Goal: Task Accomplishment & Management: Manage account settings

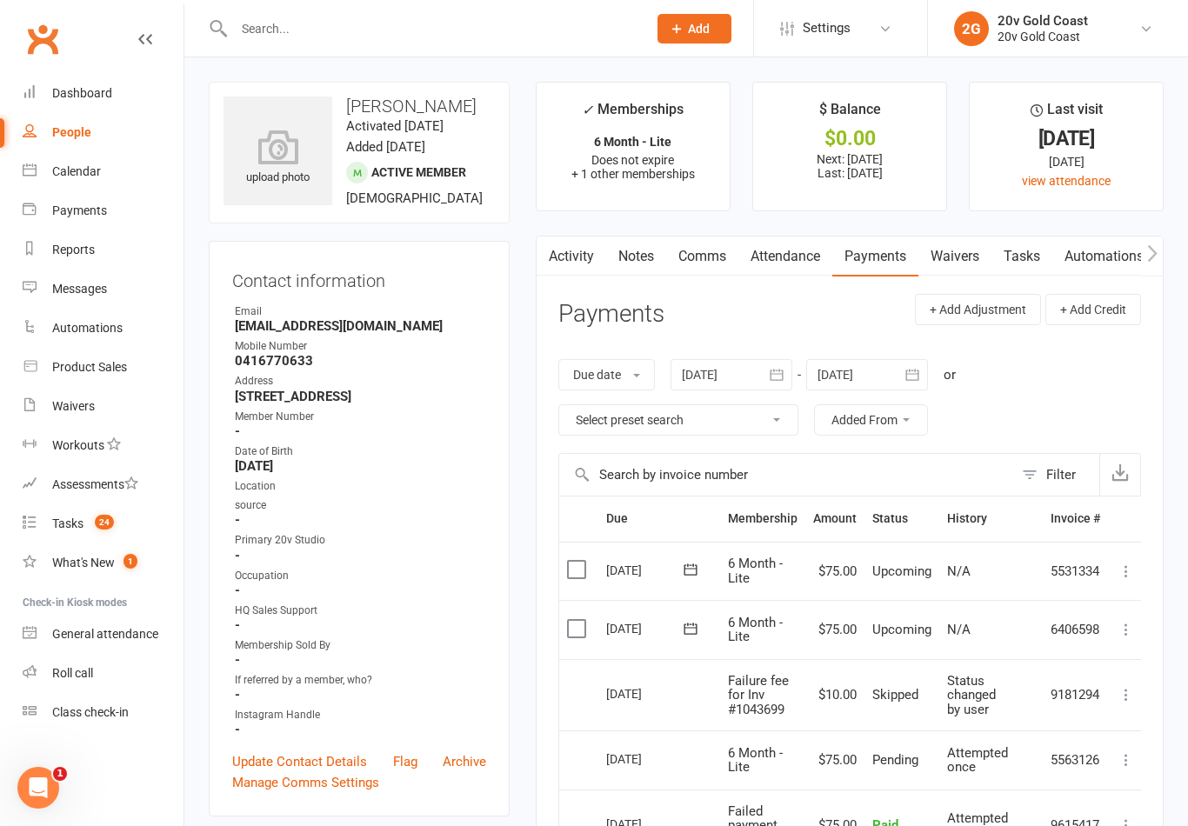
click at [128, 160] on link "Calendar" at bounding box center [103, 171] width 161 height 39
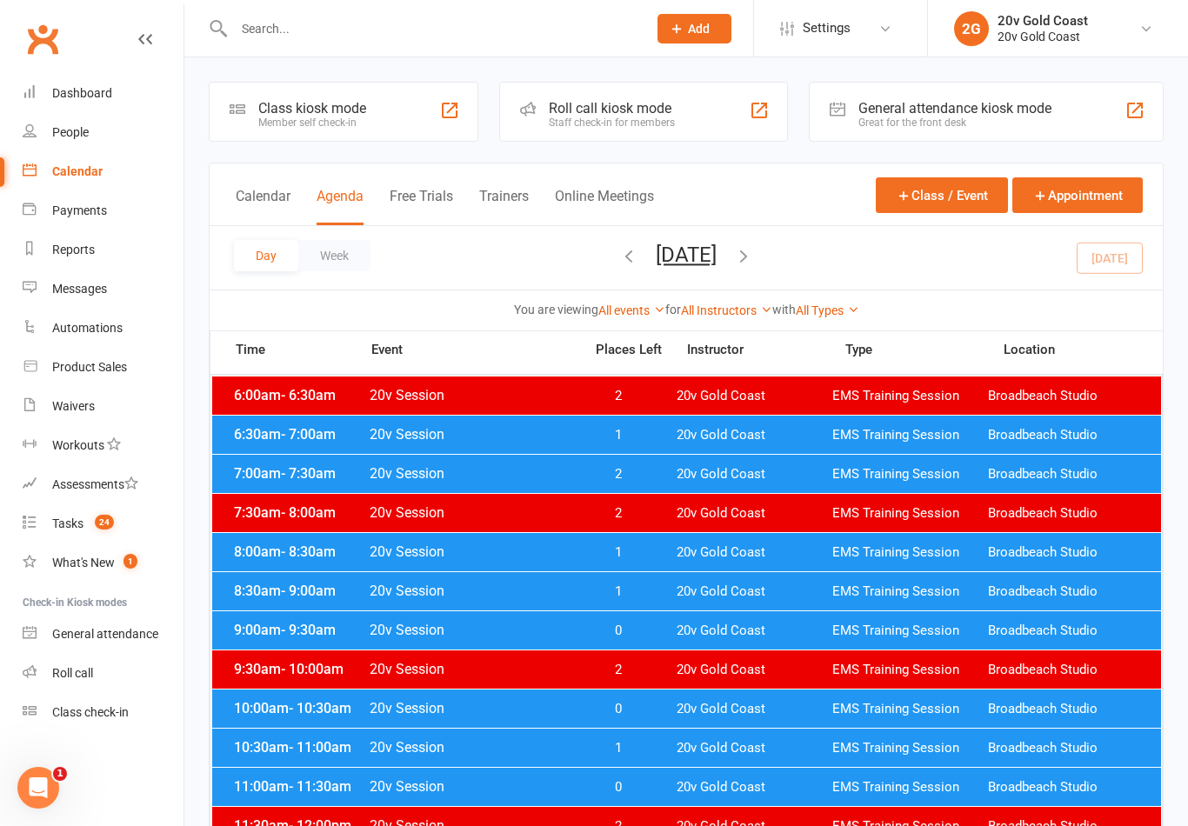
click at [909, 569] on div "8:00am - 8:30am 20v Session 1 20v Gold Coast EMS Training Session Broadbeach St…" at bounding box center [686, 552] width 949 height 38
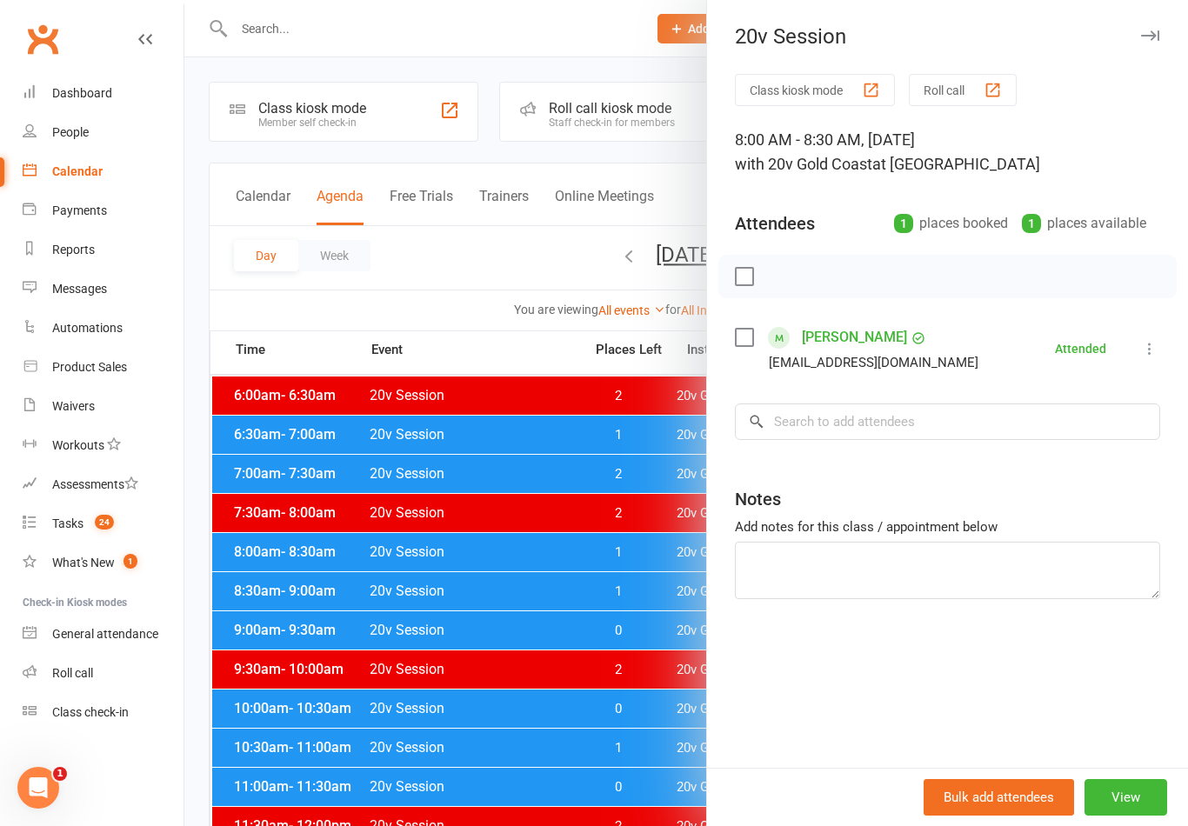
click at [615, 610] on div at bounding box center [685, 413] width 1003 height 826
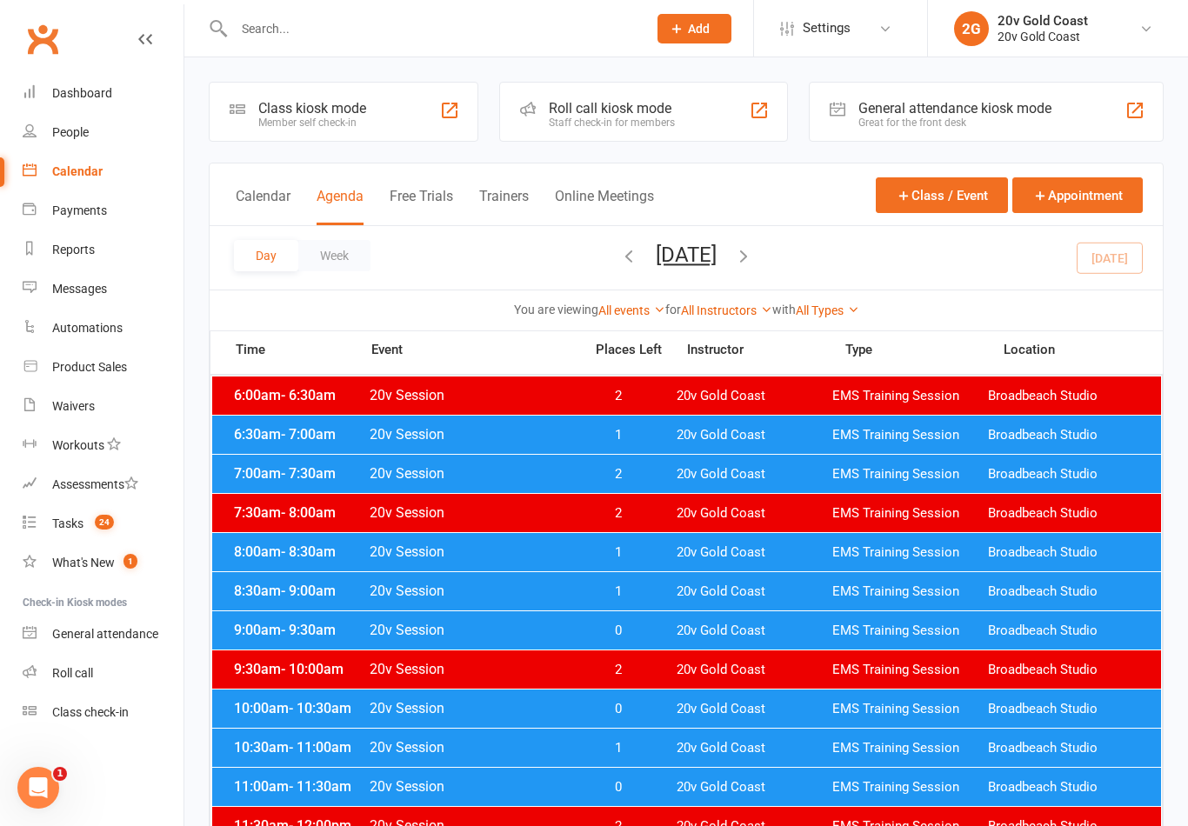
click at [787, 443] on div "6:30am - 7:00am 20v Session 1 20v Gold Coast EMS Training Session Broadbeach St…" at bounding box center [686, 435] width 949 height 38
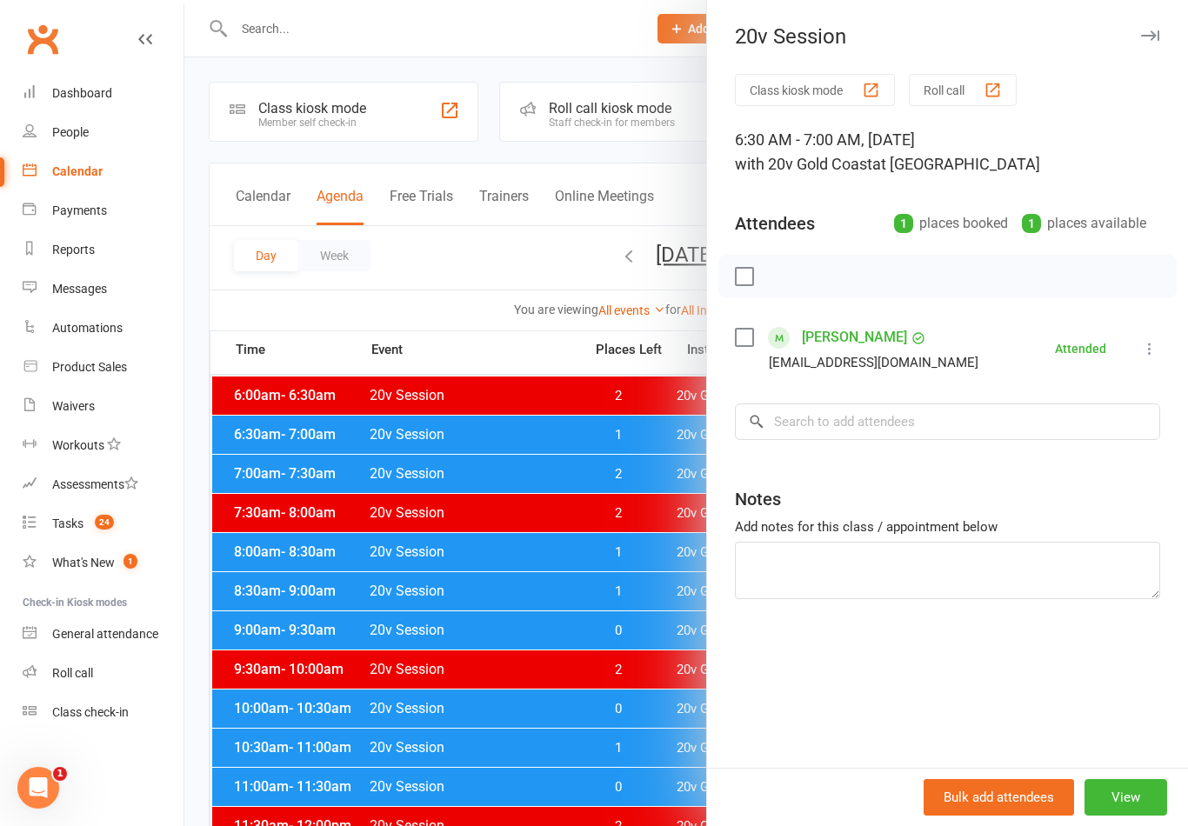
click at [628, 652] on div at bounding box center [685, 413] width 1003 height 826
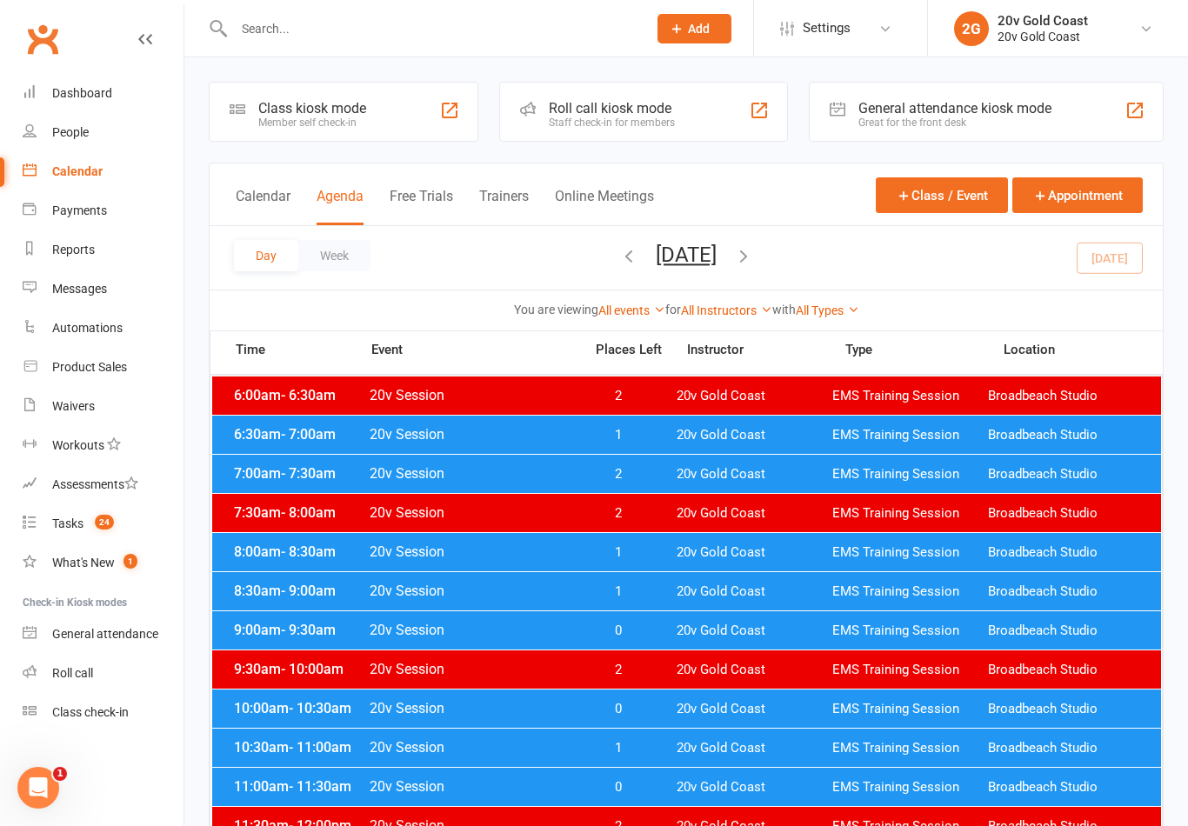
click at [739, 542] on div "8:00am - 8:30am 20v Session 1 20v Gold Coast EMS Training Session Broadbeach St…" at bounding box center [686, 552] width 949 height 38
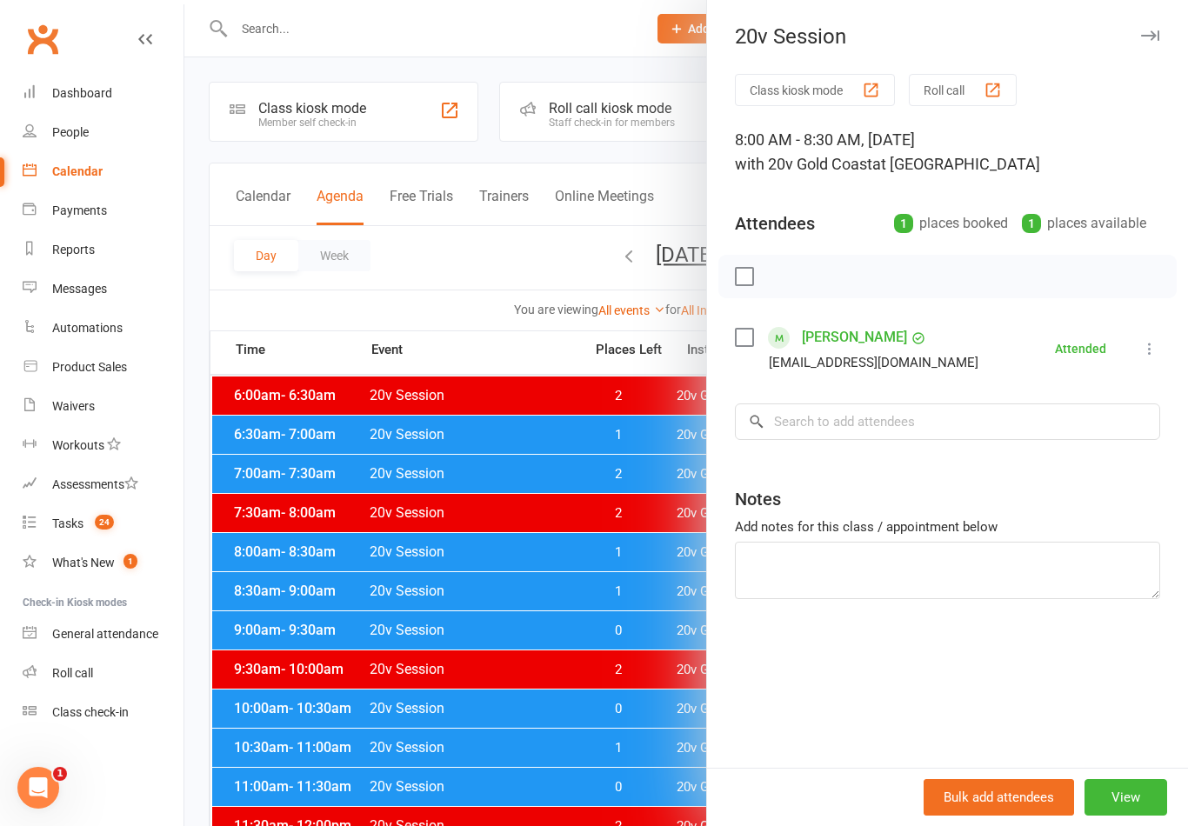
click at [652, 680] on div at bounding box center [685, 413] width 1003 height 826
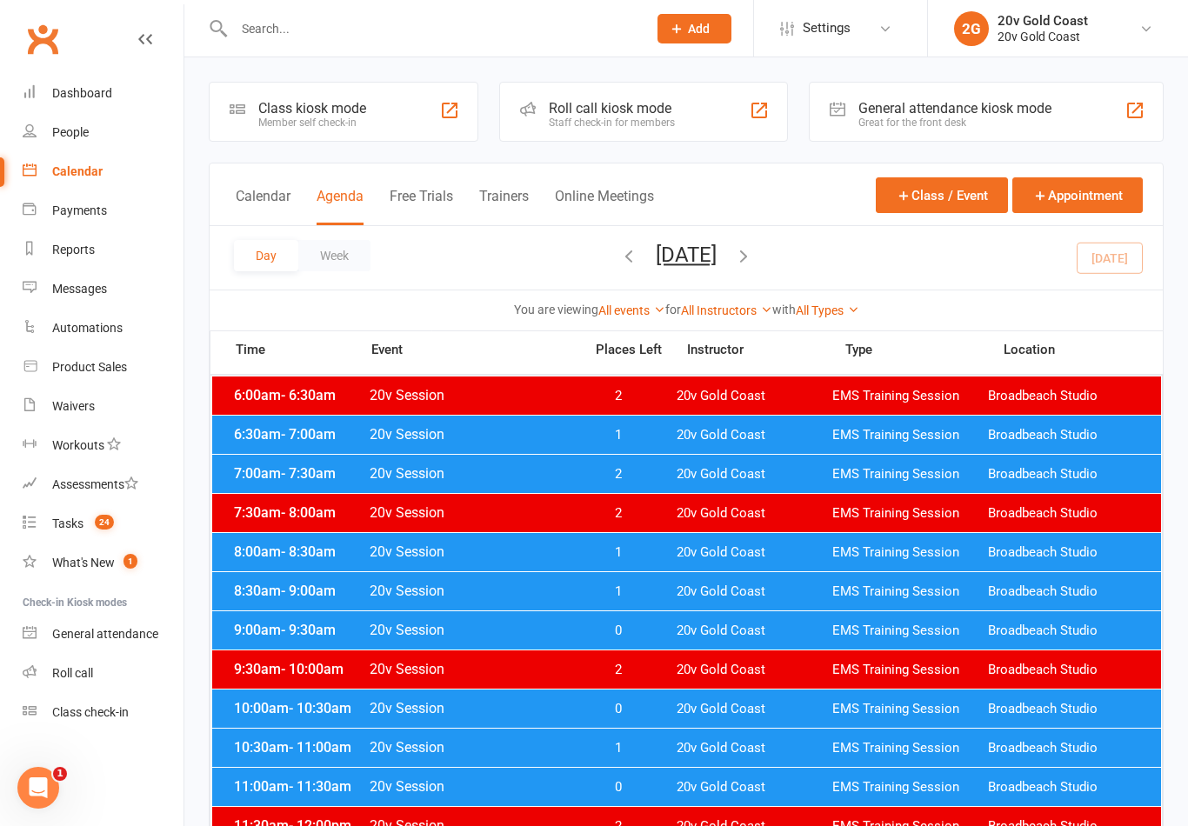
click at [730, 591] on span "20v Gold Coast" at bounding box center [754, 591] width 156 height 17
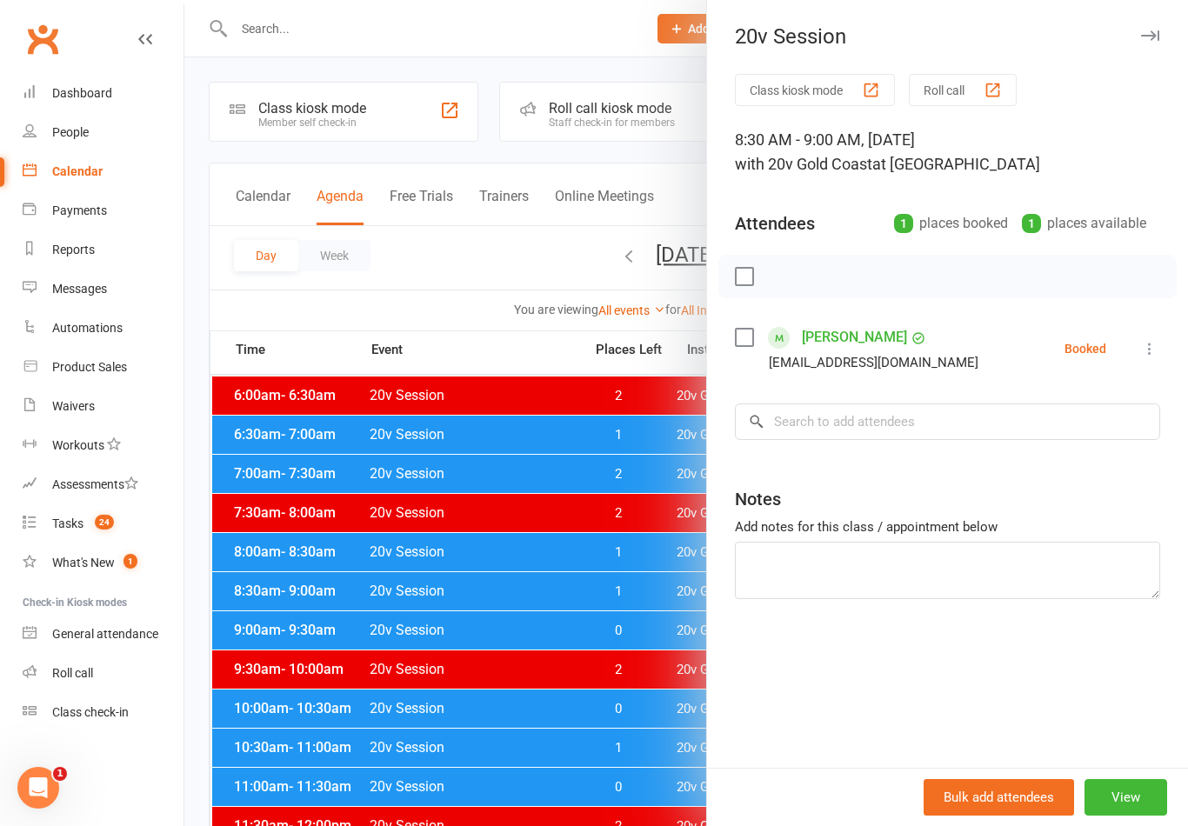
click at [1144, 355] on icon at bounding box center [1149, 348] width 17 height 17
click at [1085, 450] on link "Check in" at bounding box center [1065, 452] width 187 height 35
click at [645, 655] on div at bounding box center [685, 413] width 1003 height 826
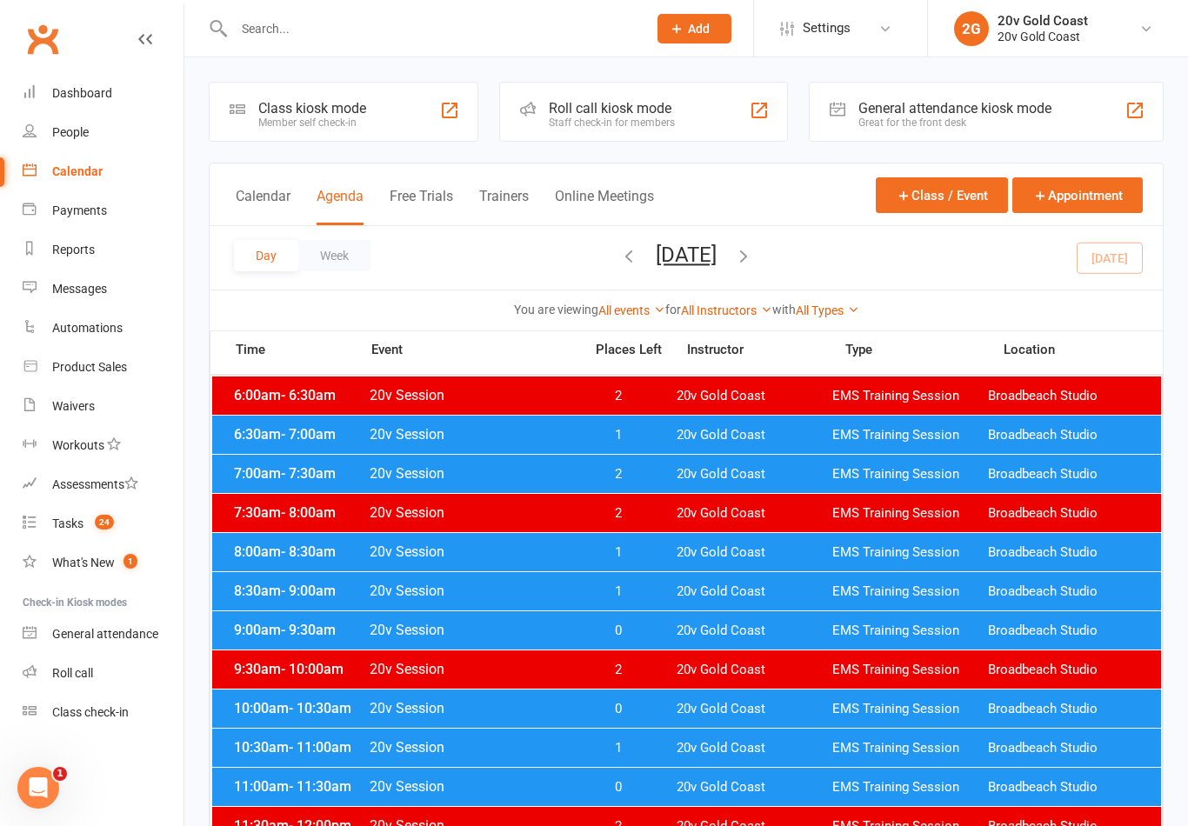
click at [736, 629] on span "20v Gold Coast" at bounding box center [754, 631] width 156 height 17
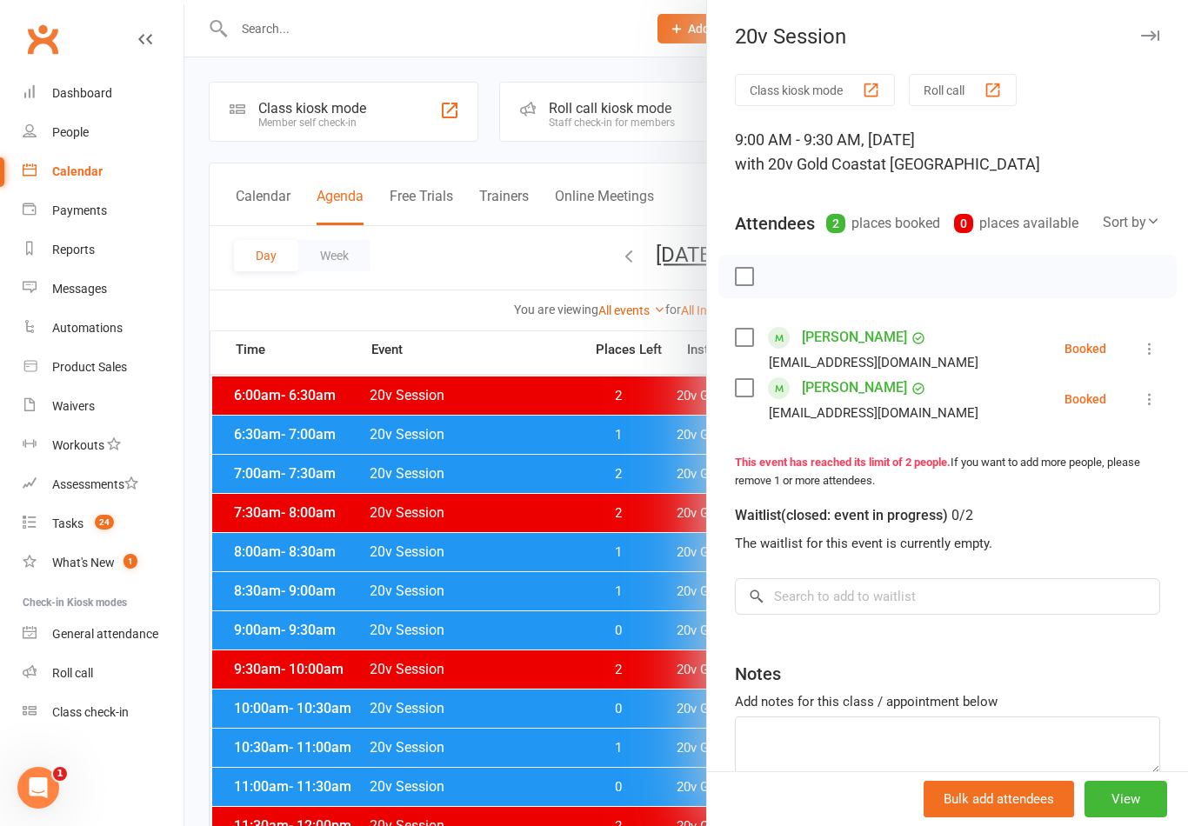
click at [1158, 356] on icon at bounding box center [1149, 348] width 17 height 17
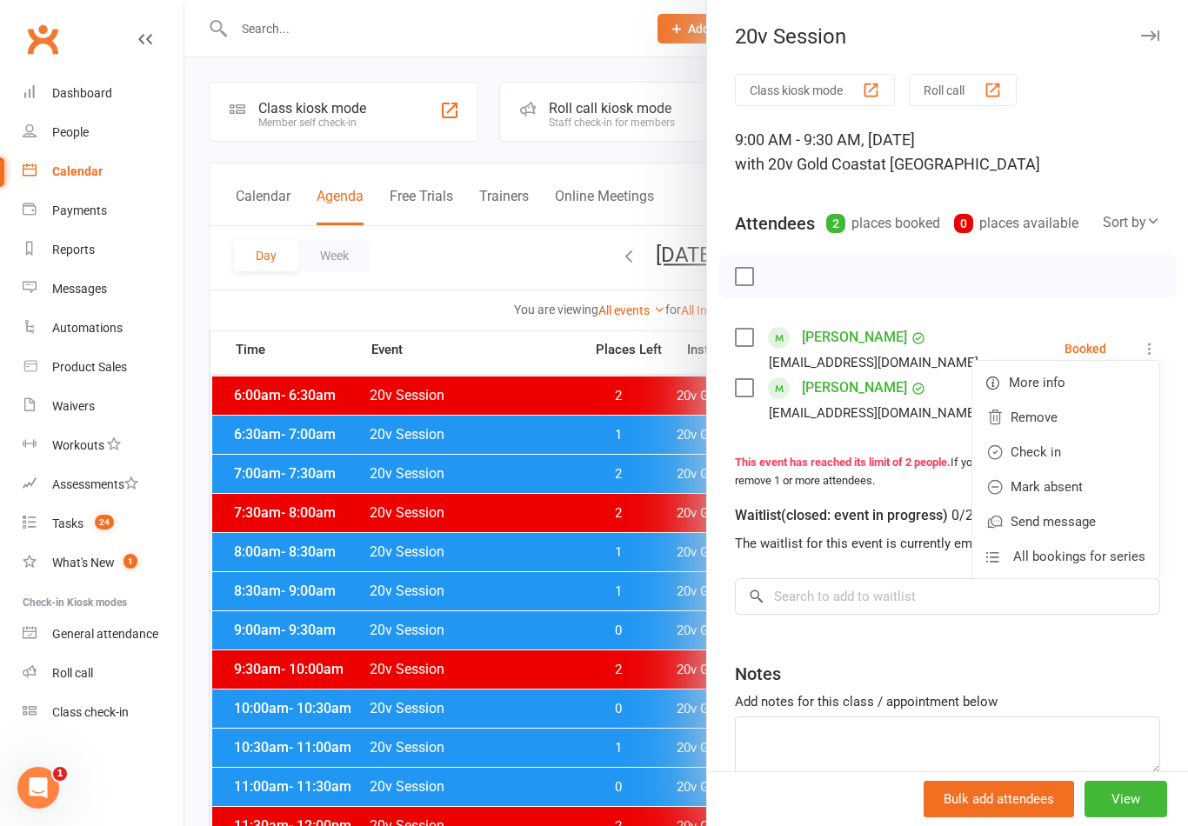
click at [1082, 457] on link "Check in" at bounding box center [1065, 452] width 187 height 35
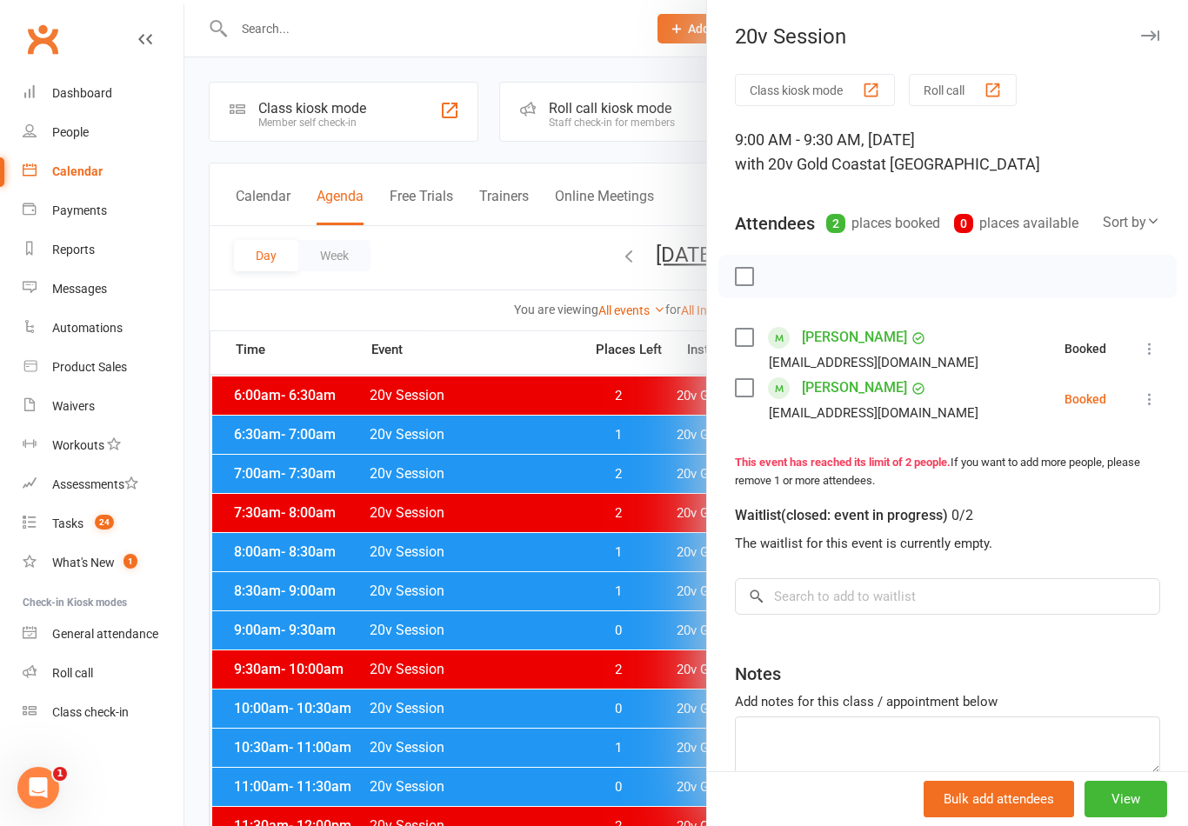
click at [1144, 410] on button at bounding box center [1149, 399] width 21 height 21
click at [1055, 496] on link "Check in" at bounding box center [1065, 502] width 187 height 35
click at [647, 694] on div at bounding box center [685, 413] width 1003 height 826
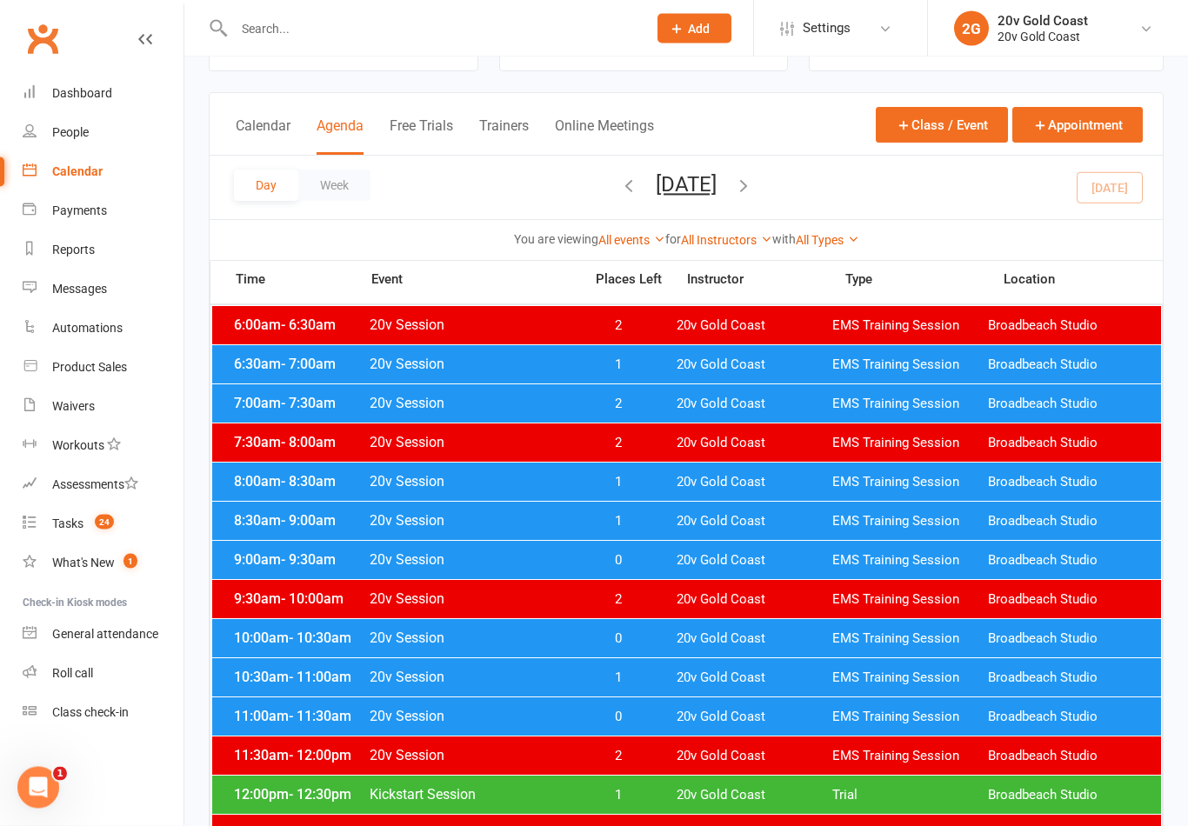
click at [814, 634] on span "20v Gold Coast" at bounding box center [754, 639] width 156 height 17
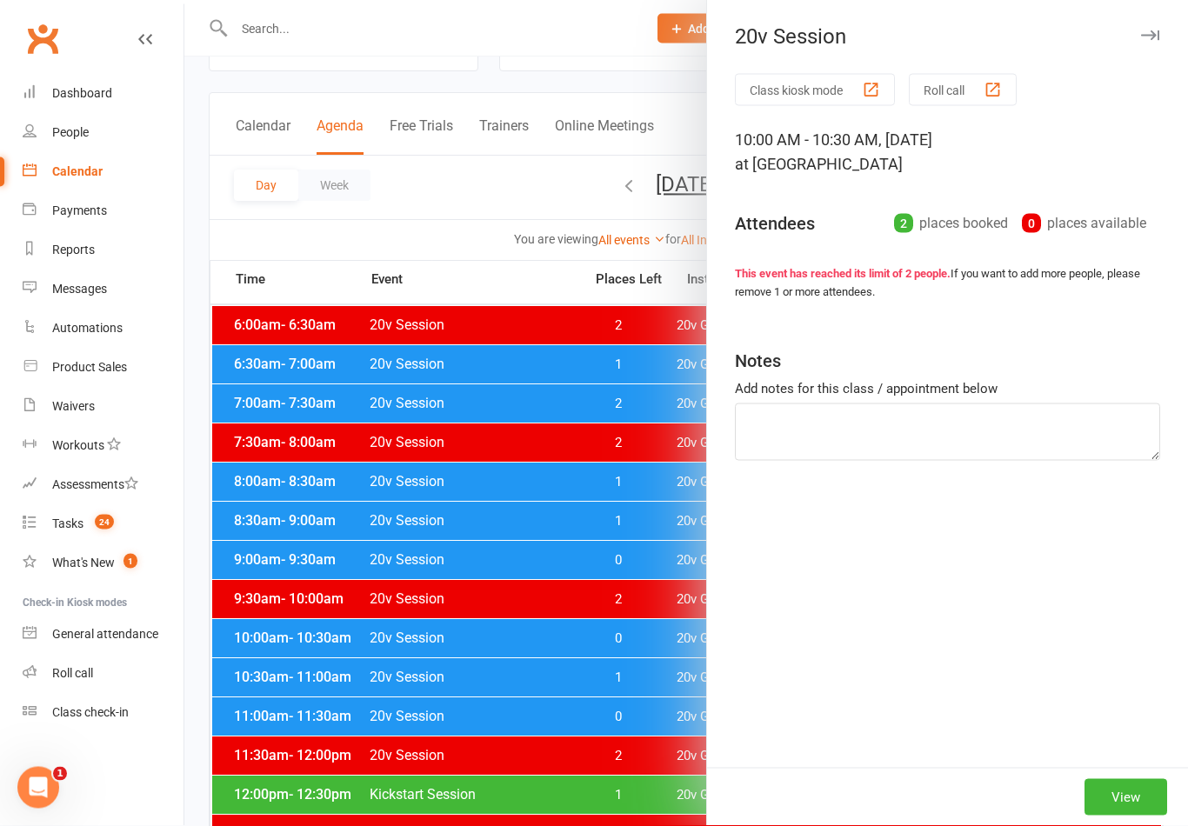
scroll to position [70, 0]
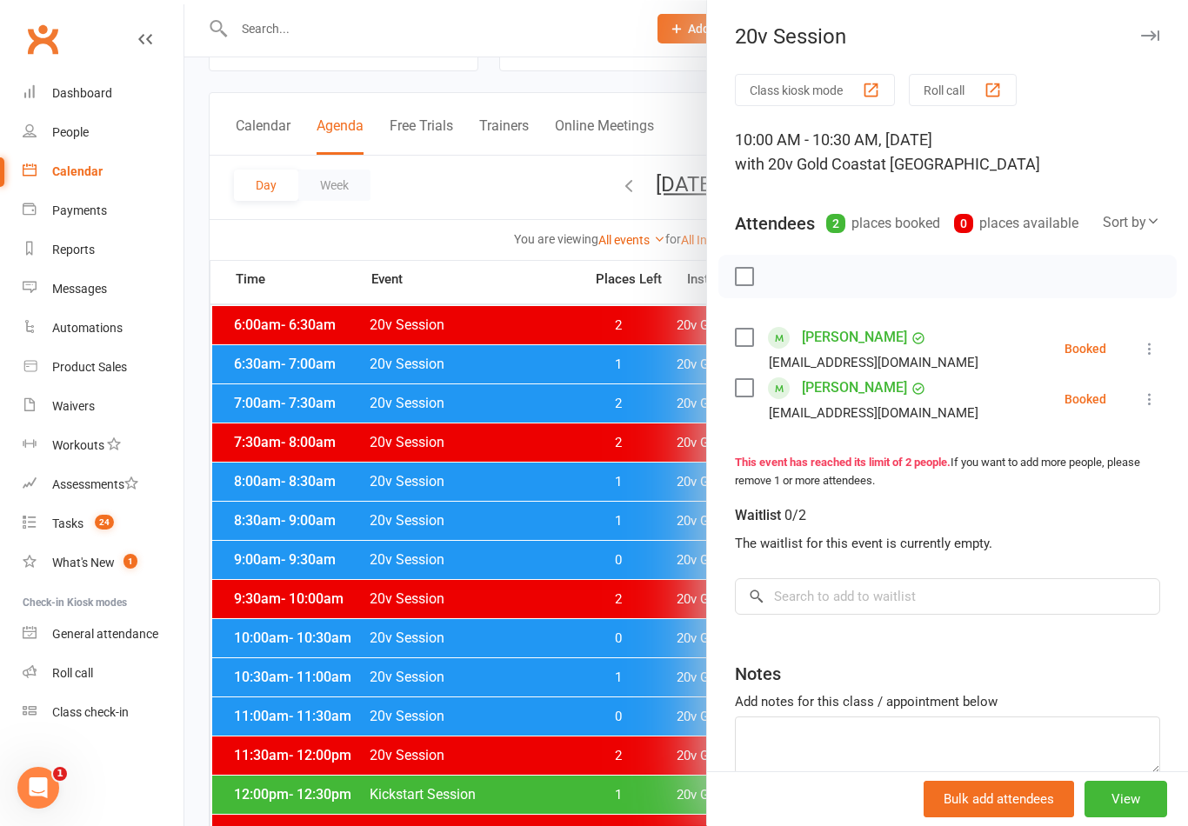
click at [629, 635] on div at bounding box center [685, 413] width 1003 height 826
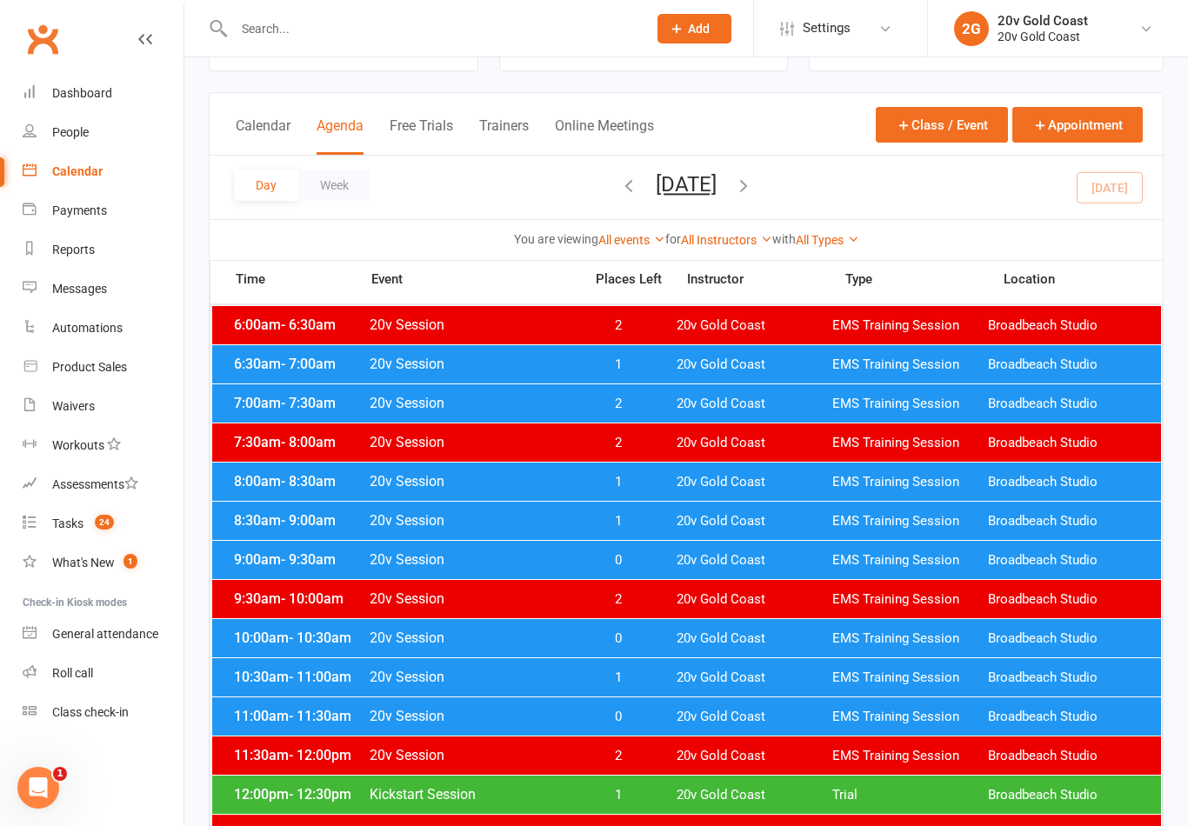
click at [139, 510] on link "Tasks 24" at bounding box center [103, 523] width 161 height 39
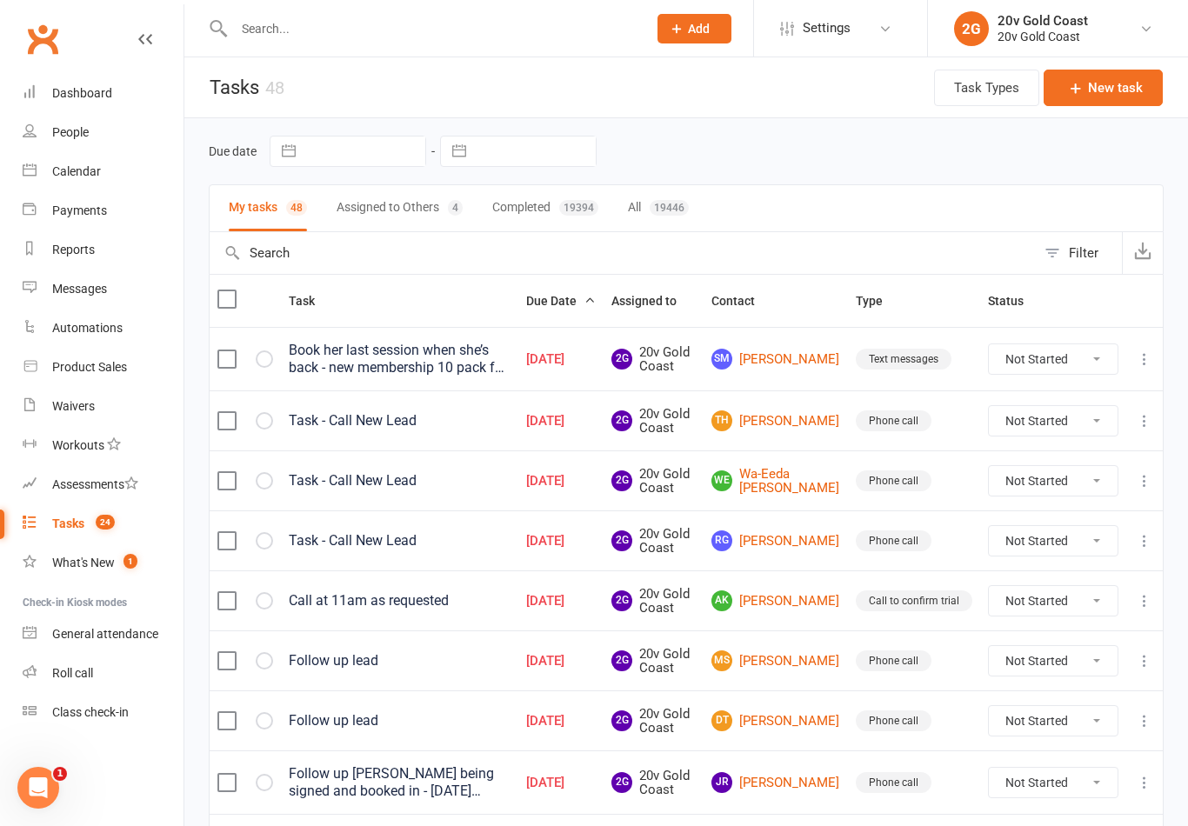
click at [99, 192] on link "Payments" at bounding box center [103, 210] width 161 height 39
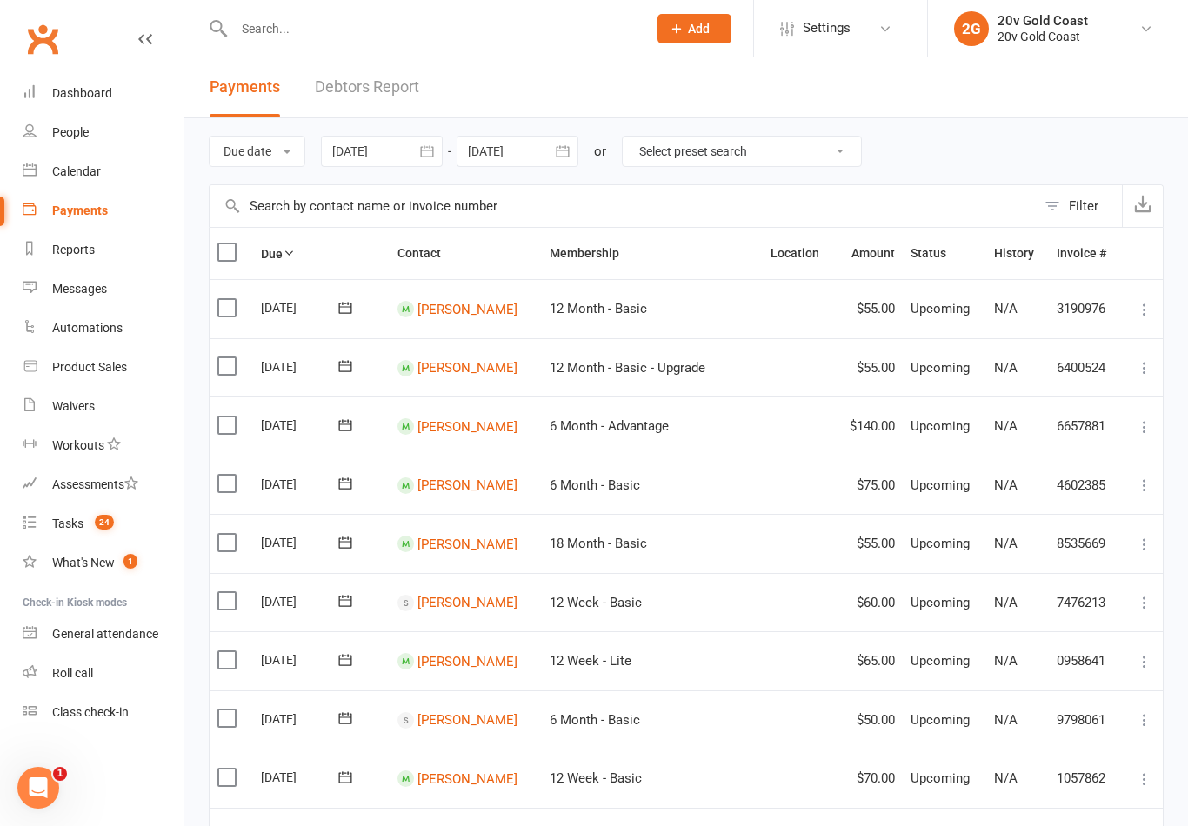
click at [107, 173] on link "Calendar" at bounding box center [103, 171] width 161 height 39
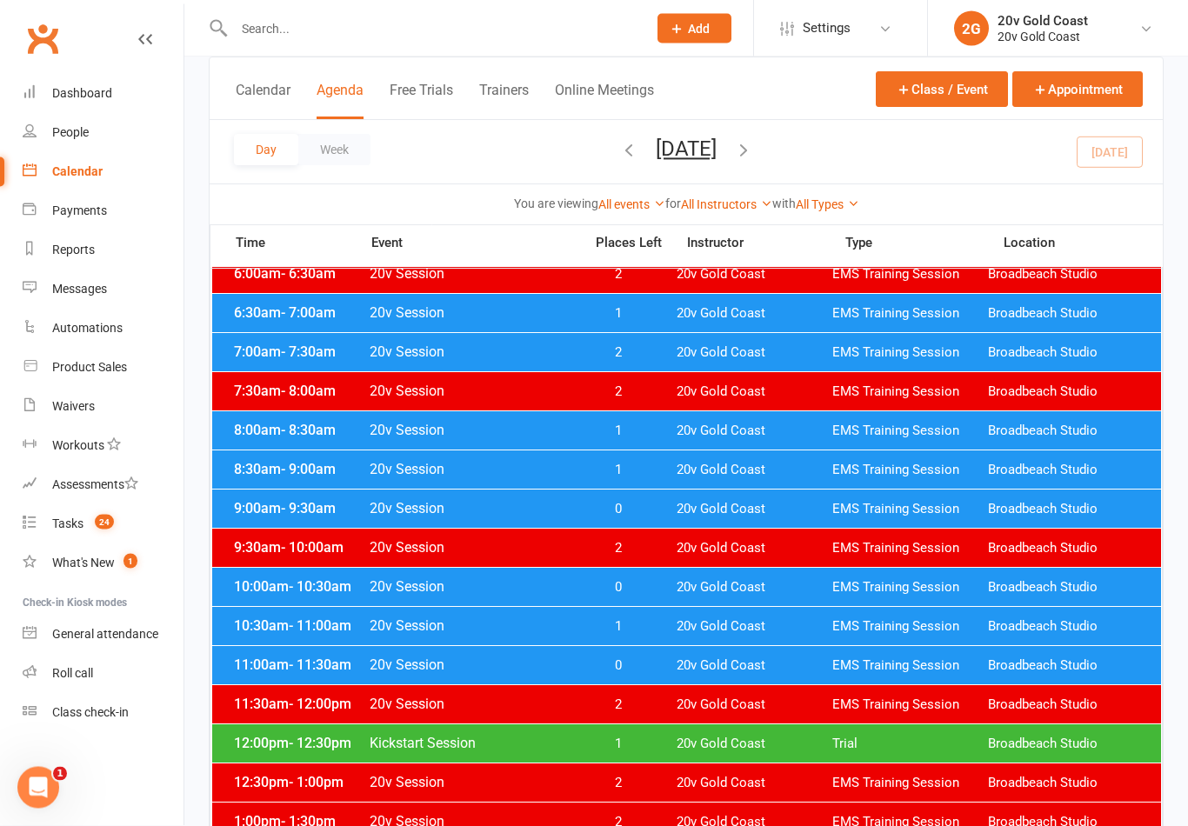
scroll to position [122, 0]
click at [346, 584] on span "- 10:30am" at bounding box center [320, 586] width 63 height 17
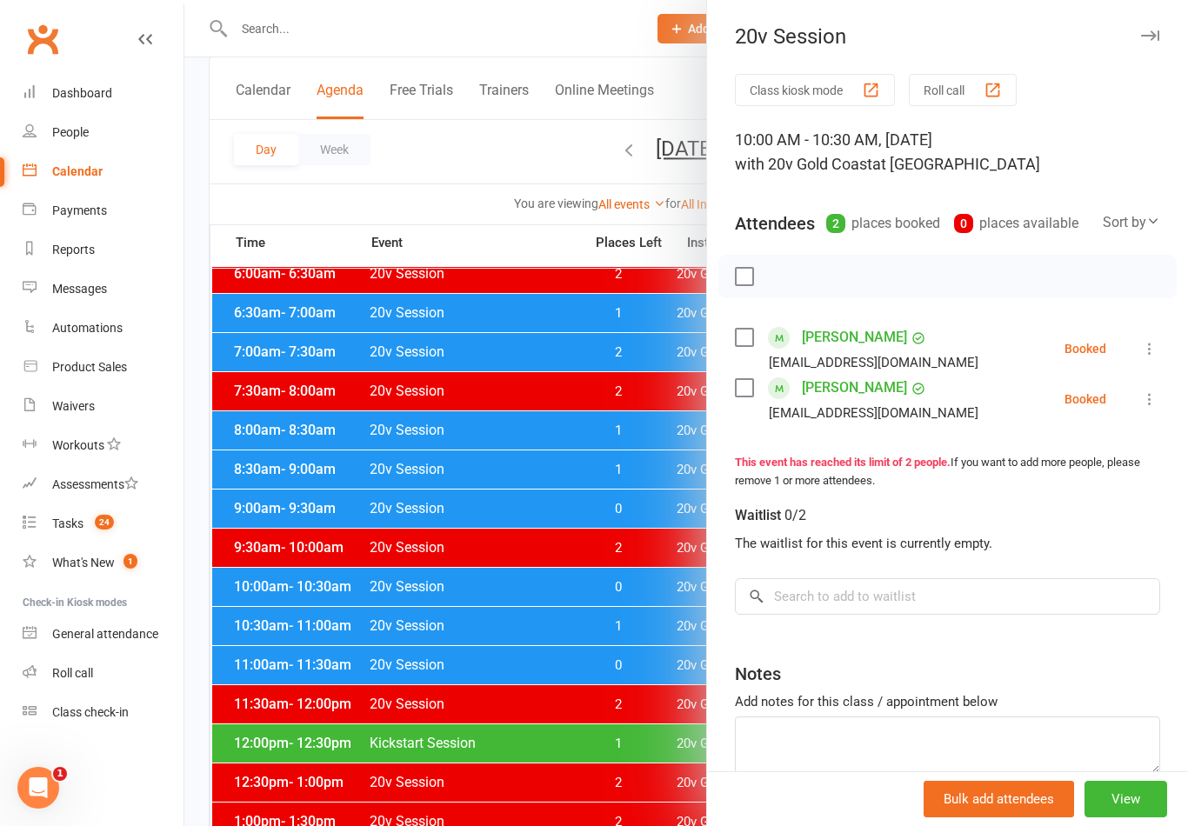
click at [130, 520] on link "Tasks 24" at bounding box center [103, 523] width 161 height 39
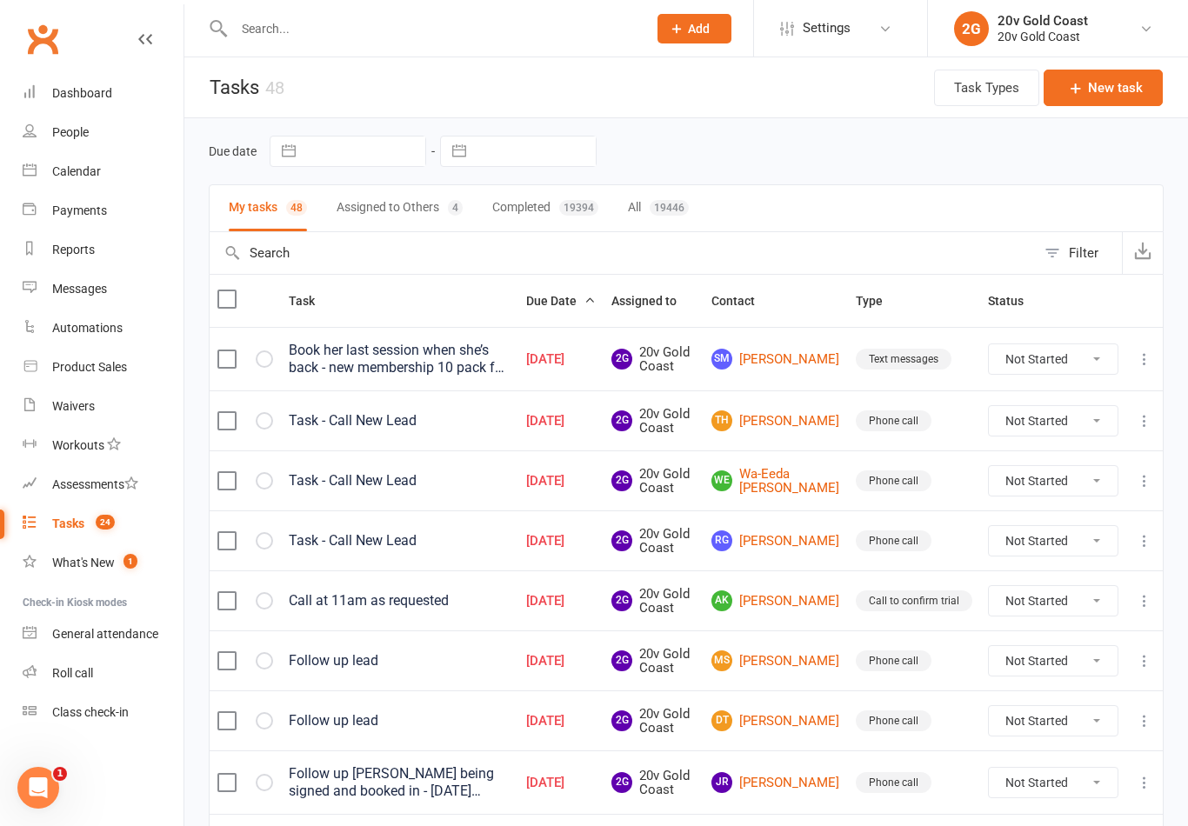
click at [792, 431] on link "TH [PERSON_NAME]" at bounding box center [775, 420] width 129 height 21
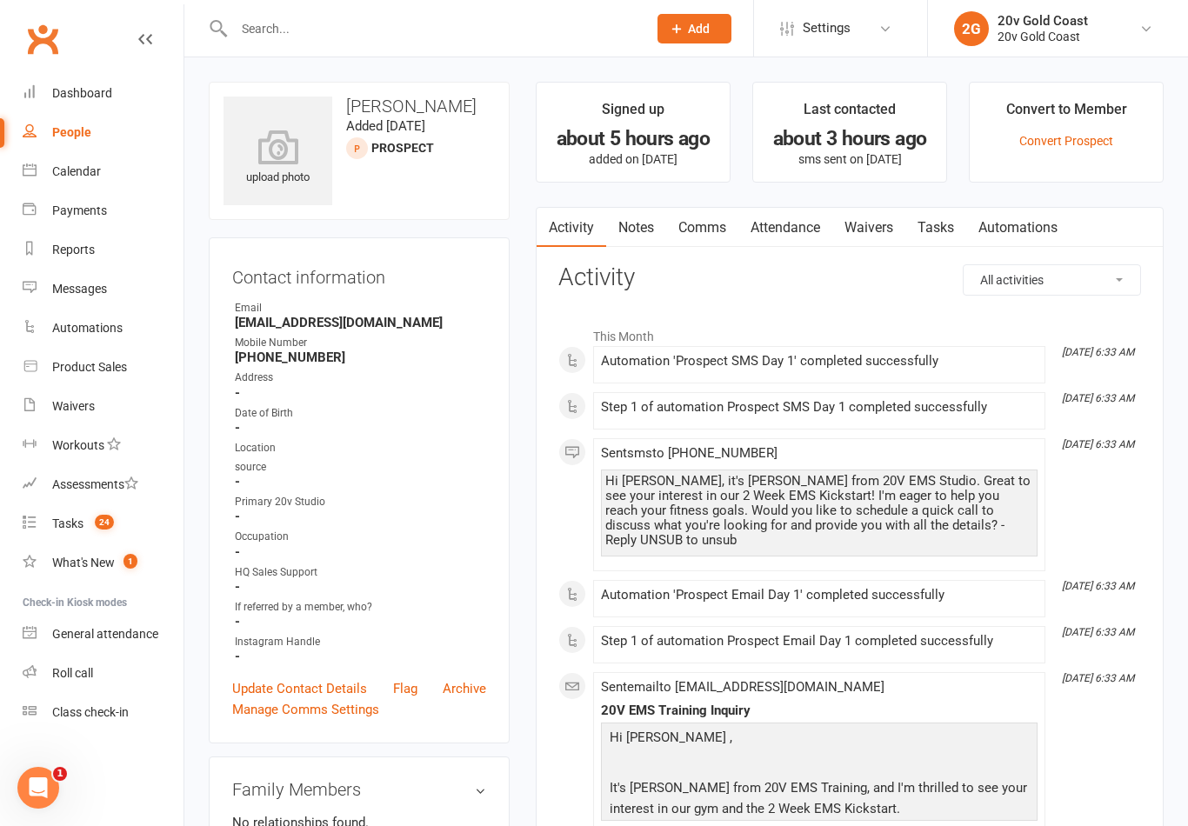
click at [642, 221] on link "Notes" at bounding box center [636, 228] width 60 height 40
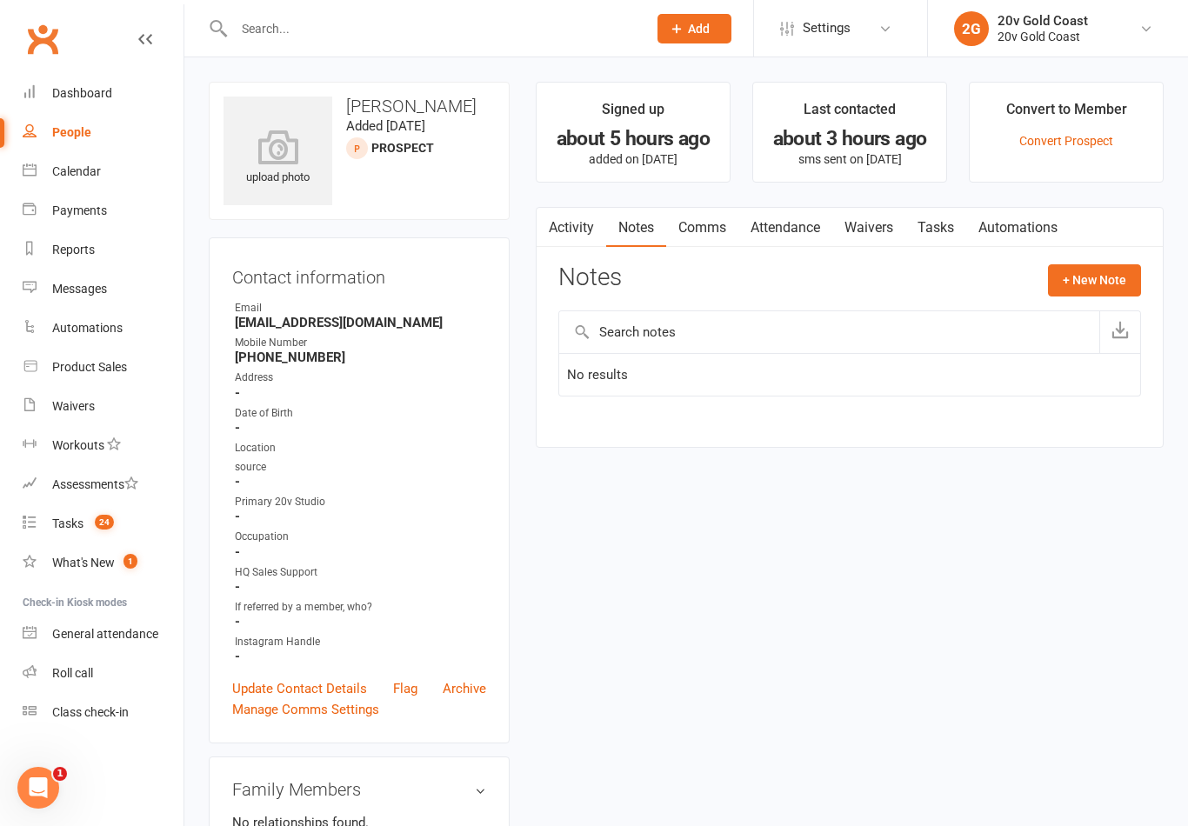
click at [1107, 274] on button "+ New Note" at bounding box center [1094, 279] width 93 height 31
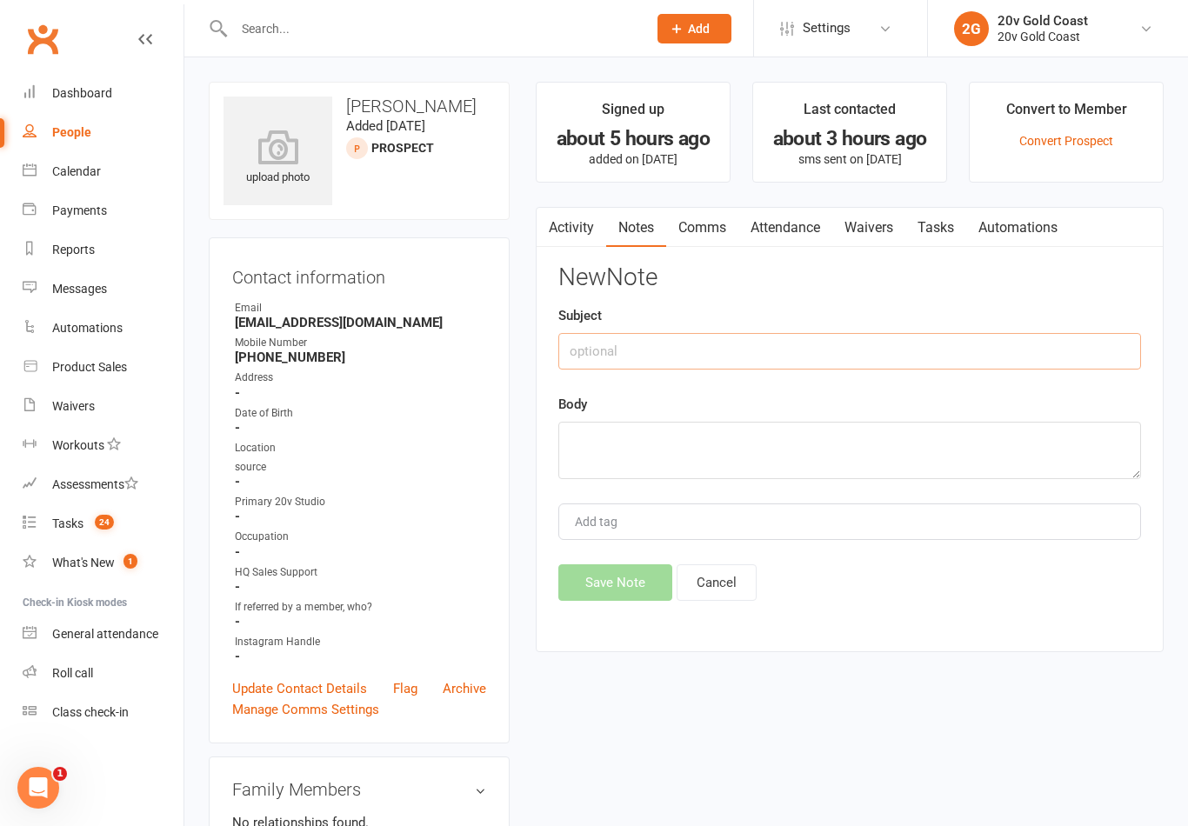
click at [899, 364] on input "text" at bounding box center [849, 351] width 583 height 37
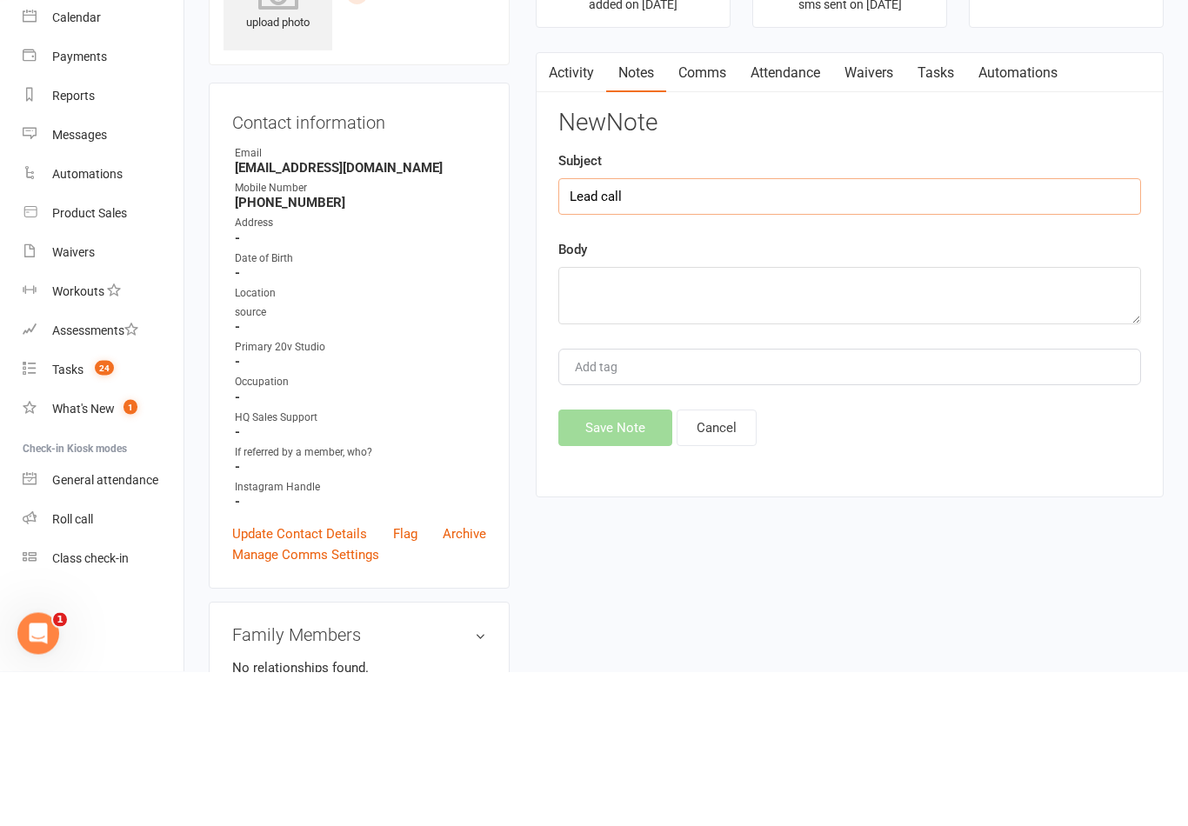
type input "Lead call"
click at [969, 422] on textarea at bounding box center [849, 450] width 583 height 57
click at [1117, 264] on div "New Note Subject Lead call Body Tried calling, no answer, left message Add tag …" at bounding box center [849, 432] width 583 height 336
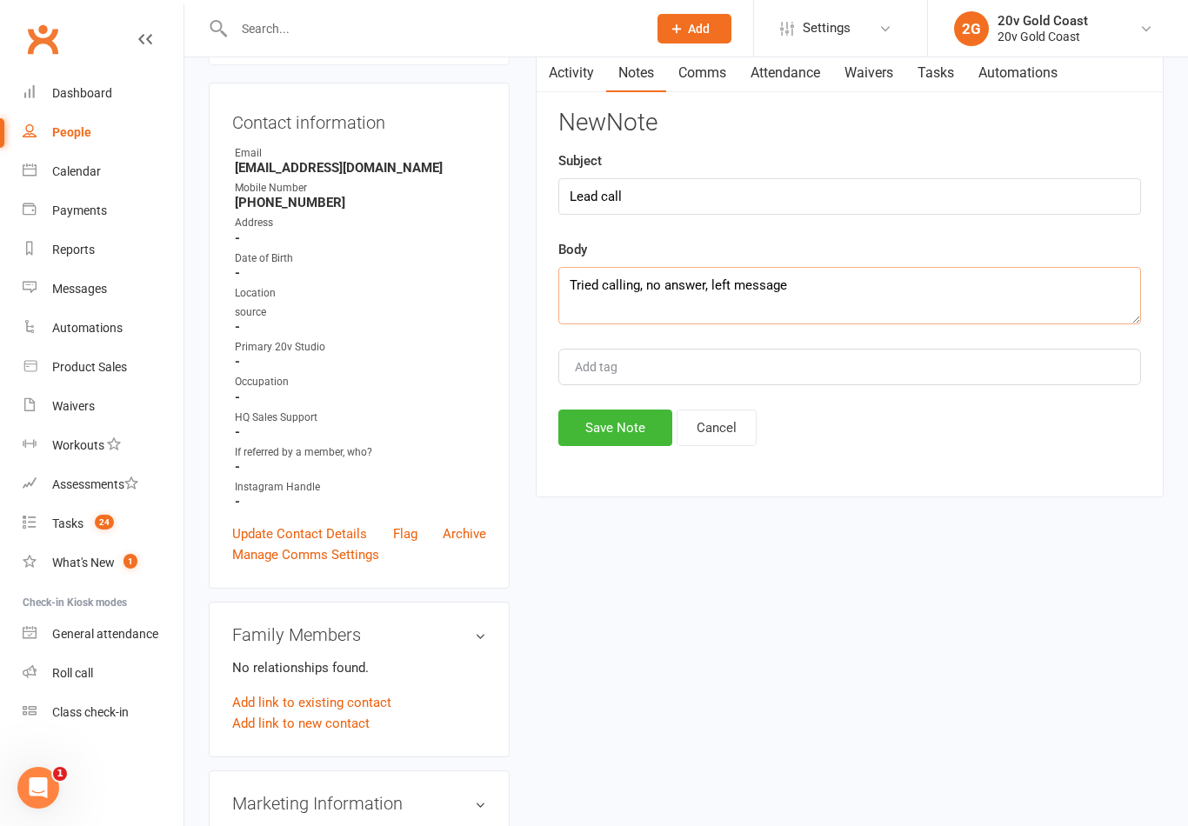
click at [904, 295] on textarea "Tried calling, no answer, left message" at bounding box center [849, 295] width 583 height 57
click at [796, 284] on textarea "Tried calling, no answer, left message p [PERSON_NAME]" at bounding box center [849, 296] width 583 height 57
click at [776, 292] on textarea "Tried calling, no answer, left message p [PERSON_NAME]" at bounding box center [849, 296] width 583 height 57
click at [778, 290] on textarea "Tried calling, no answer, left message p [PERSON_NAME]" at bounding box center [849, 296] width 583 height 57
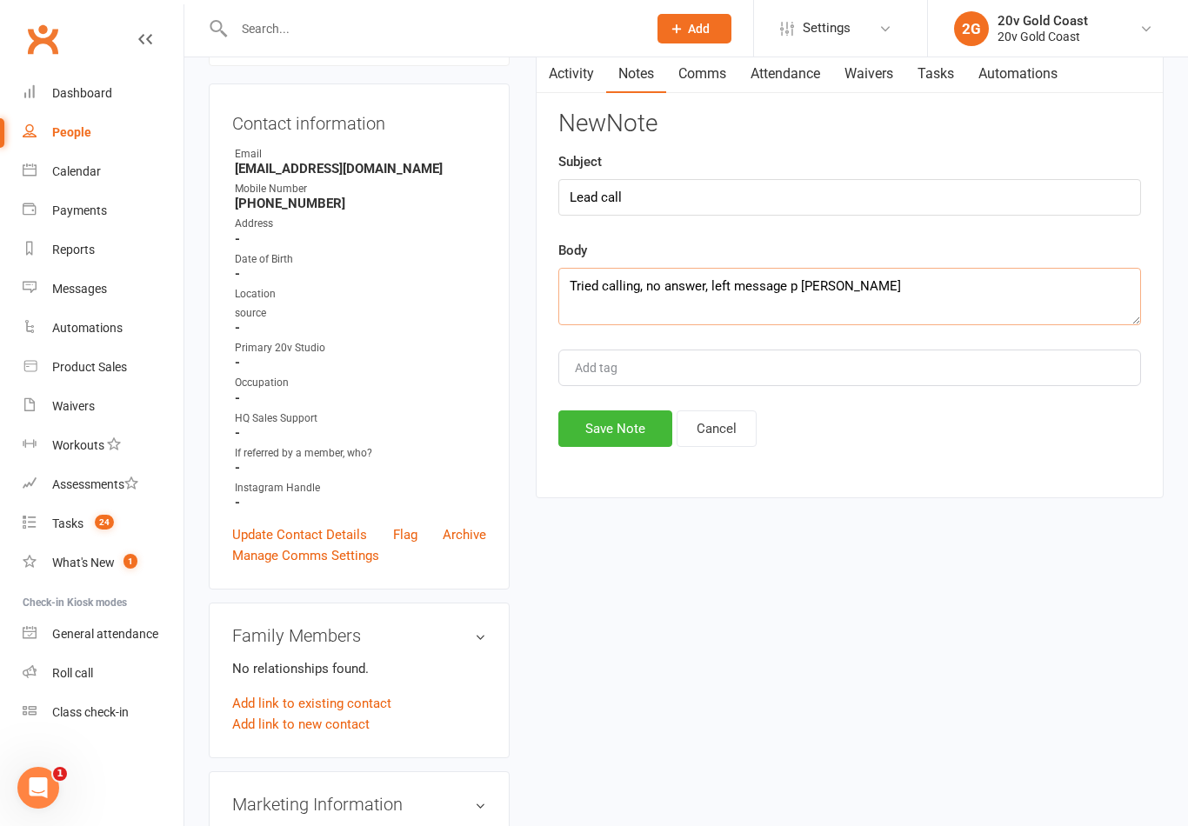
click at [796, 279] on textarea "Tried calling, no answer, left message p [PERSON_NAME]" at bounding box center [849, 296] width 583 height 57
type textarea "Tried calling, no answer, left message -[PERSON_NAME]"
click at [1057, 229] on div "New Note Subject Lead call Body Tried calling, no answer, left message -[PERSON…" at bounding box center [849, 278] width 583 height 336
click at [647, 442] on button "Save Note" at bounding box center [615, 428] width 114 height 37
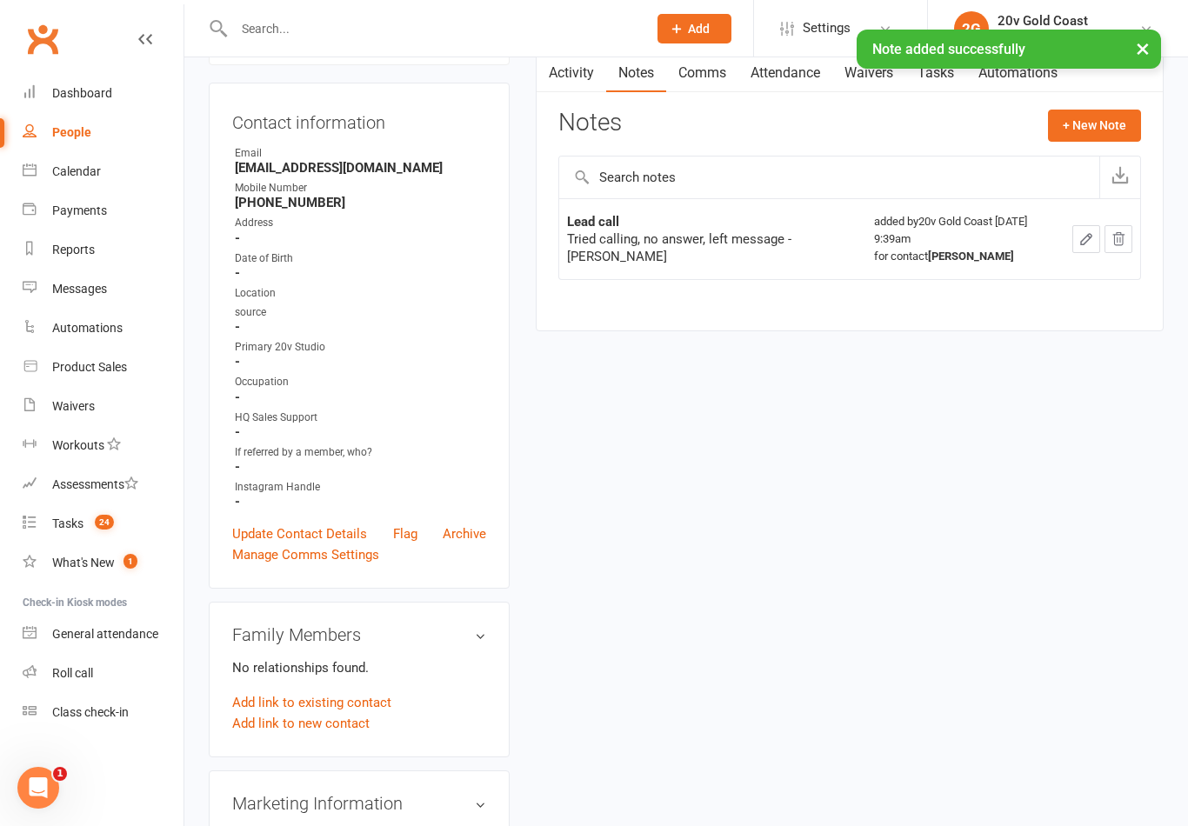
scroll to position [0, 0]
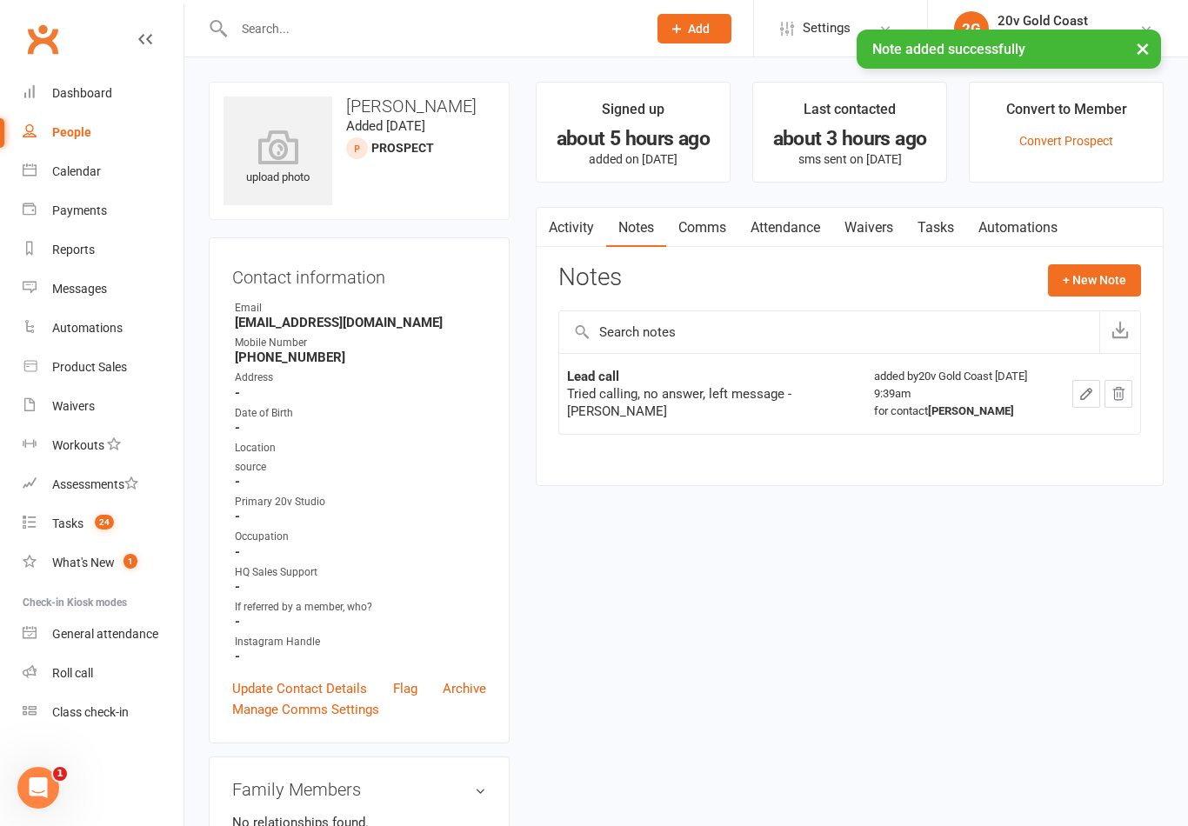
click at [966, 218] on link "Tasks" at bounding box center [935, 228] width 61 height 40
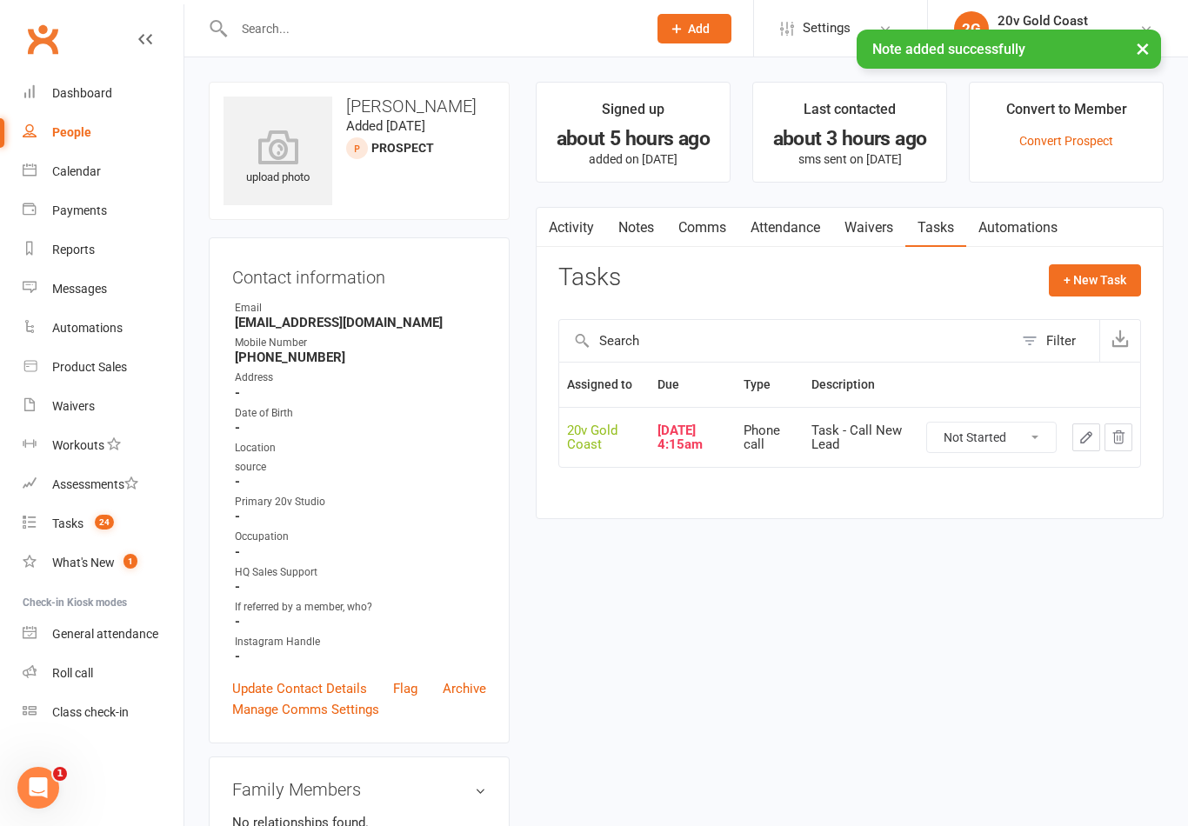
click at [1007, 433] on select "Not Started In Progress Waiting Complete" at bounding box center [991, 438] width 129 height 30
select select "unstarted"
click at [1117, 283] on button "+ New Task" at bounding box center [1095, 279] width 92 height 31
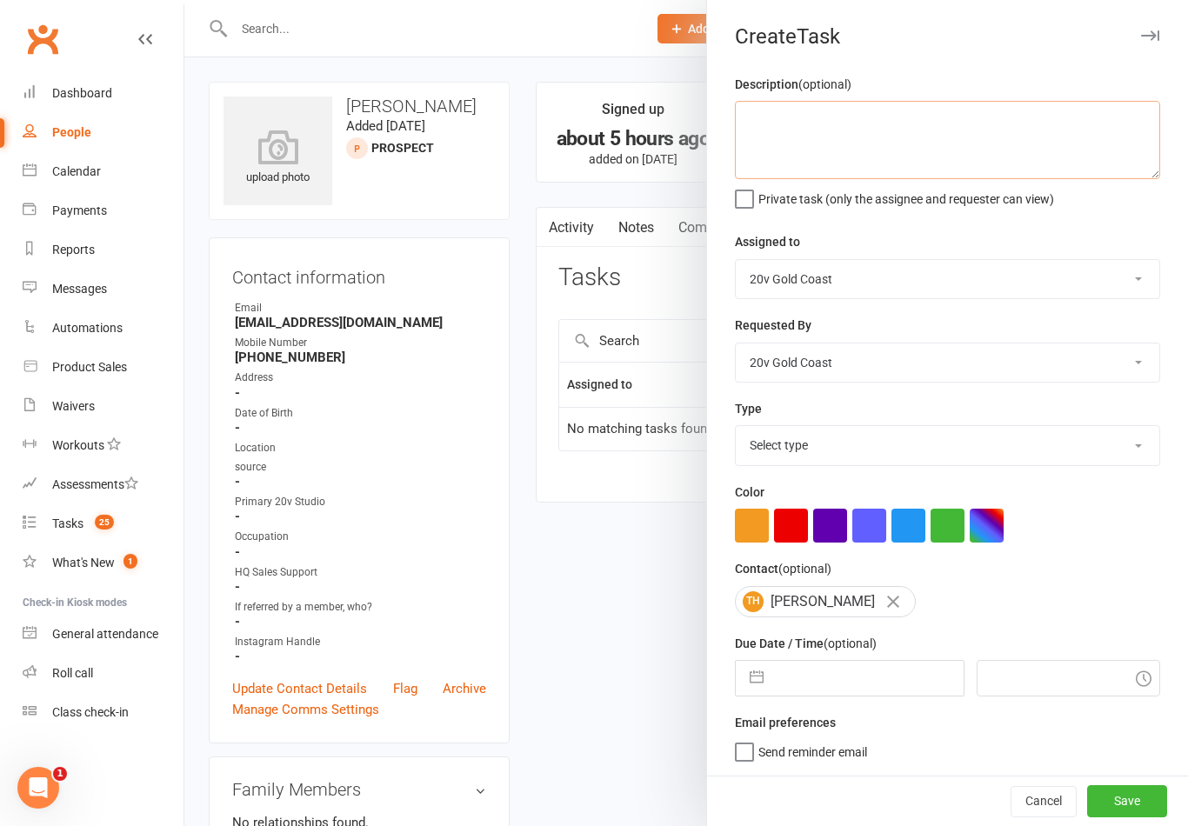
click at [987, 150] on textarea at bounding box center [947, 140] width 425 height 78
type textarea "G"
type textarea "Follow up lead"
click at [1098, 215] on div "Description (optional) Follow up lead Private task (only the assignee and reque…" at bounding box center [947, 425] width 481 height 702
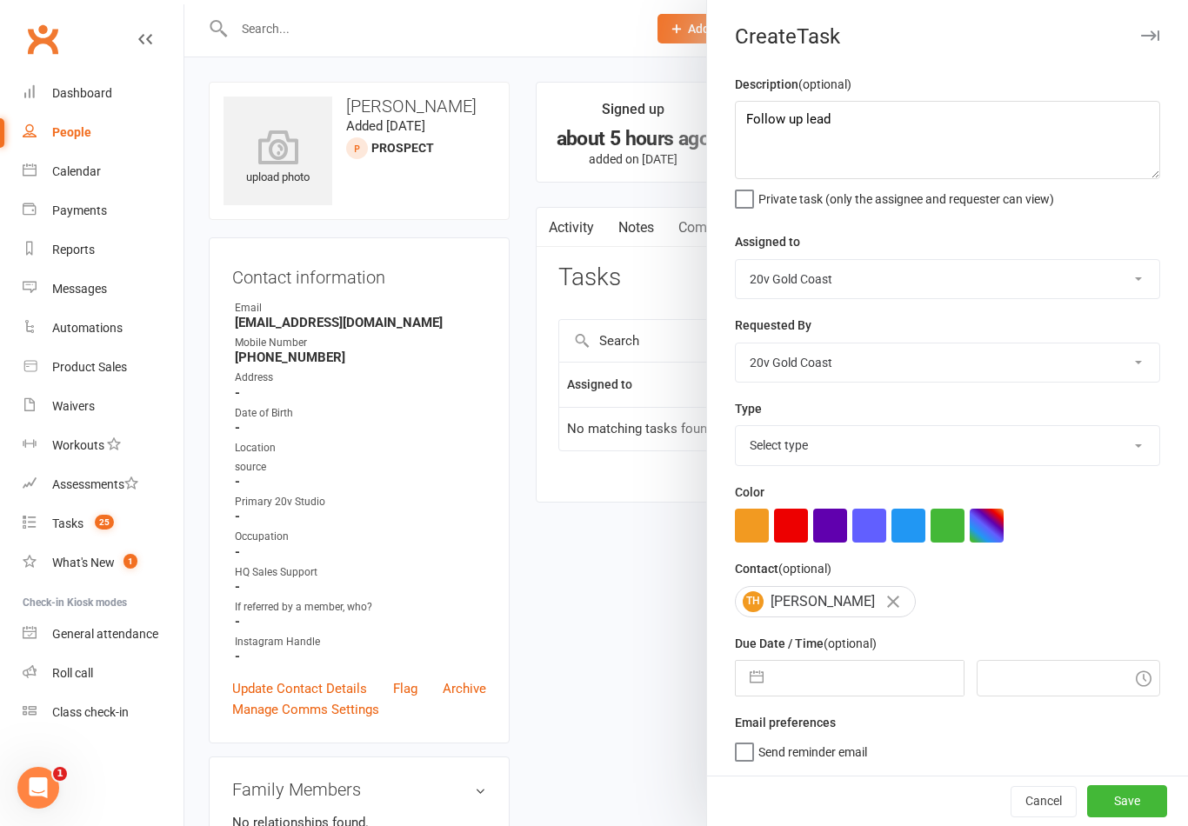
click at [1155, 463] on select "Select type Call to confirm trial Cancel down Cancel down [PERSON_NAME] and [PE…" at bounding box center [947, 445] width 423 height 38
select select "22375"
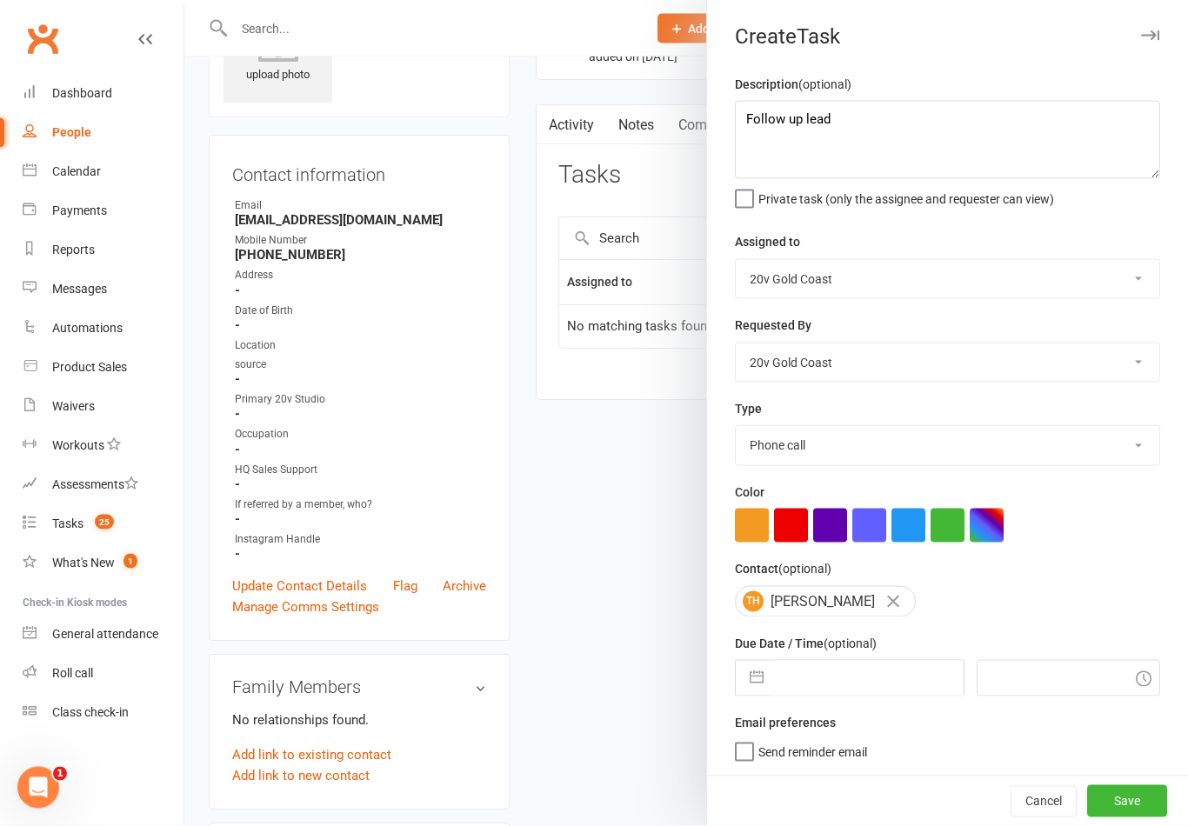
click at [774, 681] on input "text" at bounding box center [867, 678] width 190 height 35
select select "7"
select select "2025"
select select "8"
select select "2025"
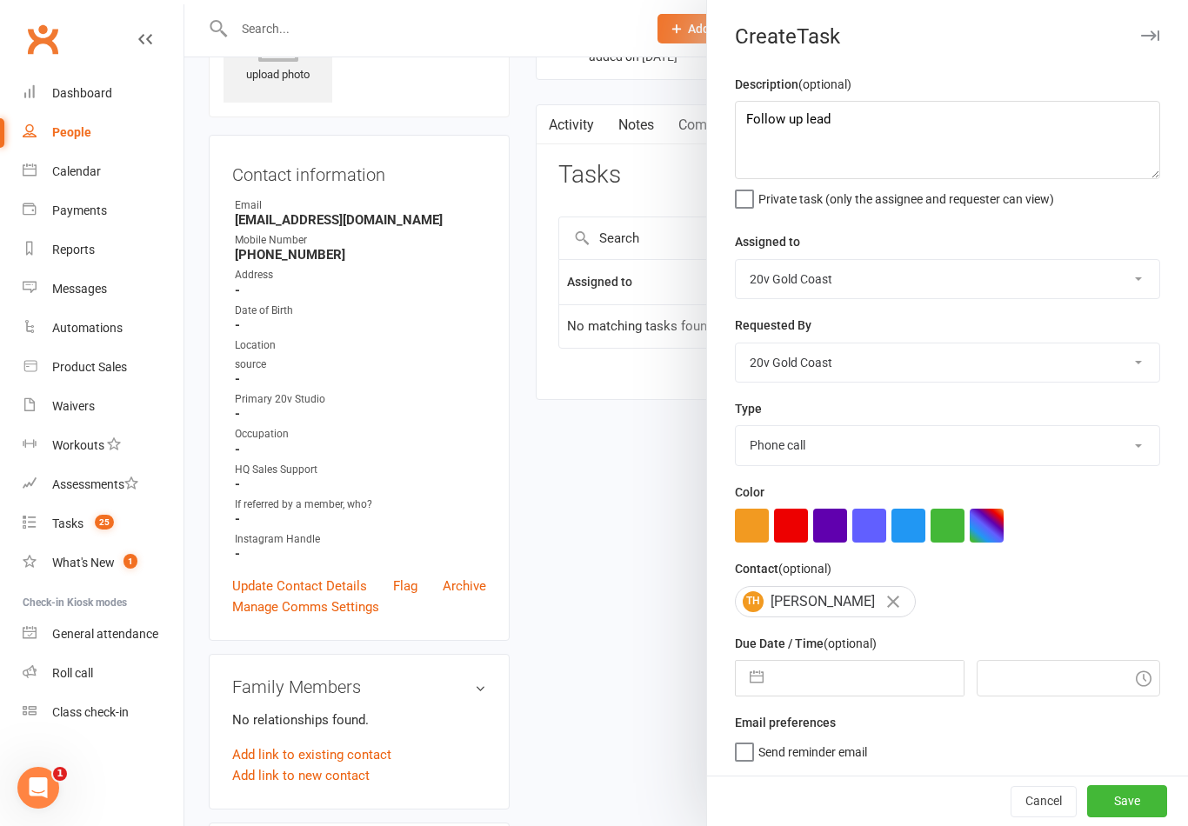
select select "9"
select select "2025"
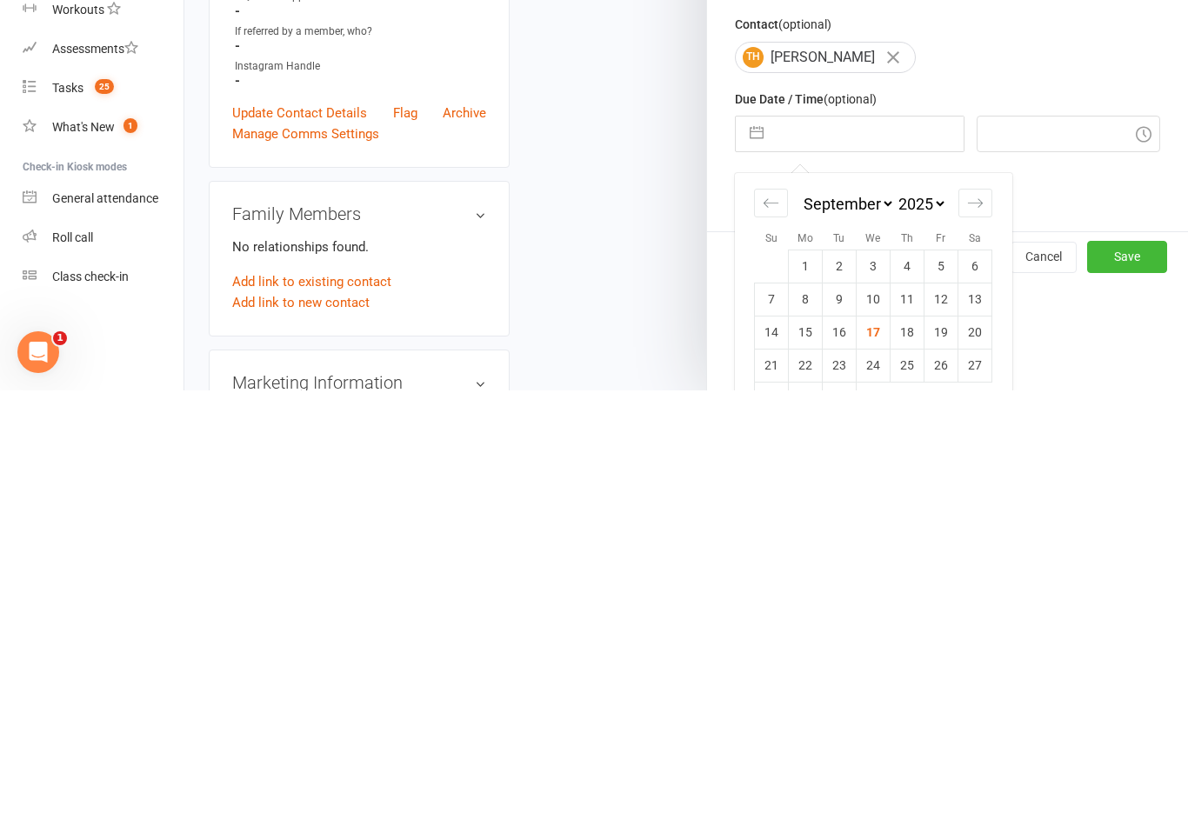
scroll to position [122, 0]
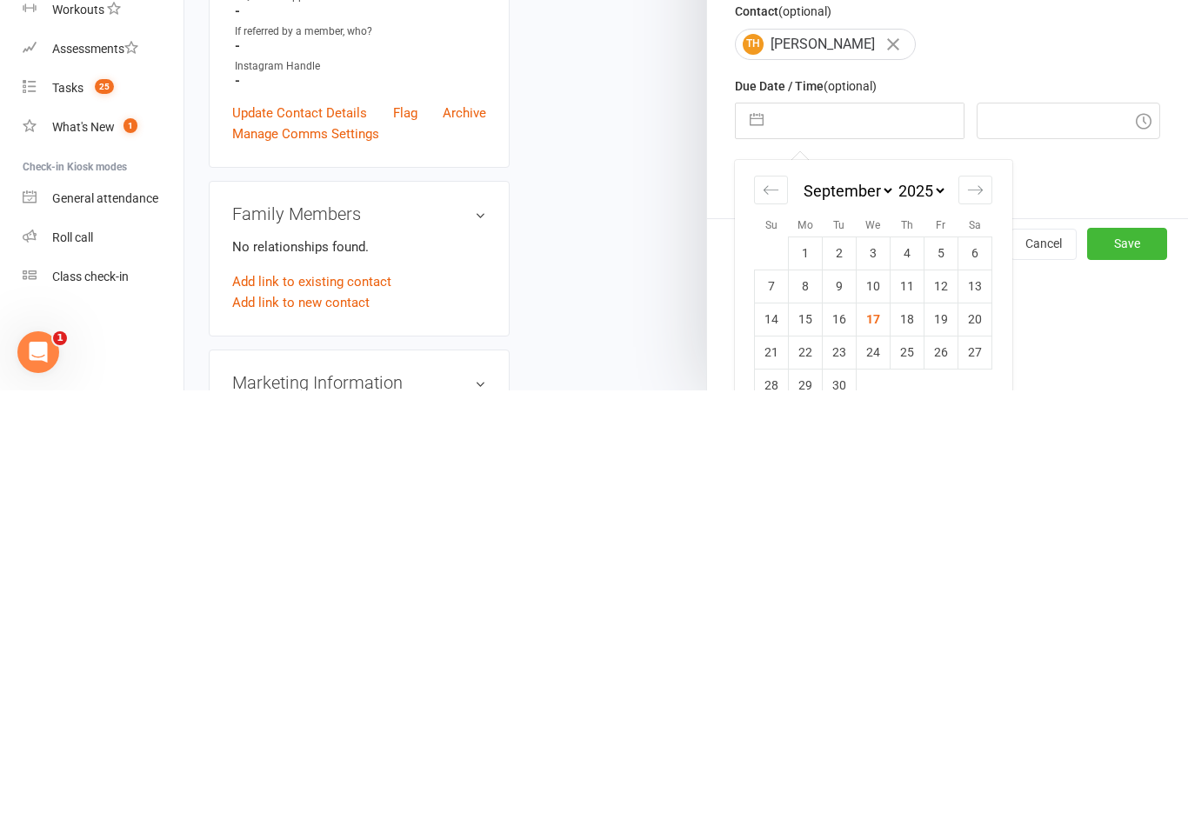
click at [903, 738] on td "18" at bounding box center [907, 754] width 34 height 33
type input "[DATE]"
type input "9:45am"
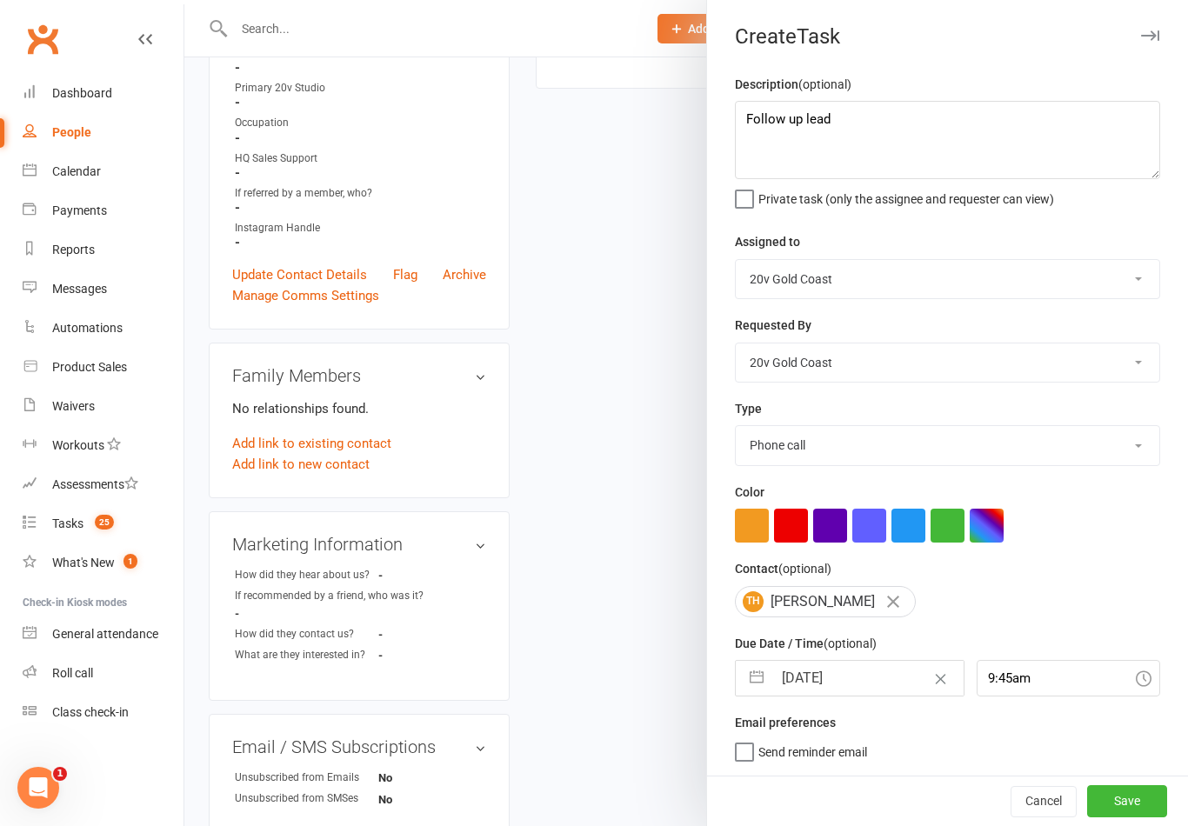
scroll to position [404, 0]
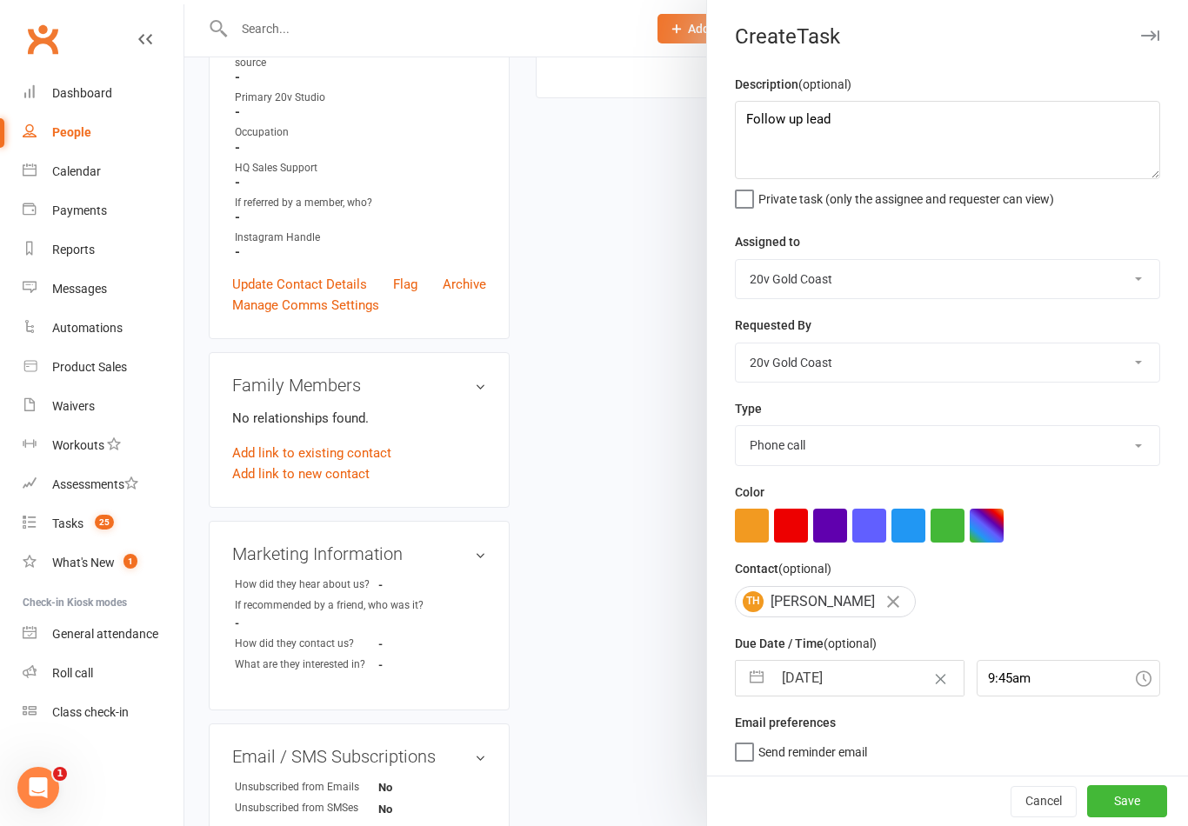
click at [1116, 807] on button "Save" at bounding box center [1127, 800] width 80 height 31
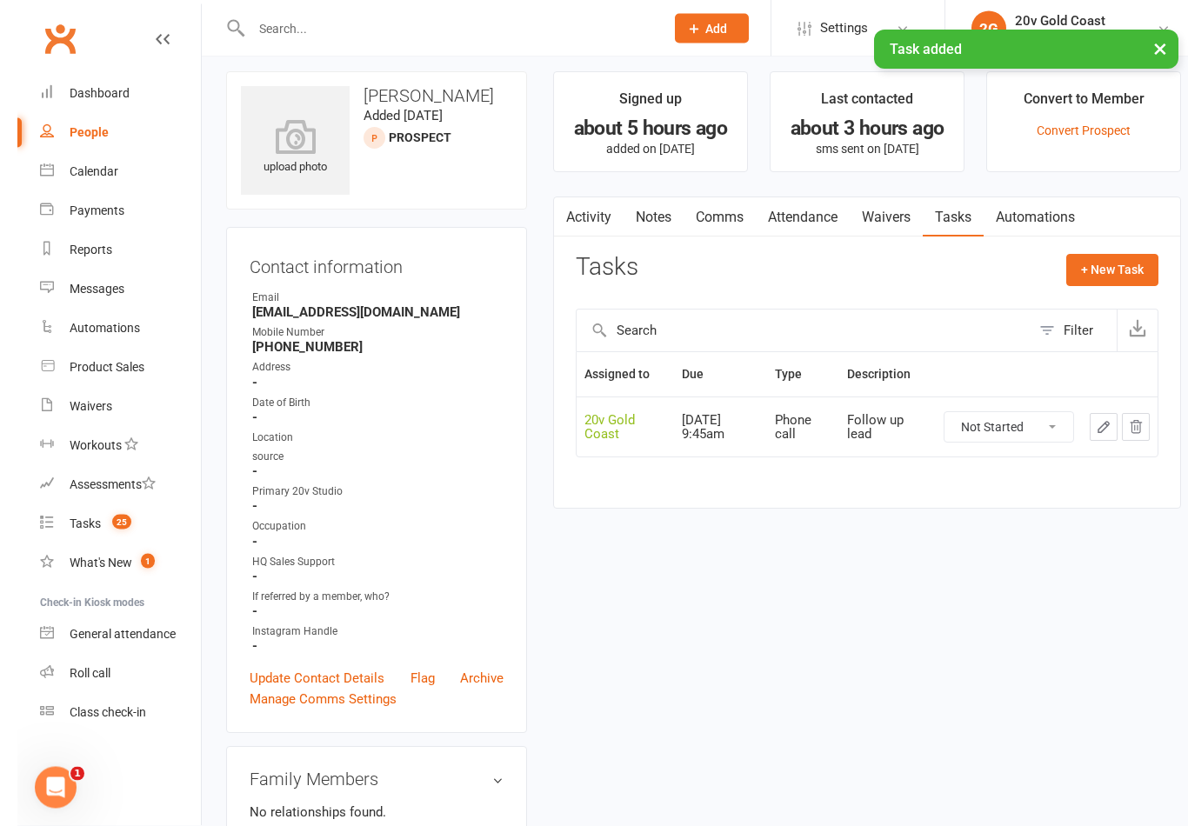
scroll to position [0, 0]
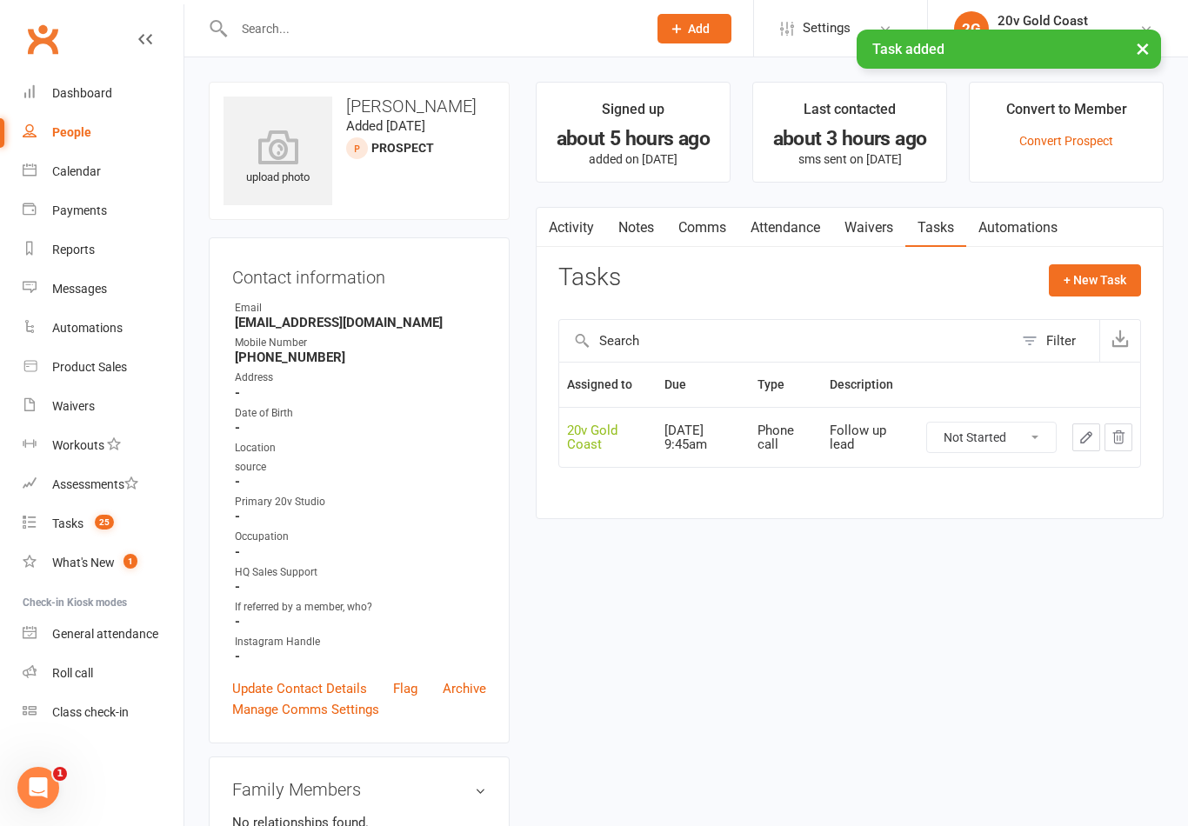
click at [137, 536] on link "Tasks 25" at bounding box center [103, 523] width 161 height 39
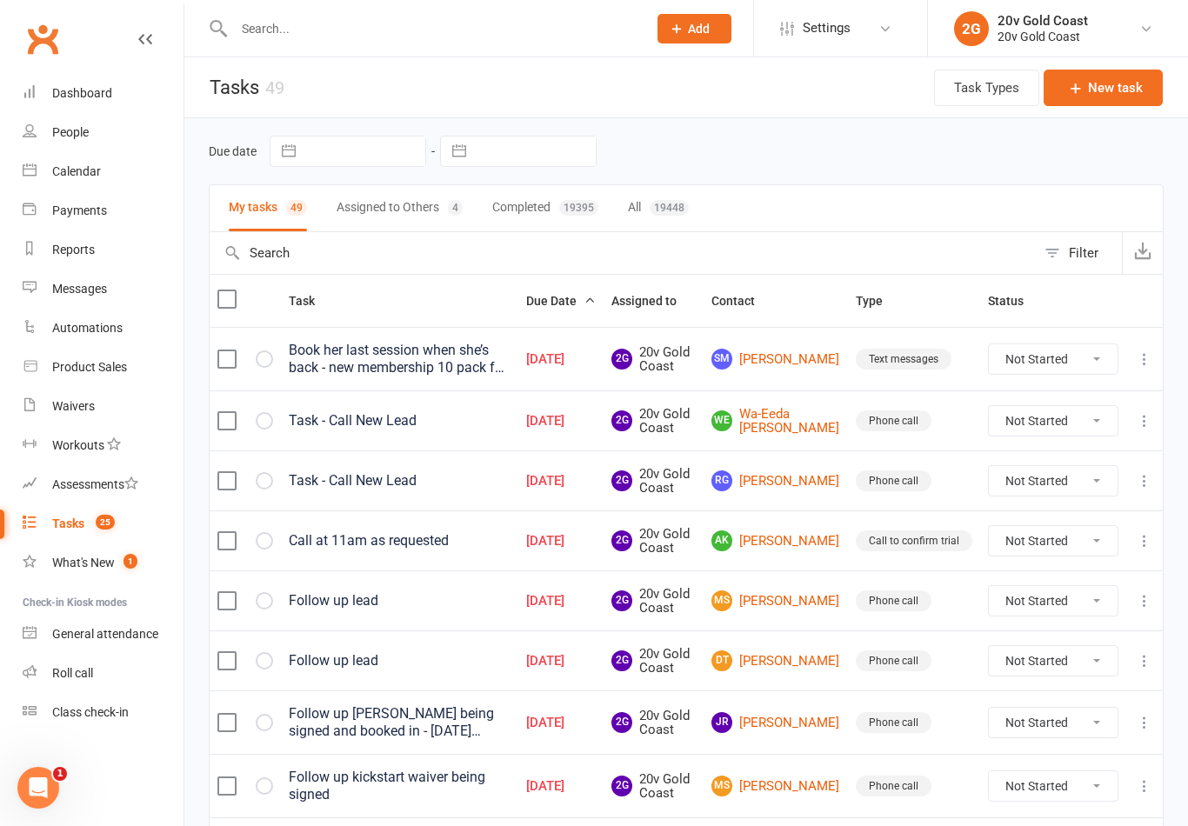
click at [803, 424] on link "WE Wa-Eeda [PERSON_NAME]" at bounding box center [775, 421] width 129 height 29
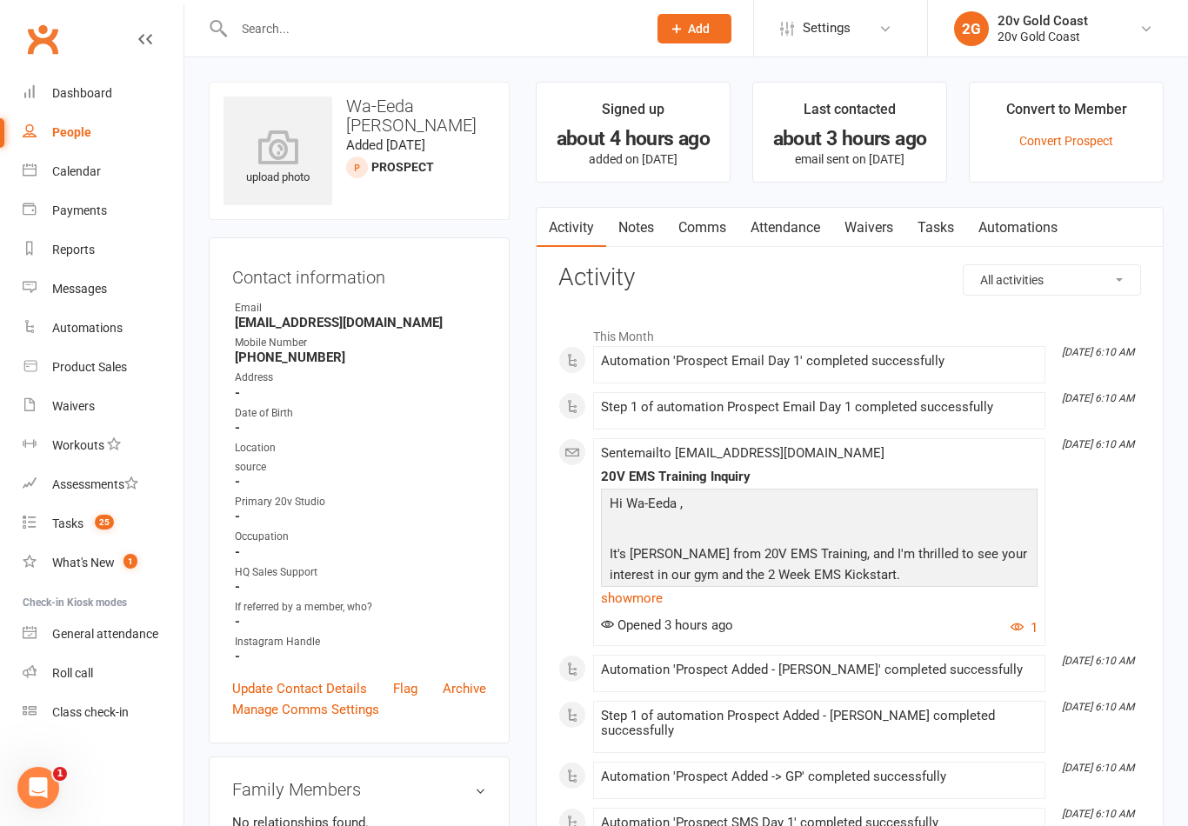
click at [651, 236] on link "Notes" at bounding box center [636, 228] width 60 height 40
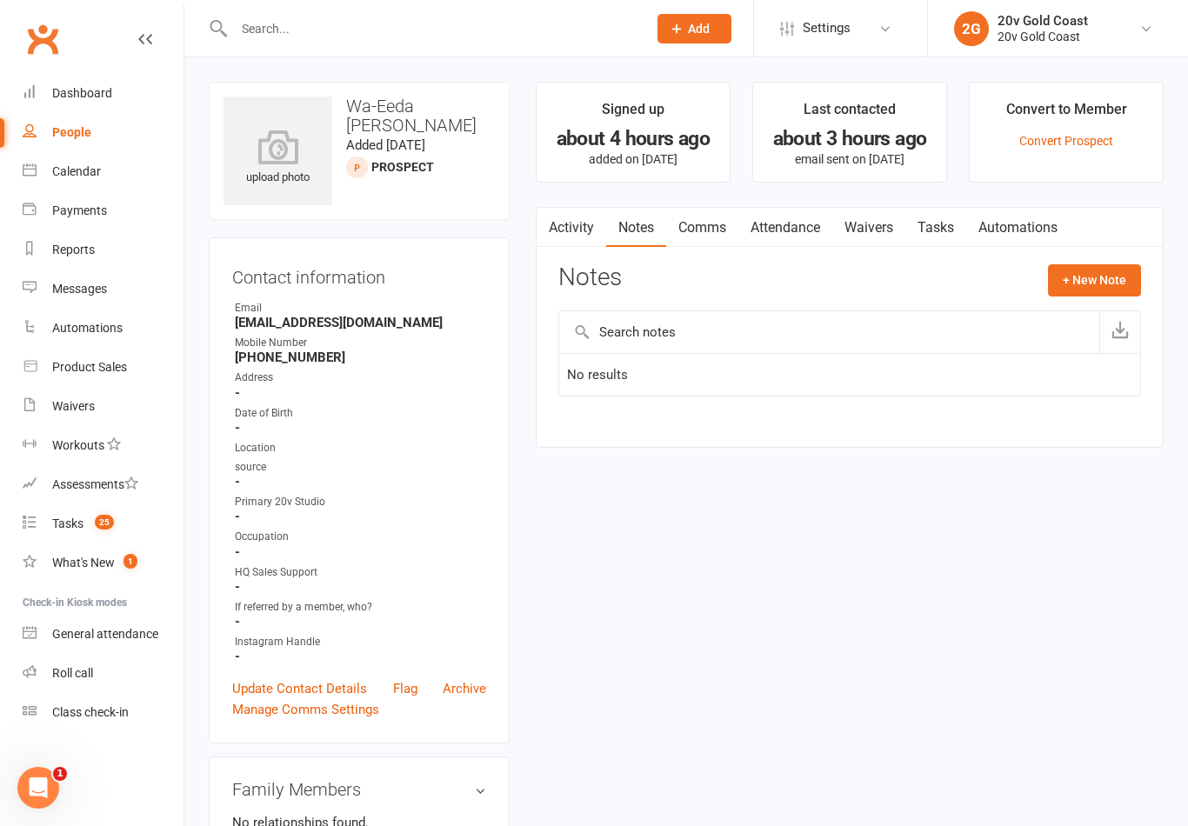
click at [1135, 281] on button "+ New Note" at bounding box center [1094, 279] width 93 height 31
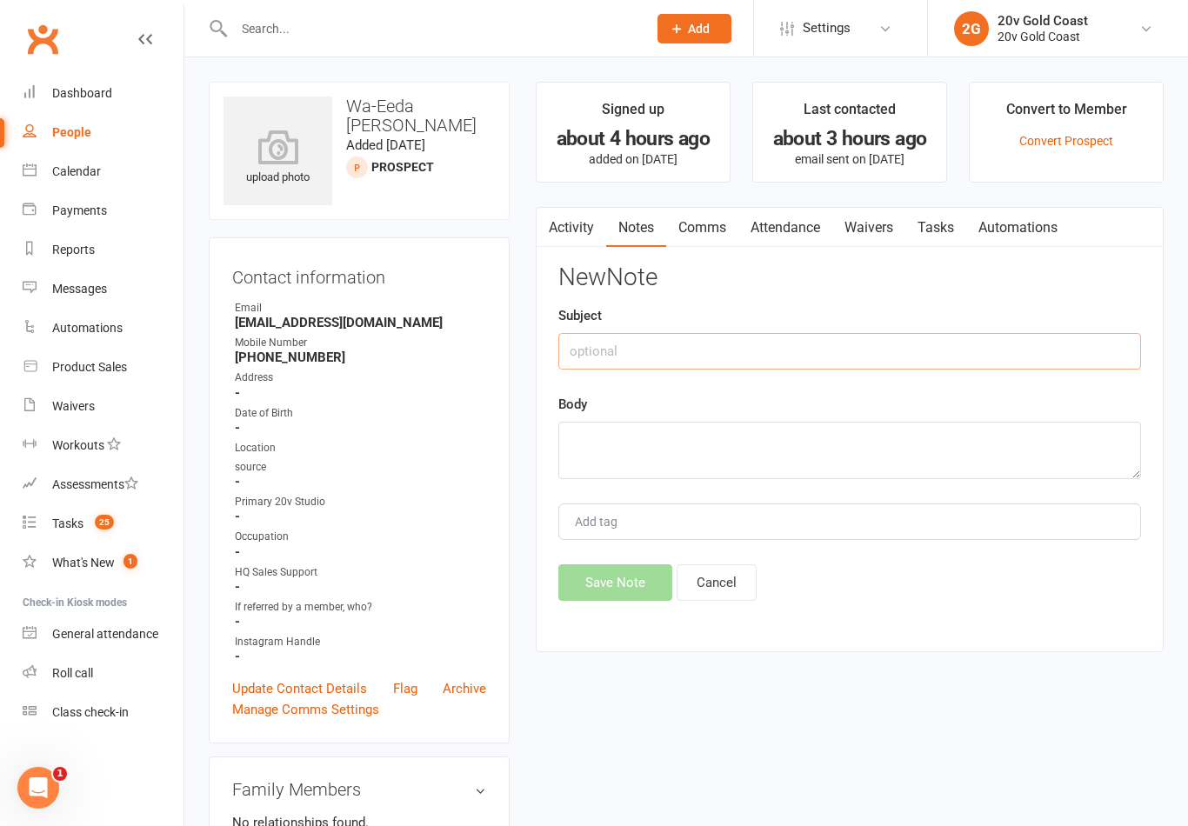
click at [979, 338] on input "text" at bounding box center [849, 351] width 583 height 37
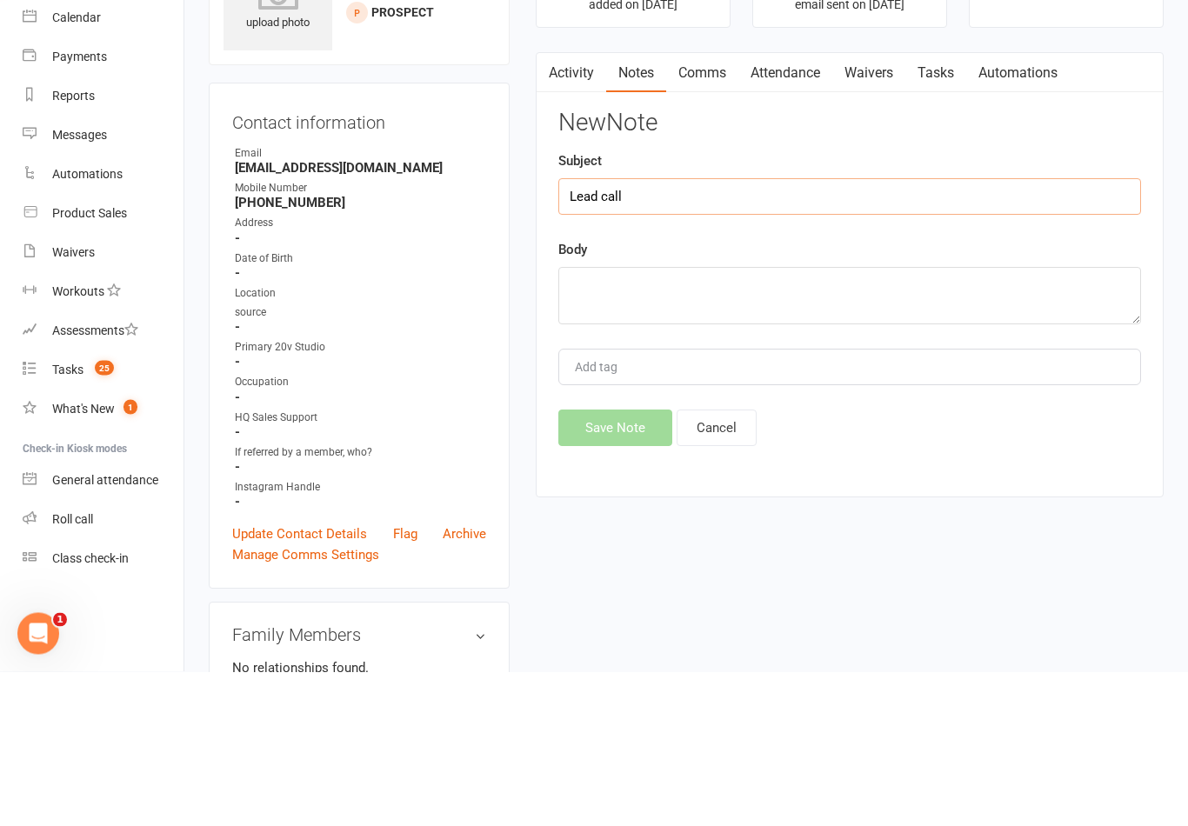
type input "Lead call"
click at [956, 422] on textarea at bounding box center [849, 450] width 583 height 57
type textarea "Tried calling, left message - [PERSON_NAME]"
click at [997, 394] on div "Body Tried calling, left message - [PERSON_NAME]" at bounding box center [849, 436] width 583 height 85
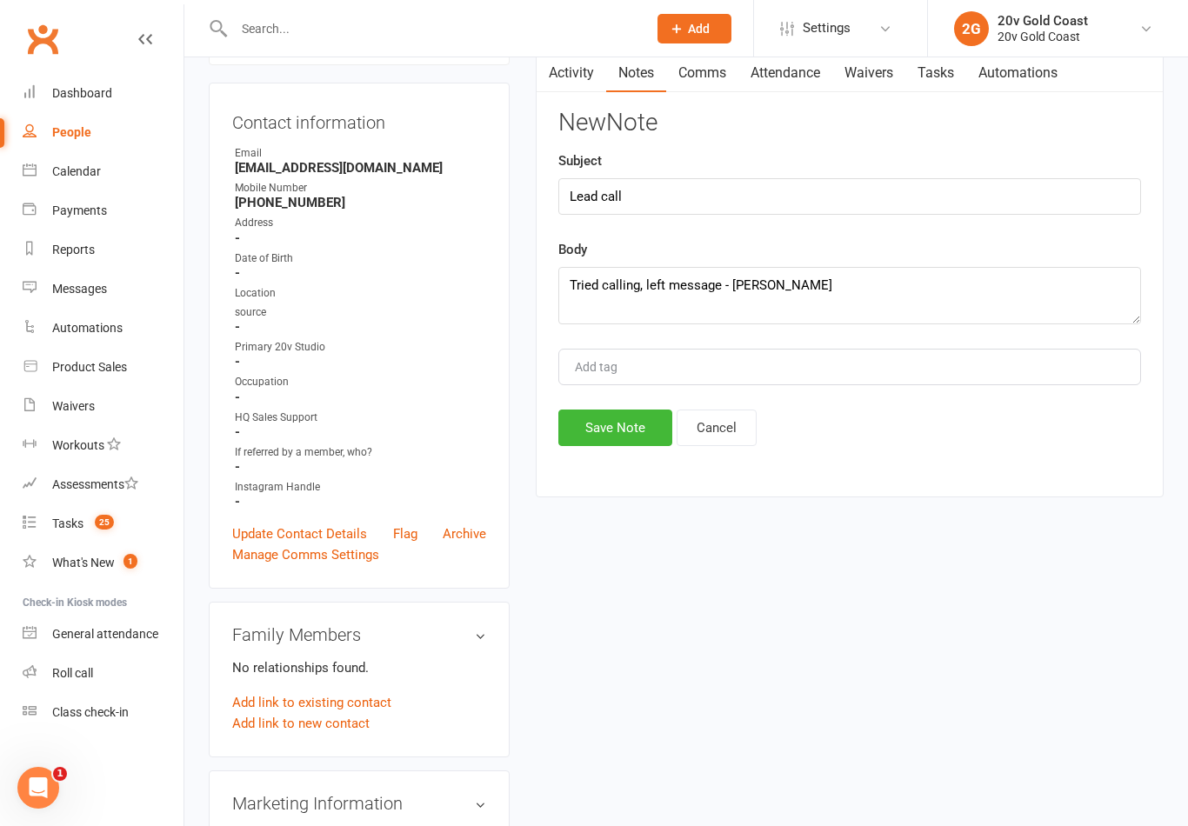
click at [630, 424] on button "Save Note" at bounding box center [615, 428] width 114 height 37
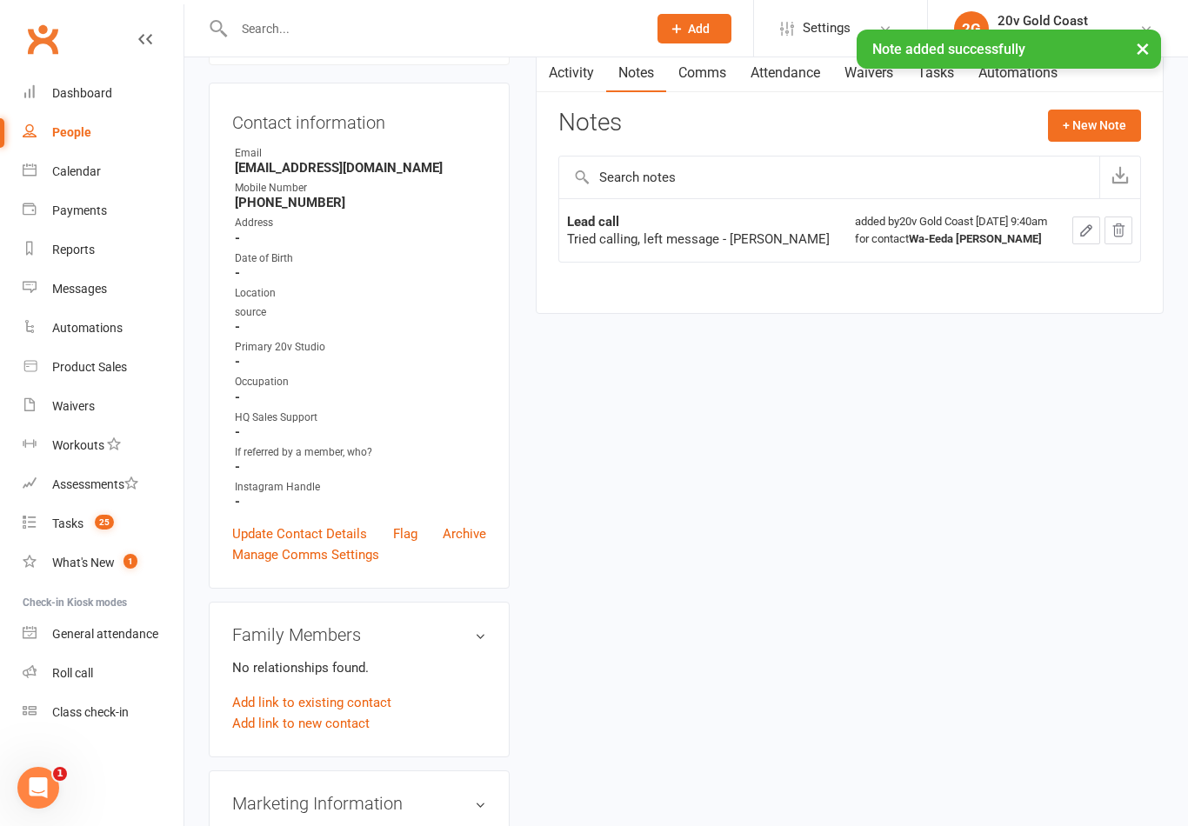
scroll to position [0, 0]
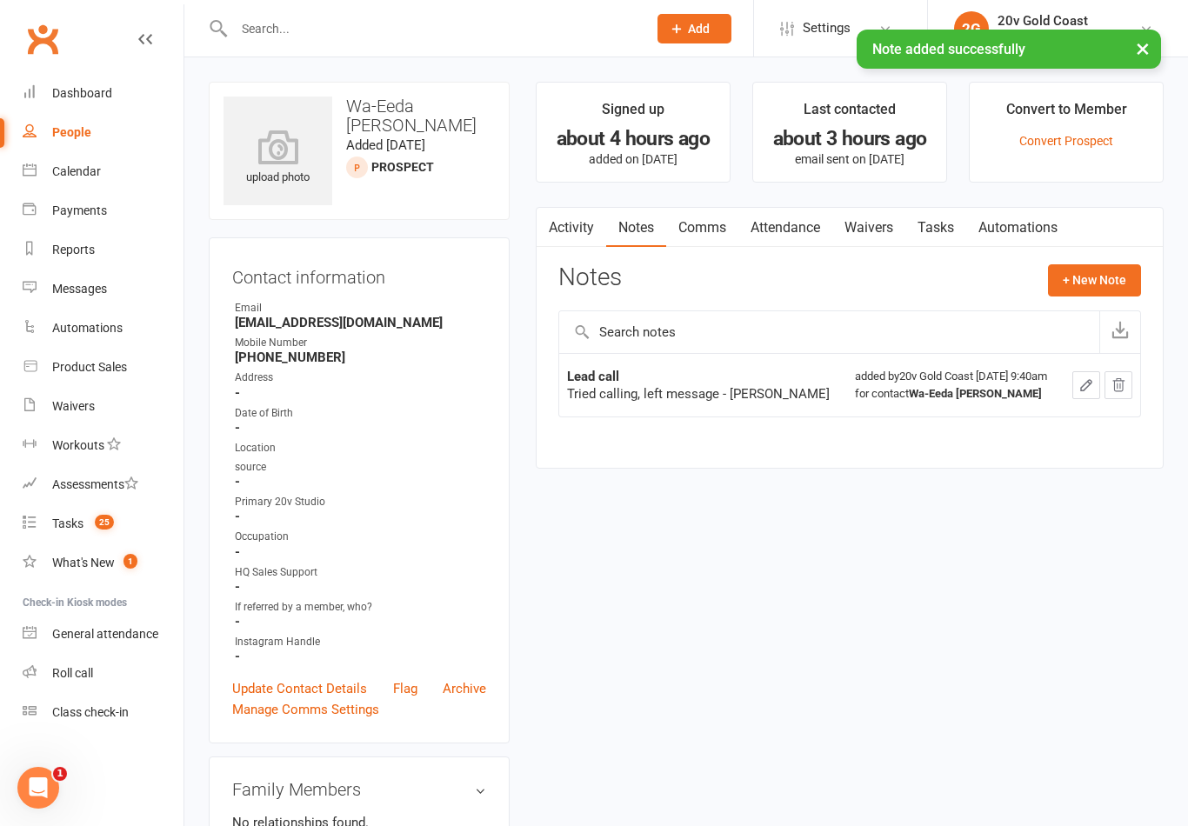
click at [940, 219] on link "Tasks" at bounding box center [935, 228] width 61 height 40
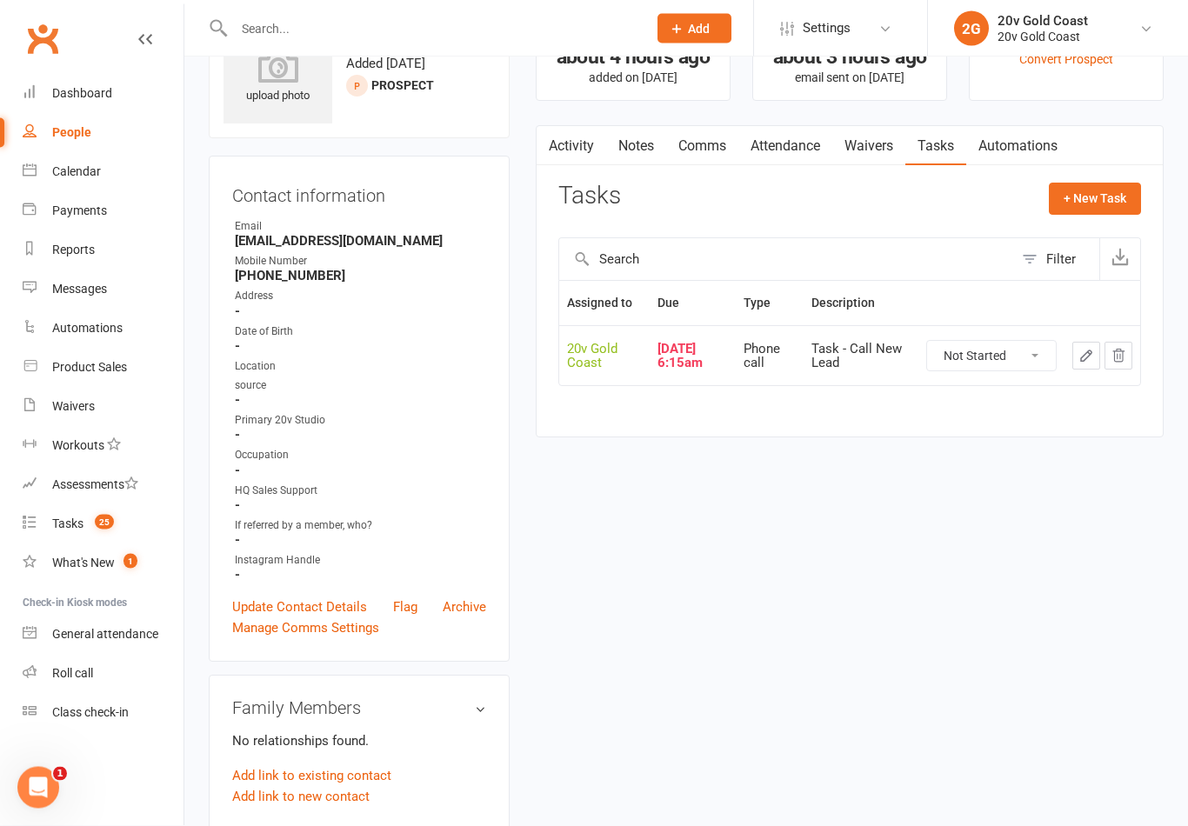
click at [991, 363] on select "Not Started In Progress Waiting Complete" at bounding box center [991, 357] width 129 height 30
select select "unstarted"
click at [1107, 203] on button "+ New Task" at bounding box center [1095, 198] width 92 height 31
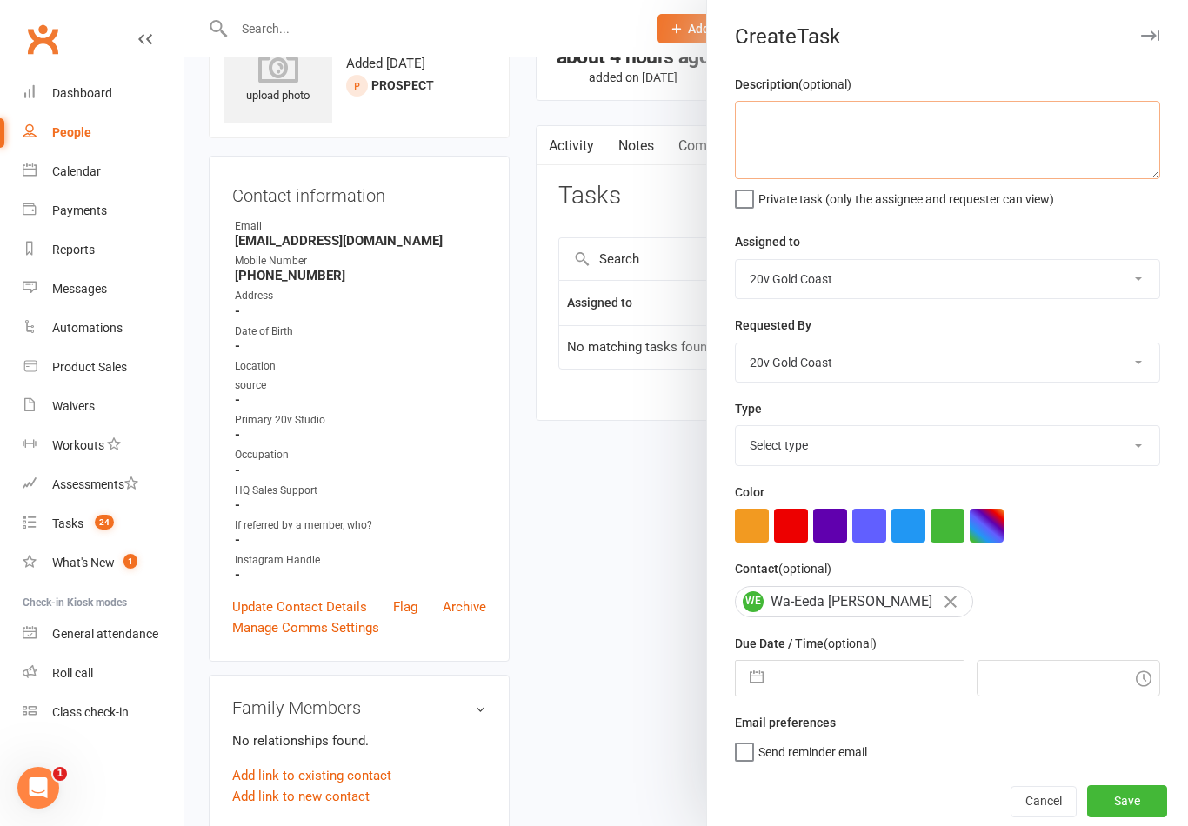
click at [929, 130] on textarea at bounding box center [947, 140] width 425 height 78
type textarea "L"
type textarea "Follow up lead"
click at [1072, 225] on div "Description (optional) Follow up lead Private task (only the assignee and reque…" at bounding box center [947, 425] width 481 height 702
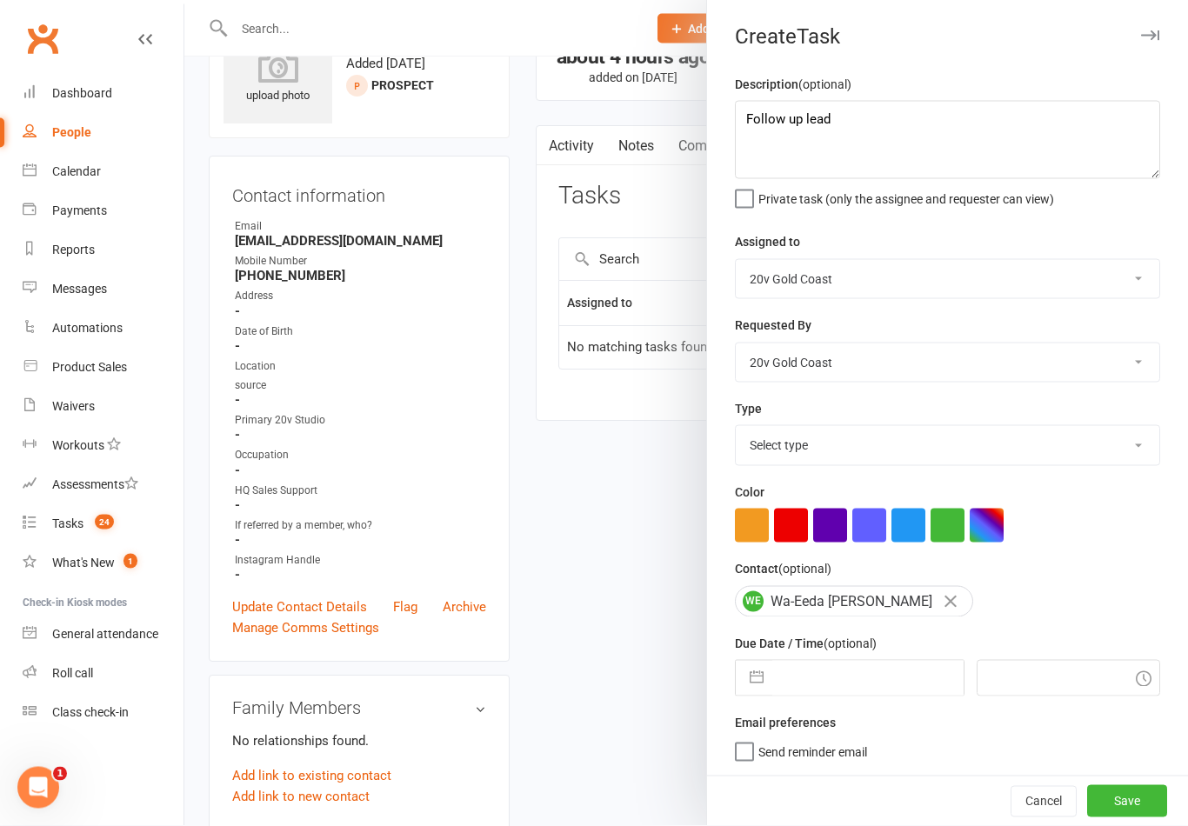
click at [975, 455] on select "Select type Call to confirm trial Cancel down Cancel down [PERSON_NAME] and [PE…" at bounding box center [947, 445] width 423 height 38
select select "22375"
click at [812, 688] on input "text" at bounding box center [867, 678] width 190 height 35
select select "7"
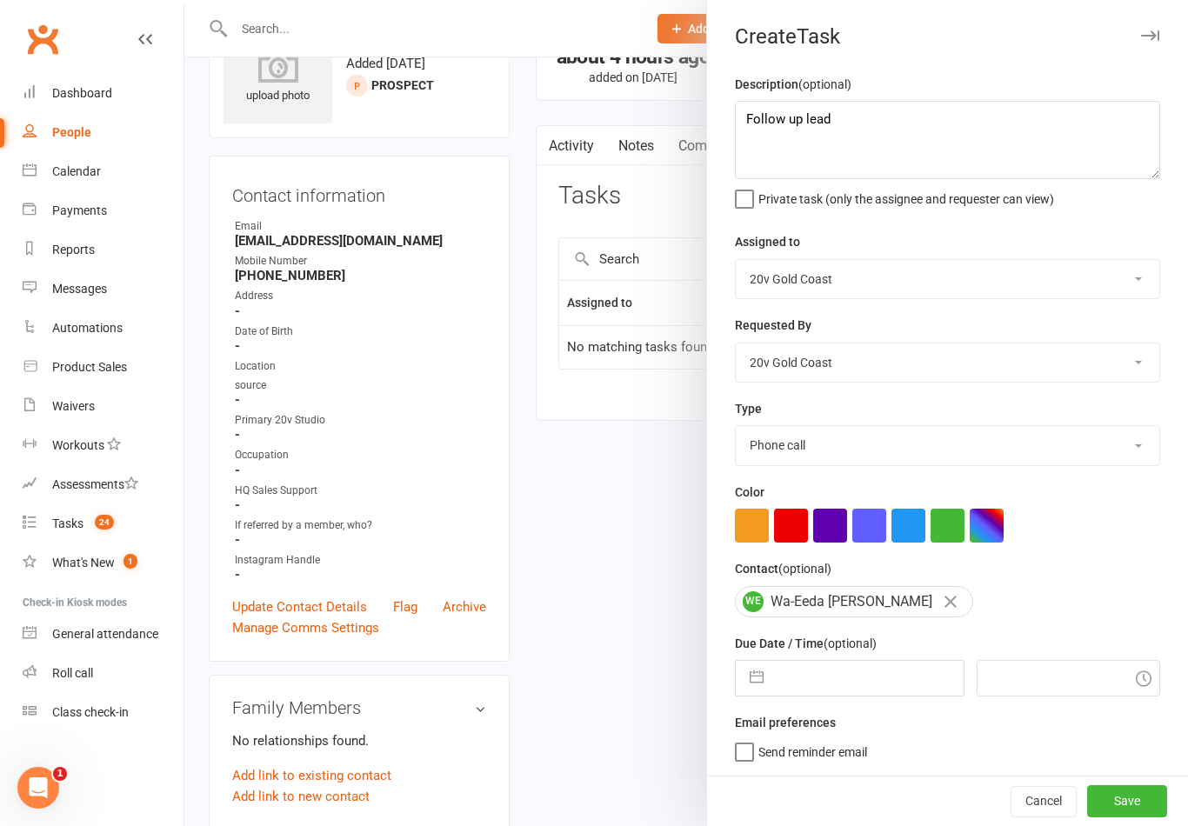
select select "2025"
select select "8"
select select "2025"
select select "9"
select select "2025"
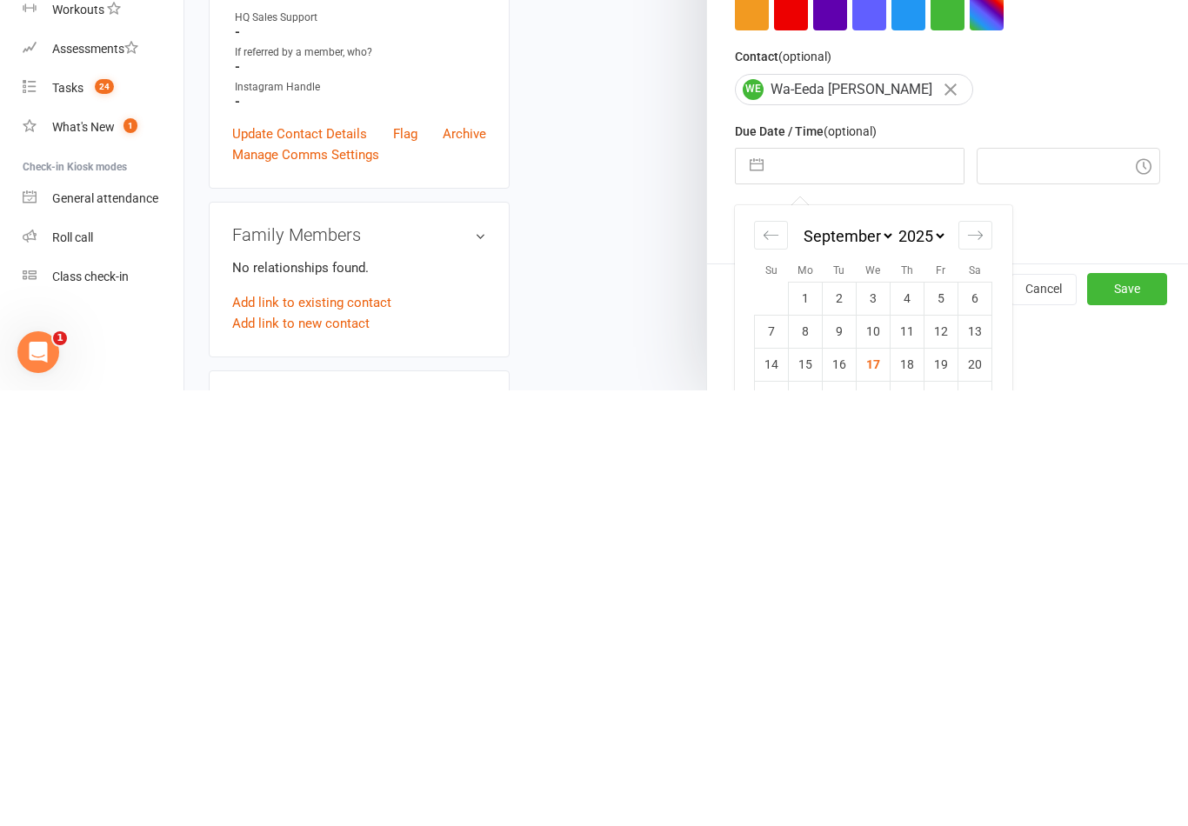
scroll to position [81, 0]
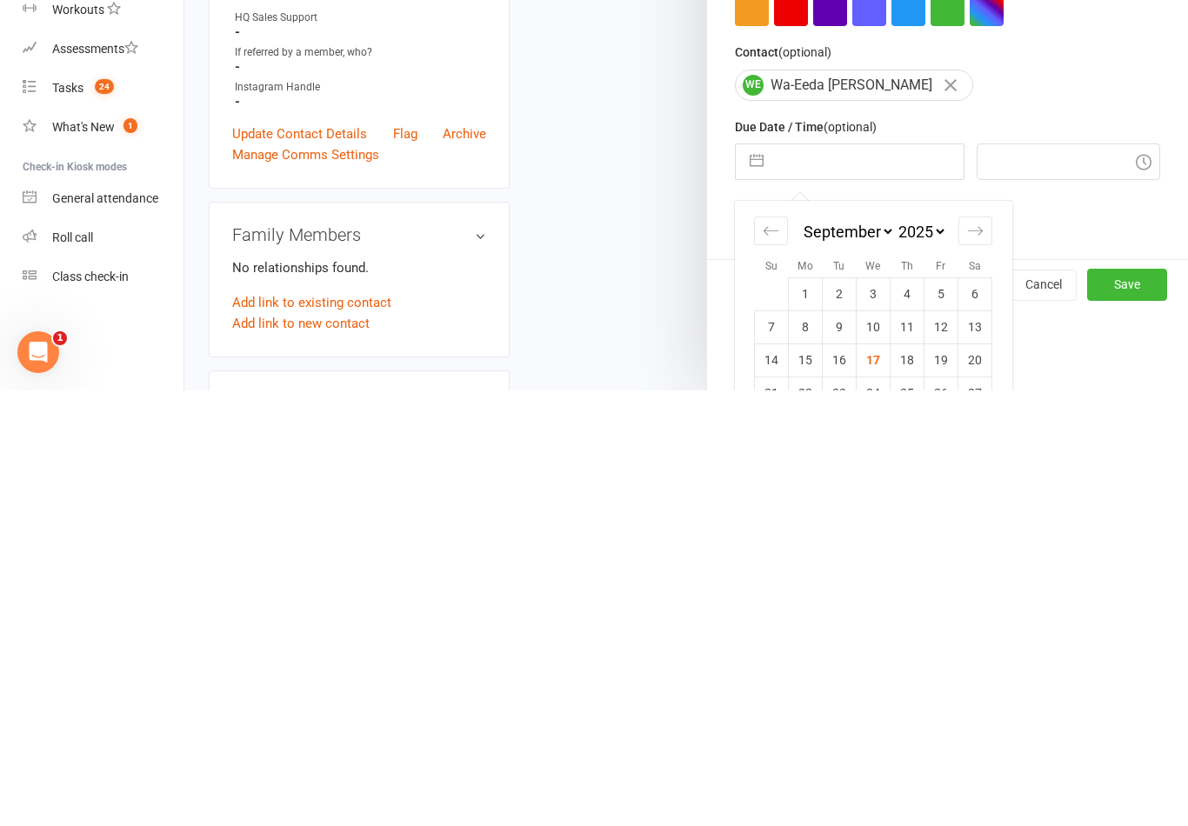
click at [912, 779] on td "18" at bounding box center [907, 795] width 34 height 33
type input "[DATE]"
type input "9:45am"
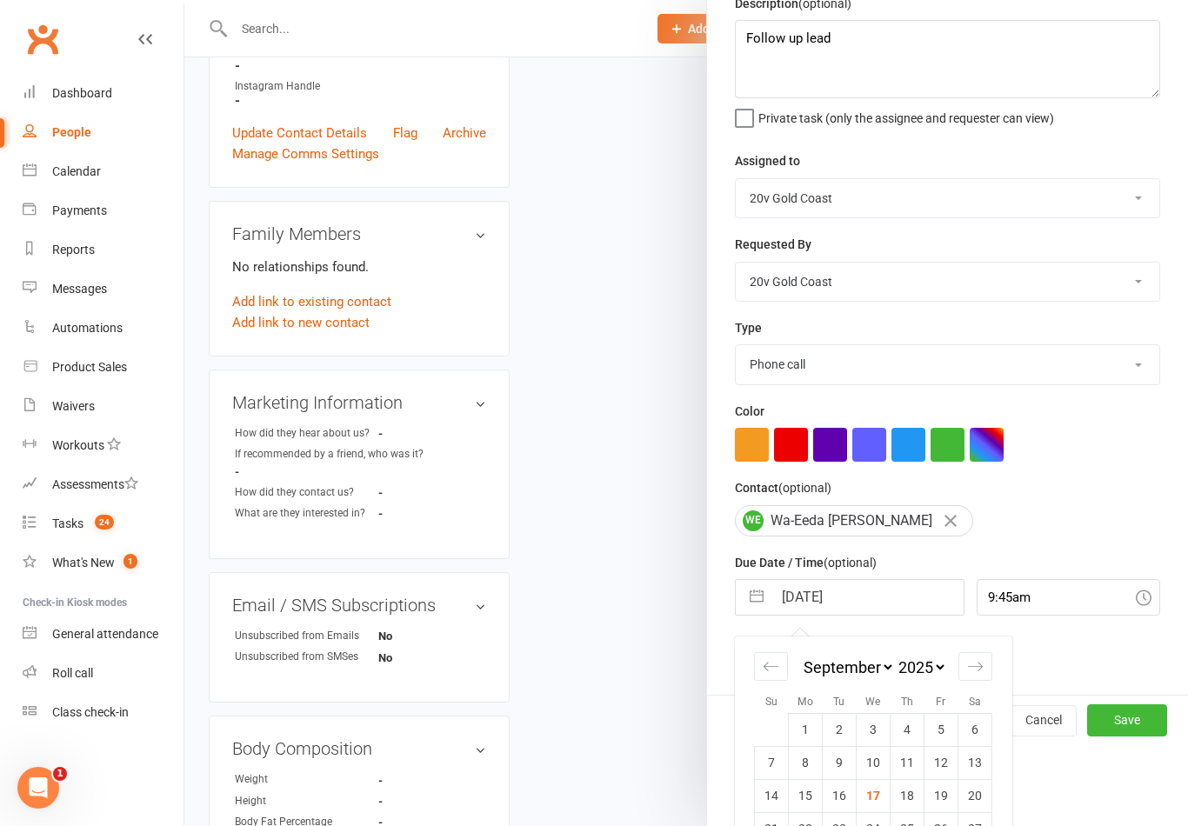
scroll to position [0, 0]
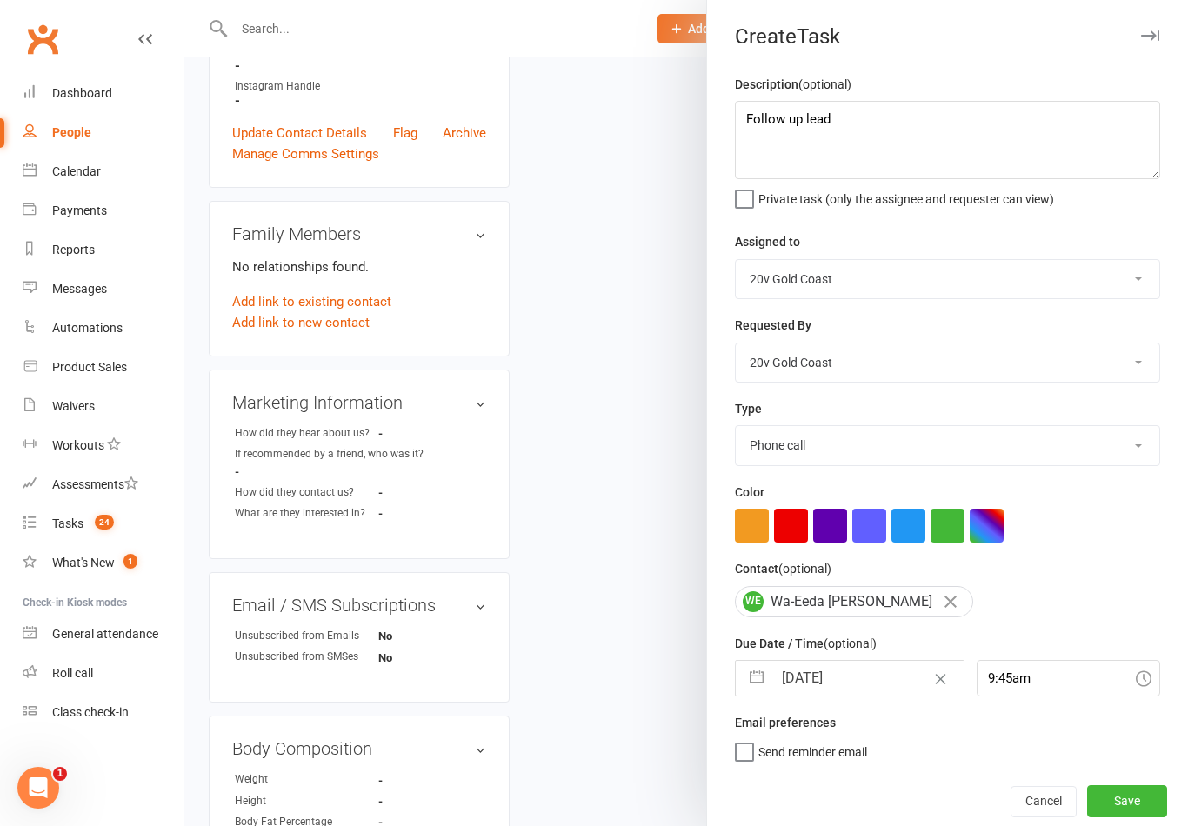
click at [1136, 816] on button "Save" at bounding box center [1127, 800] width 80 height 31
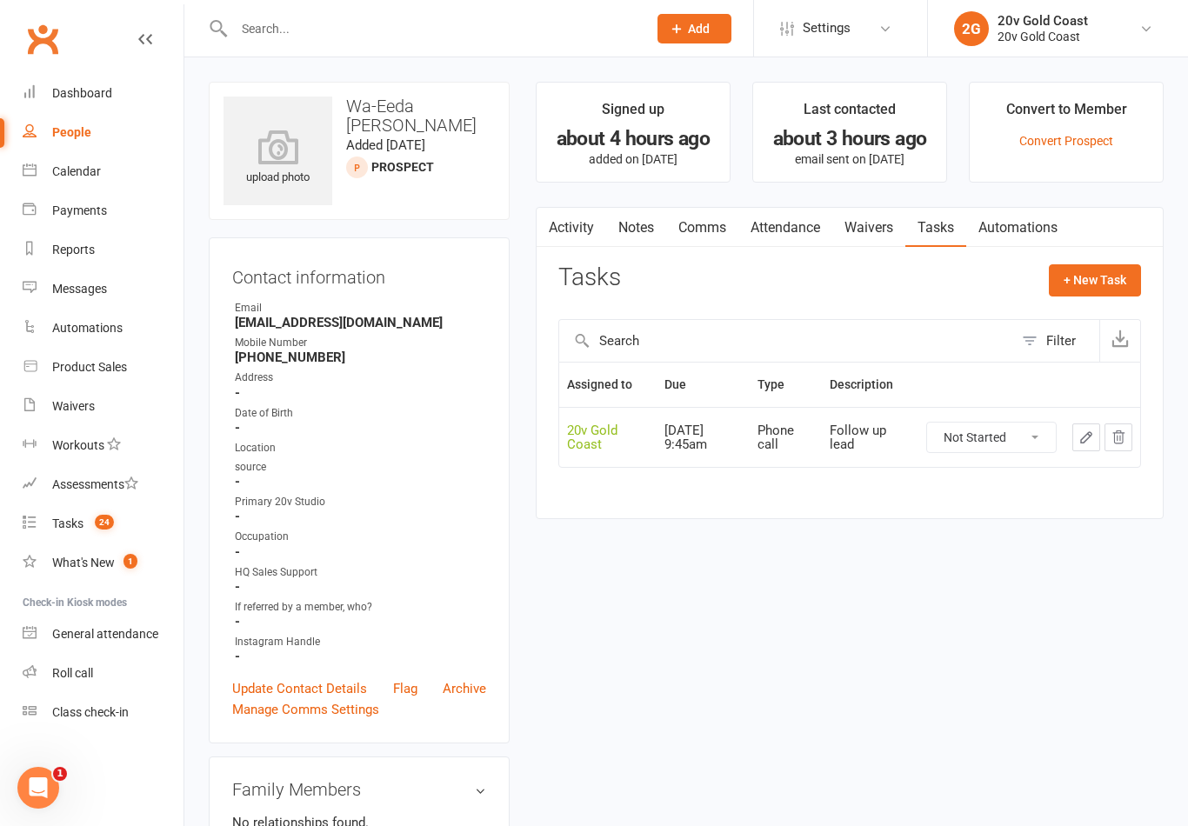
click at [114, 516] on span "24" at bounding box center [104, 522] width 19 height 15
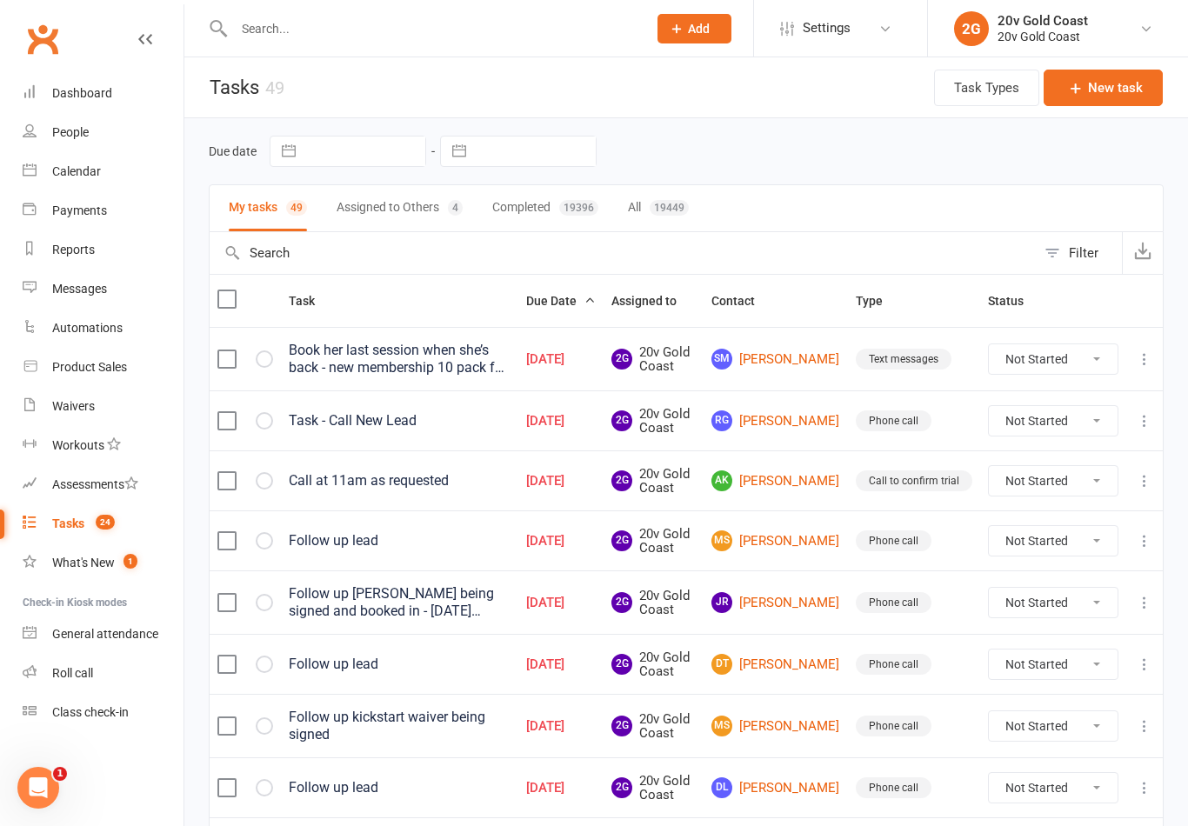
click at [796, 416] on link "RG [PERSON_NAME]" at bounding box center [775, 420] width 129 height 21
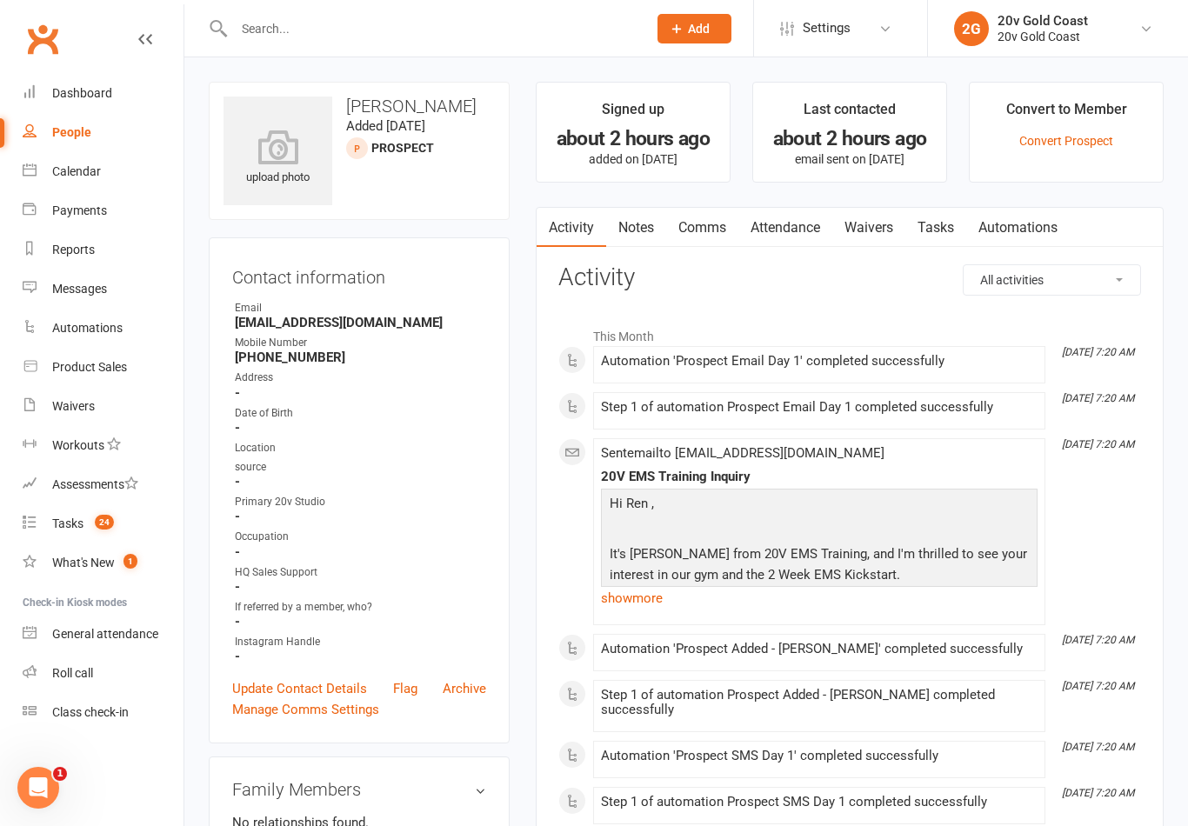
click at [659, 210] on link "Notes" at bounding box center [636, 228] width 60 height 40
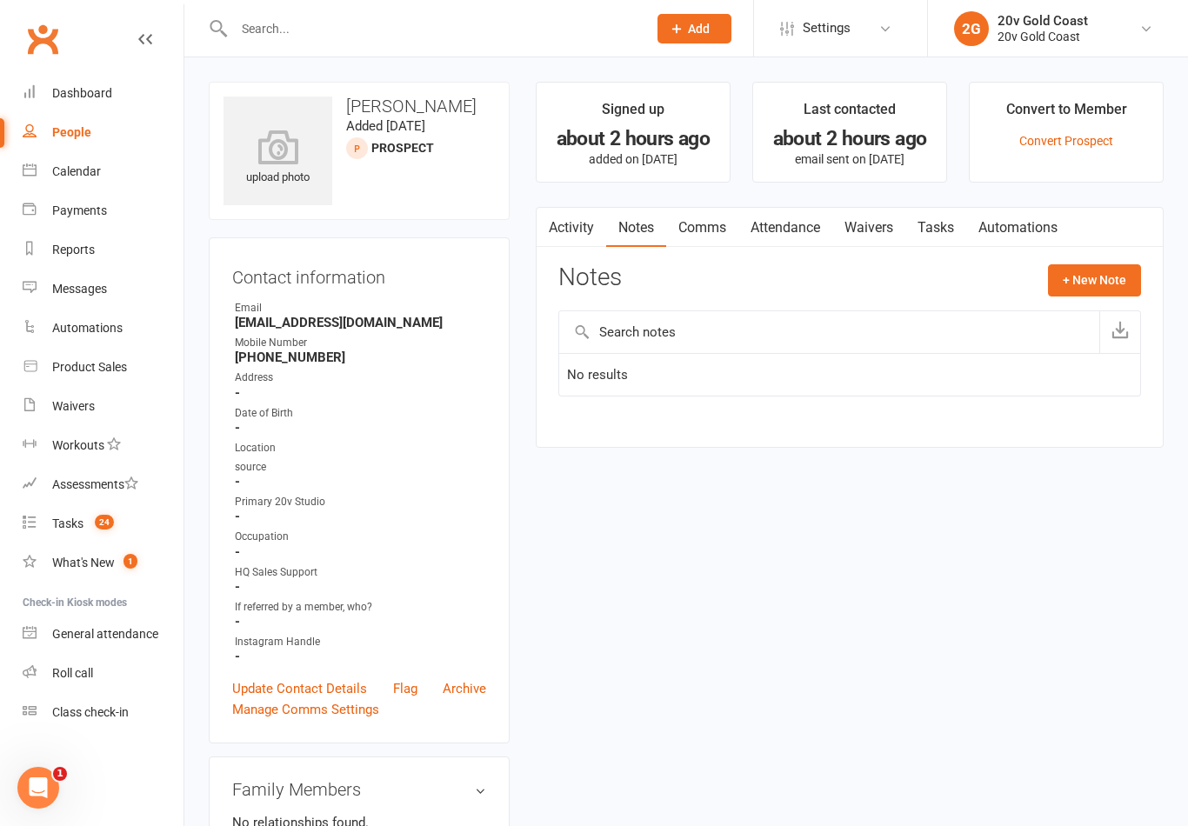
click at [1113, 285] on button "+ New Note" at bounding box center [1094, 279] width 93 height 31
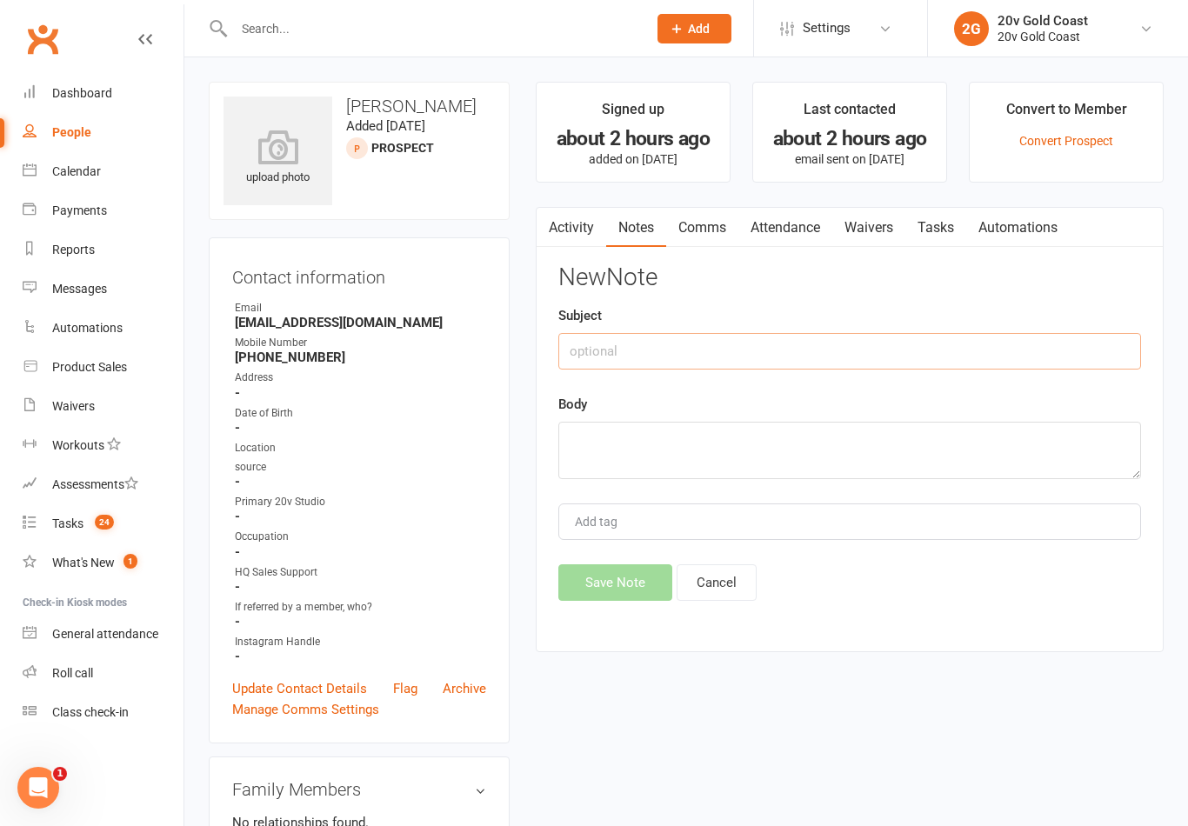
click at [926, 364] on input "text" at bounding box center [849, 351] width 583 height 37
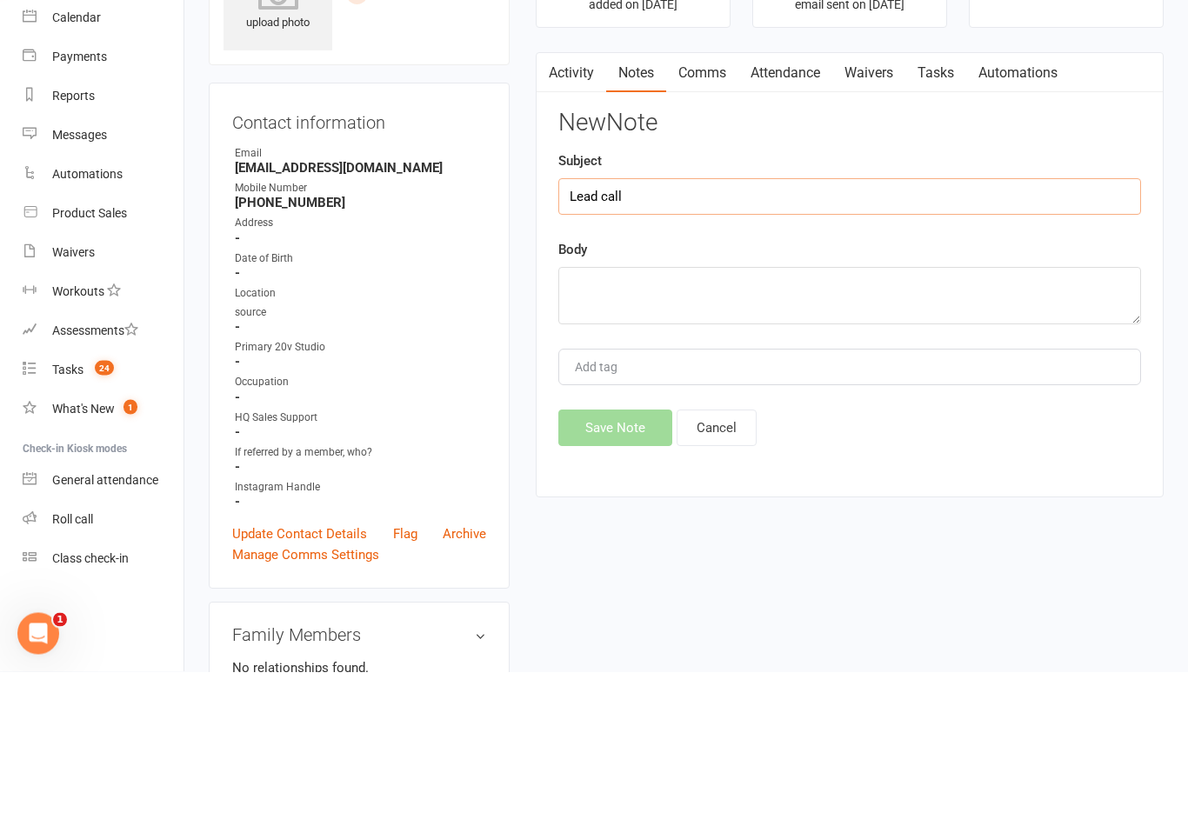
type input "Lead call"
click at [788, 422] on textarea at bounding box center [849, 450] width 583 height 57
type textarea "Tried calling, could not be connected - [PERSON_NAME]"
click at [982, 264] on div "New Note Subject Lead call Body Tried calling, could not be connected - [PERSON…" at bounding box center [849, 432] width 583 height 336
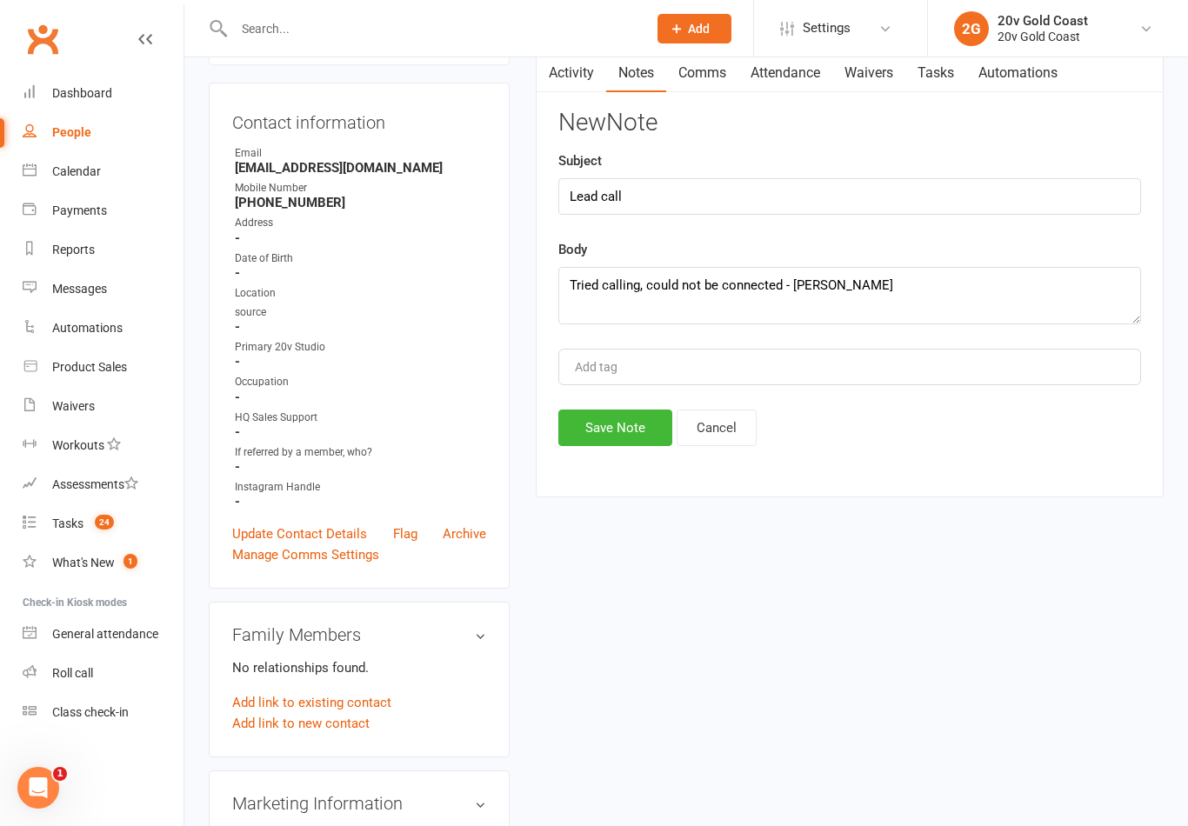
click at [618, 446] on button "Save Note" at bounding box center [615, 428] width 114 height 37
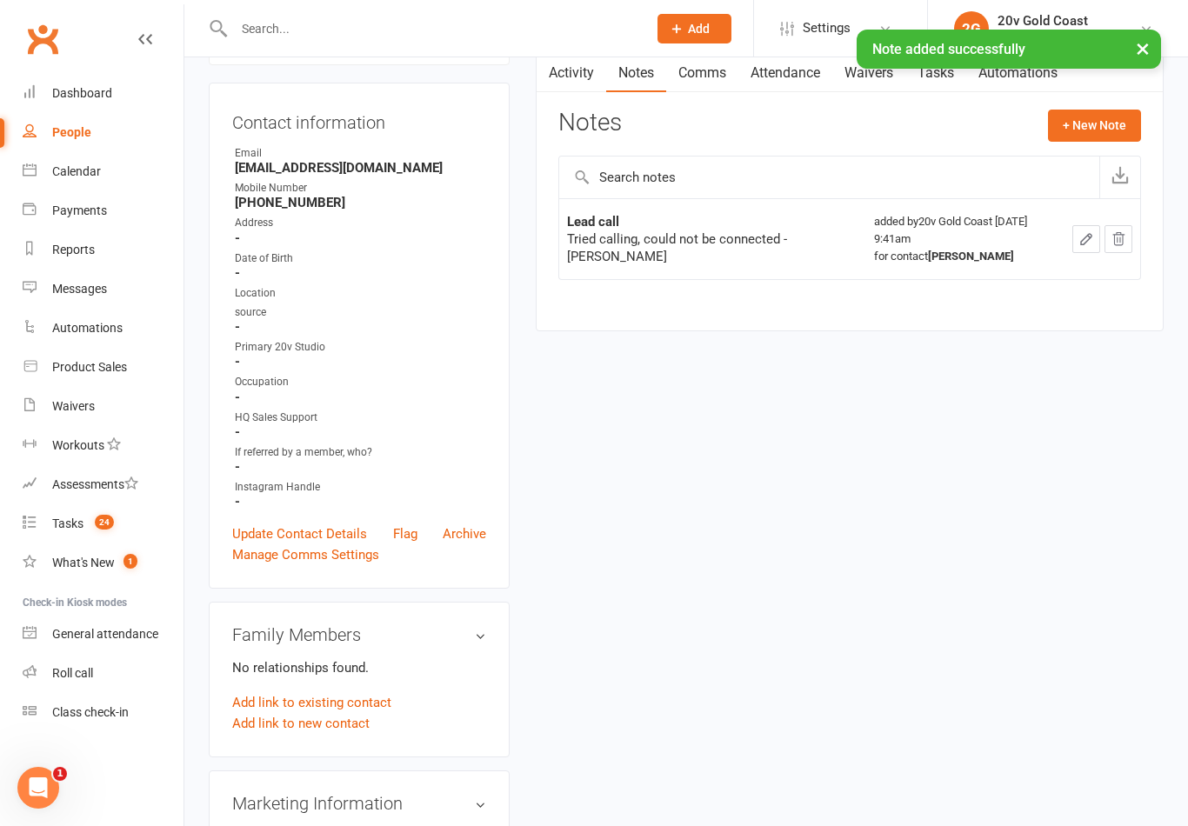
scroll to position [0, 0]
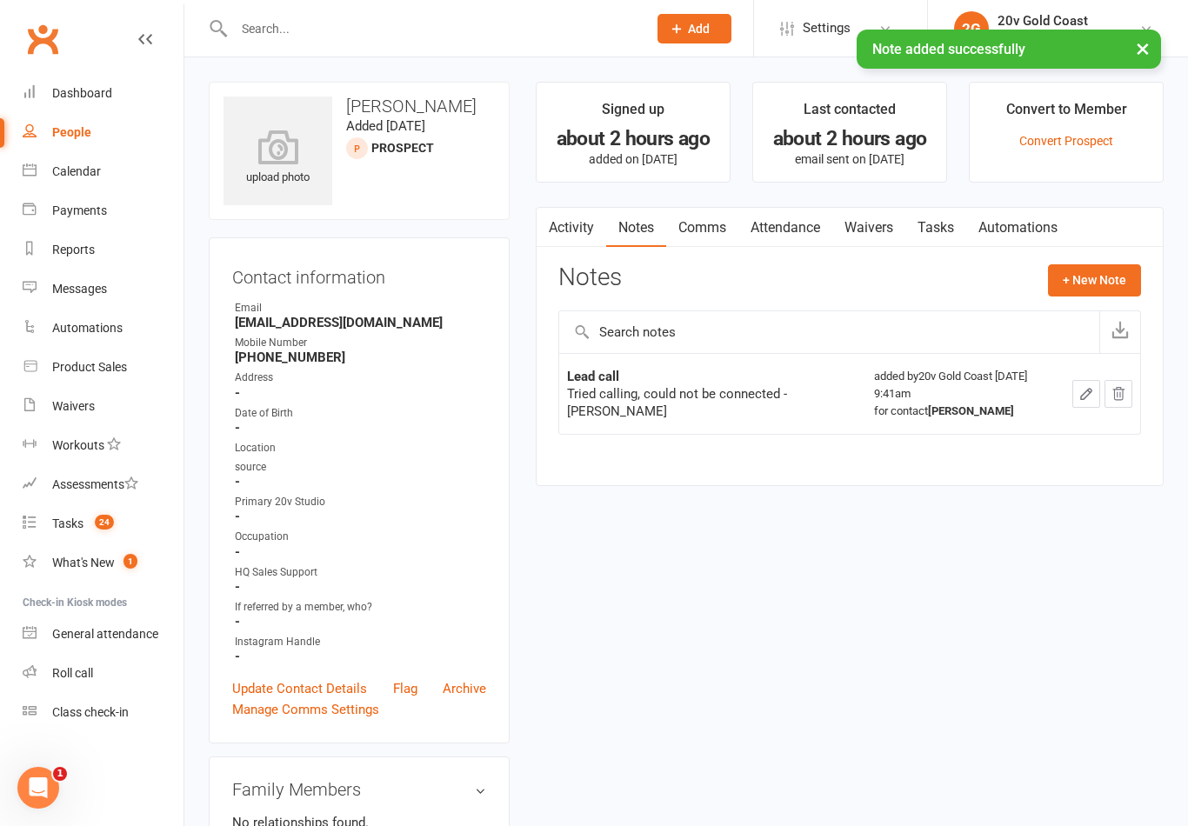
click at [954, 230] on link "Tasks" at bounding box center [935, 228] width 61 height 40
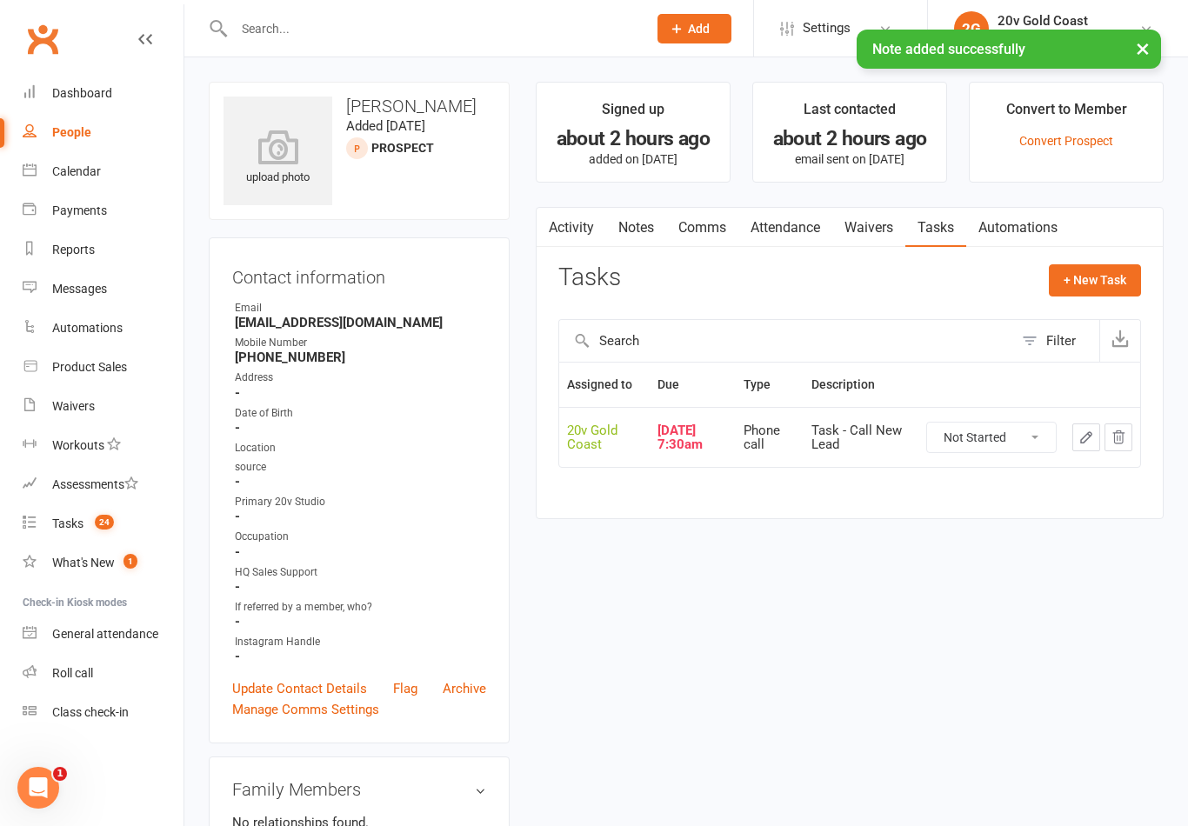
click at [1032, 423] on select "Not Started In Progress Waiting Complete" at bounding box center [991, 438] width 129 height 30
select select "unstarted"
click at [1102, 306] on div "Tasks + New Task Filter Assigned to Due Type Description 20v Gold Coast [DATE] …" at bounding box center [849, 378] width 583 height 228
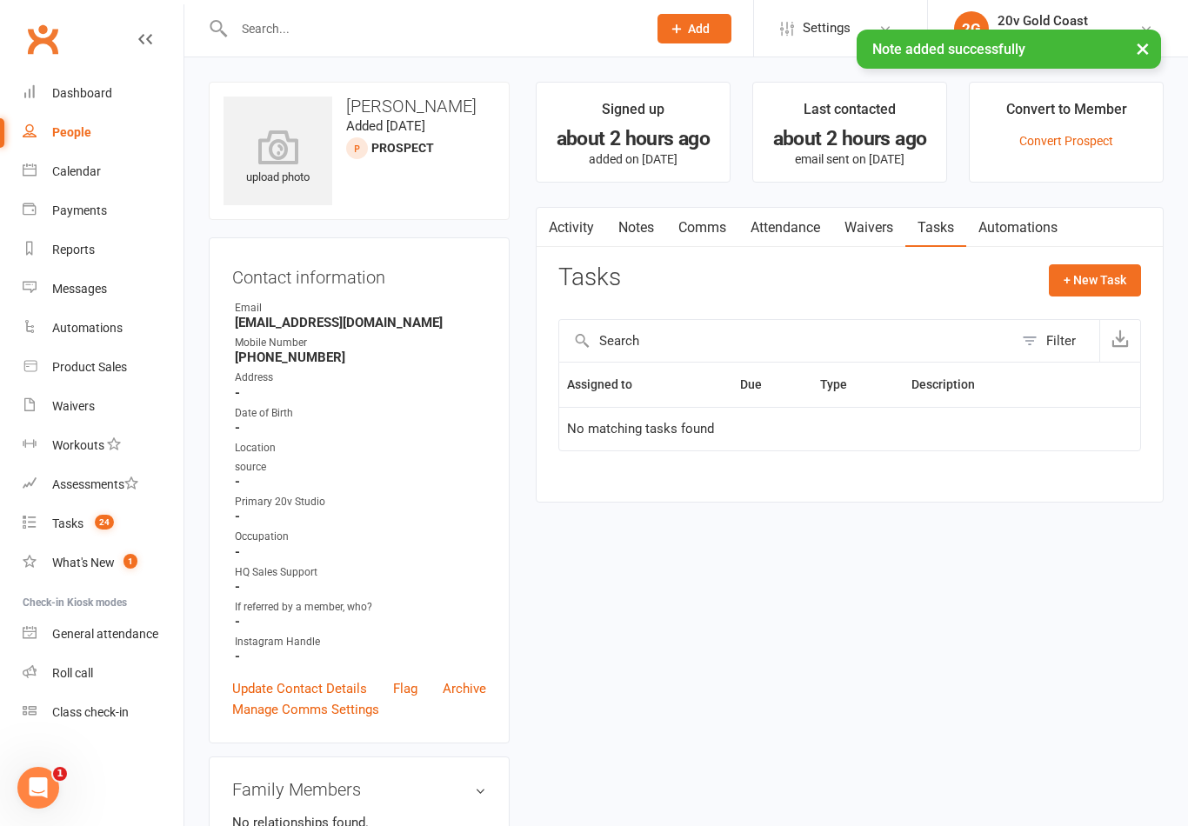
click at [1147, 264] on div "Activity Notes Comms Attendance Waivers Tasks Automations Tasks + New Task Filt…" at bounding box center [850, 355] width 628 height 296
click at [1140, 285] on button "+ New Task" at bounding box center [1095, 279] width 92 height 31
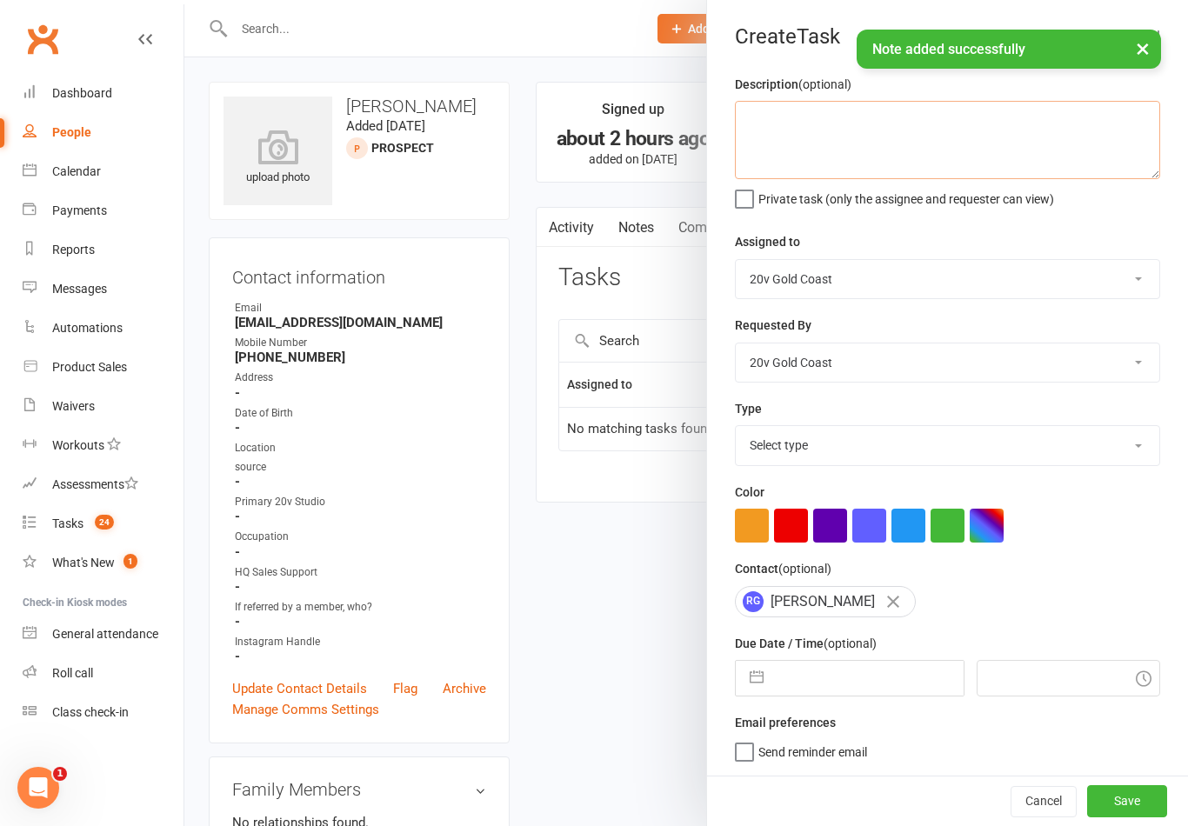
click at [866, 131] on textarea at bounding box center [947, 140] width 425 height 78
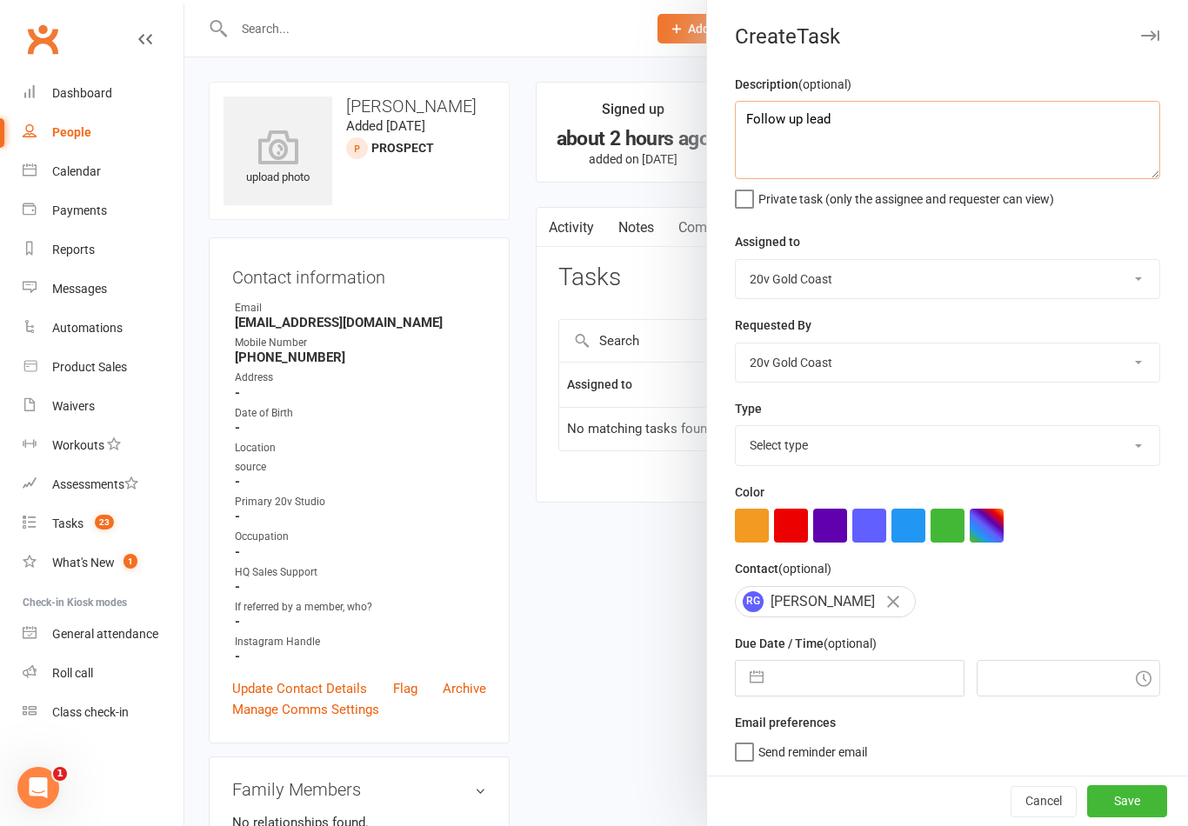
type textarea "Follow up lead"
click at [1096, 227] on div "Description (optional) Follow up lead Private task (only the assignee and reque…" at bounding box center [947, 425] width 481 height 702
click at [920, 448] on select "Select type Call to confirm trial Cancel down Cancel down [PERSON_NAME] and [PE…" at bounding box center [947, 445] width 423 height 38
select select "22375"
click at [796, 680] on input "text" at bounding box center [867, 678] width 190 height 35
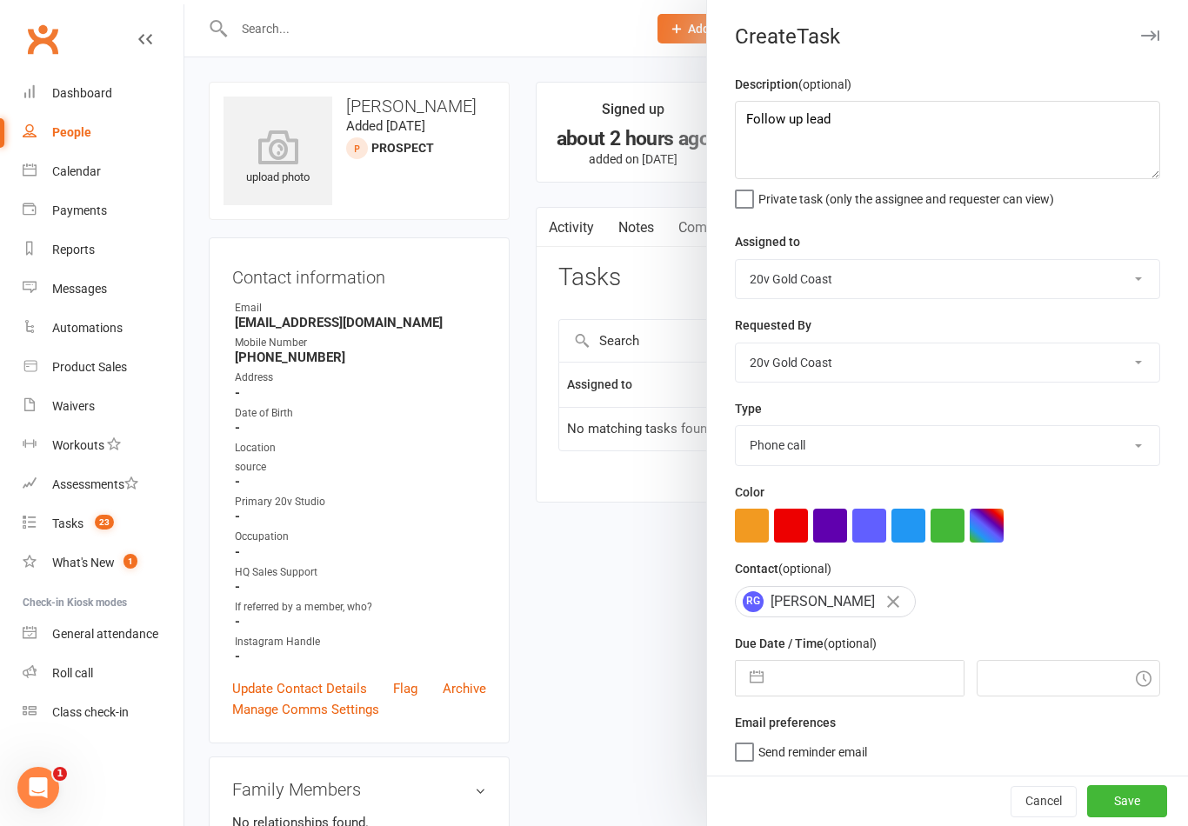
select select "7"
select select "2025"
select select "8"
select select "2025"
select select "9"
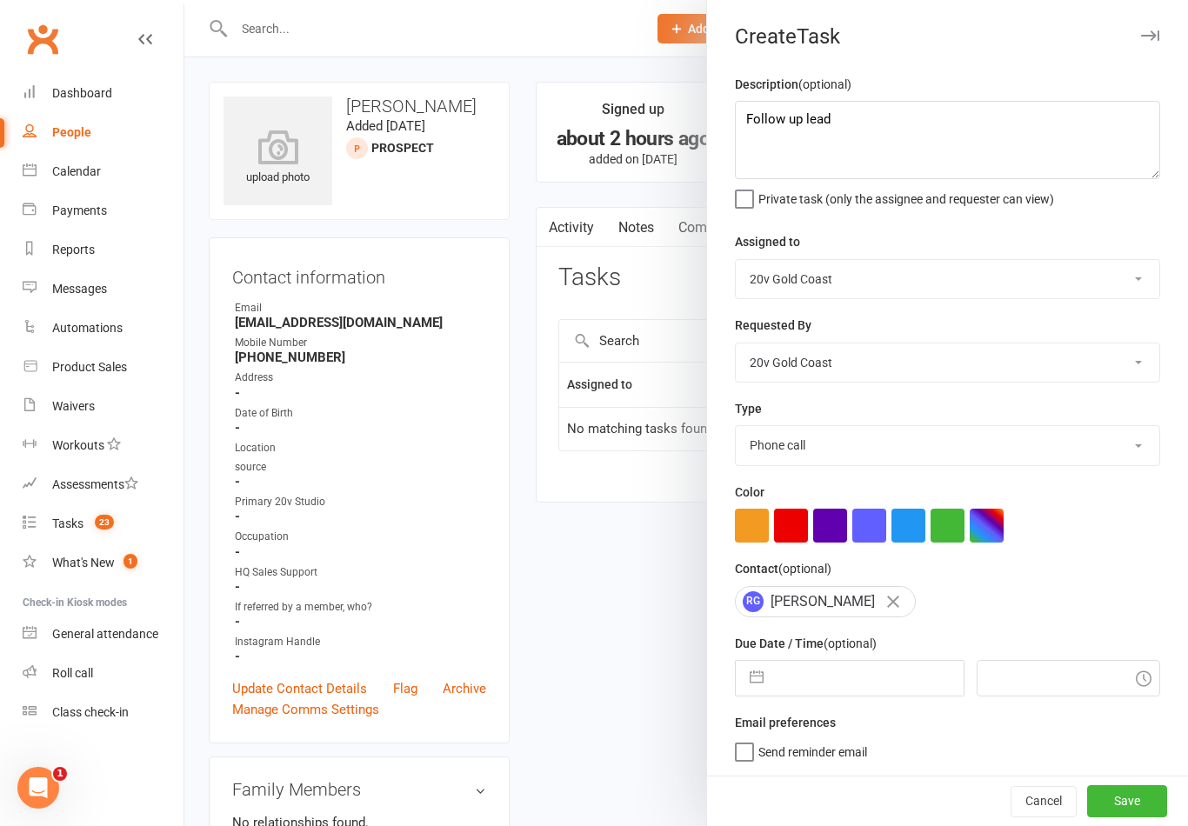
select select "2025"
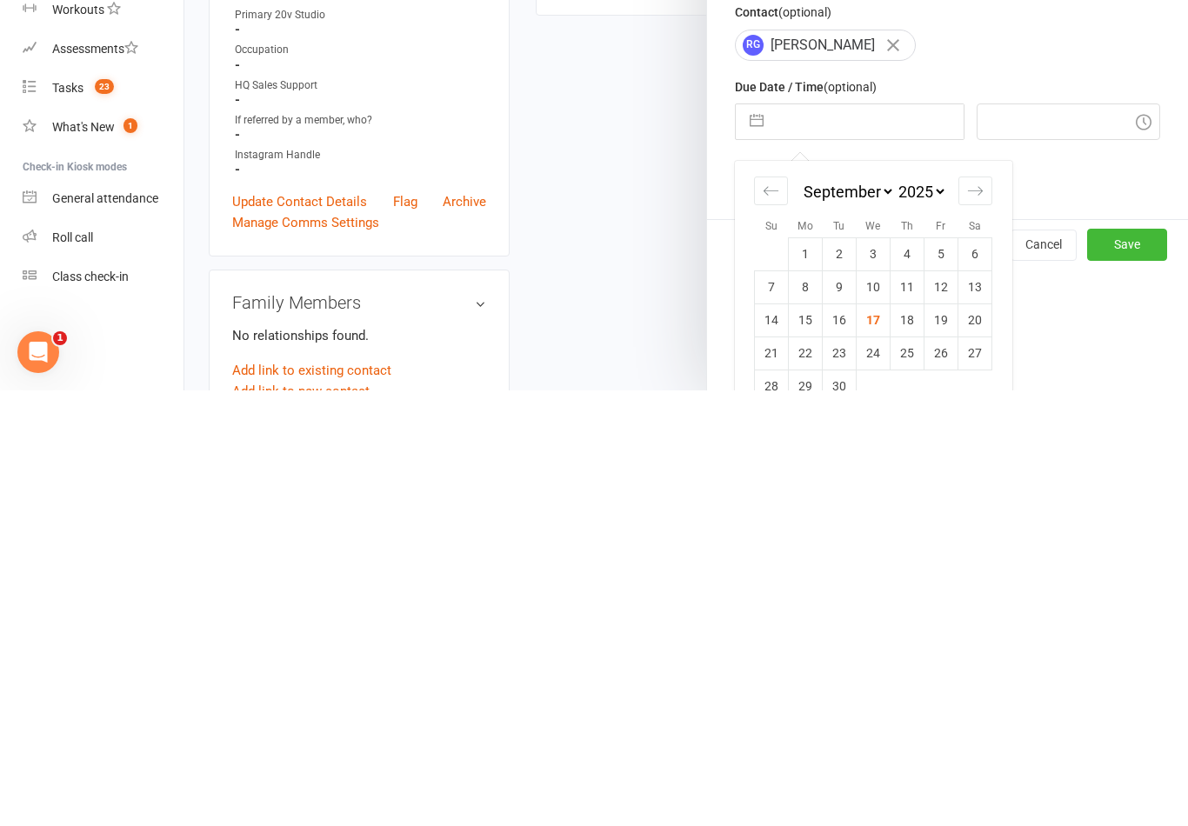
scroll to position [119, 0]
click at [919, 741] on td "18" at bounding box center [907, 757] width 34 height 33
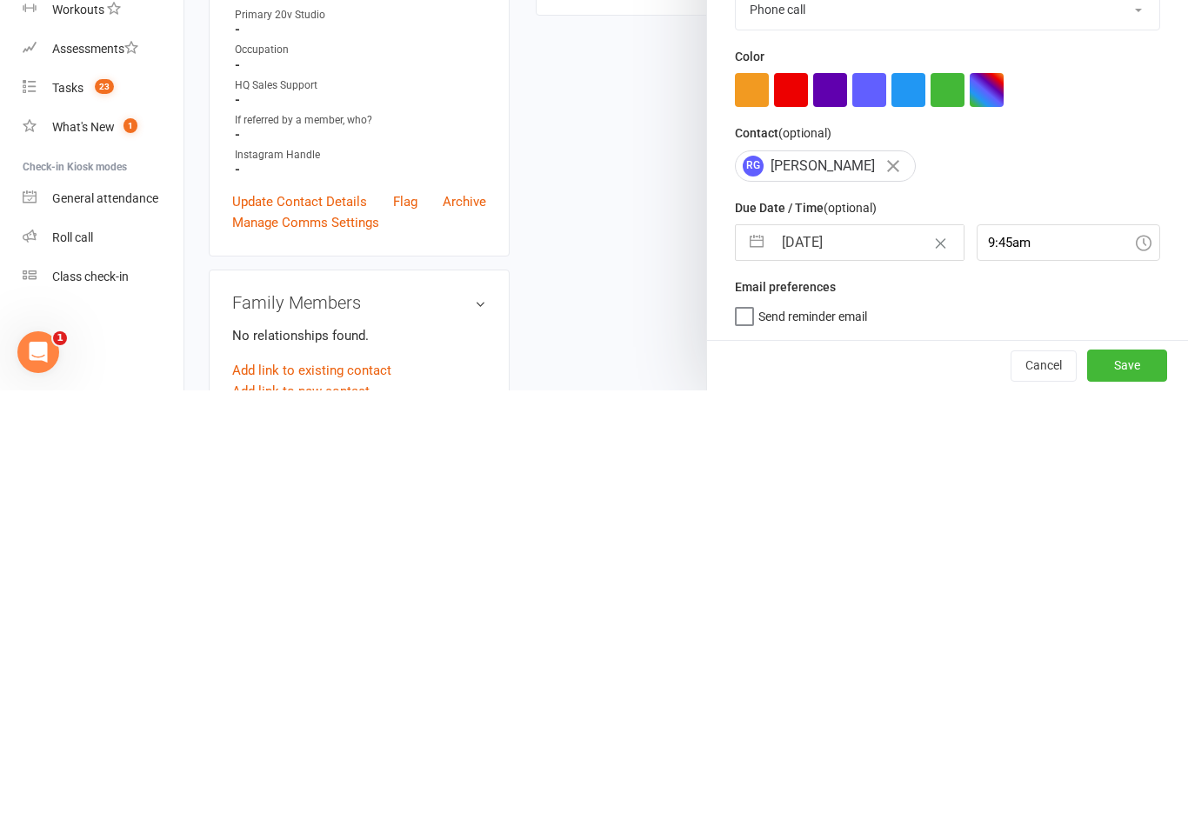
type input "[DATE]"
type input "9:45am"
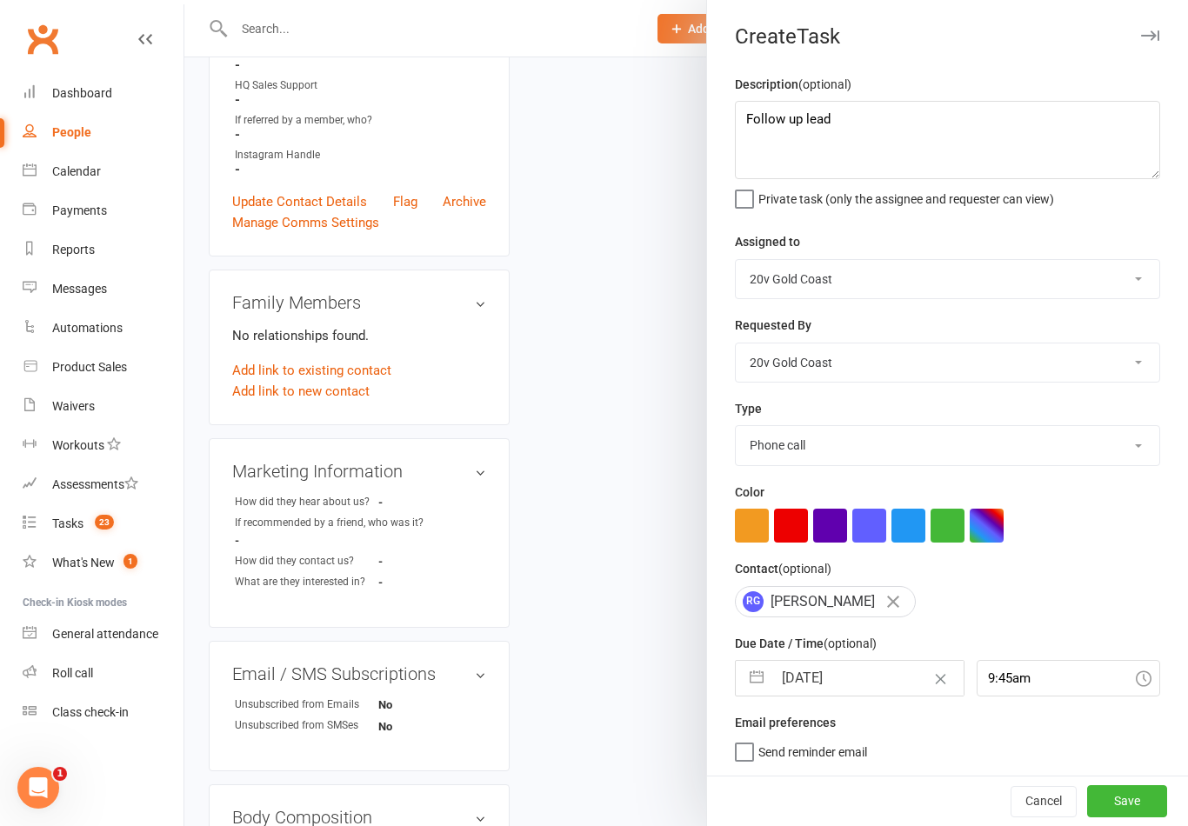
scroll to position [3, 0]
click at [1138, 811] on button "Save" at bounding box center [1127, 800] width 80 height 31
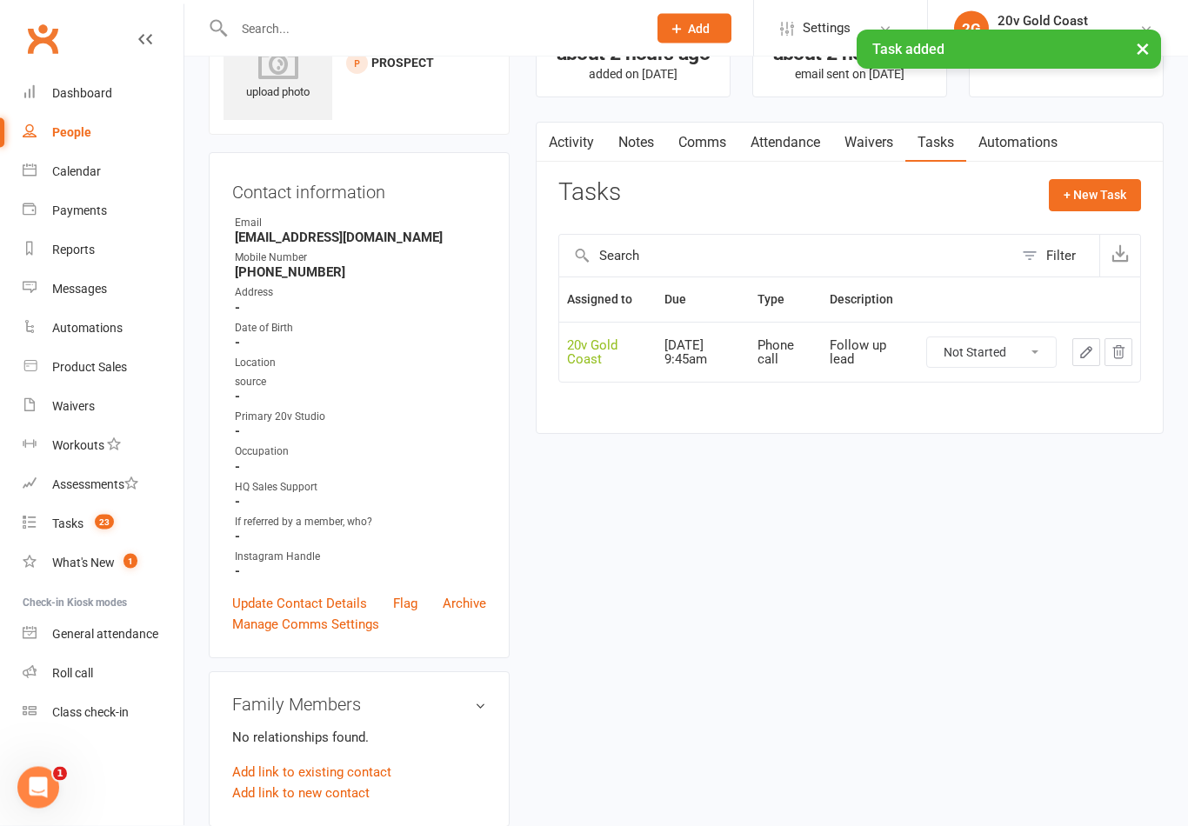
scroll to position [85, 0]
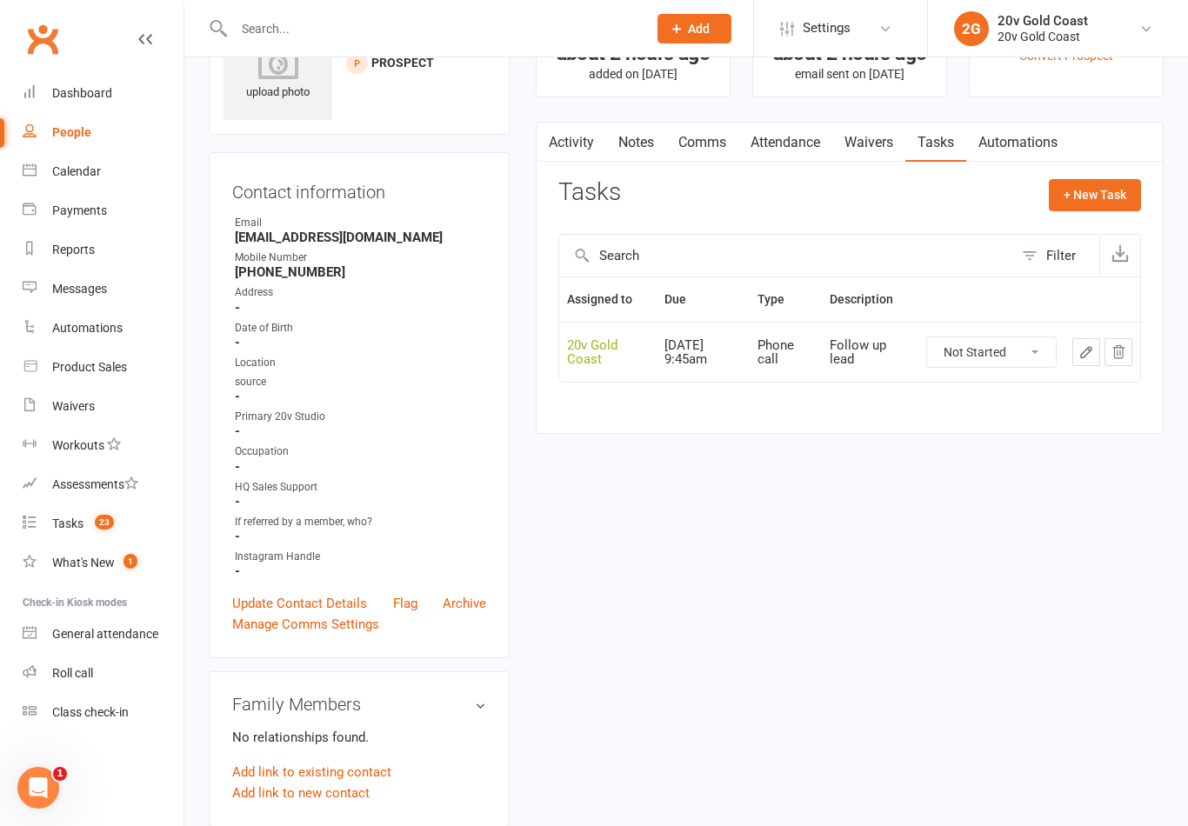
click at [83, 511] on link "Tasks 23" at bounding box center [103, 523] width 161 height 39
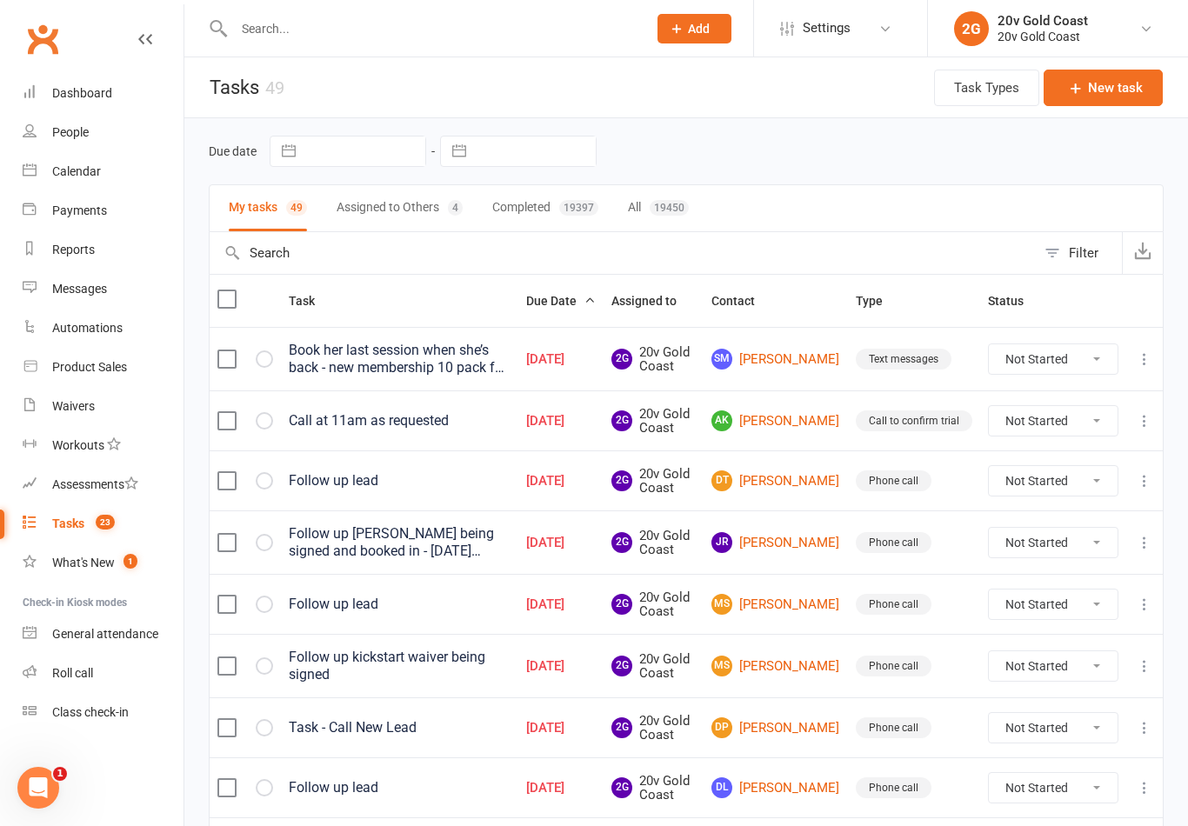
click at [814, 471] on link "DT [PERSON_NAME]" at bounding box center [775, 480] width 129 height 21
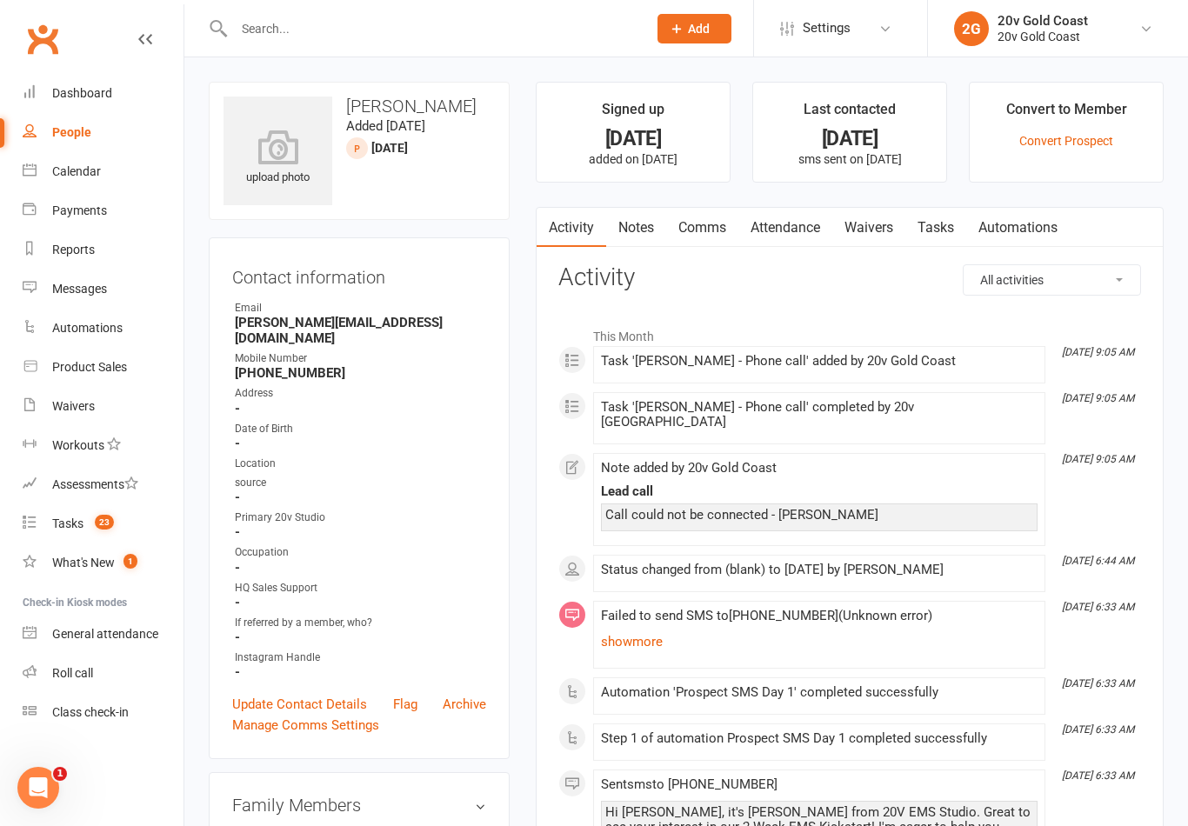
click at [634, 227] on link "Notes" at bounding box center [636, 228] width 60 height 40
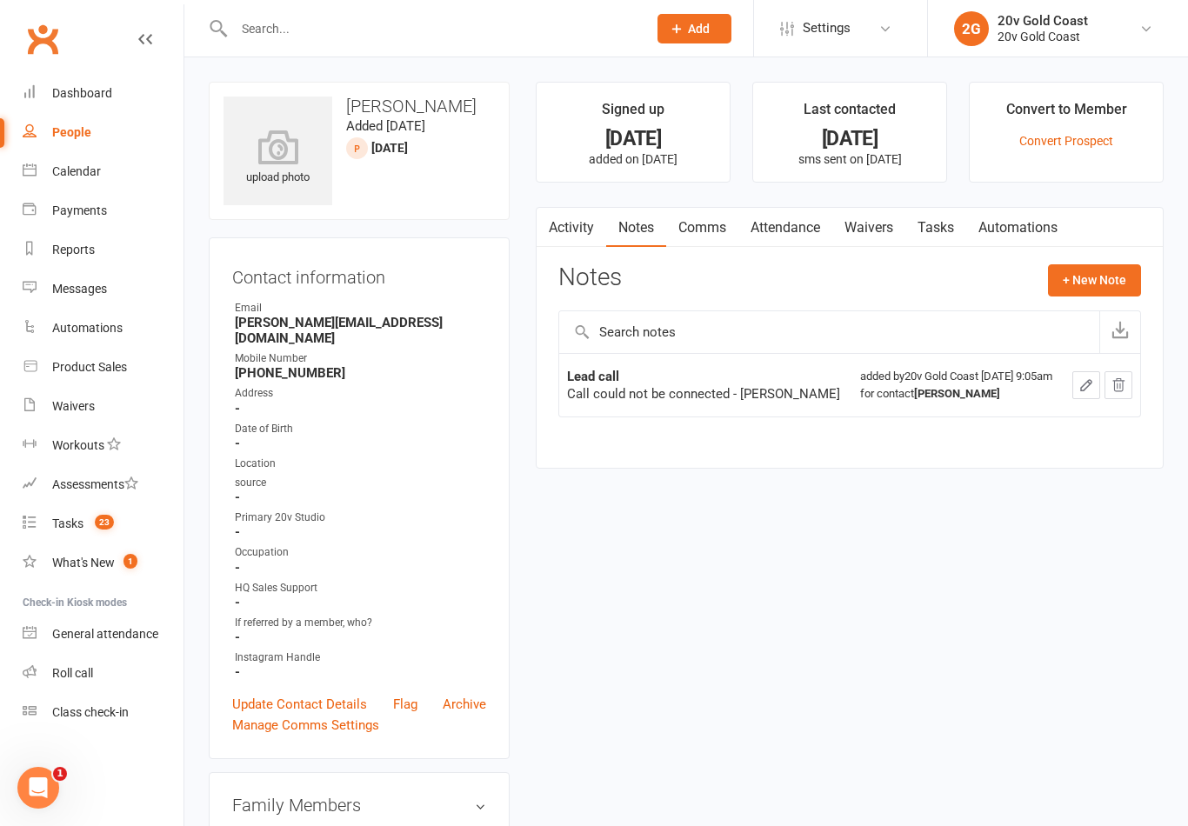
click at [1094, 265] on button "+ New Note" at bounding box center [1094, 279] width 93 height 31
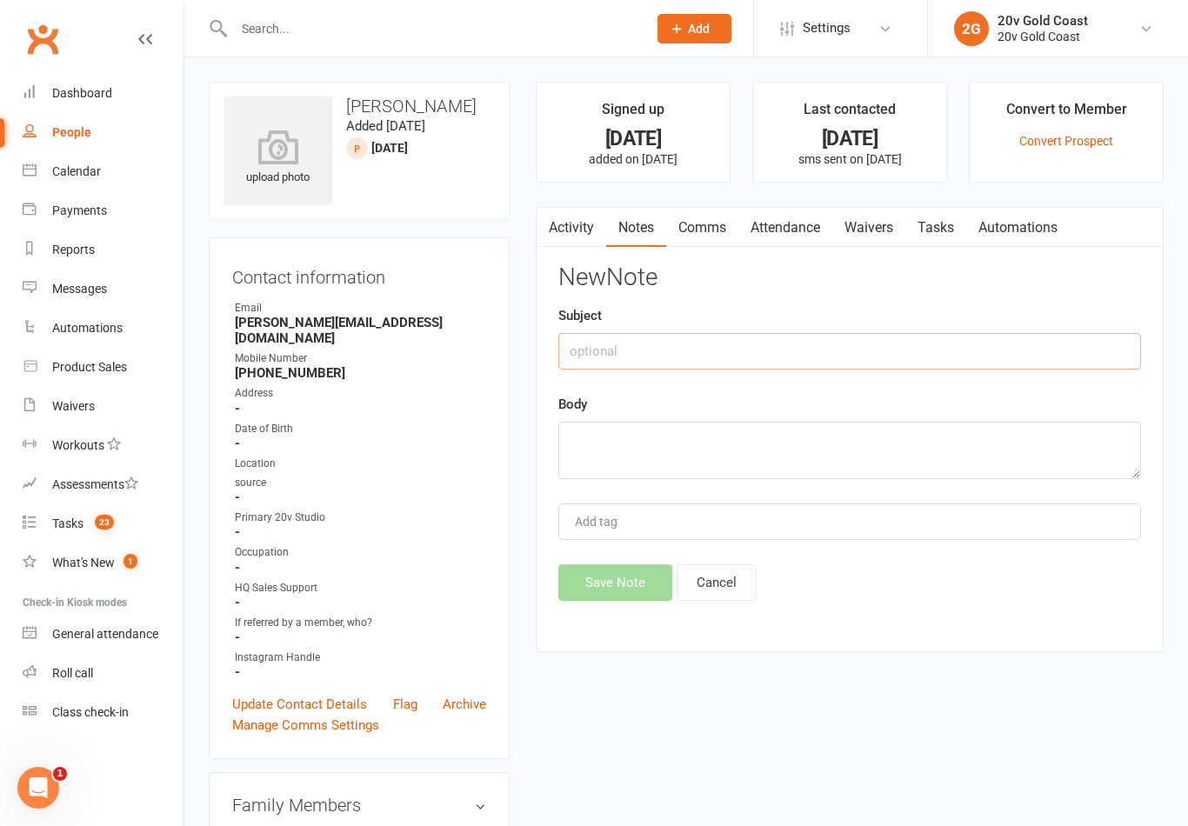
click at [971, 344] on input "text" at bounding box center [849, 351] width 583 height 37
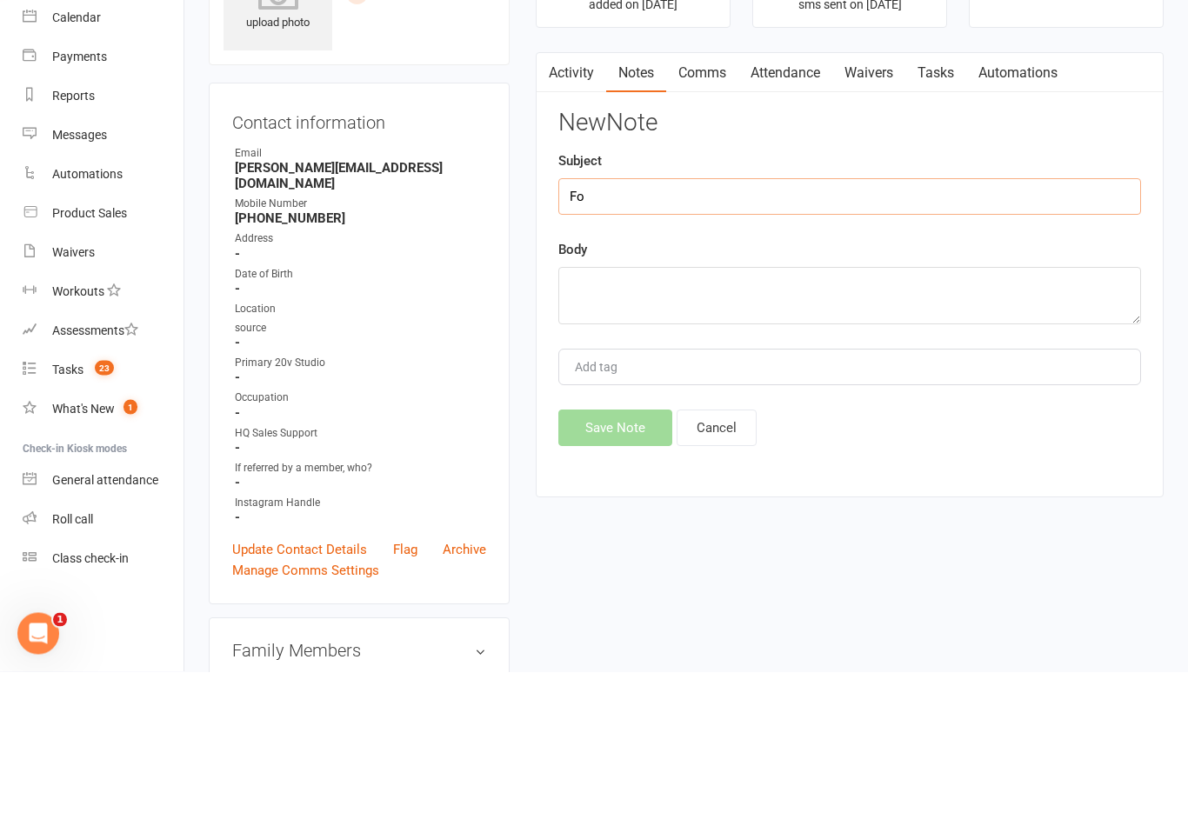
type input "F"
type input "Lead call"
click at [768, 422] on textarea at bounding box center [849, 450] width 583 height 57
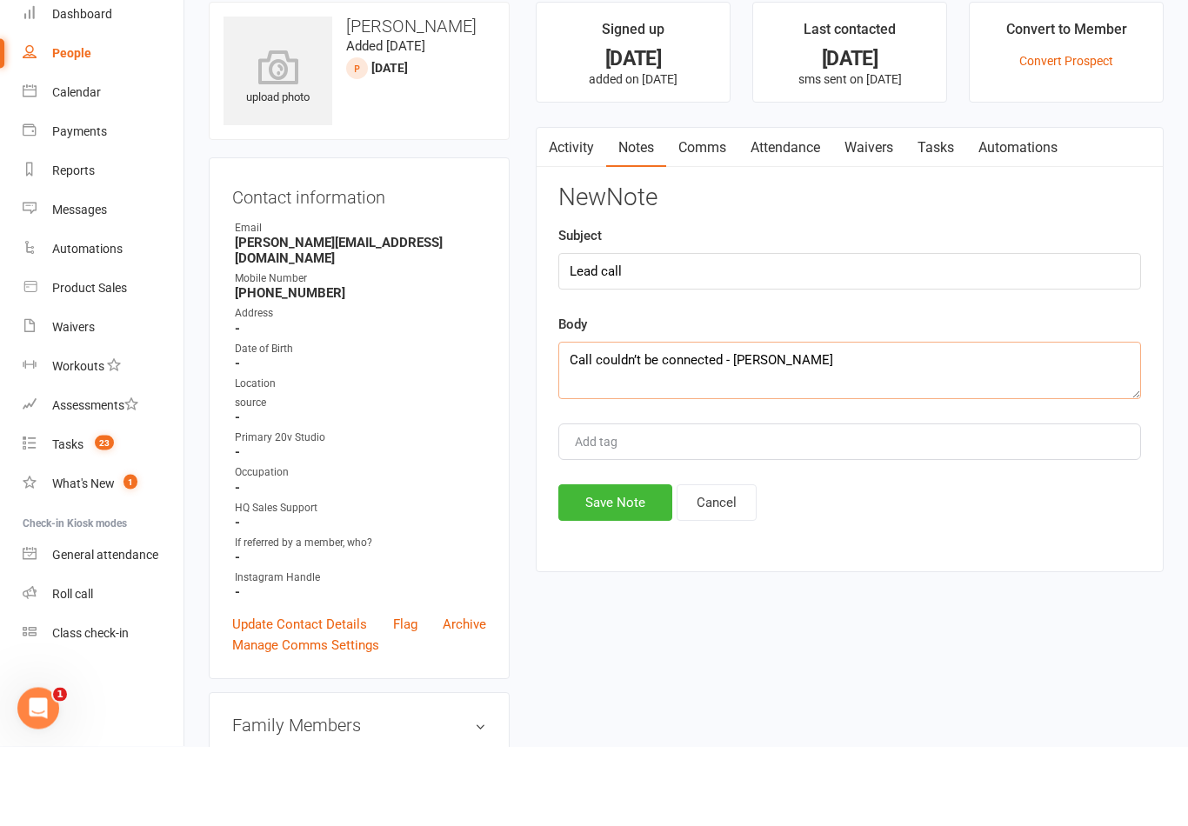
type textarea "Call couldn’t be connected - [PERSON_NAME]"
click at [789, 394] on div "Body Call couldn’t be connected - [PERSON_NAME]" at bounding box center [849, 436] width 583 height 85
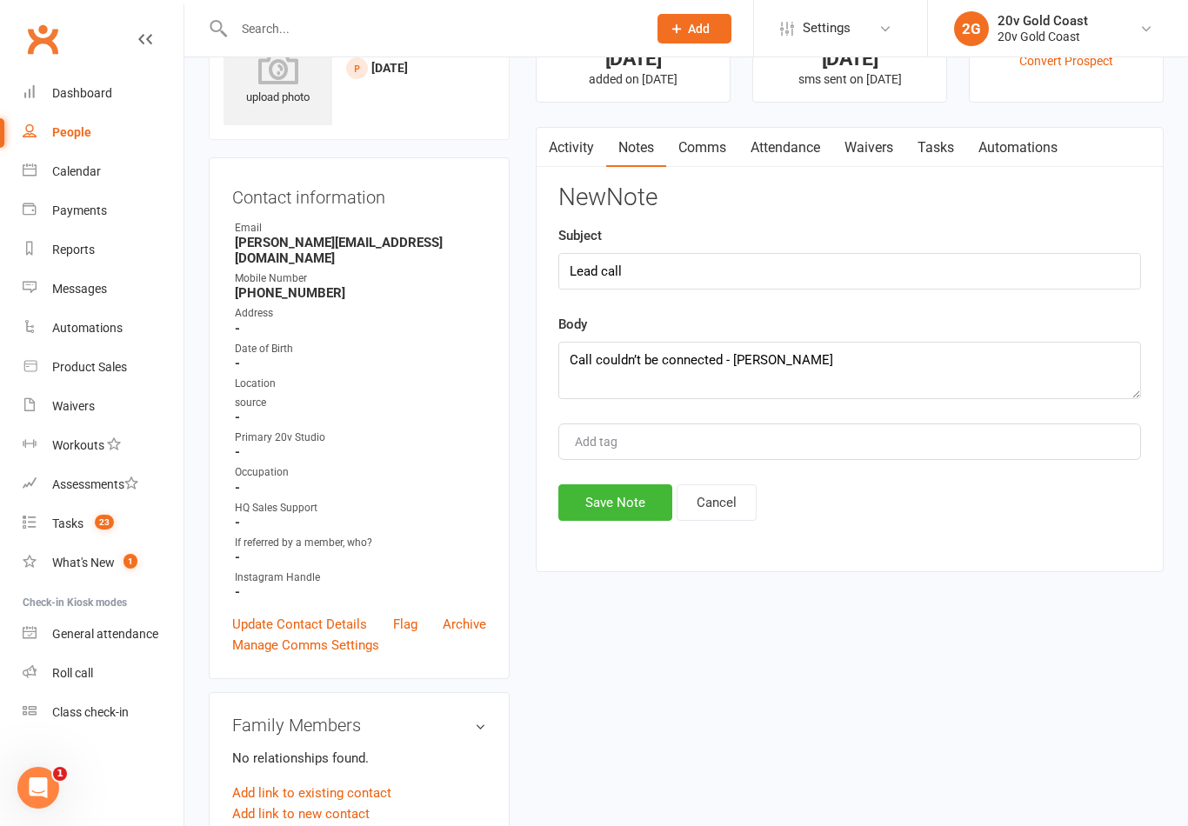
click at [628, 513] on button "Save Note" at bounding box center [615, 502] width 114 height 37
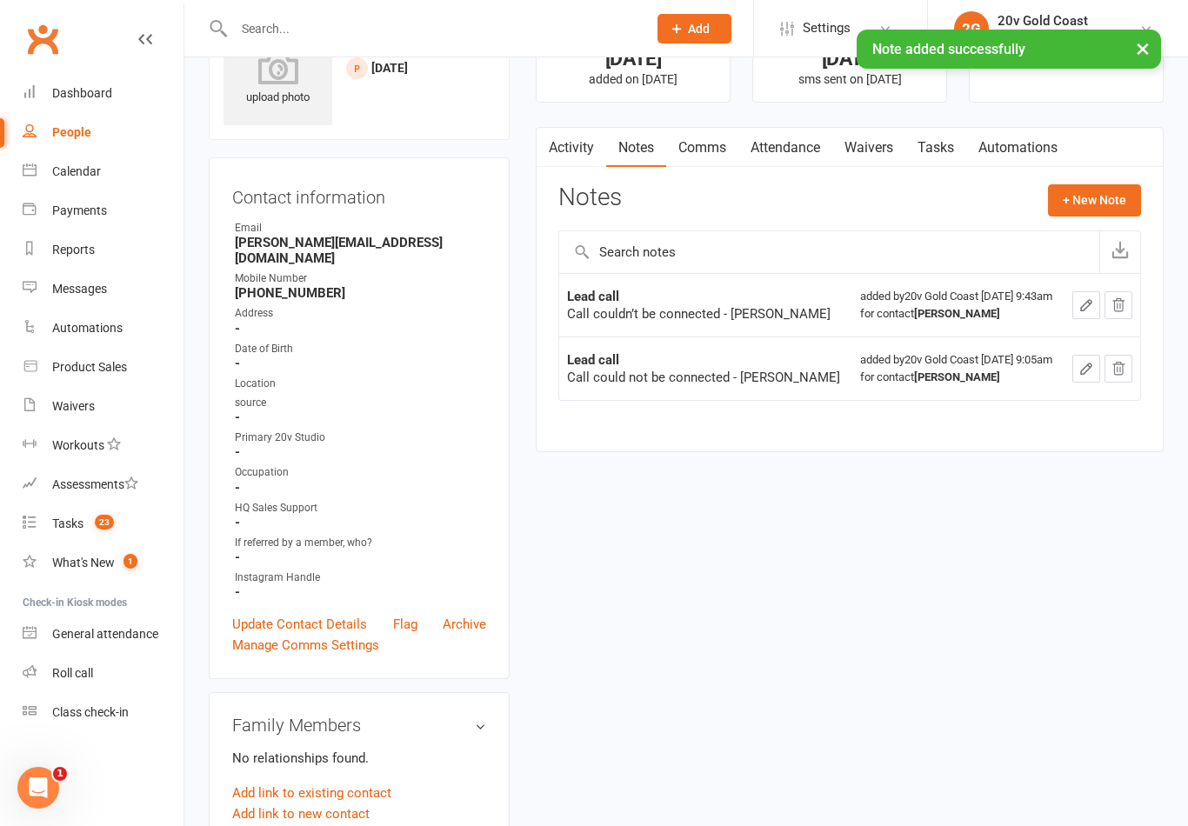
scroll to position [0, 0]
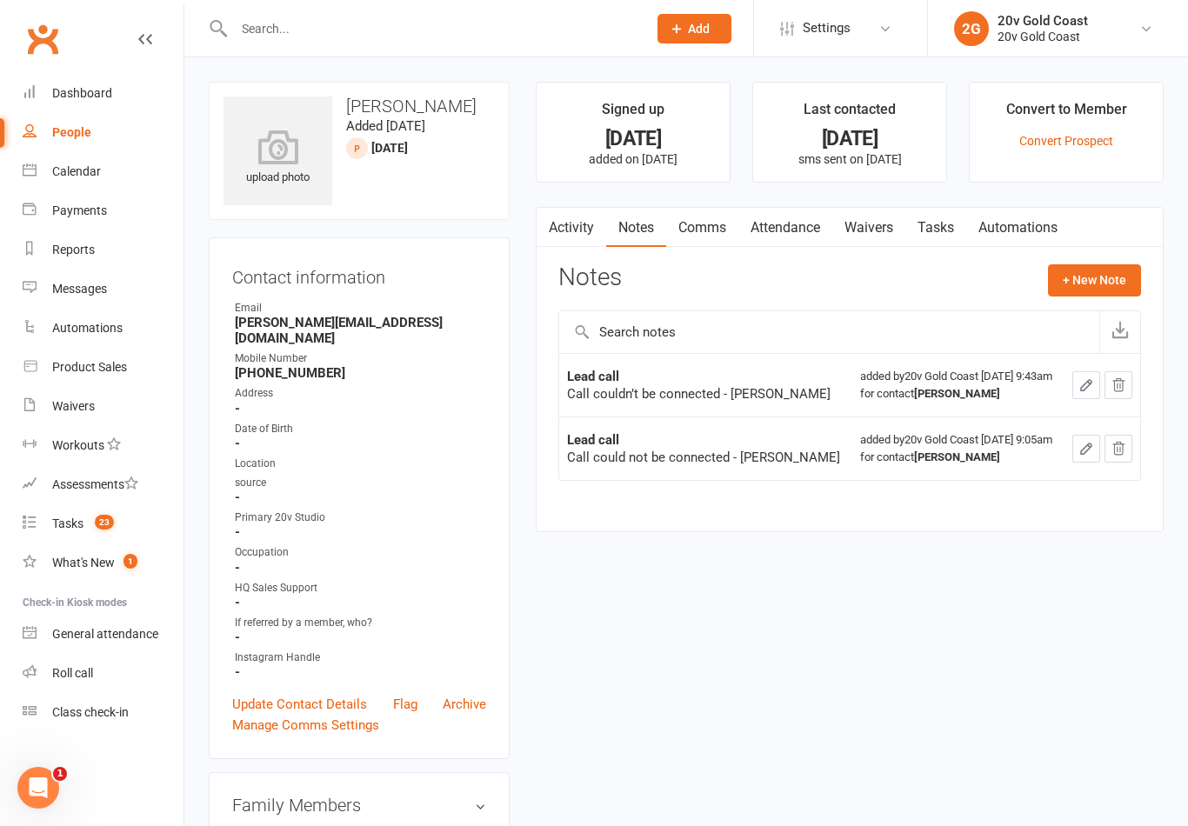
click at [946, 222] on link "Tasks" at bounding box center [935, 228] width 61 height 40
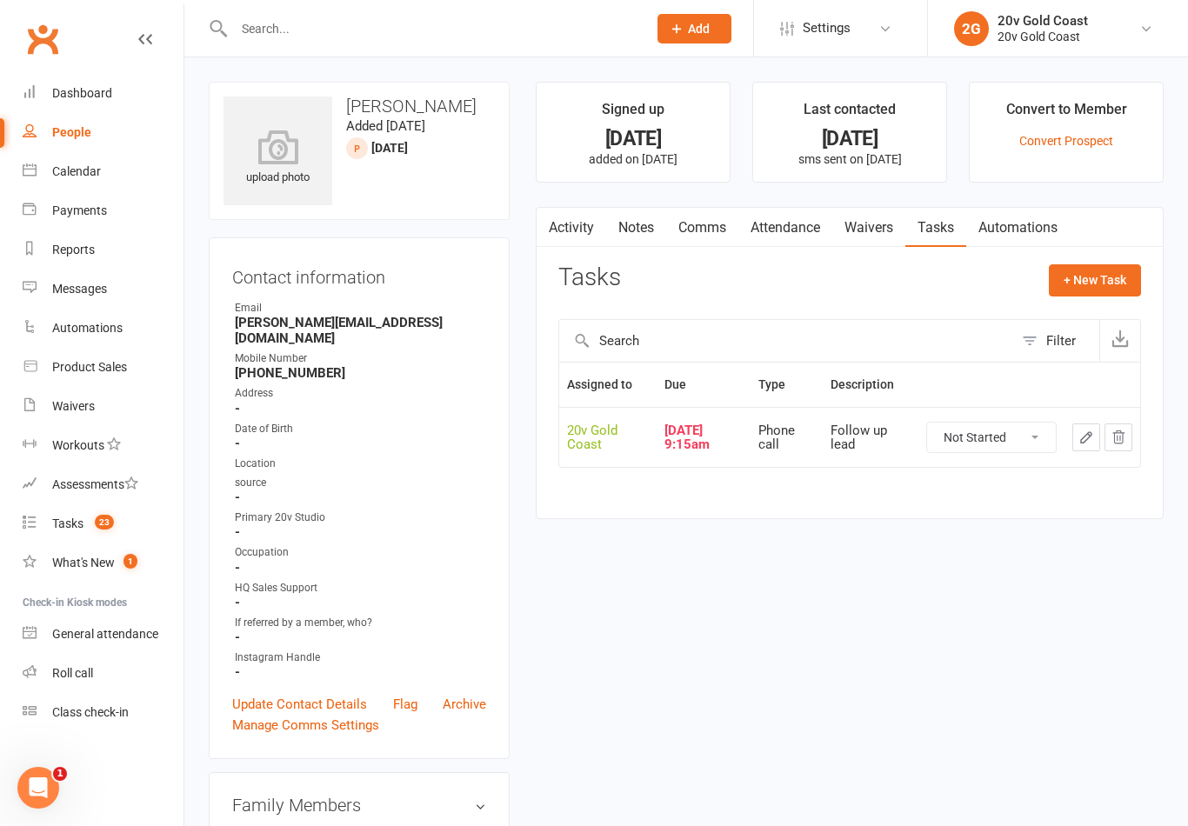
click at [1008, 437] on select "Not Started In Progress Waiting Complete" at bounding box center [991, 438] width 129 height 30
select select "unstarted"
click at [70, 143] on link "People" at bounding box center [103, 132] width 161 height 39
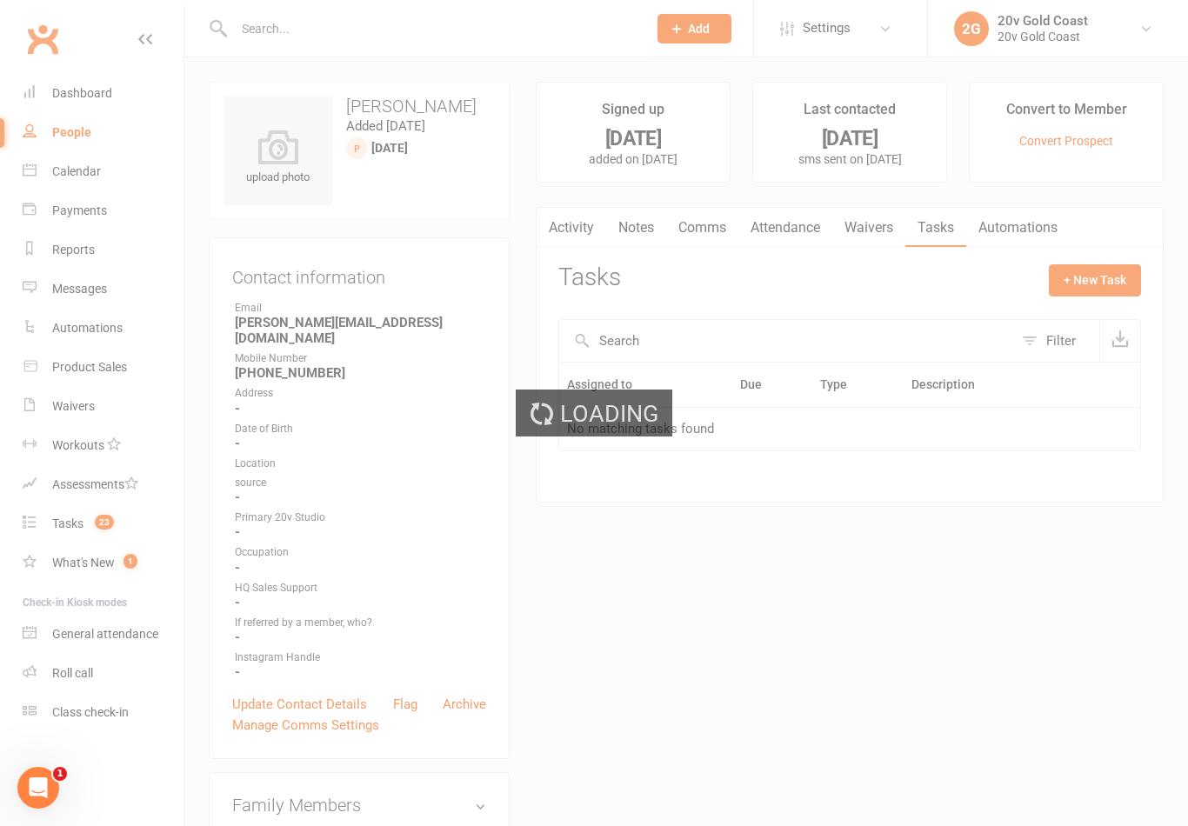
select select "100"
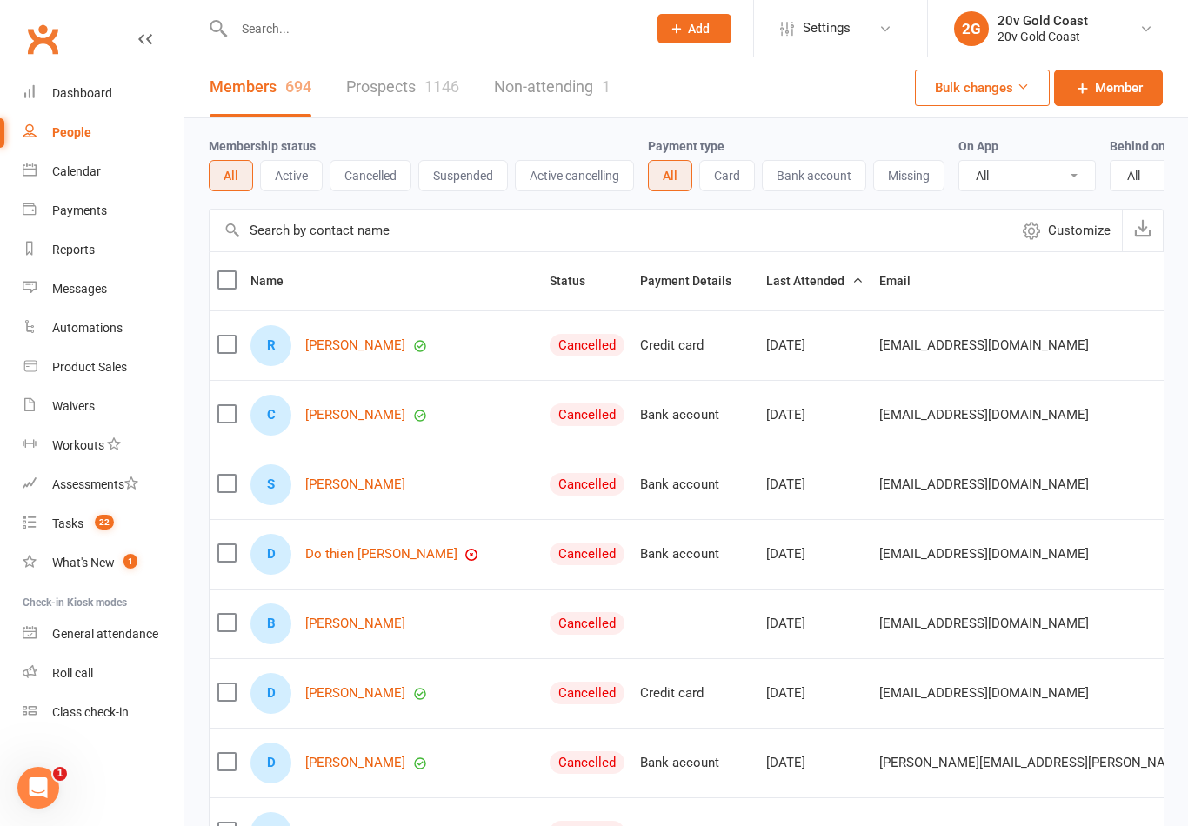
click at [424, 86] on link "Prospects 1146" at bounding box center [402, 87] width 113 height 60
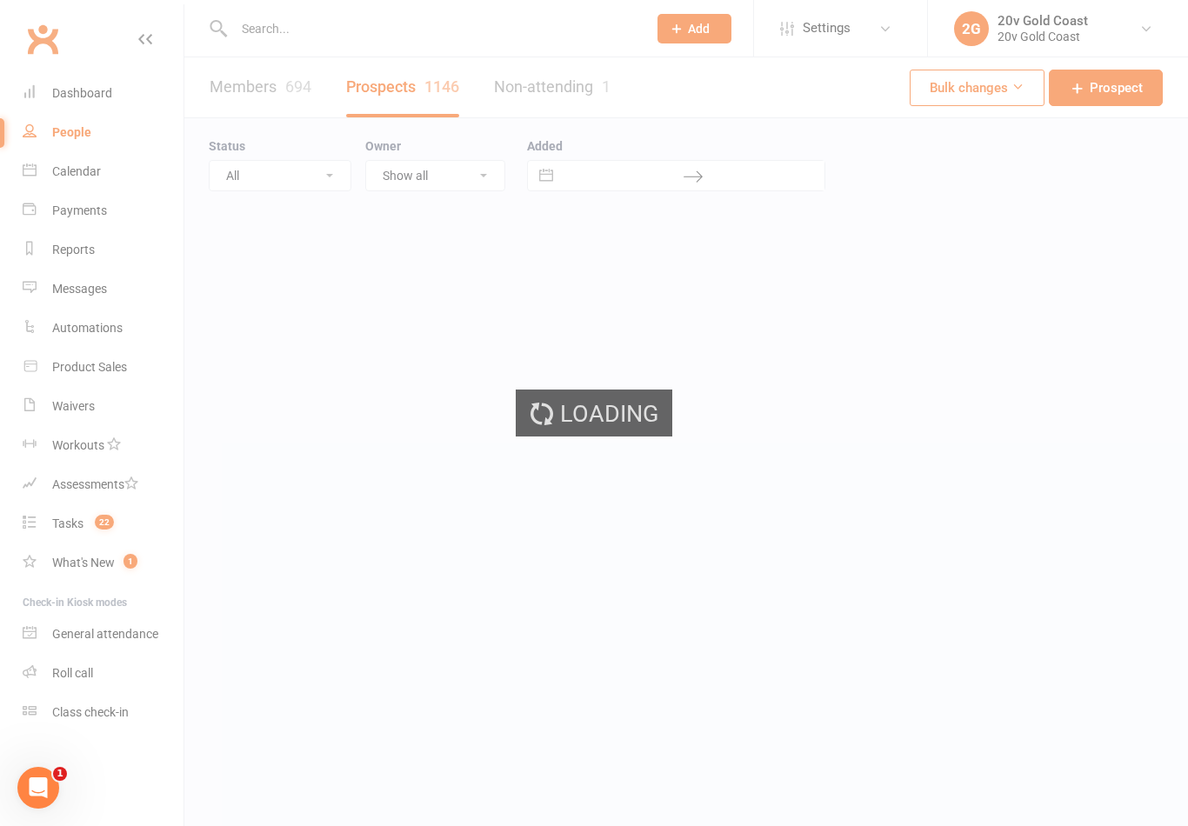
select select "100"
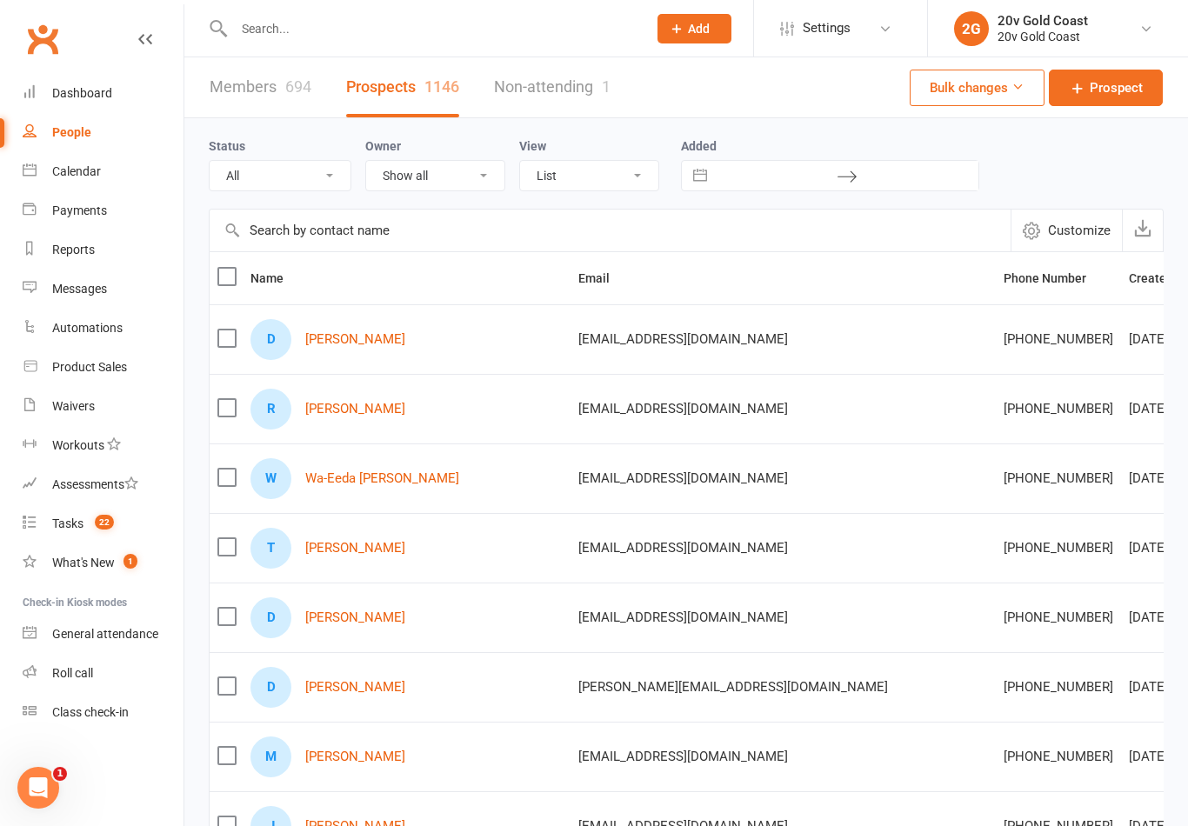
click at [320, 164] on select "All (No status set) (Invalid status) Parachute Referrals In Communication Call …" at bounding box center [280, 176] width 141 height 30
select select "[DATE]"
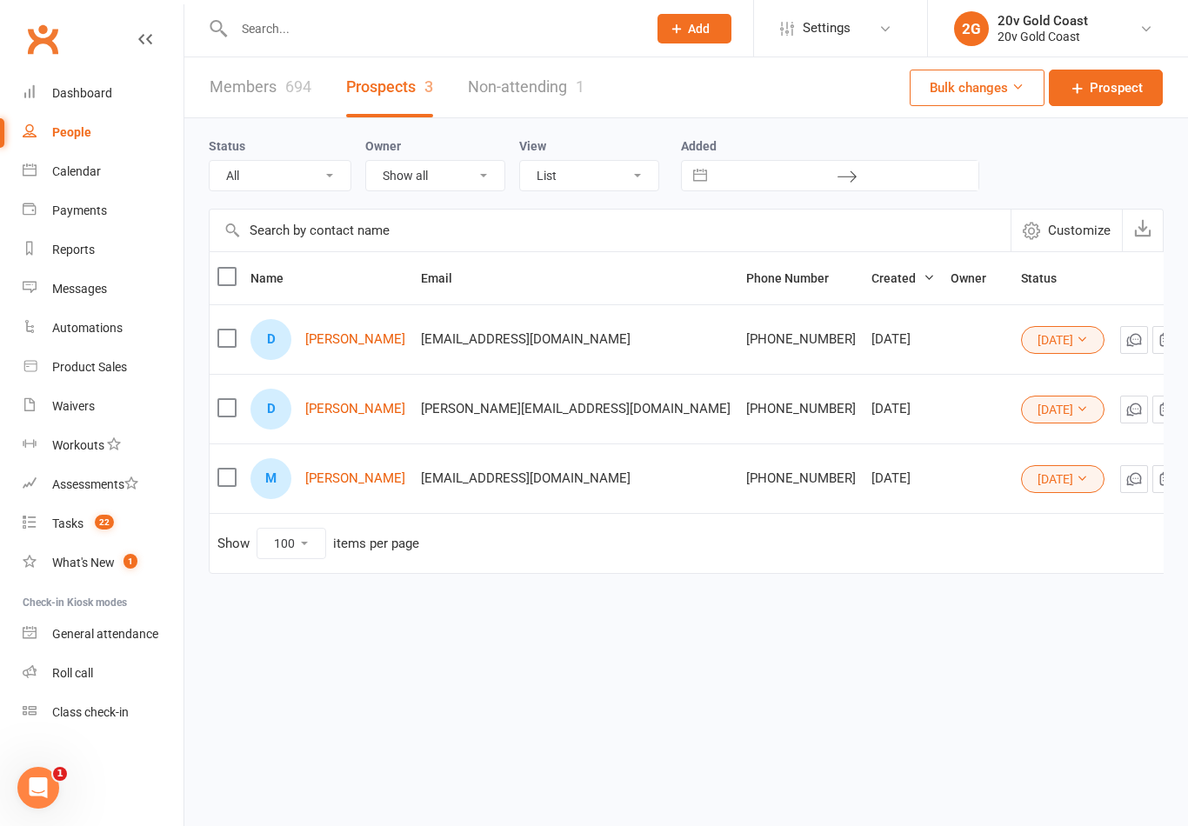
click at [1021, 412] on button "[DATE]" at bounding box center [1062, 410] width 83 height 28
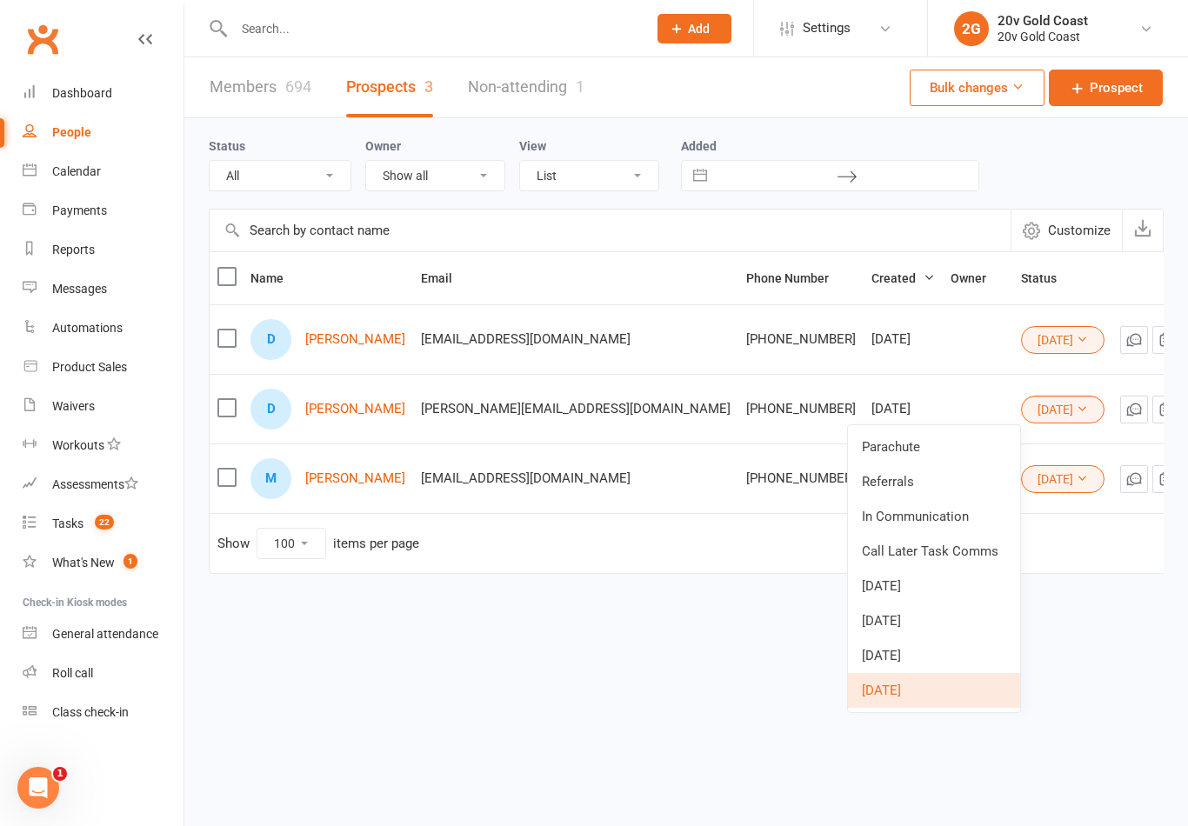
click at [950, 450] on link "Parachute" at bounding box center [934, 447] width 172 height 35
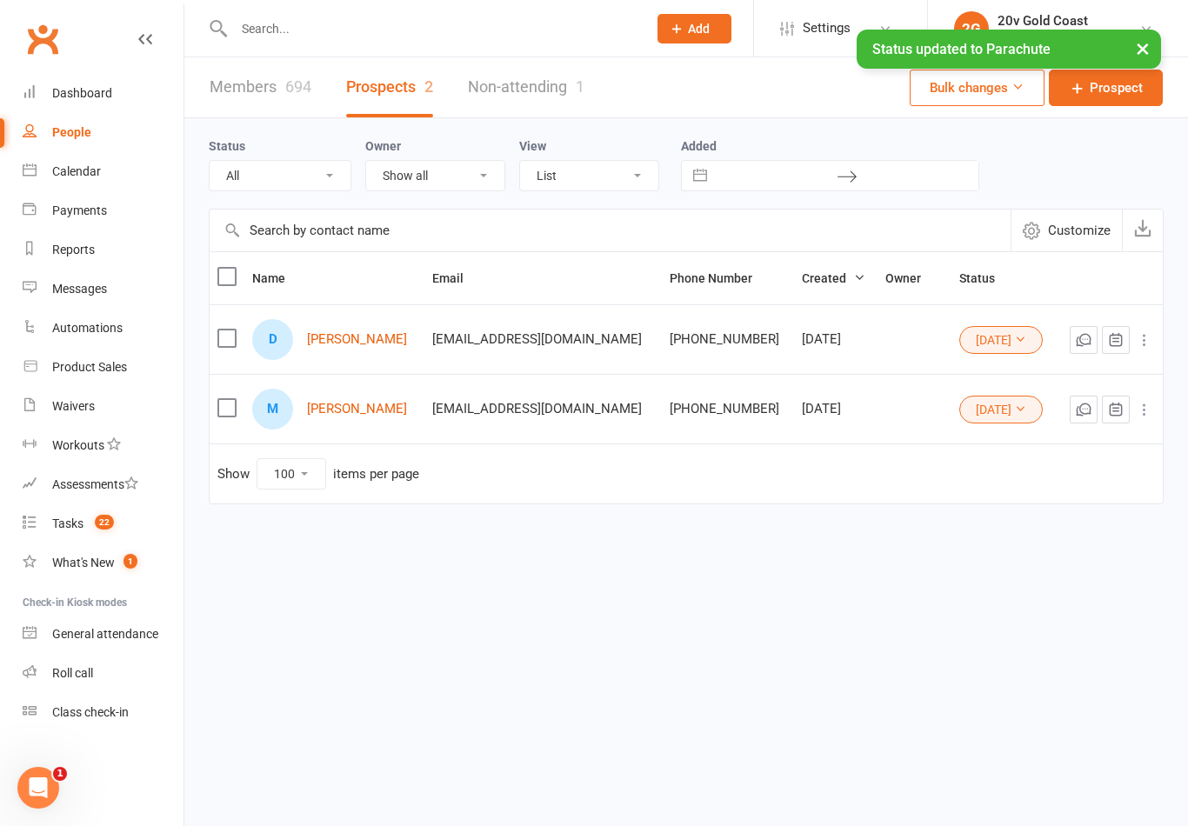
click at [90, 522] on count-badge "22" at bounding box center [100, 523] width 28 height 14
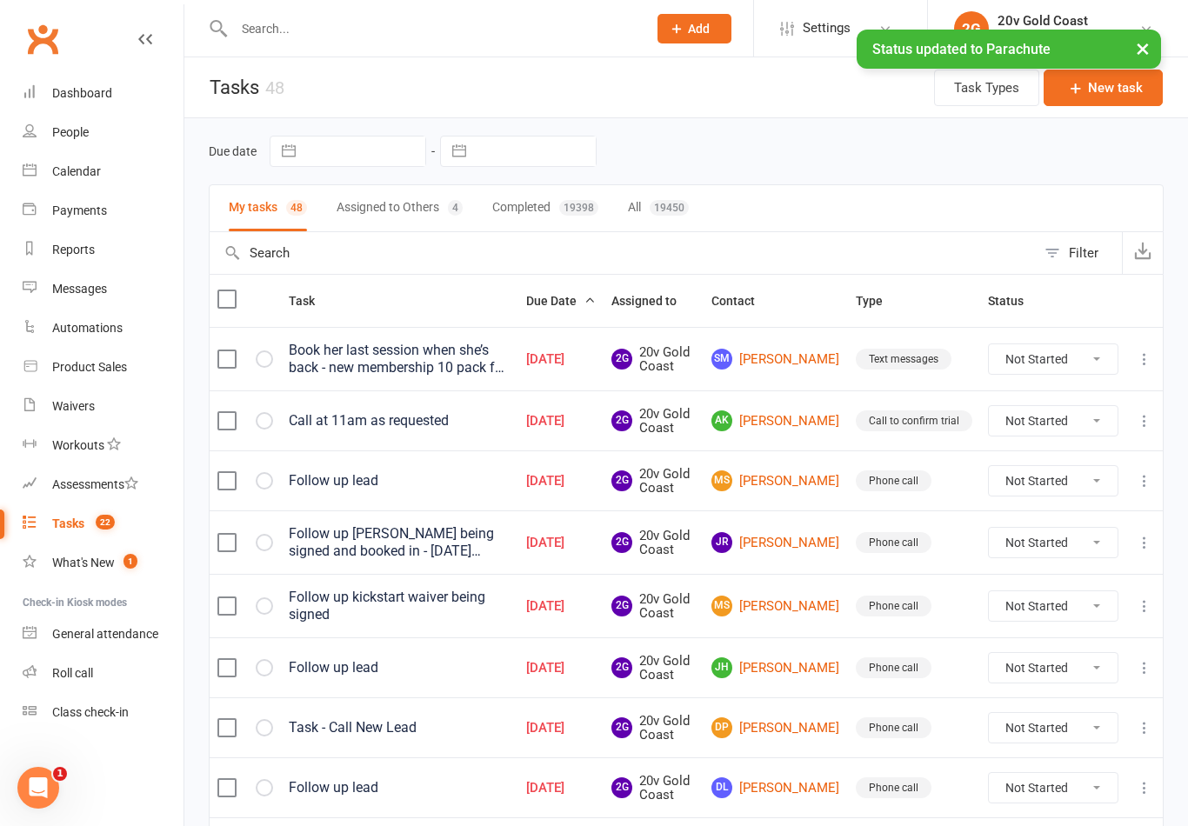
click at [795, 488] on link "[PERSON_NAME]" at bounding box center [775, 480] width 129 height 21
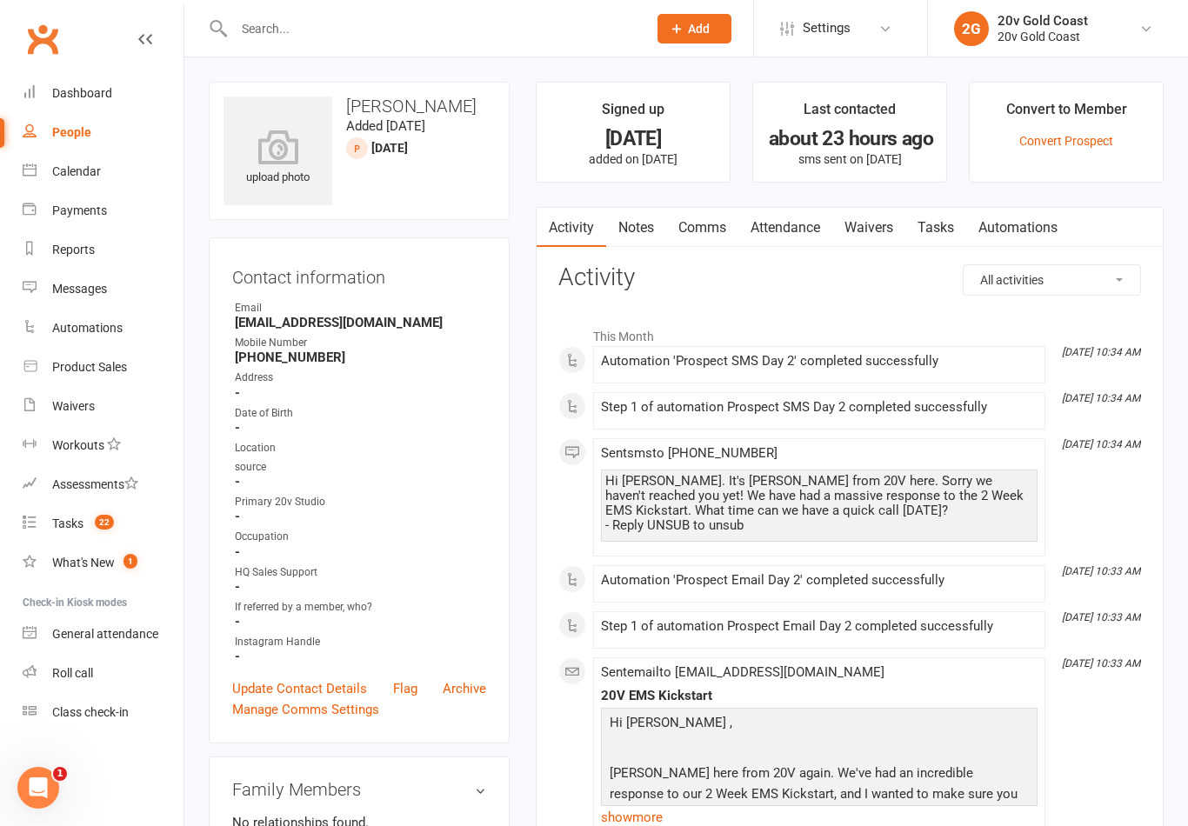
click at [643, 215] on link "Notes" at bounding box center [636, 228] width 60 height 40
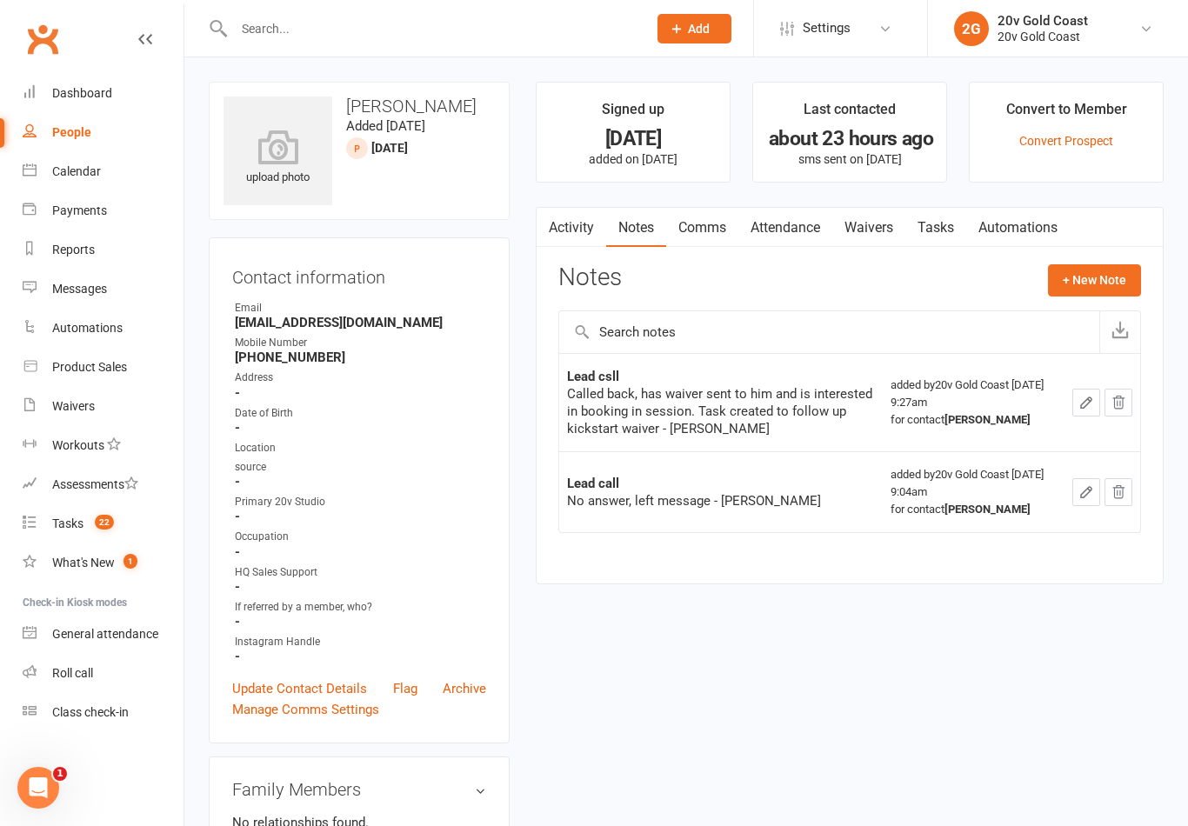
click at [870, 232] on link "Waivers" at bounding box center [868, 228] width 73 height 40
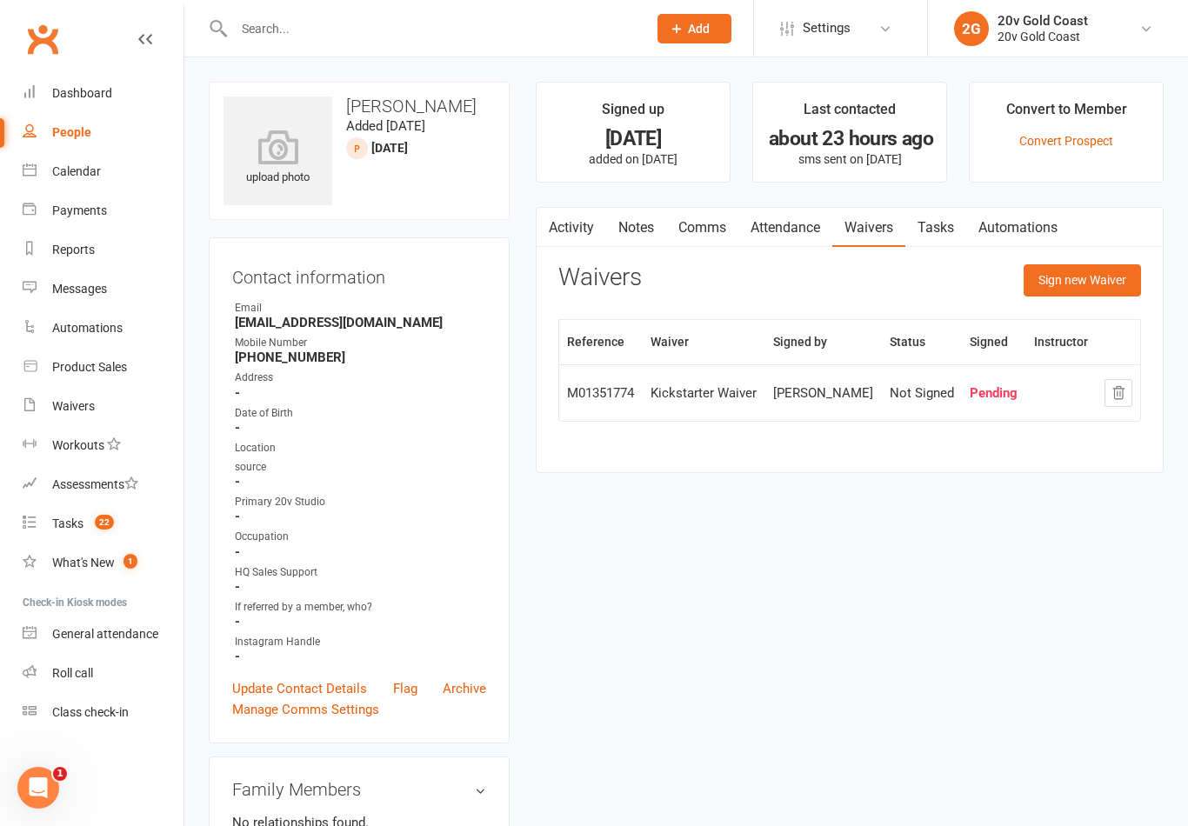
click at [626, 234] on link "Notes" at bounding box center [636, 228] width 60 height 40
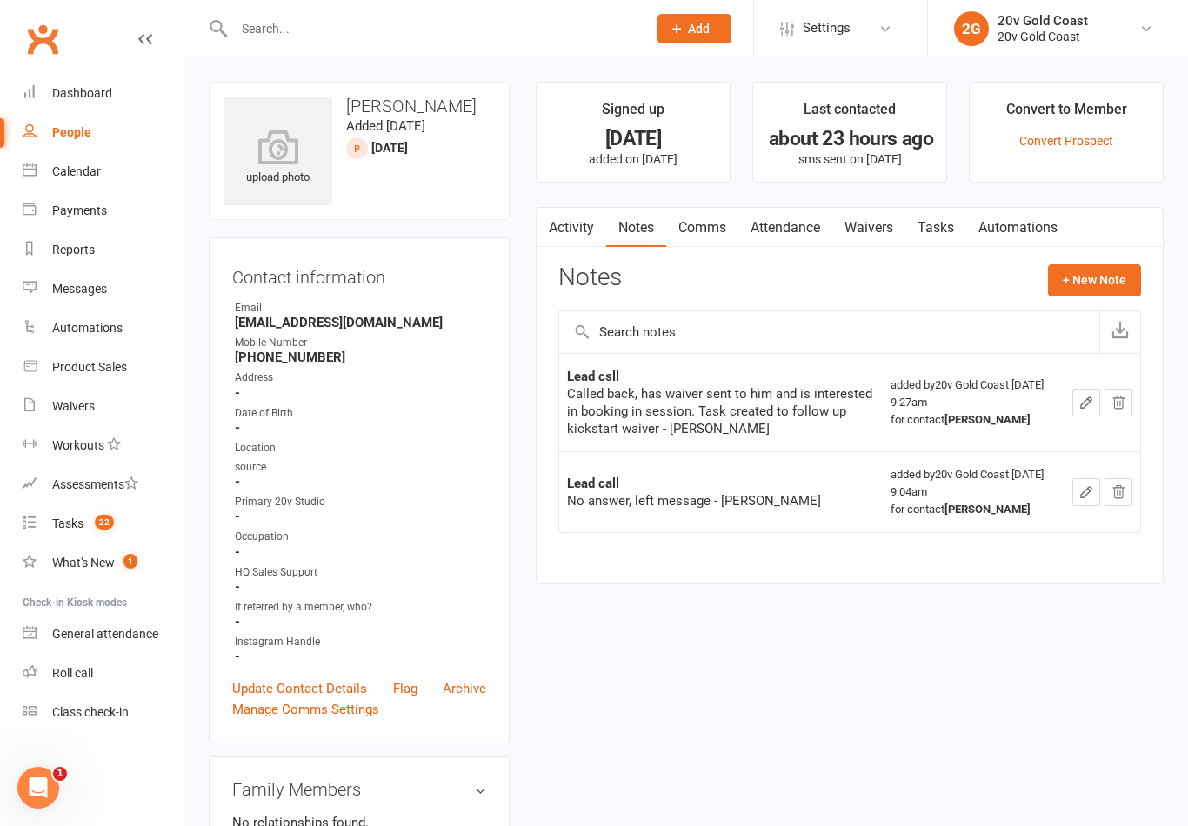
click at [1086, 304] on div "Notes + New Note" at bounding box center [849, 286] width 583 height 45
click at [1131, 266] on button "+ New Note" at bounding box center [1094, 279] width 93 height 31
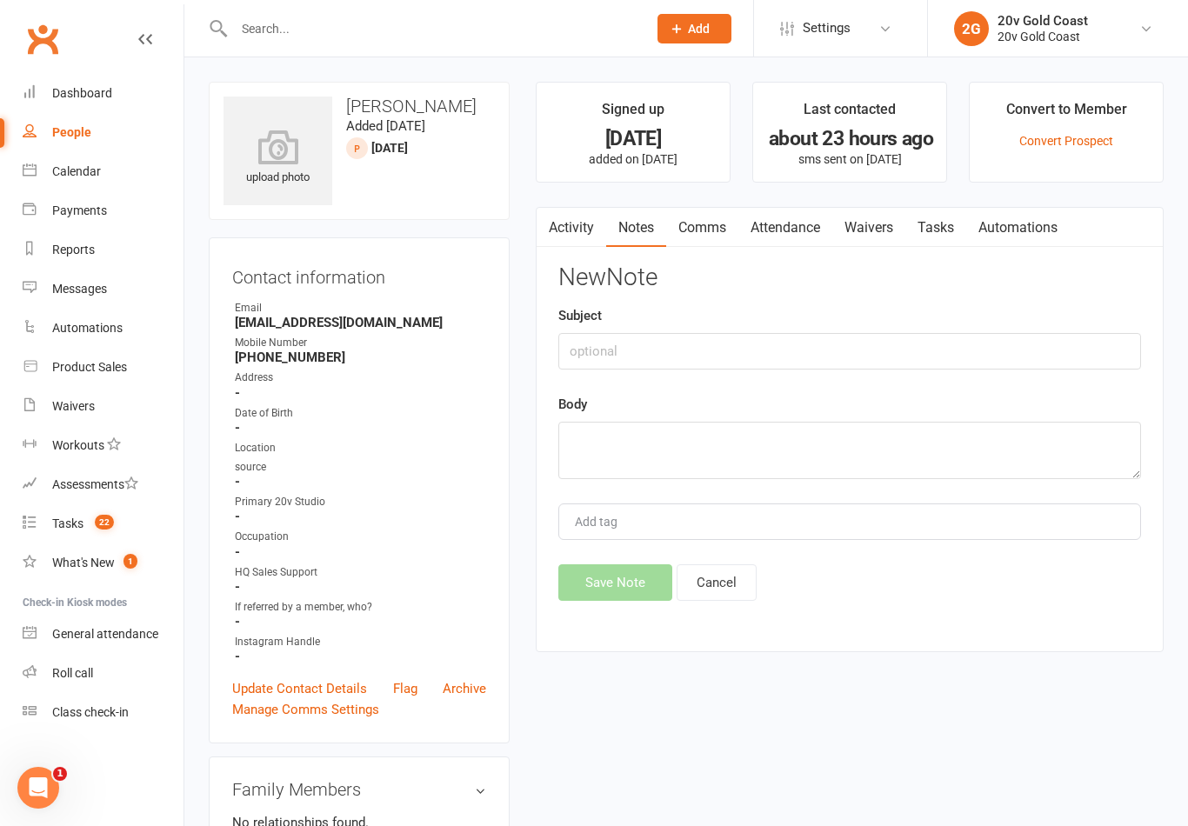
click at [816, 327] on div "Subject" at bounding box center [849, 337] width 583 height 64
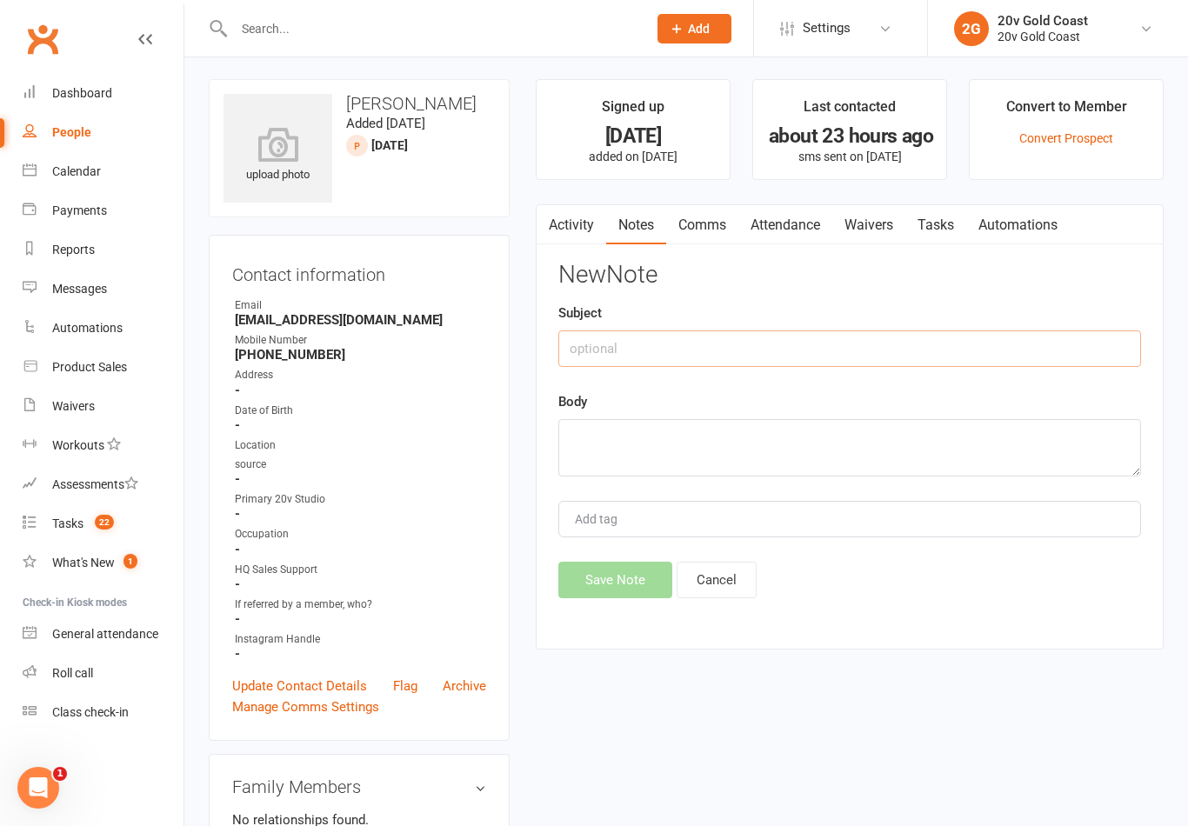
click at [904, 350] on input "text" at bounding box center [849, 348] width 583 height 37
type input "Lead call"
click at [887, 281] on h3 "New Note" at bounding box center [849, 275] width 583 height 27
click at [720, 472] on textarea at bounding box center [849, 447] width 583 height 57
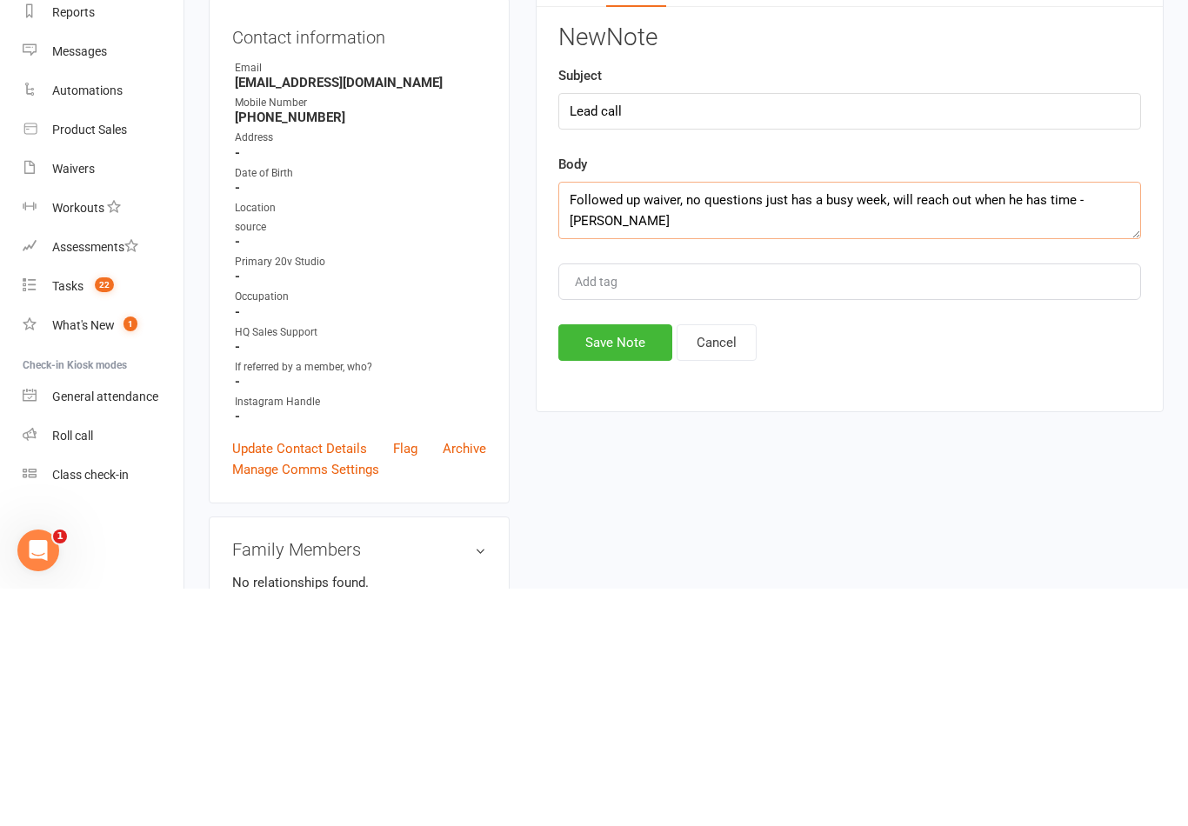
type textarea "Followed up waiver, no questions just has a busy week, will reach out when he h…"
click at [650, 562] on button "Save Note" at bounding box center [615, 580] width 114 height 37
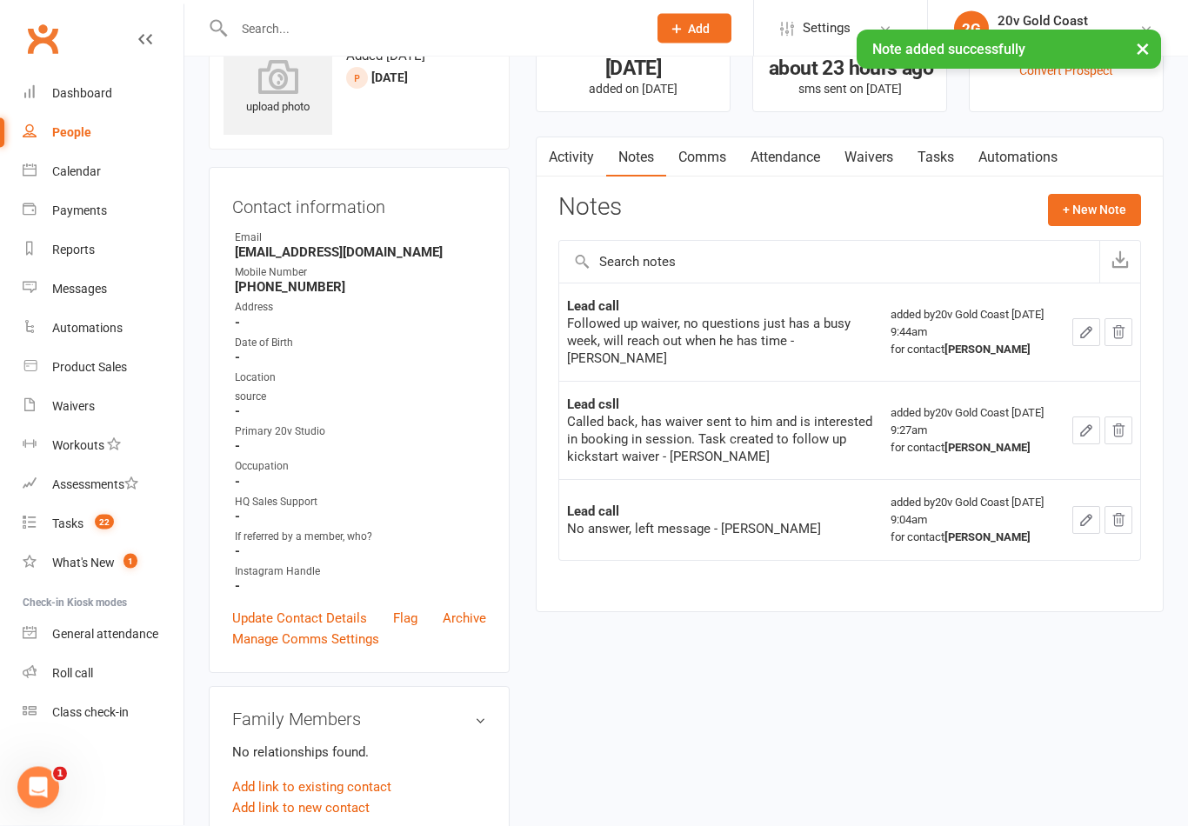
scroll to position [0, 0]
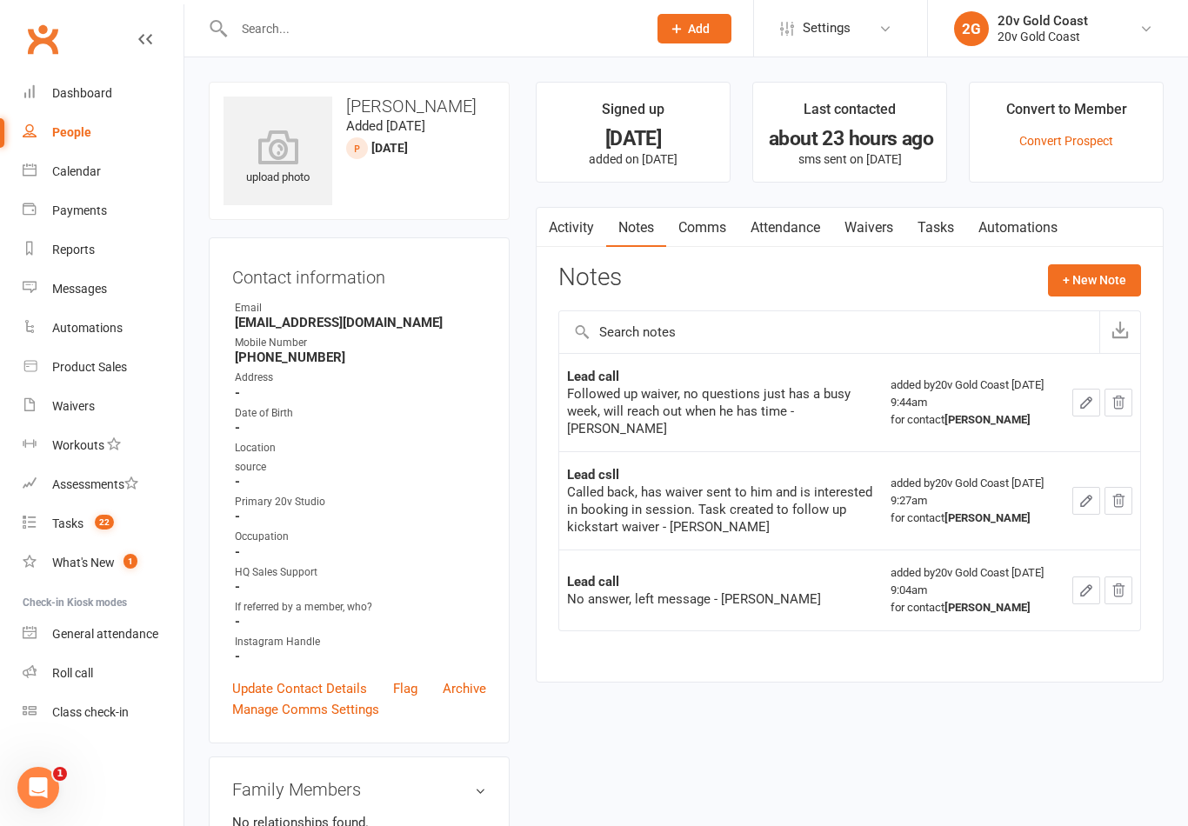
click at [939, 233] on link "Tasks" at bounding box center [935, 228] width 61 height 40
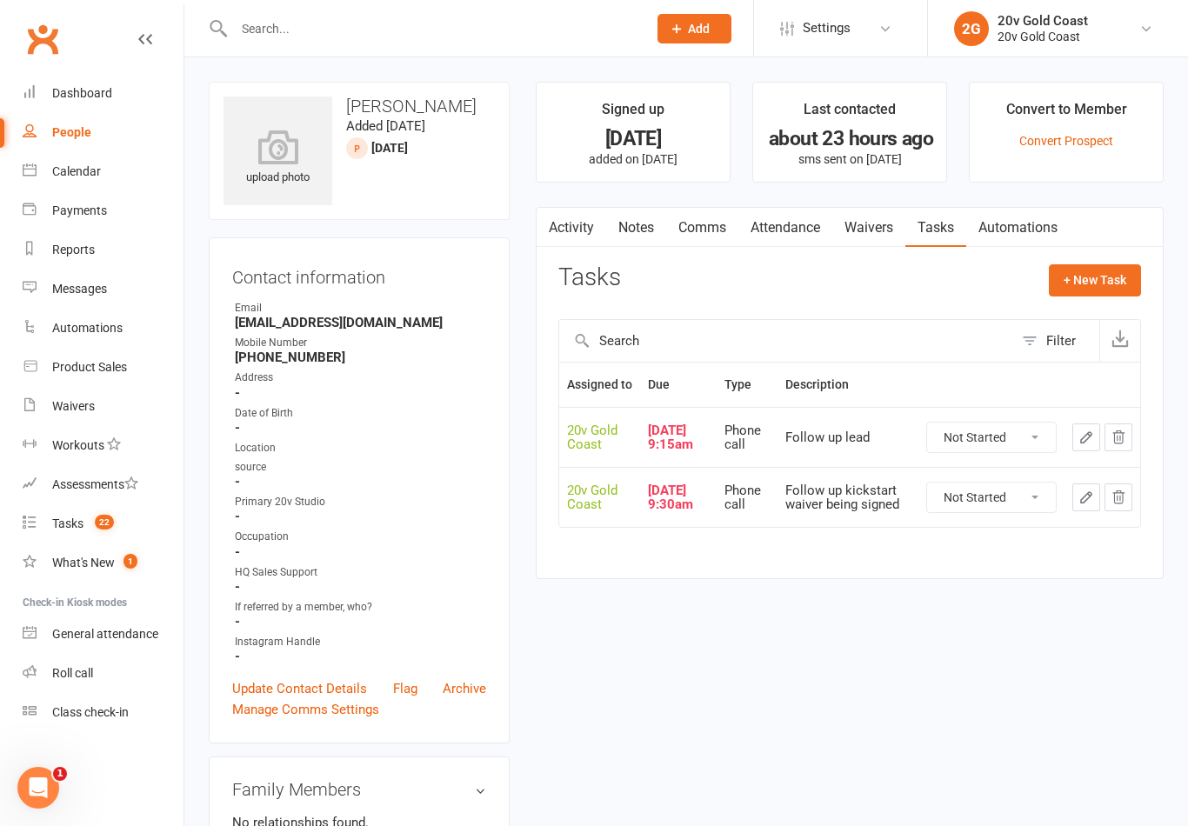
click at [1003, 450] on select "Not Started In Progress Waiting Complete" at bounding box center [991, 438] width 129 height 30
select select "unstarted"
click at [1007, 496] on div "Assigned to Due Type Description 20v Gold Coast [DATE] 9:15am Phone call Follow…" at bounding box center [849, 457] width 583 height 190
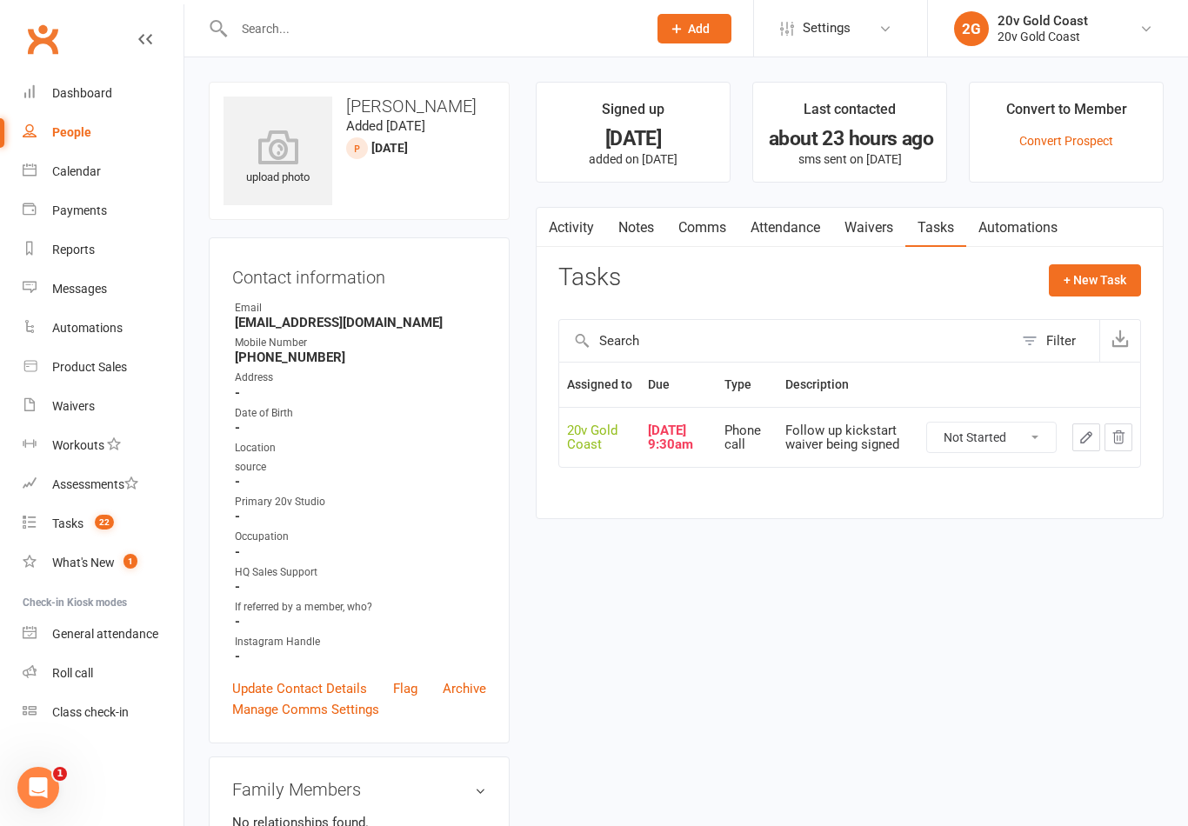
click at [1001, 452] on select "Not Started In Progress Waiting Complete" at bounding box center [991, 438] width 129 height 30
select select "unstarted"
click at [1106, 304] on div "Tasks + New Task Filter Assigned to Due Type Description 20v Gold Coast [DATE] …" at bounding box center [849, 378] width 583 height 228
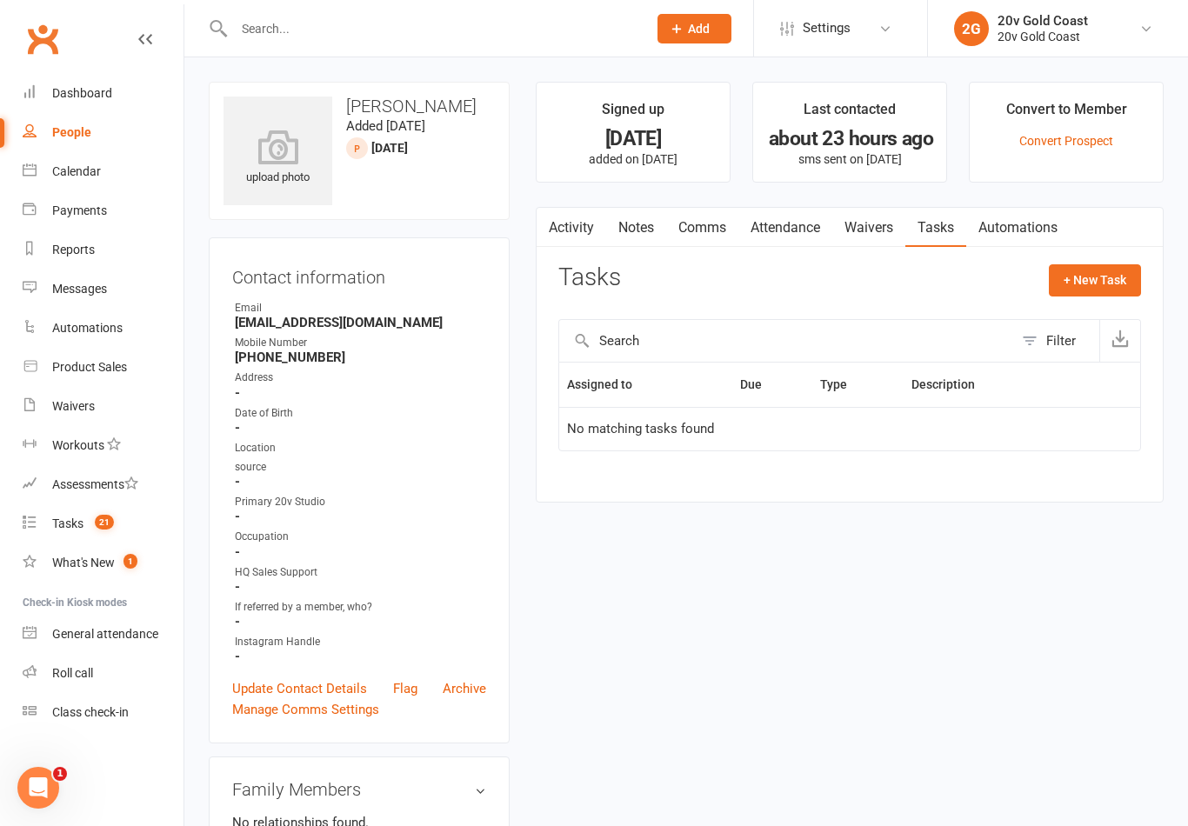
click at [1136, 277] on button "+ New Task" at bounding box center [1095, 279] width 92 height 31
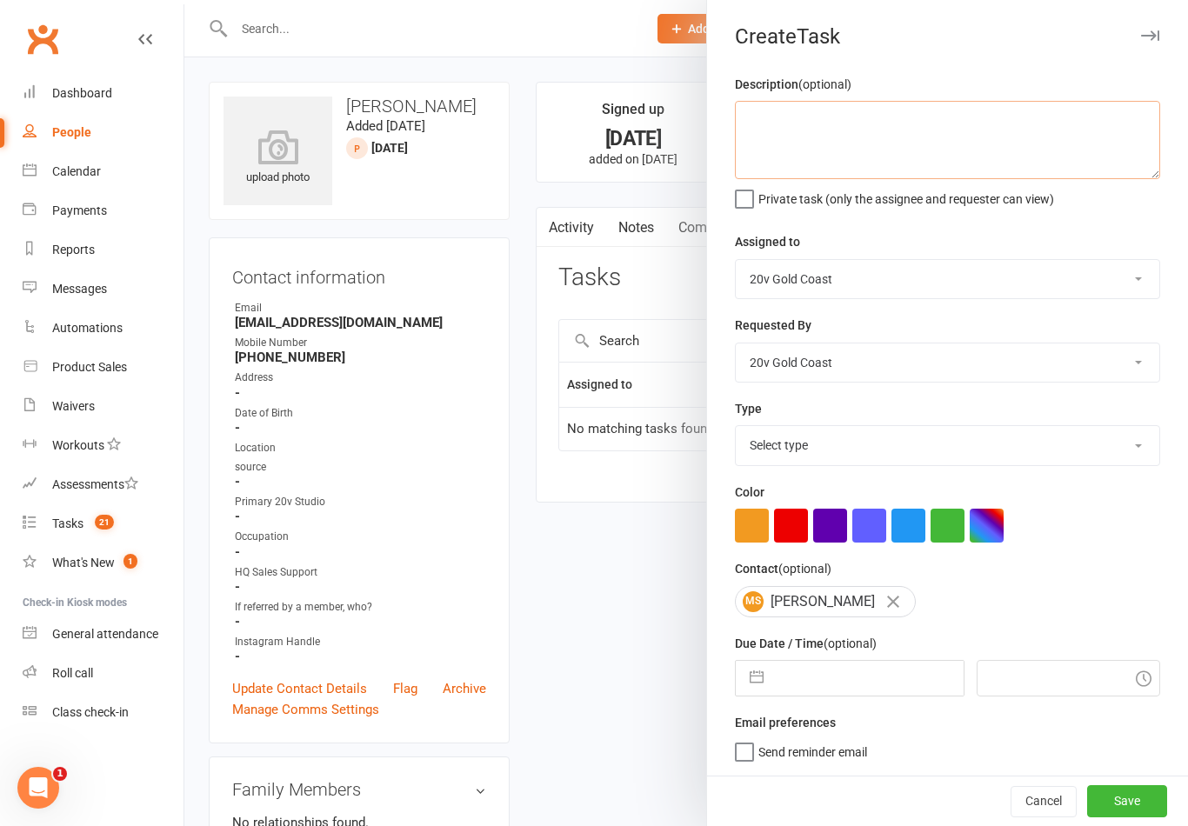
click at [960, 150] on textarea at bounding box center [947, 140] width 425 height 78
type textarea "Follow up [PERSON_NAME] being signed and book in"
click at [1133, 202] on div "Private task (only the assignee and requester can view)" at bounding box center [947, 196] width 425 height 21
click at [1015, 464] on select "Select type Call to confirm trial Cancel down Cancel down [PERSON_NAME] and [PE…" at bounding box center [947, 445] width 423 height 38
select select "22375"
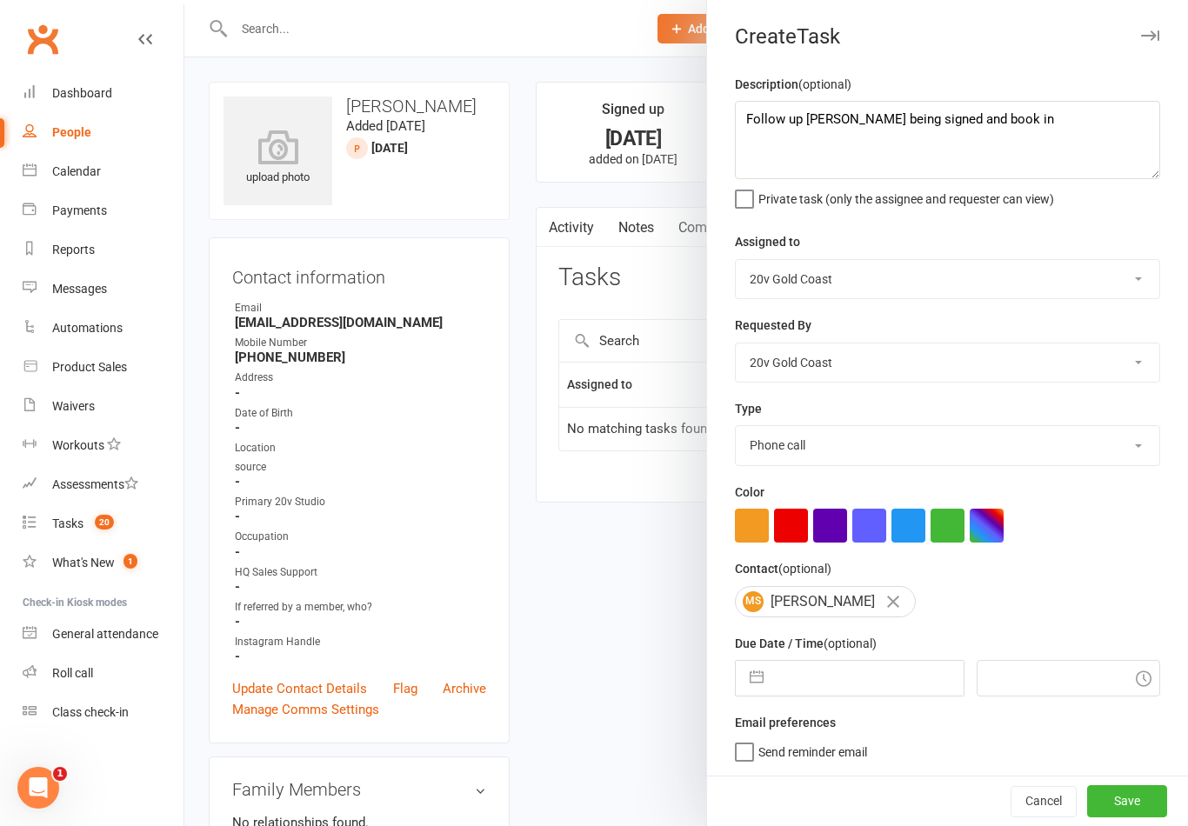
click at [848, 685] on input "text" at bounding box center [867, 678] width 190 height 35
select select "7"
select select "2025"
select select "8"
select select "2025"
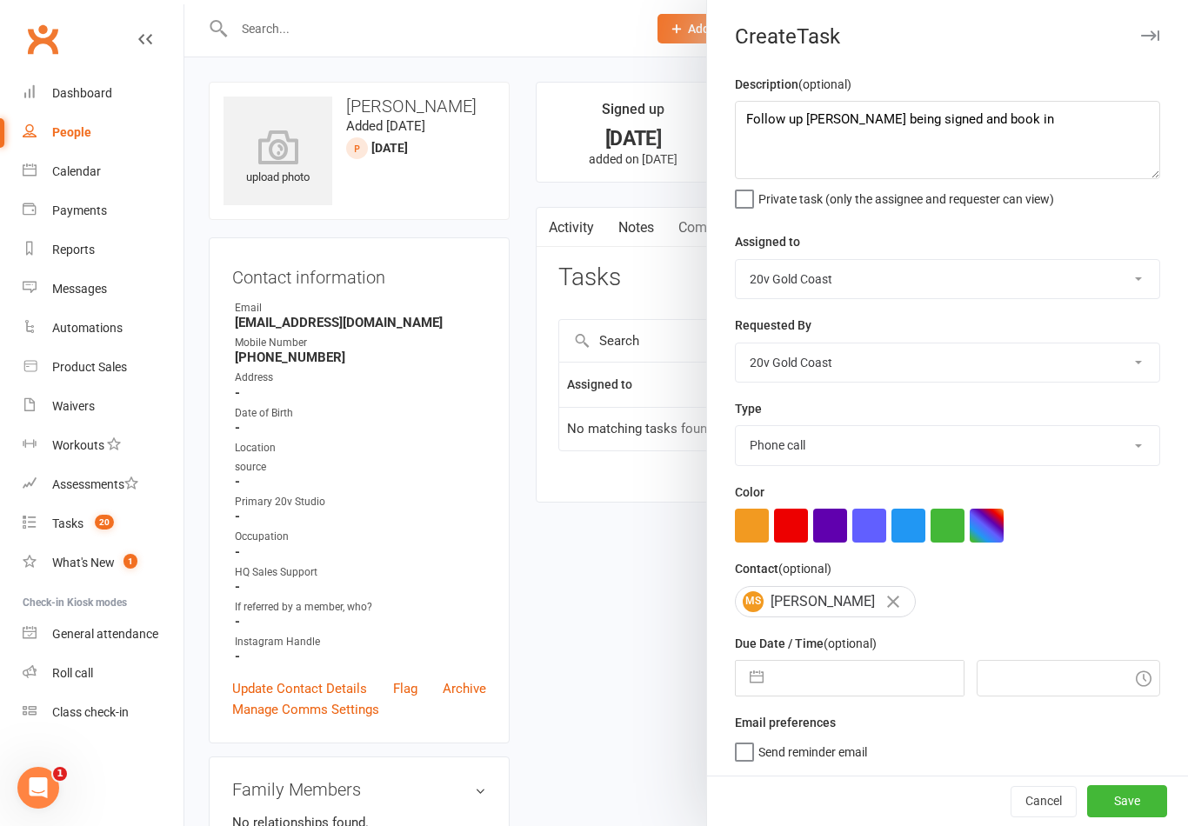
select select "9"
select select "2025"
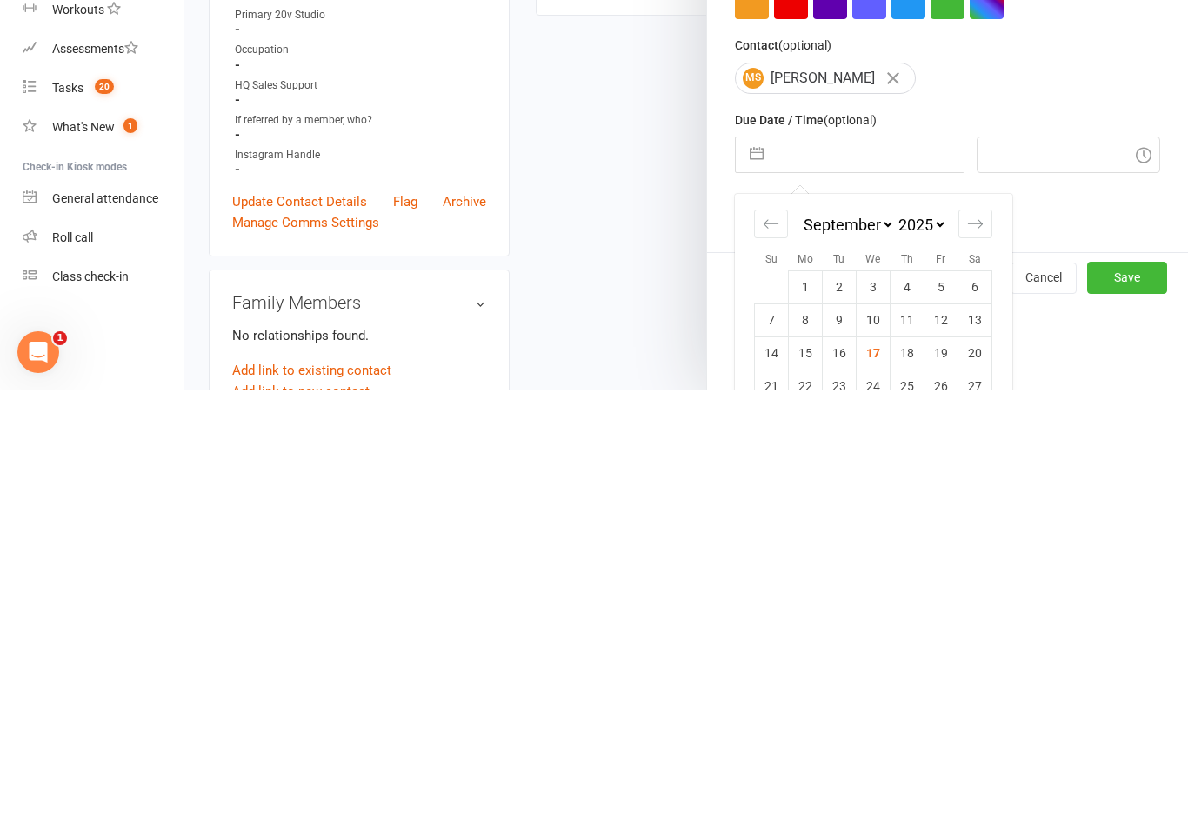
scroll to position [154, 0]
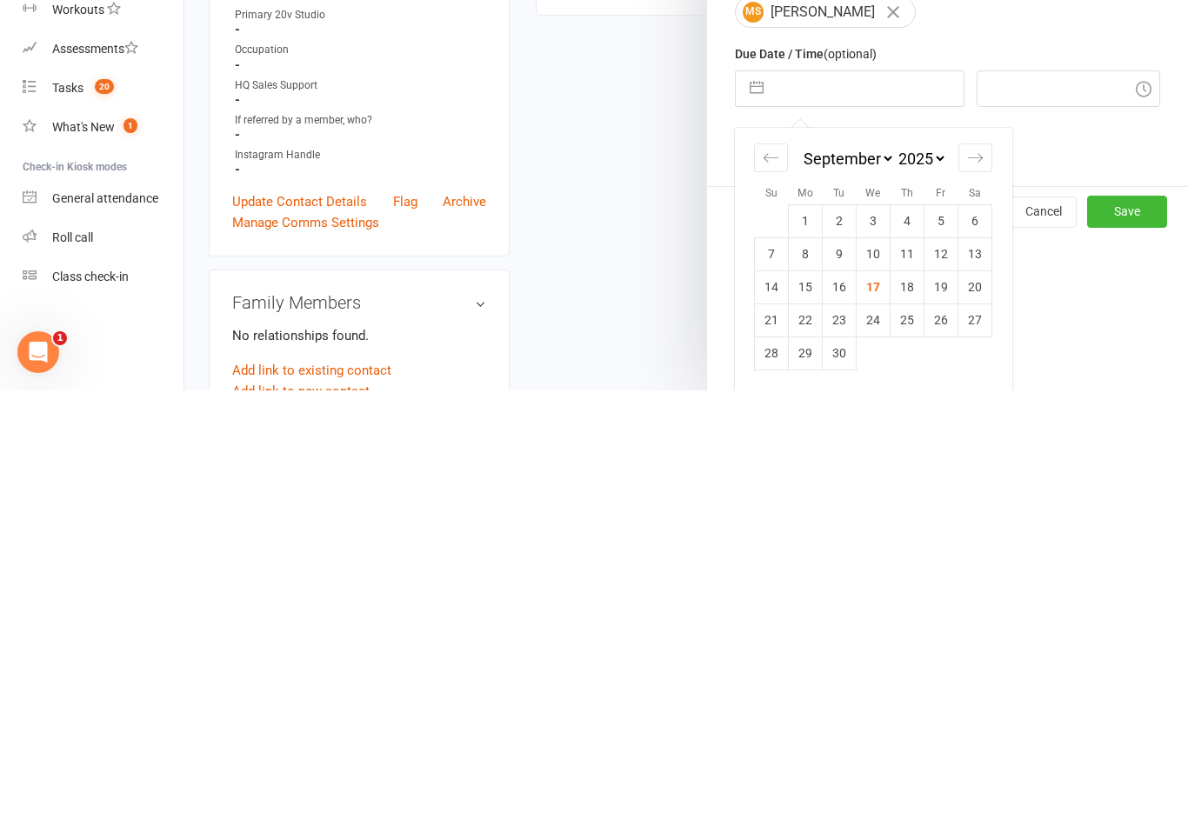
click at [844, 739] on td "23" at bounding box center [840, 755] width 34 height 33
type input "[DATE]"
type input "9:45am"
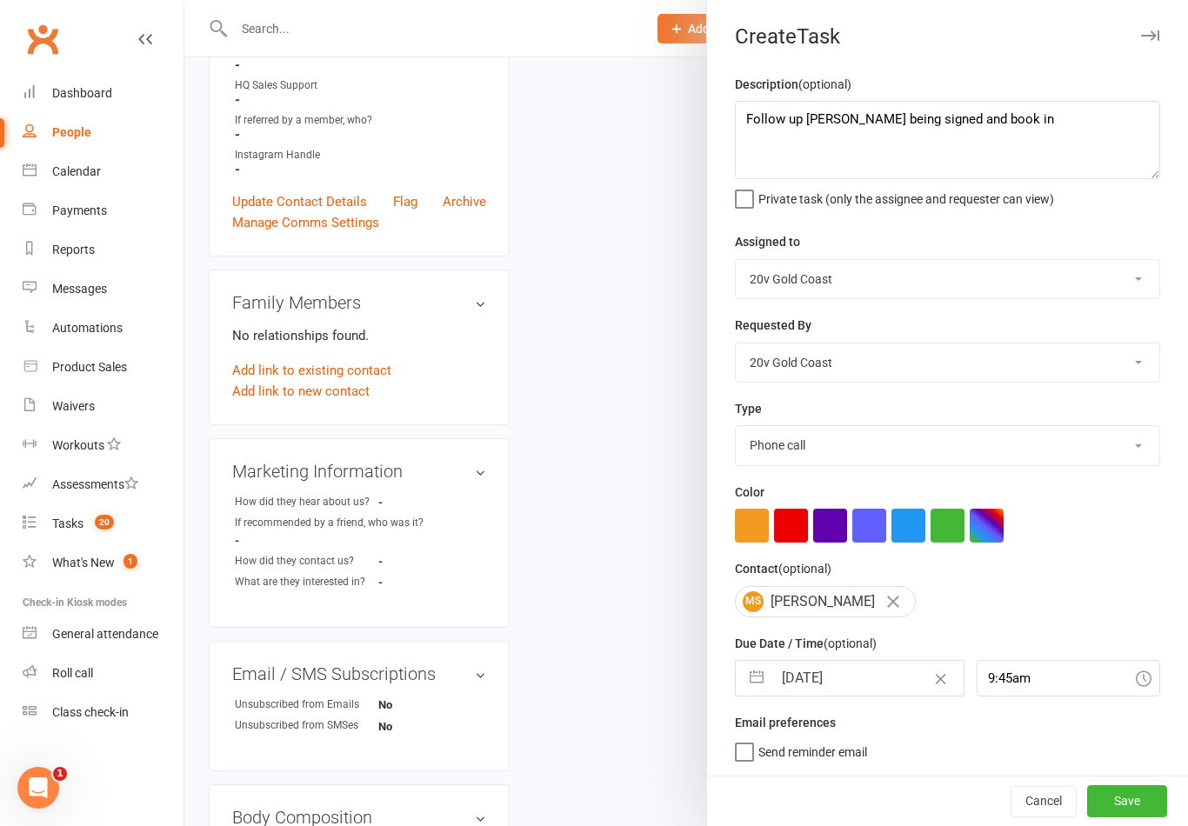
scroll to position [3, 0]
click at [1129, 813] on button "Save" at bounding box center [1127, 800] width 80 height 31
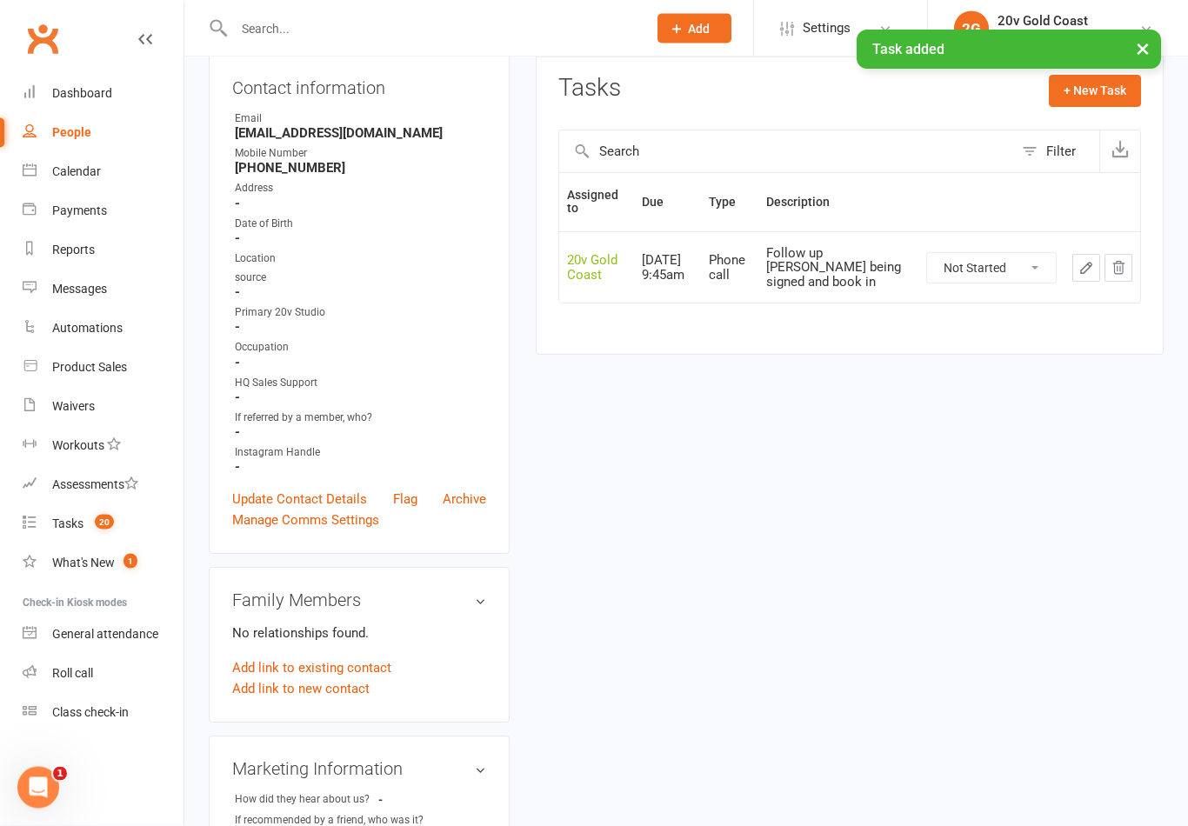
scroll to position [0, 0]
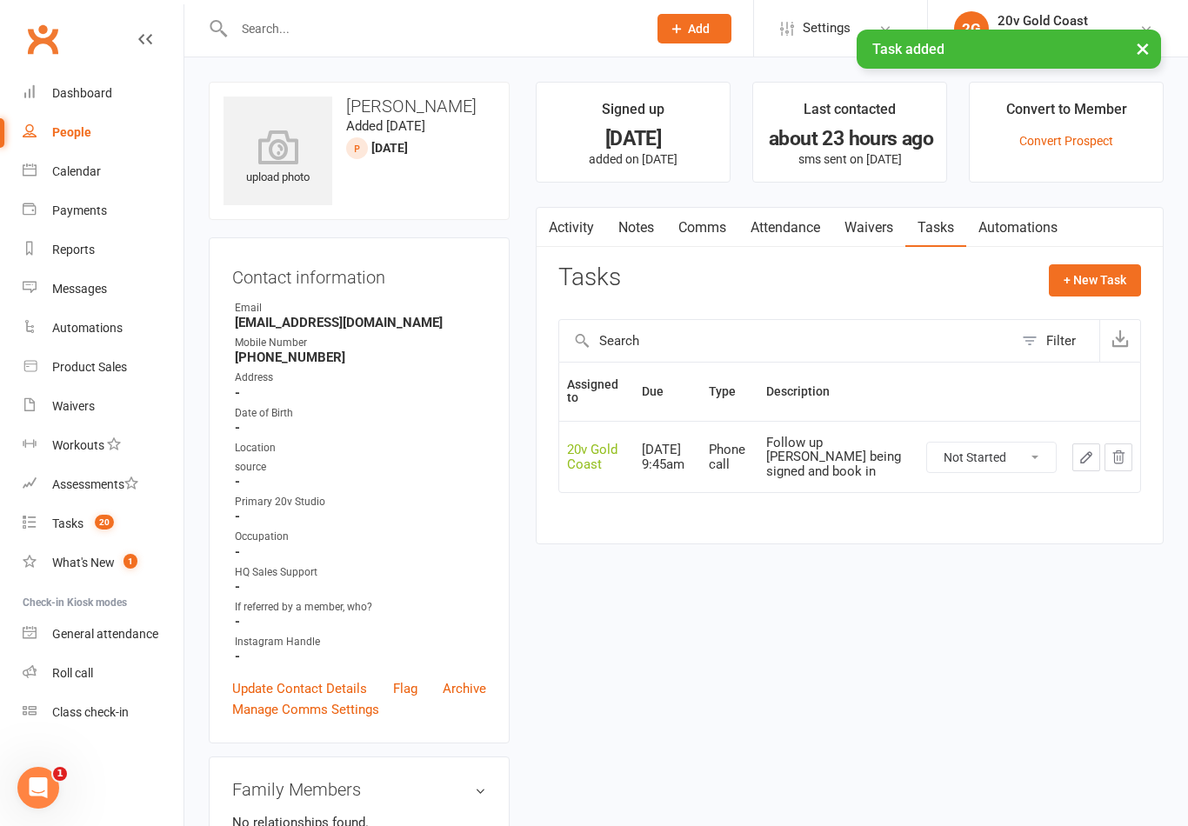
click at [78, 539] on link "Tasks 20" at bounding box center [103, 523] width 161 height 39
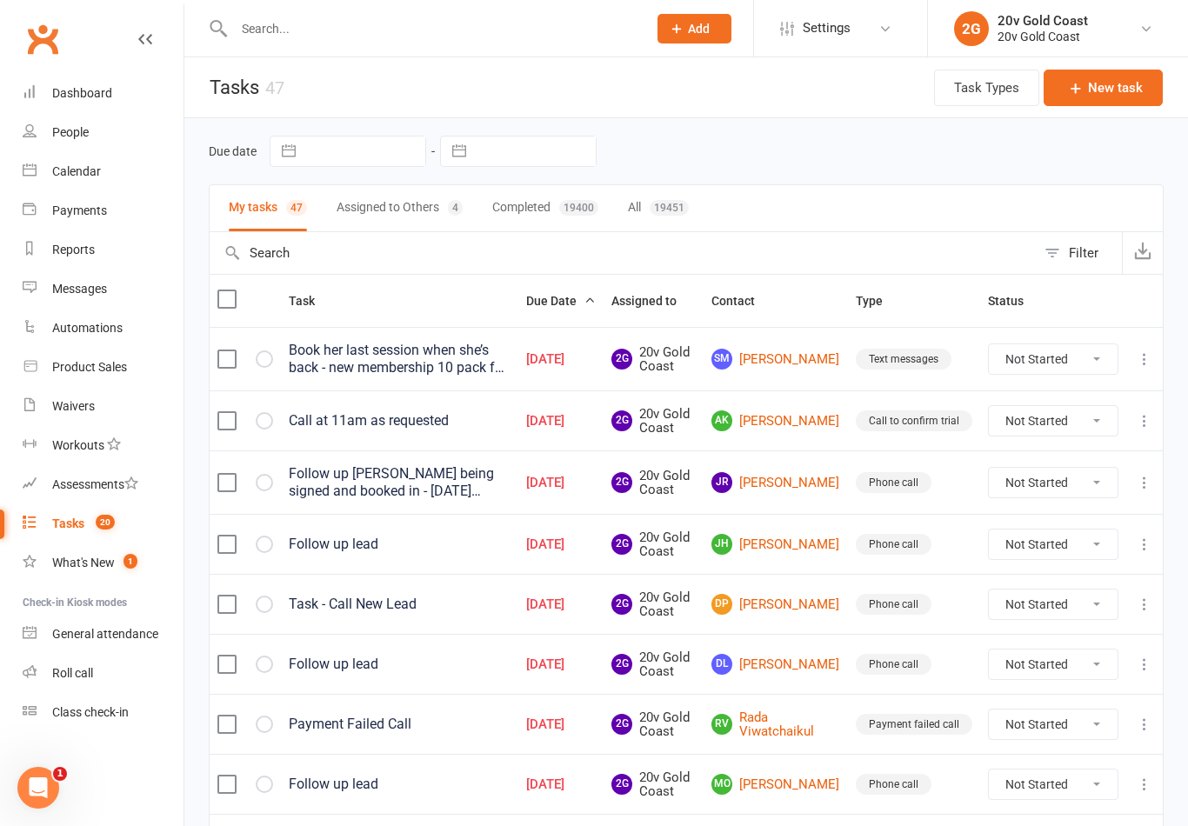
click at [775, 481] on link "JR [PERSON_NAME]" at bounding box center [775, 482] width 129 height 21
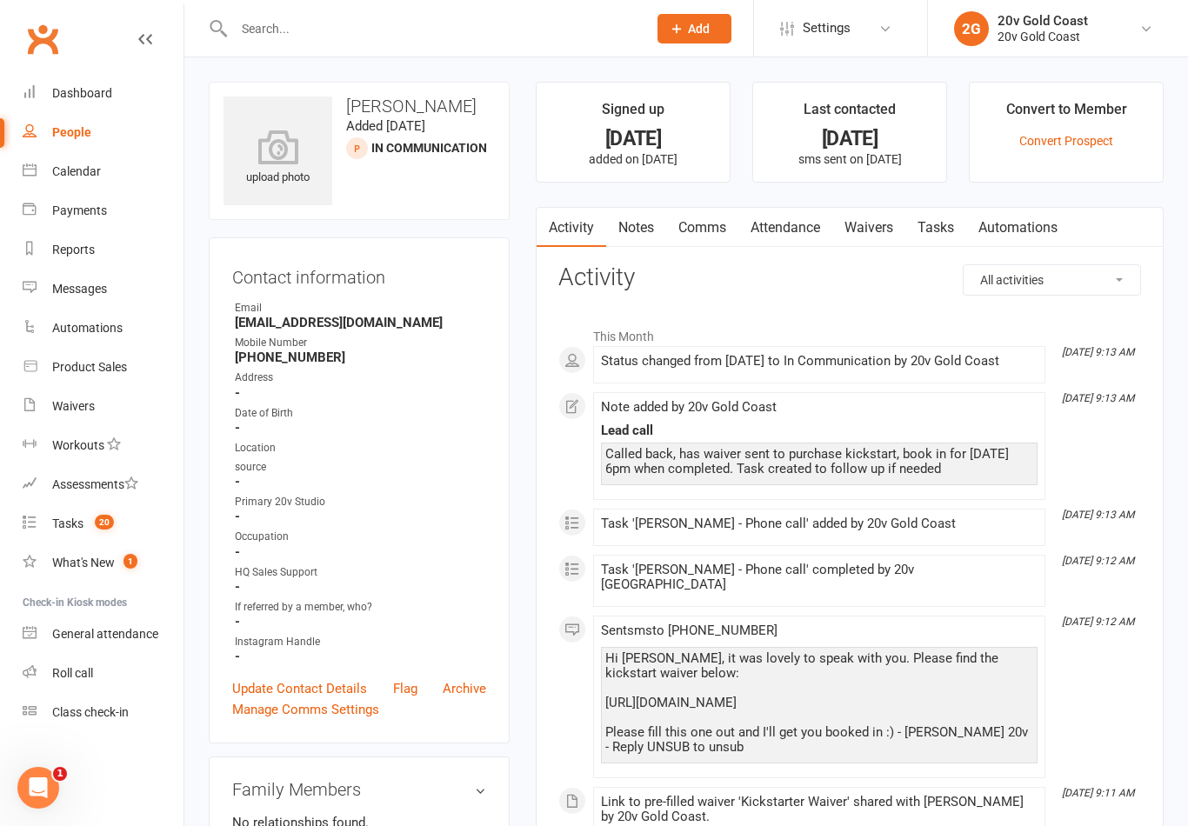
click at [851, 243] on link "Waivers" at bounding box center [868, 228] width 73 height 40
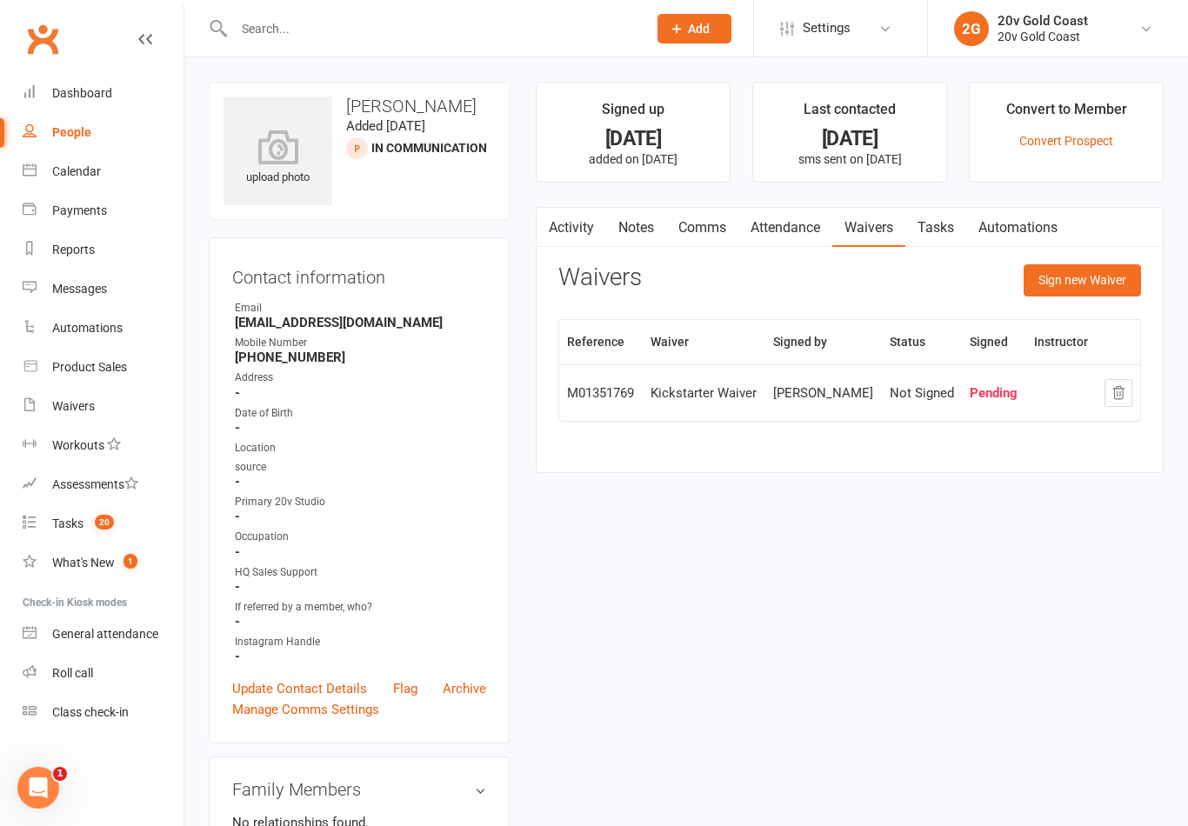
click at [549, 234] on button "button" at bounding box center [547, 227] width 22 height 39
click at [588, 237] on link "Activity" at bounding box center [571, 228] width 70 height 40
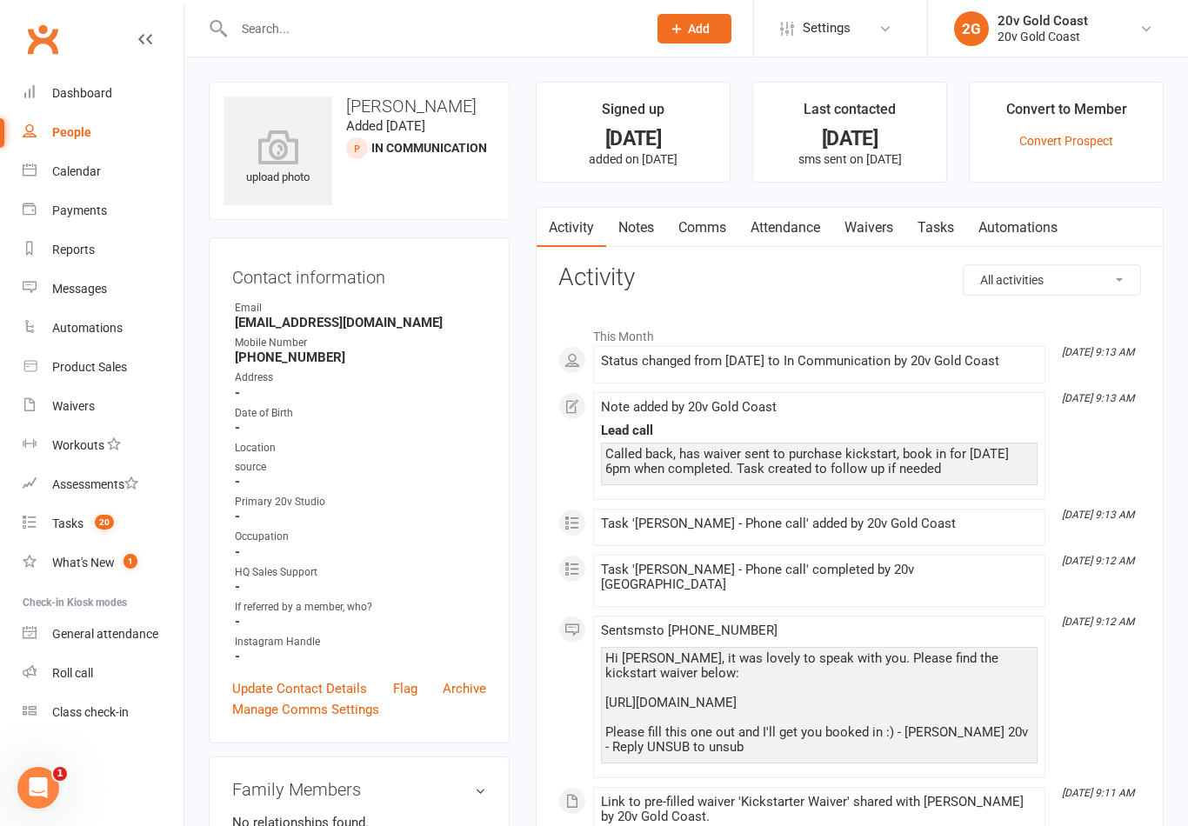
click at [957, 241] on link "Tasks" at bounding box center [935, 228] width 61 height 40
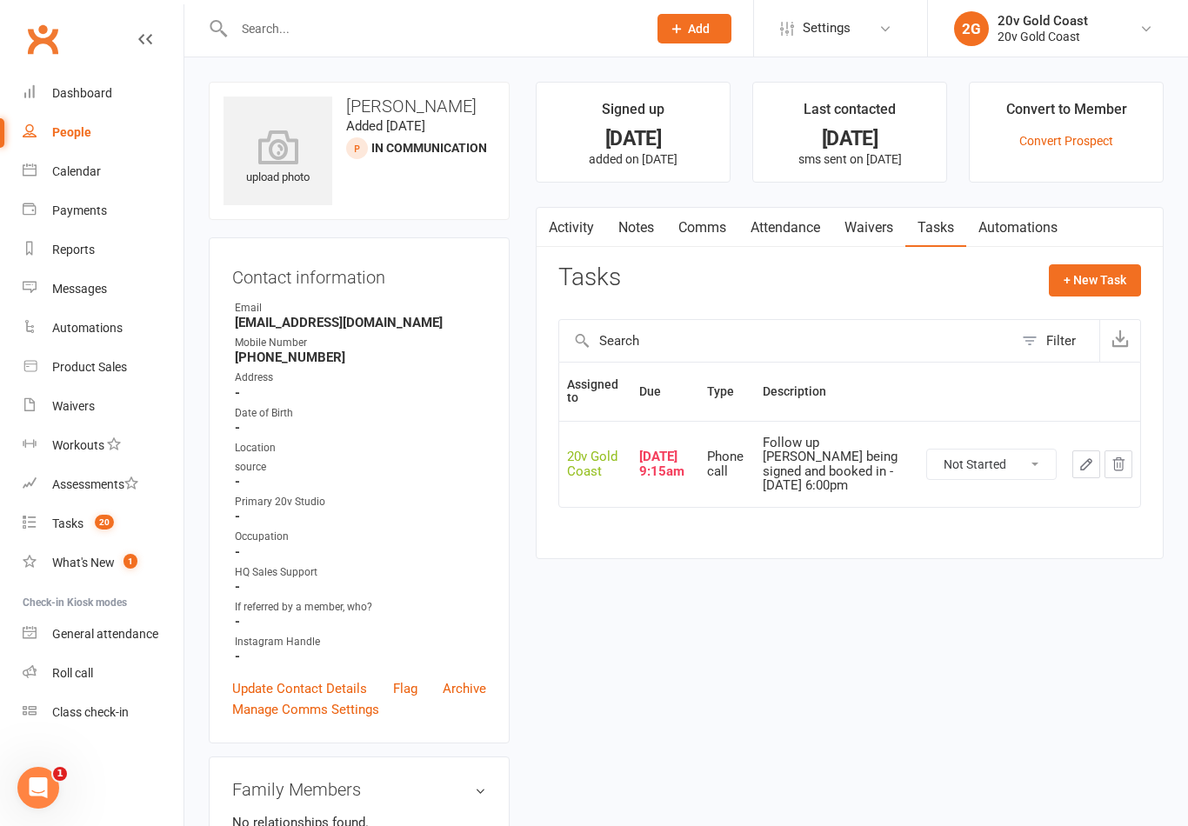
click at [1027, 455] on select "Not Started In Progress Waiting Complete" at bounding box center [991, 465] width 129 height 30
click at [1090, 459] on icon "button" at bounding box center [1086, 464] width 10 height 10
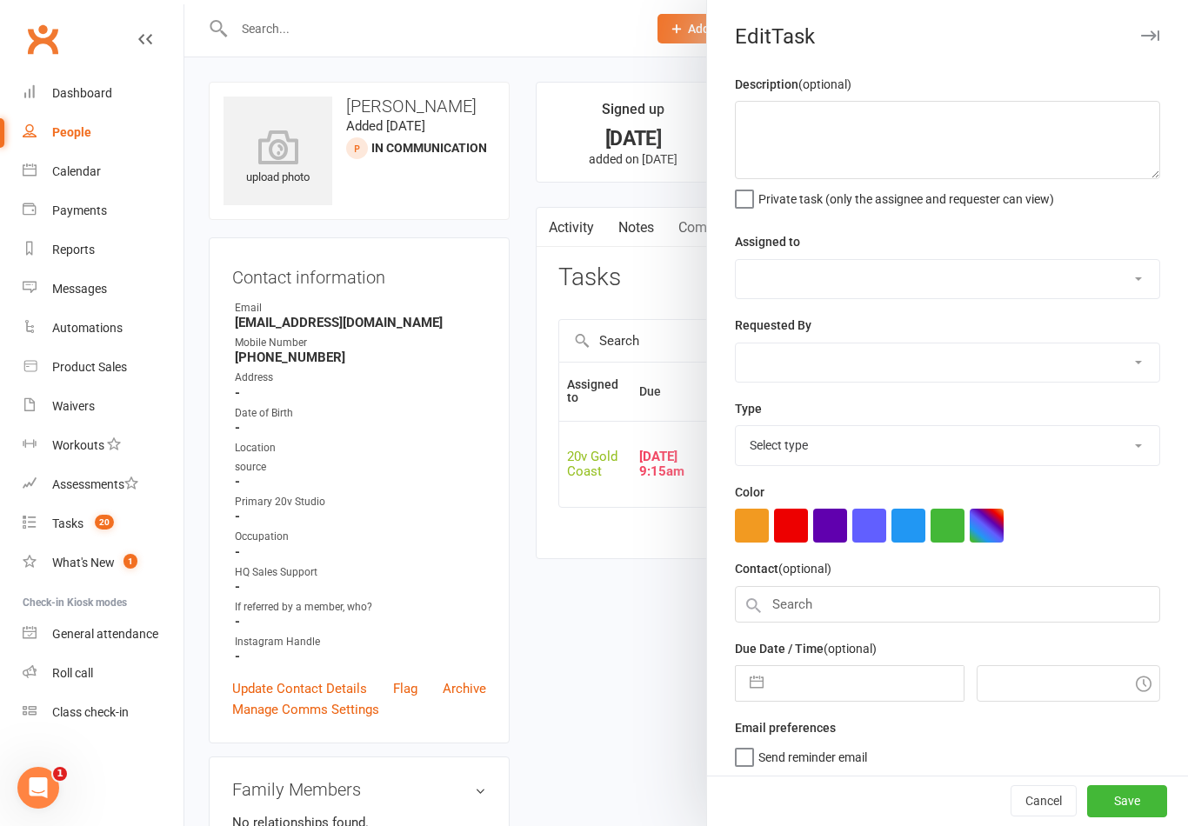
type textarea "Follow up [PERSON_NAME] being signed and booked in - [DATE] 6:00pm"
select select "45734"
type input "[DATE]"
type input "9:15am"
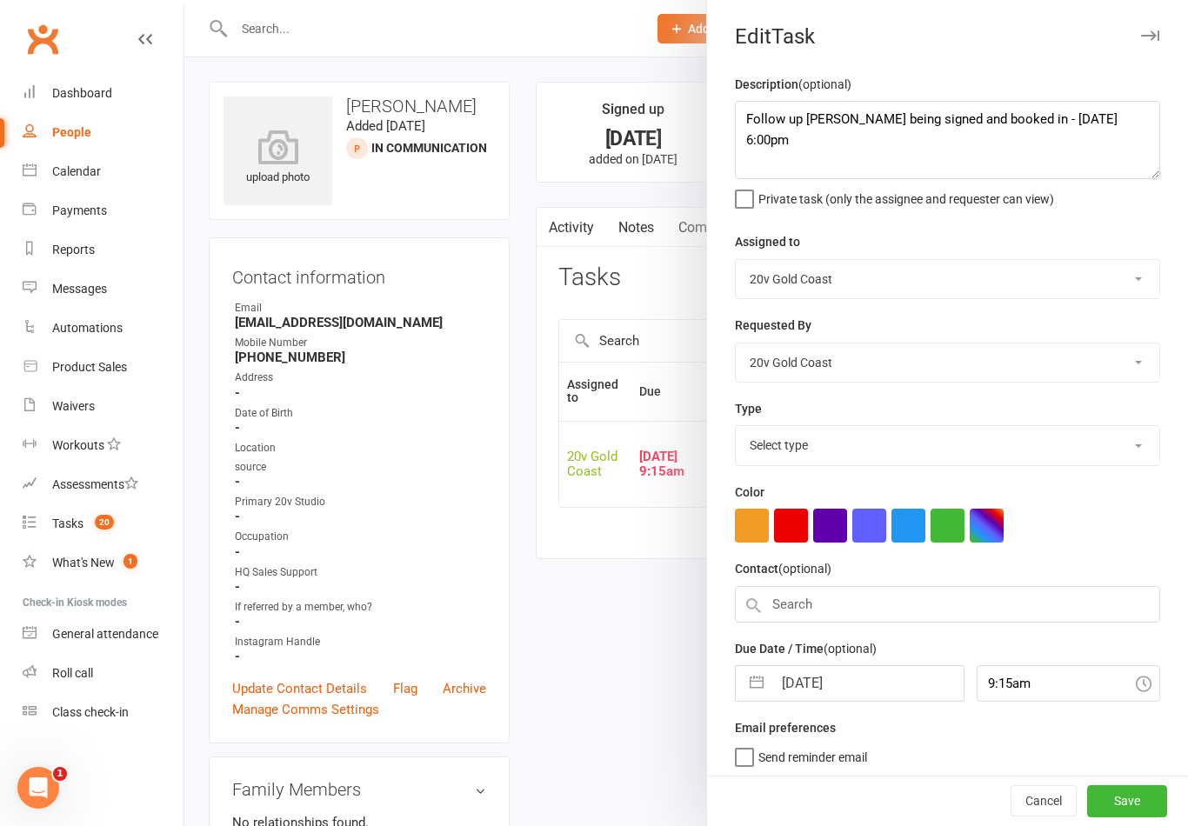
select select "22375"
click at [848, 687] on input "[DATE]" at bounding box center [867, 678] width 190 height 35
select select "7"
select select "2025"
select select "8"
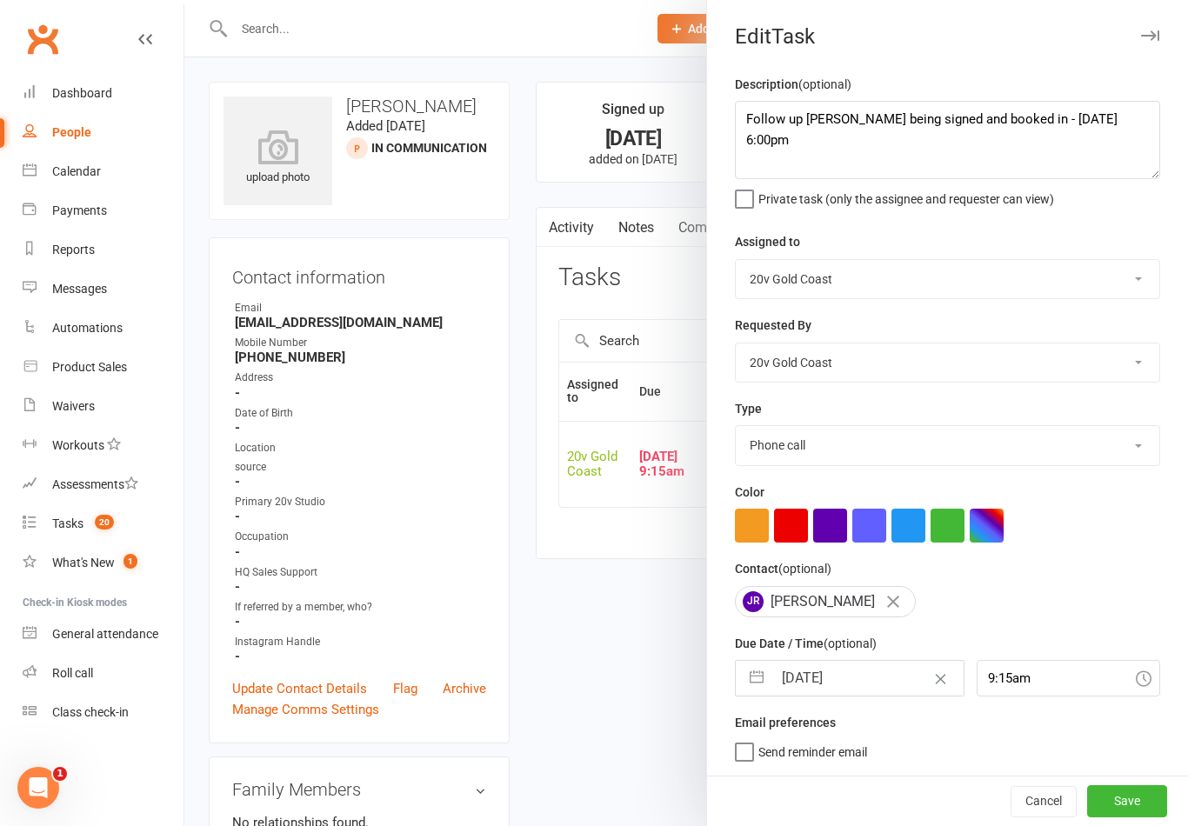
select select "2025"
select select "9"
select select "2025"
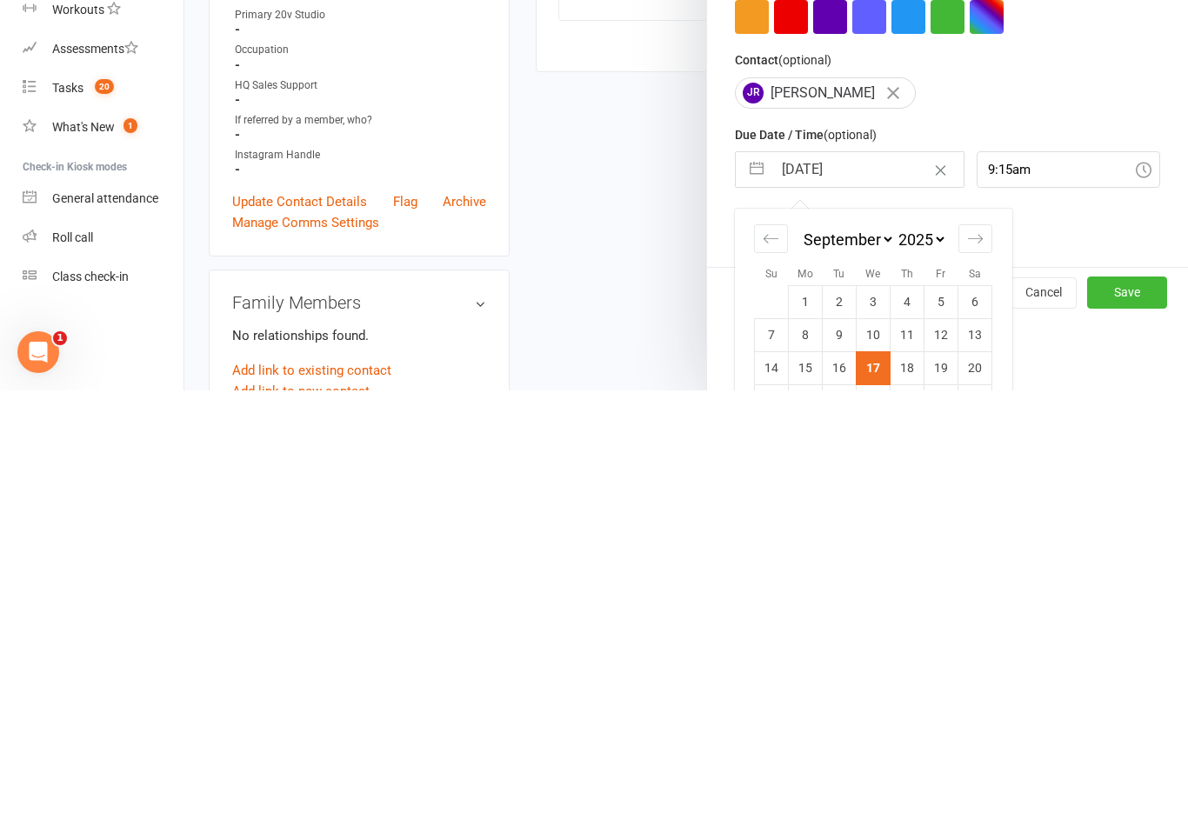
scroll to position [70, 0]
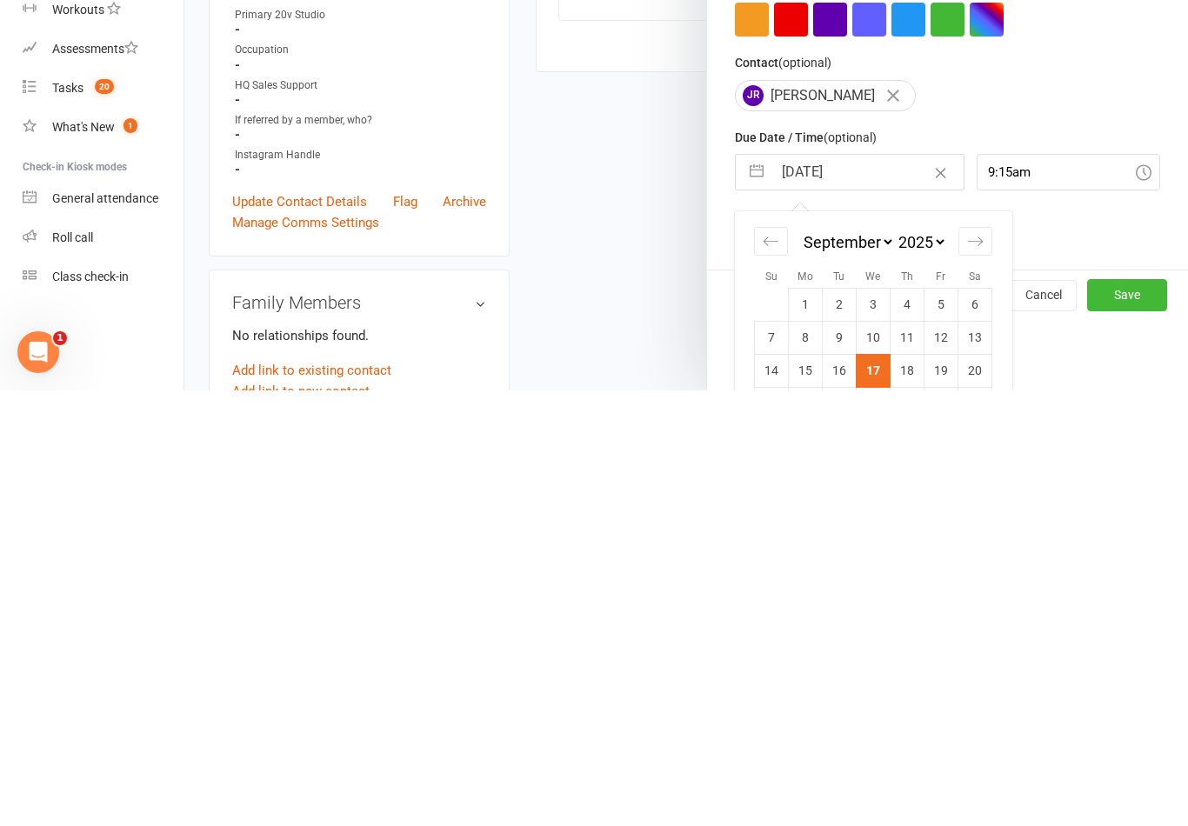
click at [908, 790] on td "18" at bounding box center [907, 806] width 34 height 33
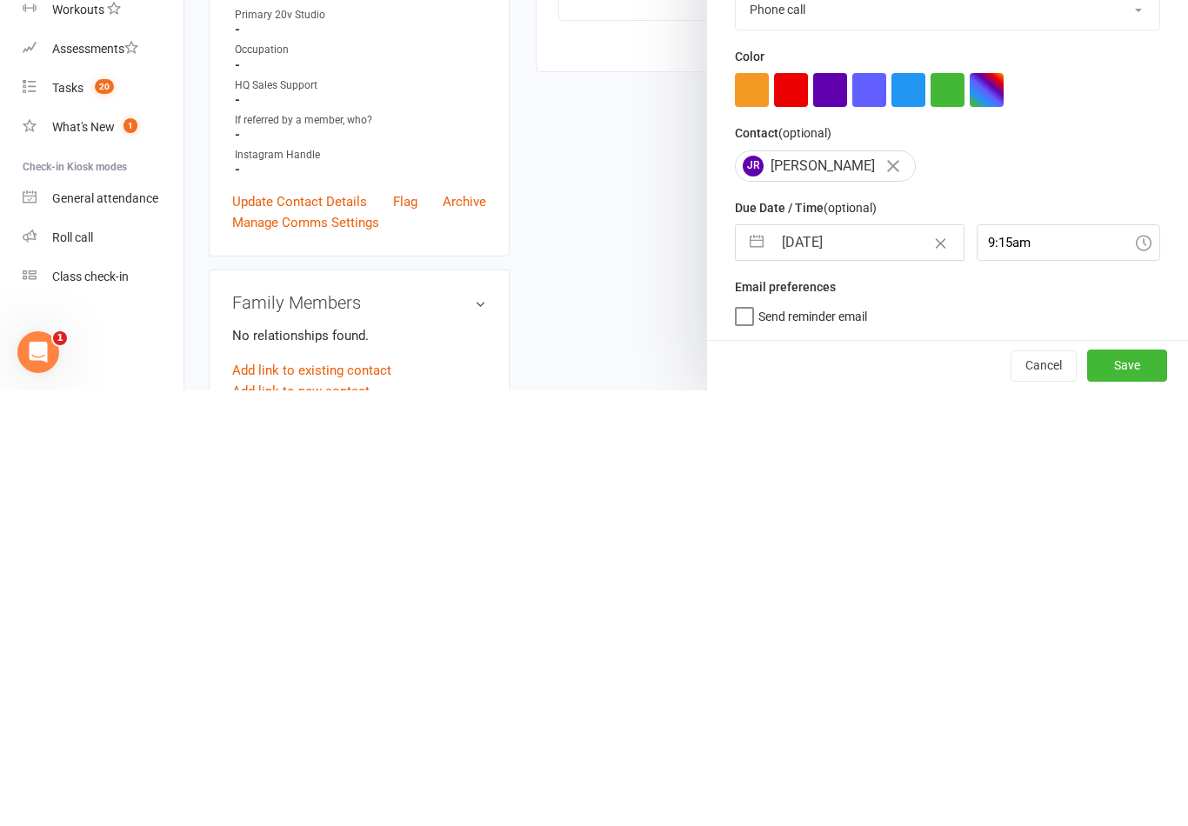
type input "[DATE]"
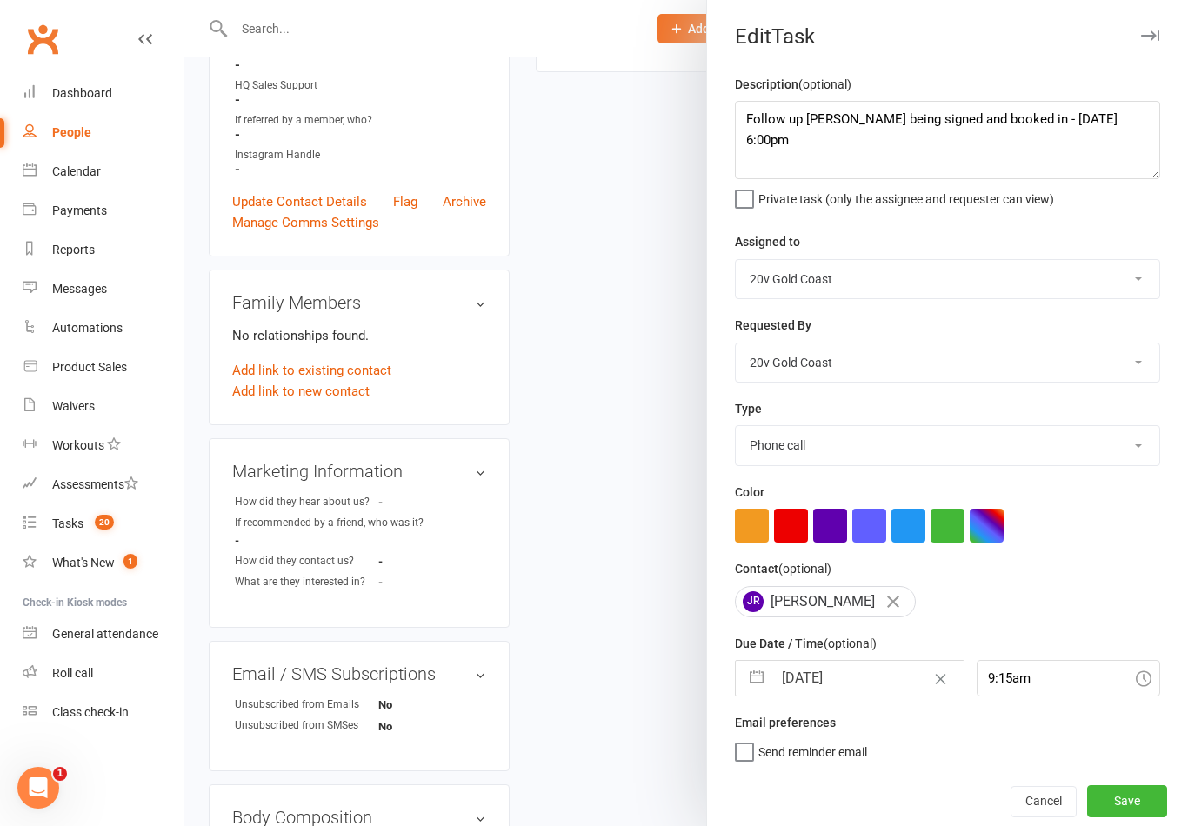
click at [1133, 803] on button "Save" at bounding box center [1127, 800] width 80 height 31
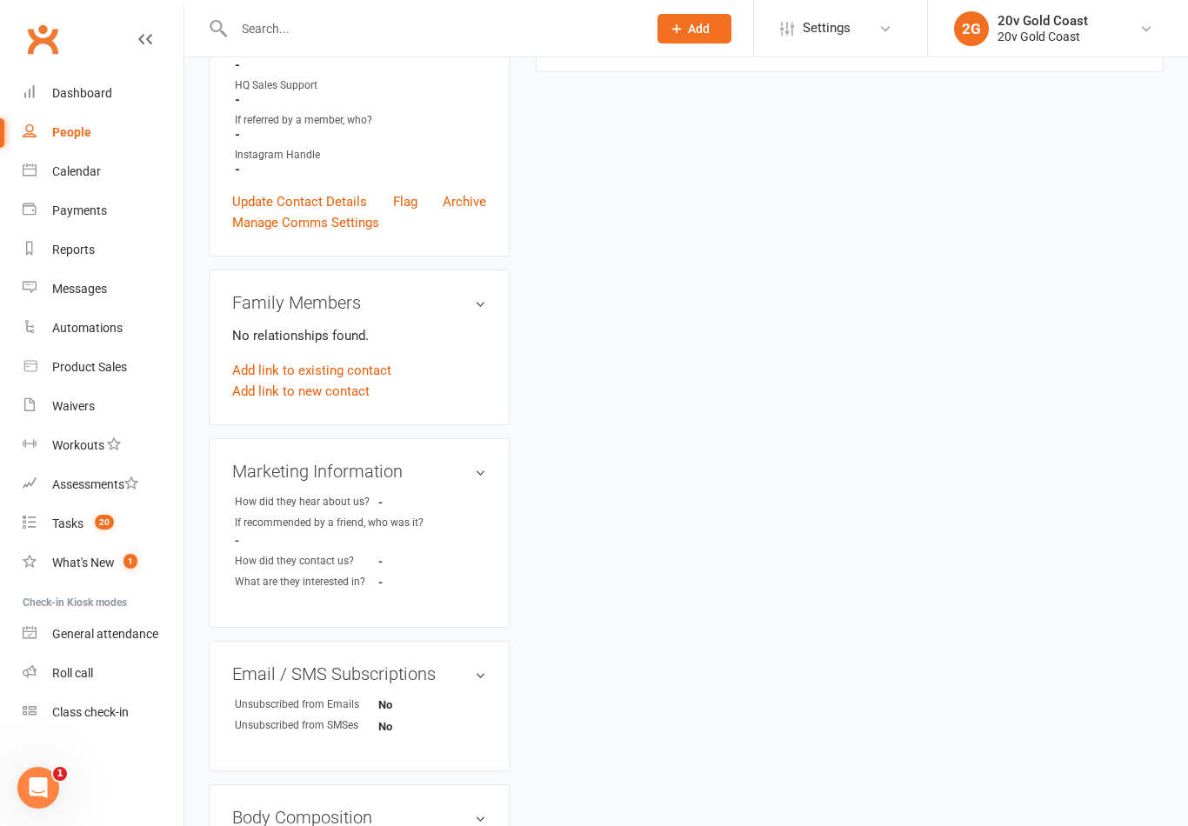
click at [89, 526] on count-badge "20" at bounding box center [100, 523] width 28 height 14
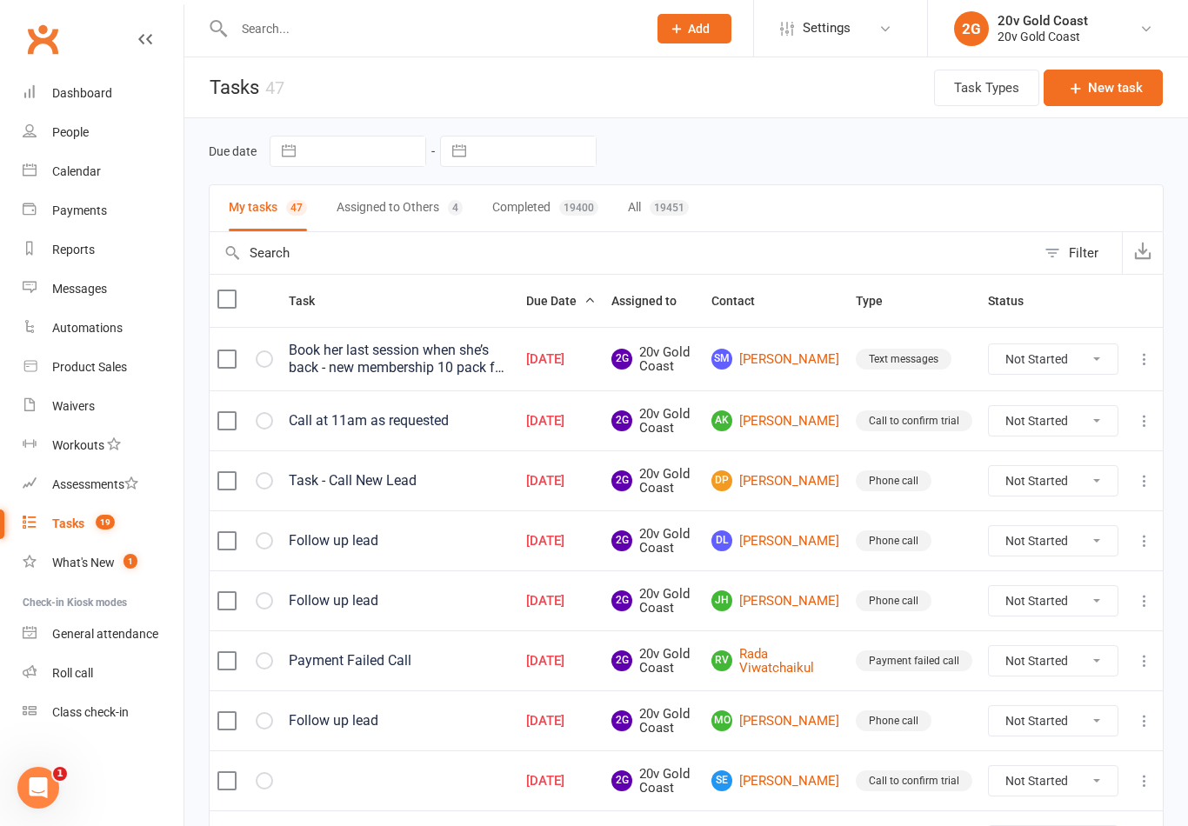
click at [783, 476] on link "DP [PERSON_NAME]" at bounding box center [775, 480] width 129 height 21
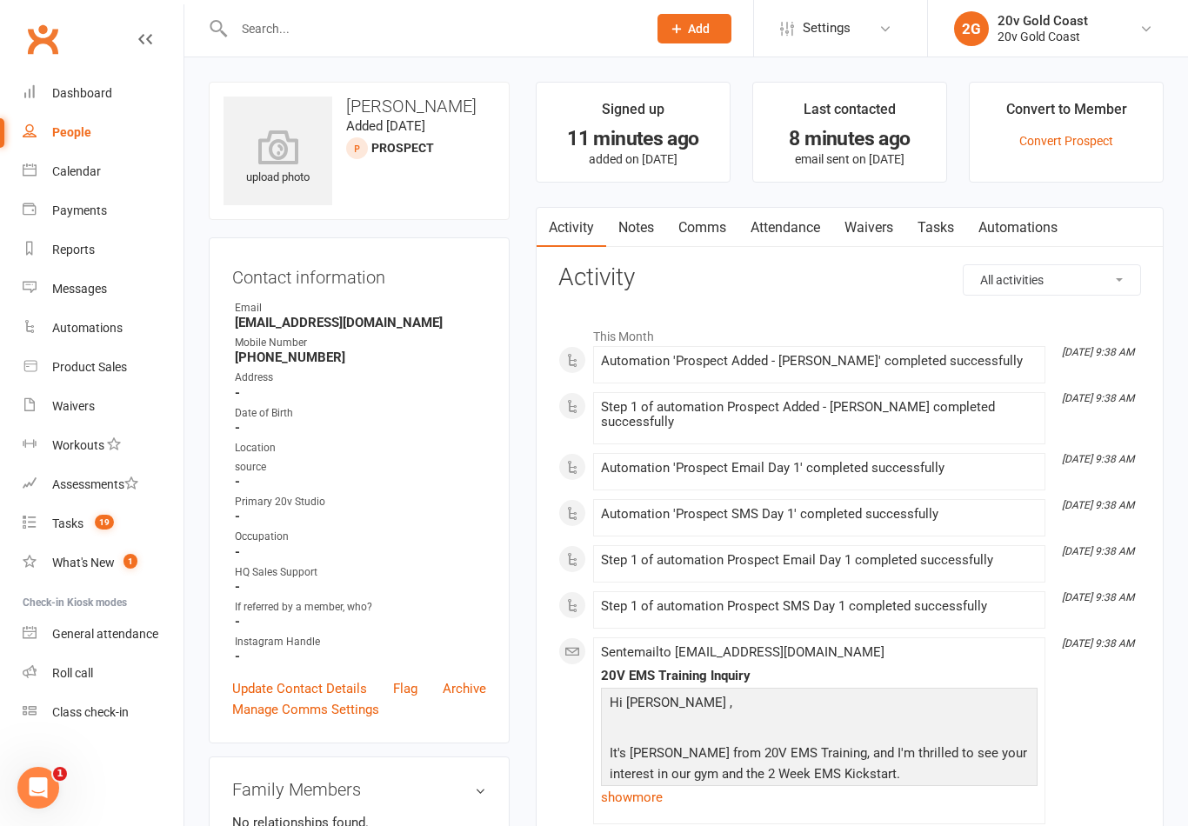
click at [646, 222] on link "Notes" at bounding box center [636, 228] width 60 height 40
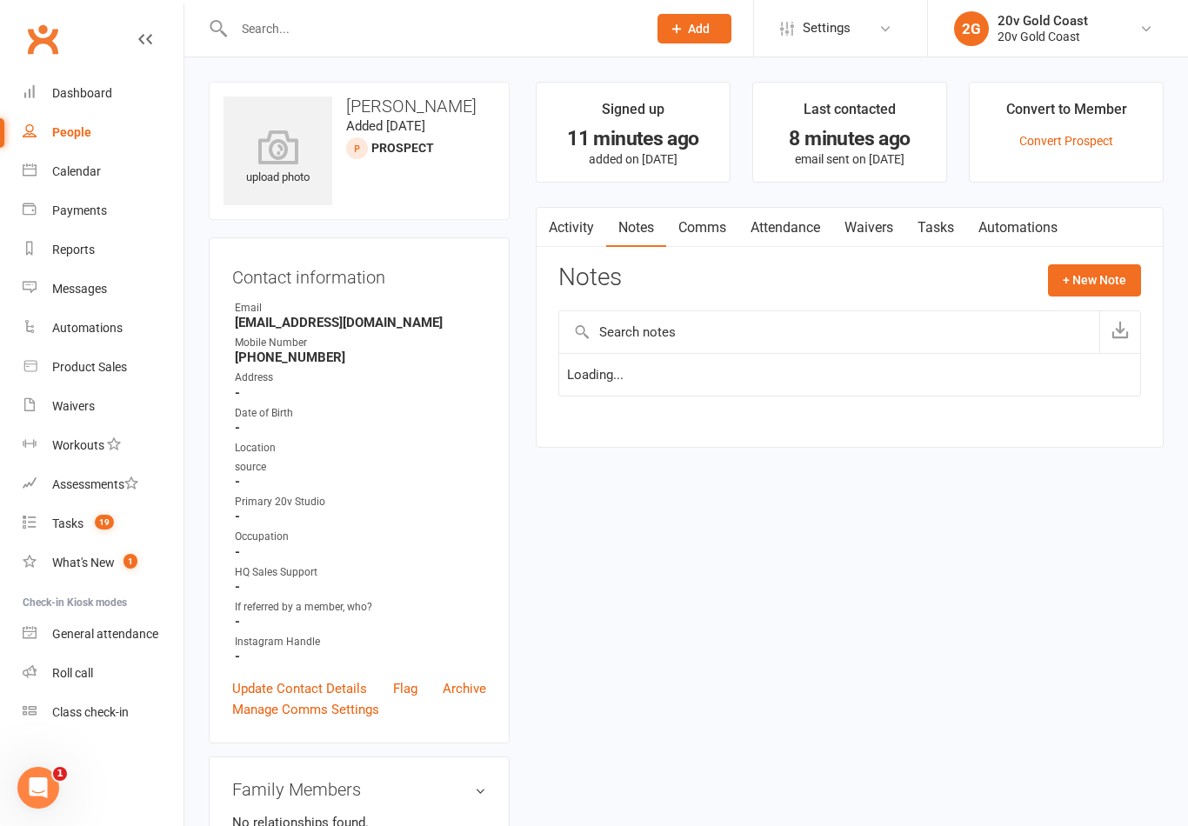
click at [1081, 294] on button "+ New Note" at bounding box center [1094, 279] width 93 height 31
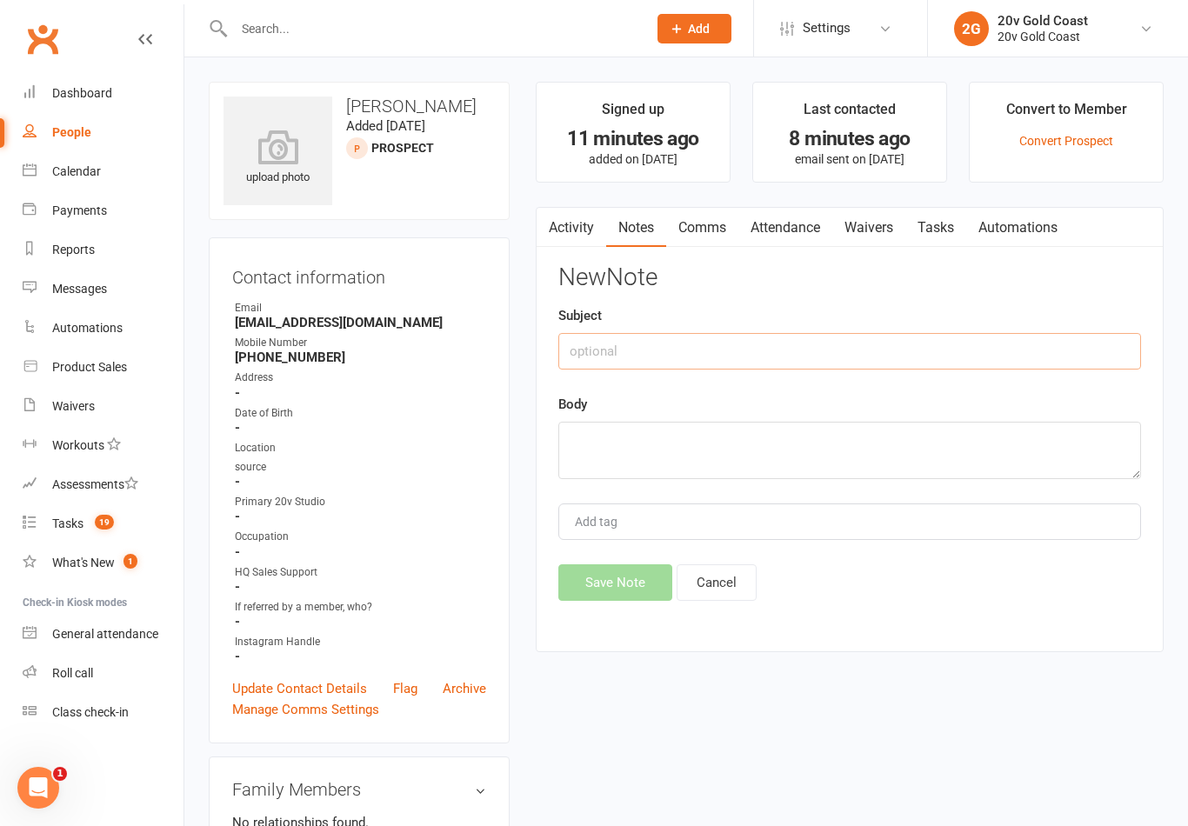
click at [891, 360] on input "text" at bounding box center [849, 351] width 583 height 37
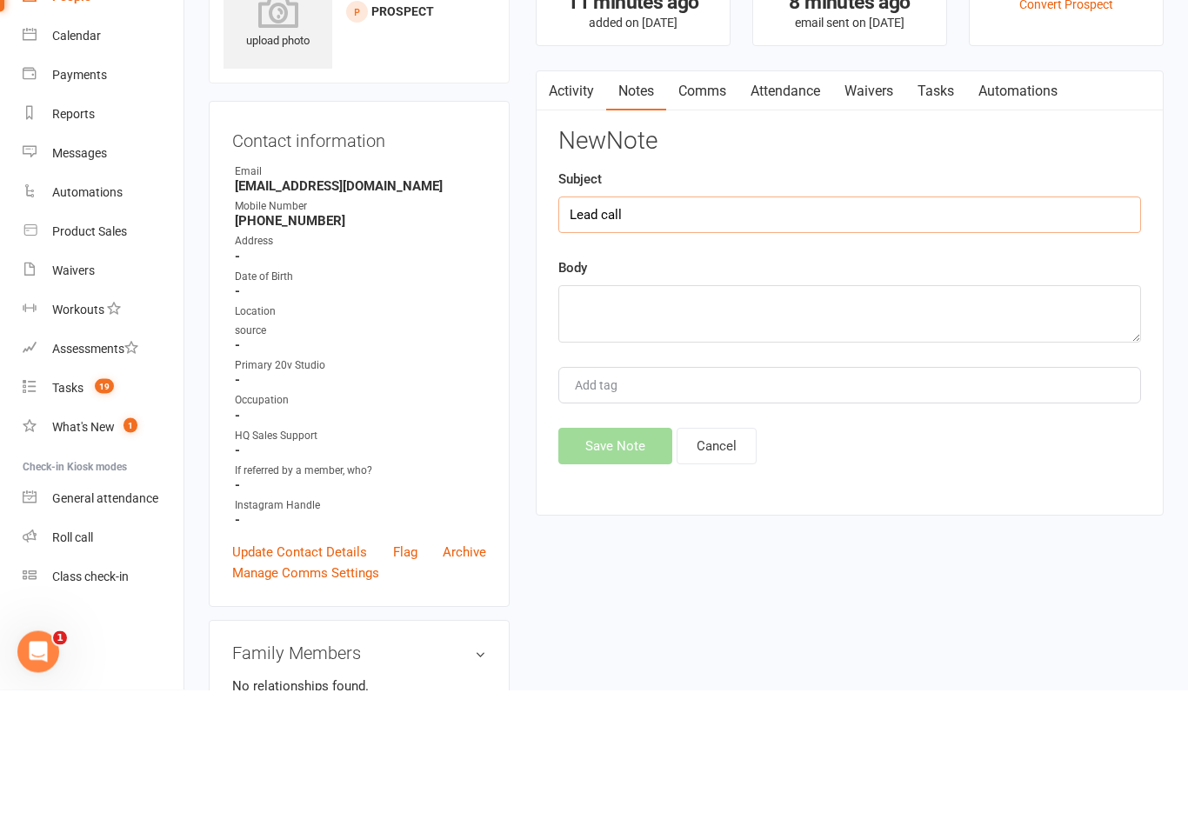
type input "Lead call"
click at [859, 422] on textarea at bounding box center [849, 450] width 583 height 57
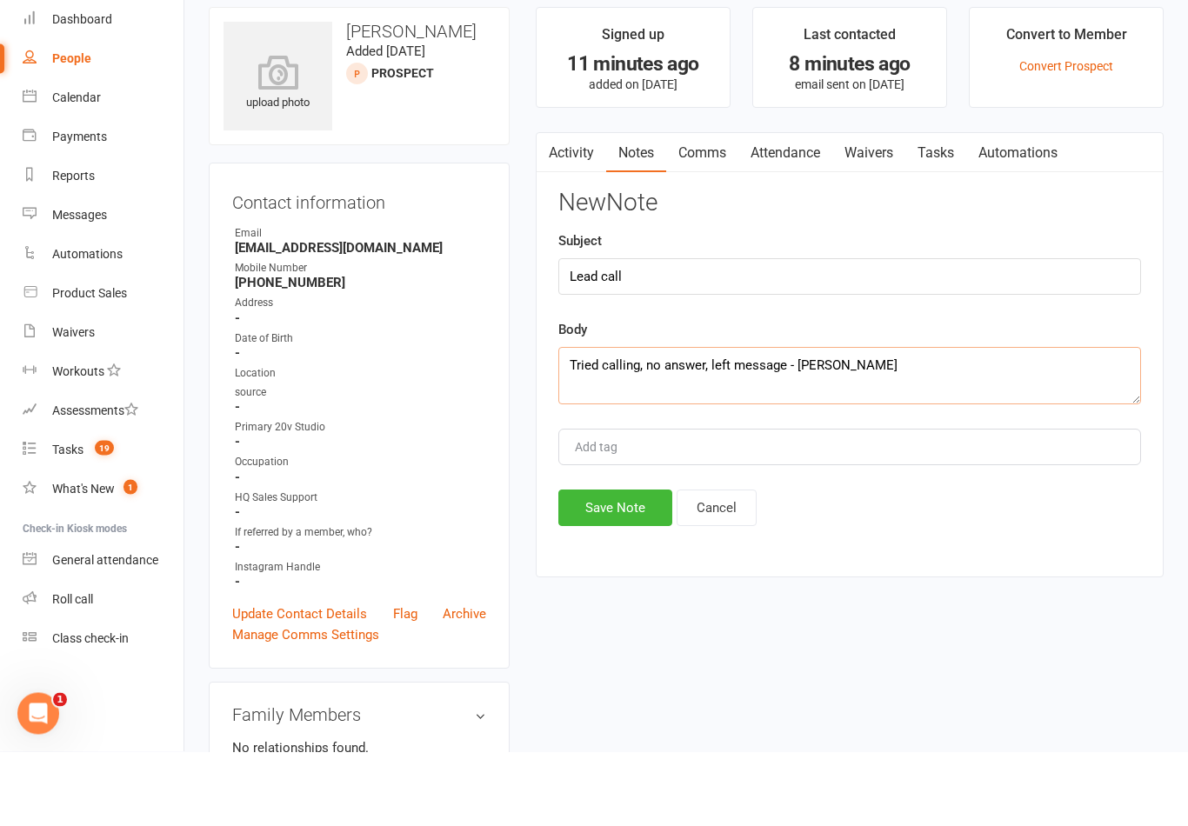
type textarea "Tried calling, no answer, left message - [PERSON_NAME]"
click at [1060, 305] on div "New Note Subject Lead call Body Tried calling, no answer, left message - [PERSO…" at bounding box center [849, 432] width 583 height 336
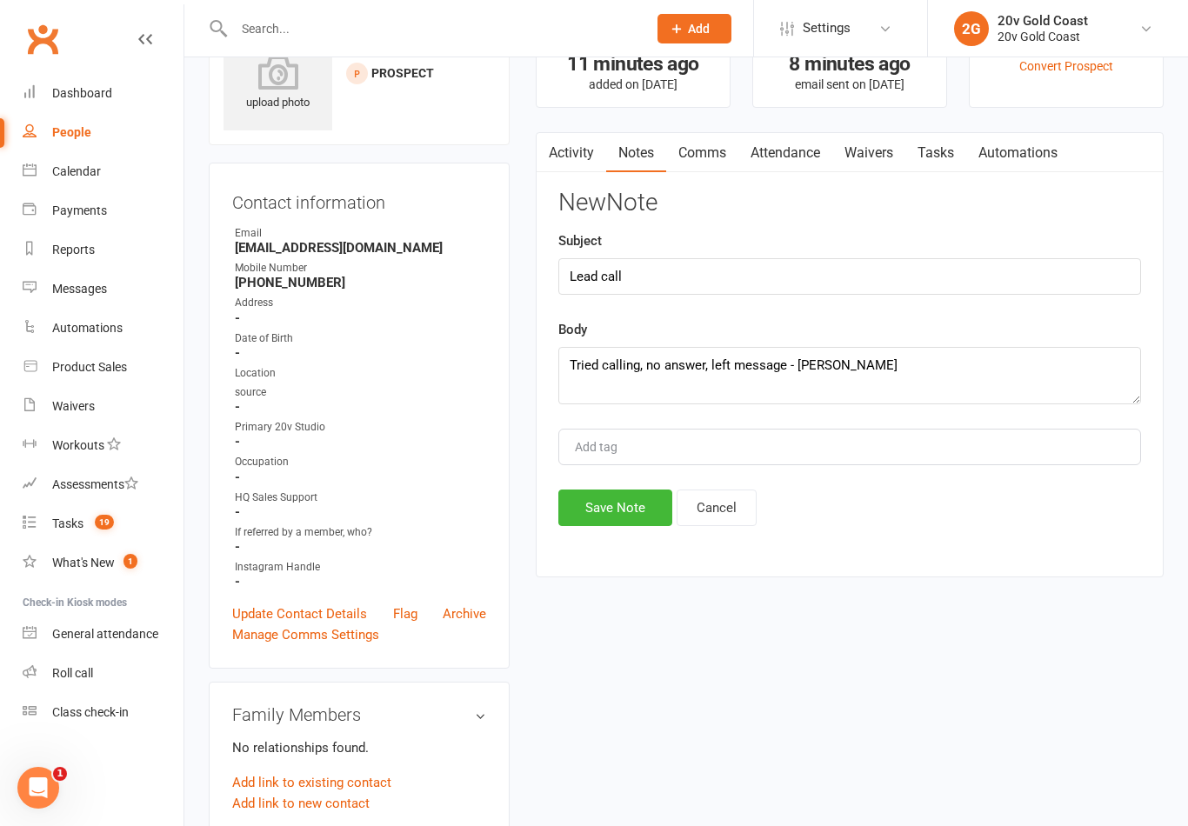
click at [631, 526] on button "Save Note" at bounding box center [615, 508] width 114 height 37
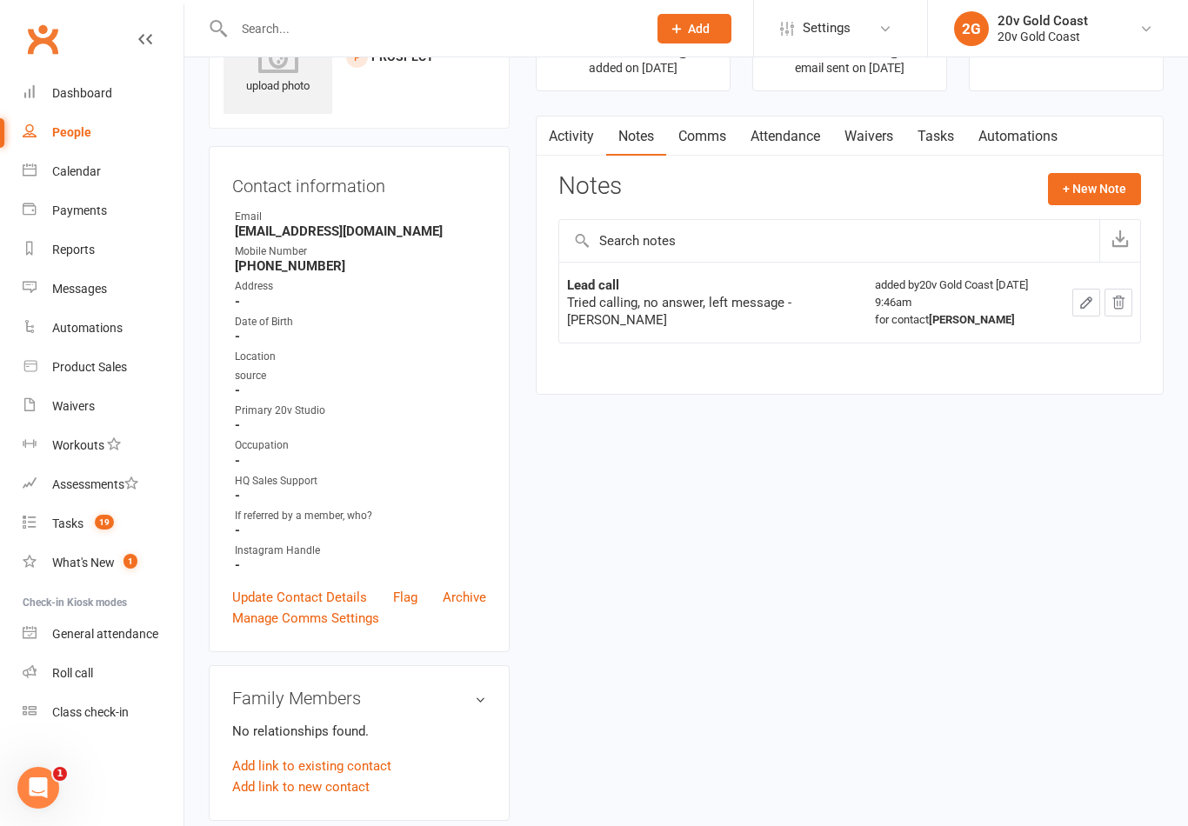
scroll to position [0, 0]
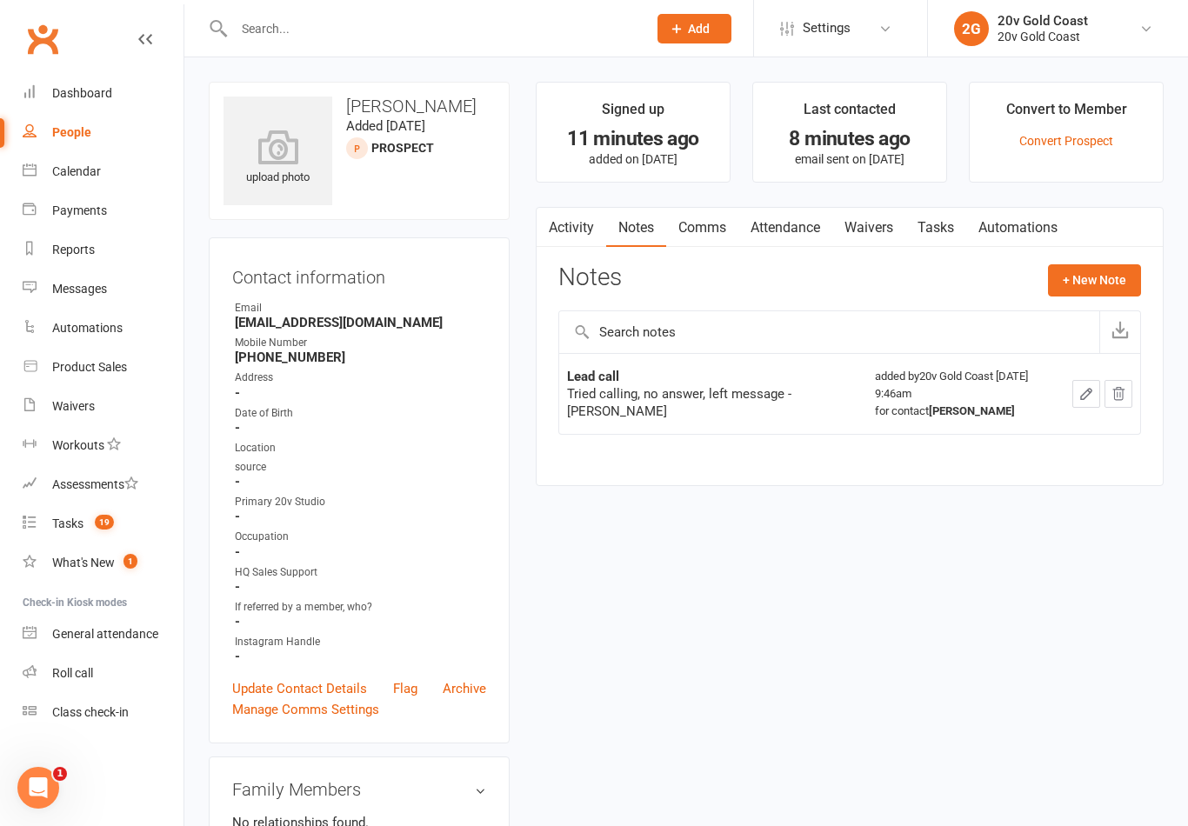
click at [959, 208] on link "Tasks" at bounding box center [935, 228] width 61 height 40
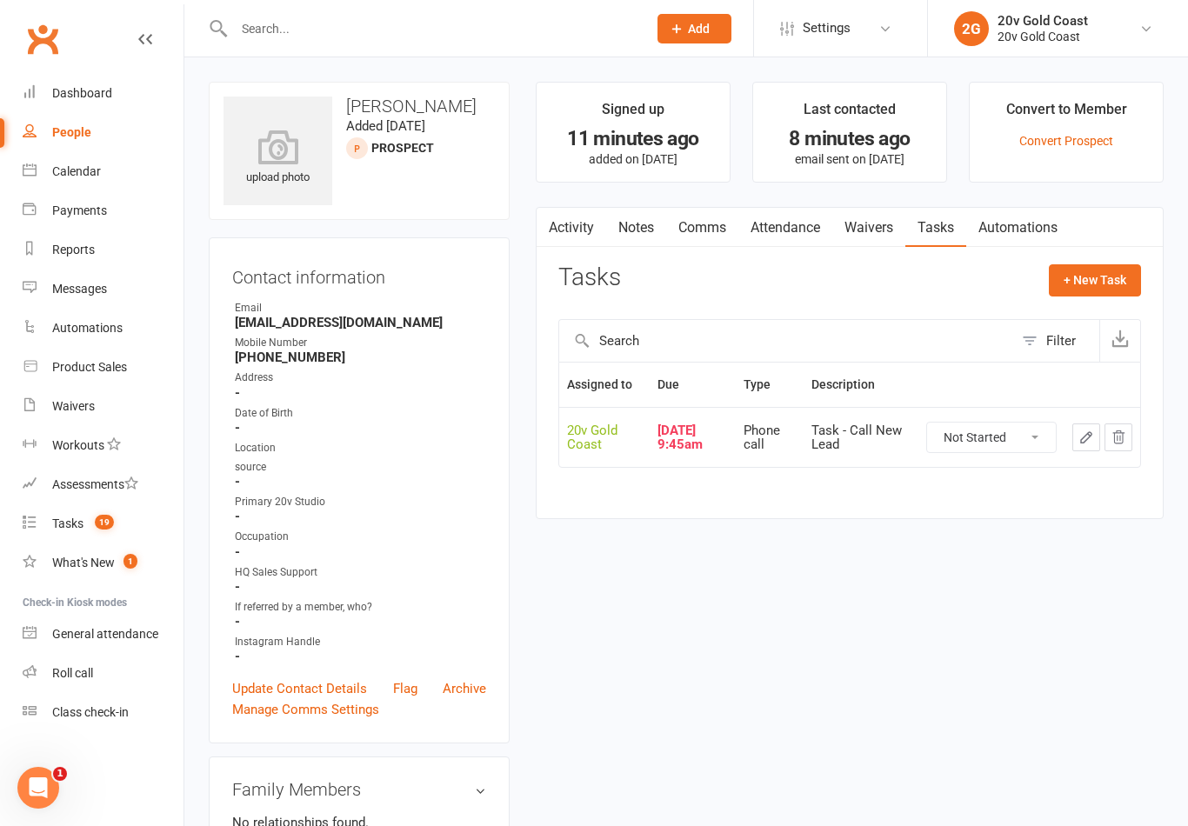
click at [1028, 443] on select "Not Started In Progress Waiting Complete" at bounding box center [991, 438] width 129 height 30
click at [1094, 276] on button "+ New Task" at bounding box center [1095, 279] width 92 height 31
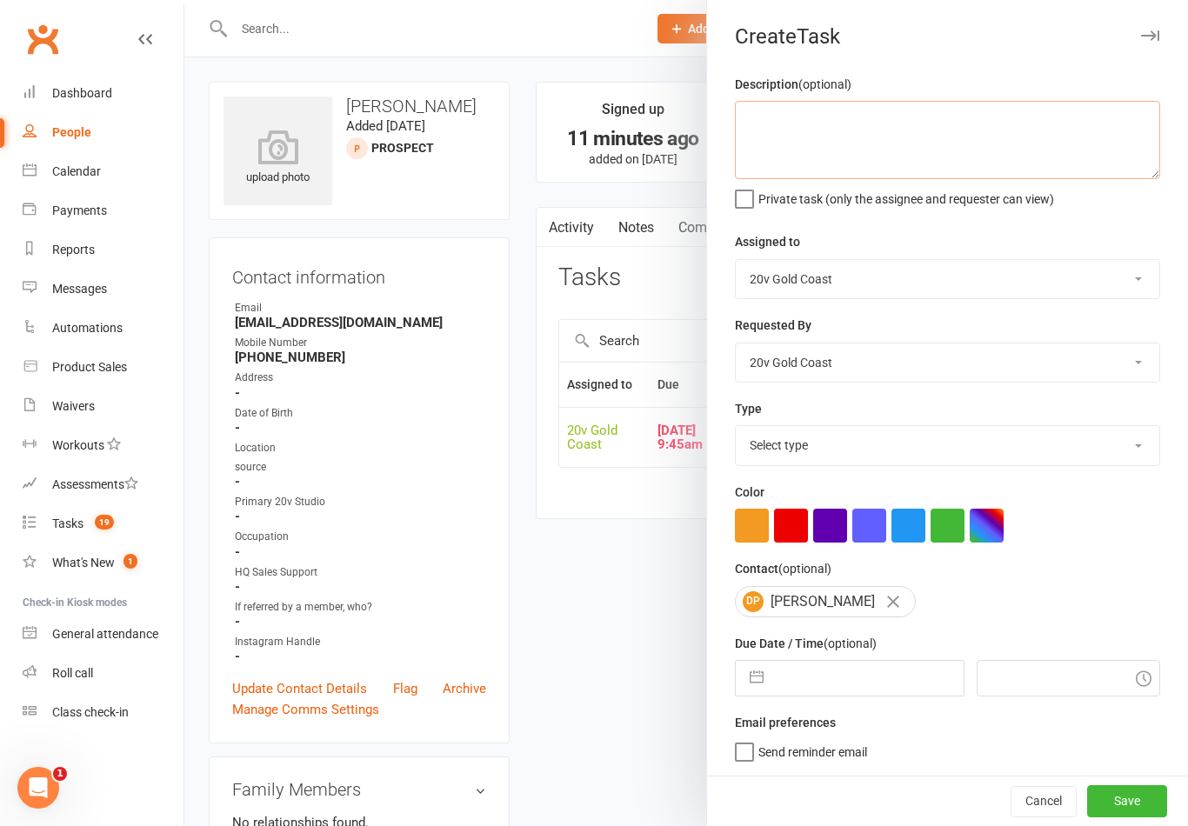
click at [979, 155] on textarea at bounding box center [947, 140] width 425 height 78
type textarea "Follow up lead"
click at [1100, 212] on div "Description (optional) Follow up lead Private task (only the assignee and reque…" at bounding box center [947, 425] width 481 height 702
click at [950, 439] on select "Select type Call to confirm trial Cancel down Cancel down [PERSON_NAME] and [PE…" at bounding box center [947, 445] width 423 height 38
select select "22375"
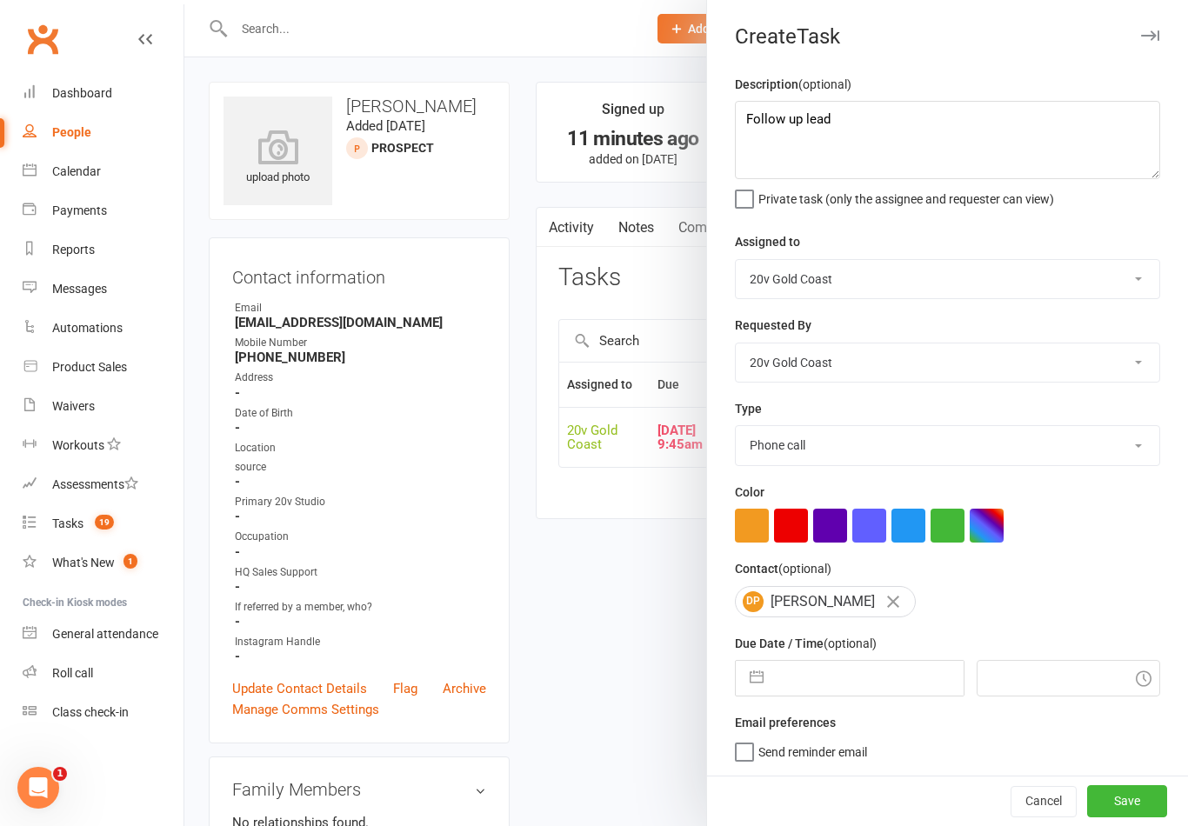
click at [850, 693] on input "text" at bounding box center [867, 678] width 190 height 35
select select "7"
select select "2025"
select select "8"
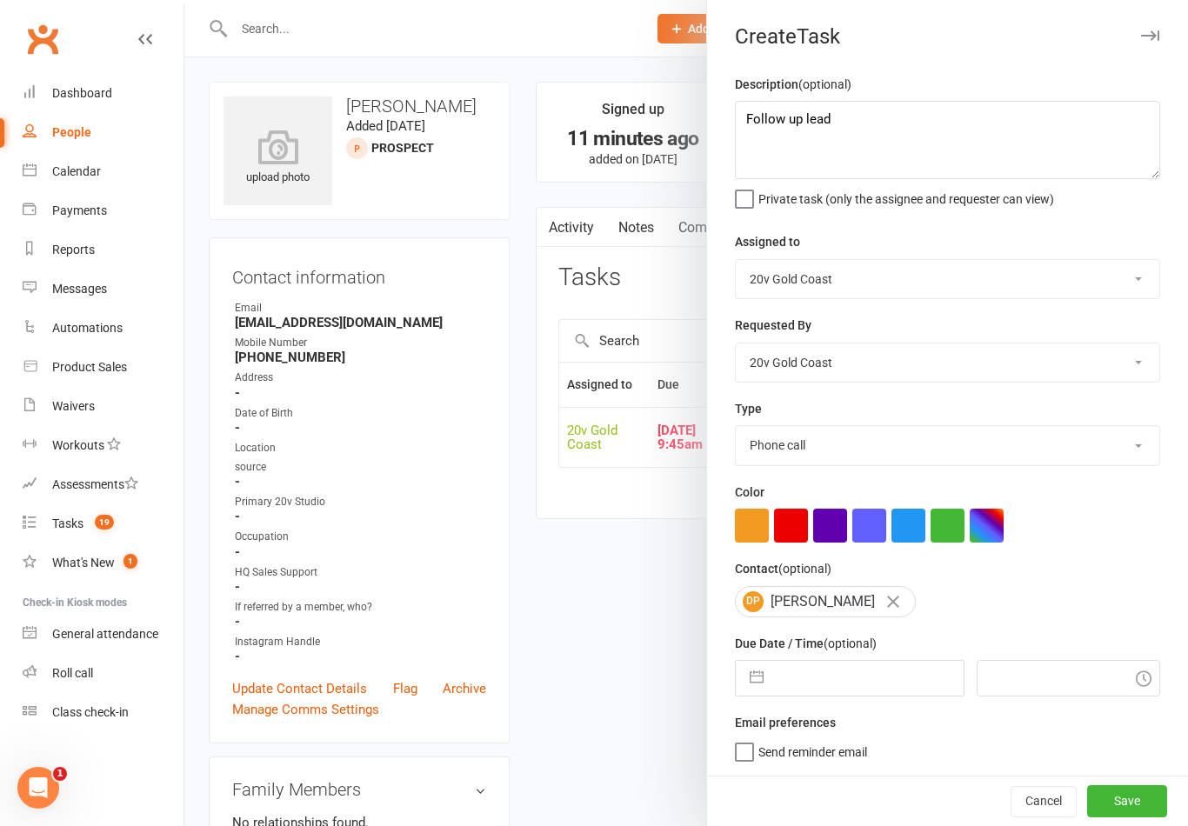
select select "2025"
select select "9"
select select "2025"
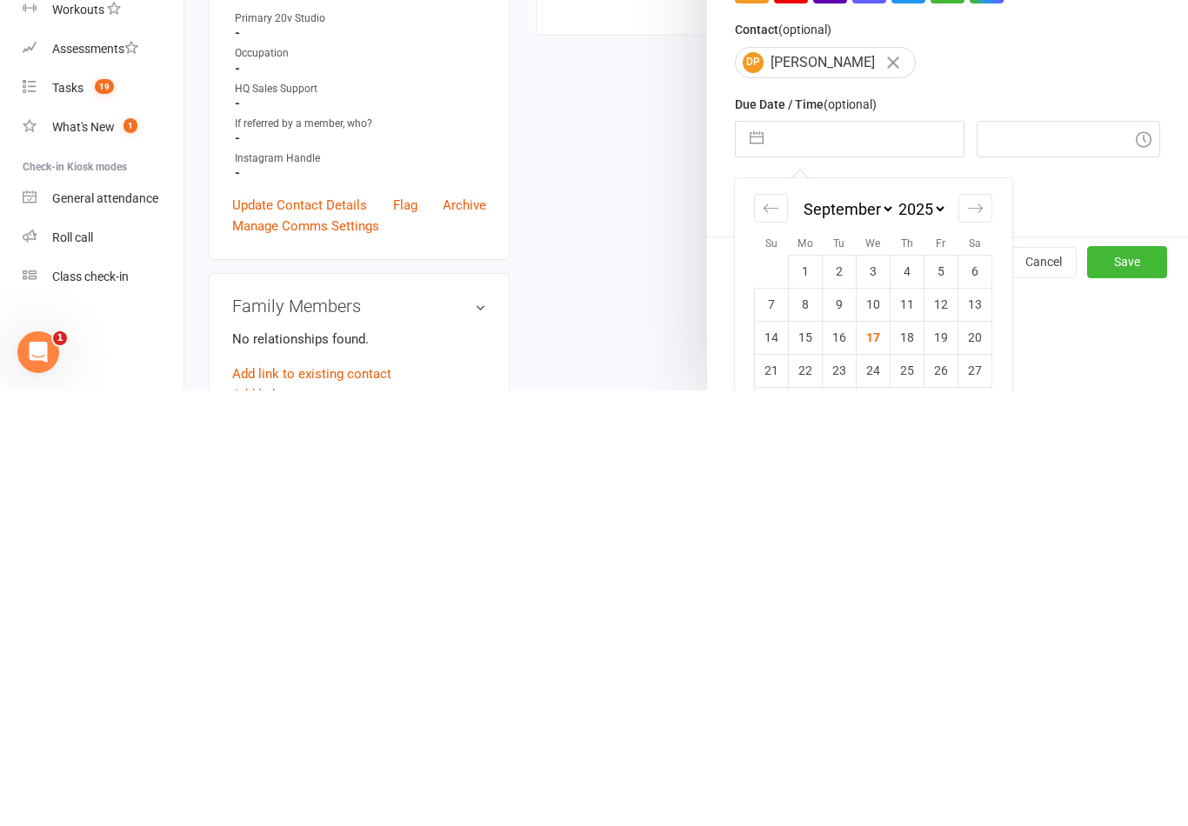
scroll to position [121, 0]
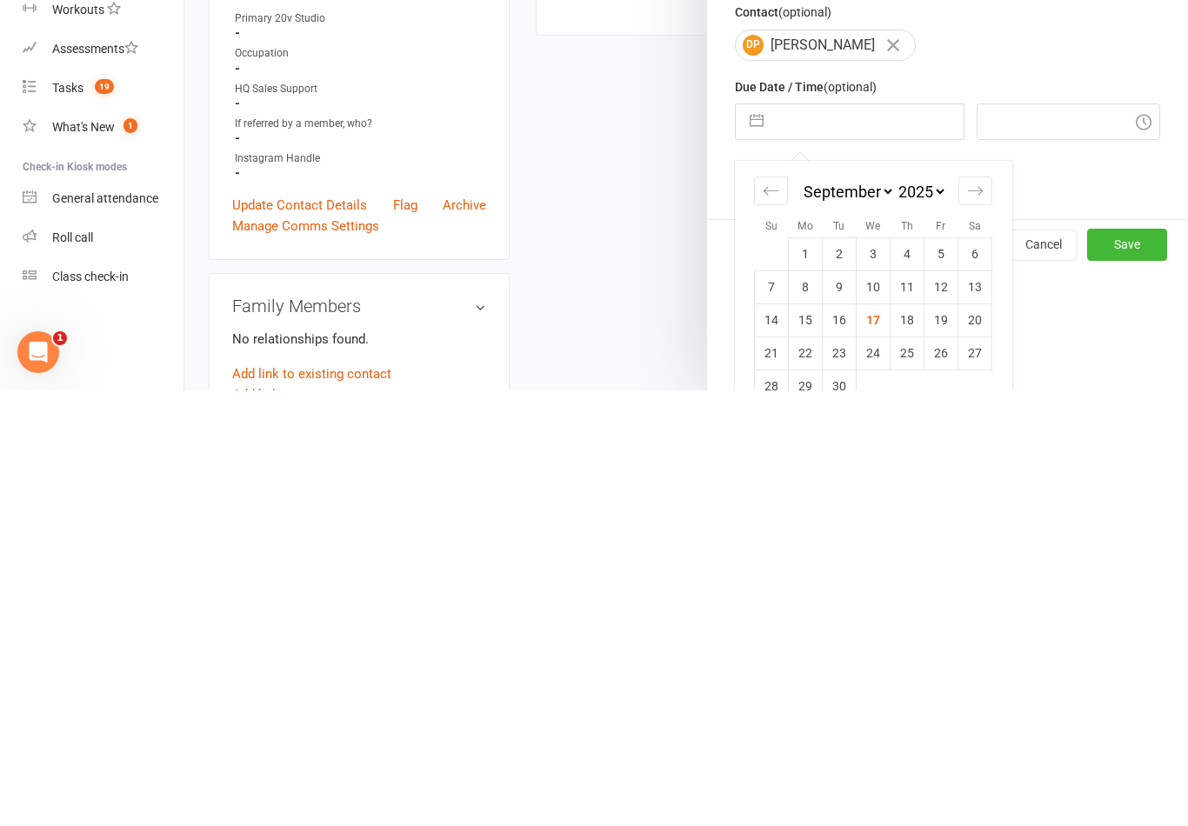
click at [909, 739] on td "18" at bounding box center [907, 755] width 34 height 33
type input "[DATE]"
type input "10:00am"
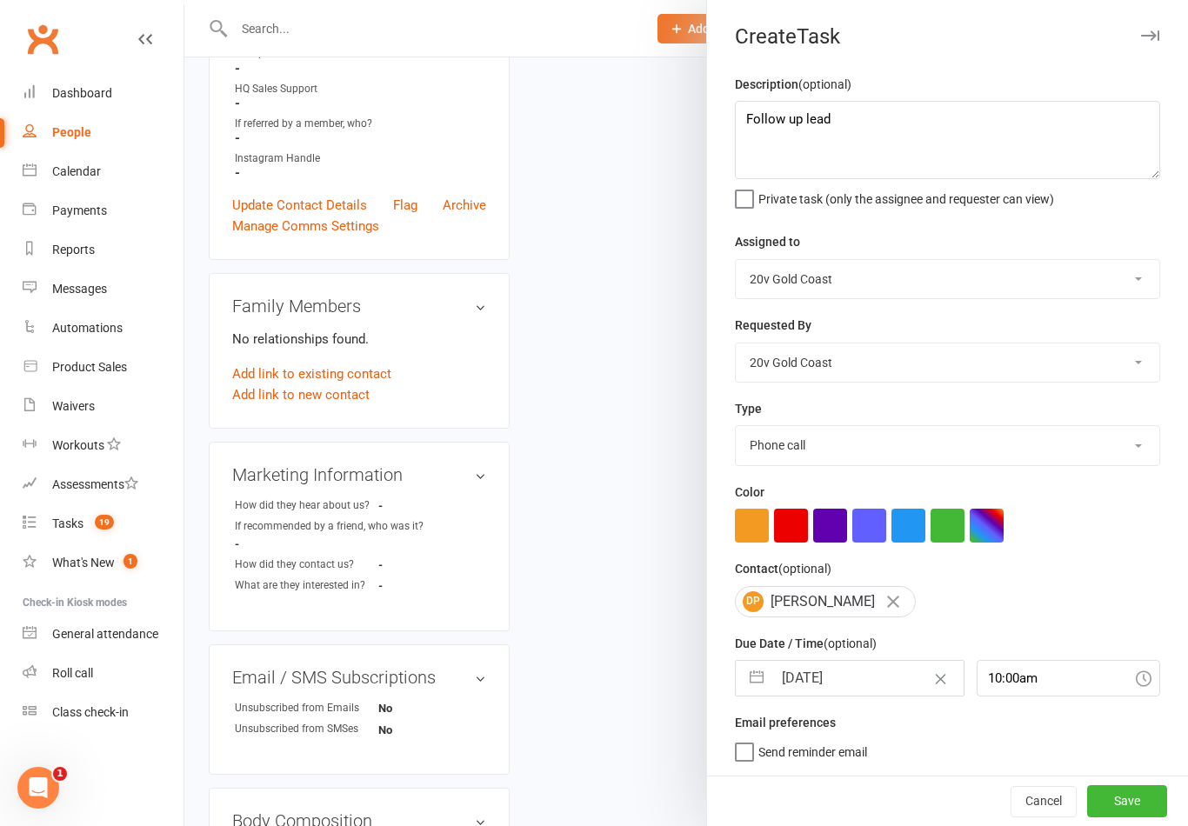
click at [1150, 807] on button "Save" at bounding box center [1127, 800] width 80 height 31
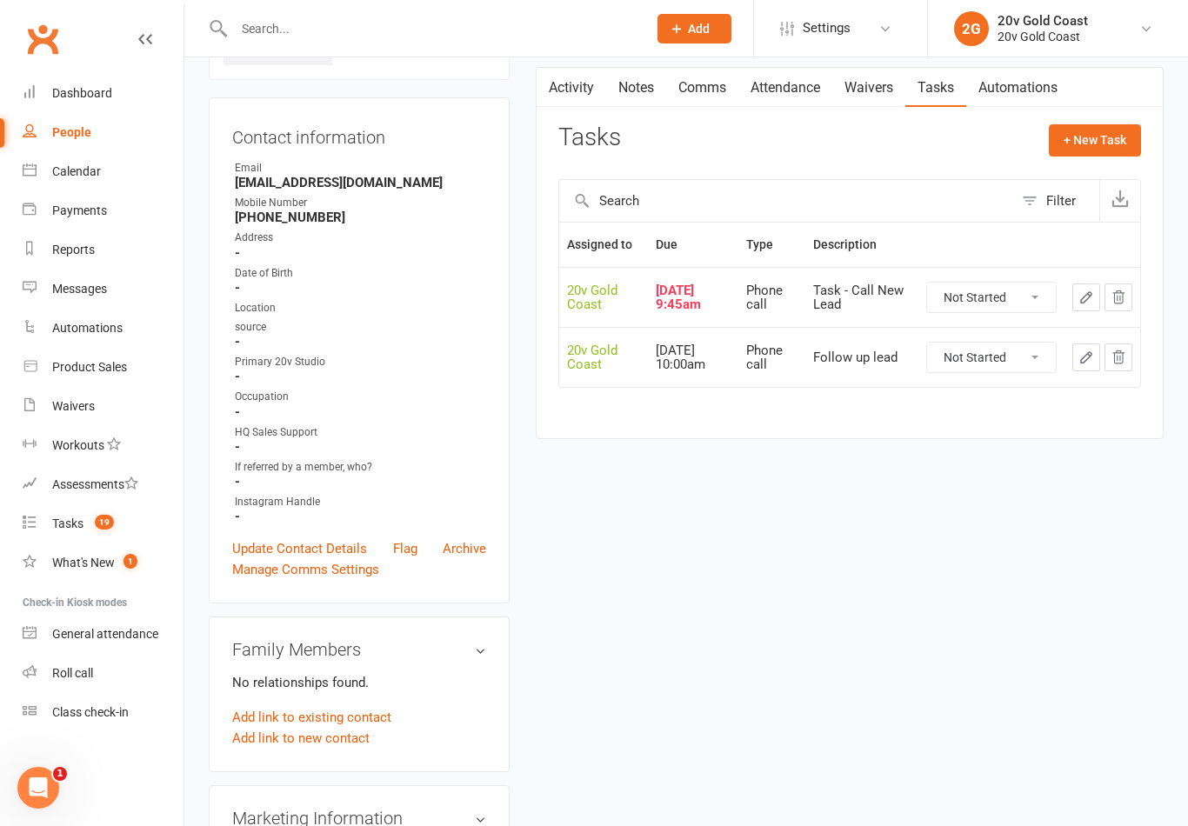
scroll to position [0, 0]
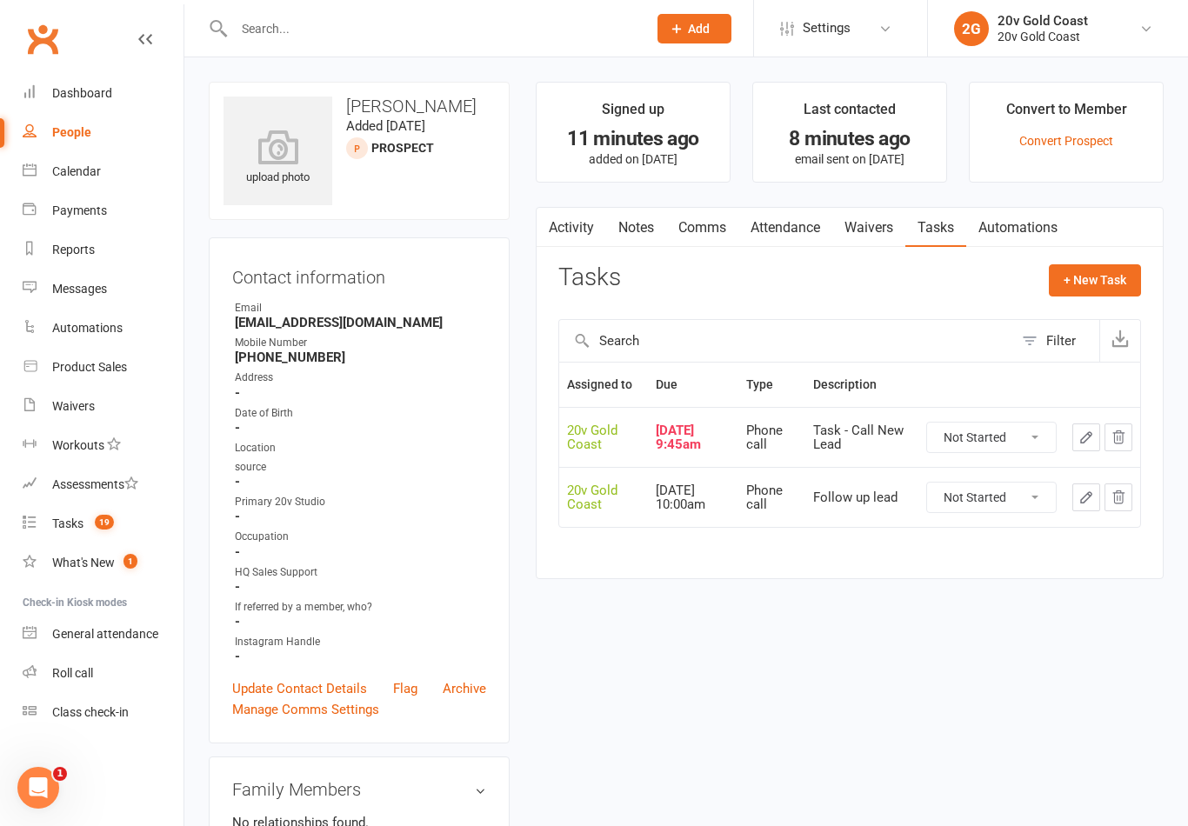
click at [1018, 442] on select "Not Started In Progress Waiting Complete" at bounding box center [991, 438] width 129 height 30
select select "unstarted"
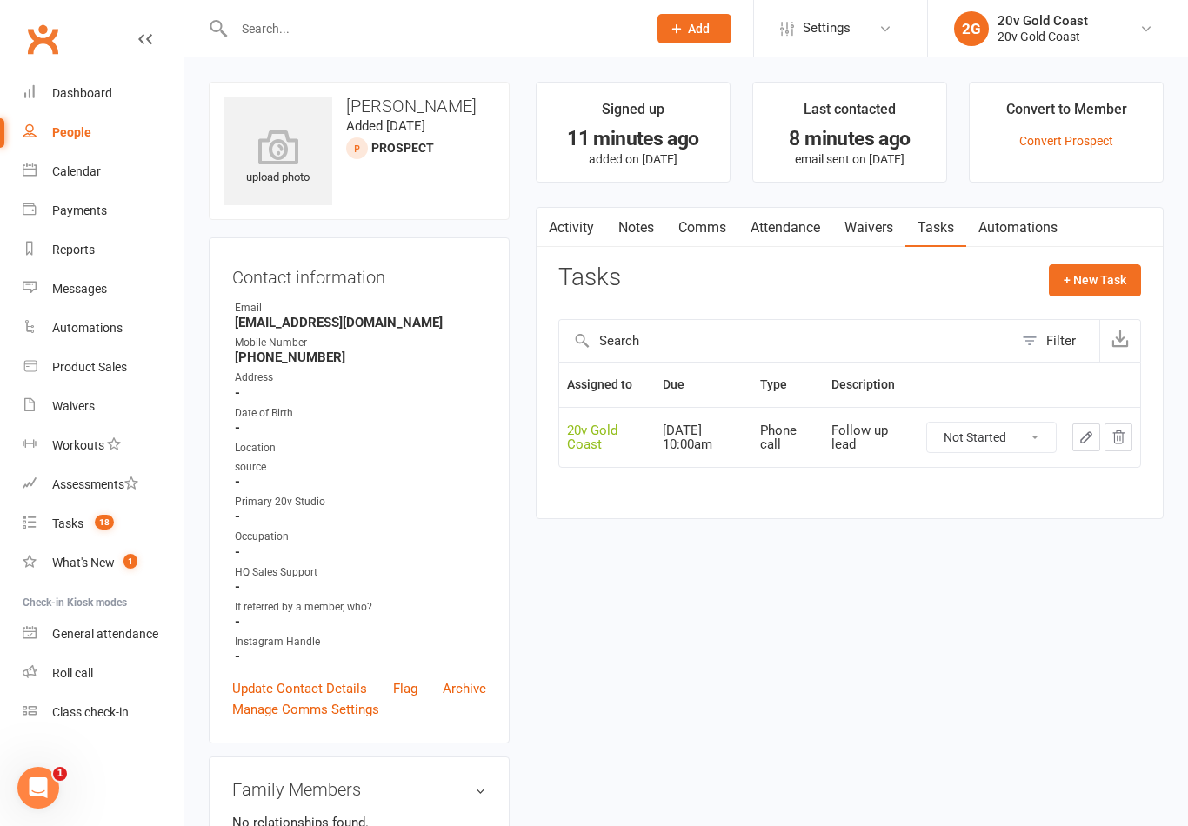
click at [111, 524] on span "18" at bounding box center [104, 522] width 19 height 15
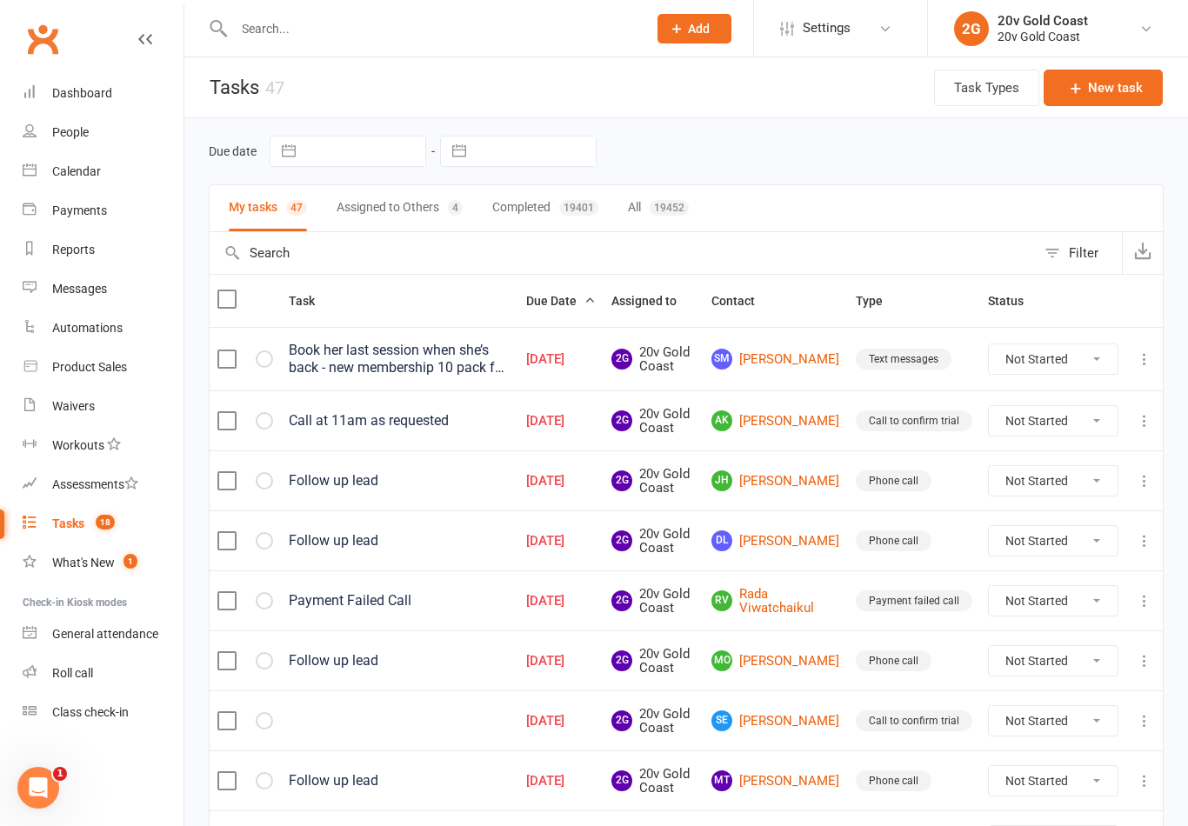
click at [331, 485] on div "Follow up lead" at bounding box center [400, 480] width 222 height 17
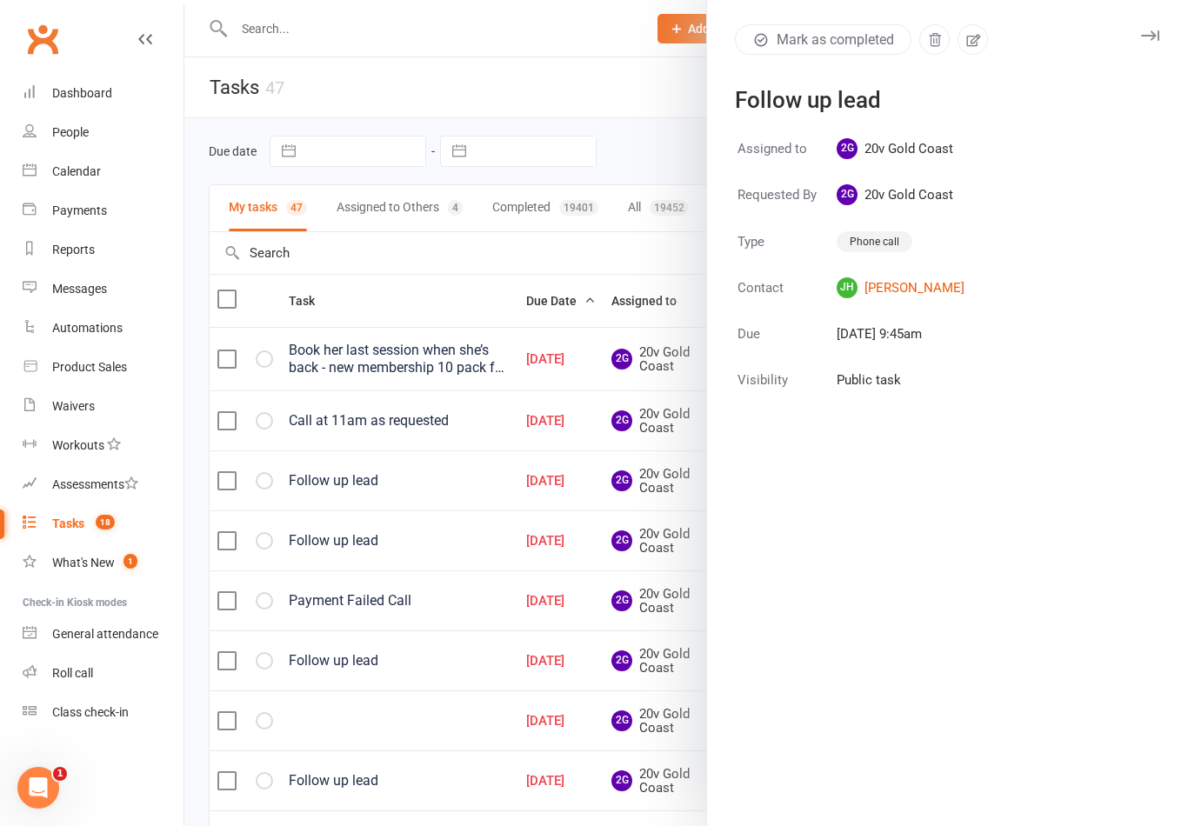
click at [403, 639] on div at bounding box center [685, 413] width 1003 height 826
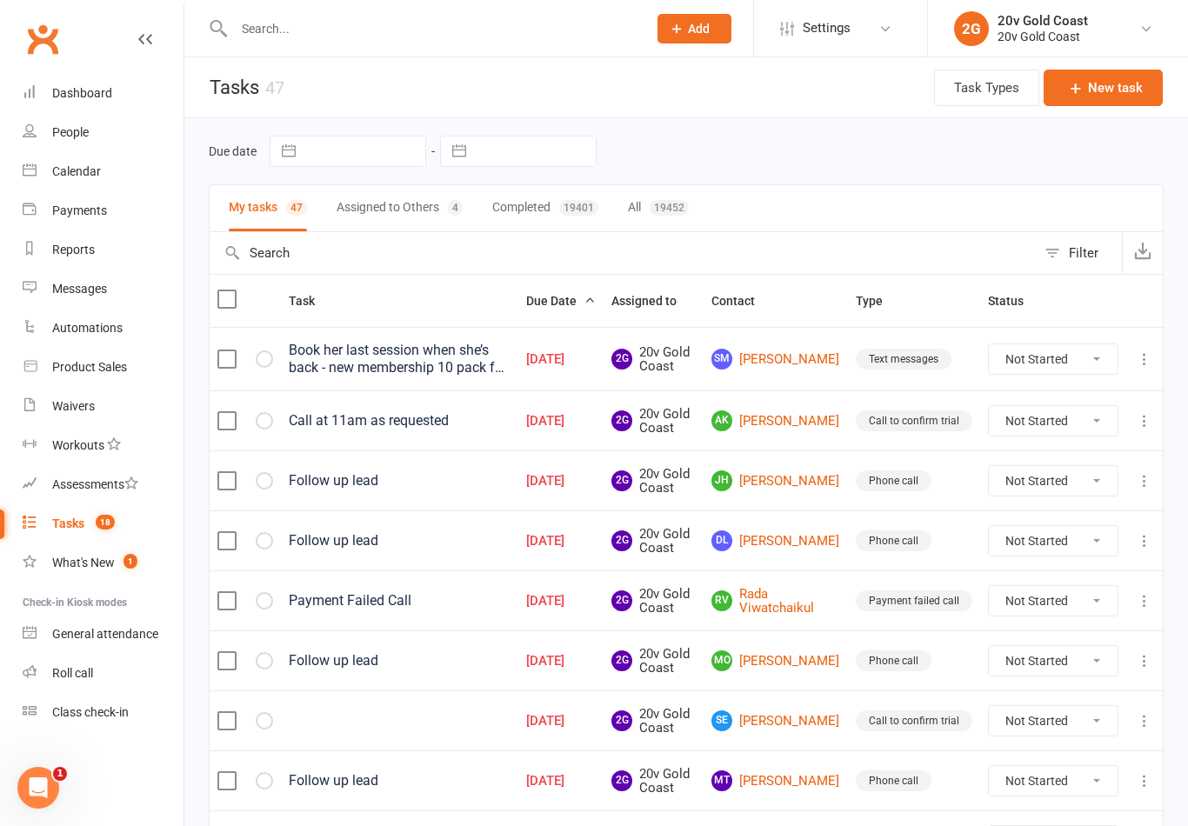
click at [790, 477] on link "JH [PERSON_NAME]" at bounding box center [775, 480] width 129 height 21
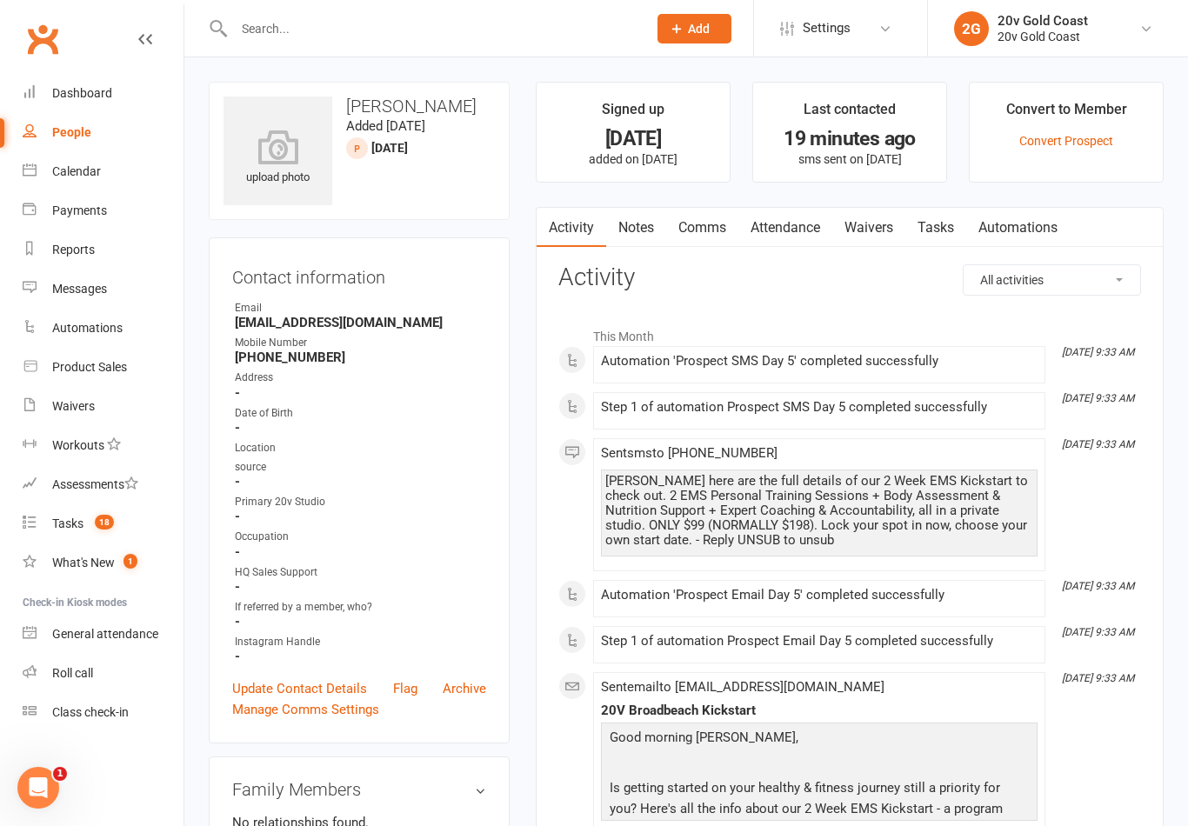
click at [663, 244] on link "Notes" at bounding box center [636, 228] width 60 height 40
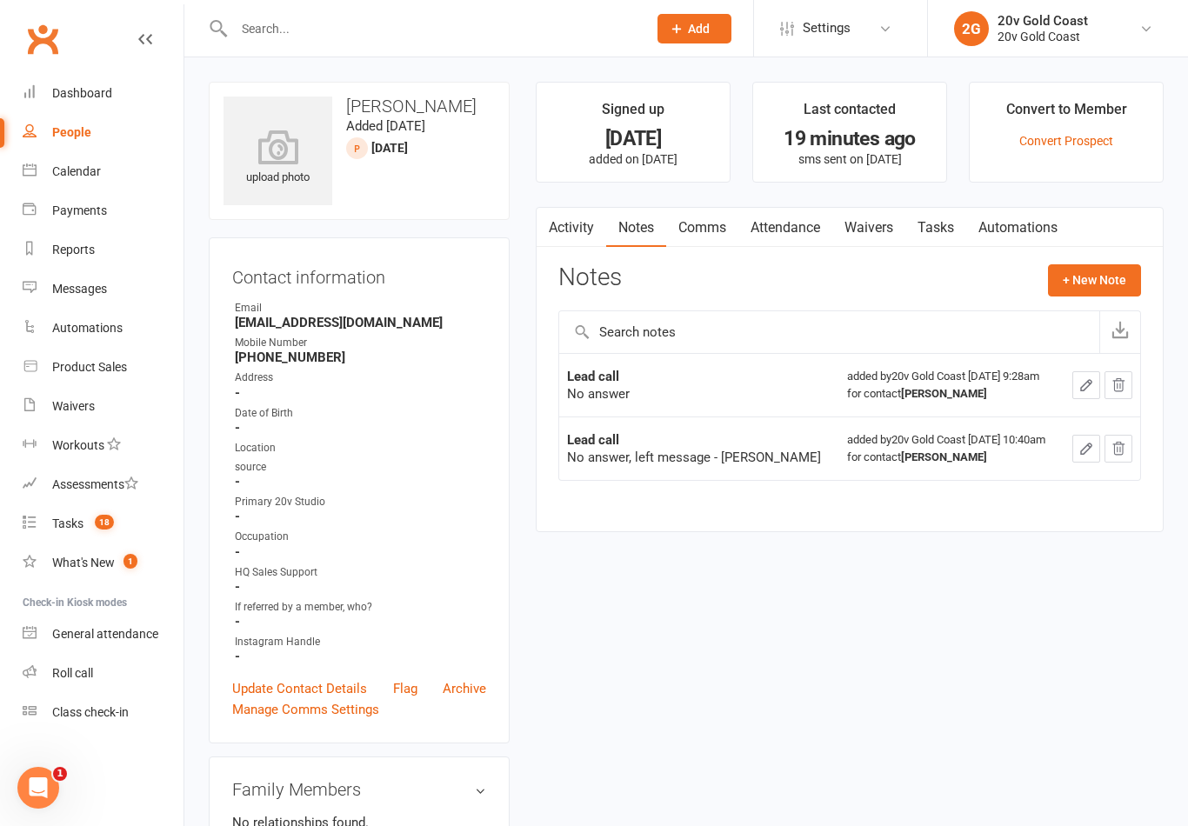
click at [1076, 334] on input "text" at bounding box center [829, 332] width 540 height 42
click at [1106, 280] on button "+ New Note" at bounding box center [1094, 279] width 93 height 31
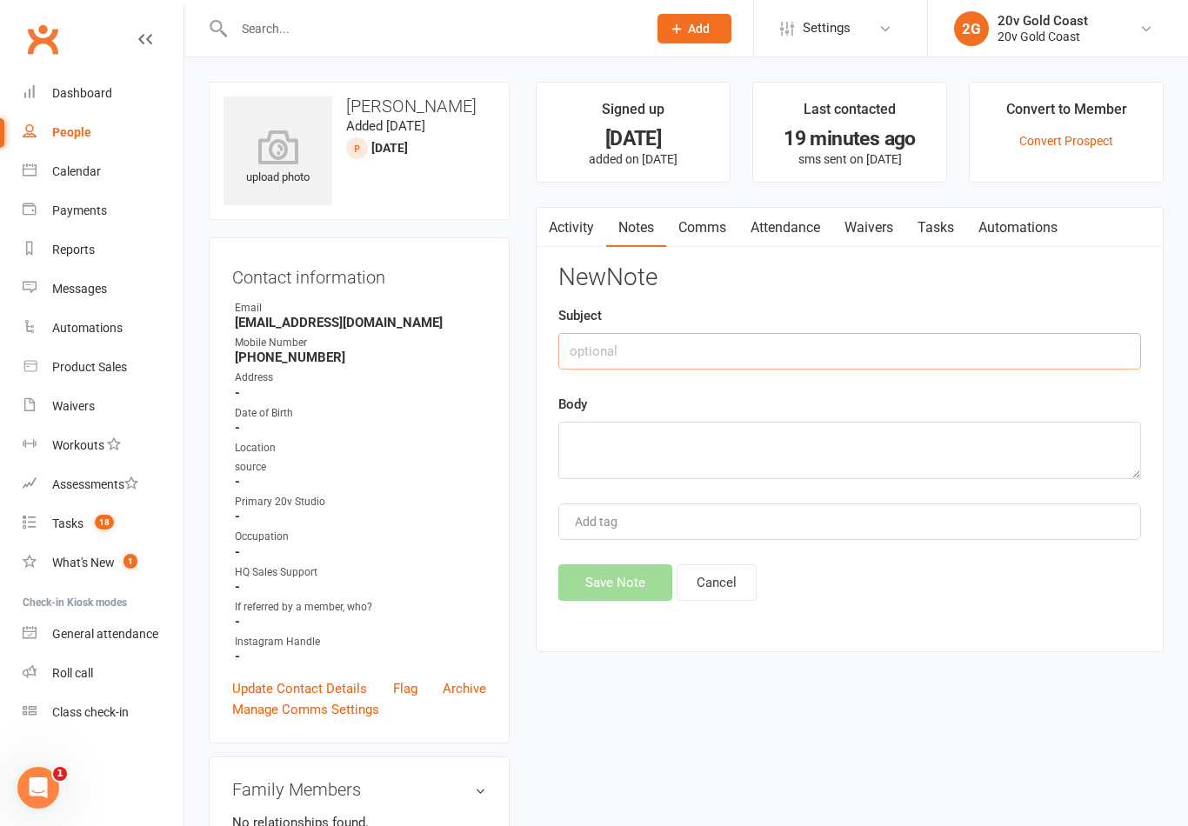
click at [994, 357] on input "text" at bounding box center [849, 351] width 583 height 37
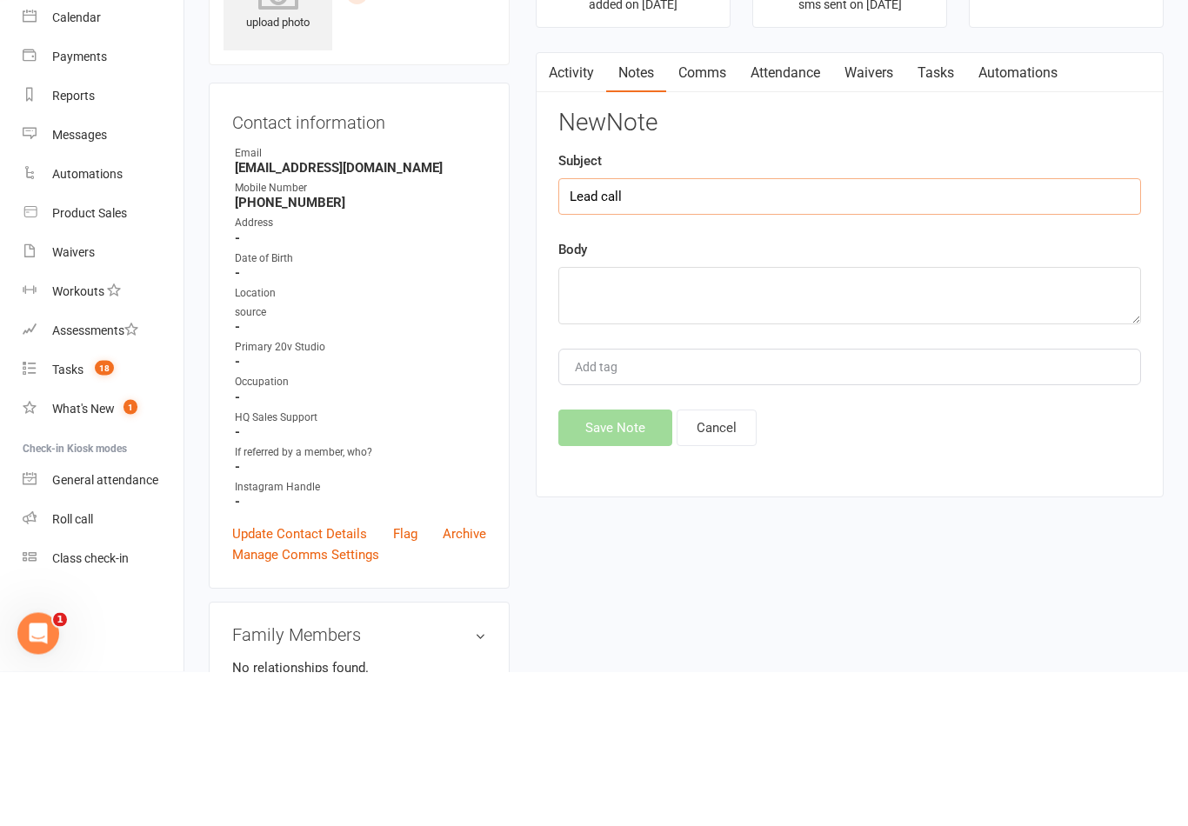
type input "Lead call"
click at [790, 422] on textarea at bounding box center [849, 450] width 583 height 57
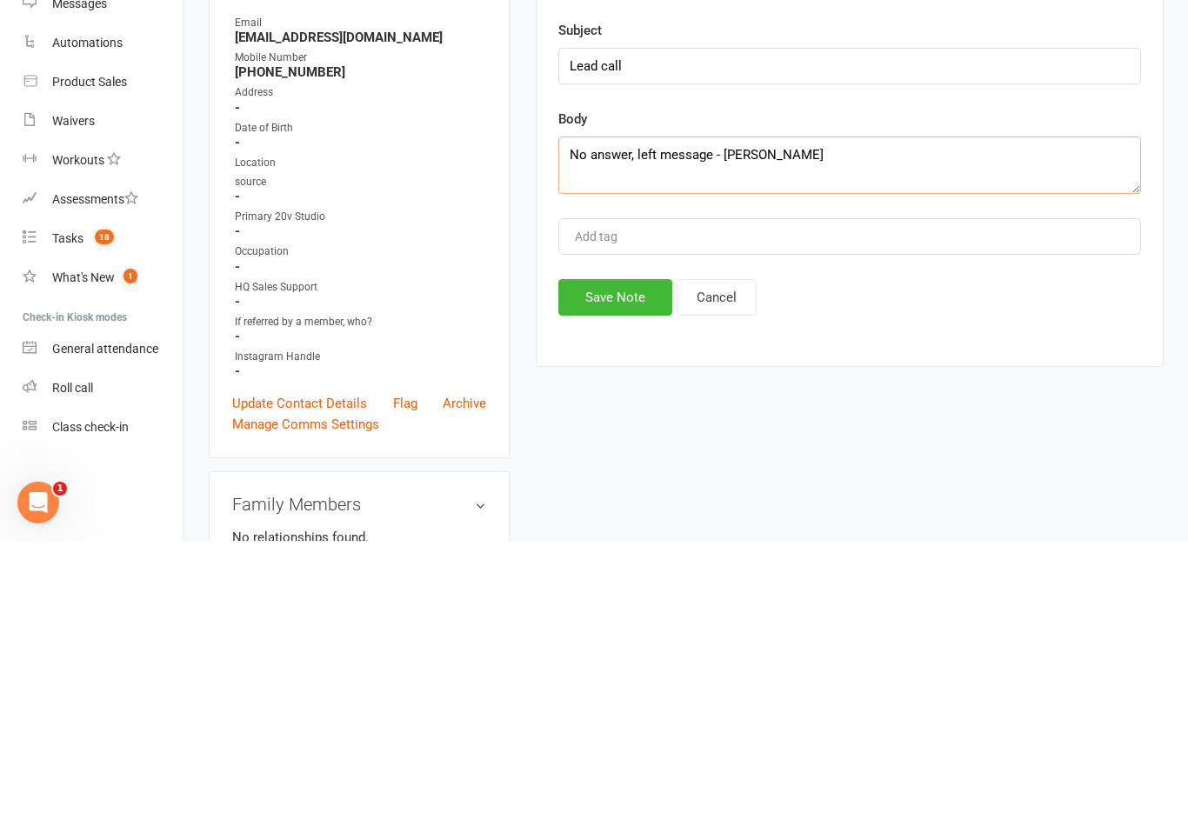
type textarea "No answer, left message - [PERSON_NAME]"
click at [636, 564] on button "Save Note" at bounding box center [615, 582] width 114 height 37
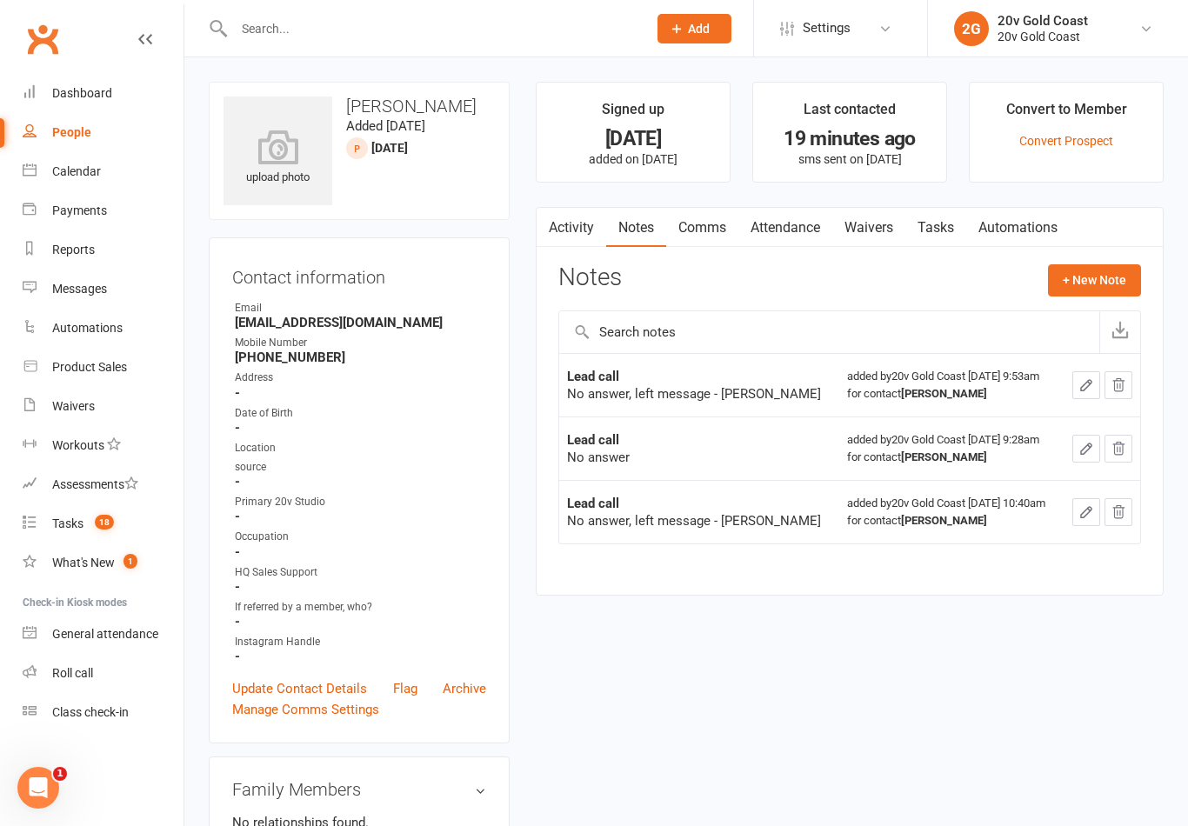
click at [950, 236] on link "Tasks" at bounding box center [935, 228] width 61 height 40
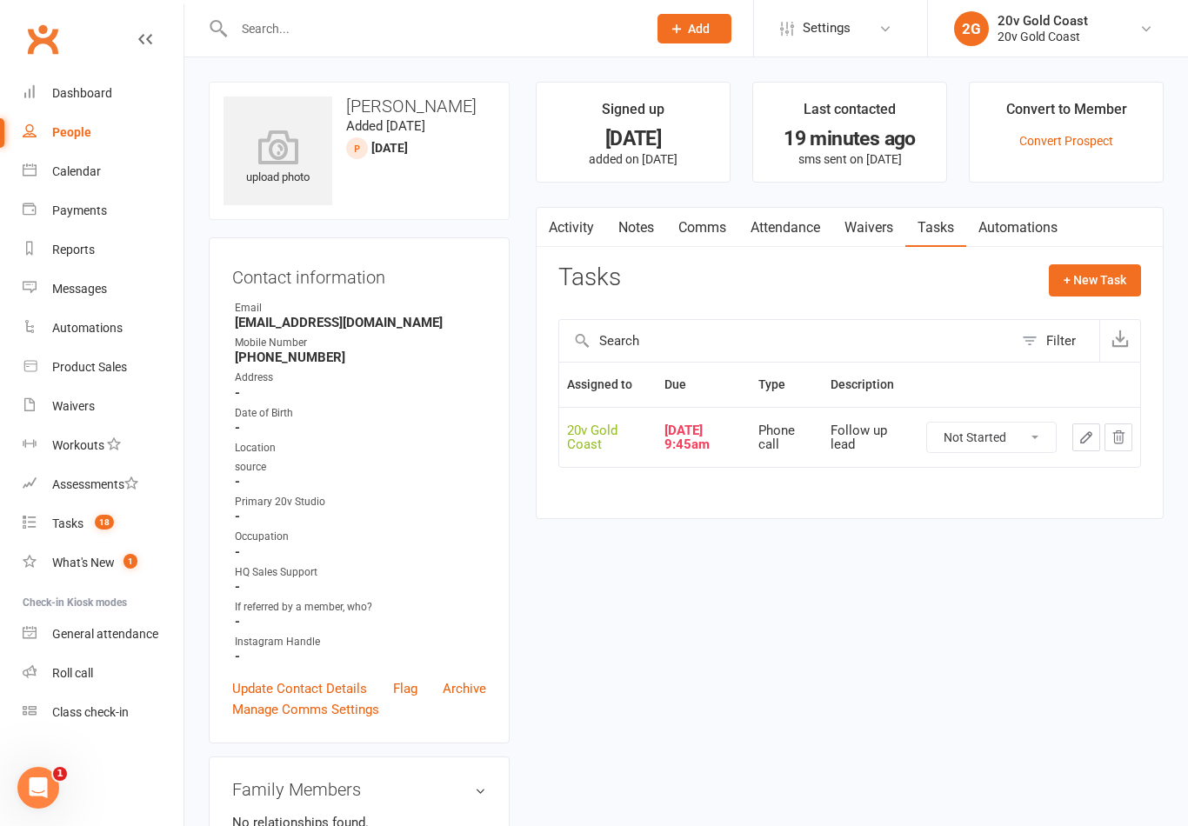
click at [1014, 438] on select "Not Started In Progress Waiting Complete" at bounding box center [991, 438] width 129 height 30
select select "unstarted"
click at [1105, 285] on button "+ New Task" at bounding box center [1095, 279] width 92 height 31
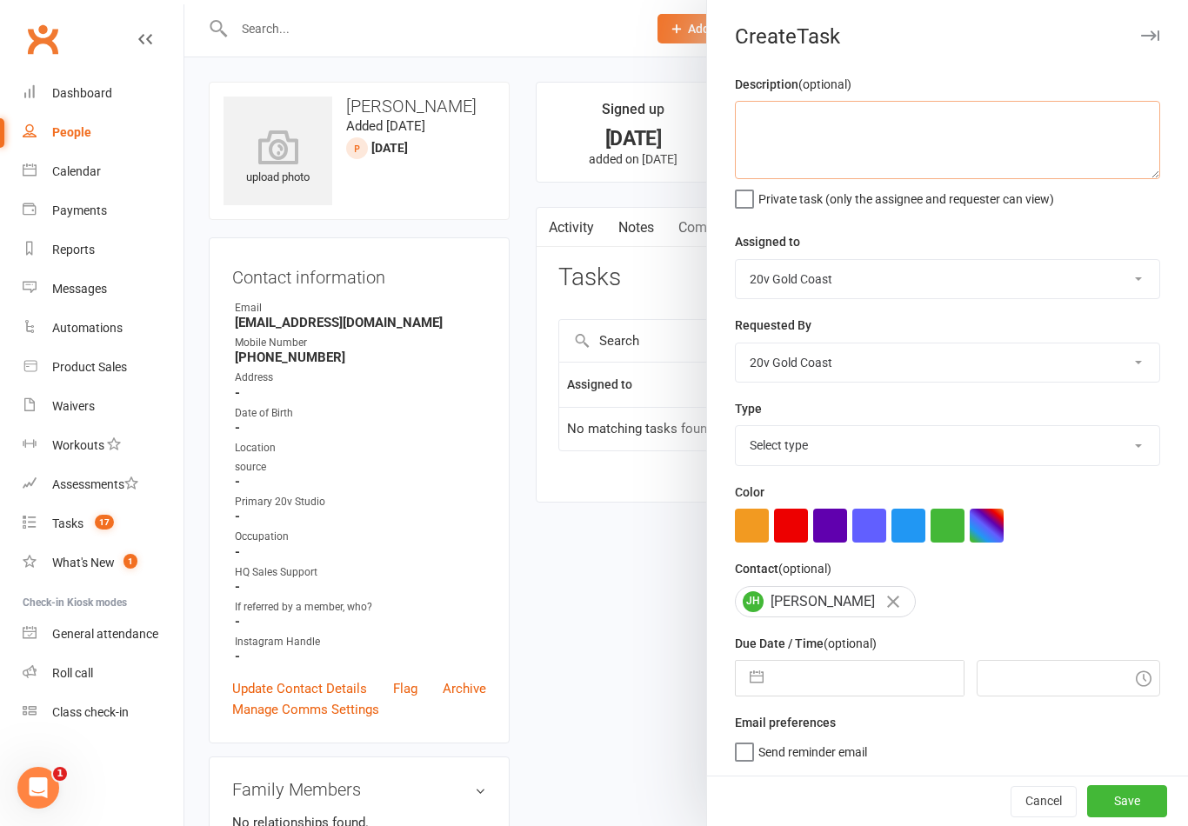
click at [1048, 122] on textarea at bounding box center [947, 140] width 425 height 78
type textarea "Follow up on lead"
click at [1090, 217] on div "Description (optional) Follow up on lead Private task (only the assignee and re…" at bounding box center [947, 425] width 481 height 702
click at [1045, 443] on select "Select type Call to confirm trial Cancel down Cancel down [PERSON_NAME] and [PE…" at bounding box center [947, 445] width 423 height 38
select select "22375"
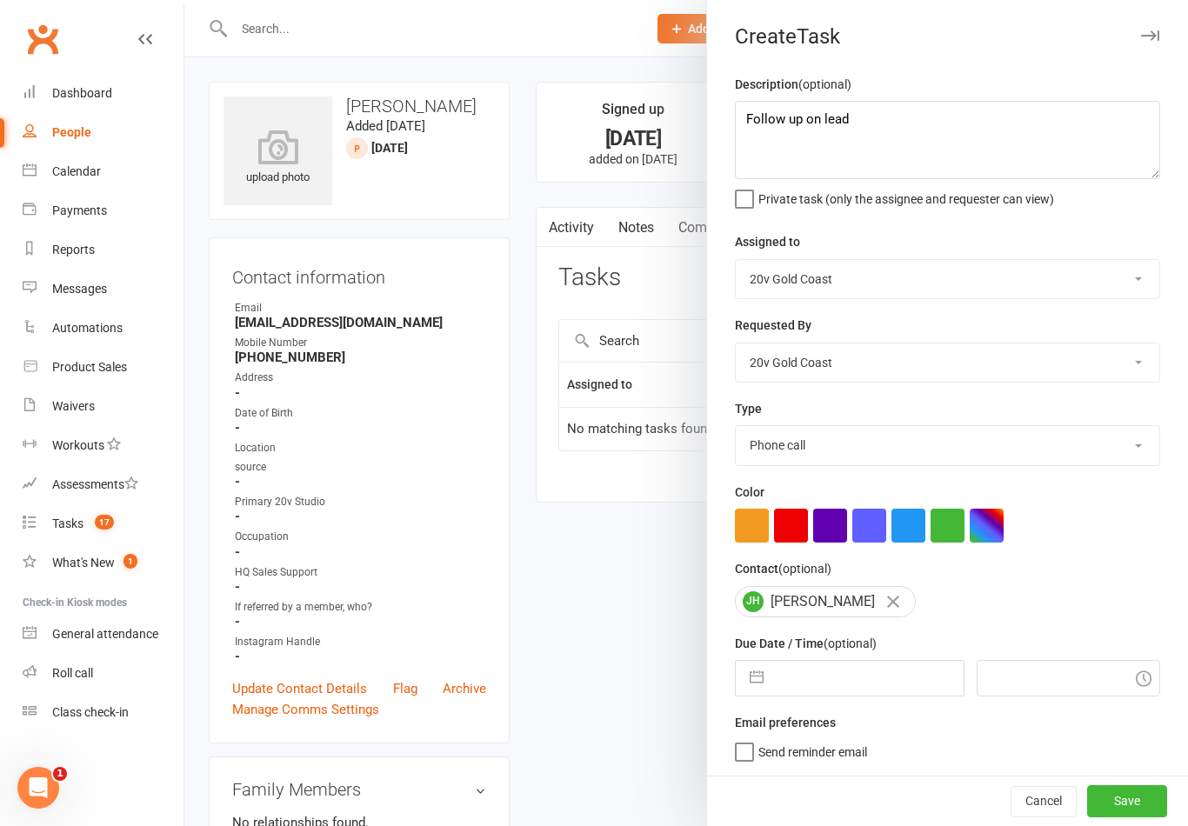
click at [810, 714] on div "Description (optional) Follow up on lead Private task (only the assignee and re…" at bounding box center [947, 425] width 481 height 702
click at [847, 685] on input "text" at bounding box center [867, 678] width 190 height 35
select select "7"
select select "2025"
select select "8"
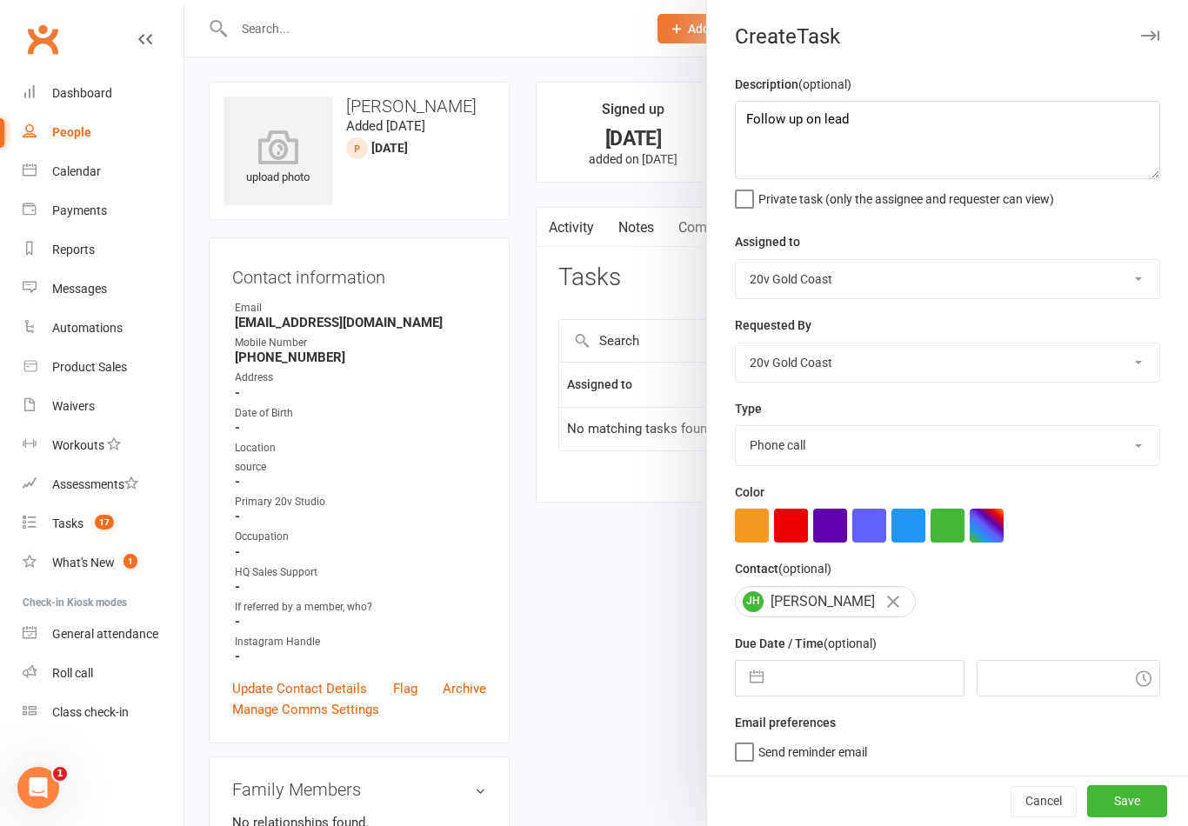
select select "2025"
select select "9"
select select "2025"
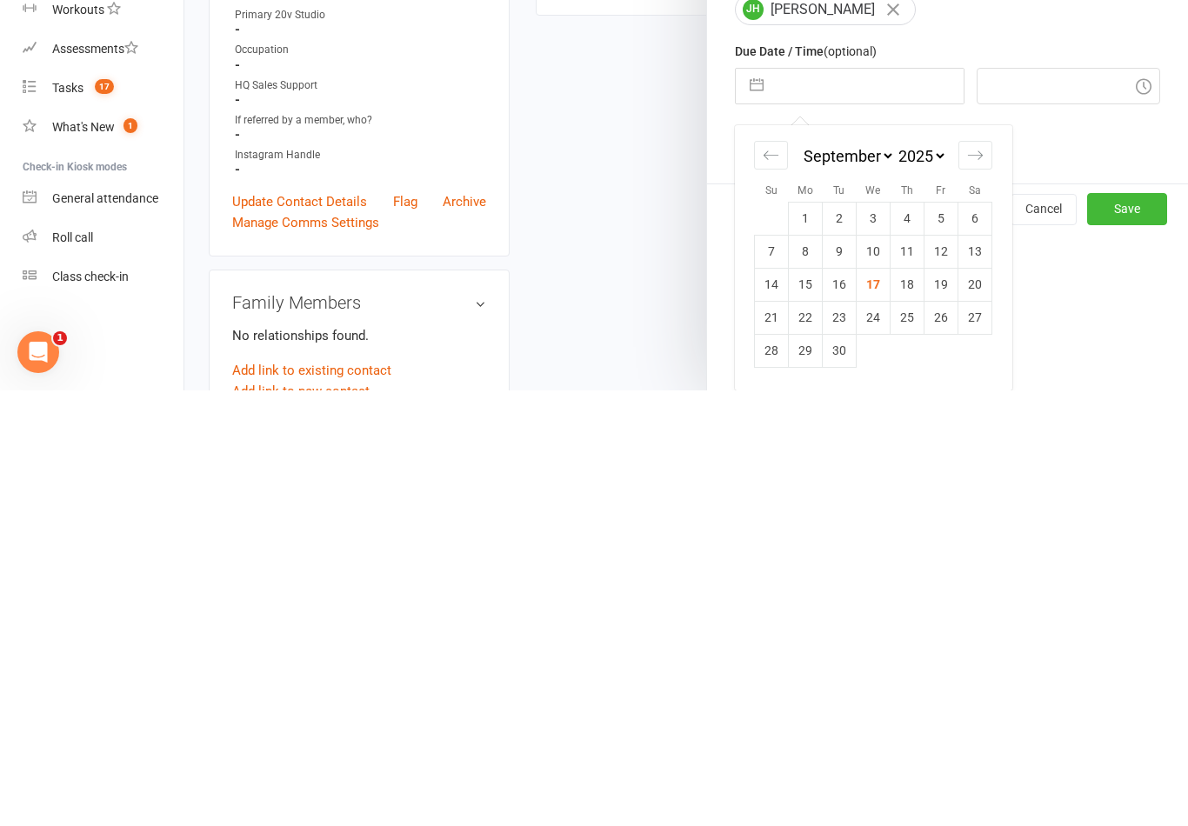
scroll to position [160, 0]
click at [914, 703] on td "18" at bounding box center [907, 719] width 34 height 33
type input "[DATE]"
type input "10:00am"
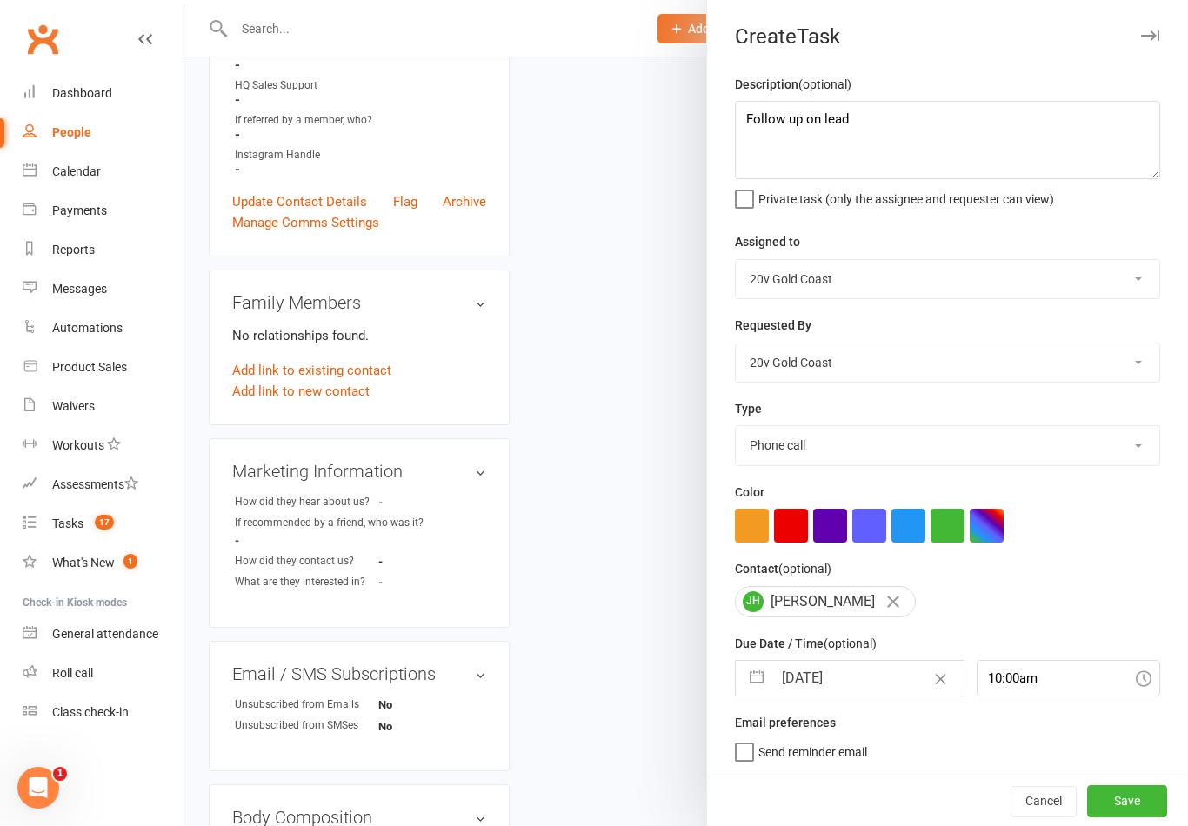
scroll to position [3, 0]
click at [830, 674] on input "[DATE]" at bounding box center [867, 678] width 190 height 35
select select "7"
select select "2025"
select select "8"
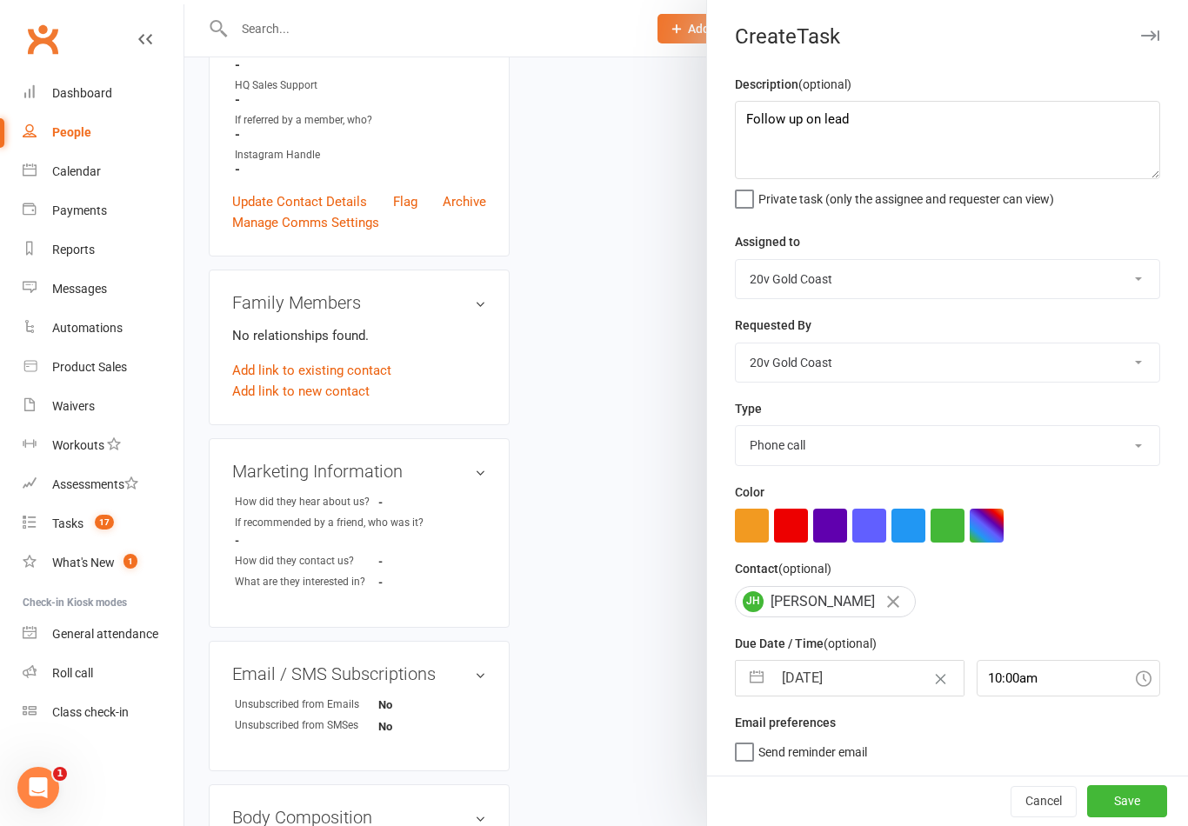
select select "2025"
select select "9"
select select "2025"
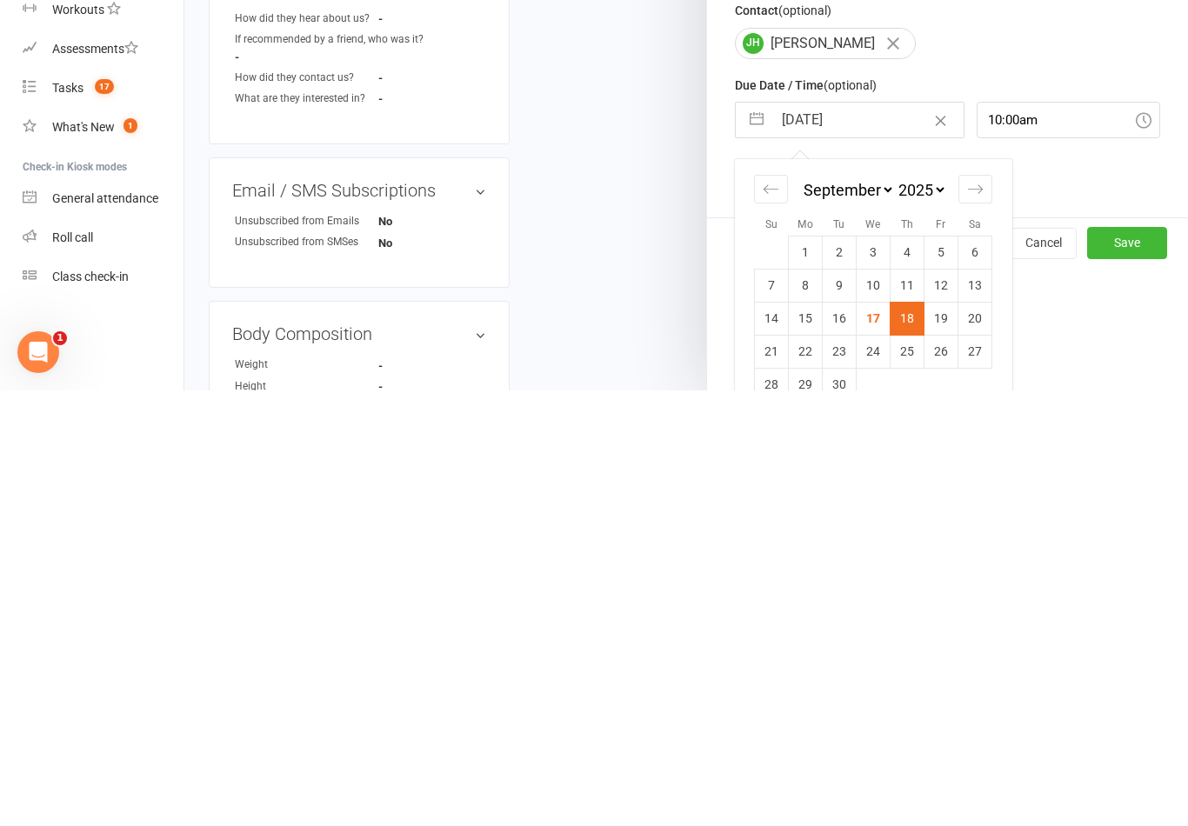
scroll to position [136, 0]
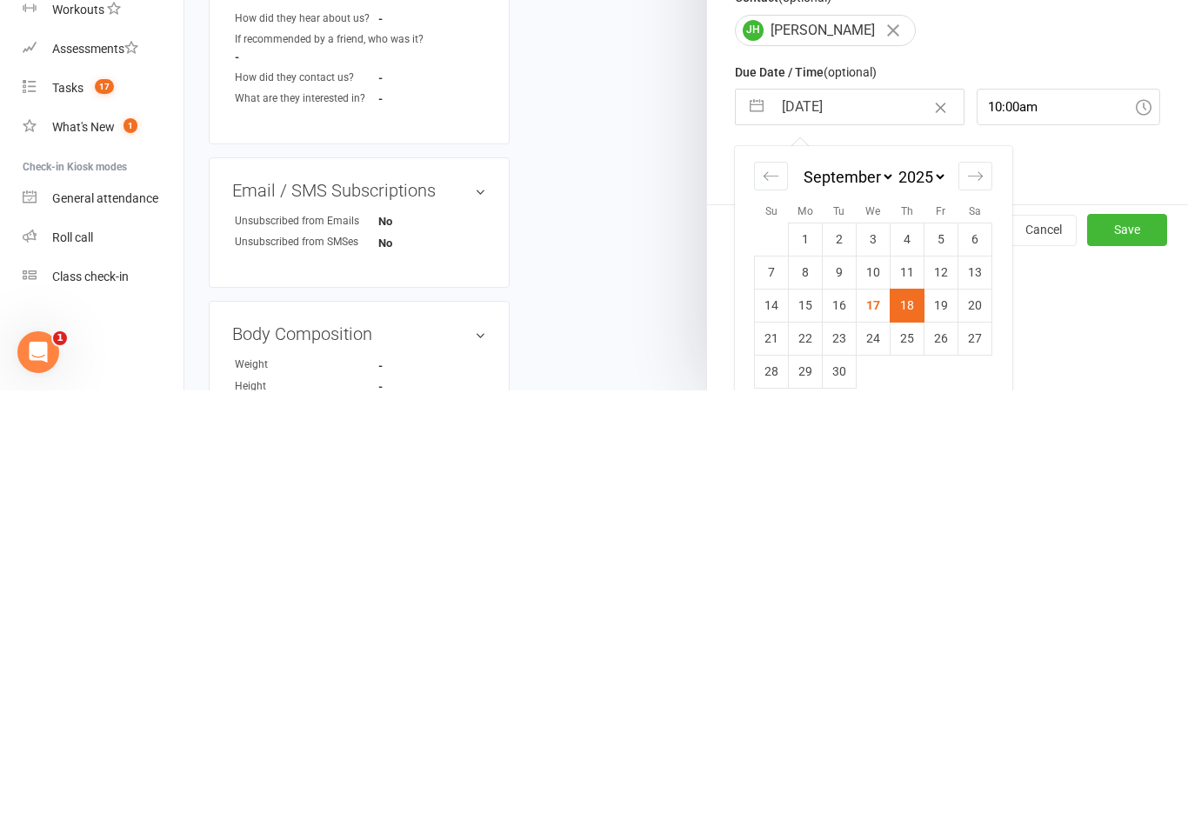
click at [944, 724] on td "19" at bounding box center [941, 740] width 34 height 33
type input "[DATE]"
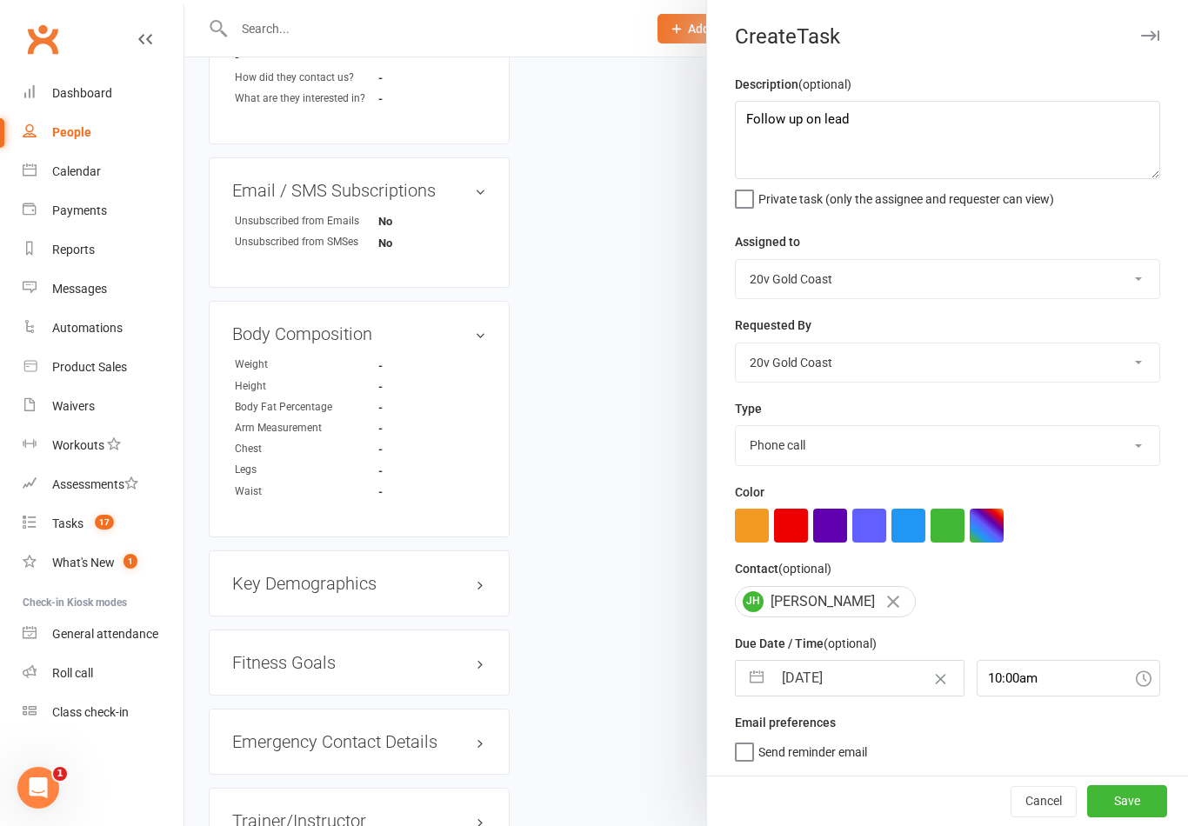
click at [1096, 810] on button "Save" at bounding box center [1127, 800] width 80 height 31
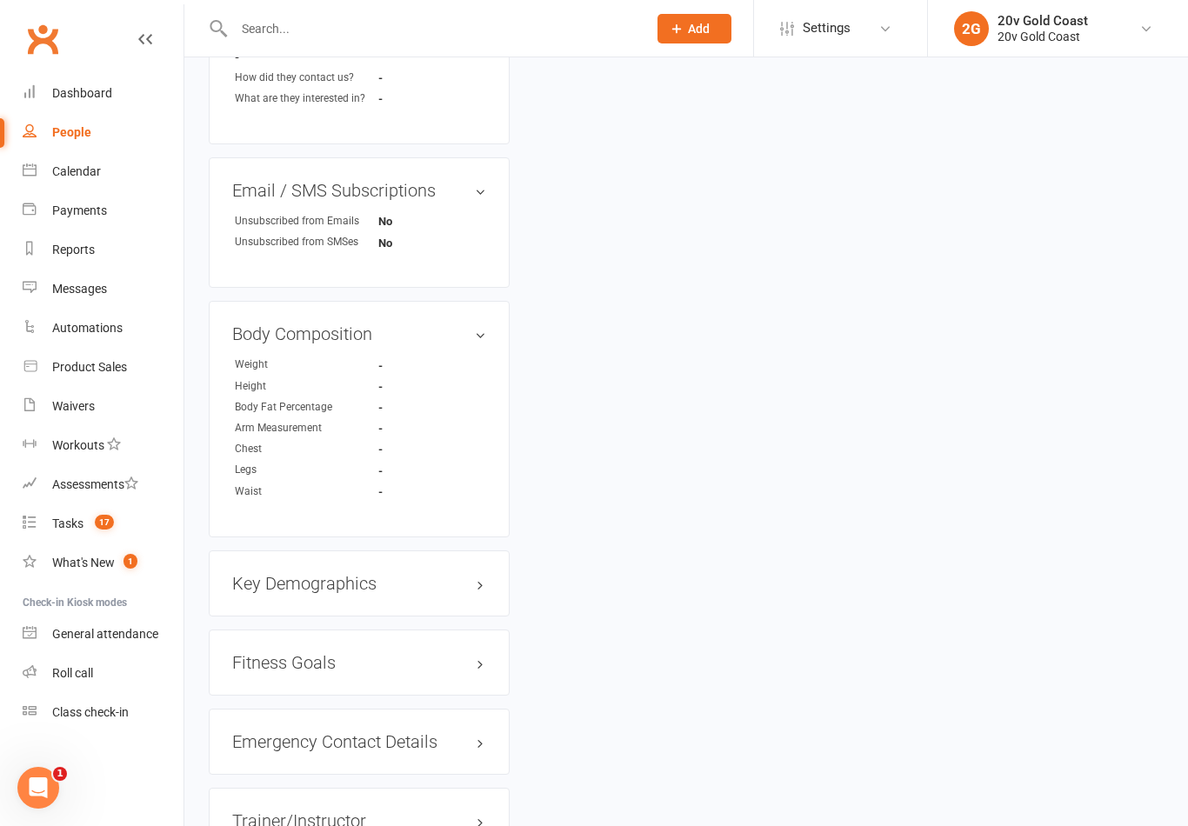
click at [1176, 799] on div "upload photo [PERSON_NAME] Added [DATE] [DATE] prospect Contact information Own…" at bounding box center [685, 37] width 1003 height 1901
click at [70, 177] on div "Calendar" at bounding box center [76, 171] width 49 height 14
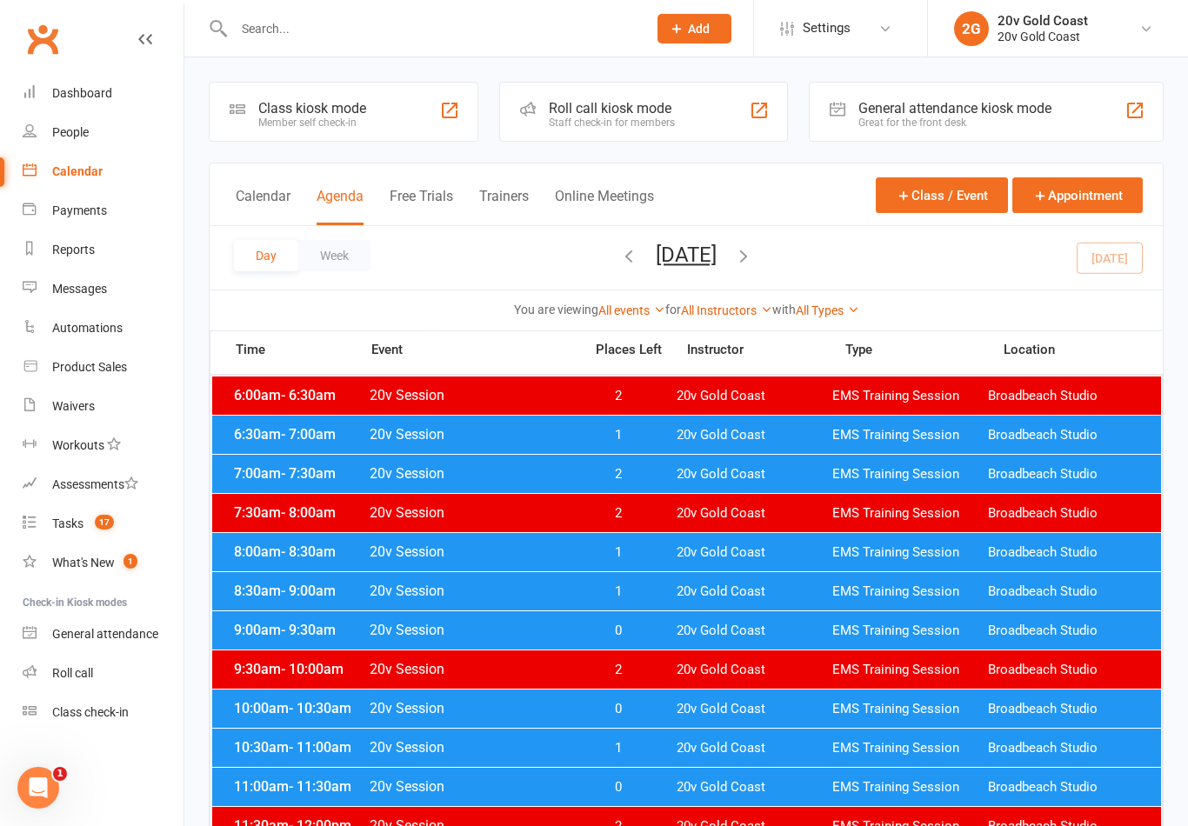
click at [734, 248] on span "[DATE] [DATE] Sun Mon Tue Wed Thu Fri Sat 31 01 02 03 04 05 06 07 08 09 10 11 1…" at bounding box center [686, 258] width 96 height 30
click at [753, 259] on icon "button" at bounding box center [743, 255] width 19 height 19
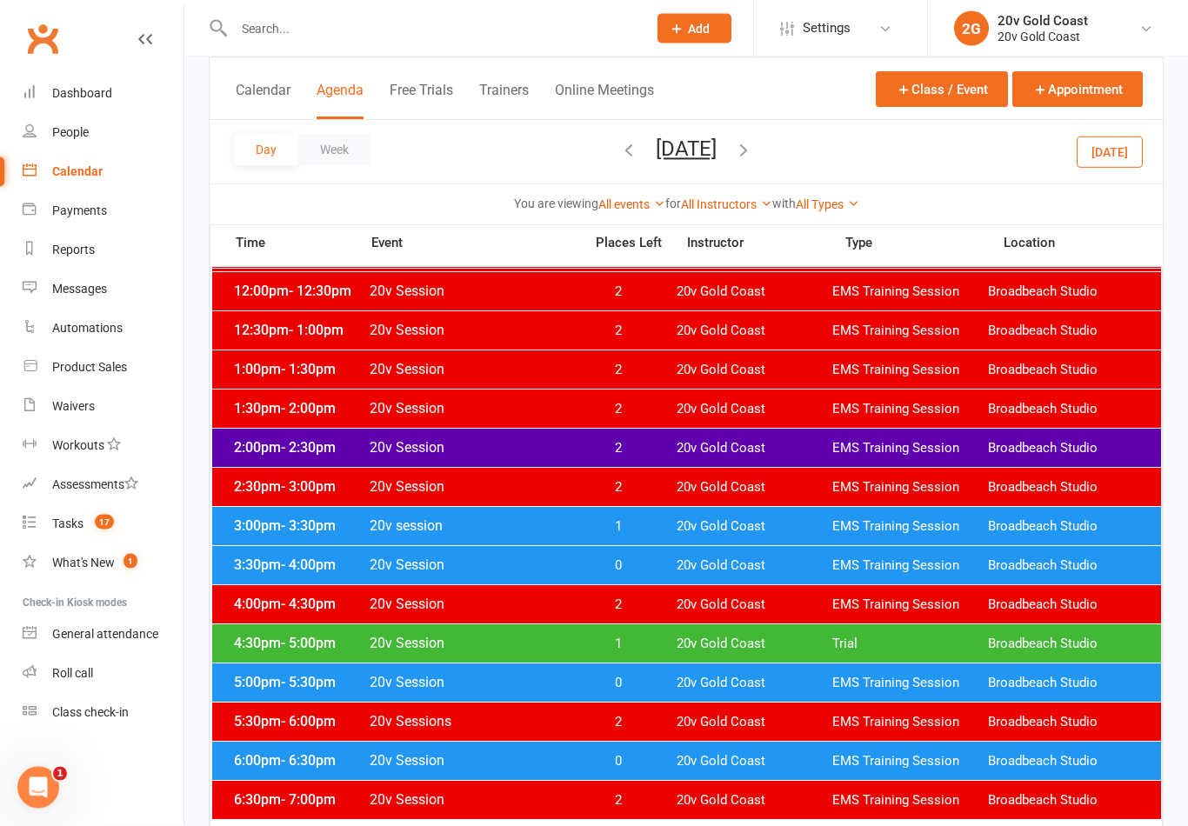
scroll to position [574, 0]
click at [903, 522] on span "EMS Training Session" at bounding box center [910, 526] width 156 height 17
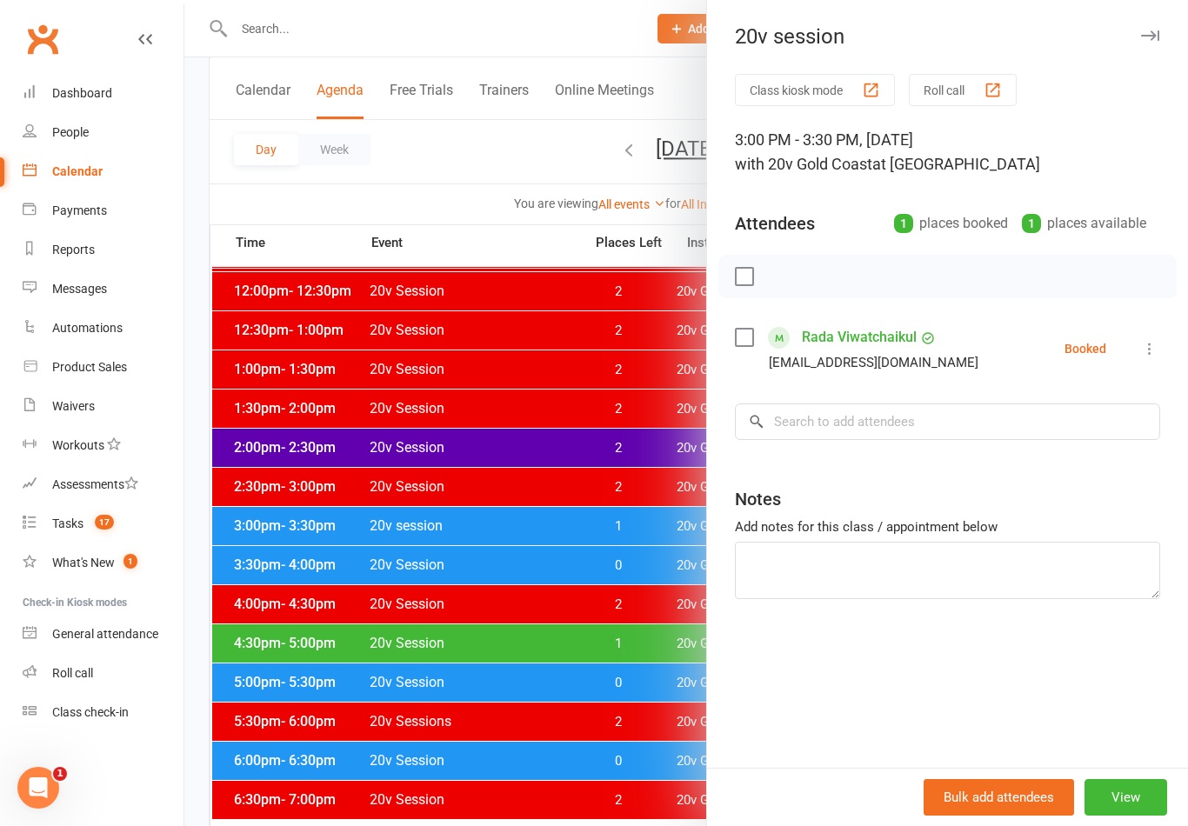
click at [628, 570] on div at bounding box center [685, 413] width 1003 height 826
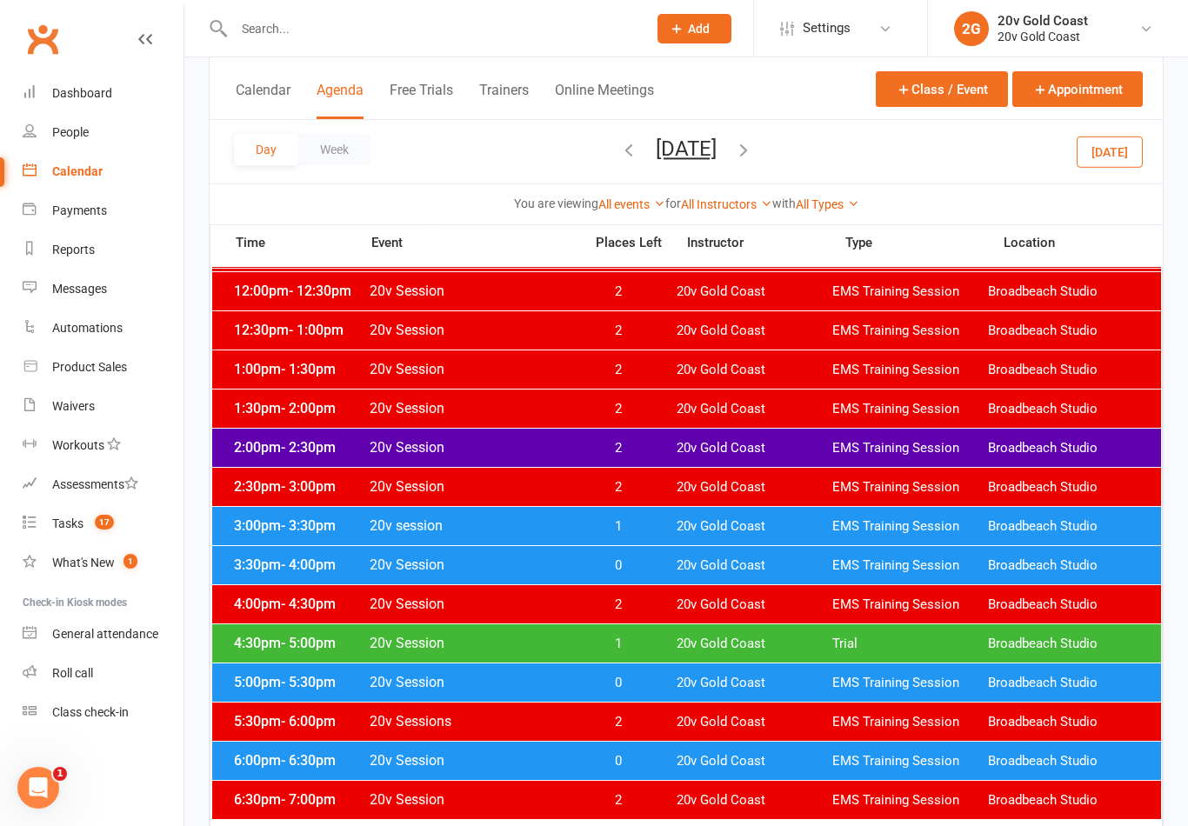
click at [670, 561] on div "3:30pm - 4:00pm 20v Session 0 20v Gold Coast EMS Training Session Broadbeach St…" at bounding box center [686, 565] width 949 height 38
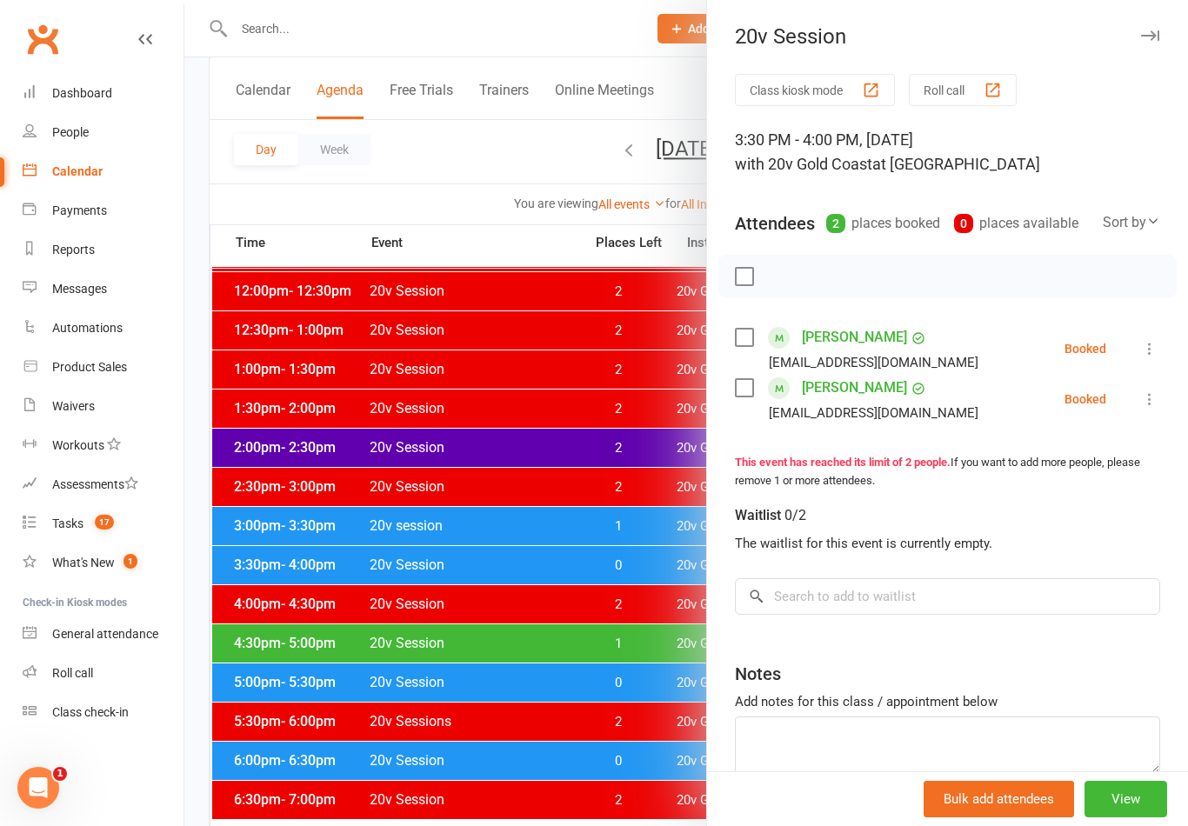
click at [618, 703] on div at bounding box center [685, 413] width 1003 height 826
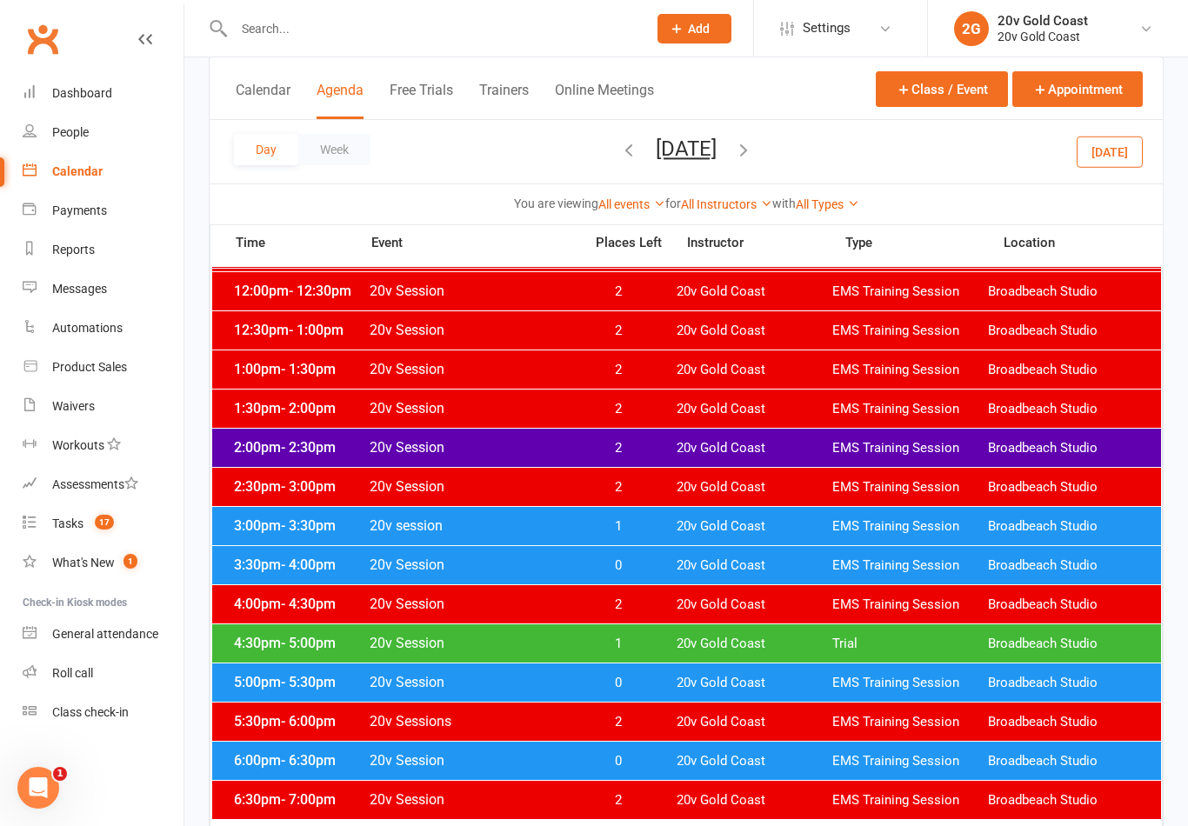
click at [678, 642] on span "20v Gold Coast" at bounding box center [754, 644] width 156 height 17
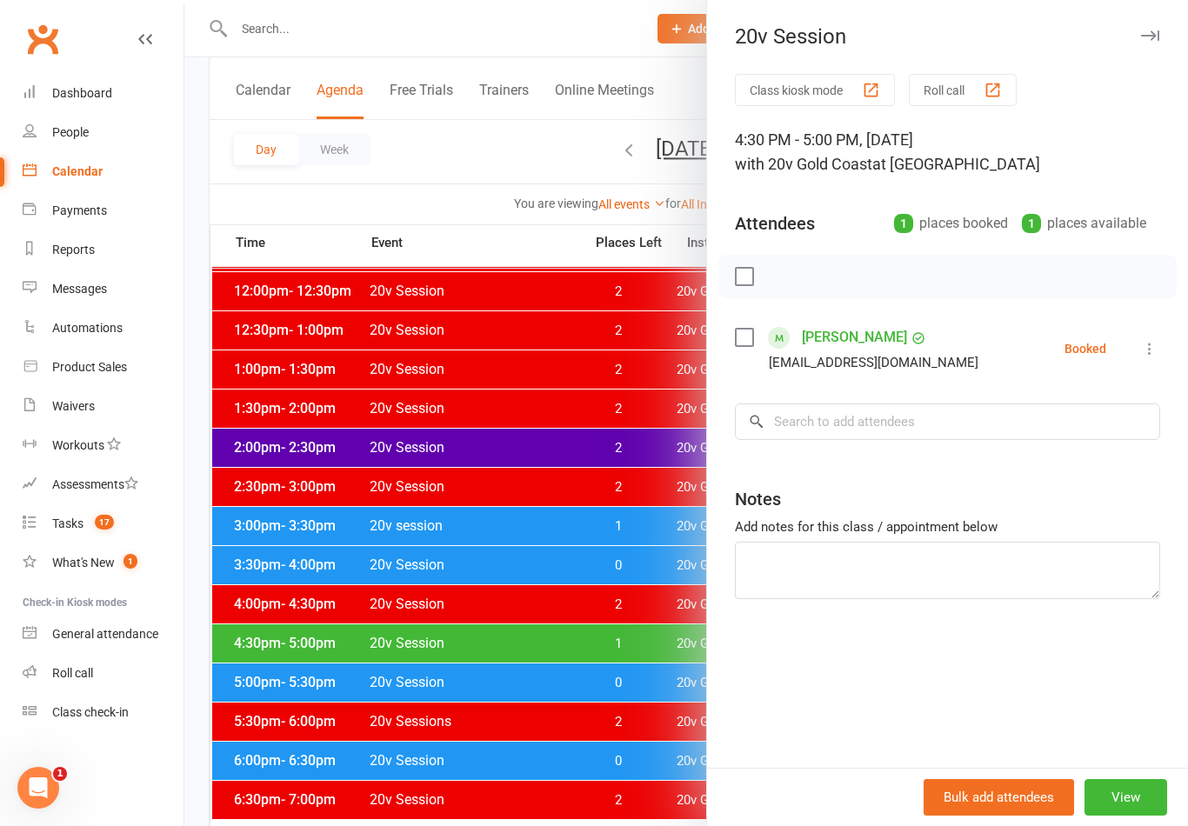
click at [664, 671] on div at bounding box center [685, 413] width 1003 height 826
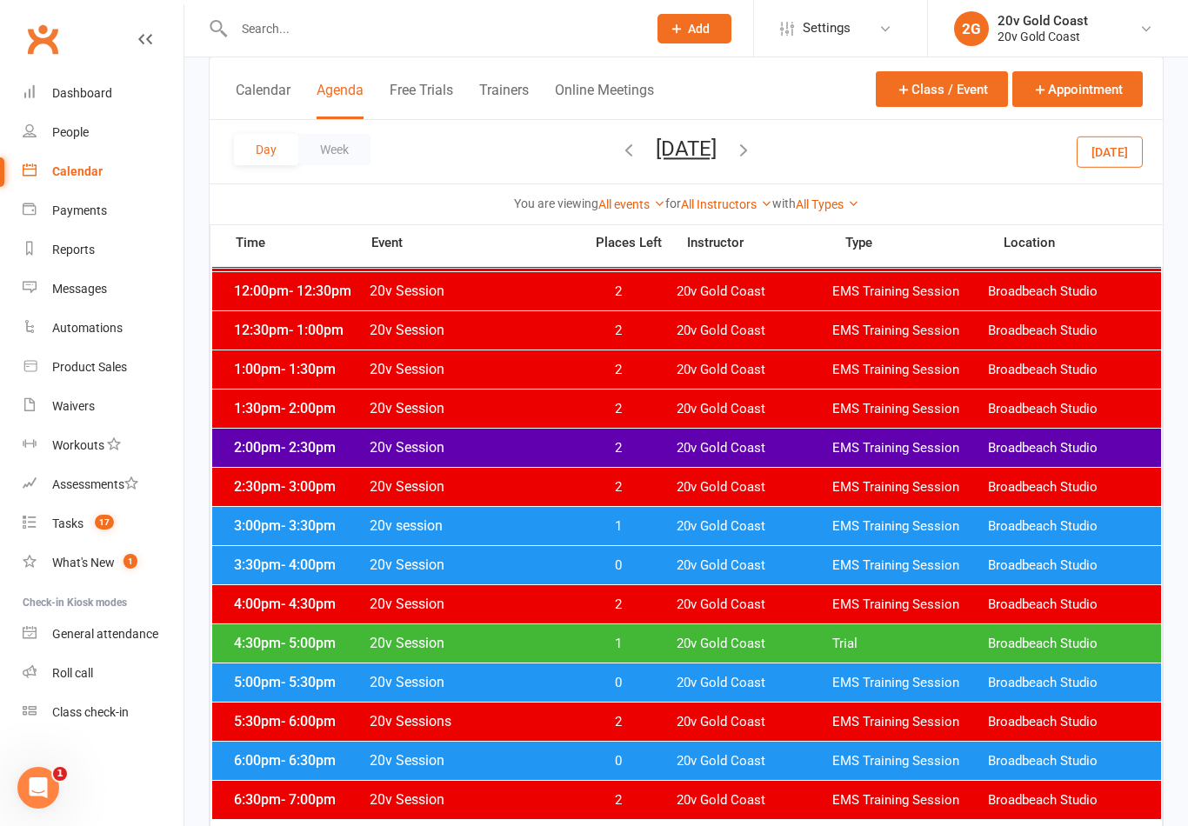
click at [661, 671] on div "5:00pm - 5:30pm 20v Session 0 20v Gold Coast EMS Training Session Broadbeach St…" at bounding box center [686, 682] width 949 height 38
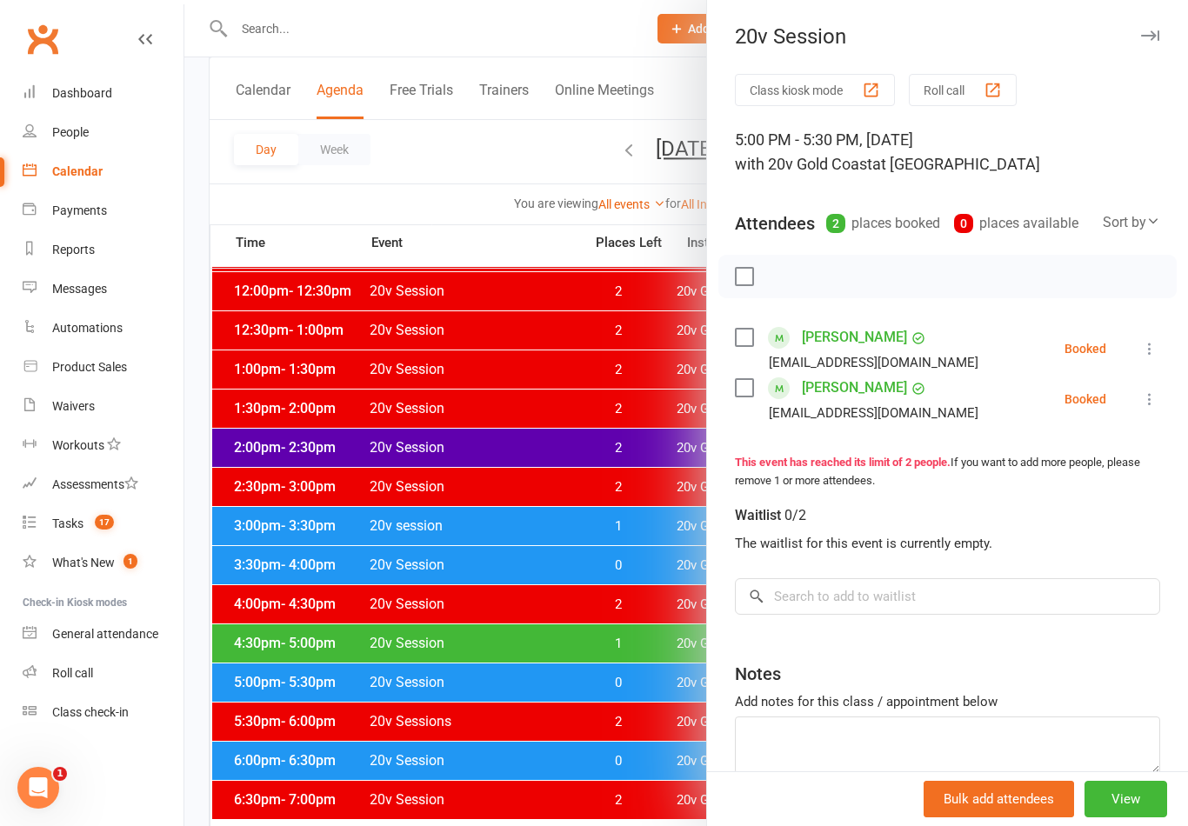
click at [665, 763] on div at bounding box center [685, 413] width 1003 height 826
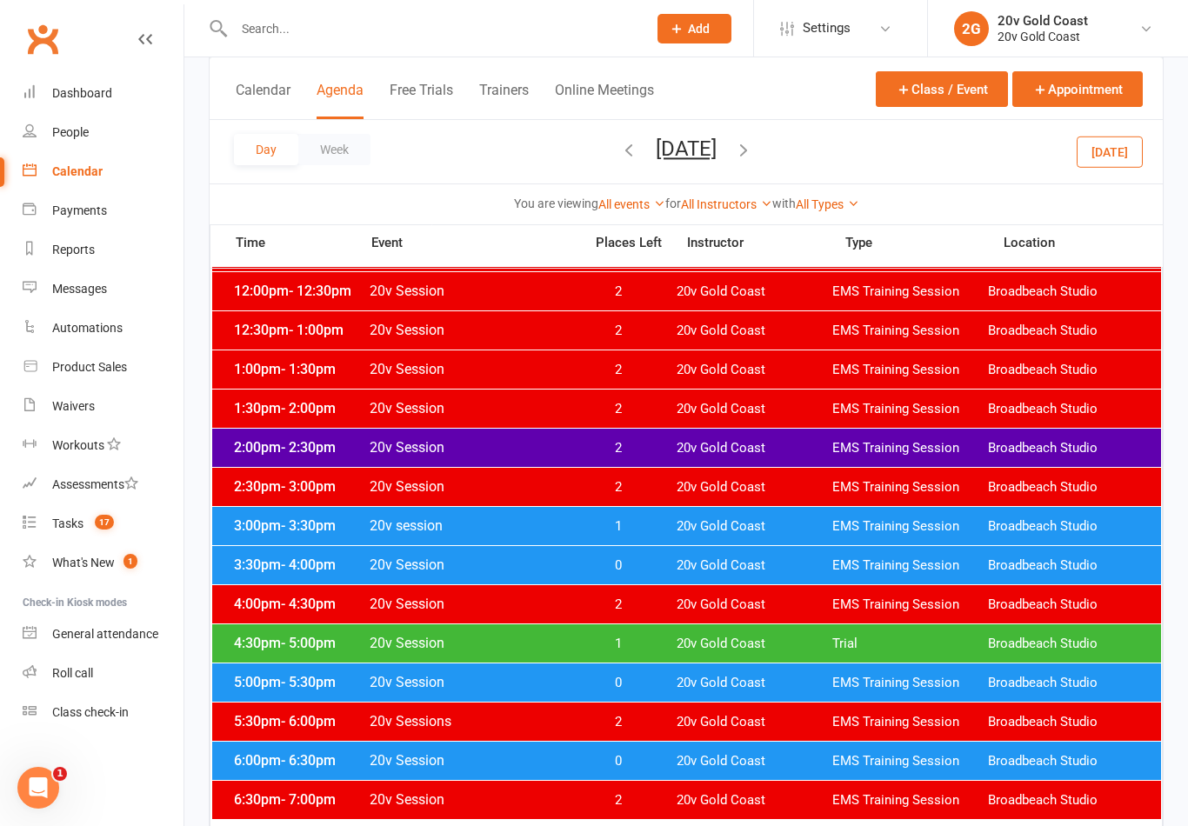
click at [678, 758] on span "20v Gold Coast" at bounding box center [754, 761] width 156 height 17
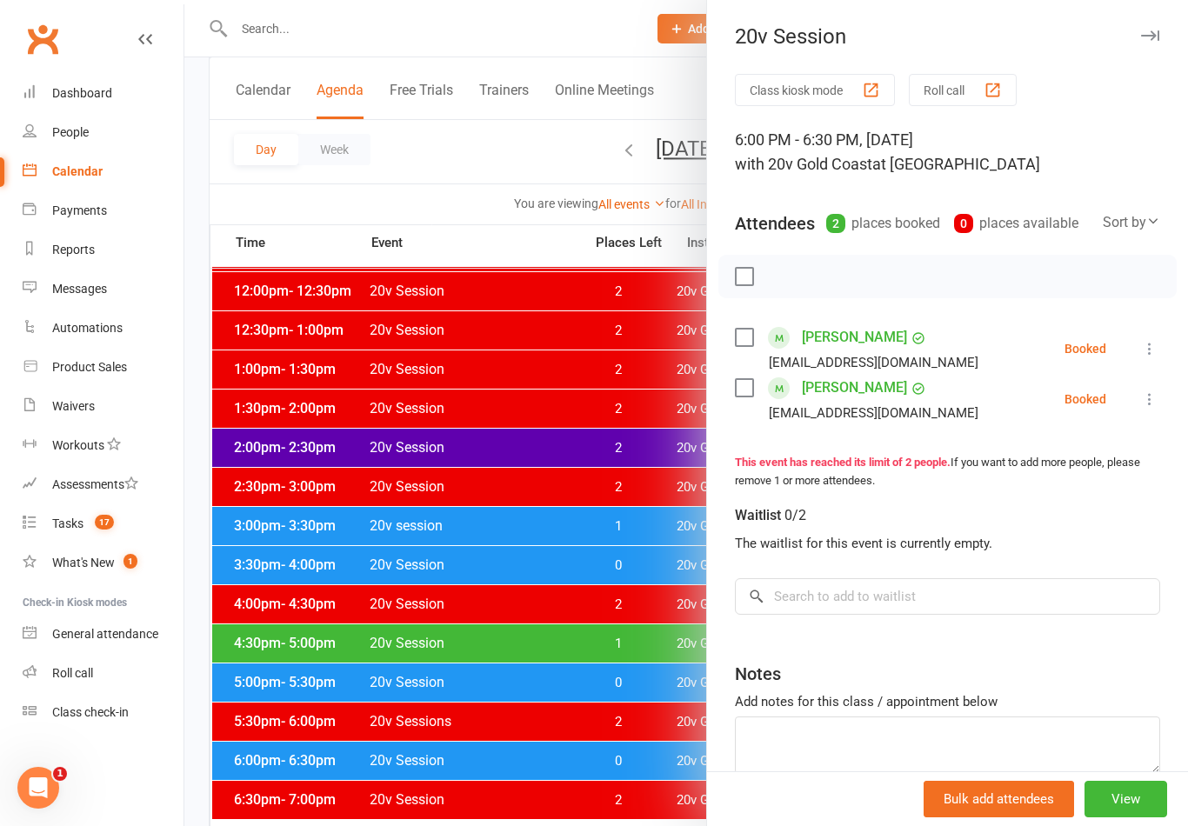
click at [576, 745] on div at bounding box center [685, 413] width 1003 height 826
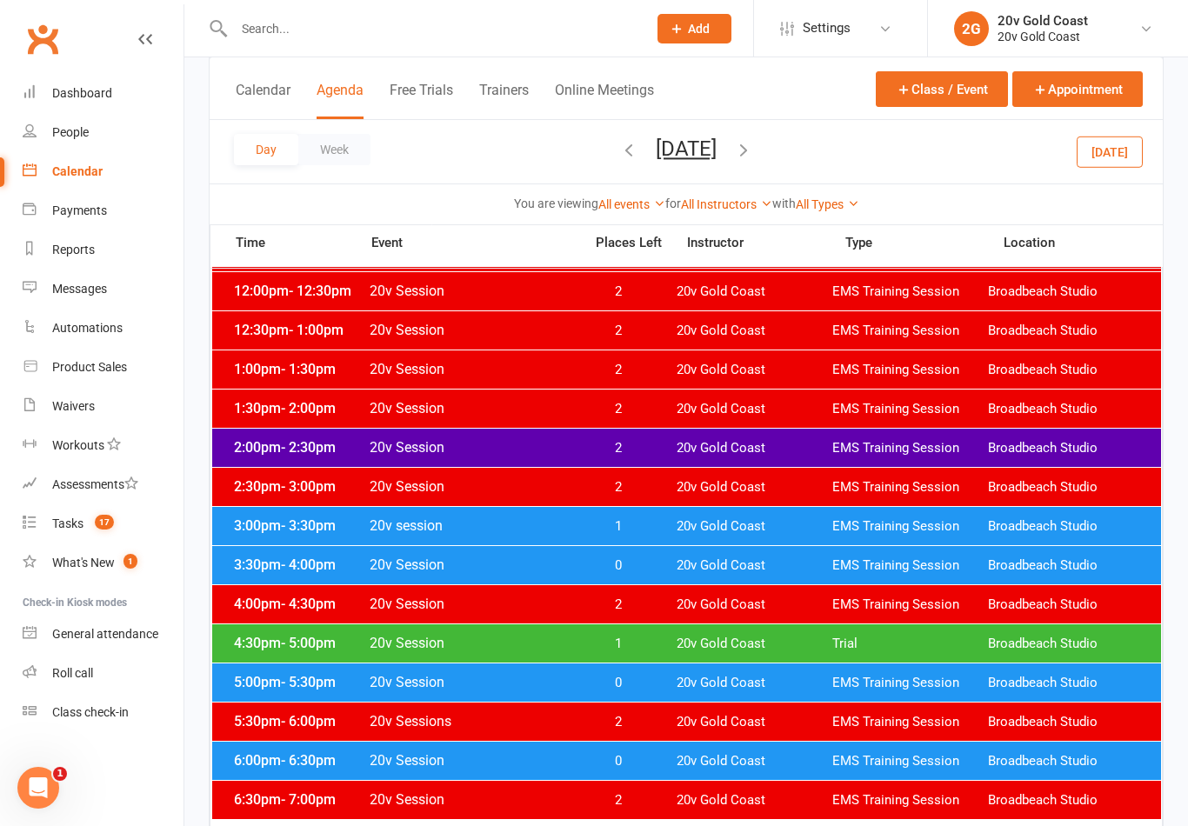
click at [705, 145] on button "[DATE]" at bounding box center [686, 149] width 61 height 24
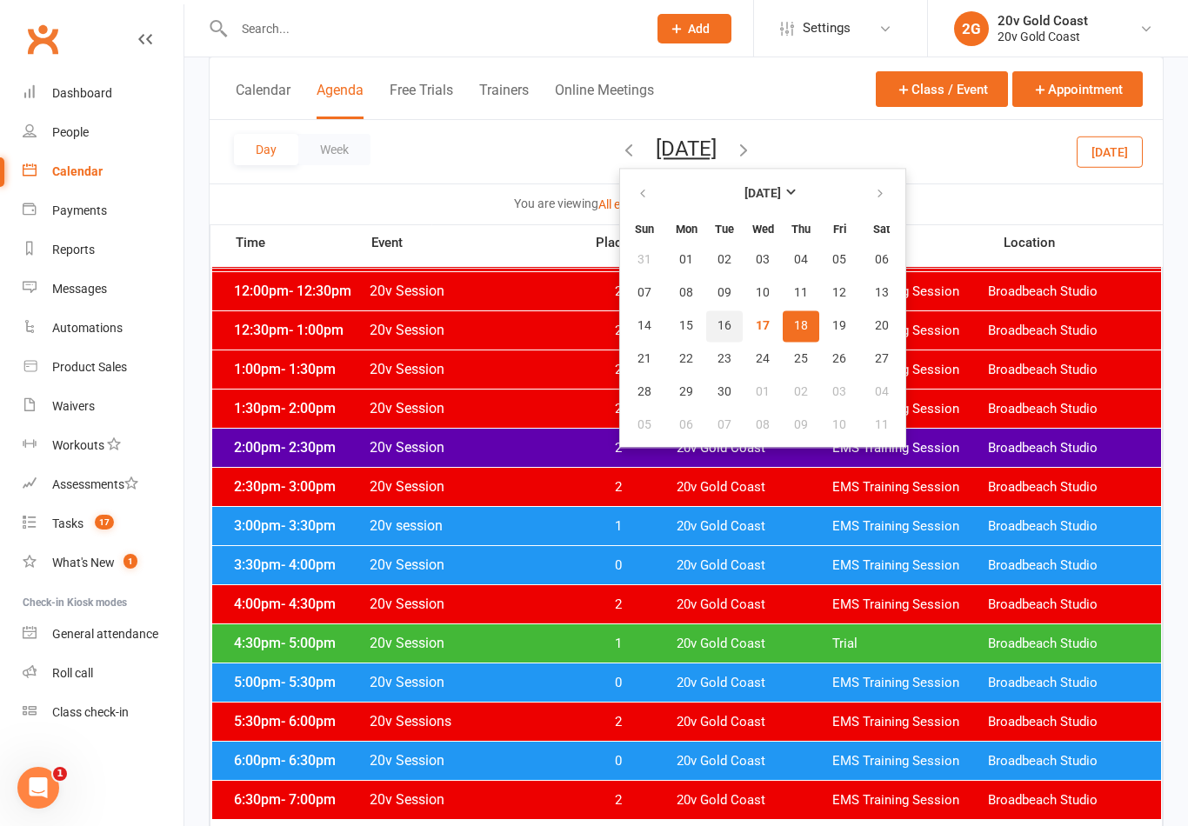
click at [717, 323] on span "16" at bounding box center [724, 326] width 14 height 14
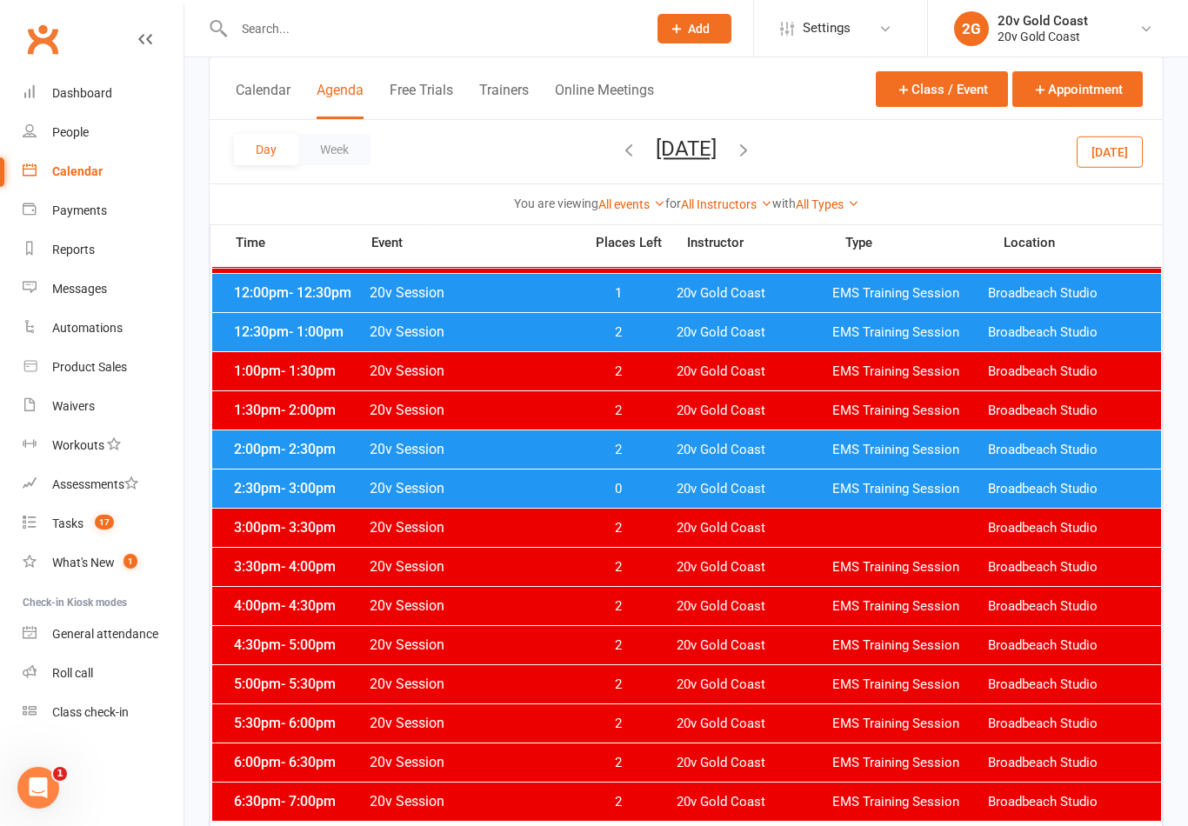
scroll to position [571, 0]
click at [80, 143] on link "People" at bounding box center [103, 132] width 161 height 39
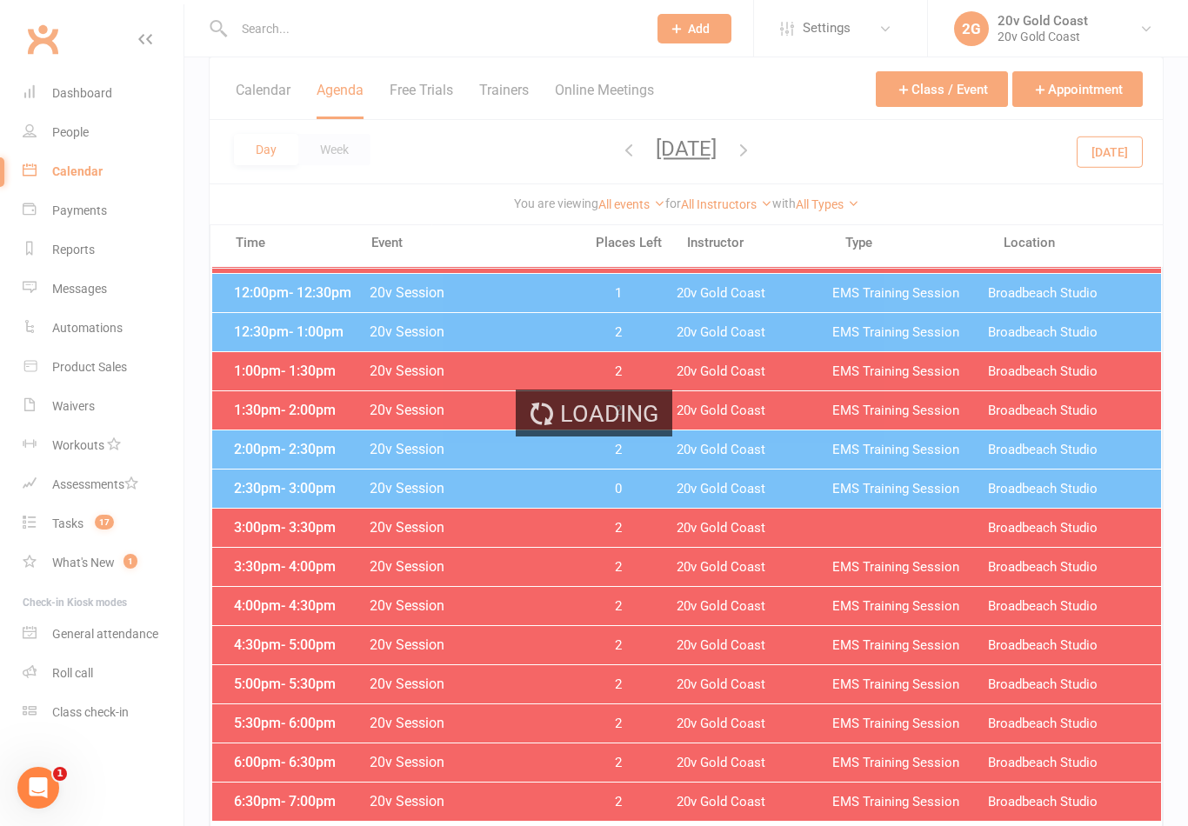
select select "100"
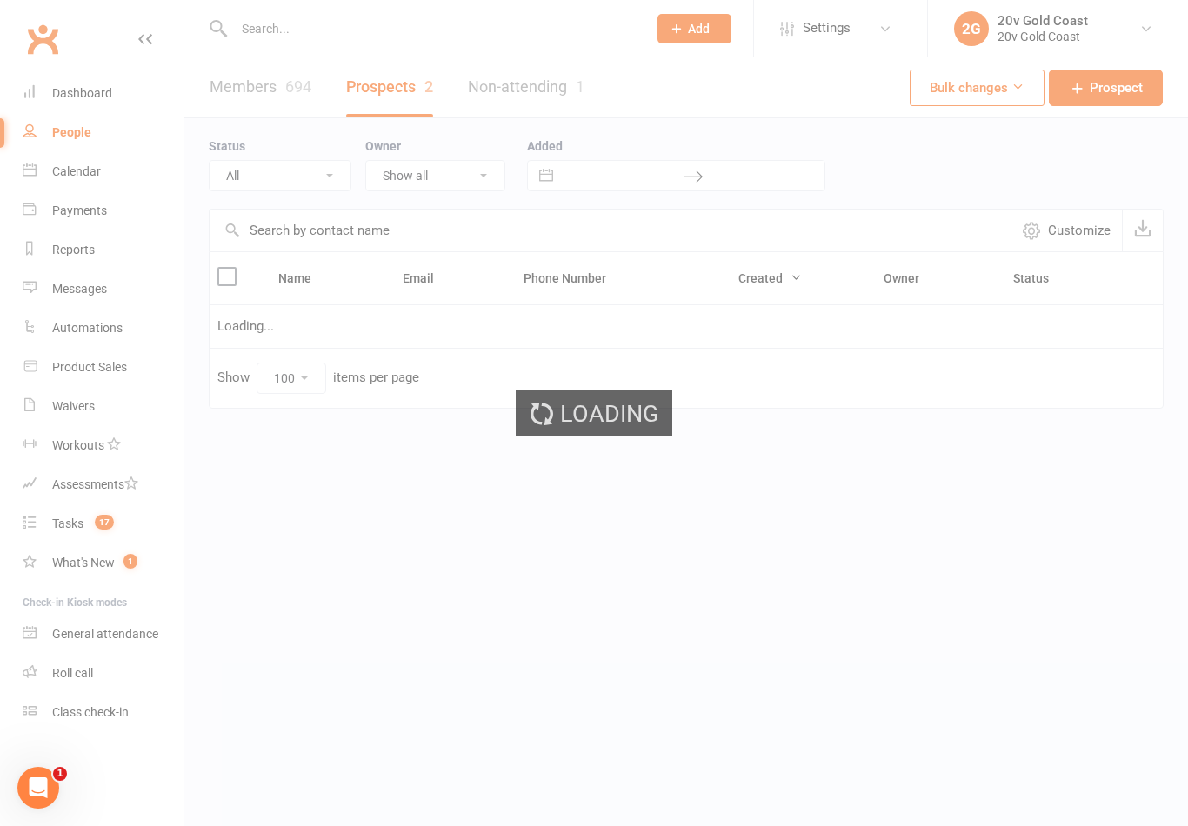
select select "[DATE]"
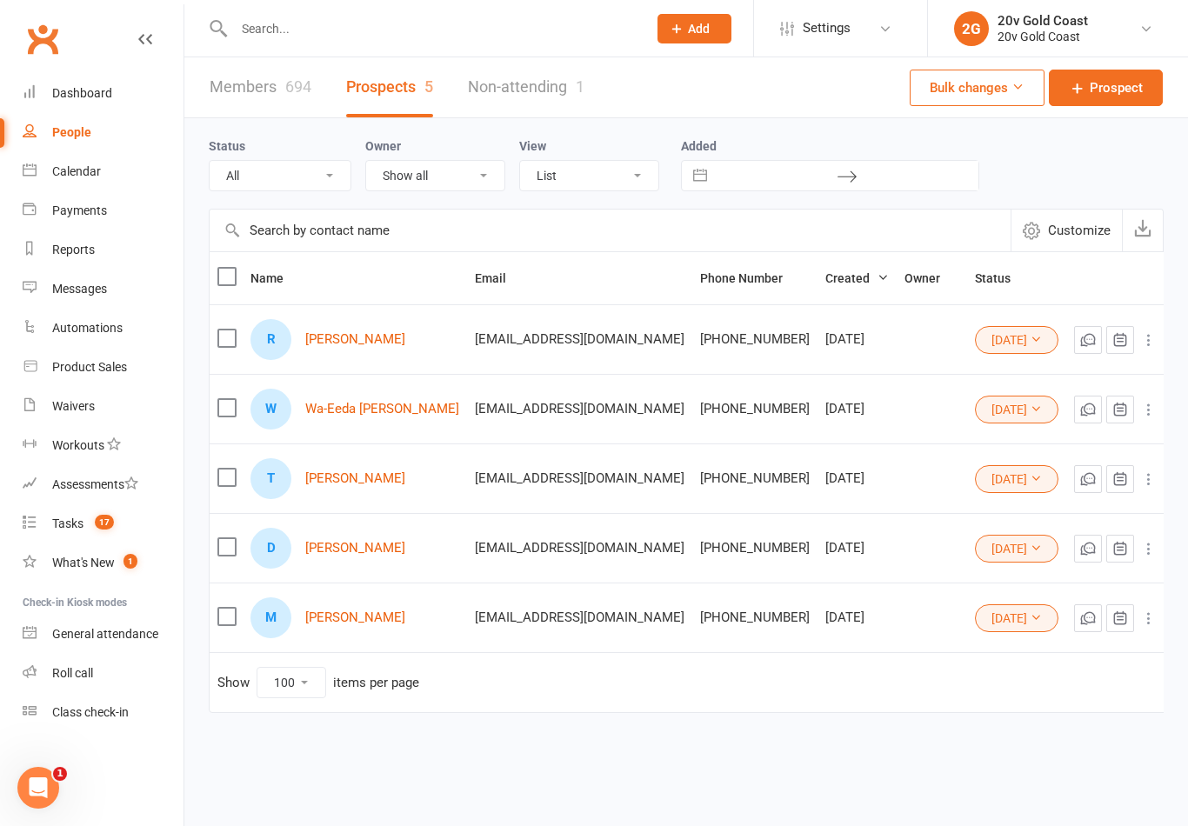
click at [349, 167] on select "All (No status set) (Invalid status) Parachute Referrals In Communication Call …" at bounding box center [280, 176] width 141 height 30
select select
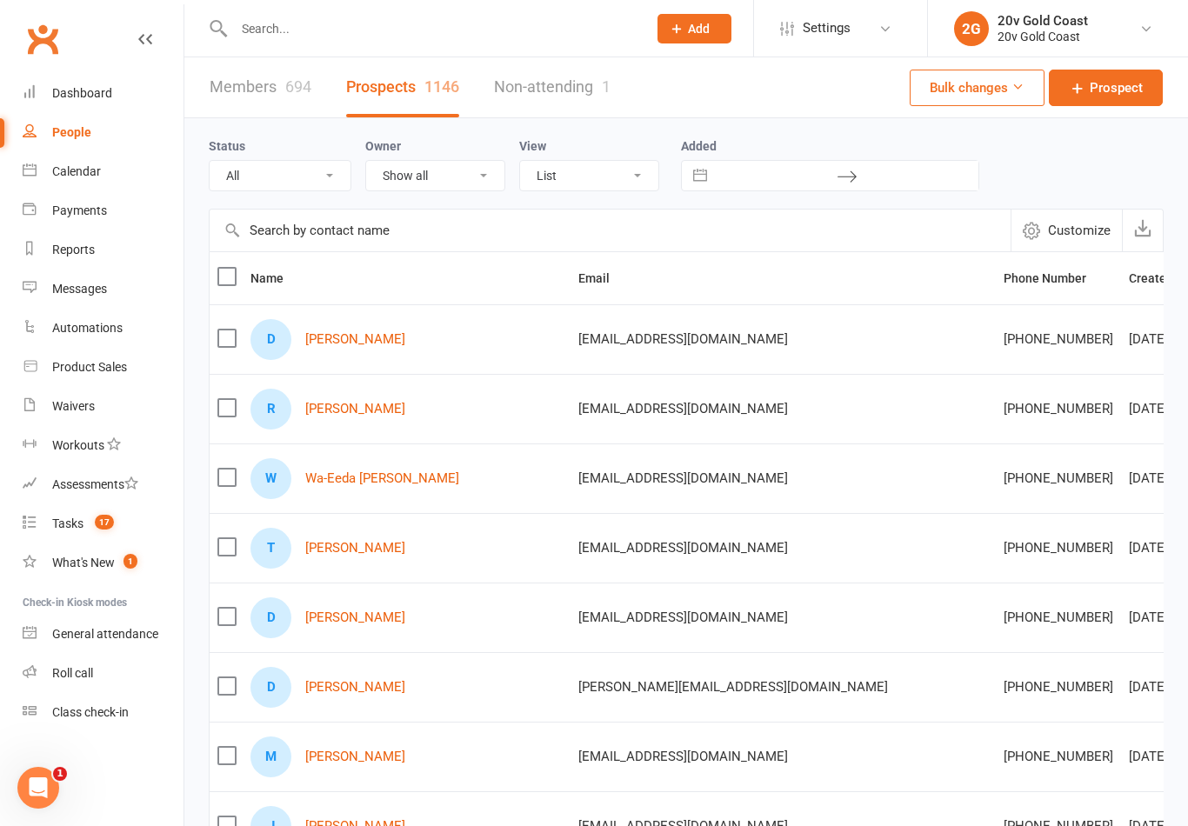
click at [348, 325] on div "D [PERSON_NAME]" at bounding box center [406, 339] width 312 height 41
click at [338, 343] on link "[PERSON_NAME]" at bounding box center [355, 339] width 100 height 15
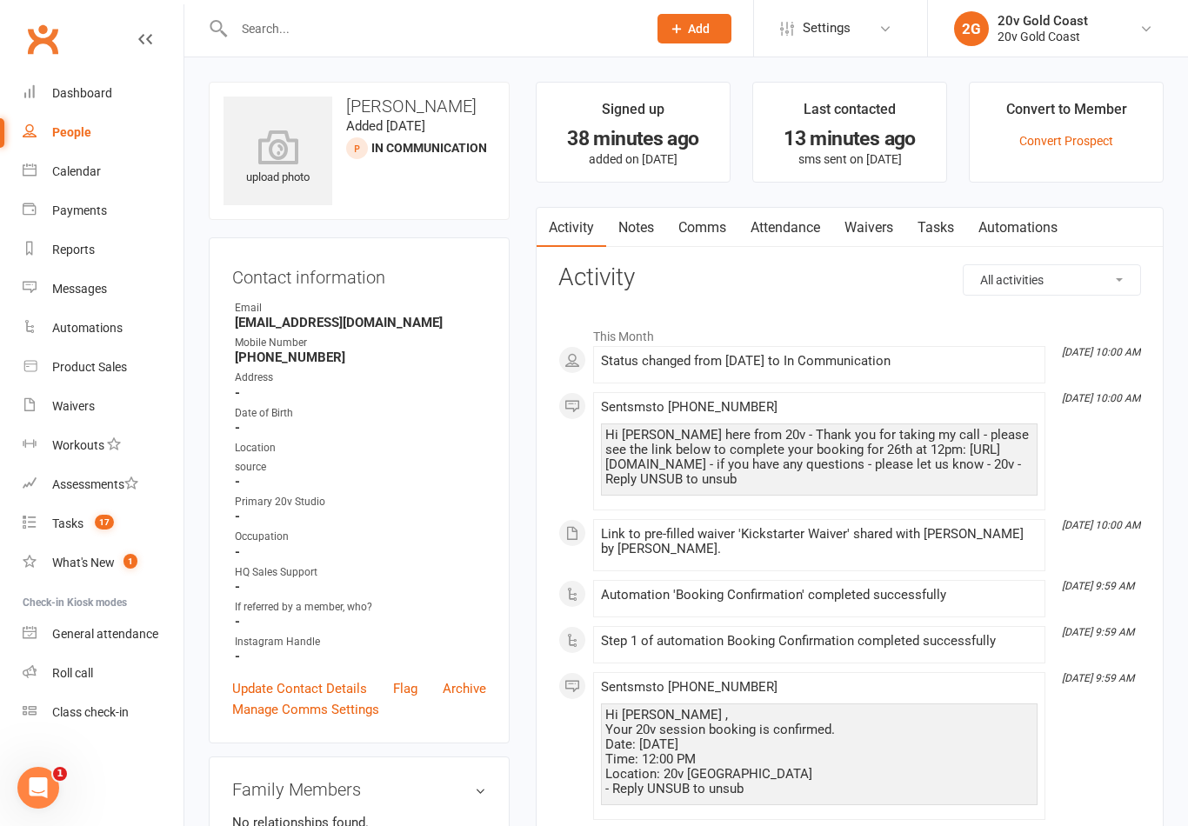
click at [639, 220] on link "Notes" at bounding box center [636, 228] width 60 height 40
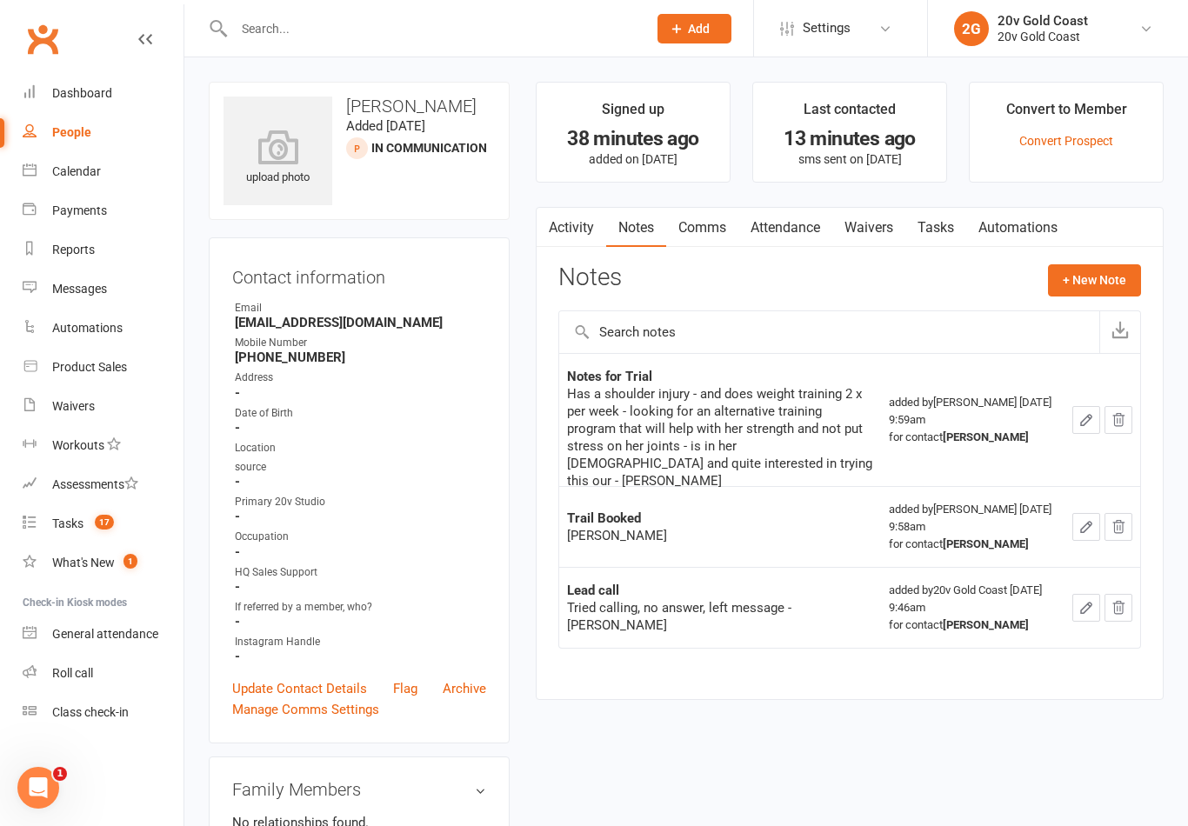
click at [105, 528] on span "17" at bounding box center [104, 522] width 19 height 15
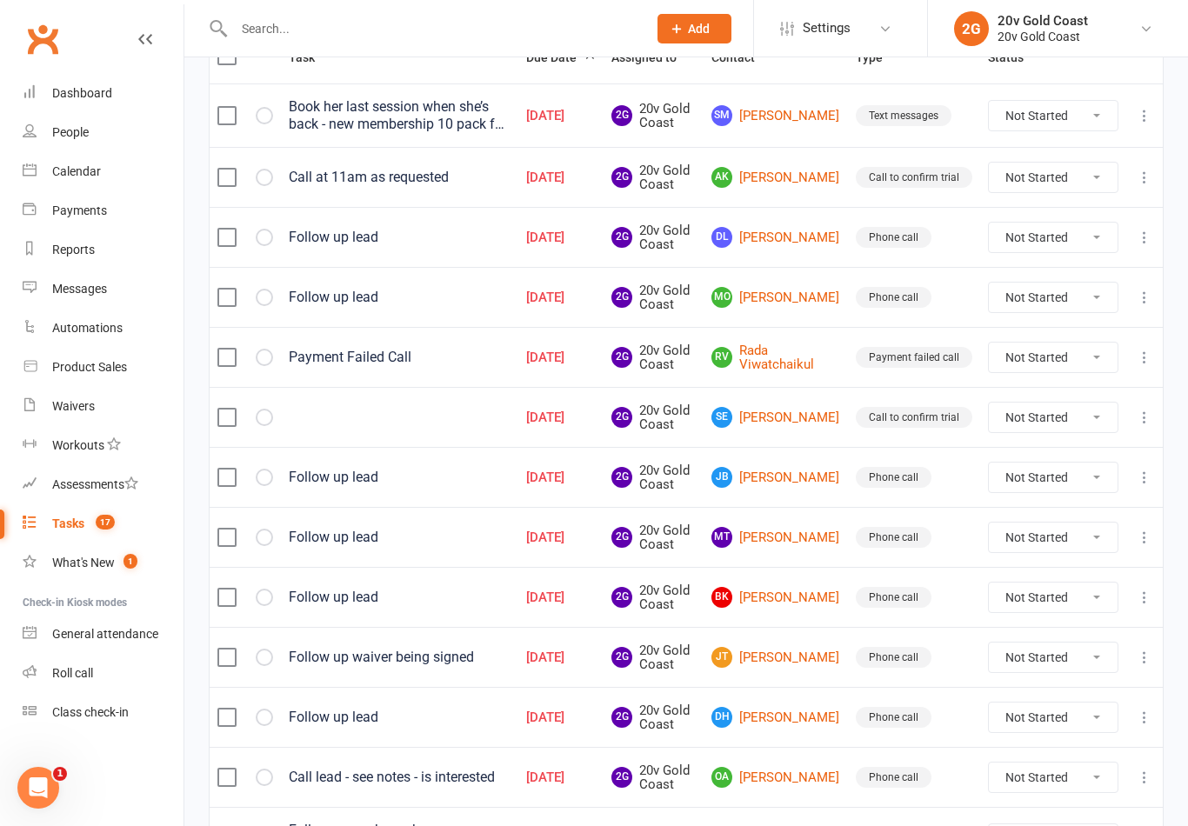
scroll to position [241, 0]
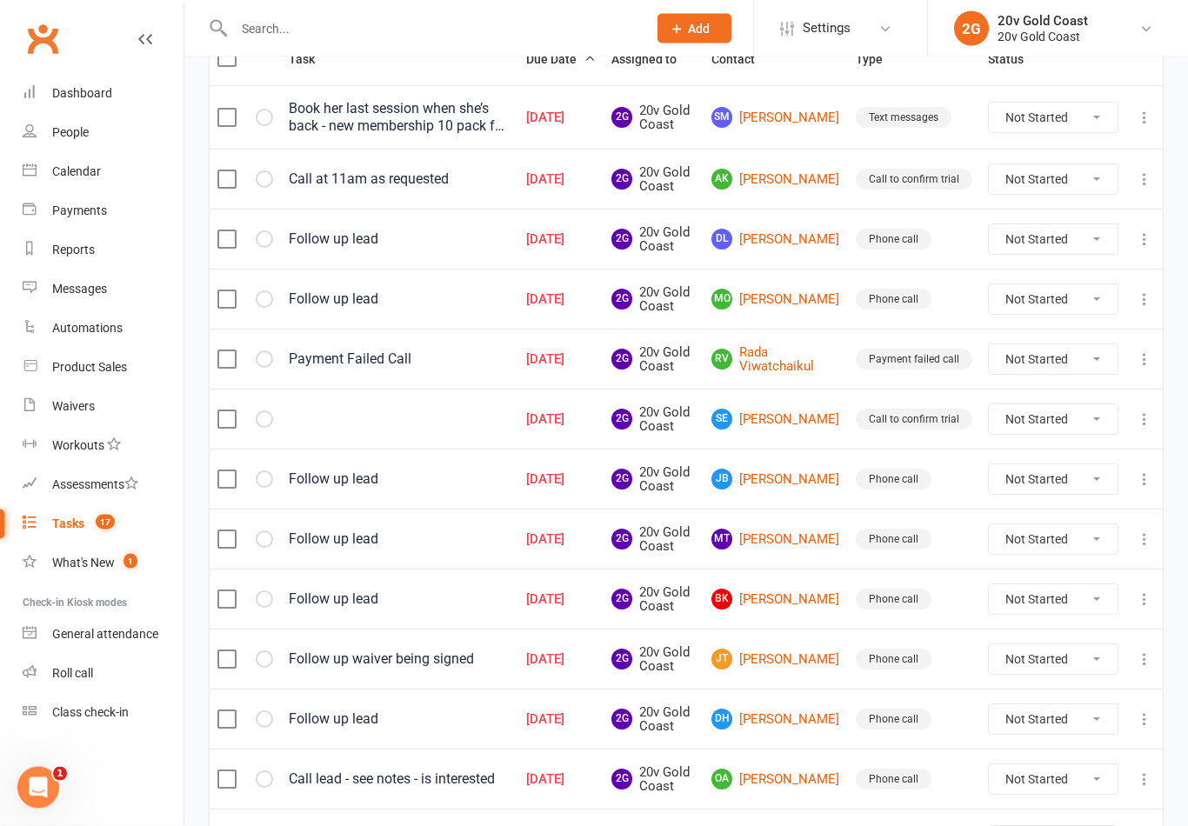
click at [814, 654] on link "[PERSON_NAME] [PERSON_NAME]" at bounding box center [775, 660] width 129 height 21
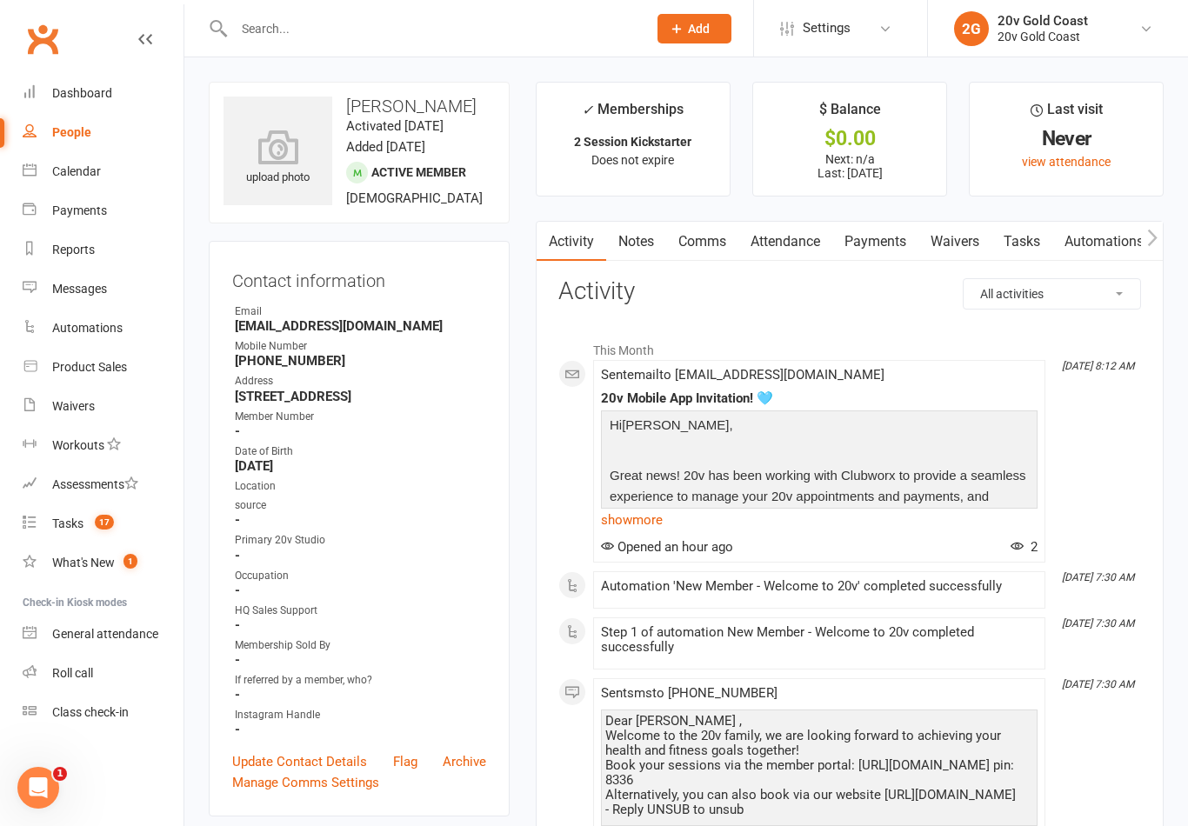
click at [951, 239] on link "Waivers" at bounding box center [954, 242] width 73 height 40
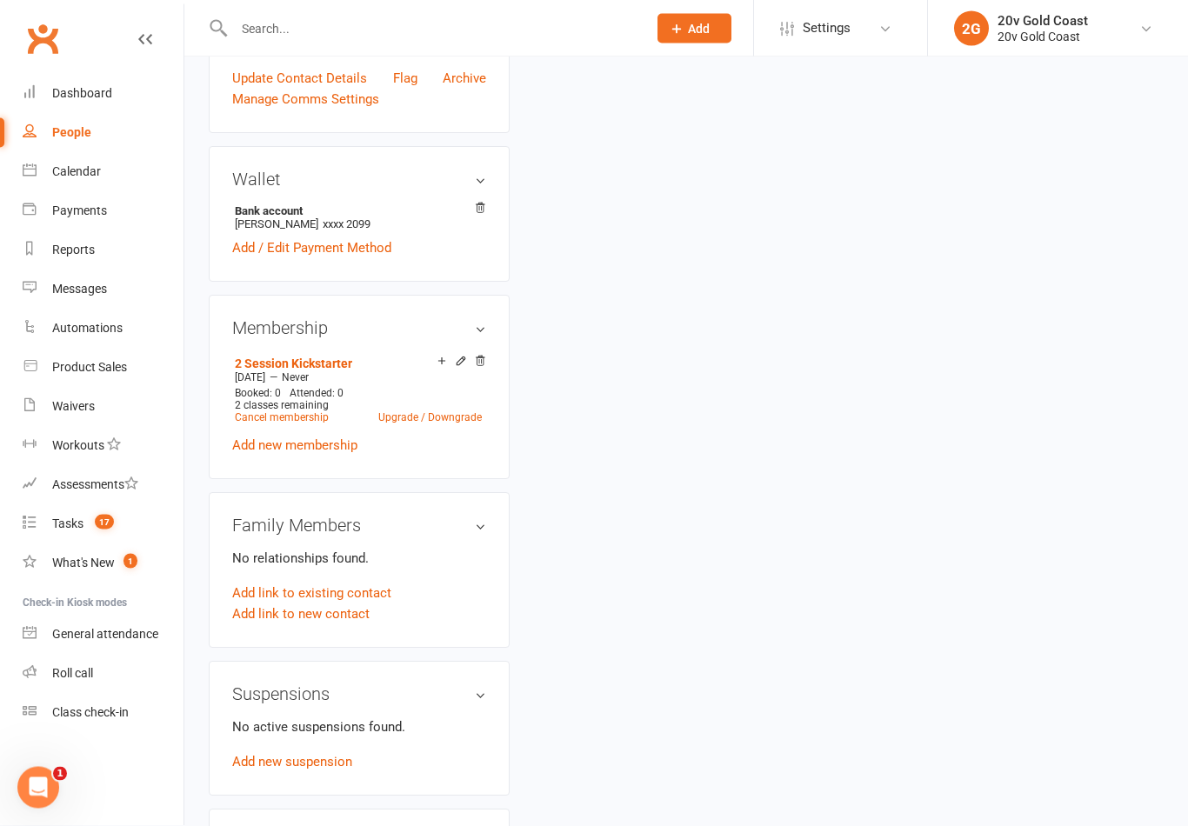
scroll to position [683, 0]
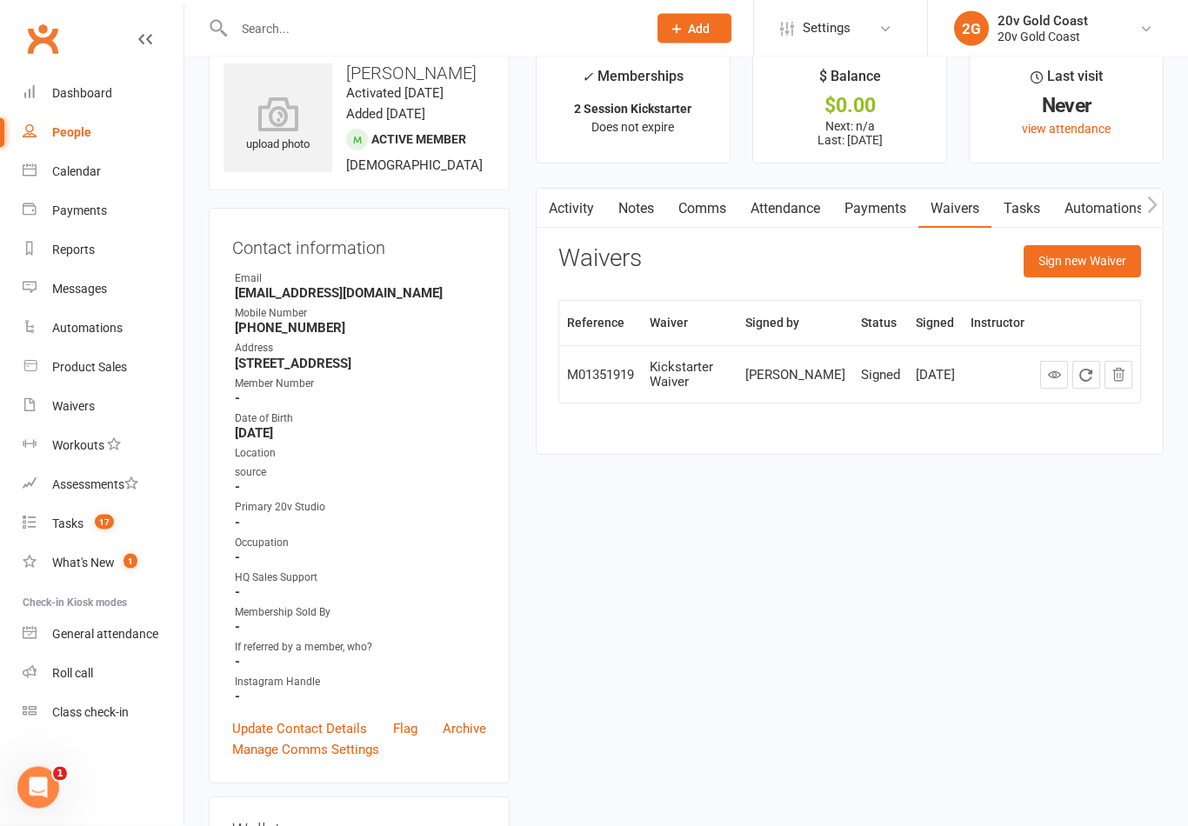
click at [876, 204] on link "Payments" at bounding box center [875, 210] width 86 height 40
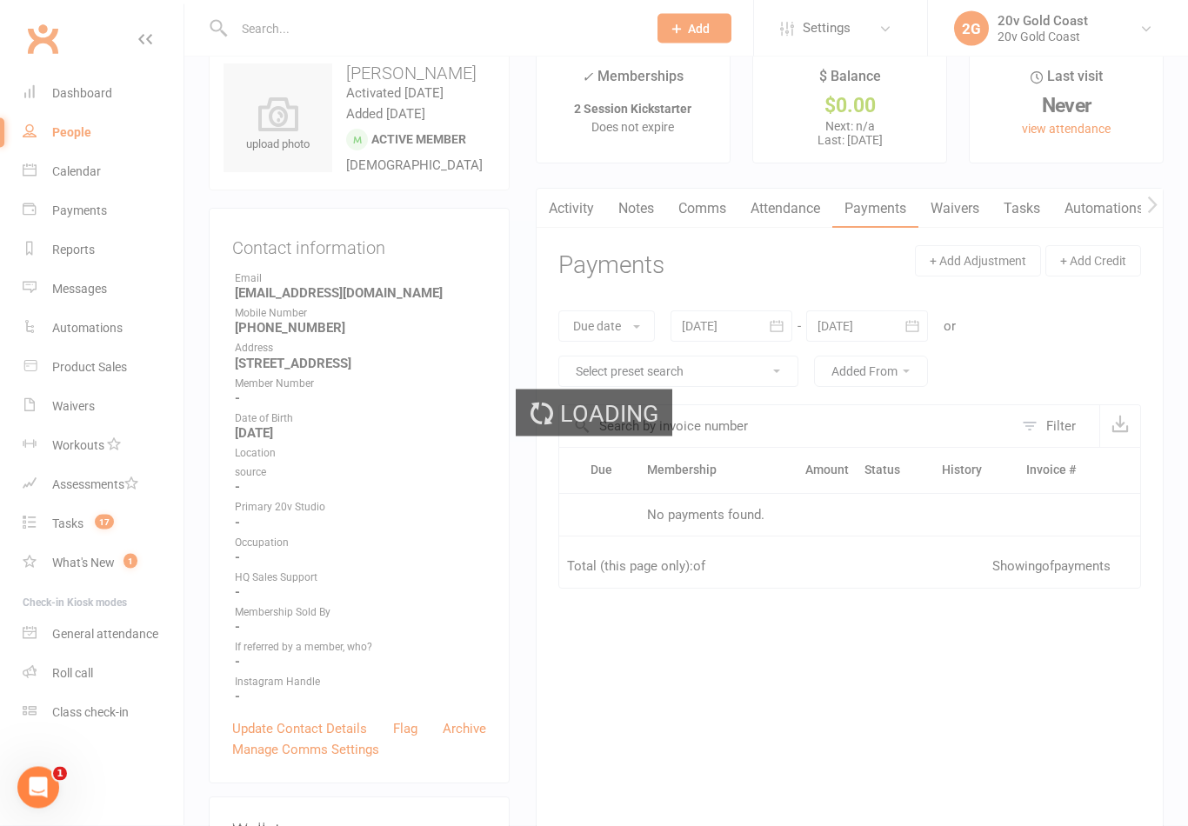
scroll to position [33, 0]
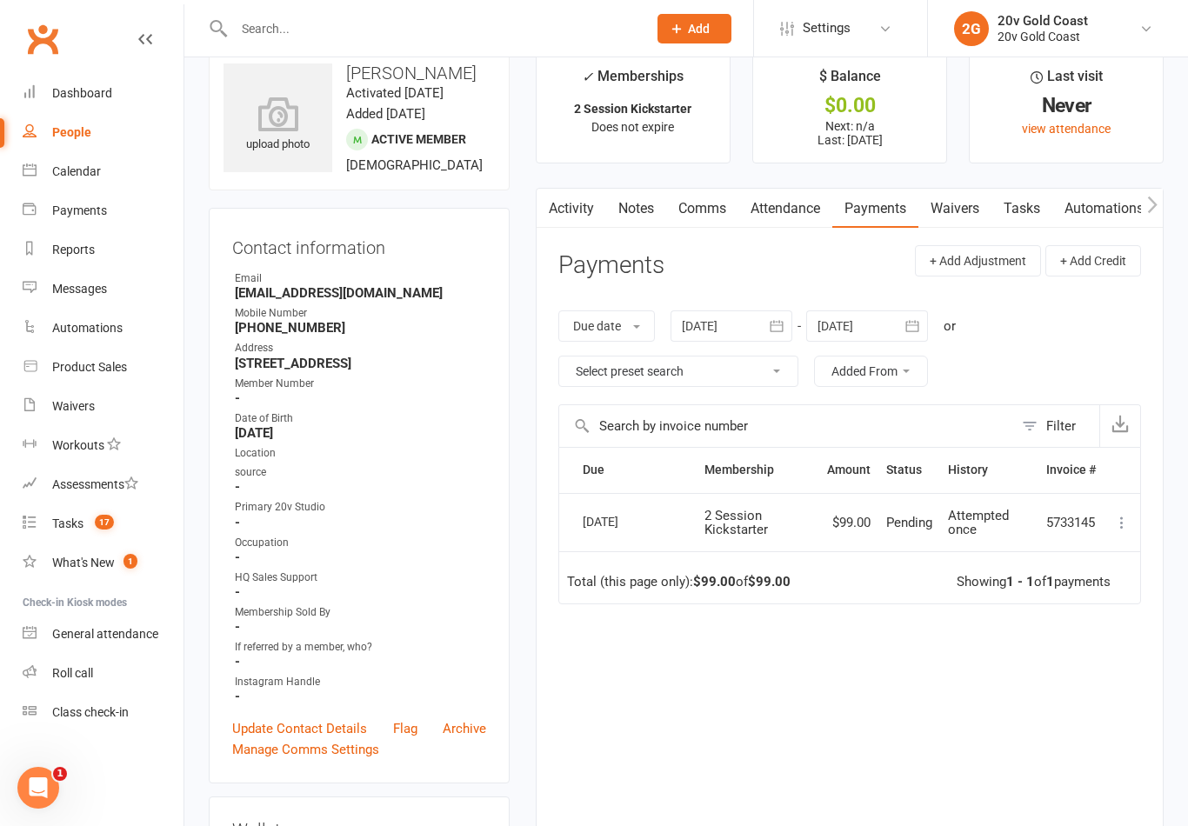
click at [572, 204] on link "Activity" at bounding box center [571, 209] width 70 height 40
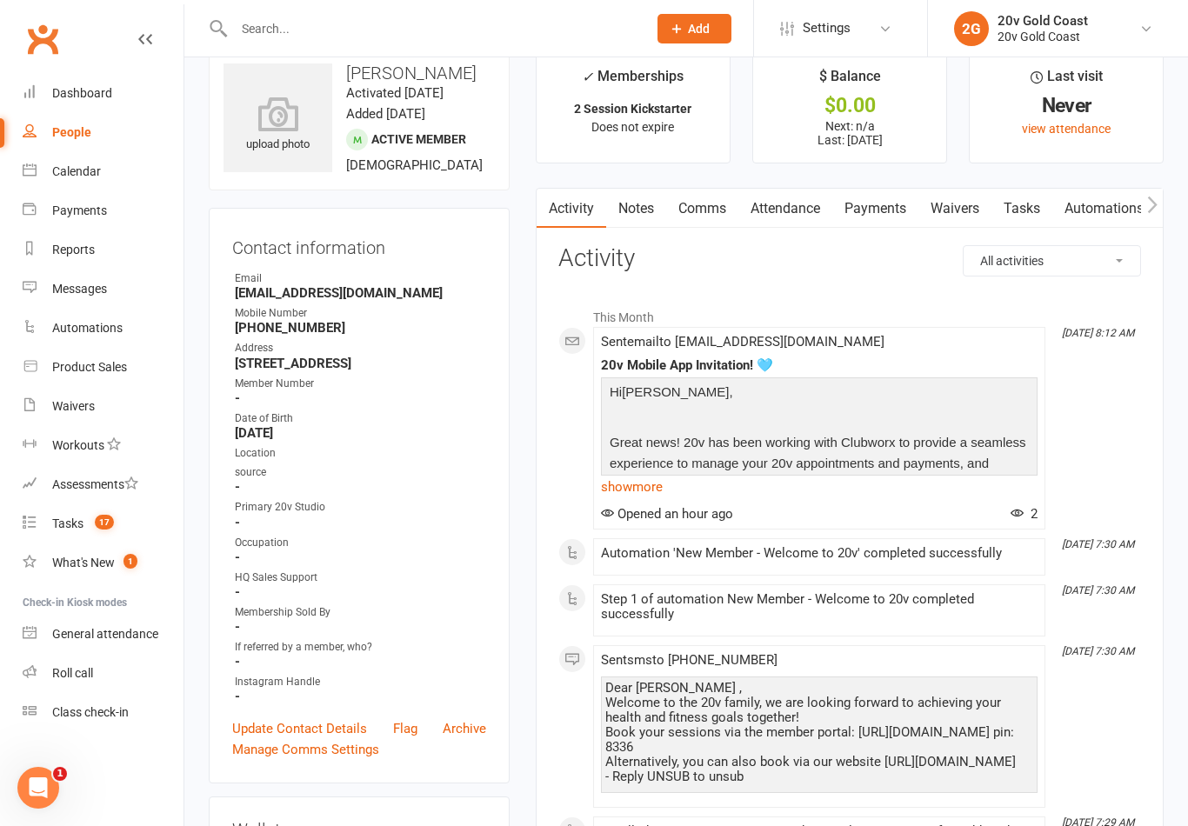
click at [813, 204] on link "Attendance" at bounding box center [785, 209] width 94 height 40
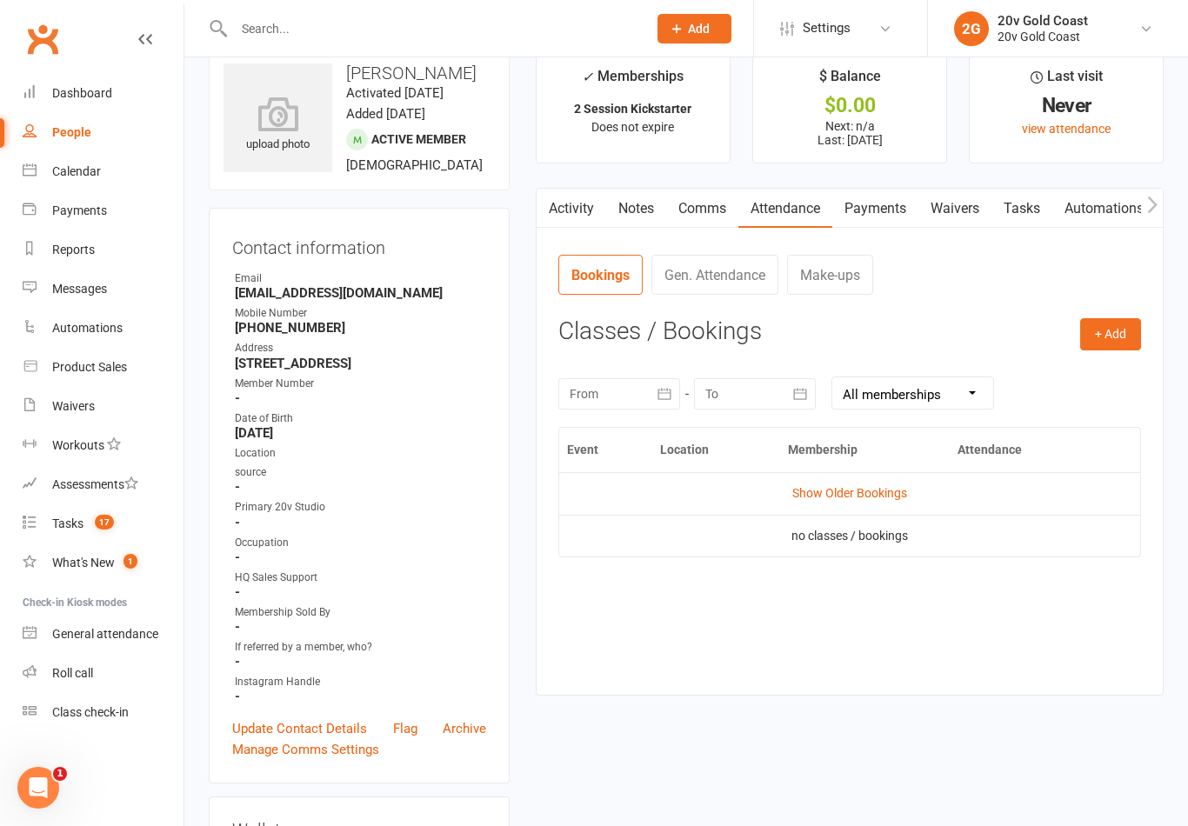
click at [710, 219] on link "Comms" at bounding box center [702, 209] width 72 height 40
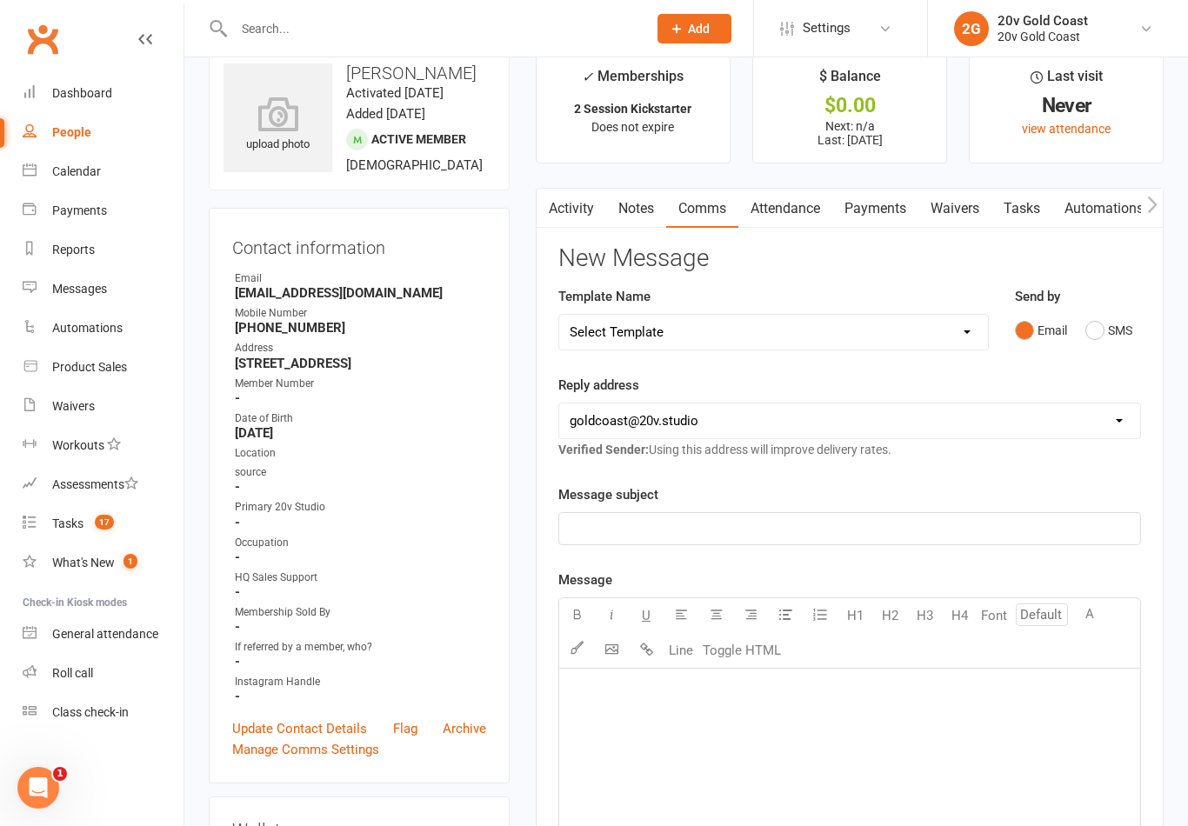
click at [1100, 321] on button "SMS" at bounding box center [1108, 330] width 47 height 33
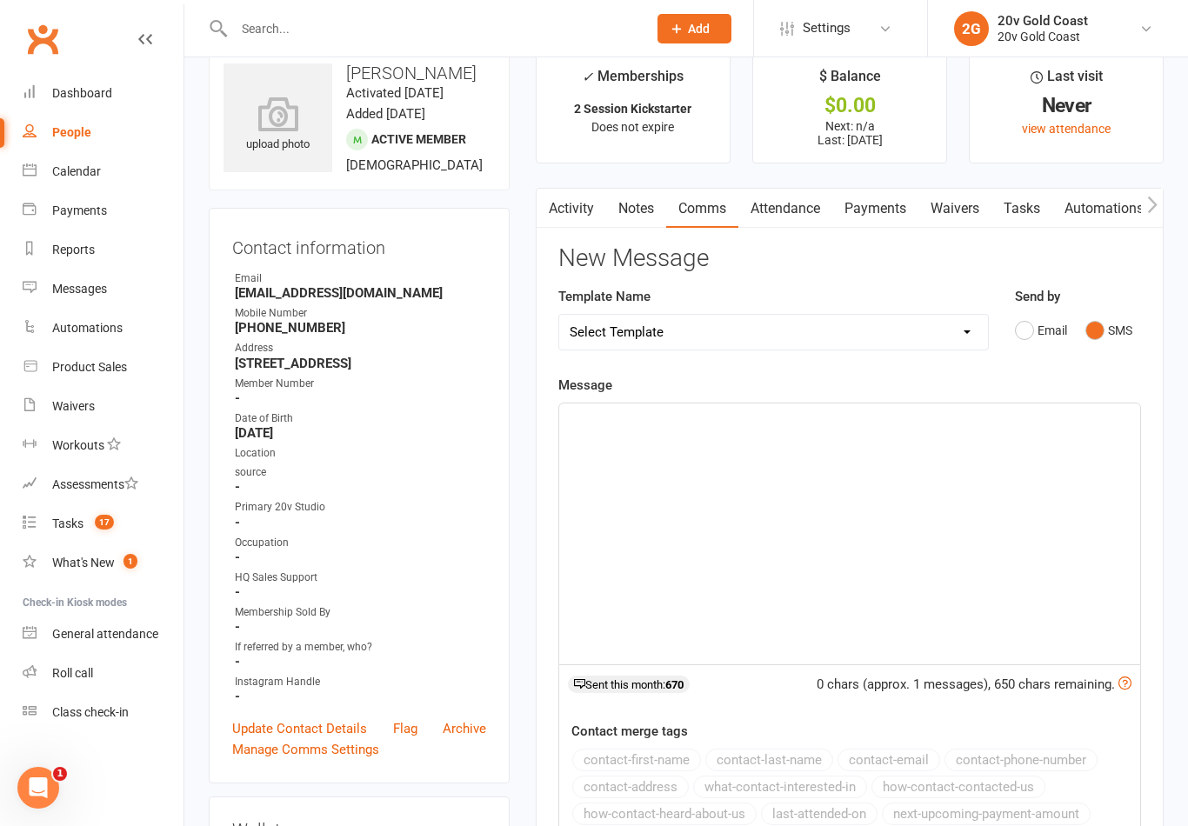
click at [946, 530] on div "﻿" at bounding box center [849, 533] width 581 height 261
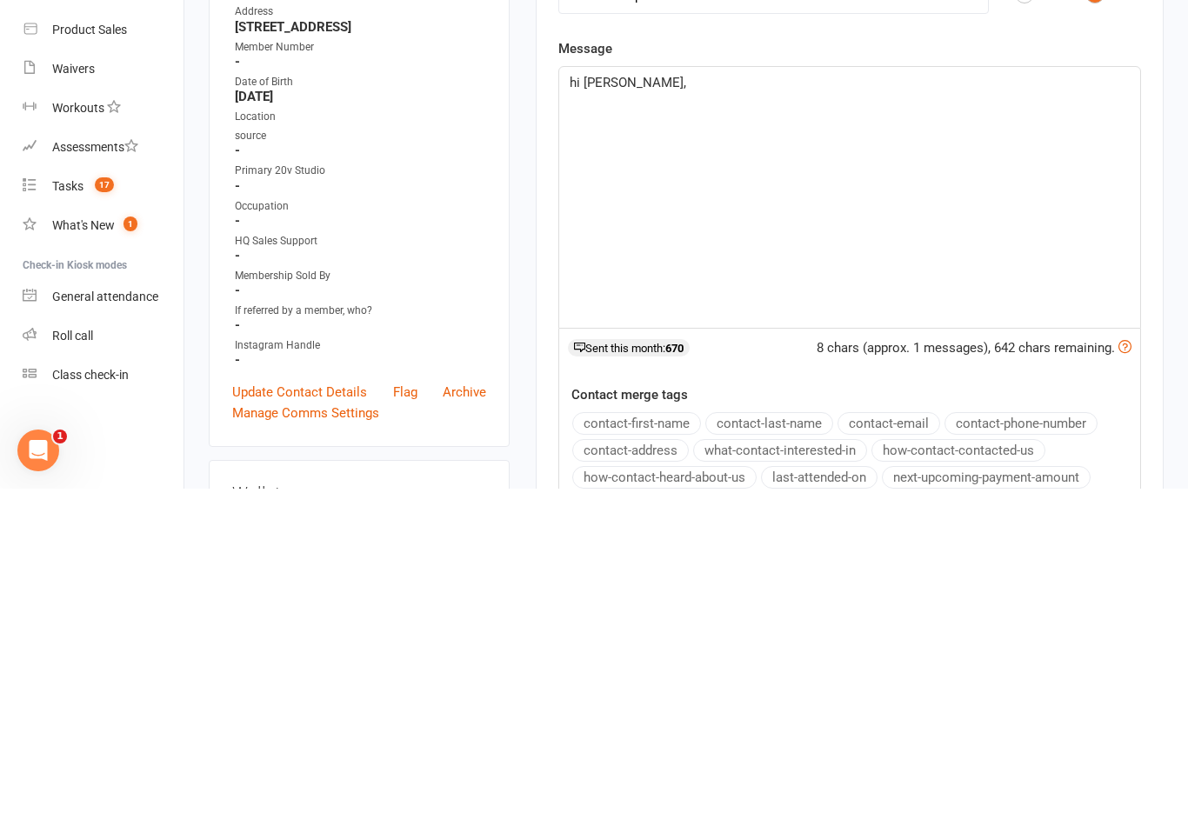
click at [567, 404] on div "hi [PERSON_NAME]," at bounding box center [849, 534] width 581 height 261
click at [575, 412] on span "hi [PERSON_NAME]," at bounding box center [628, 420] width 117 height 16
click at [795, 404] on div "Hi [PERSON_NAME]," at bounding box center [849, 534] width 581 height 261
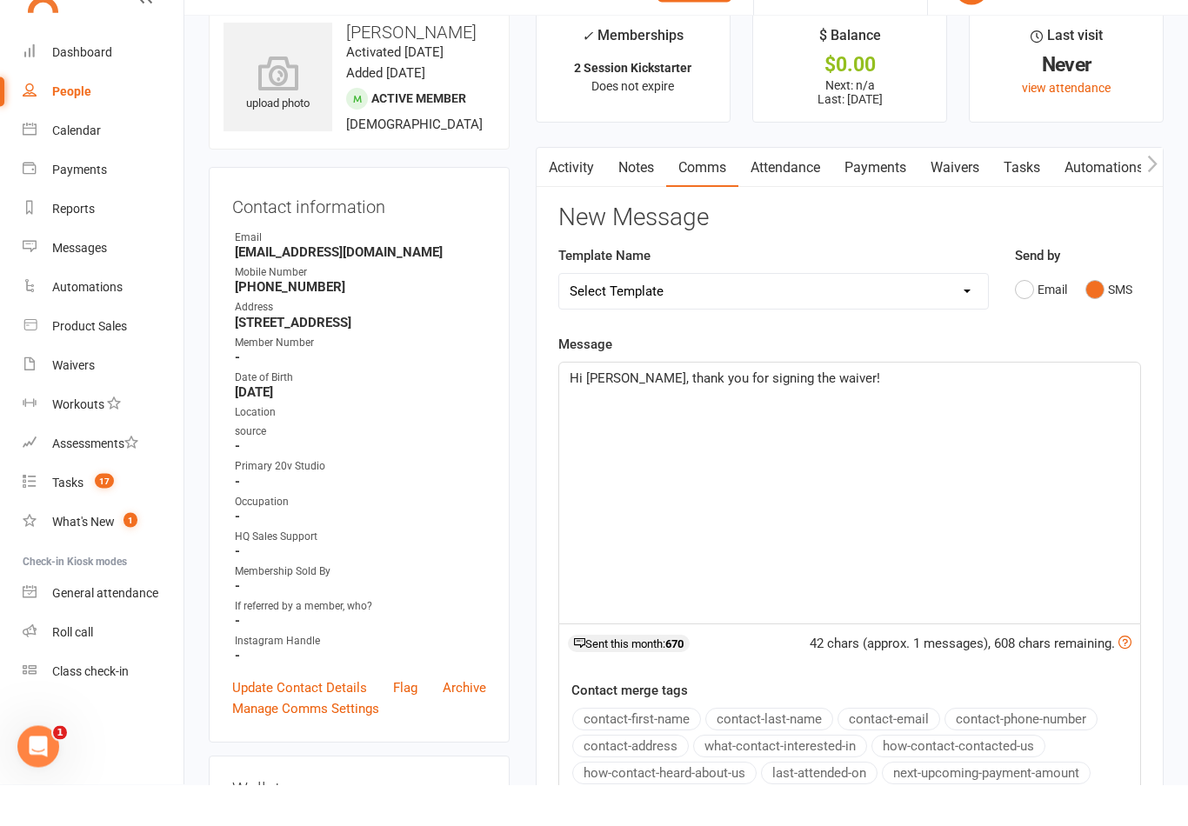
scroll to position [0, 0]
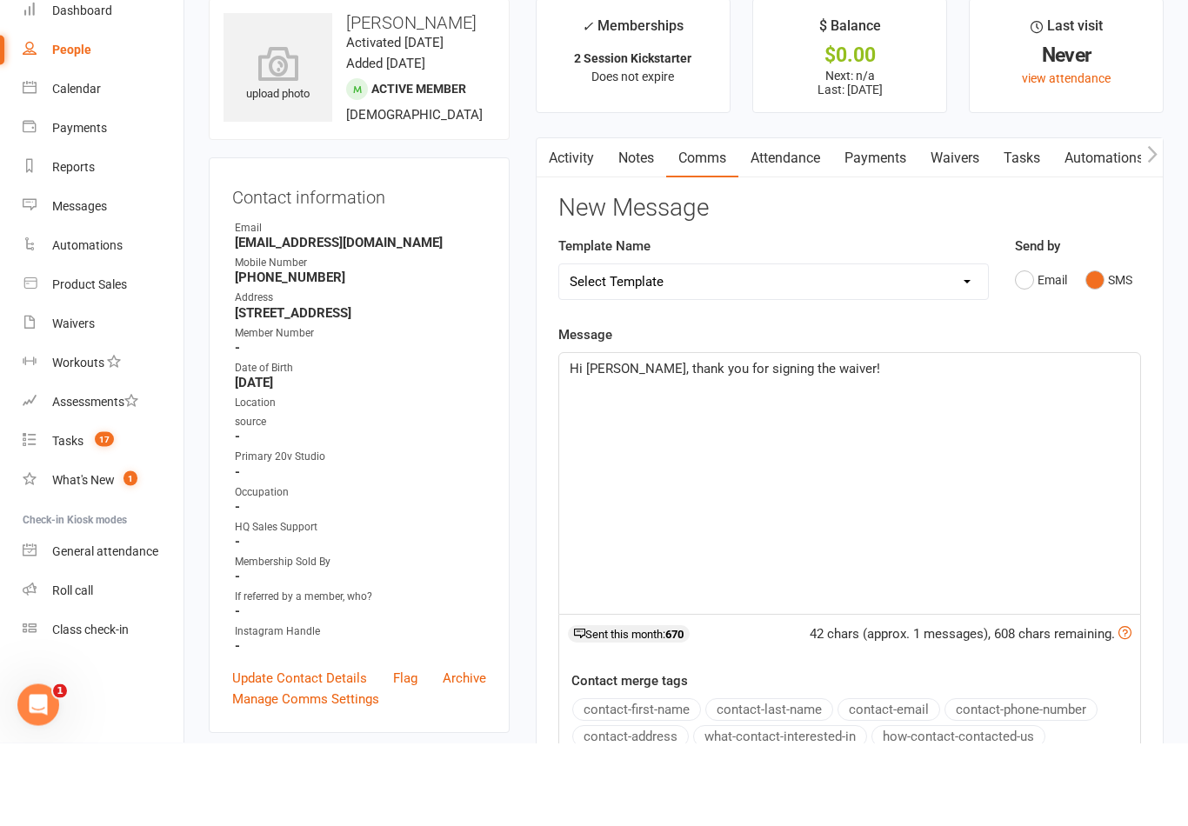
click at [903, 436] on div "Hi [PERSON_NAME], thank you for signing the waiver!" at bounding box center [849, 566] width 581 height 261
click at [909, 436] on div "Hi [PERSON_NAME], thank you for signing the waiver!" at bounding box center [849, 566] width 581 height 261
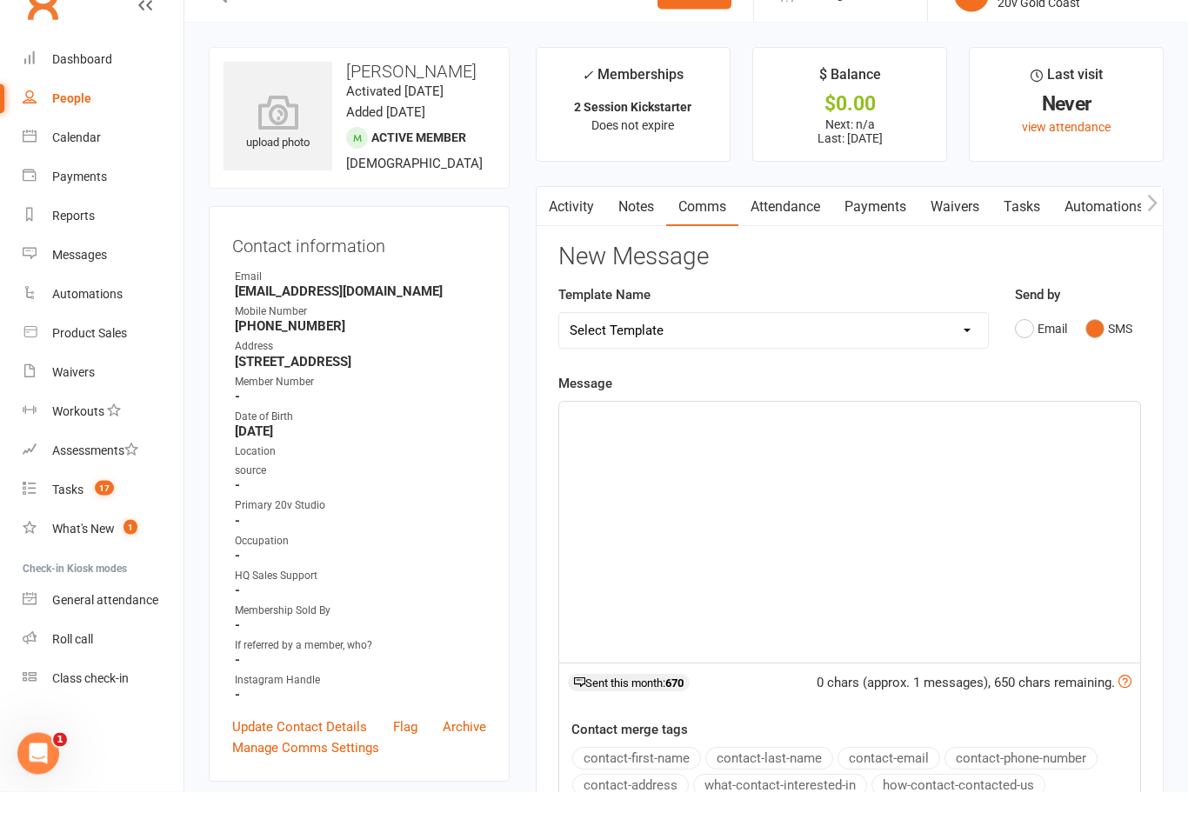
click at [86, 152] on link "Calendar" at bounding box center [103, 171] width 161 height 39
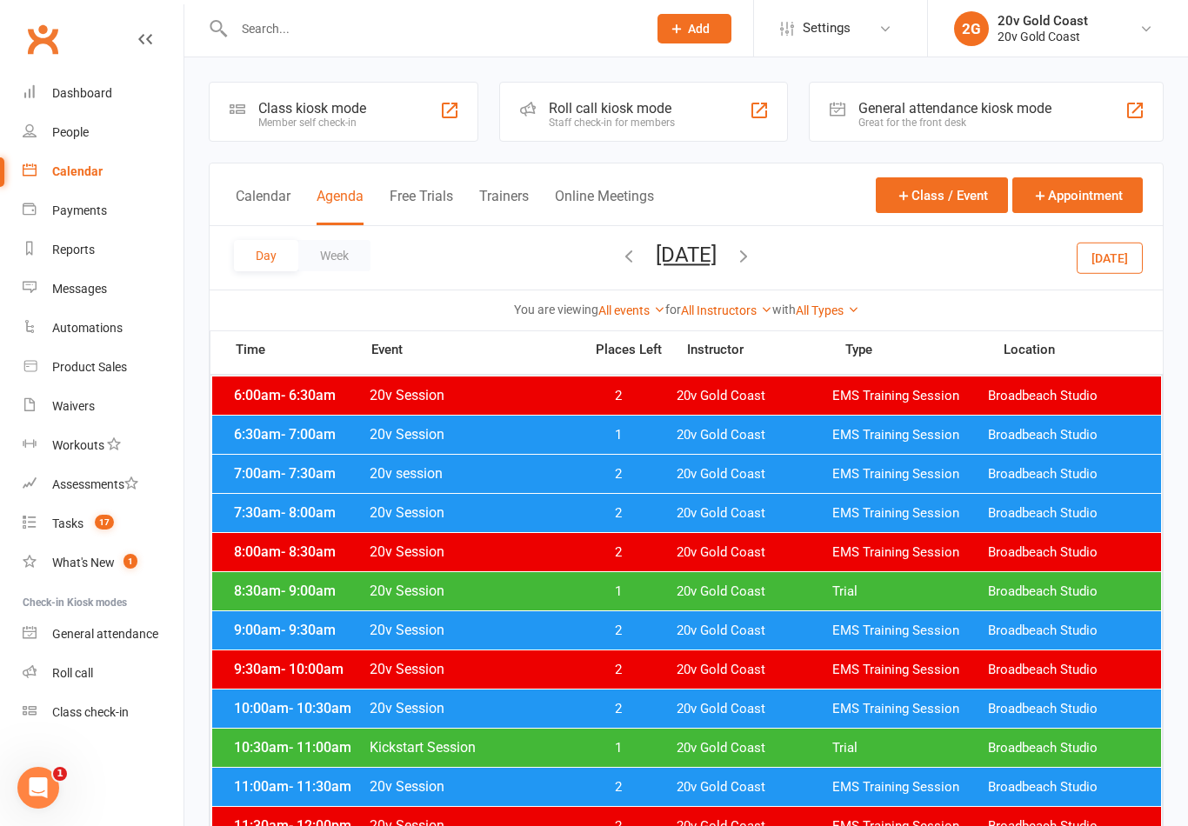
click at [716, 257] on button "[DATE]" at bounding box center [686, 255] width 61 height 24
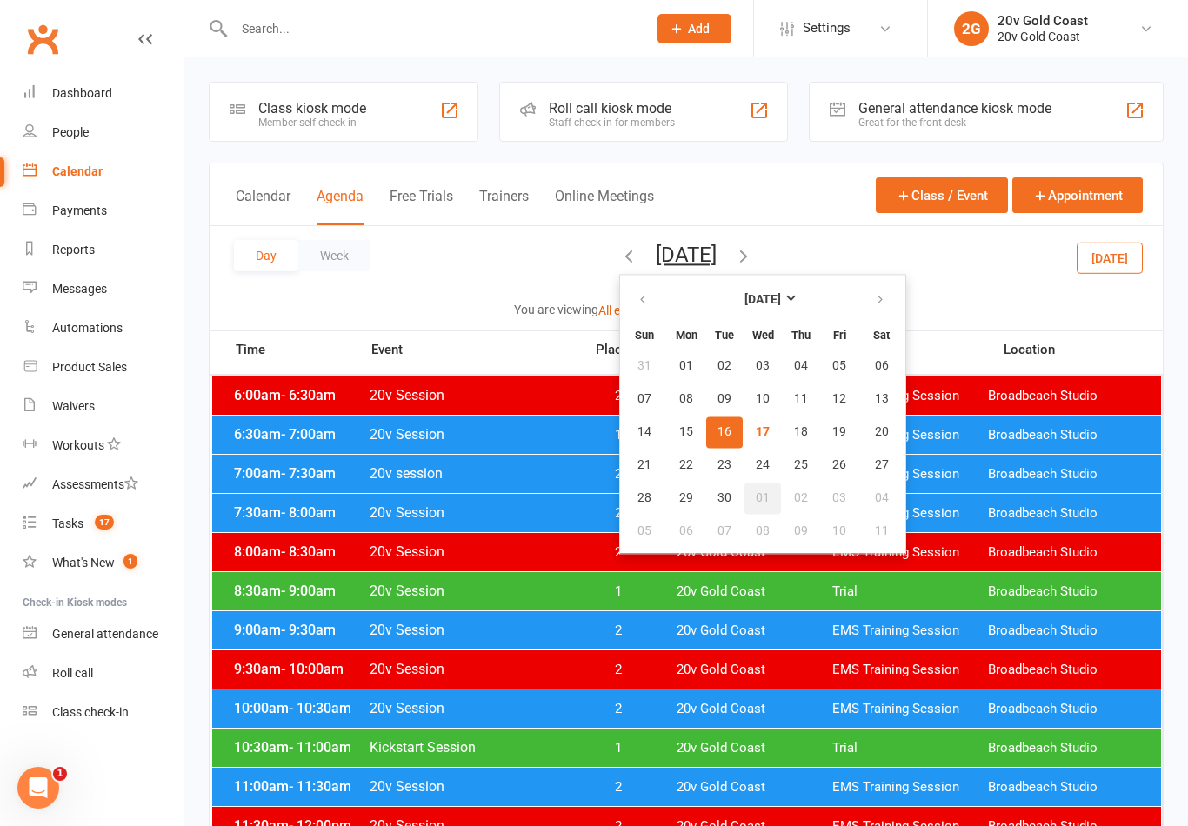
click at [744, 490] on button "01" at bounding box center [762, 498] width 37 height 31
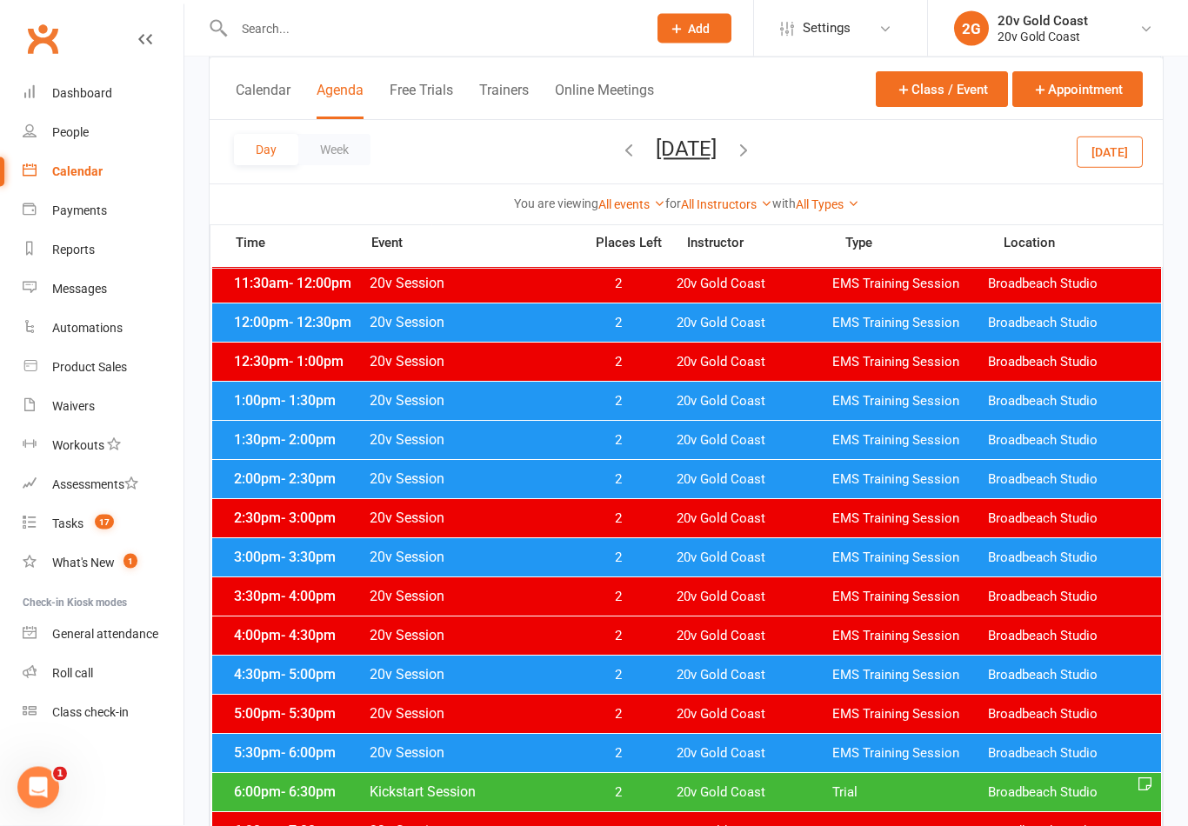
scroll to position [545, 0]
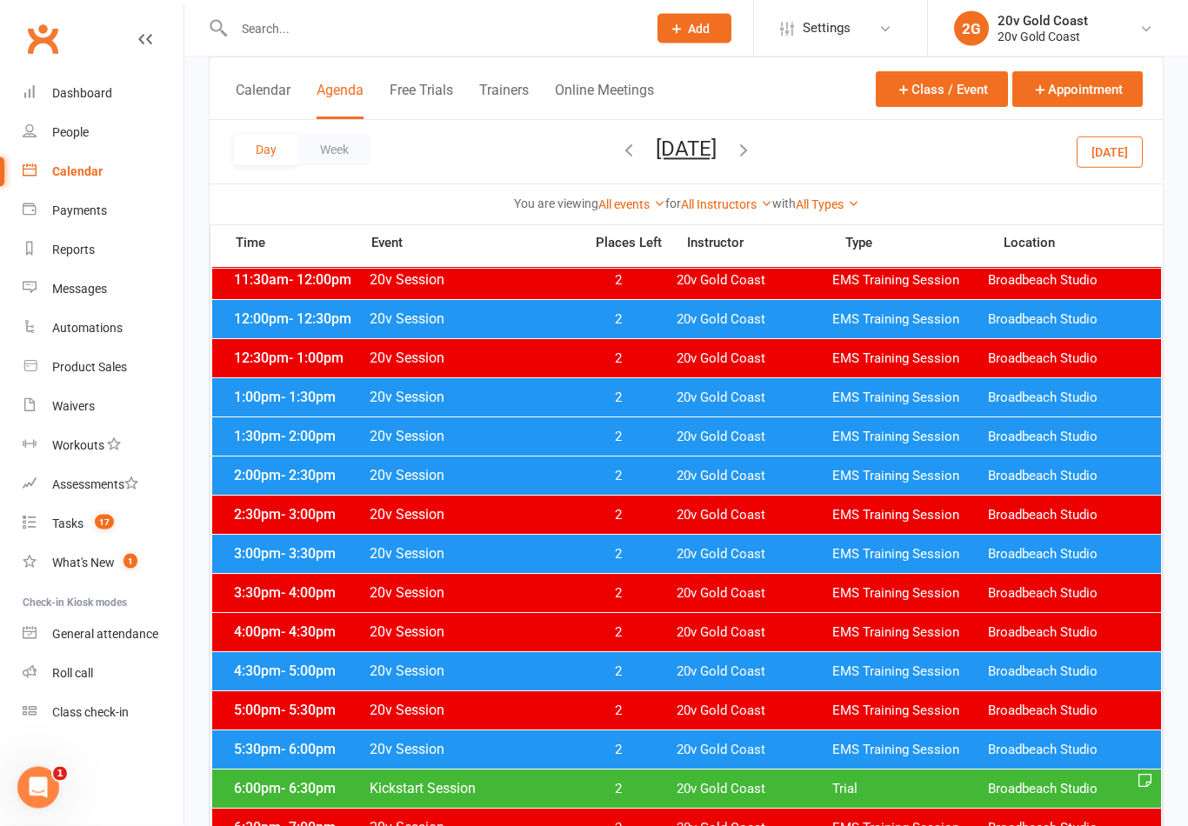
click at [858, 777] on div "6:00pm - 6:30pm Kickstart Session 2 20v Gold Coast Trial Broadbeach Studio" at bounding box center [686, 789] width 949 height 38
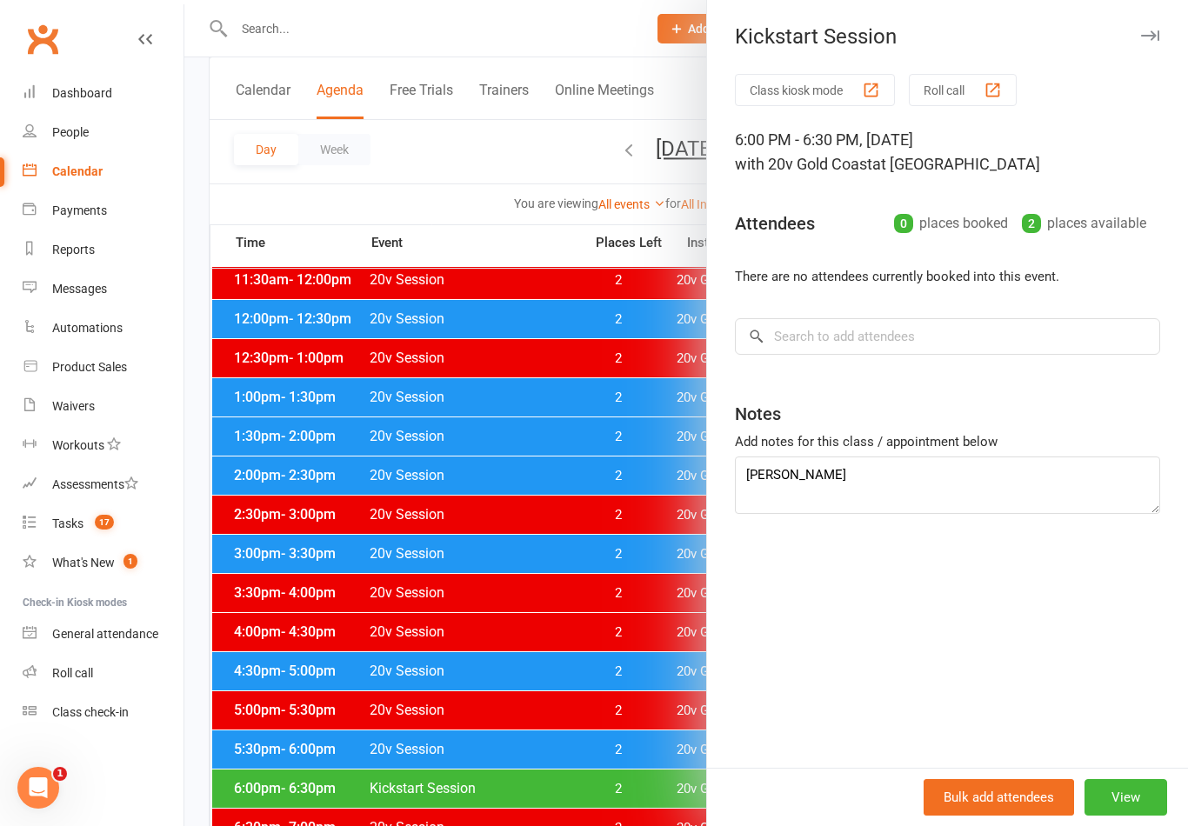
click at [622, 501] on div at bounding box center [685, 413] width 1003 height 826
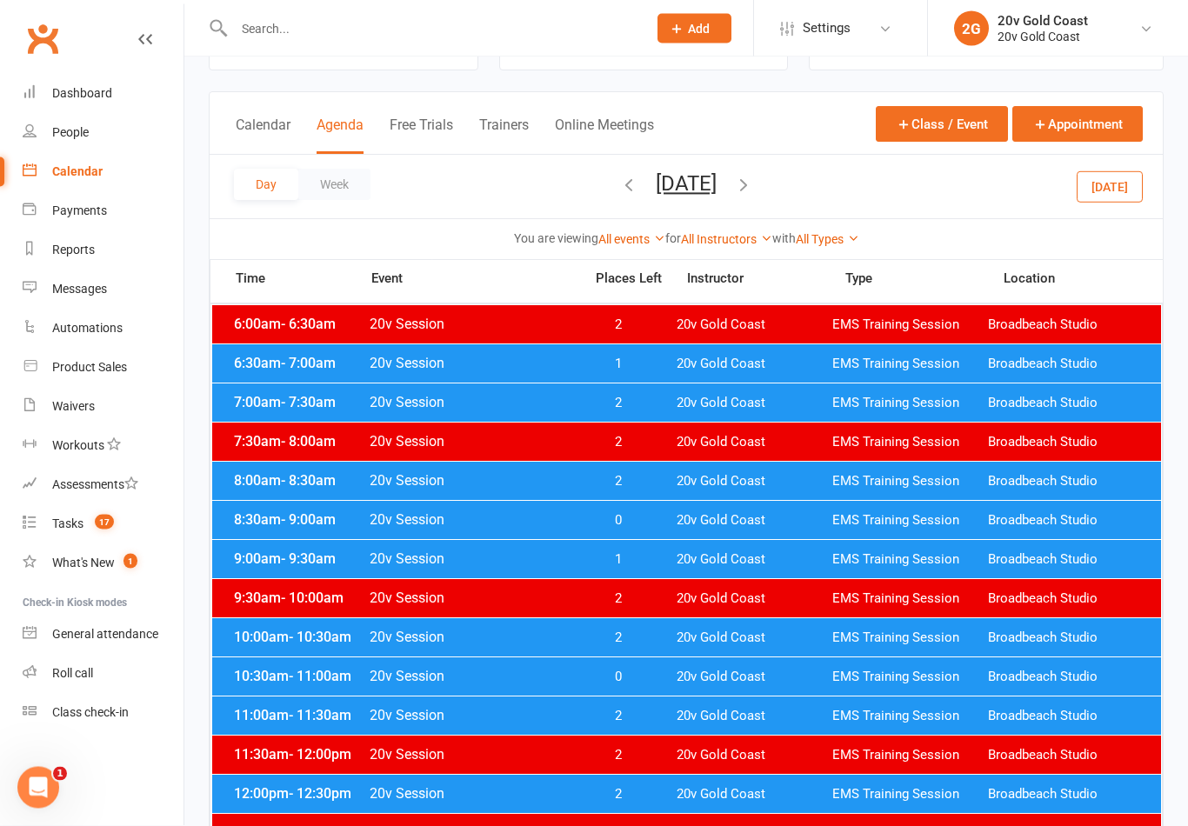
scroll to position [0, 0]
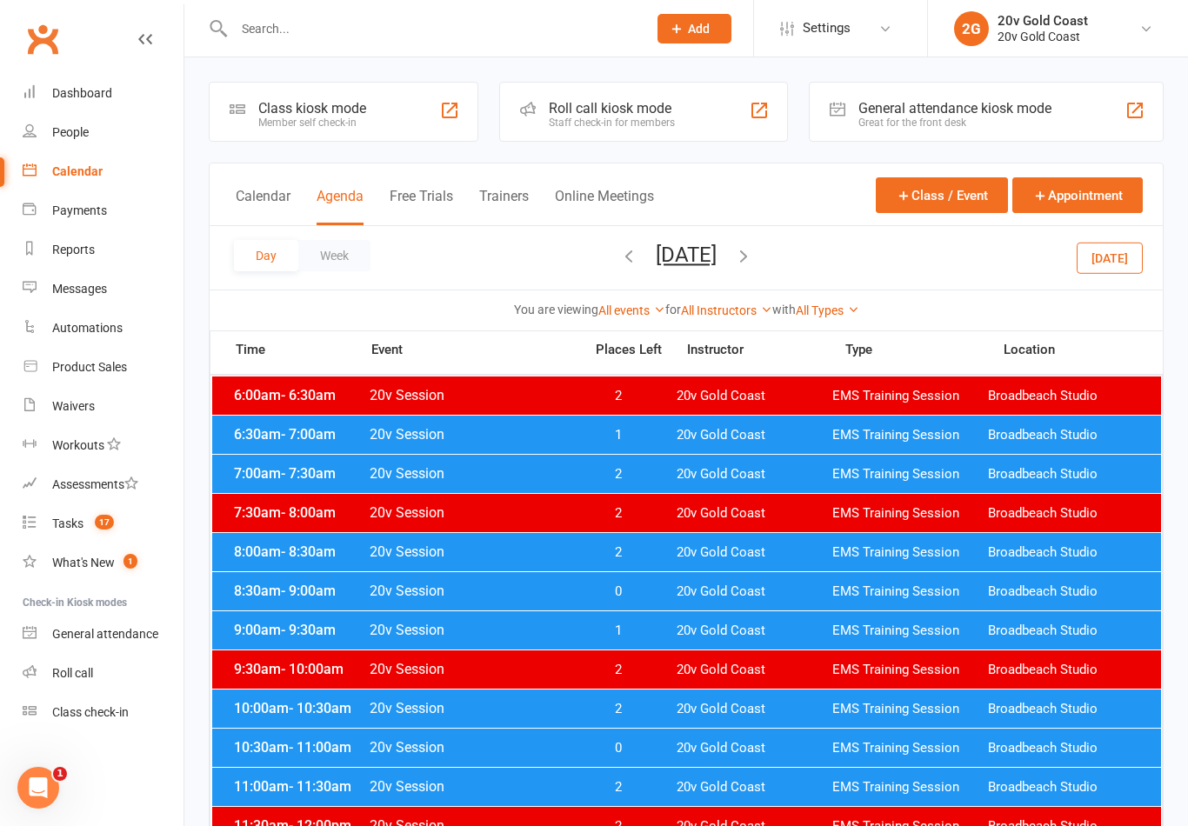
click at [90, 521] on count-badge "17" at bounding box center [100, 523] width 28 height 14
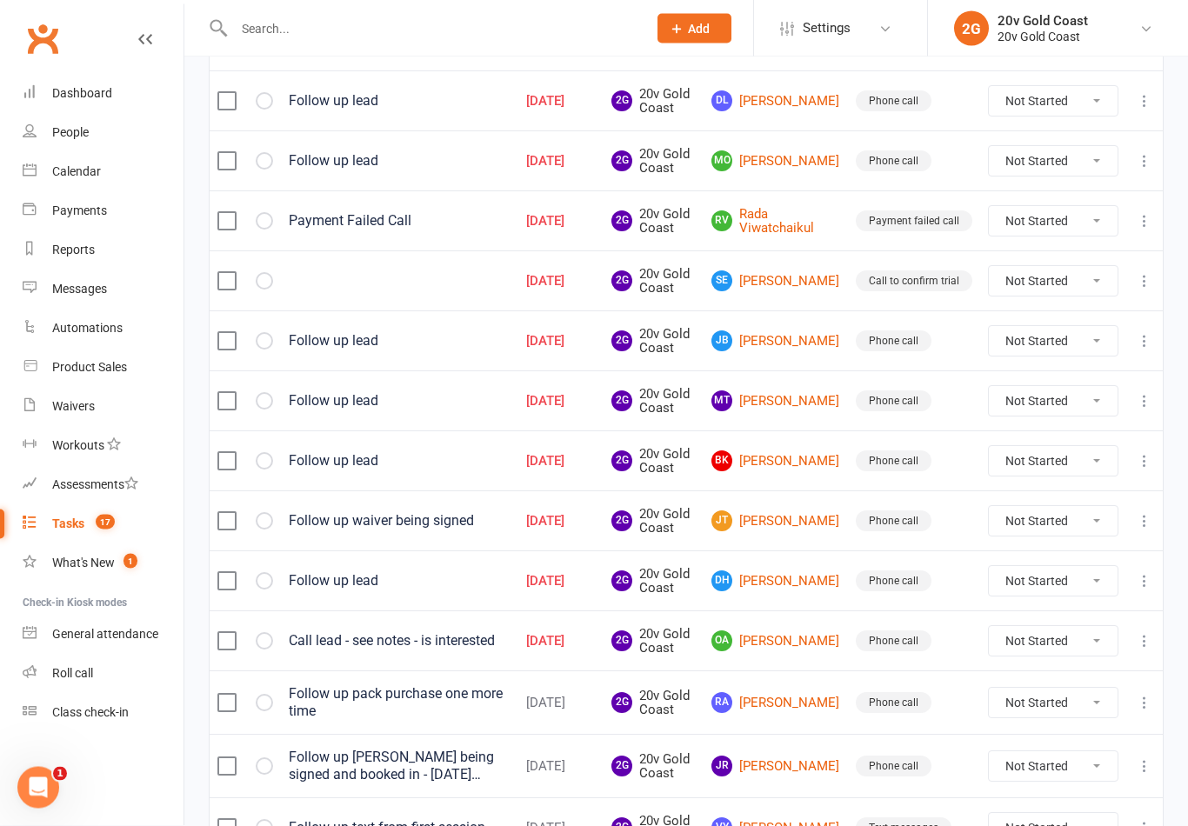
scroll to position [380, 0]
click at [813, 539] on td "[PERSON_NAME] [PERSON_NAME]" at bounding box center [775, 520] width 144 height 60
click at [803, 515] on link "[PERSON_NAME] [PERSON_NAME]" at bounding box center [775, 520] width 129 height 21
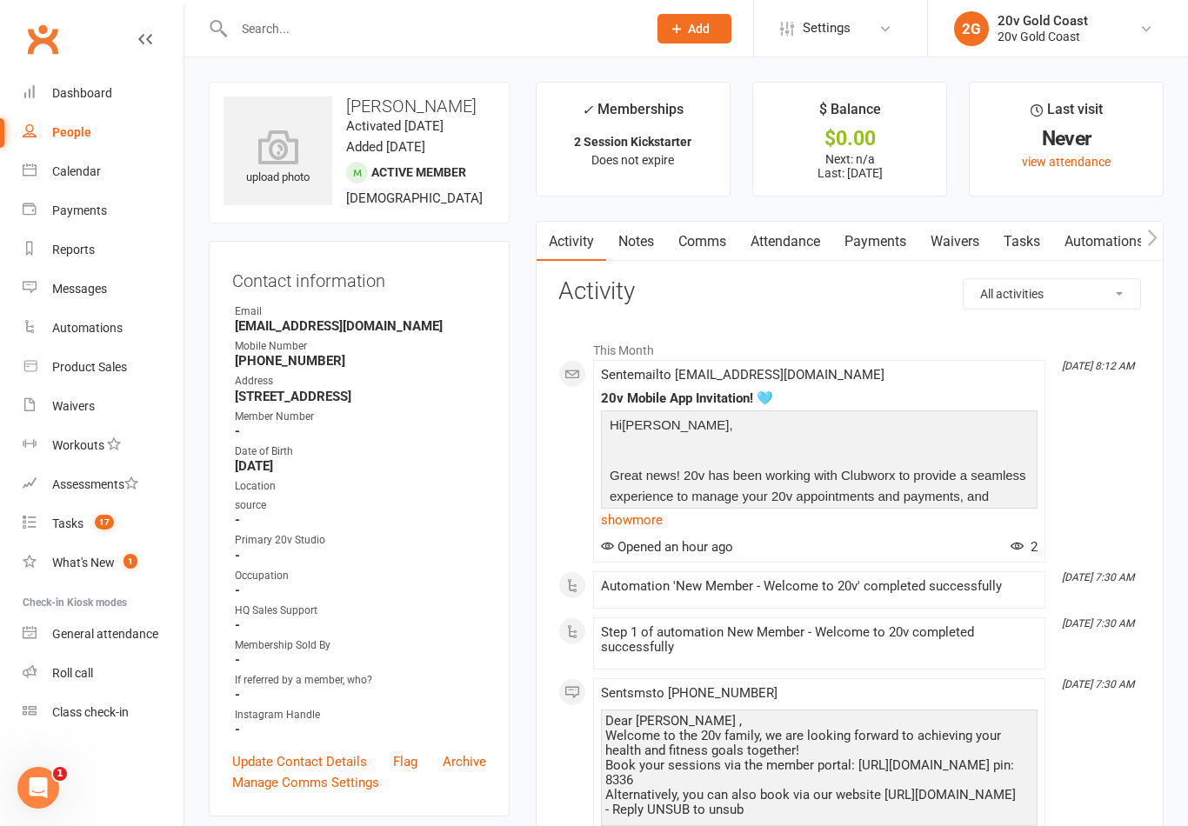
click at [698, 231] on link "Comms" at bounding box center [702, 242] width 72 height 40
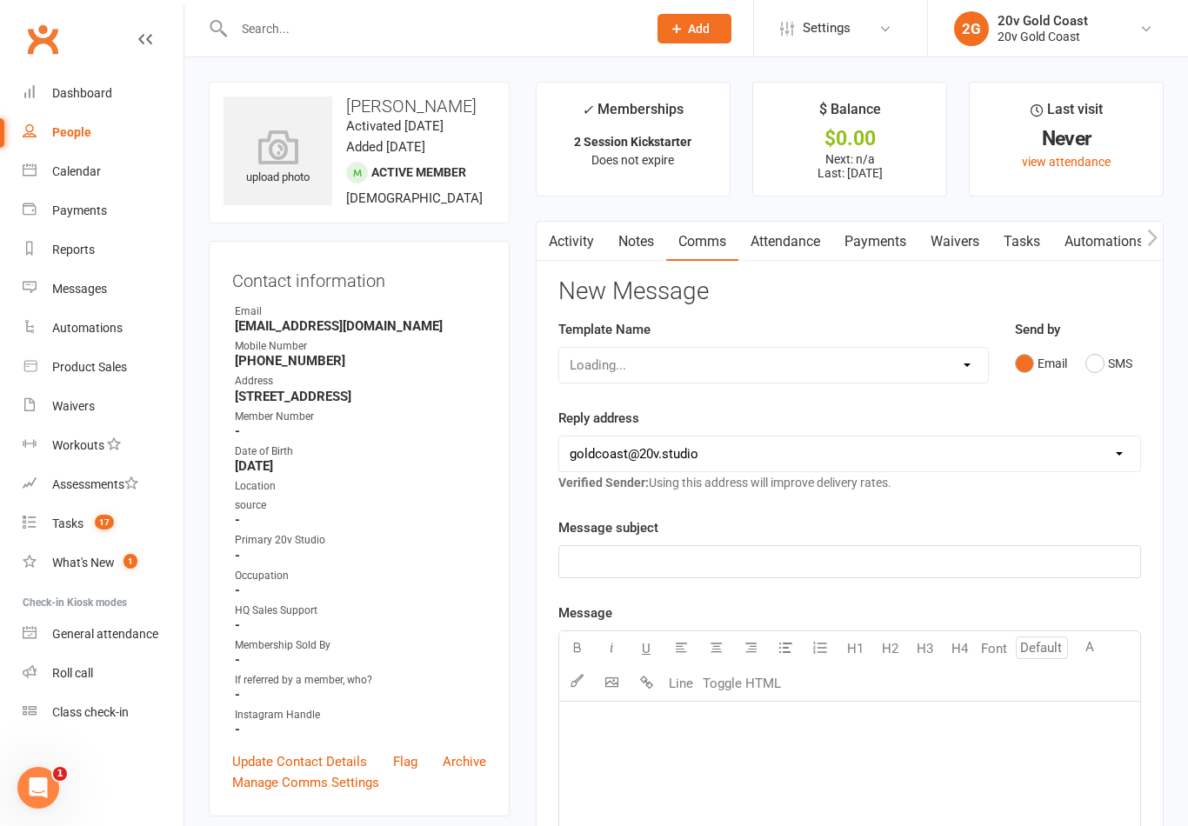
scroll to position [27, 0]
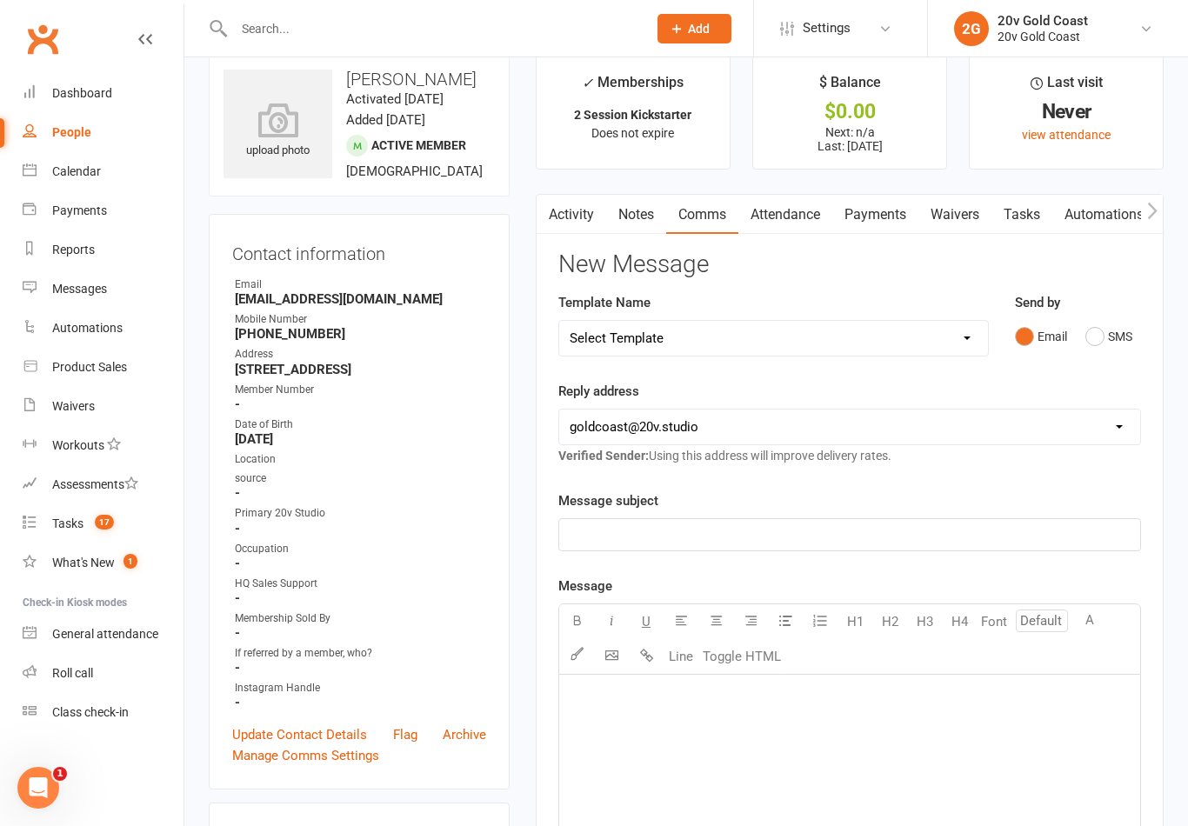
click at [641, 211] on link "Notes" at bounding box center [636, 215] width 60 height 40
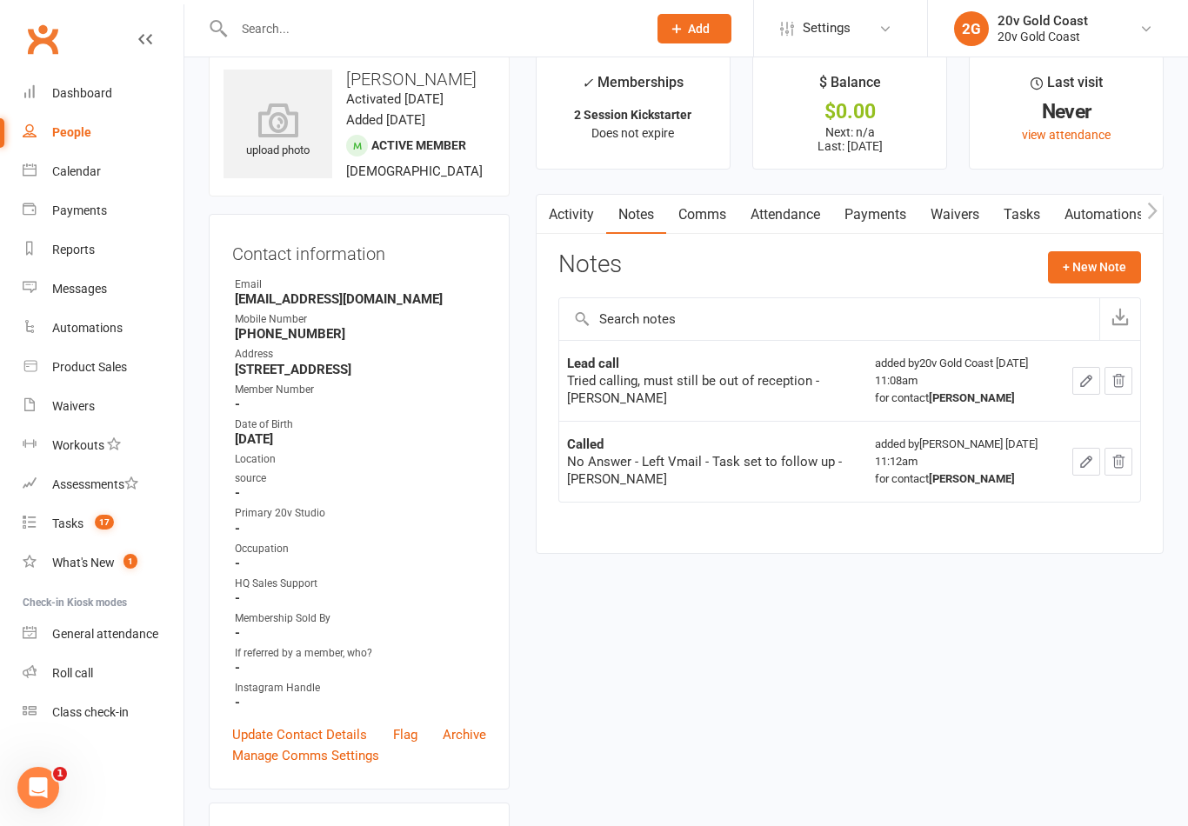
click at [576, 215] on link "Activity" at bounding box center [571, 215] width 70 height 40
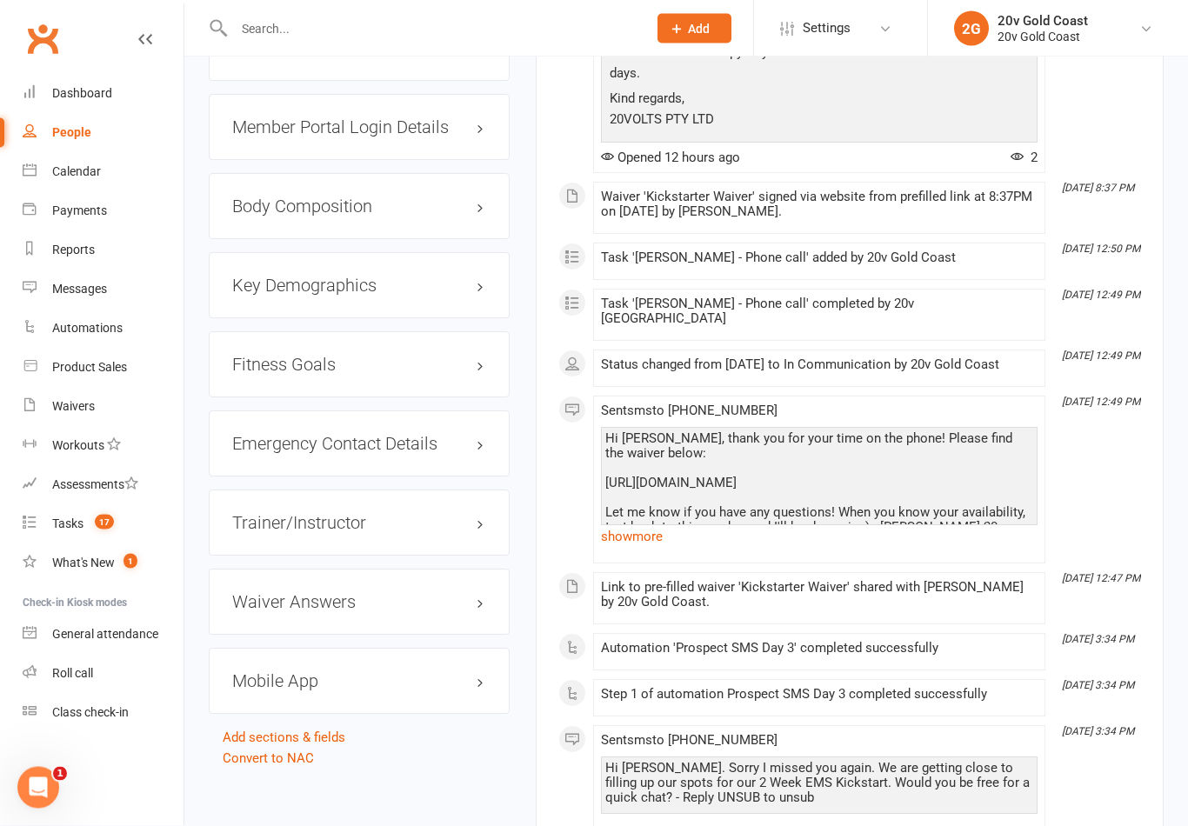
scroll to position [1542, 0]
click at [643, 524] on link "show more" at bounding box center [819, 536] width 436 height 24
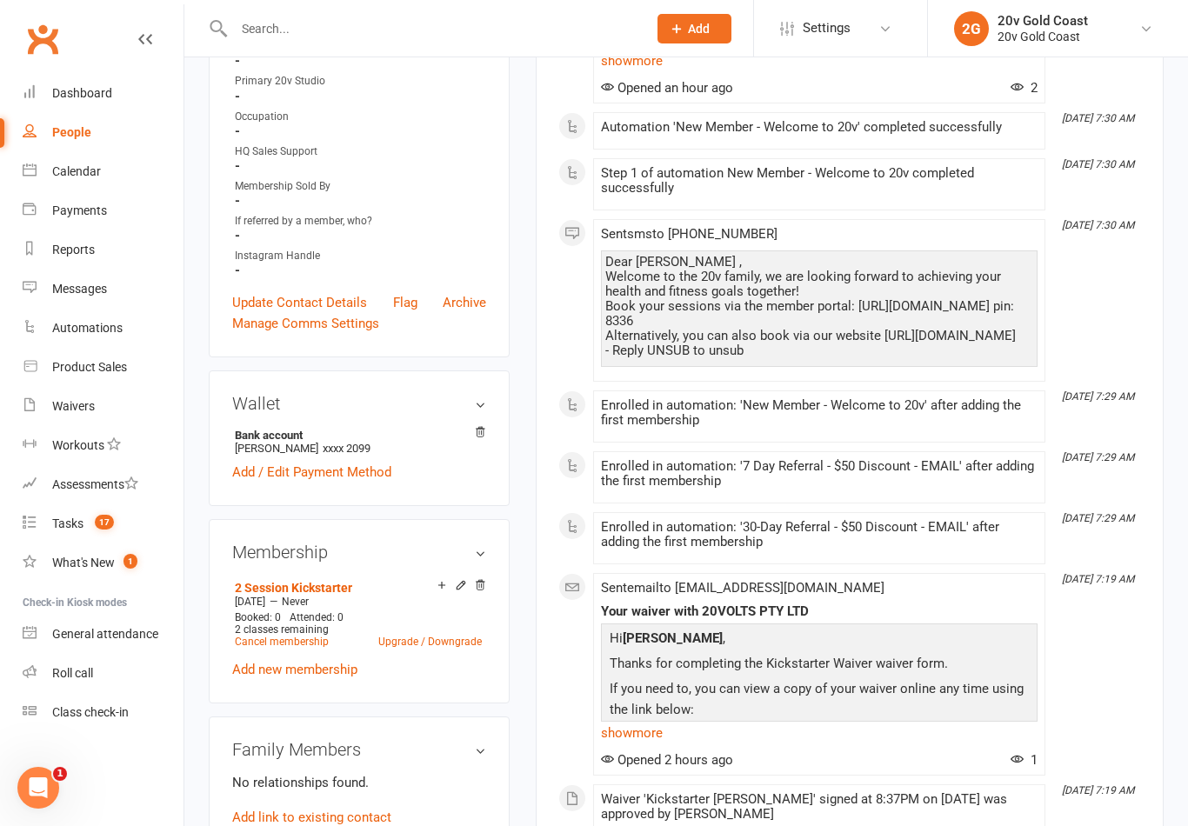
scroll to position [0, 0]
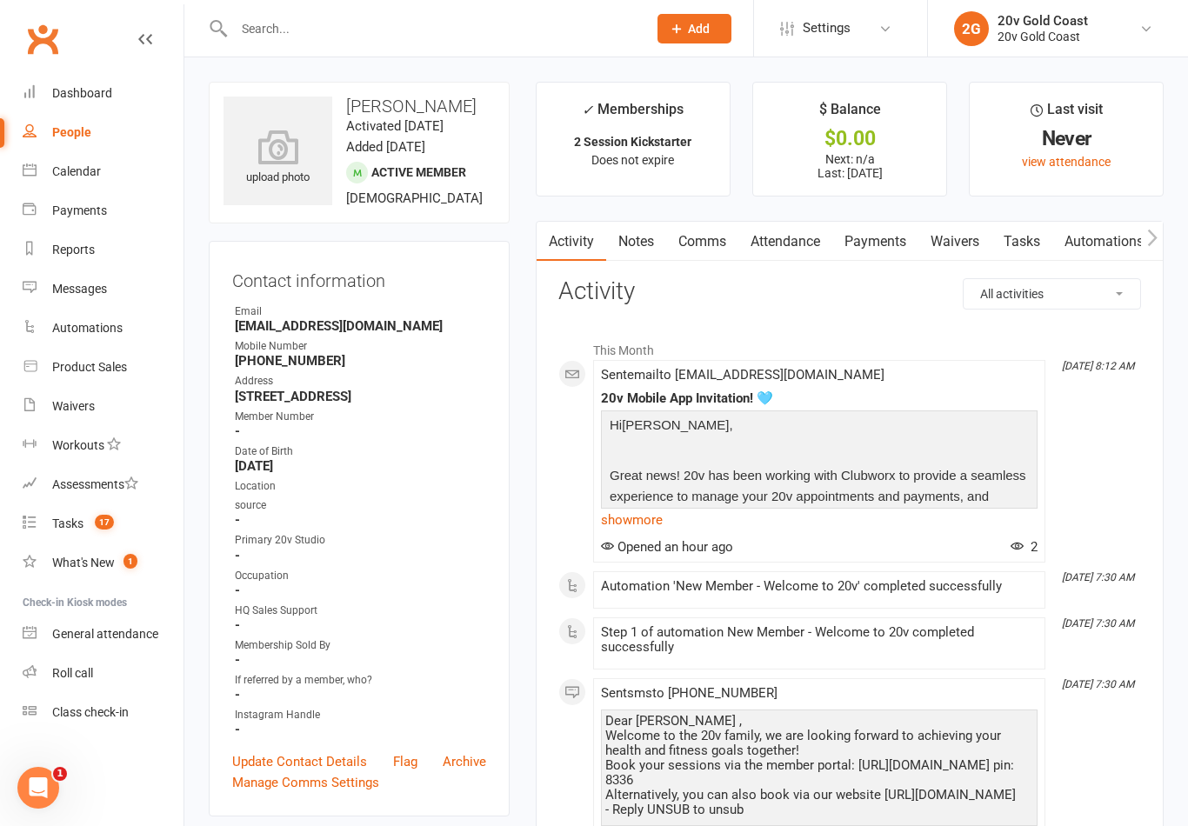
click at [699, 233] on link "Comms" at bounding box center [702, 242] width 72 height 40
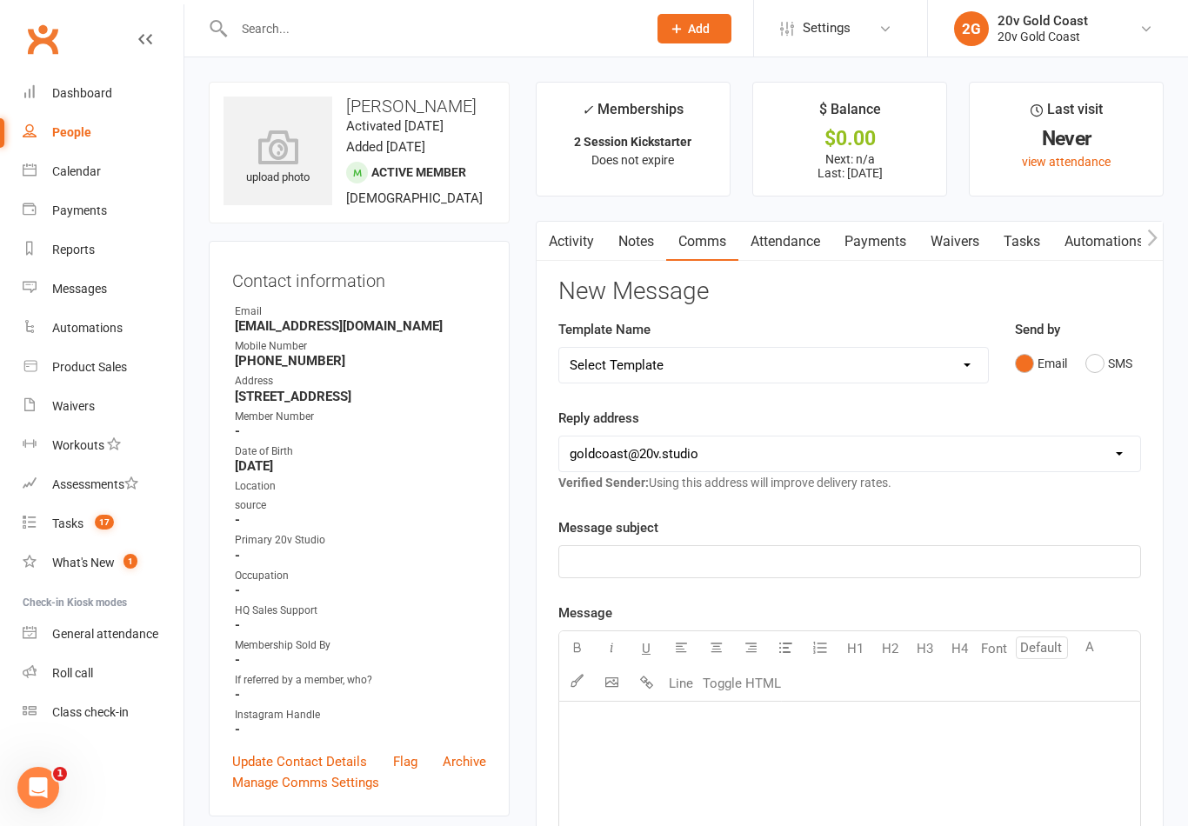
click at [1123, 356] on button "SMS" at bounding box center [1108, 363] width 47 height 33
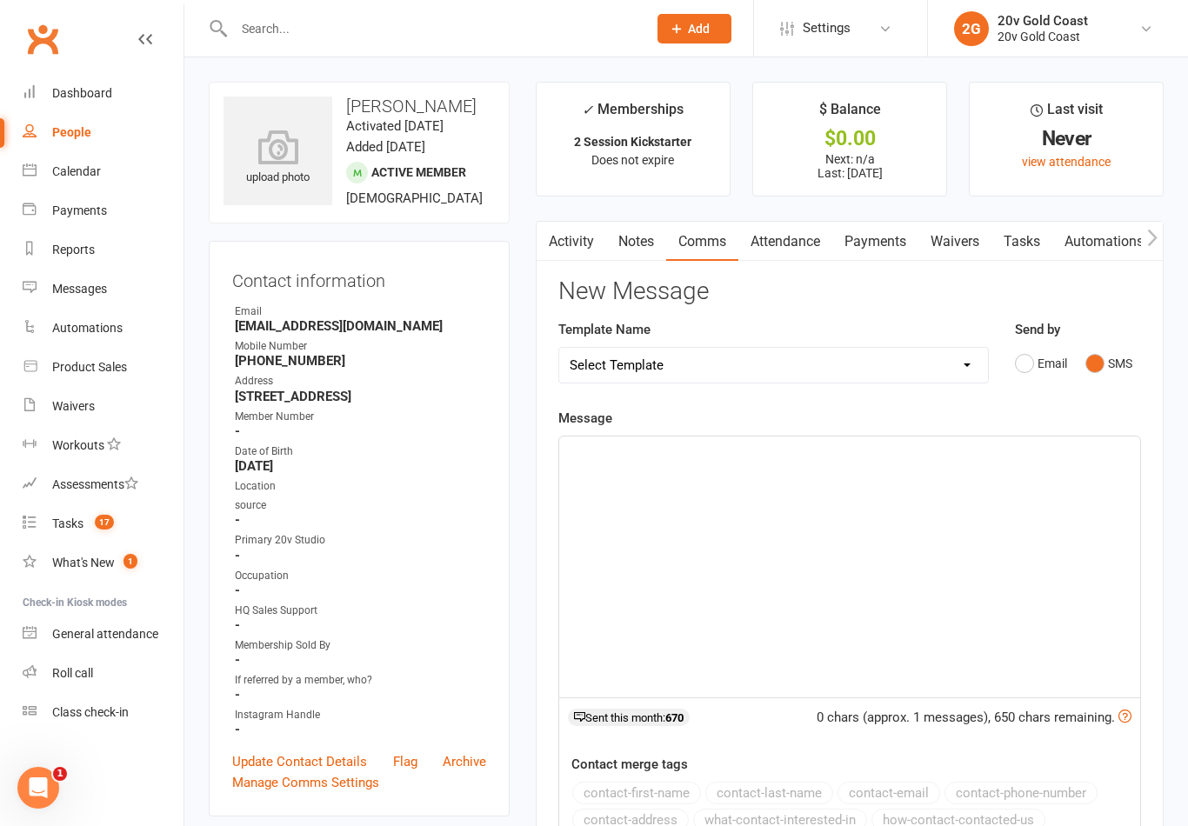
click at [911, 520] on div "﻿" at bounding box center [849, 566] width 581 height 261
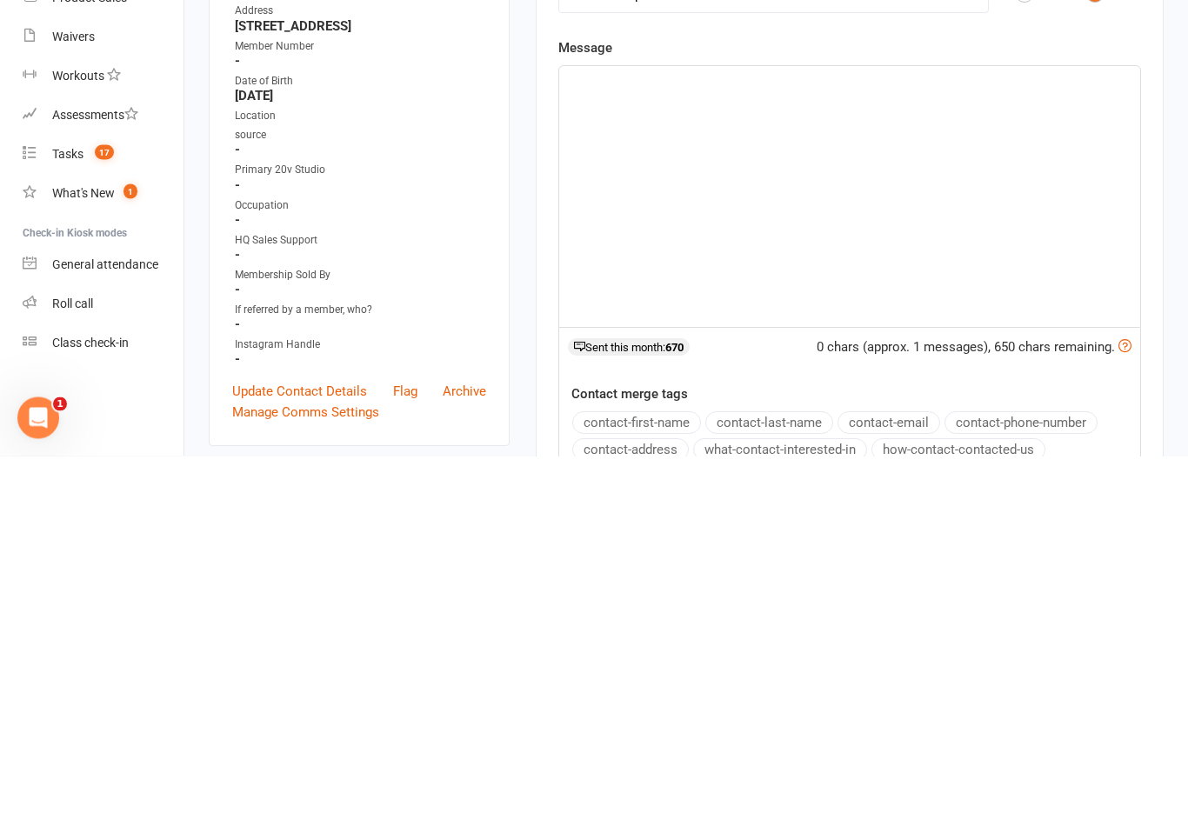
click at [900, 436] on div "﻿" at bounding box center [849, 566] width 581 height 261
paste div
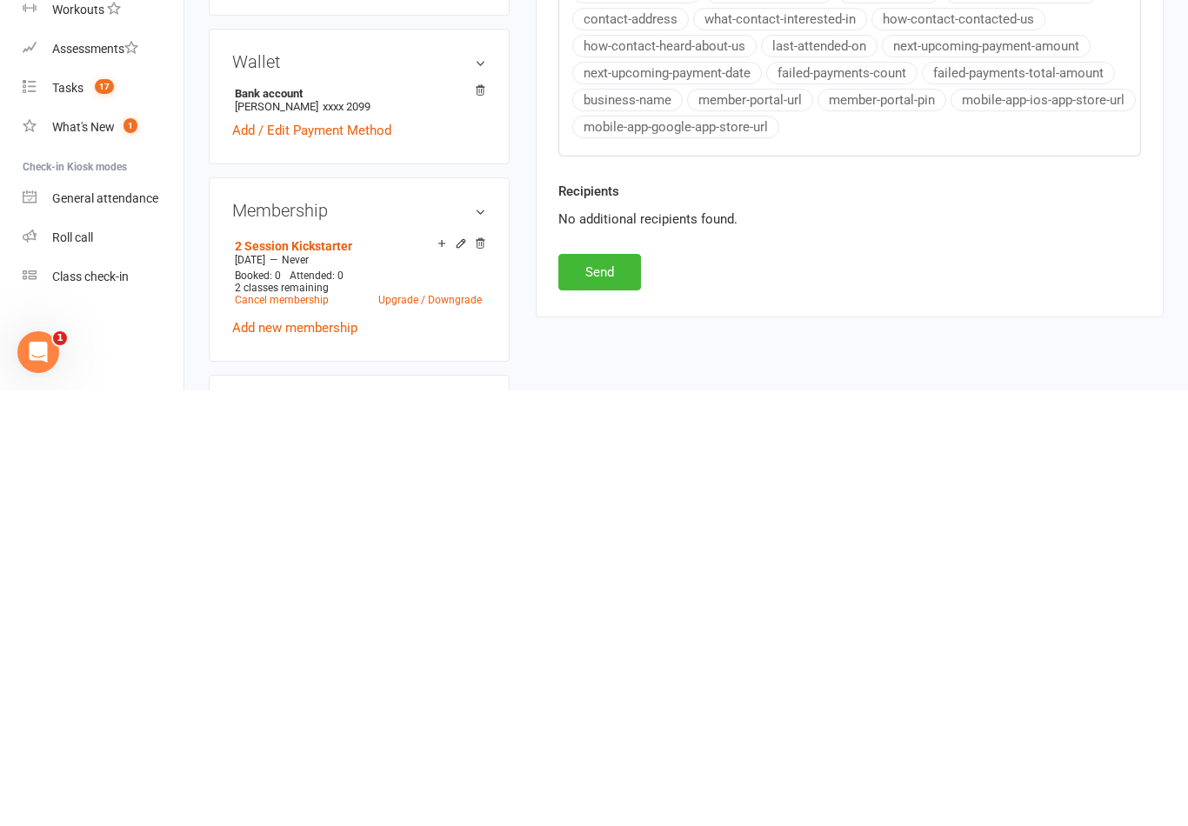
click at [623, 690] on button "Send" at bounding box center [599, 708] width 83 height 37
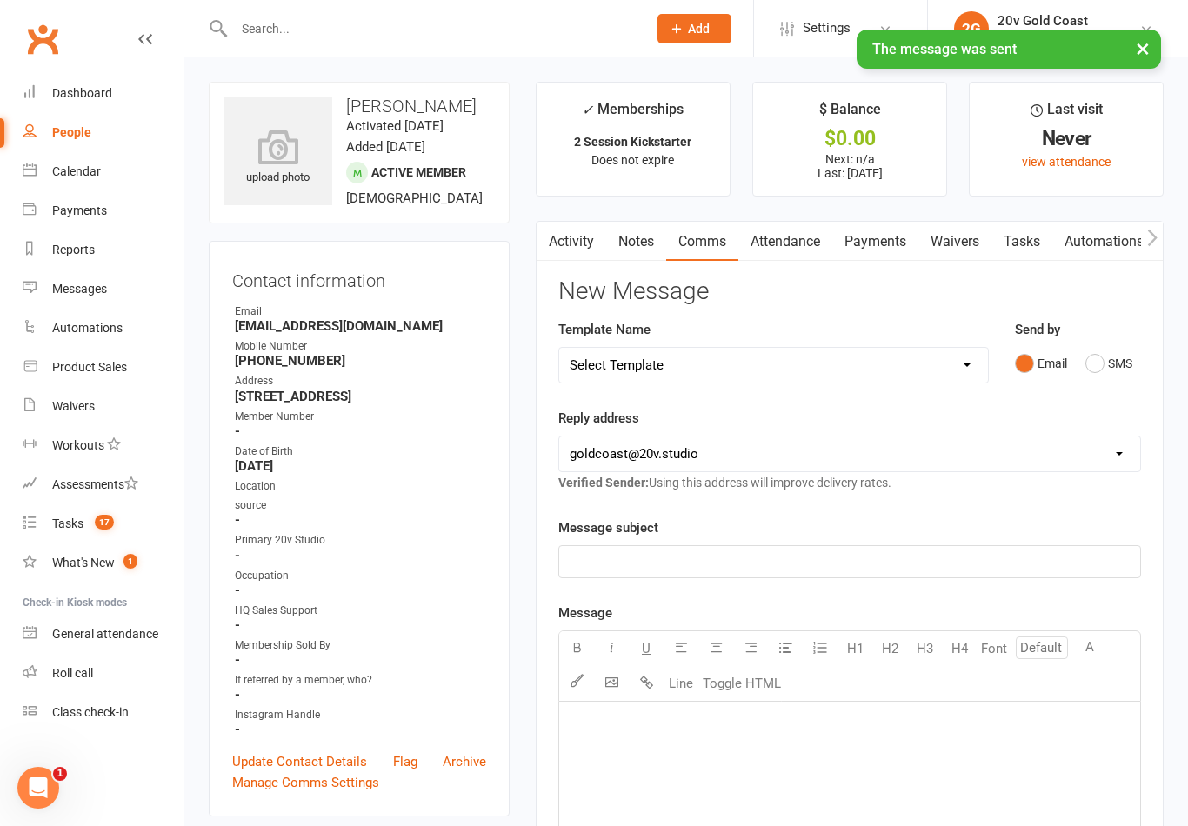
click at [650, 226] on link "Notes" at bounding box center [636, 242] width 60 height 40
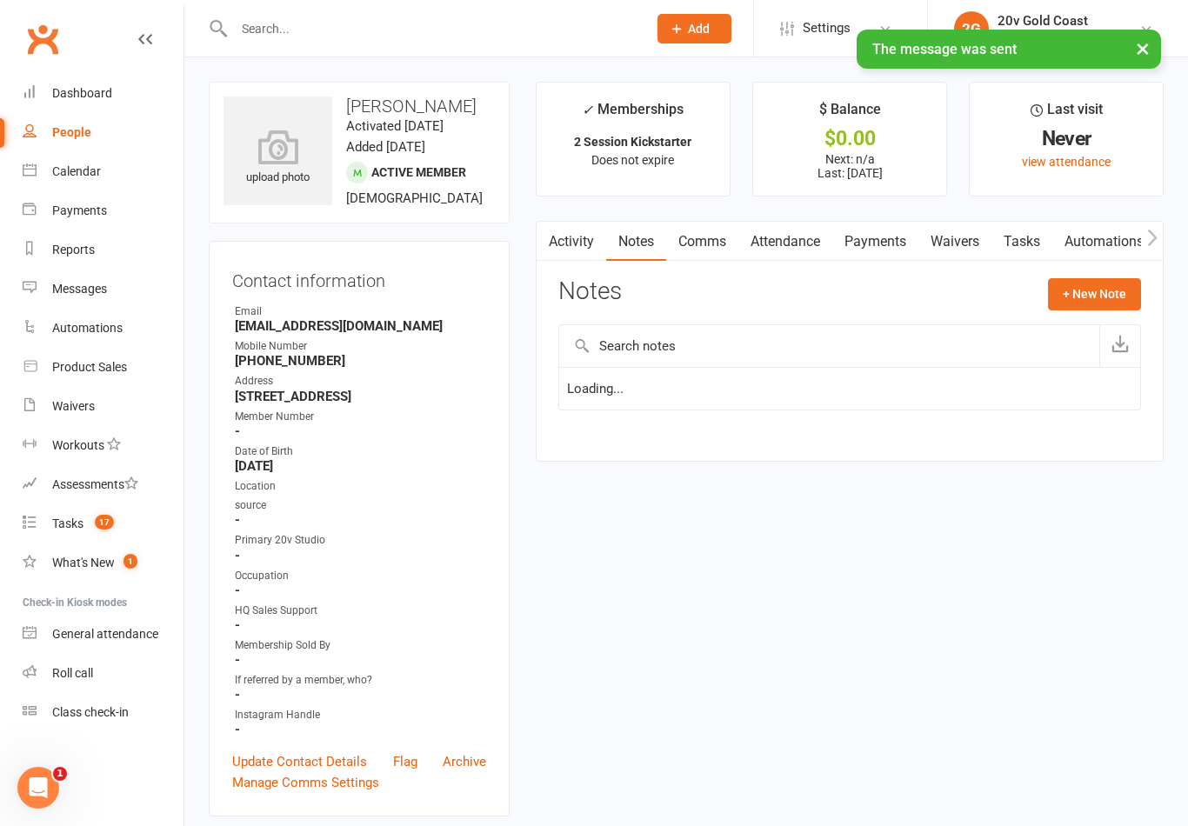
click at [1116, 356] on button "button" at bounding box center [1119, 346] width 41 height 42
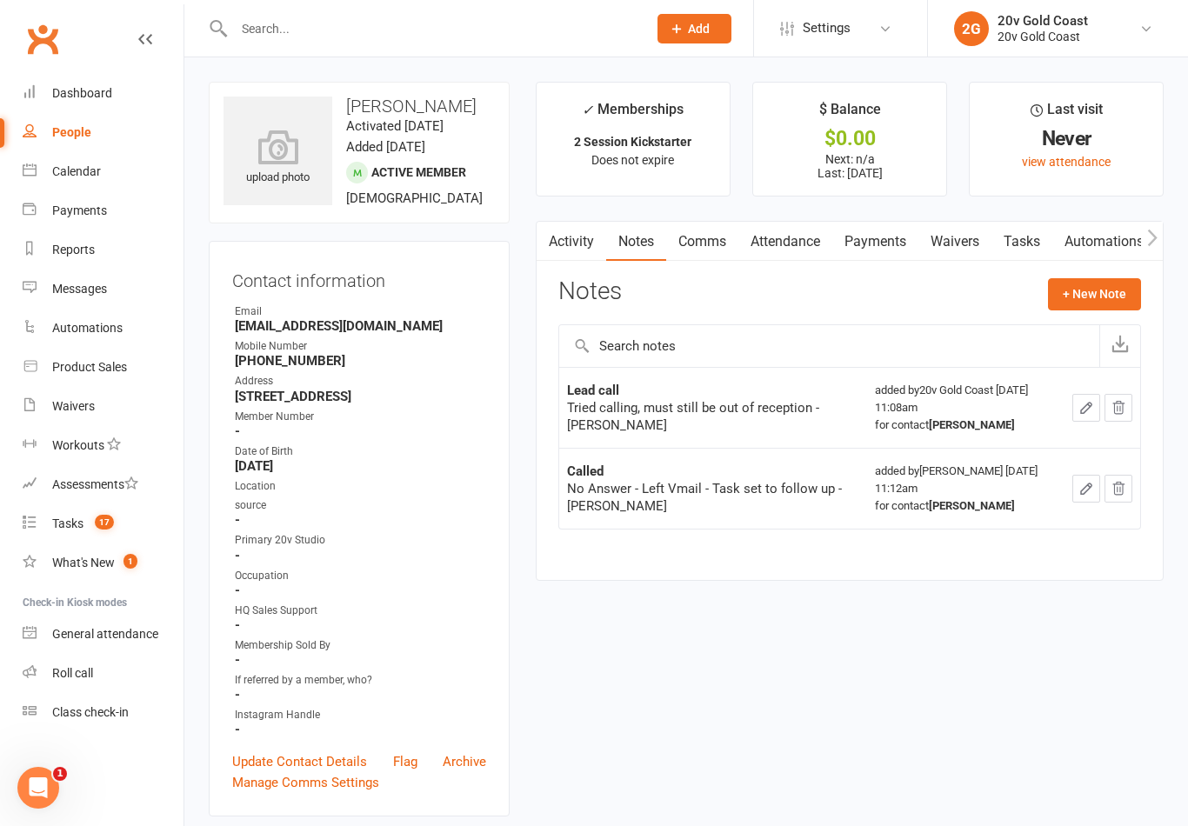
click at [1124, 282] on button "+ New Note" at bounding box center [1094, 293] width 93 height 31
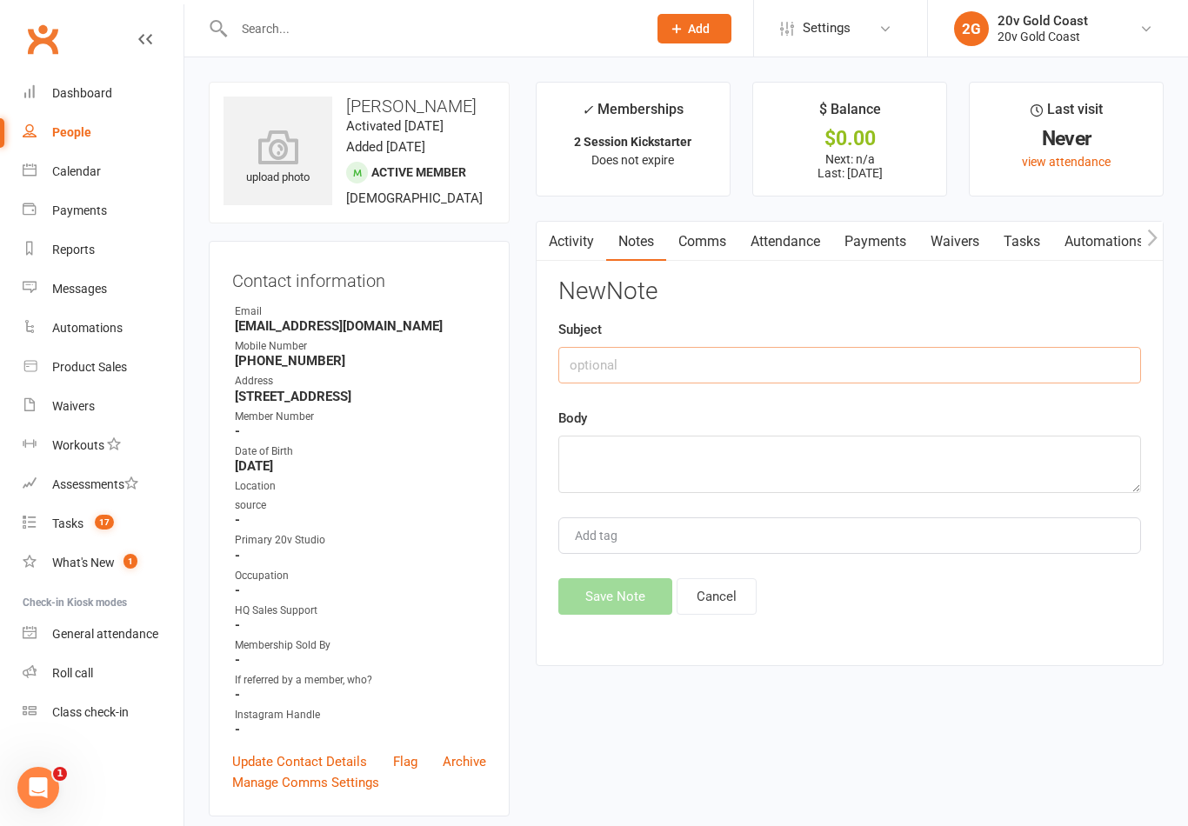
click at [852, 367] on input "text" at bounding box center [849, 365] width 583 height 37
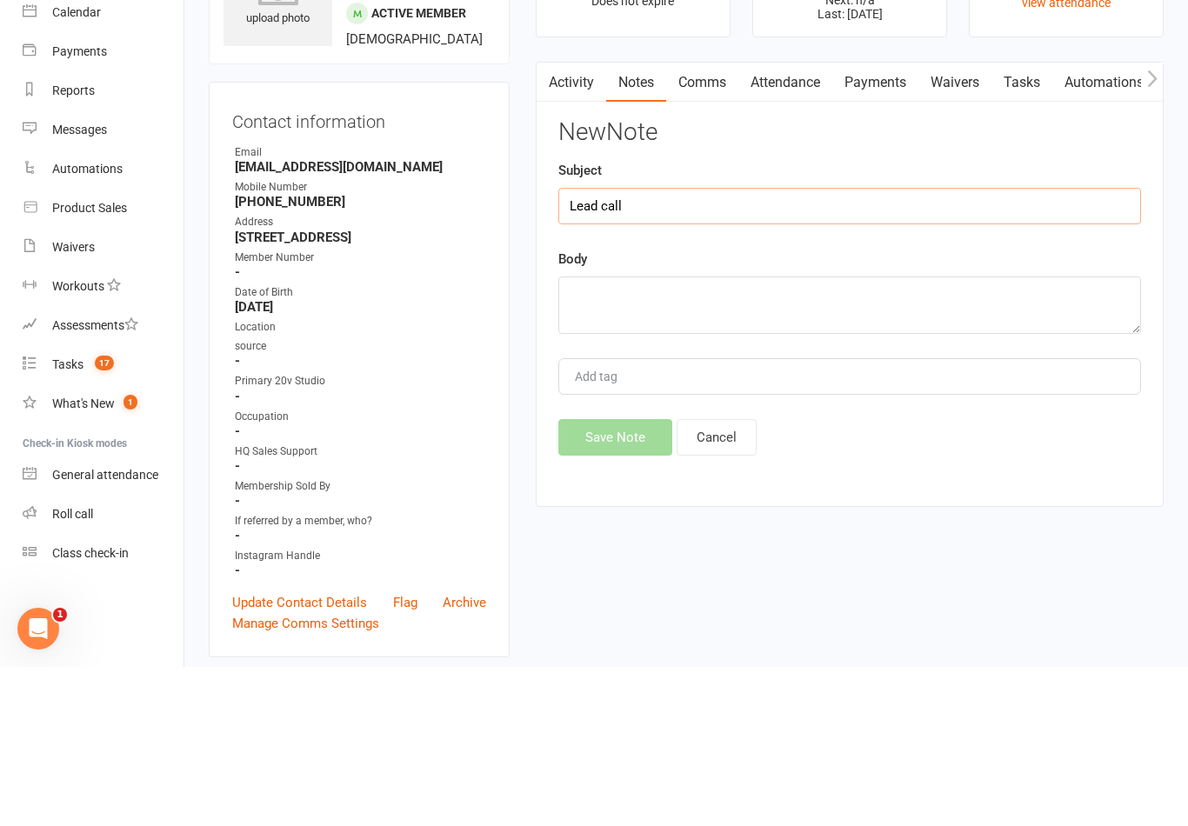
type input "Lead call"
click at [887, 436] on textarea at bounding box center [849, 464] width 583 height 57
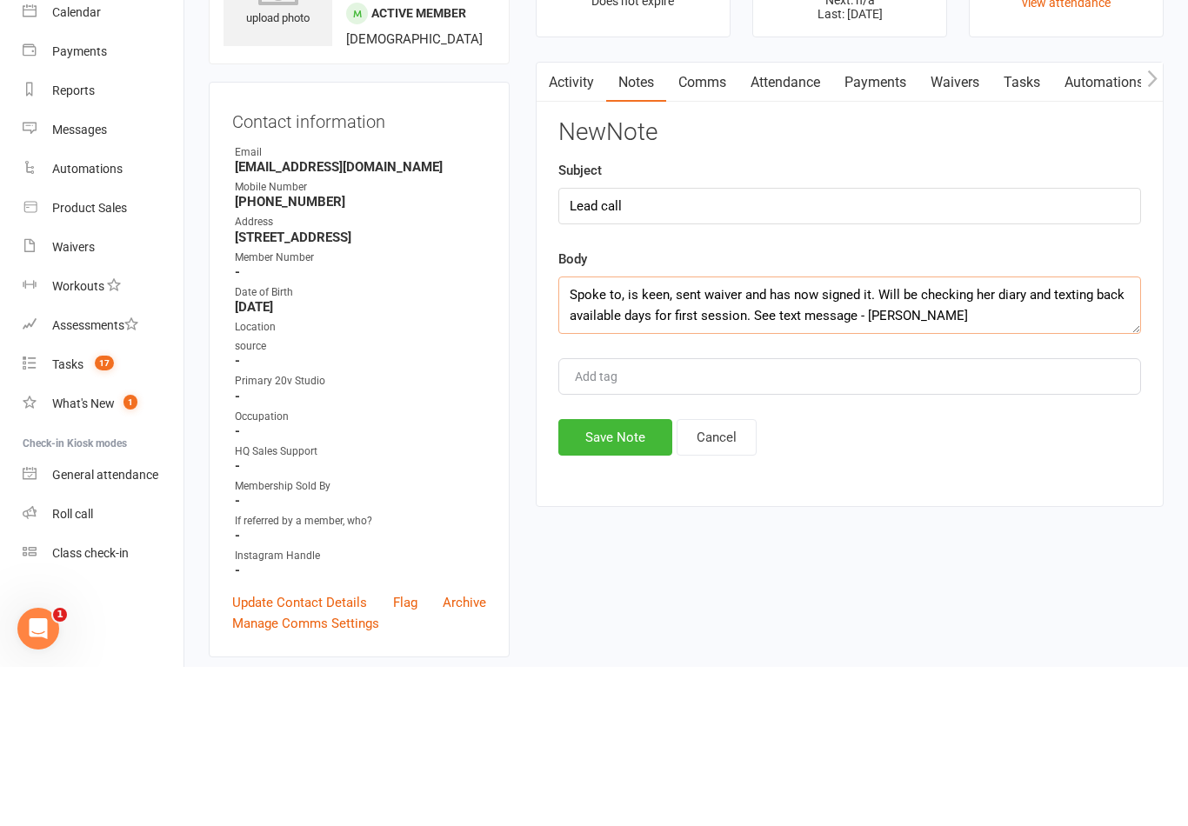
type textarea "Spoke to, is keen, sent waiver and has now signed it. Will be checking her diar…"
click at [1043, 408] on div "Body Spoke to, is keen, sent waiver and has now signed it. Will be checking her…" at bounding box center [849, 450] width 583 height 85
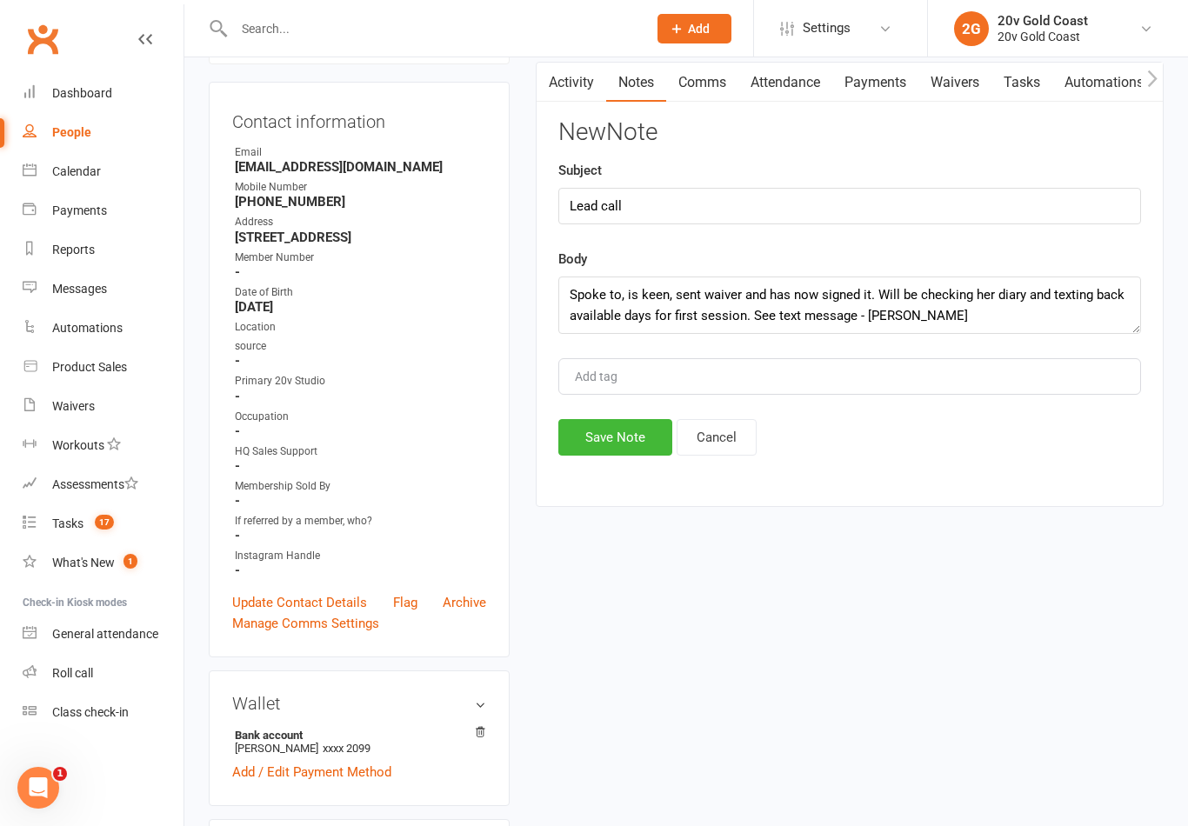
click at [596, 430] on button "Save Note" at bounding box center [615, 437] width 114 height 37
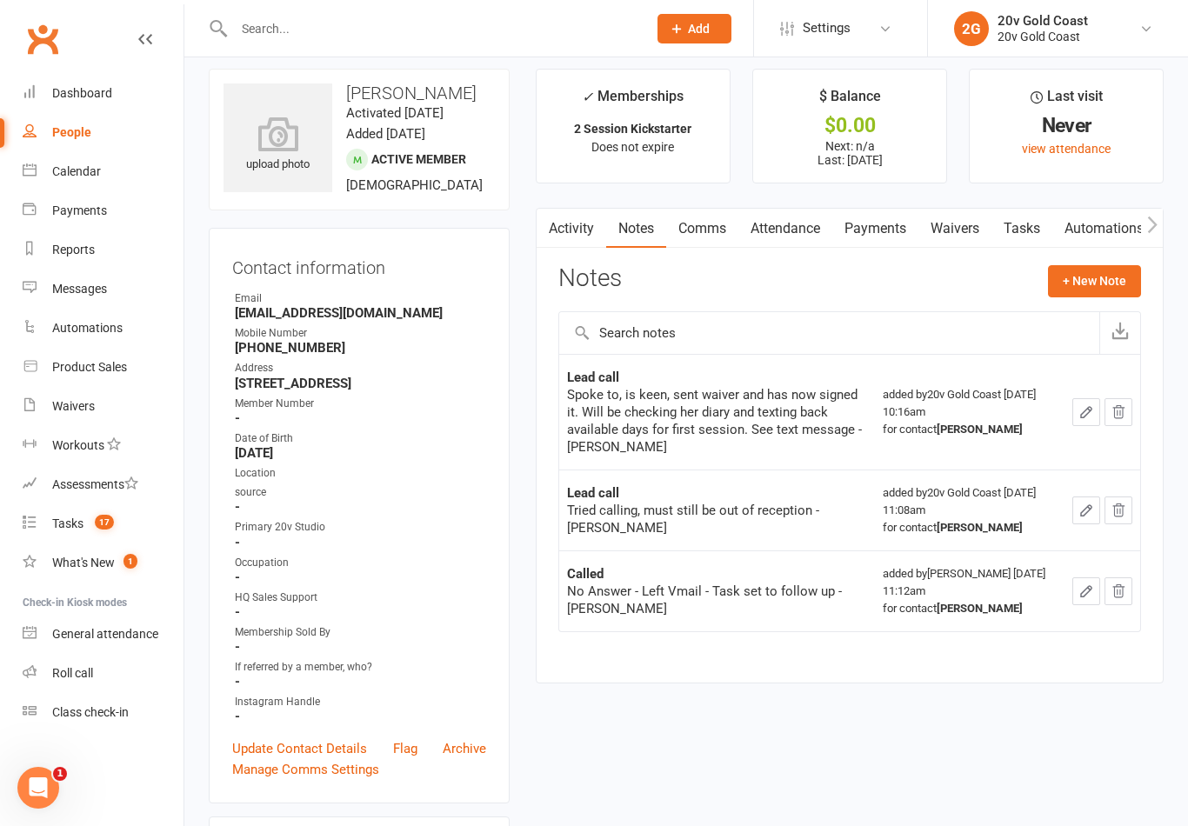
scroll to position [0, 0]
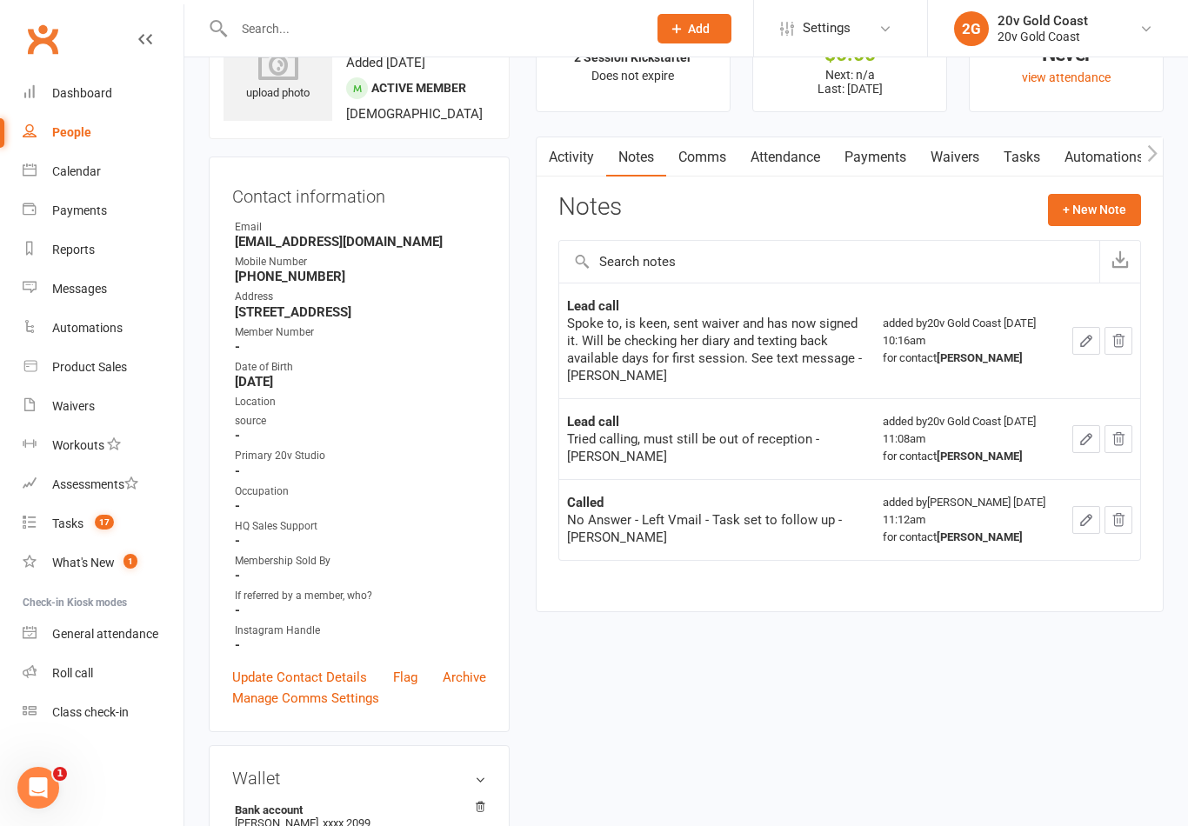
click at [347, 688] on link "Update Contact Details" at bounding box center [299, 677] width 135 height 21
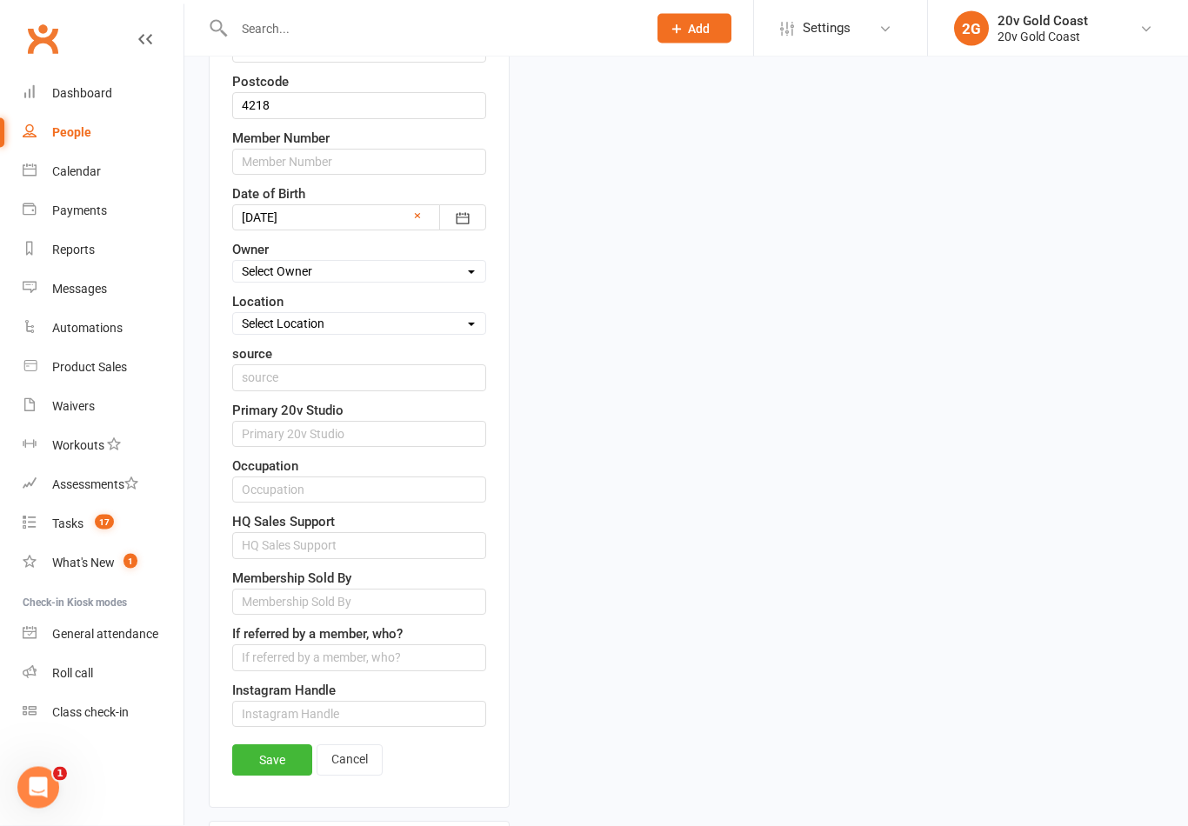
scroll to position [667, 0]
click at [286, 615] on input "text" at bounding box center [359, 602] width 254 height 26
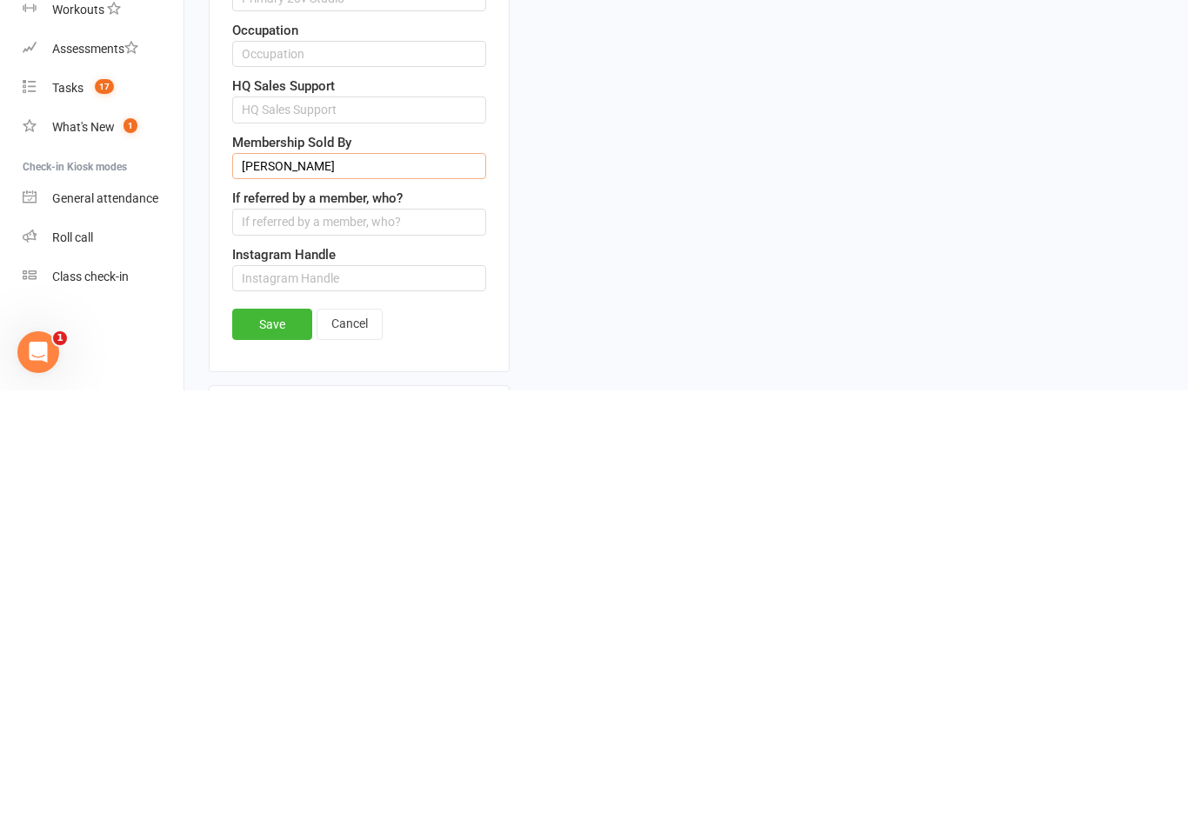
type input "[PERSON_NAME]"
click at [269, 744] on link "Save" at bounding box center [272, 759] width 80 height 31
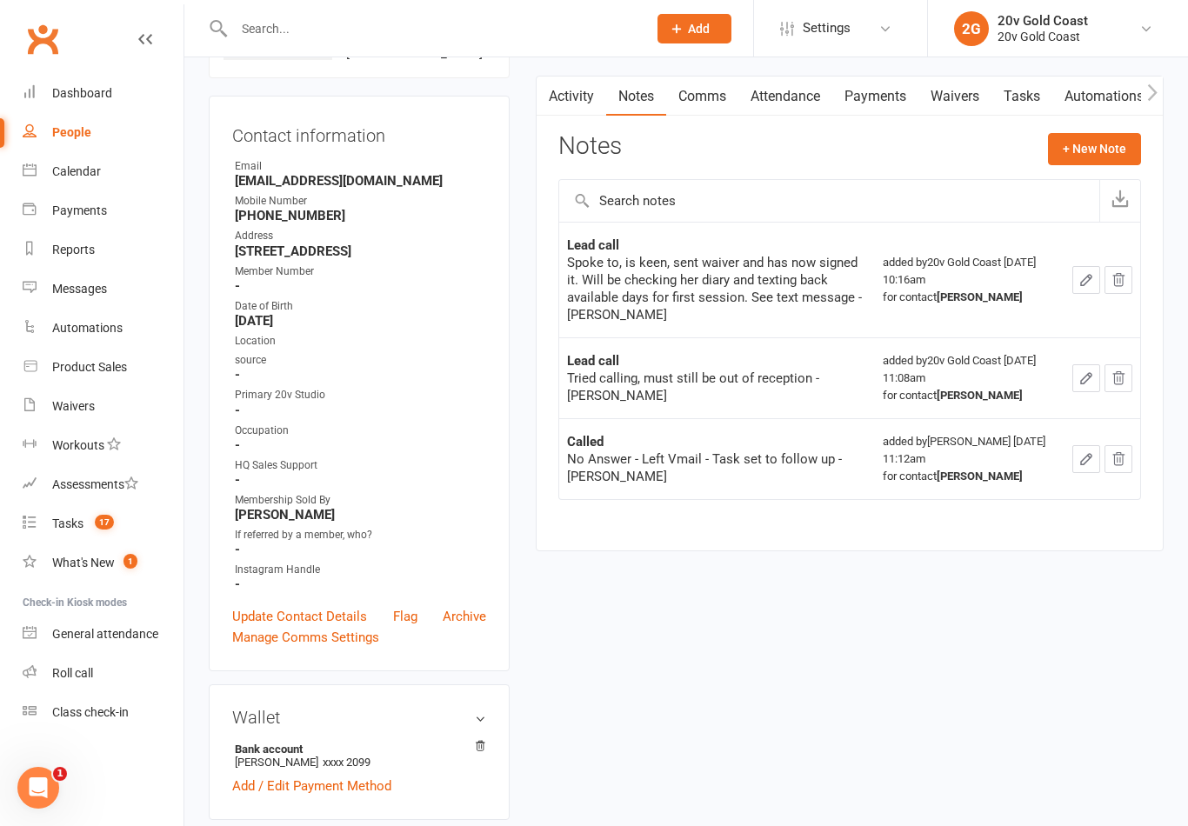
scroll to position [0, 0]
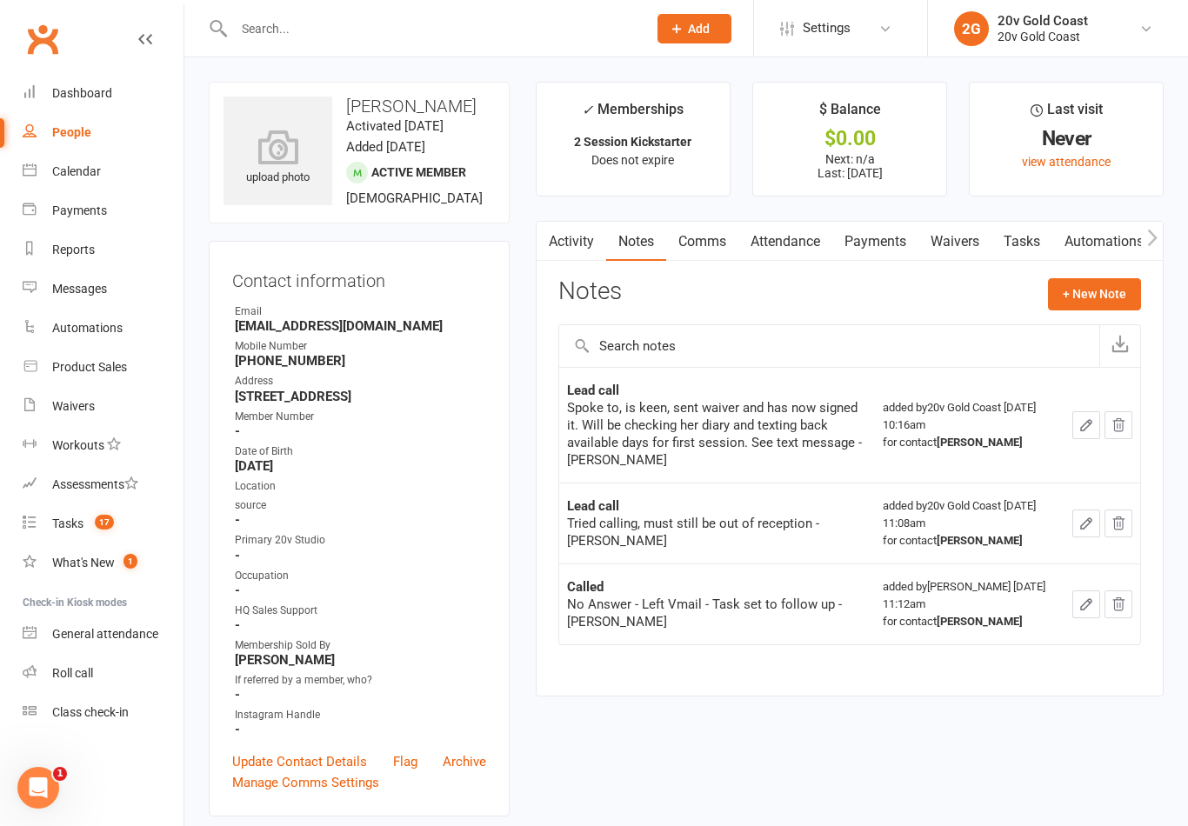
click at [1026, 242] on link "Tasks" at bounding box center [1021, 242] width 61 height 40
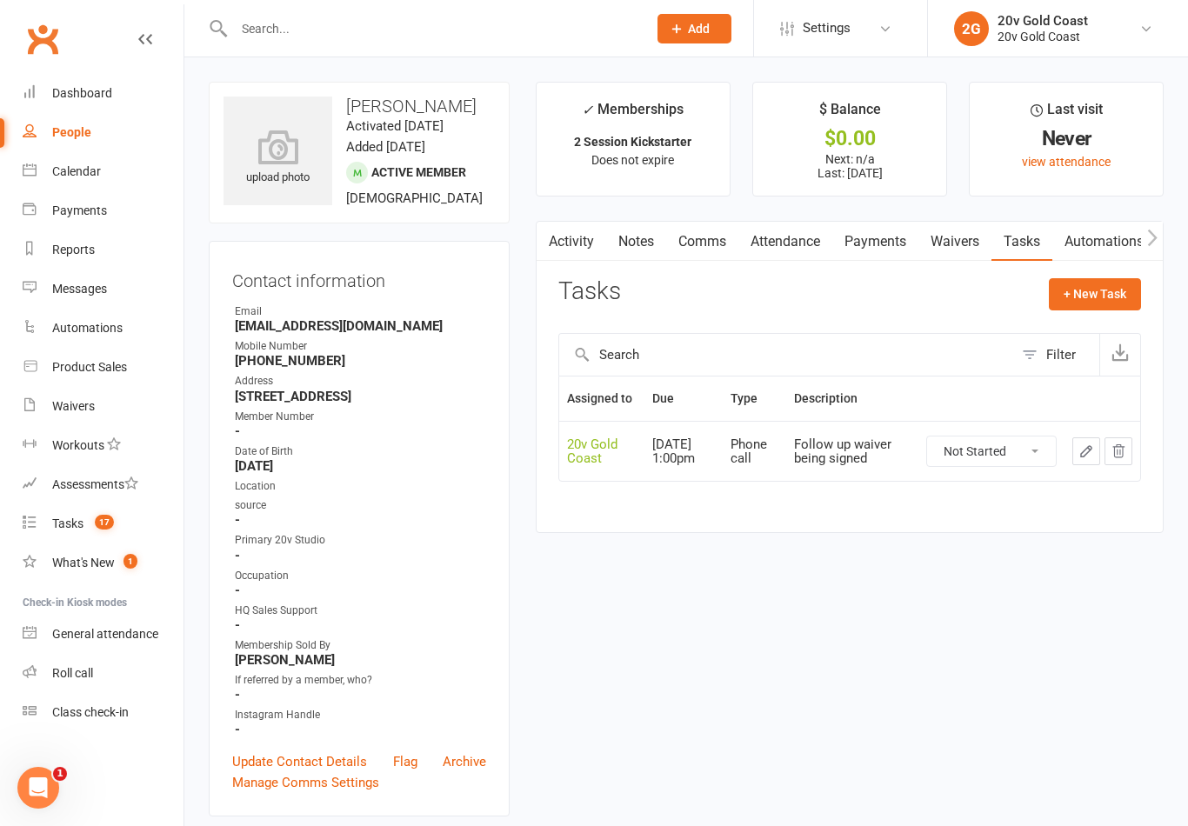
click at [1006, 463] on select "Not Started In Progress Waiting Complete" at bounding box center [991, 451] width 129 height 30
select select "unstarted"
click at [1116, 293] on button "+ New Task" at bounding box center [1095, 293] width 92 height 31
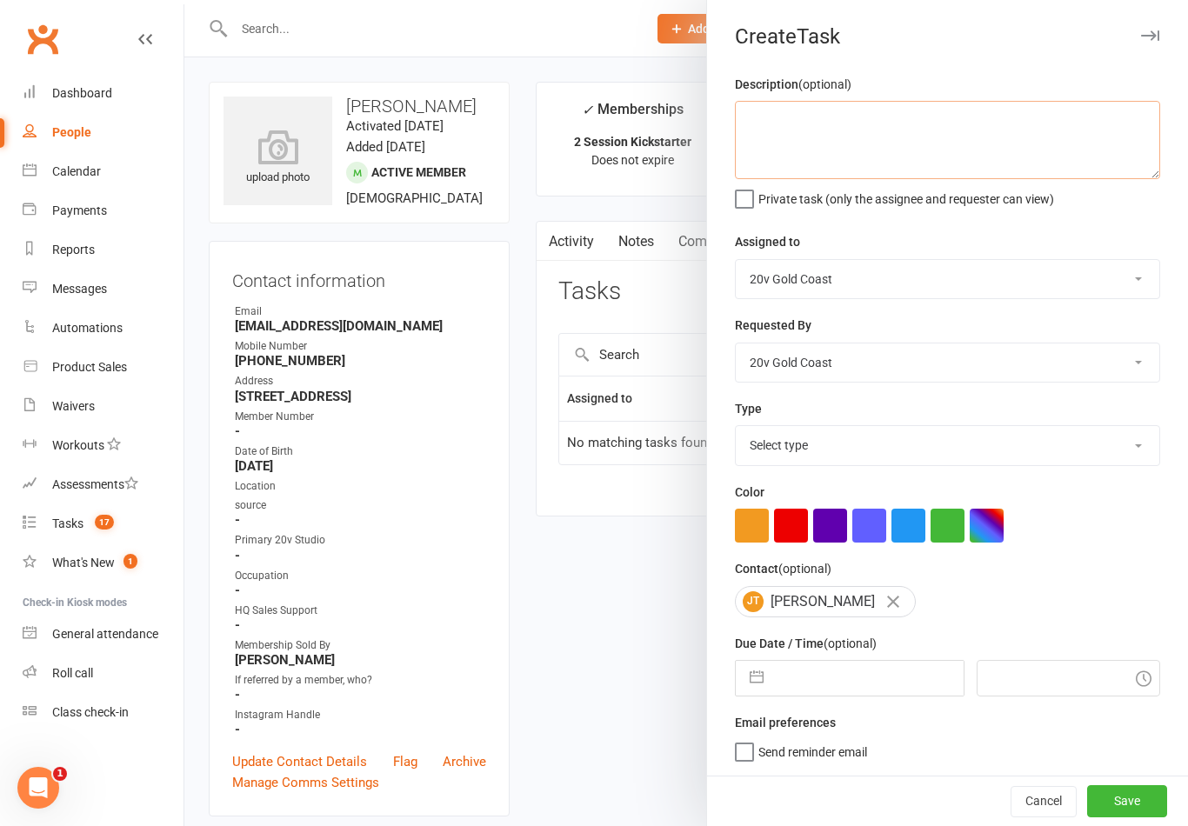
click at [972, 152] on textarea at bounding box center [947, 140] width 425 height 78
type textarea "Book in first session, see notes"
click at [1110, 228] on div "Description (optional) Book in first session, see notes Private task (only the …" at bounding box center [947, 425] width 481 height 702
click at [888, 464] on select "Select type Call to confirm trial Cancel down Cancel down [PERSON_NAME] and [PE…" at bounding box center [947, 445] width 423 height 38
select select "22375"
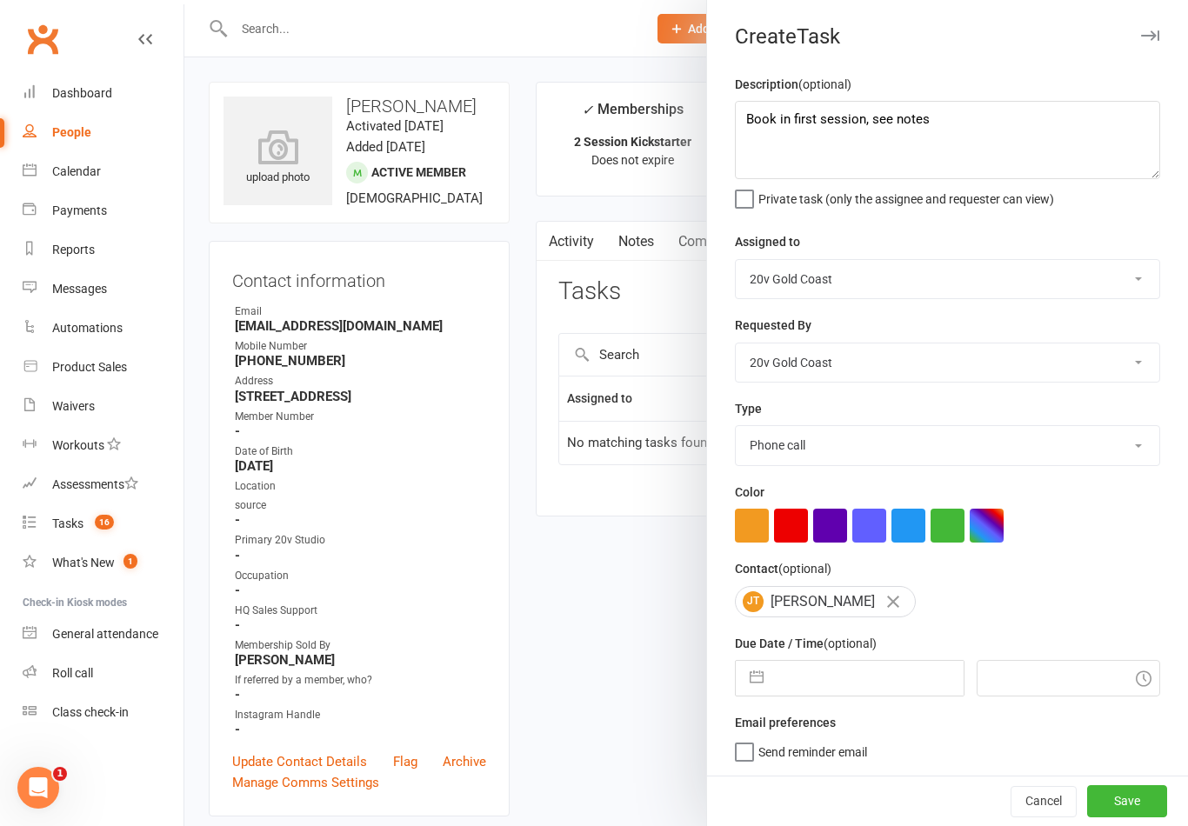
click at [797, 696] on input "text" at bounding box center [867, 678] width 190 height 35
select select "7"
select select "2025"
select select "8"
select select "2025"
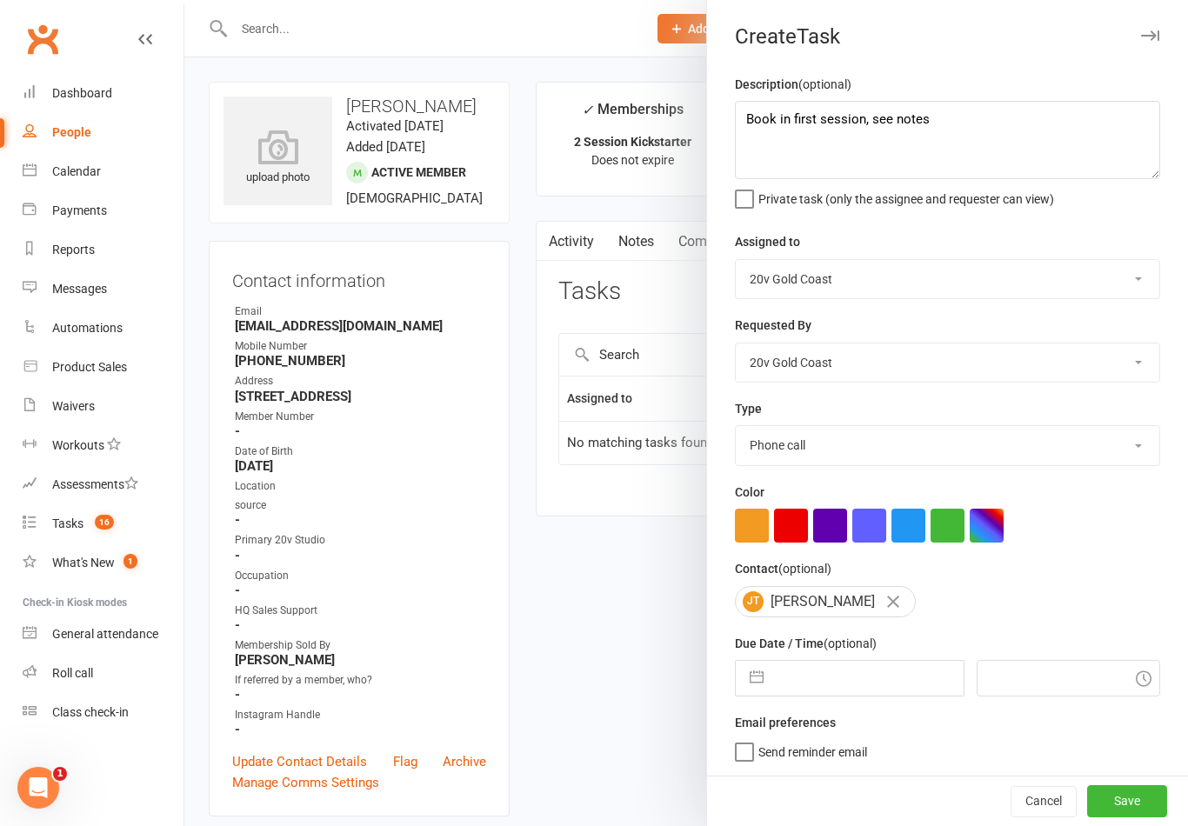
select select "9"
select select "2025"
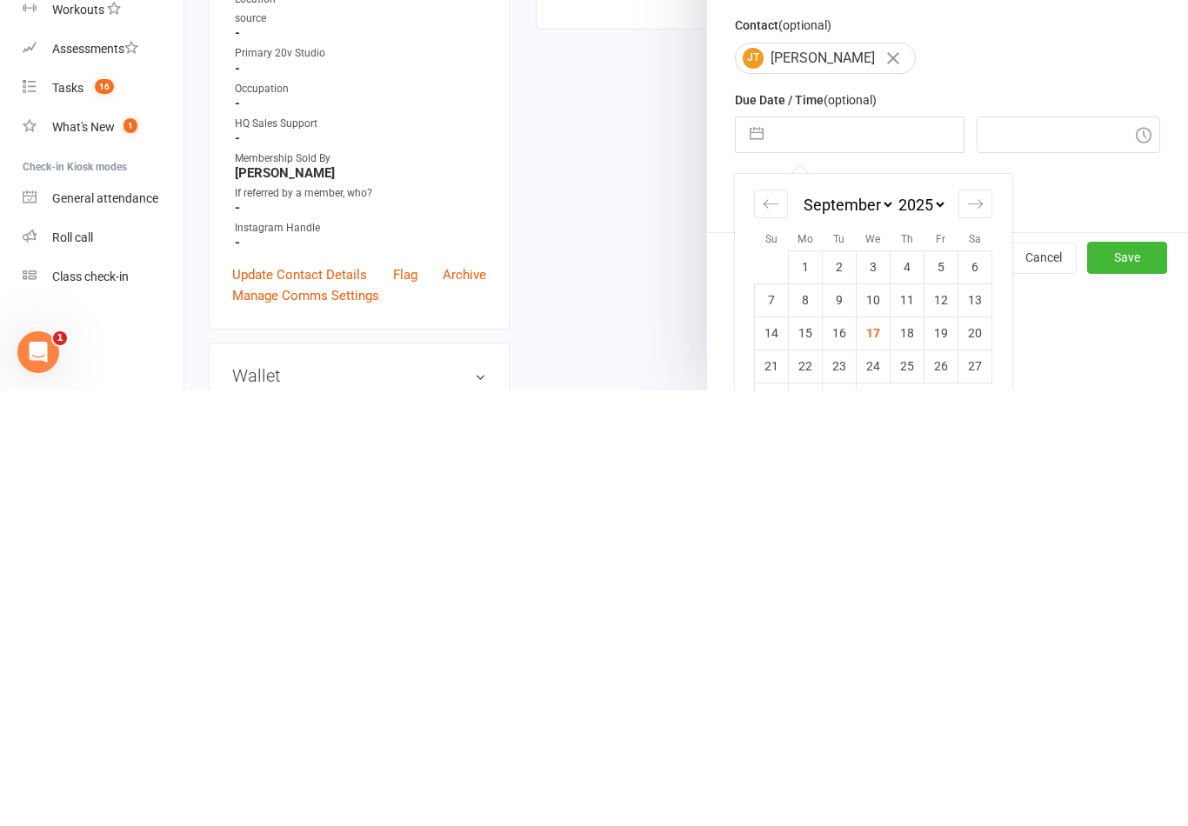
scroll to position [126, 0]
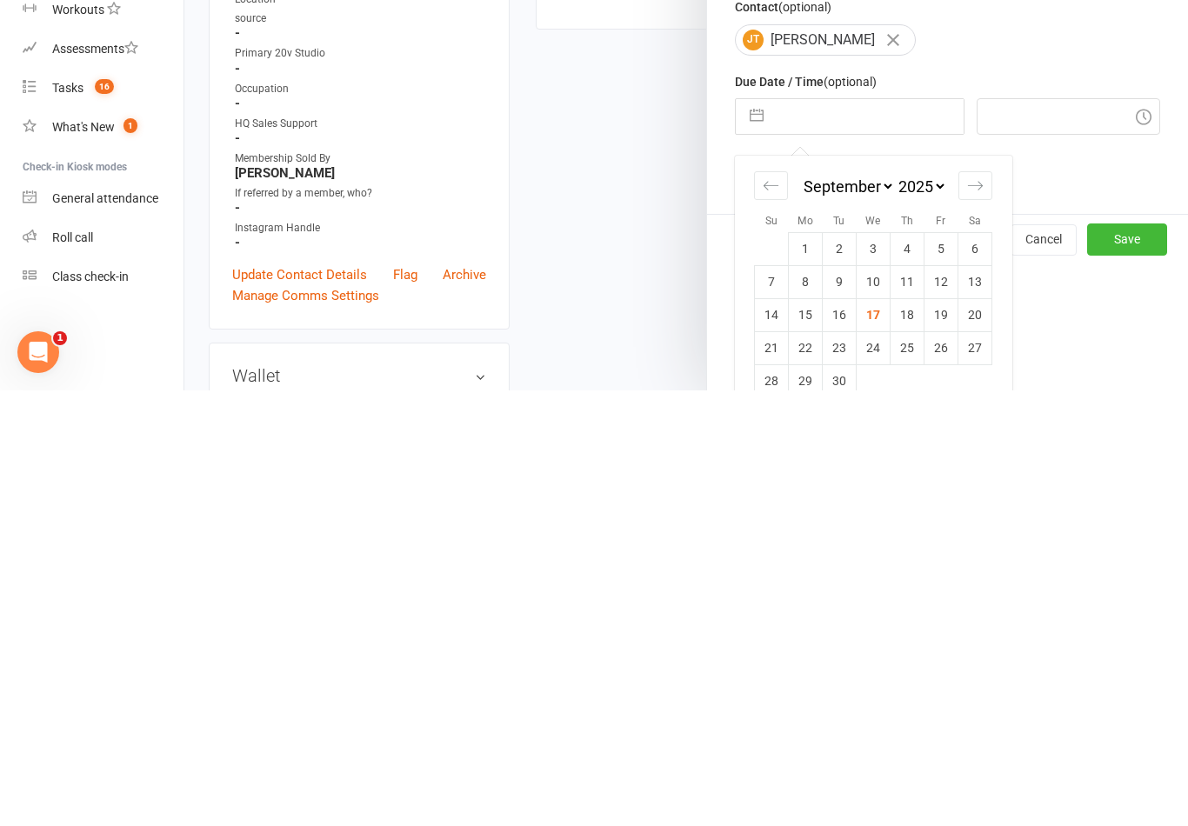
click at [916, 734] on td "18" at bounding box center [907, 750] width 34 height 33
type input "[DATE]"
type input "10:30am"
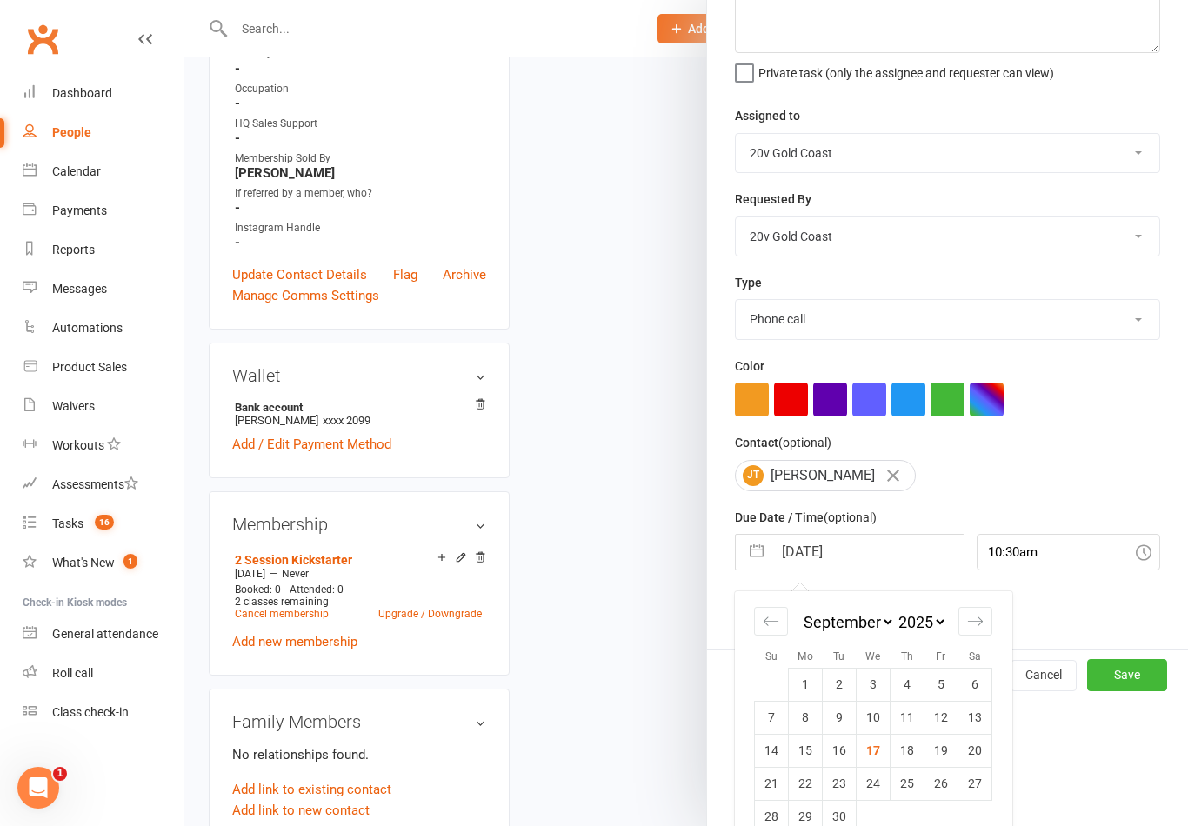
scroll to position [3, 0]
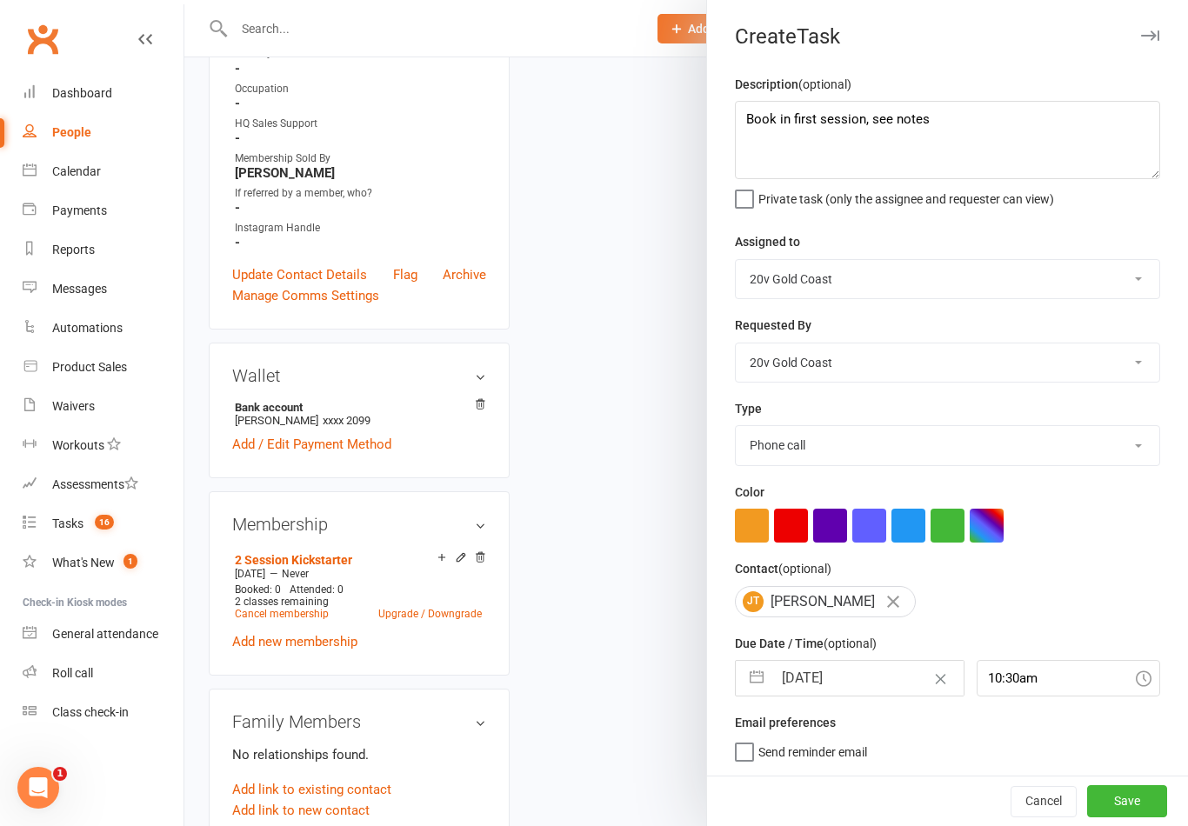
click at [1099, 776] on div "Description (optional) Book in first session, see notes Private task (only the …" at bounding box center [947, 425] width 481 height 702
click at [1131, 797] on button "Save" at bounding box center [1127, 800] width 80 height 31
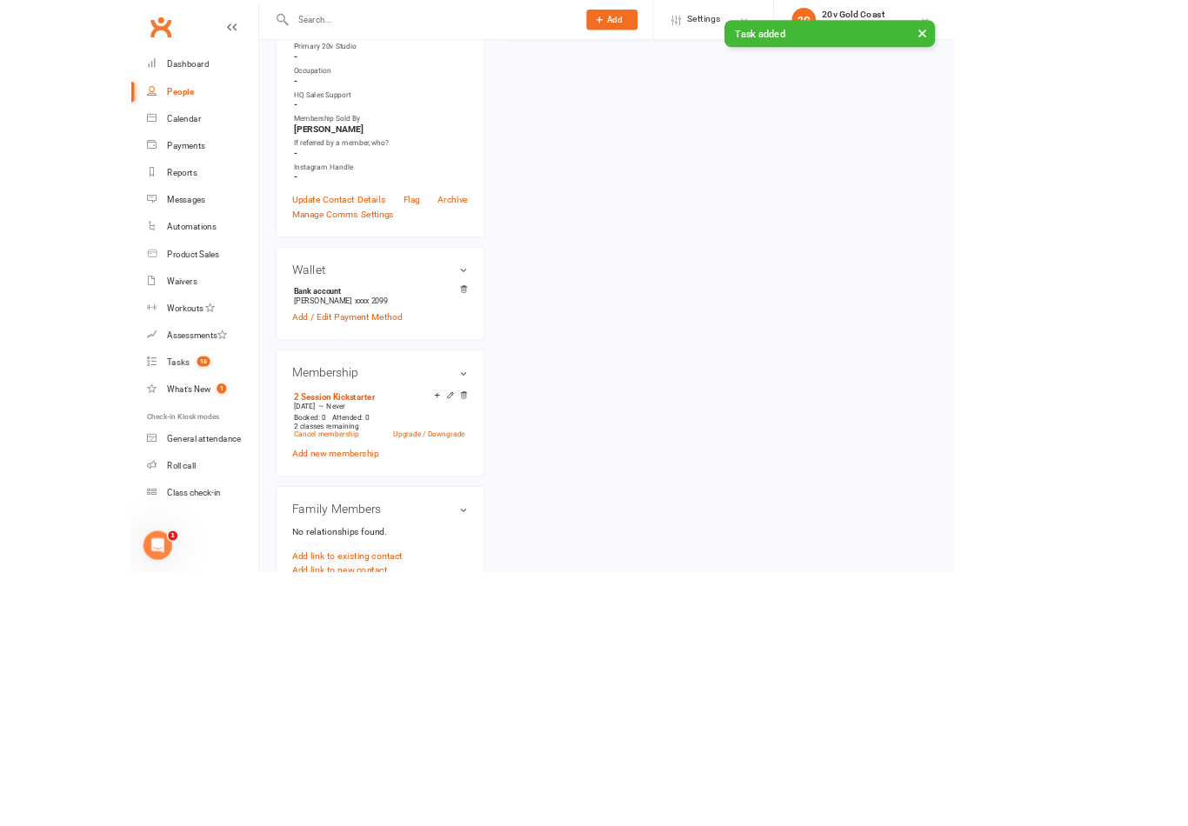
scroll to position [782, 89]
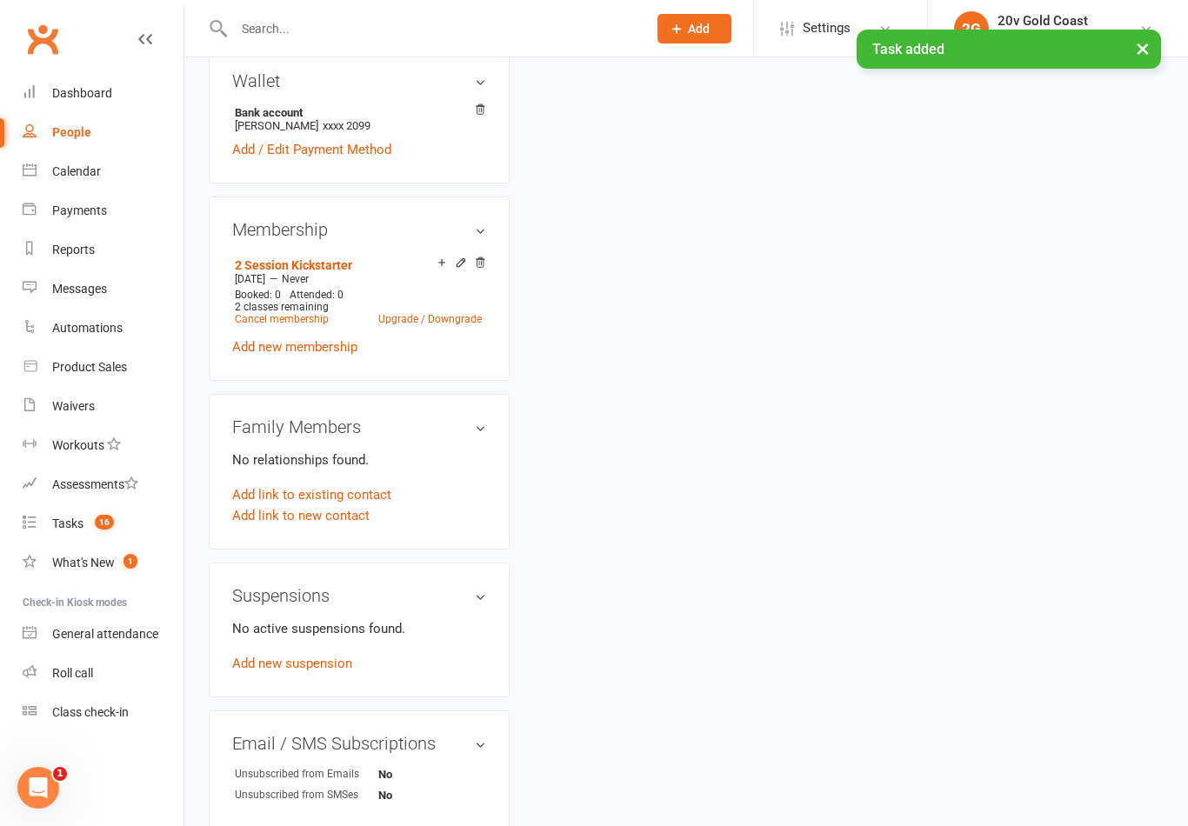
click at [85, 248] on div "Reports" at bounding box center [73, 250] width 43 height 14
select select "100"
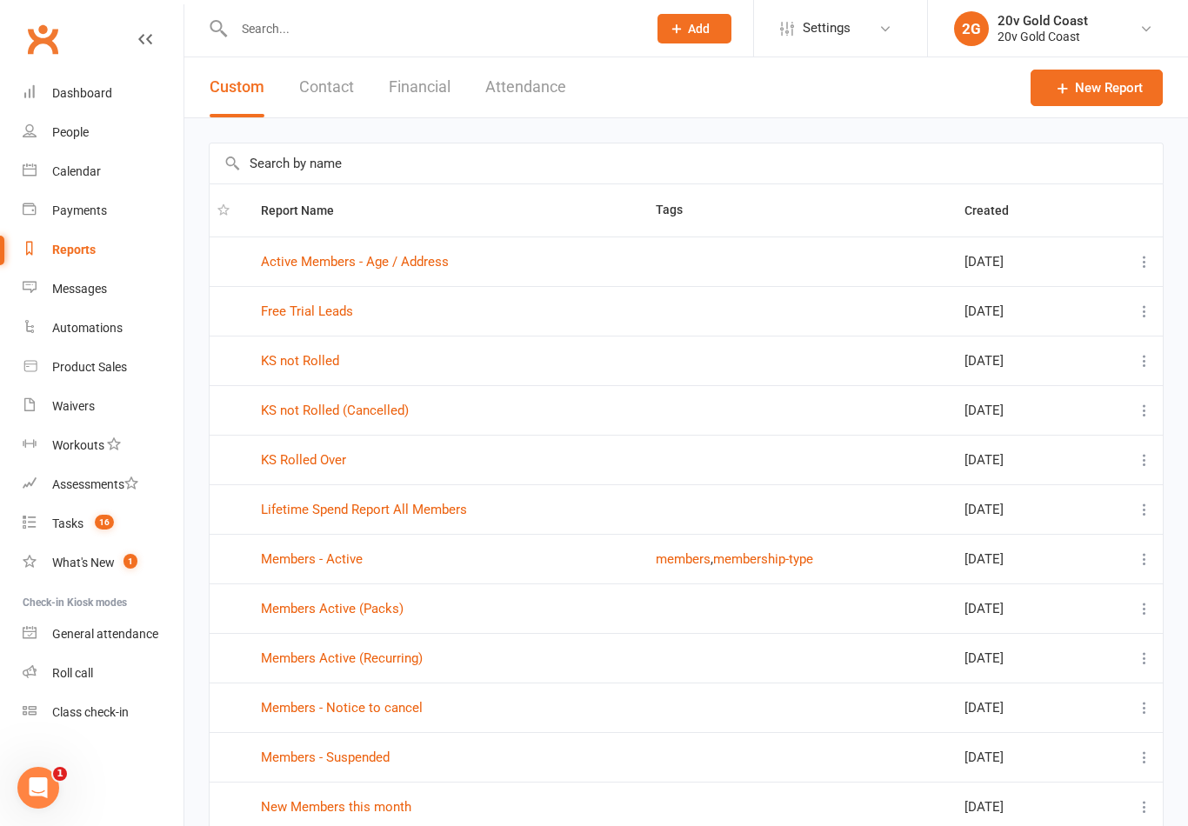
click at [290, 436] on td "KS Rolled Over" at bounding box center [450, 460] width 395 height 50
click at [303, 461] on link "KS Rolled Over" at bounding box center [303, 460] width 85 height 16
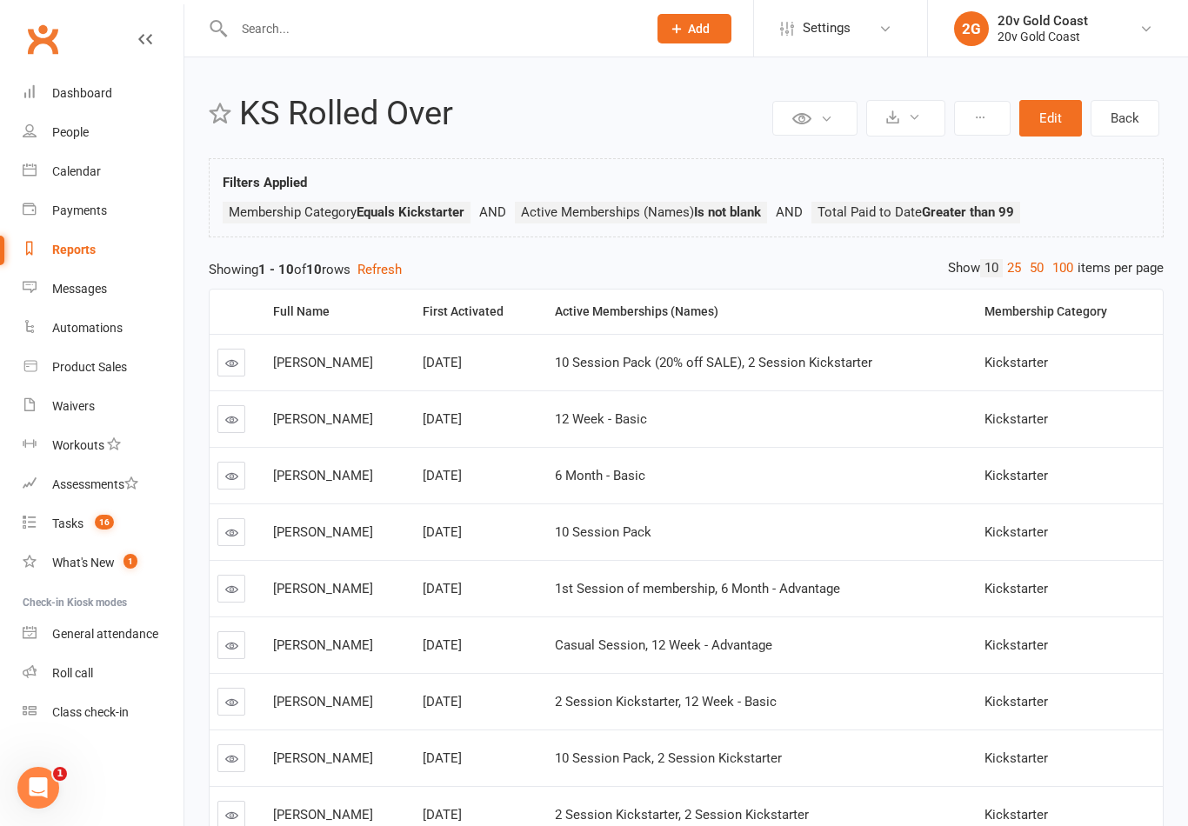
click at [533, 317] on div "First Activated" at bounding box center [478, 311] width 110 height 13
click at [547, 303] on th "First Activated" at bounding box center [481, 312] width 132 height 44
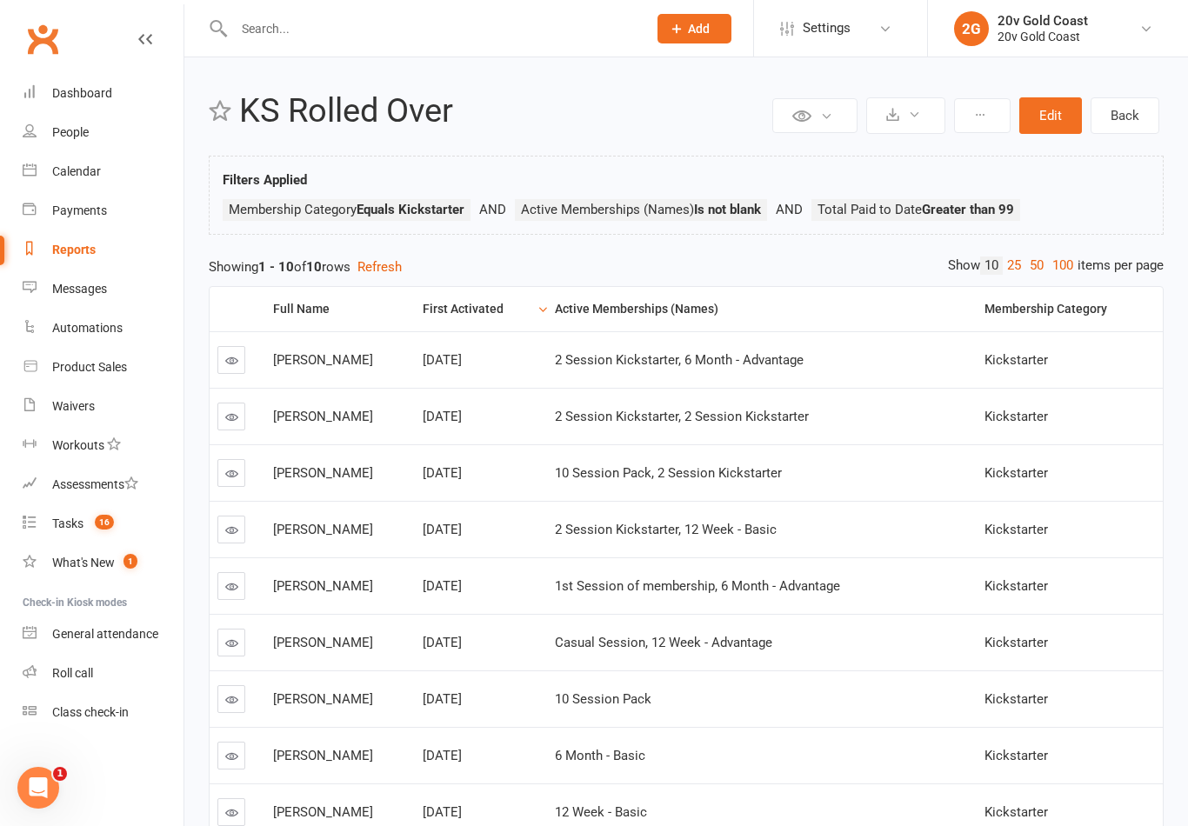
scroll to position [4, 0]
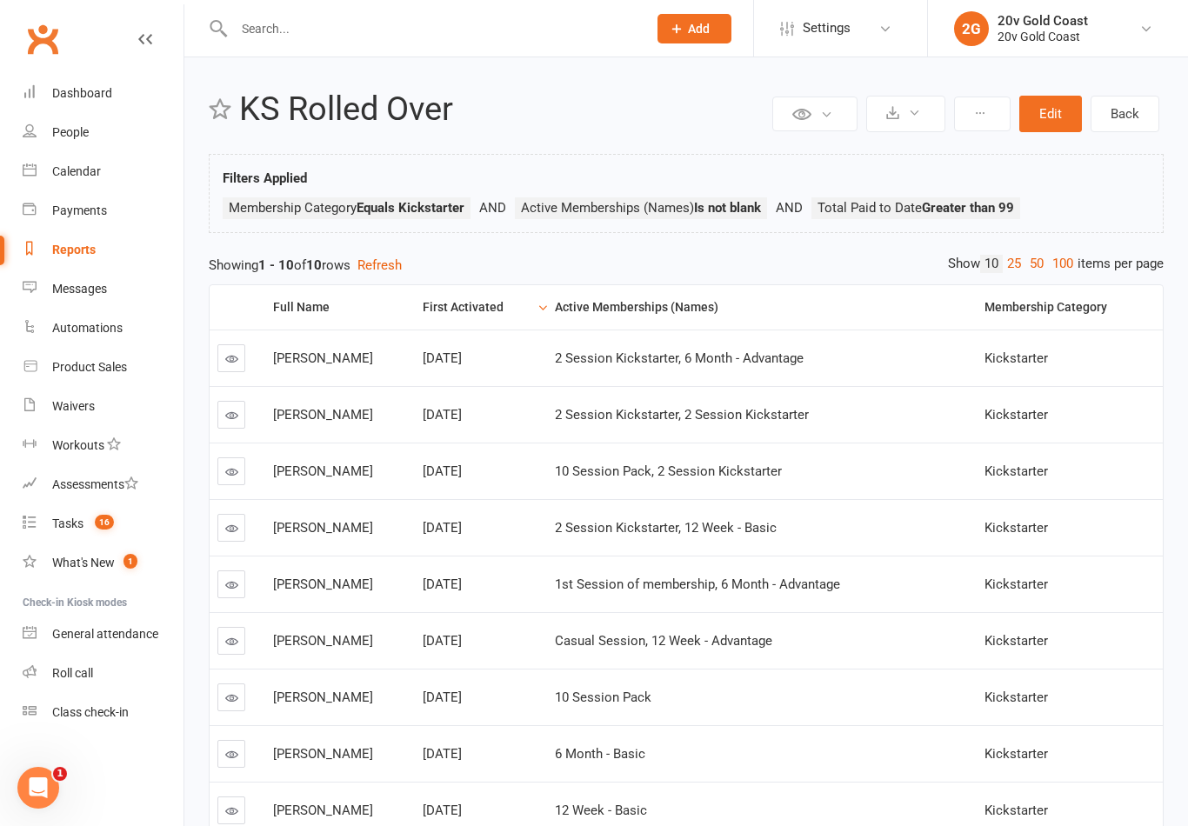
click at [235, 356] on icon at bounding box center [231, 358] width 13 height 13
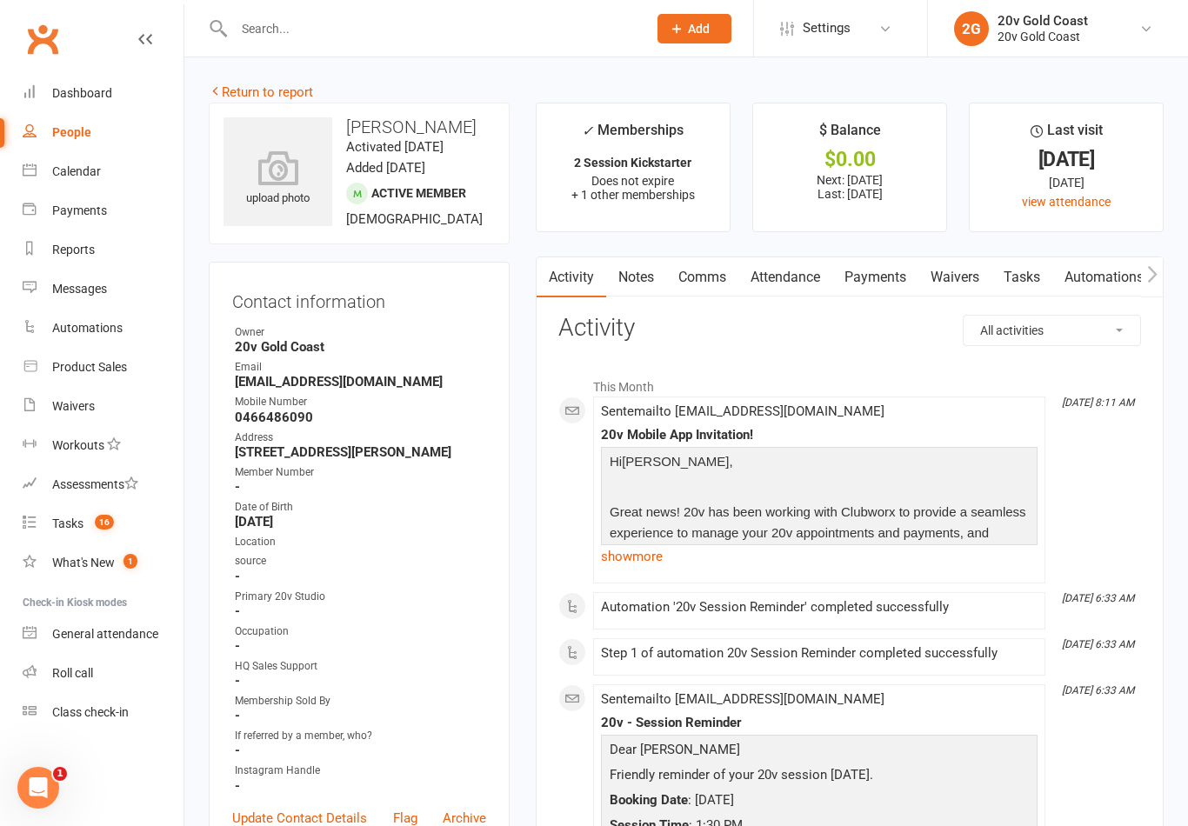
click at [90, 513] on link "Tasks 16" at bounding box center [103, 523] width 161 height 39
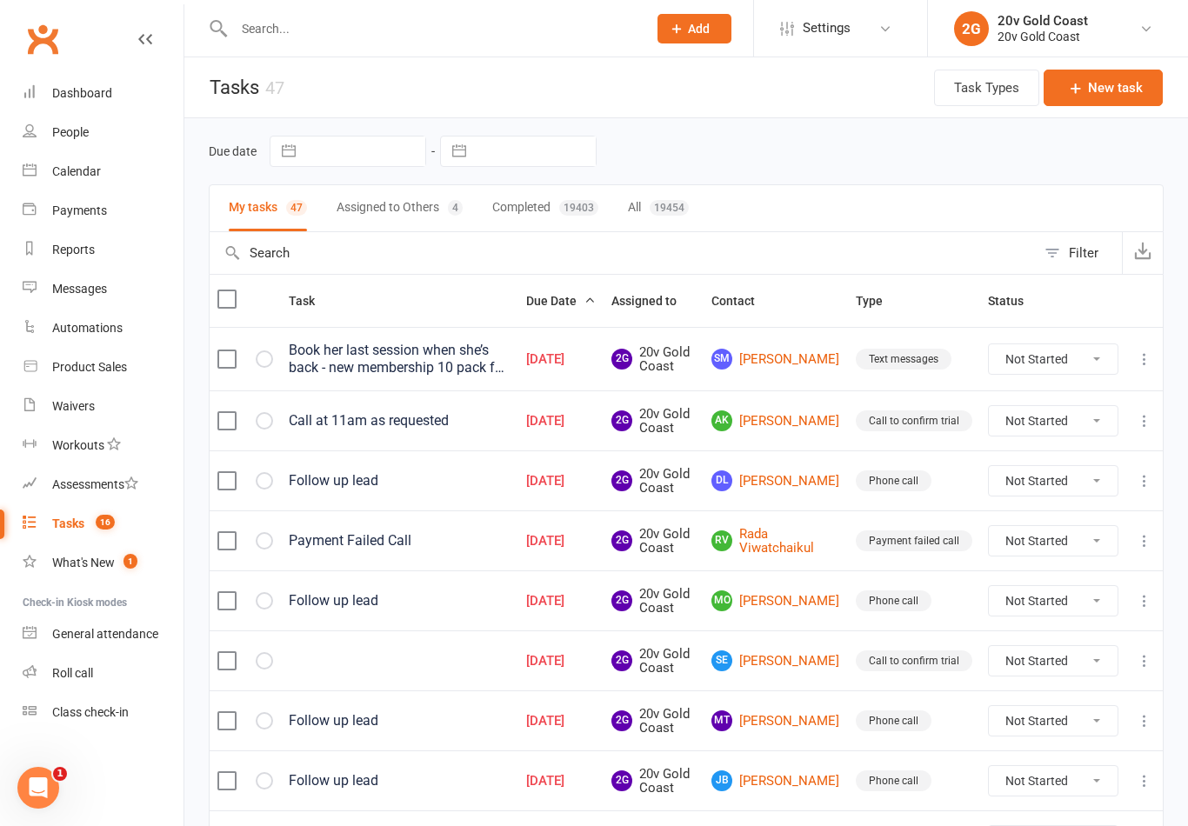
click at [97, 527] on span "16" at bounding box center [105, 522] width 19 height 15
click at [77, 247] on div "Reports" at bounding box center [73, 250] width 43 height 14
select select "100"
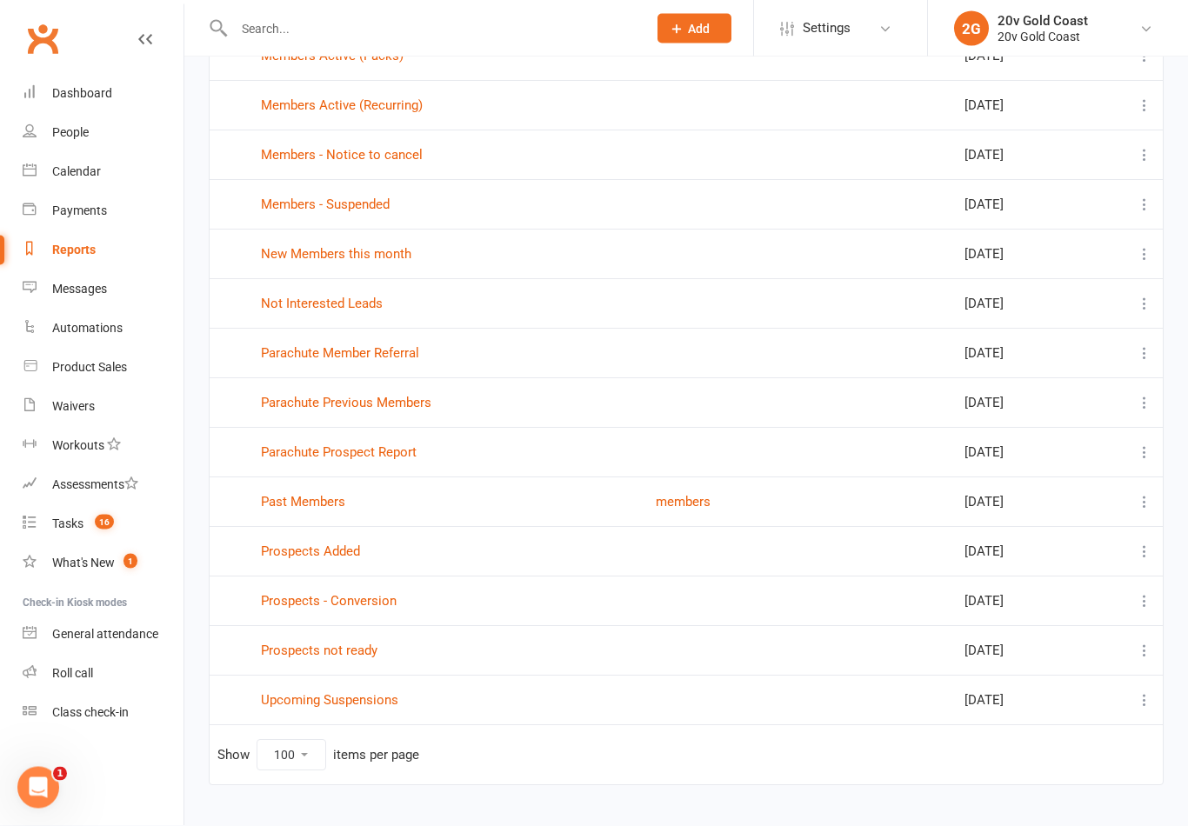
scroll to position [574, 0]
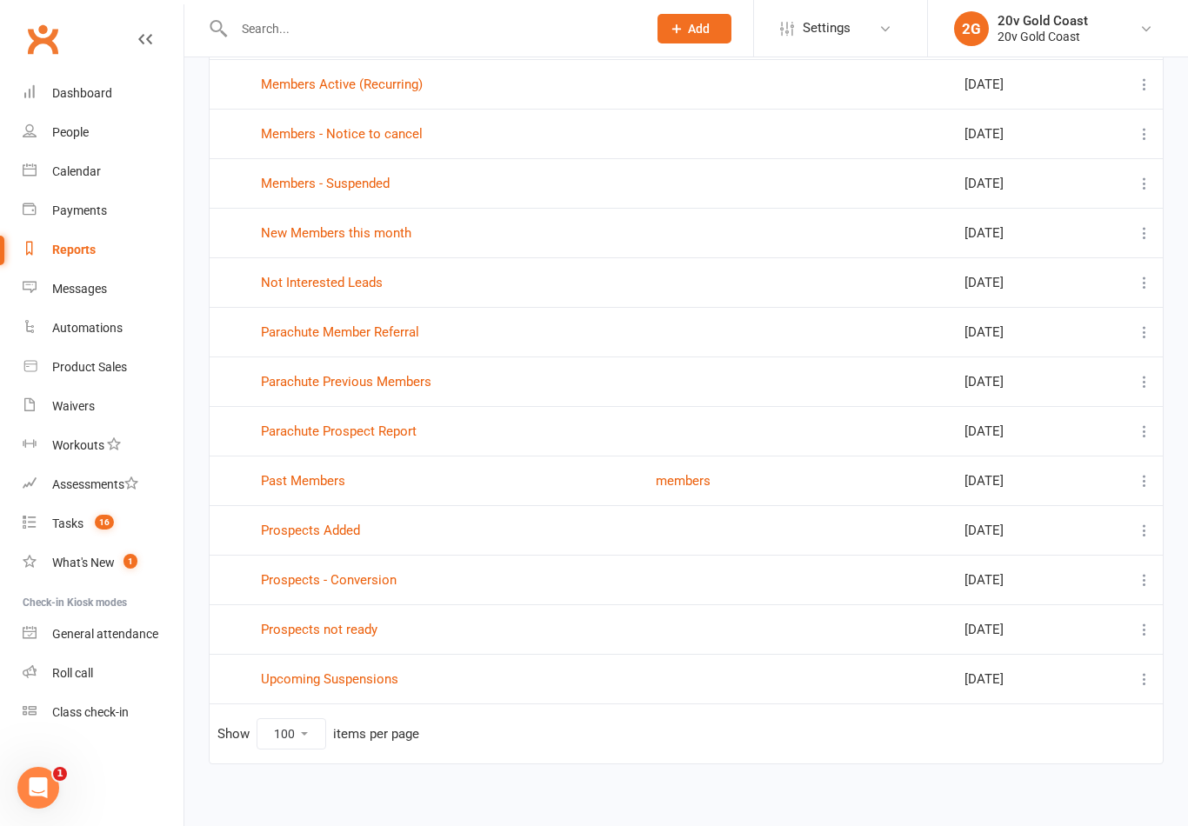
click at [398, 239] on link "New Members this month" at bounding box center [336, 233] width 150 height 16
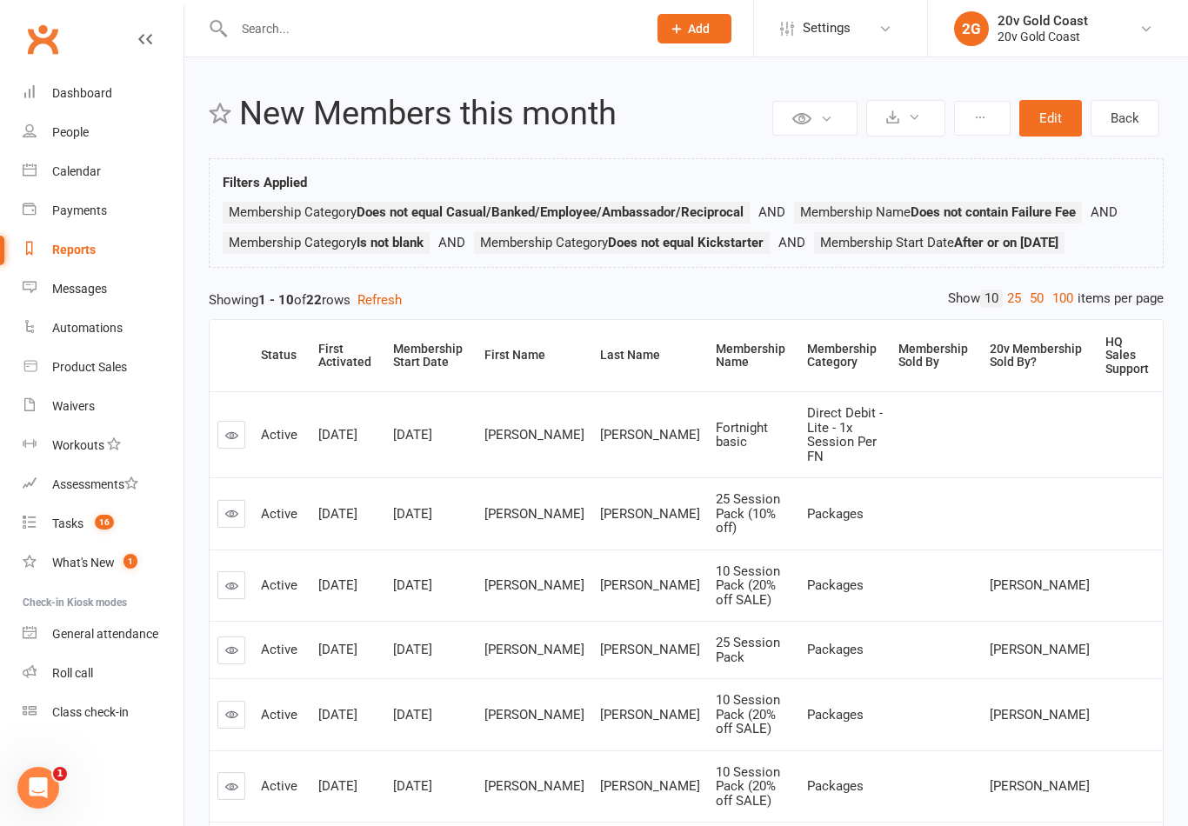
click at [434, 366] on div "Membership Start Date" at bounding box center [428, 356] width 70 height 27
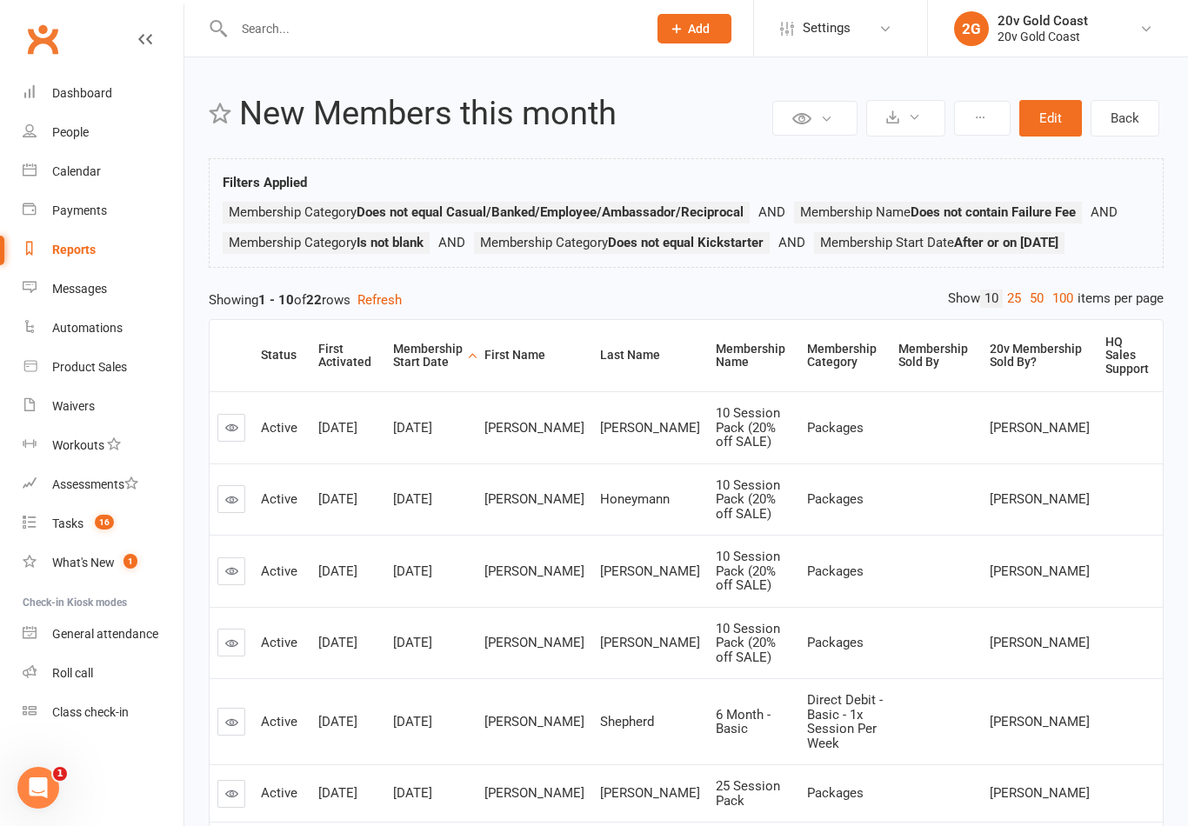
click at [427, 339] on th "Membership Start Date" at bounding box center [430, 355] width 91 height 71
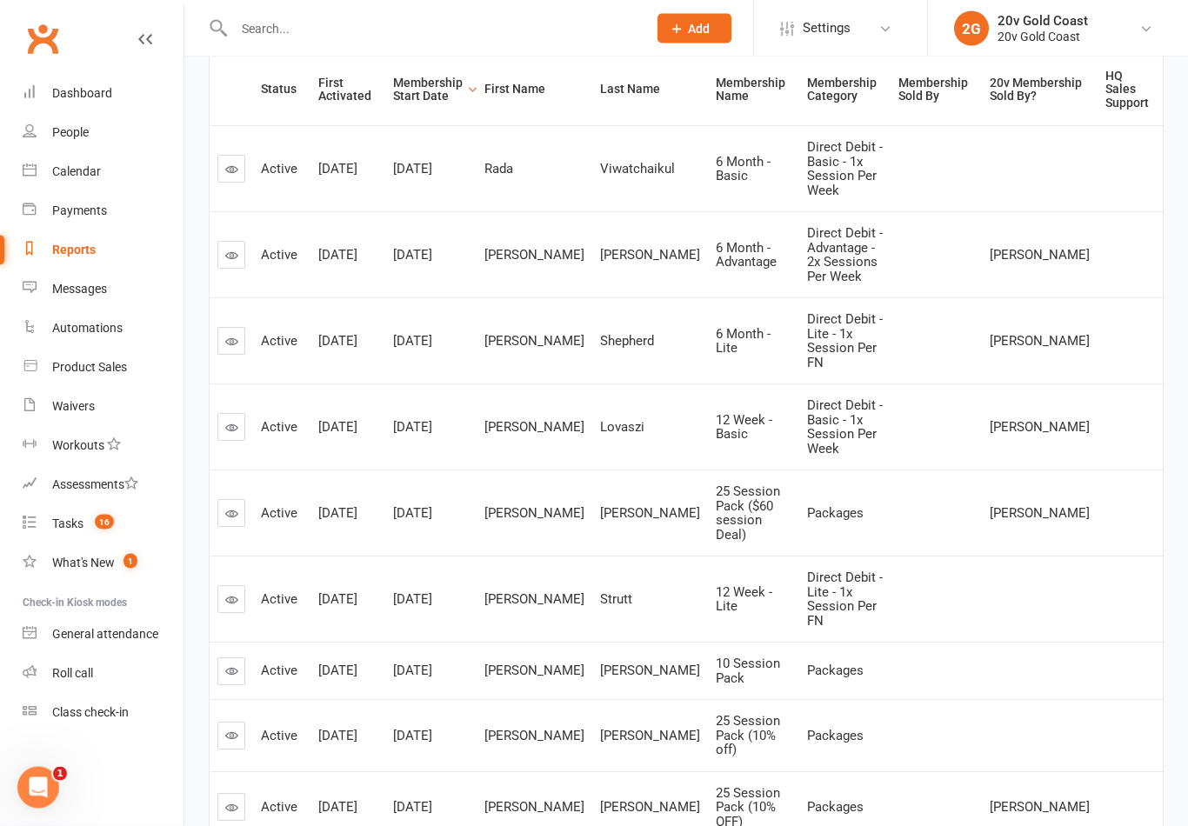
scroll to position [266, 0]
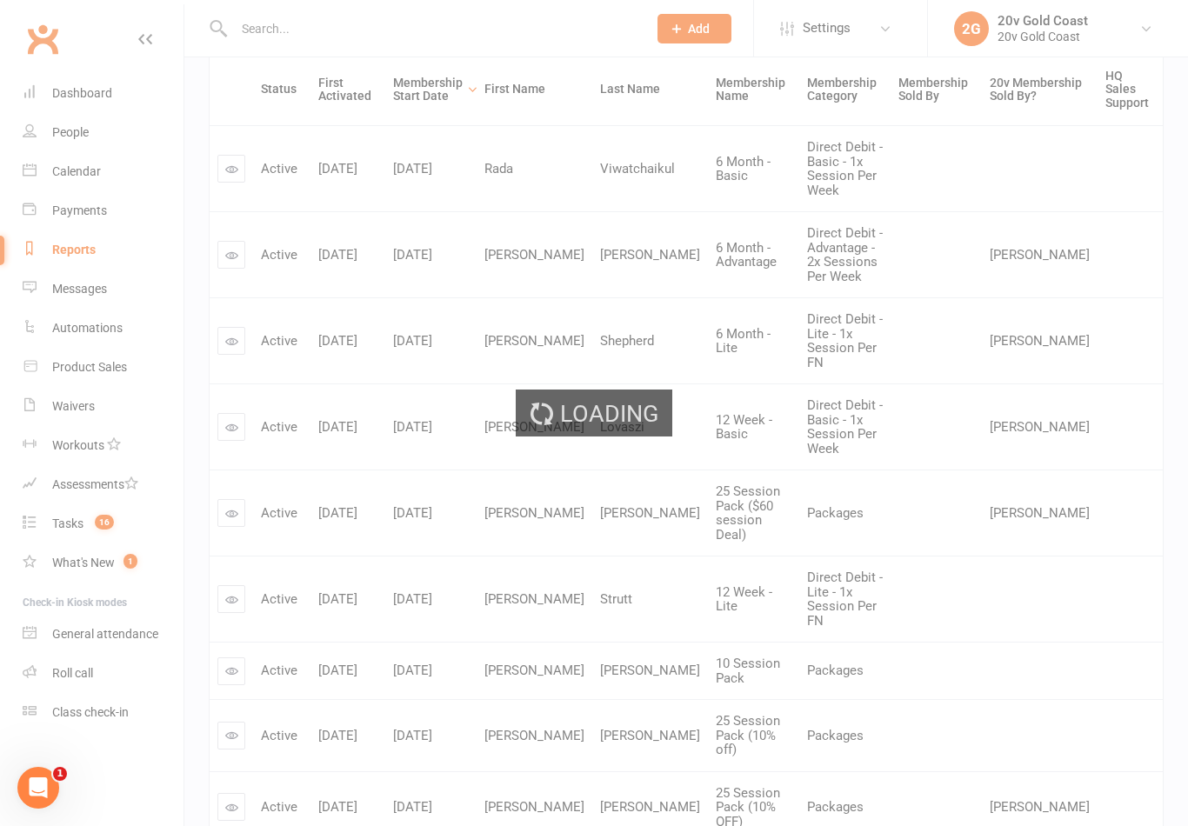
scroll to position [256, 0]
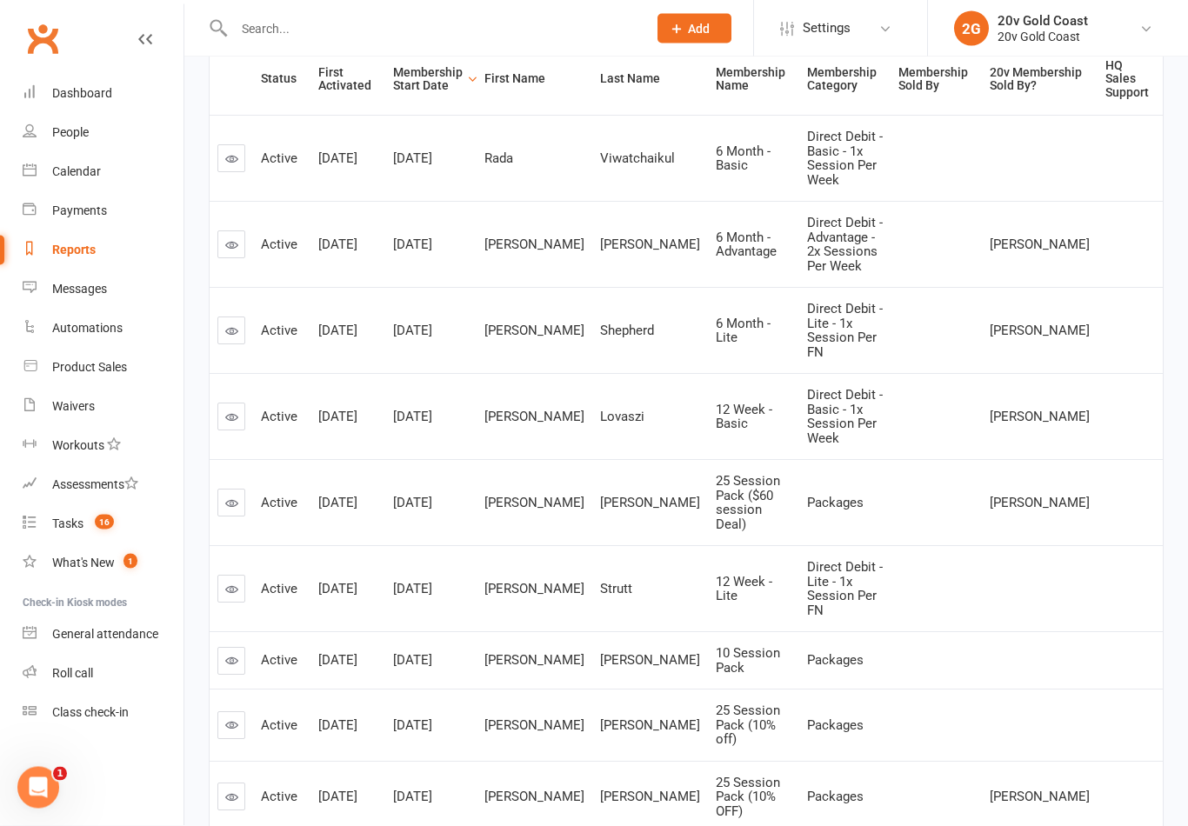
scroll to position [283, 0]
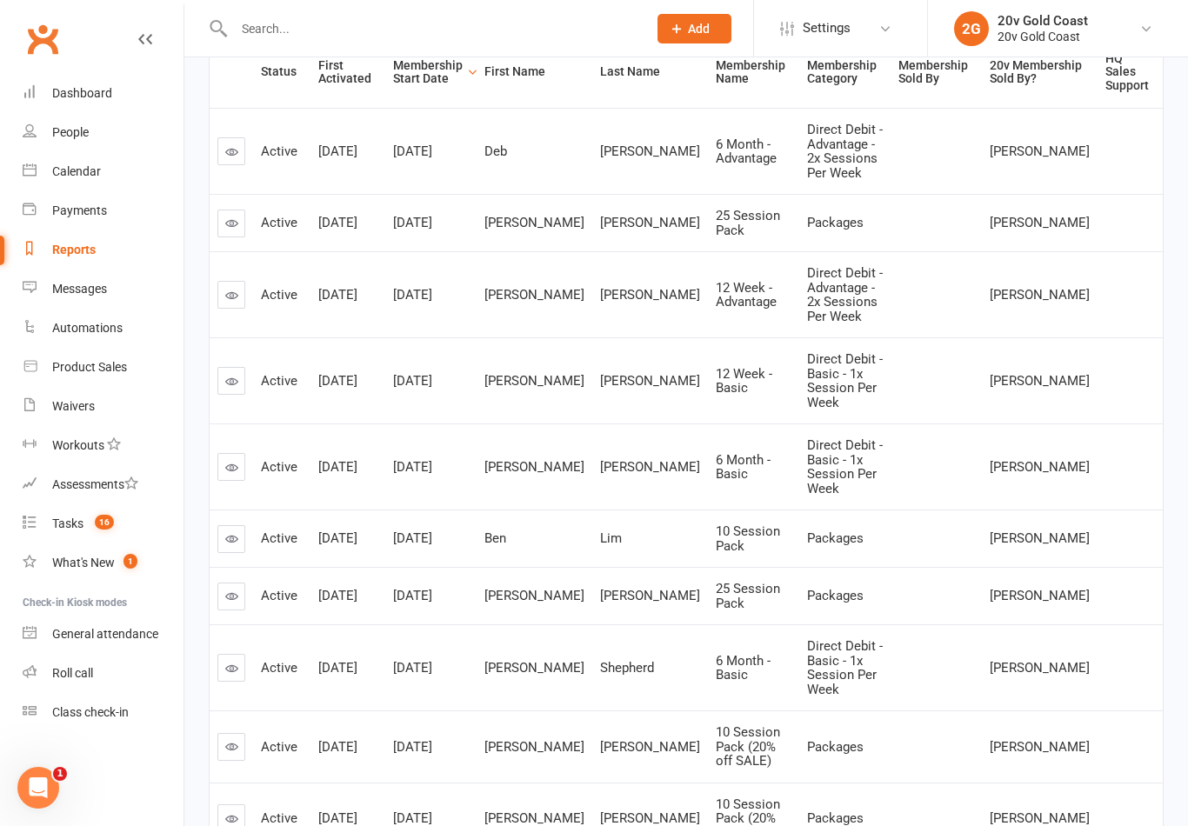
scroll to position [256, 0]
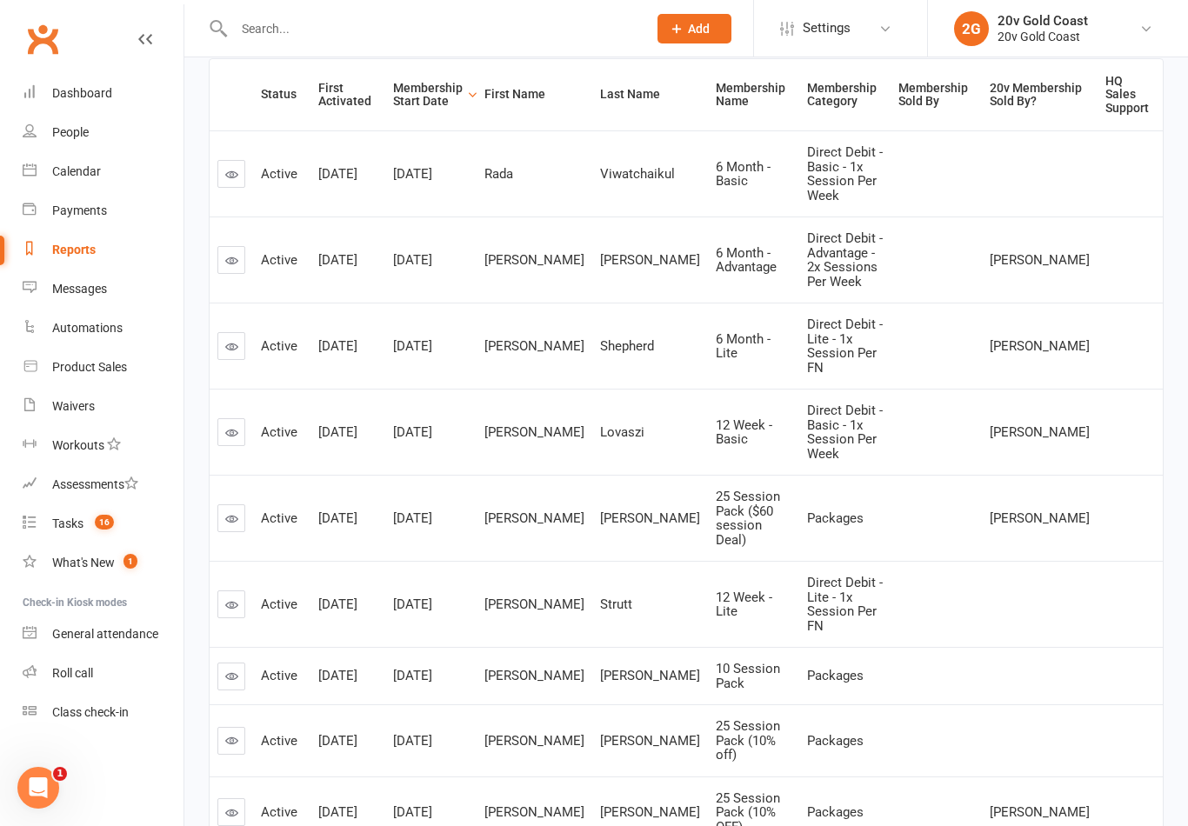
scroll to position [283, 0]
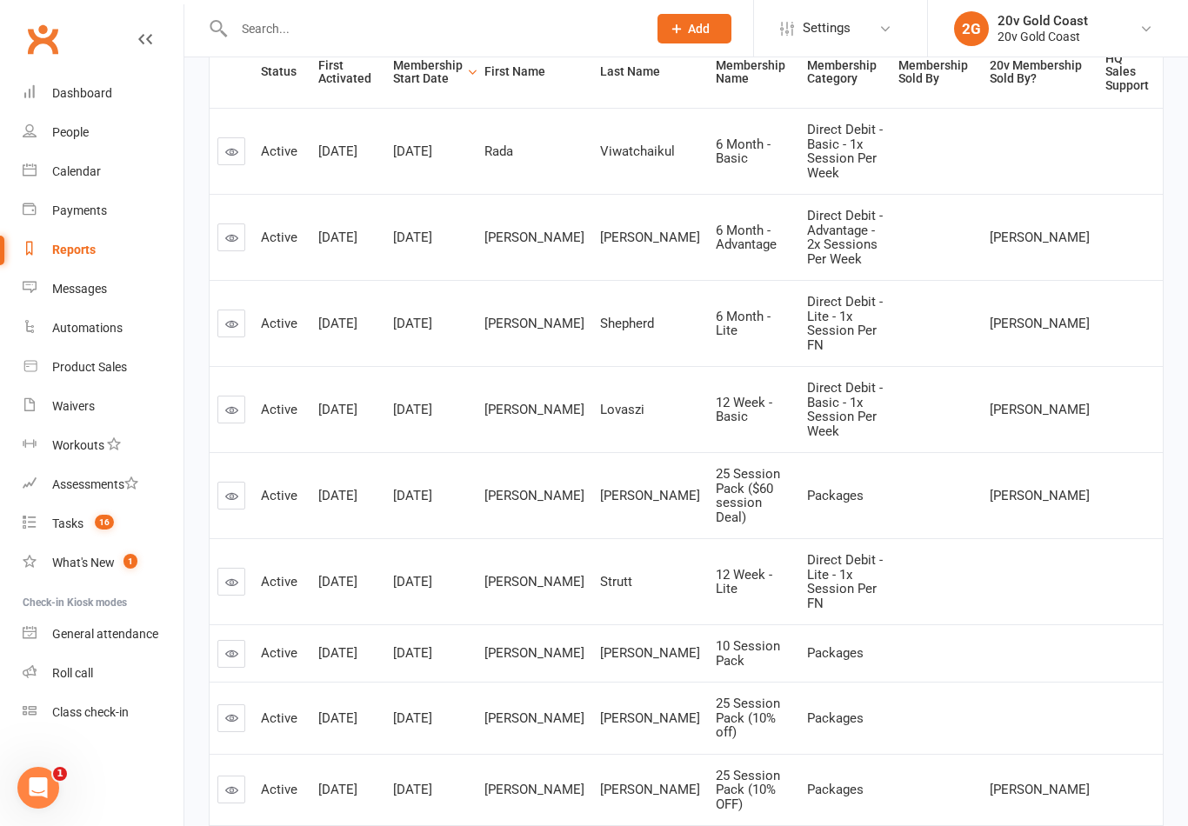
click at [240, 640] on link at bounding box center [231, 654] width 28 height 28
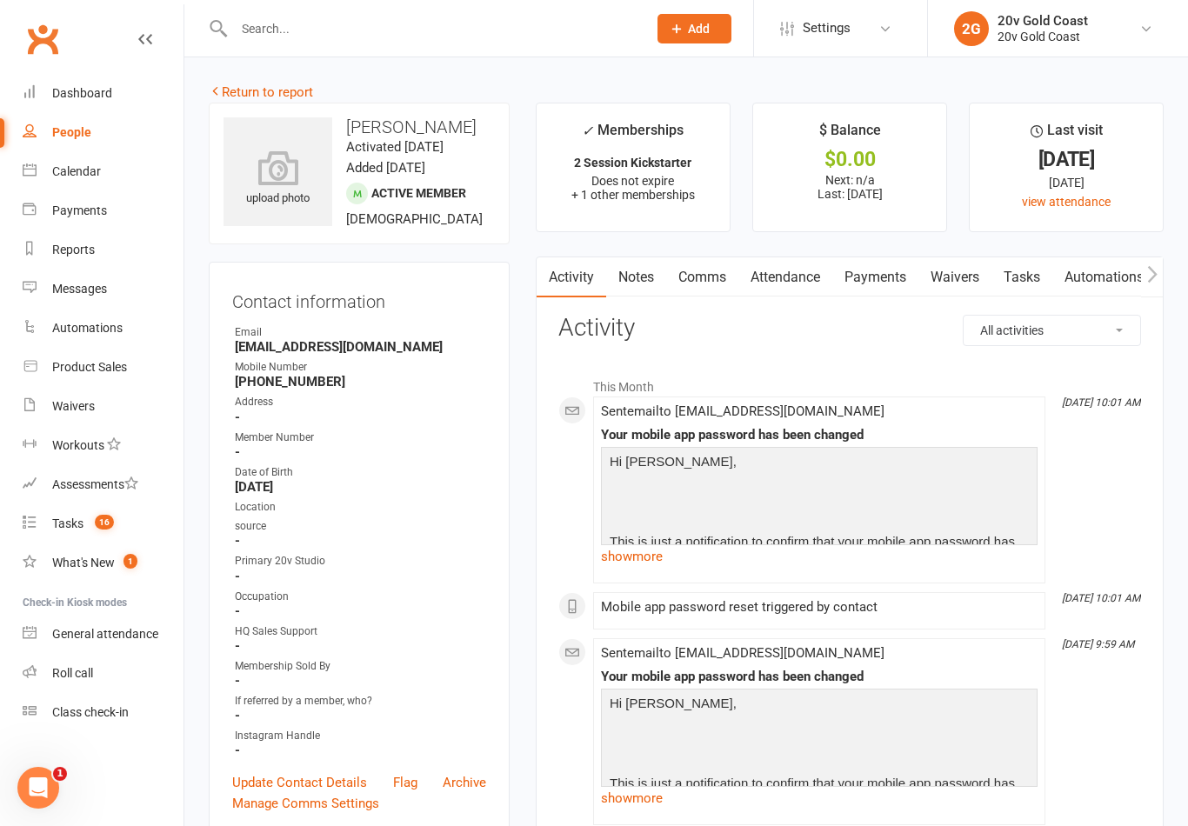
click at [644, 282] on link "Notes" at bounding box center [636, 277] width 60 height 40
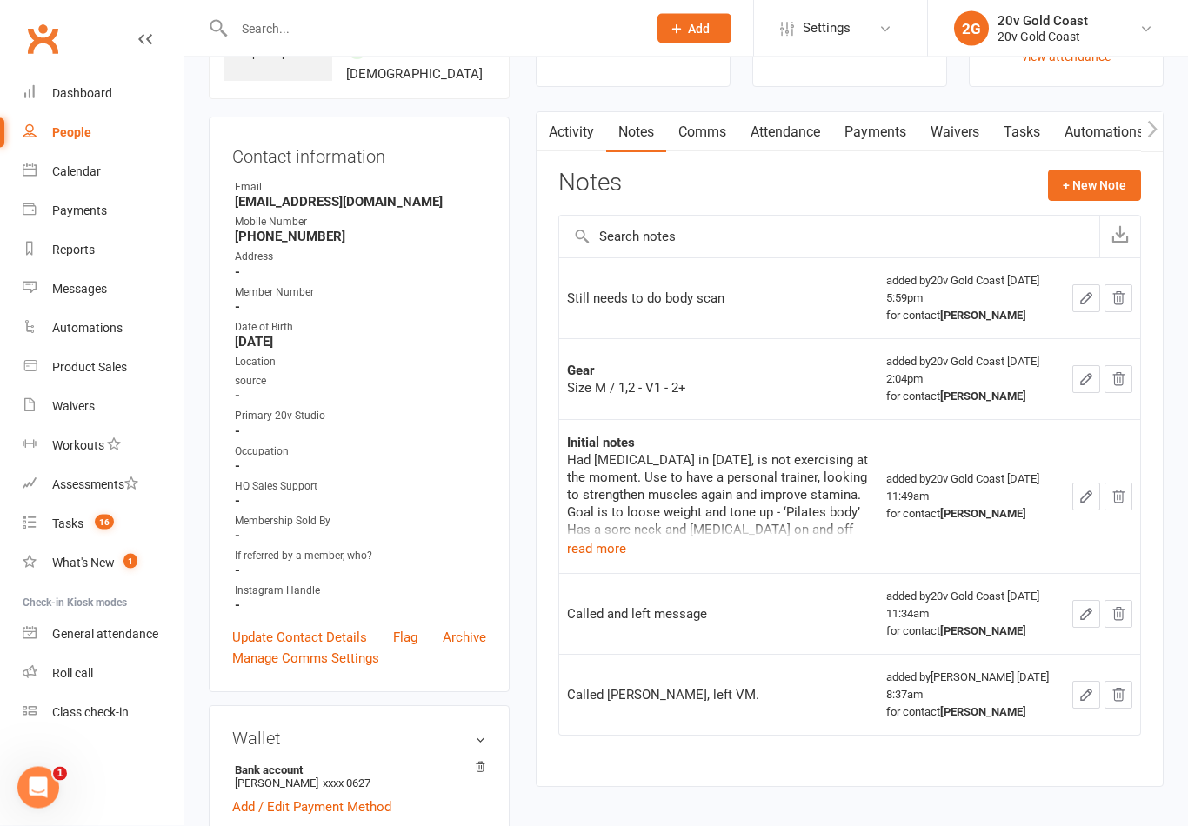
scroll to position [146, 0]
click at [603, 554] on button "read more" at bounding box center [596, 547] width 59 height 21
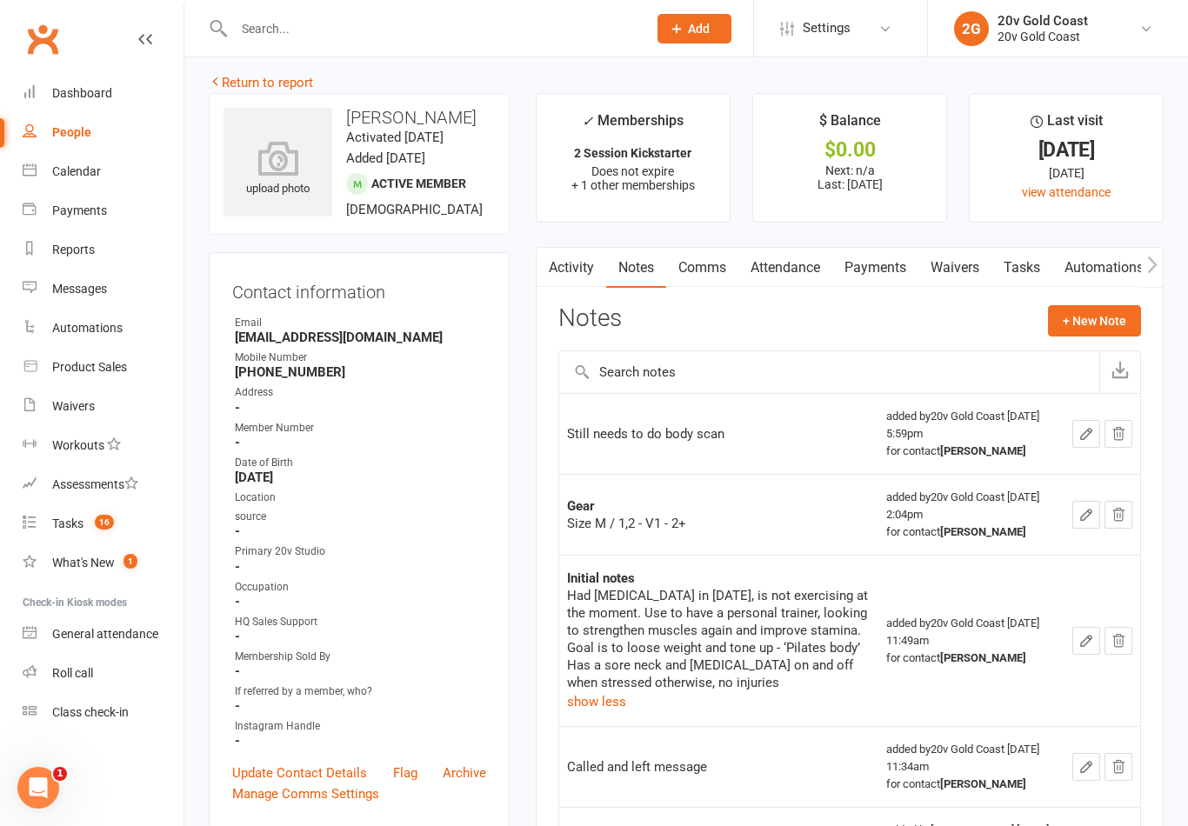
scroll to position [0, 0]
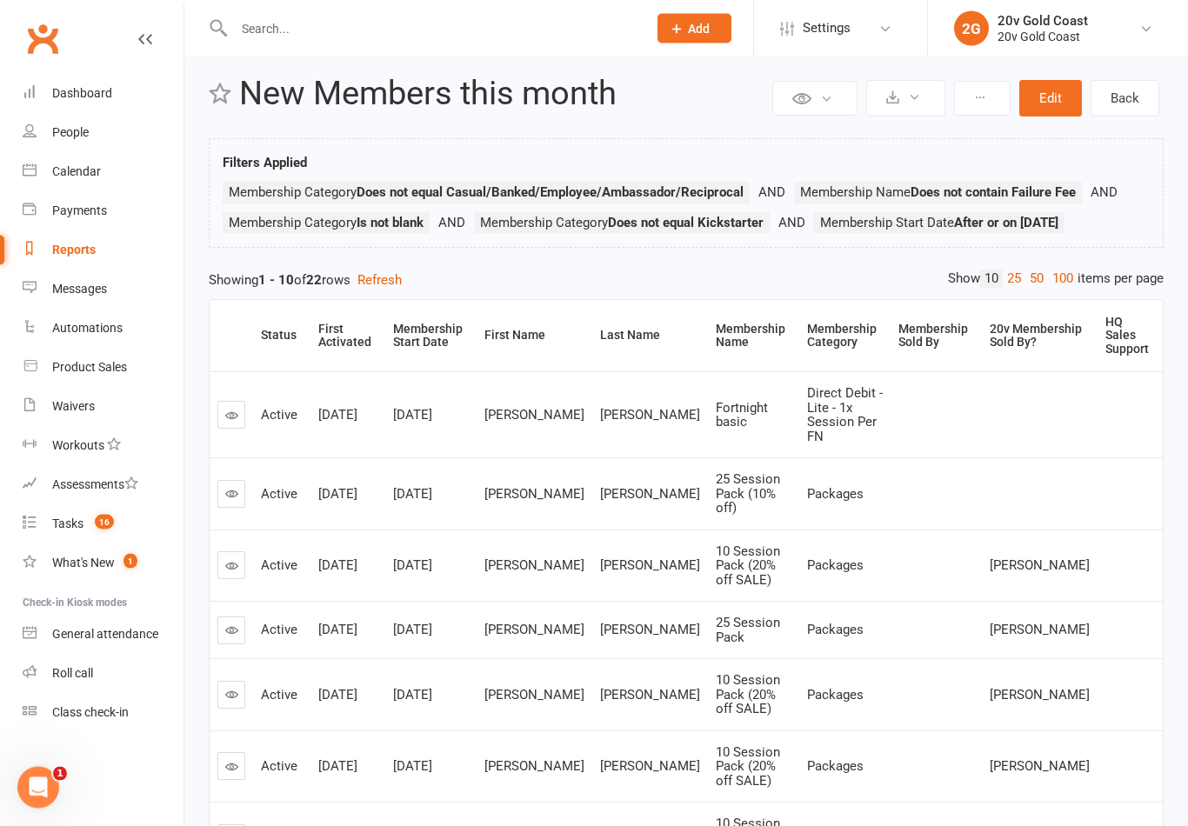
click at [437, 343] on div "Membership Start Date" at bounding box center [428, 336] width 70 height 27
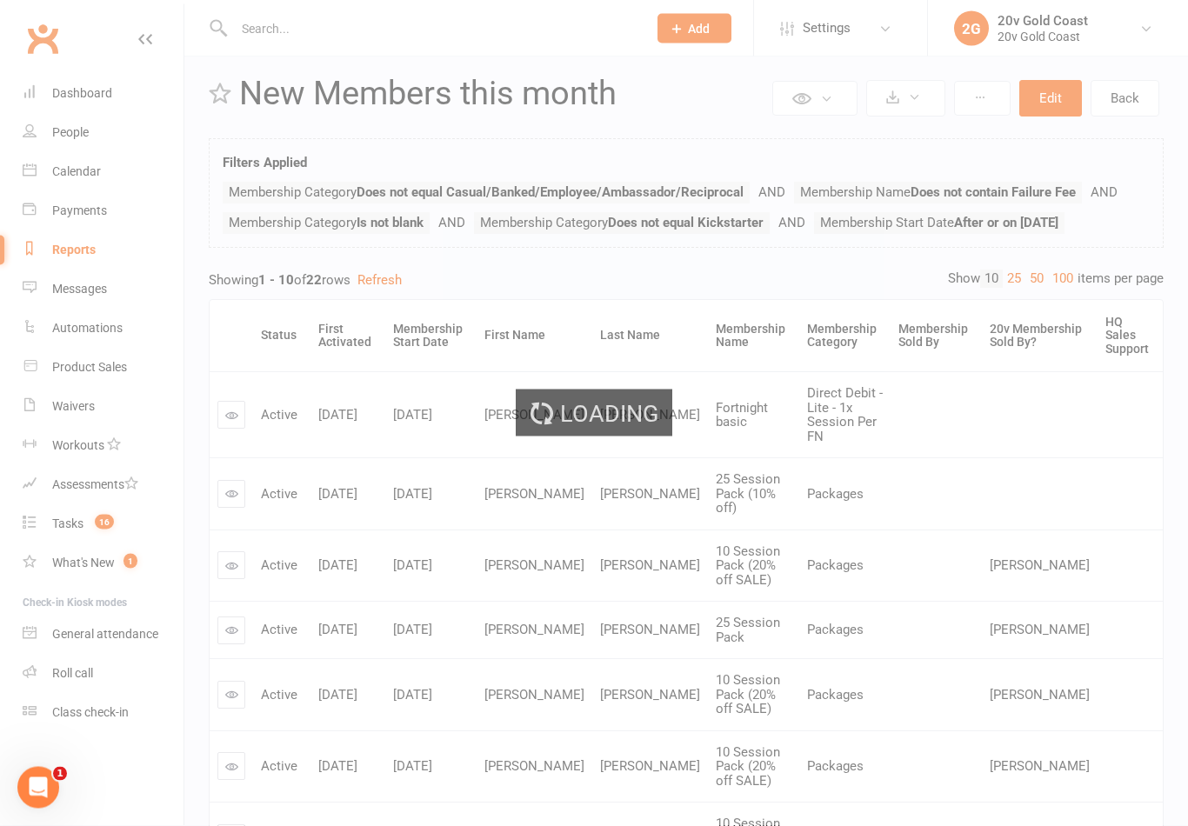
scroll to position [20, 0]
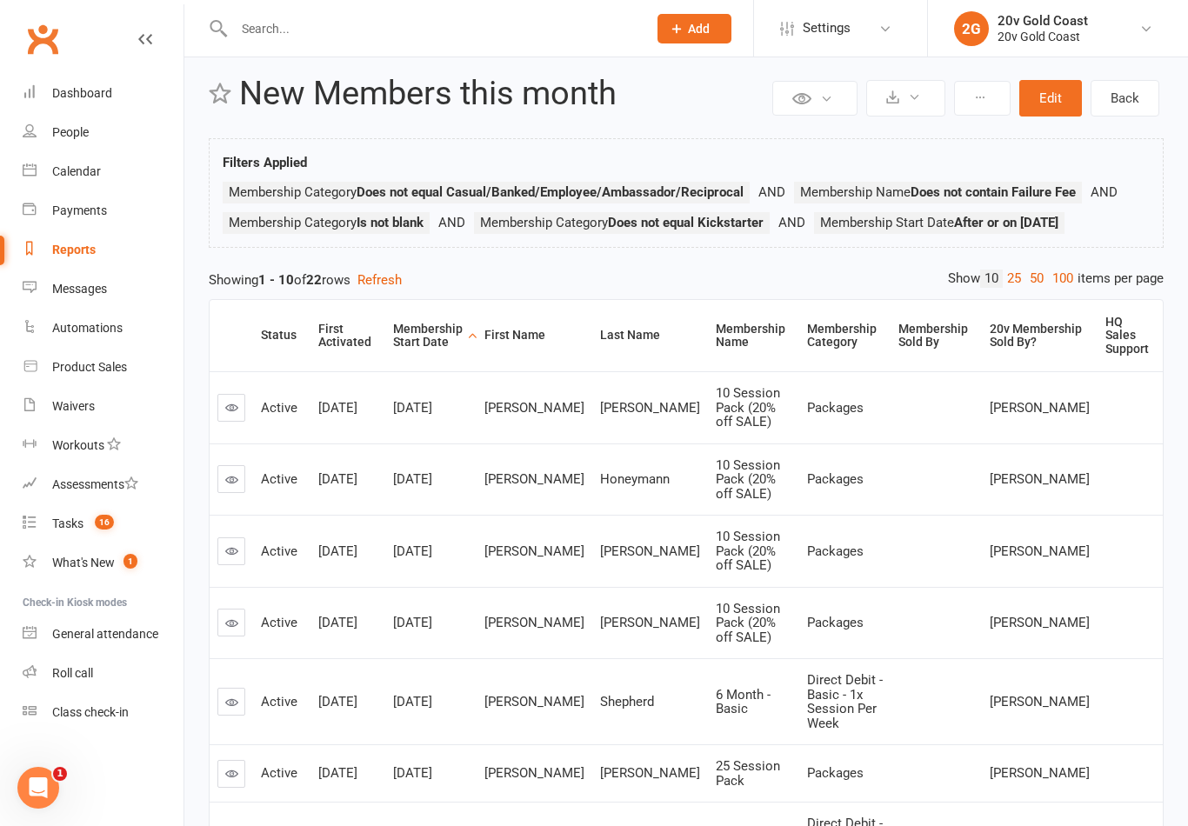
click at [427, 343] on div "Membership Start Date" at bounding box center [428, 336] width 70 height 27
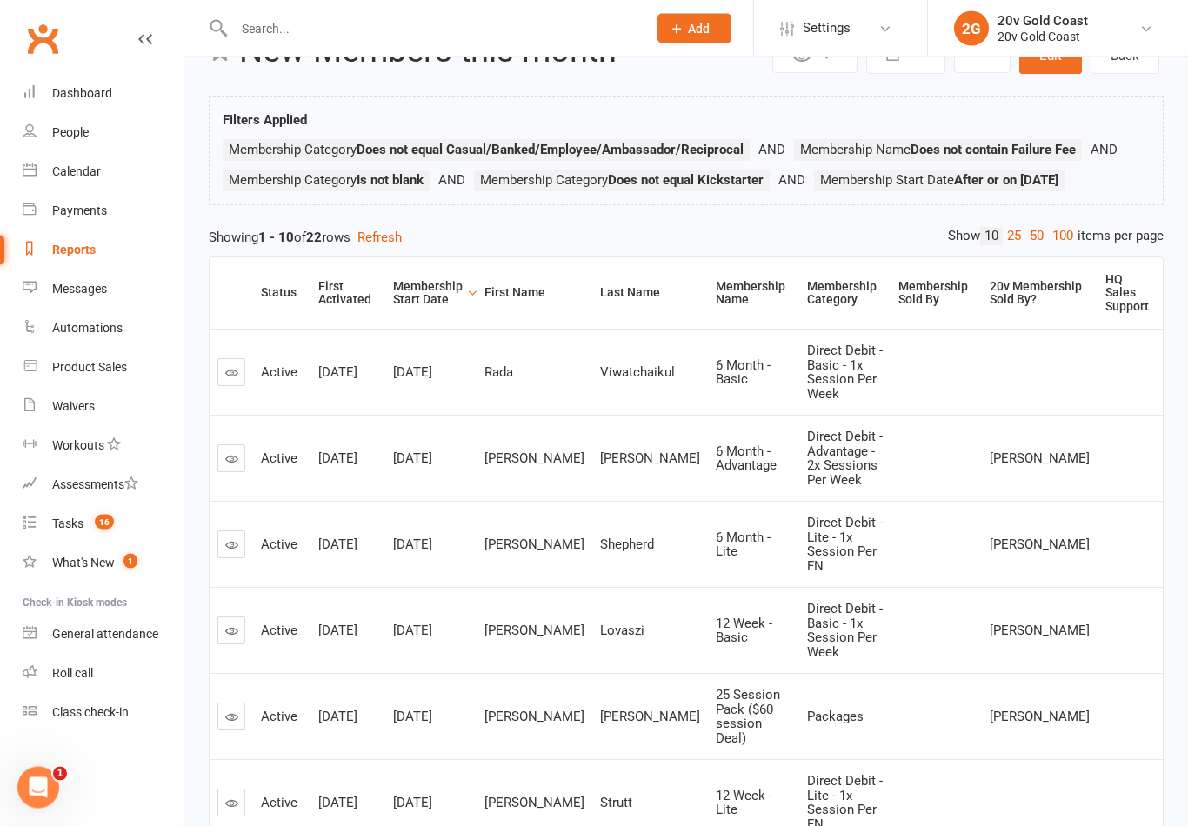
scroll to position [64, 0]
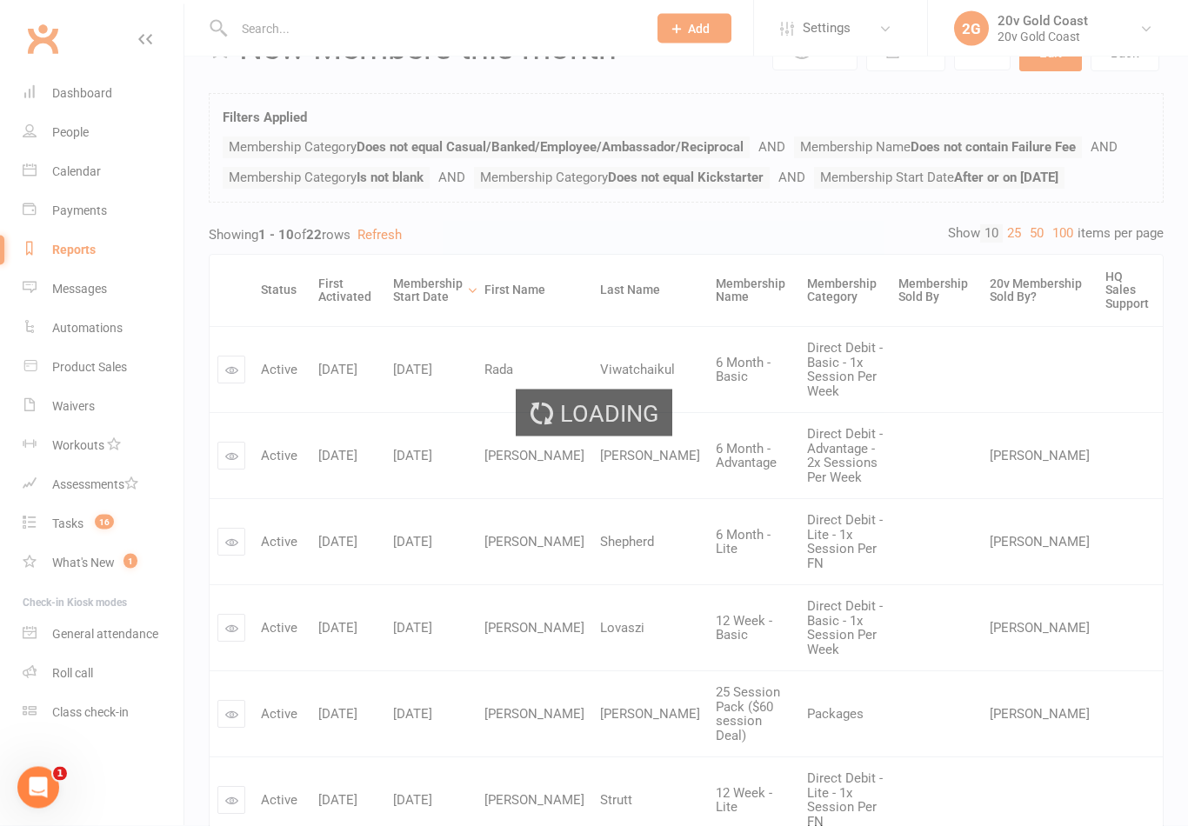
scroll to position [65, 0]
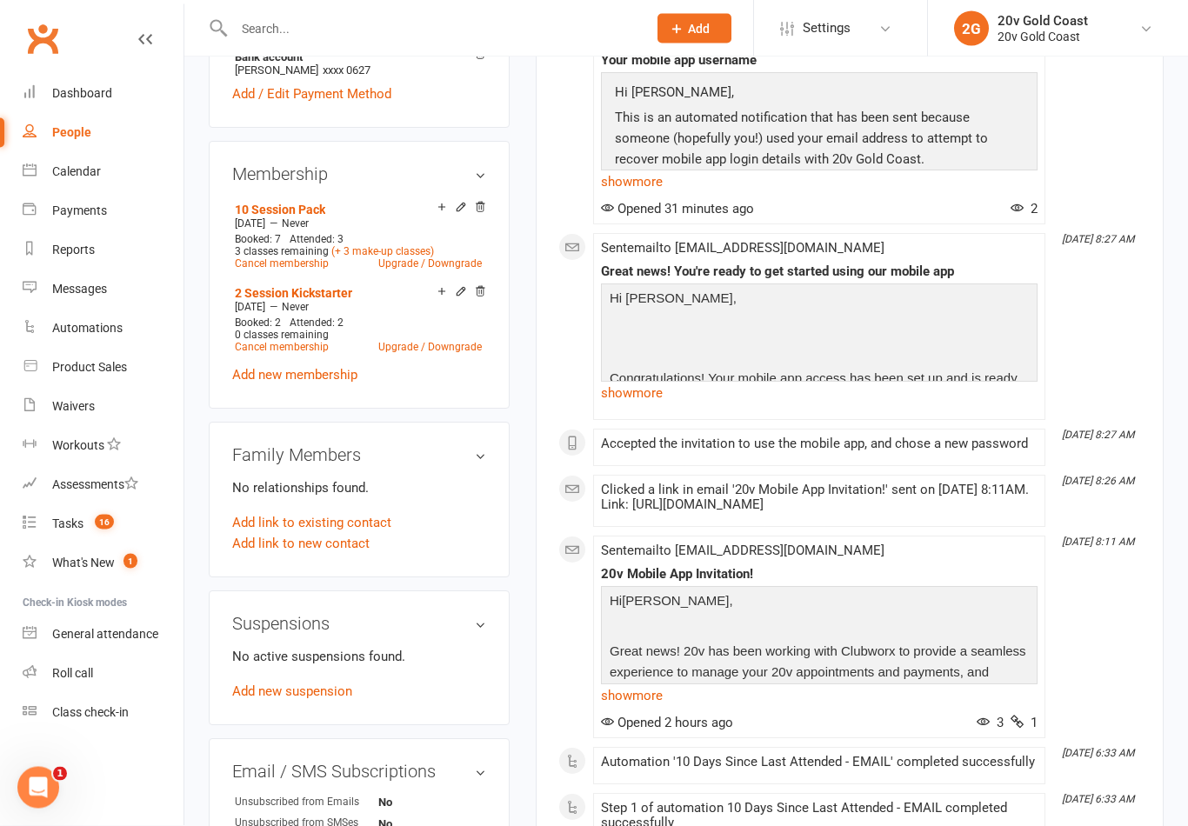
scroll to position [858, 0]
click at [130, 190] on link "Calendar" at bounding box center [103, 171] width 161 height 39
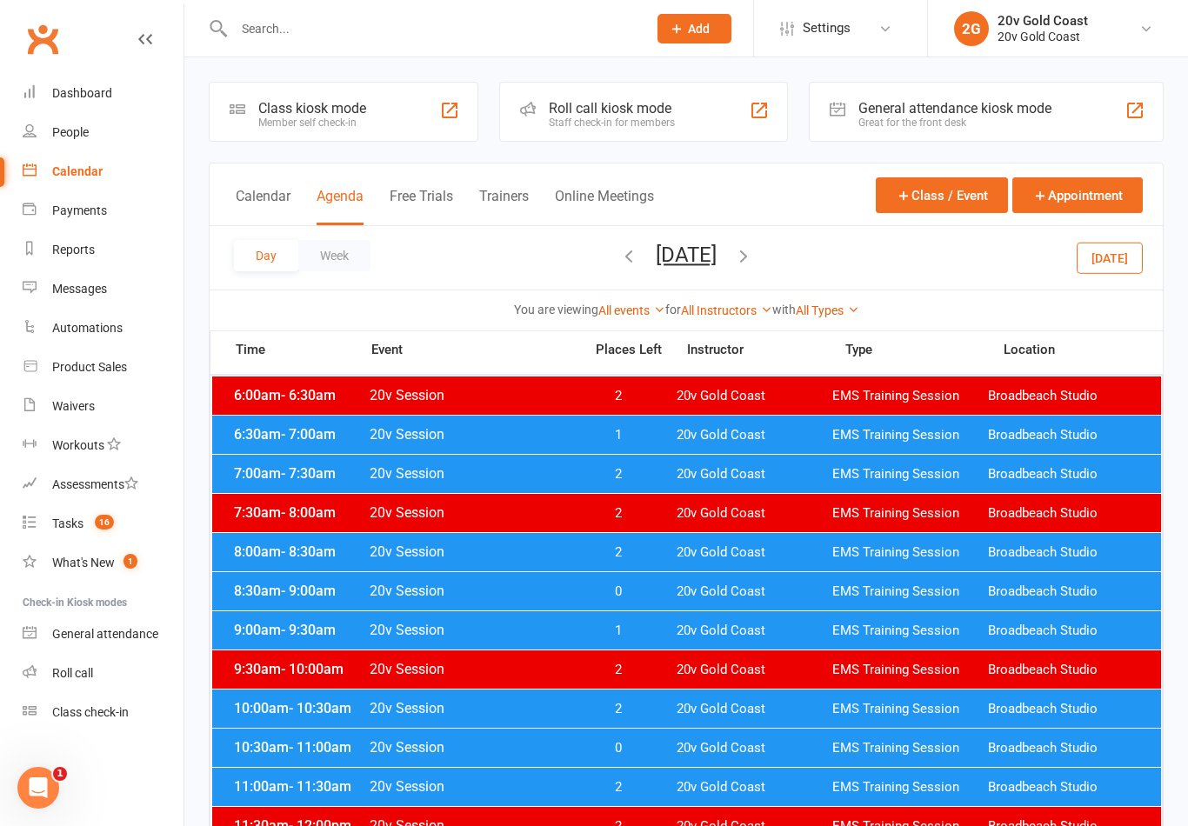
click at [1115, 257] on button "[DATE]" at bounding box center [1109, 257] width 66 height 31
click at [716, 266] on button "[DATE]" at bounding box center [686, 255] width 61 height 24
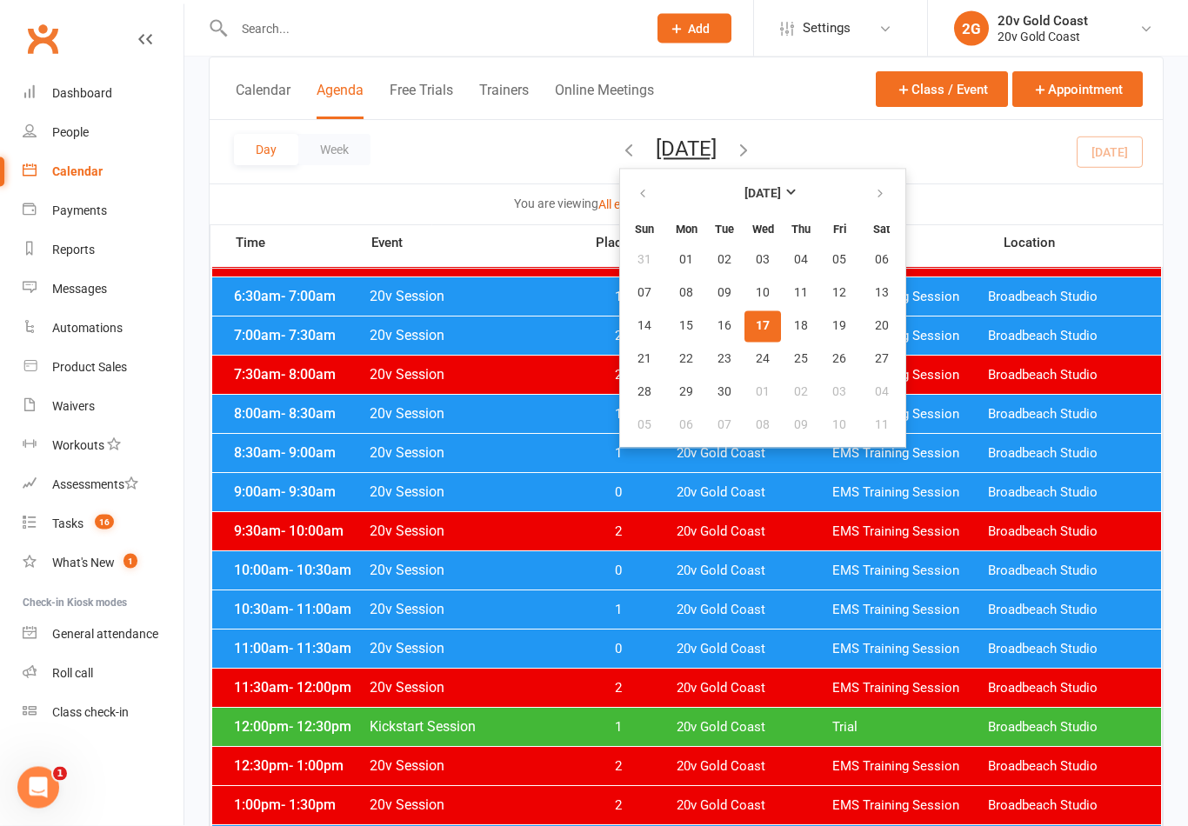
scroll to position [152, 0]
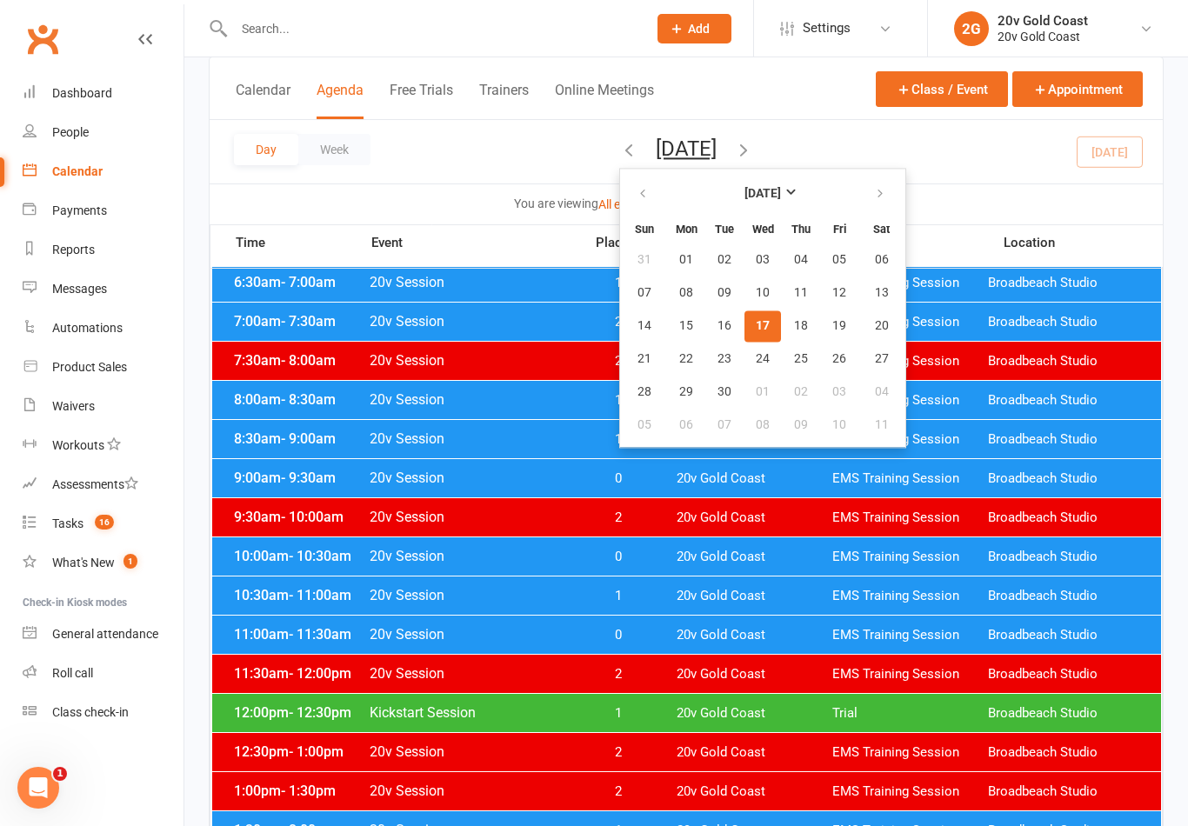
click at [935, 646] on div "11:00am - 11:30am 20v Session 0 20v Gold Coast EMS Training Session Broadbeach …" at bounding box center [686, 635] width 949 height 38
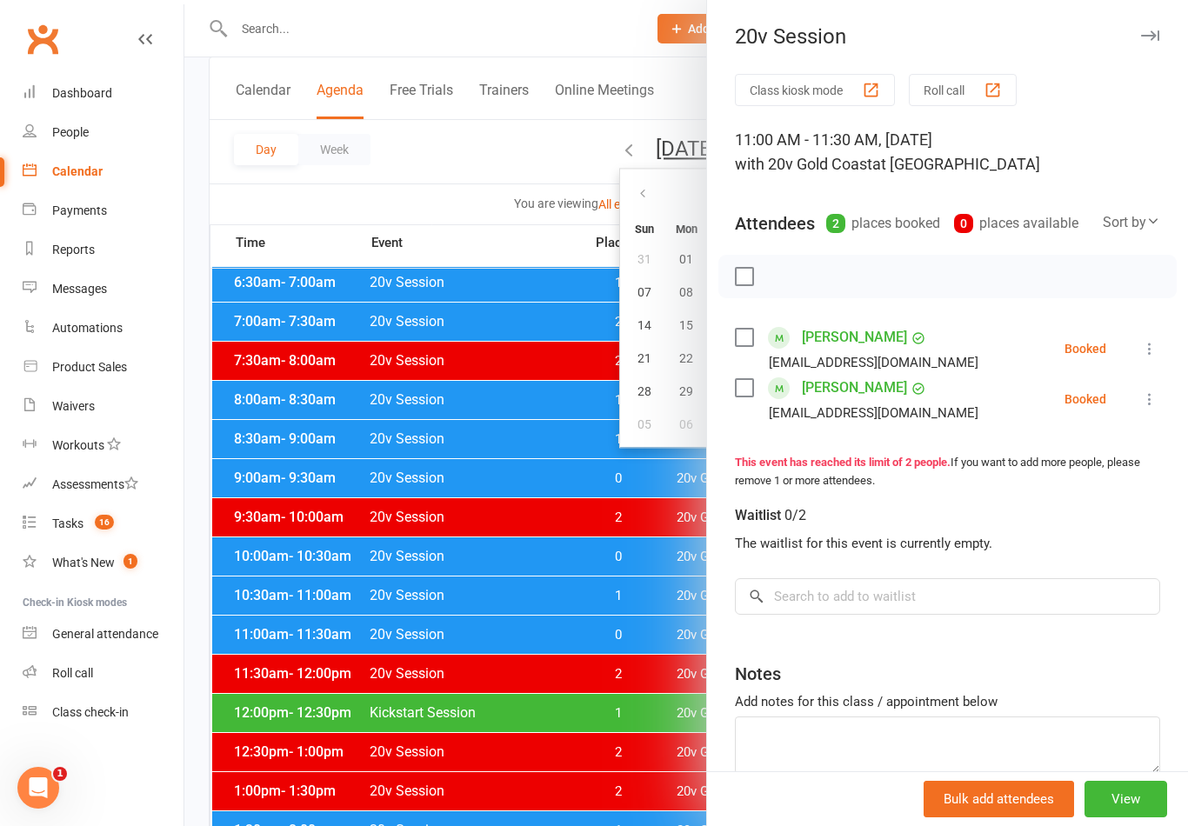
click at [625, 597] on div at bounding box center [685, 413] width 1003 height 826
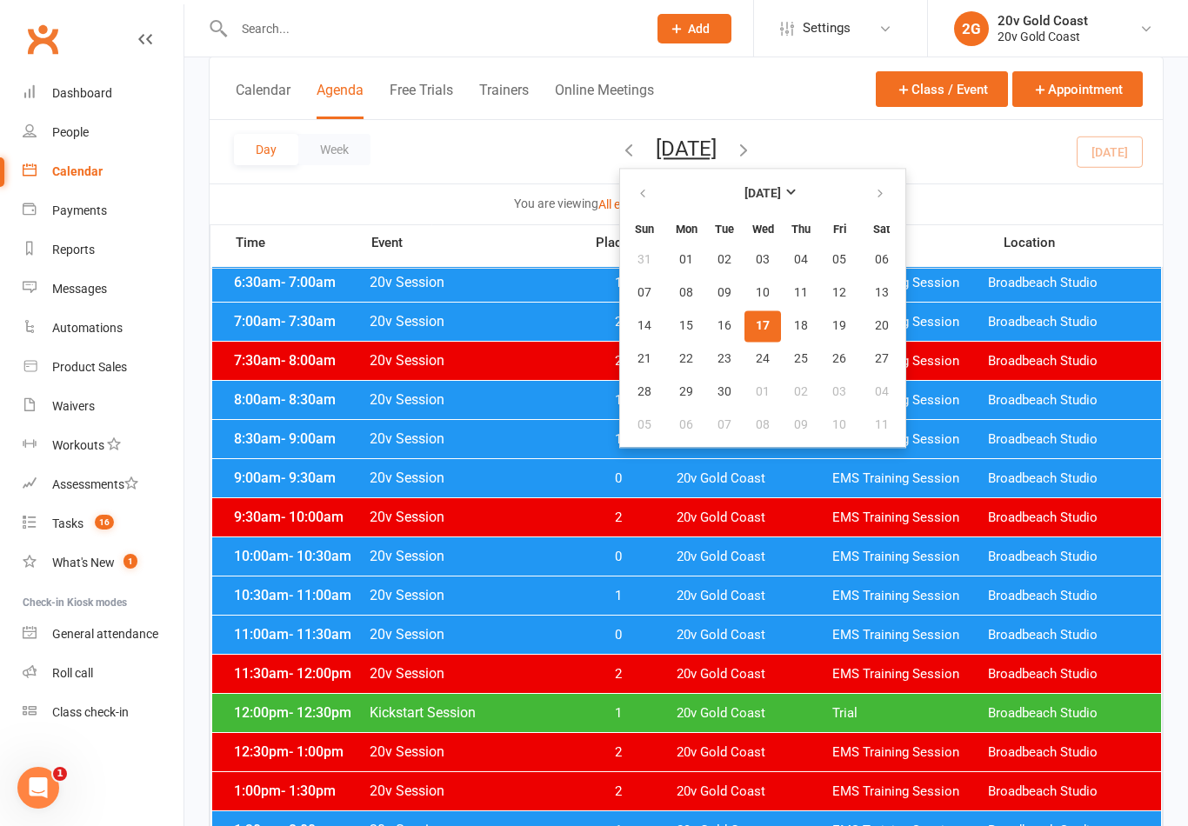
click at [646, 602] on div at bounding box center [685, 413] width 1003 height 826
click at [716, 599] on span "20v Gold Coast" at bounding box center [754, 596] width 156 height 17
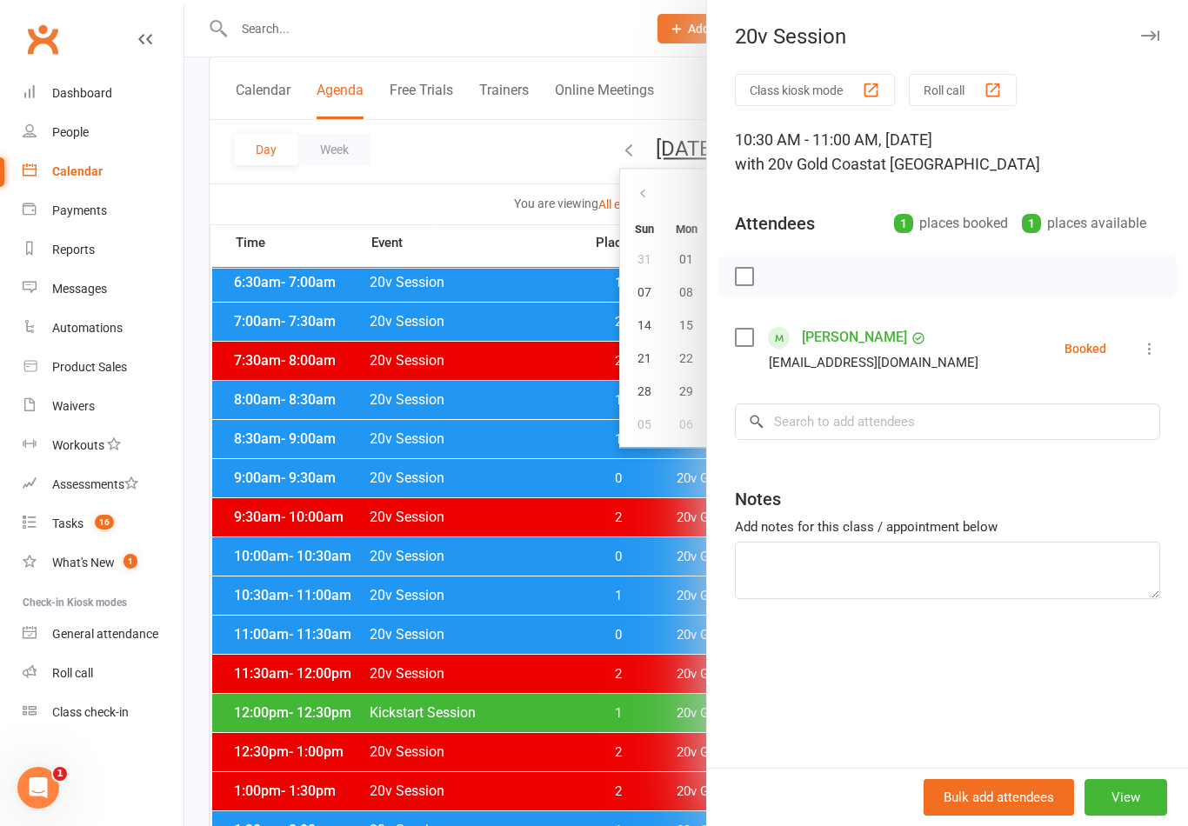
click at [634, 737] on div at bounding box center [685, 413] width 1003 height 826
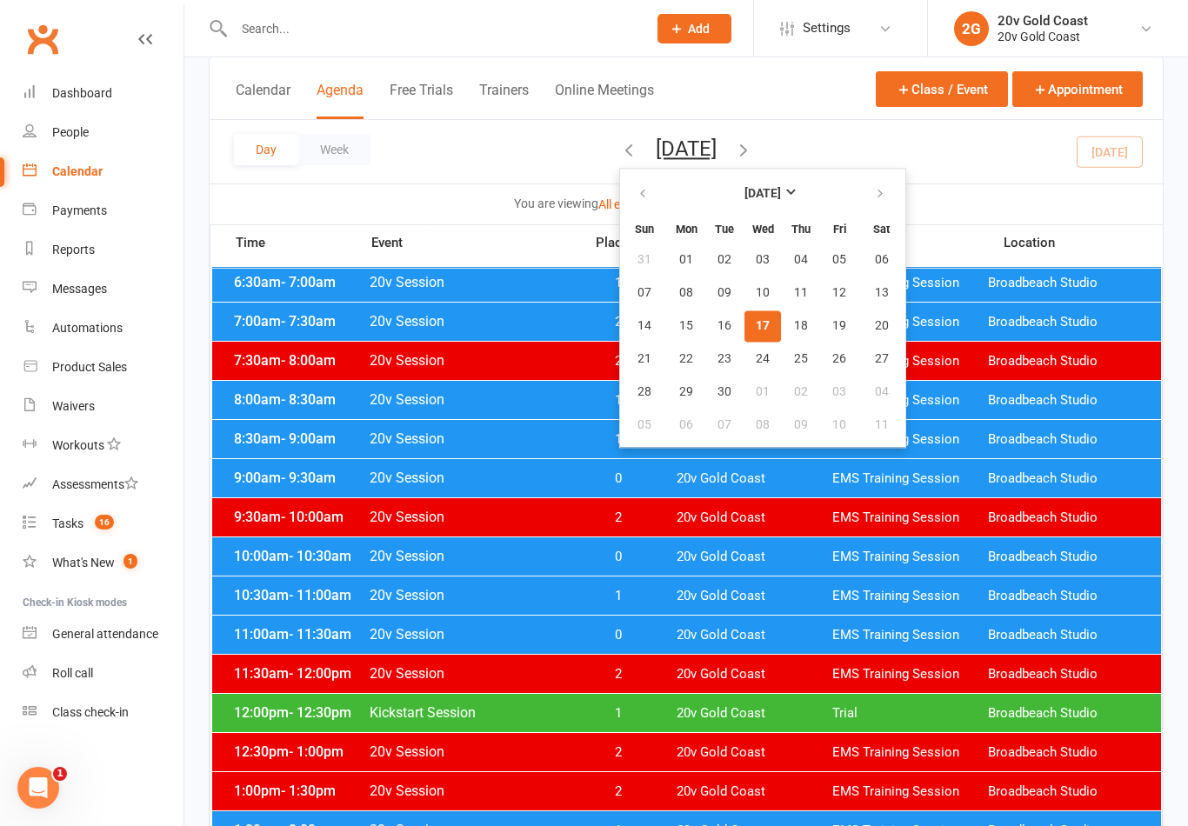
click at [738, 620] on div "11:00am - 11:30am 20v Session 0 20v Gold Coast EMS Training Session Broadbeach …" at bounding box center [686, 635] width 949 height 38
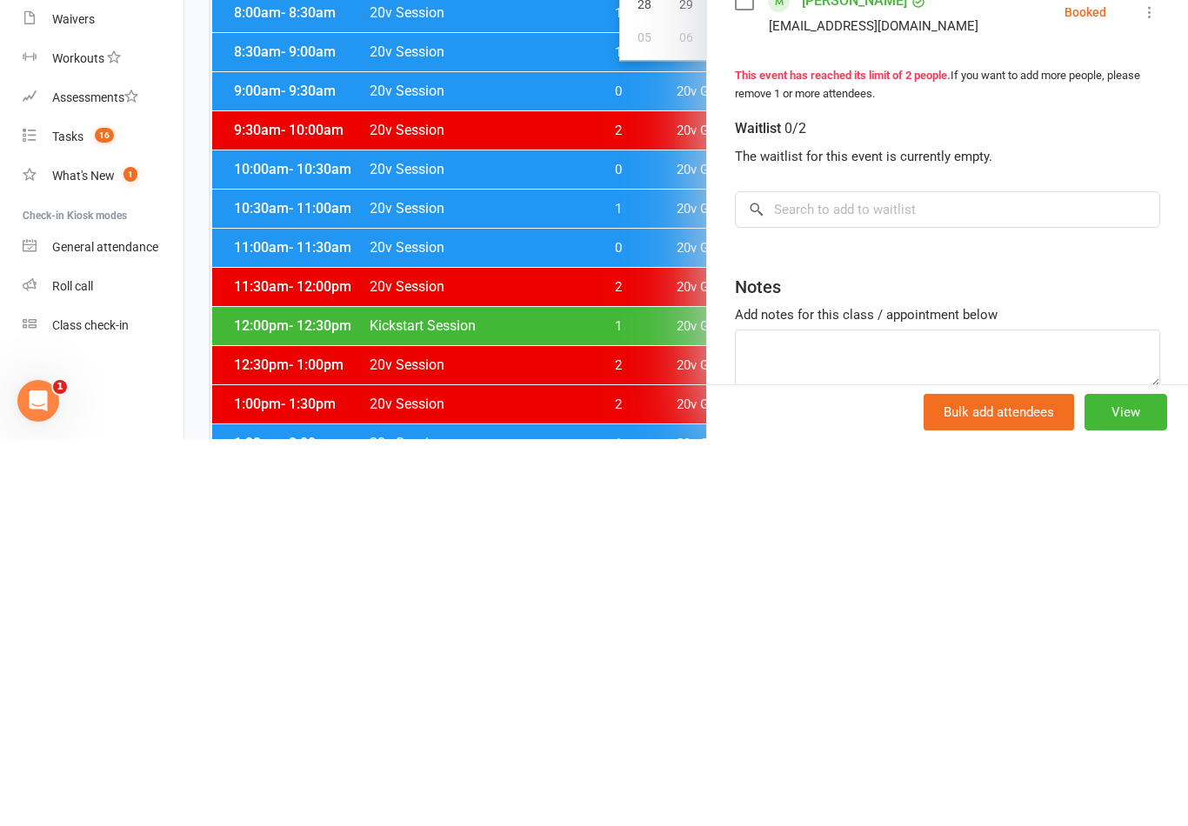
click at [667, 216] on div at bounding box center [685, 413] width 1003 height 826
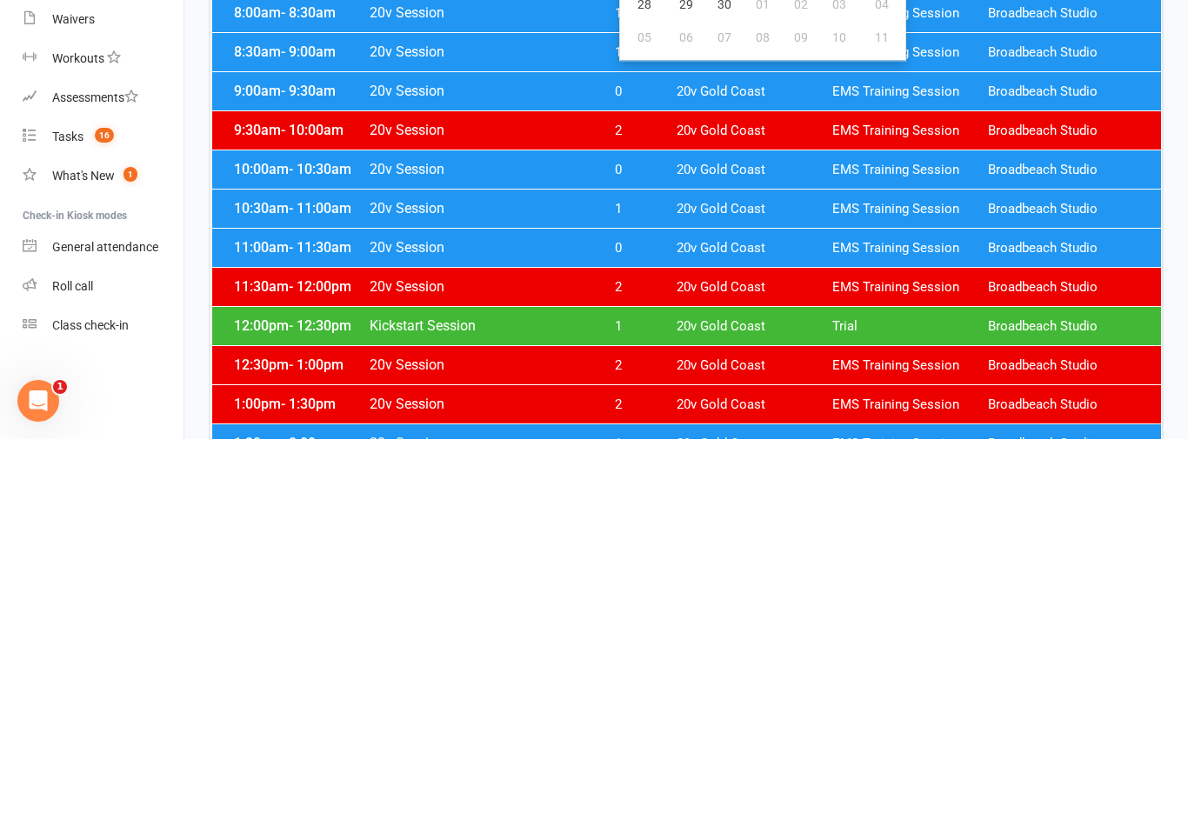
scroll to position [539, 0]
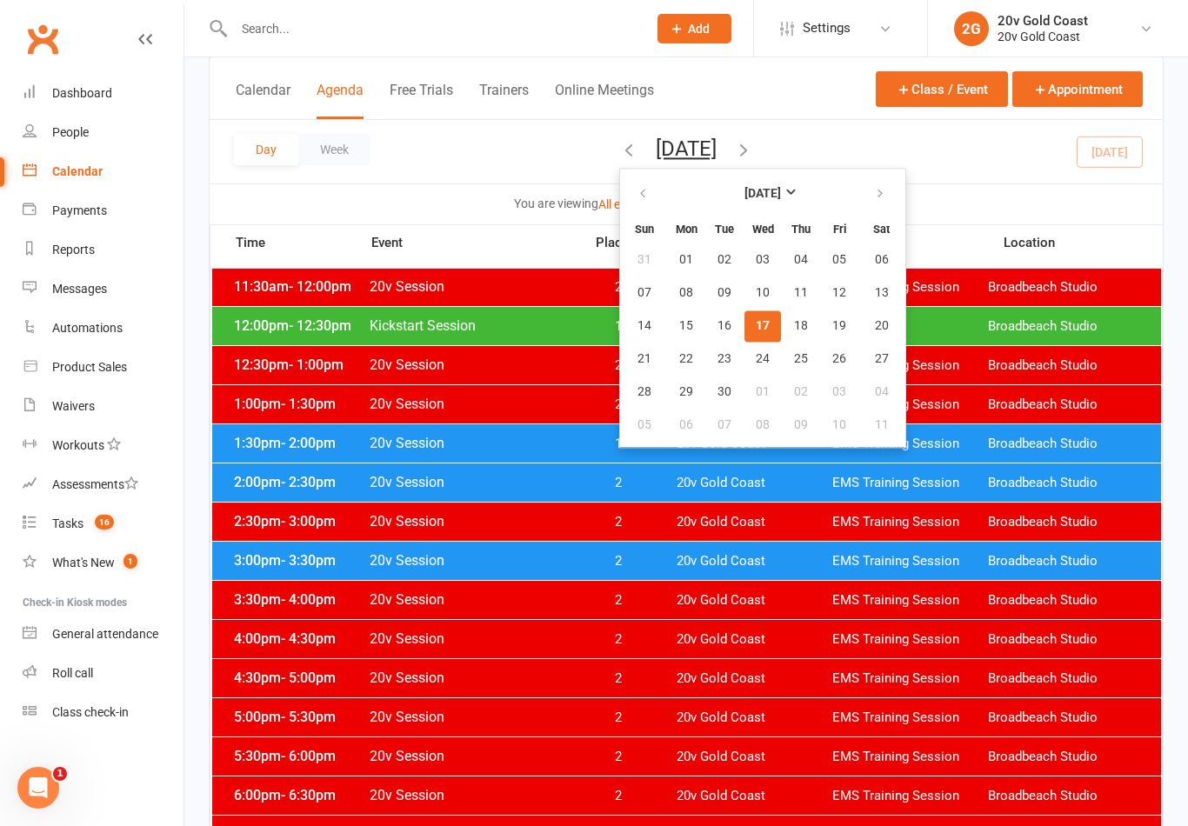
click at [776, 495] on div "2:00pm - 2:30pm 20v Session 2 20v Gold Coast EMS Training Session [GEOGRAPHIC_D…" at bounding box center [686, 482] width 949 height 38
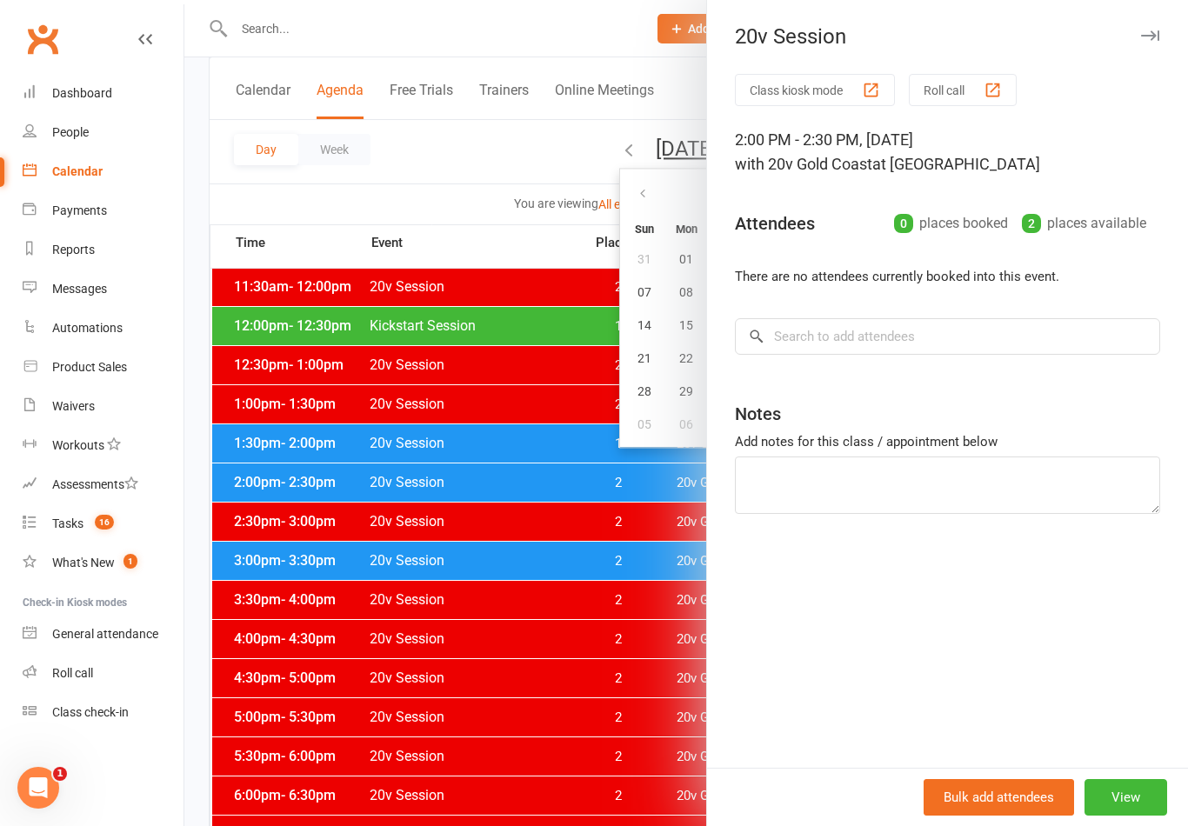
click at [628, 554] on div at bounding box center [685, 413] width 1003 height 826
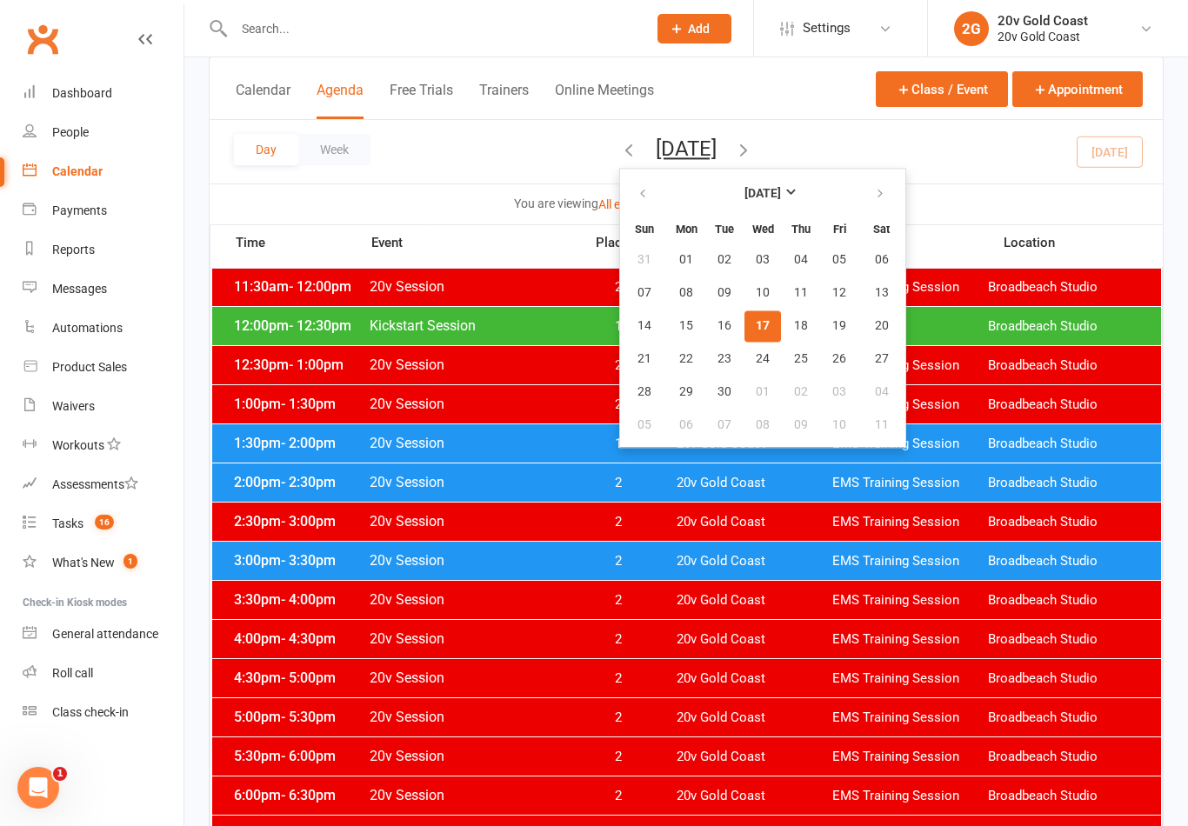
click at [710, 147] on button "[DATE]" at bounding box center [686, 149] width 61 height 24
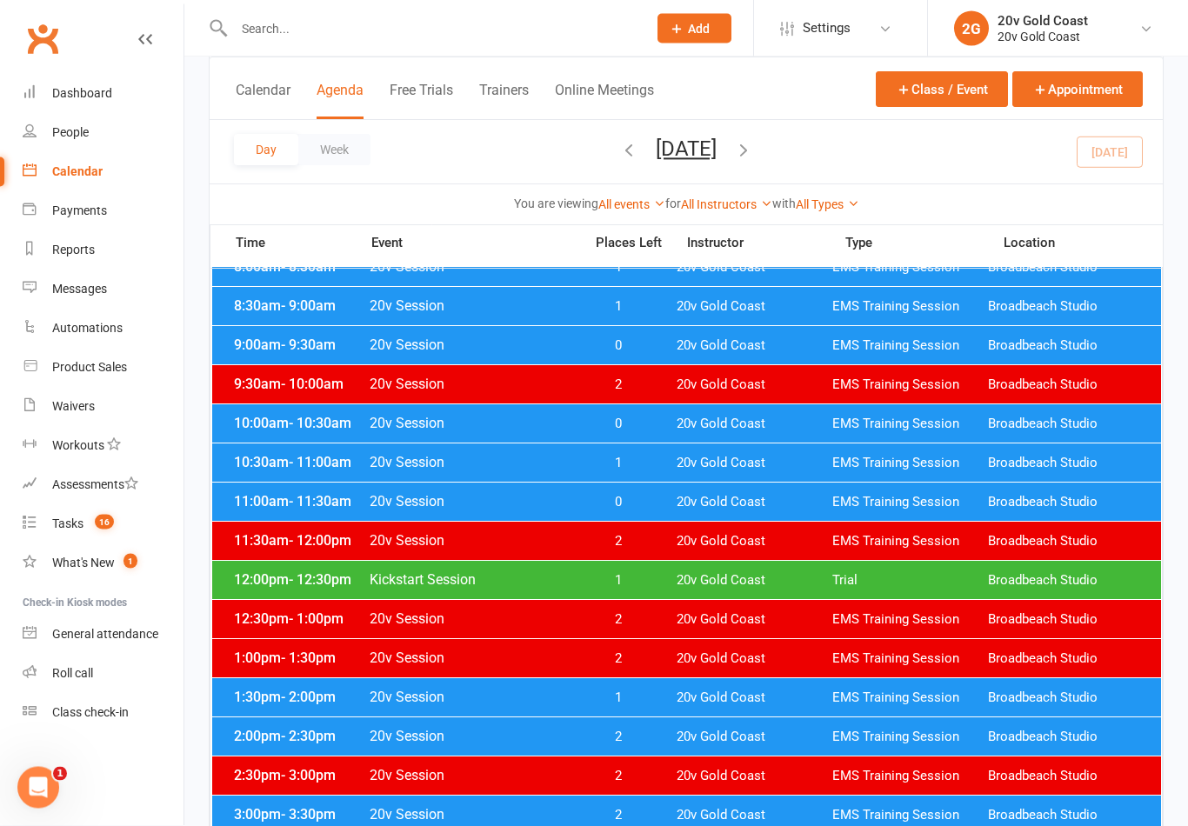
scroll to position [282, 0]
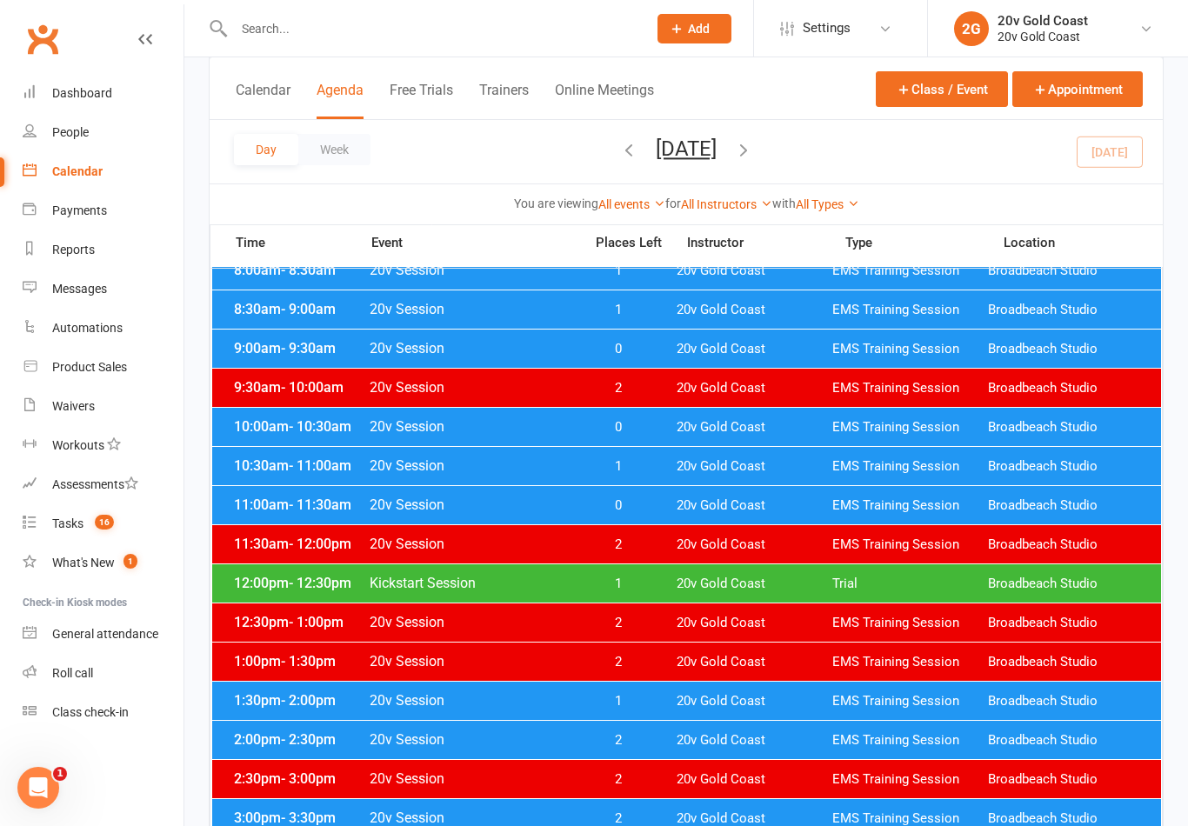
click at [100, 258] on link "Reports" at bounding box center [103, 249] width 161 height 39
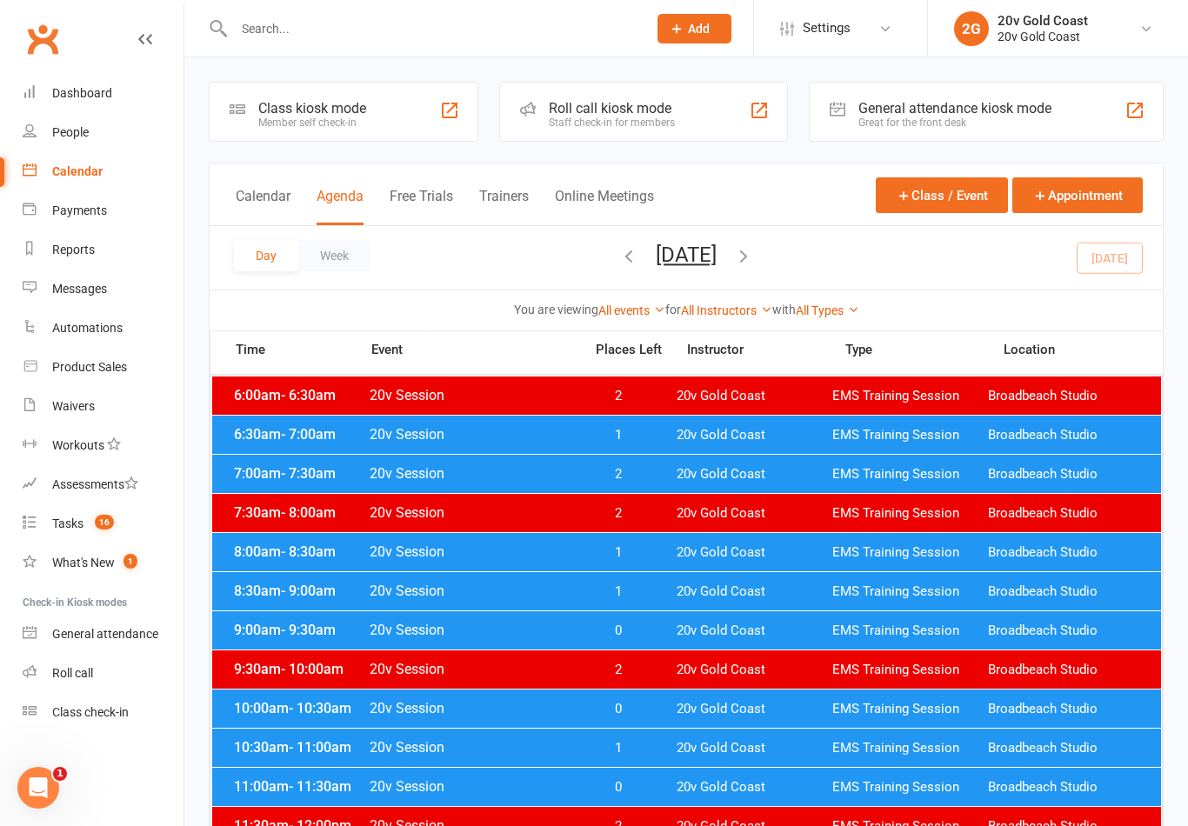
select select "100"
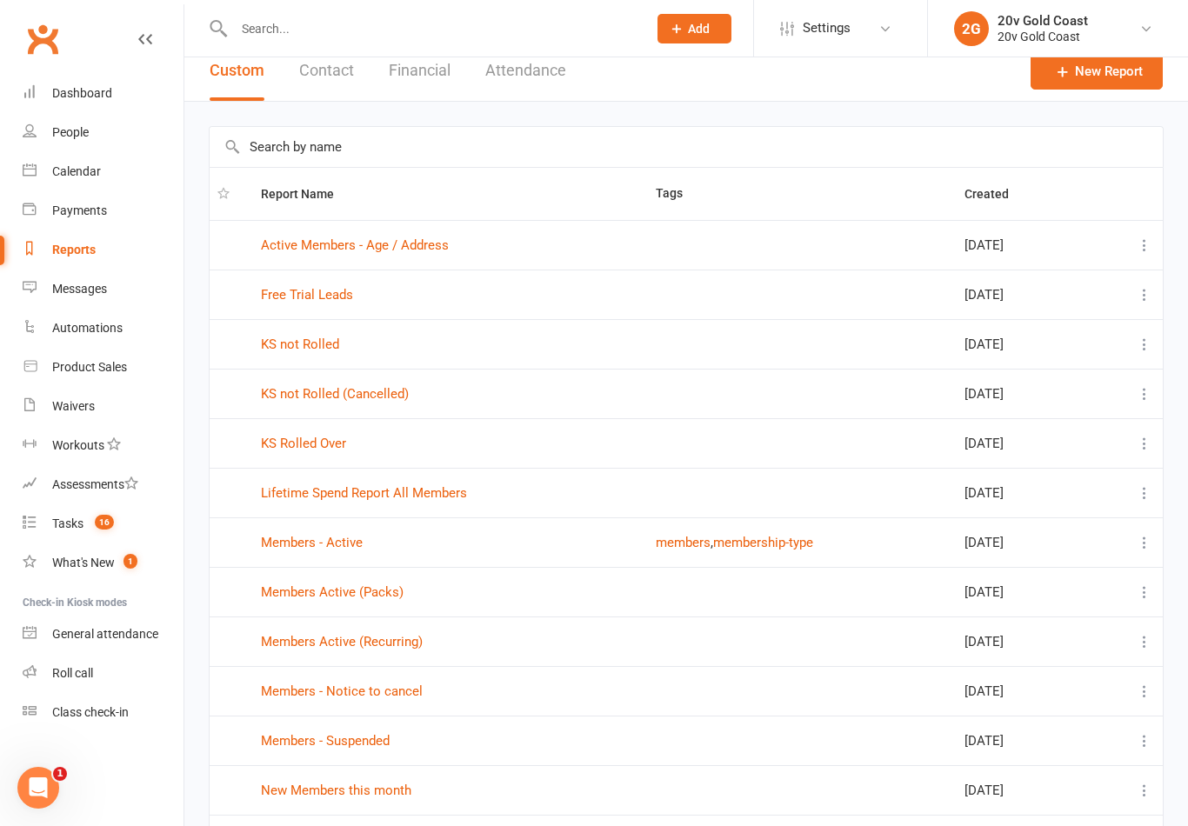
scroll to position [18, 0]
click at [332, 346] on link "KS not Rolled" at bounding box center [300, 343] width 78 height 16
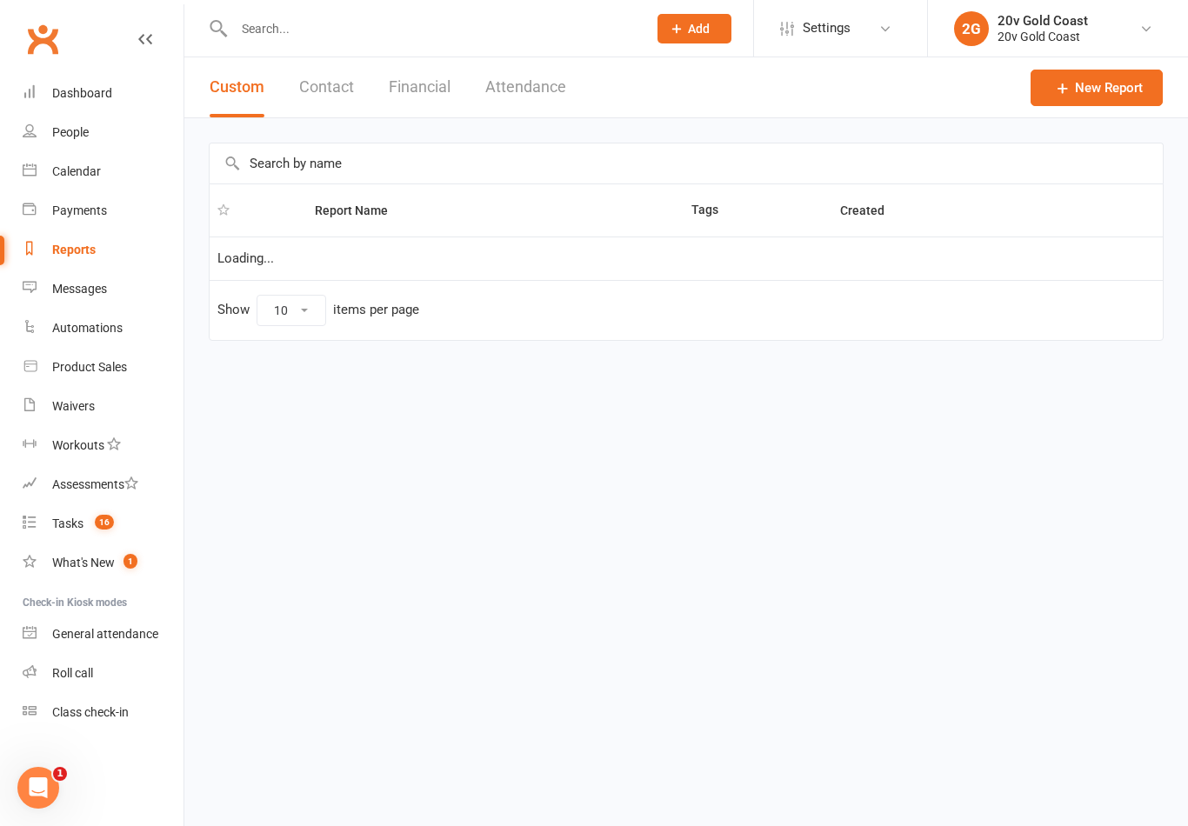
select select "100"
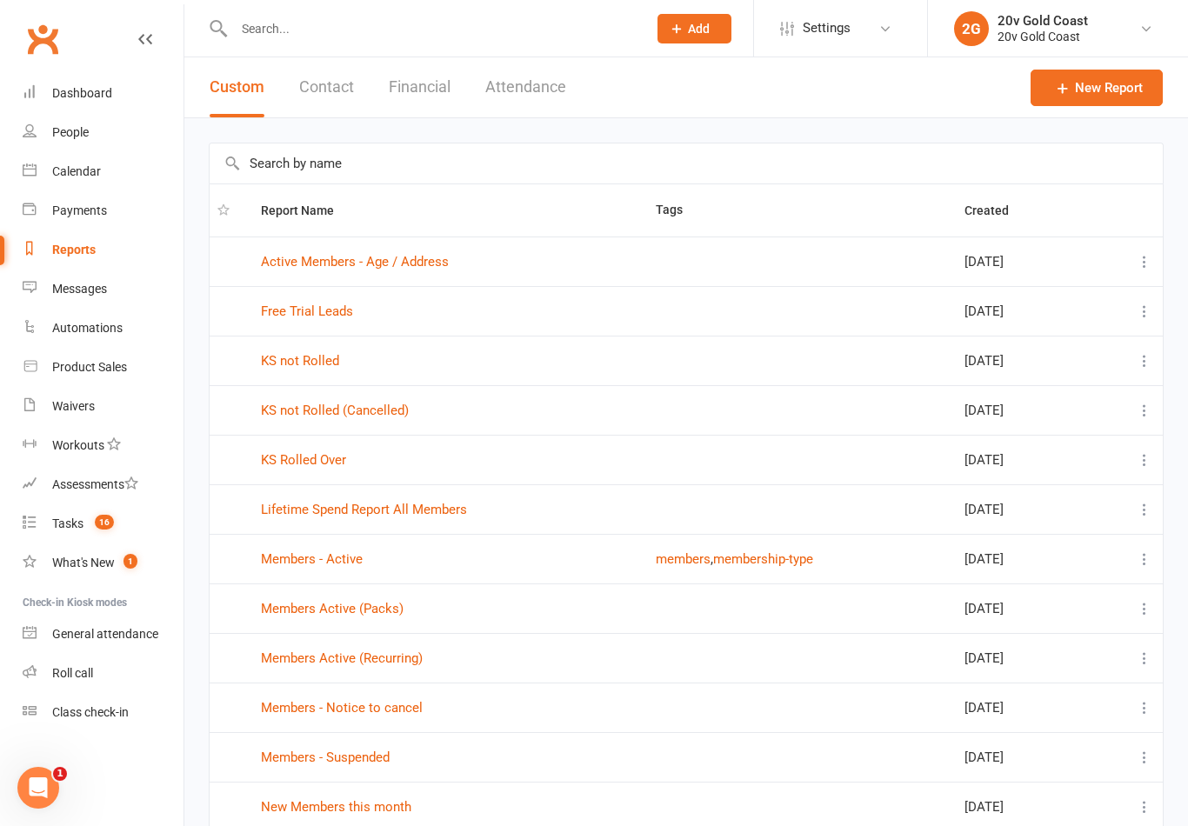
click at [333, 454] on link "KS Rolled Over" at bounding box center [303, 460] width 85 height 16
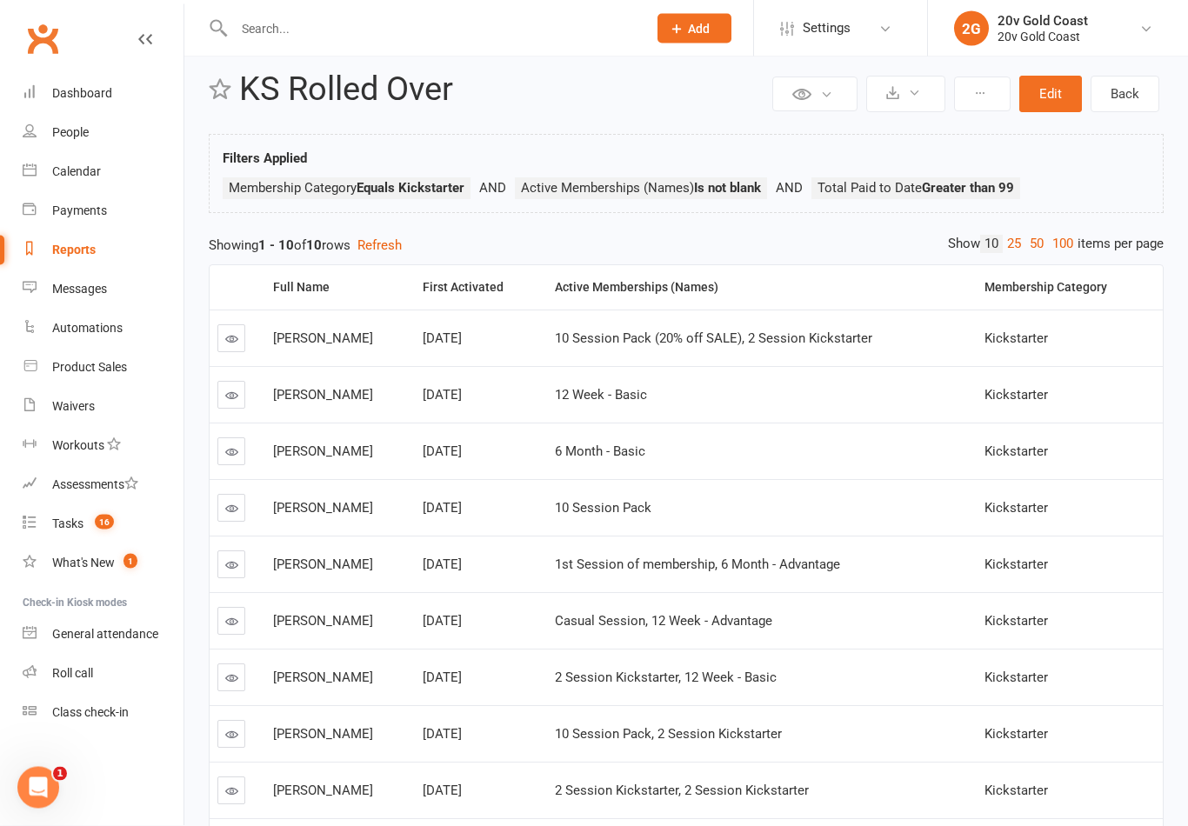
scroll to position [25, 0]
click at [110, 245] on link "Reports" at bounding box center [103, 249] width 161 height 39
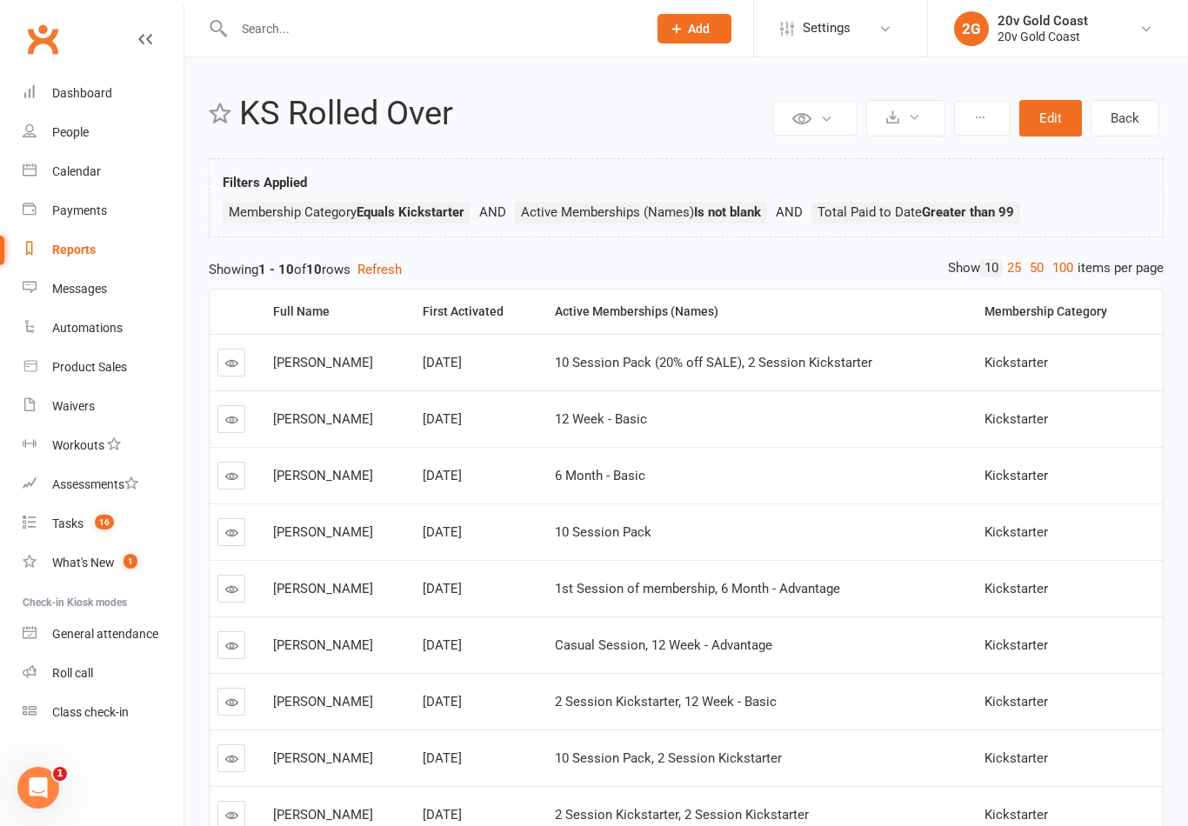
select select "100"
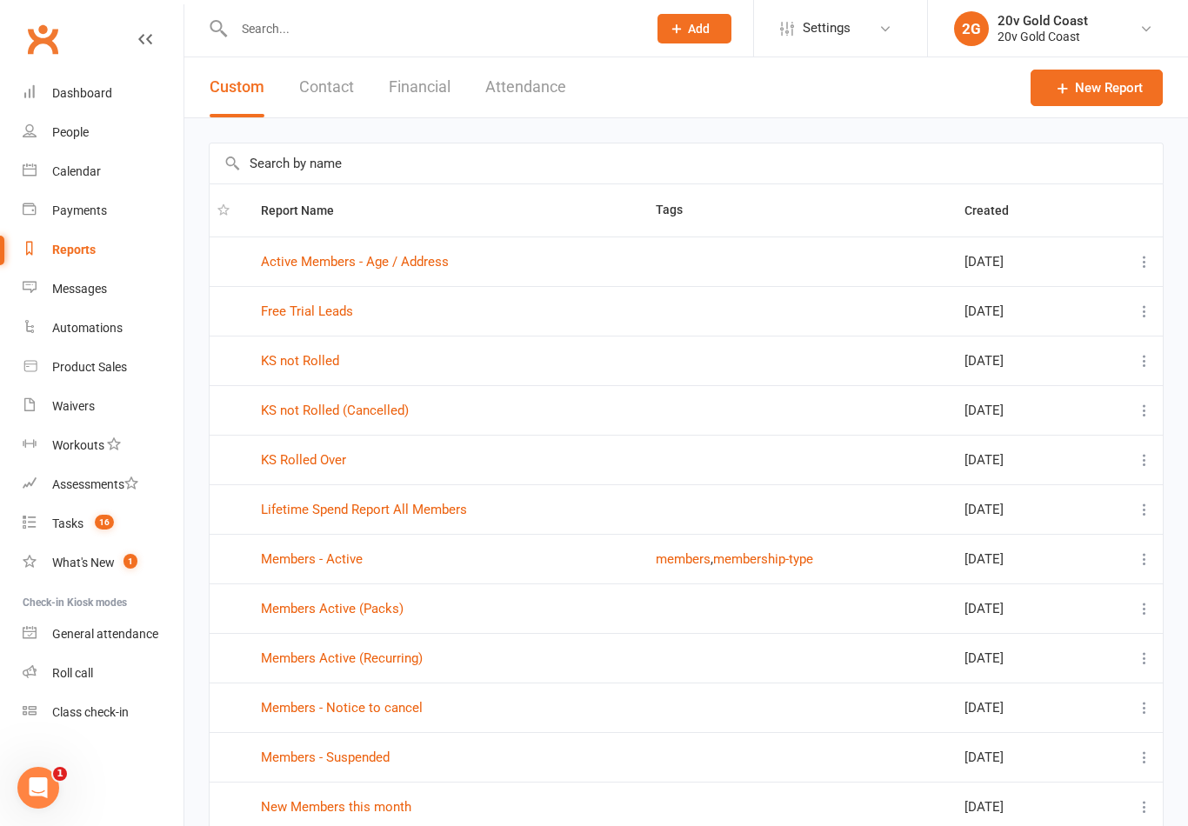
click at [322, 364] on link "KS not Rolled" at bounding box center [300, 361] width 78 height 16
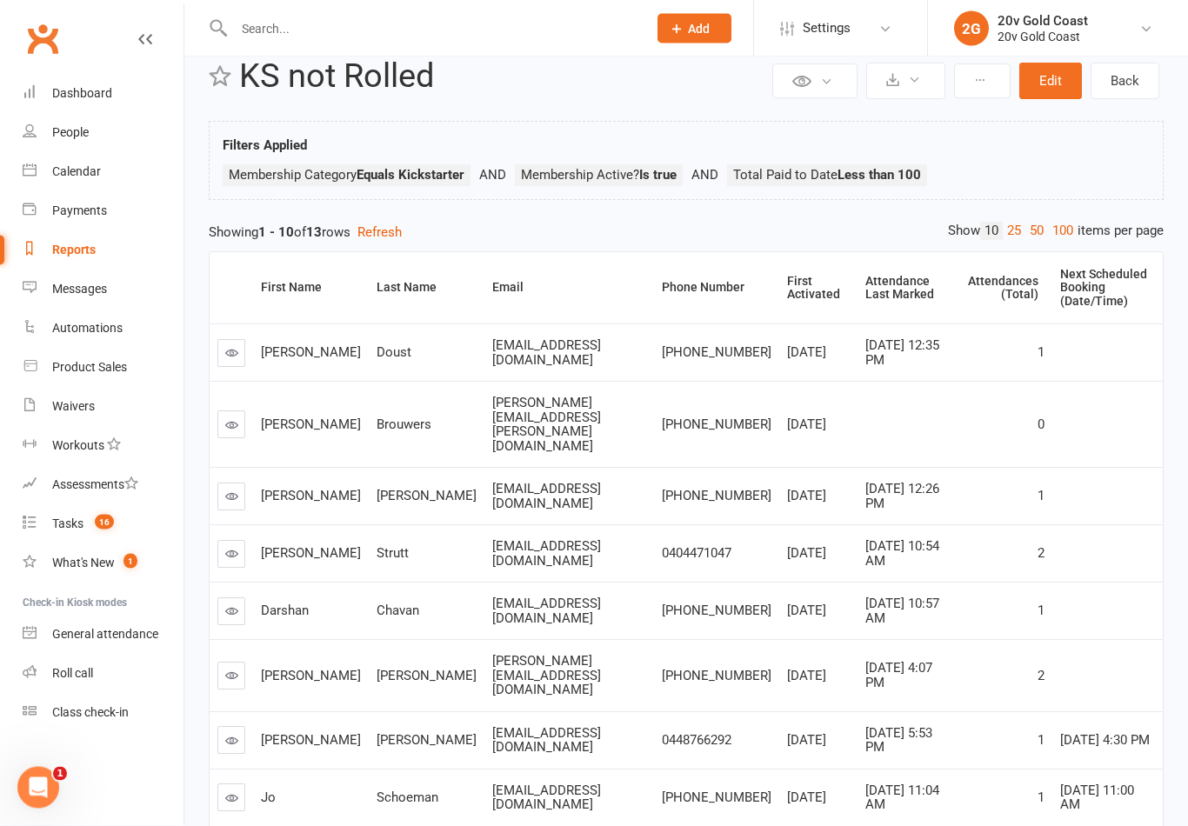
scroll to position [37, 0]
click at [376, 281] on div "Last Name" at bounding box center [423, 287] width 94 height 13
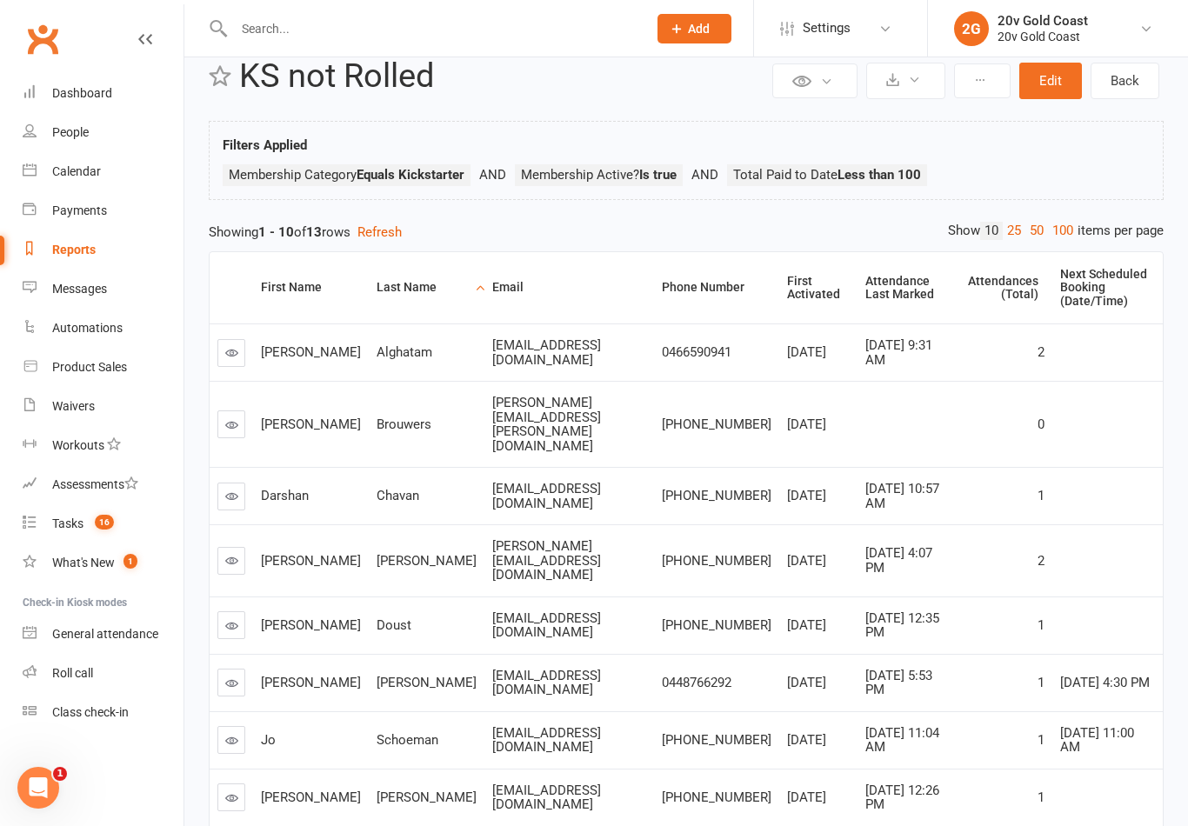
click at [787, 280] on div "First Activated" at bounding box center [815, 288] width 57 height 27
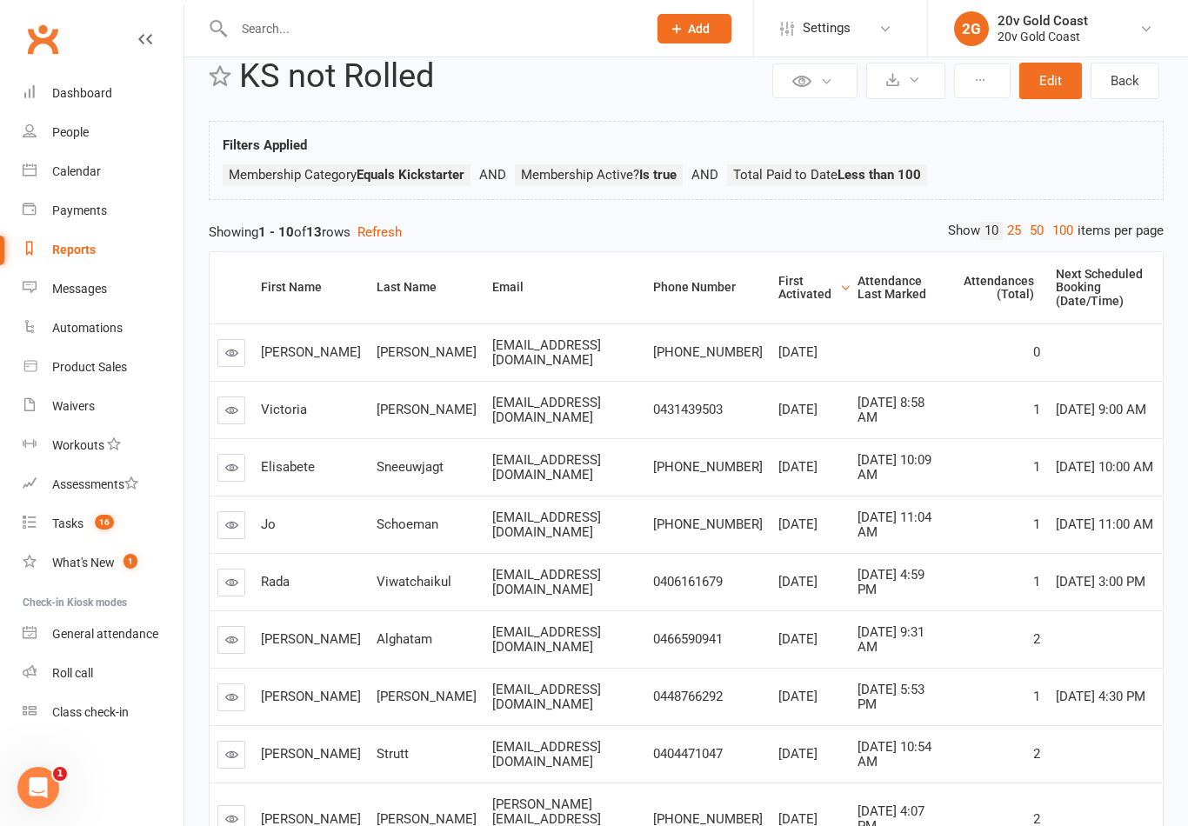
click at [785, 281] on div "First Activated" at bounding box center [807, 288] width 58 height 27
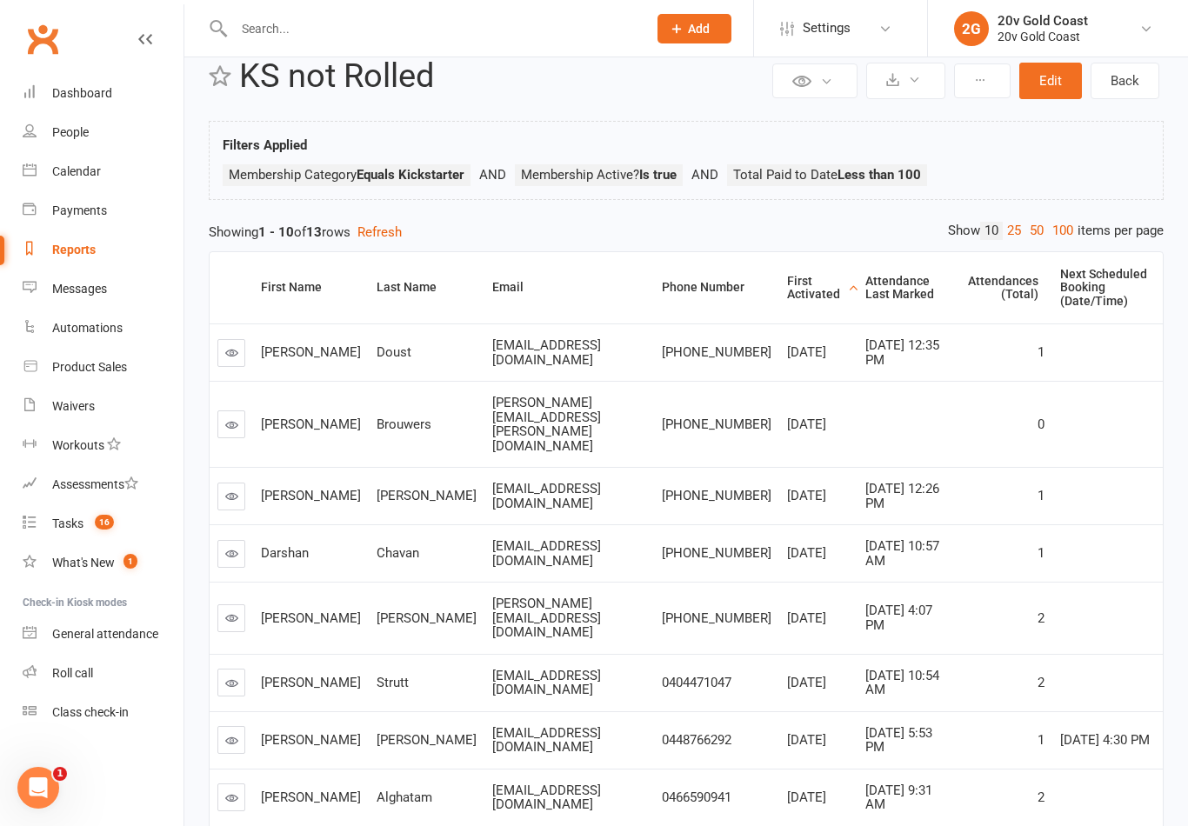
click at [787, 275] on div "First Activated" at bounding box center [815, 288] width 57 height 27
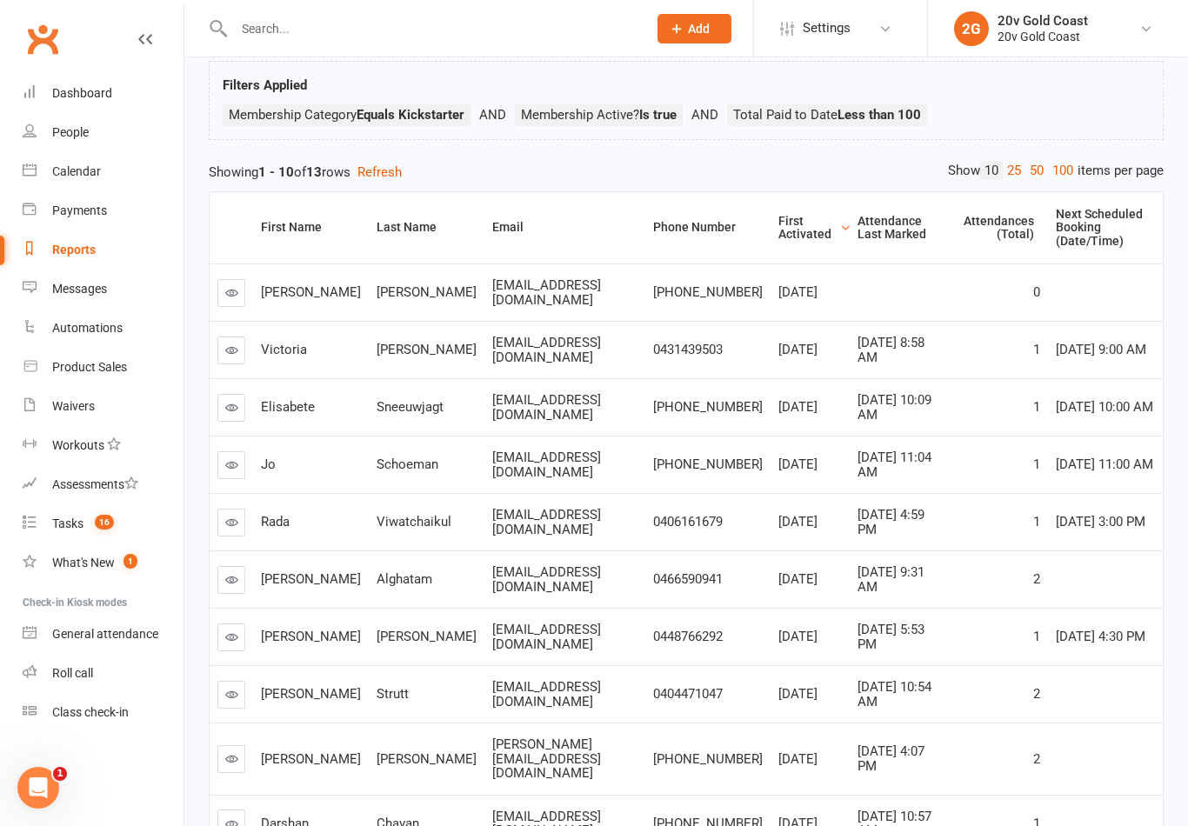
scroll to position [90, 0]
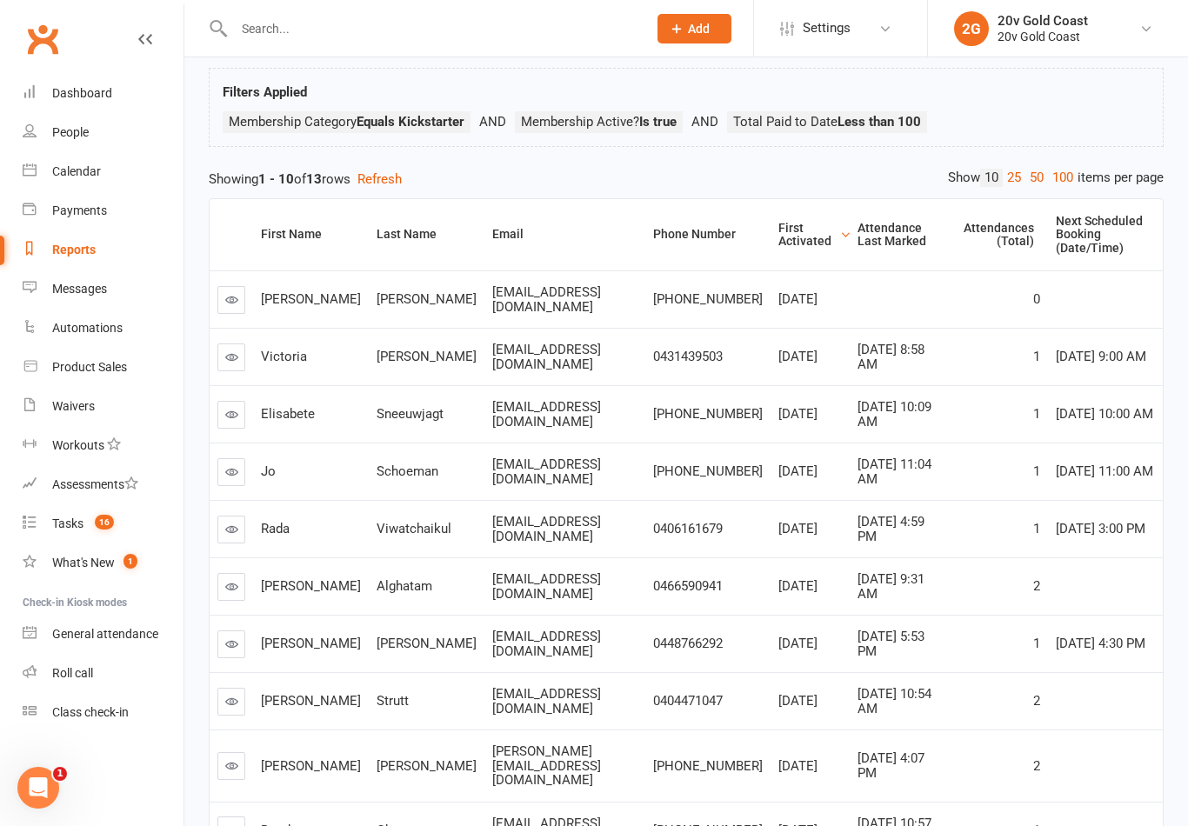
click at [219, 467] on link at bounding box center [231, 472] width 28 height 28
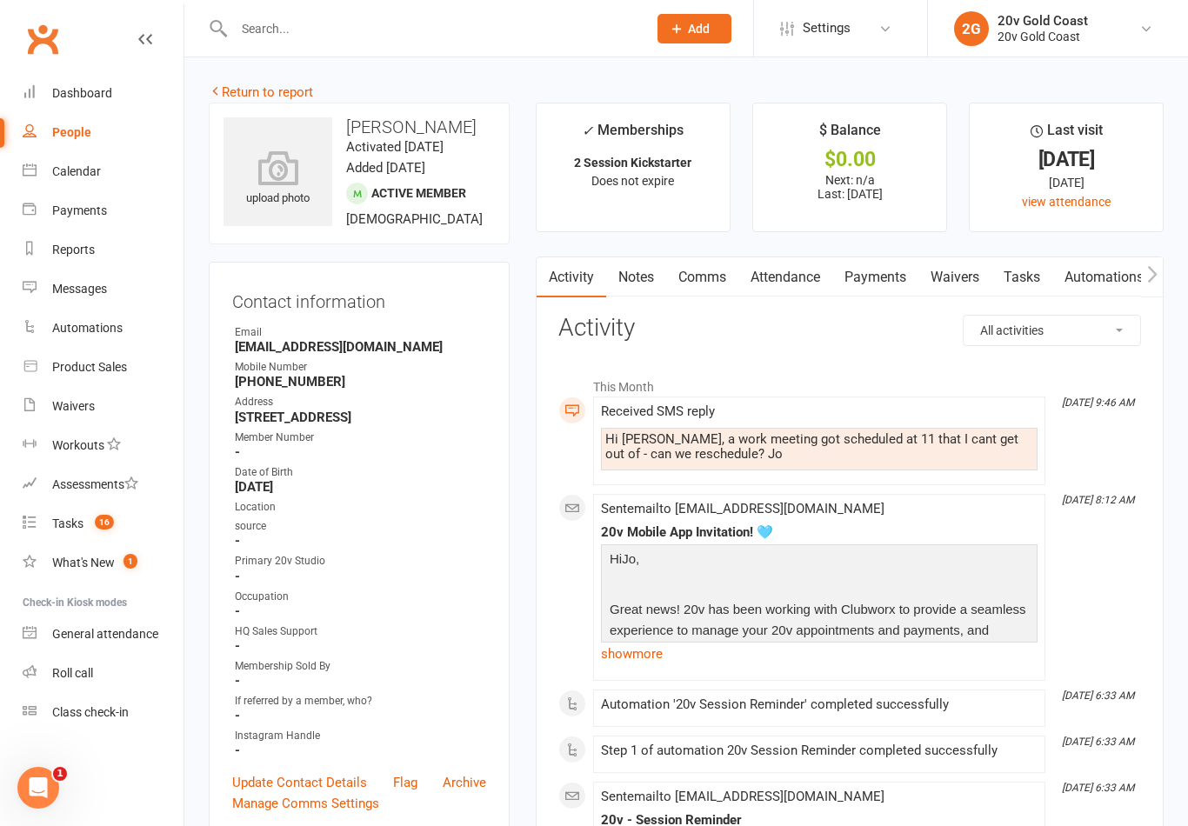
click at [657, 270] on link "Notes" at bounding box center [636, 277] width 60 height 40
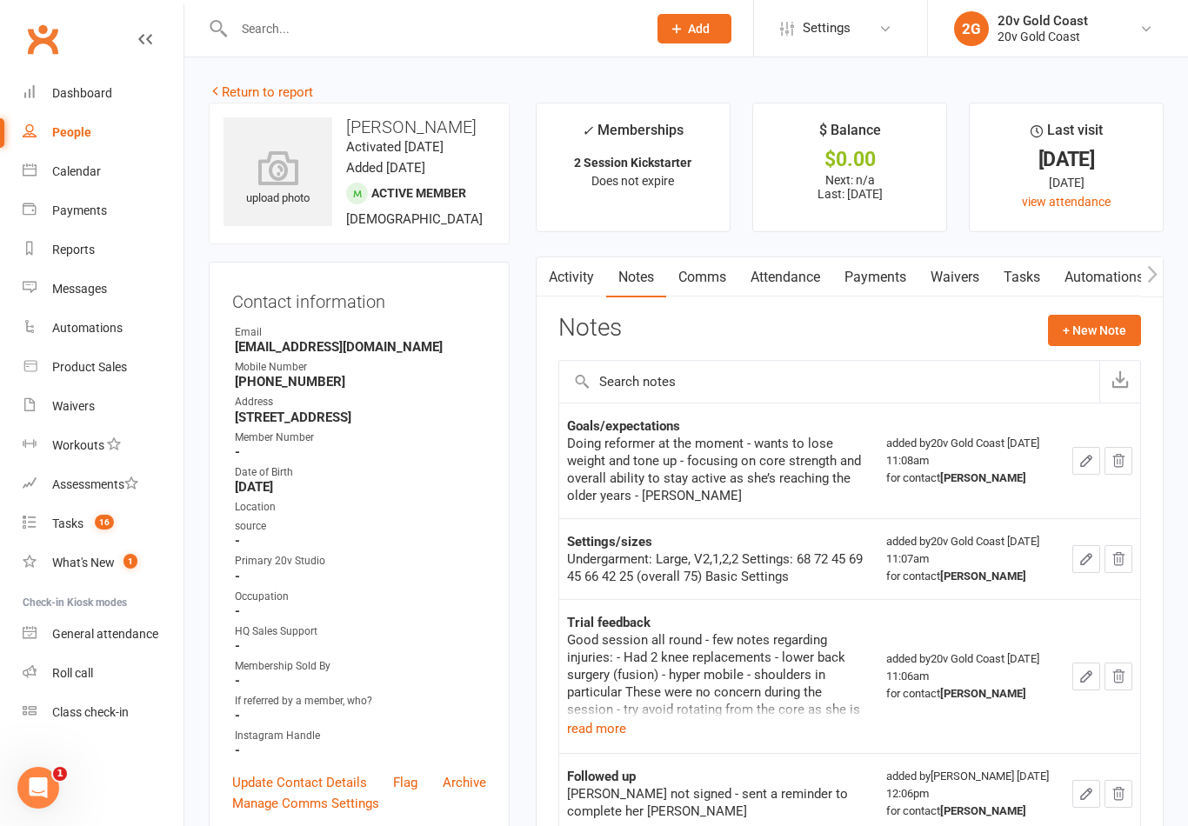
click at [809, 275] on link "Attendance" at bounding box center [785, 277] width 94 height 40
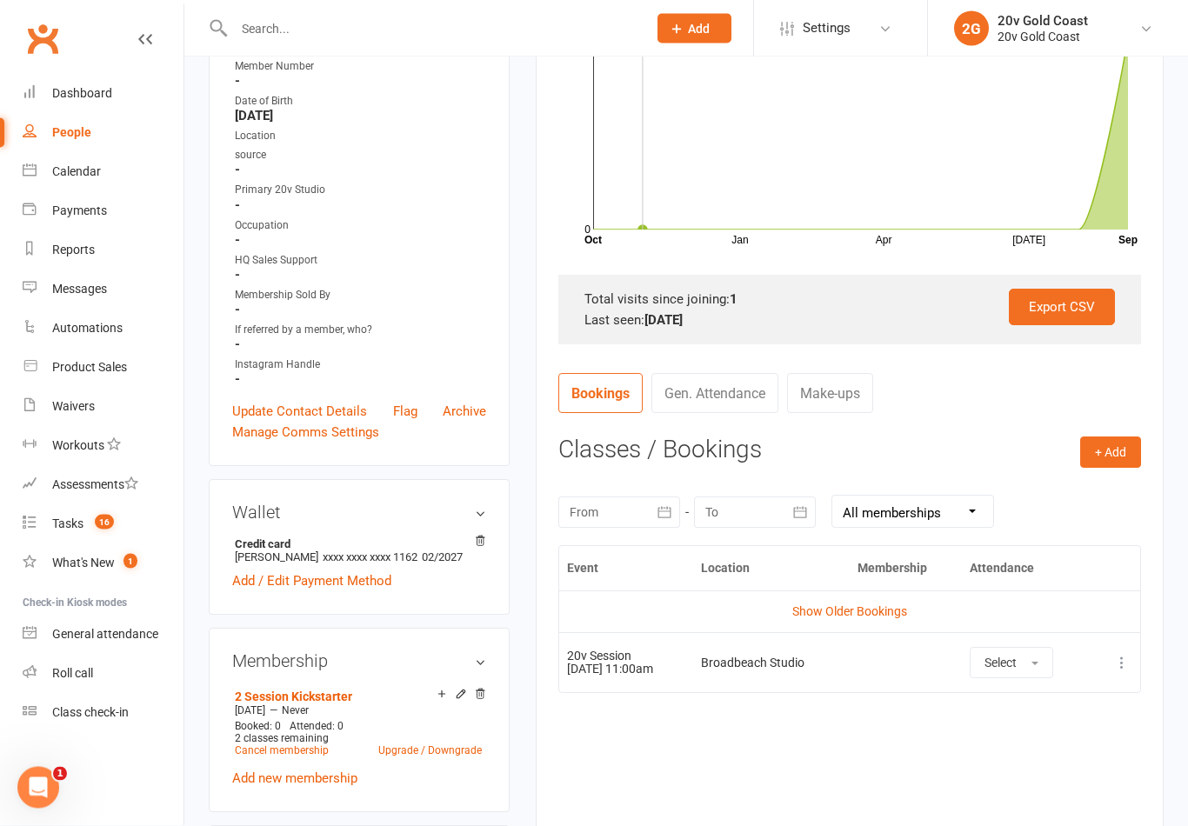
scroll to position [376, 0]
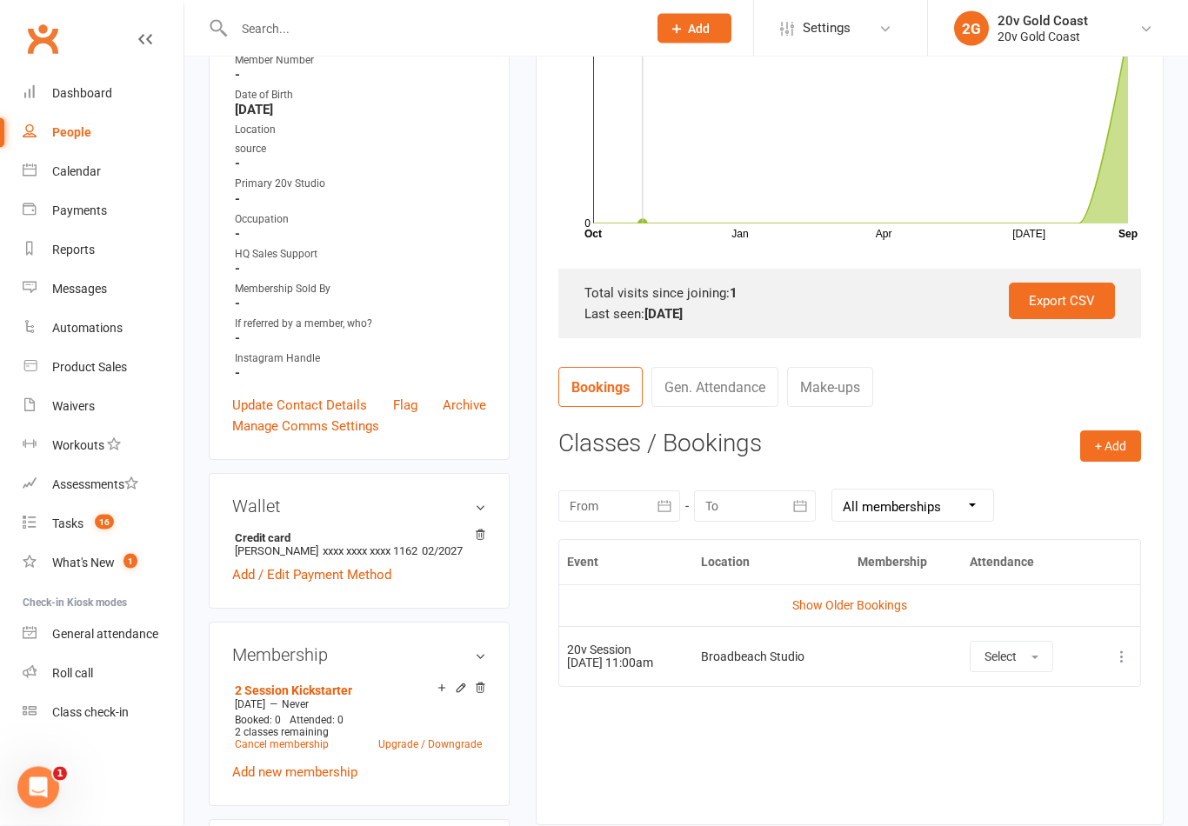
click at [895, 600] on link "Show Older Bookings" at bounding box center [849, 606] width 115 height 14
click at [996, 452] on h3 "Classes / Bookings" at bounding box center [849, 443] width 583 height 27
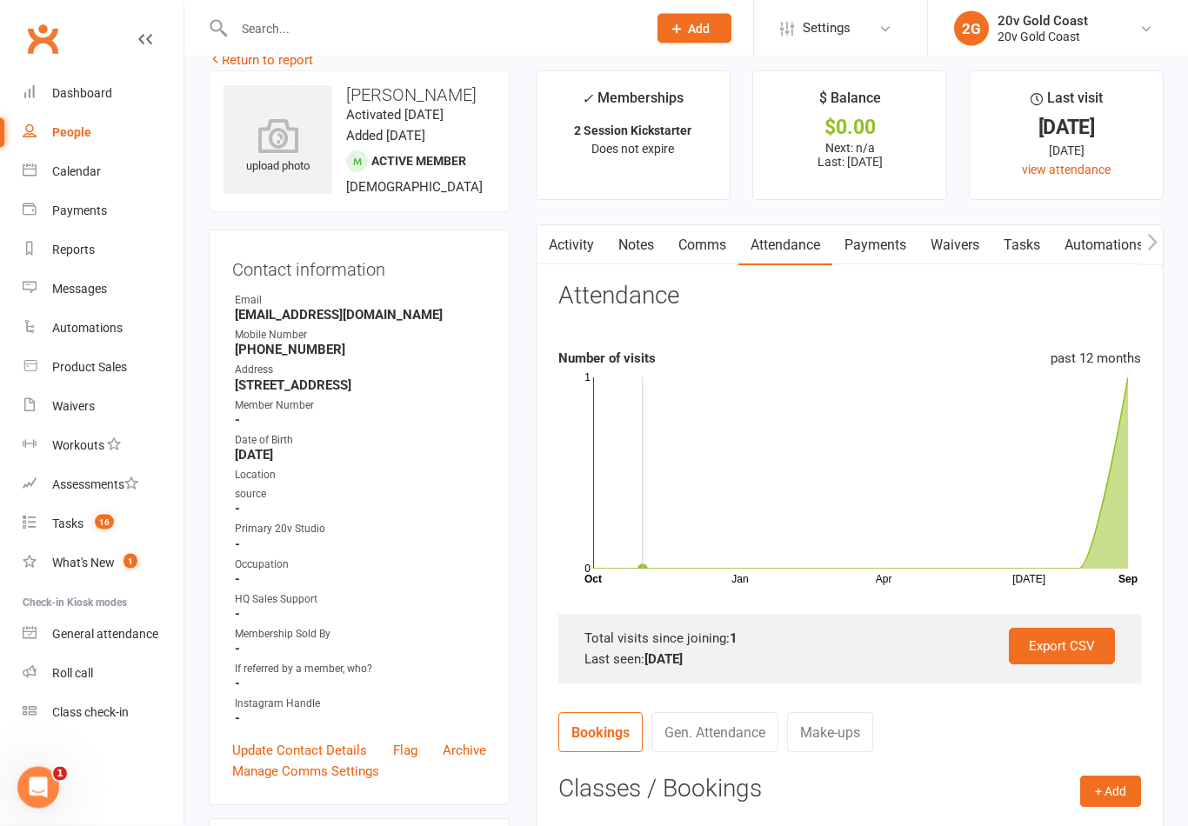
scroll to position [32, 0]
click at [636, 253] on link "Notes" at bounding box center [636, 245] width 60 height 40
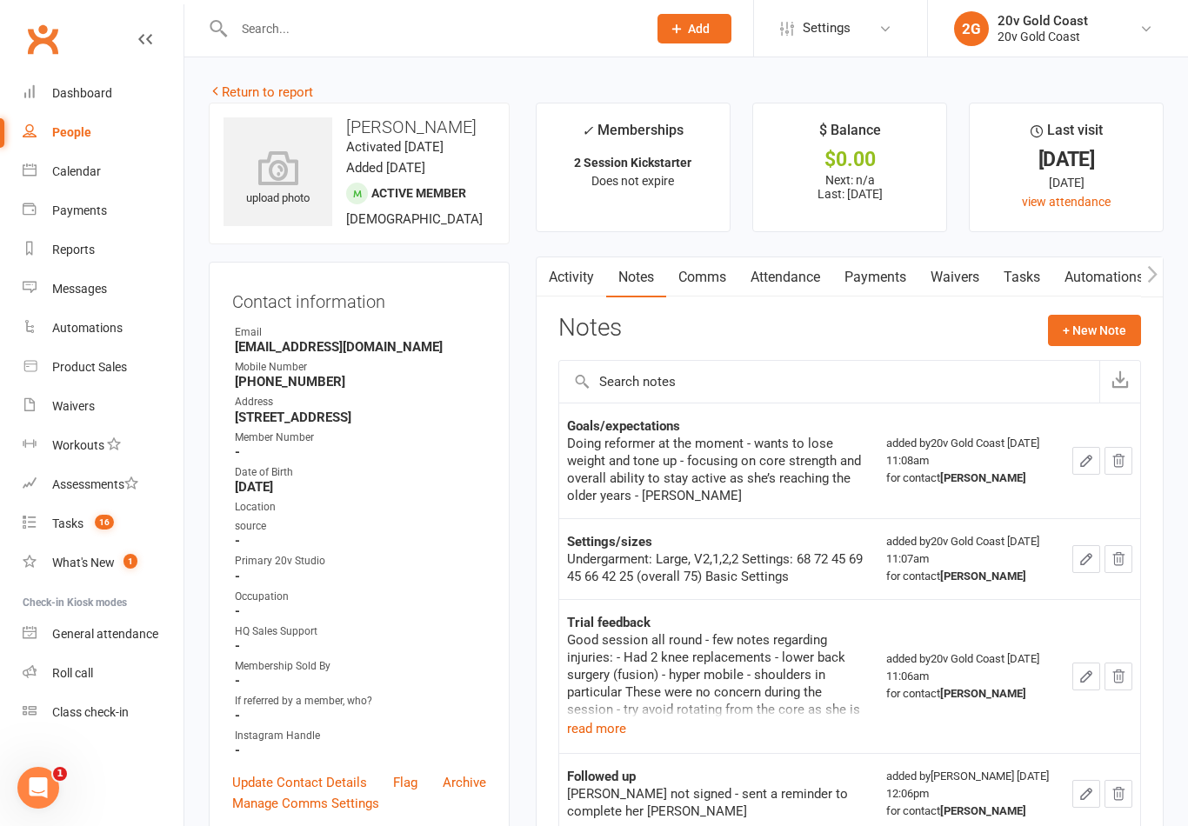
click at [81, 248] on div "Reports" at bounding box center [73, 250] width 43 height 14
select select "100"
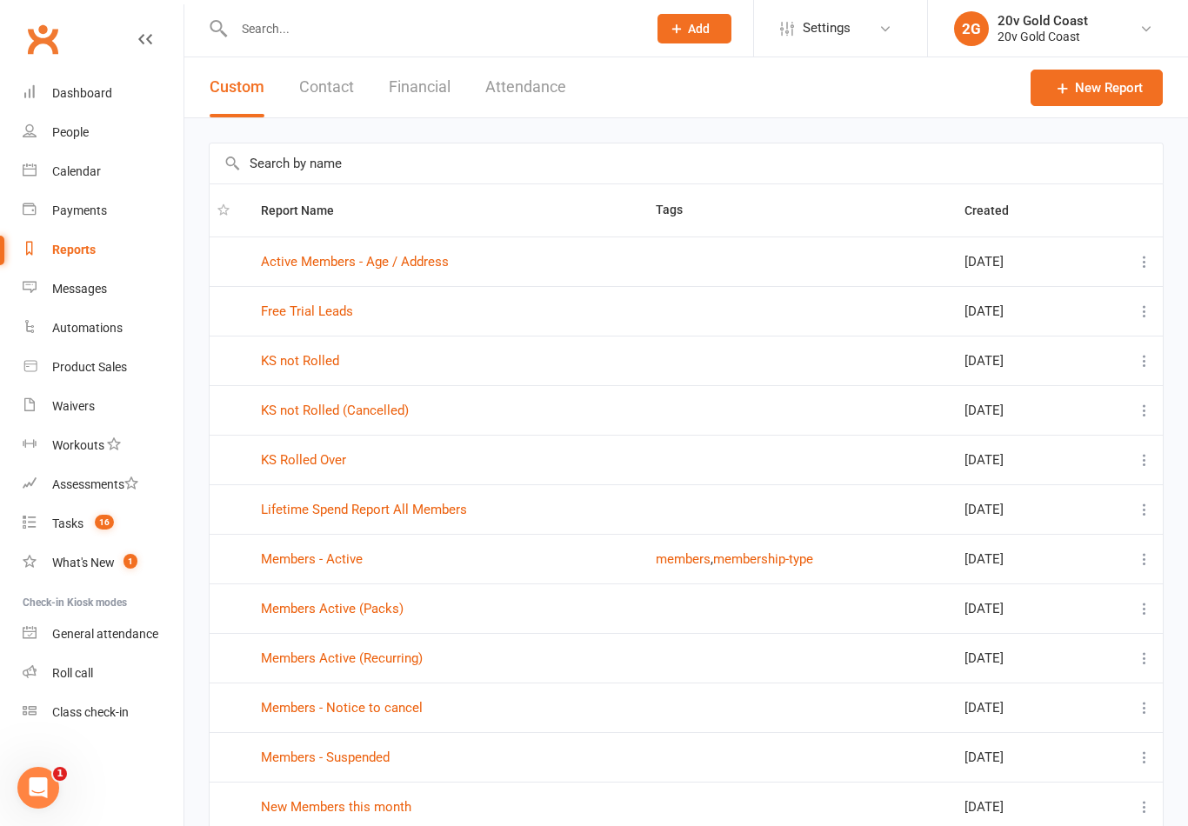
click at [85, 174] on div "Calendar" at bounding box center [76, 171] width 49 height 14
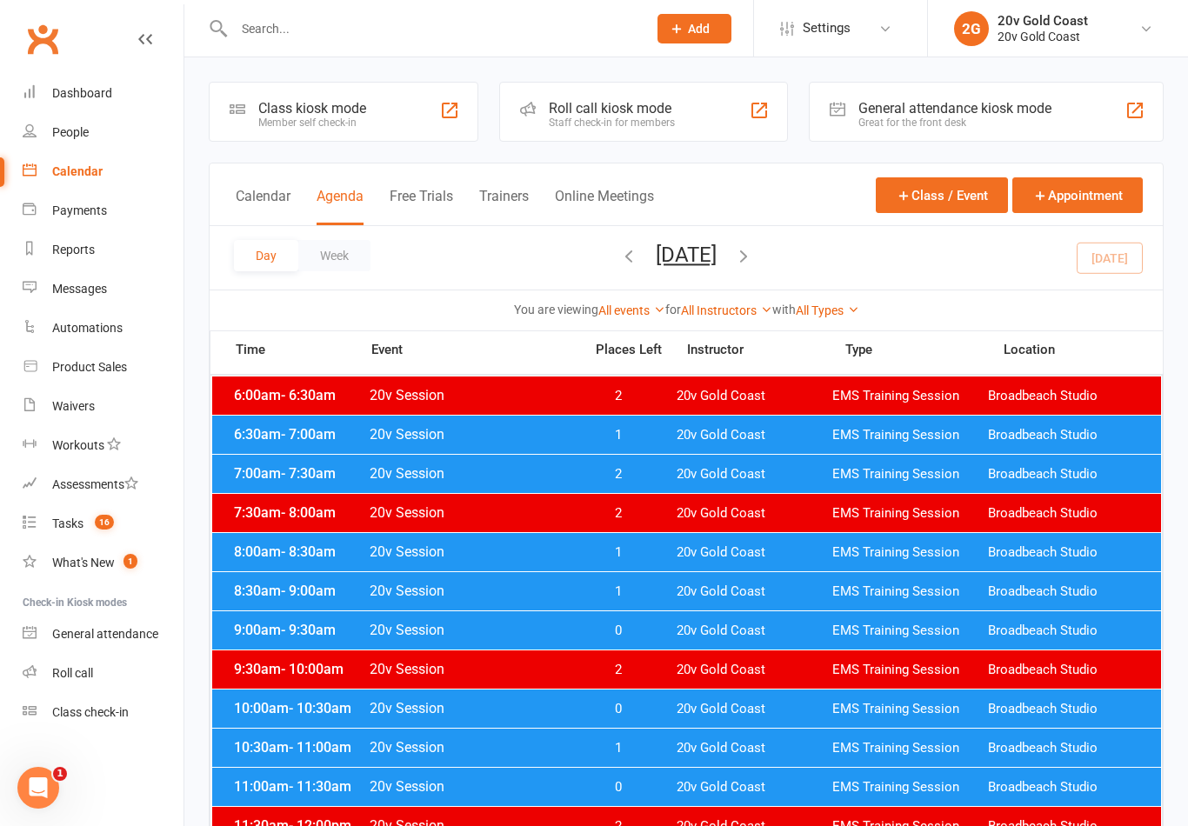
click at [1127, 256] on div "Day Week [DATE] [DATE] Sun Mon Tue Wed Thu Fri Sat 31 01 02 03 04 05 06 07 08 0…" at bounding box center [686, 257] width 953 height 63
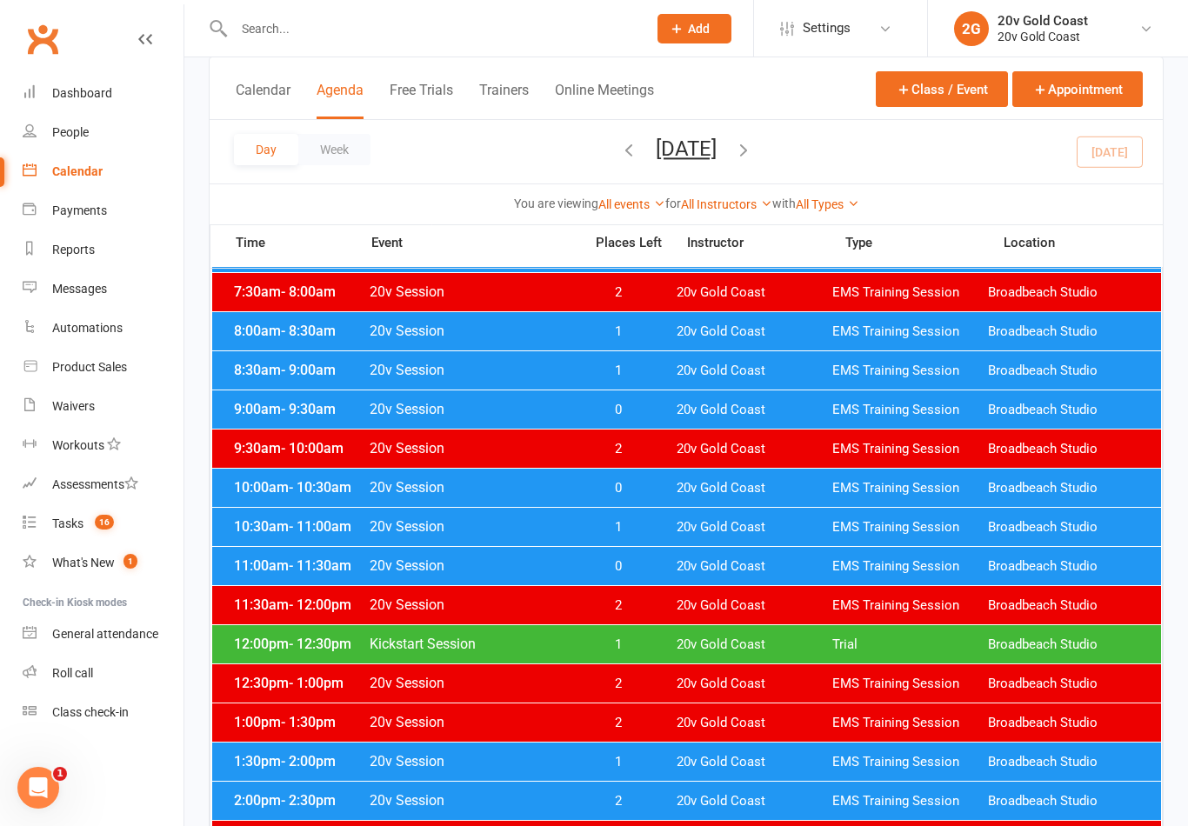
scroll to position [223, 0]
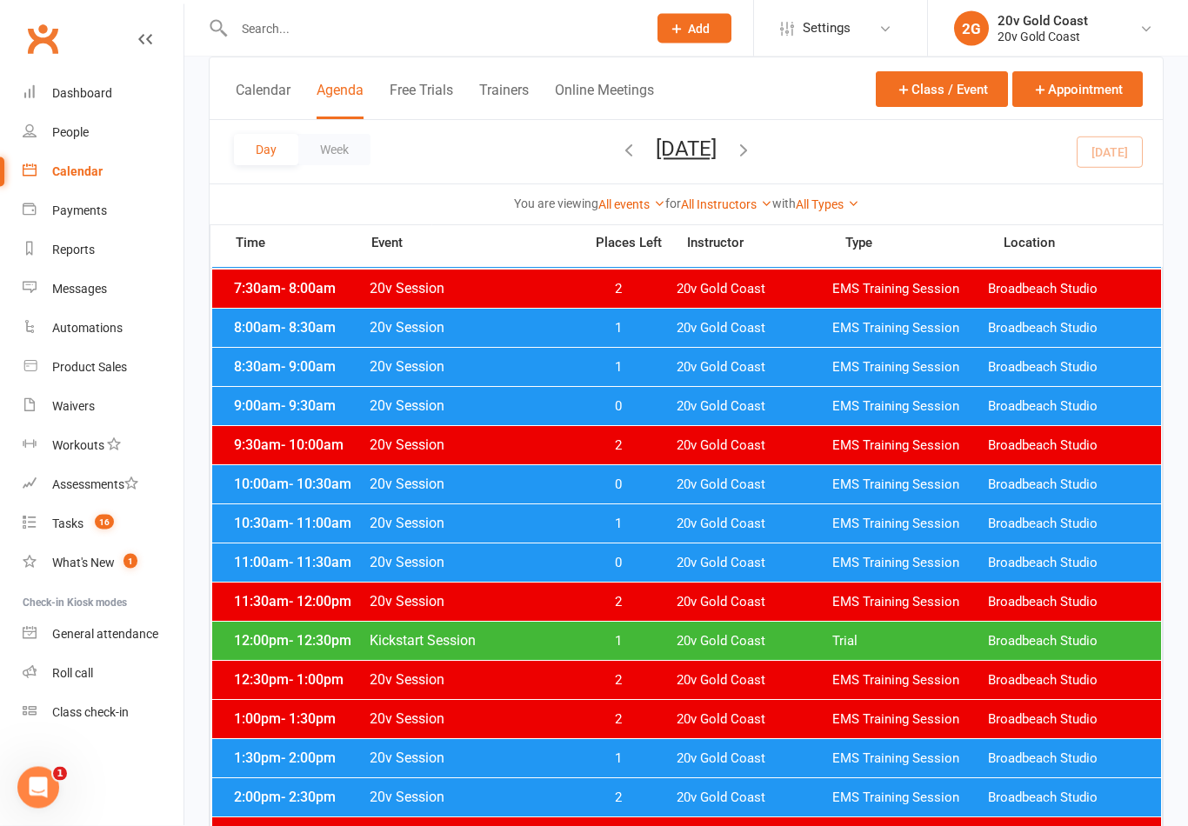
click at [803, 563] on span "20v Gold Coast" at bounding box center [754, 564] width 156 height 17
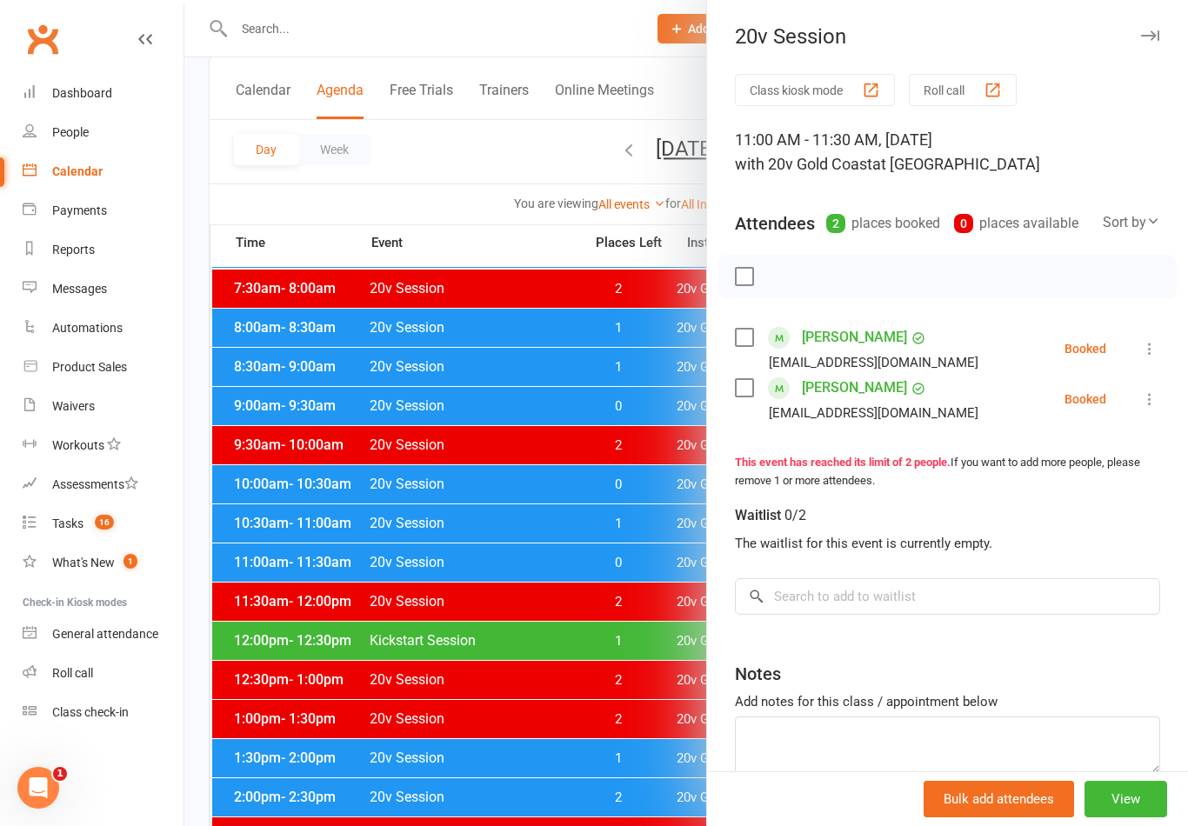
click at [607, 703] on div at bounding box center [685, 413] width 1003 height 826
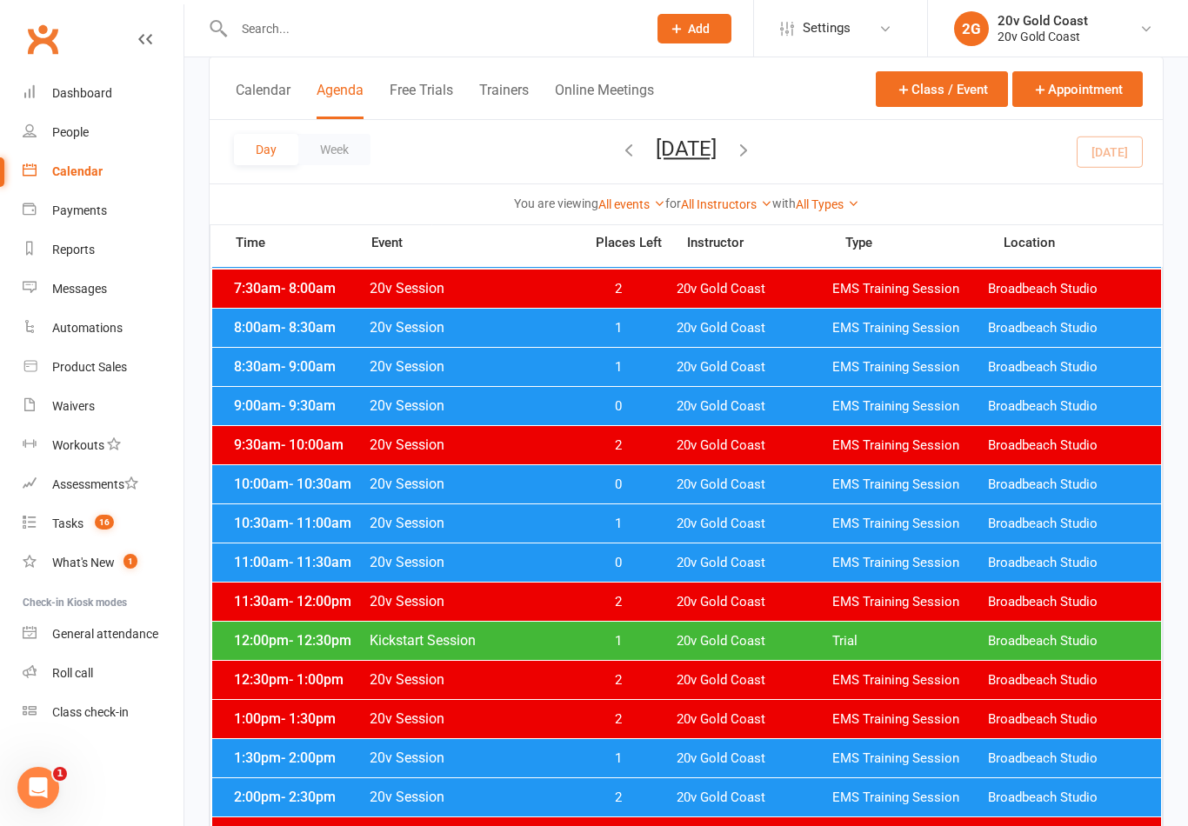
click at [700, 533] on div "10:30am - 11:00am 20v Session 1 20v Gold Coast EMS Training Session Broadbeach …" at bounding box center [686, 523] width 949 height 38
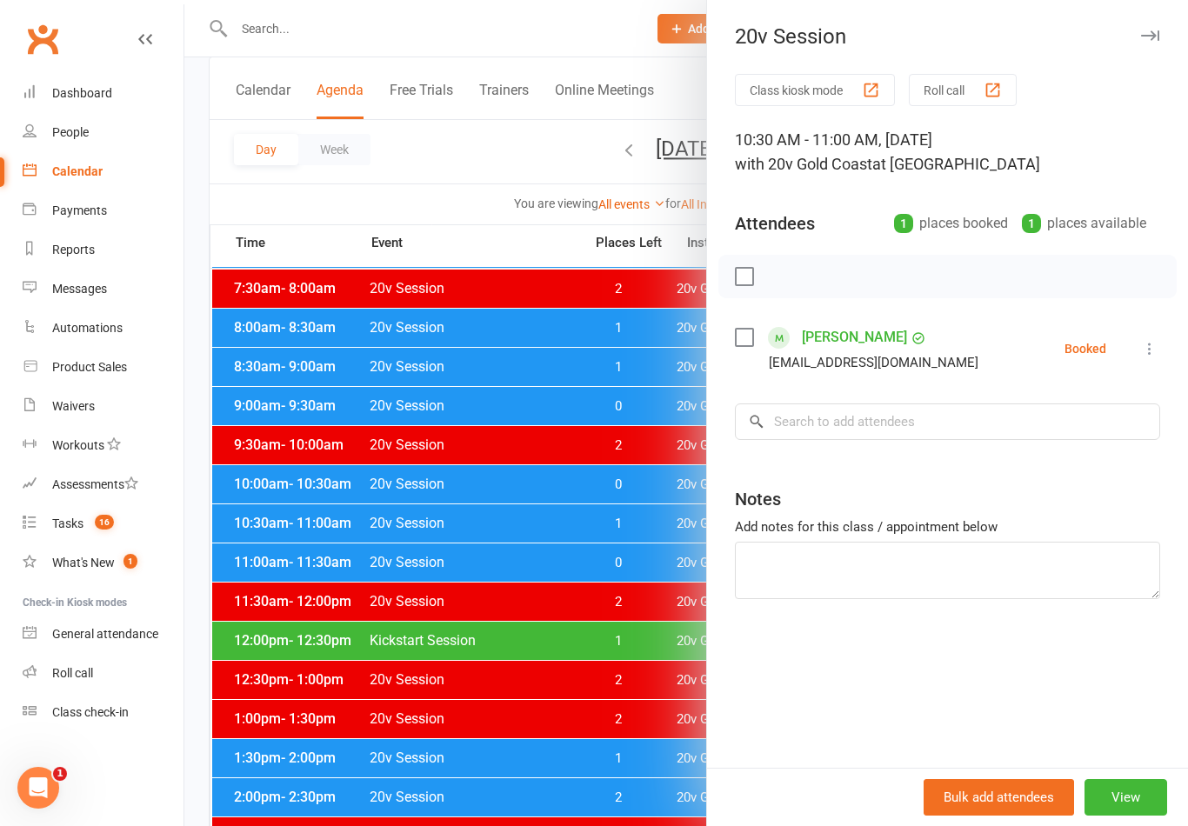
click at [1143, 357] on icon at bounding box center [1149, 348] width 17 height 17
click at [1080, 456] on link "Check in" at bounding box center [1065, 452] width 187 height 35
click at [548, 663] on div at bounding box center [685, 413] width 1003 height 826
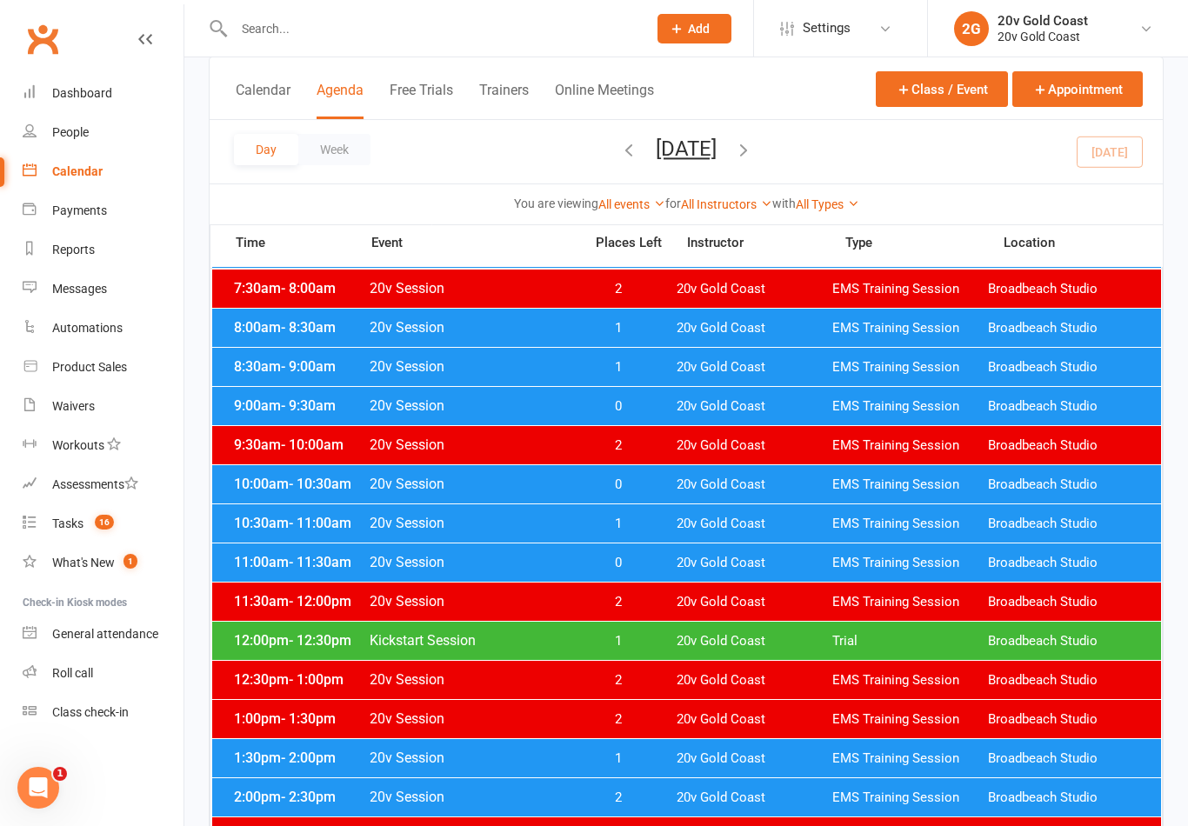
click at [708, 570] on span "20v Gold Coast" at bounding box center [754, 563] width 156 height 17
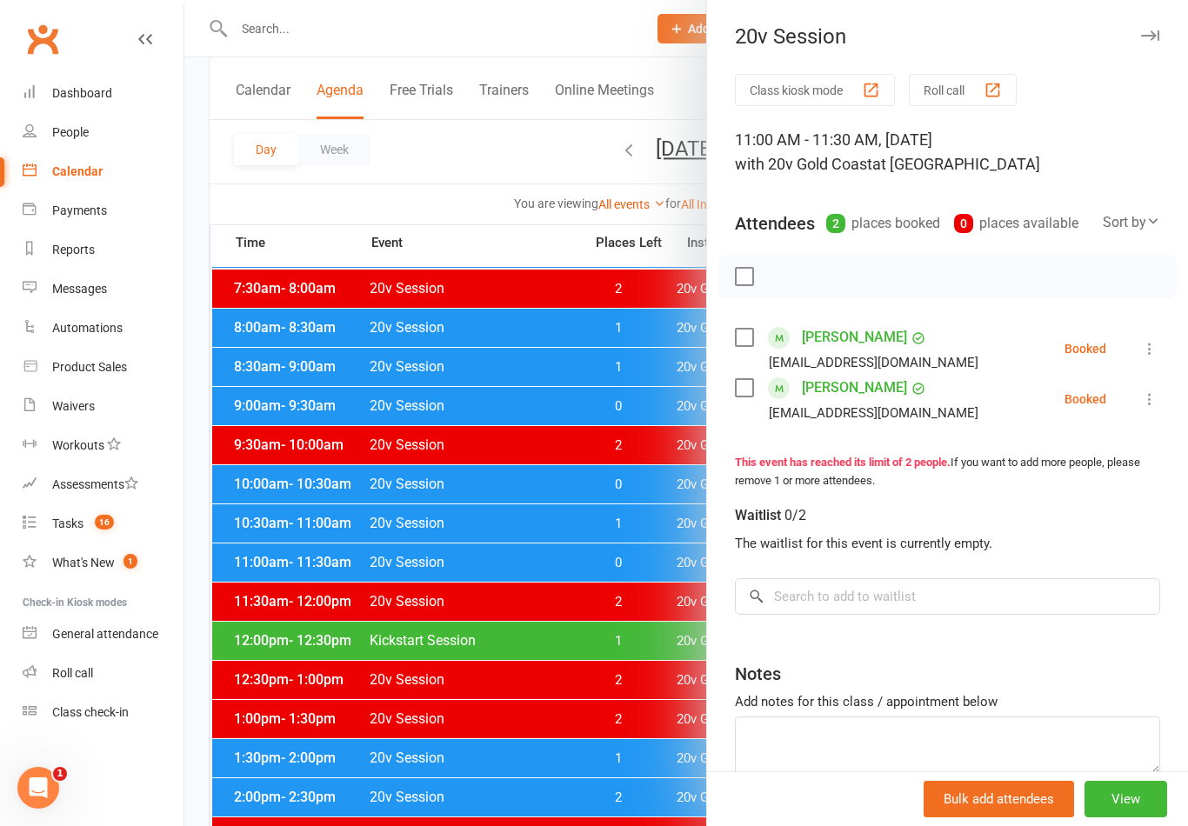
click at [1158, 338] on button at bounding box center [1149, 348] width 21 height 21
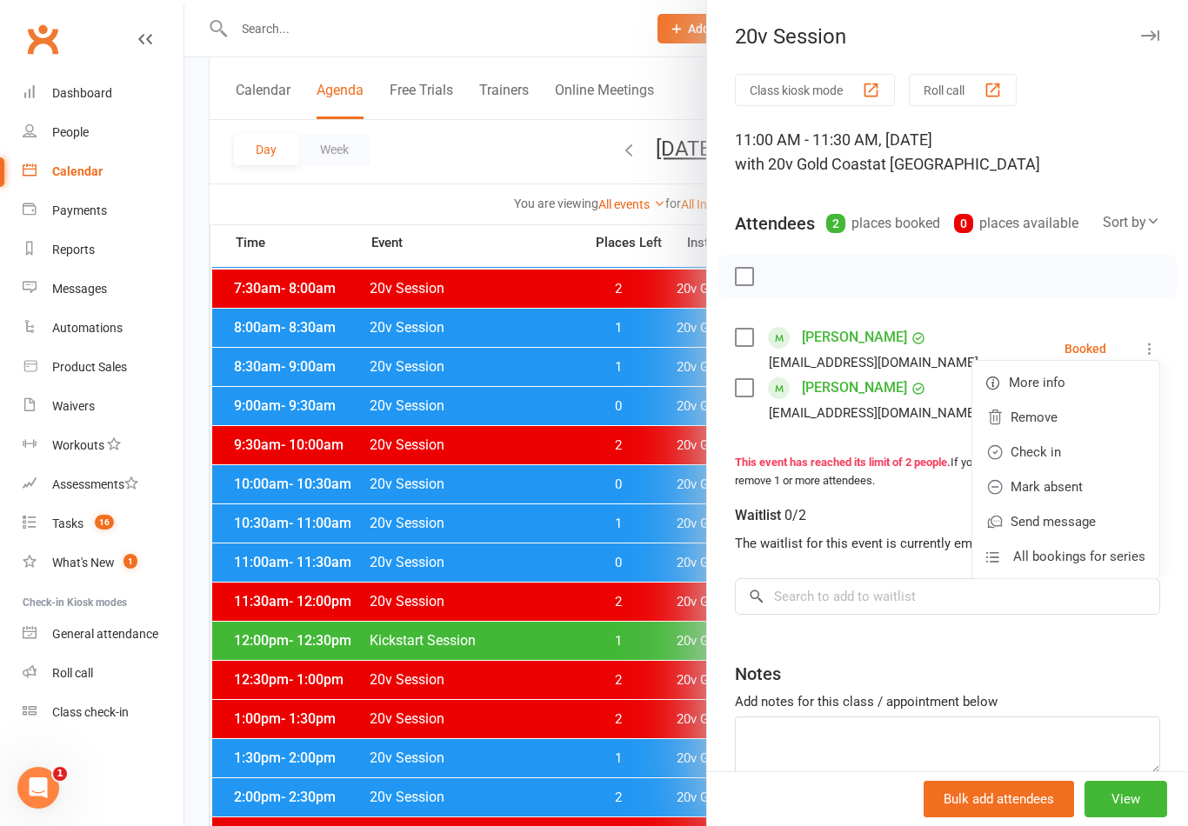
click at [1076, 454] on link "Check in" at bounding box center [1065, 452] width 187 height 35
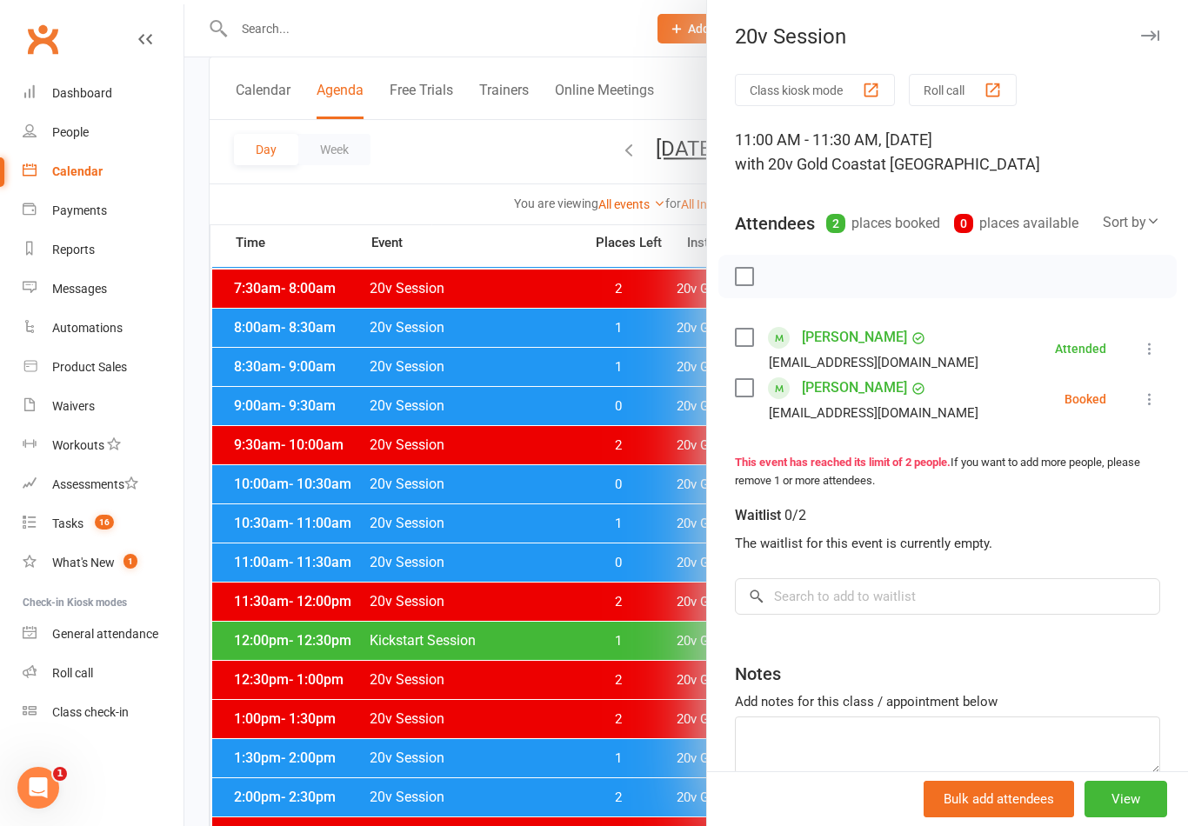
click at [643, 709] on div at bounding box center [685, 413] width 1003 height 826
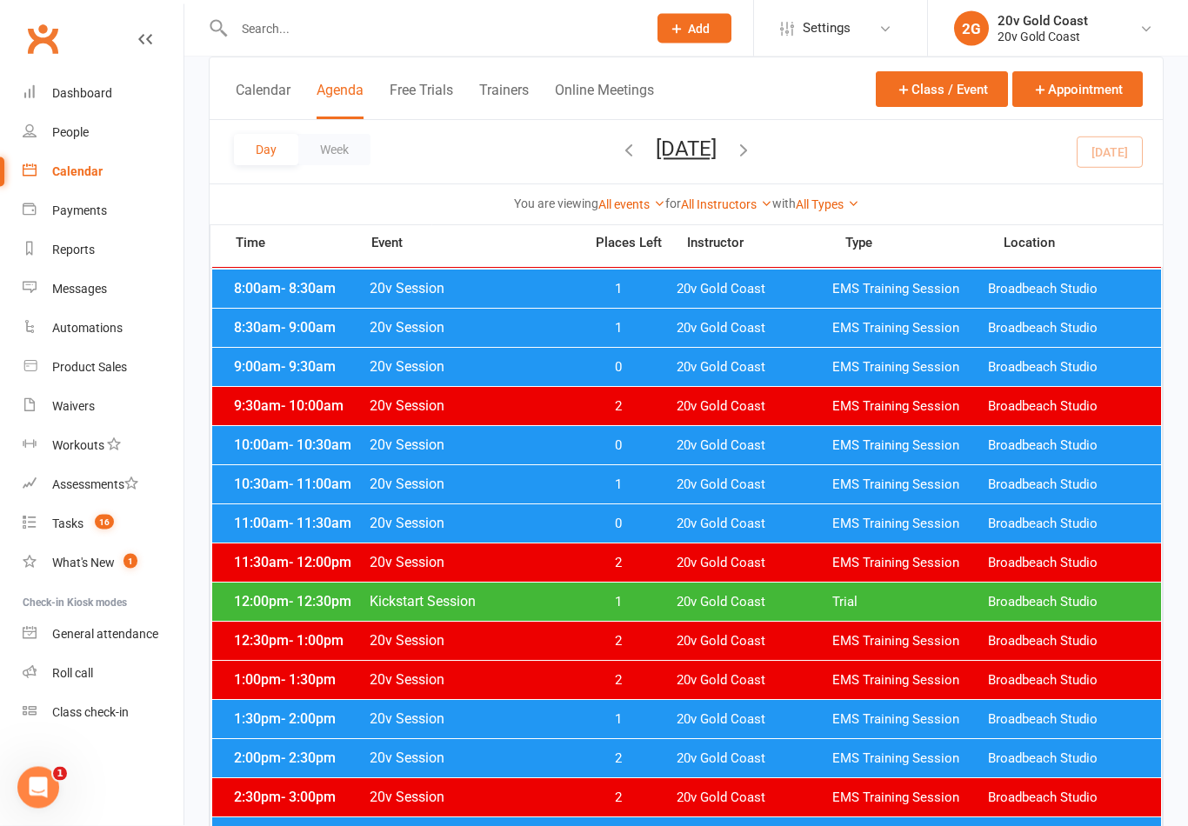
click at [836, 613] on div "12:00pm - 12:30pm Kickstart Session 1 20v Gold Coast Trial Broadbeach Studio" at bounding box center [686, 602] width 949 height 38
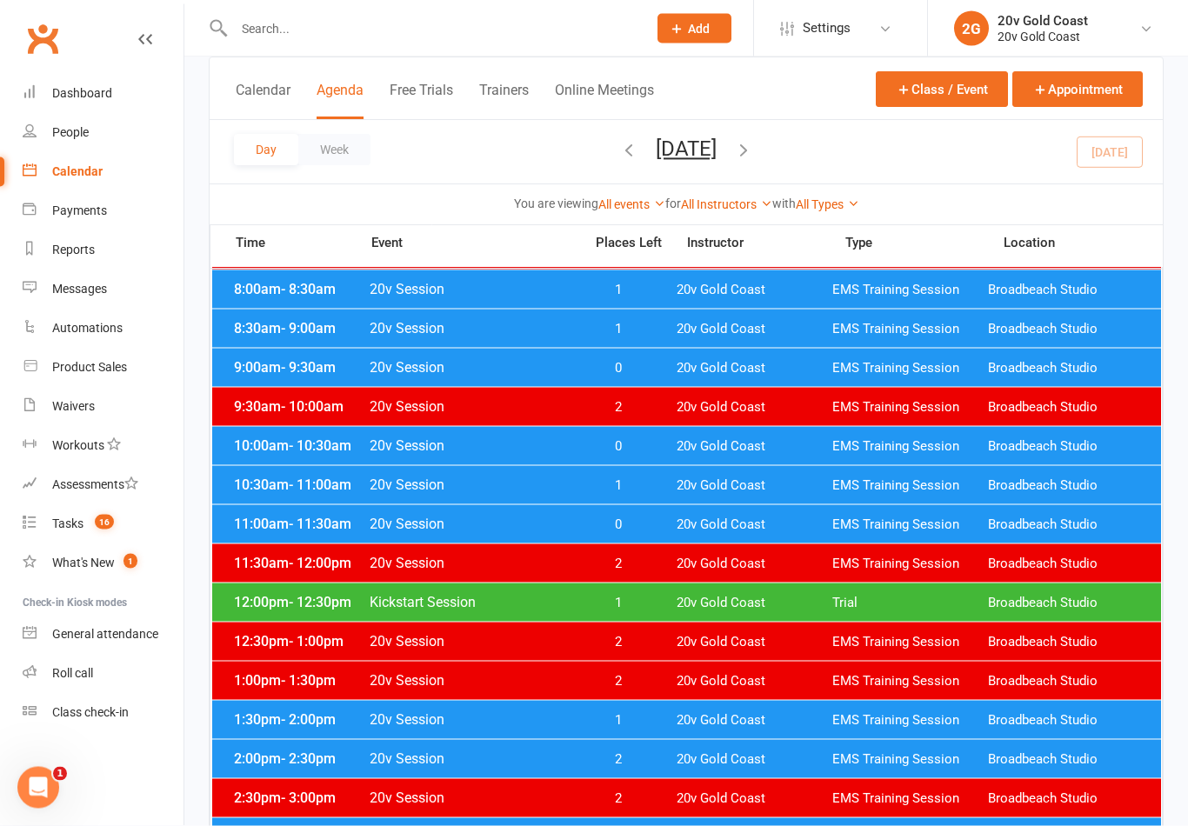
scroll to position [263, 0]
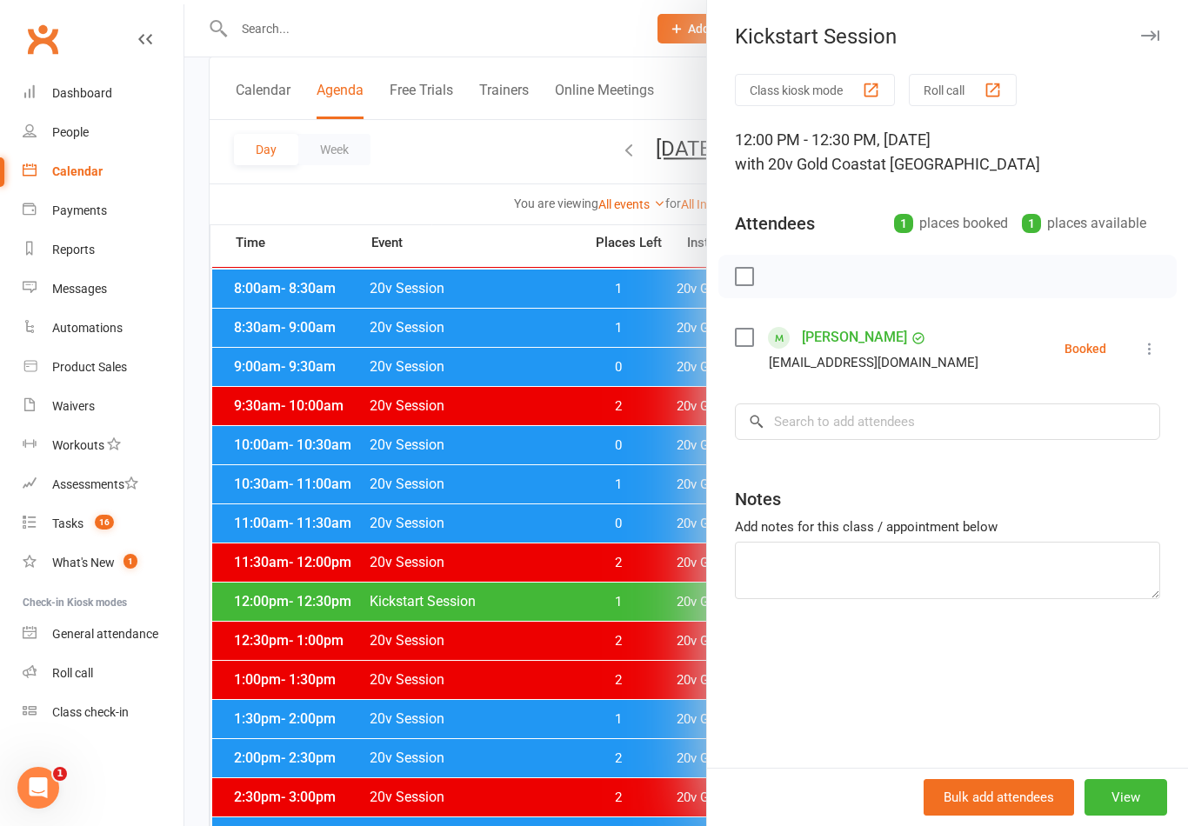
click at [616, 757] on div at bounding box center [685, 413] width 1003 height 826
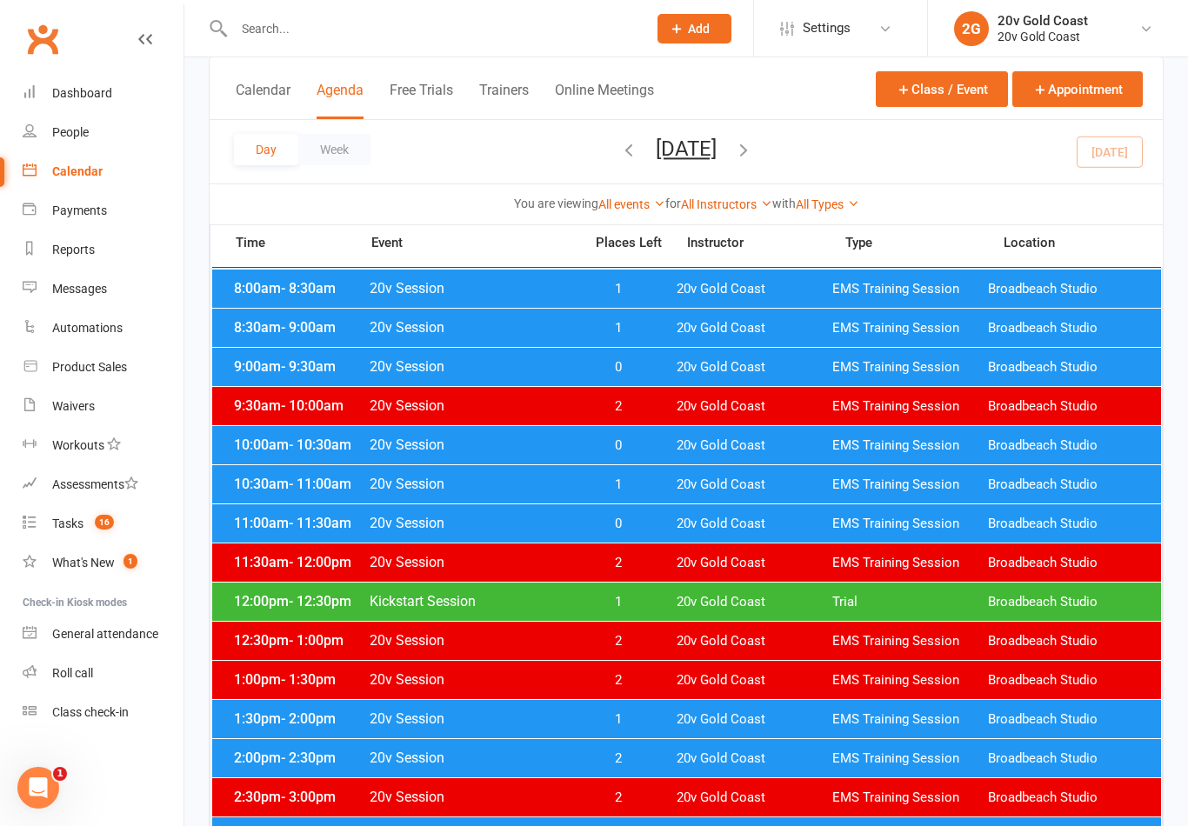
click at [670, 725] on div "1:30pm - 2:00pm 20v Session 1 20v Gold Coast EMS Training Session Broadbeach St…" at bounding box center [686, 719] width 949 height 38
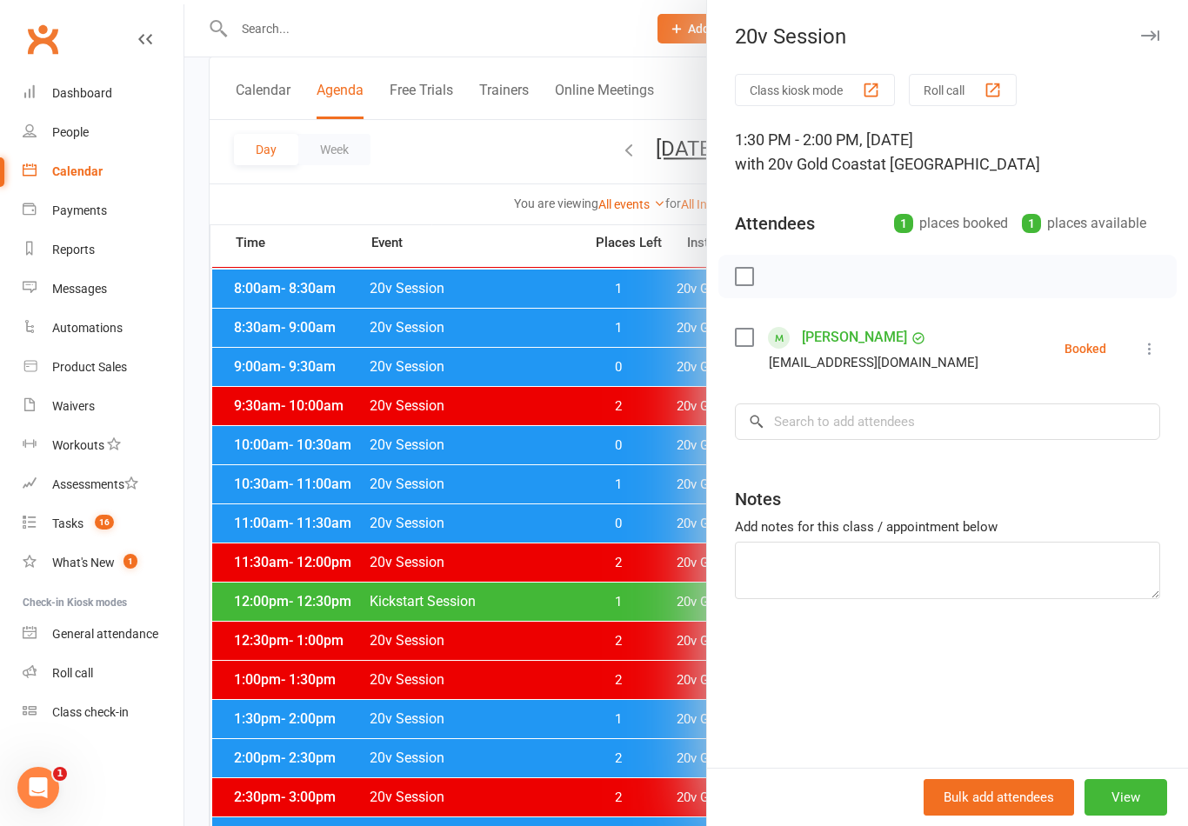
click at [628, 766] on div at bounding box center [685, 413] width 1003 height 826
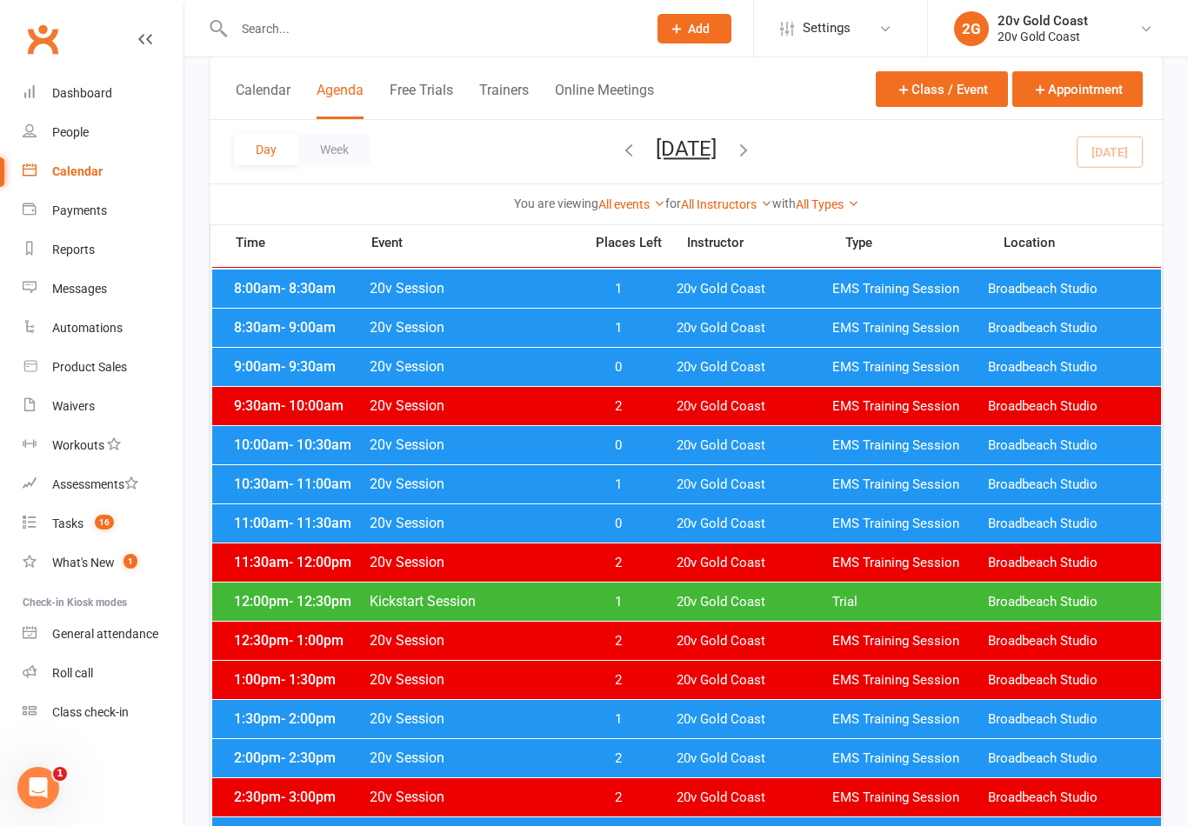
click at [763, 442] on span "20v Gold Coast" at bounding box center [754, 445] width 156 height 17
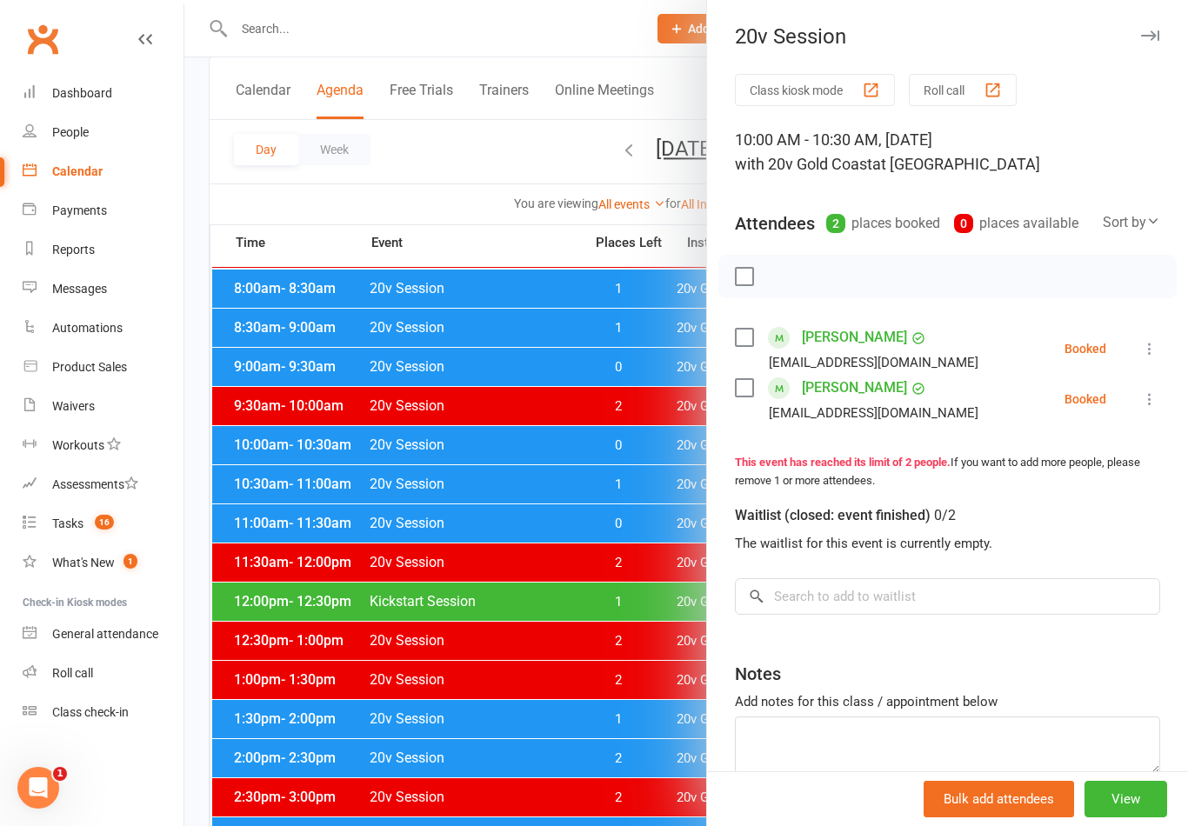
click at [644, 757] on div at bounding box center [685, 413] width 1003 height 826
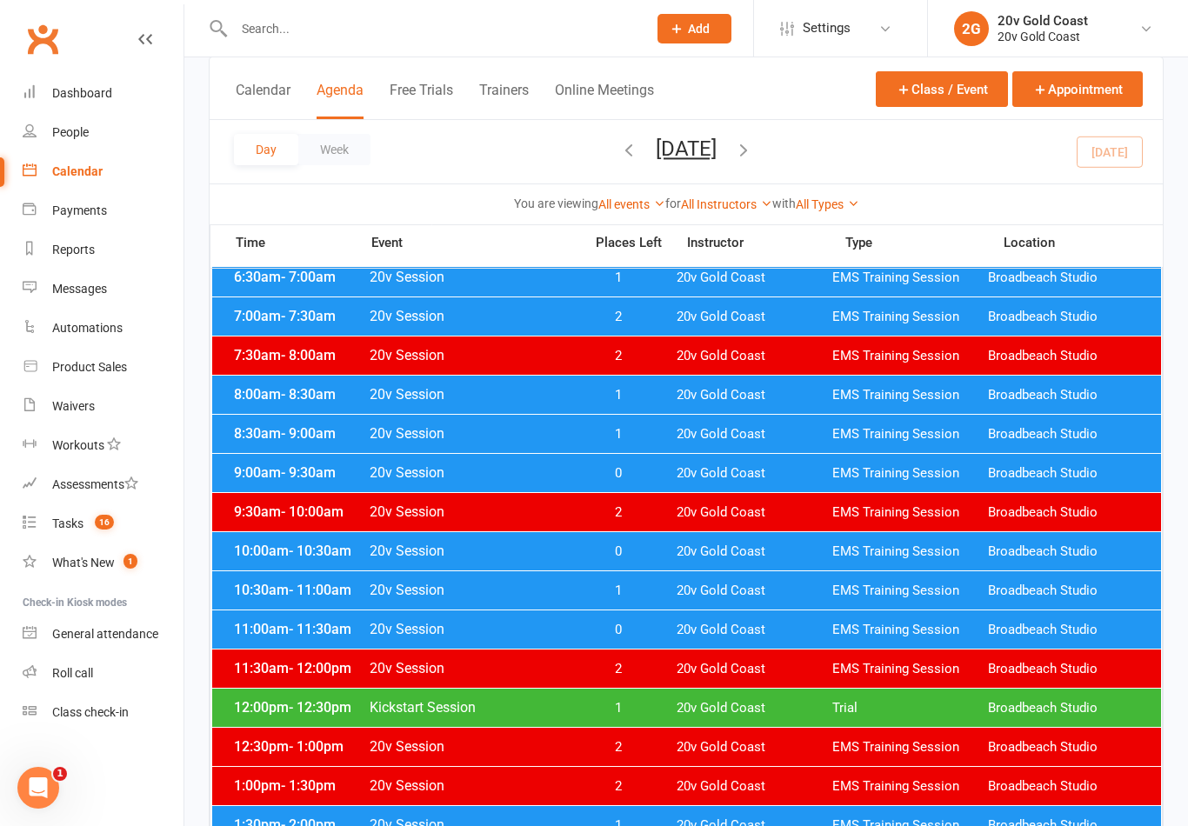
scroll to position [156, 0]
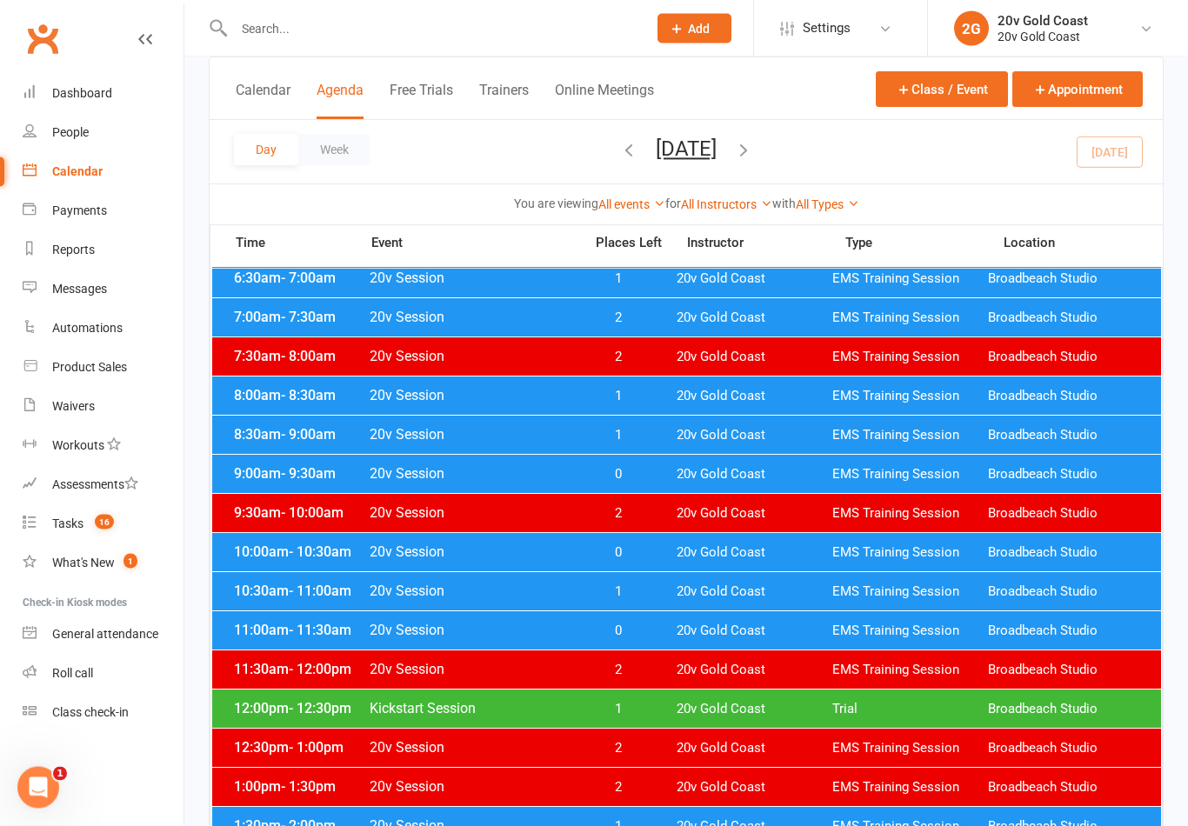
click at [123, 286] on link "Messages" at bounding box center [103, 289] width 161 height 39
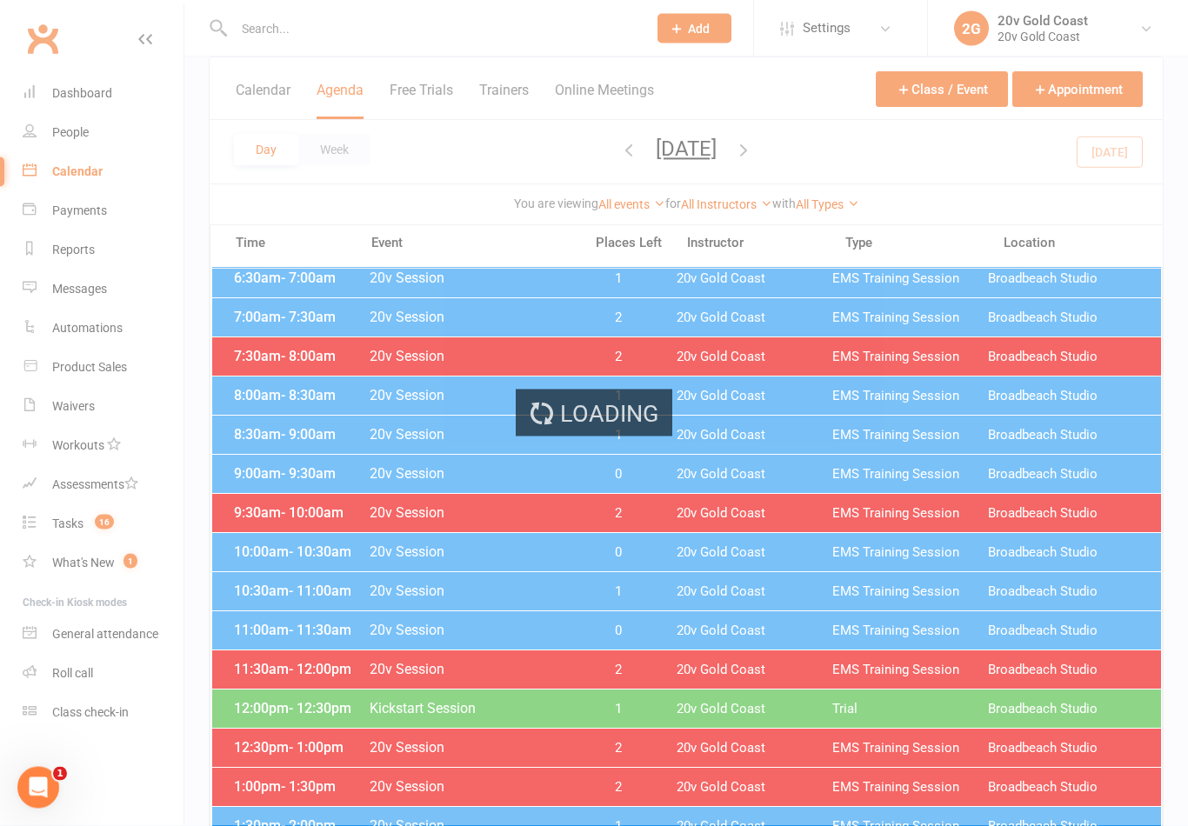
scroll to position [157, 0]
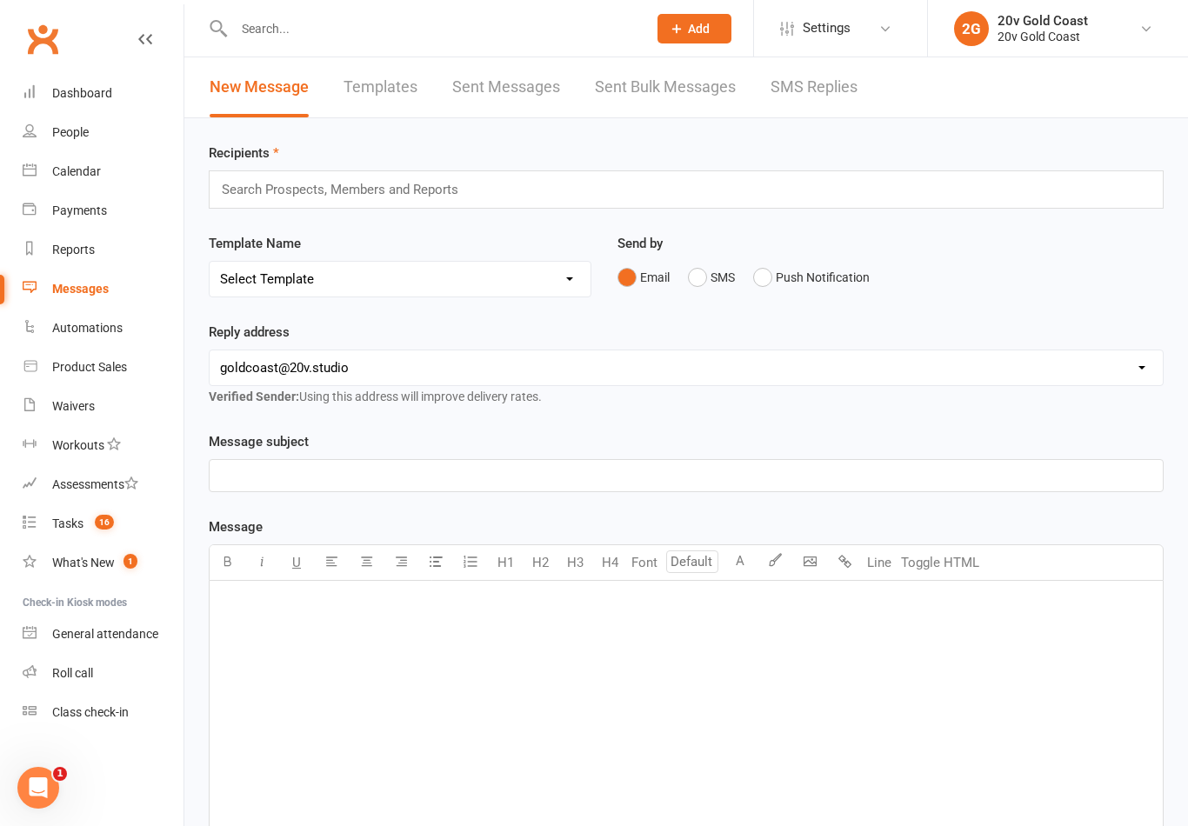
click at [816, 82] on link "SMS Replies" at bounding box center [813, 87] width 87 height 60
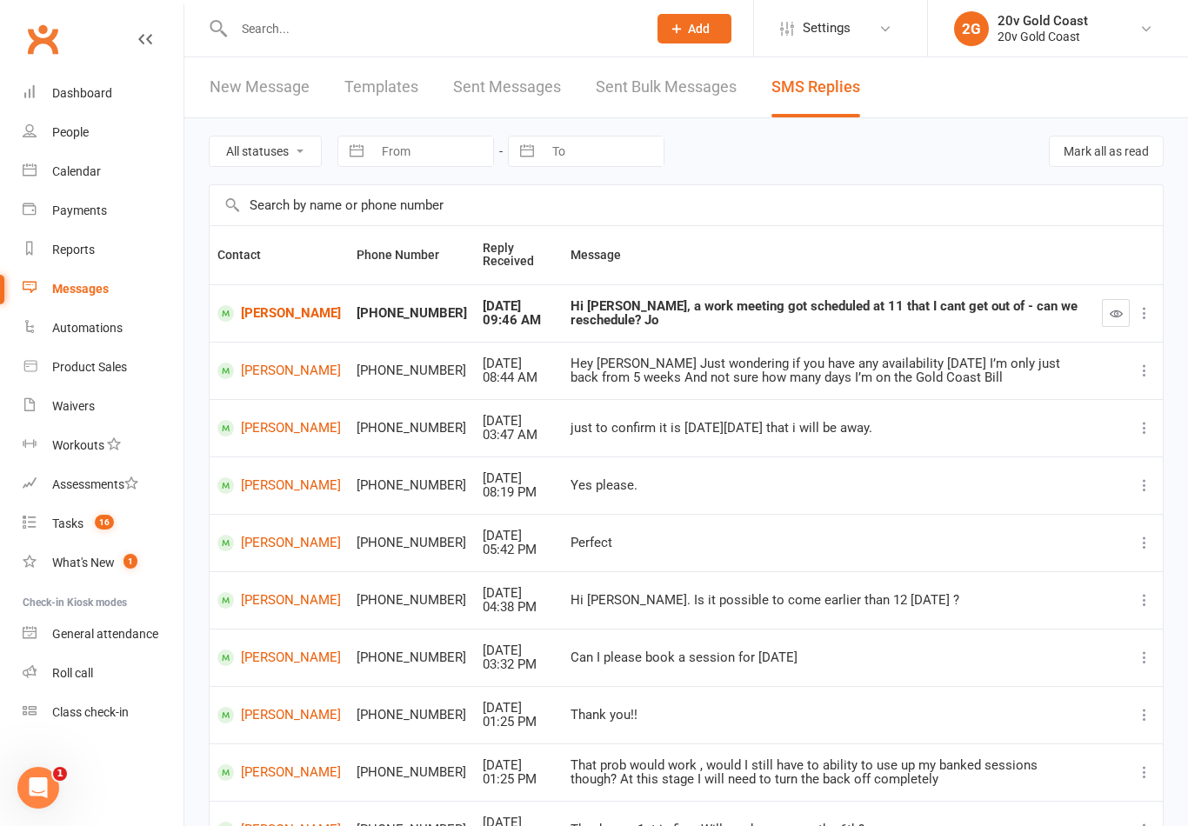
click at [80, 176] on div "Calendar" at bounding box center [76, 171] width 49 height 14
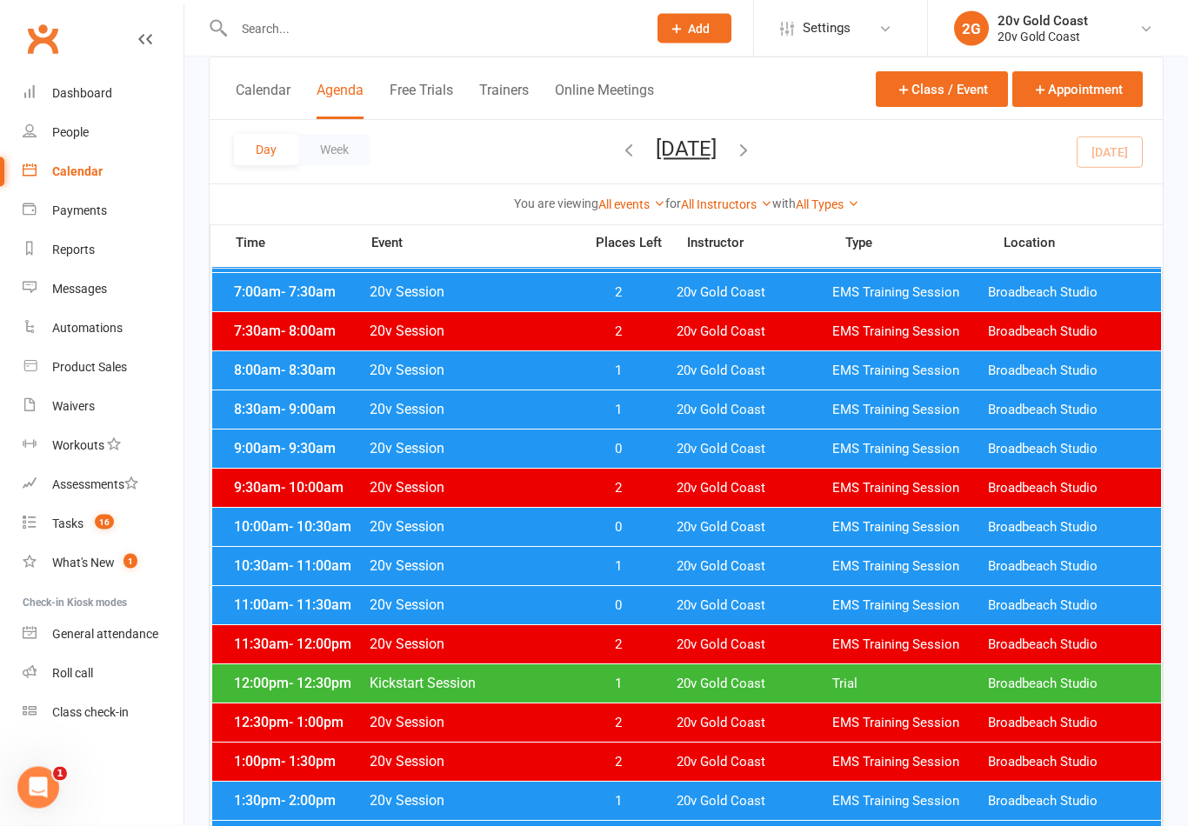
scroll to position [183, 0]
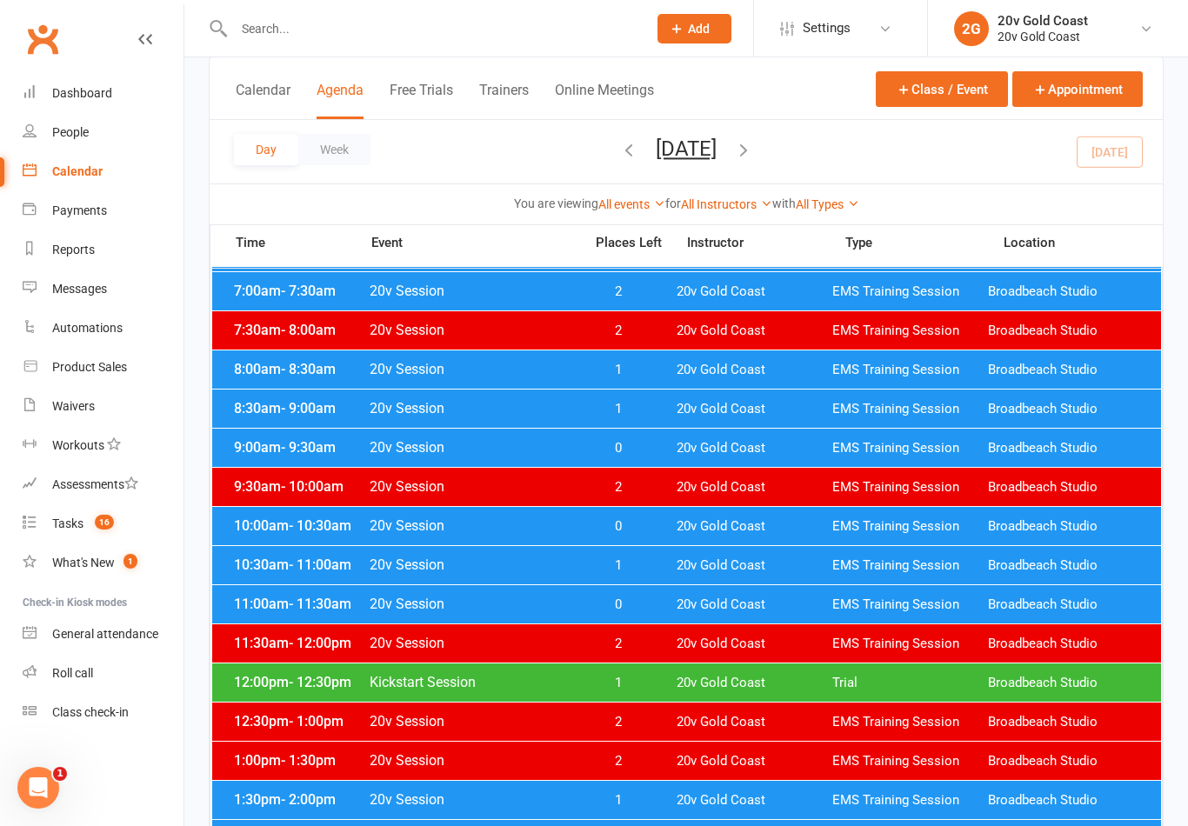
click at [874, 609] on span "EMS Training Session" at bounding box center [910, 604] width 156 height 17
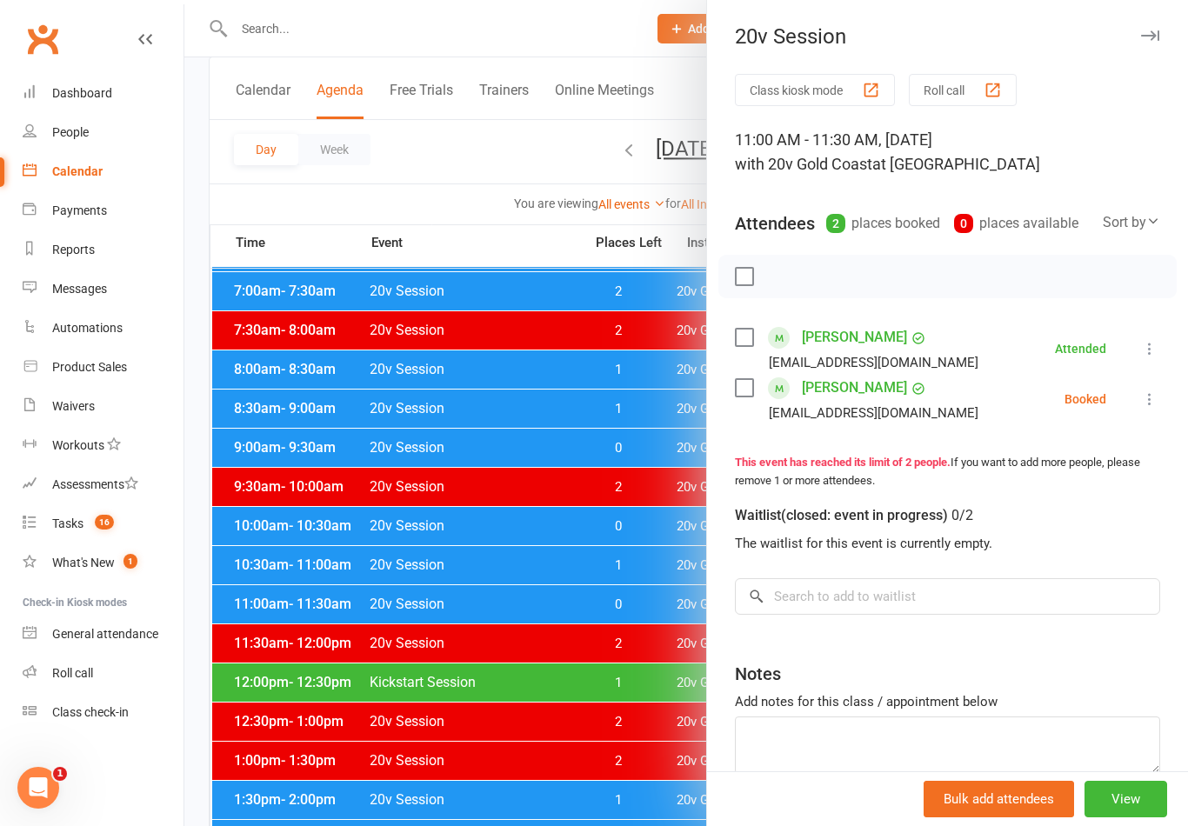
click at [1145, 410] on button at bounding box center [1149, 399] width 21 height 21
click at [1072, 474] on link "Remove" at bounding box center [1065, 467] width 187 height 35
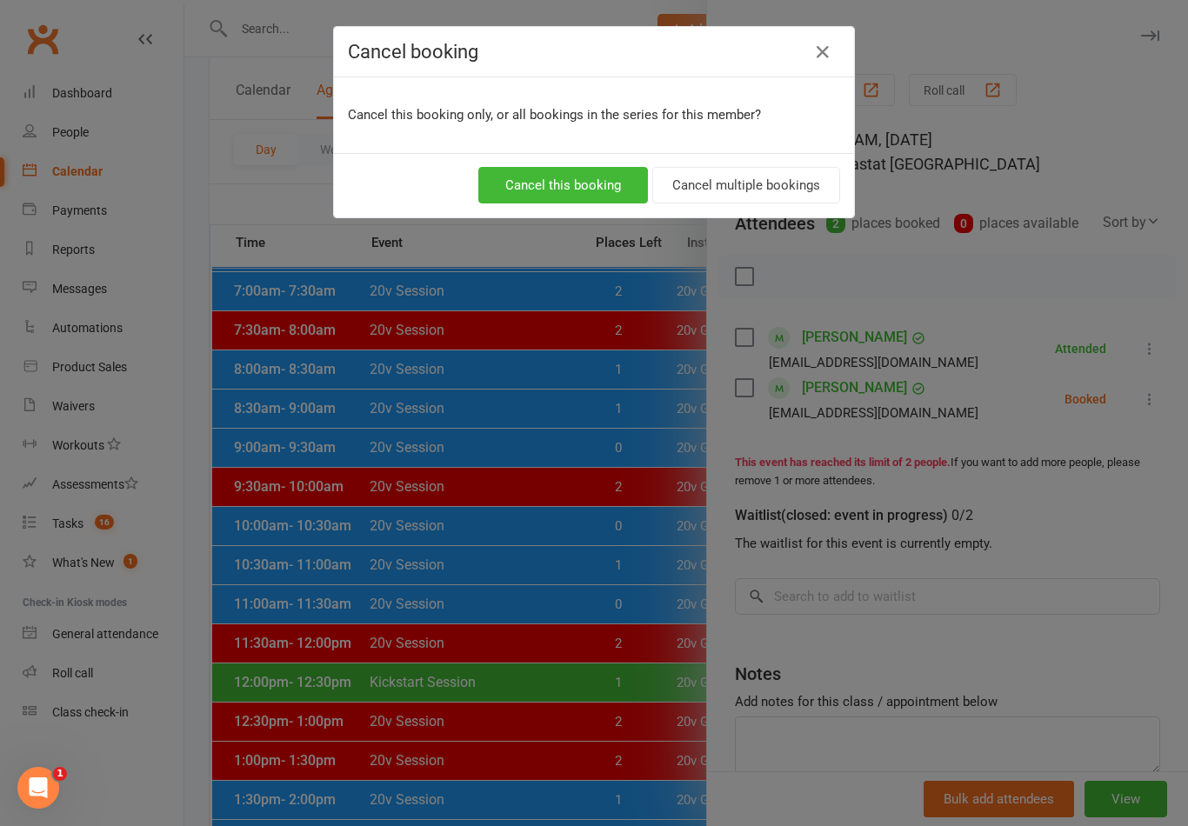
click at [602, 186] on button "Cancel this booking" at bounding box center [563, 185] width 170 height 37
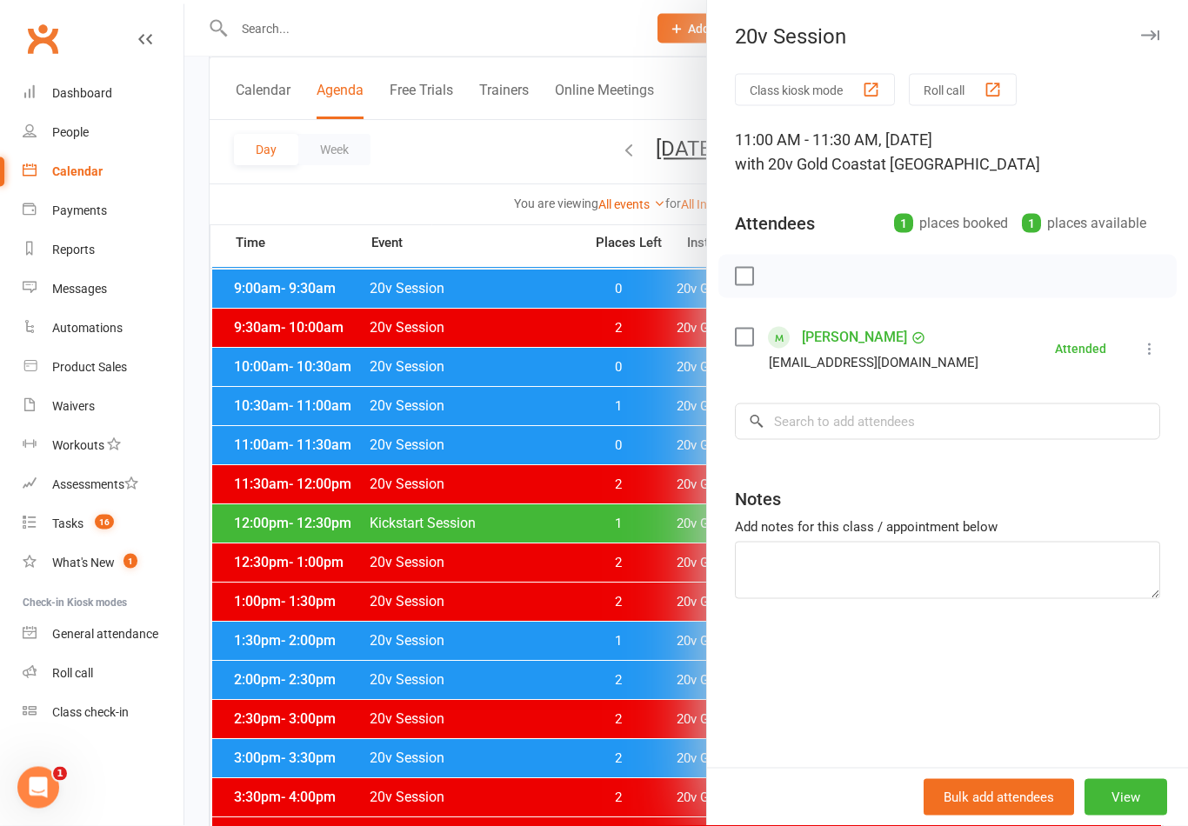
scroll to position [331, 0]
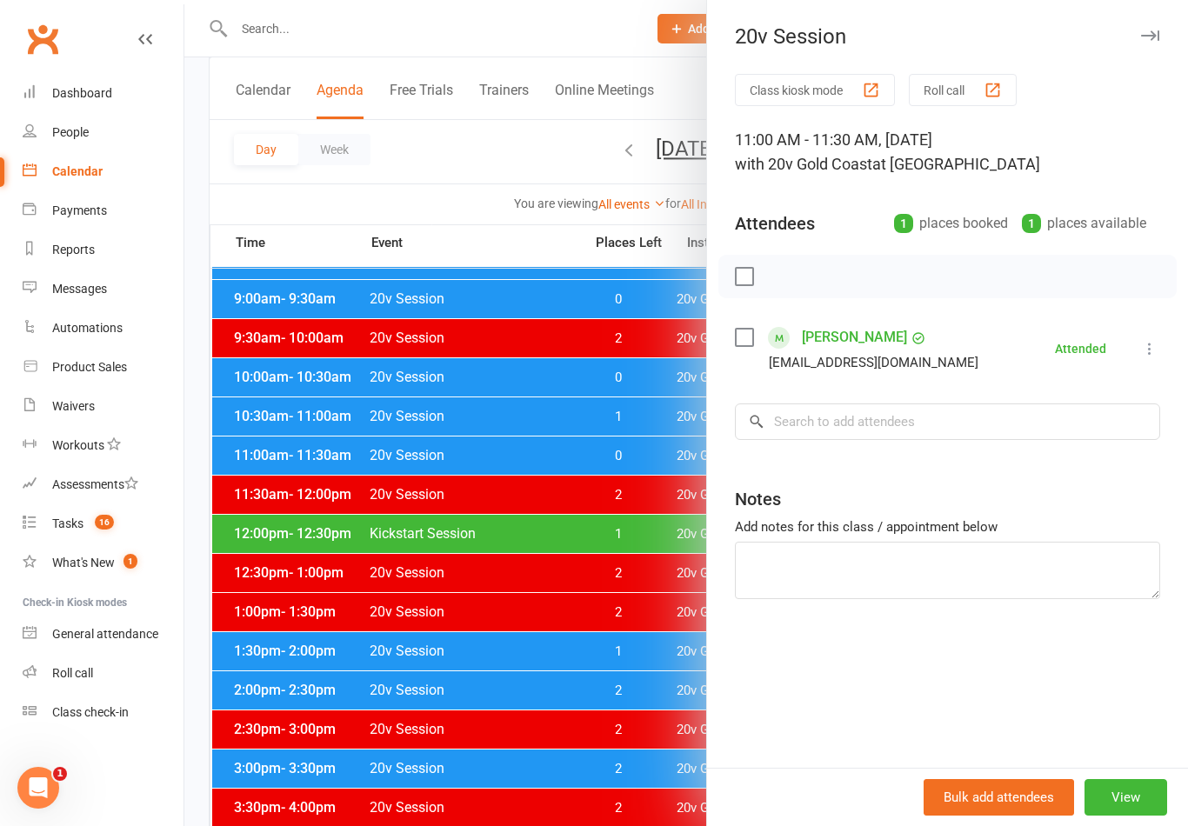
click at [308, 670] on div at bounding box center [685, 413] width 1003 height 826
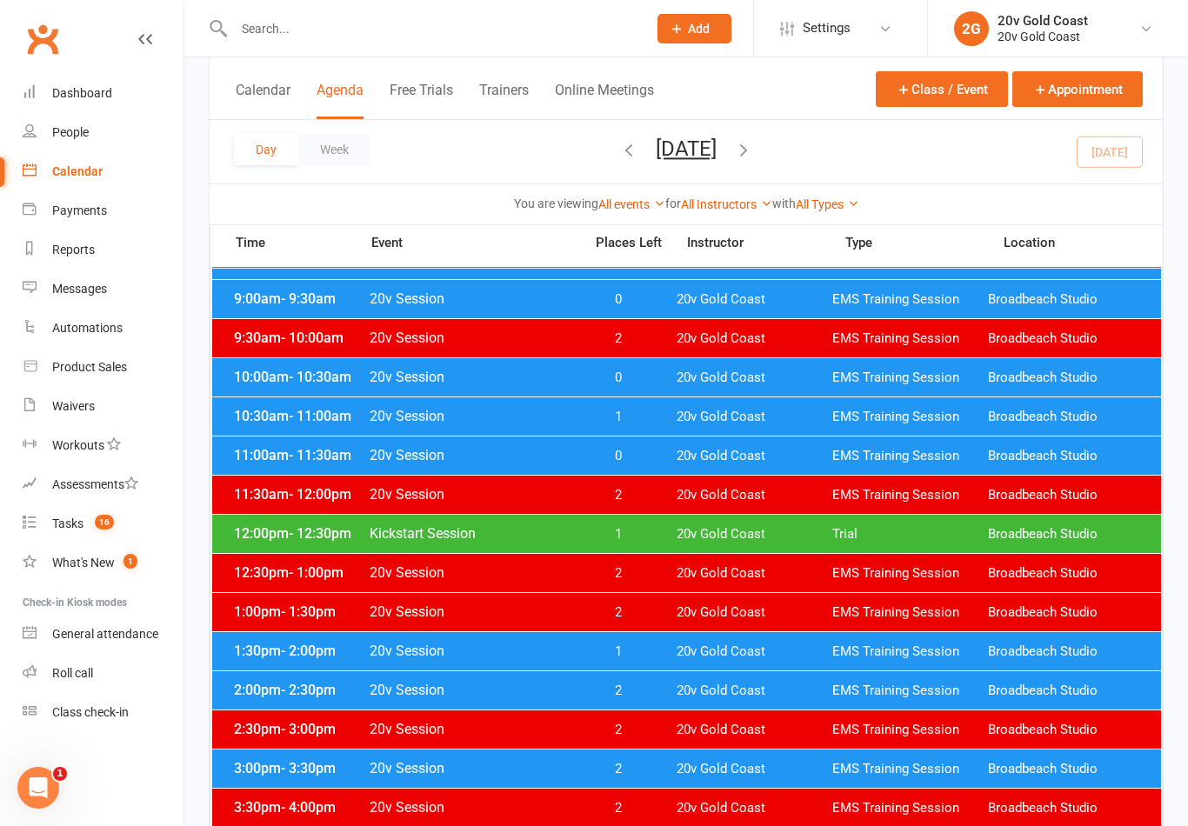
click at [274, 529] on span "12:00pm - 12:30pm" at bounding box center [299, 533] width 139 height 17
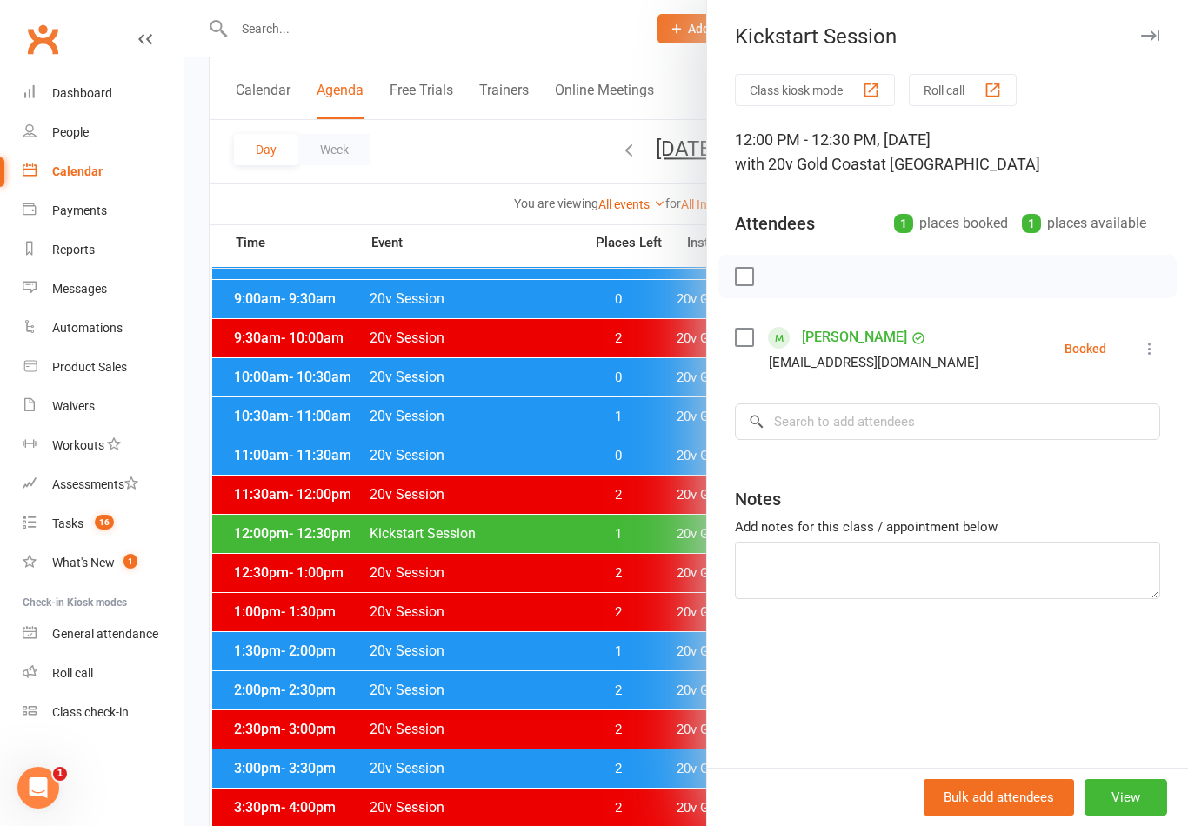
click at [551, 781] on div at bounding box center [685, 413] width 1003 height 826
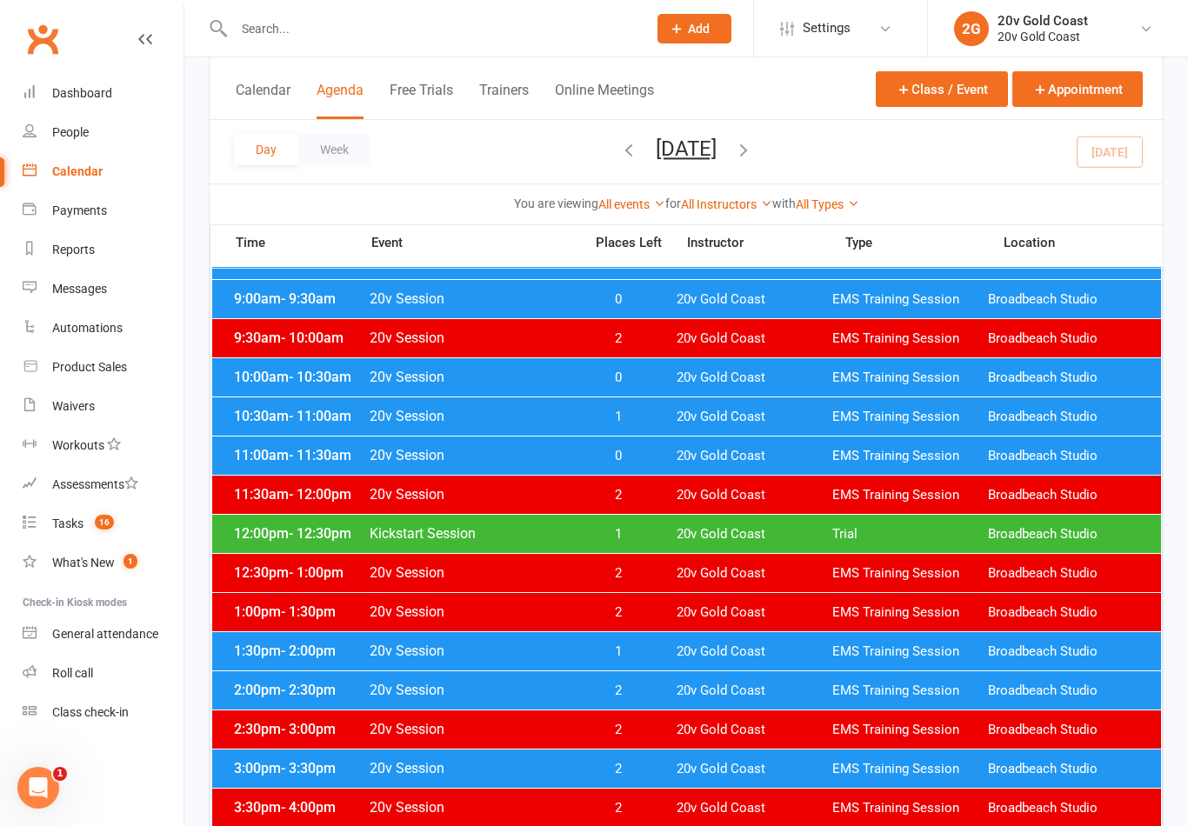
click at [91, 203] on link "Payments" at bounding box center [103, 210] width 161 height 39
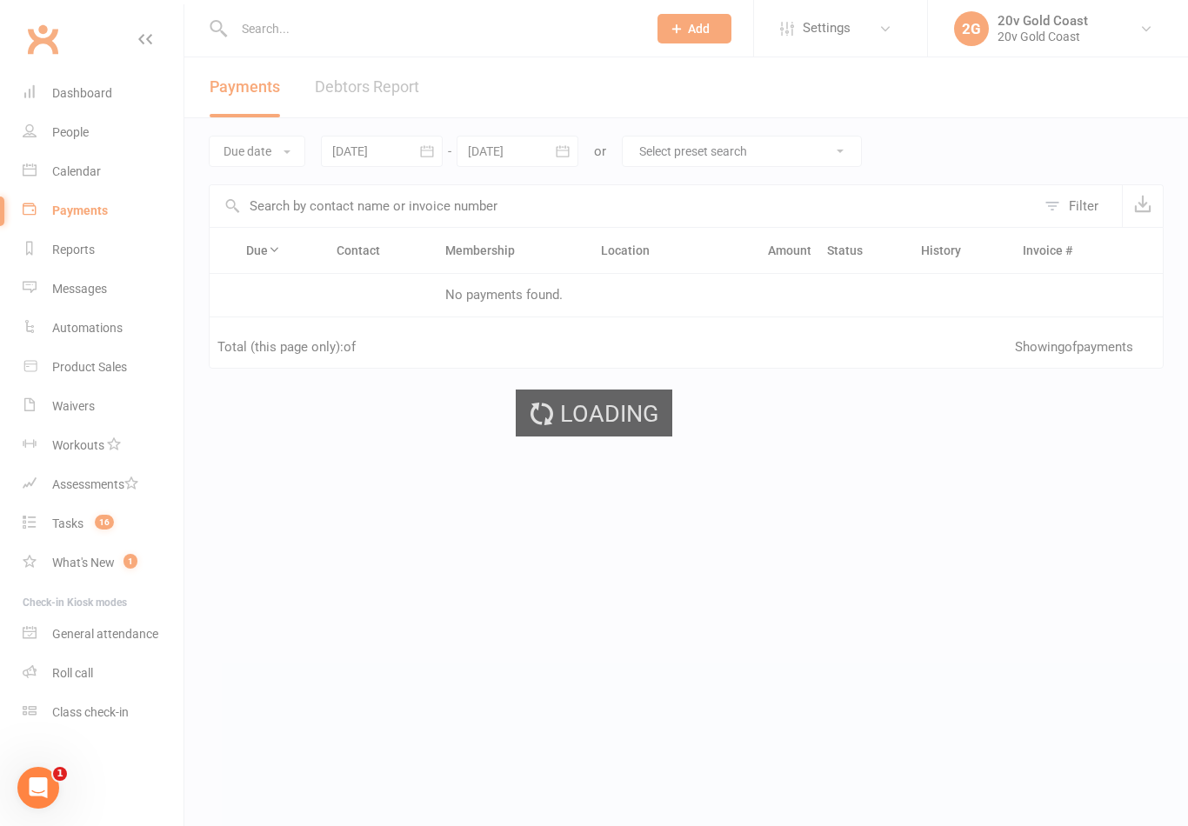
click at [84, 288] on div "Loading" at bounding box center [594, 413] width 1188 height 826
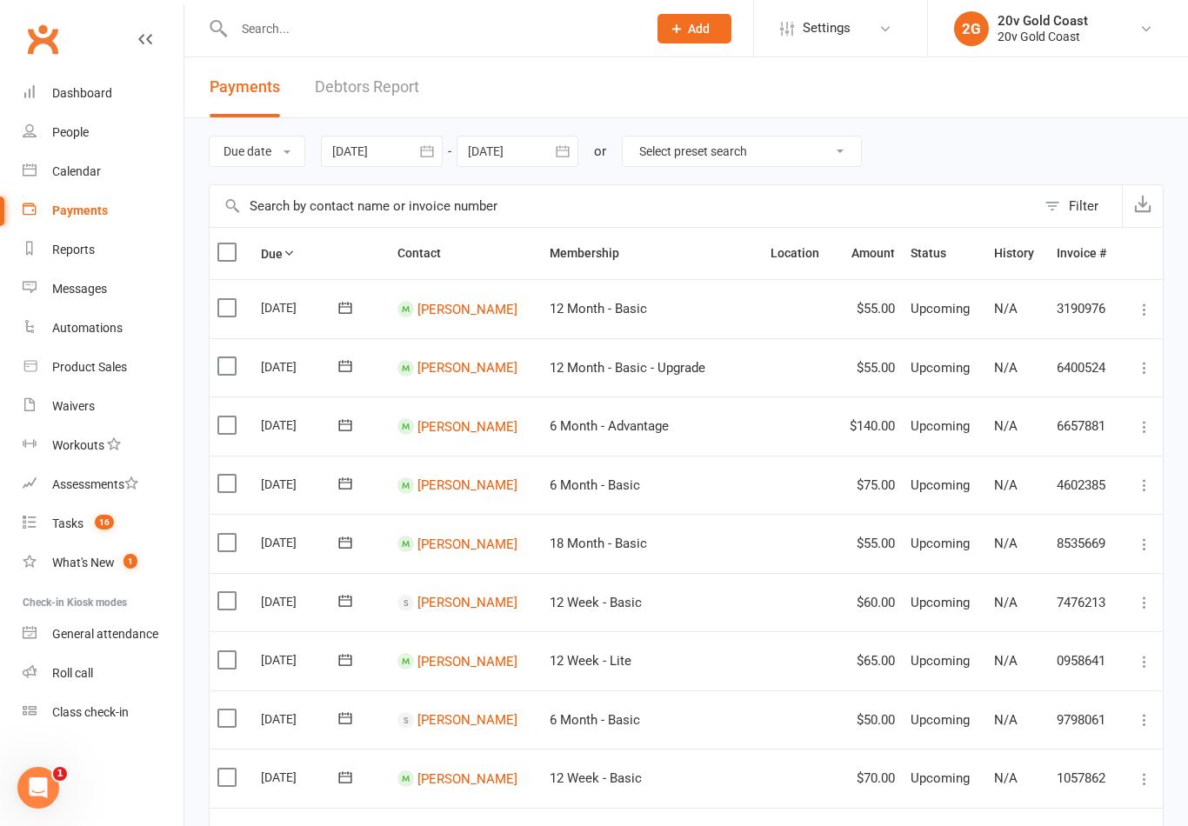
click at [95, 289] on div "Messages" at bounding box center [79, 289] width 55 height 14
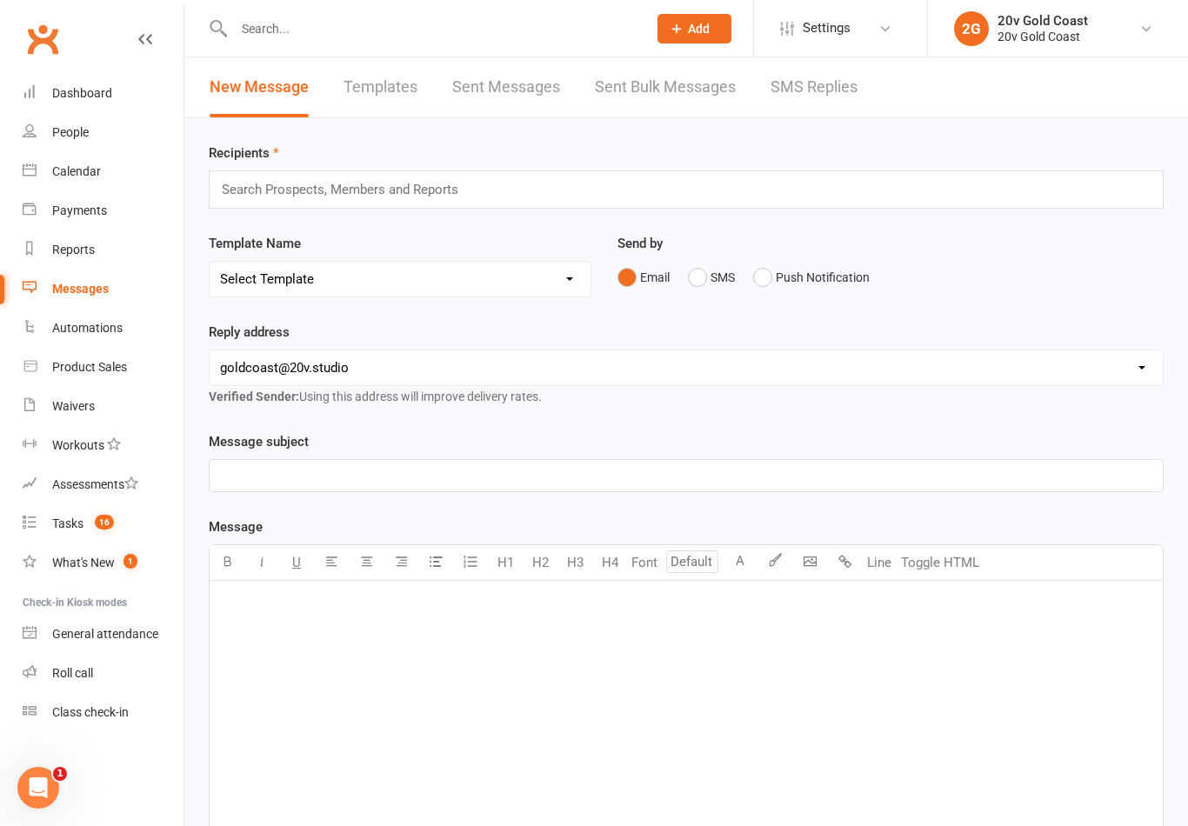
click at [849, 115] on link "SMS Replies" at bounding box center [813, 87] width 87 height 60
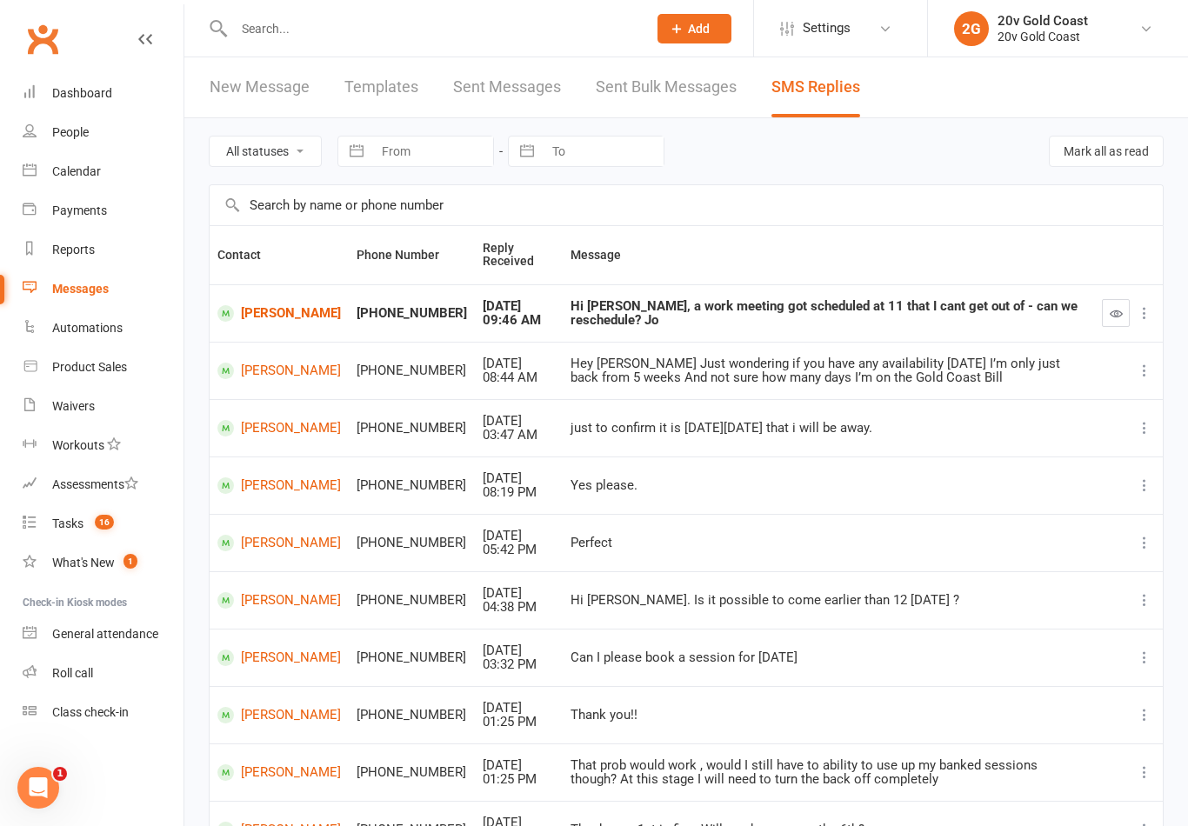
click at [1121, 312] on icon "button" at bounding box center [1115, 313] width 13 height 13
click at [1135, 269] on th at bounding box center [1128, 255] width 69 height 58
click at [270, 314] on link "[PERSON_NAME]" at bounding box center [278, 313] width 123 height 17
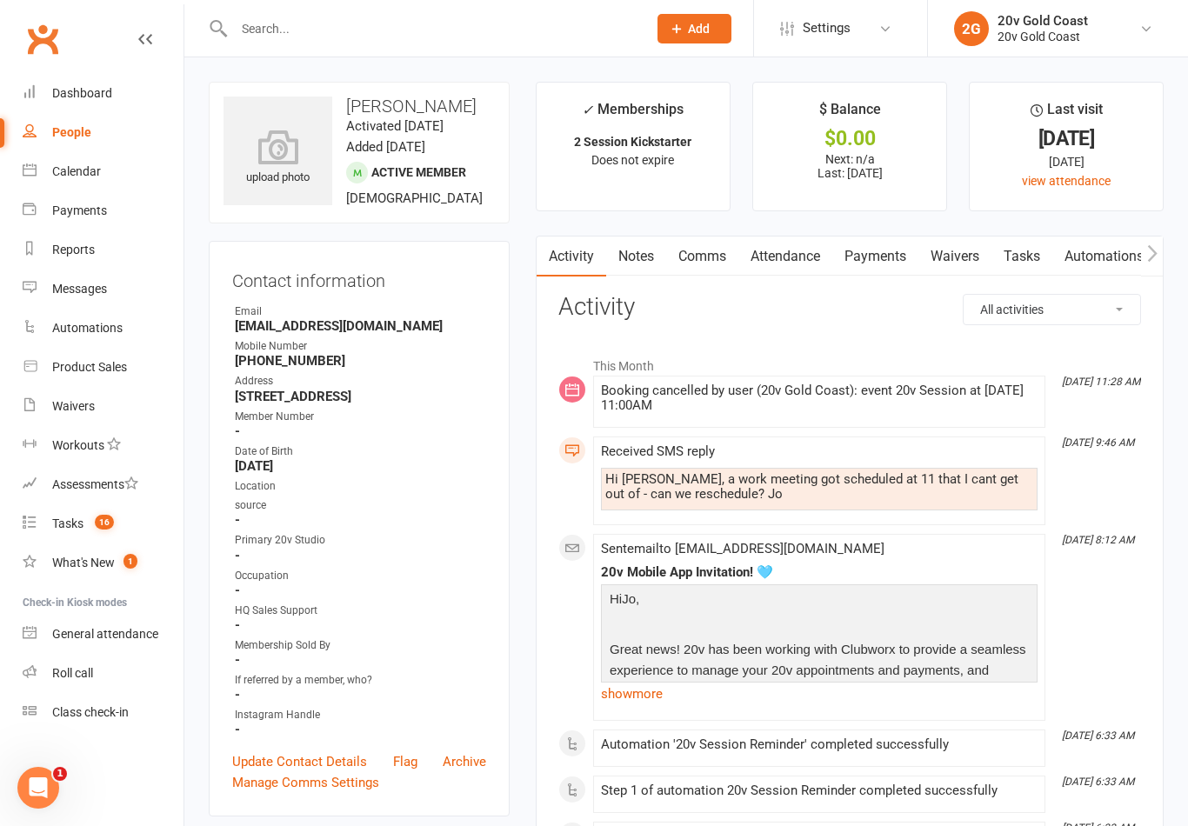
click at [699, 262] on link "Comms" at bounding box center [702, 257] width 72 height 40
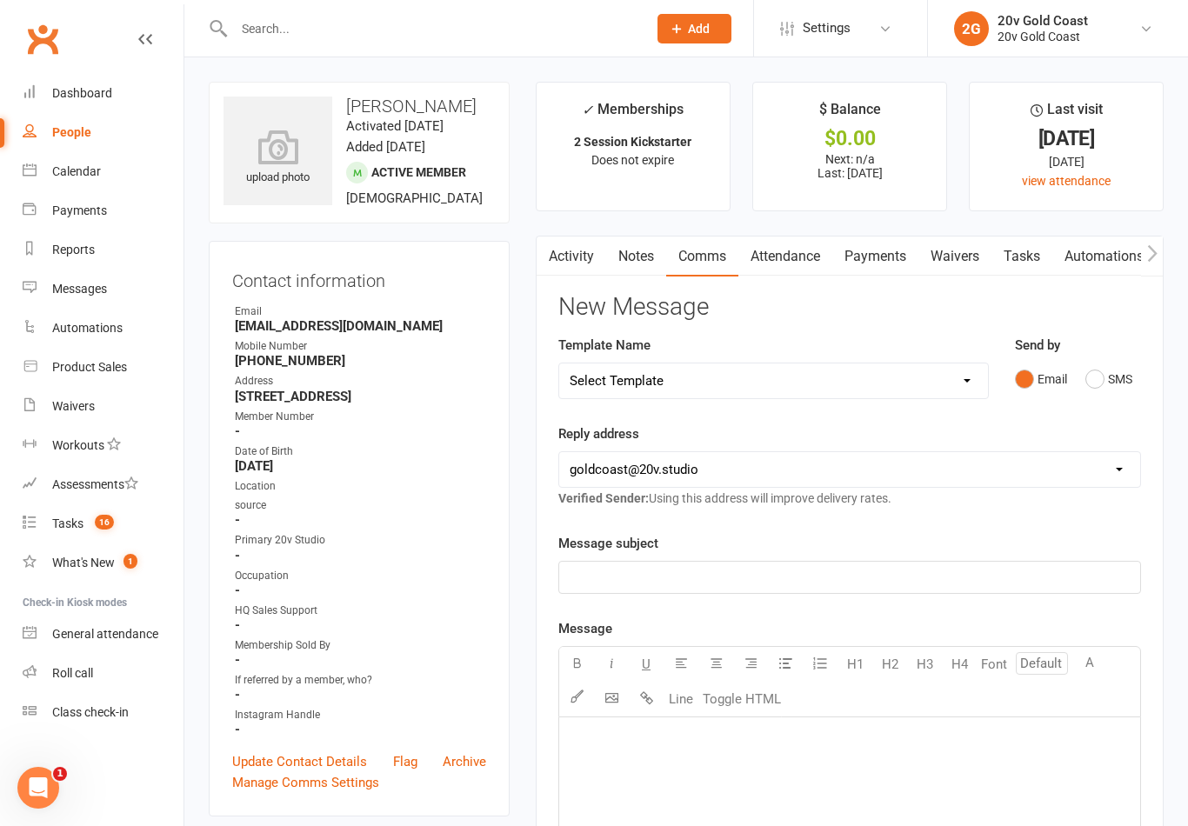
click at [1125, 383] on button "SMS" at bounding box center [1108, 379] width 47 height 33
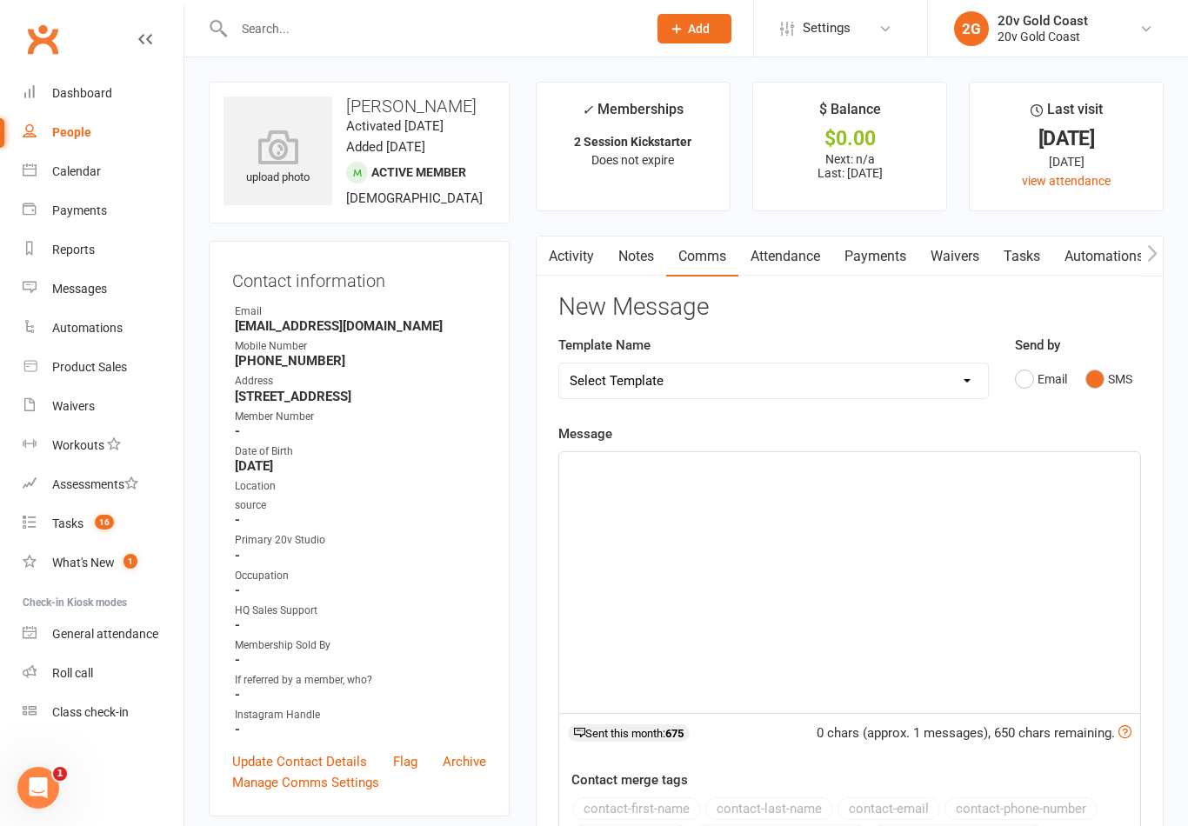
click at [1022, 539] on div "﻿" at bounding box center [849, 582] width 581 height 261
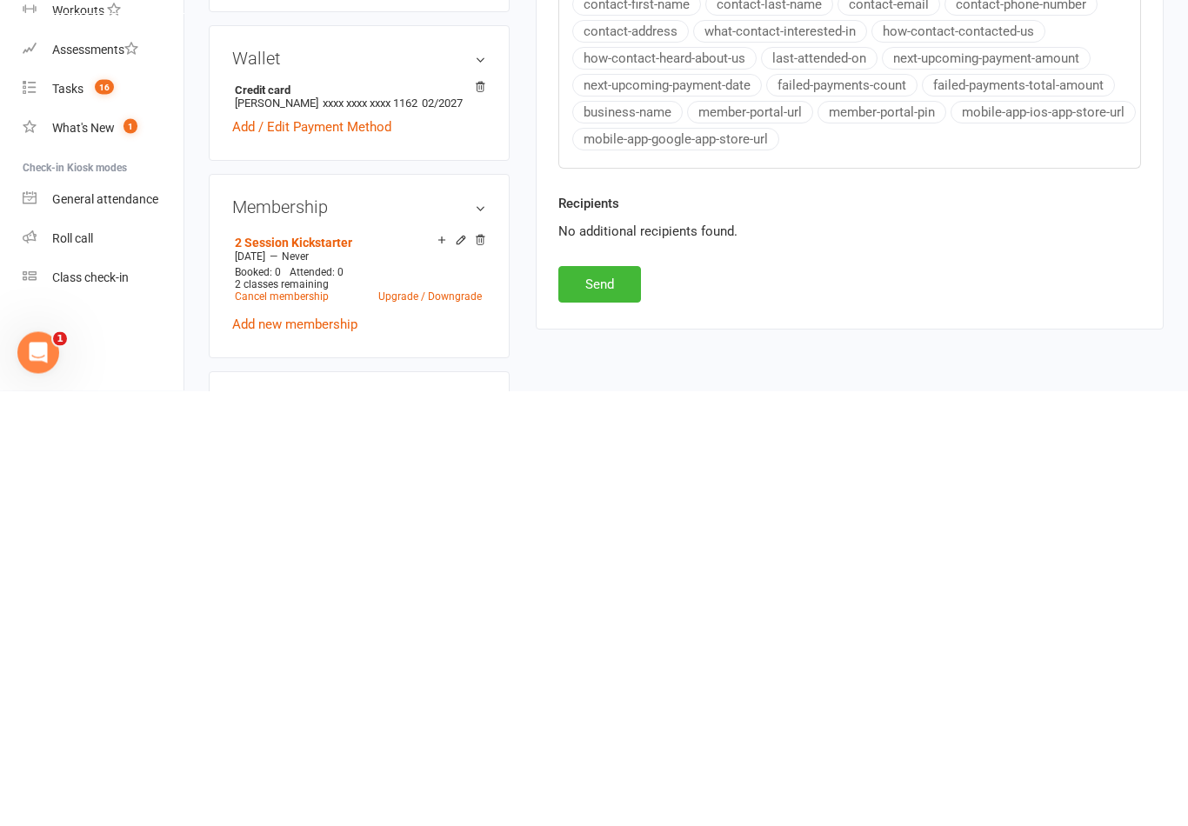
click at [633, 702] on button "Send" at bounding box center [599, 720] width 83 height 37
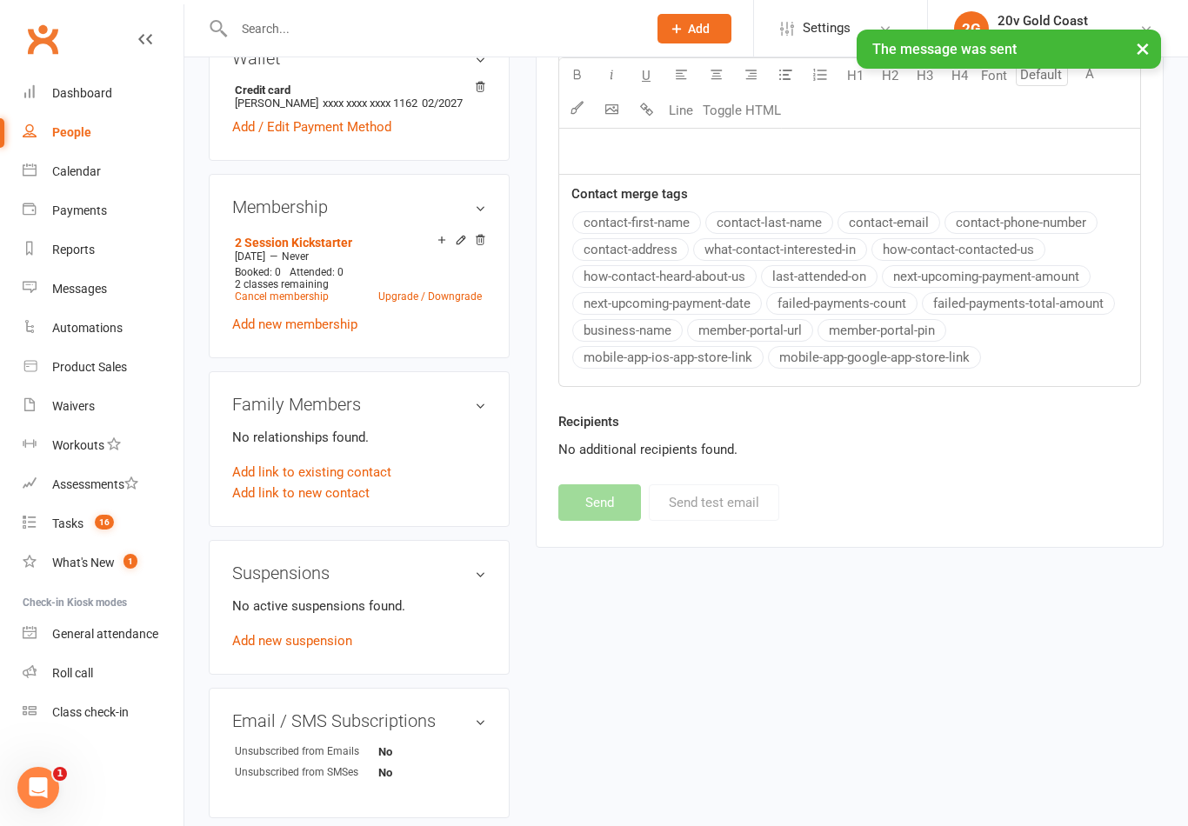
click at [94, 226] on link "Payments" at bounding box center [103, 210] width 161 height 39
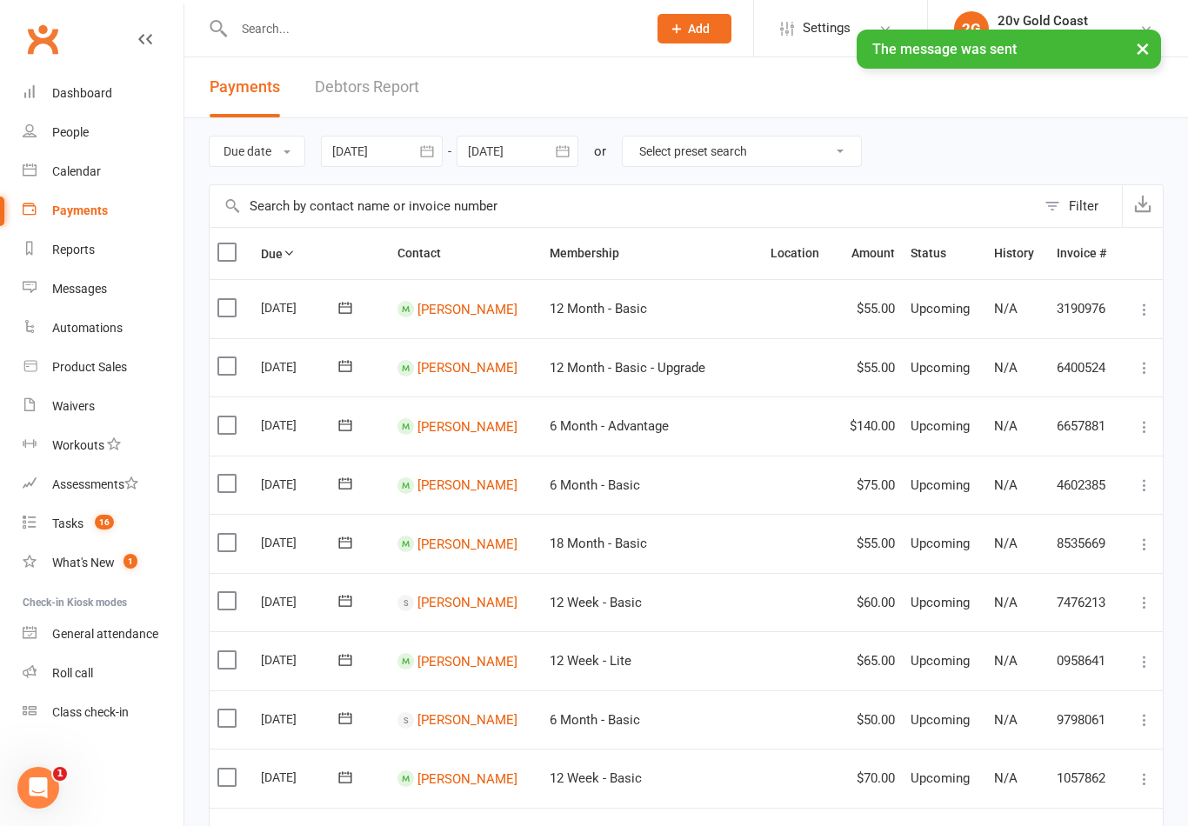
click at [87, 176] on div "Calendar" at bounding box center [76, 171] width 49 height 14
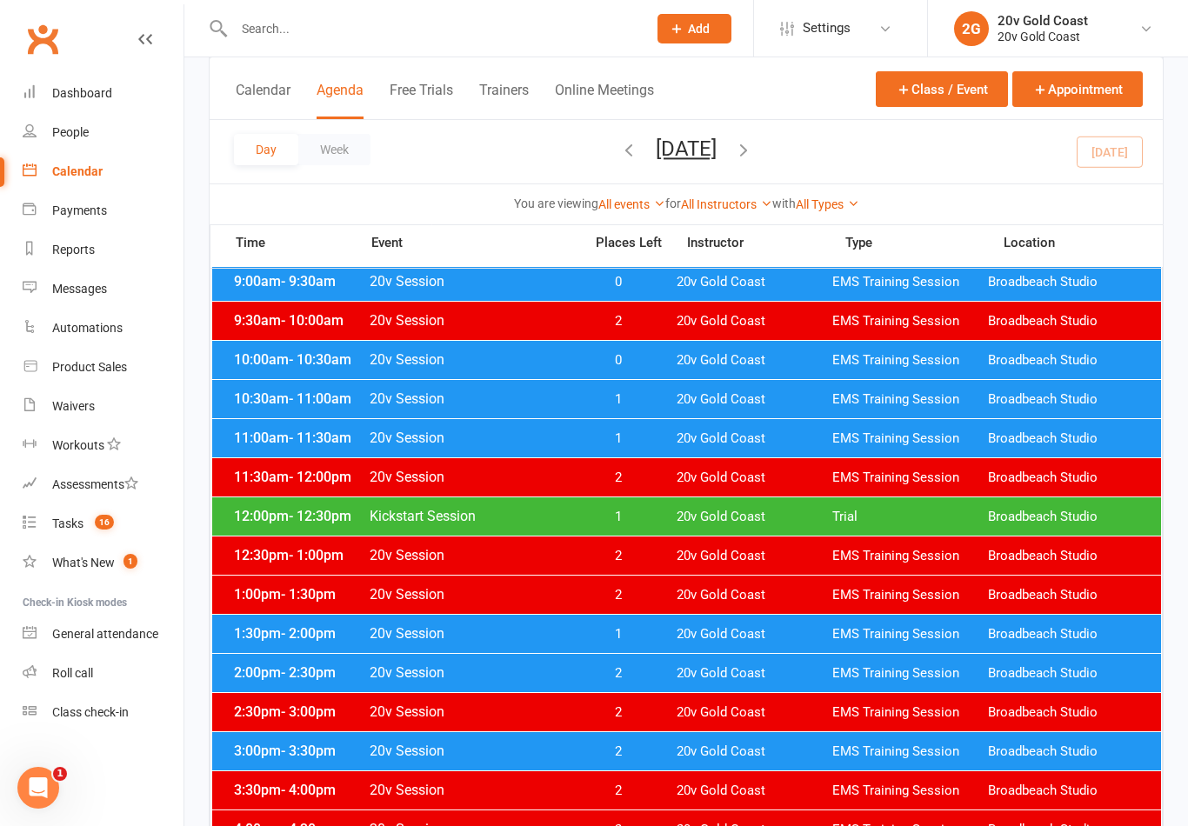
scroll to position [348, 0]
click at [683, 634] on span "20v Gold Coast" at bounding box center [754, 635] width 156 height 17
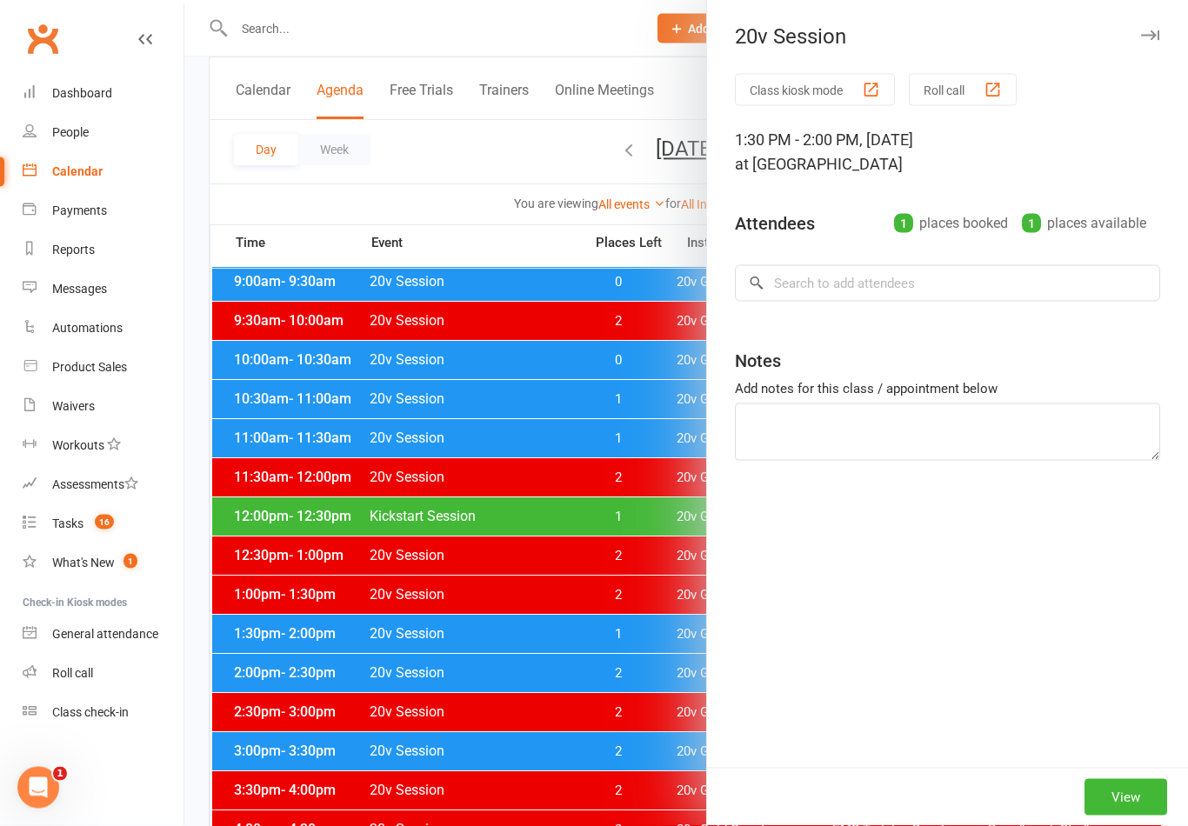
scroll to position [349, 0]
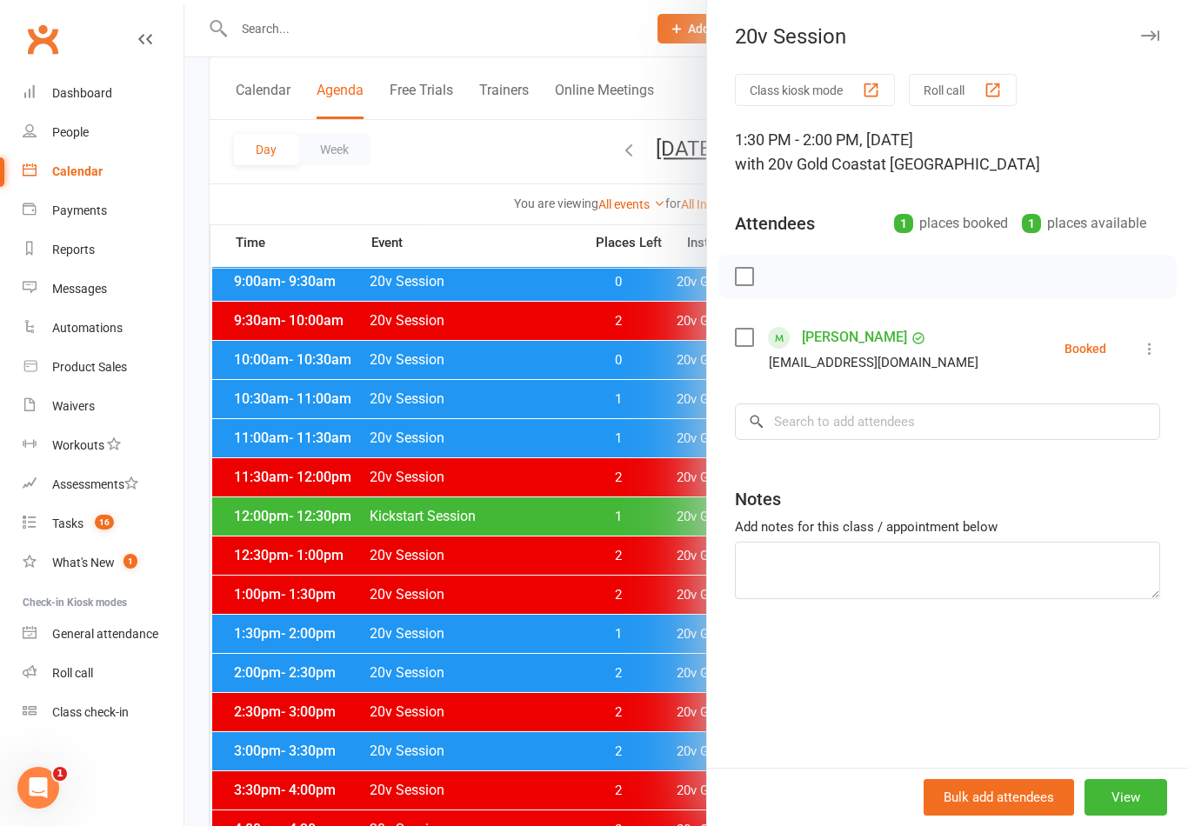
click at [599, 711] on div at bounding box center [685, 413] width 1003 height 826
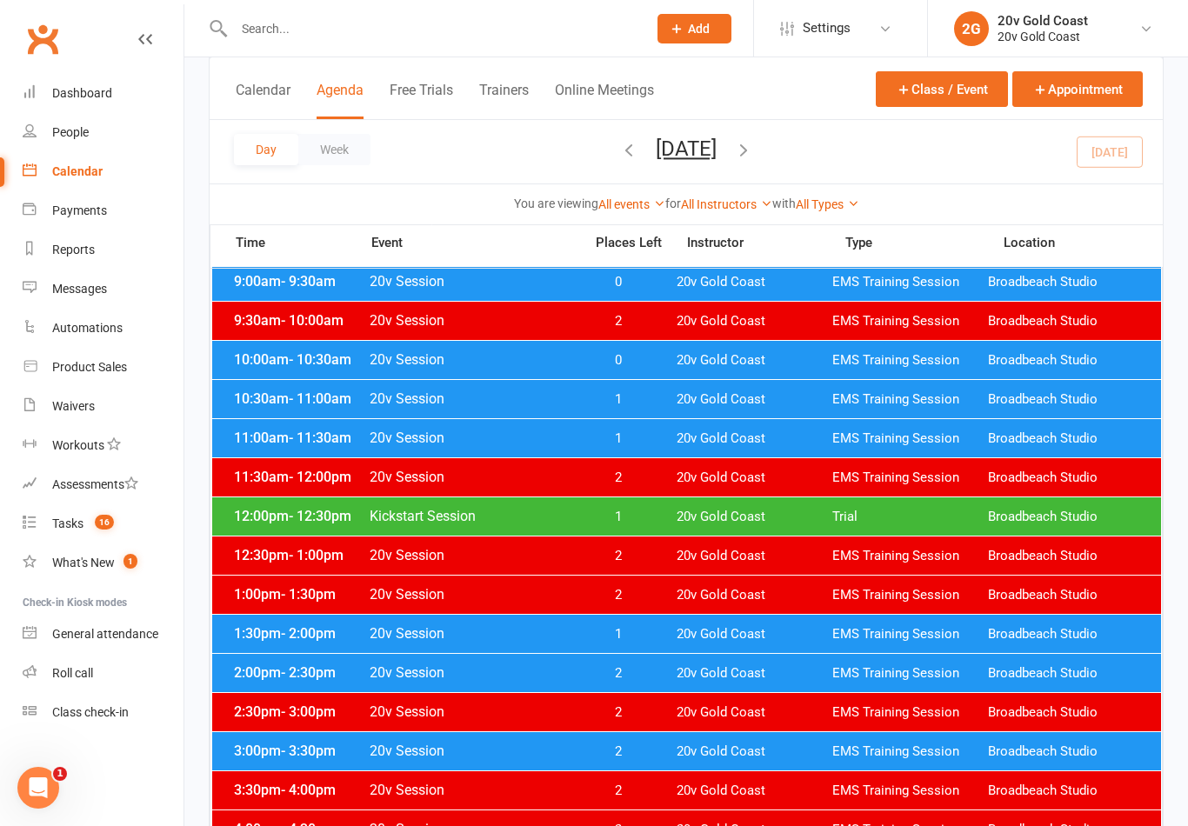
click at [887, 527] on div "12:00pm - 12:30pm Kickstart Session 1 20v Gold Coast Trial Broadbeach Studio" at bounding box center [686, 516] width 949 height 38
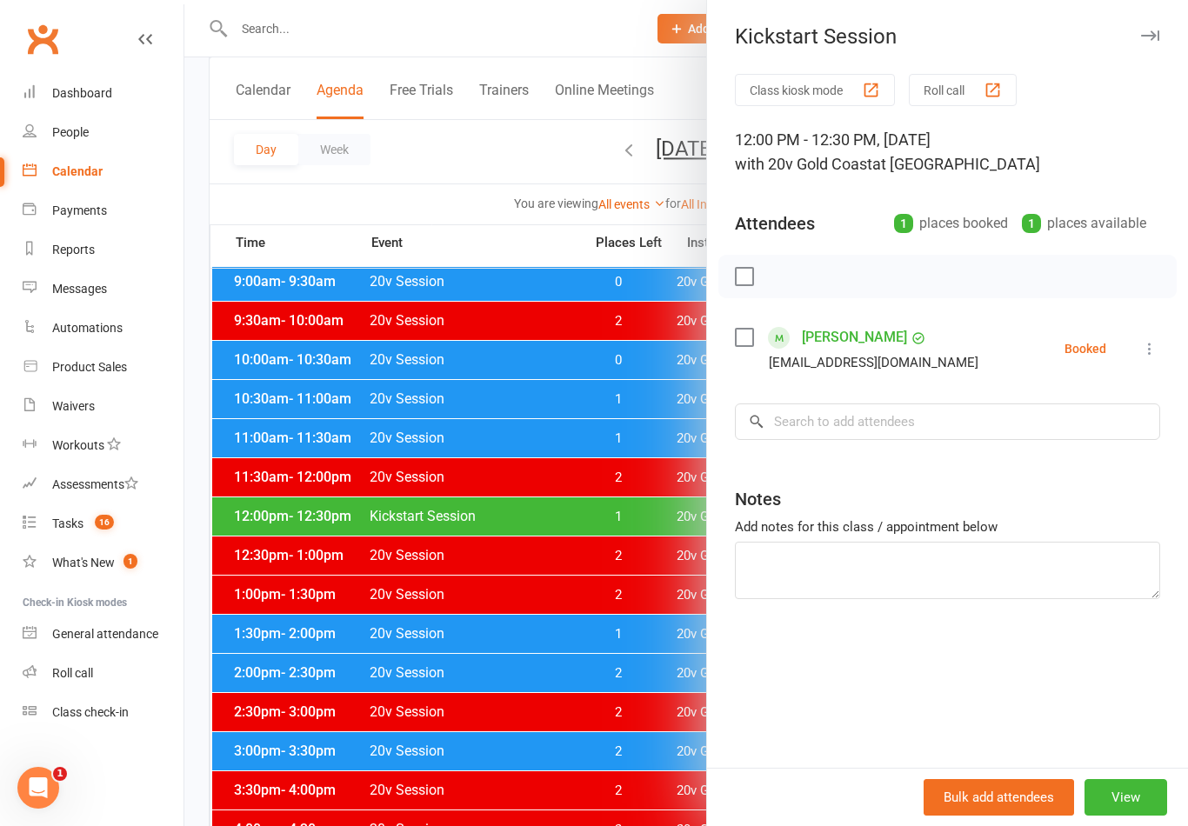
click at [861, 350] on link "[PERSON_NAME]" at bounding box center [854, 337] width 105 height 28
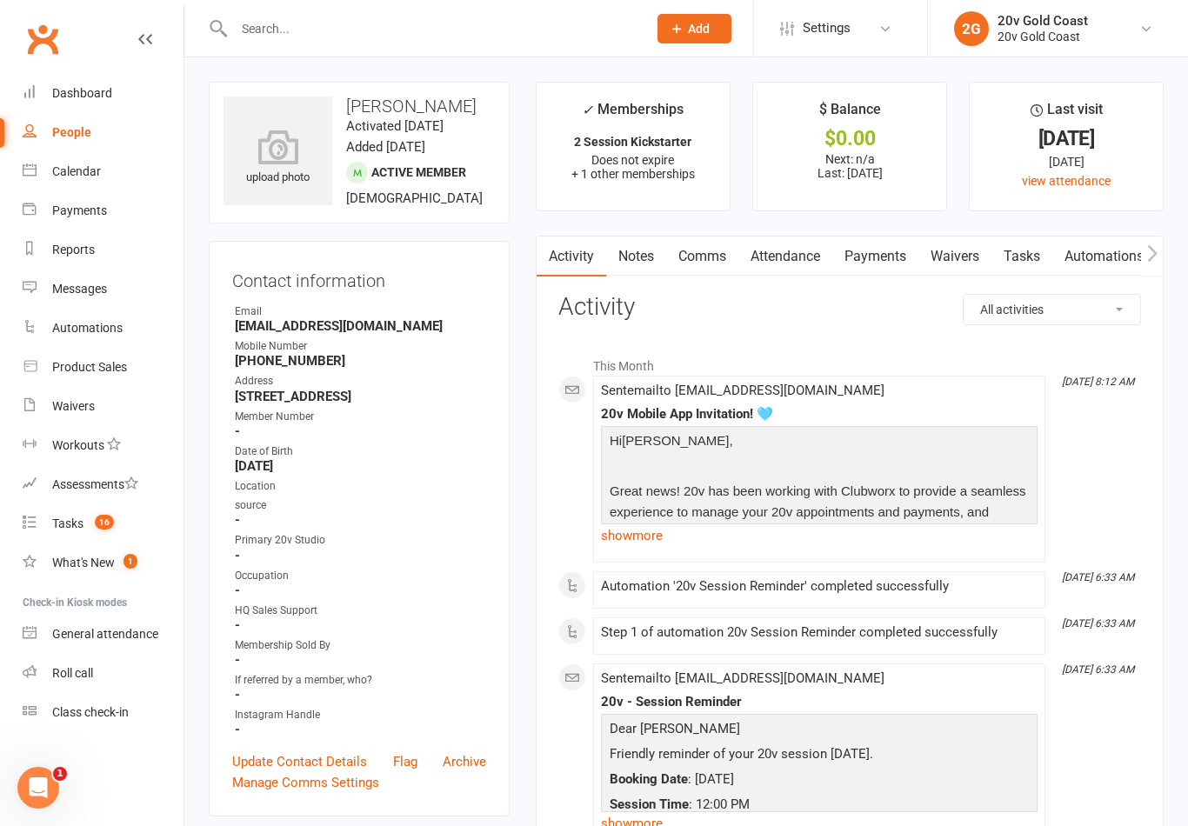
click at [80, 167] on div "Calendar" at bounding box center [76, 171] width 49 height 14
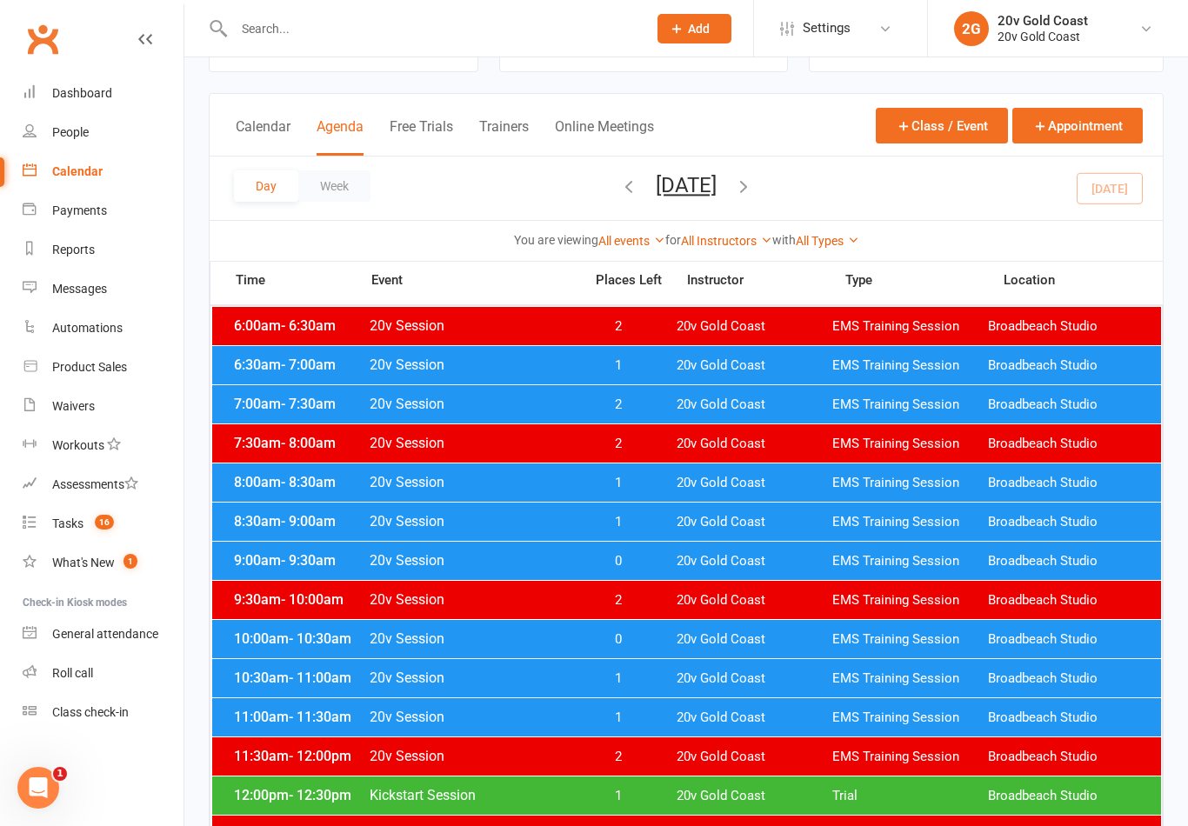
scroll to position [110, 0]
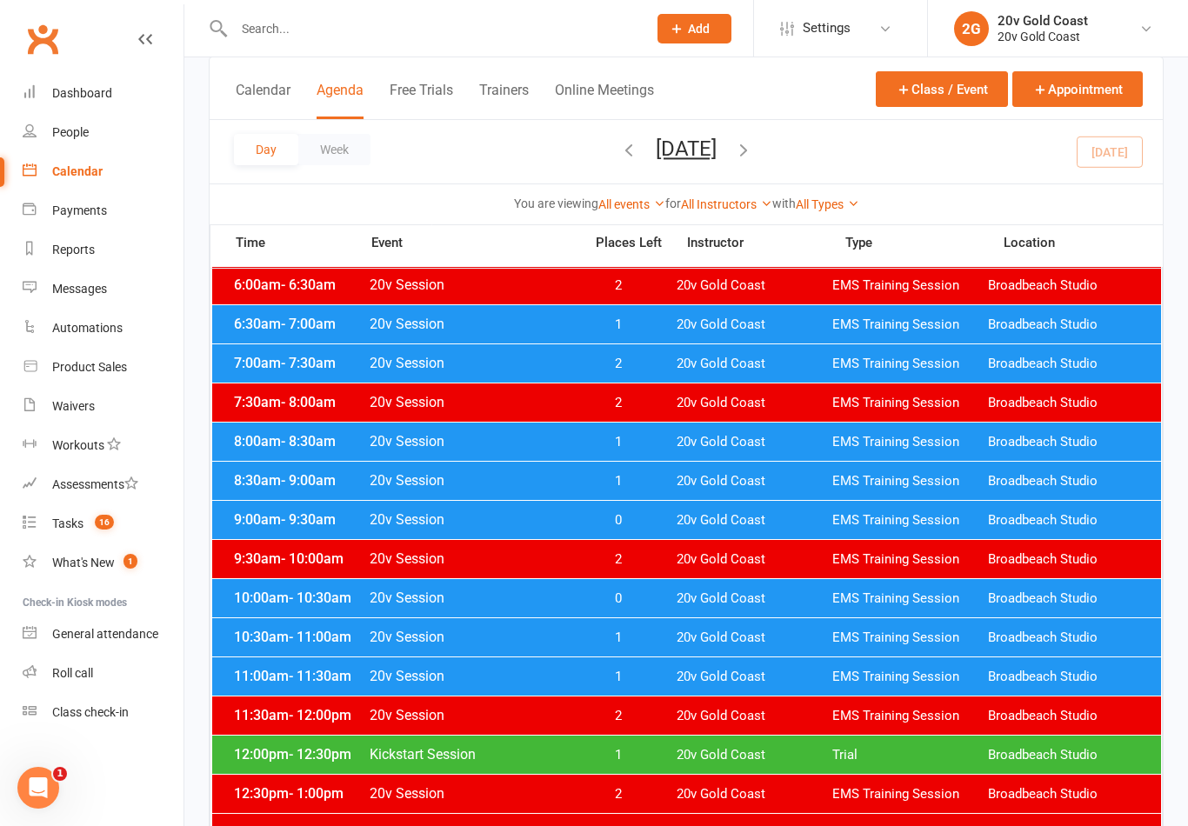
click at [631, 748] on span "1" at bounding box center [617, 755] width 91 height 17
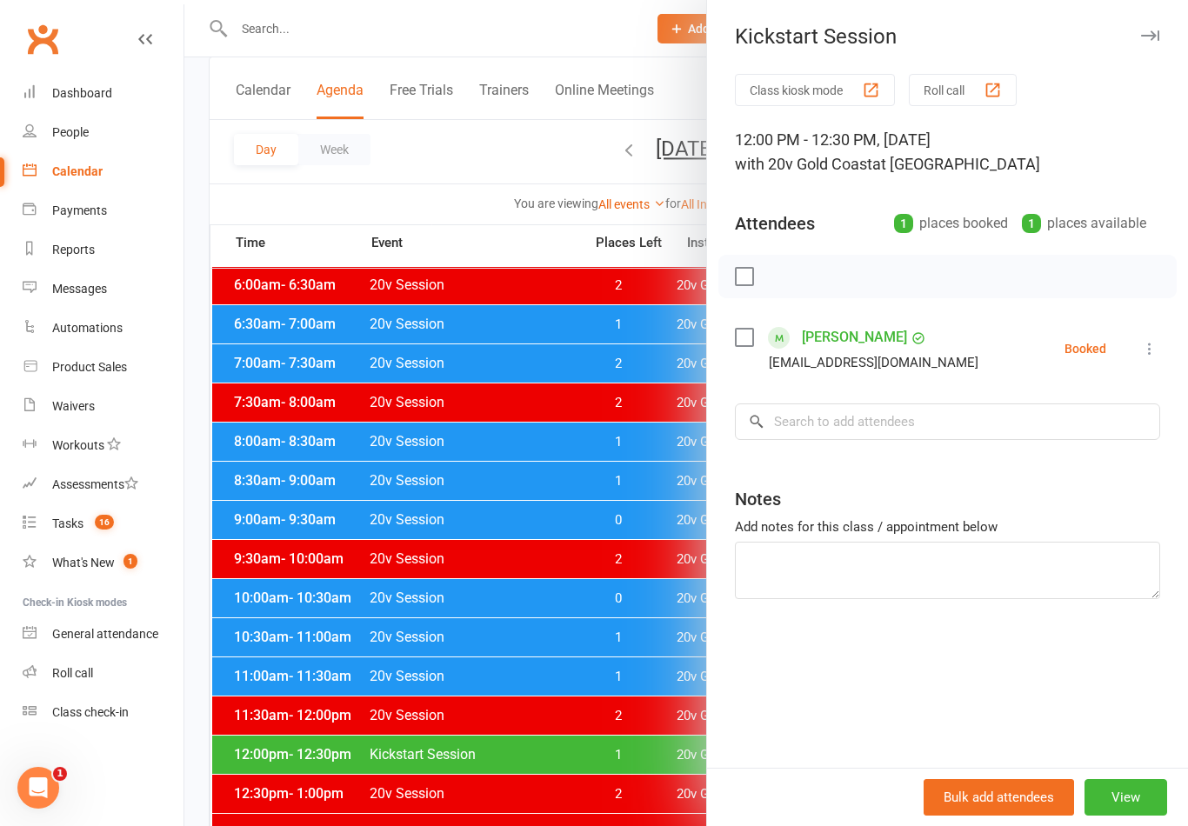
click at [896, 344] on link "[PERSON_NAME]" at bounding box center [854, 337] width 105 height 28
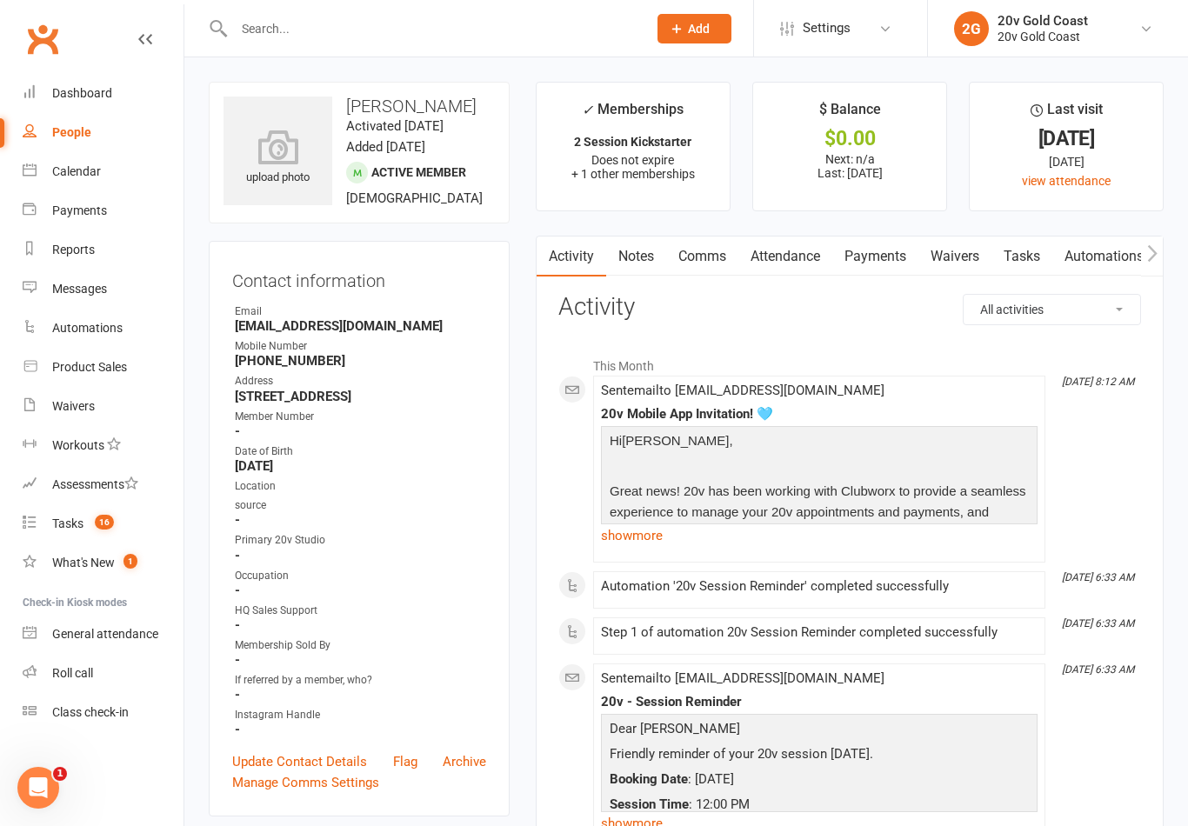
click at [783, 243] on link "Attendance" at bounding box center [785, 257] width 94 height 40
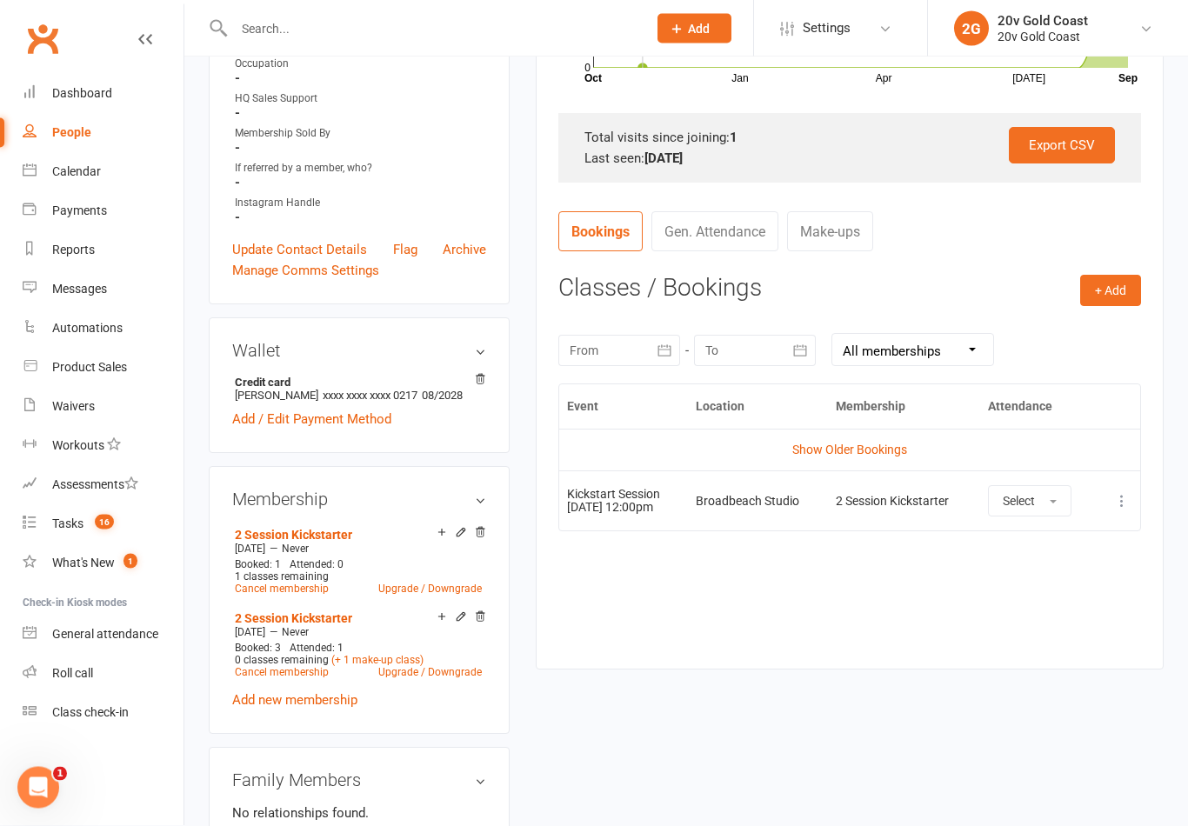
click at [857, 448] on link "Show Older Bookings" at bounding box center [849, 450] width 115 height 14
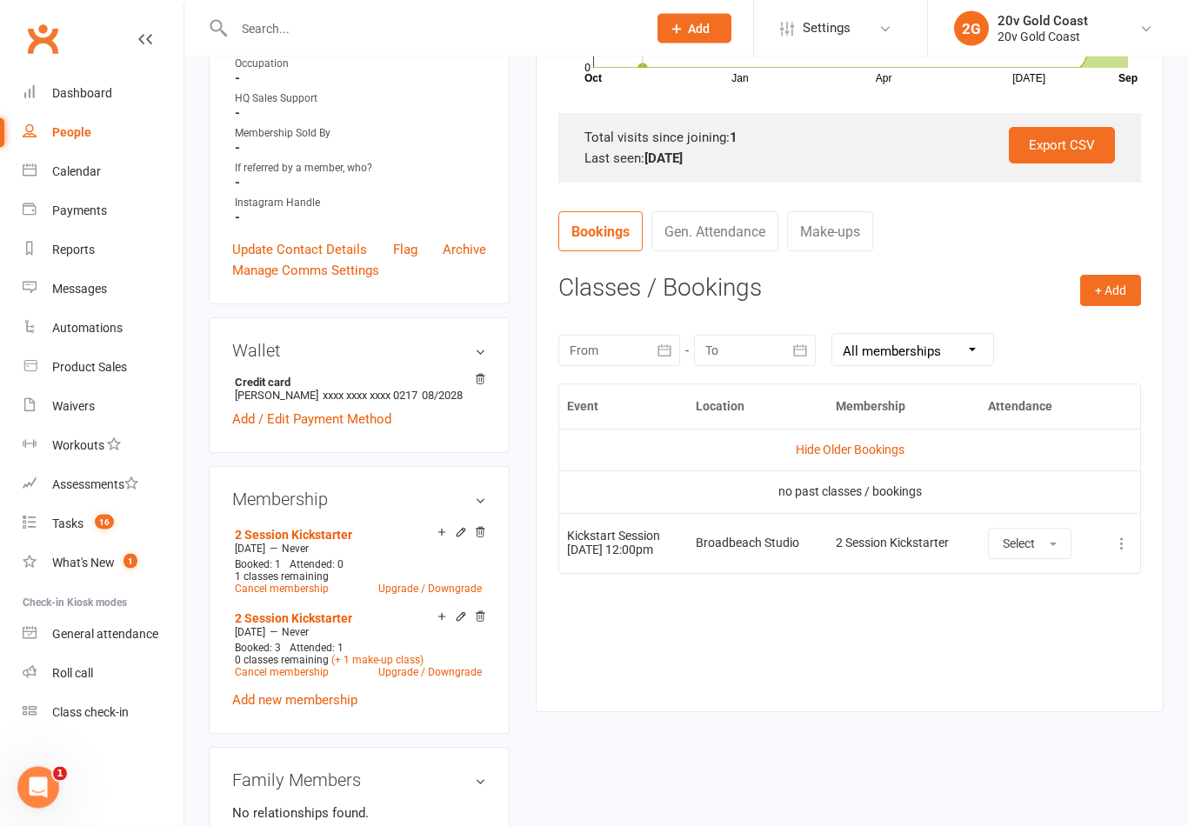
scroll to position [512, 0]
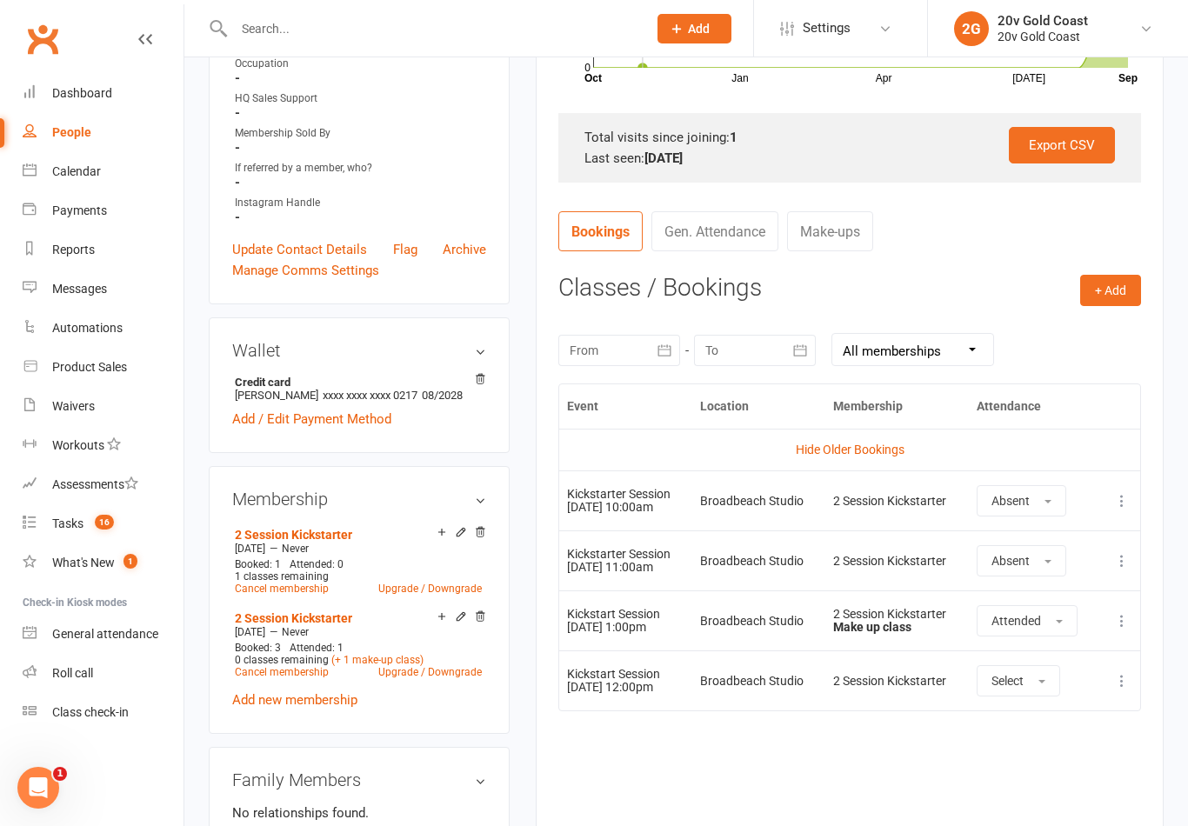
click at [1023, 676] on span "Select" at bounding box center [1007, 681] width 32 height 14
click at [1052, 710] on link "Attended" at bounding box center [1063, 720] width 172 height 35
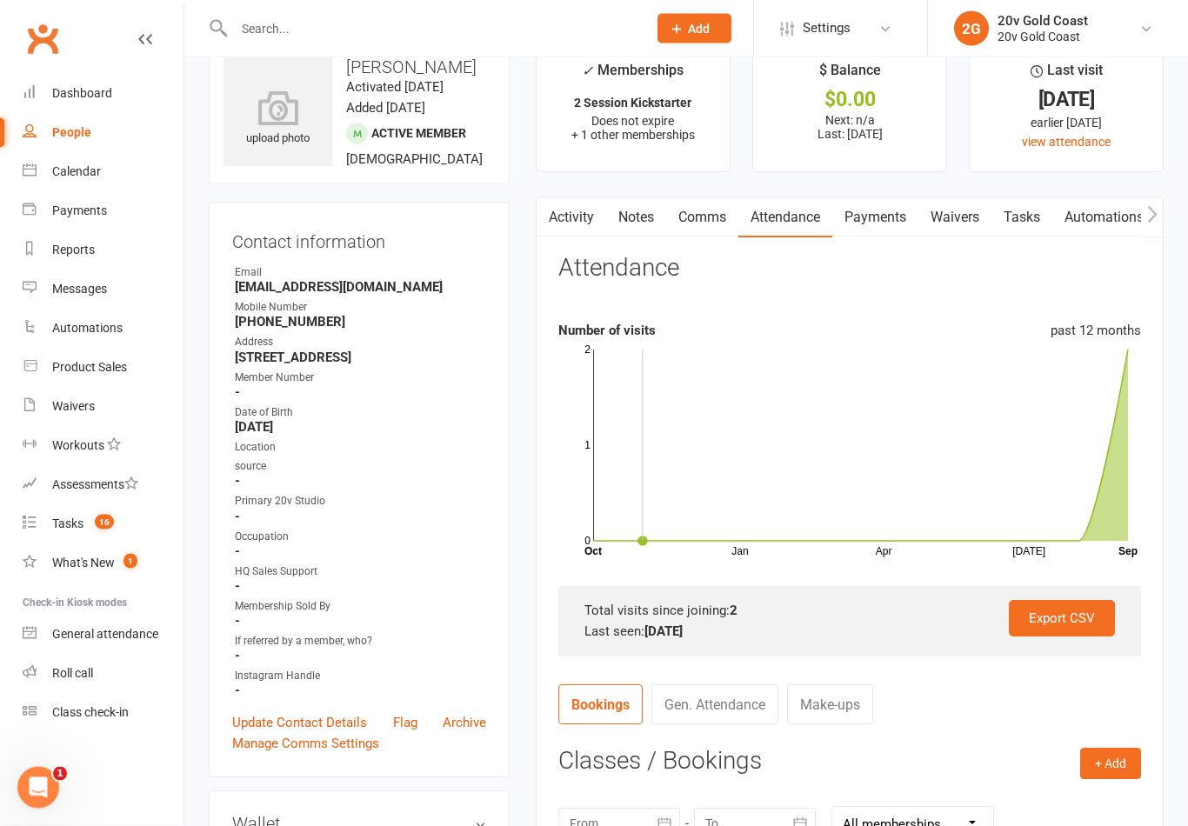
scroll to position [0, 0]
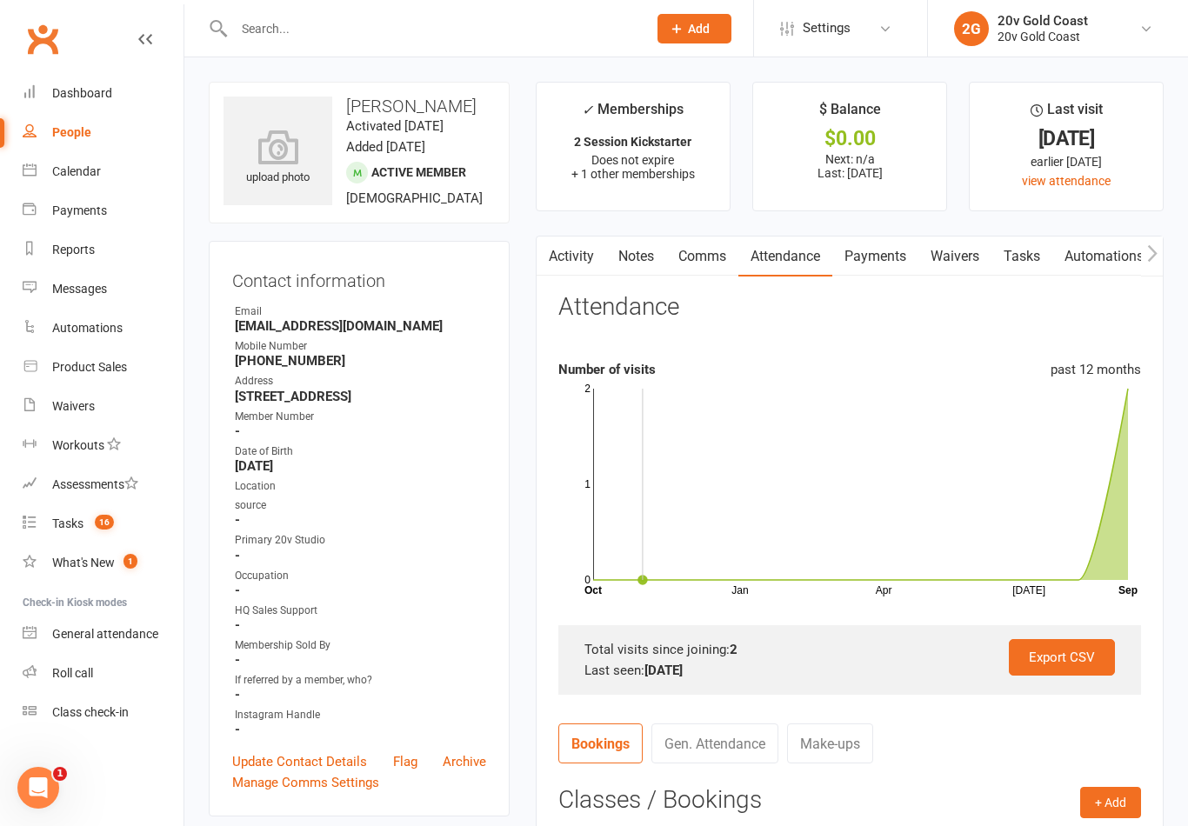
click at [885, 264] on link "Payments" at bounding box center [875, 257] width 86 height 40
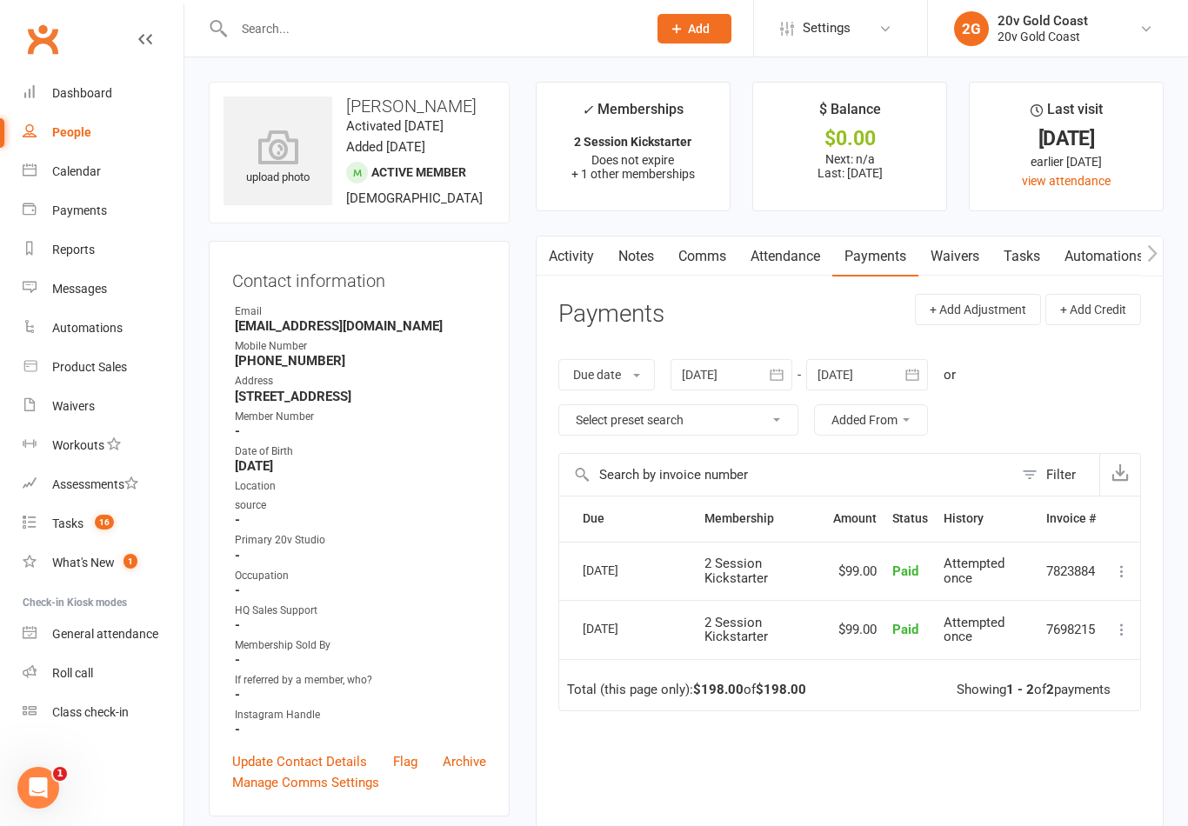
click at [807, 257] on link "Attendance" at bounding box center [785, 257] width 94 height 40
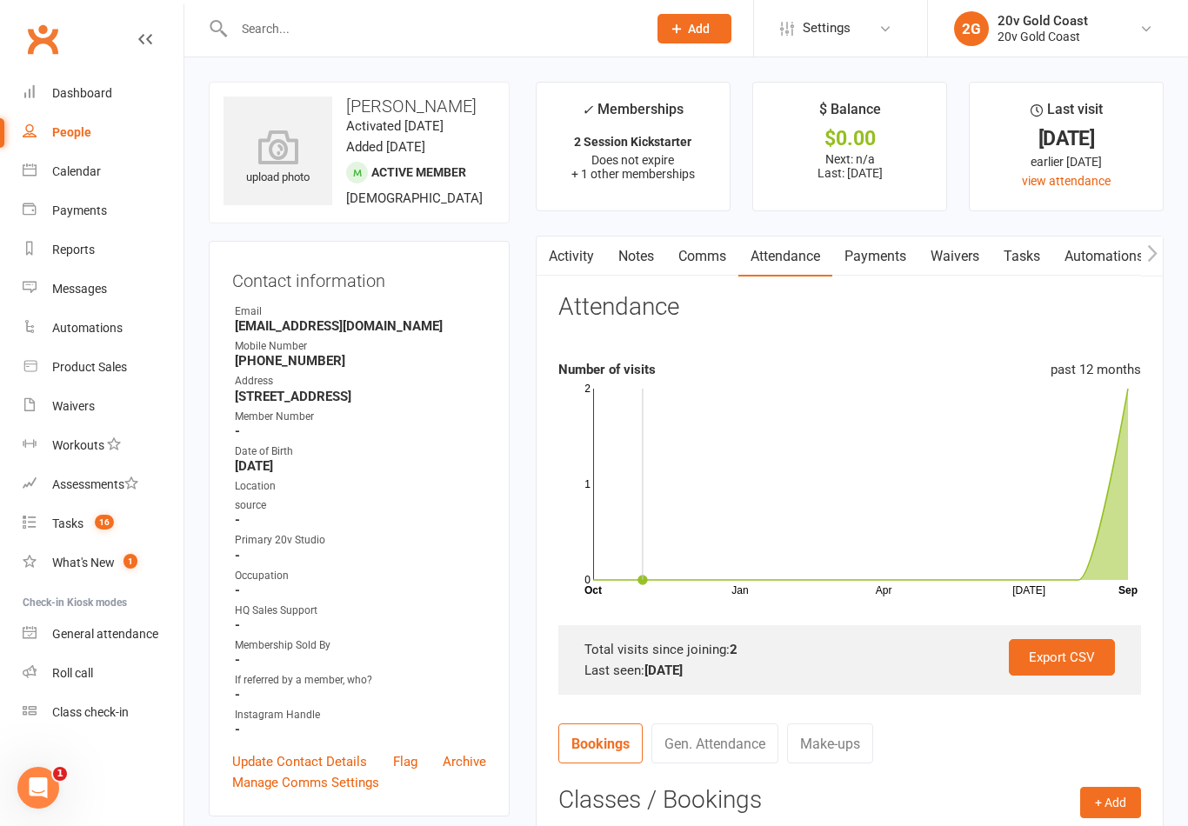
click at [634, 248] on link "Notes" at bounding box center [636, 257] width 60 height 40
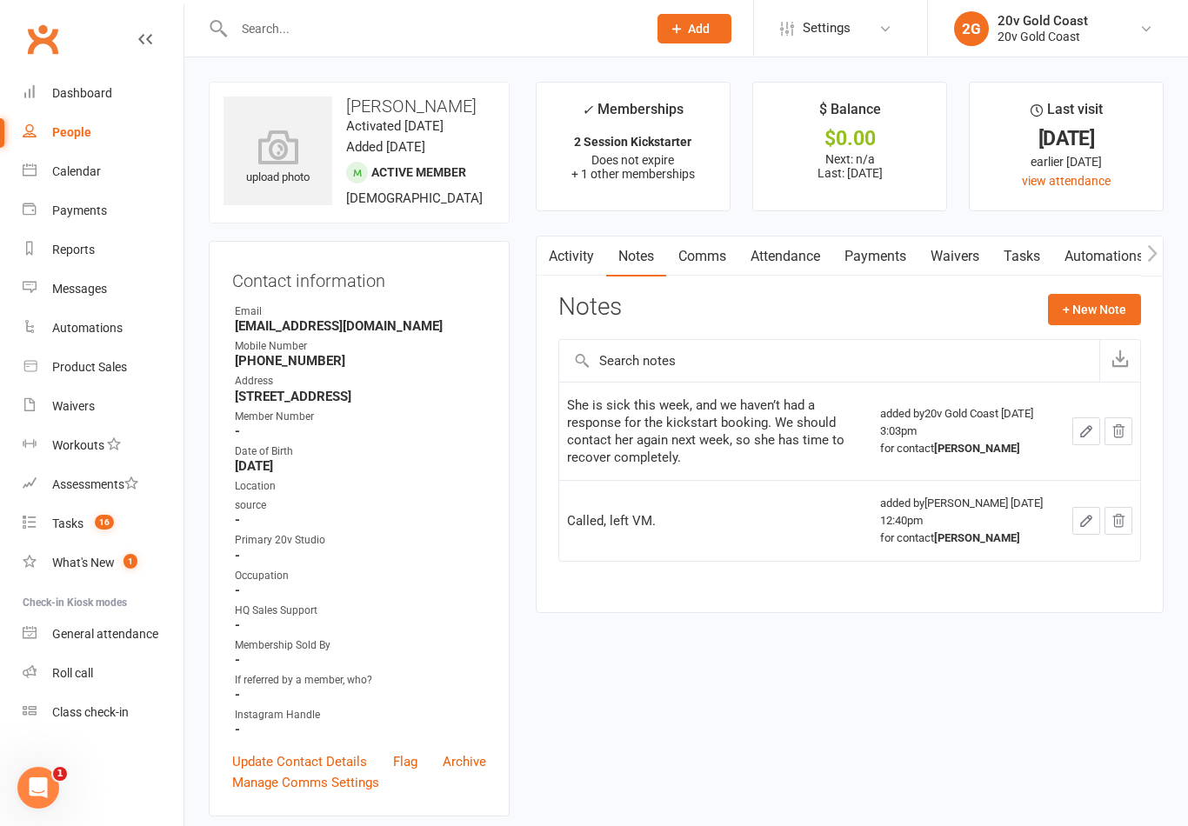
click at [92, 187] on link "Calendar" at bounding box center [103, 171] width 161 height 39
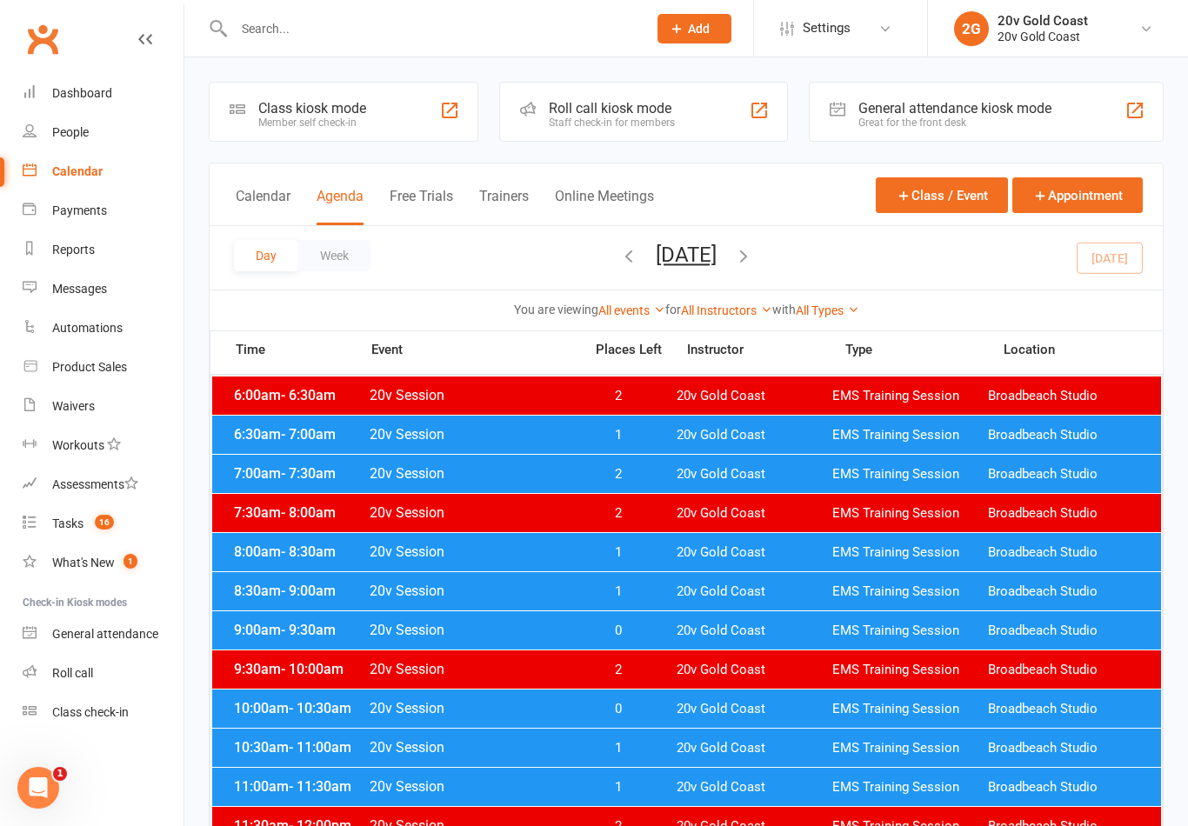
click at [716, 264] on button "[DATE]" at bounding box center [686, 255] width 61 height 24
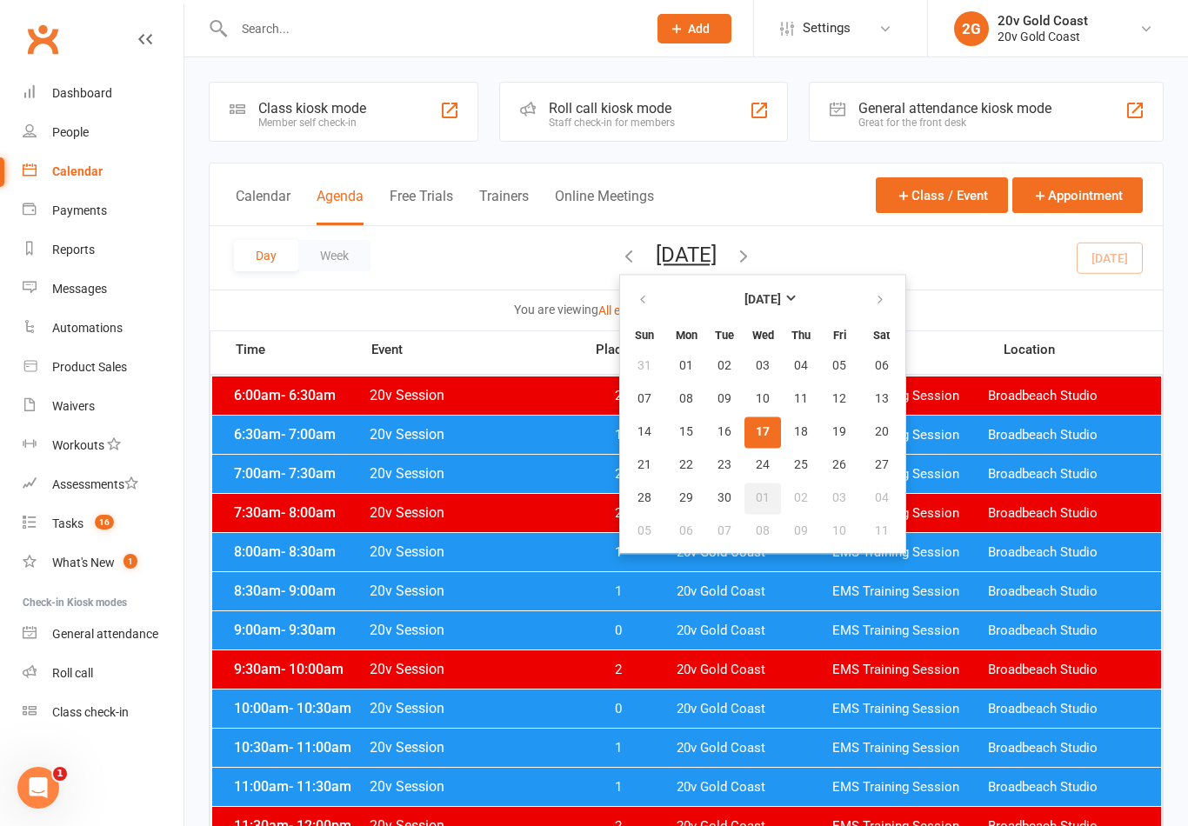
click at [756, 492] on span "01" at bounding box center [763, 498] width 14 height 14
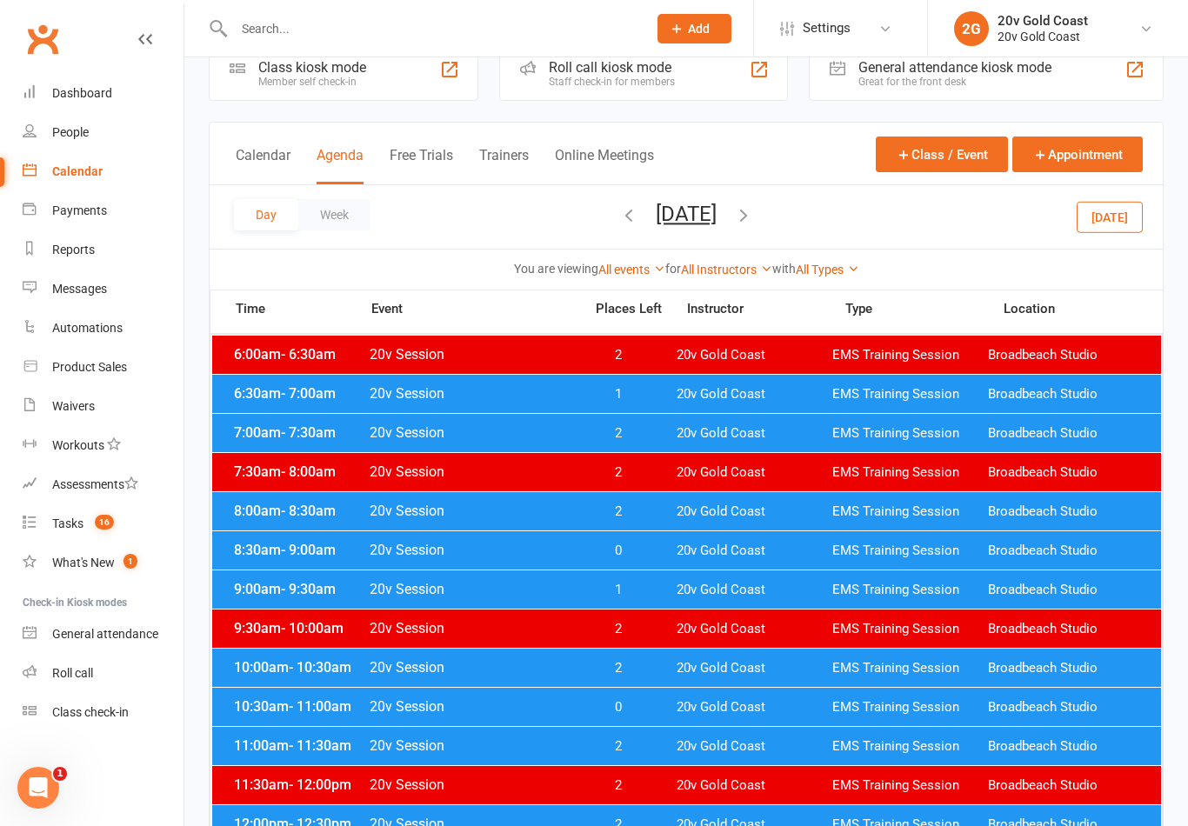
scroll to position [38, 0]
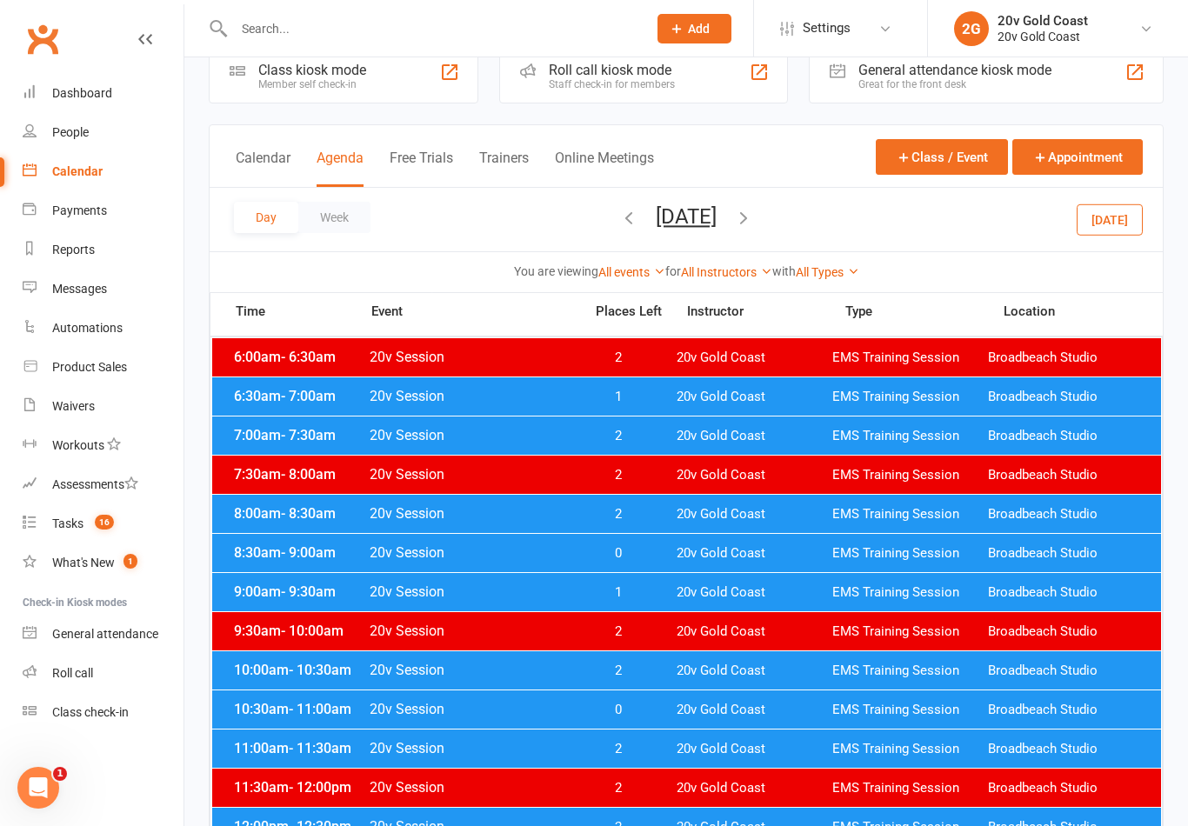
click at [986, 599] on span "EMS Training Session" at bounding box center [910, 592] width 156 height 17
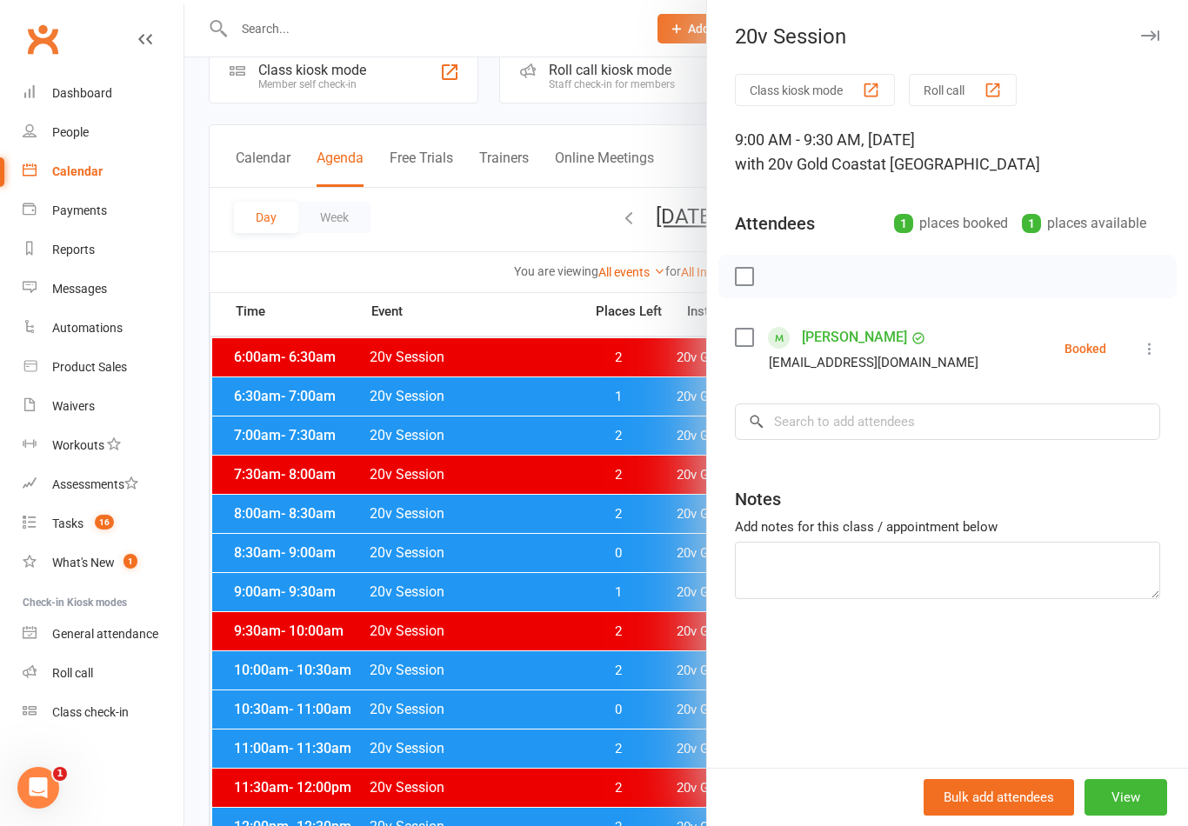
click at [596, 695] on div at bounding box center [685, 413] width 1003 height 826
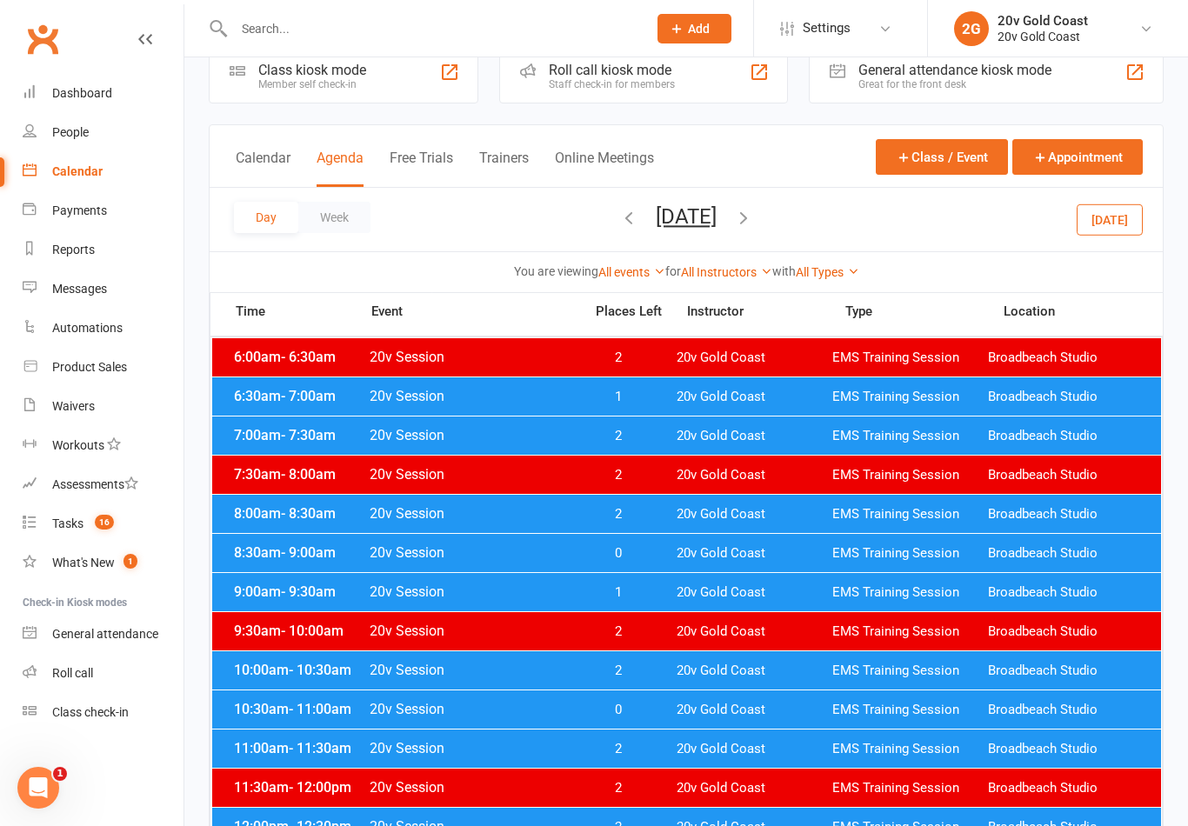
click at [803, 667] on span "20v Gold Coast" at bounding box center [754, 671] width 156 height 17
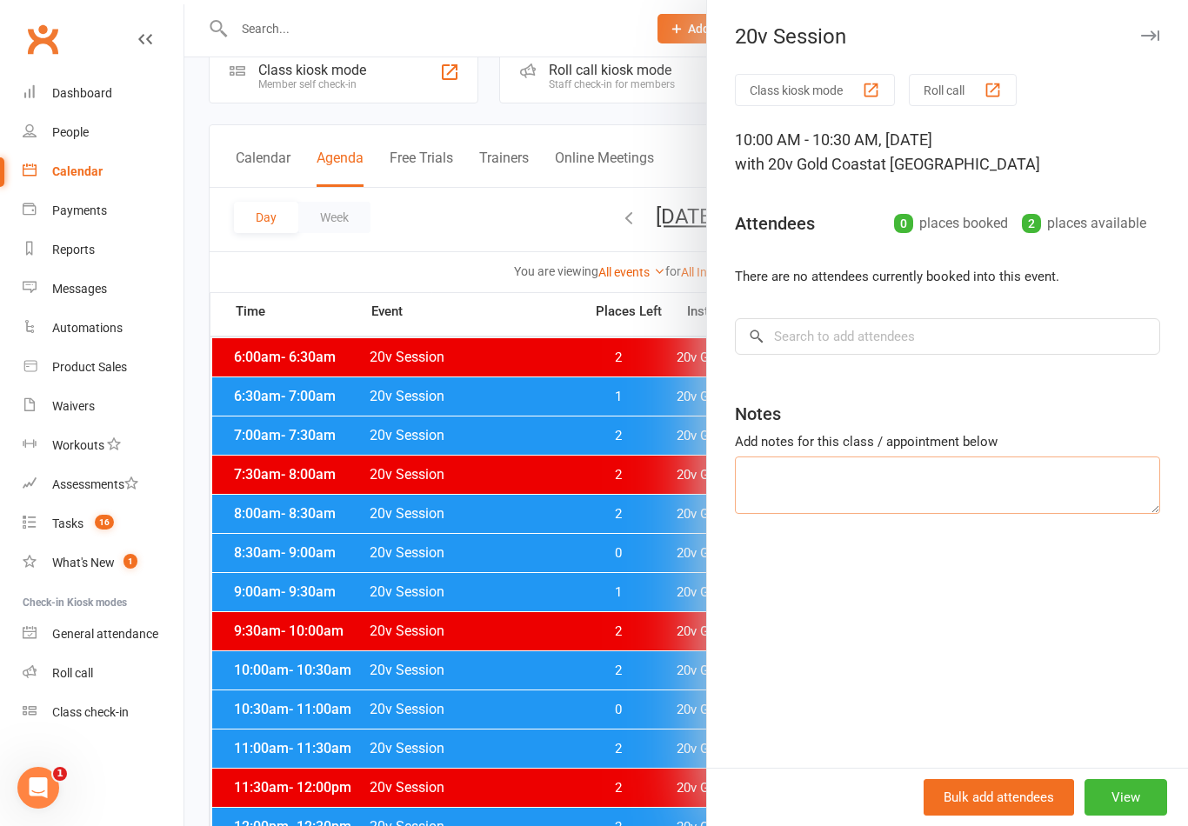
click at [989, 459] on textarea at bounding box center [947, 484] width 425 height 57
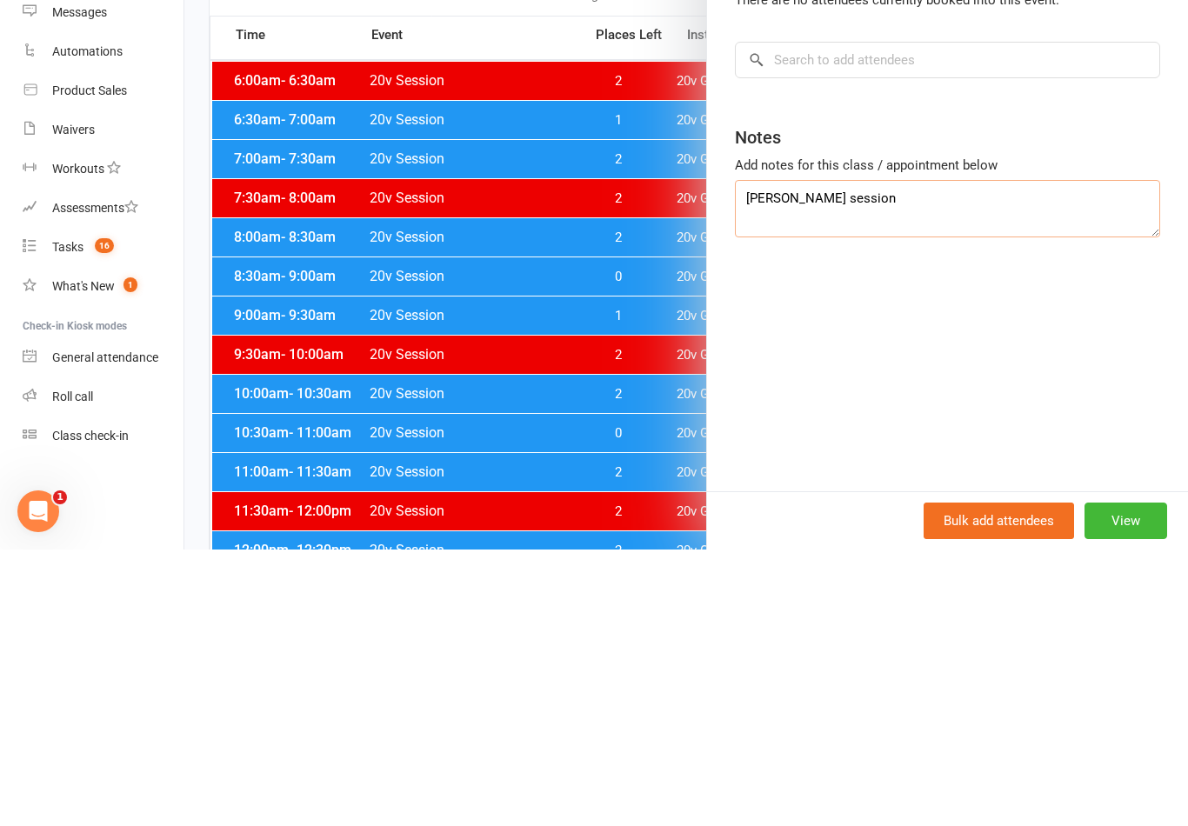
type textarea "[PERSON_NAME] session"
click at [1043, 314] on div "Class kiosk mode Roll call 10:00 AM - 10:30 AM, [DATE] with 20v Gold Coast at […" at bounding box center [947, 421] width 481 height 694
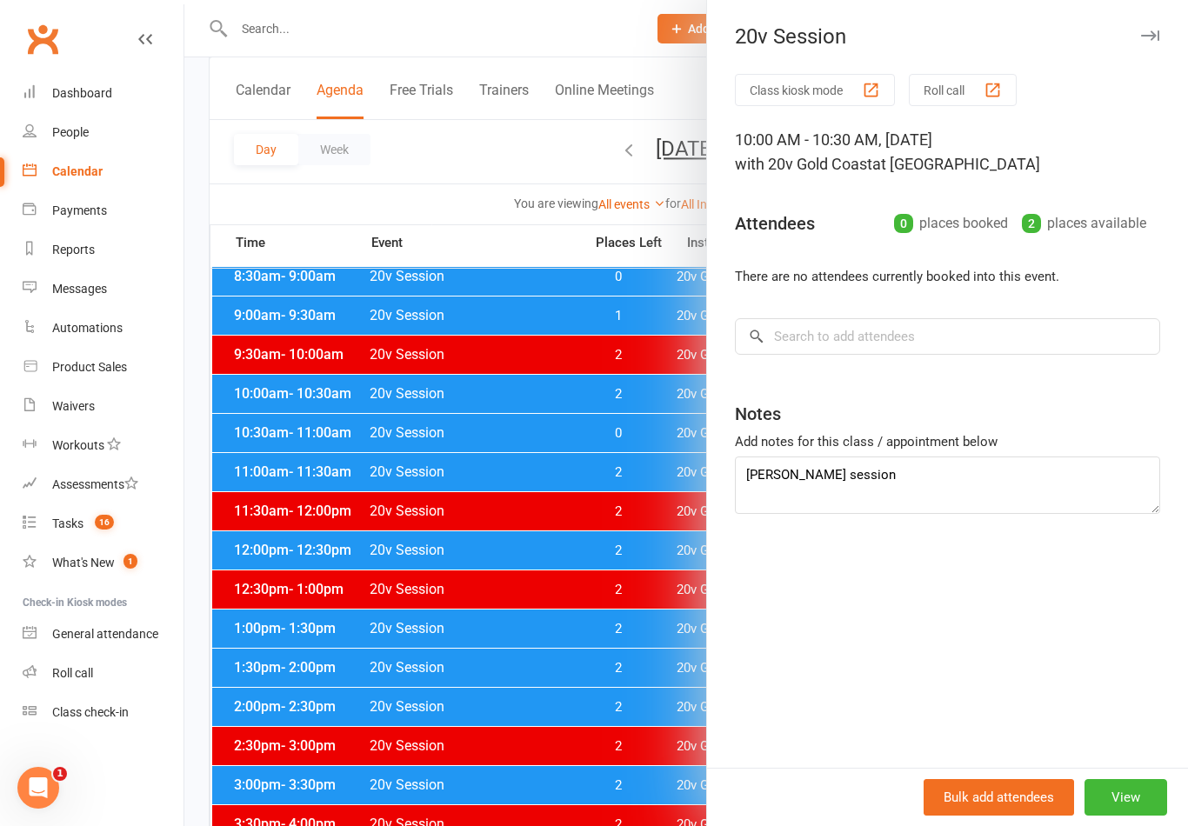
click at [534, 415] on div at bounding box center [685, 413] width 1003 height 826
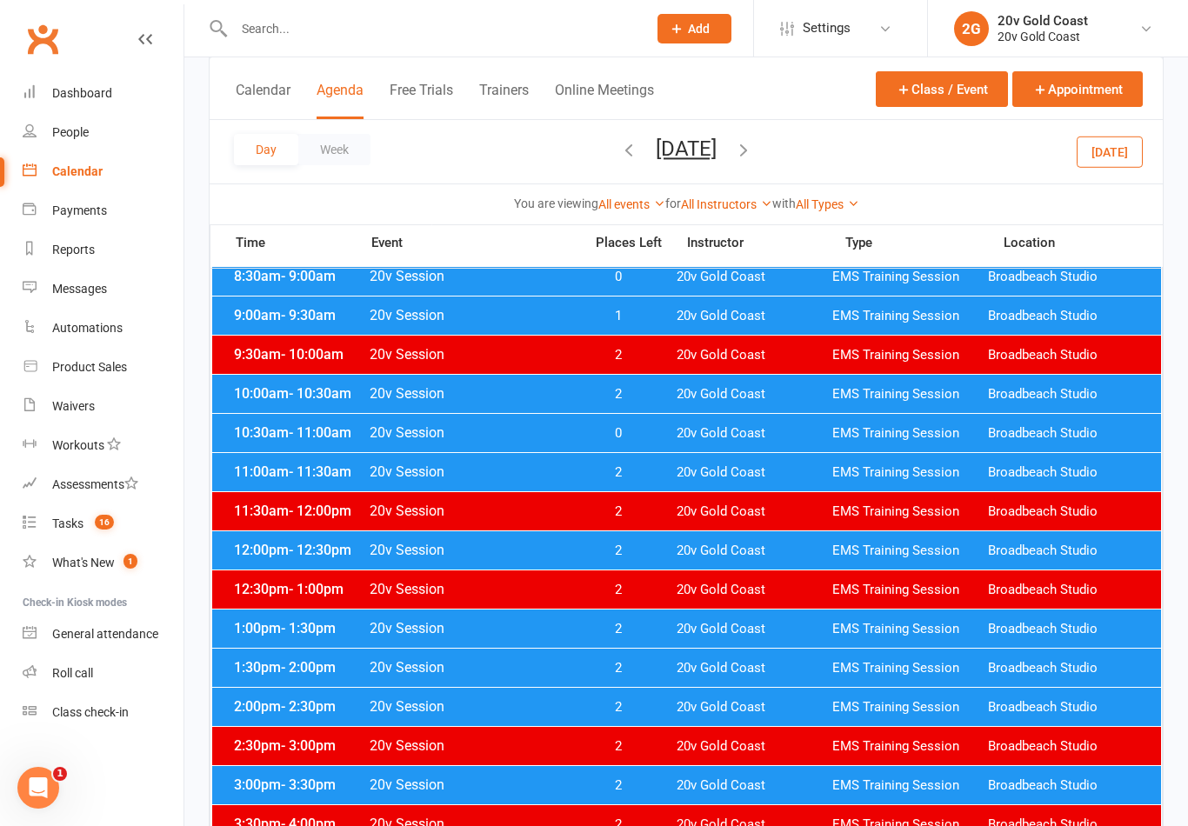
click at [1108, 137] on button "[DATE]" at bounding box center [1109, 151] width 66 height 31
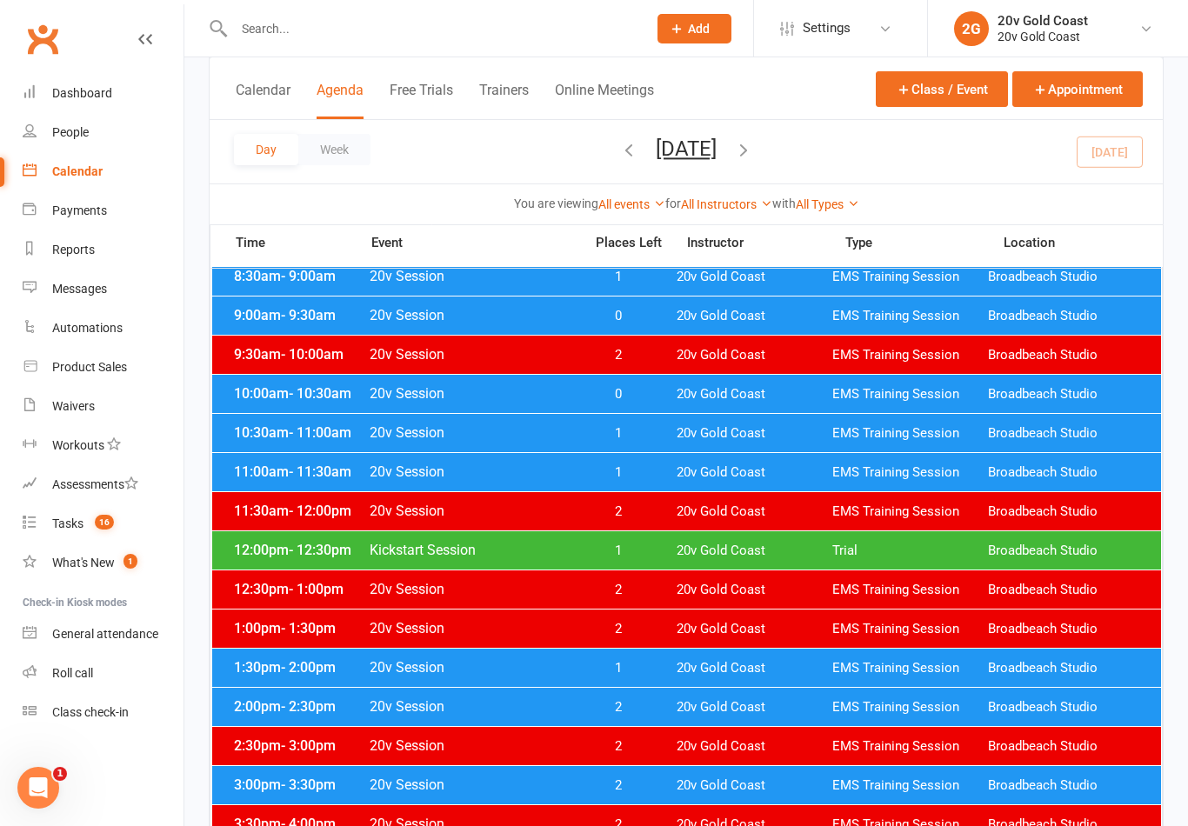
click at [365, 548] on span "12:00pm - 12:30pm" at bounding box center [299, 550] width 139 height 17
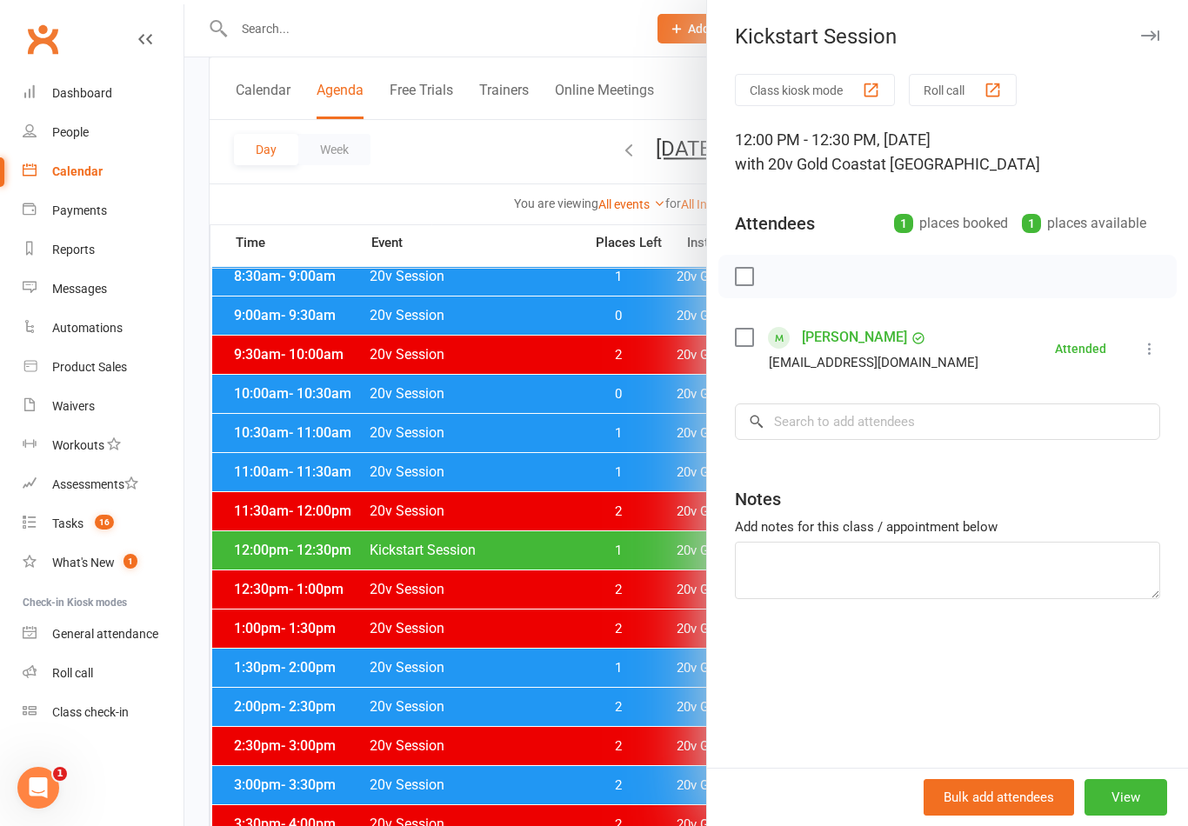
click at [352, 551] on div at bounding box center [685, 413] width 1003 height 826
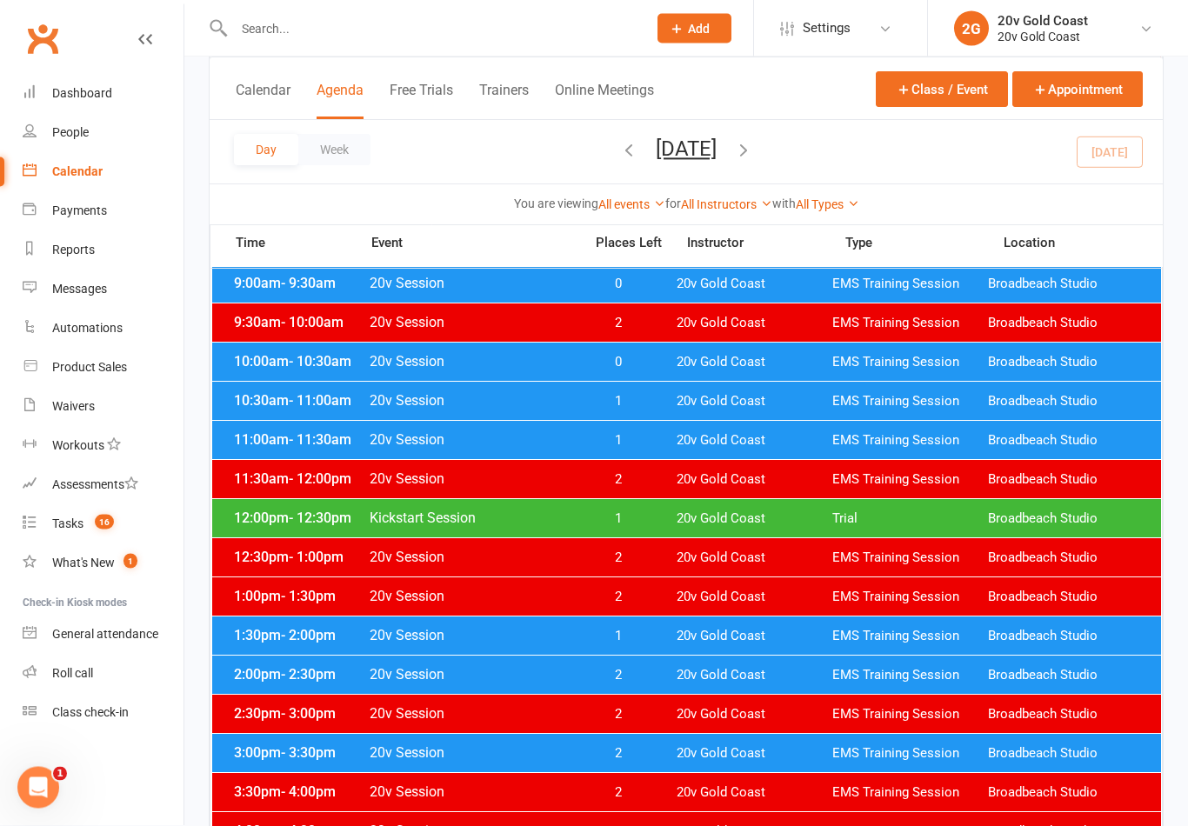
scroll to position [349, 0]
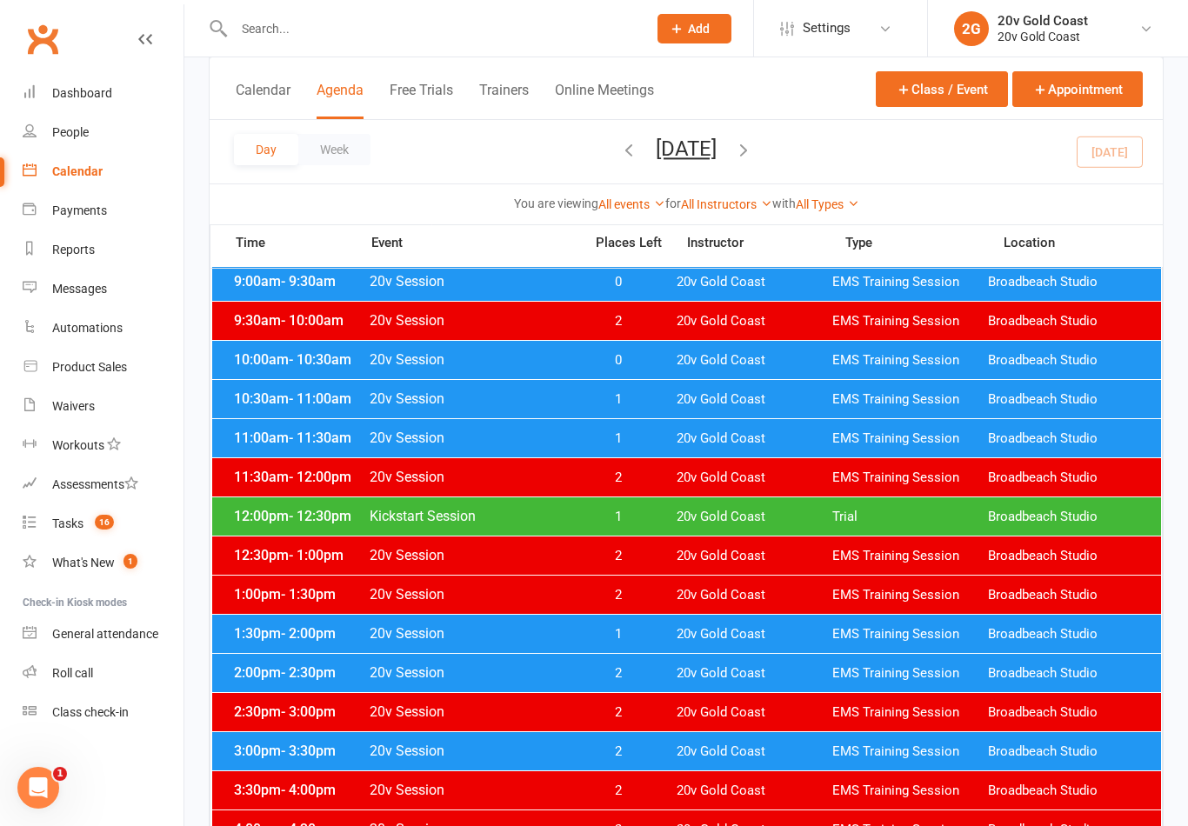
click at [367, 633] on span "1:30pm - 2:00pm" at bounding box center [299, 633] width 139 height 17
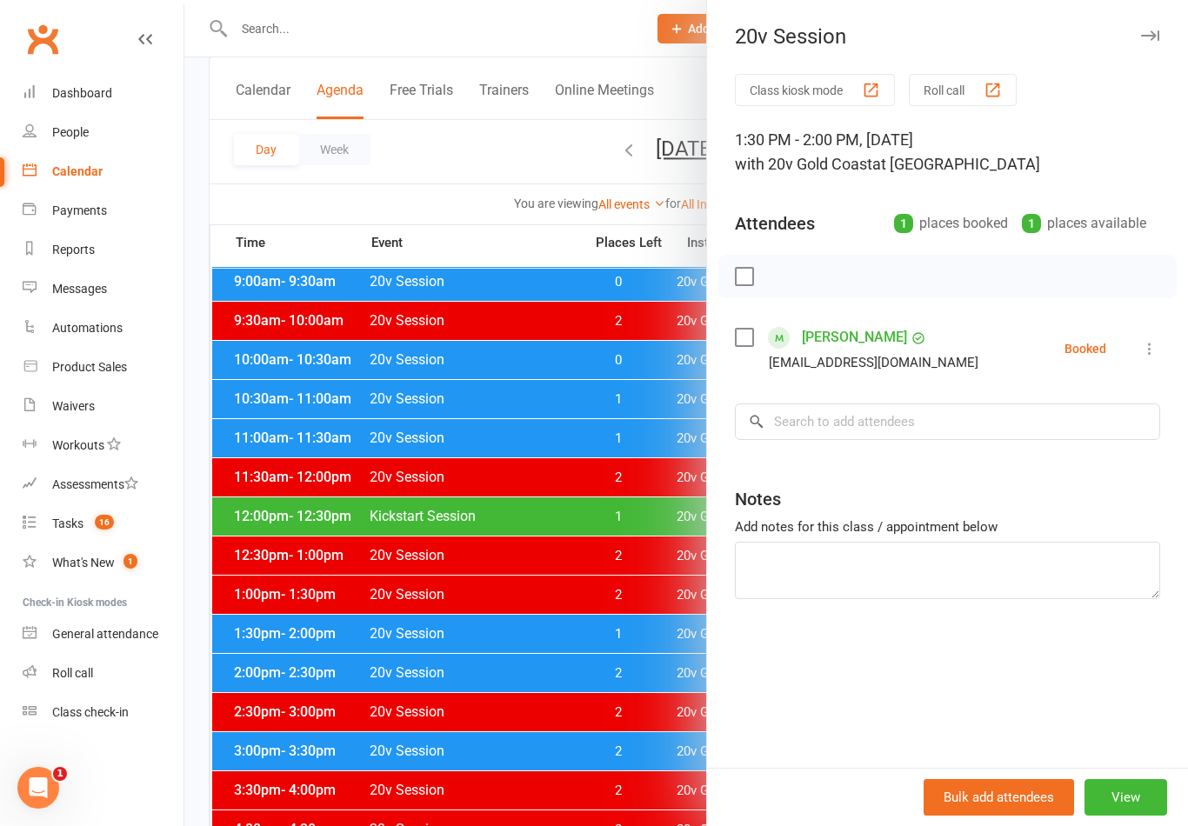
click at [383, 633] on div at bounding box center [685, 413] width 1003 height 826
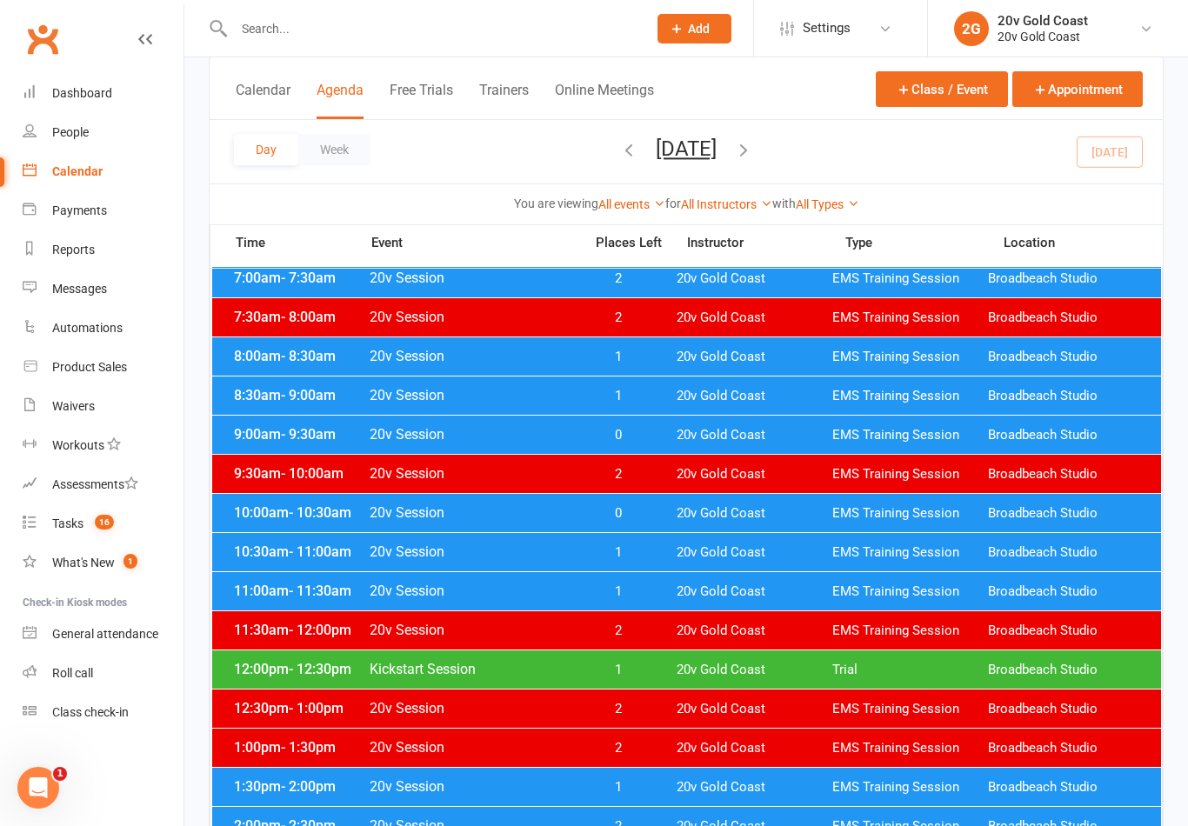
scroll to position [195, 0]
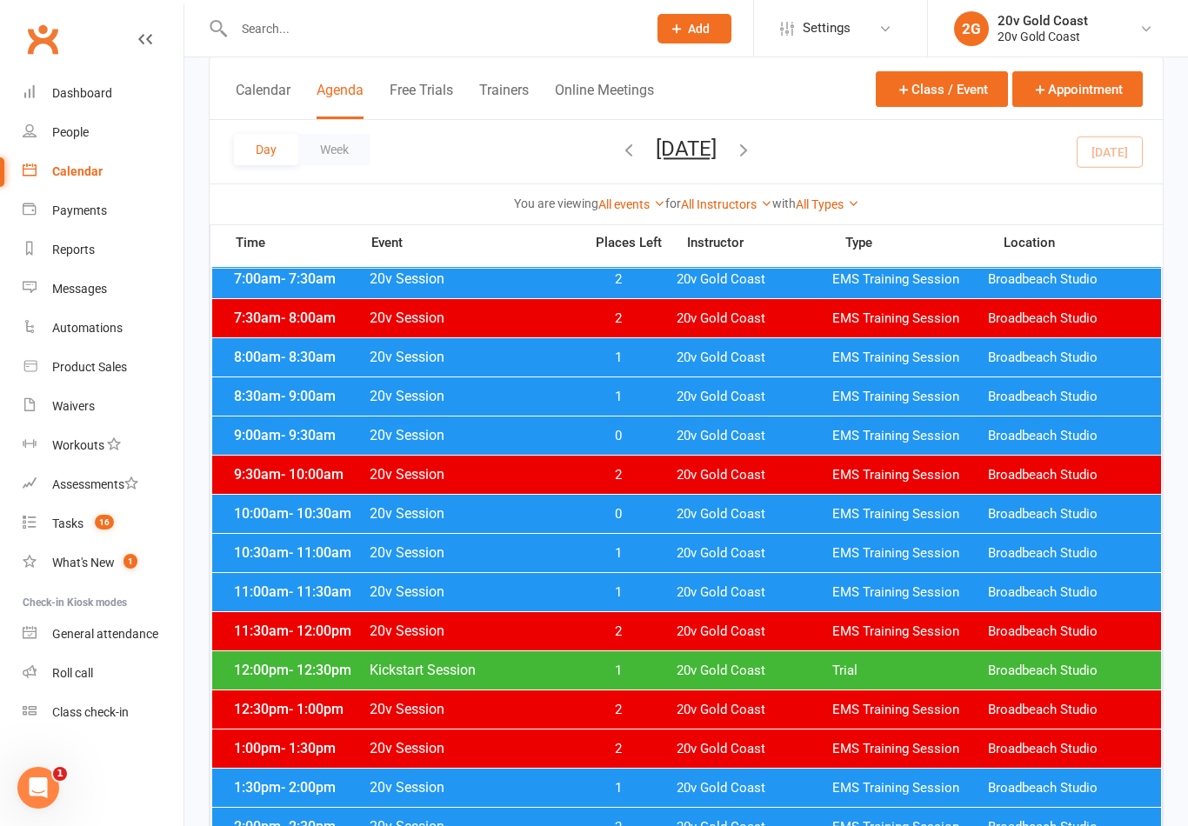
click at [830, 669] on span "20v Gold Coast" at bounding box center [754, 671] width 156 height 17
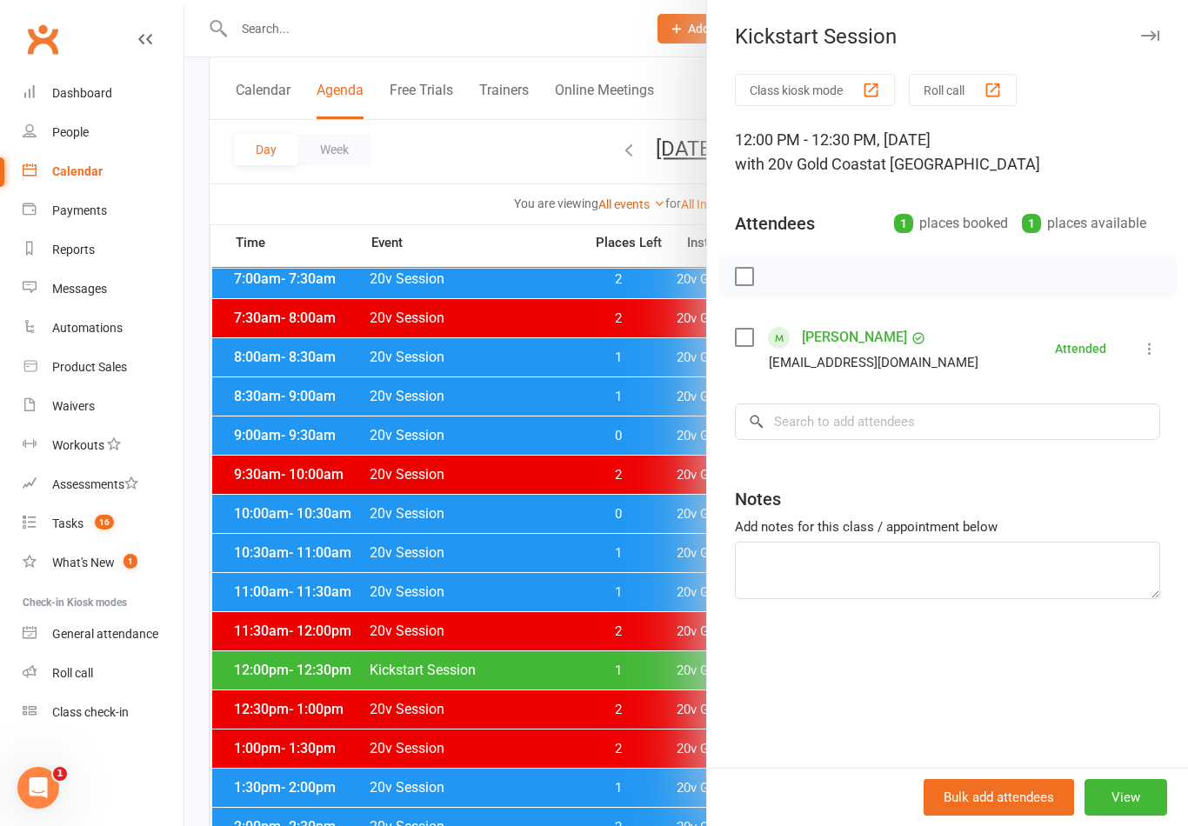
click at [887, 344] on link "[PERSON_NAME]" at bounding box center [854, 337] width 105 height 28
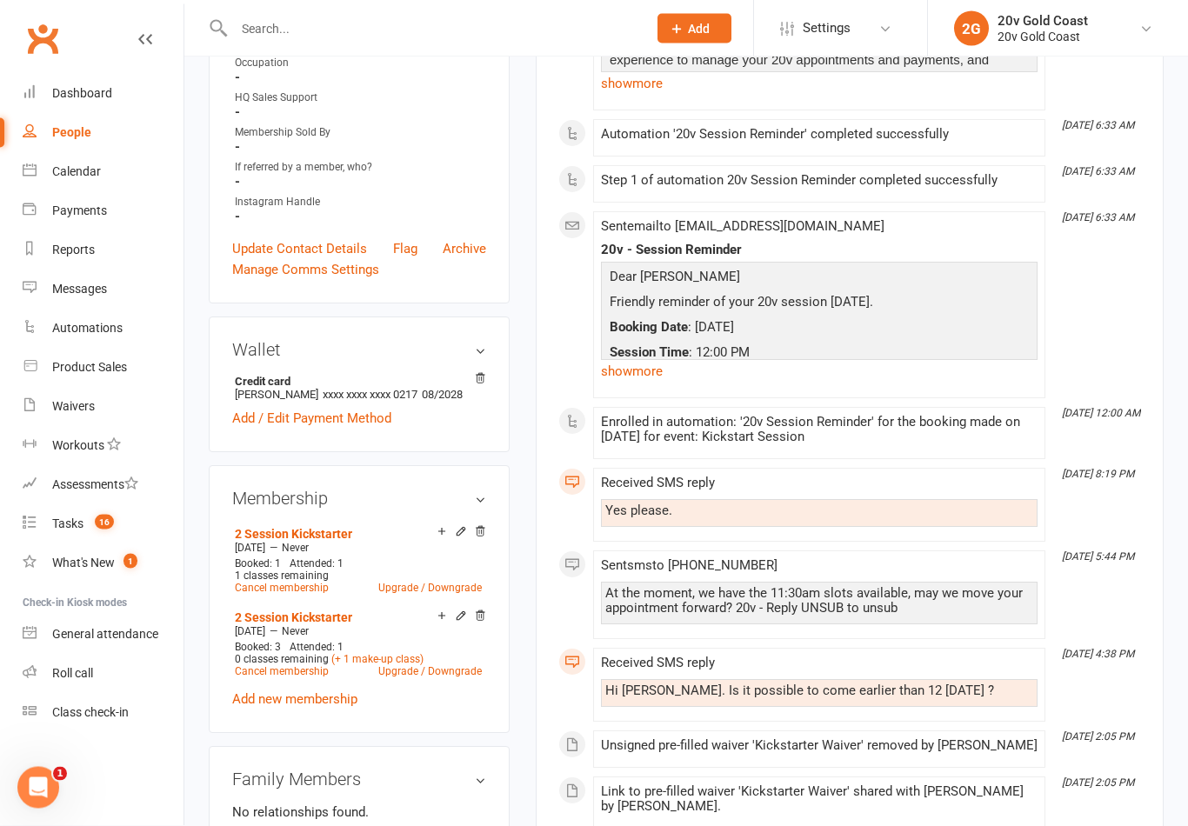
scroll to position [510, 0]
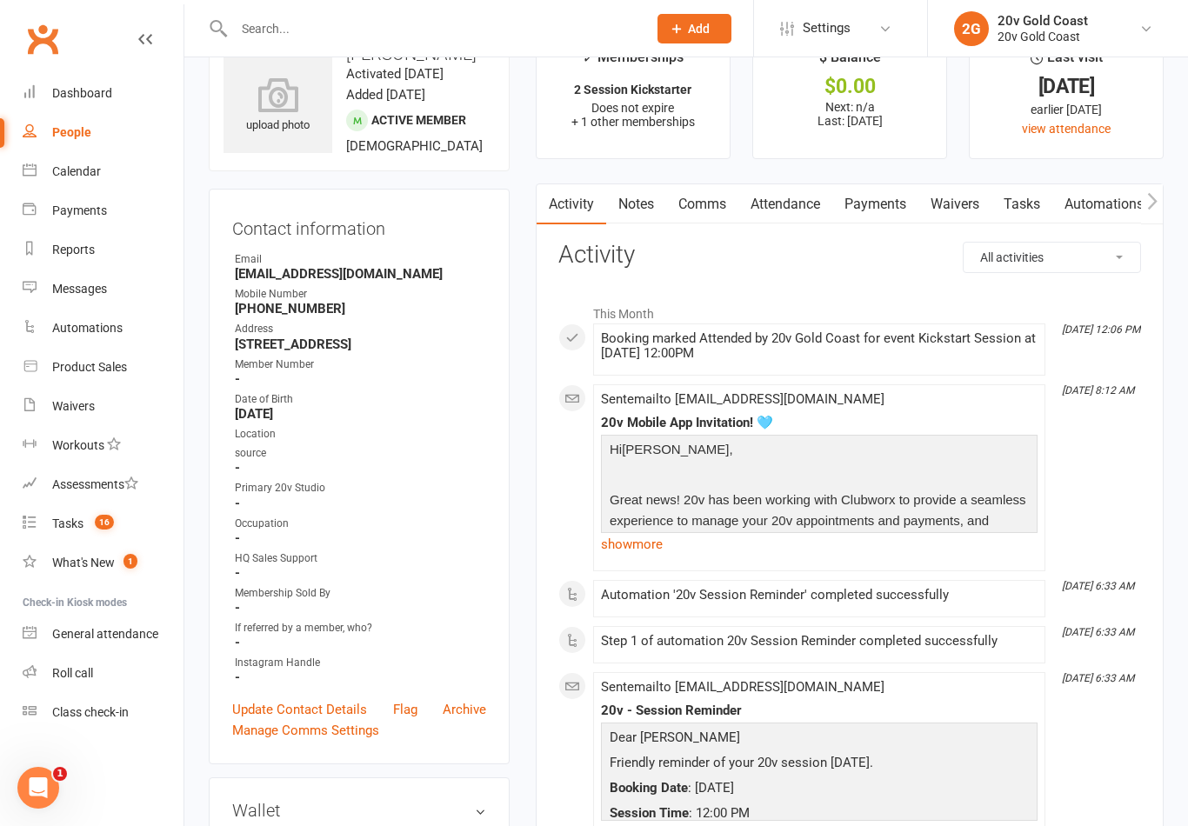
click at [630, 219] on link "Notes" at bounding box center [636, 204] width 60 height 40
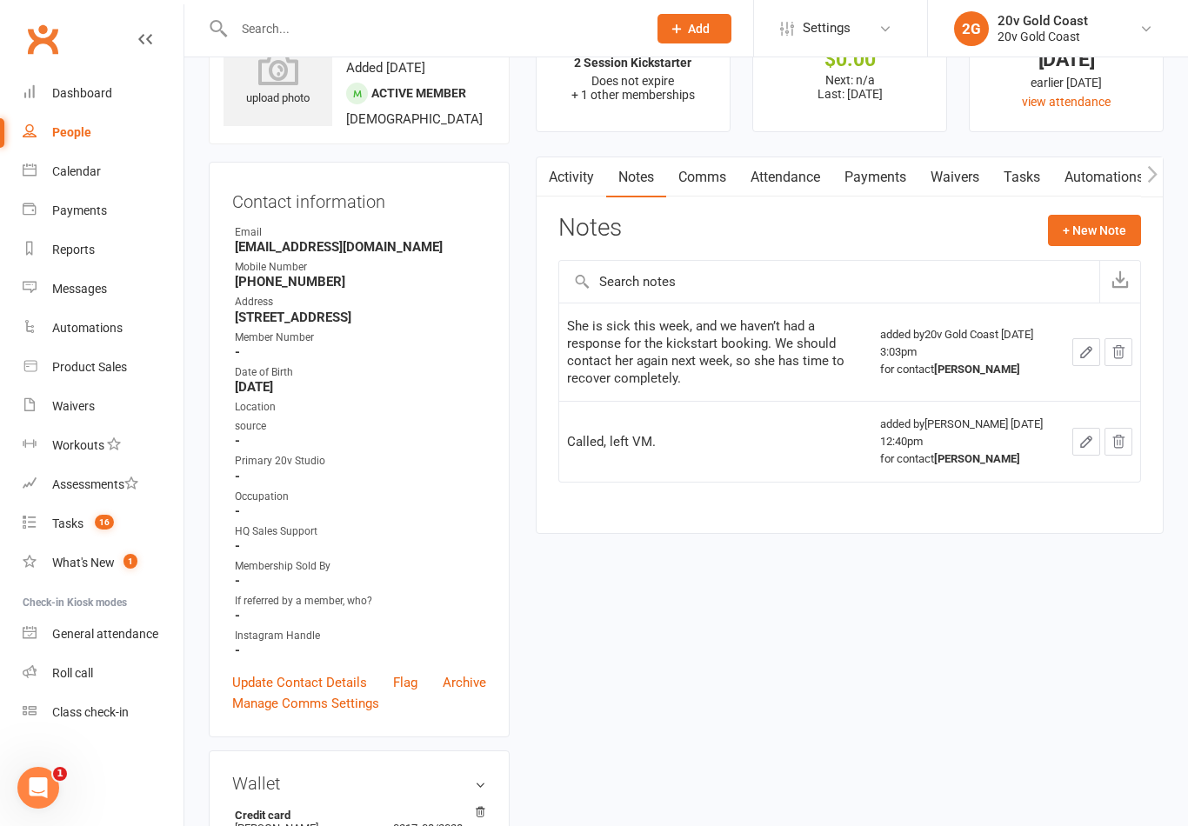
click at [1099, 227] on button "+ New Note" at bounding box center [1094, 230] width 93 height 31
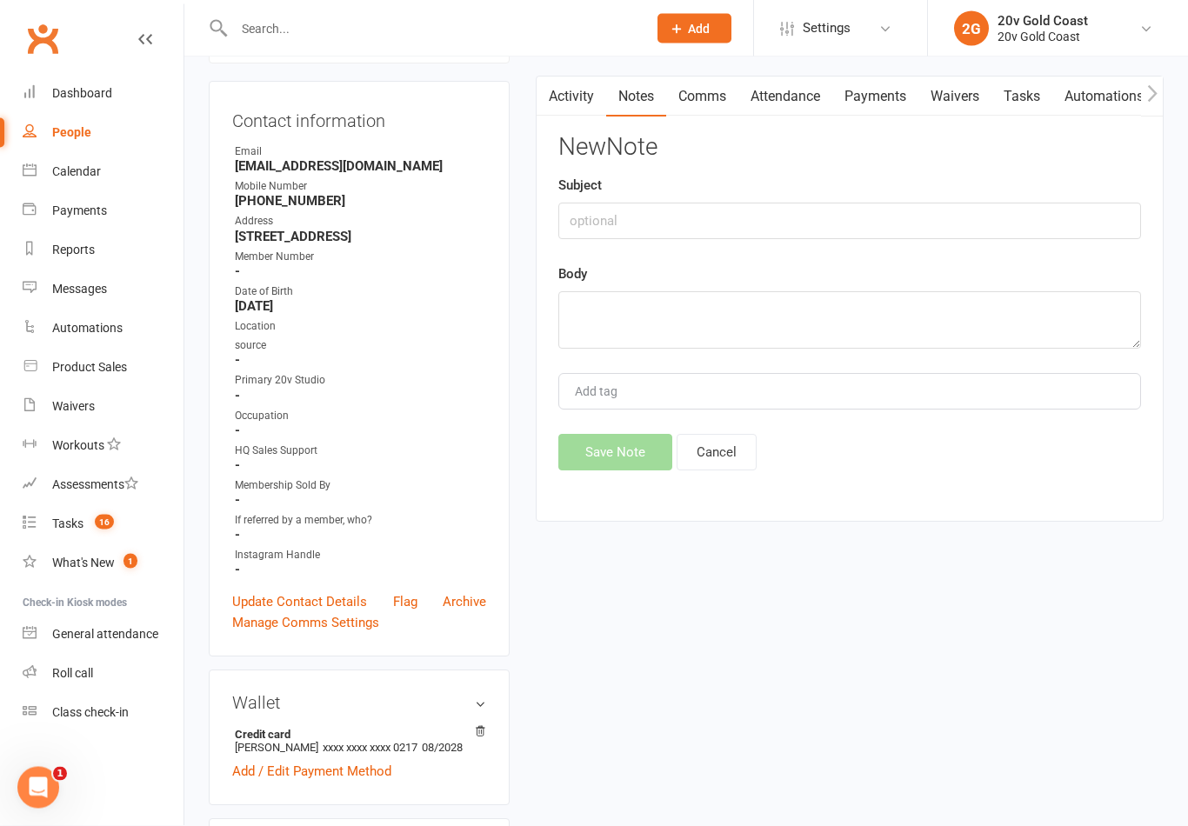
scroll to position [180, 0]
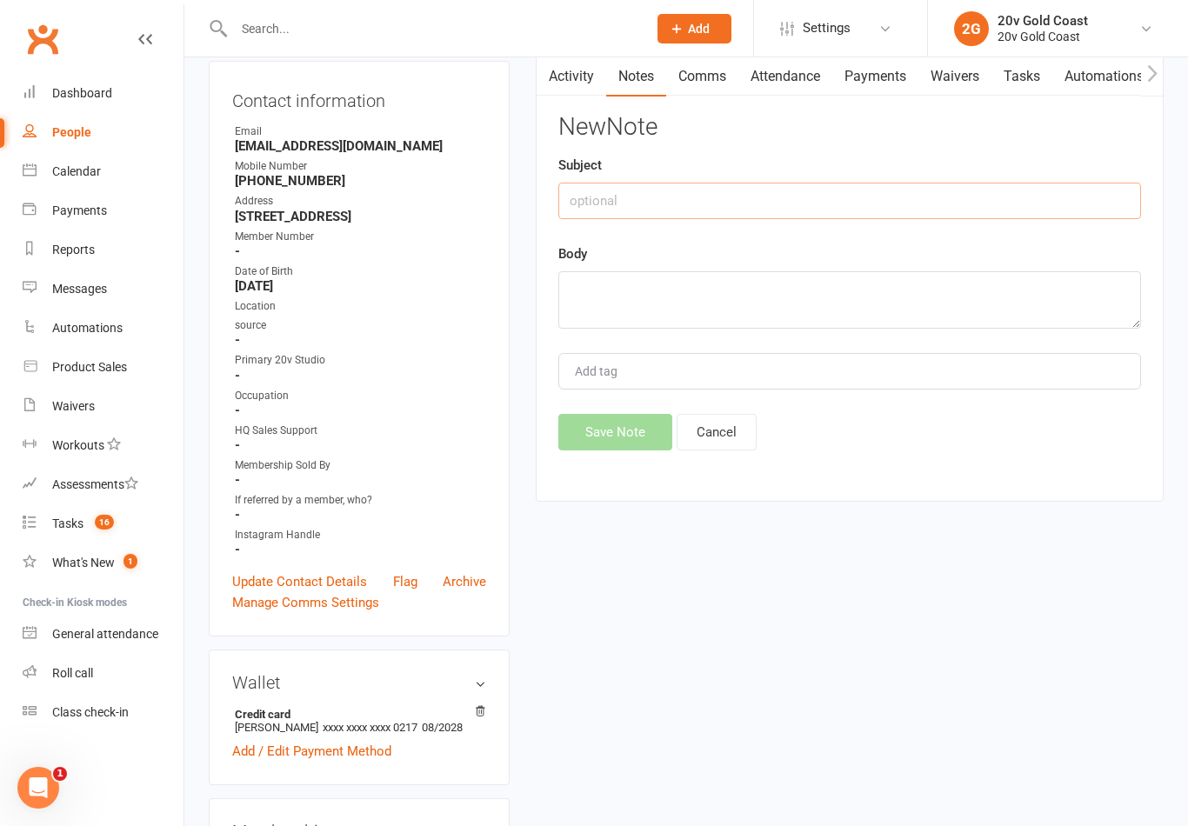
click at [1022, 201] on input "text" at bounding box center [849, 201] width 583 height 37
type input "Additional $99 charged"
click at [950, 297] on textarea at bounding box center [849, 299] width 583 height 57
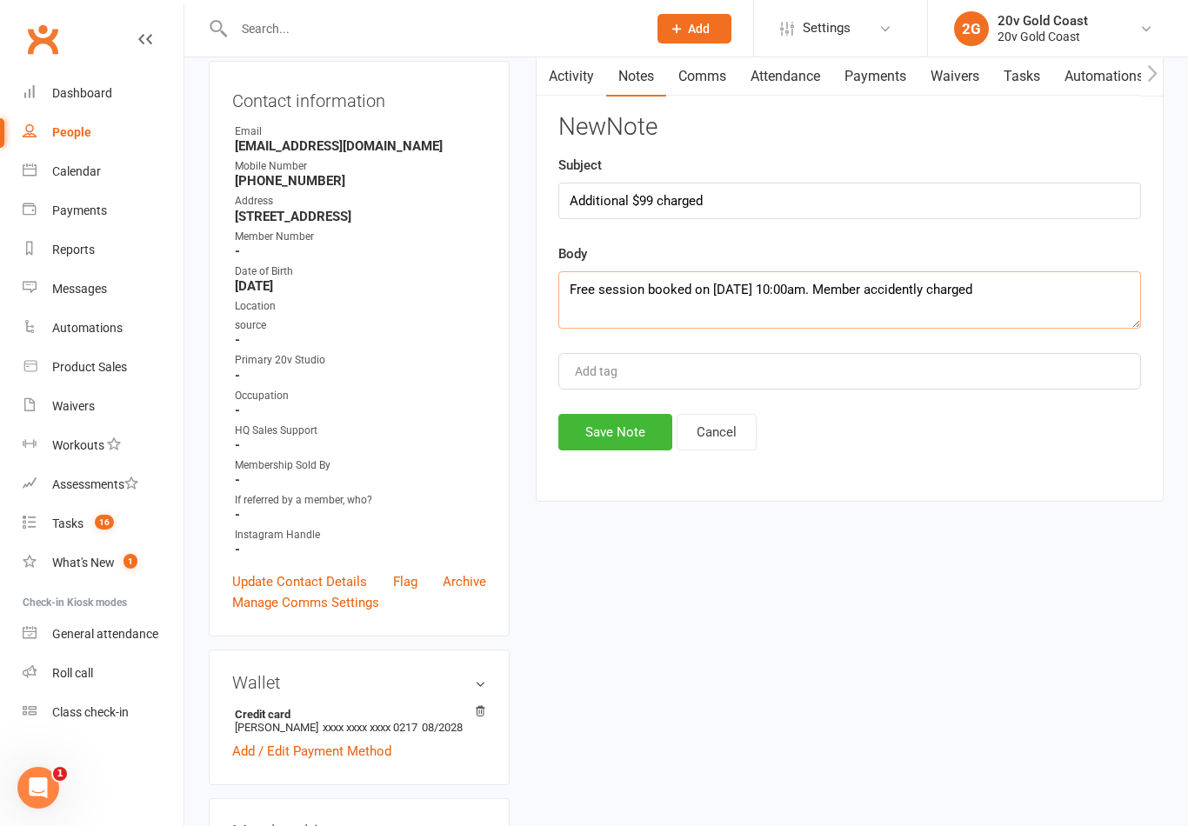
click at [926, 279] on textarea "Free session booked on [DATE] 10:00am. Member accidently charged" at bounding box center [849, 299] width 583 height 57
click at [1060, 292] on textarea "Free session booked on [DATE] 10:00am. Member accidentally charged" at bounding box center [849, 299] width 583 height 57
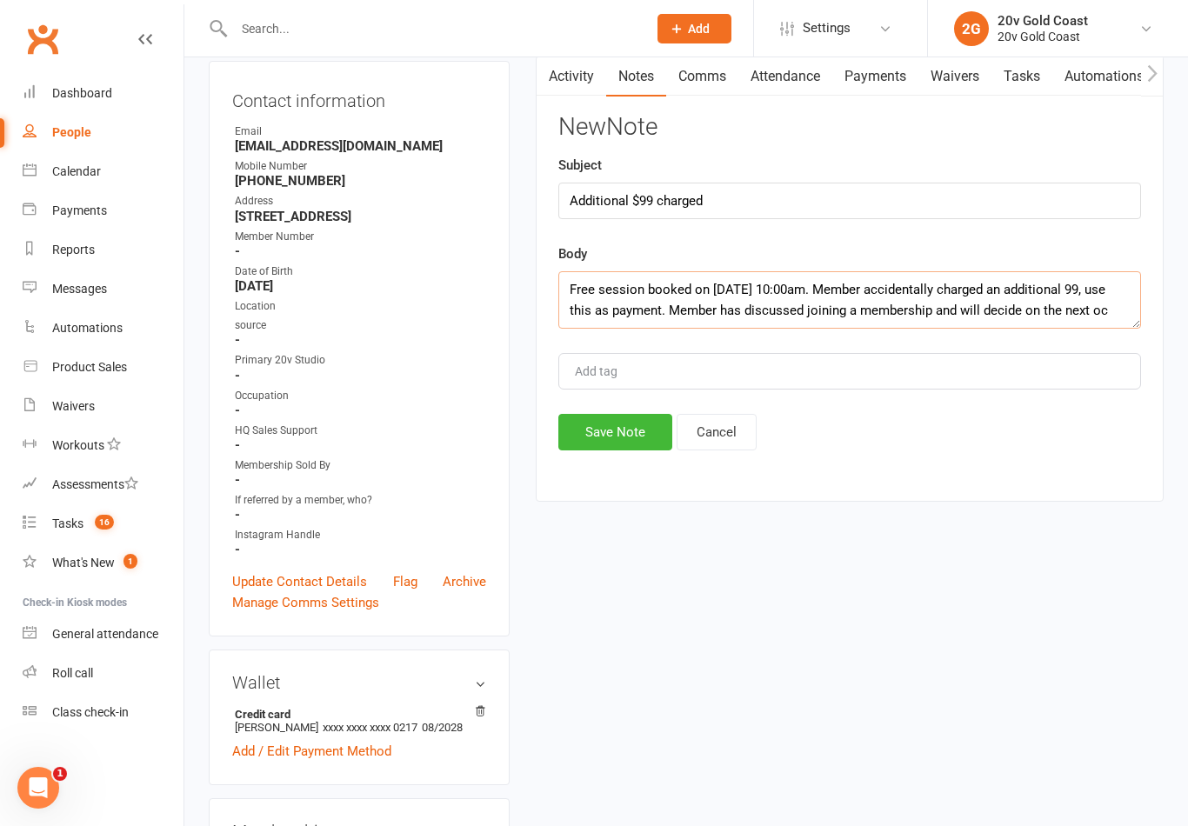
scroll to position [11, 0]
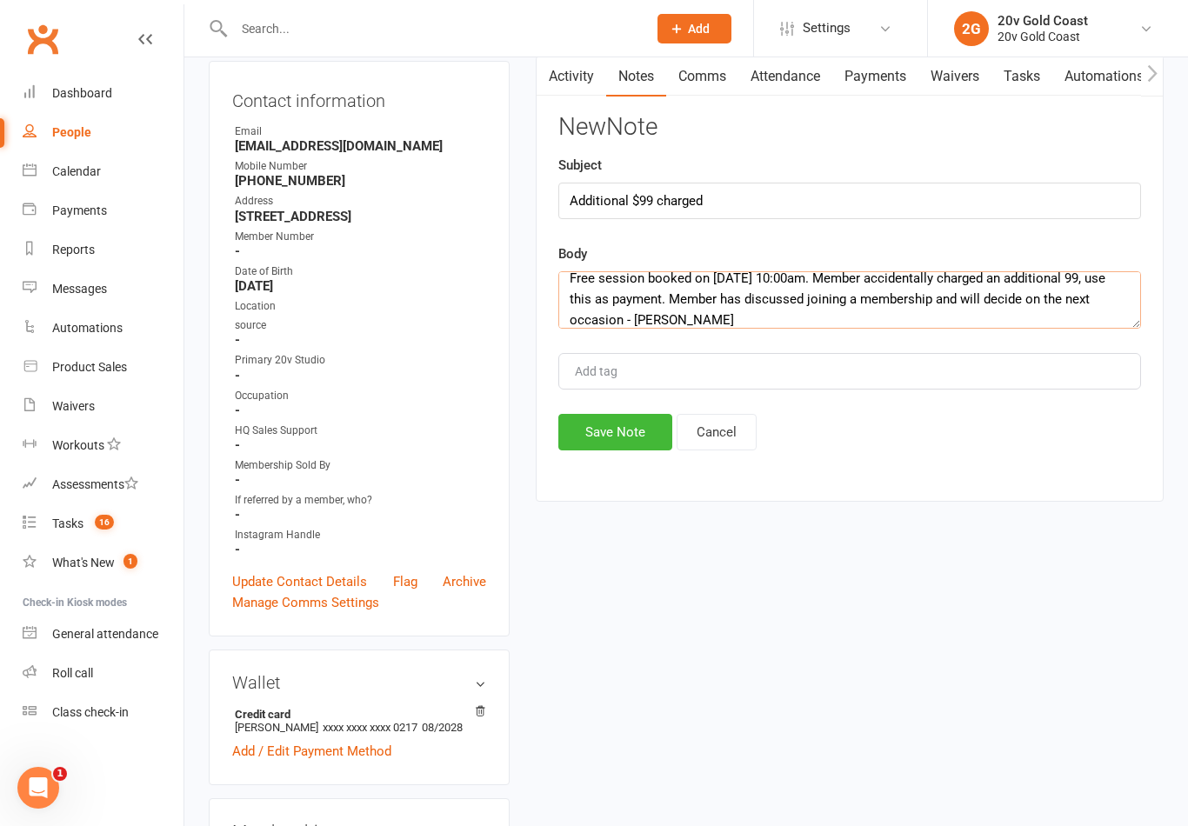
type textarea "Free session booked on [DATE] 10:00am. Member accidentally charged an additiona…"
click at [1083, 163] on div "Subject Additional $99 charged" at bounding box center [849, 187] width 583 height 64
click at [659, 435] on button "Save Note" at bounding box center [615, 432] width 114 height 37
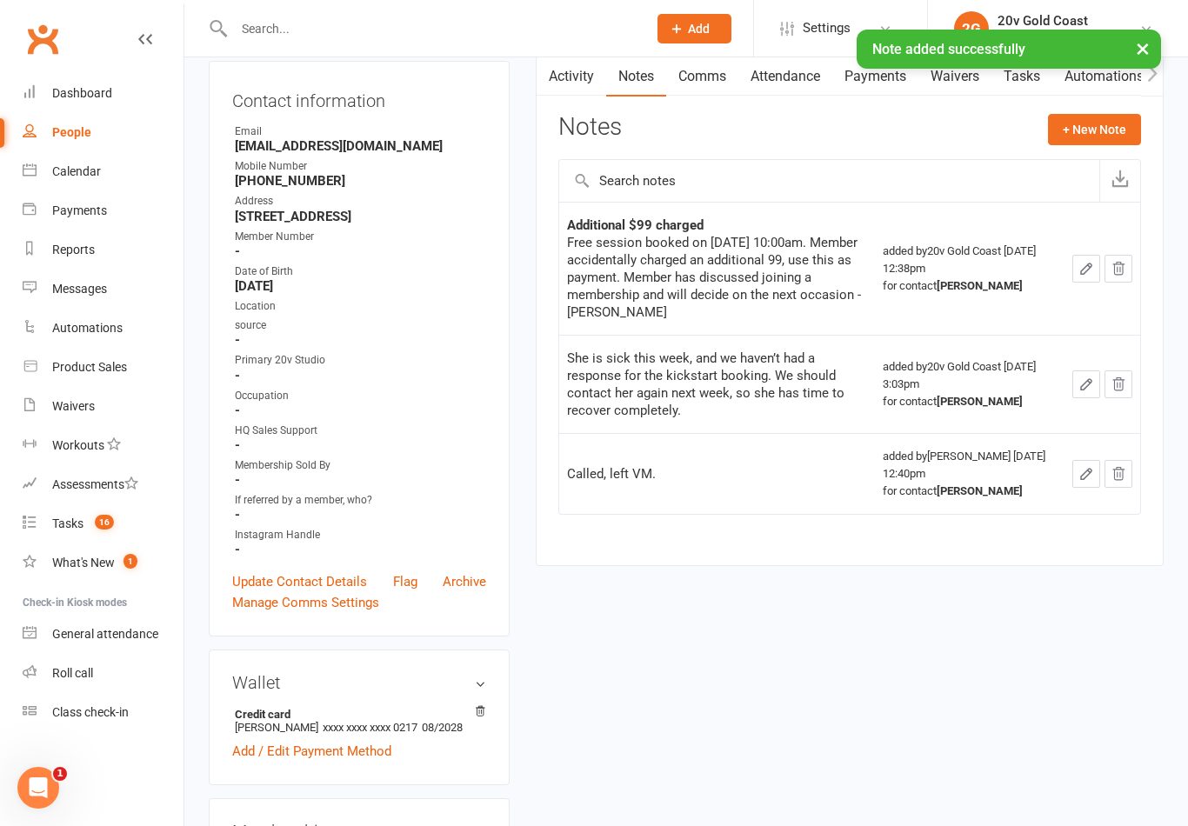
click at [105, 169] on link "Calendar" at bounding box center [103, 171] width 161 height 39
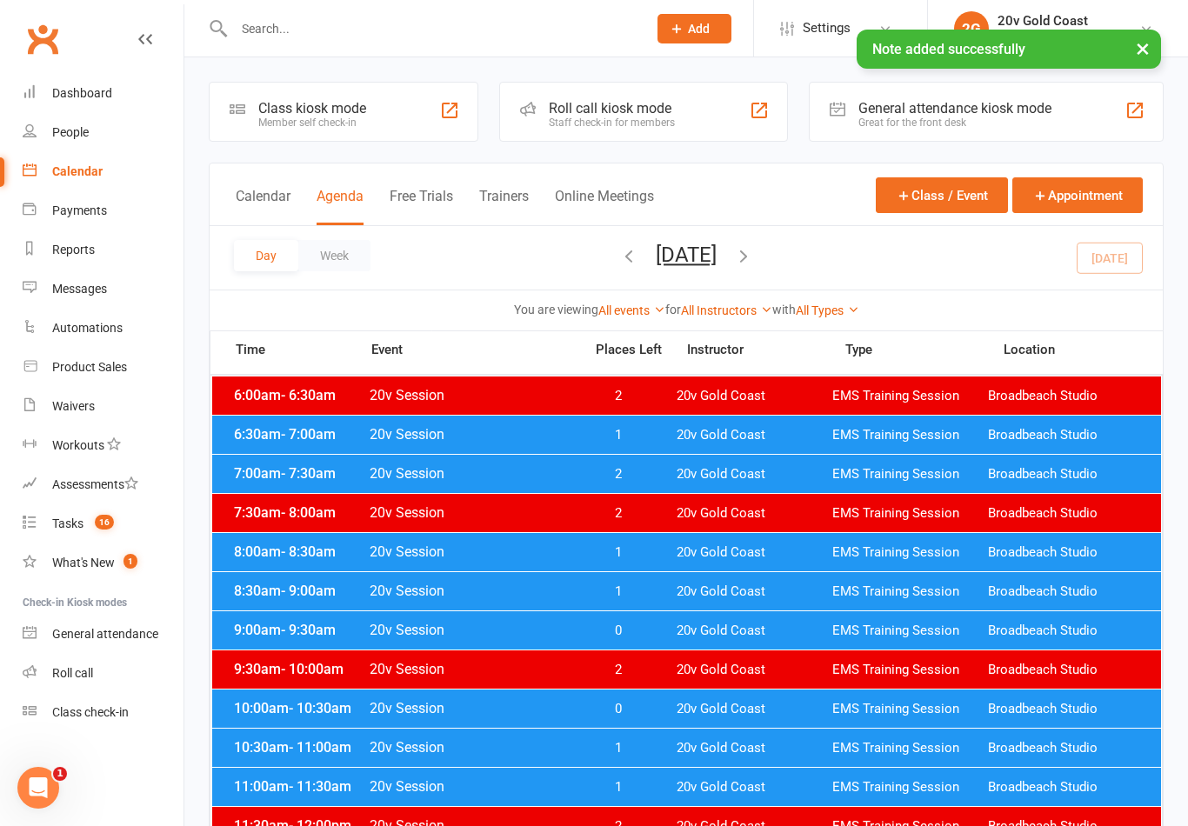
click at [716, 252] on button "[DATE]" at bounding box center [686, 255] width 61 height 24
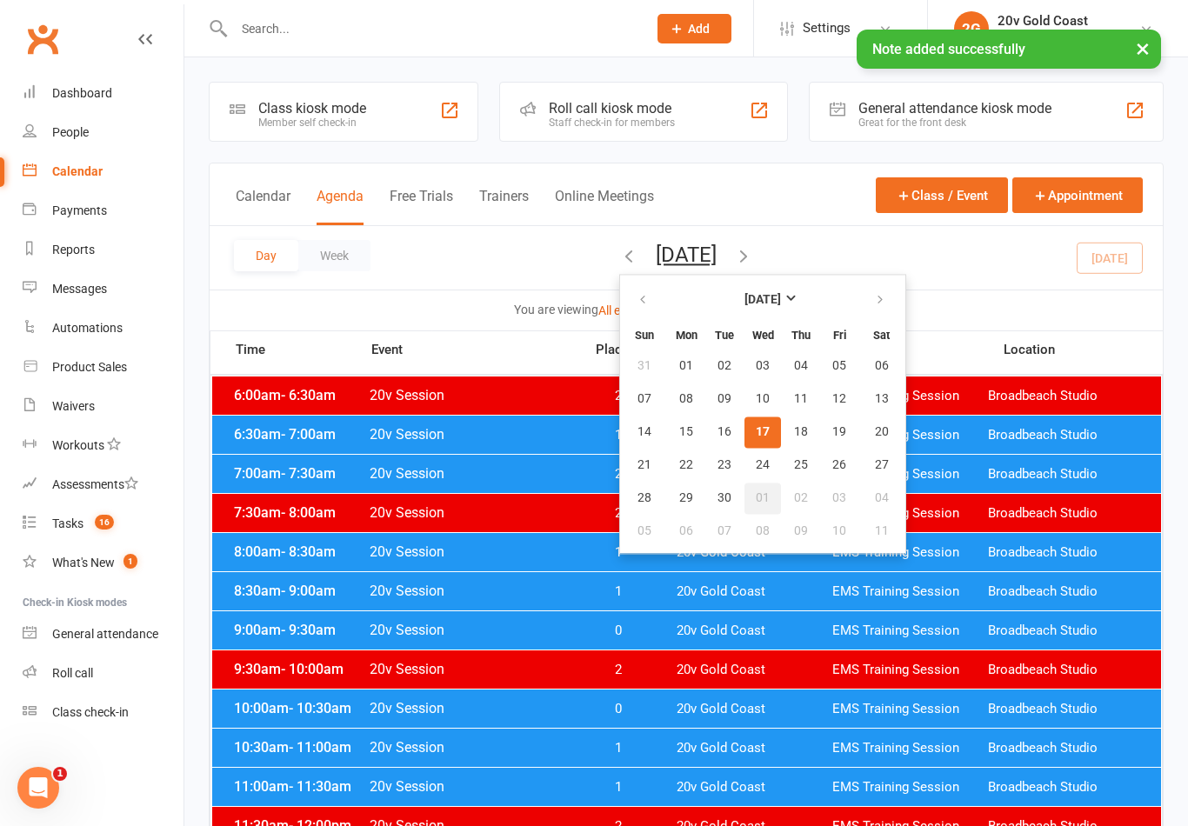
click at [756, 498] on span "01" at bounding box center [763, 498] width 14 height 14
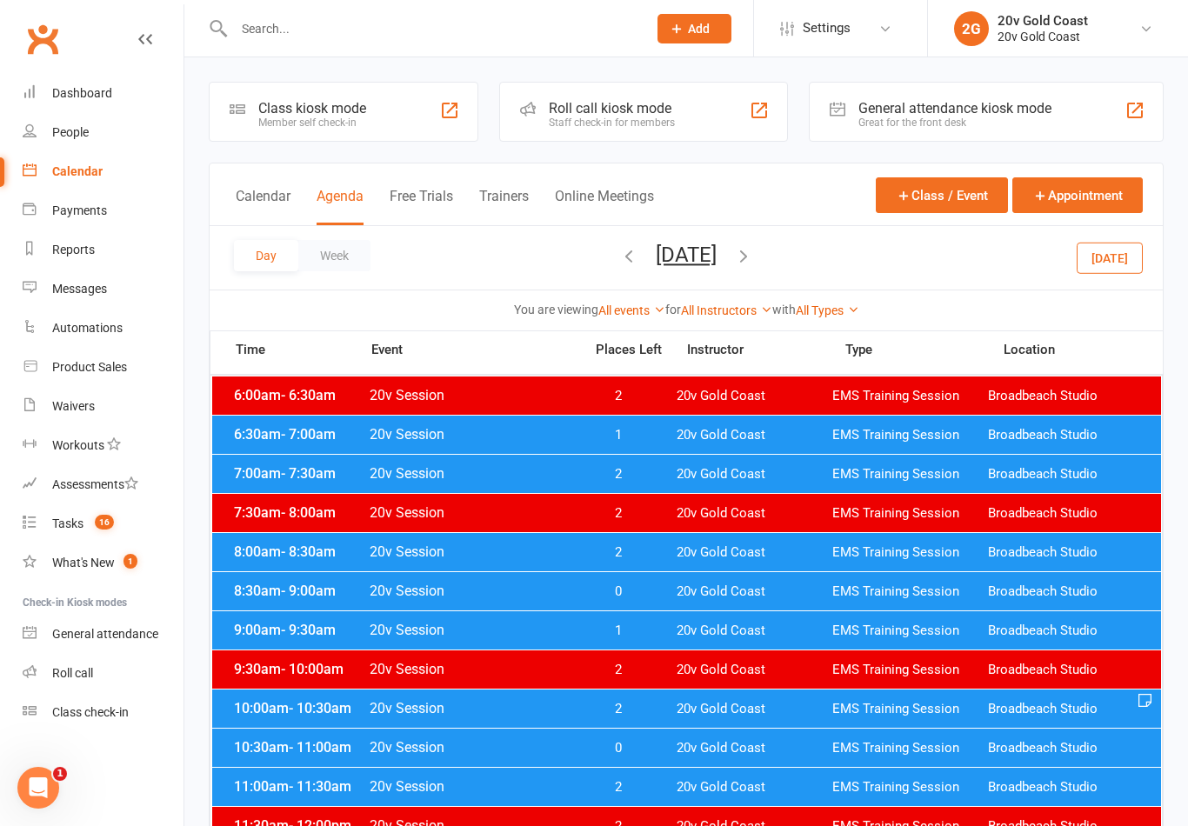
click at [828, 712] on span "20v Gold Coast" at bounding box center [754, 709] width 156 height 17
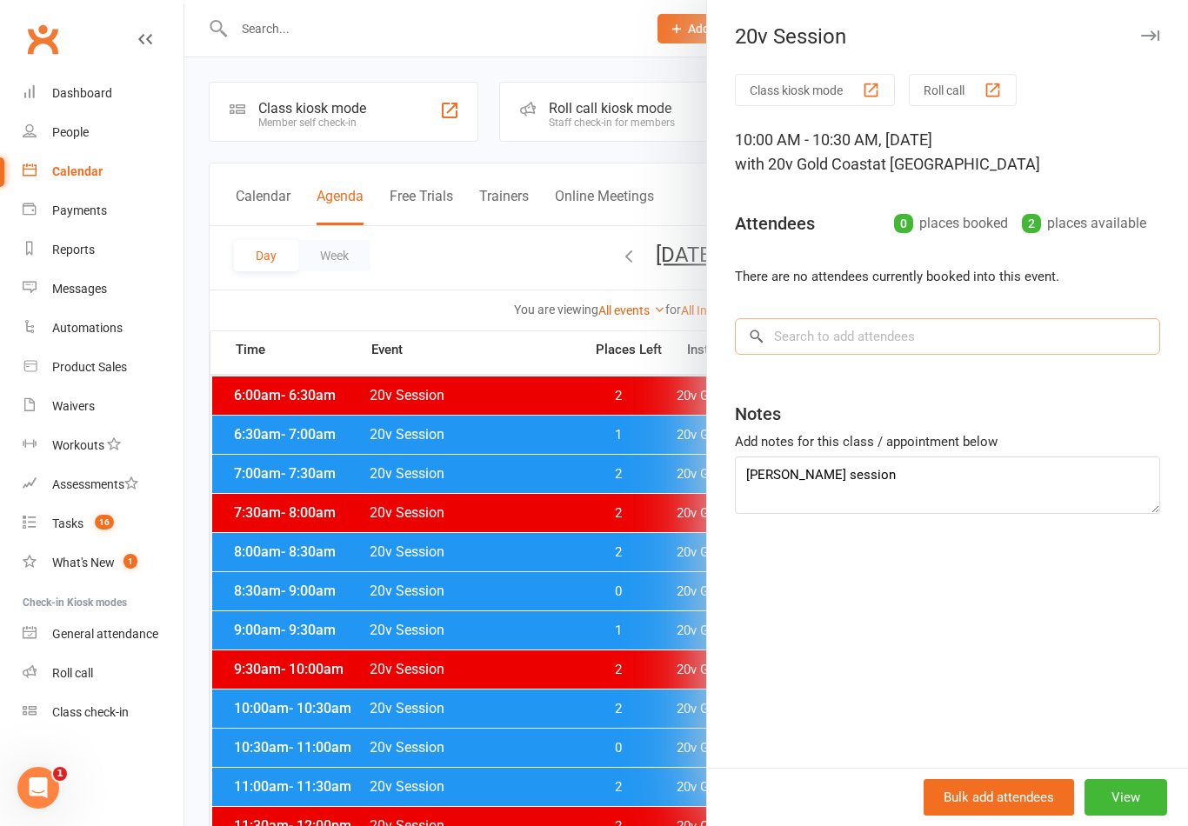
click at [970, 346] on input "search" at bounding box center [947, 336] width 425 height 37
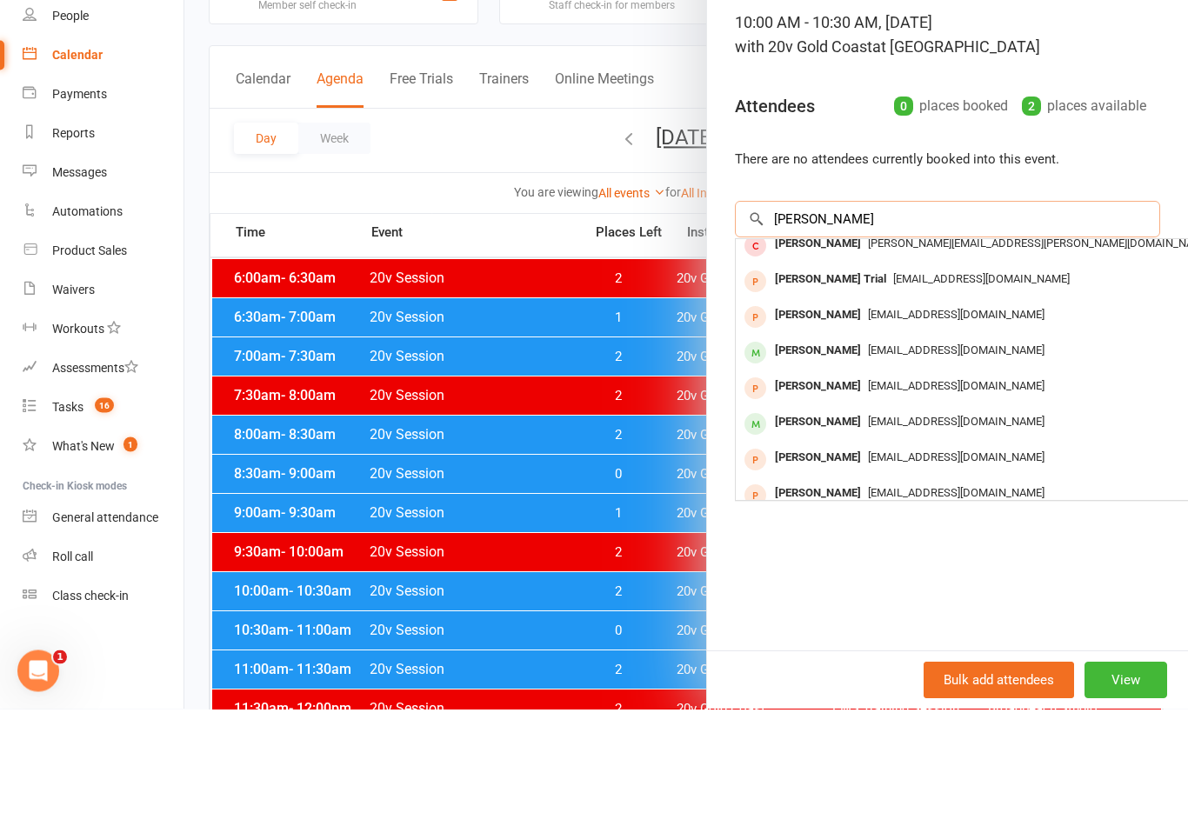
scroll to position [66, 0]
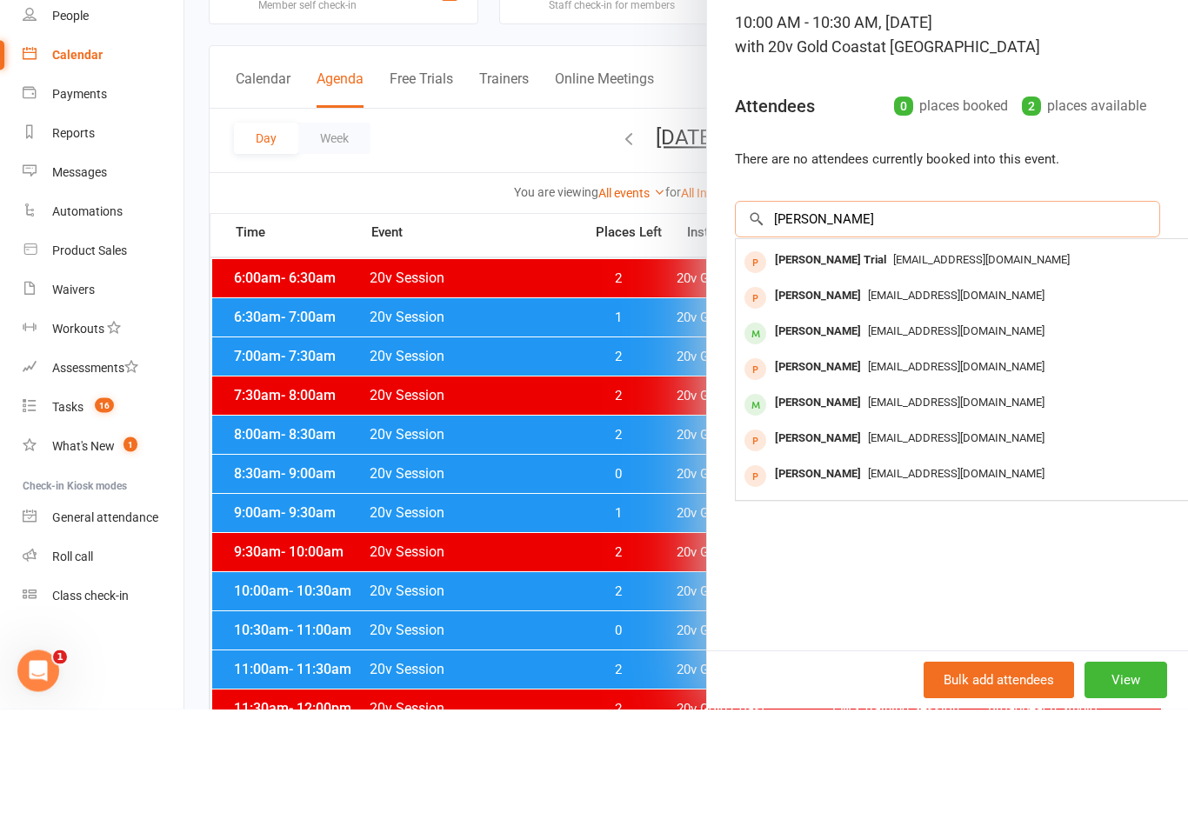
type input "[PERSON_NAME]"
click at [930, 442] on span "[EMAIL_ADDRESS][DOMAIN_NAME]" at bounding box center [956, 448] width 177 height 13
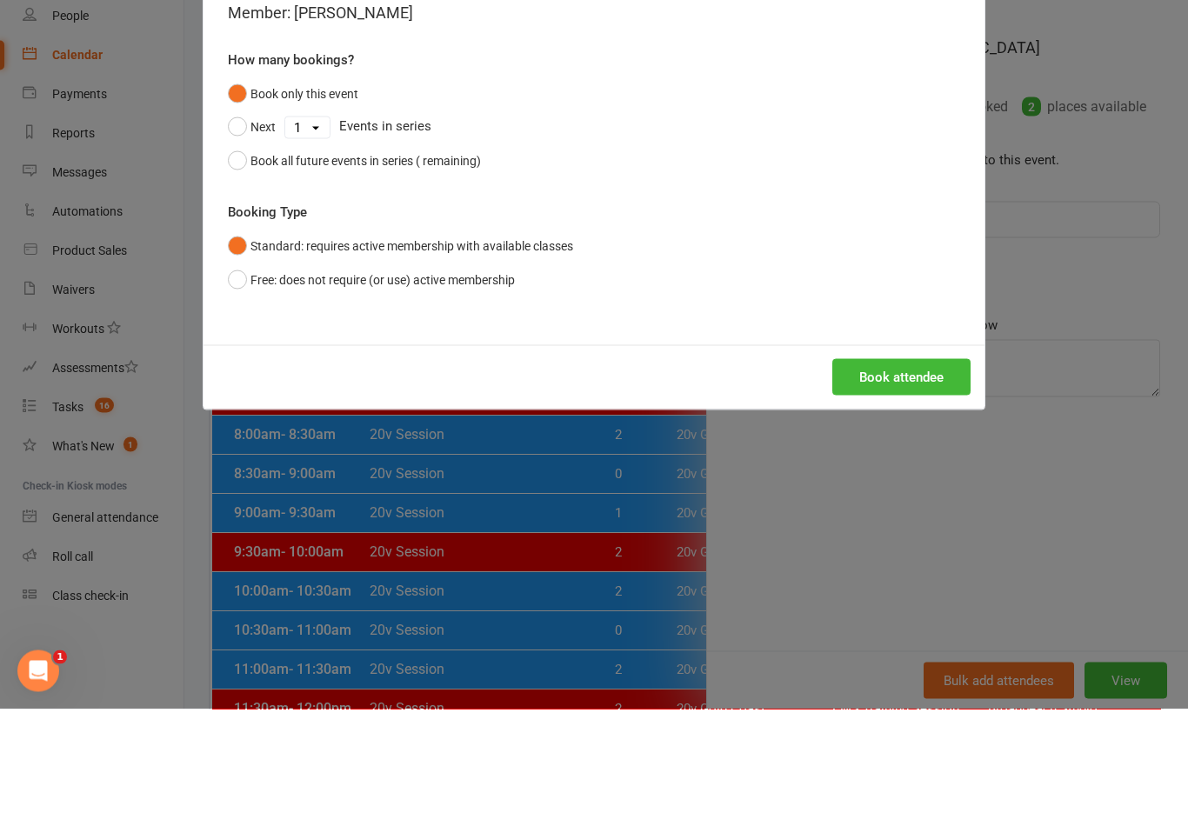
scroll to position [117, 0]
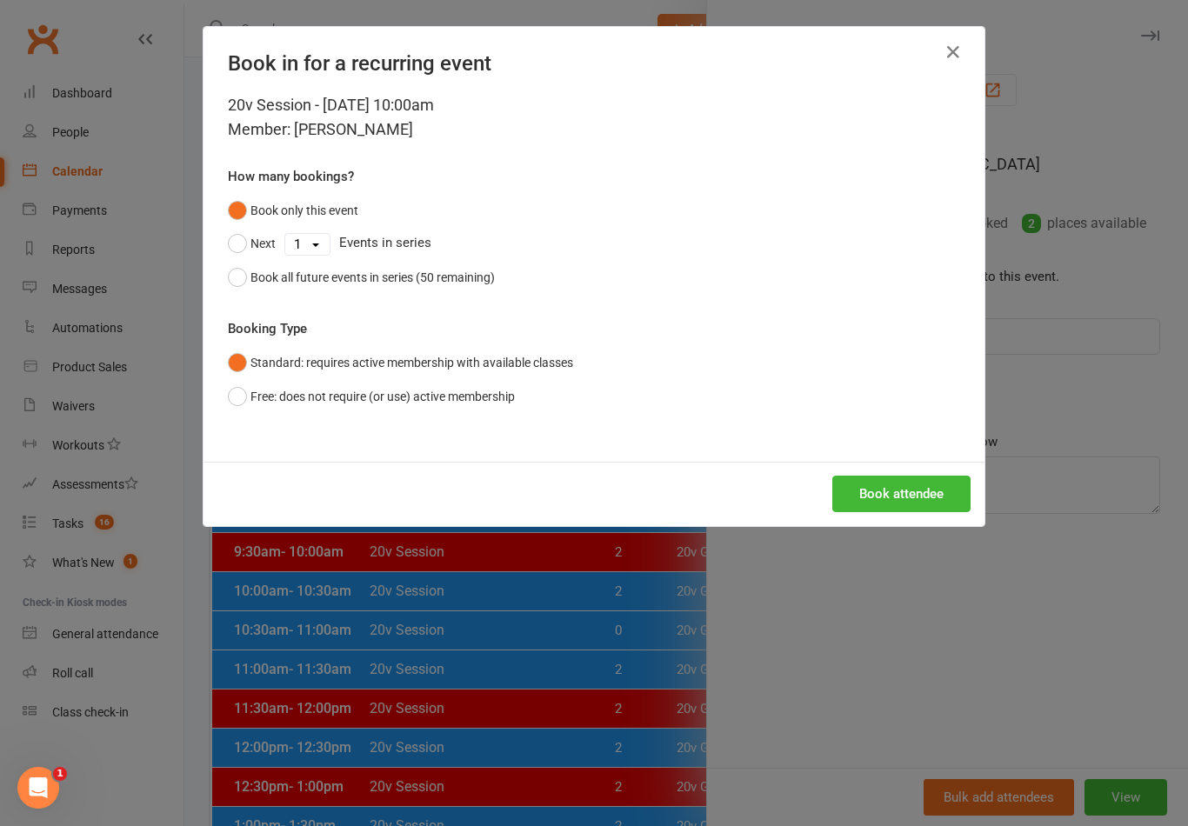
click at [243, 391] on button "Free: does not require (or use) active membership" at bounding box center [371, 396] width 287 height 33
click at [928, 490] on button "Book attendee" at bounding box center [901, 494] width 138 height 37
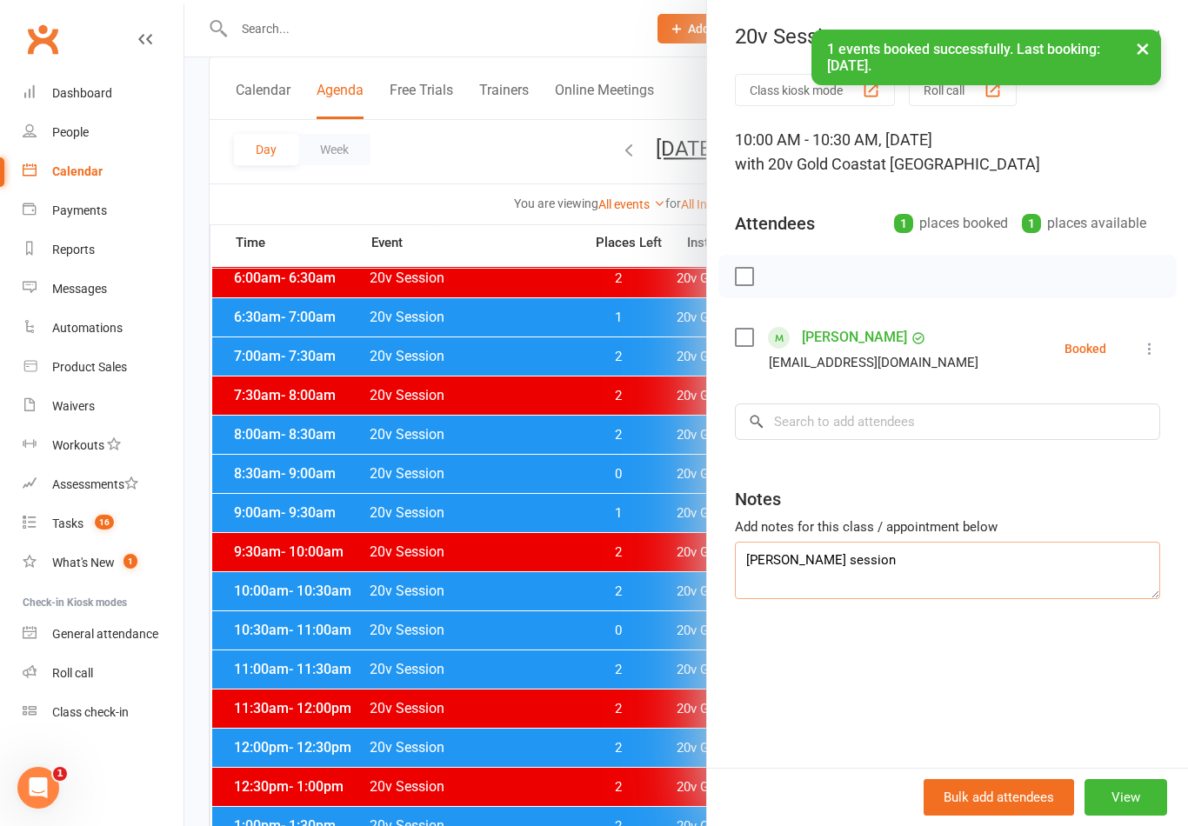
click at [890, 555] on textarea "[PERSON_NAME] session" at bounding box center [947, 570] width 425 height 57
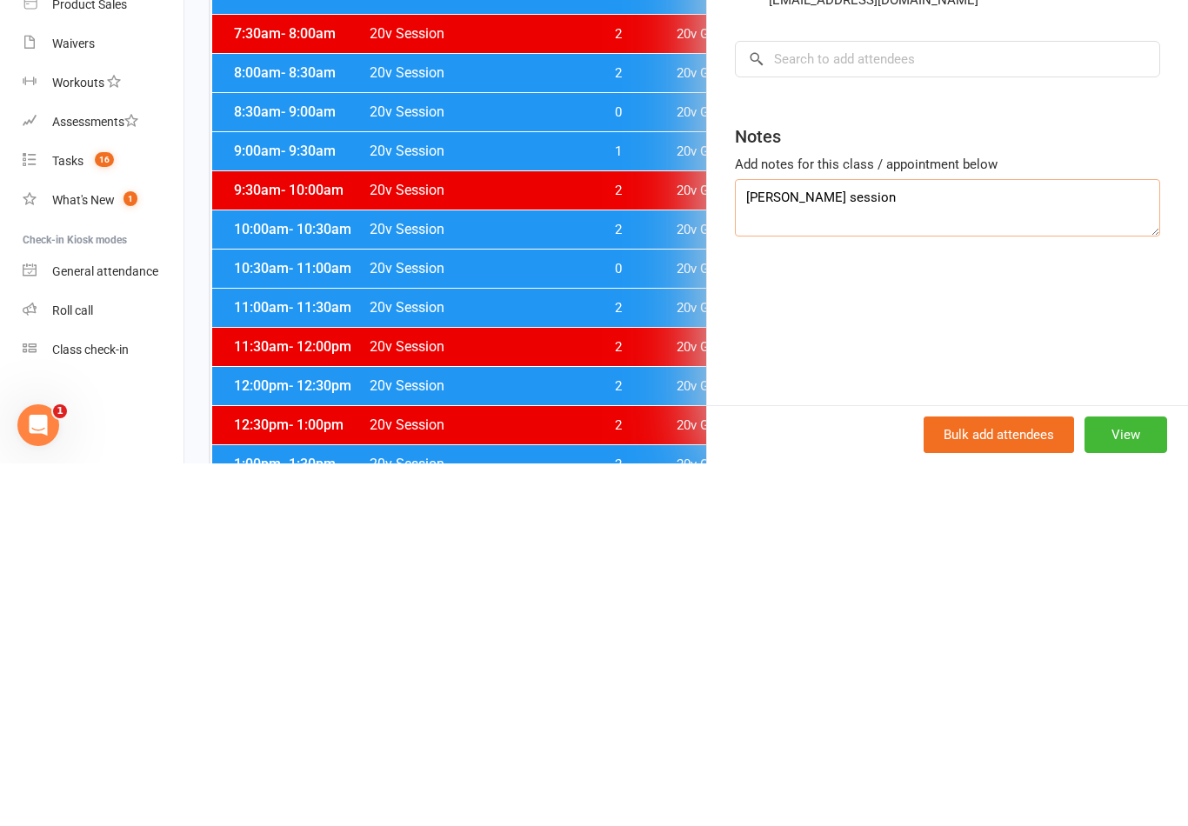
click at [910, 542] on textarea "[PERSON_NAME] session" at bounding box center [947, 570] width 425 height 57
click at [913, 542] on textarea "[PERSON_NAME] session" at bounding box center [947, 570] width 425 height 57
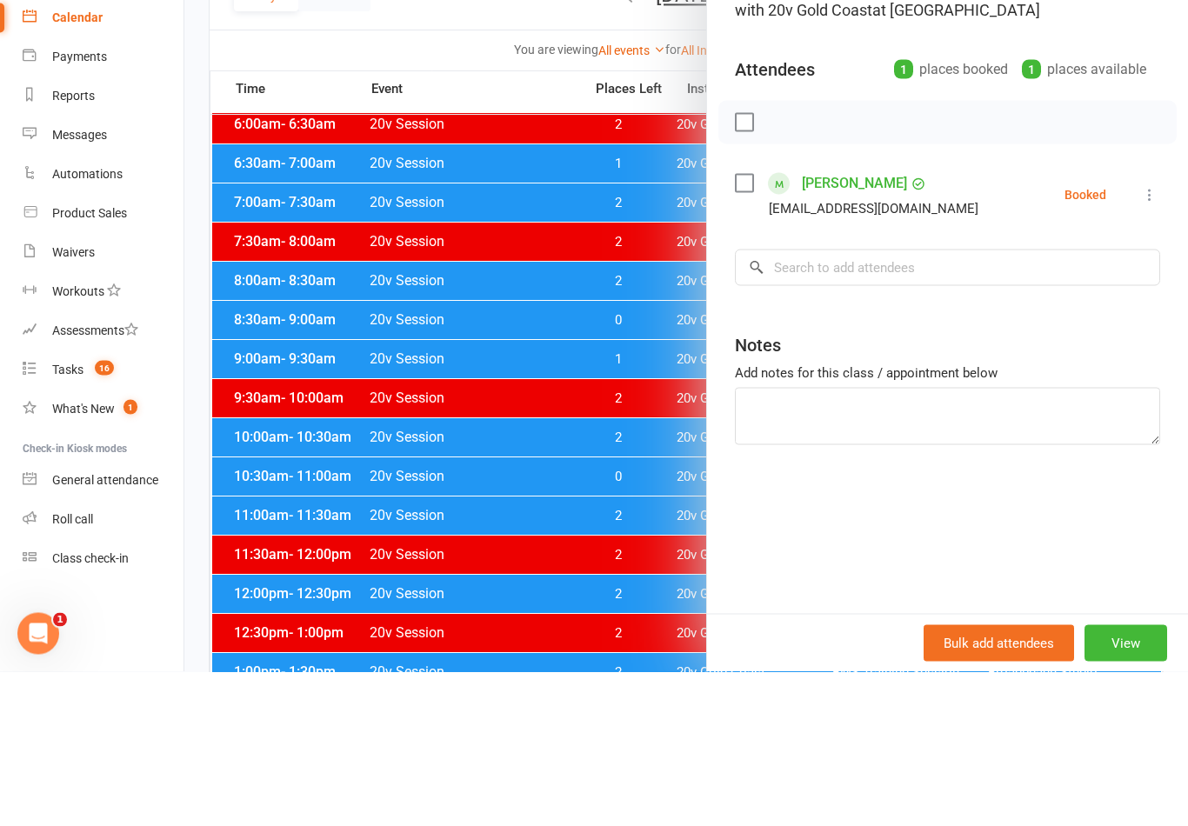
click at [610, 352] on div at bounding box center [685, 413] width 1003 height 826
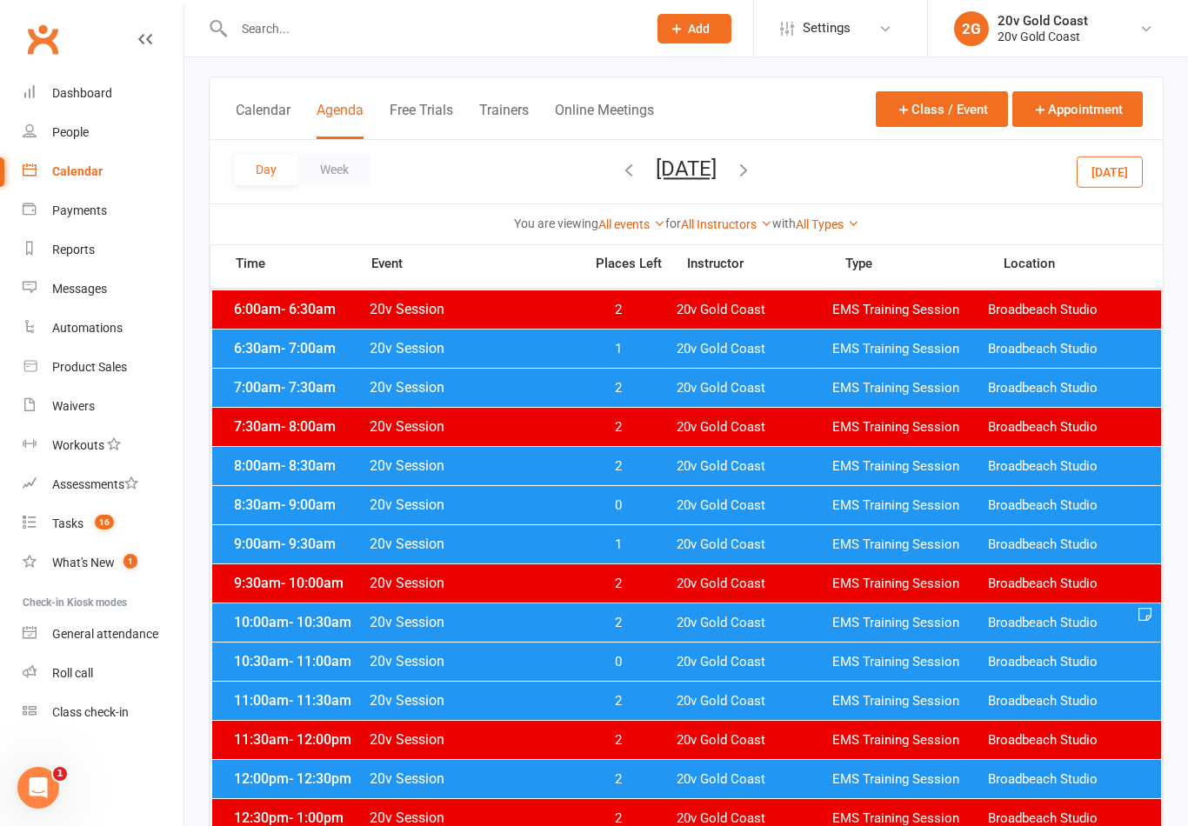
scroll to position [0, 0]
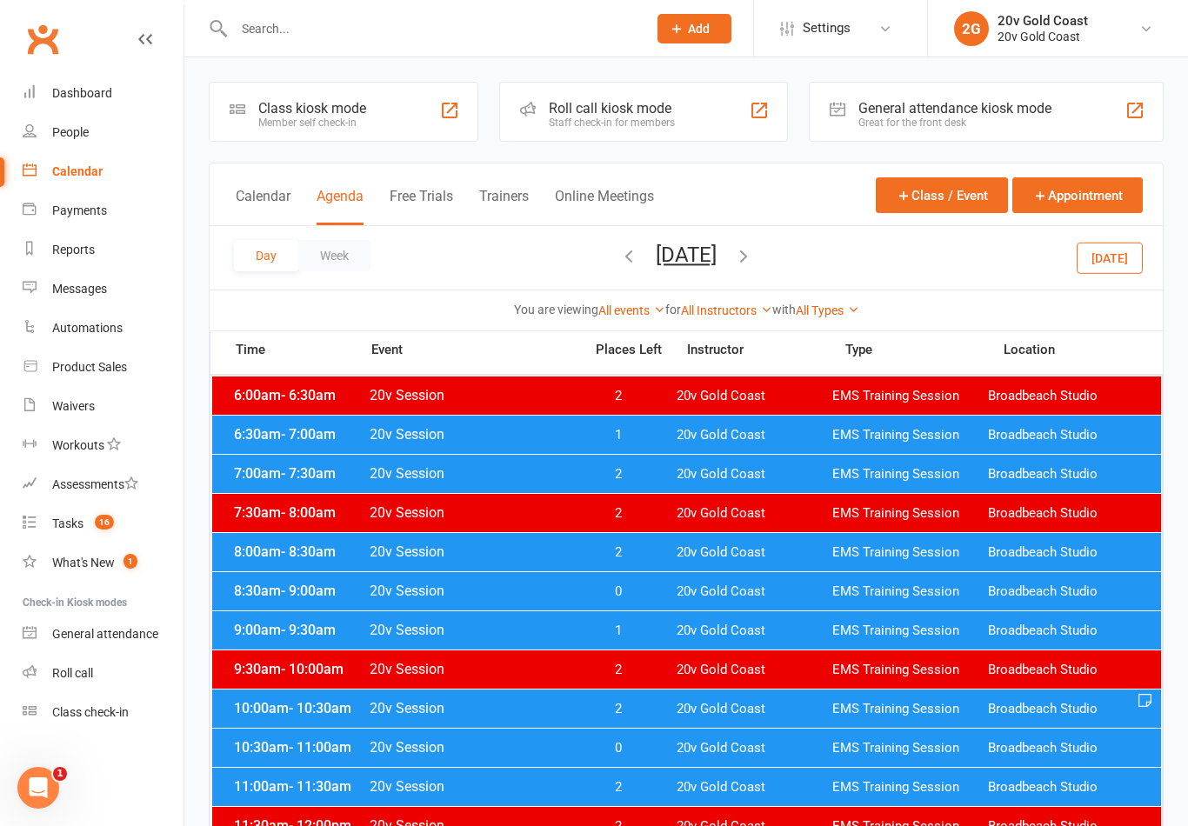
click at [1120, 257] on button "[DATE]" at bounding box center [1109, 257] width 66 height 31
click at [70, 528] on div "Tasks" at bounding box center [67, 523] width 31 height 14
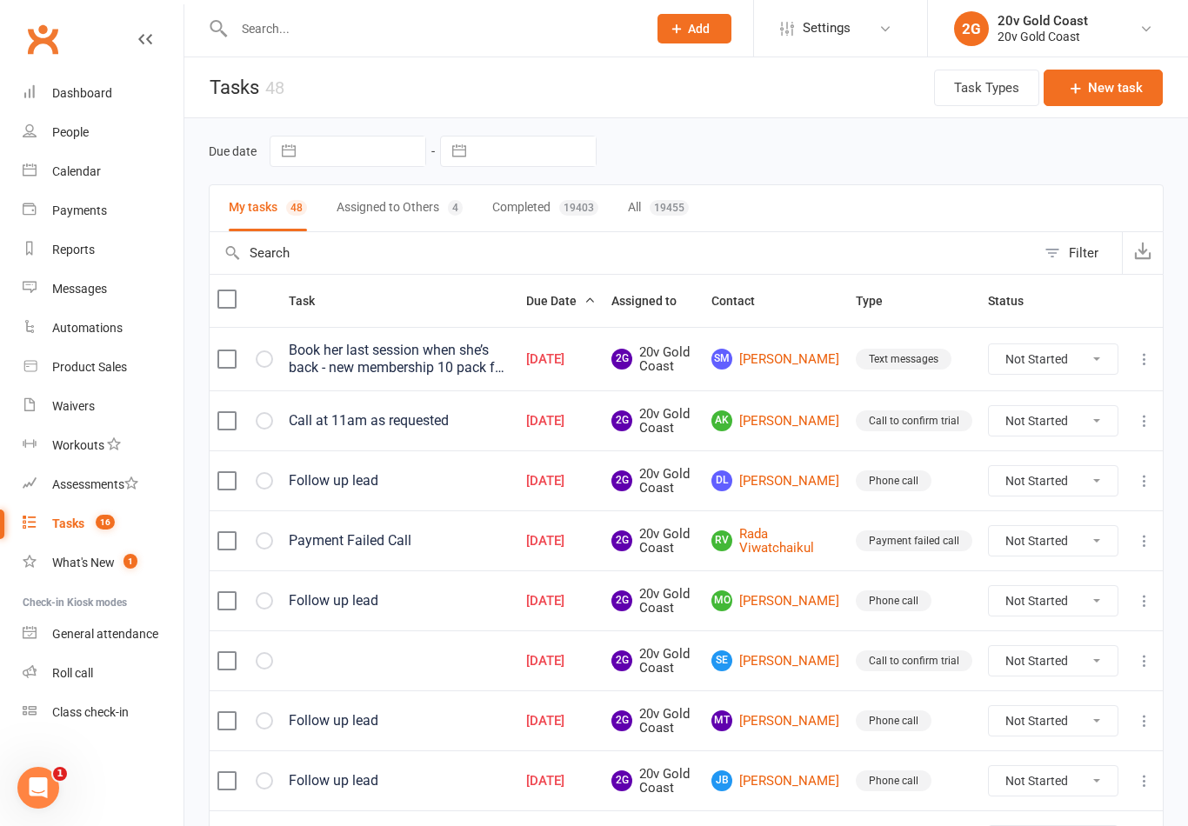
click at [810, 411] on link "AK [PERSON_NAME]" at bounding box center [775, 420] width 129 height 21
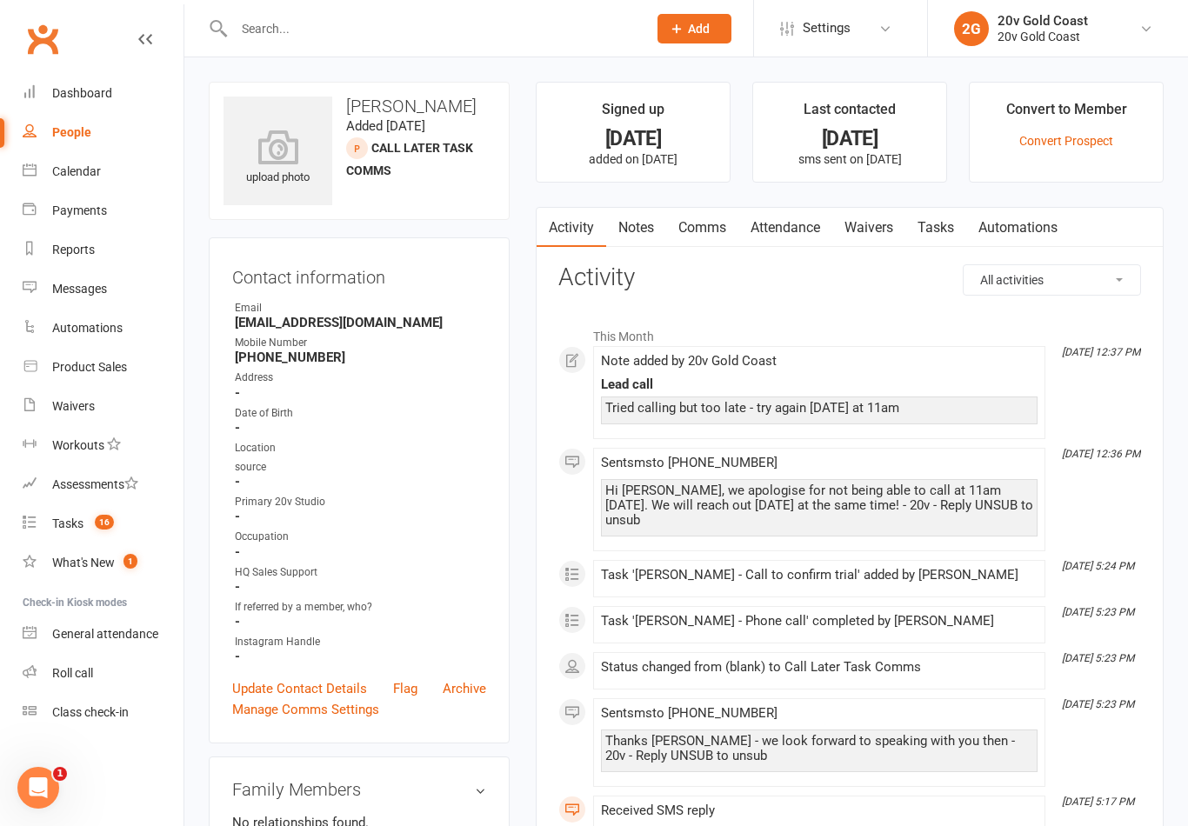
click at [705, 225] on link "Comms" at bounding box center [702, 228] width 72 height 40
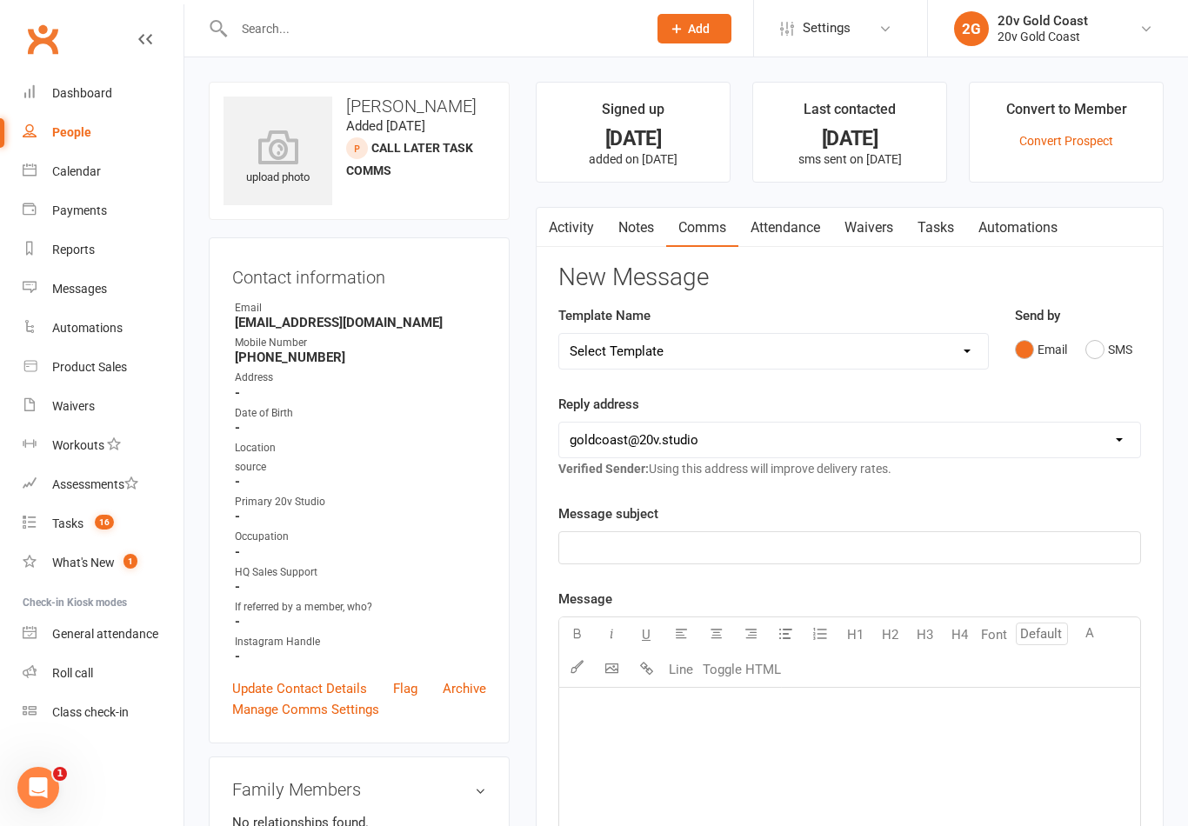
click at [639, 243] on link "Notes" at bounding box center [636, 228] width 60 height 40
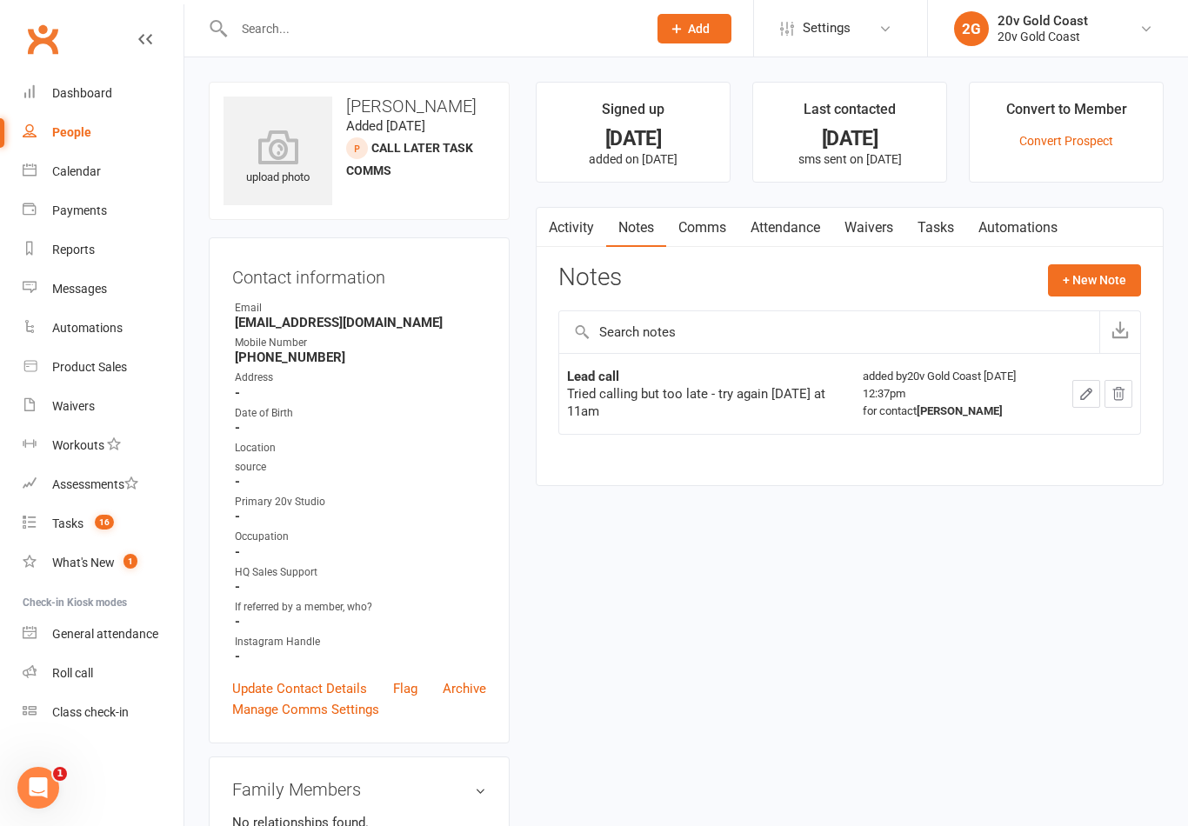
click at [1127, 279] on button "+ New Note" at bounding box center [1094, 279] width 93 height 31
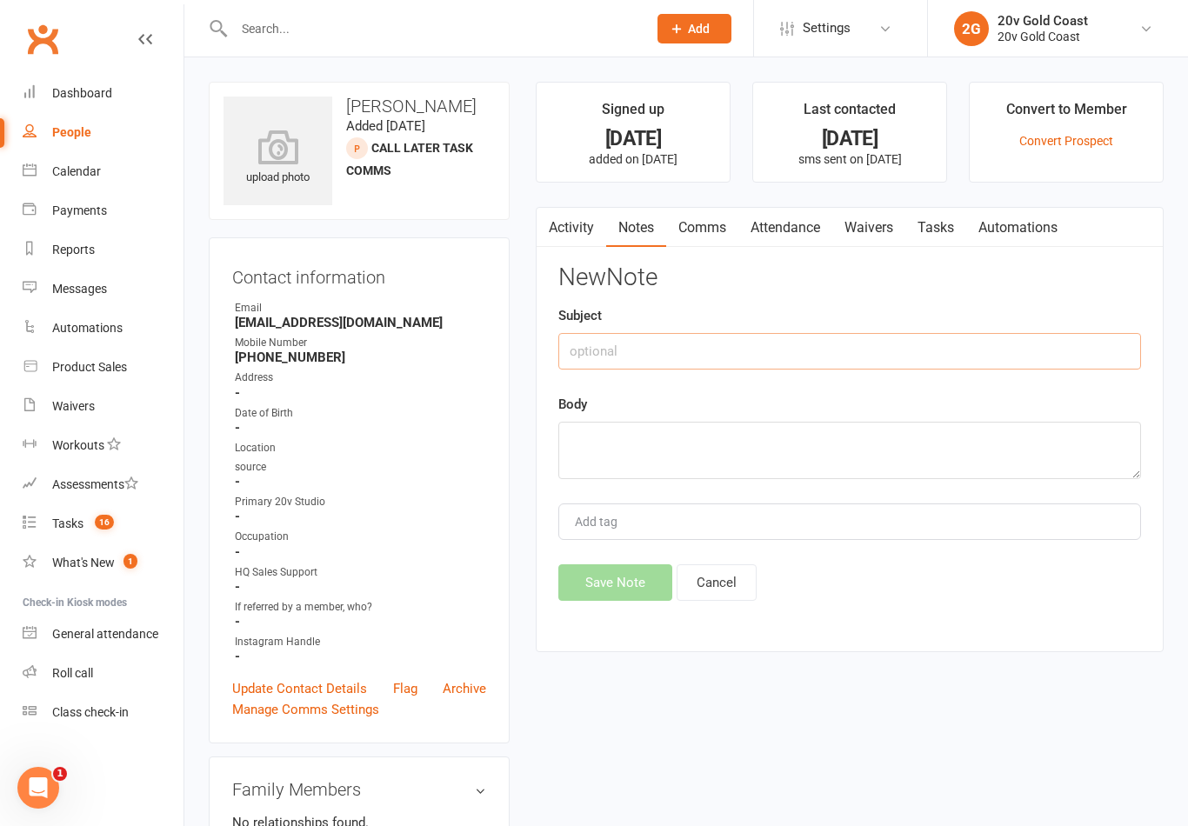
click at [1039, 350] on input "text" at bounding box center [849, 351] width 583 height 37
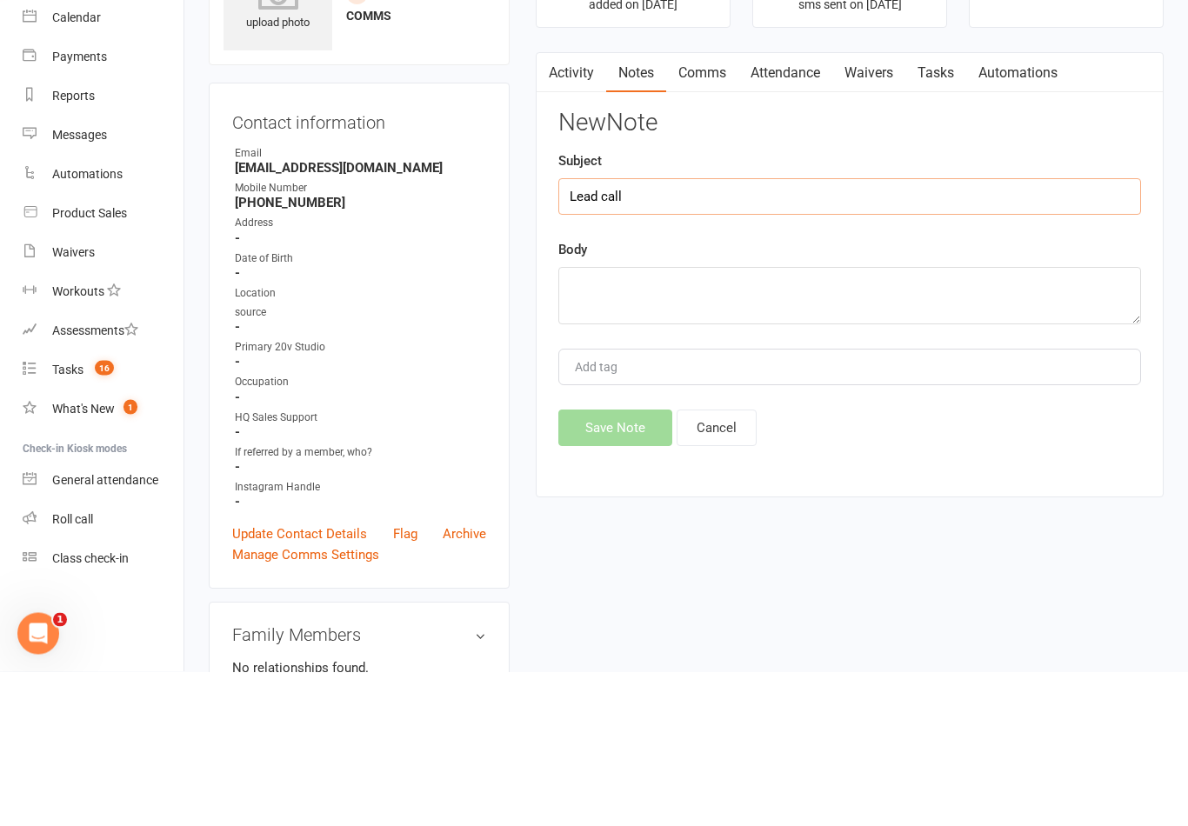
type input "Lead call"
click at [930, 422] on textarea at bounding box center [849, 450] width 583 height 57
type textarea "No answer, left message - [PERSON_NAME]"
click at [1089, 333] on input "Lead call" at bounding box center [849, 351] width 583 height 37
click at [1108, 394] on div "Body No answer, left message - [PERSON_NAME]" at bounding box center [849, 436] width 583 height 85
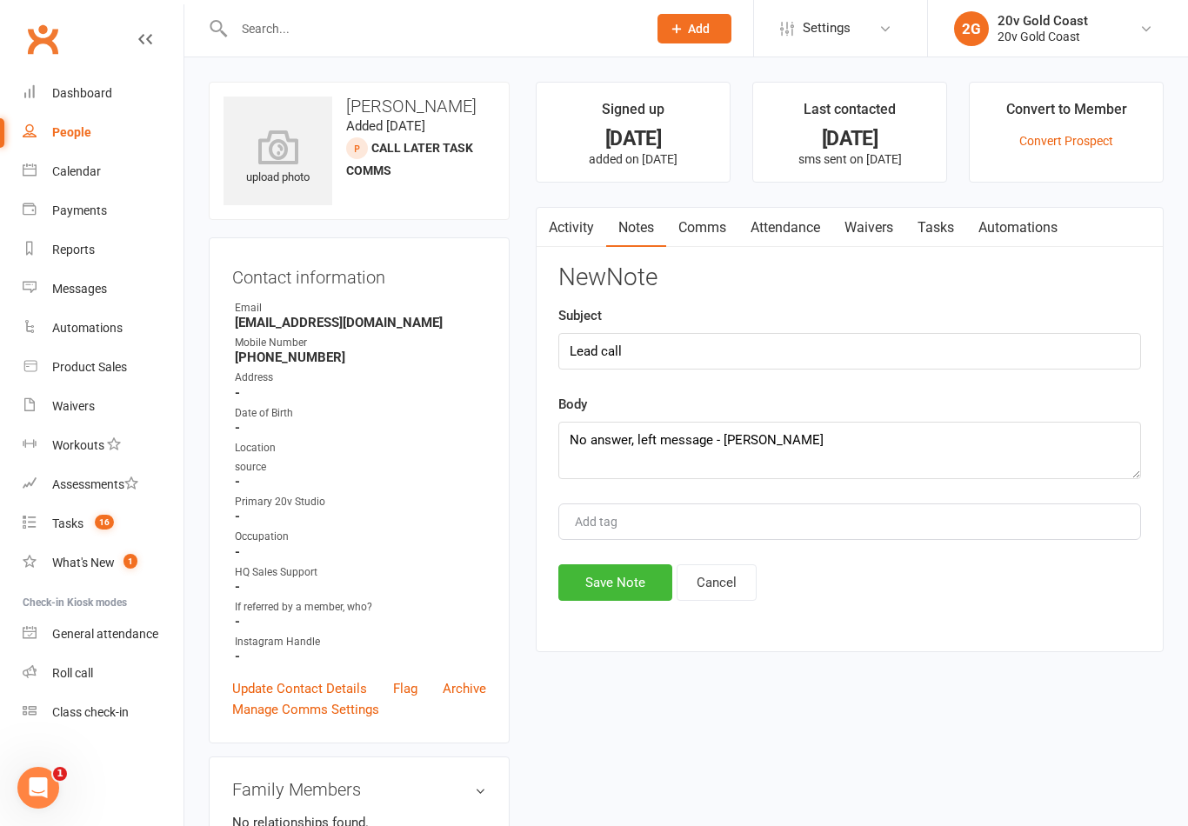
click at [614, 594] on button "Save Note" at bounding box center [615, 582] width 114 height 37
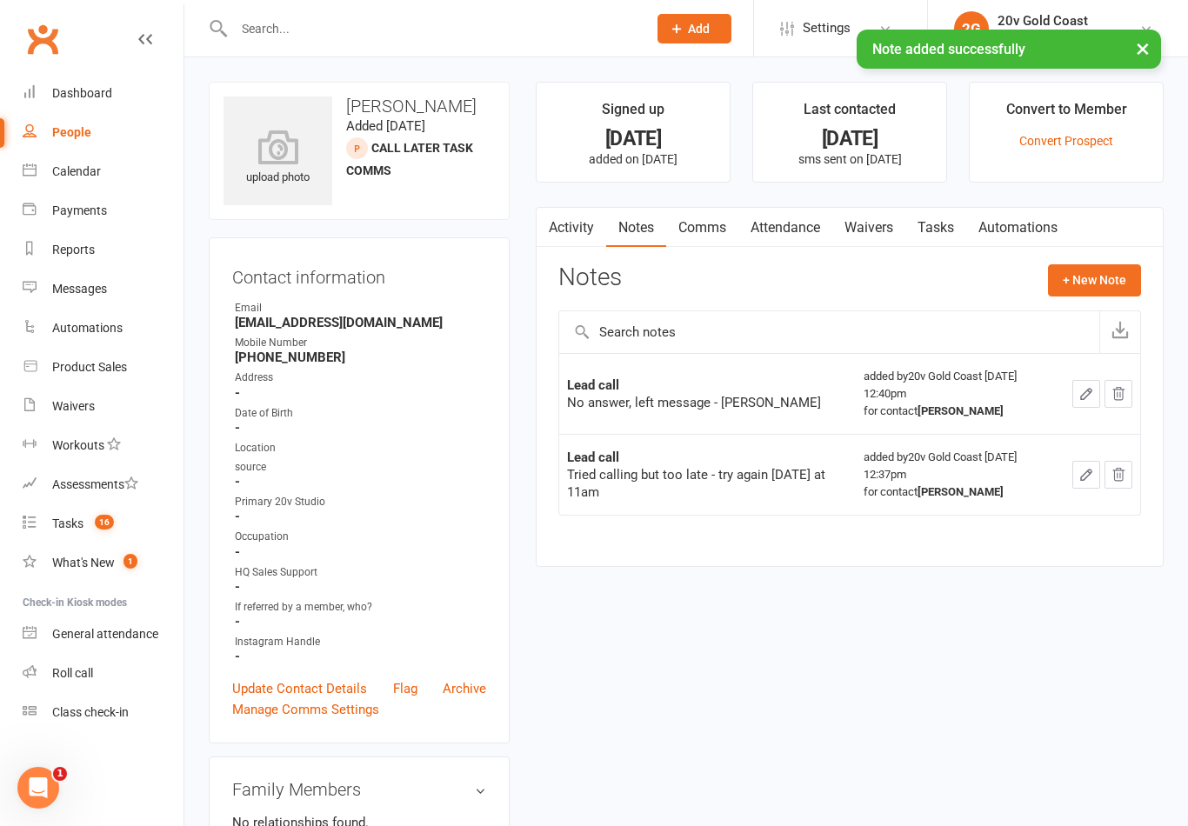
click at [944, 256] on div "Activity Notes Comms Attendance Waivers Tasks Automations Notes + New Note Lead…" at bounding box center [850, 387] width 628 height 360
click at [947, 220] on link "Tasks" at bounding box center [935, 228] width 61 height 40
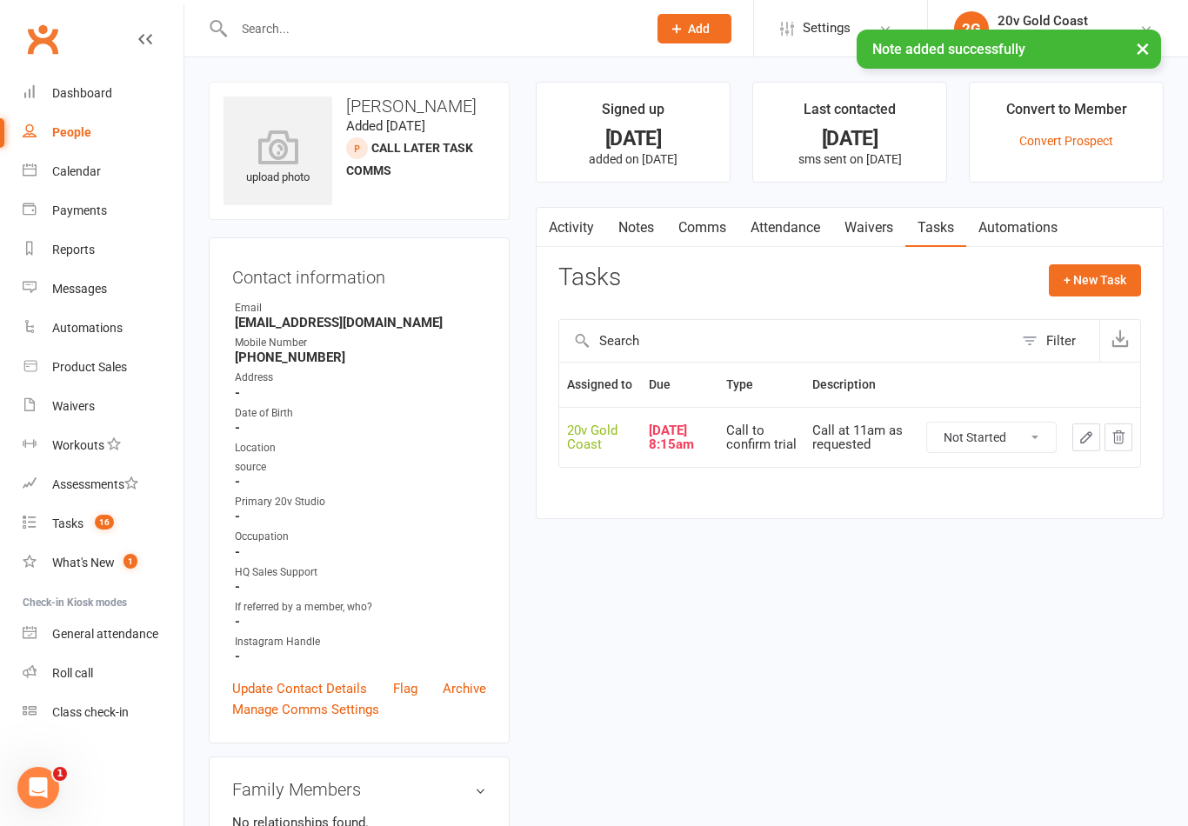
click at [1015, 451] on select "Not Started In Progress Waiting Complete" at bounding box center [991, 438] width 129 height 30
select select "unstarted"
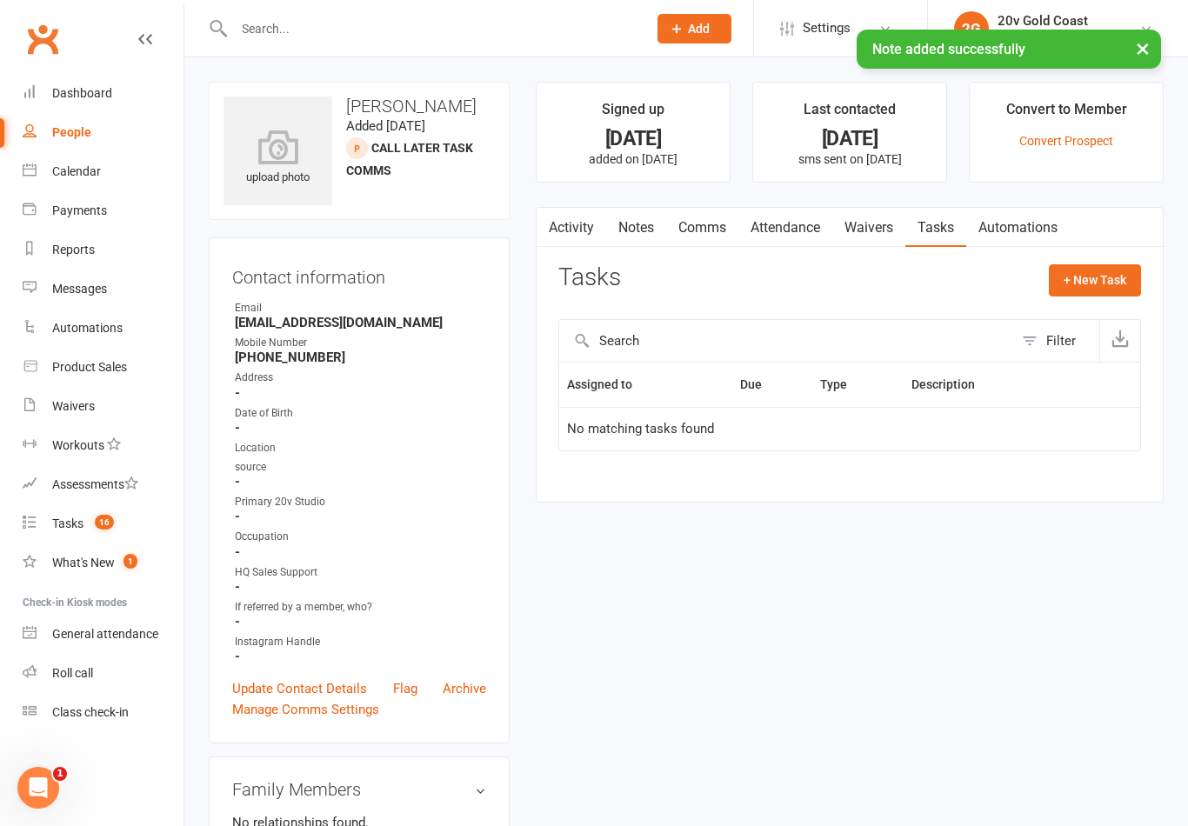
click at [1104, 281] on button "+ New Task" at bounding box center [1095, 279] width 92 height 31
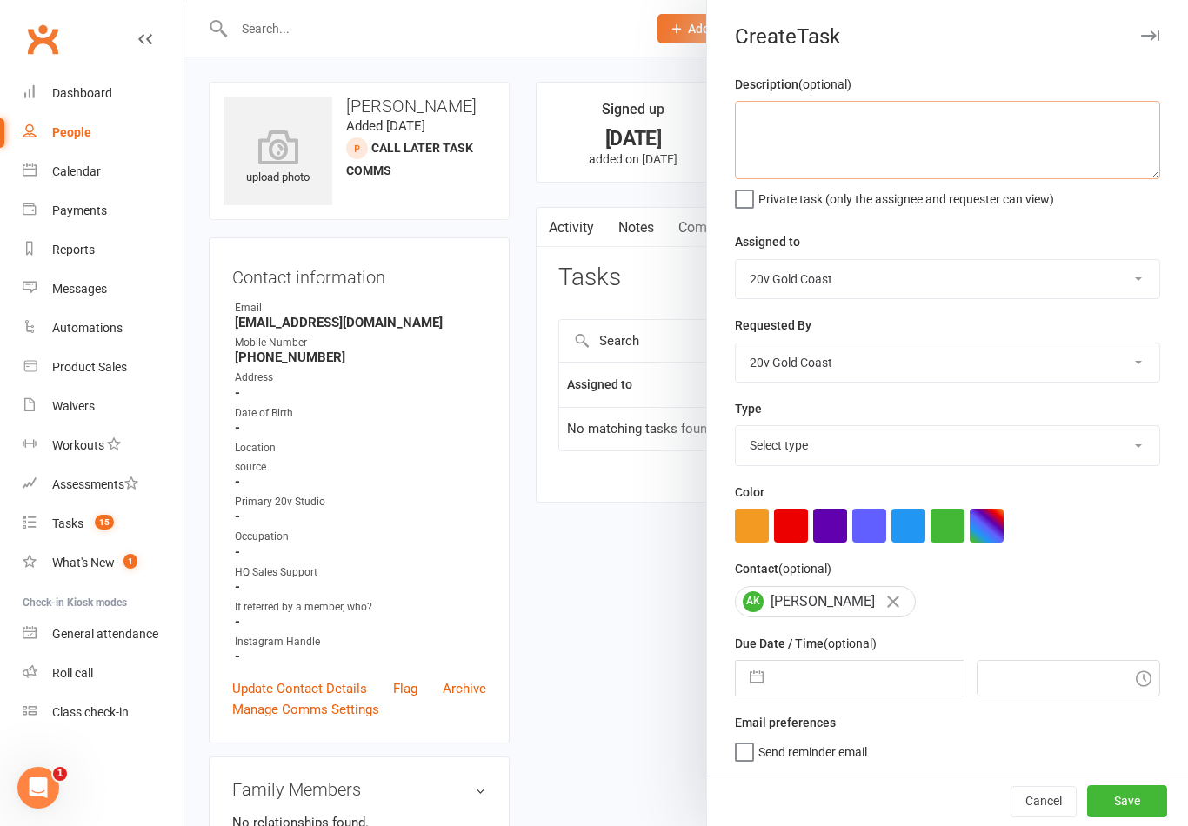
click at [1042, 173] on textarea at bounding box center [947, 140] width 425 height 78
type textarea "Follow up lead"
click at [1089, 224] on div "Description (optional) Follow up lead Private task (only the assignee and reque…" at bounding box center [947, 425] width 481 height 702
click at [943, 459] on select "Select type Call to confirm trial Cancel down Cancel down [PERSON_NAME] and [PE…" at bounding box center [947, 445] width 423 height 38
select select "22375"
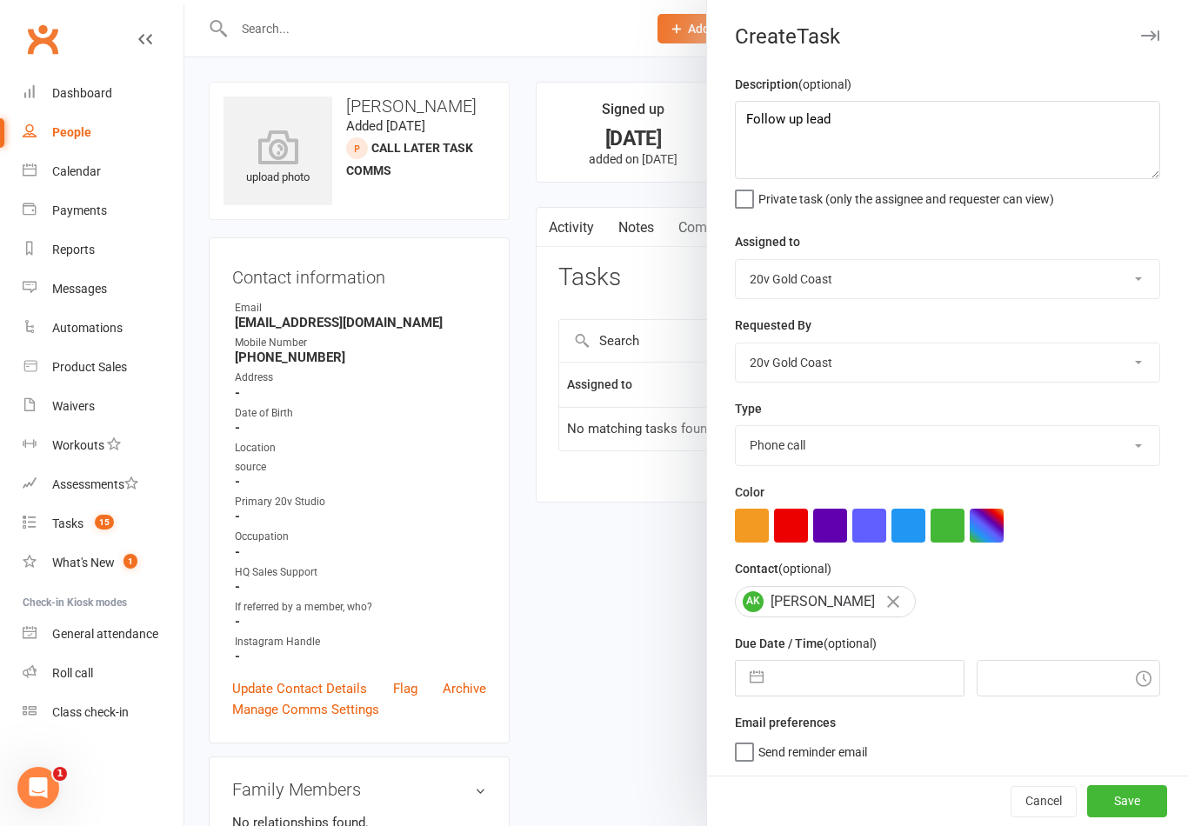
click at [853, 669] on input "text" at bounding box center [867, 678] width 190 height 35
select select "7"
select select "2025"
select select "8"
select select "2025"
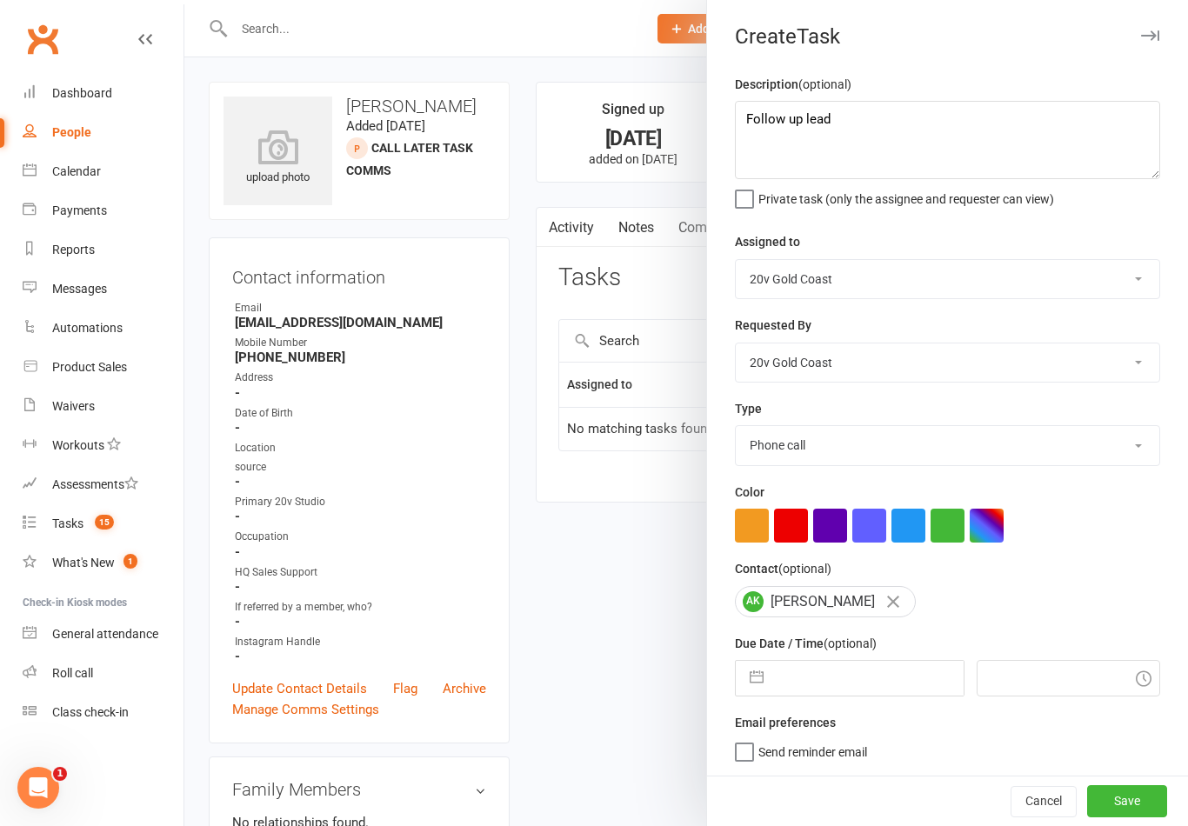
select select "9"
select select "2025"
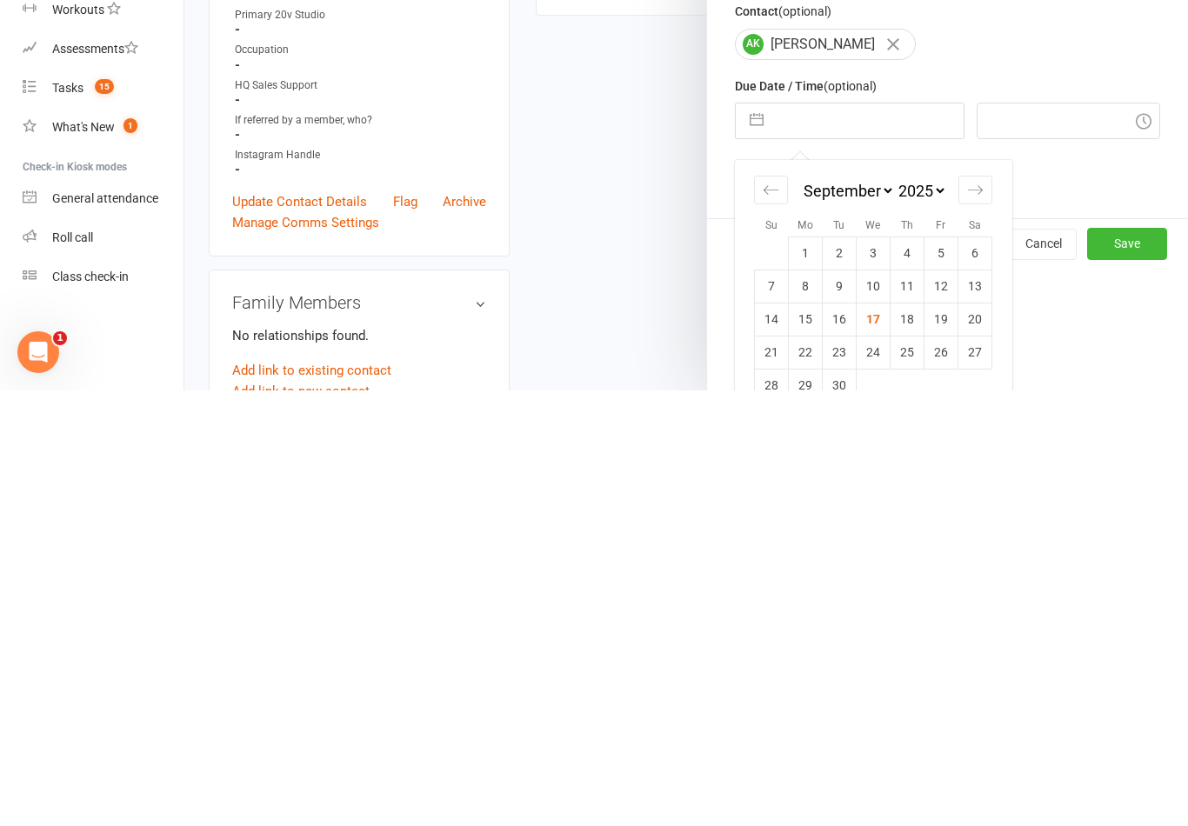
click at [915, 738] on td "18" at bounding box center [907, 754] width 34 height 33
type input "[DATE]"
type input "12:45pm"
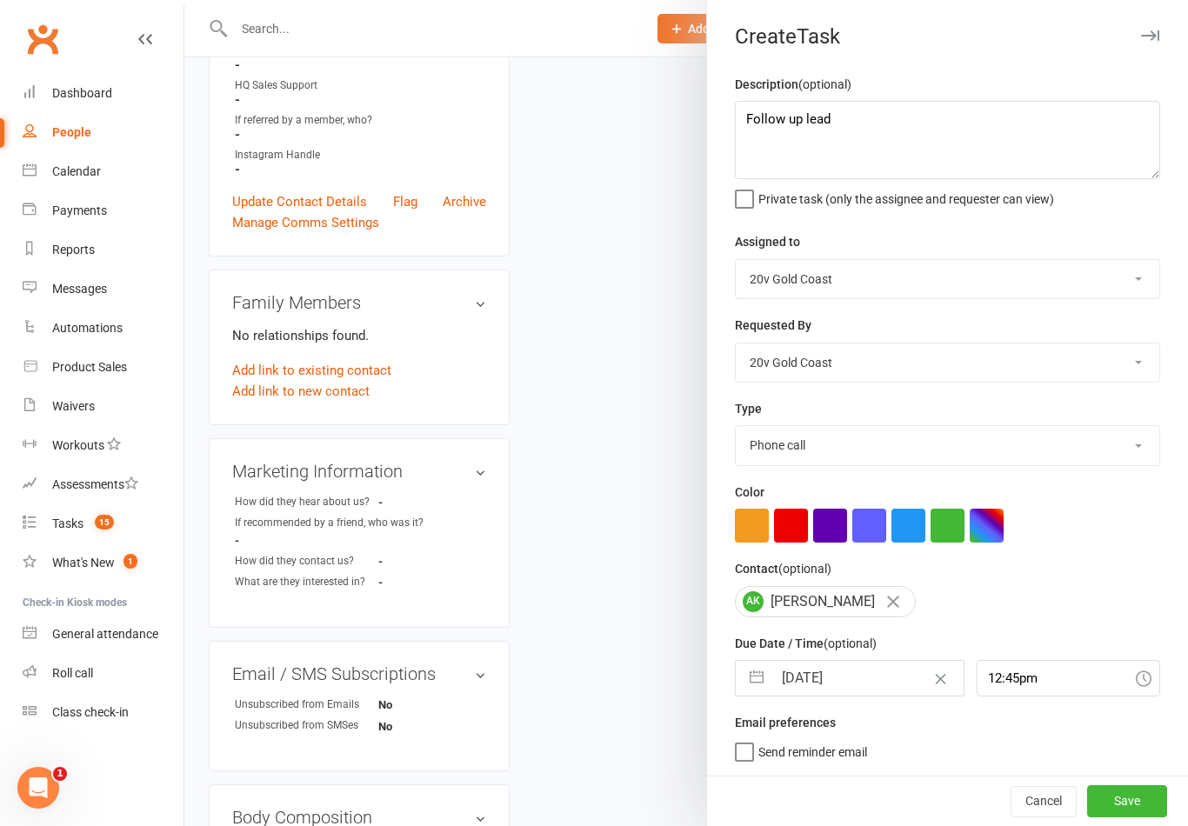
click at [1110, 805] on button "Save" at bounding box center [1127, 800] width 80 height 31
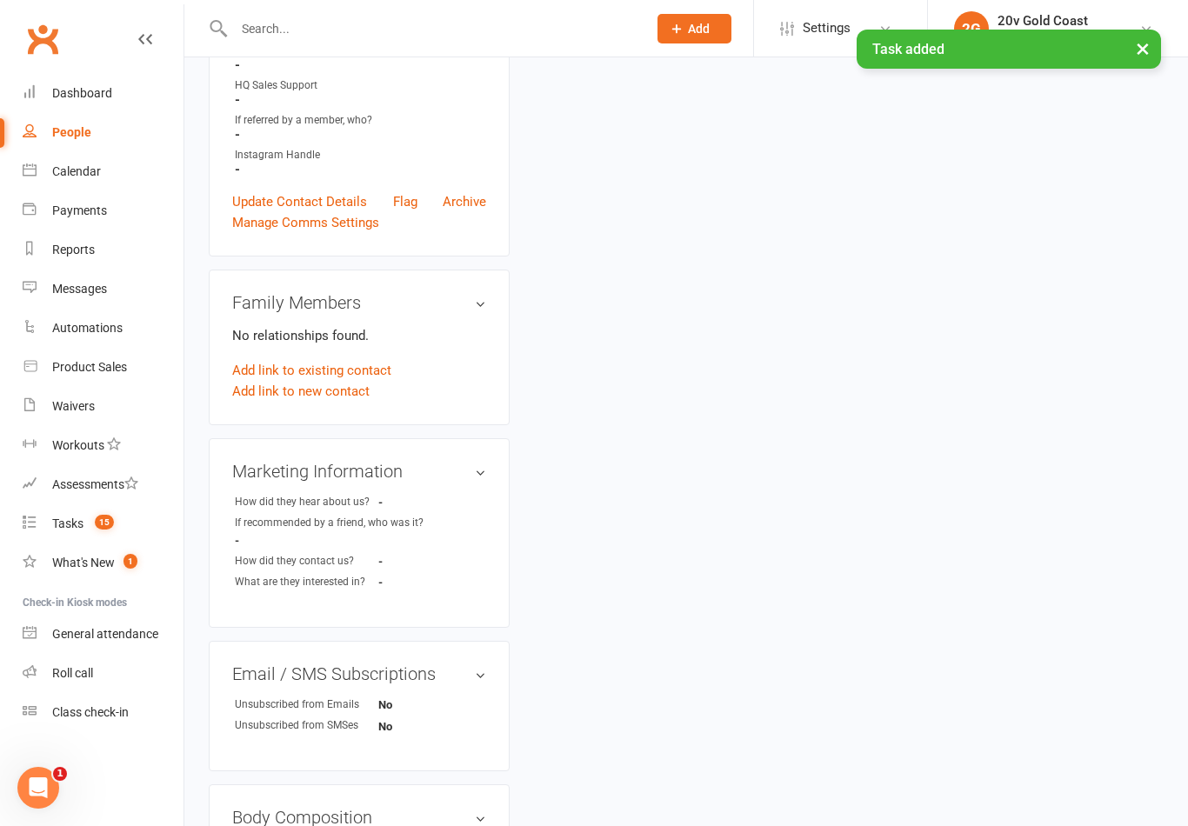
click at [82, 522] on div "Tasks" at bounding box center [67, 523] width 31 height 14
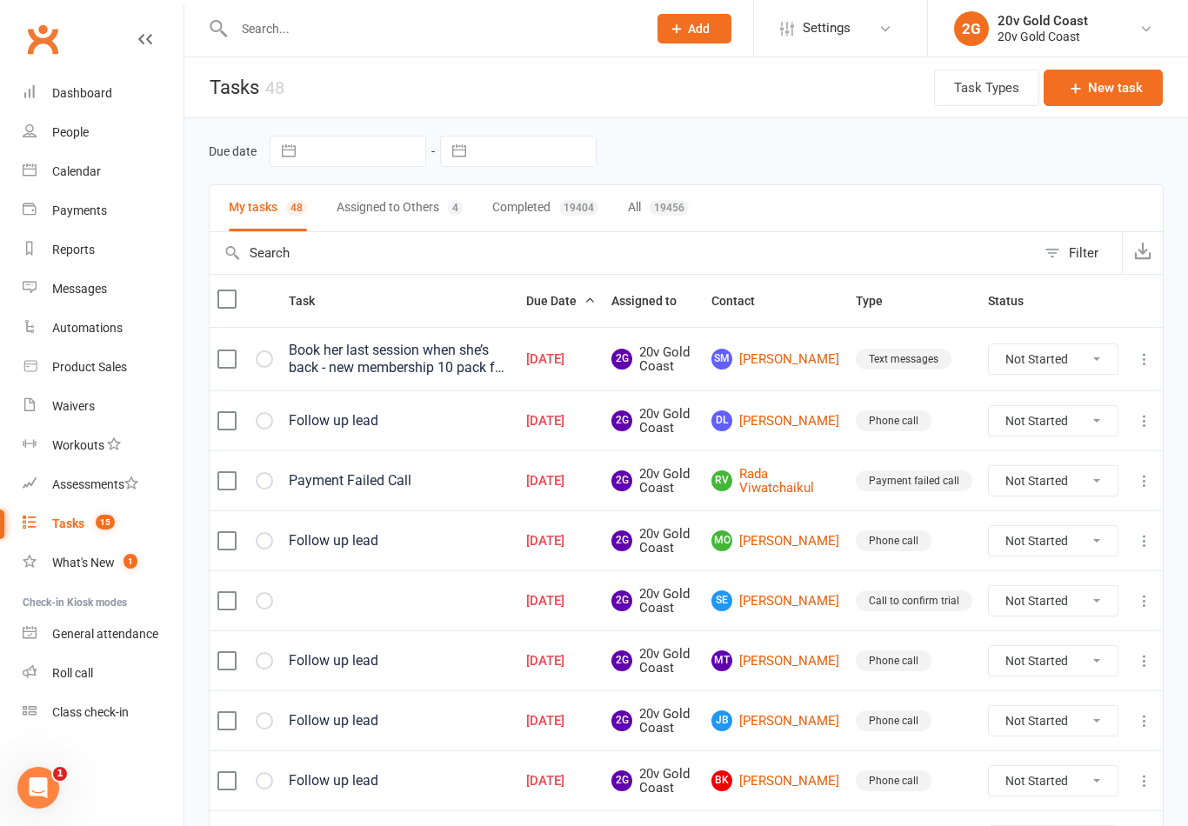
click at [801, 418] on link "DL [PERSON_NAME]" at bounding box center [775, 420] width 129 height 21
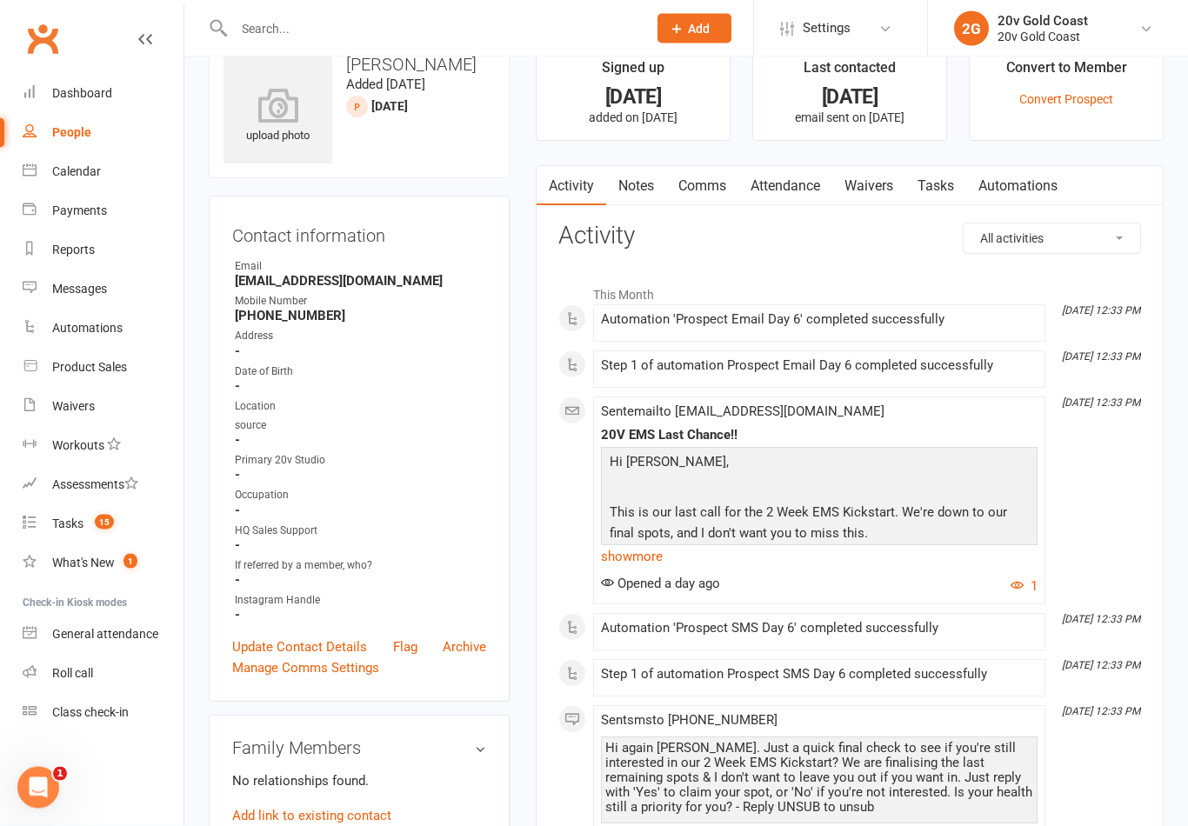
click at [636, 191] on link "Notes" at bounding box center [636, 187] width 60 height 40
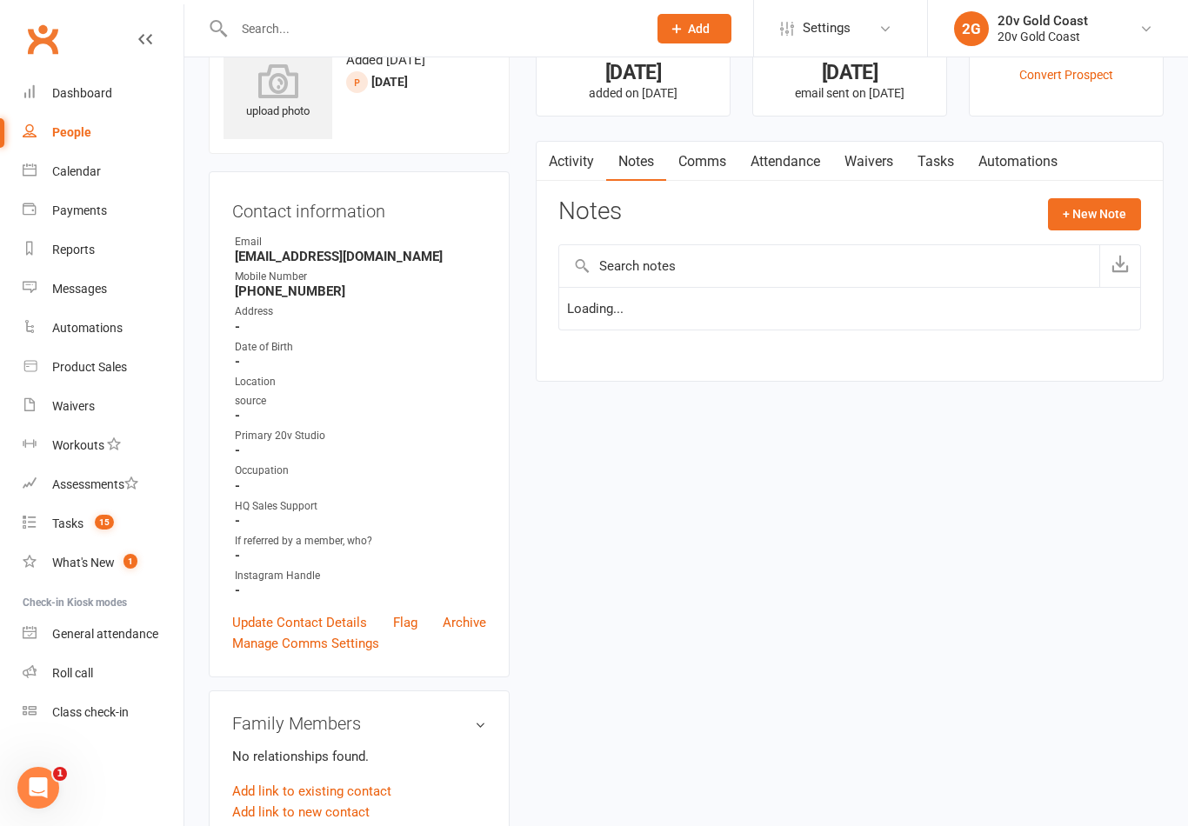
scroll to position [69, 0]
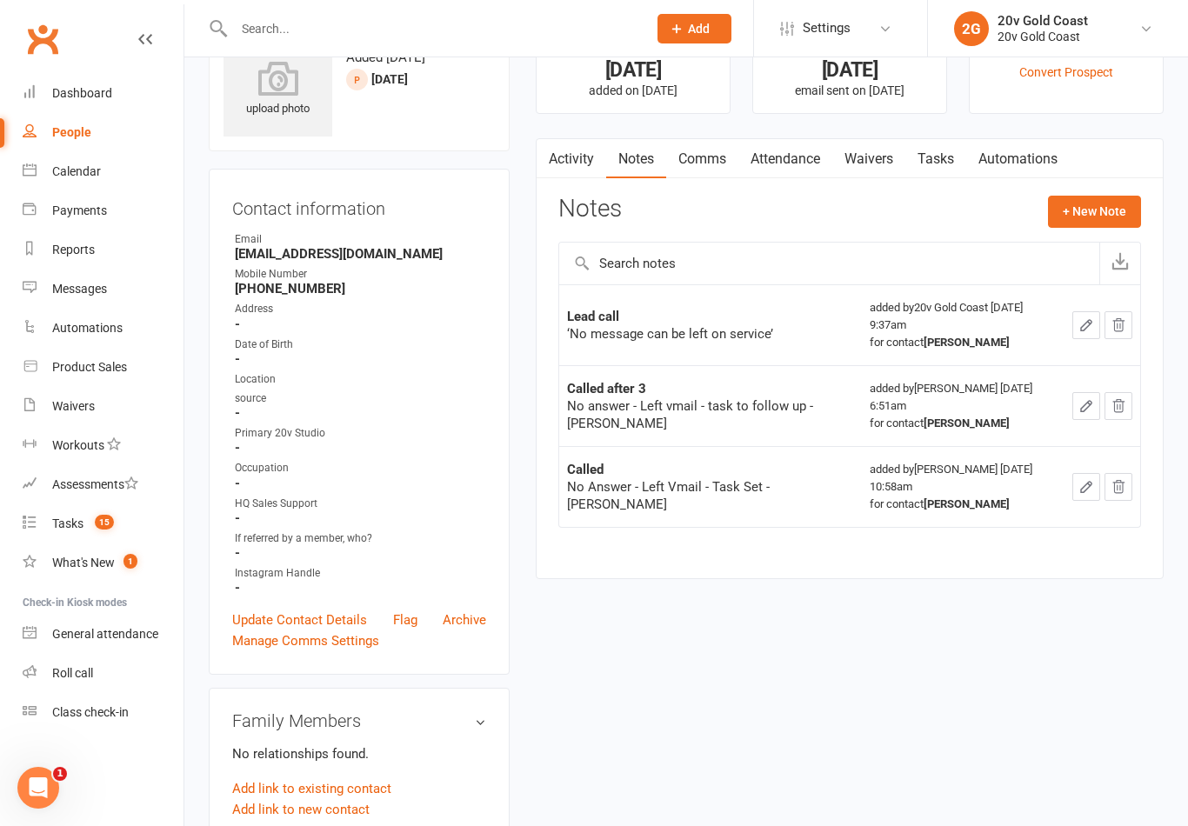
click at [1114, 213] on button "+ New Note" at bounding box center [1094, 211] width 93 height 31
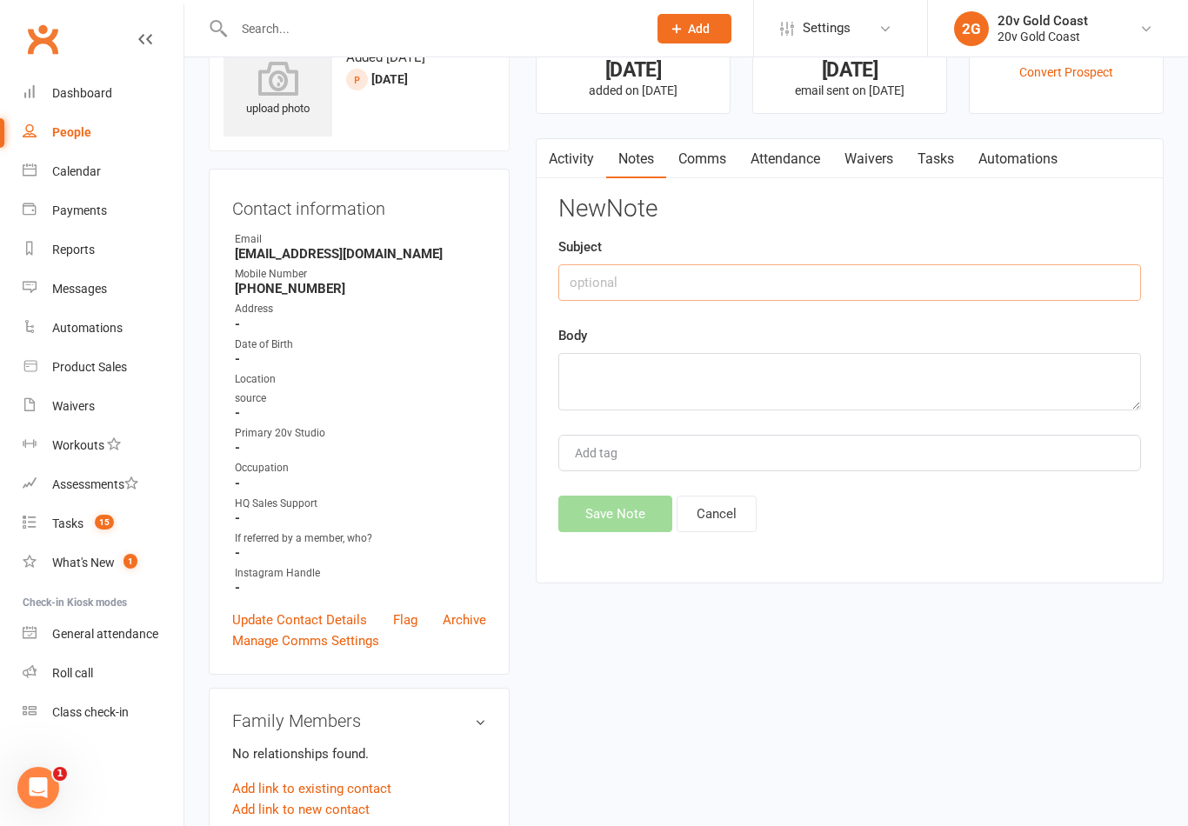
click at [983, 289] on input "text" at bounding box center [849, 282] width 583 height 37
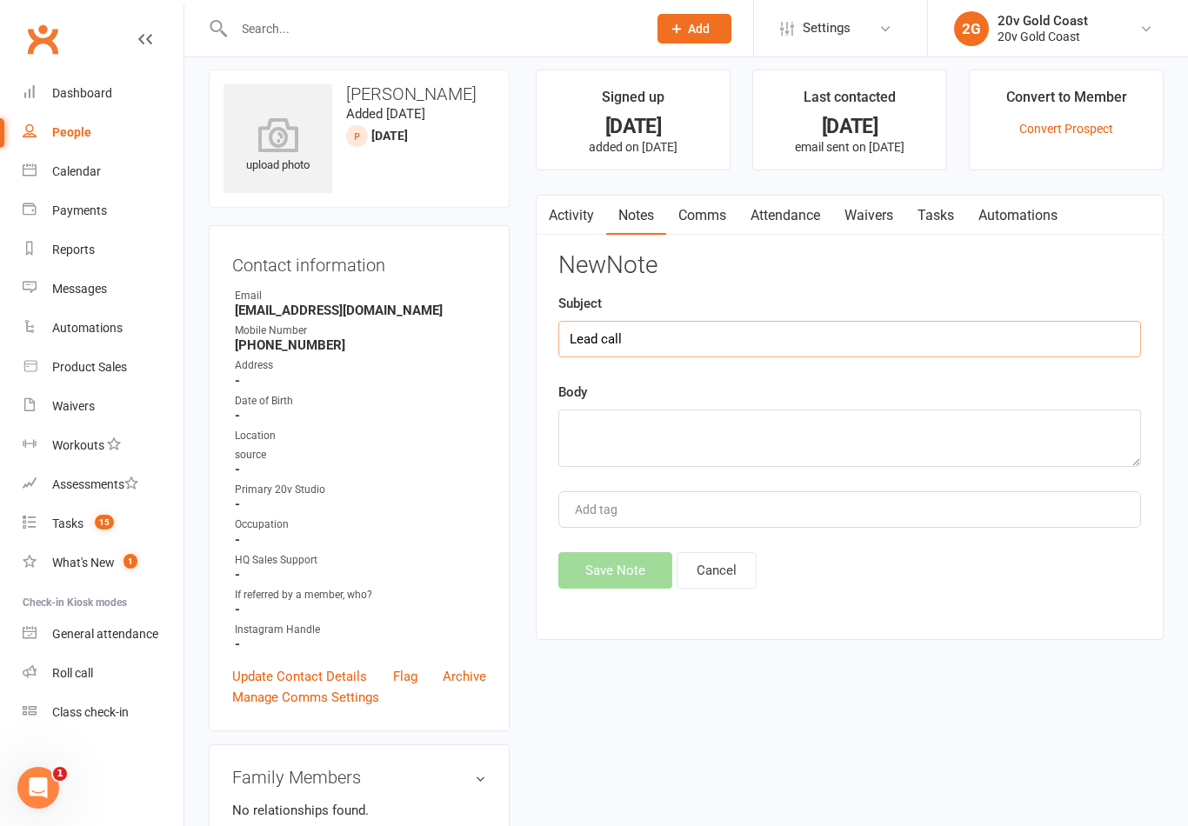
scroll to position [0, 0]
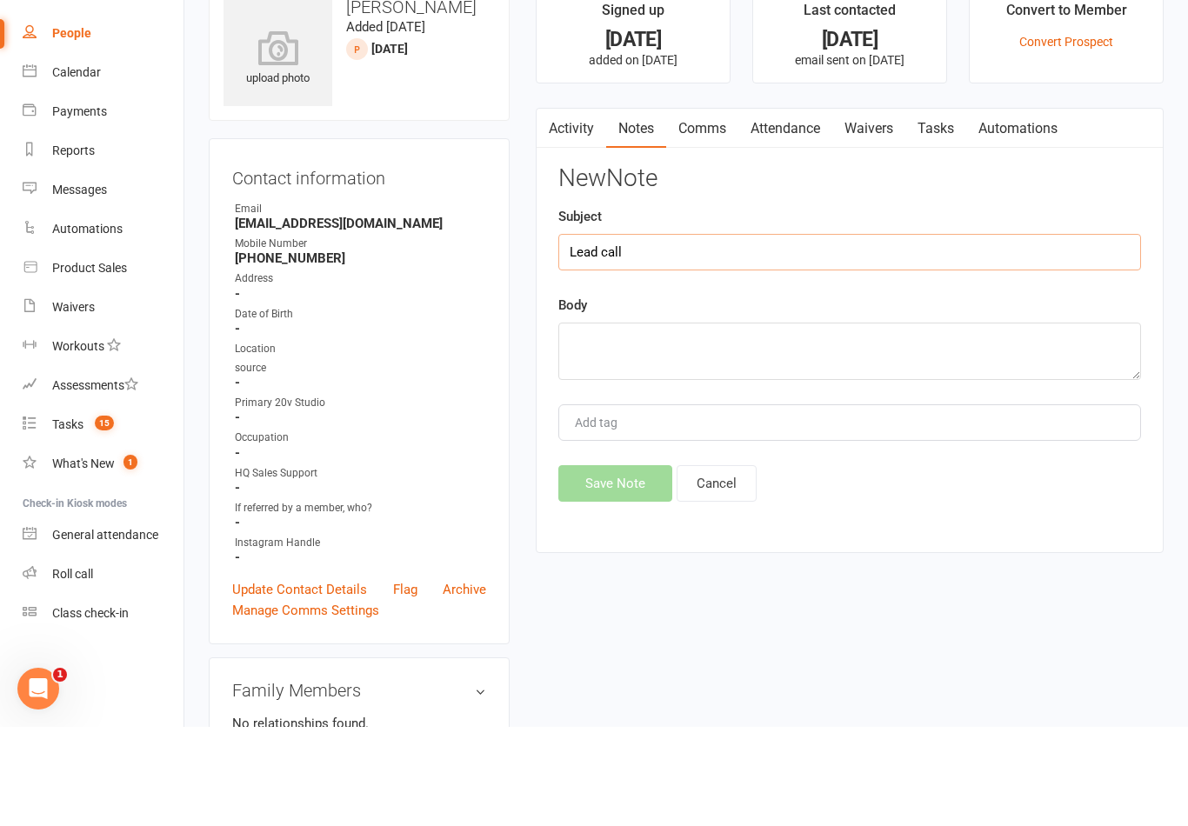
type input "Lead call"
click at [999, 422] on textarea at bounding box center [849, 450] width 583 height 57
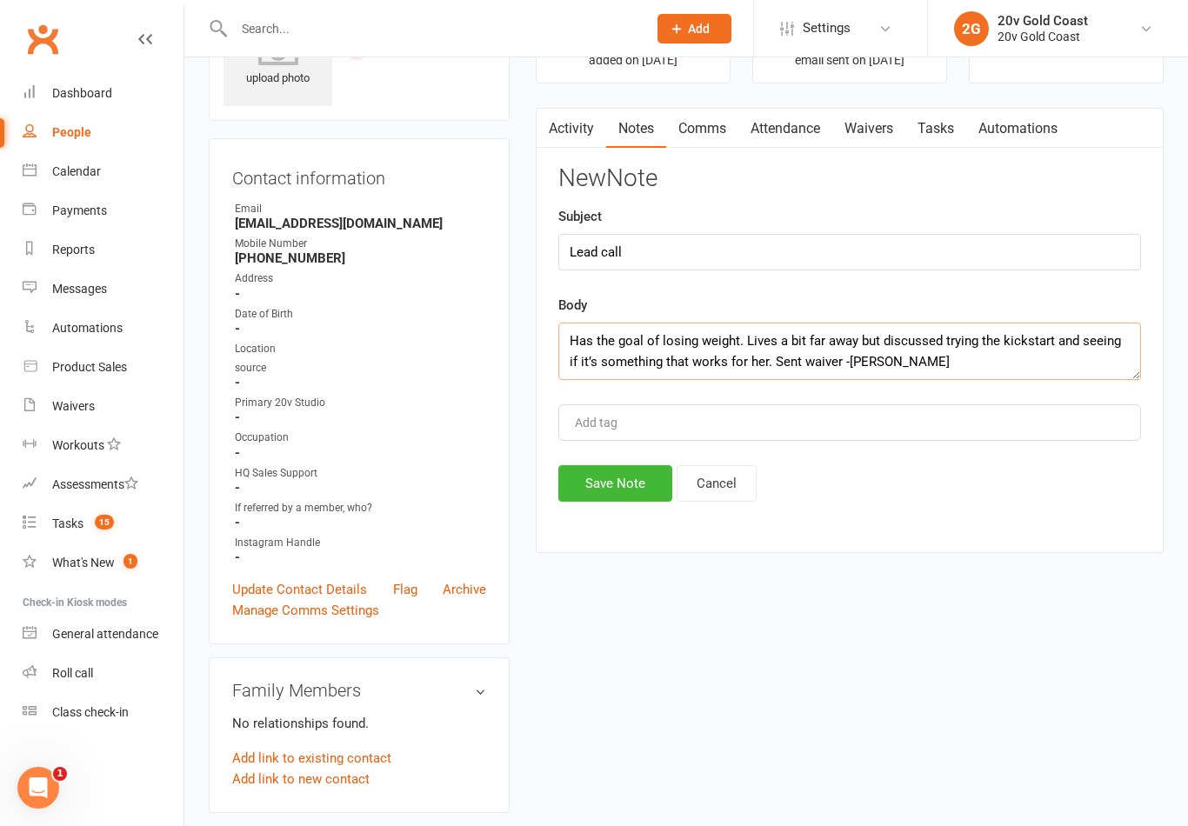
type textarea "Has the goal of losing weight. Lives a bit far away but discussed trying the ki…"
click at [1029, 296] on div "Body Has the goal of losing weight. Lives a bit far away but discussed trying t…" at bounding box center [849, 337] width 583 height 85
click at [623, 492] on button "Save Note" at bounding box center [615, 483] width 114 height 37
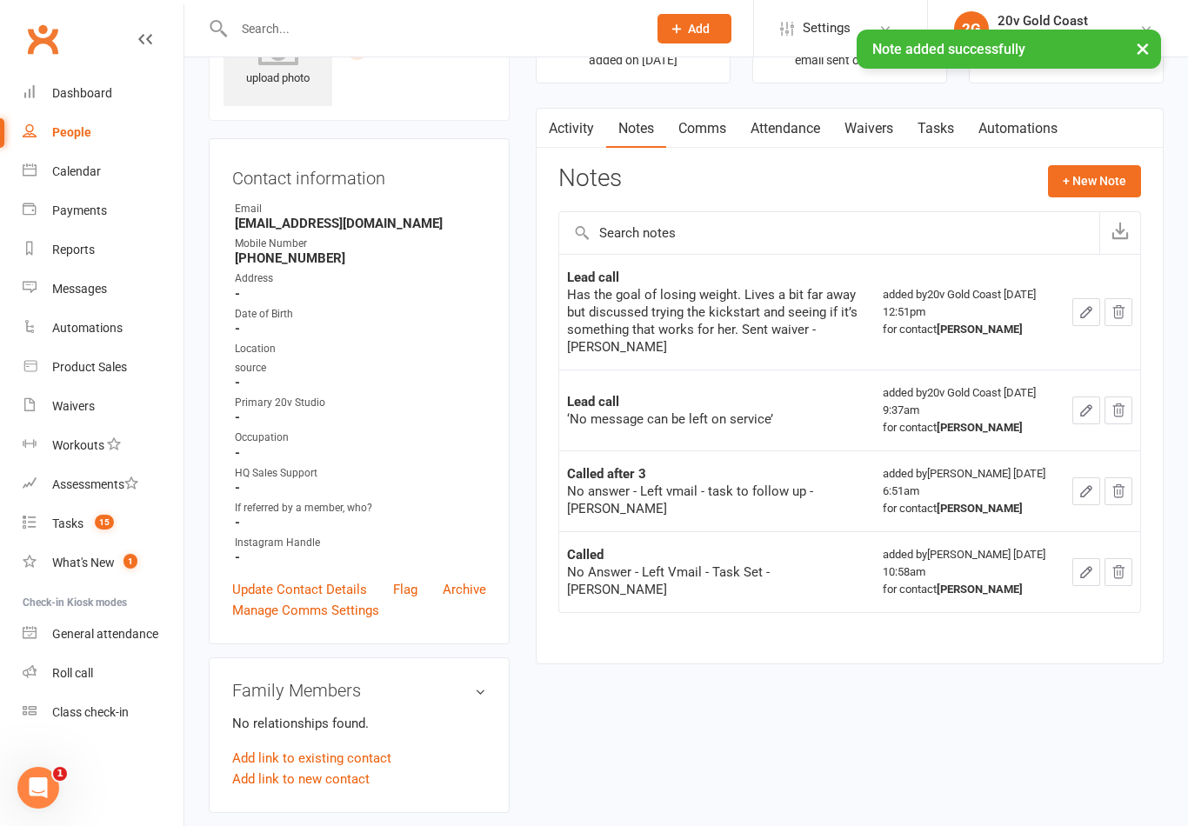
click at [949, 126] on link "Tasks" at bounding box center [935, 129] width 61 height 40
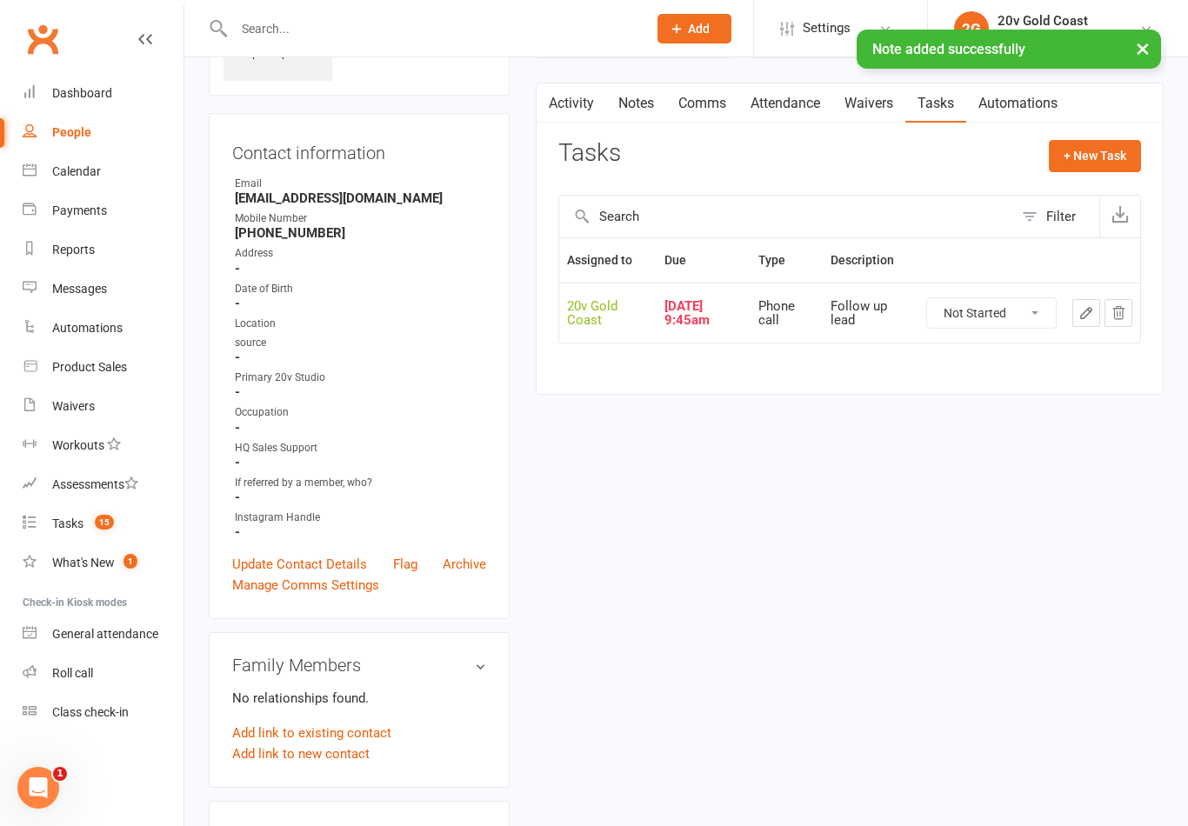
scroll to position [126, 0]
click at [1020, 318] on select "Not Started In Progress Waiting Complete" at bounding box center [991, 312] width 129 height 30
select select "unstarted"
click at [1111, 158] on button "+ New Task" at bounding box center [1095, 153] width 92 height 31
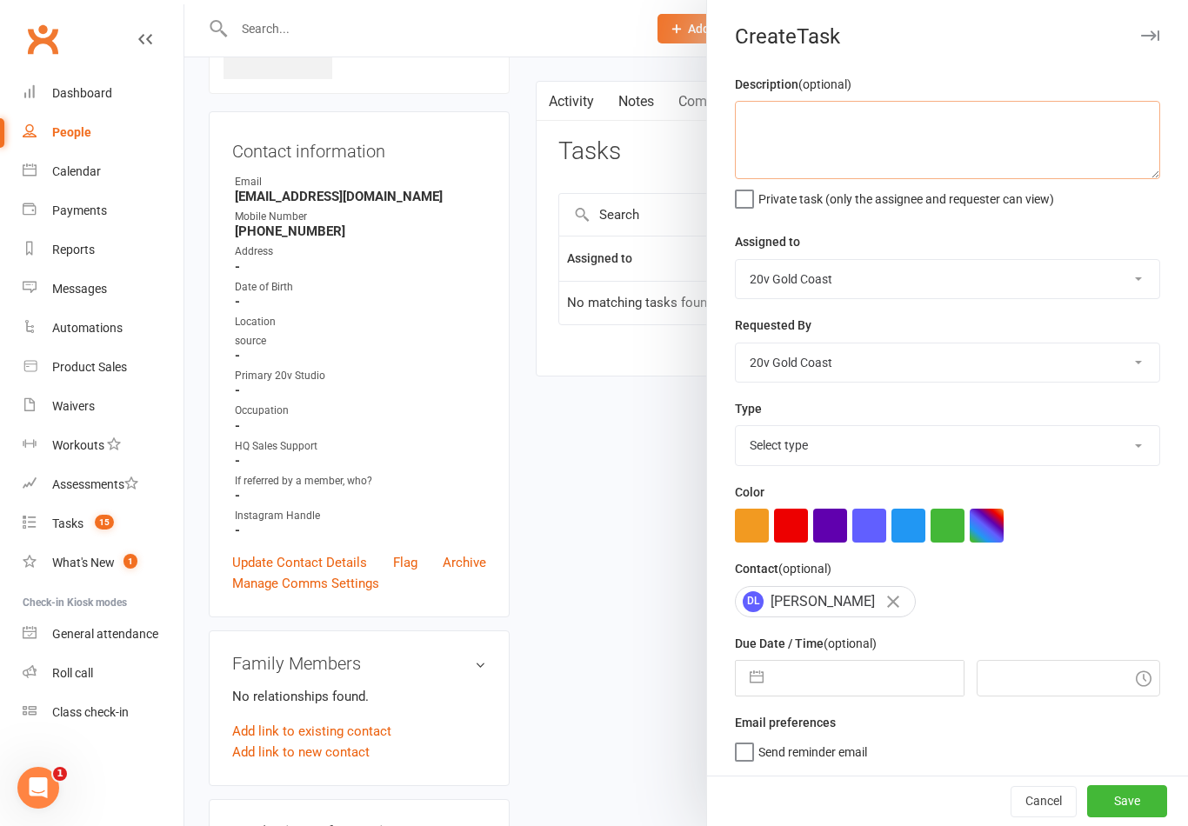
click at [982, 130] on textarea at bounding box center [947, 140] width 425 height 78
type textarea "Follow up waiver and any questions/book in"
click at [994, 234] on div "Assigned to 20v Gold Coast 20v HQ [PERSON_NAME] [PERSON_NAME] [PERSON_NAME] [PE…" at bounding box center [947, 265] width 425 height 68
click at [887, 429] on select "Select type Call to confirm trial Cancel down Cancel down [PERSON_NAME] and [PE…" at bounding box center [947, 445] width 423 height 38
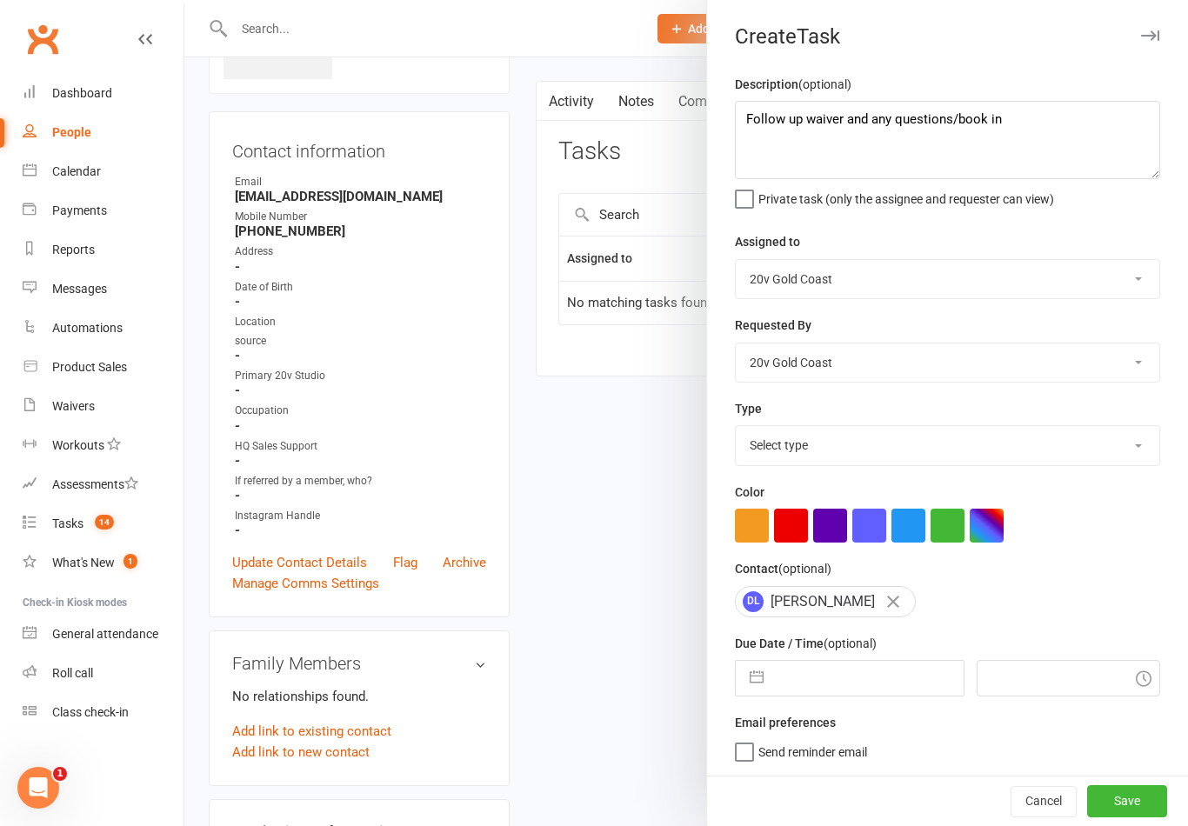
select select "22375"
click at [832, 676] on input "text" at bounding box center [867, 678] width 190 height 35
select select "7"
select select "2025"
select select "8"
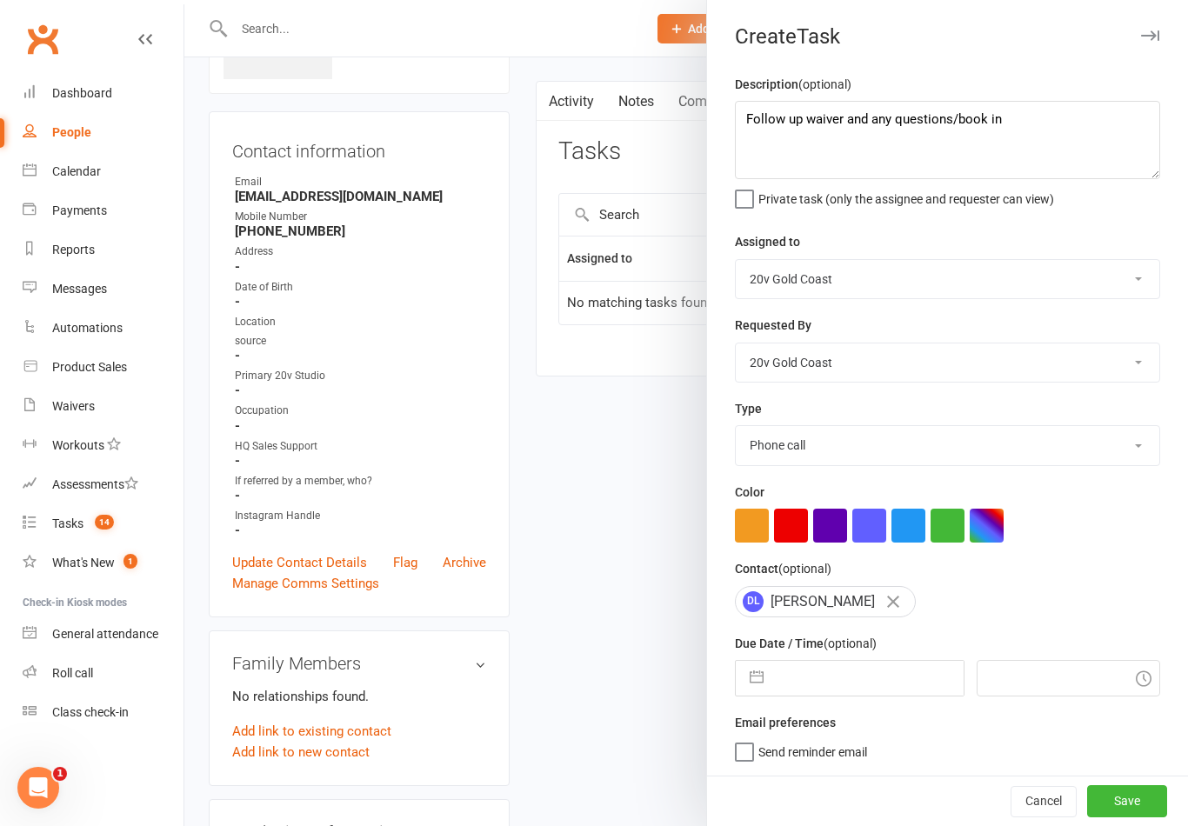
select select "2025"
select select "9"
select select "2025"
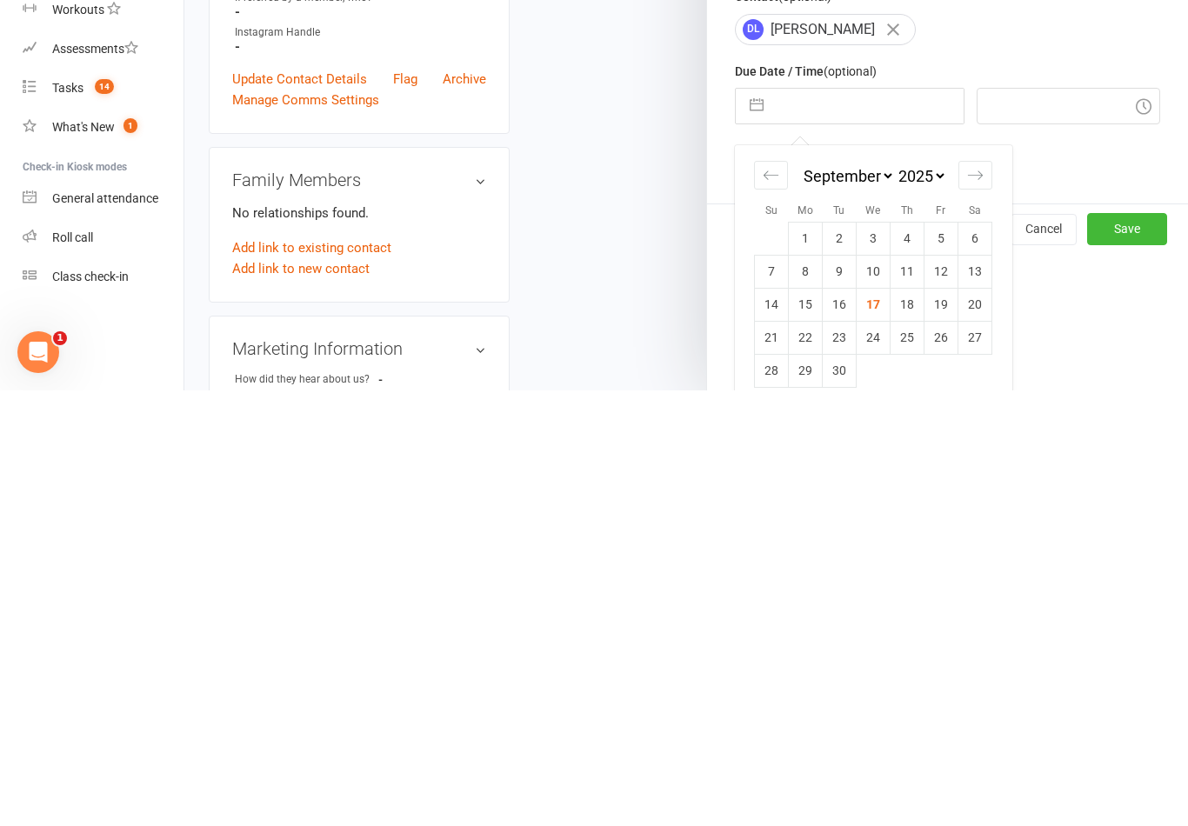
scroll to position [144, 0]
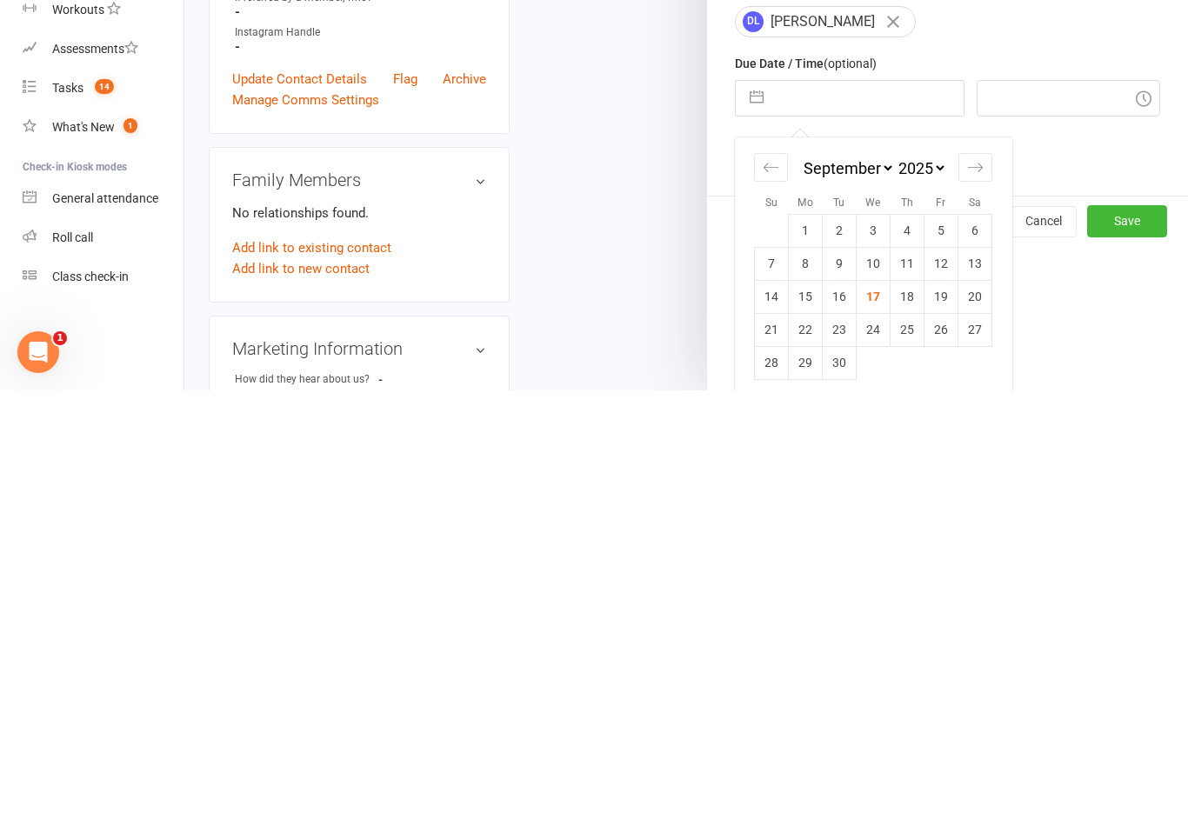
click at [807, 749] on td "22" at bounding box center [806, 765] width 34 height 33
type input "[DATE]"
type input "1:00pm"
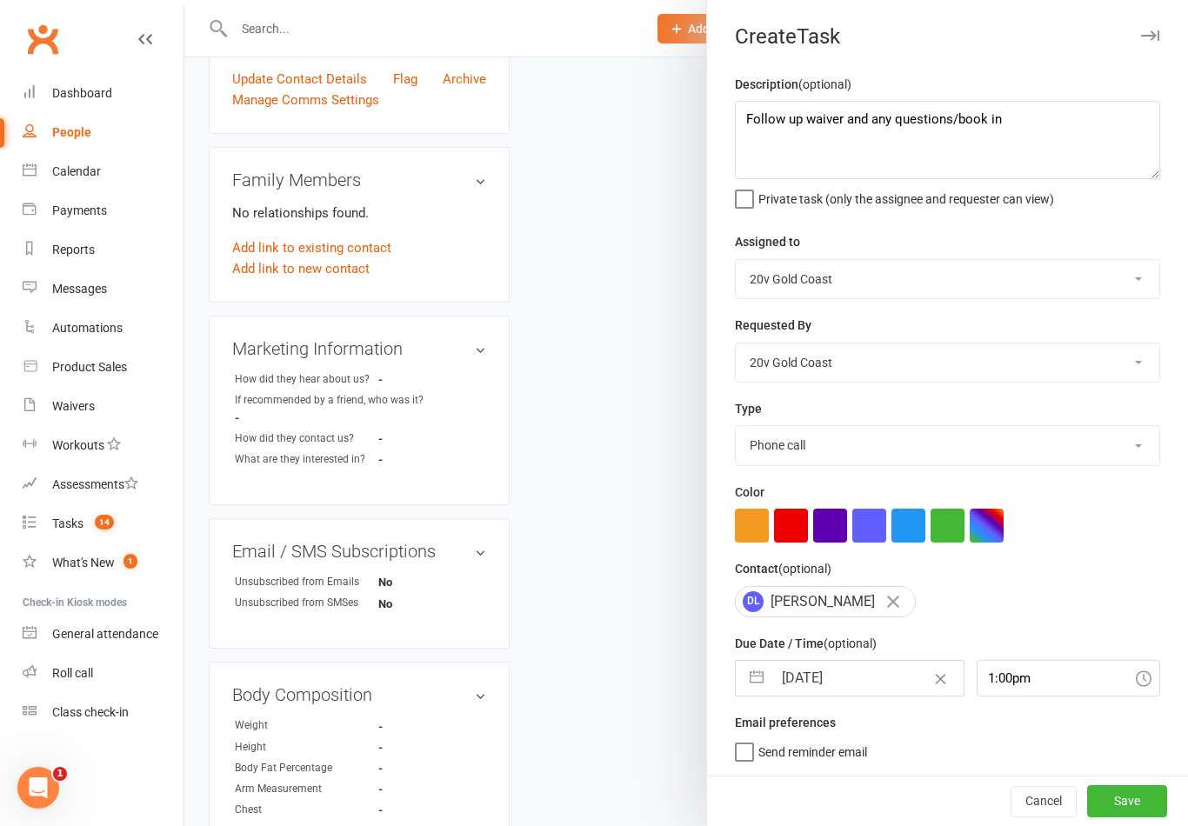
scroll to position [3, 0]
click at [1129, 799] on button "Save" at bounding box center [1127, 800] width 80 height 31
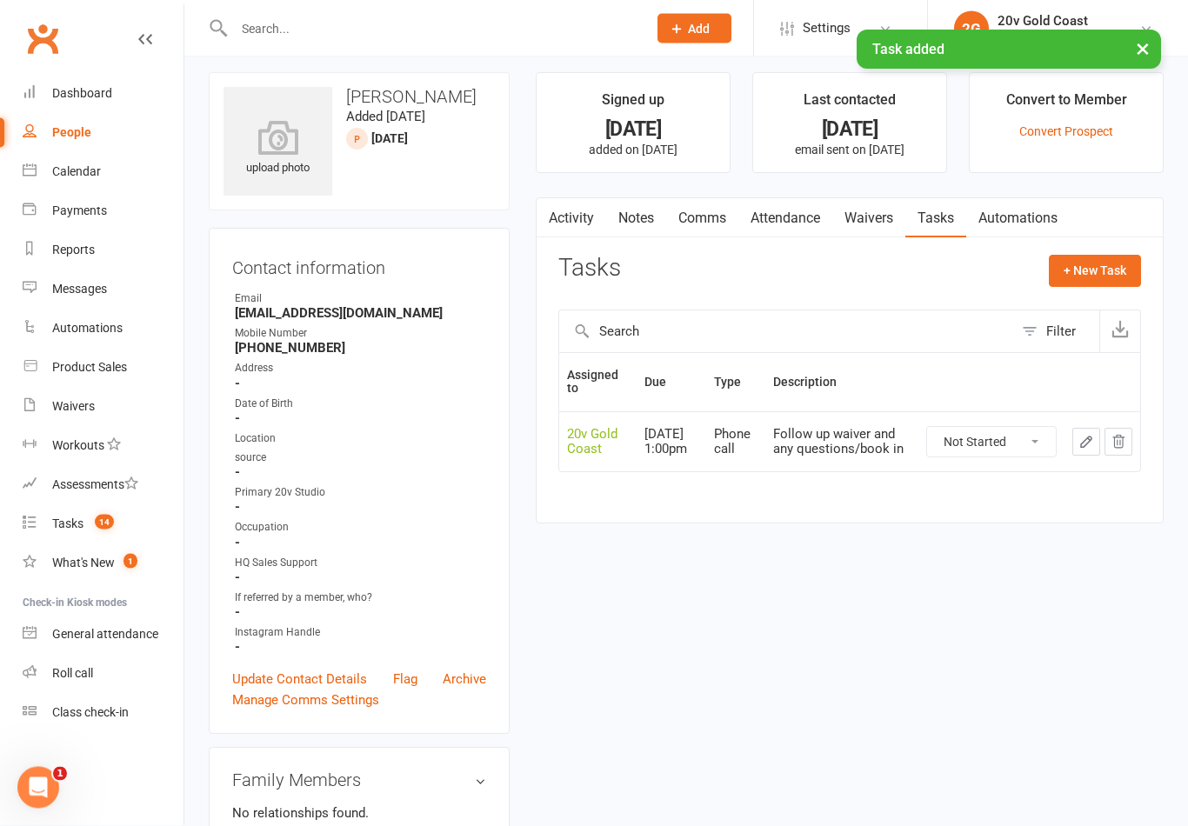
scroll to position [0, 0]
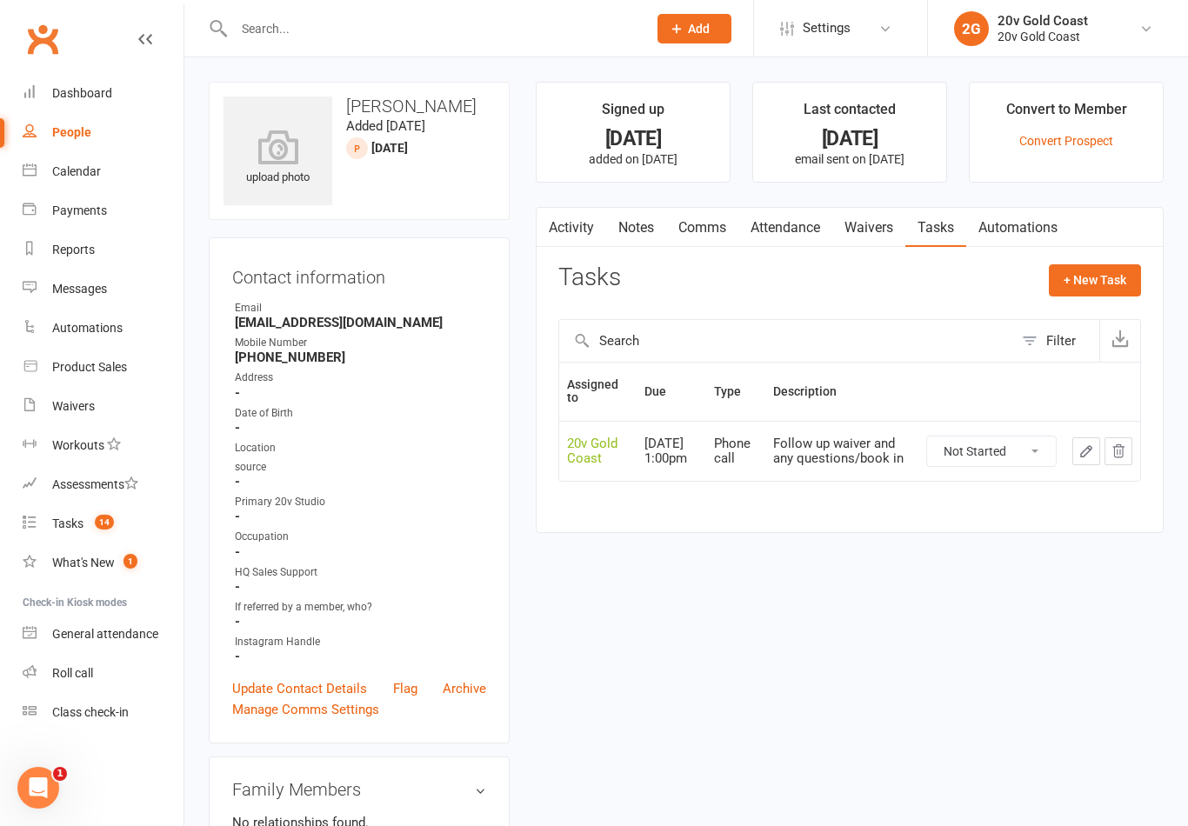
click at [876, 233] on link "Waivers" at bounding box center [868, 228] width 73 height 40
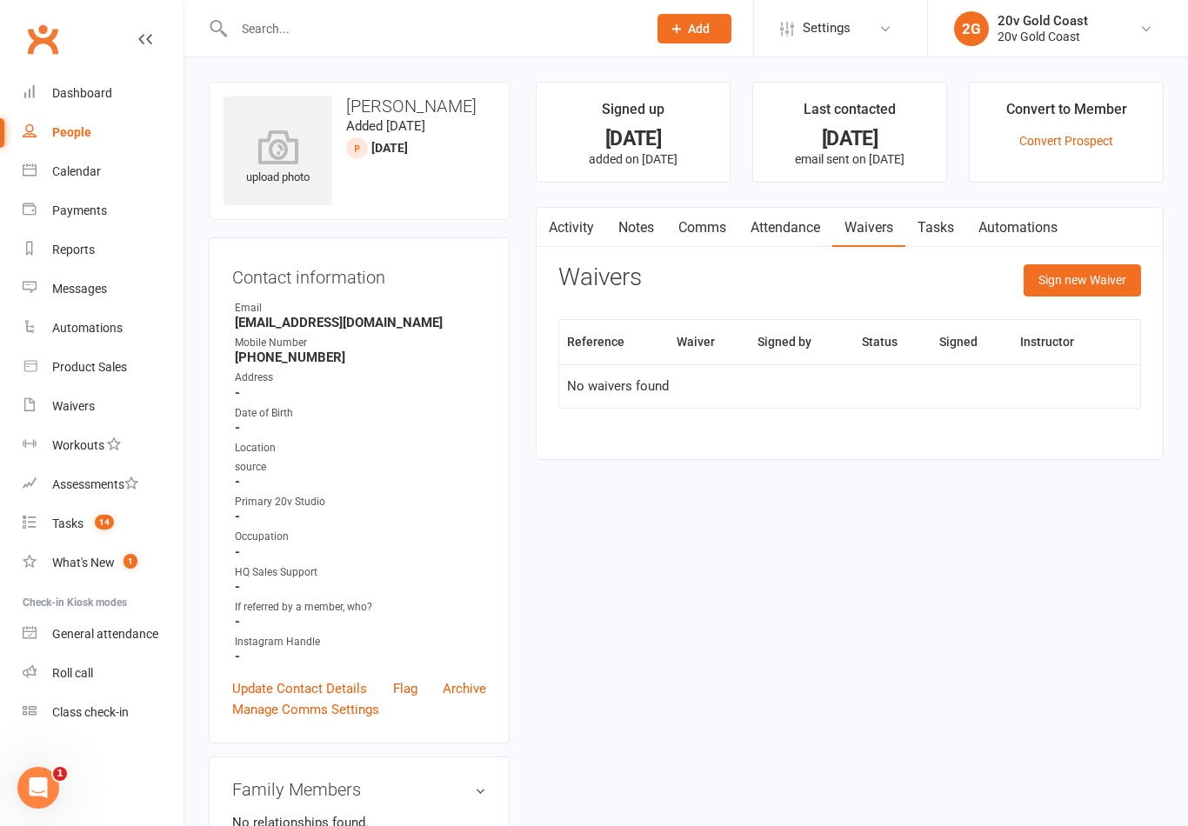
click at [1097, 278] on button "Sign new Waiver" at bounding box center [1081, 279] width 117 height 31
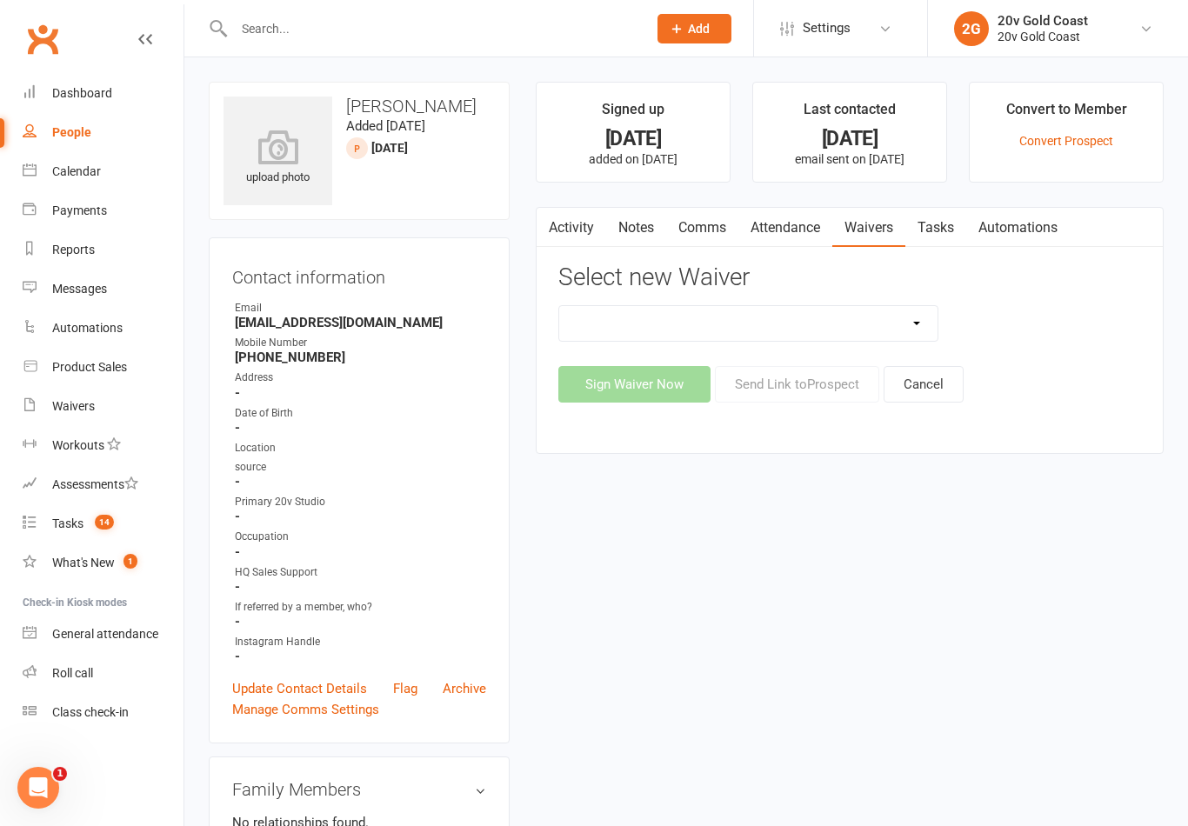
click at [912, 326] on select "20v Ambassador Program 20v [DATE] Promo 20v Pre Exercise Questionnaire Casual K…" at bounding box center [748, 323] width 378 height 35
select select "14907"
click at [828, 387] on button "Send Link to [GEOGRAPHIC_DATA]" at bounding box center [797, 384] width 164 height 37
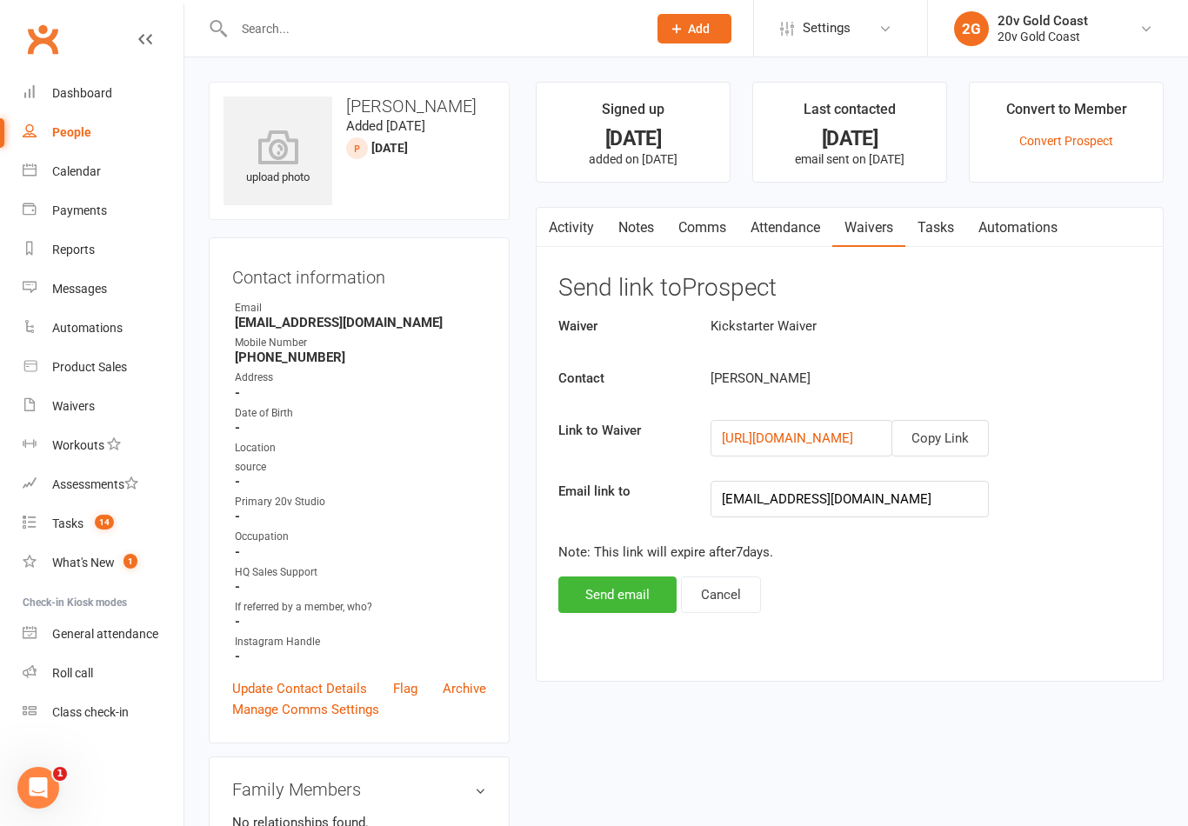
click at [955, 429] on button "Copy Link" at bounding box center [939, 438] width 97 height 37
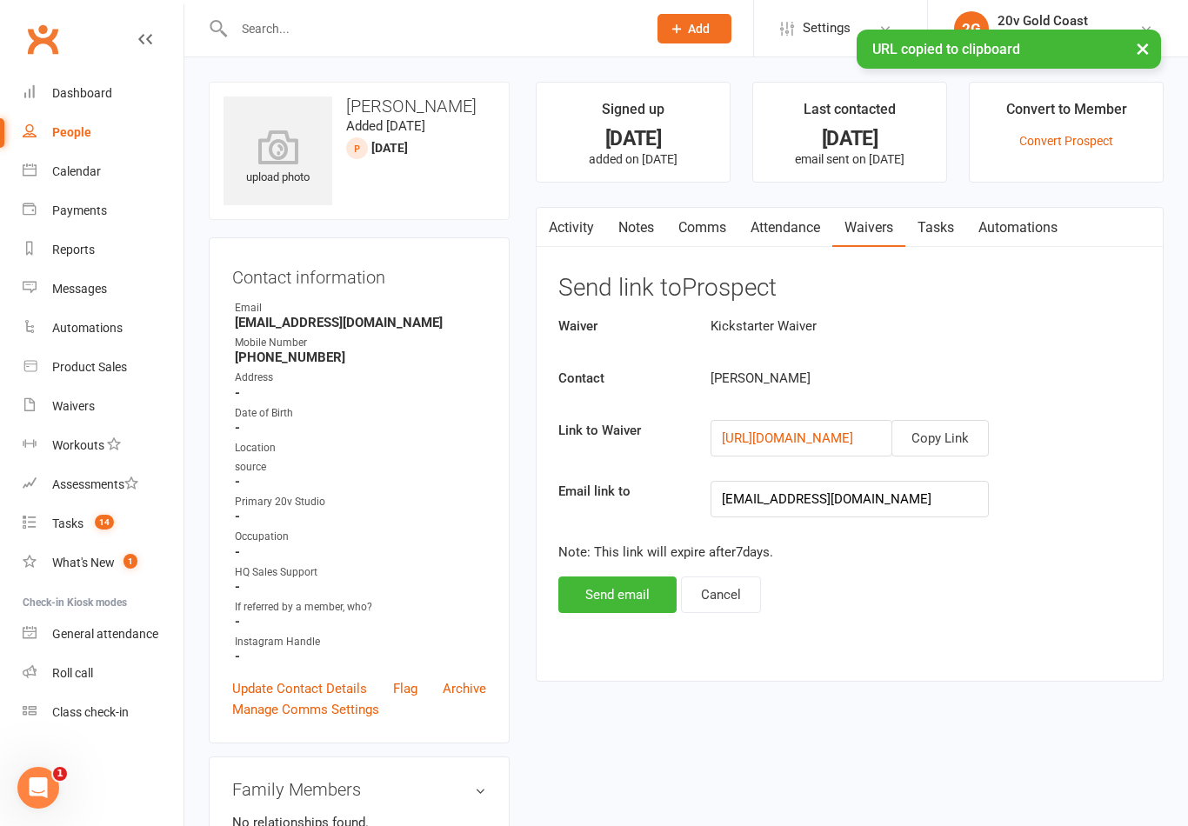
click at [716, 218] on link "Comms" at bounding box center [702, 228] width 72 height 40
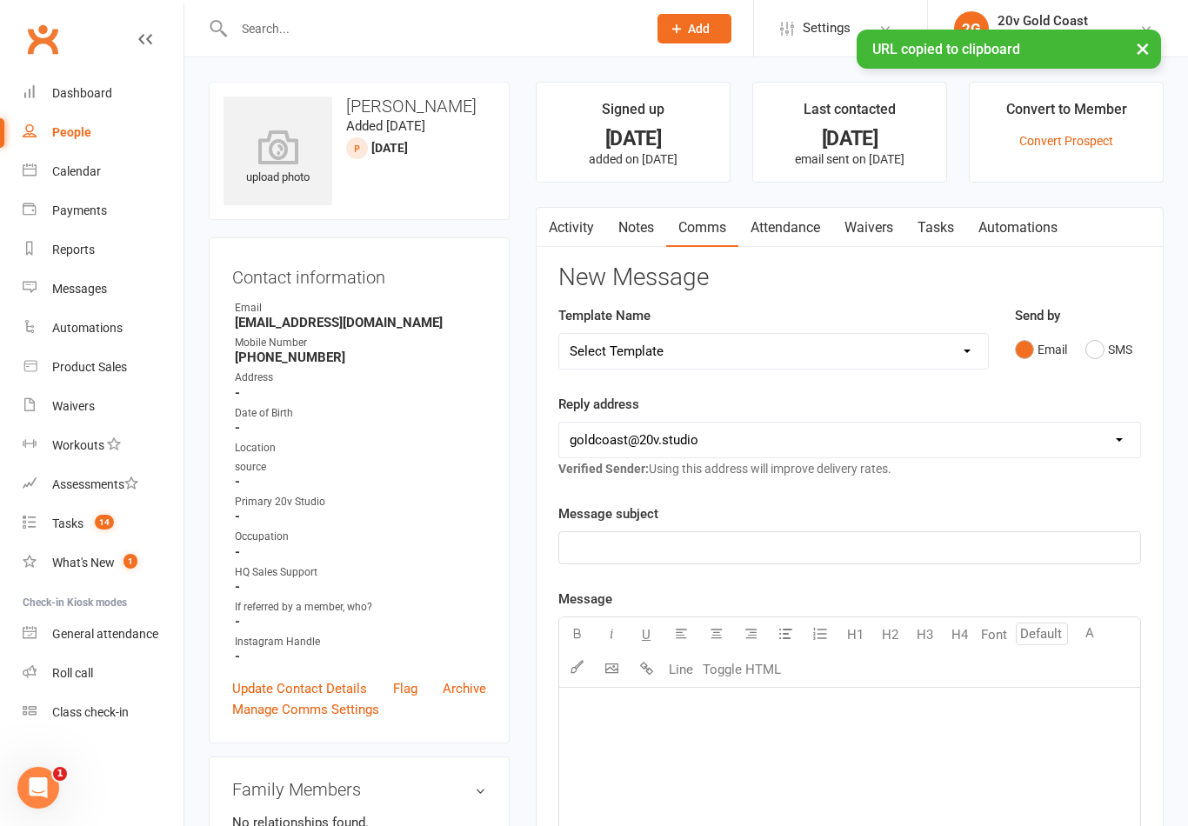
click at [1113, 357] on button "SMS" at bounding box center [1108, 349] width 47 height 33
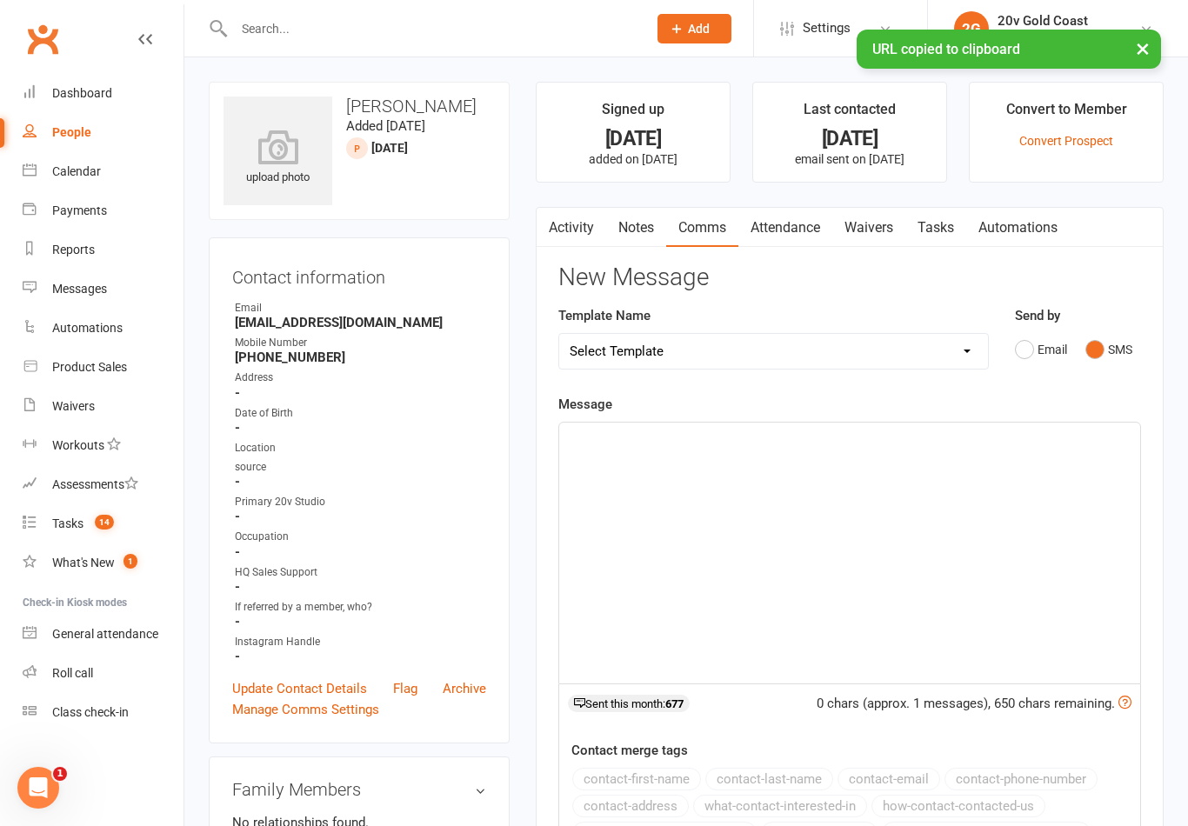
click at [967, 486] on div "﻿" at bounding box center [849, 553] width 581 height 261
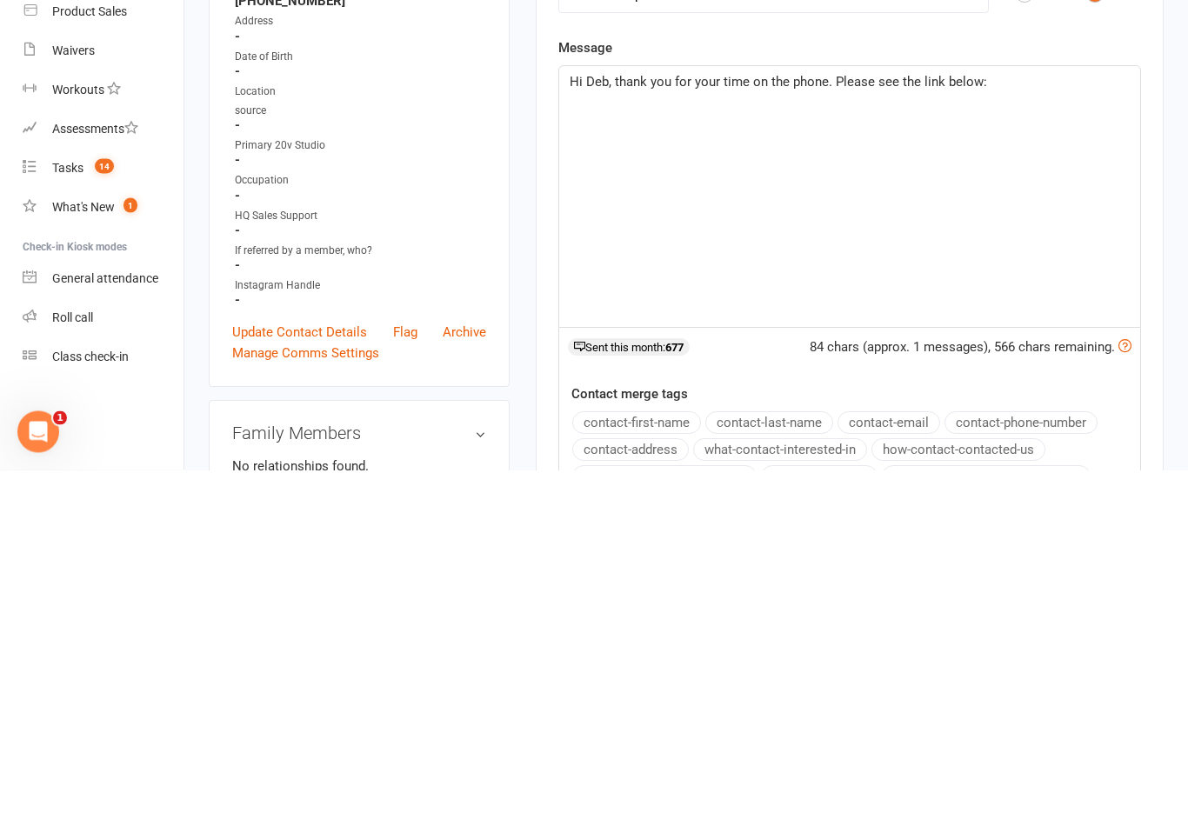
click at [606, 470] on p "﻿" at bounding box center [850, 480] width 560 height 21
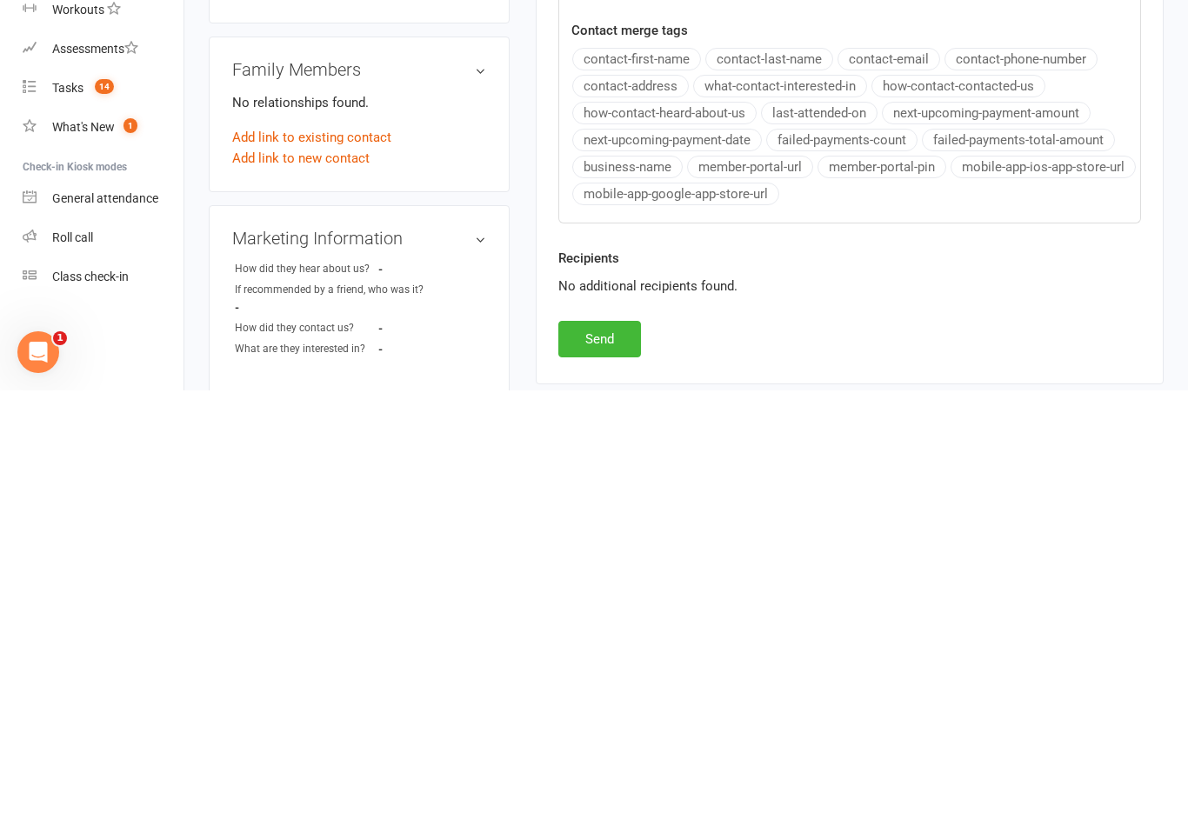
click at [622, 756] on button "Send" at bounding box center [599, 774] width 83 height 37
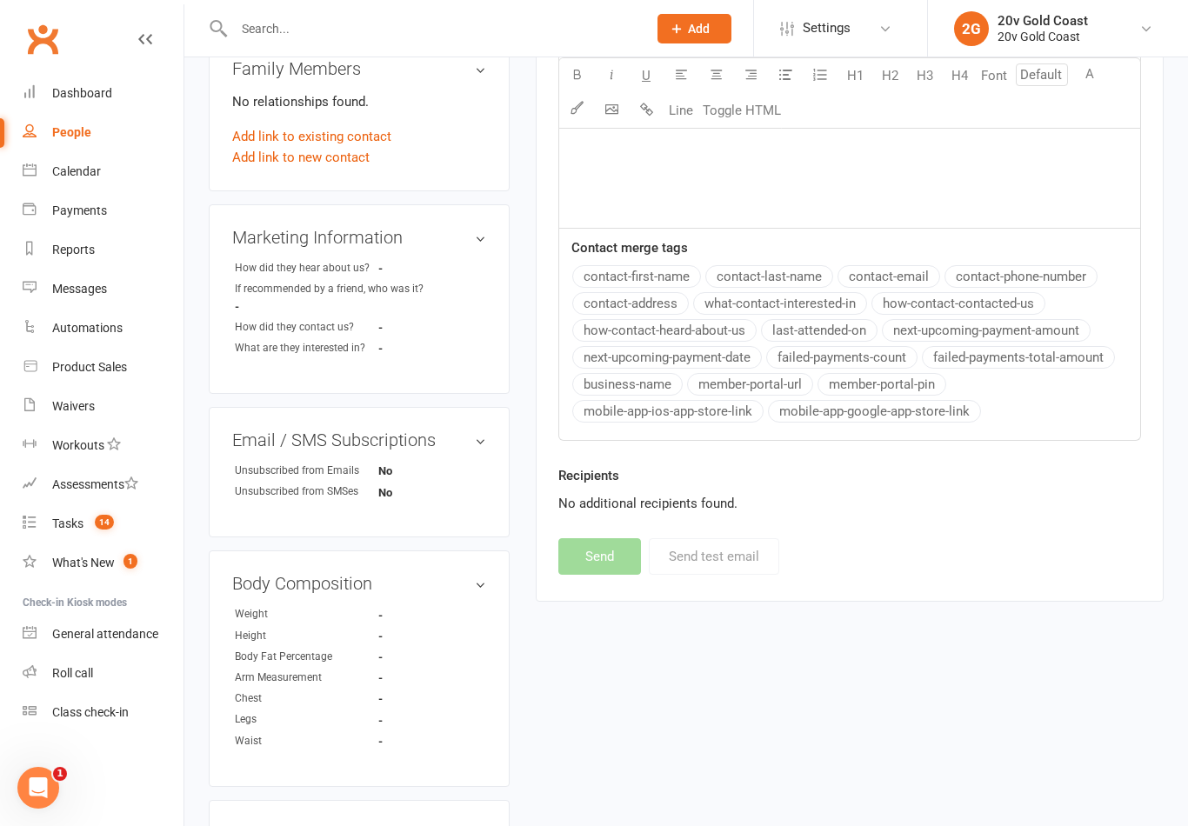
click at [120, 181] on link "Calendar" at bounding box center [103, 171] width 161 height 39
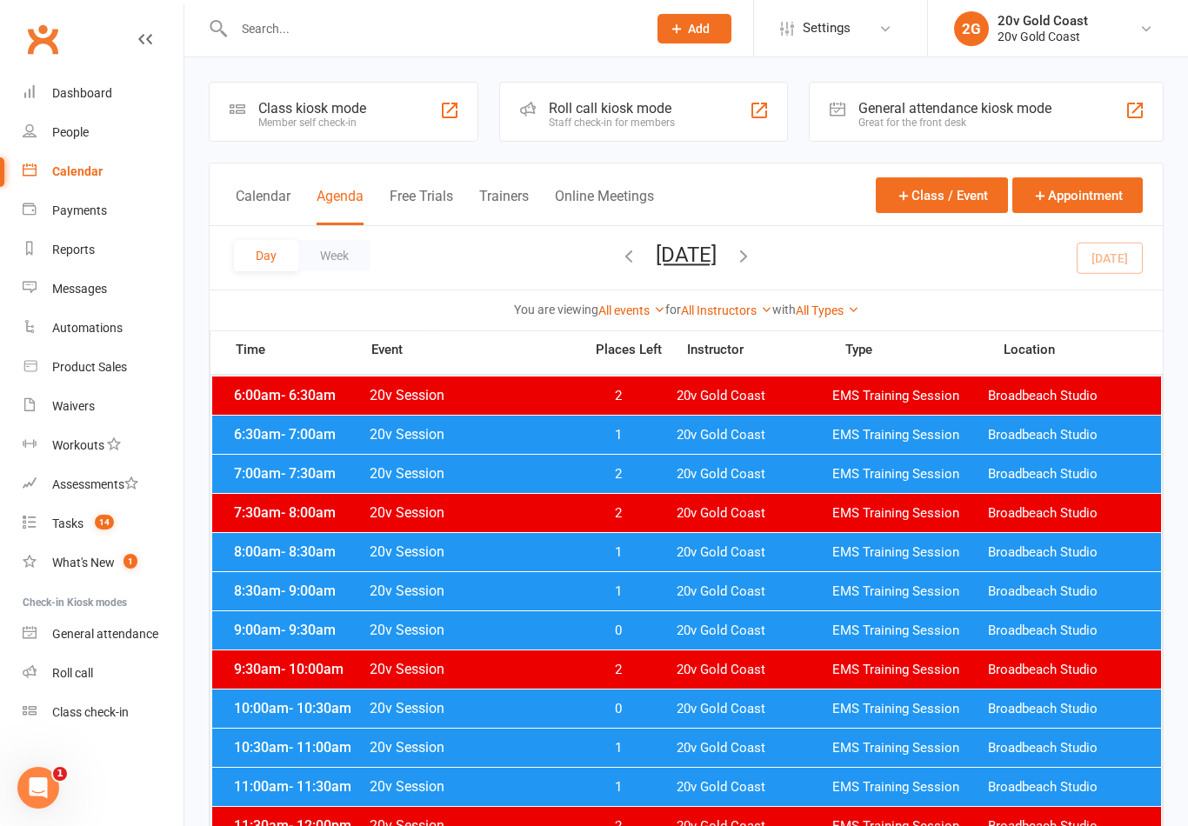
click at [97, 519] on span "14" at bounding box center [104, 522] width 19 height 15
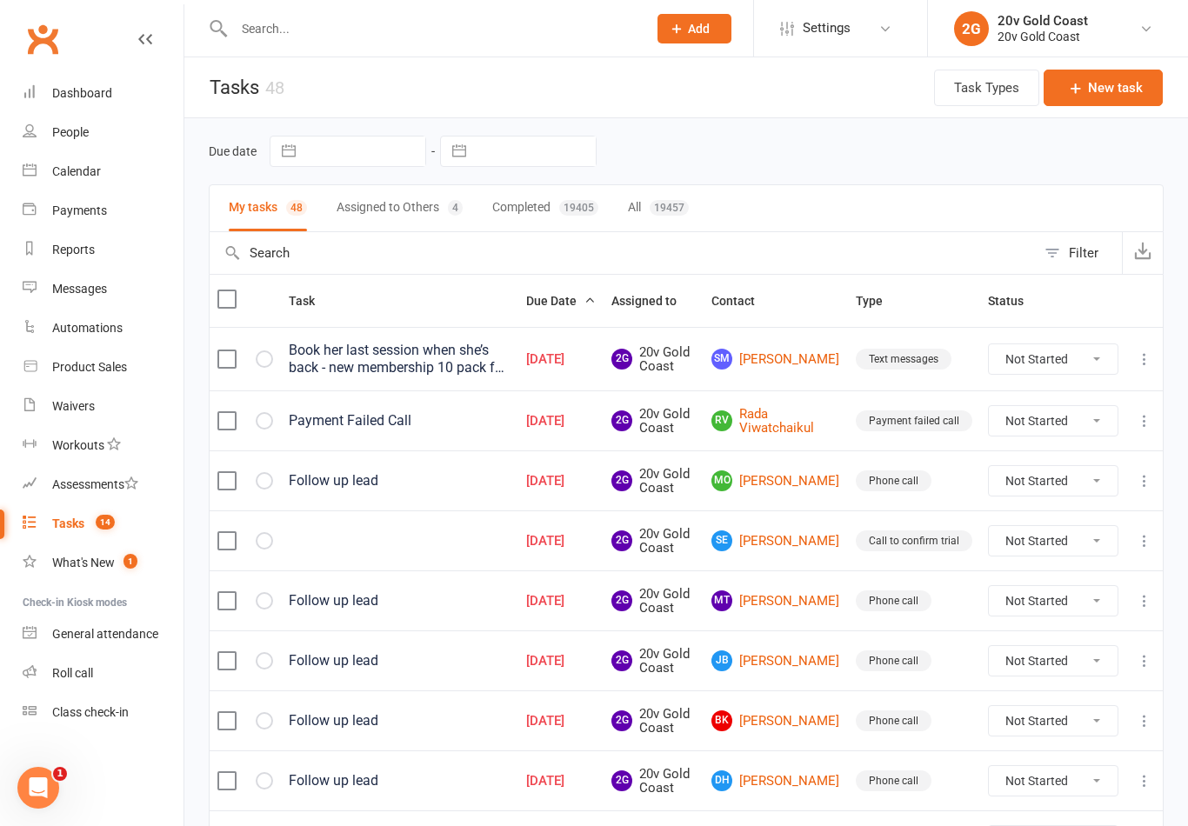
click at [821, 476] on link "MO [PERSON_NAME]" at bounding box center [775, 480] width 129 height 21
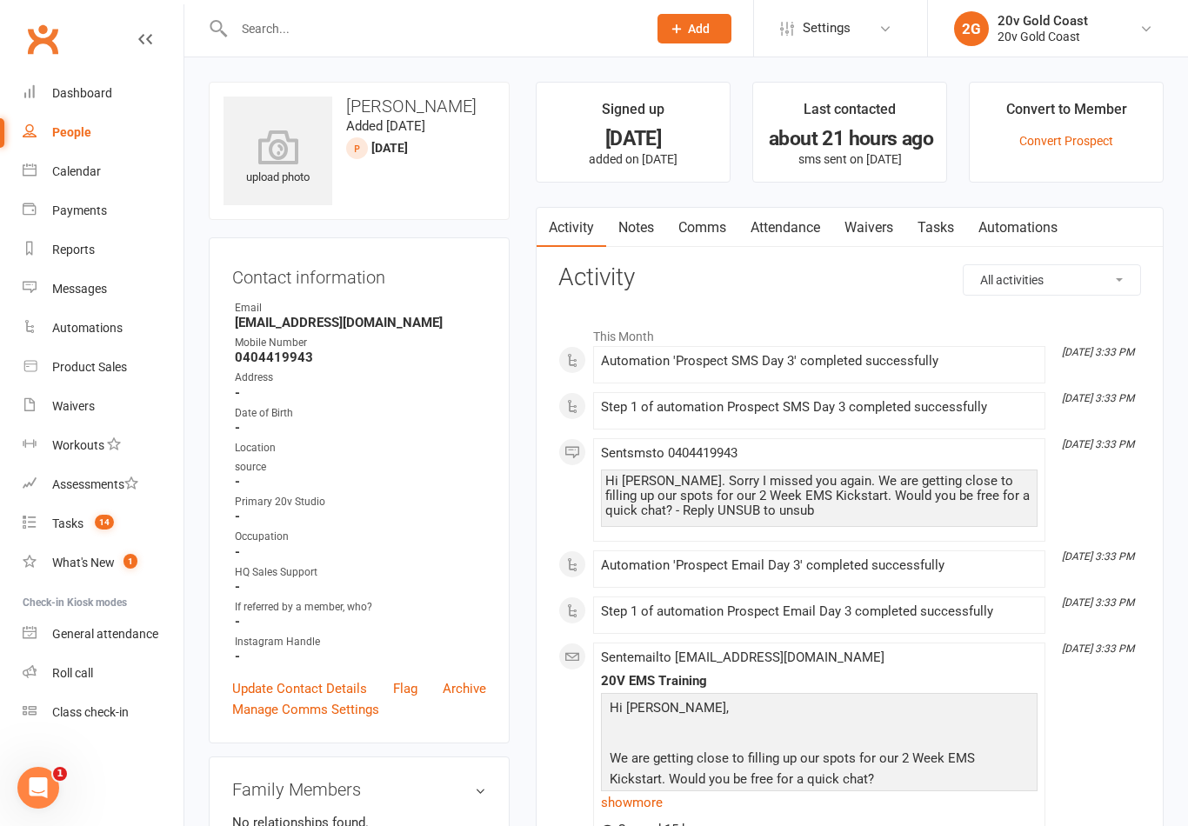
click at [642, 242] on link "Notes" at bounding box center [636, 228] width 60 height 40
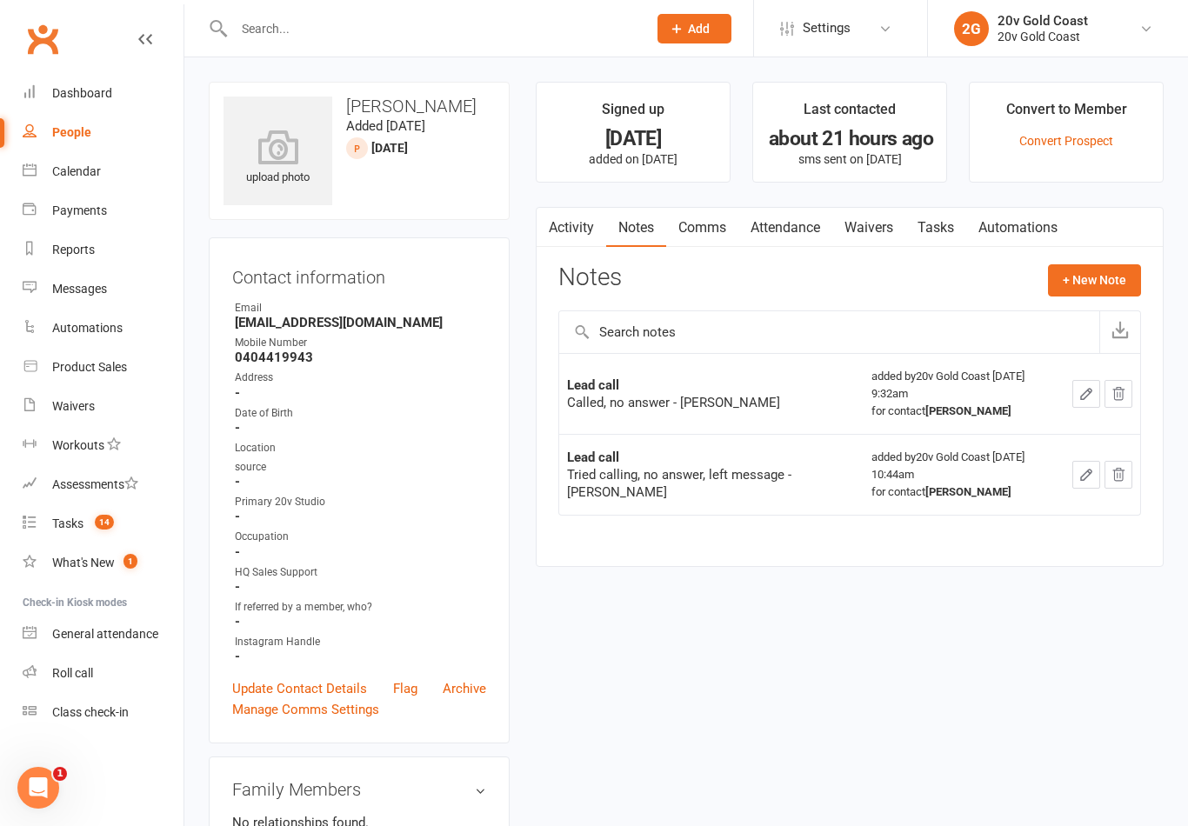
click at [1116, 278] on button "+ New Note" at bounding box center [1094, 279] width 93 height 31
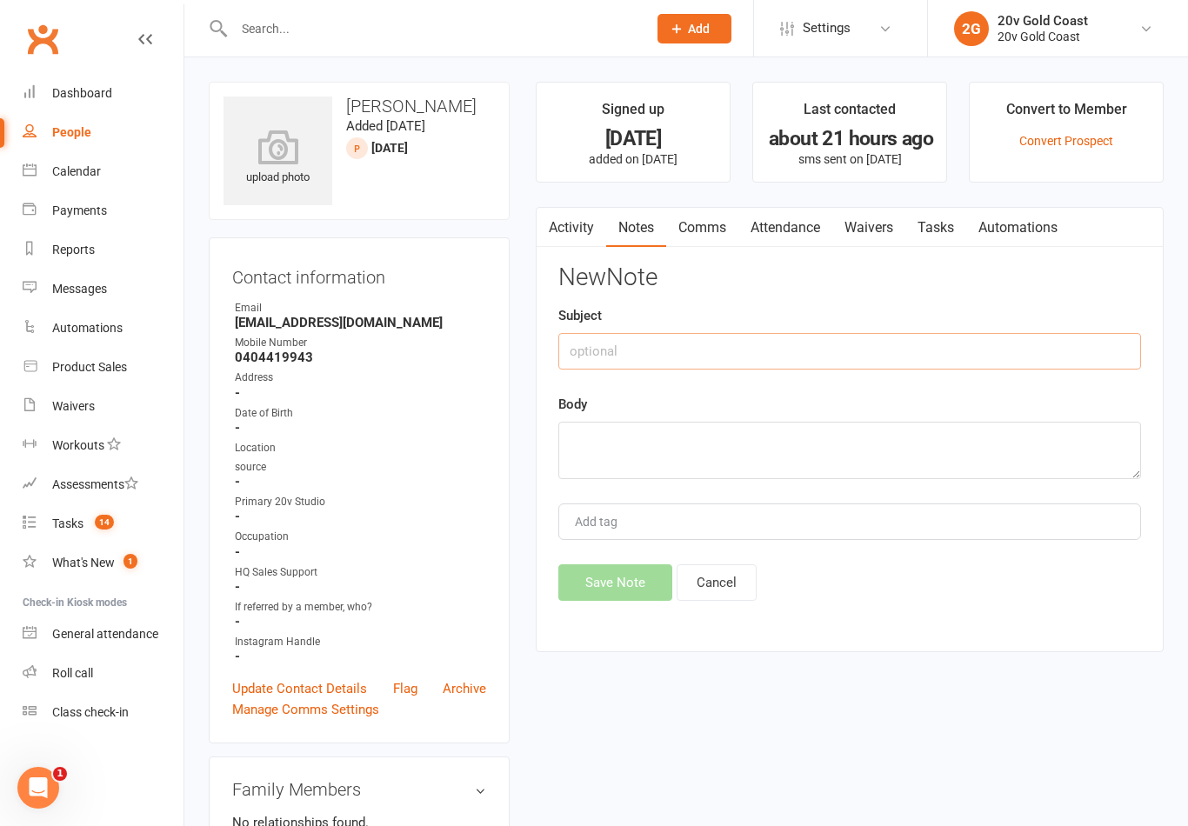
click at [942, 350] on input "text" at bounding box center [849, 351] width 583 height 37
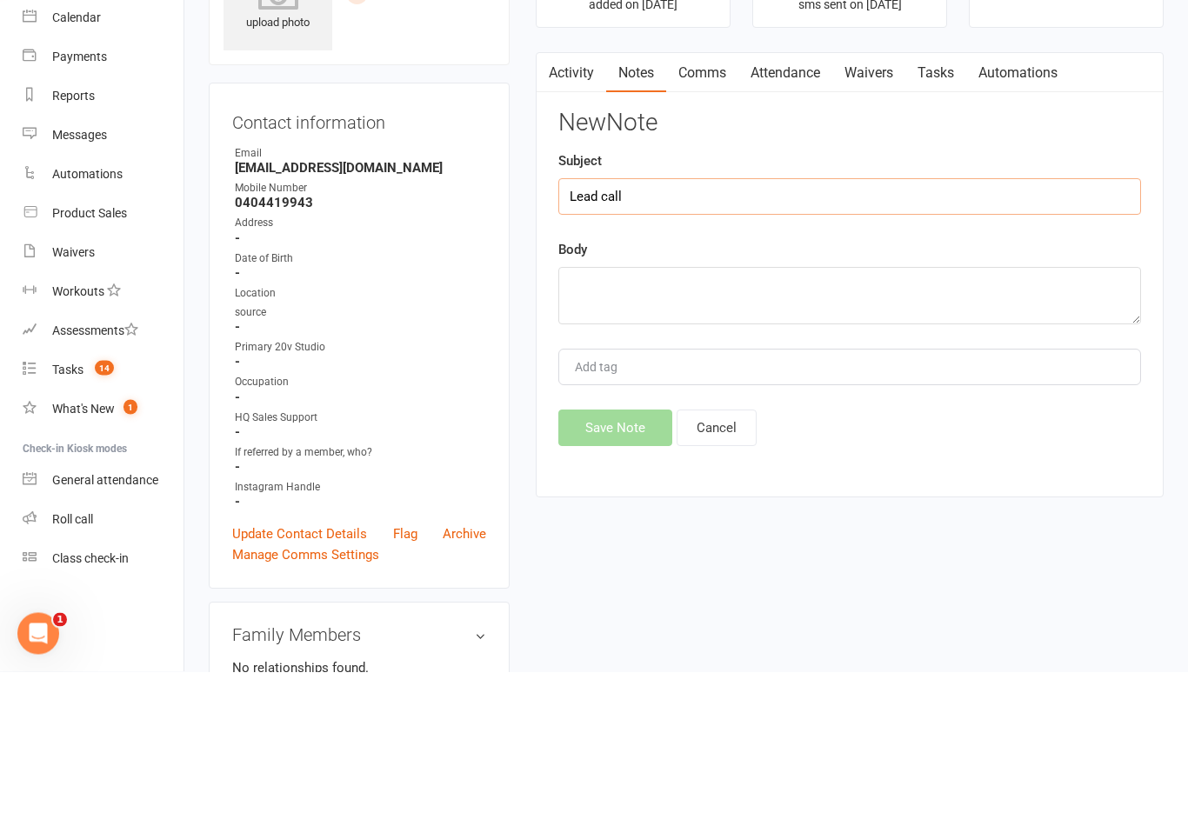
type input "Lead call"
click at [887, 422] on textarea at bounding box center [849, 450] width 583 height 57
type textarea "Tried calling, no answer - [PERSON_NAME]"
click at [995, 394] on div "Body Tried calling, no answer - [PERSON_NAME]" at bounding box center [849, 436] width 583 height 85
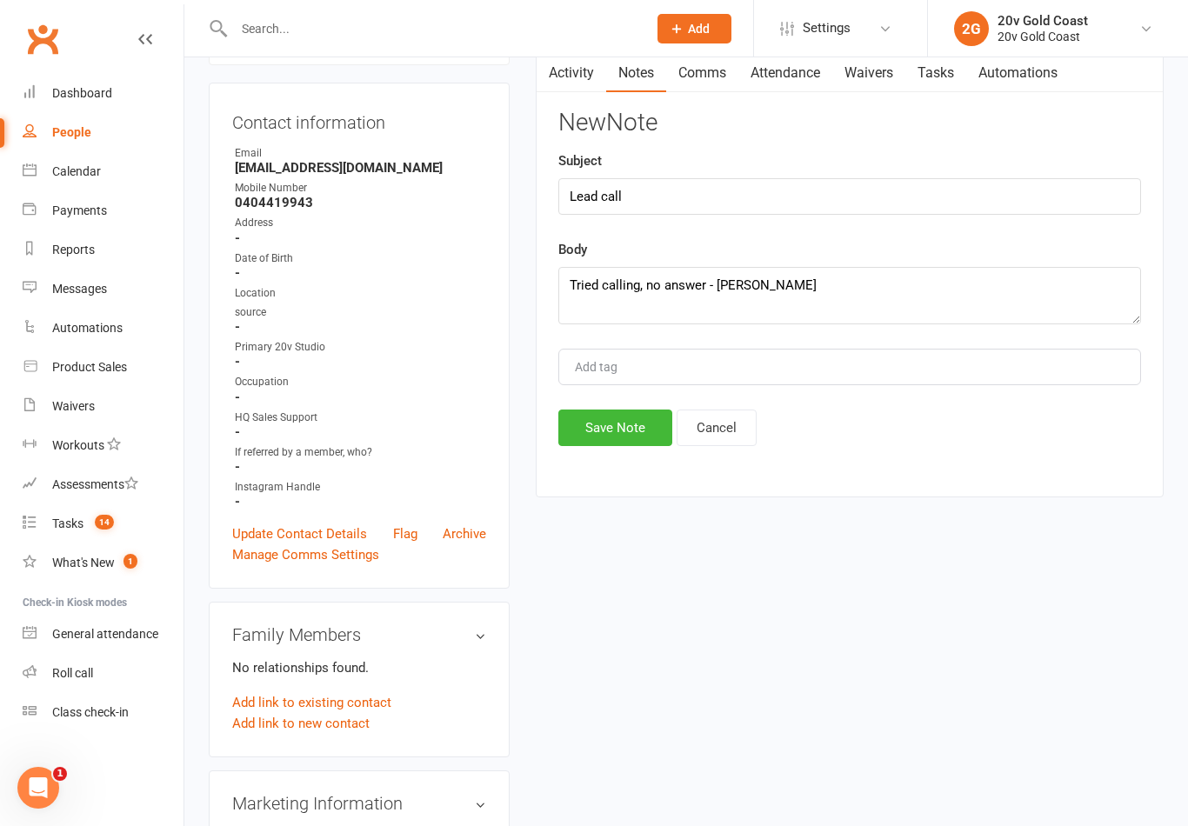
click at [634, 422] on button "Save Note" at bounding box center [615, 428] width 114 height 37
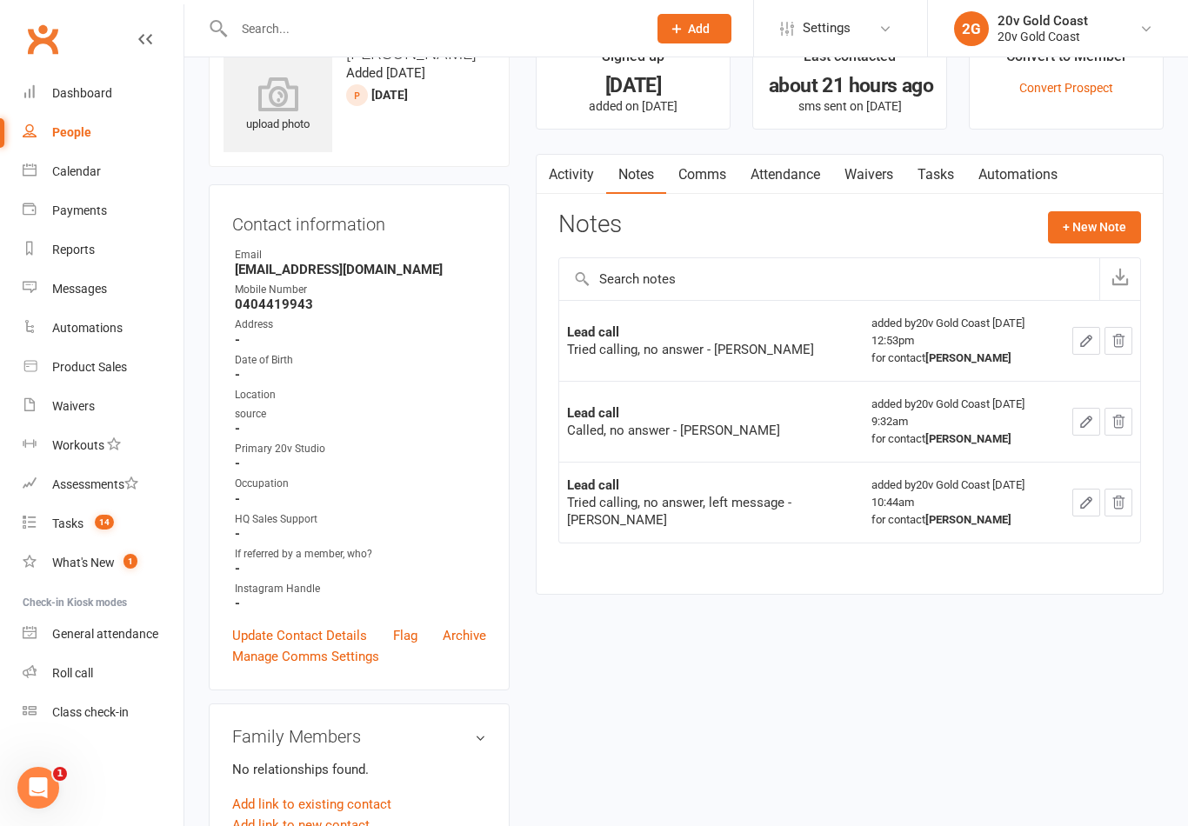
scroll to position [0, 0]
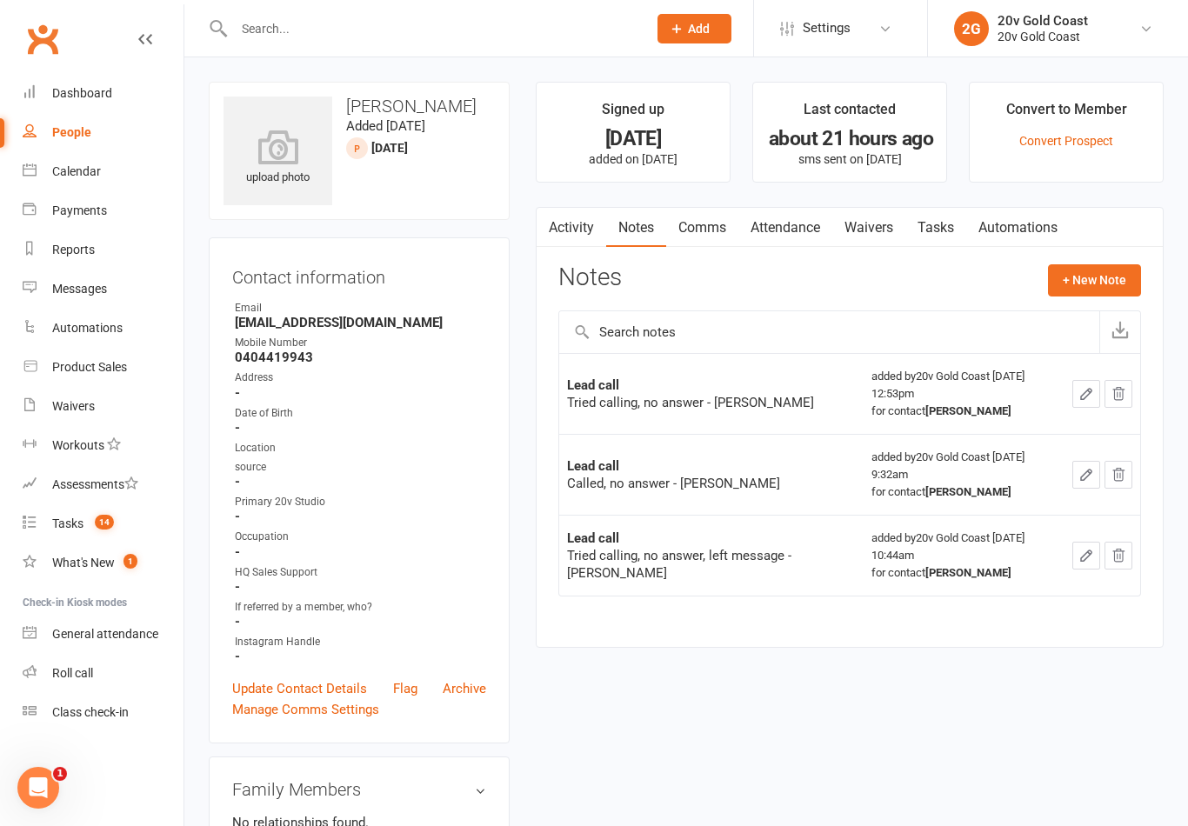
click at [951, 225] on link "Tasks" at bounding box center [935, 228] width 61 height 40
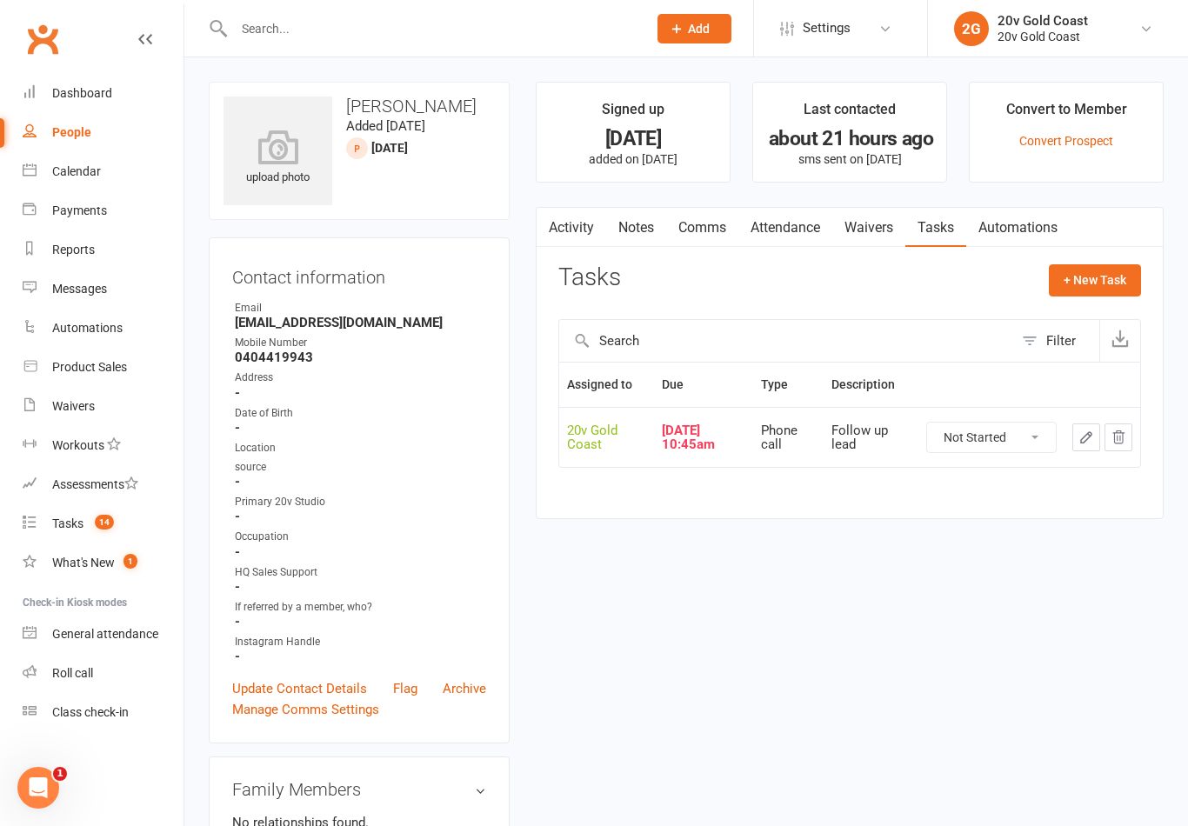
click at [1014, 444] on select "Not Started In Progress Waiting Complete" at bounding box center [991, 438] width 129 height 30
select select "unstarted"
click at [1109, 285] on button "+ New Task" at bounding box center [1095, 279] width 92 height 31
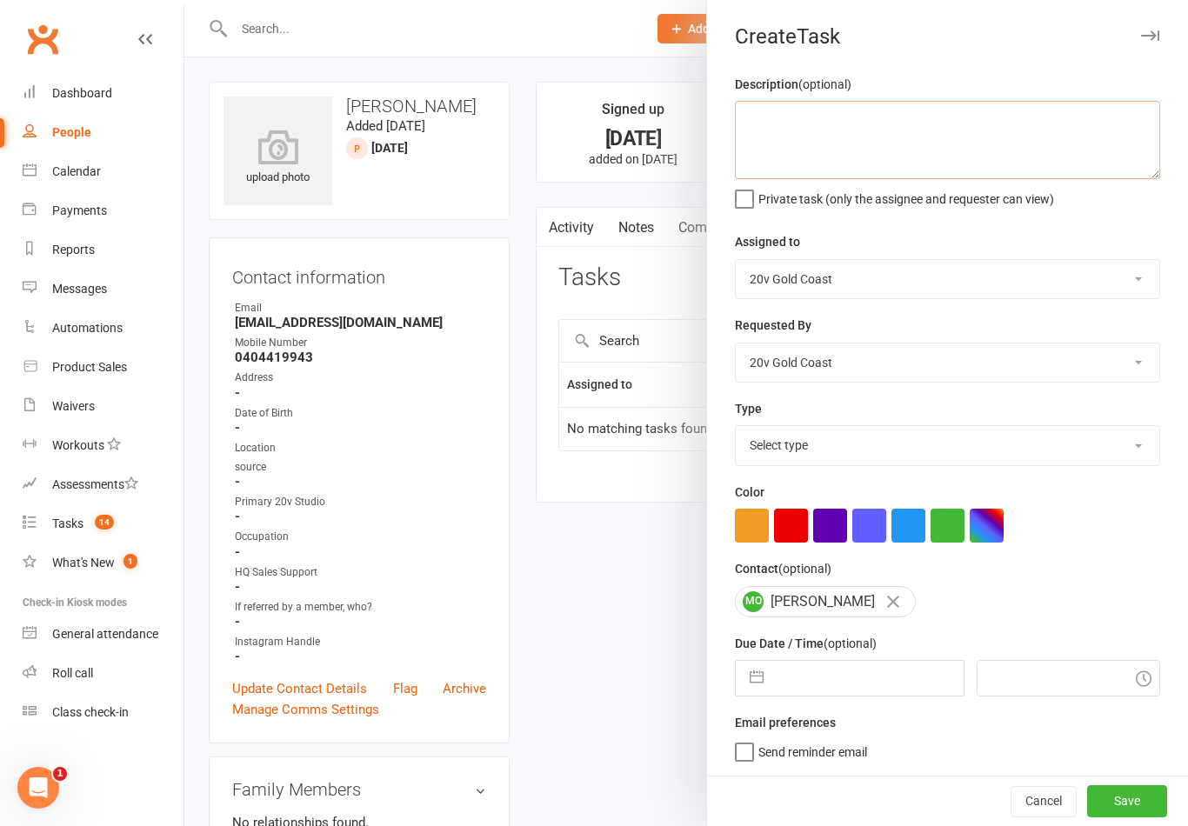
click at [991, 134] on textarea at bounding box center [947, 140] width 425 height 78
type textarea "Follow up lead"
click at [1081, 235] on div "Assigned to 20v Gold Coast 20v HQ [PERSON_NAME] [PERSON_NAME] [PERSON_NAME] [PE…" at bounding box center [947, 265] width 425 height 68
click at [1011, 430] on select "Select type Call to confirm trial Cancel down Cancel down [PERSON_NAME] and [PE…" at bounding box center [947, 445] width 423 height 38
select select "22375"
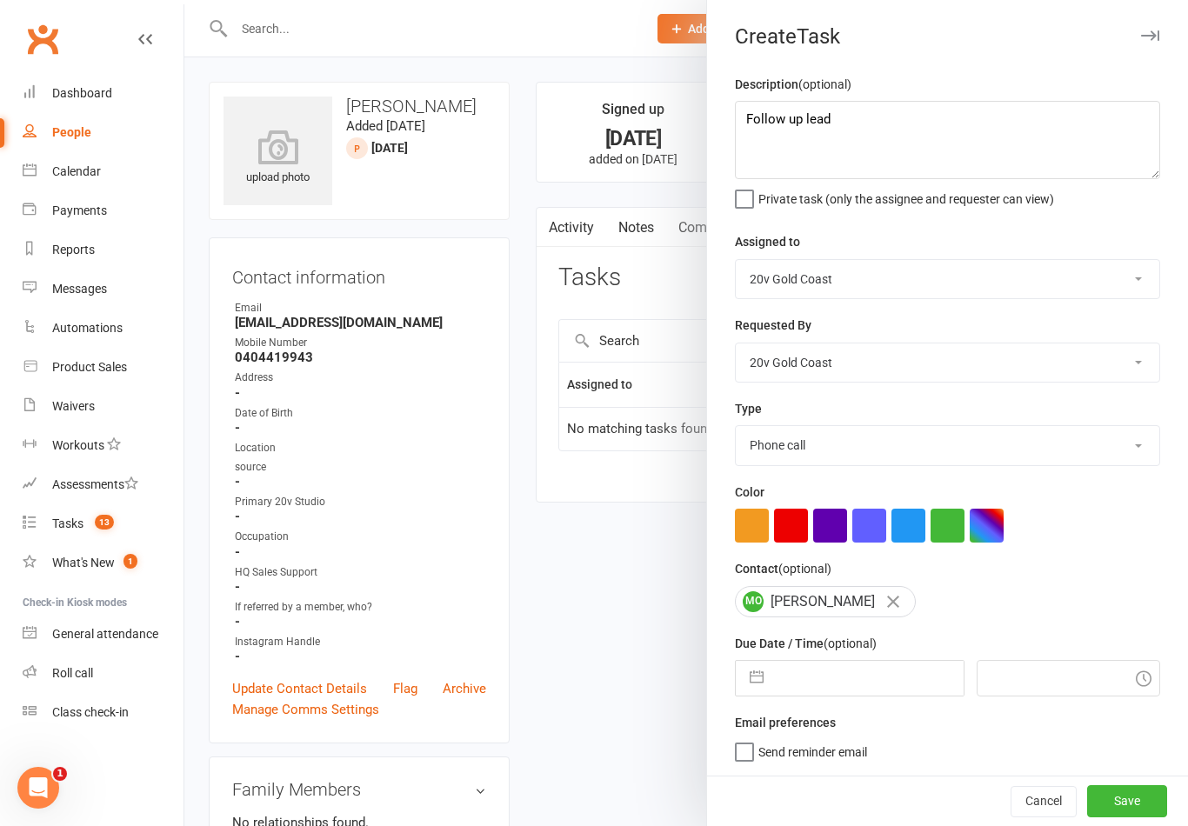
click at [867, 696] on input "text" at bounding box center [867, 678] width 190 height 35
select select "7"
select select "2025"
select select "8"
select select "2025"
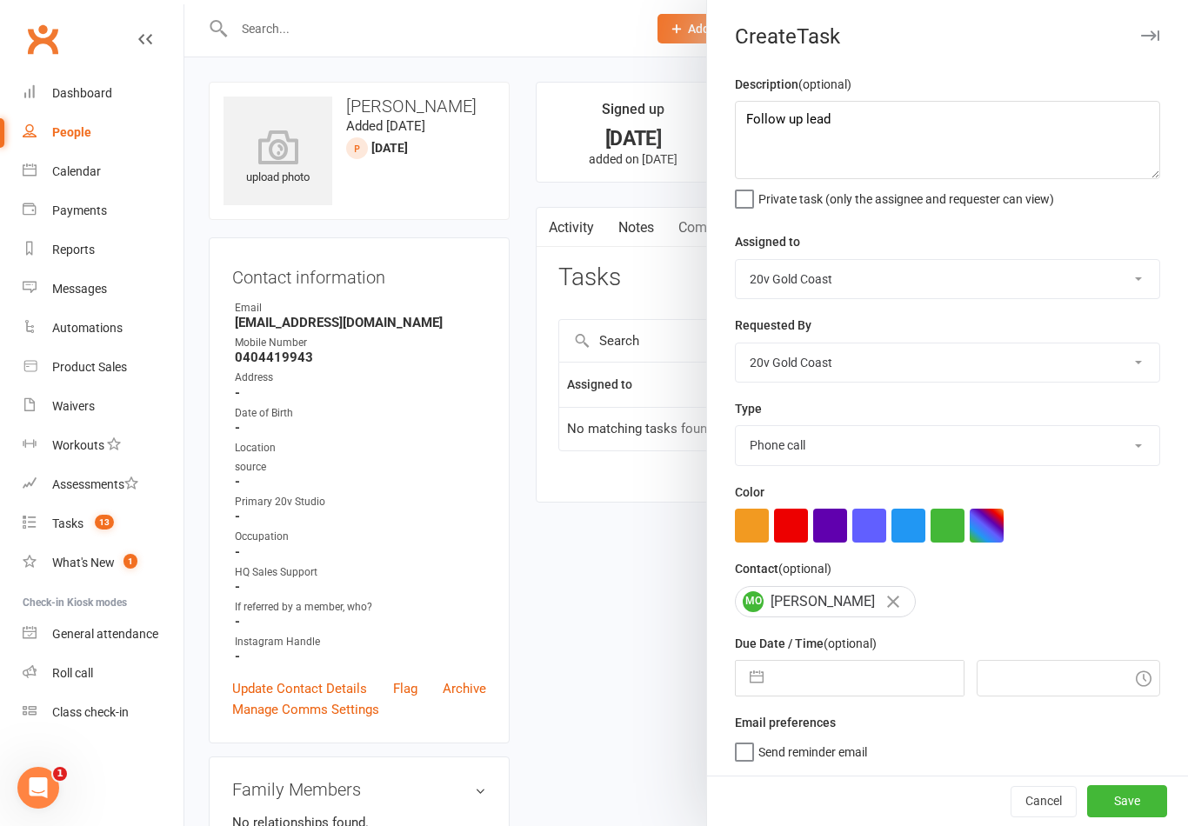
select select "9"
select select "2025"
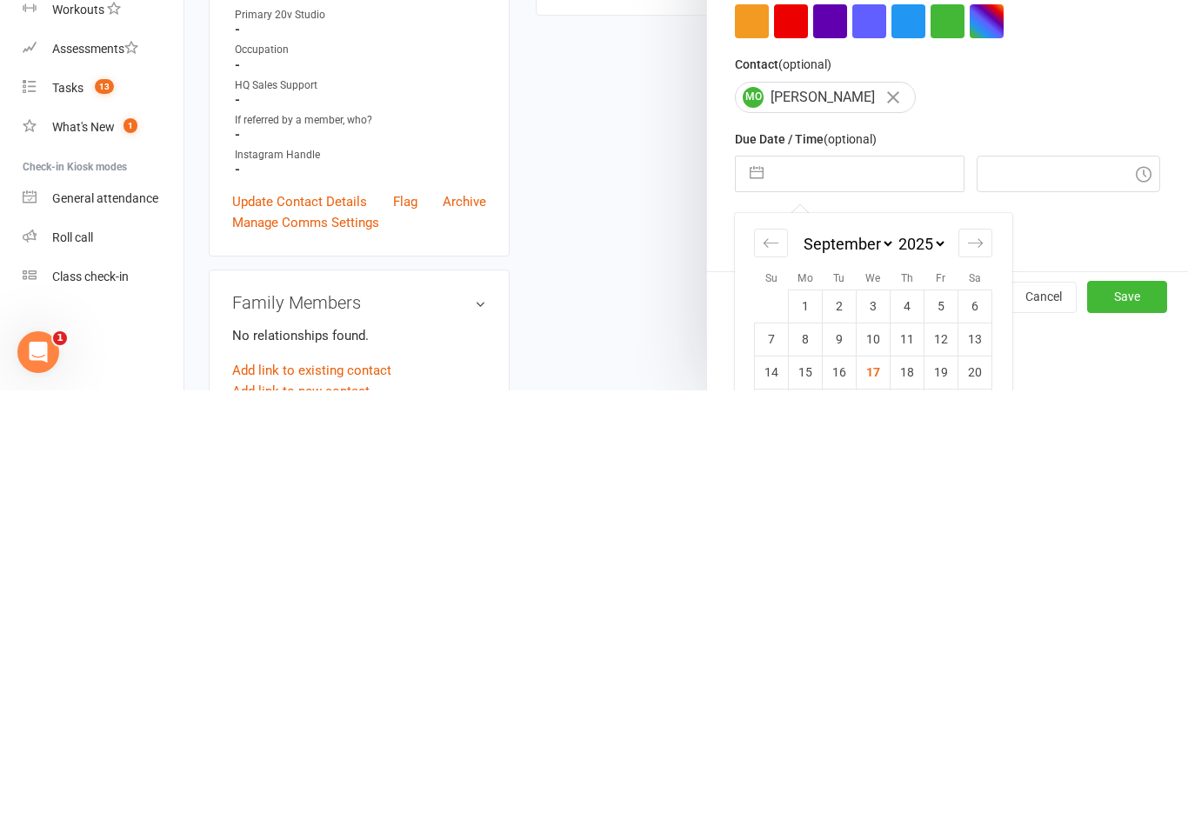
scroll to position [76, 0]
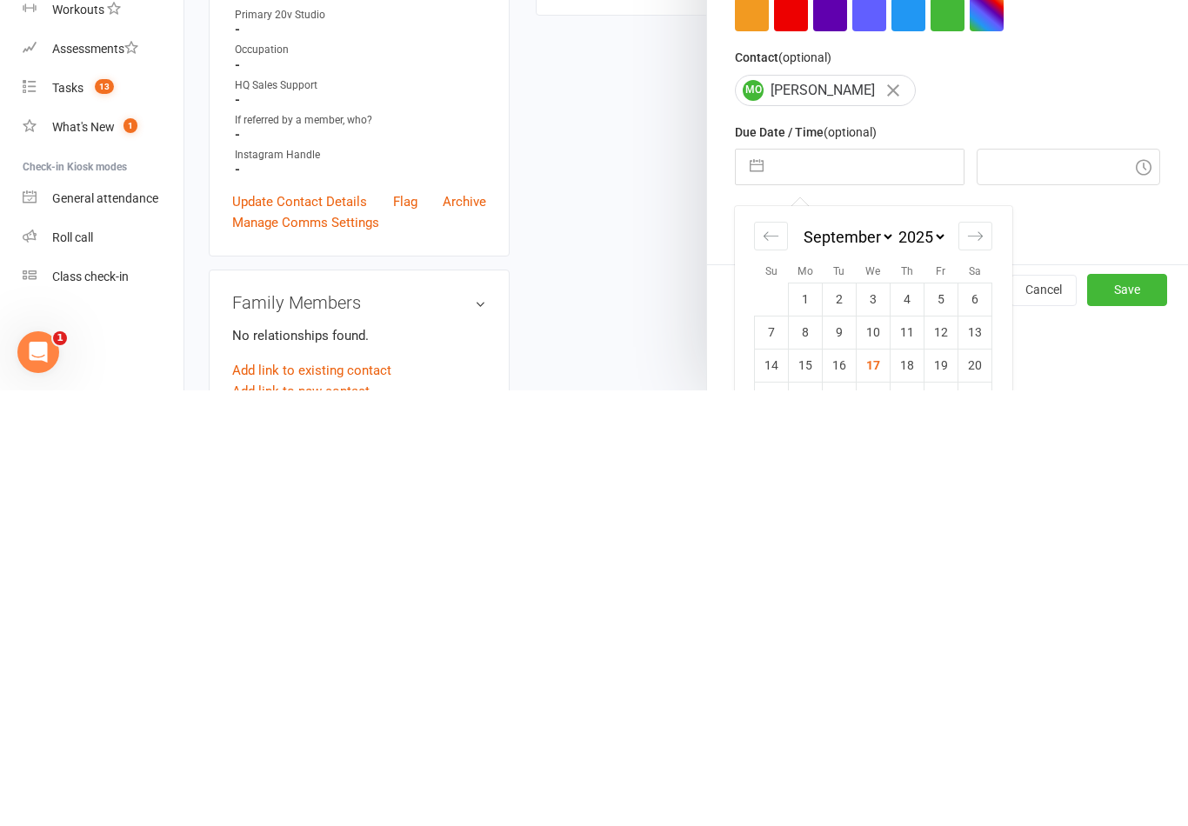
click at [918, 784] on td "18" at bounding box center [907, 800] width 34 height 33
type input "[DATE]"
type input "1:00pm"
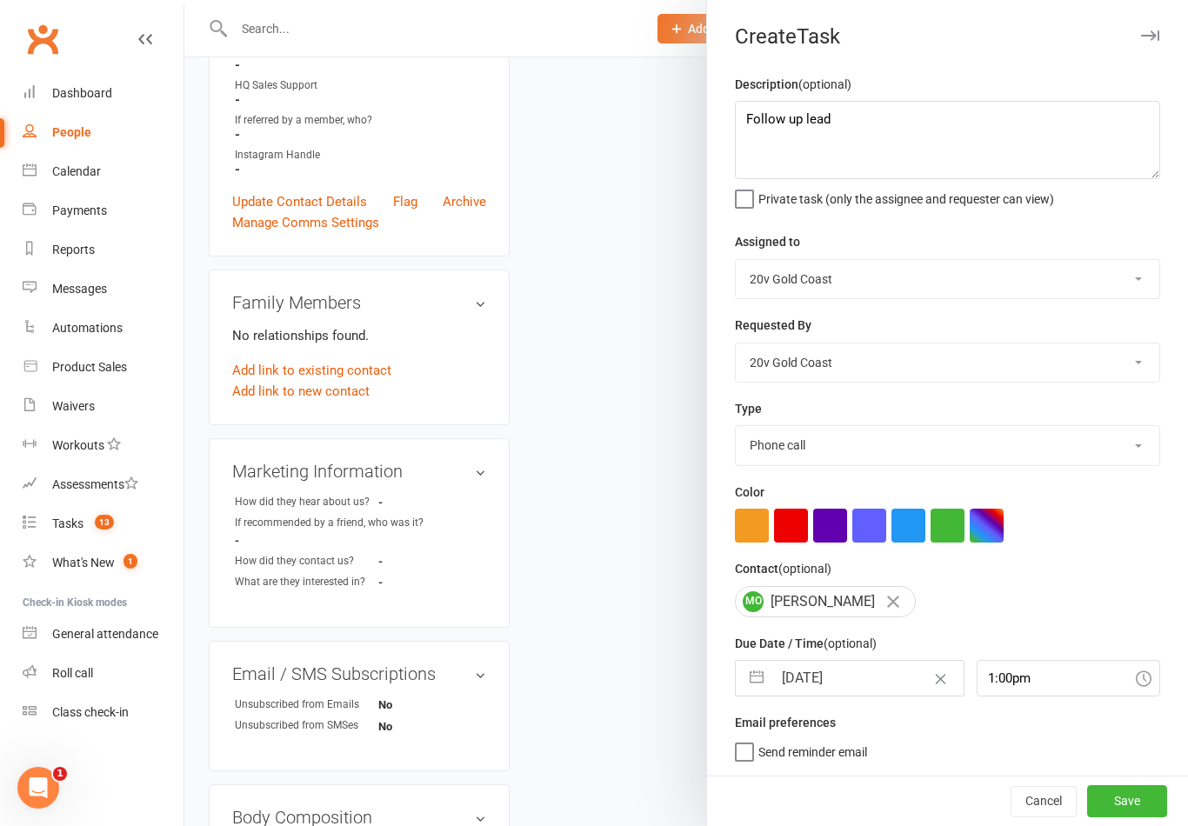
scroll to position [3, 0]
click at [1138, 776] on div "Cancel Save" at bounding box center [947, 801] width 481 height 50
click at [1133, 802] on button "Save" at bounding box center [1127, 800] width 80 height 31
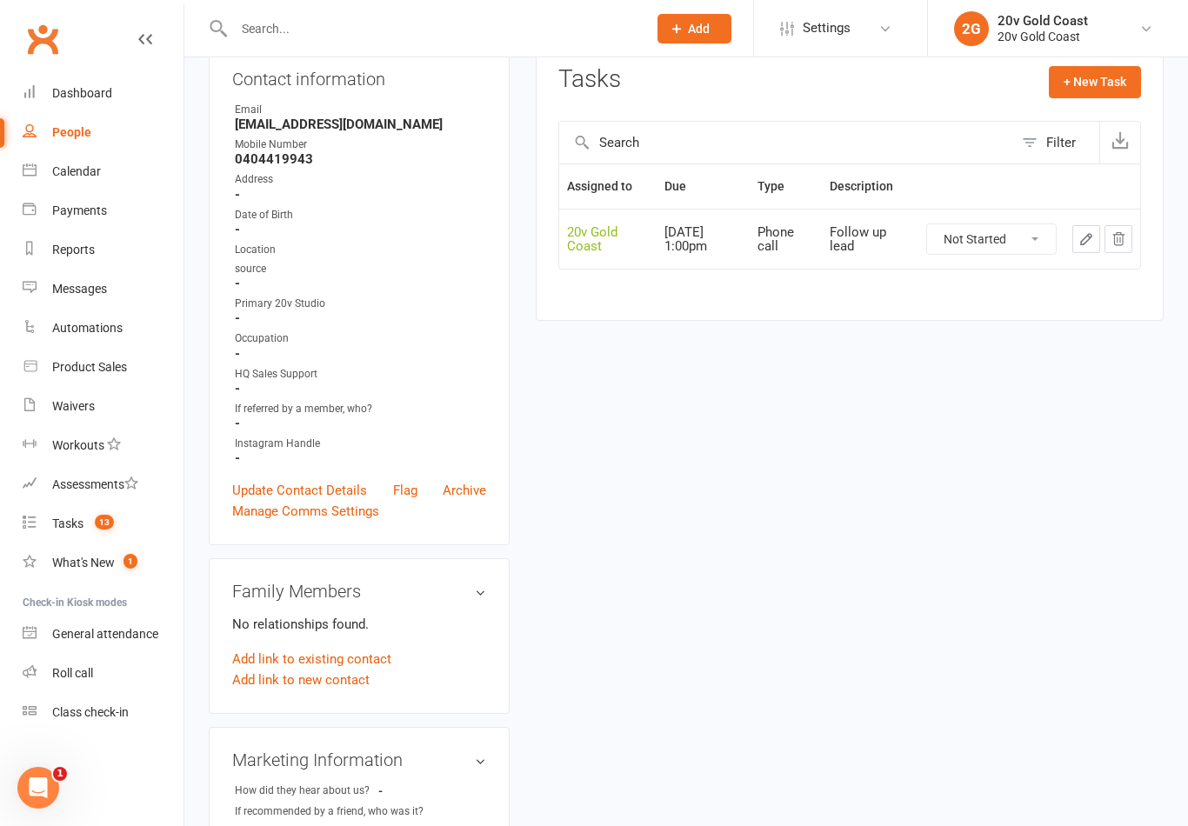
scroll to position [199, 0]
click at [92, 531] on link "Tasks 13" at bounding box center [103, 523] width 161 height 39
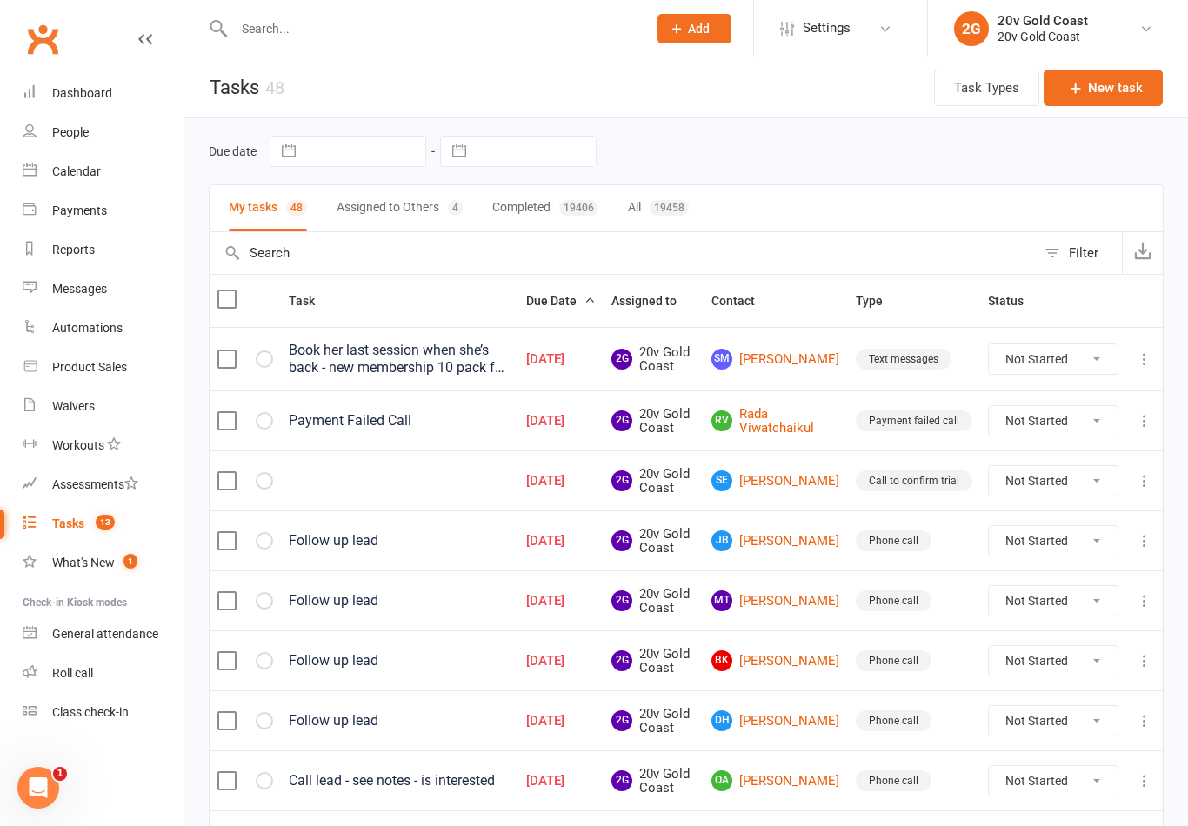
click at [808, 419] on link "[PERSON_NAME] Viwatchaikul" at bounding box center [775, 421] width 129 height 29
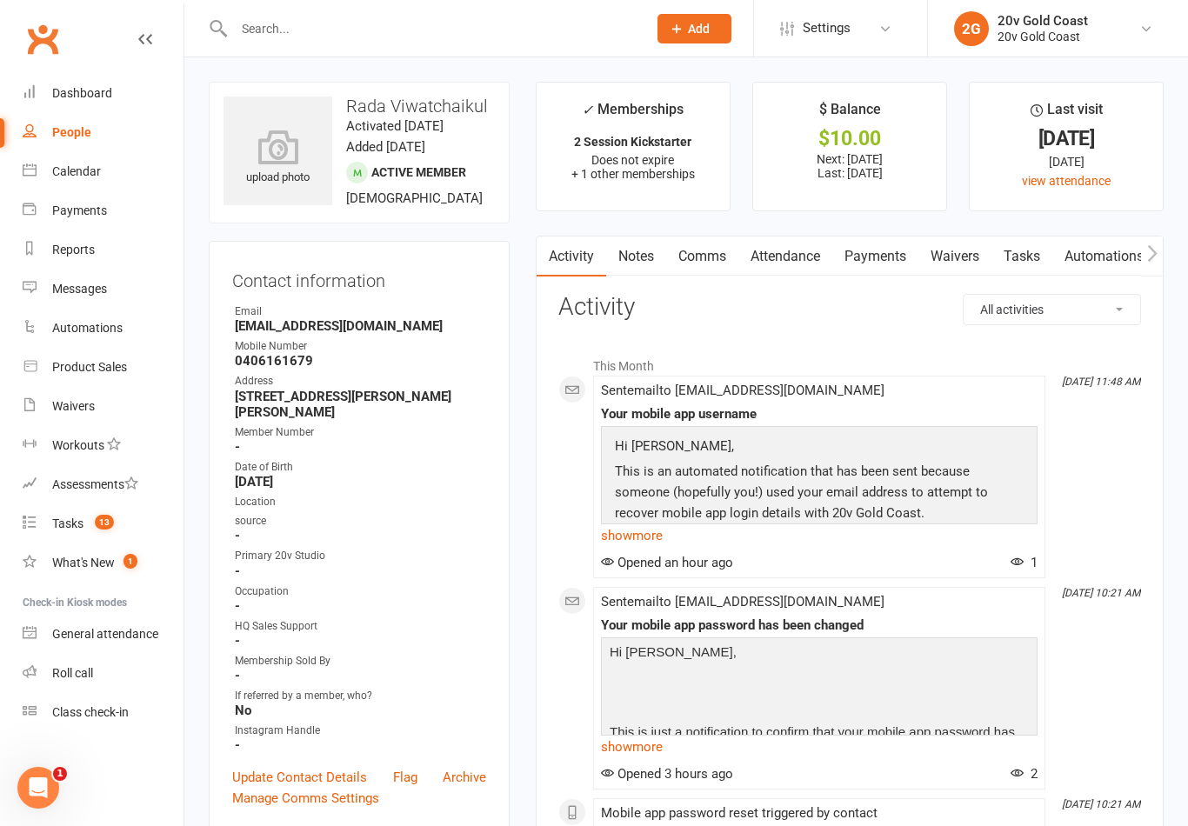
click at [890, 257] on link "Payments" at bounding box center [875, 257] width 86 height 40
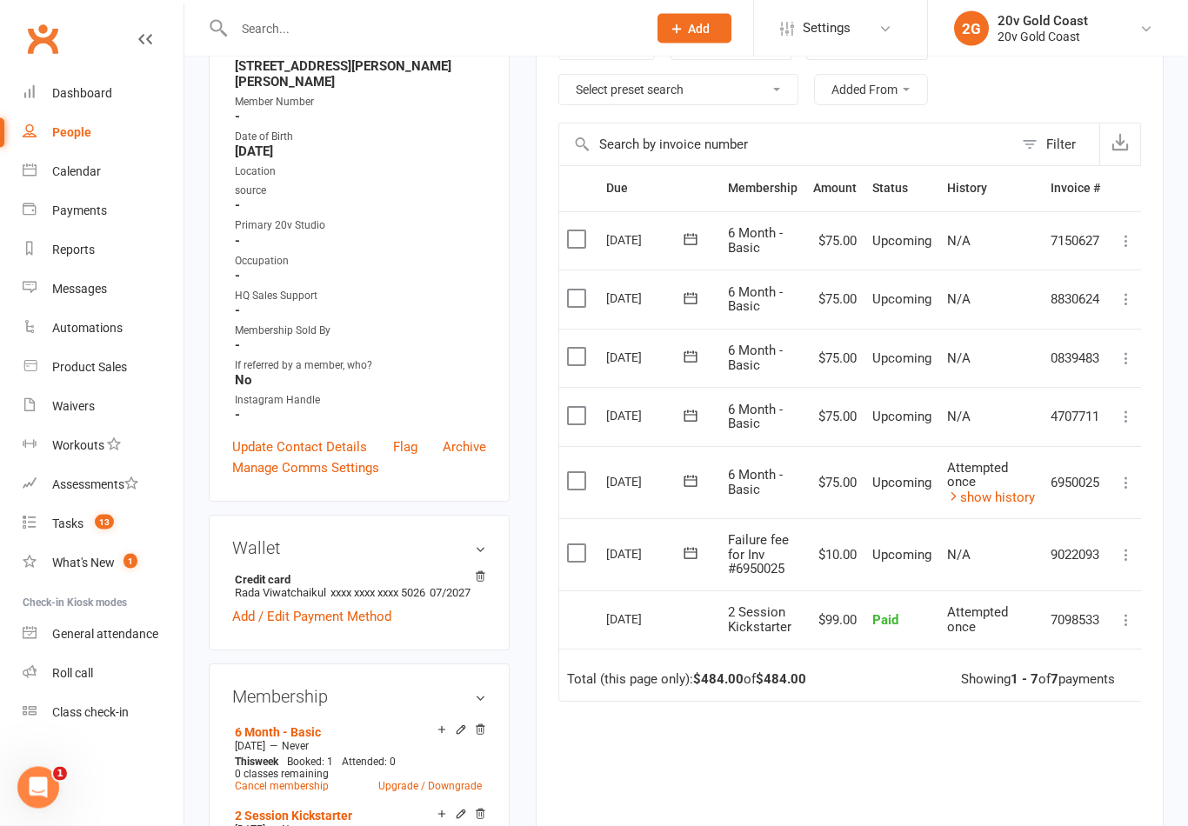
scroll to position [330, 0]
click at [1130, 550] on icon at bounding box center [1125, 554] width 17 height 17
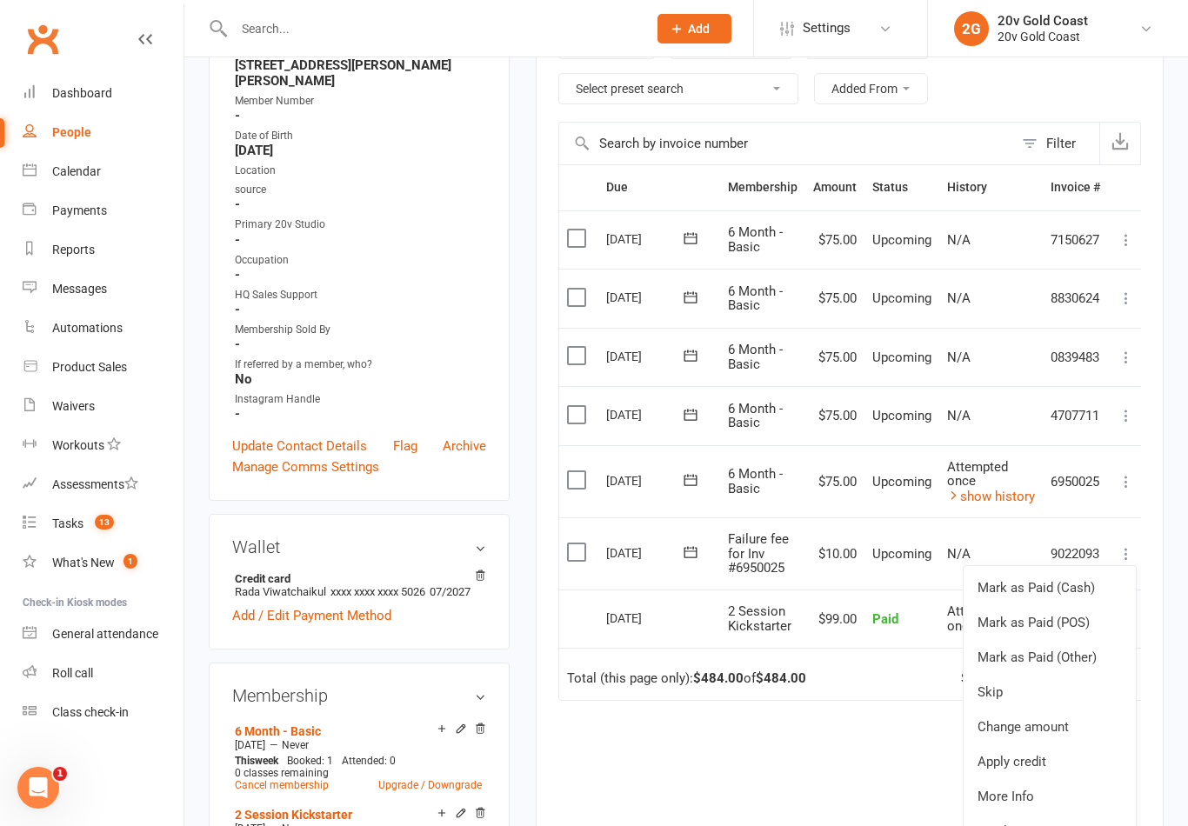
click at [1029, 682] on link "Skip" at bounding box center [1049, 692] width 172 height 35
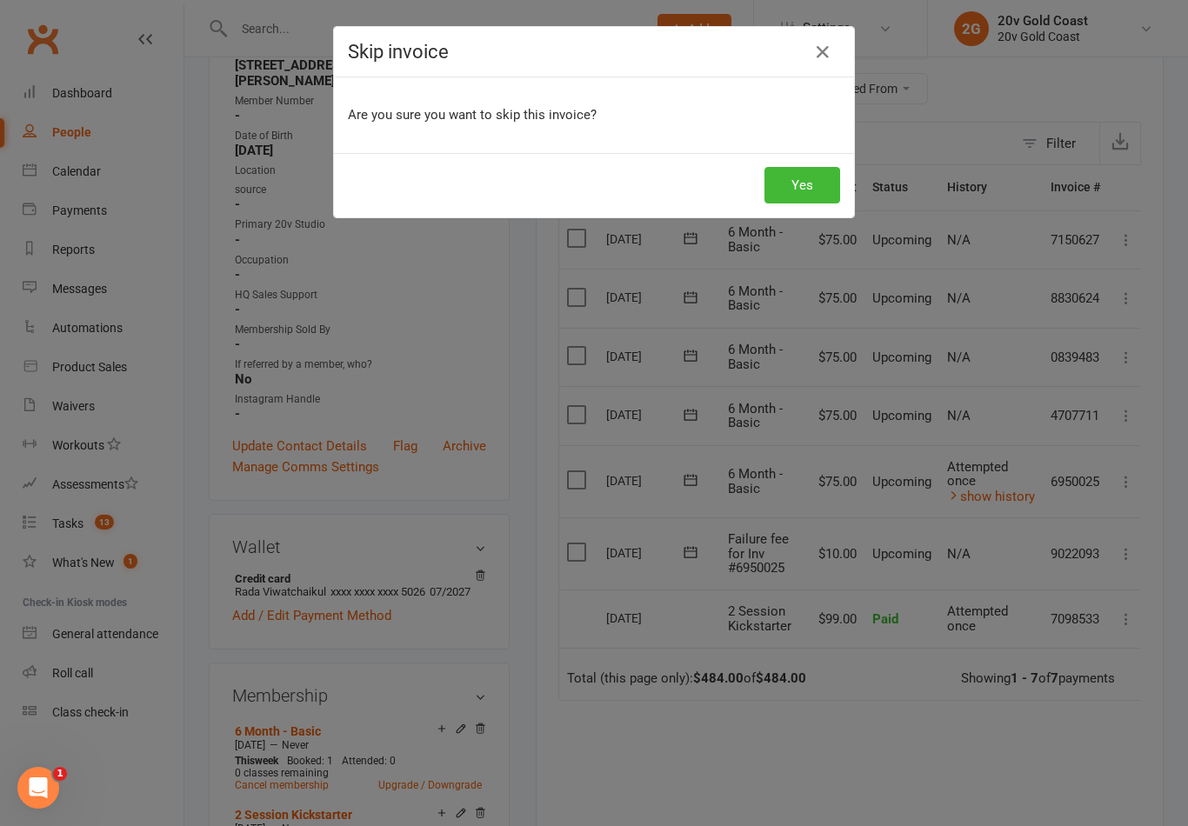
click at [800, 203] on button "Yes" at bounding box center [802, 185] width 76 height 37
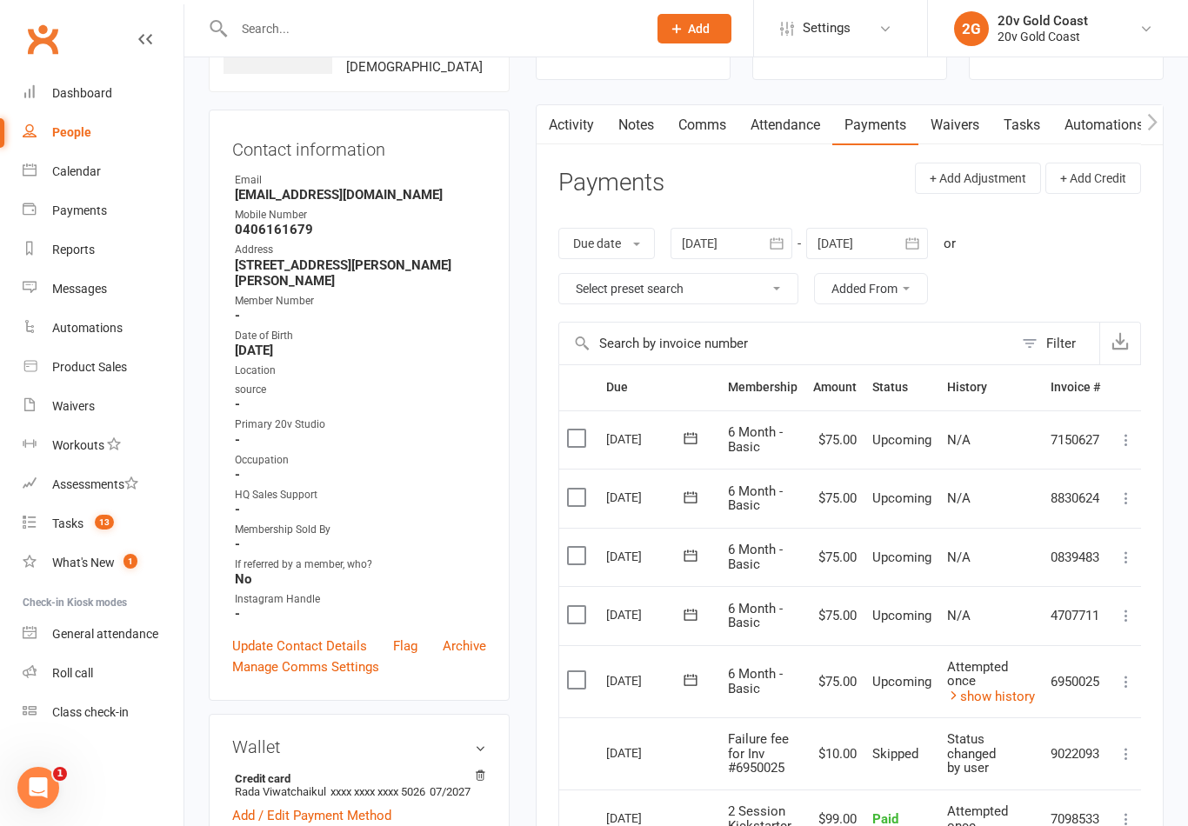
scroll to position [0, 0]
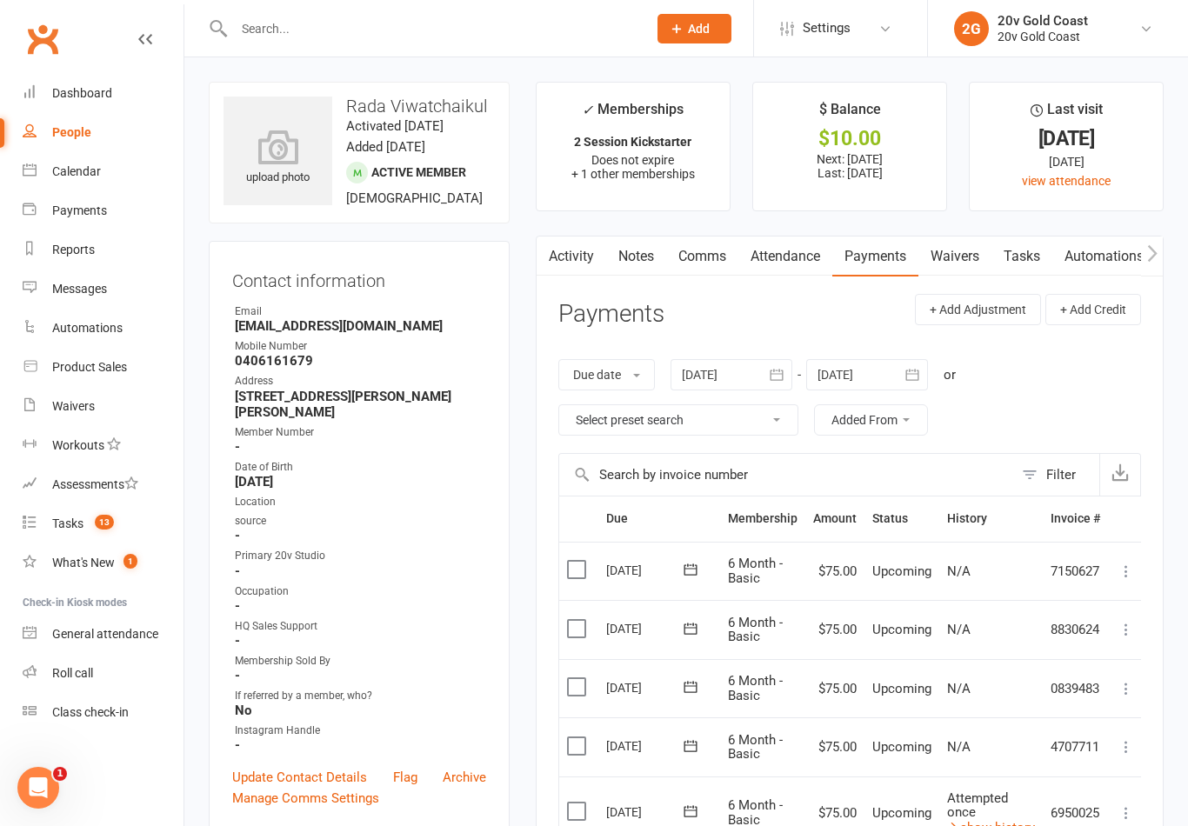
click at [1030, 262] on link "Tasks" at bounding box center [1021, 257] width 61 height 40
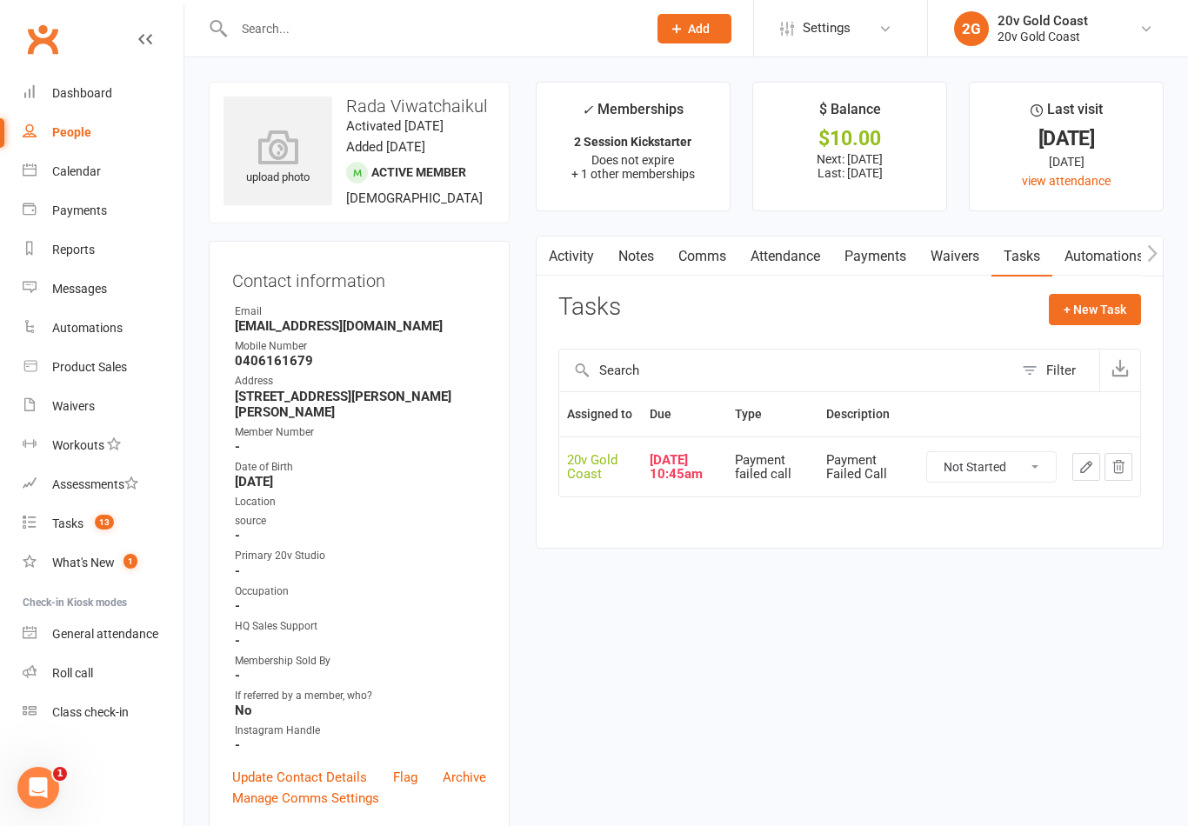
click at [1009, 478] on select "Not Started In Progress Waiting Complete" at bounding box center [991, 467] width 129 height 30
select select "unstarted"
click at [103, 542] on link "Tasks 13" at bounding box center [103, 523] width 161 height 39
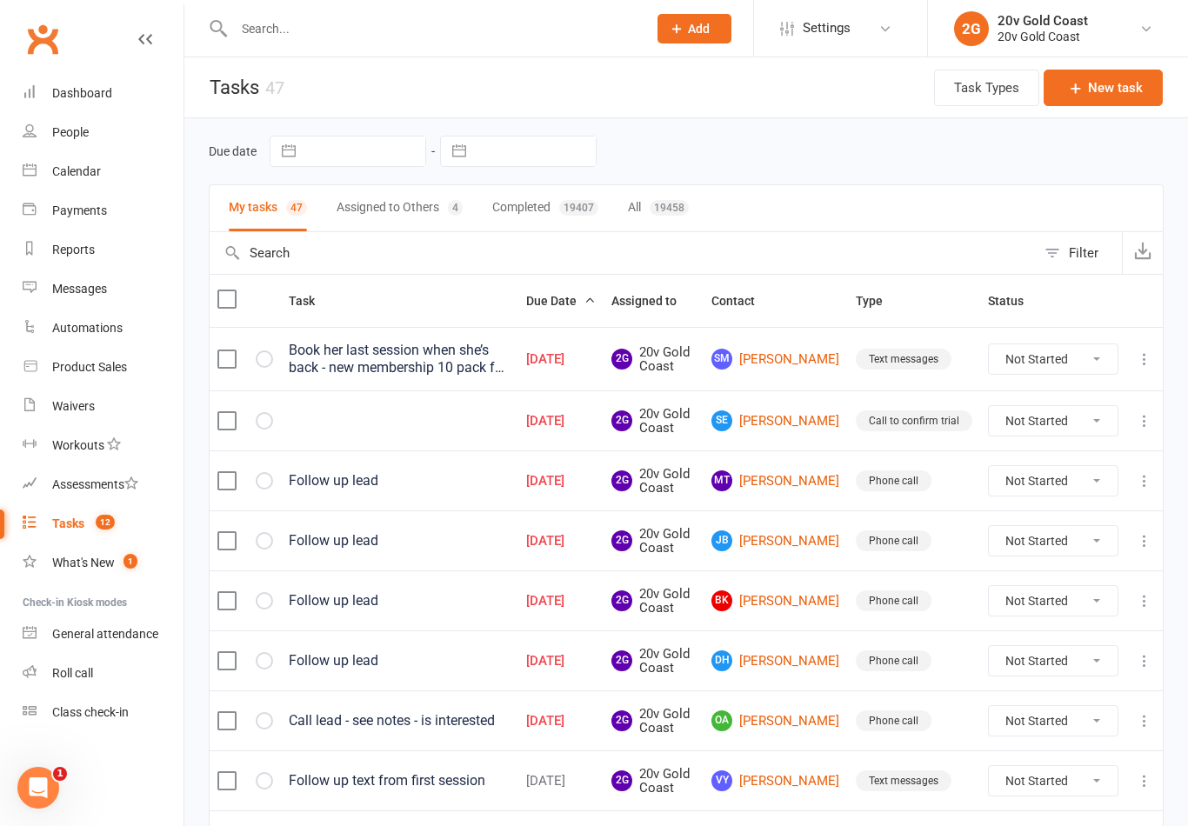
click at [801, 425] on link "SE [PERSON_NAME]" at bounding box center [775, 420] width 129 height 21
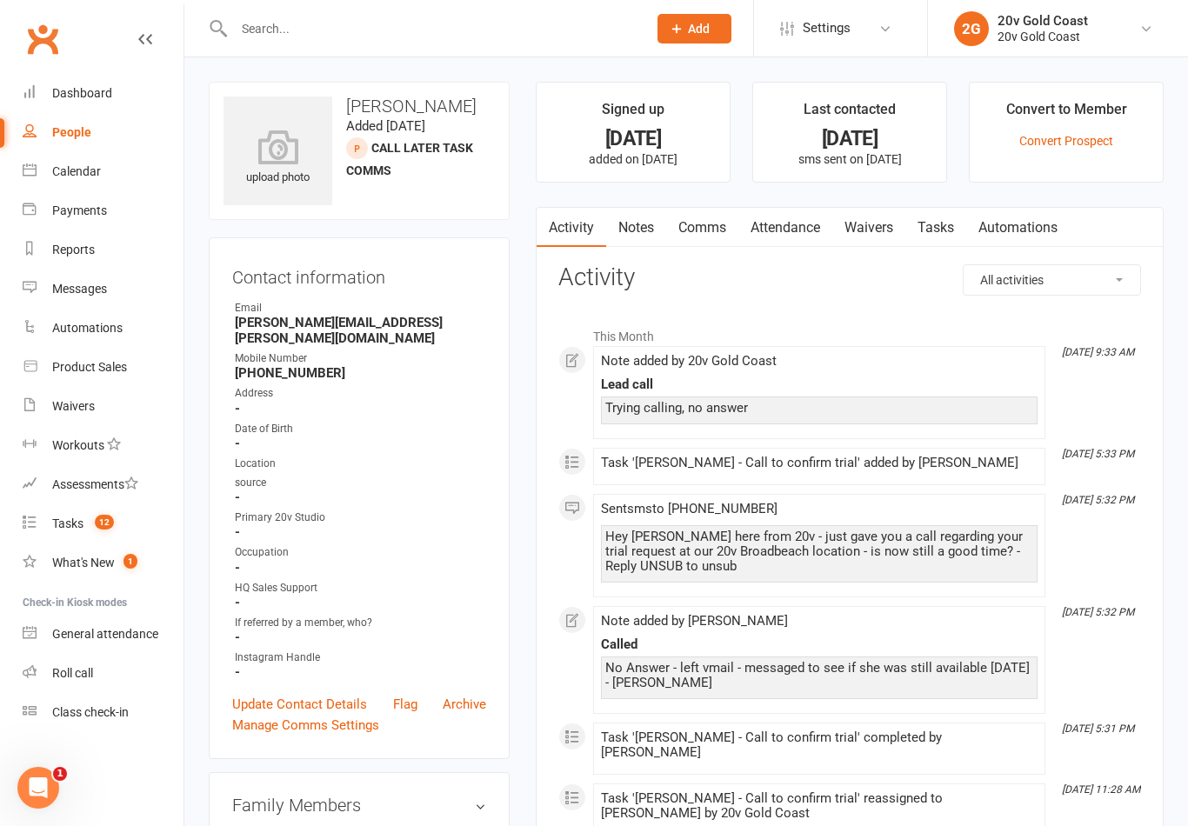
click at [643, 227] on link "Notes" at bounding box center [636, 228] width 60 height 40
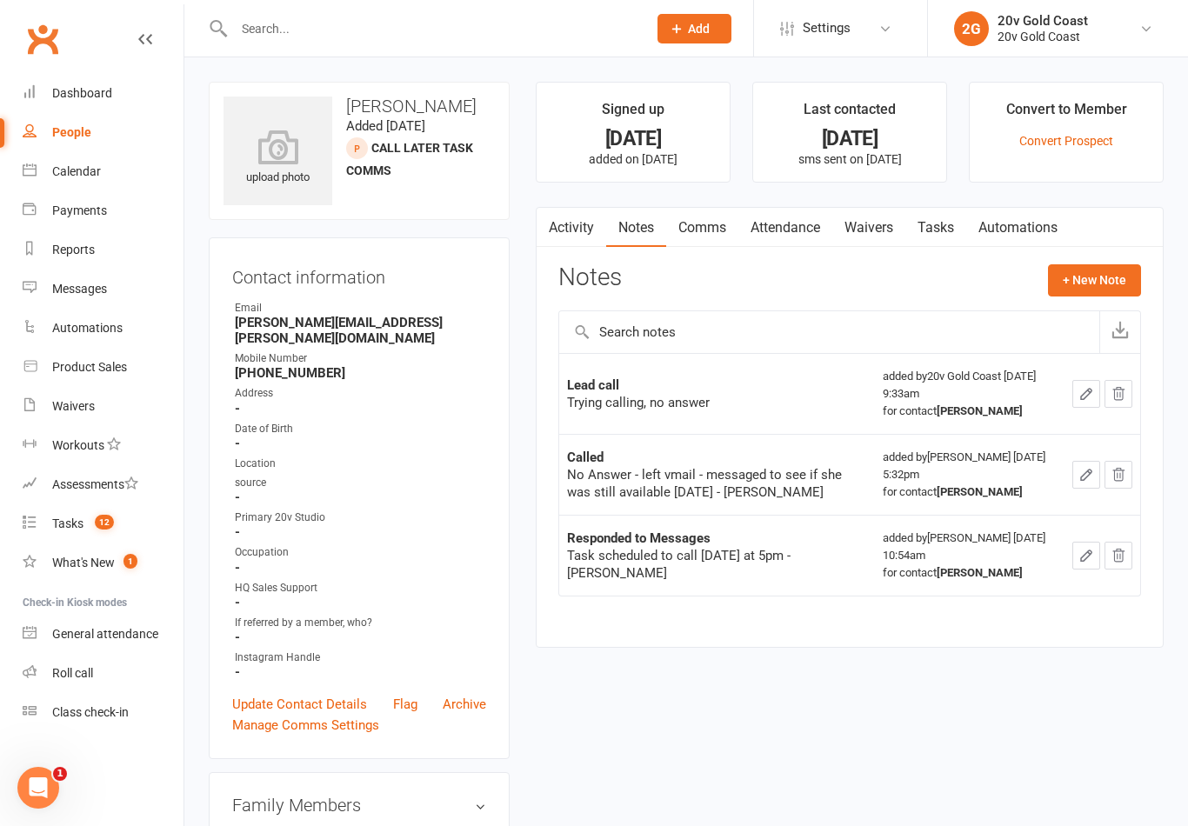
click at [1111, 292] on button "+ New Note" at bounding box center [1094, 279] width 93 height 31
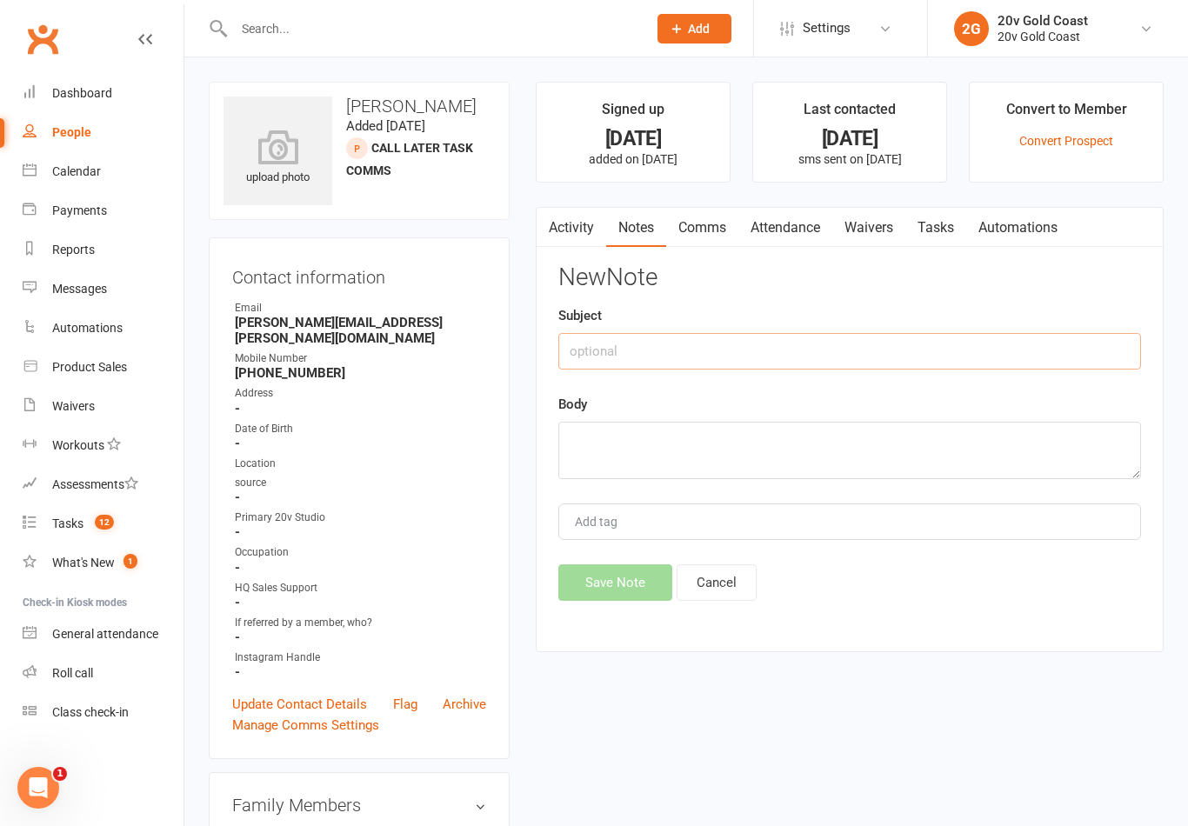
click at [979, 339] on input "text" at bounding box center [849, 351] width 583 height 37
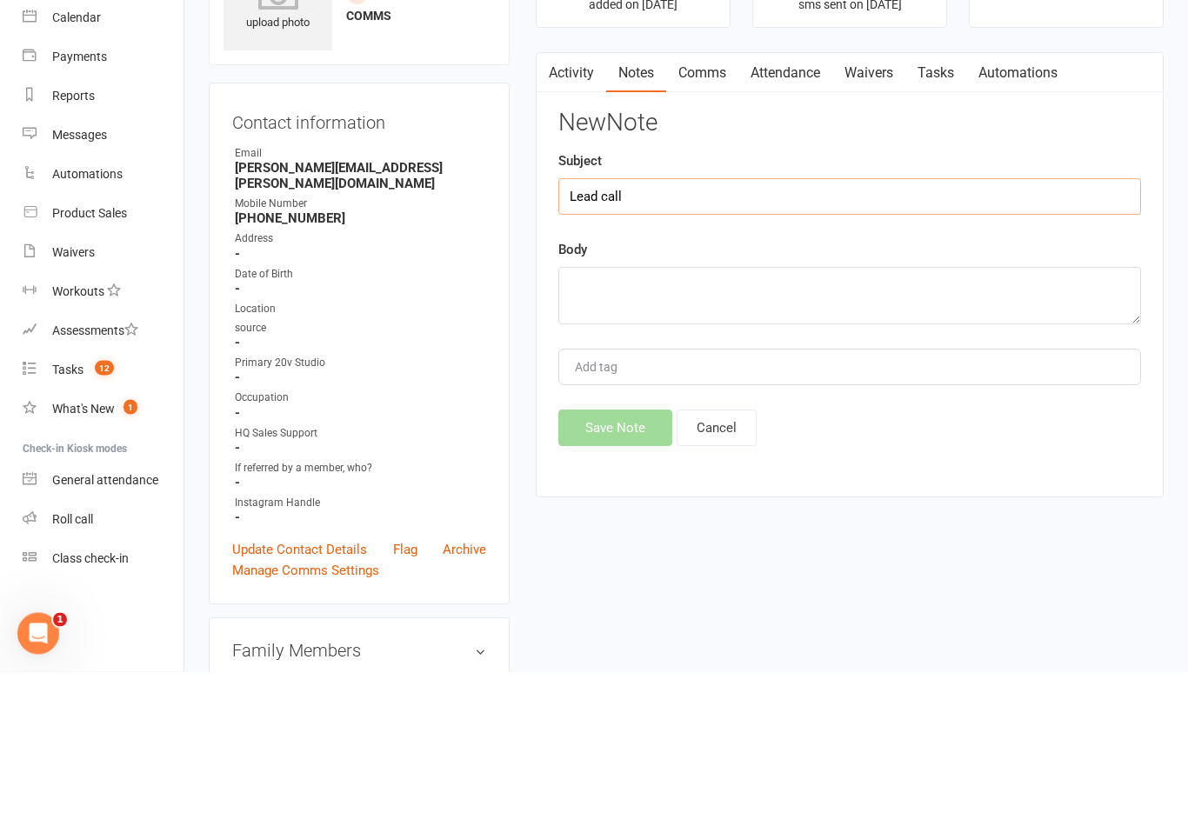
type input "Lead call"
click at [961, 422] on textarea at bounding box center [849, 450] width 583 height 57
click at [1012, 264] on div "New Note Subject Lead call Body Tried calling no answer Add tag Save Note Cancel" at bounding box center [849, 432] width 583 height 336
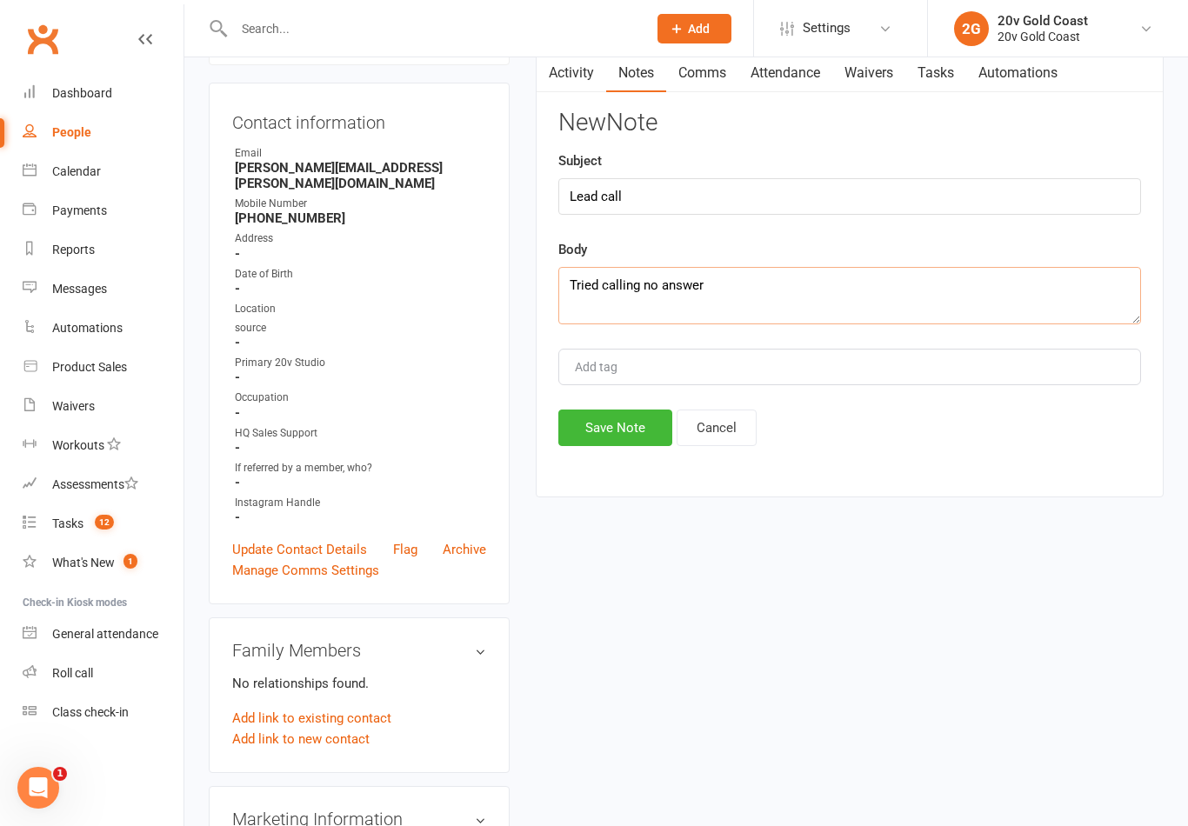
click at [1010, 311] on textarea "Tried calling no answer" at bounding box center [849, 295] width 583 height 57
type textarea "Tried calling no answer - [PERSON_NAME]"
click at [990, 248] on div "Body Tried calling no answer - [PERSON_NAME]" at bounding box center [849, 282] width 583 height 85
click at [640, 416] on button "Save Note" at bounding box center [615, 428] width 114 height 37
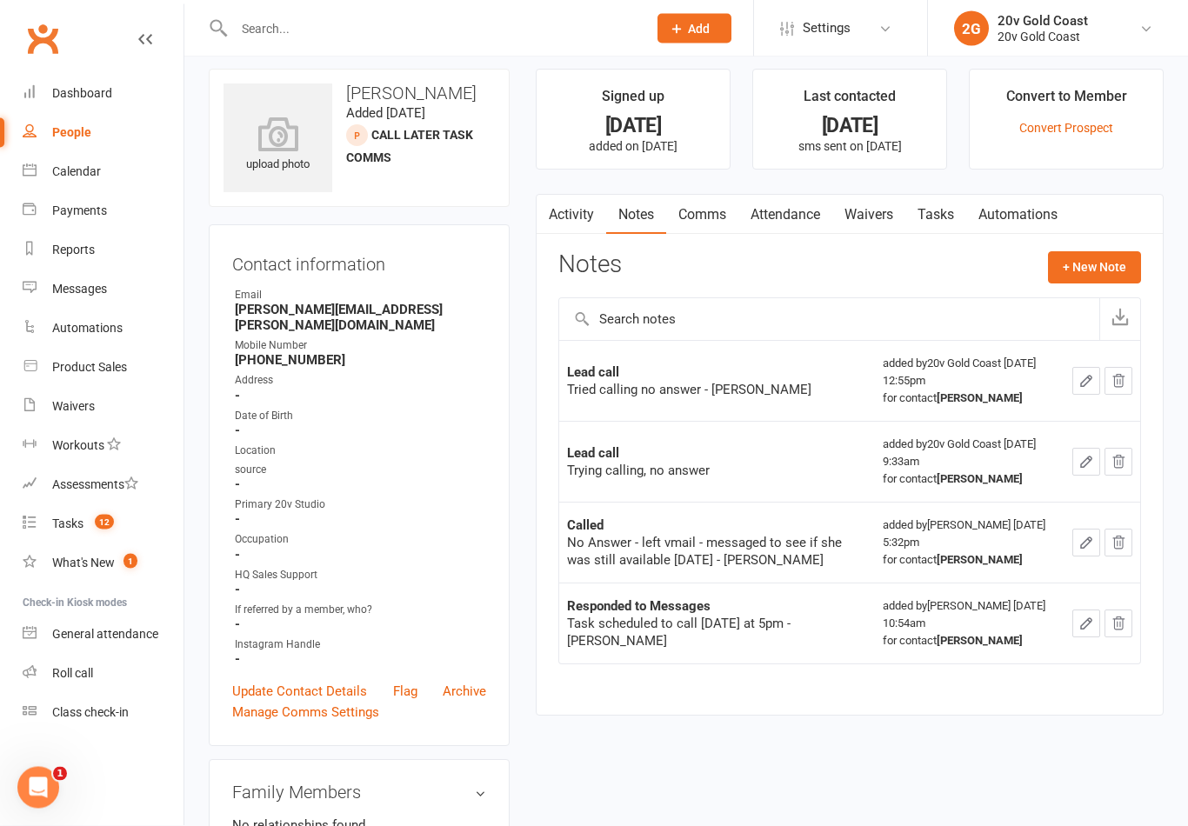
scroll to position [0, 0]
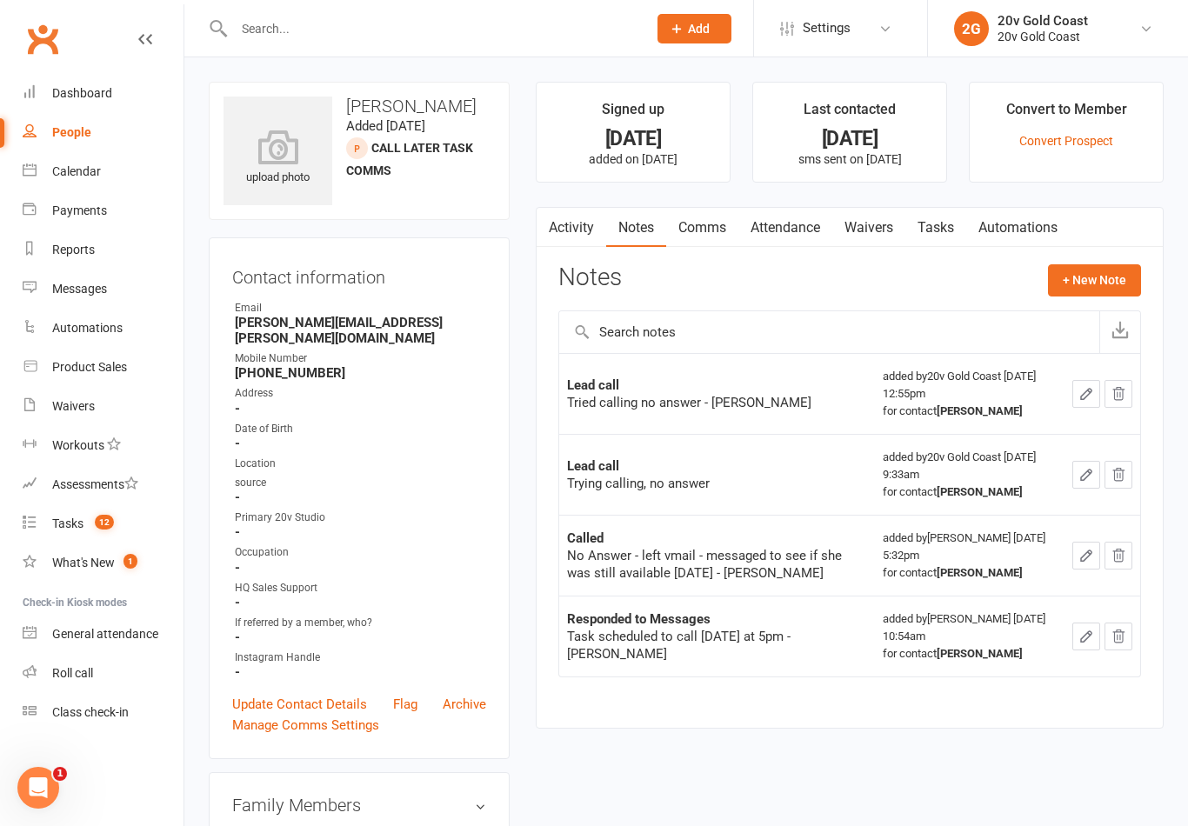
click at [929, 237] on link "Tasks" at bounding box center [935, 228] width 61 height 40
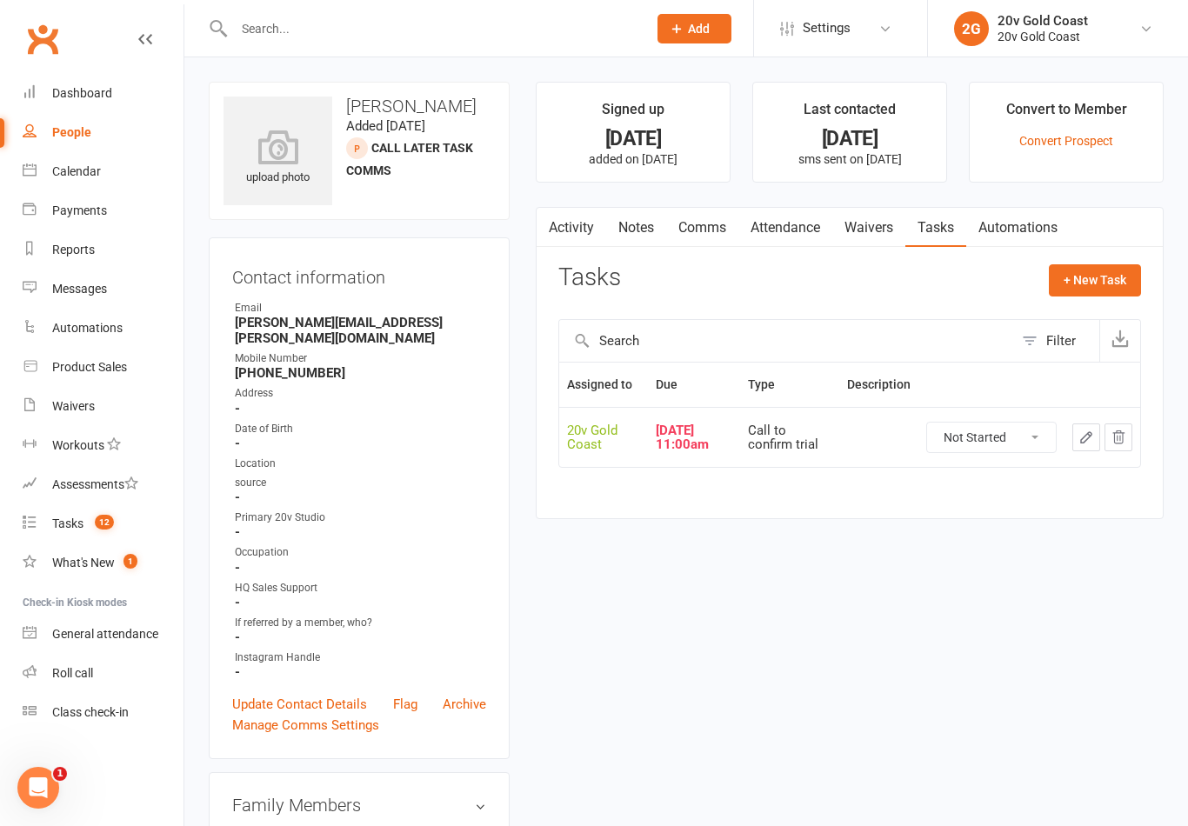
click at [1034, 446] on select "Not Started In Progress Waiting Complete" at bounding box center [991, 438] width 129 height 30
select select "unstarted"
click at [1128, 290] on button "+ New Task" at bounding box center [1095, 279] width 92 height 31
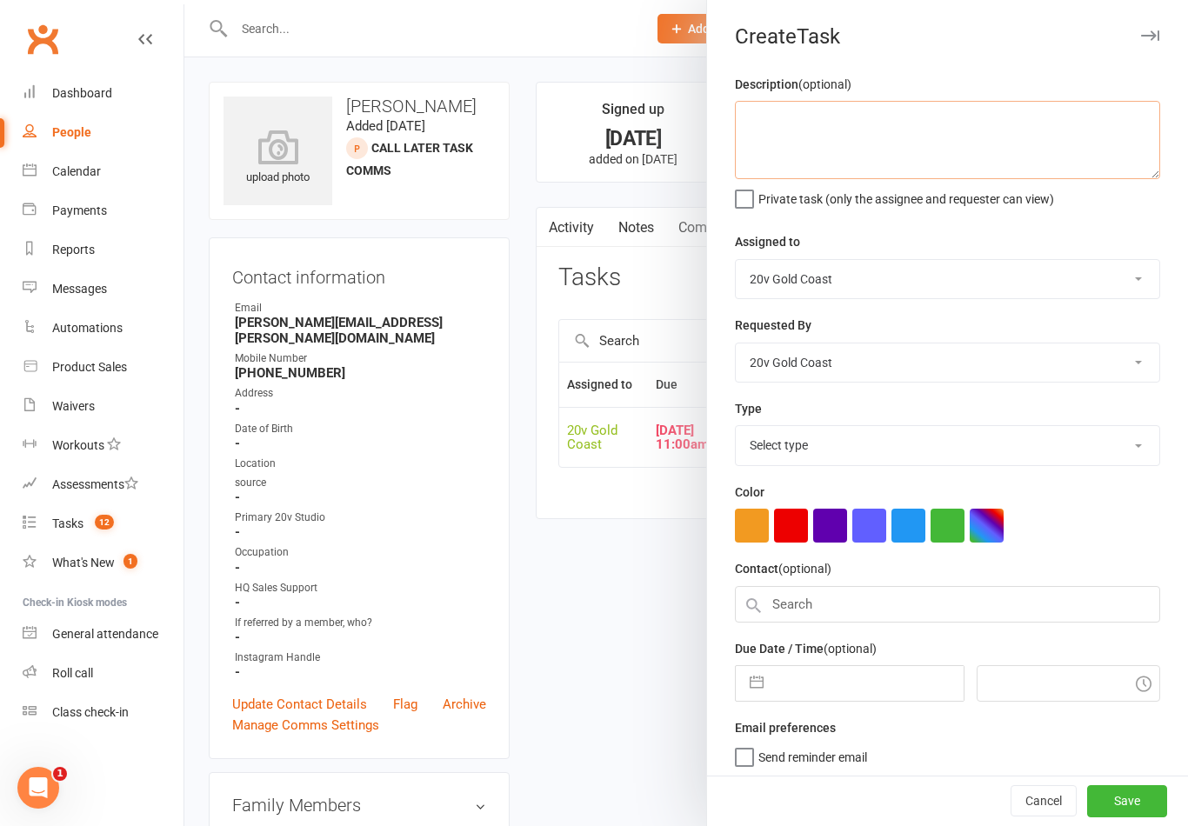
click at [1034, 139] on textarea at bounding box center [947, 140] width 425 height 78
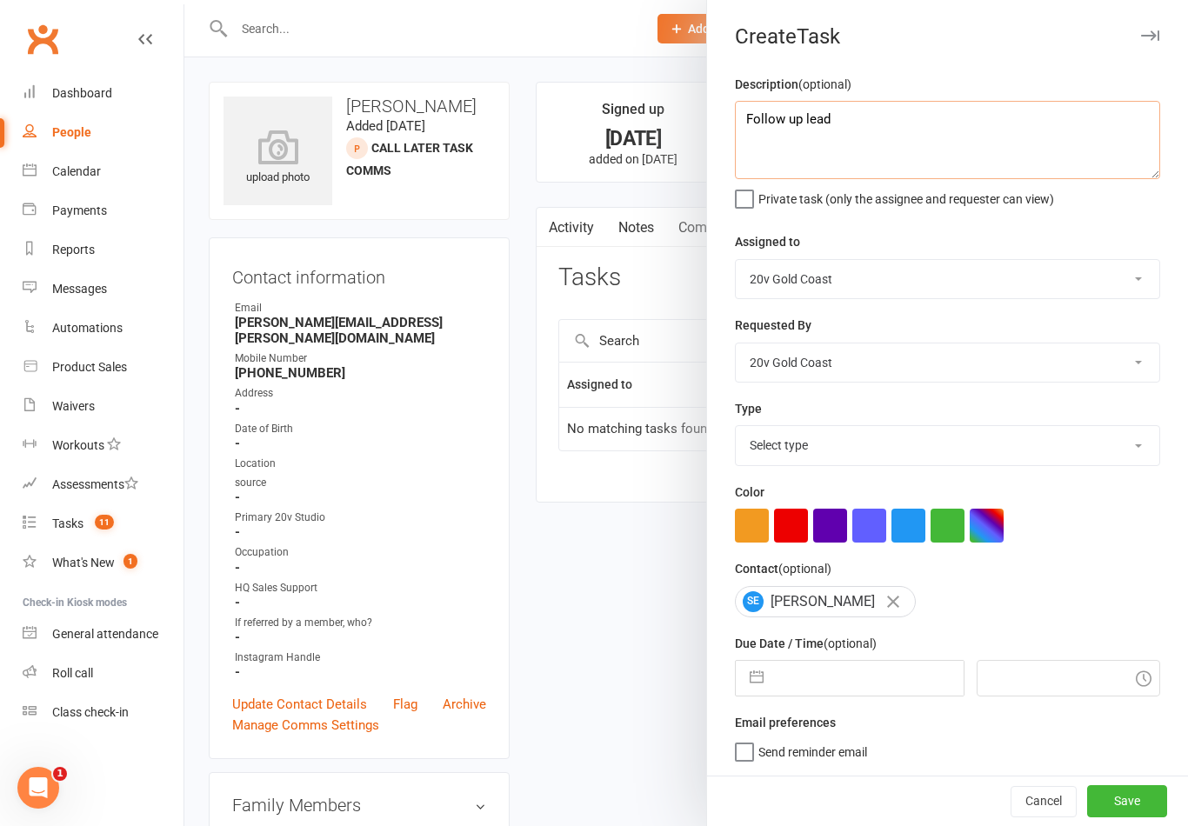
type textarea "Follow up lead"
click at [1026, 228] on div "Description (optional) Follow up lead Private task (only the assignee and reque…" at bounding box center [947, 425] width 481 height 702
click at [899, 450] on select "Select type Call to confirm trial Cancel down Cancel down [PERSON_NAME] and [PE…" at bounding box center [947, 445] width 423 height 38
select select "22375"
click at [855, 666] on input "text" at bounding box center [867, 678] width 190 height 35
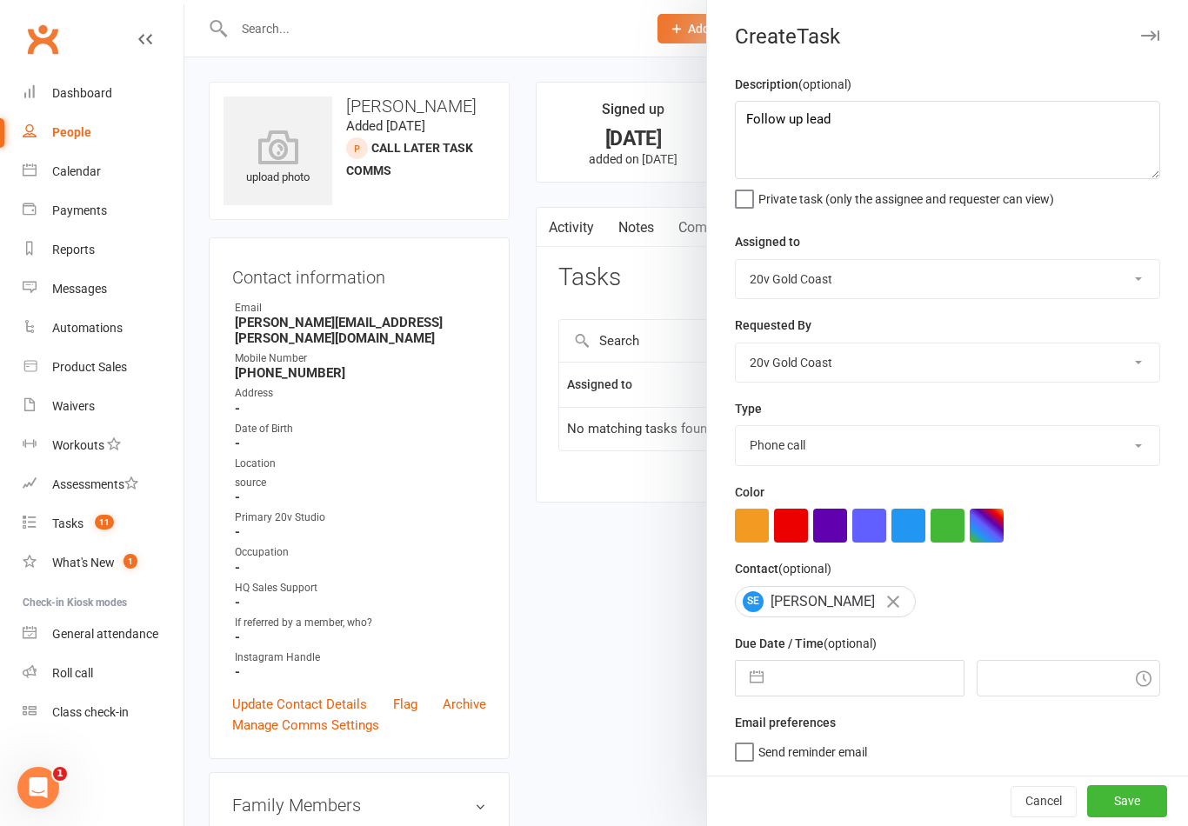
select select "7"
select select "2025"
select select "8"
select select "2025"
select select "9"
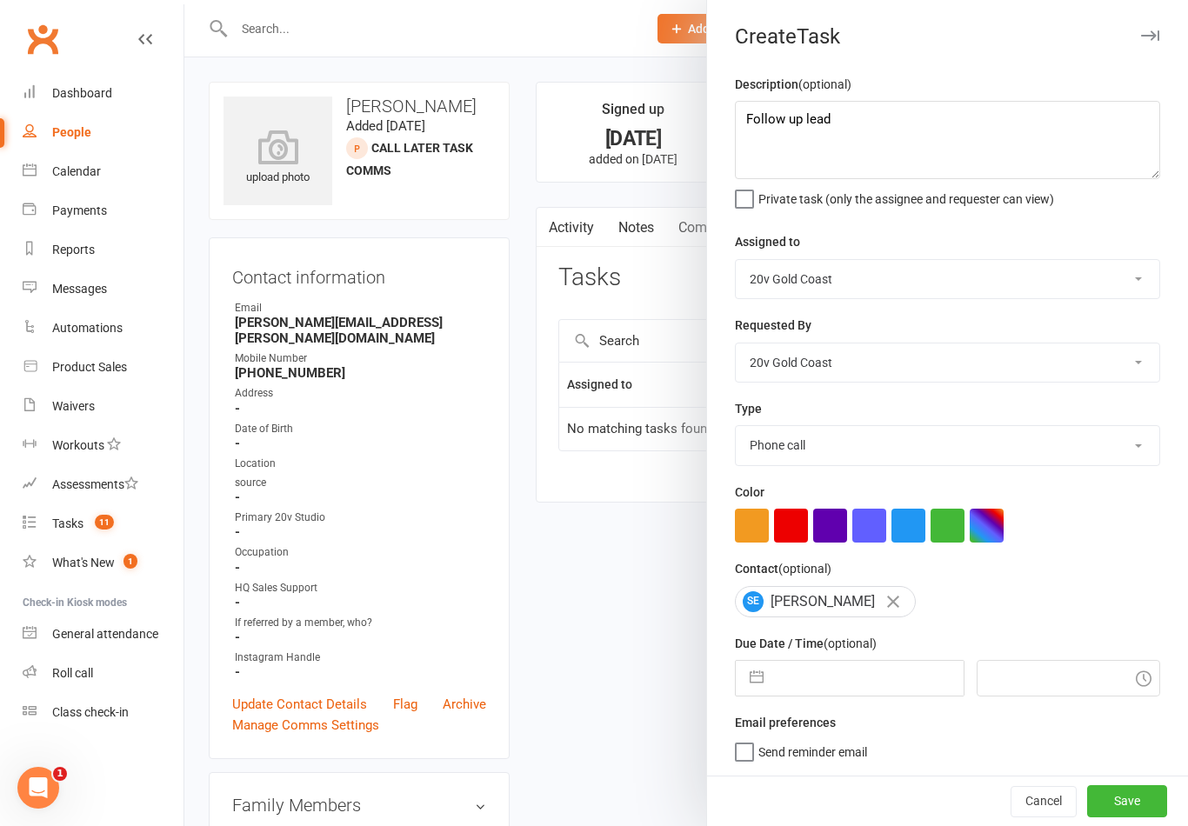
select select "2025"
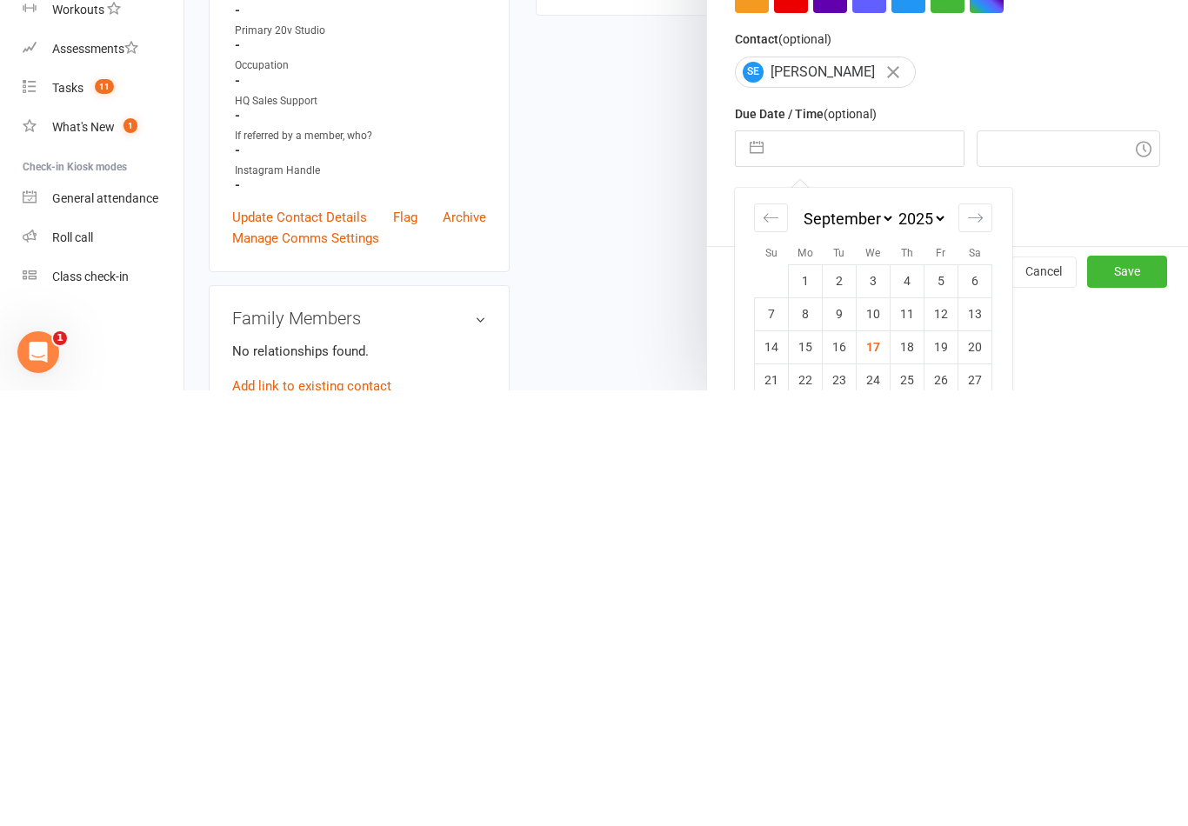
scroll to position [137, 0]
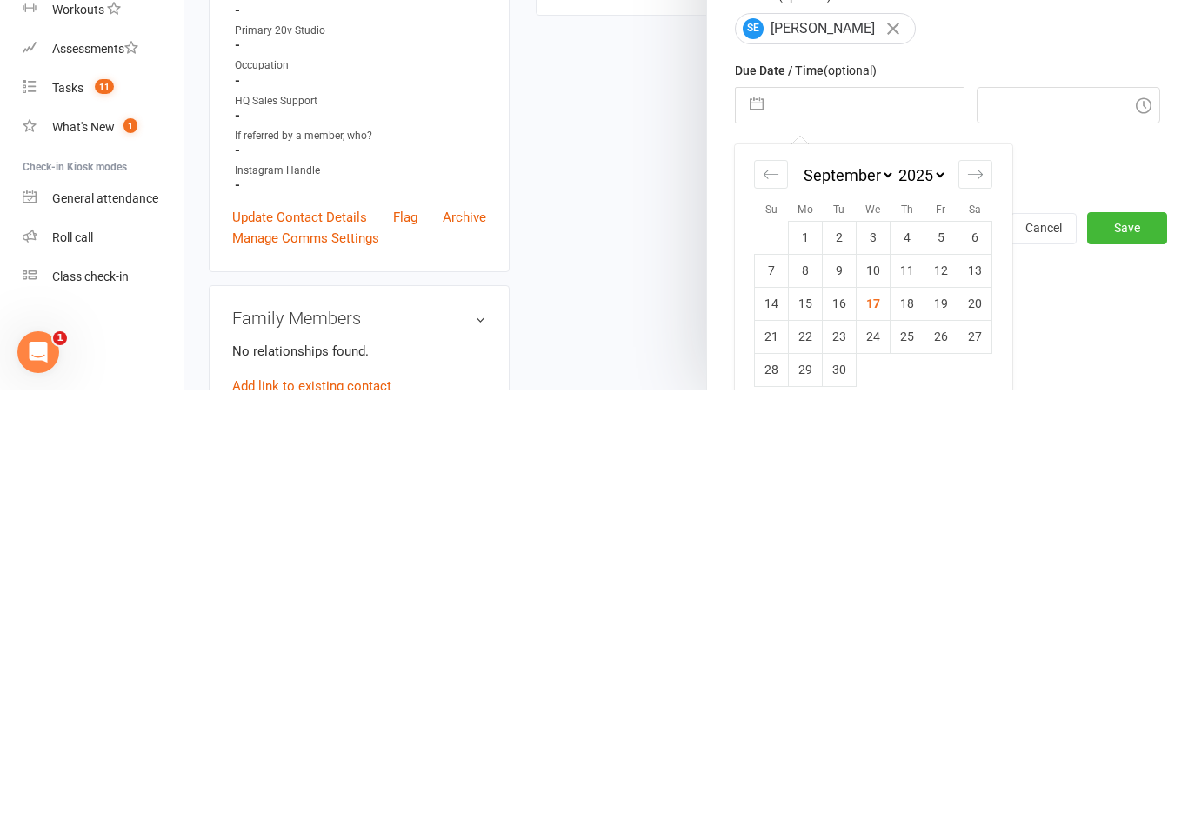
click at [955, 723] on td "19" at bounding box center [941, 739] width 34 height 33
type input "[DATE]"
type input "1:00pm"
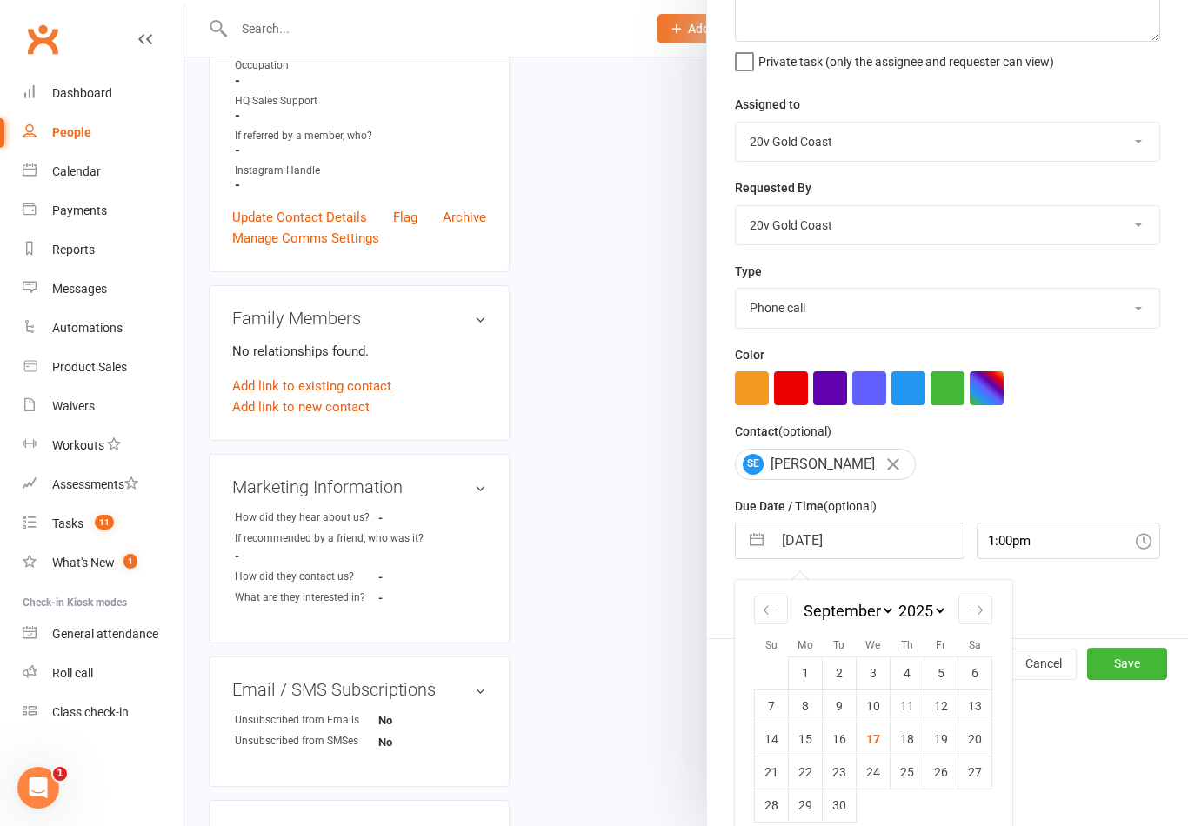
scroll to position [3, 0]
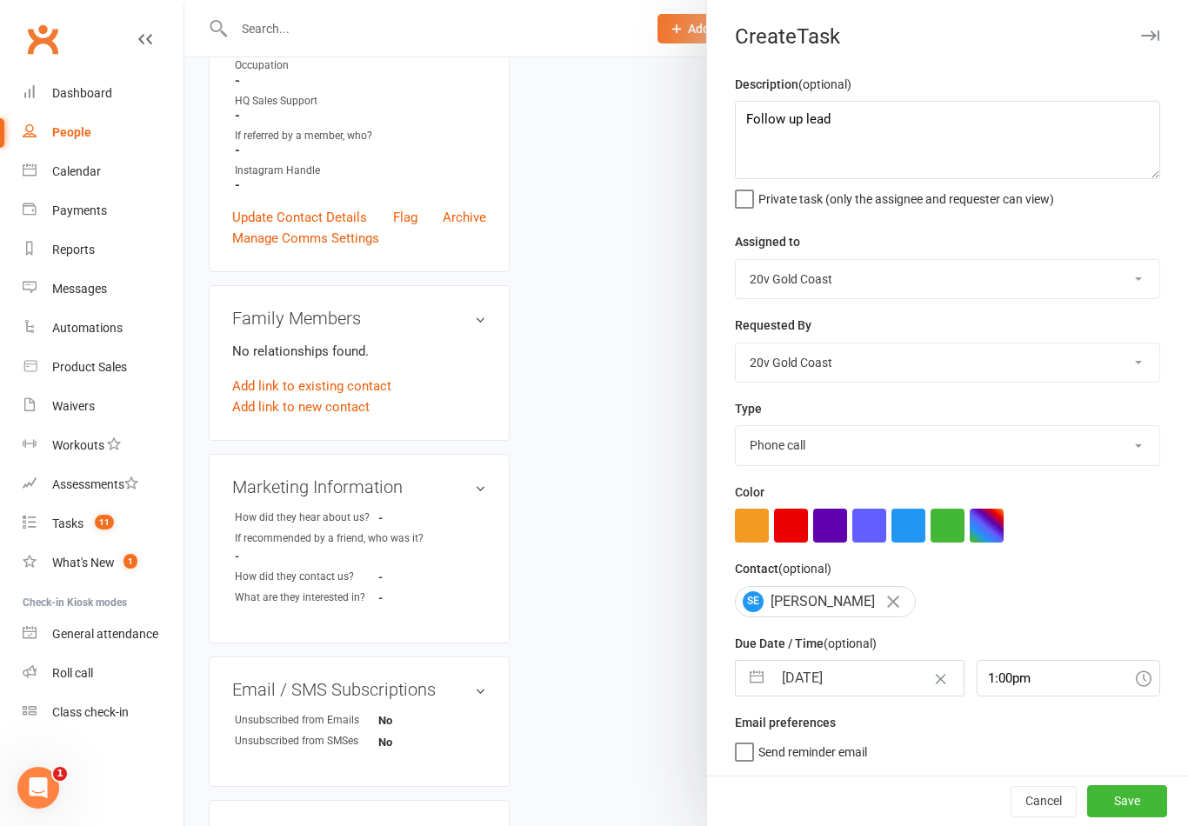
click at [1128, 795] on button "Save" at bounding box center [1127, 800] width 80 height 31
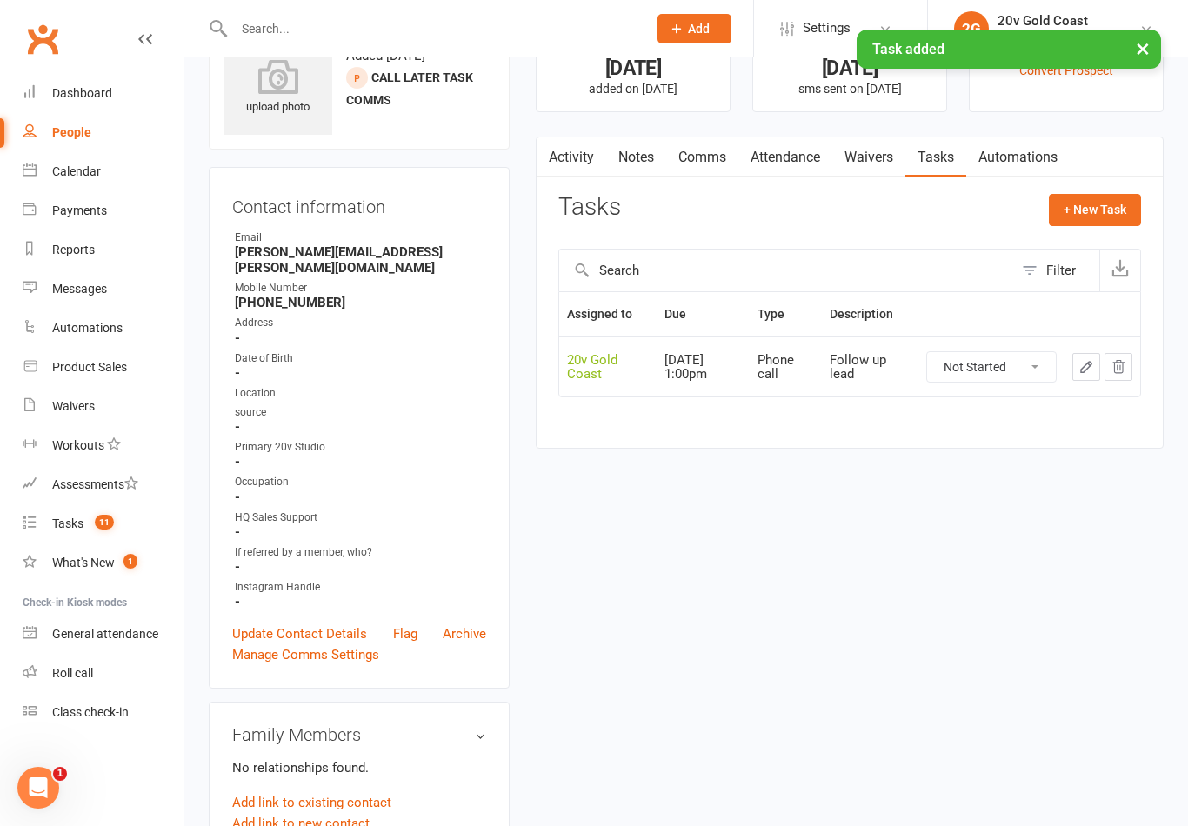
scroll to position [0, 0]
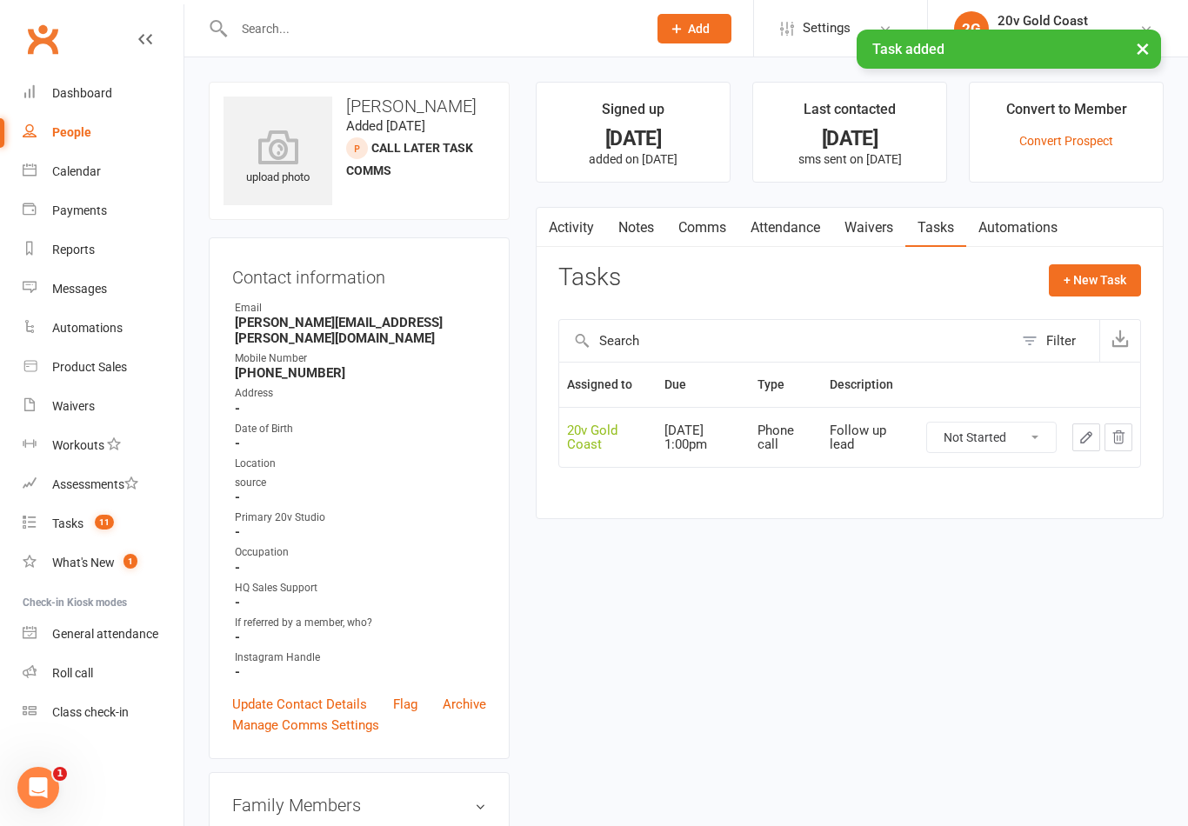
click at [640, 224] on link "Notes" at bounding box center [636, 228] width 60 height 40
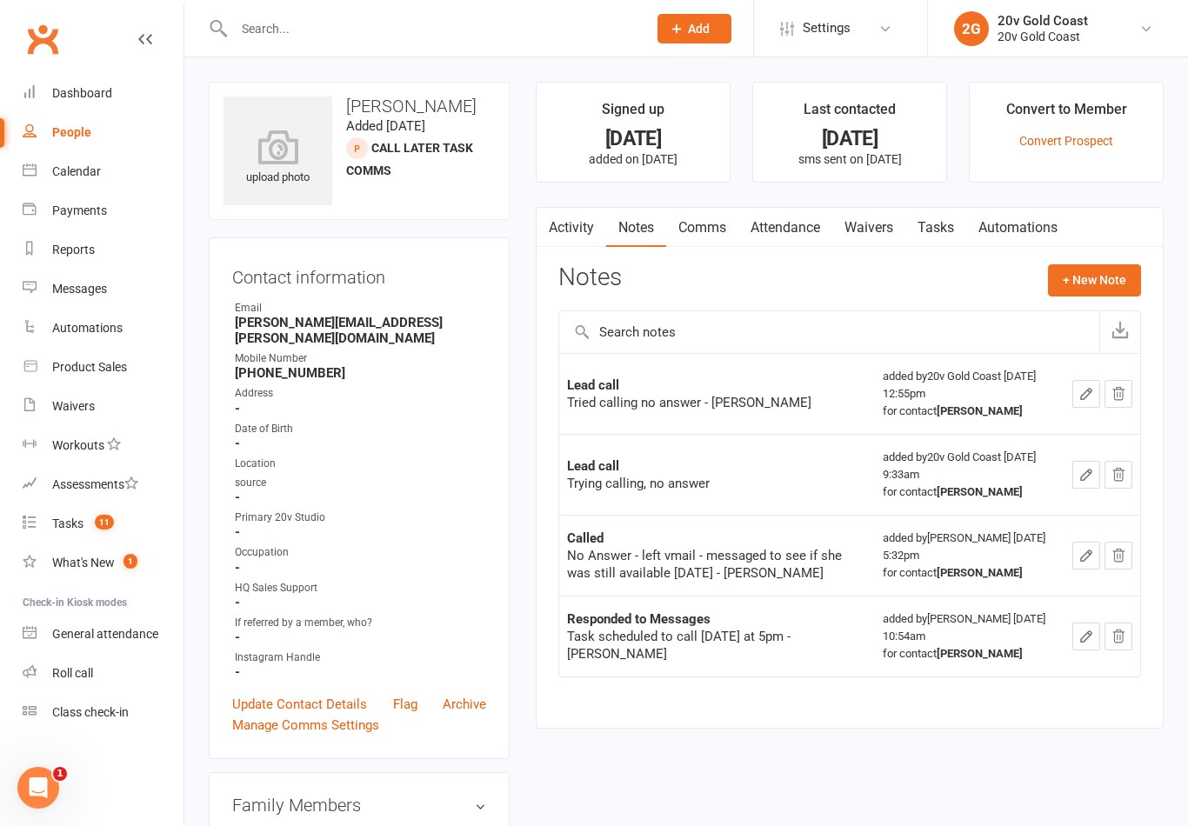
click at [110, 560] on div "What's New" at bounding box center [83, 563] width 63 height 14
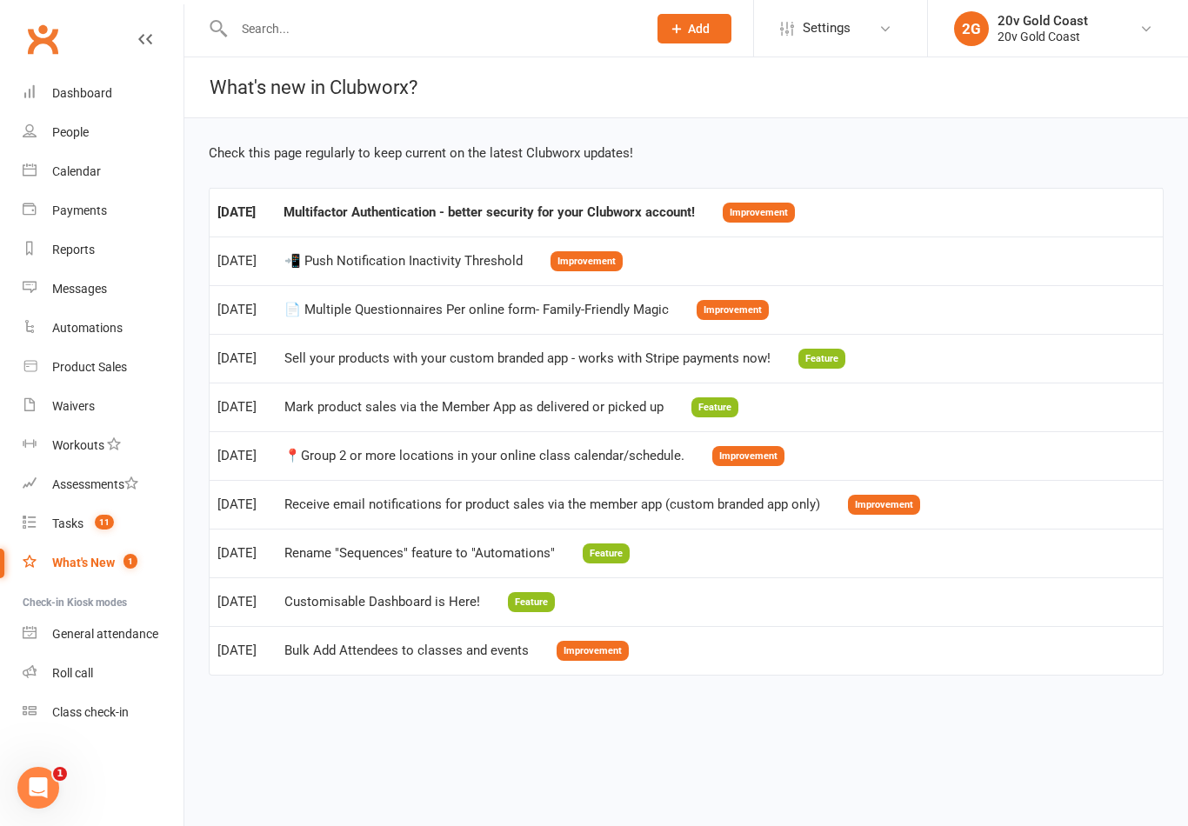
click at [102, 530] on count-badge "11" at bounding box center [100, 523] width 28 height 14
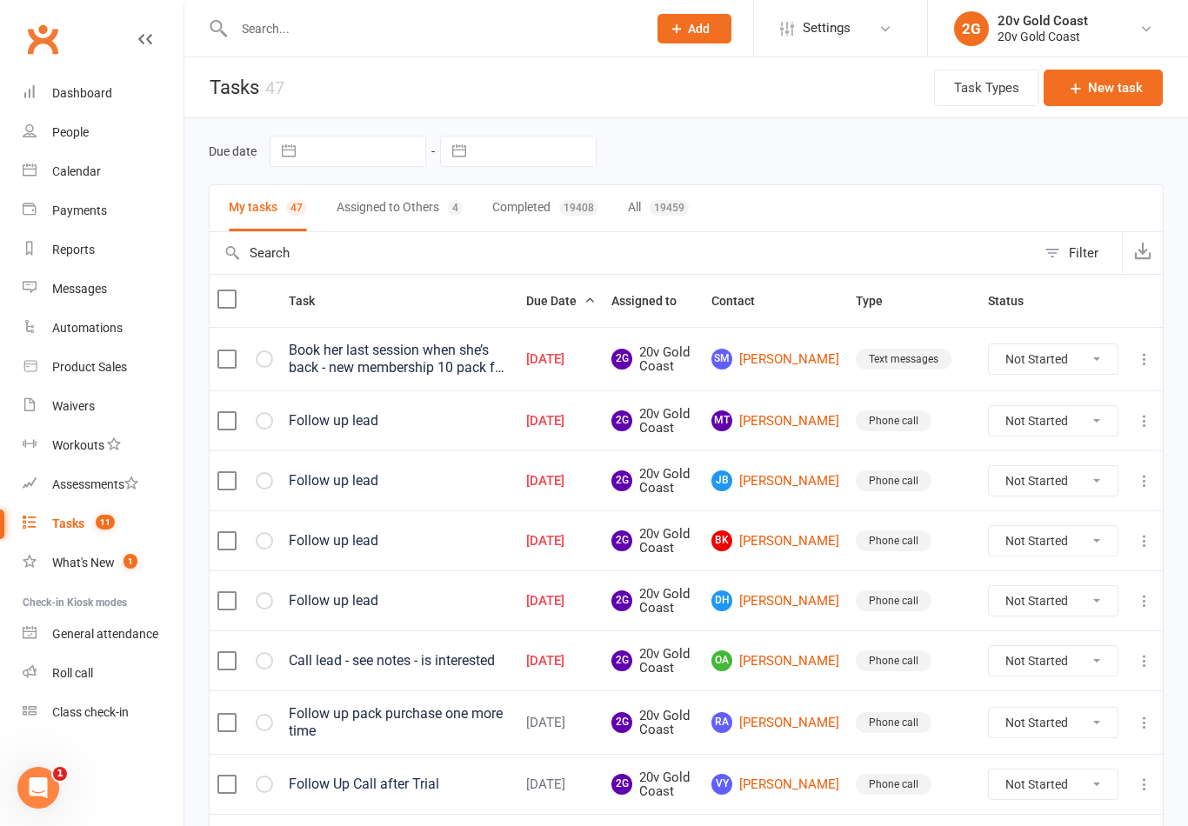
click at [796, 425] on link "MT [PERSON_NAME]" at bounding box center [775, 420] width 129 height 21
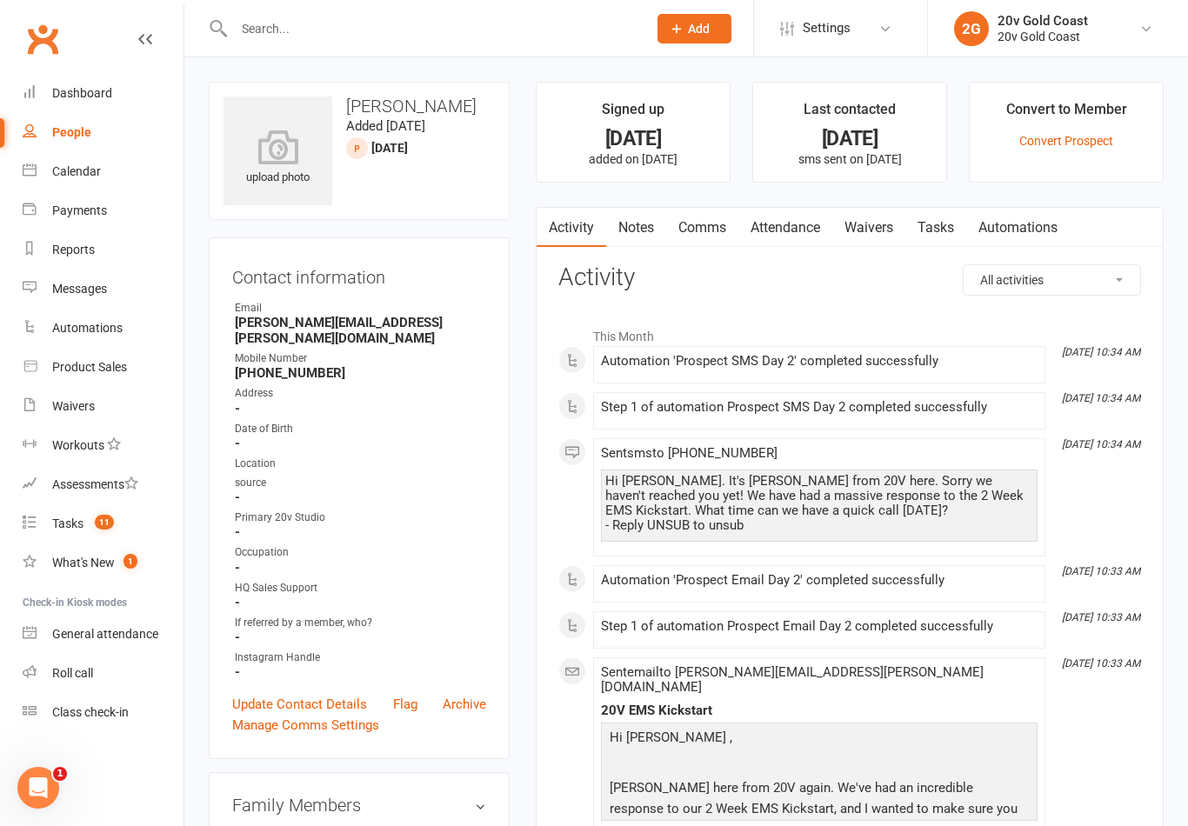
click at [630, 229] on link "Notes" at bounding box center [636, 228] width 60 height 40
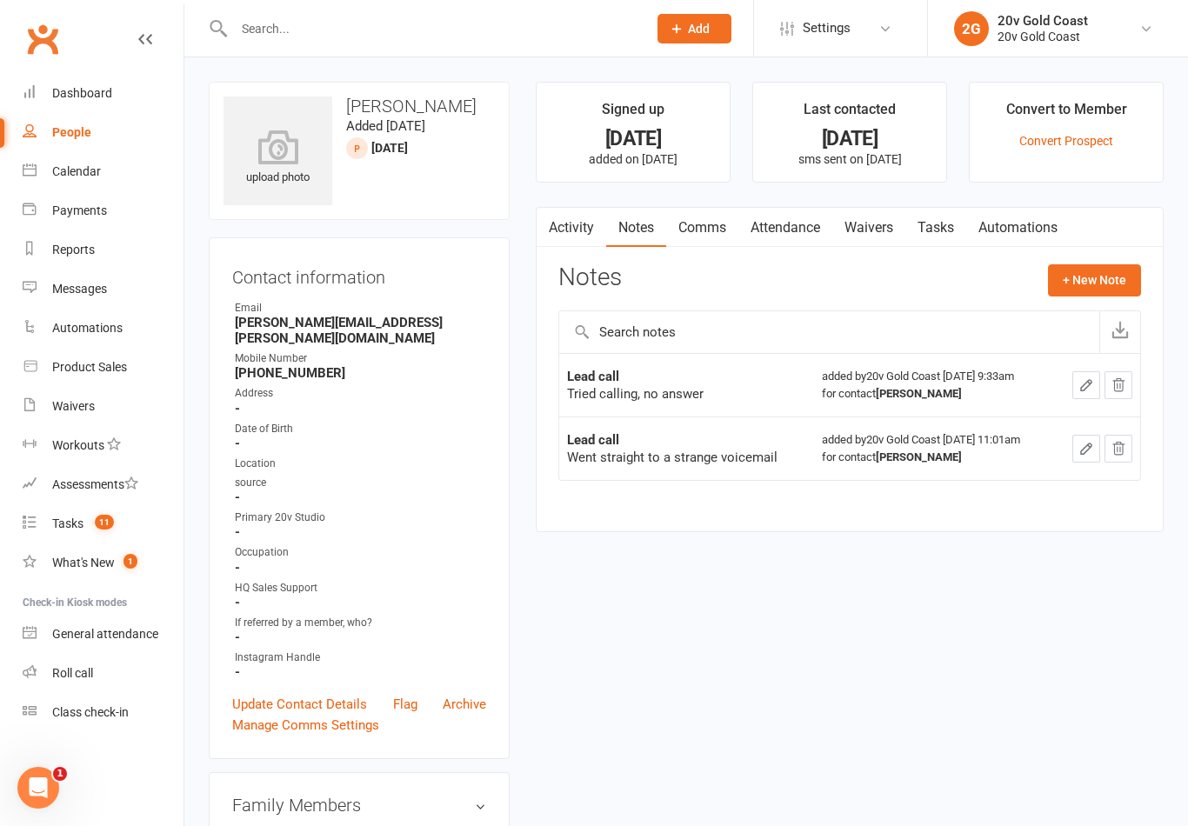
click at [1096, 286] on button "+ New Note" at bounding box center [1094, 279] width 93 height 31
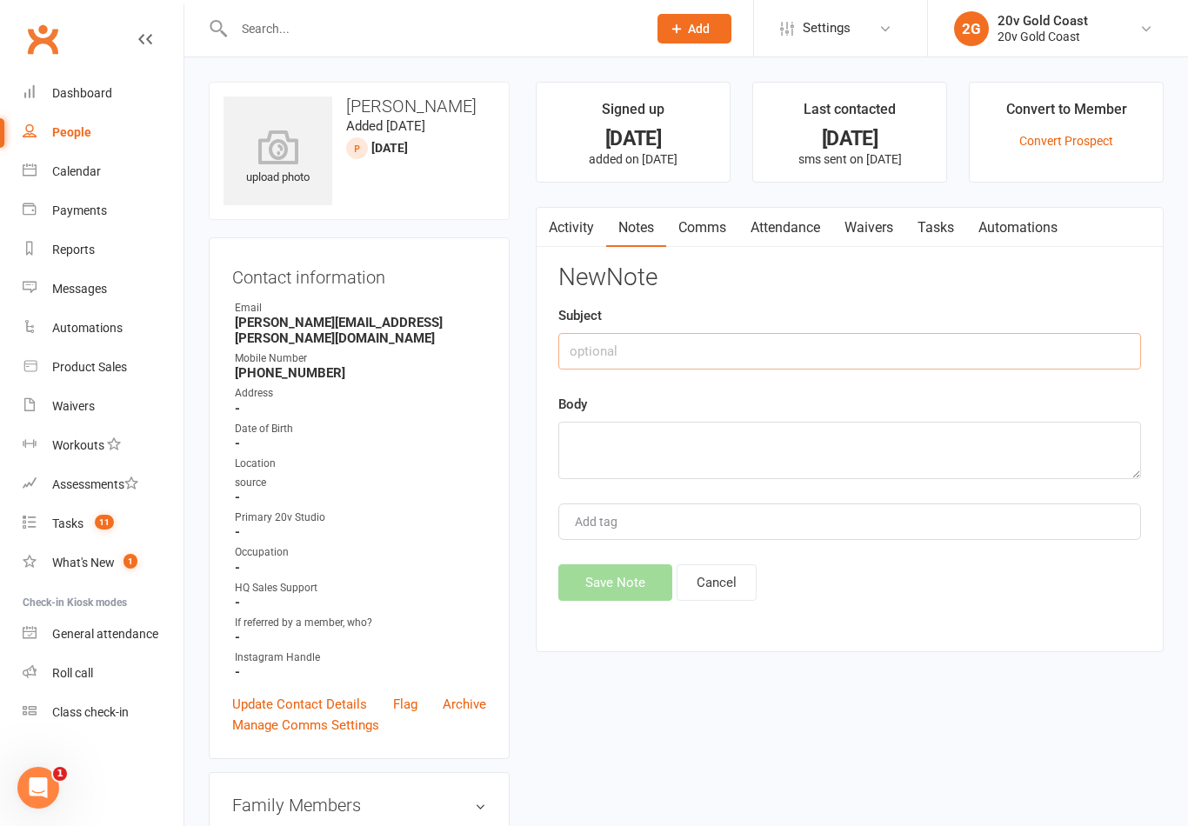
click at [972, 365] on input "text" at bounding box center [849, 351] width 583 height 37
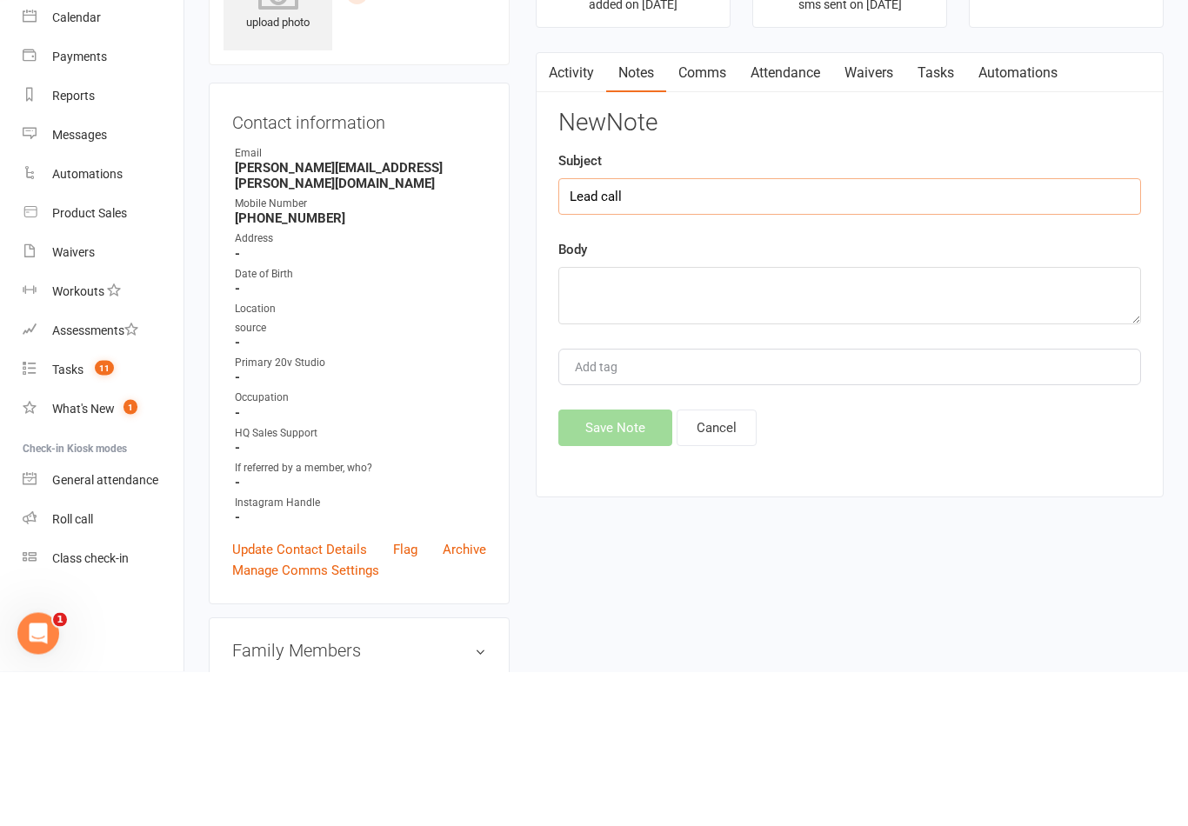
type input "Lead call"
click at [937, 332] on div "New Note Subject Lead call Body Add tag Save Note Cancel" at bounding box center [849, 432] width 583 height 336
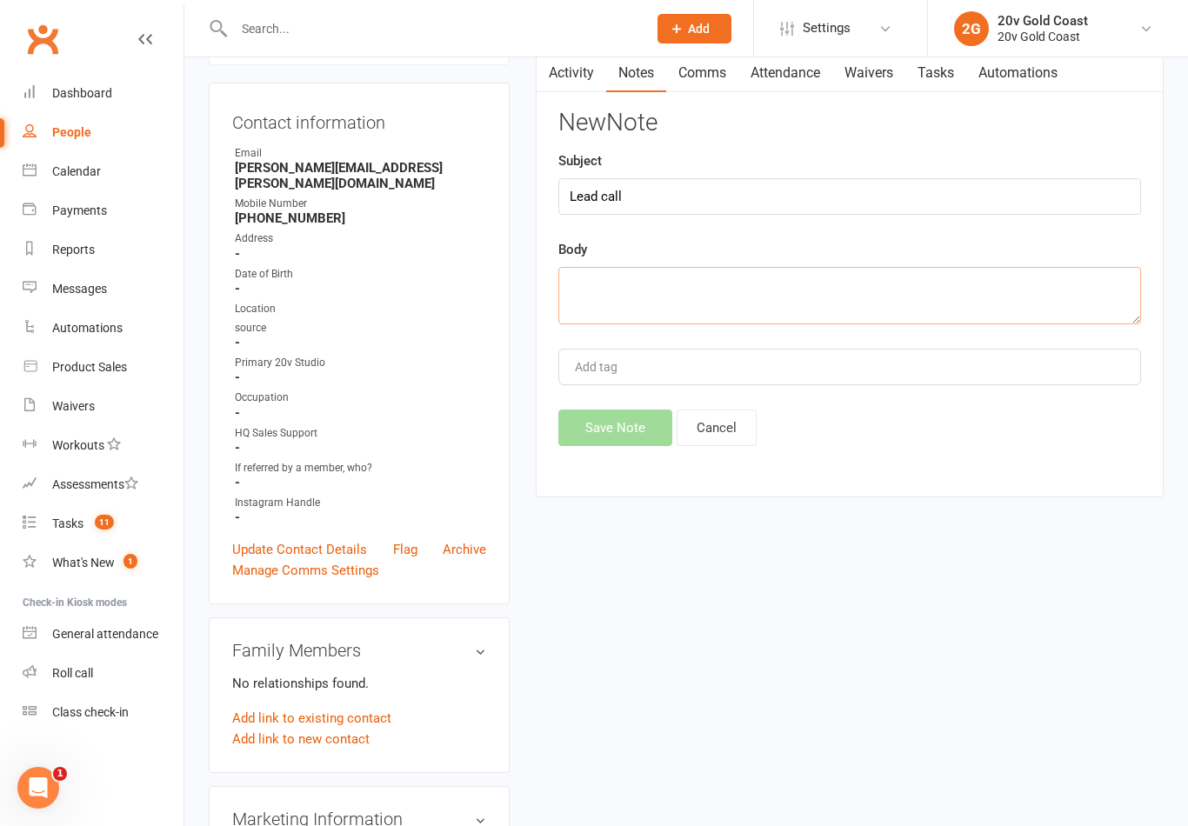
click at [939, 300] on textarea at bounding box center [849, 295] width 583 height 57
click at [729, 270] on textarea "No answer, left message o [PERSON_NAME]" at bounding box center [849, 296] width 583 height 57
click at [711, 287] on textarea "No answer, left message o [PERSON_NAME]" at bounding box center [849, 296] width 583 height 57
click at [716, 289] on textarea "No answer, left message o [PERSON_NAME]" at bounding box center [849, 296] width 583 height 57
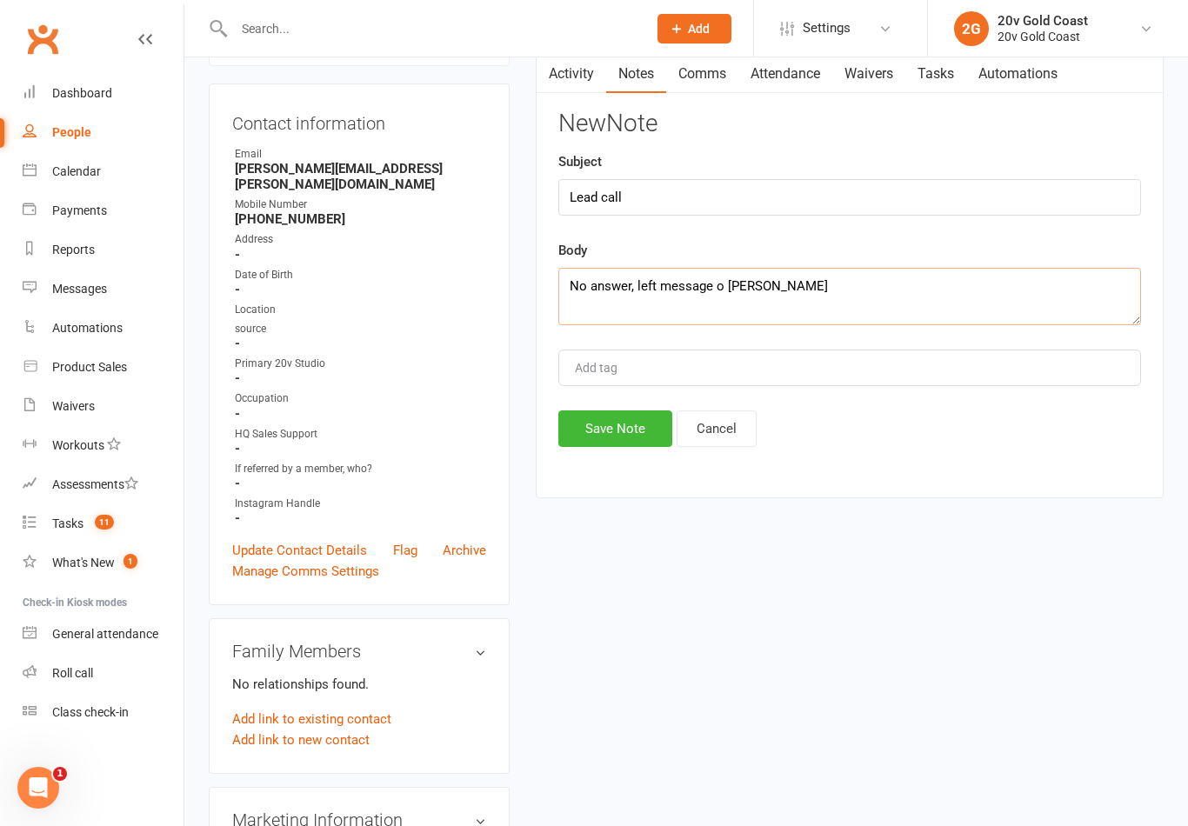
click at [724, 284] on textarea "No answer, left message o [PERSON_NAME]" at bounding box center [849, 296] width 583 height 57
type textarea "No answer, left message - [PERSON_NAME]"
click at [1023, 211] on input "Lead call" at bounding box center [849, 197] width 583 height 37
click at [1091, 138] on div "New Note Subject Lead call Body No answer, left message - [PERSON_NAME] Add tag…" at bounding box center [849, 278] width 583 height 336
click at [630, 419] on button "Save Note" at bounding box center [615, 428] width 114 height 37
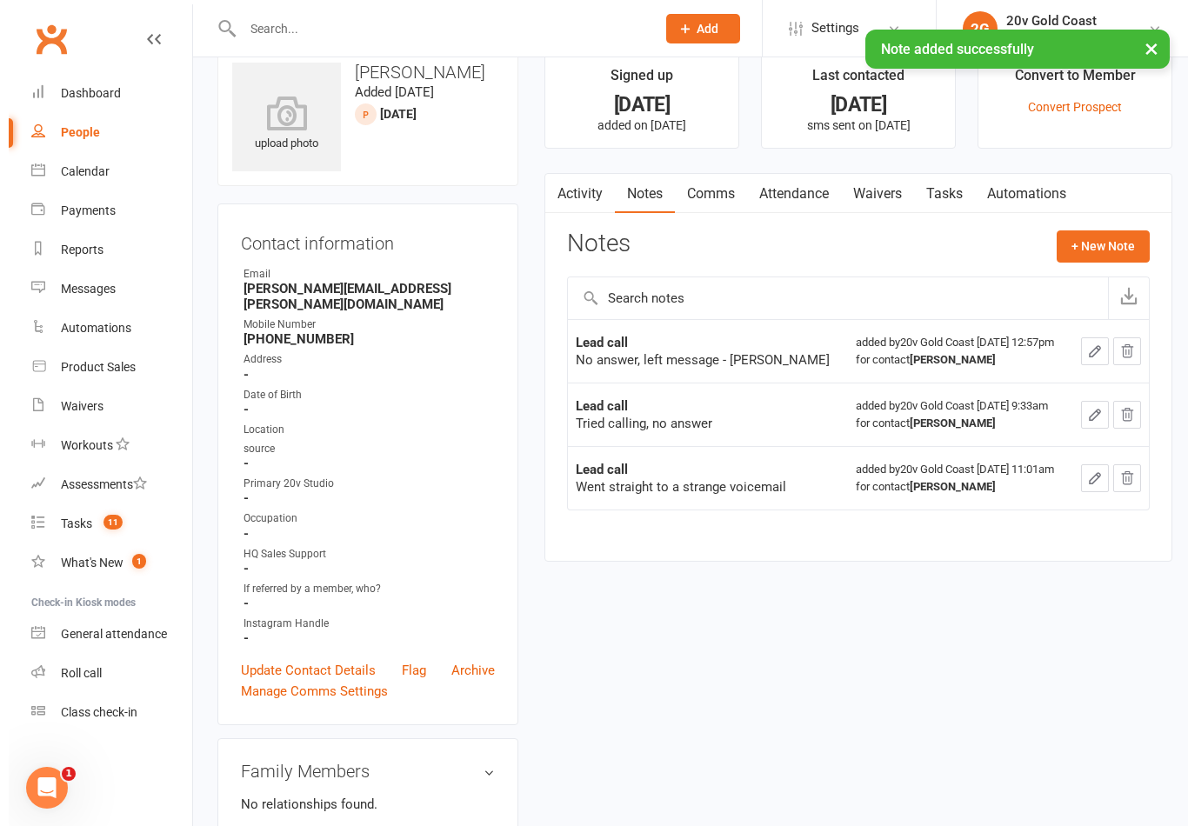
scroll to position [0, 0]
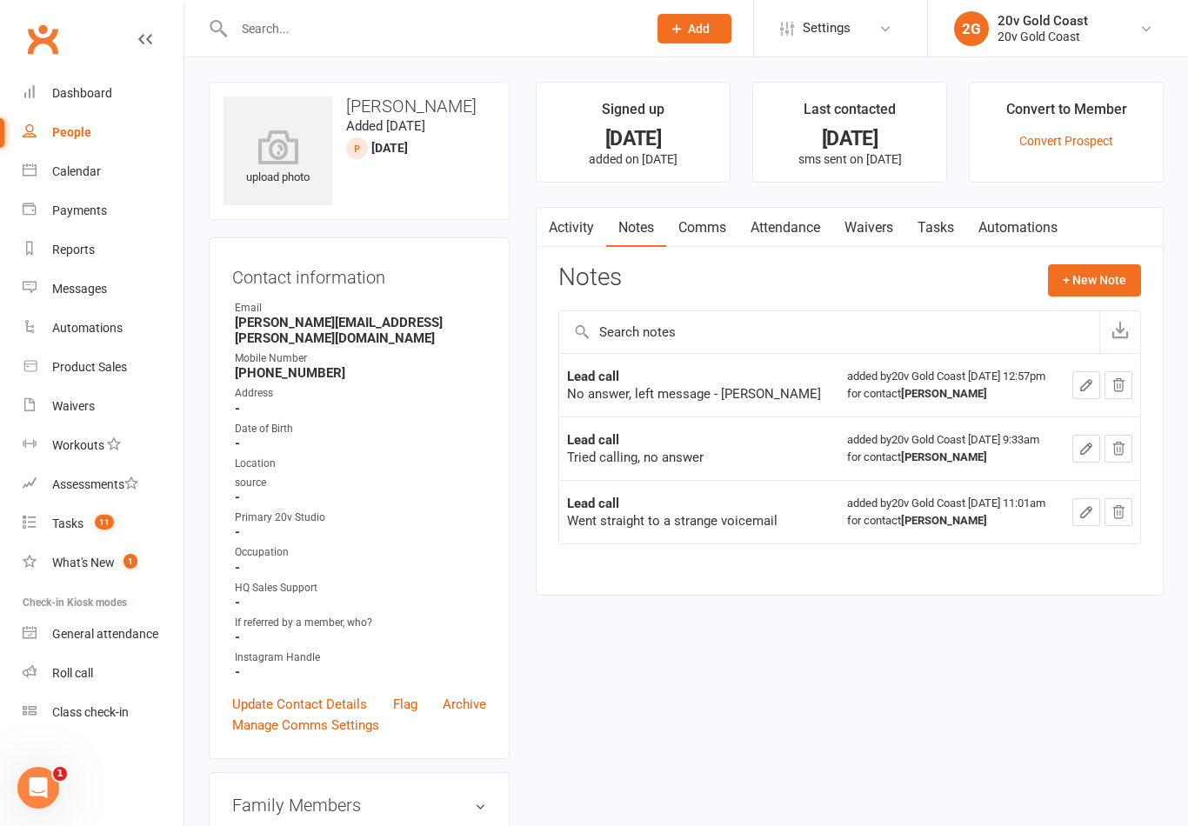
click at [947, 223] on link "Tasks" at bounding box center [935, 228] width 61 height 40
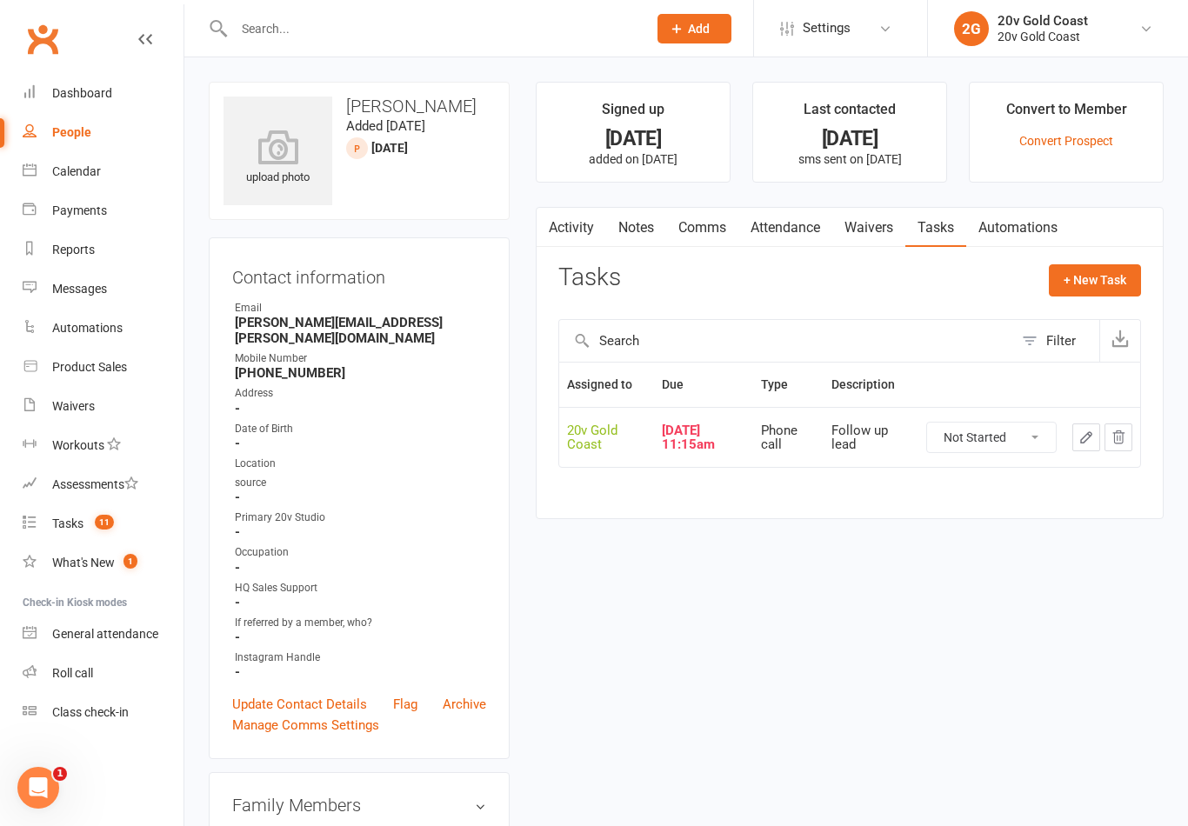
click at [1080, 442] on icon "button" at bounding box center [1086, 438] width 16 height 16
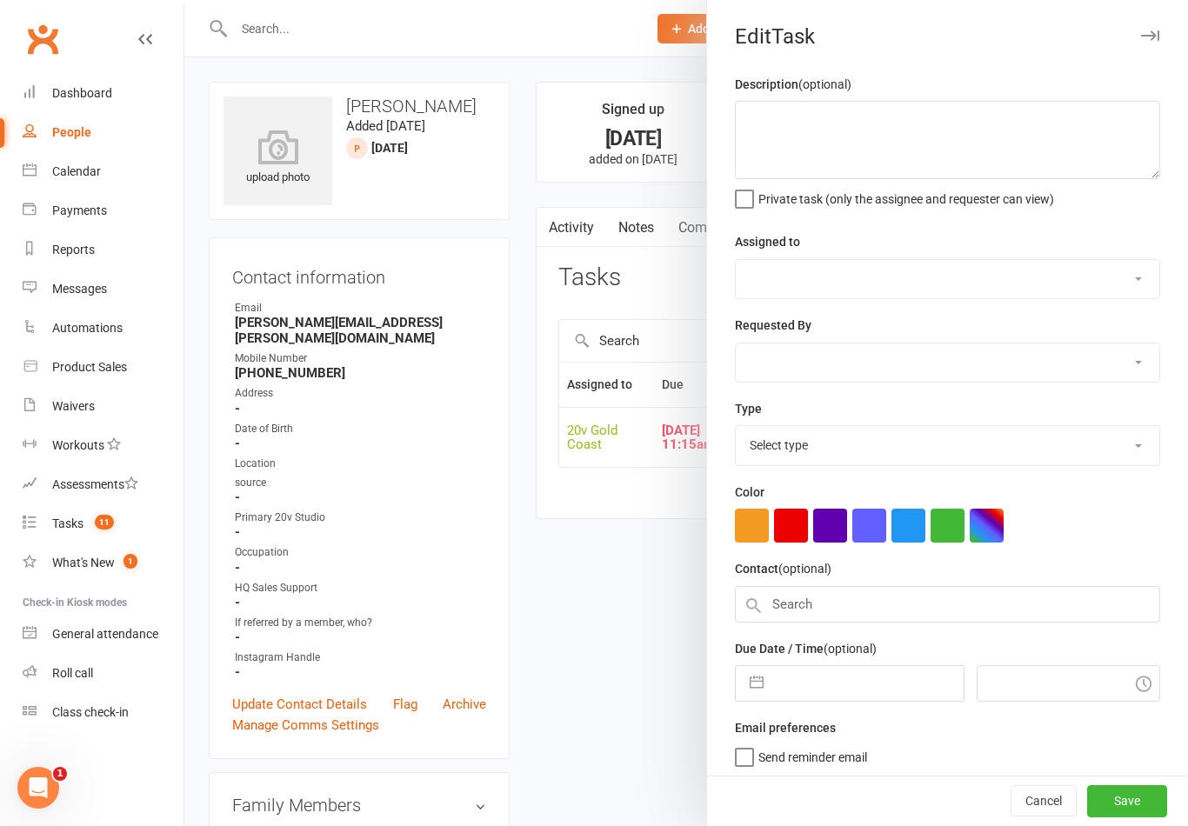
type textarea "Follow up lead"
select select "45734"
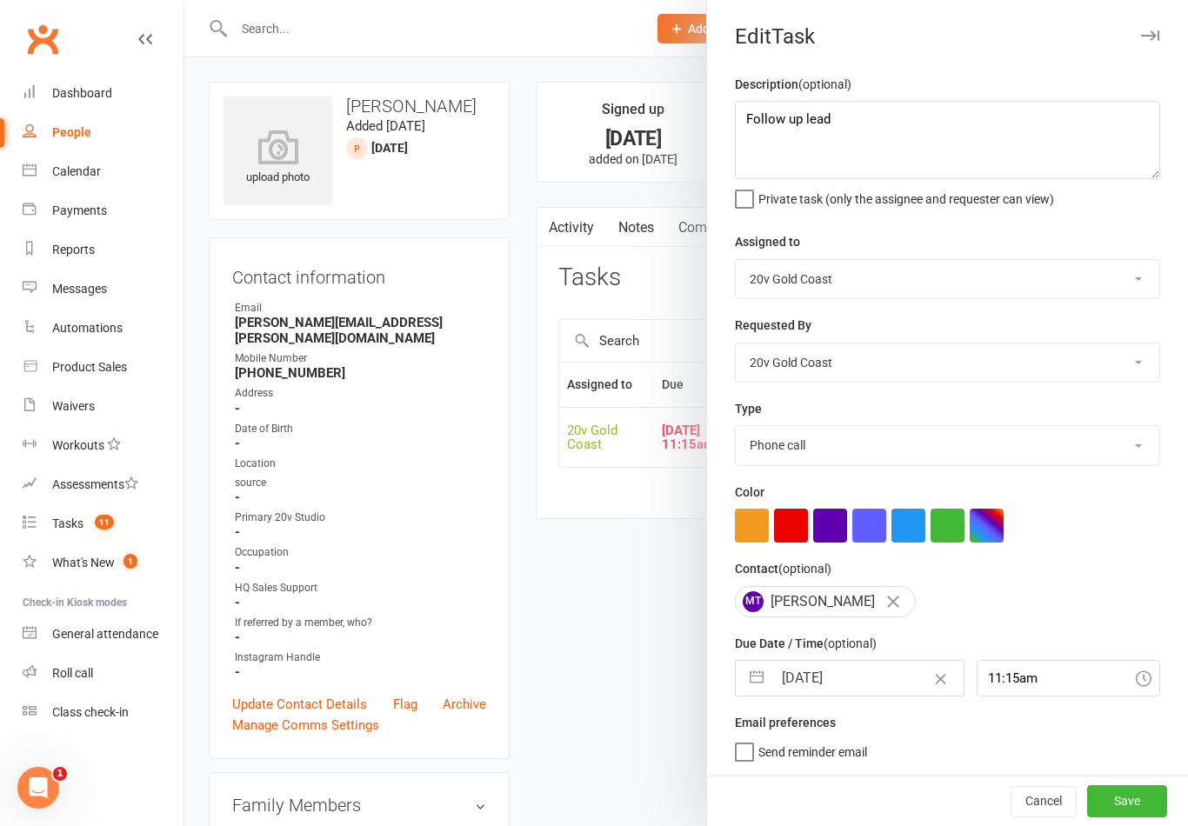
scroll to position [3, 0]
click at [829, 664] on input "[DATE]" at bounding box center [867, 678] width 190 height 35
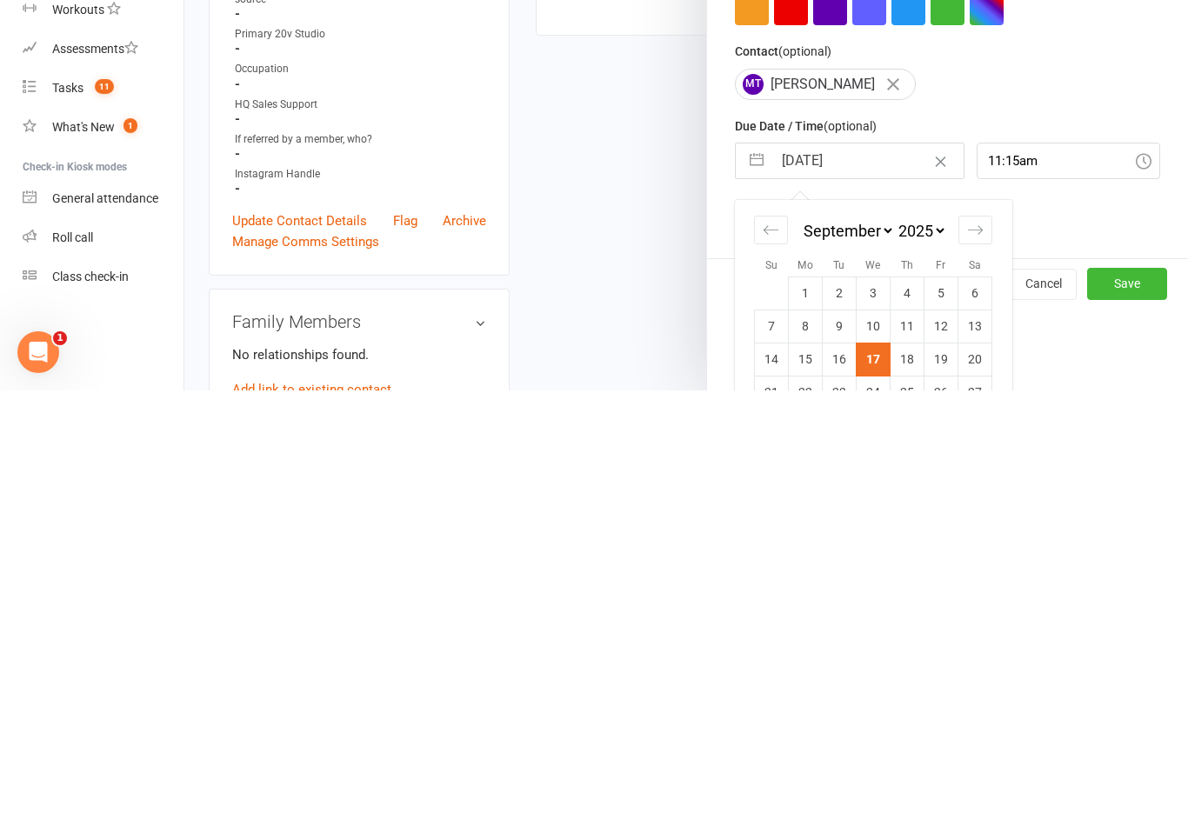
scroll to position [132, 0]
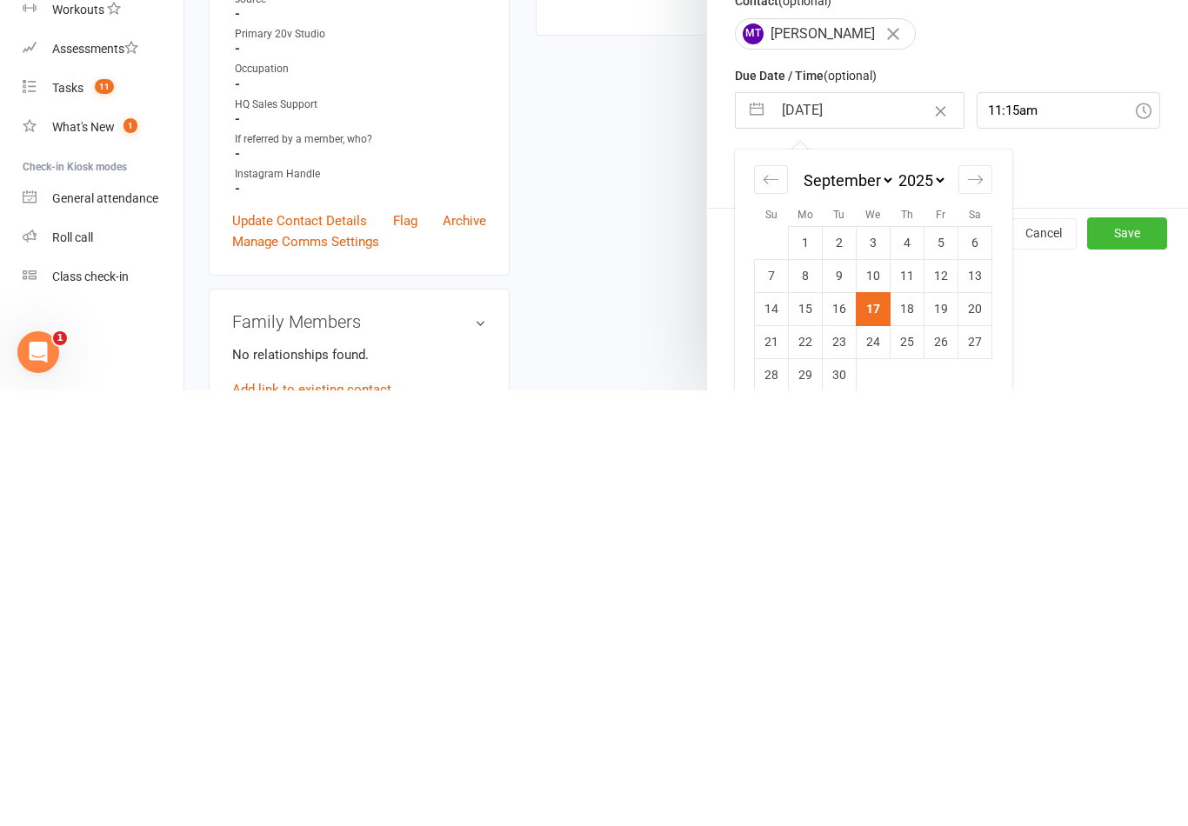
click at [912, 728] on td "18" at bounding box center [907, 744] width 34 height 33
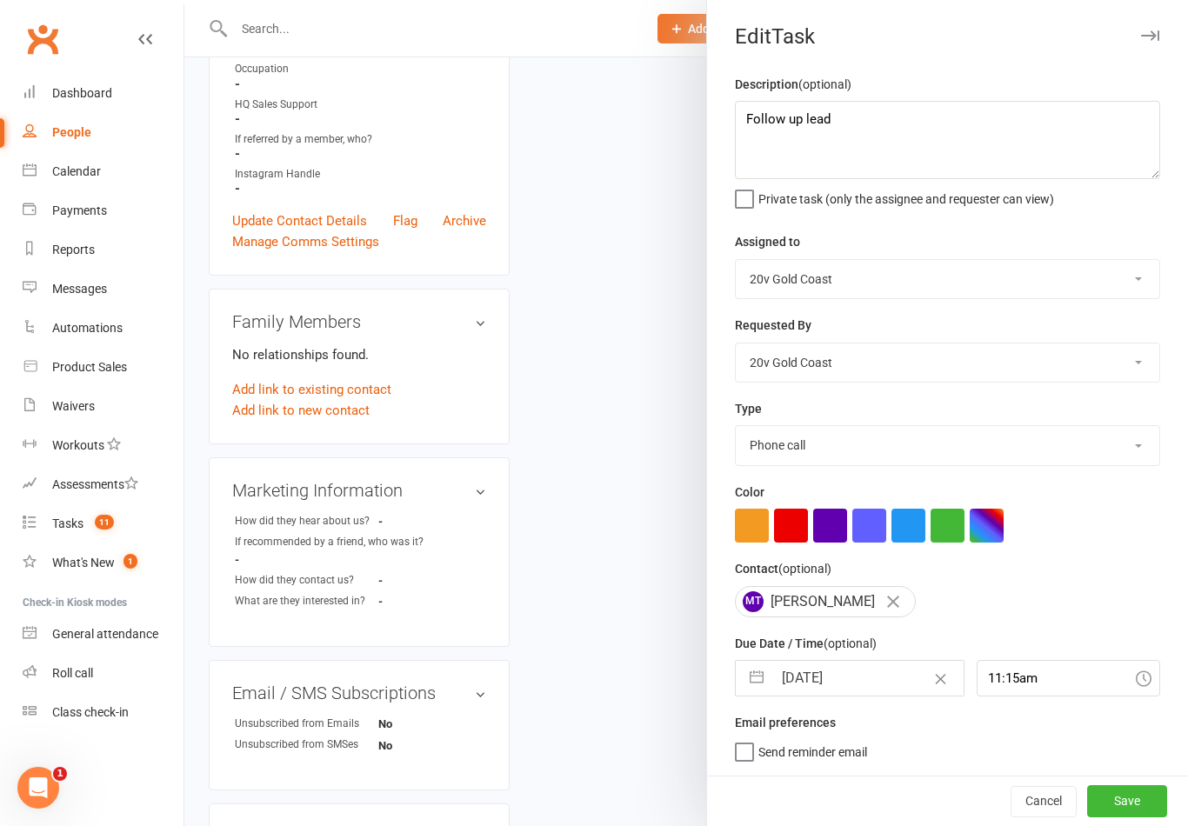
click at [1150, 805] on button "Save" at bounding box center [1127, 800] width 80 height 31
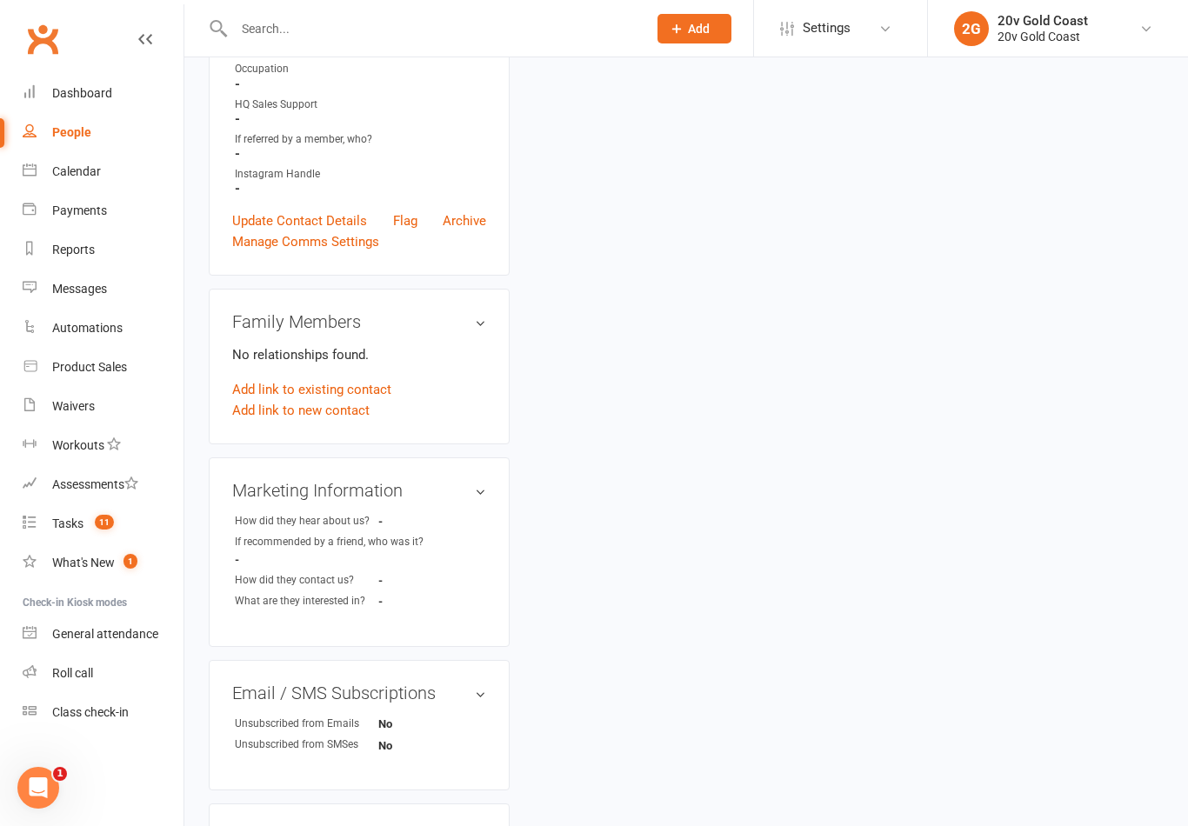
click at [84, 520] on link "Tasks 11" at bounding box center [103, 523] width 161 height 39
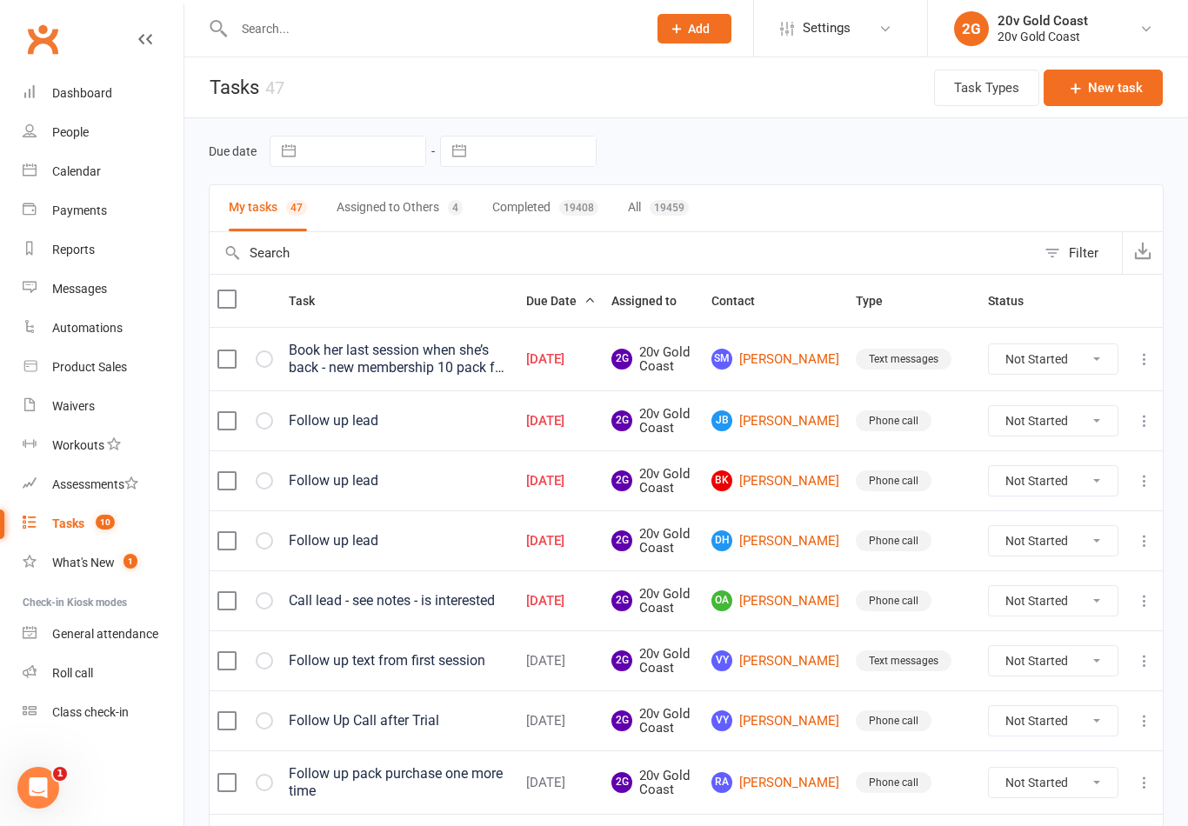
click at [782, 427] on link "[PERSON_NAME]" at bounding box center [775, 420] width 129 height 21
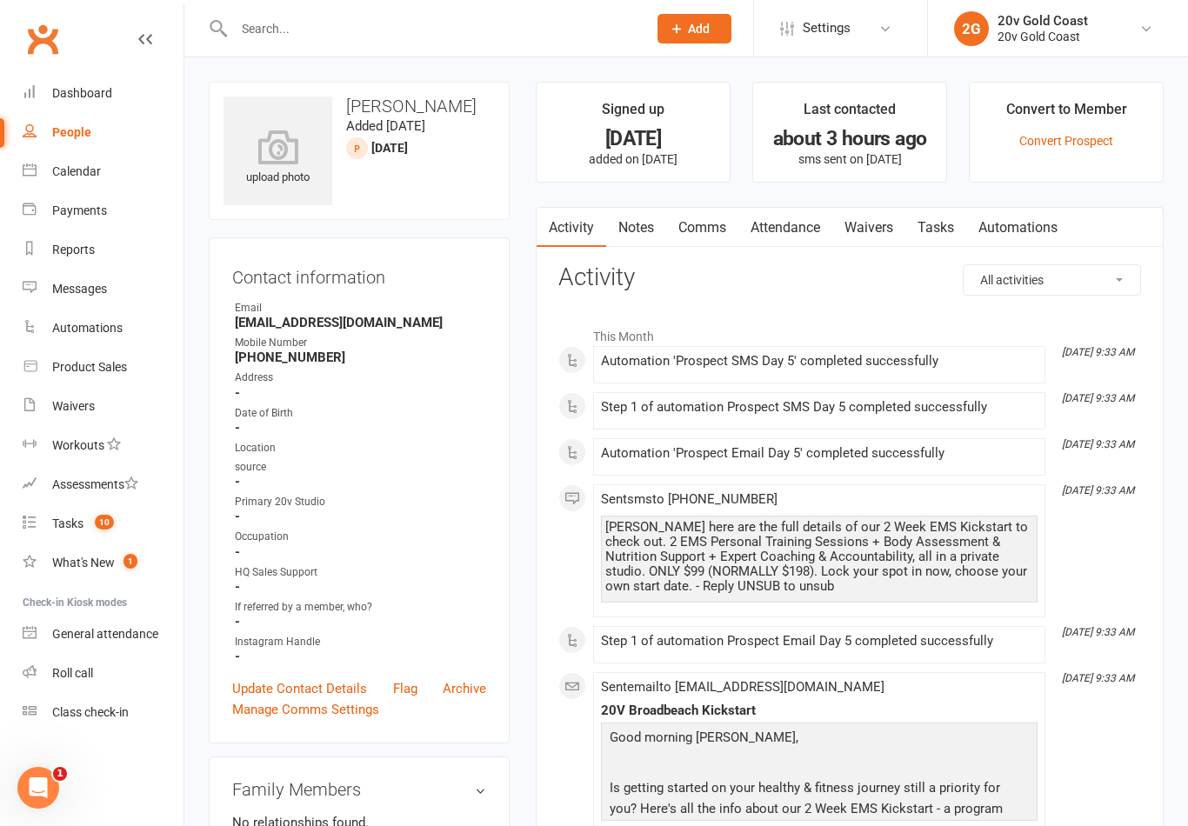
click at [661, 221] on link "Notes" at bounding box center [636, 228] width 60 height 40
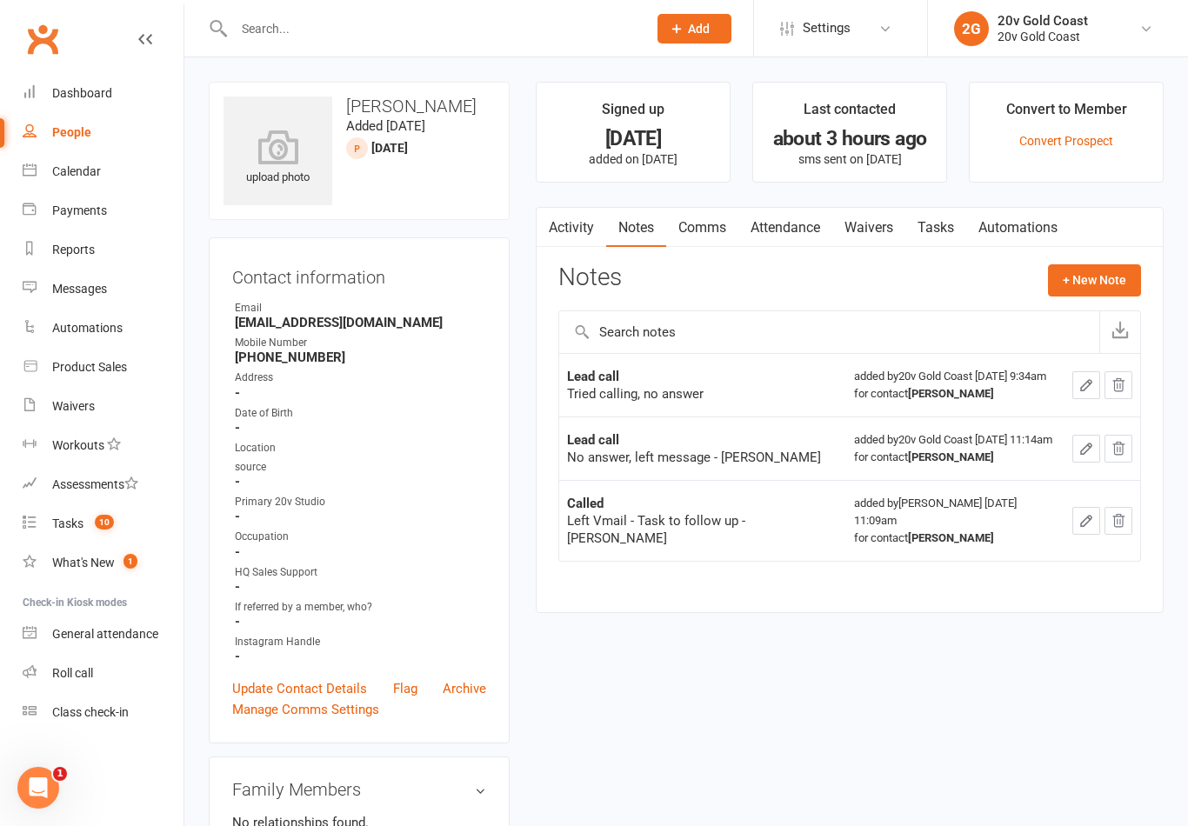
click at [1092, 284] on button "+ New Note" at bounding box center [1094, 279] width 93 height 31
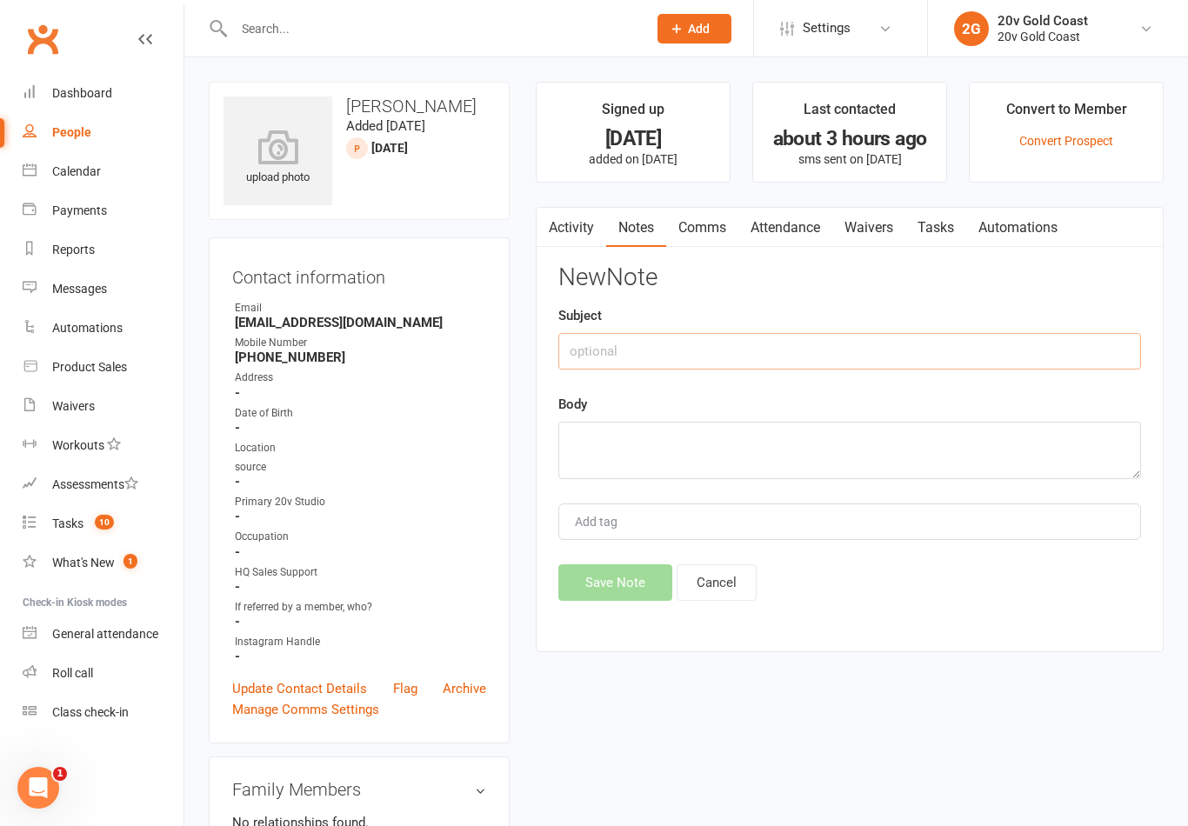
click at [996, 336] on input "text" at bounding box center [849, 351] width 583 height 37
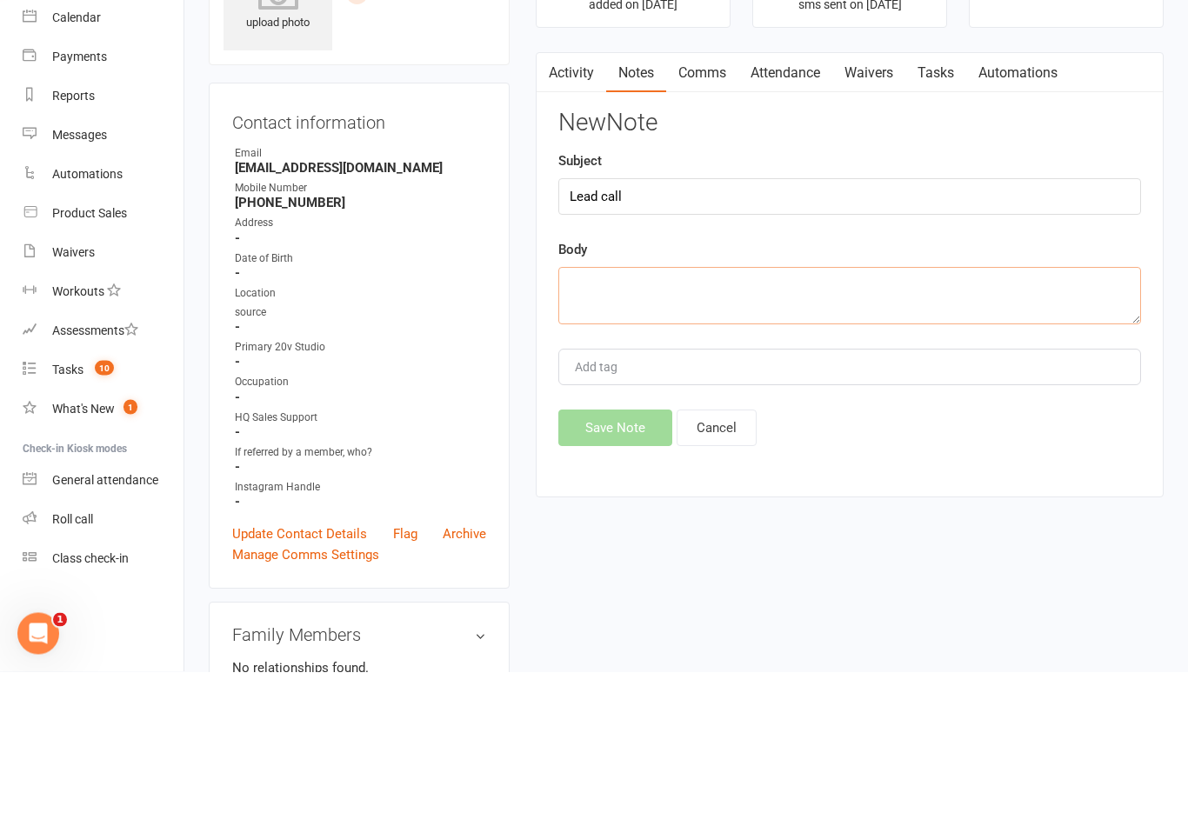
click at [879, 422] on textarea at bounding box center [849, 450] width 583 height 57
click at [999, 264] on div "New Note Subject Lead call Body Tried calling, no answer, left message - [PERSO…" at bounding box center [849, 432] width 583 height 336
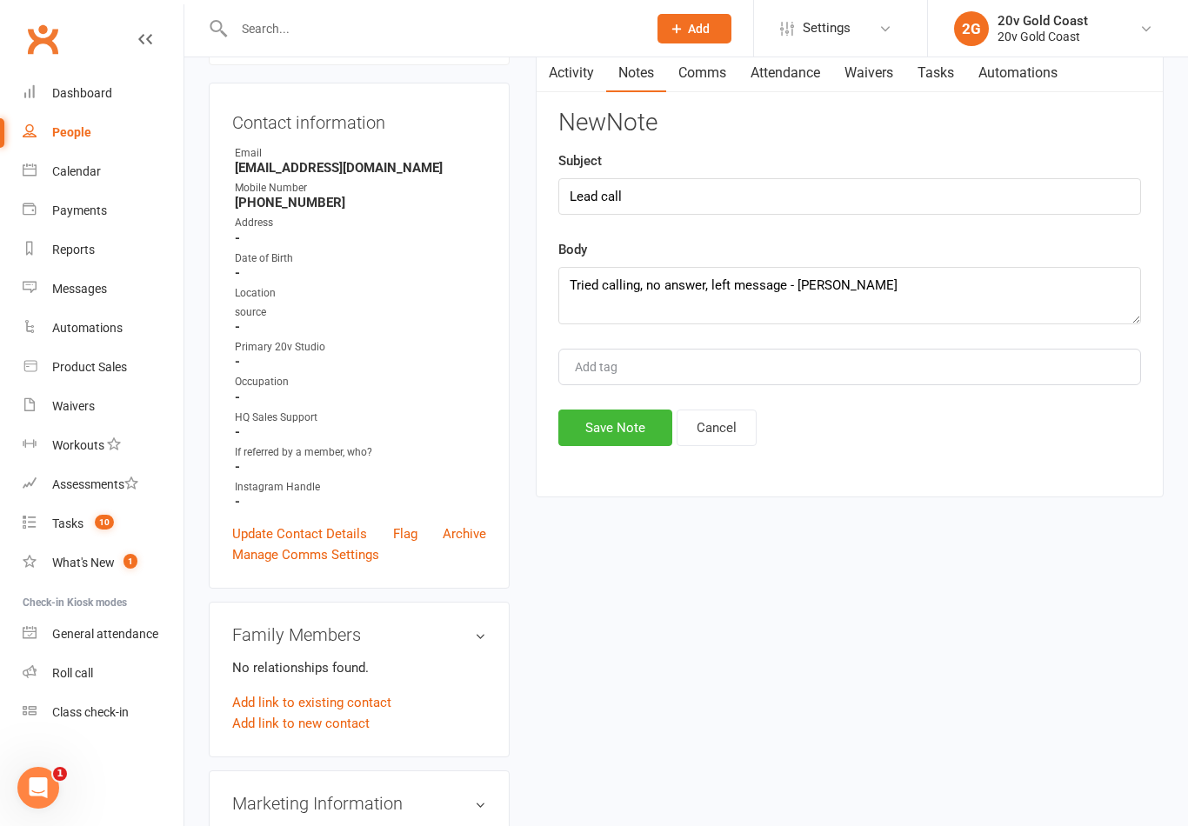
click at [632, 422] on button "Save Note" at bounding box center [615, 428] width 114 height 37
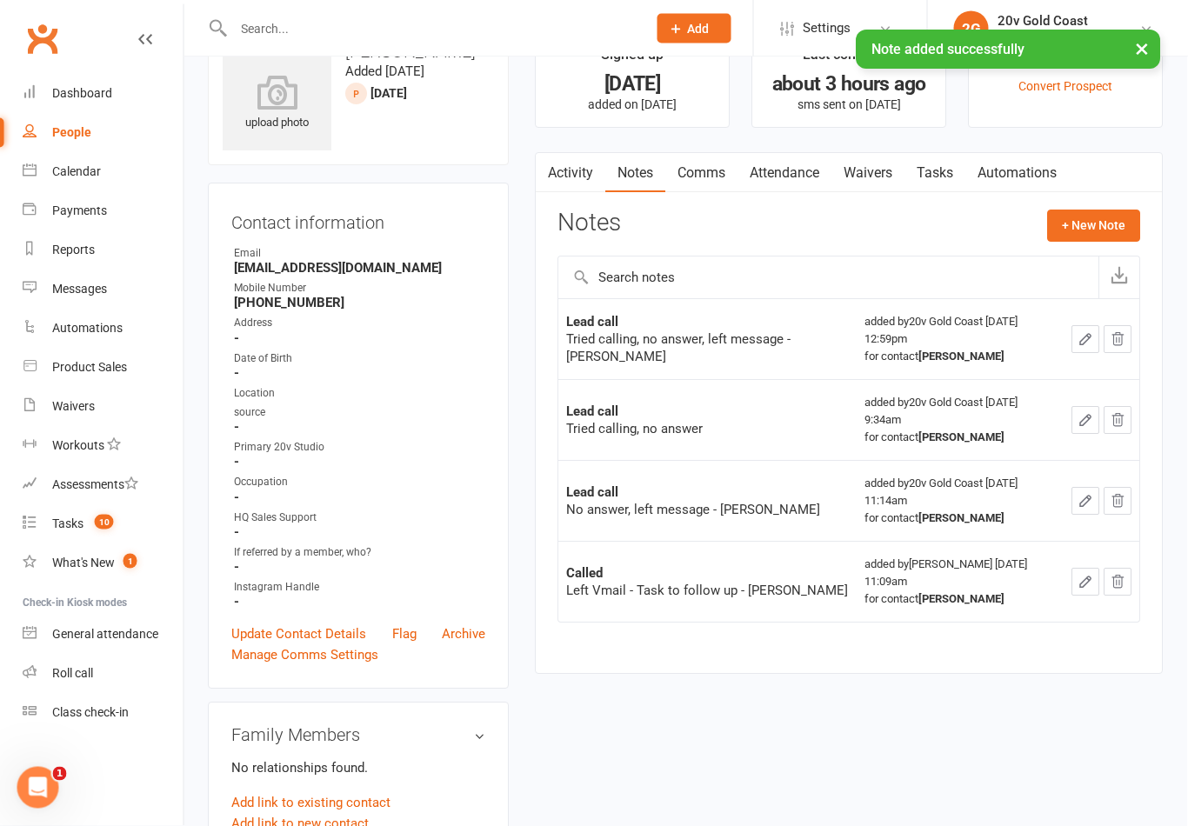
scroll to position [0, 0]
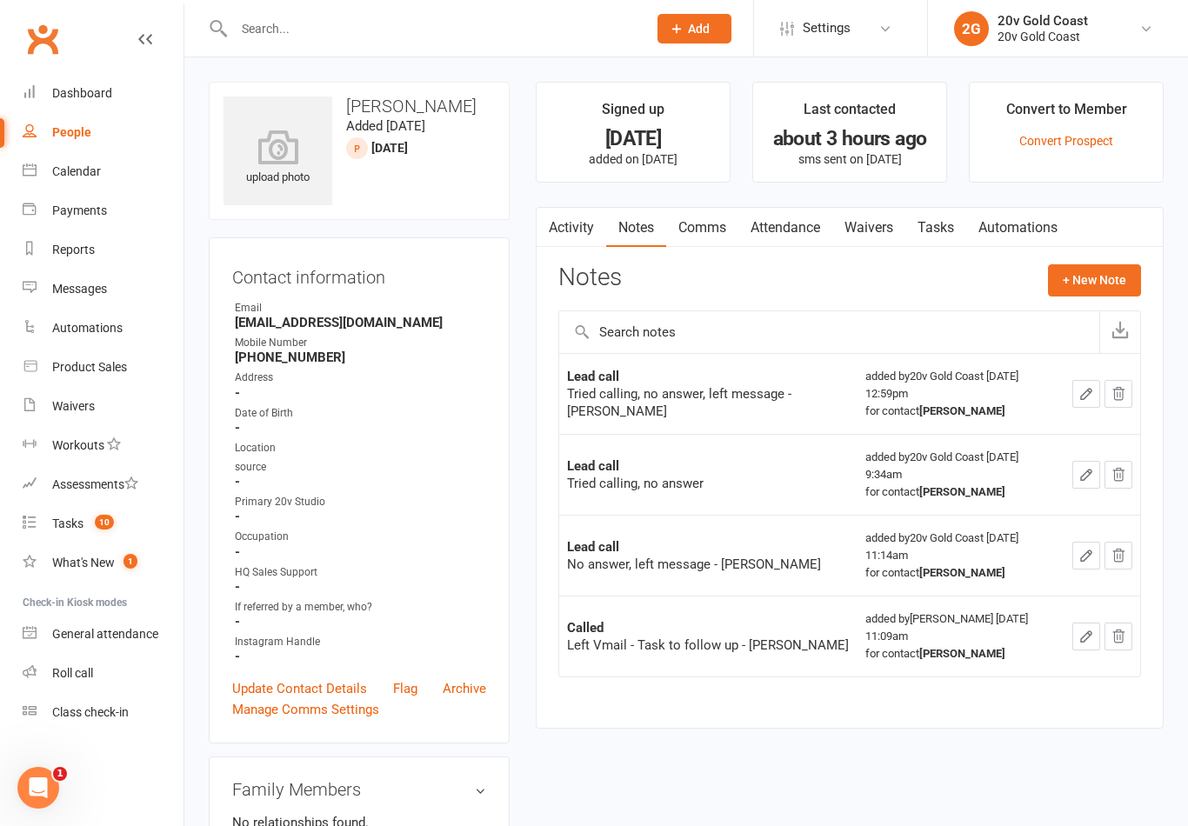
click at [932, 238] on link "Tasks" at bounding box center [935, 228] width 61 height 40
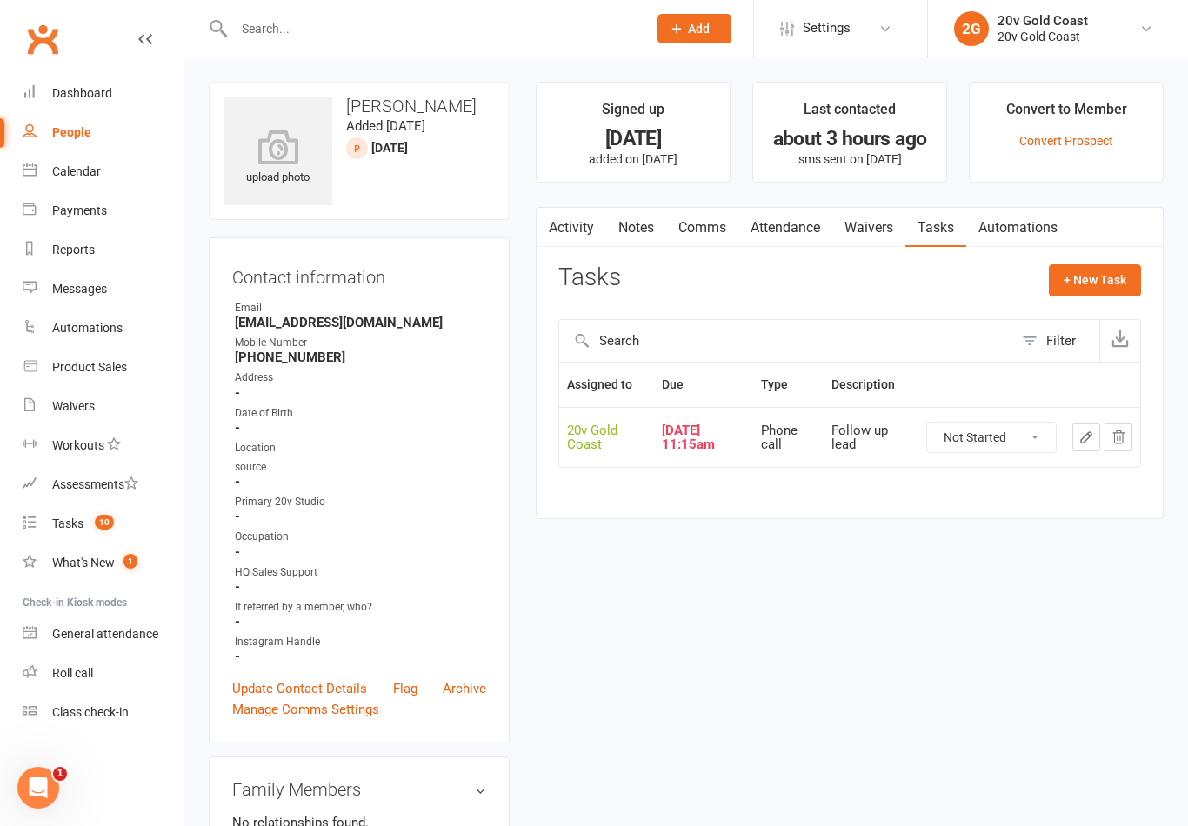
click at [1078, 431] on icon "button" at bounding box center [1086, 438] width 16 height 16
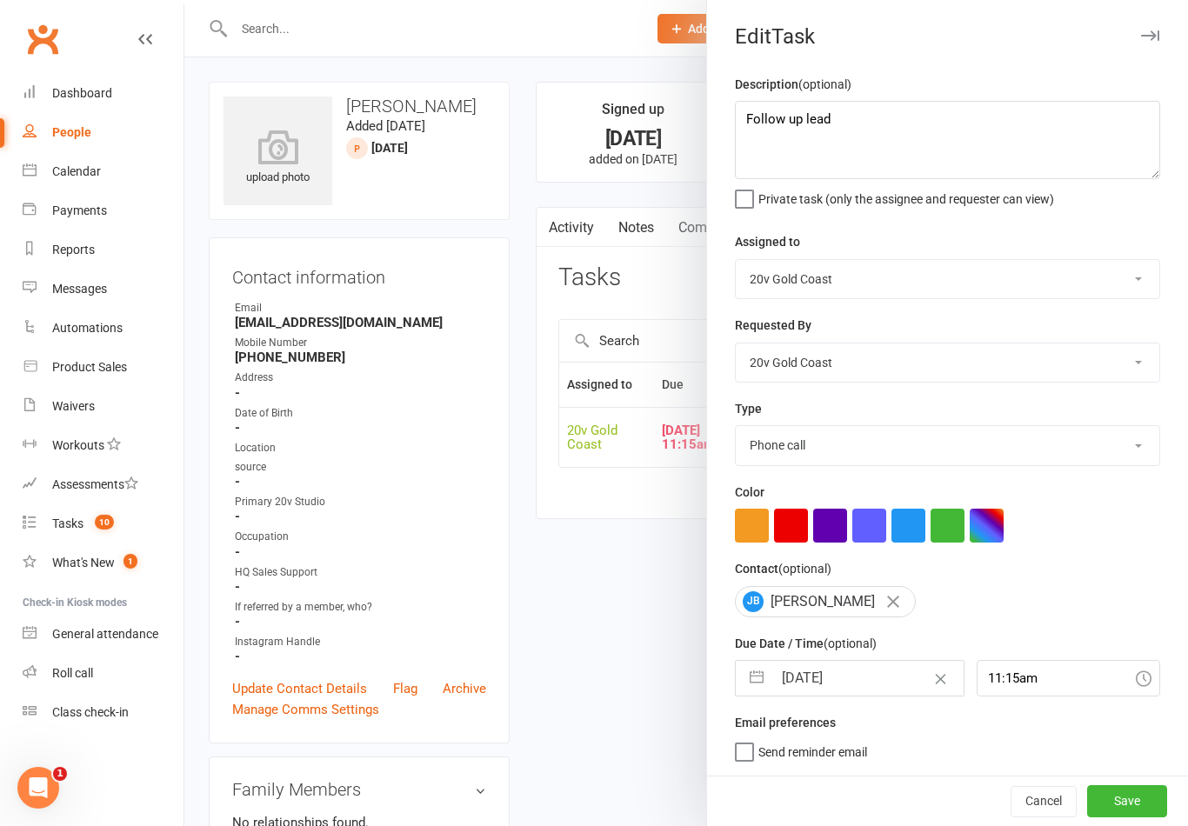
scroll to position [3, 0]
click at [842, 677] on input "[DATE]" at bounding box center [867, 678] width 190 height 35
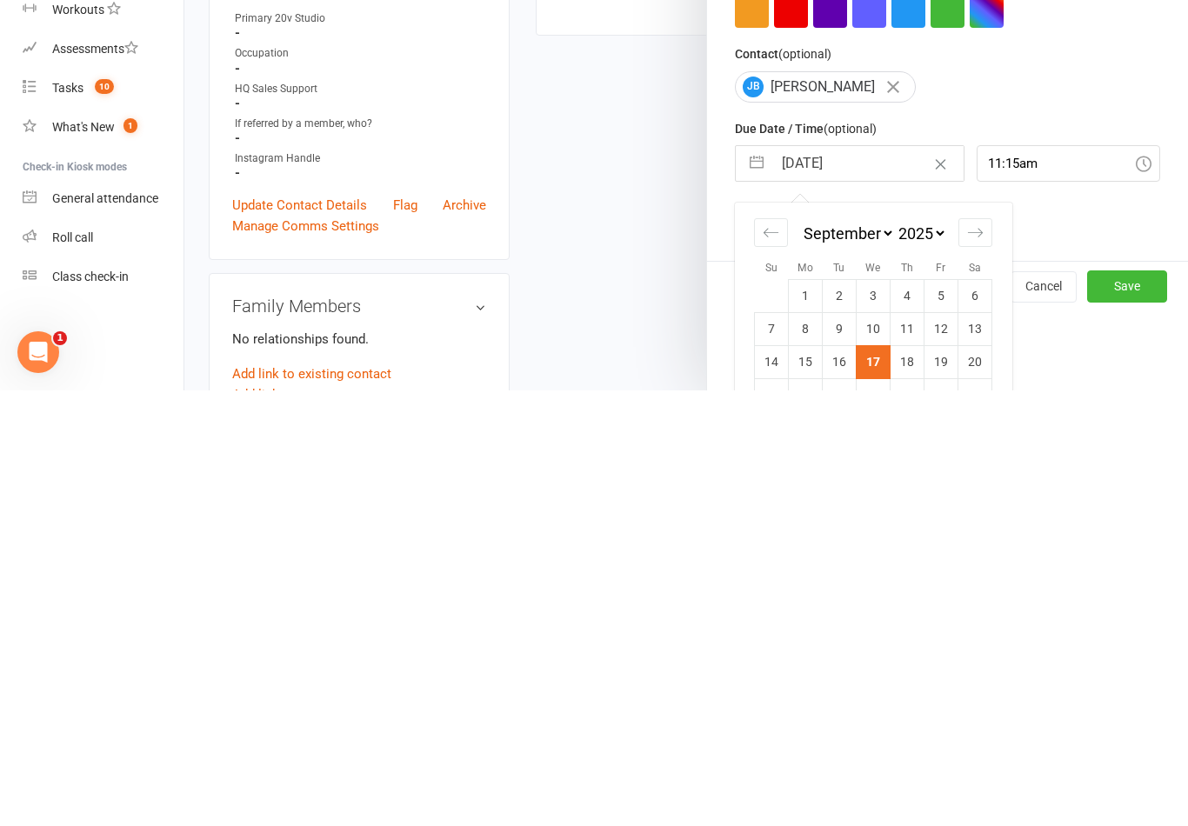
scroll to position [87, 0]
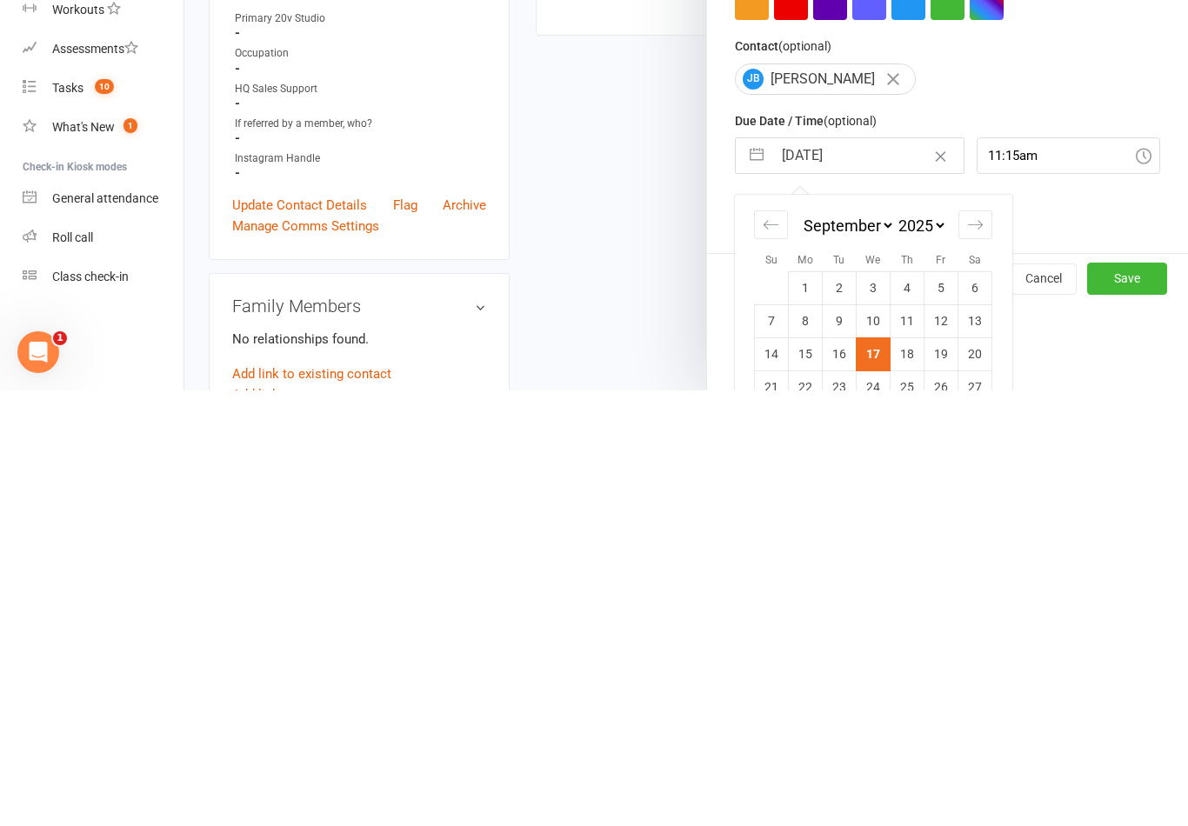
click at [914, 773] on td "18" at bounding box center [907, 789] width 34 height 33
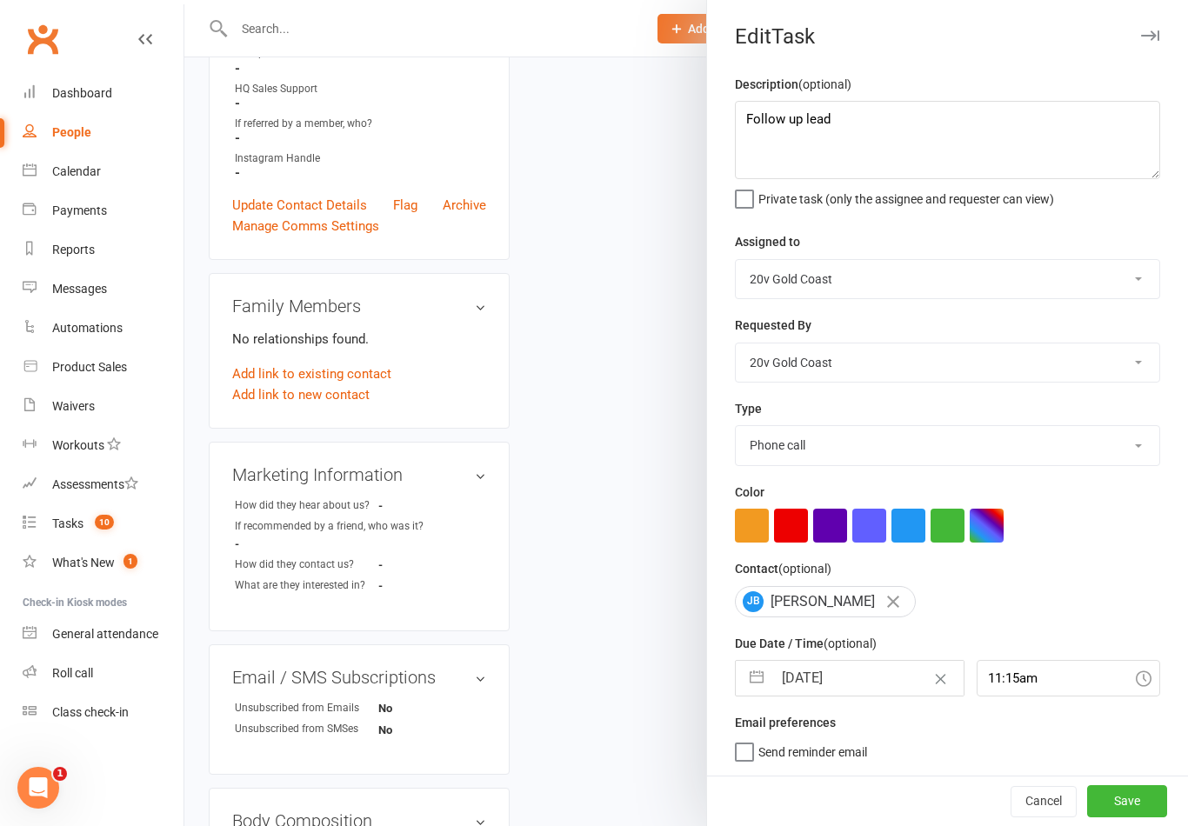
click at [87, 171] on div "Calendar" at bounding box center [76, 171] width 49 height 14
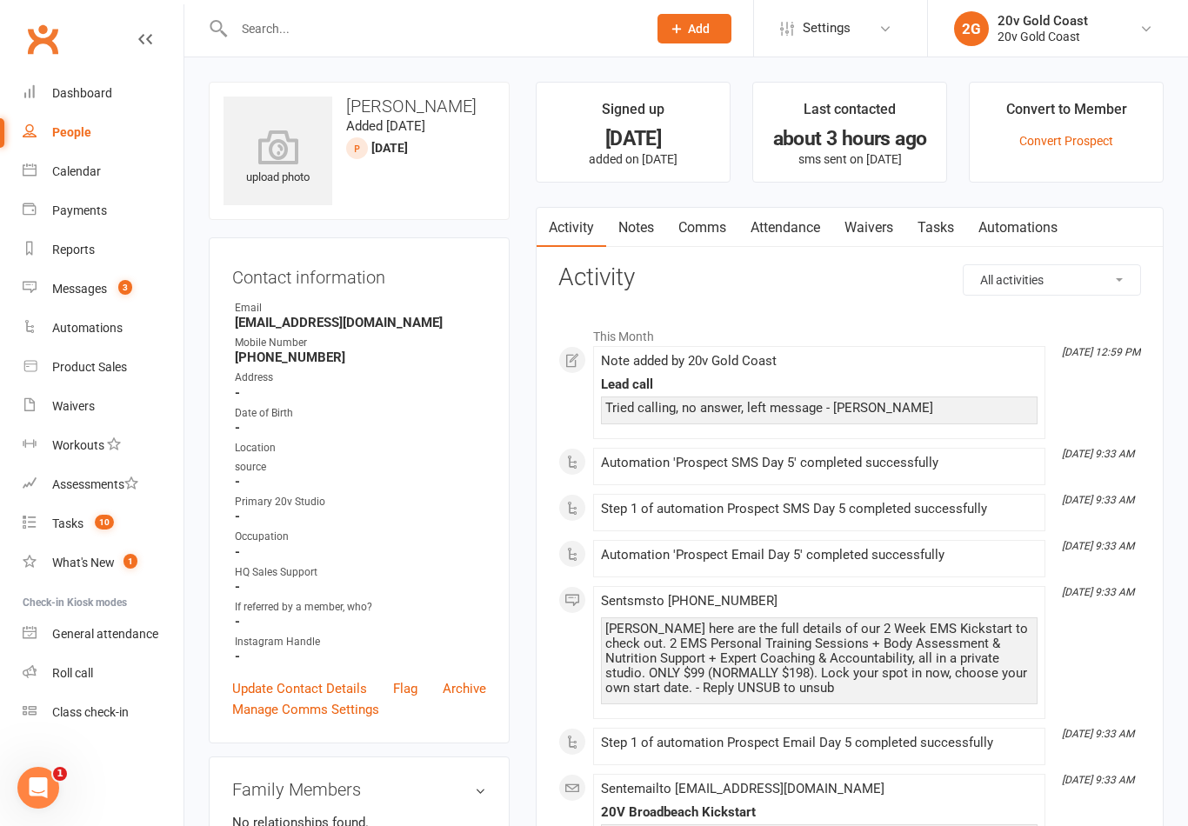
click at [966, 210] on link "Tasks" at bounding box center [935, 228] width 61 height 40
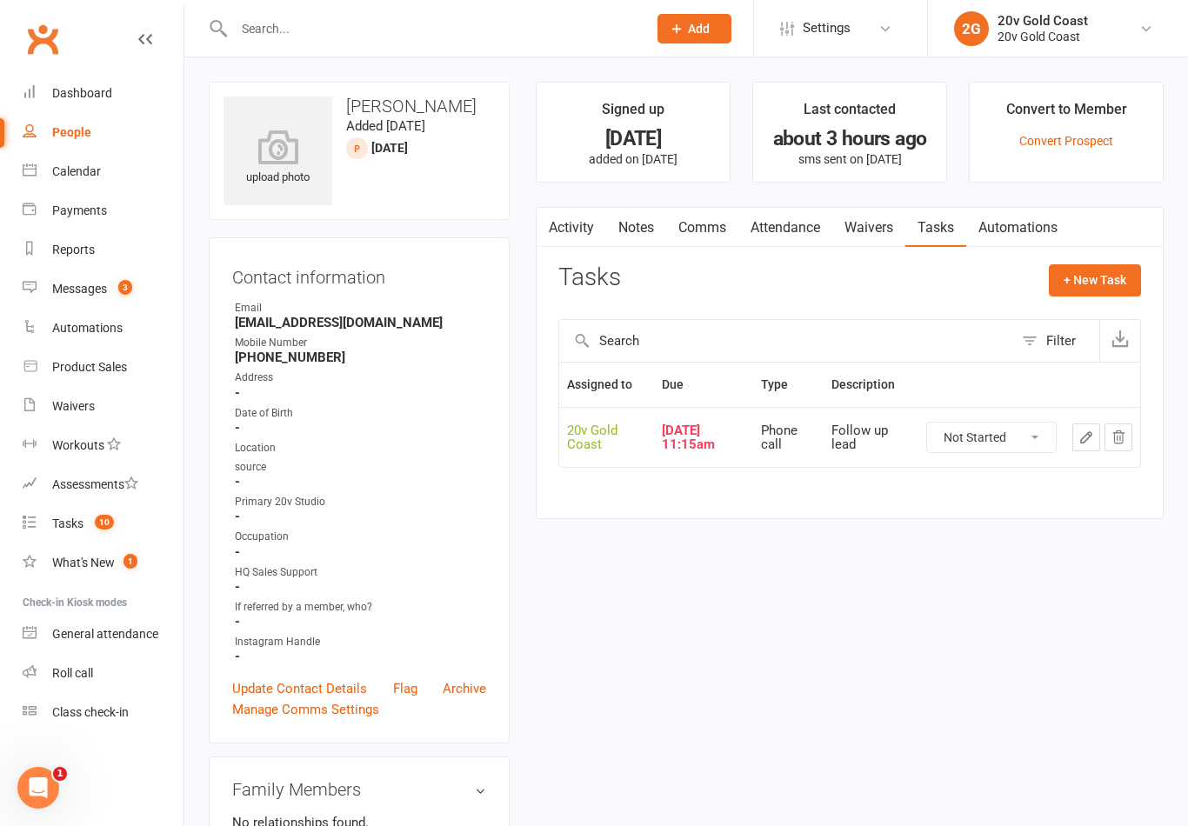
click at [1079, 435] on icon "button" at bounding box center [1086, 438] width 16 height 16
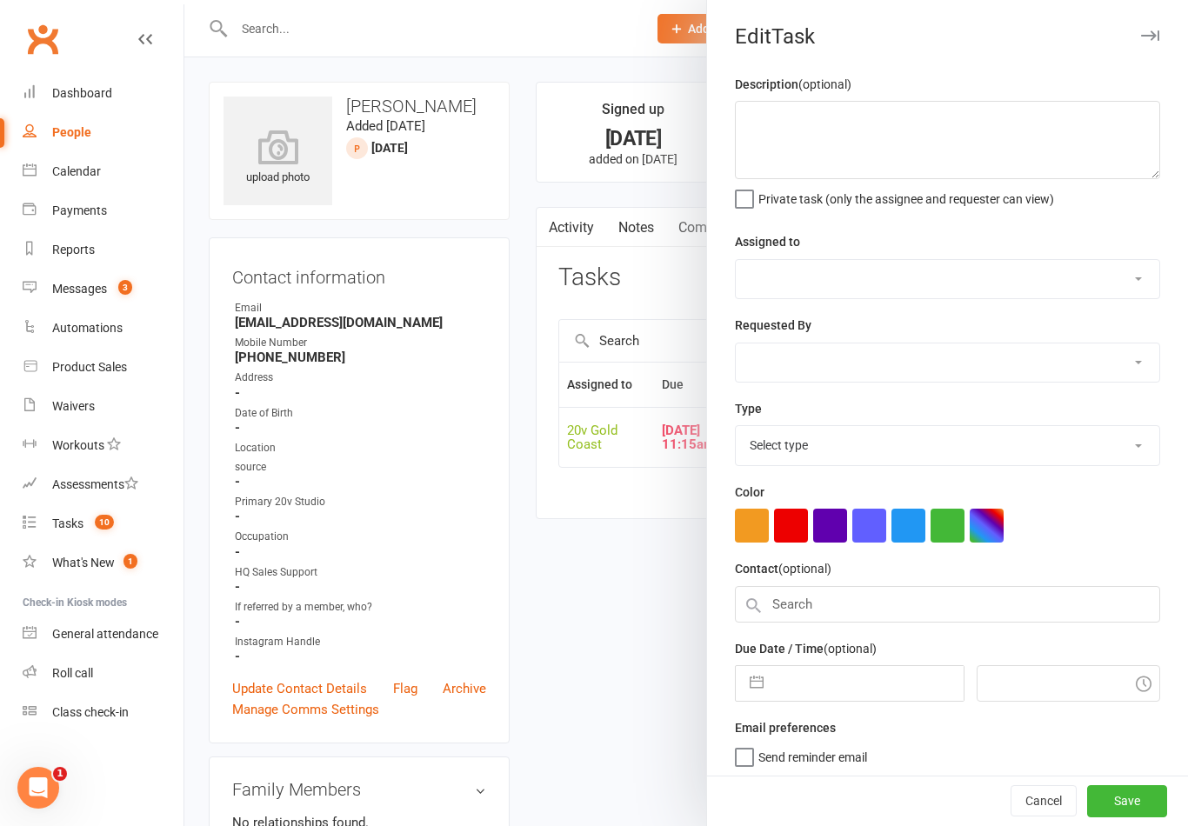
type textarea "Follow up lead"
select select "45734"
type input "[DATE]"
type input "11:15am"
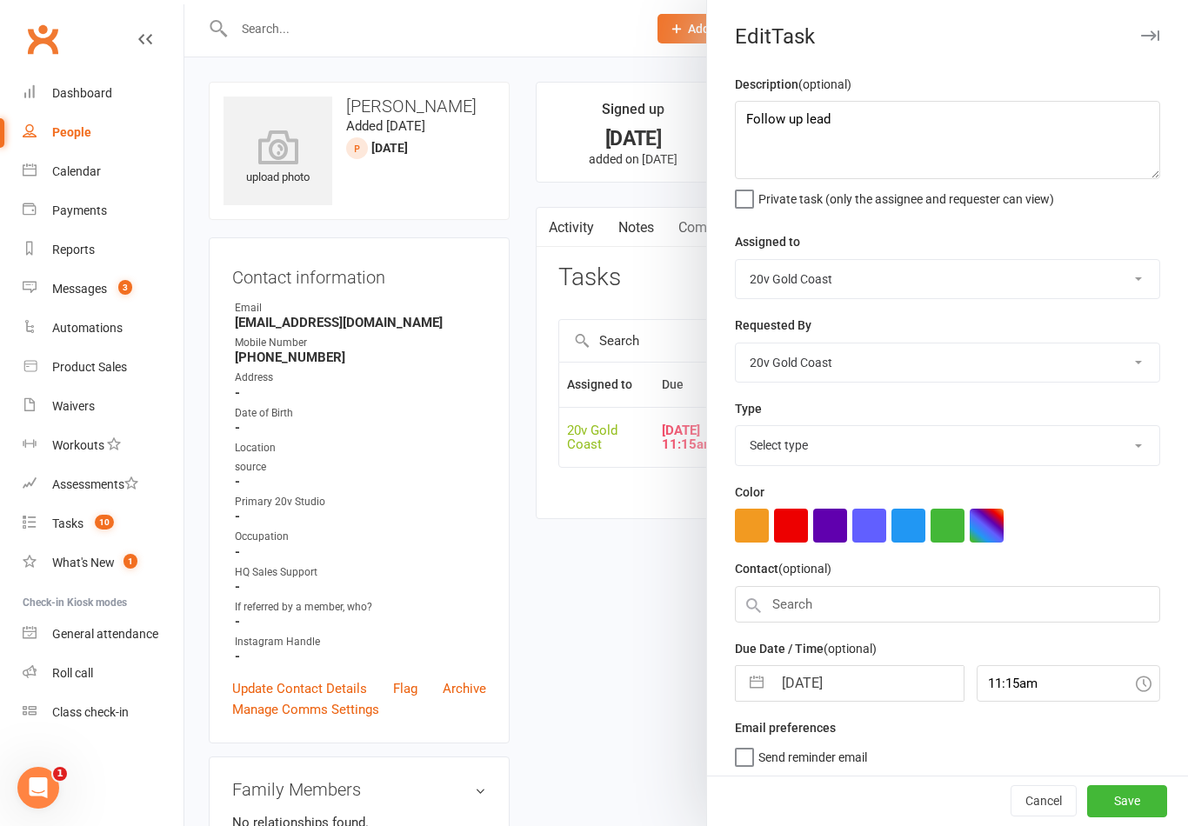
select select "22375"
click at [834, 685] on input "[DATE]" at bounding box center [867, 678] width 190 height 35
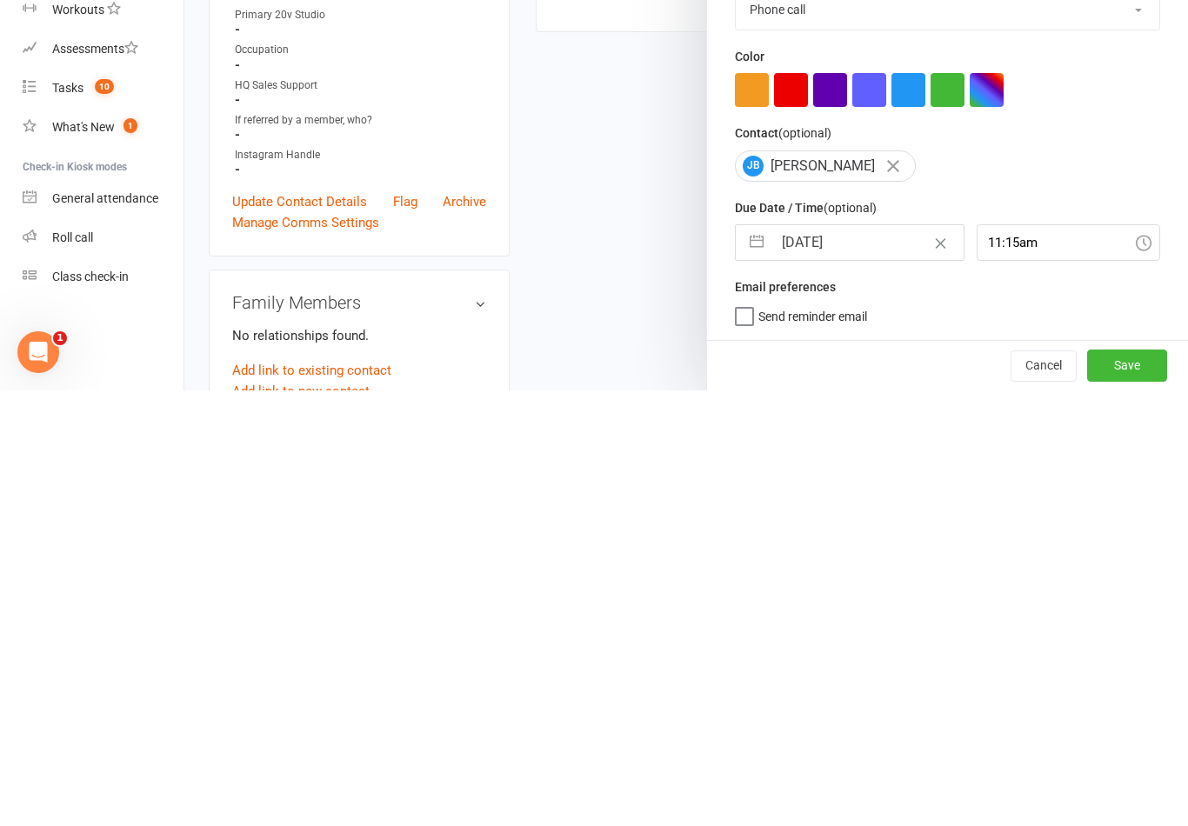
select select "7"
select select "2025"
select select "8"
select select "2025"
select select "9"
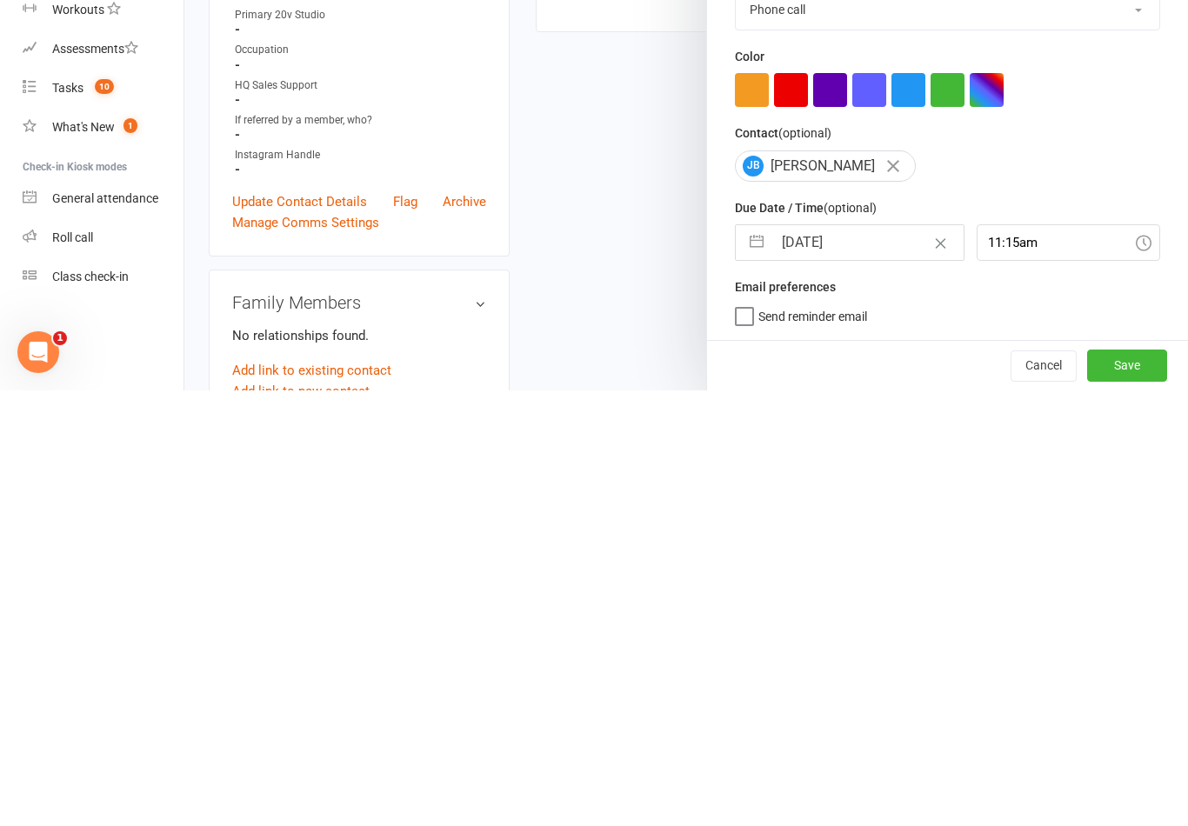
select select "2025"
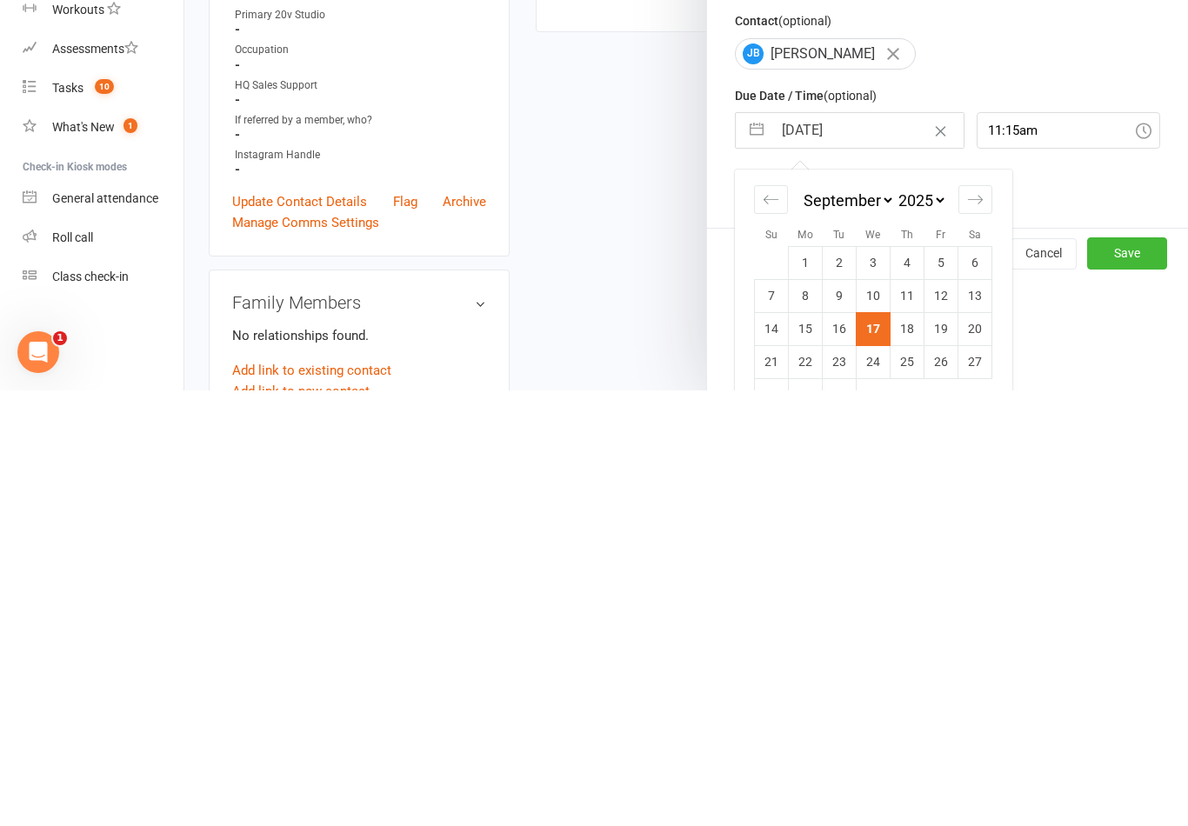
click at [911, 748] on td "18" at bounding box center [907, 764] width 34 height 33
type input "[DATE]"
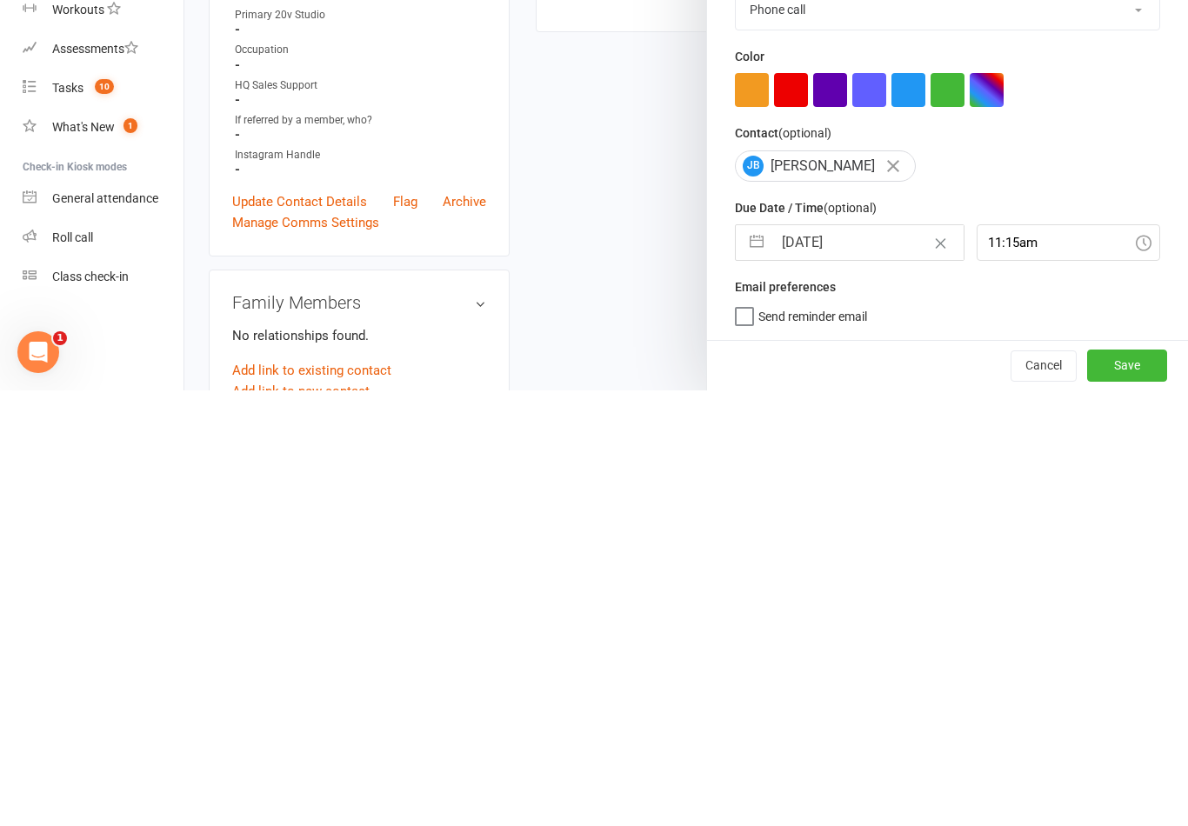
scroll to position [487, 0]
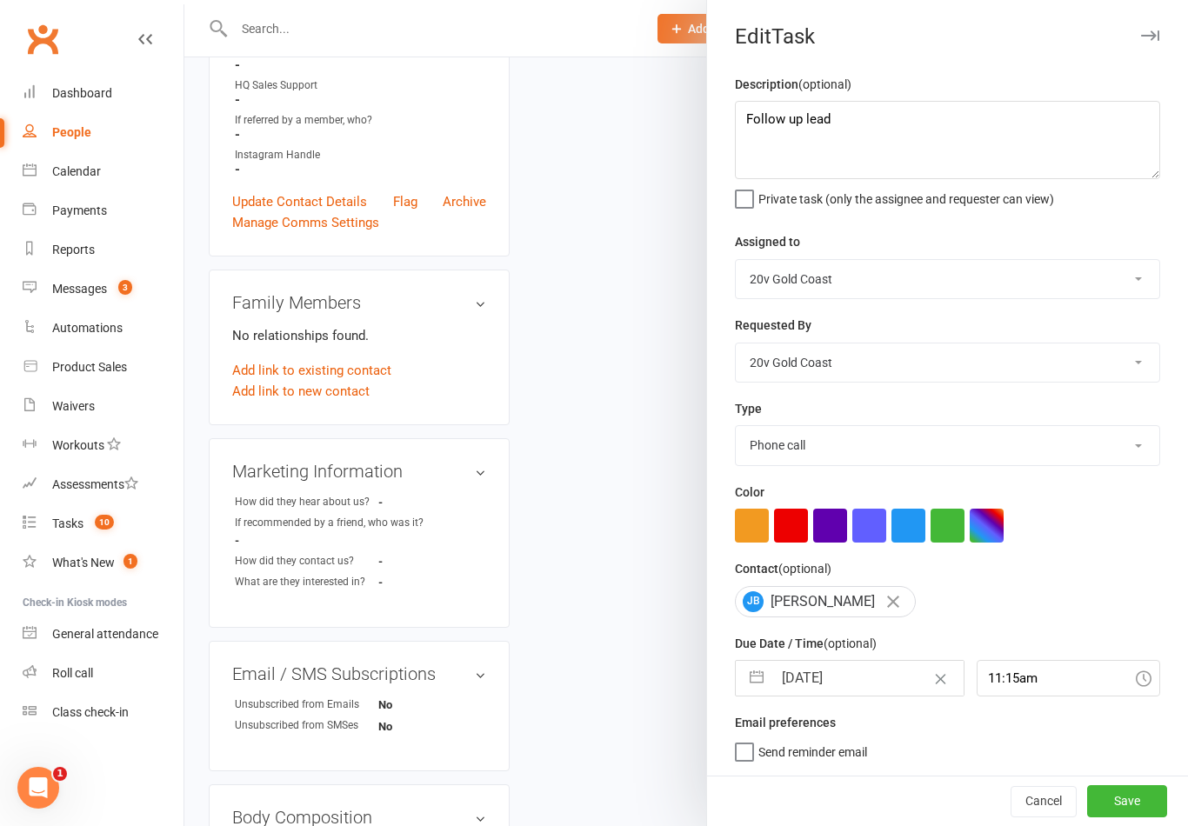
click at [1138, 800] on button "Save" at bounding box center [1127, 800] width 80 height 31
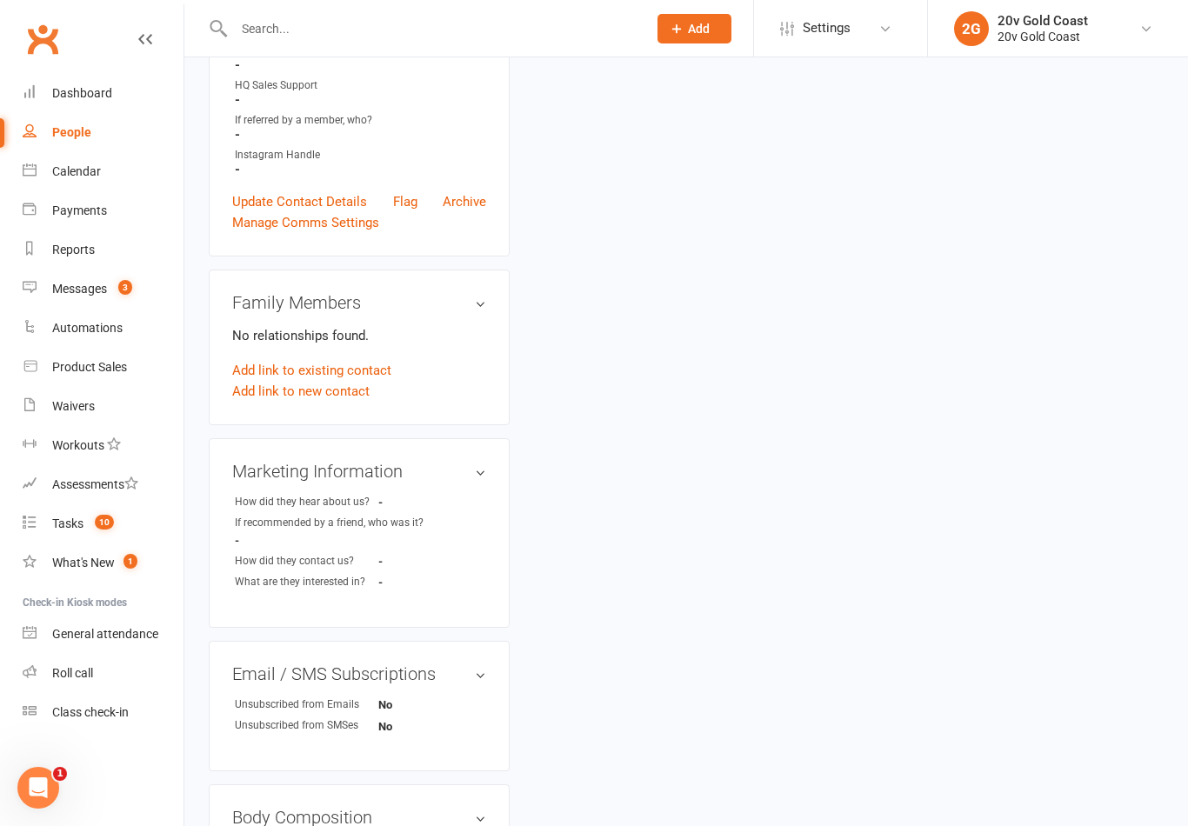
click at [102, 517] on span "10" at bounding box center [104, 522] width 19 height 15
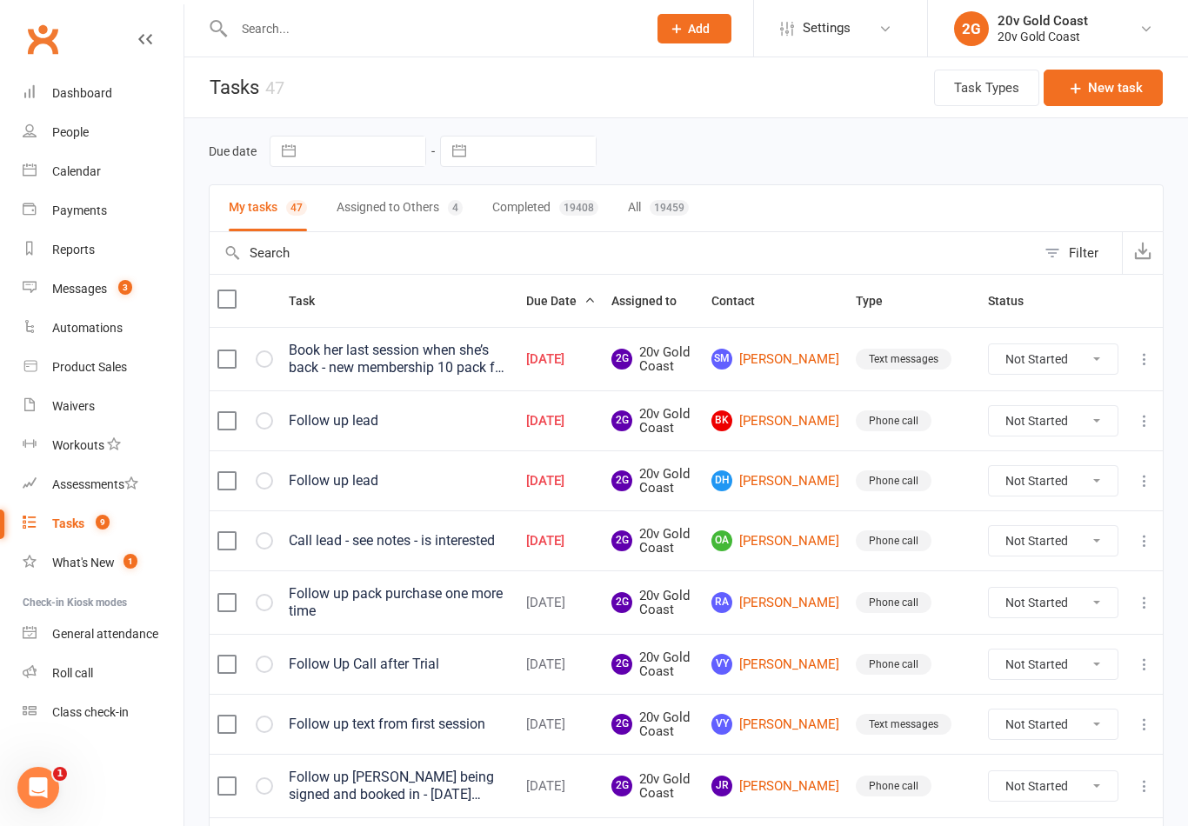
click at [783, 423] on link "BK Bianca Kervin" at bounding box center [775, 420] width 129 height 21
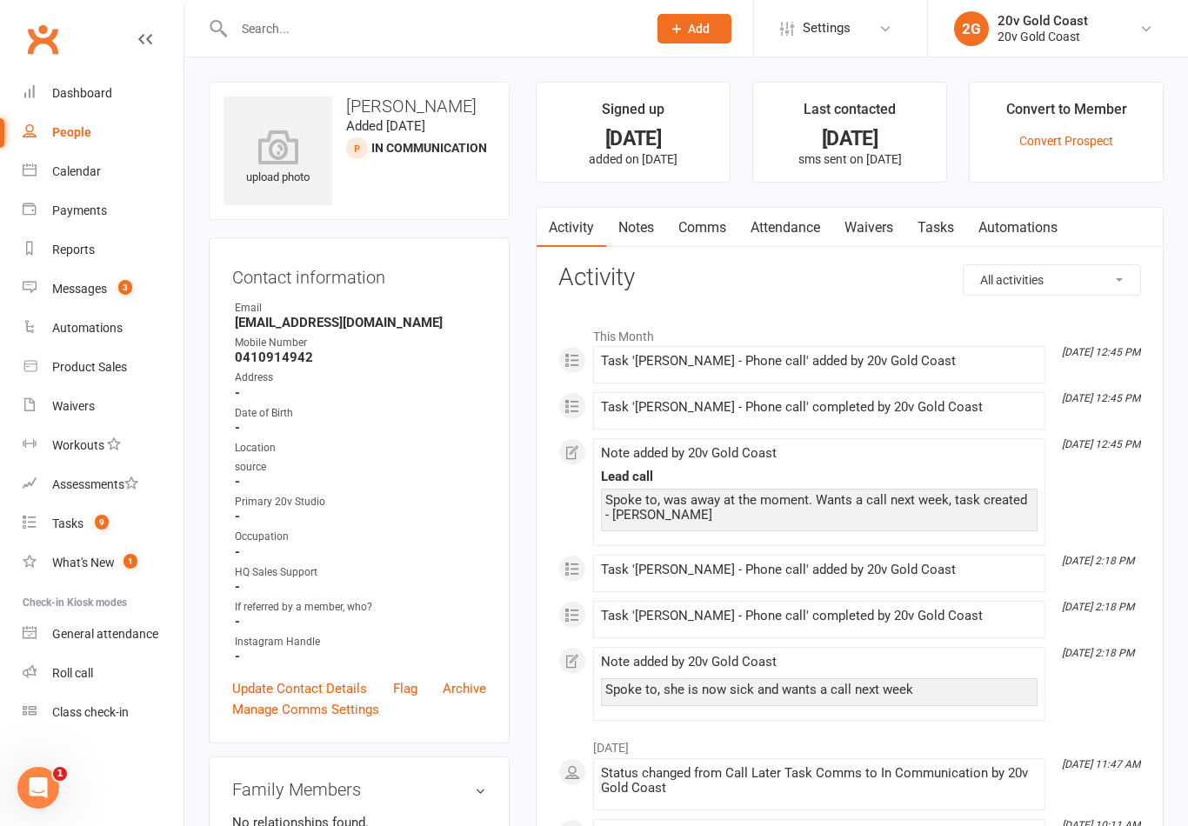
click at [650, 224] on link "Notes" at bounding box center [636, 228] width 60 height 40
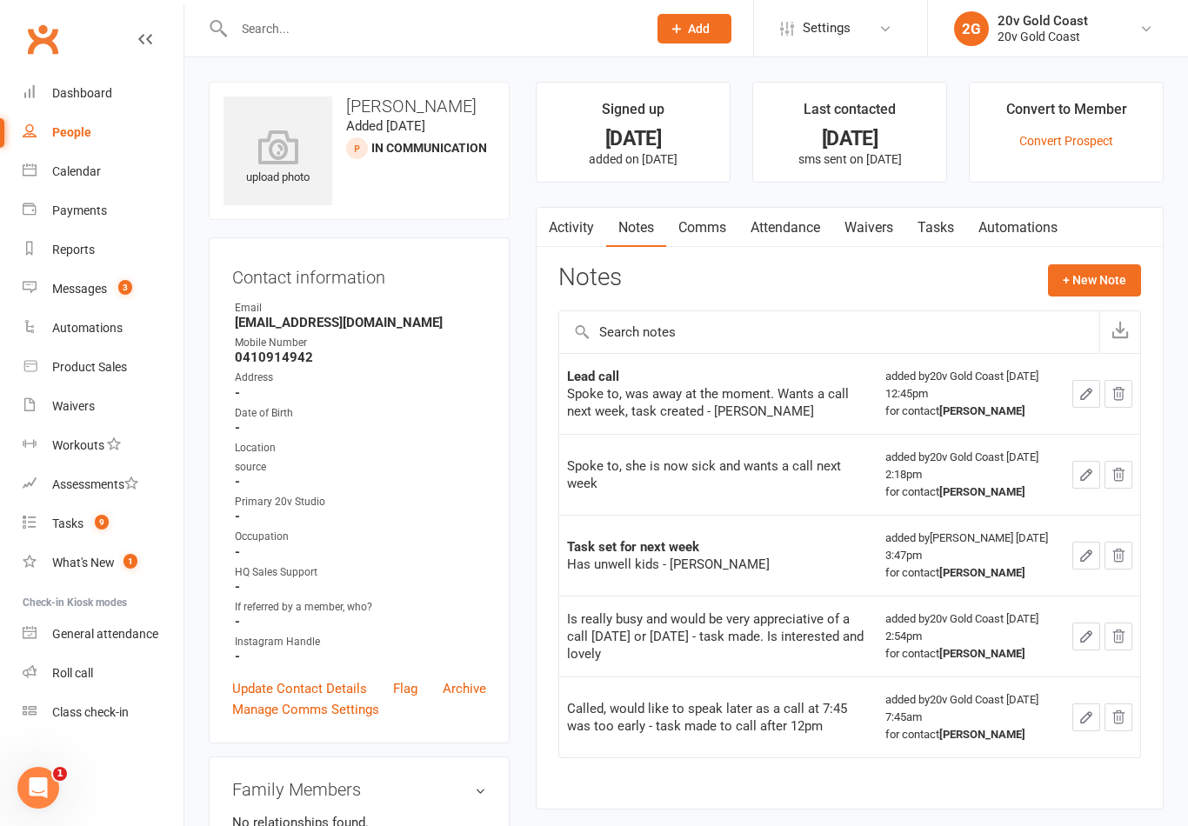
click at [1083, 273] on button "+ New Note" at bounding box center [1094, 279] width 93 height 31
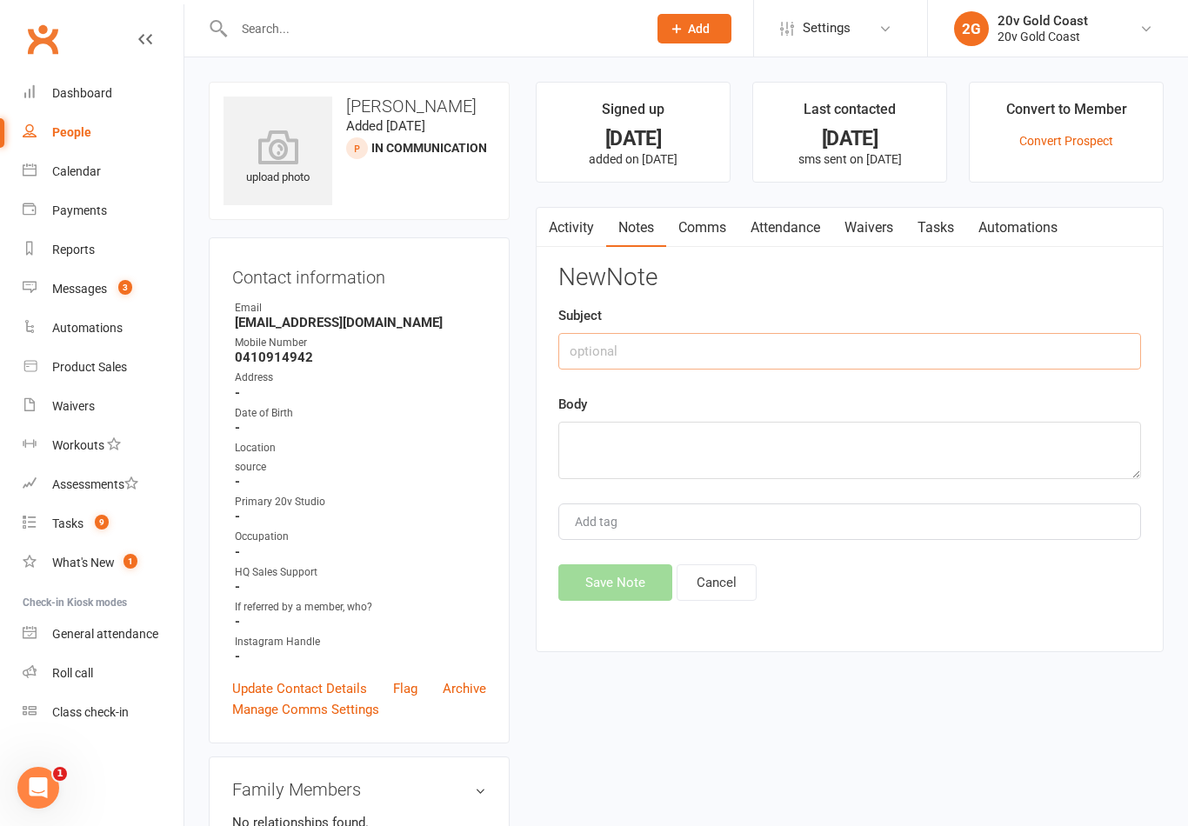
click at [886, 348] on input "text" at bounding box center [849, 351] width 583 height 37
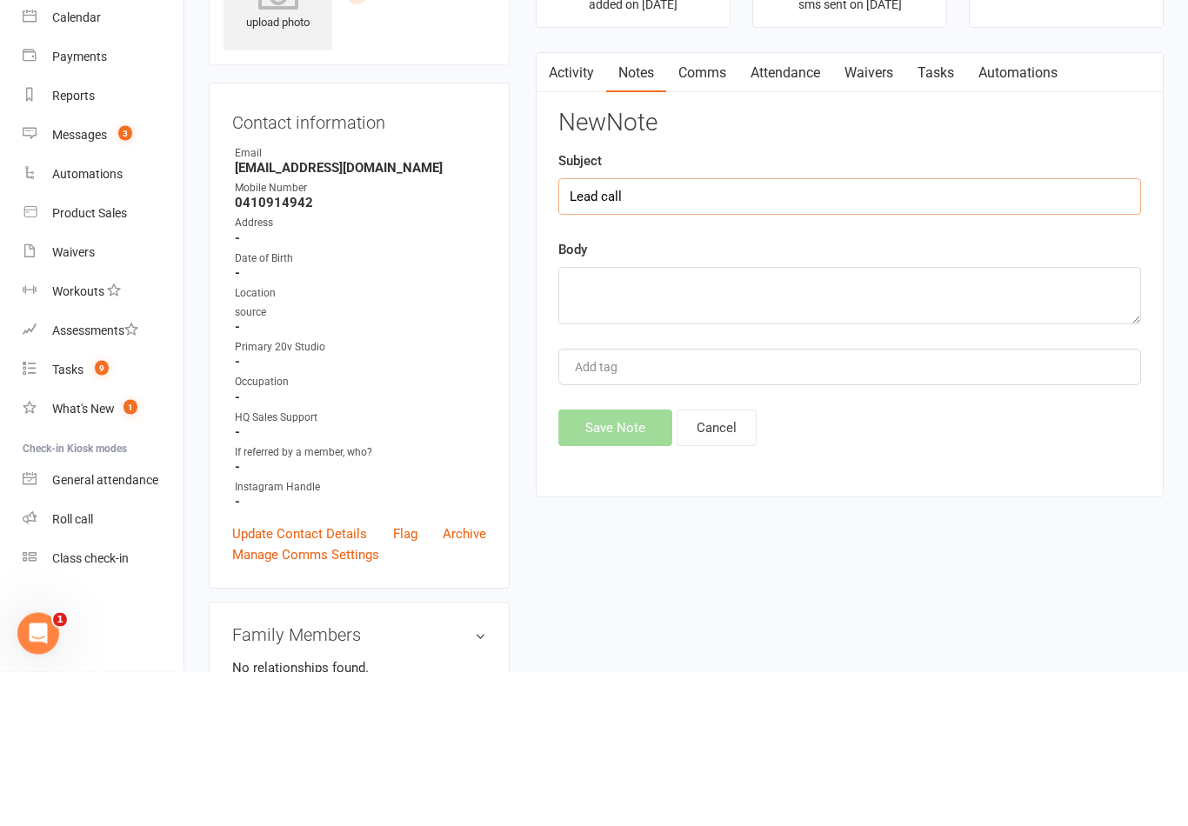
type input "Lead call"
click at [887, 422] on textarea at bounding box center [849, 450] width 583 height 57
click at [568, 422] on textarea "No answer" at bounding box center [849, 450] width 583 height 57
type textarea "Tried calling, No answer"
click at [990, 394] on div "Body Tried calling, No answer" at bounding box center [849, 436] width 583 height 85
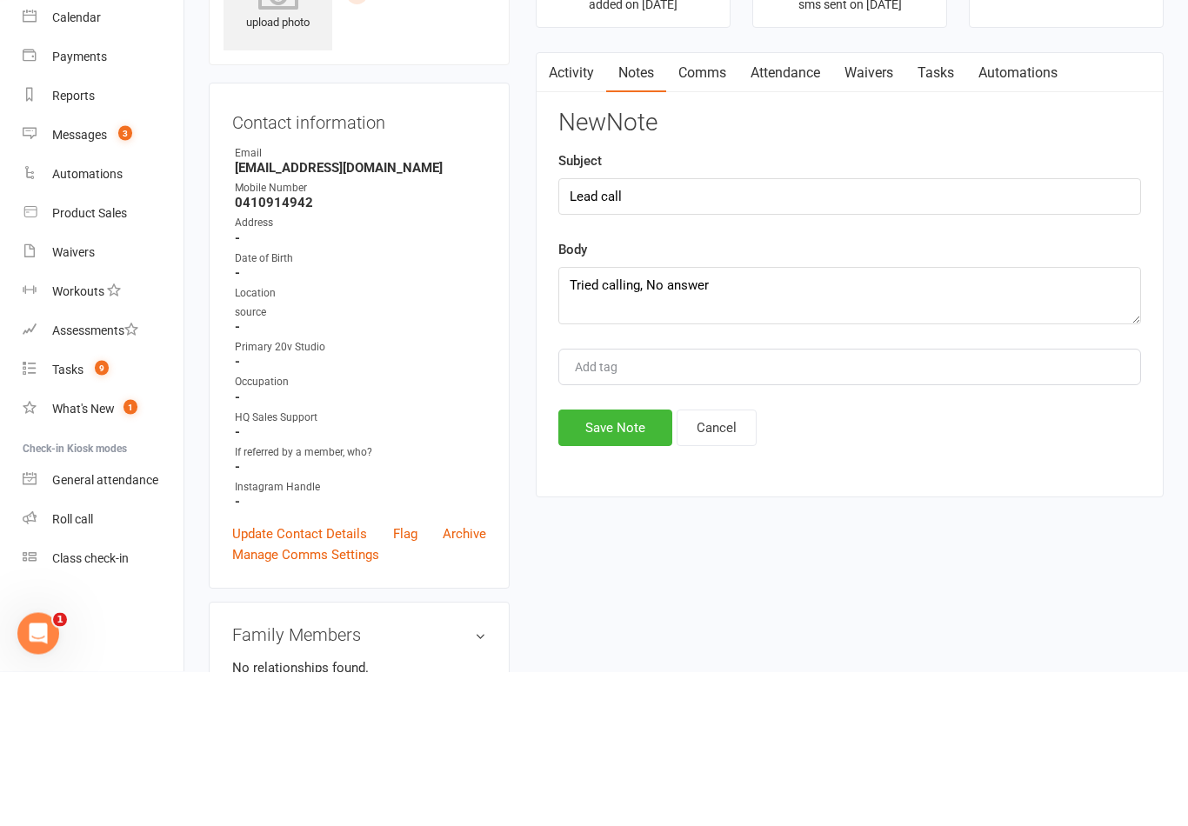
scroll to position [155, 0]
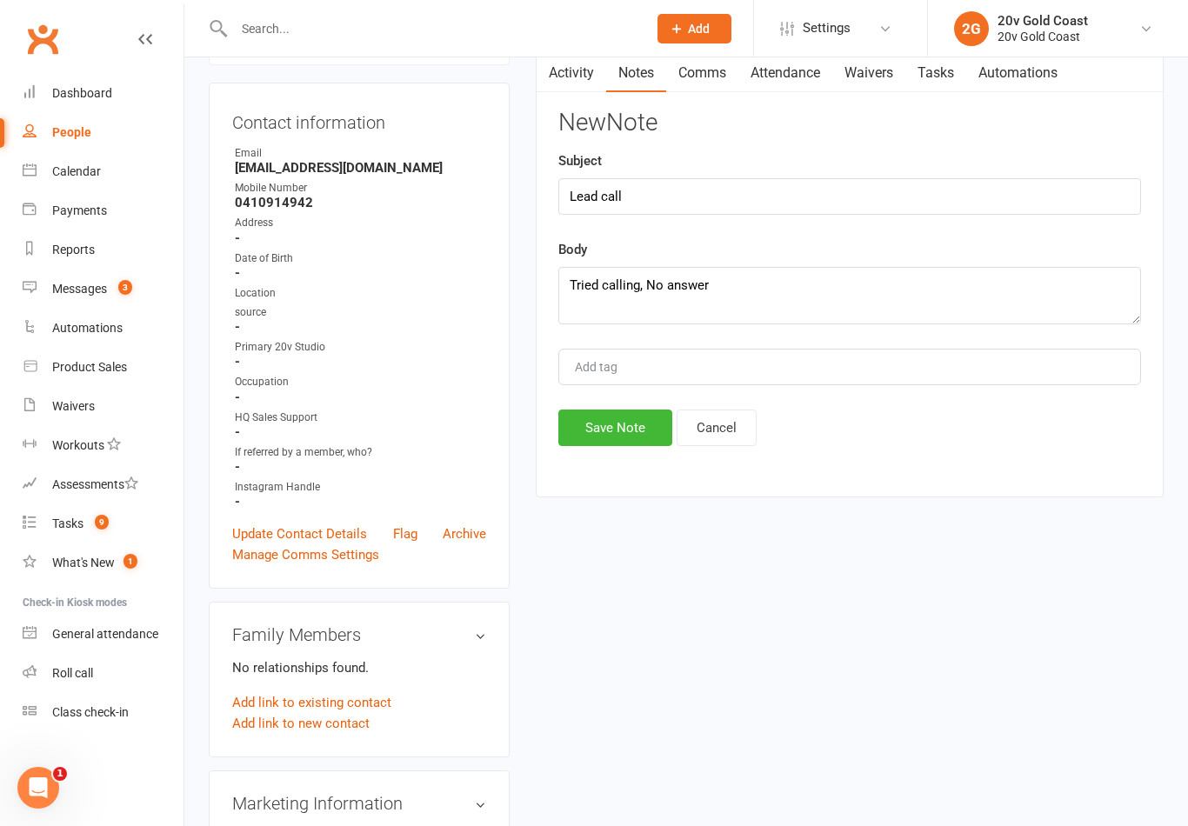
click at [640, 436] on button "Save Note" at bounding box center [615, 428] width 114 height 37
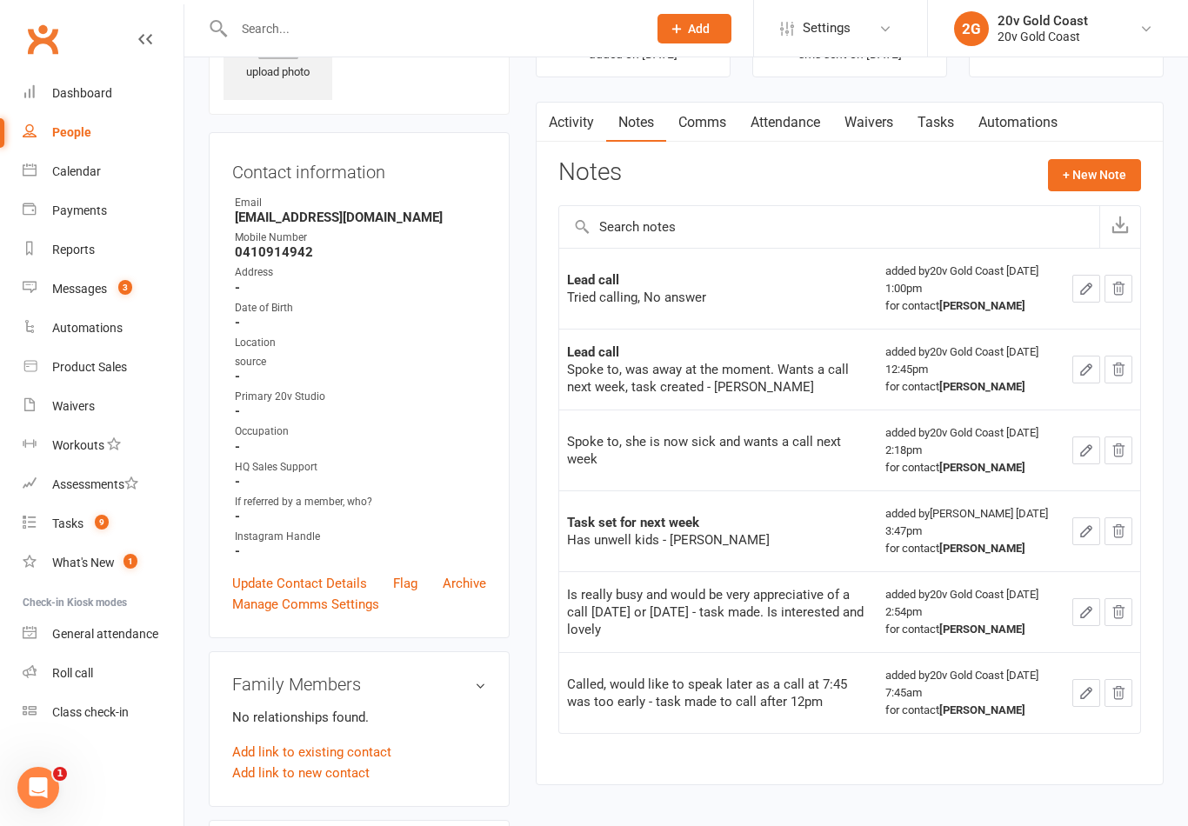
scroll to position [40, 0]
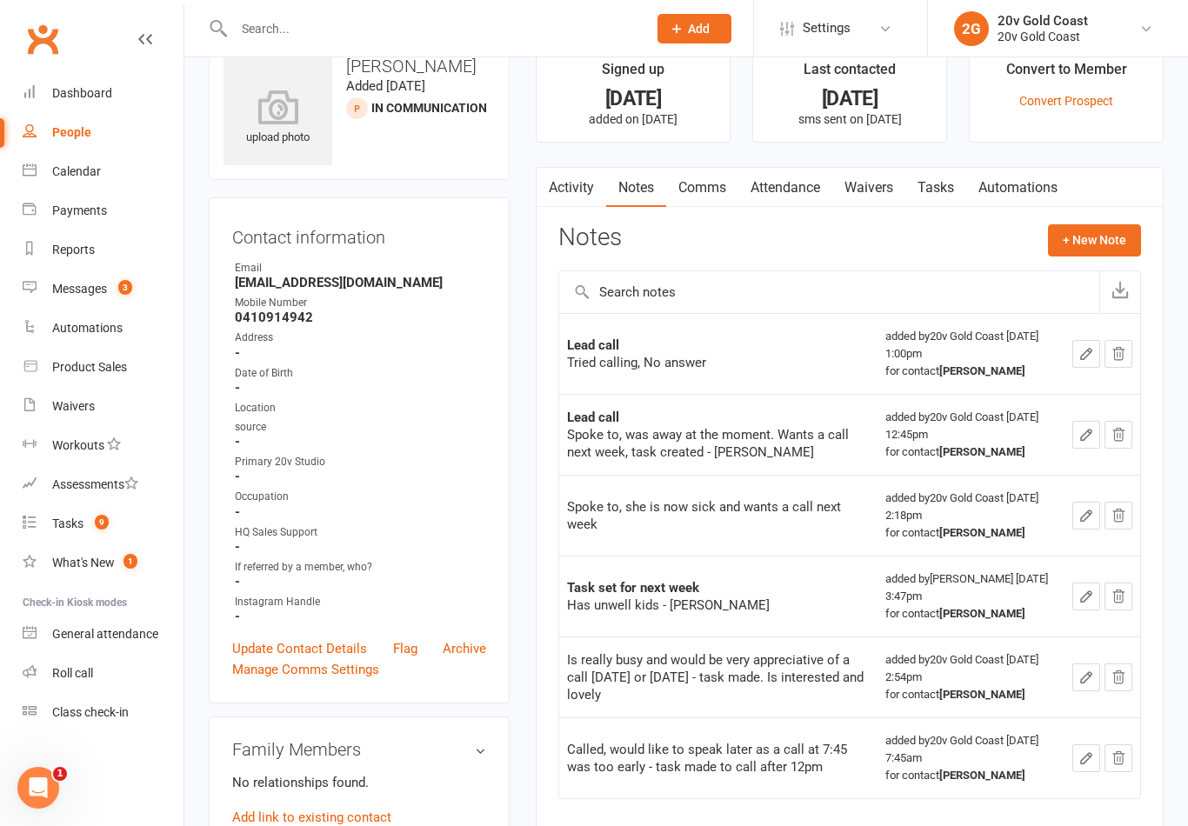
click at [932, 198] on link "Tasks" at bounding box center [935, 188] width 61 height 40
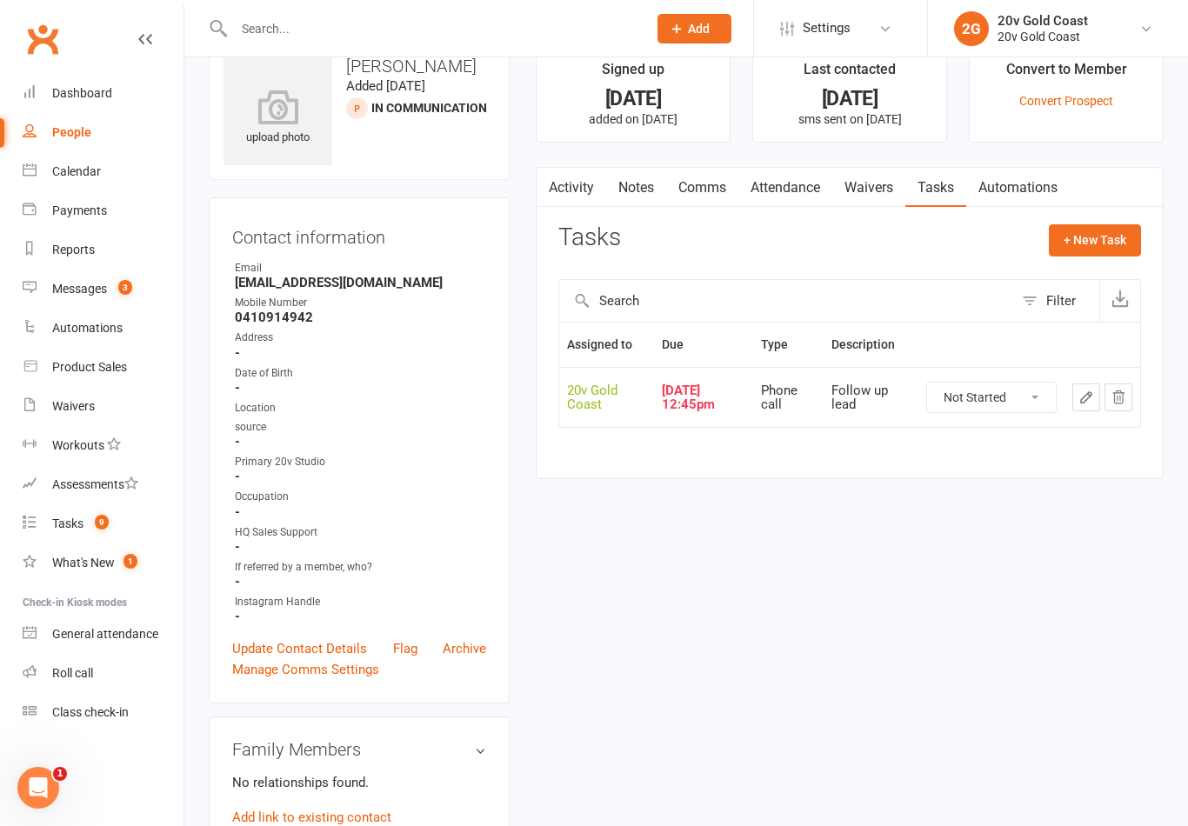
click at [1083, 398] on icon "button" at bounding box center [1086, 398] width 16 height 16
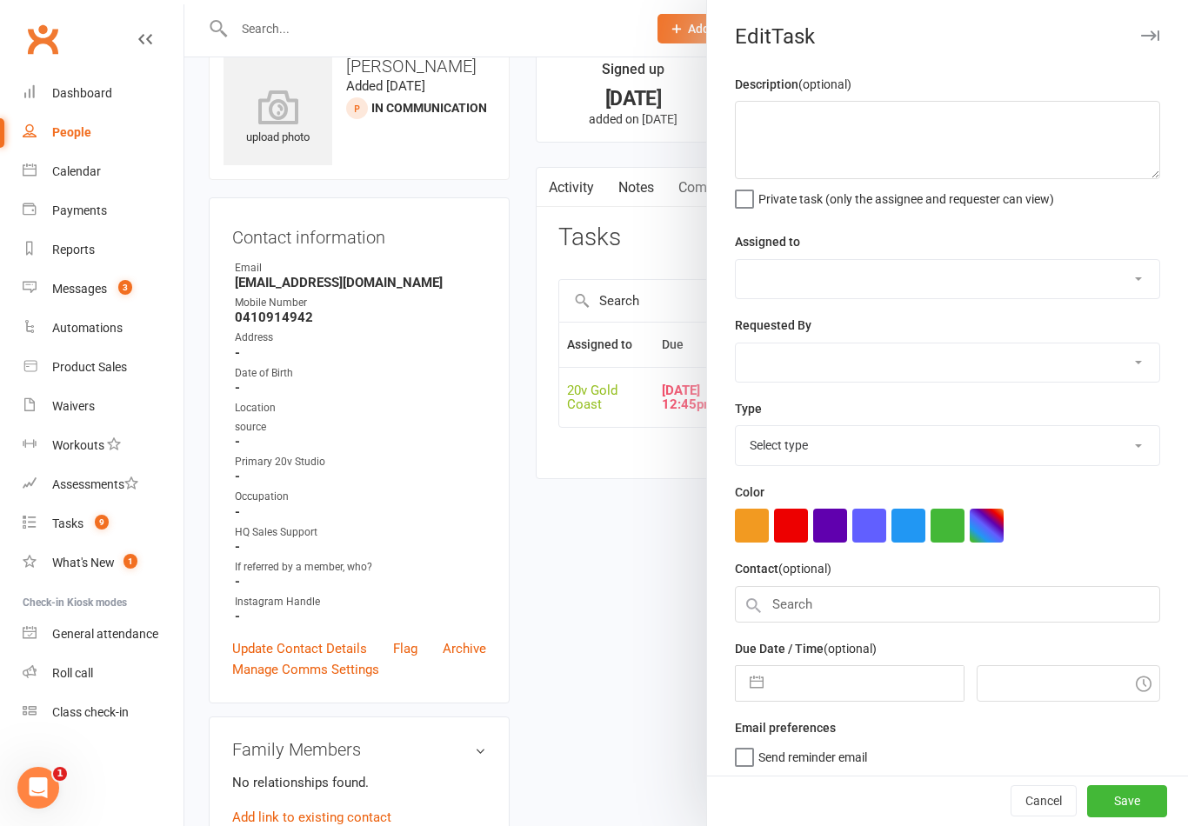
type textarea "Follow up lead"
select select "45734"
type input "[DATE]"
type input "12:45pm"
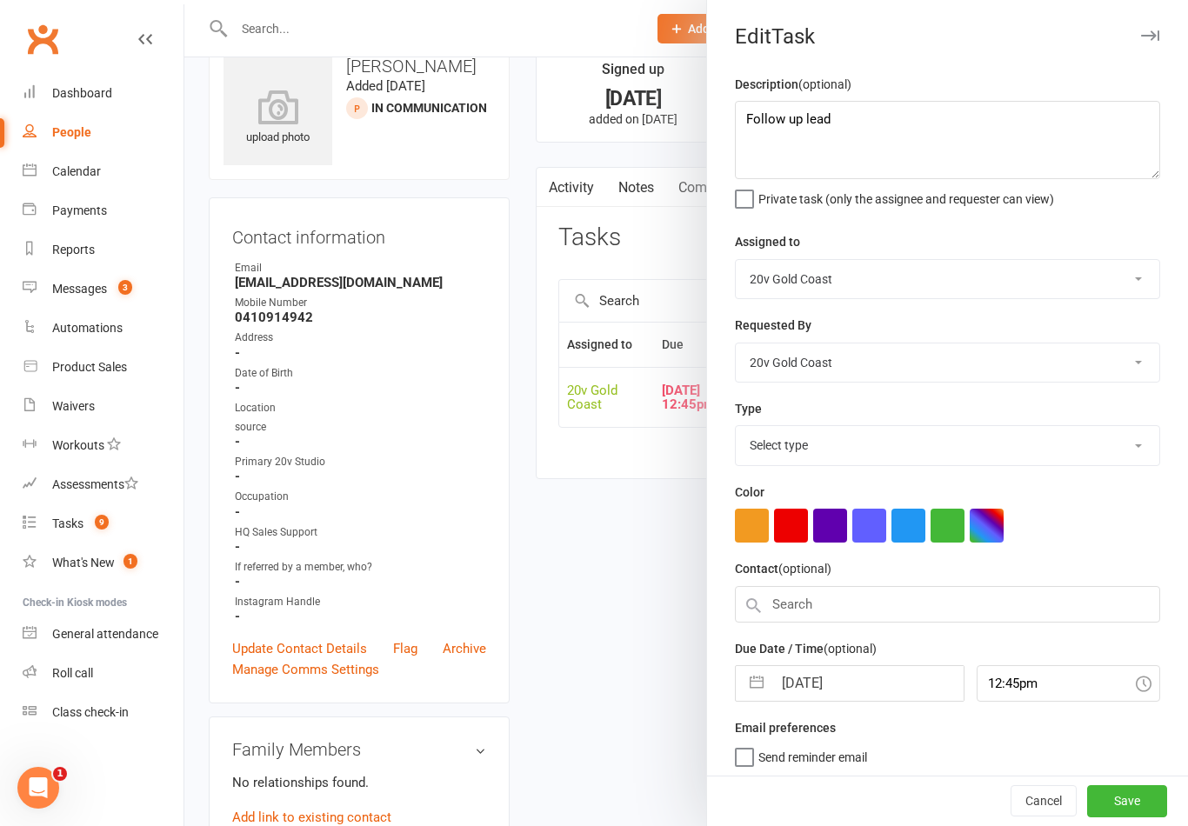
select select "22375"
click at [838, 678] on input "[DATE]" at bounding box center [867, 678] width 190 height 35
select select "7"
select select "2025"
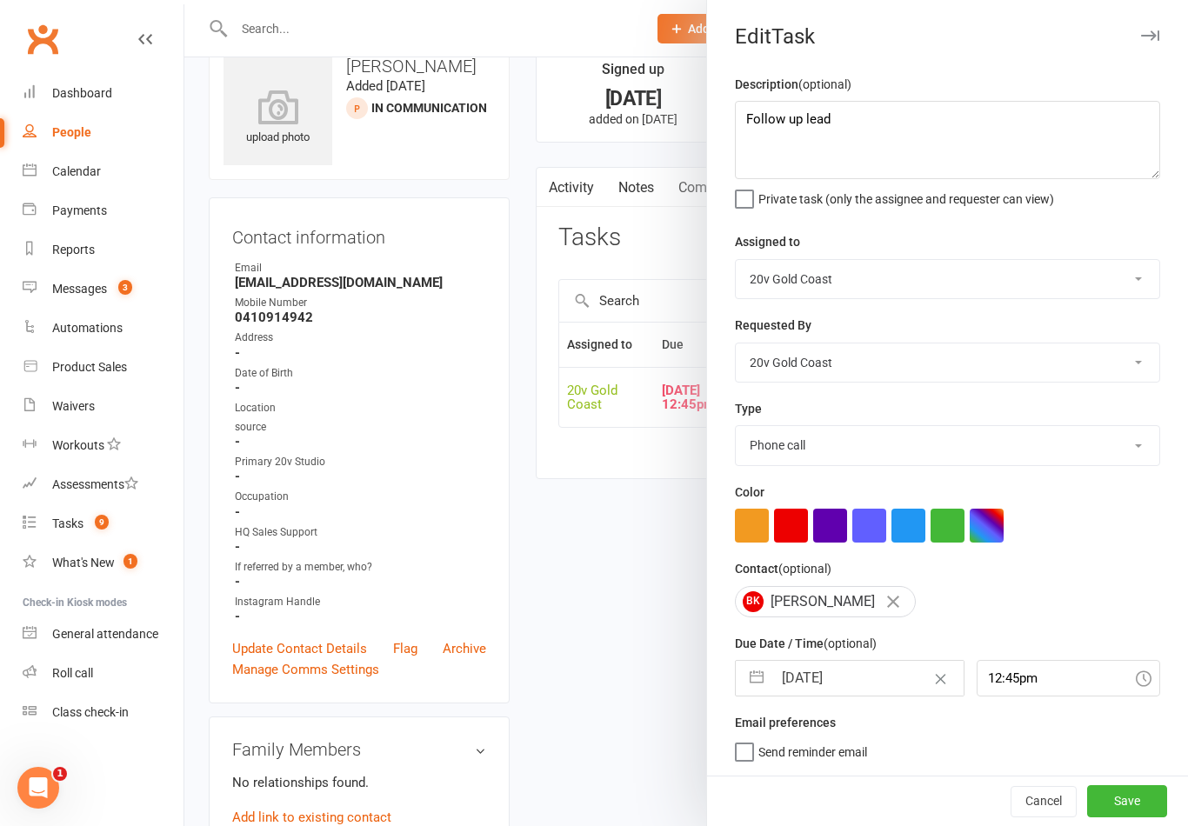
select select "8"
select select "2025"
select select "9"
select select "2025"
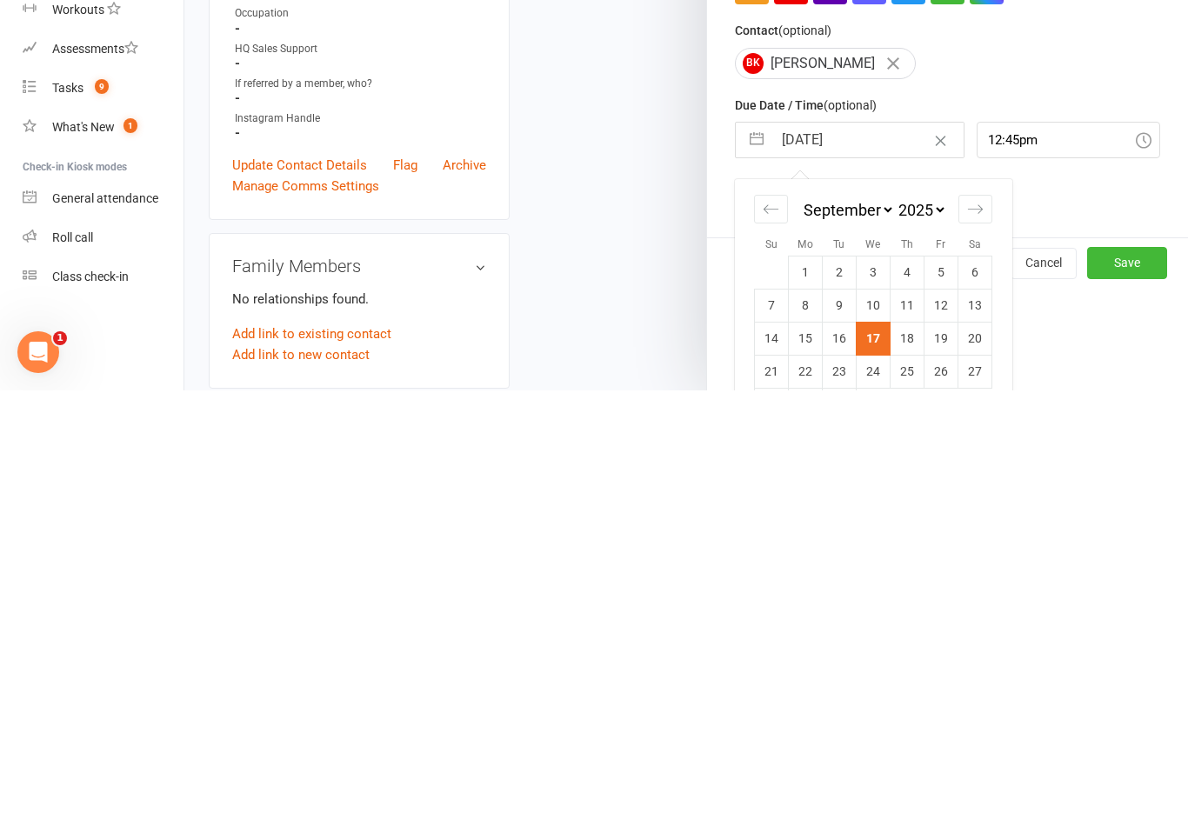
scroll to position [126, 0]
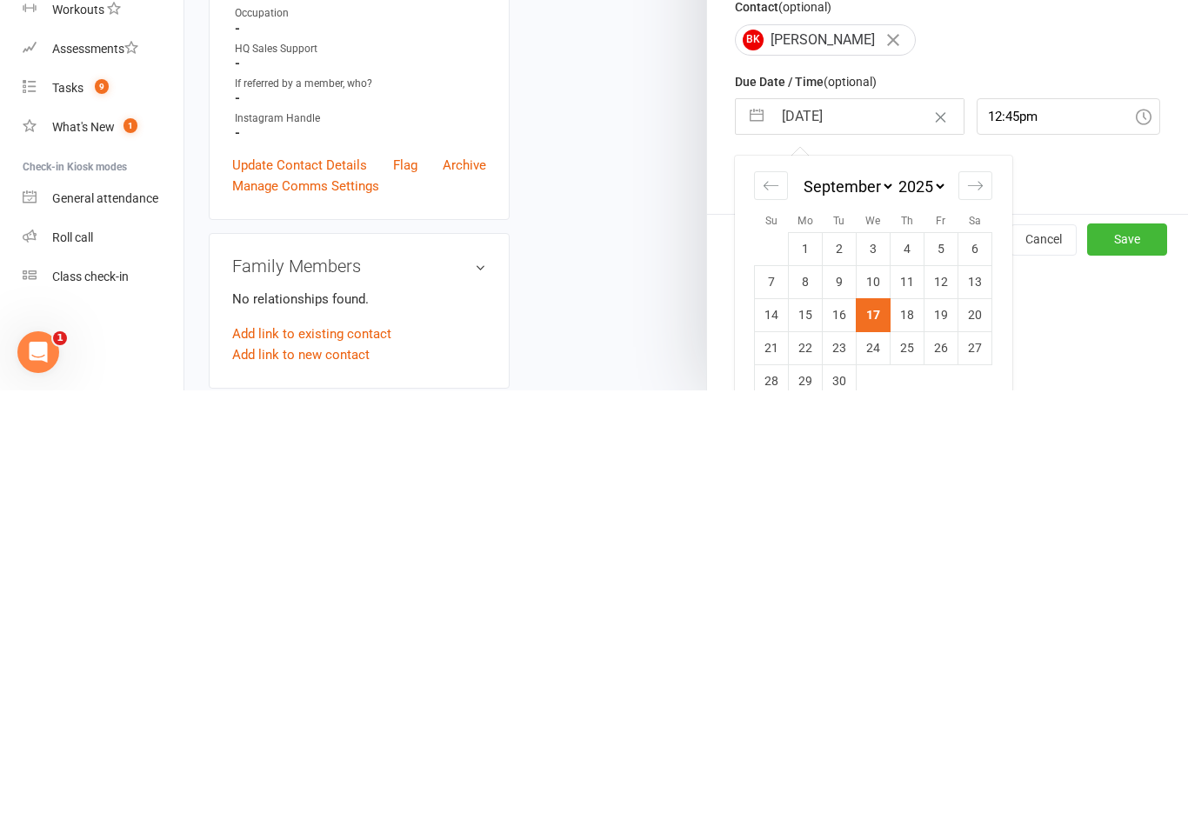
click at [943, 734] on td "19" at bounding box center [941, 750] width 34 height 33
type input "[DATE]"
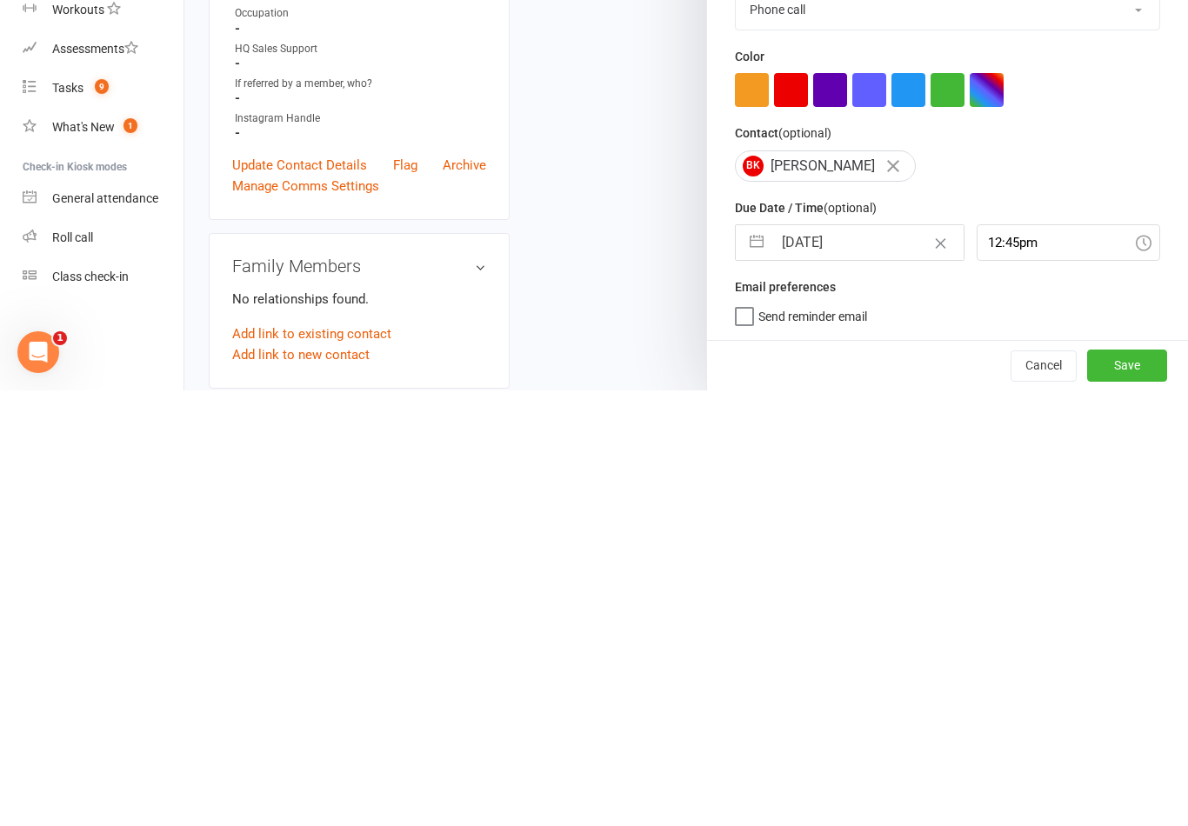
scroll to position [3, 0]
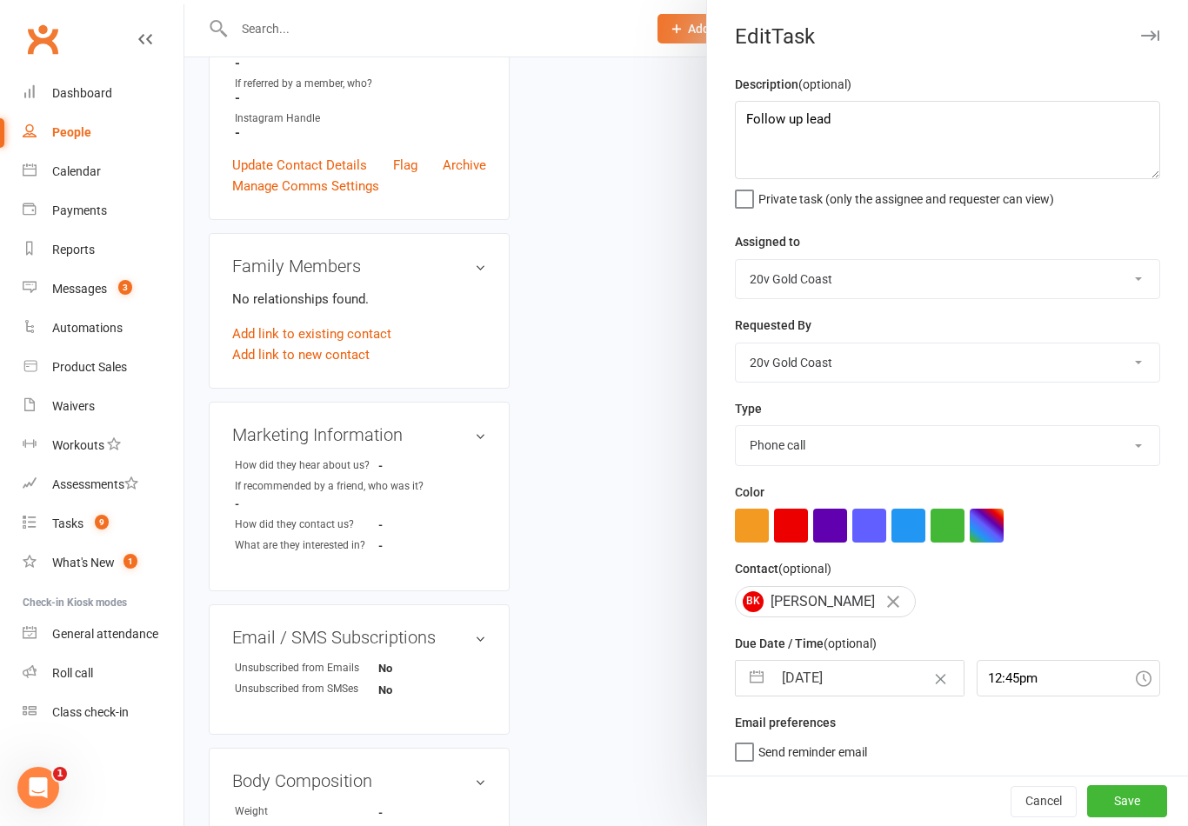
click at [1152, 811] on button "Save" at bounding box center [1127, 800] width 80 height 31
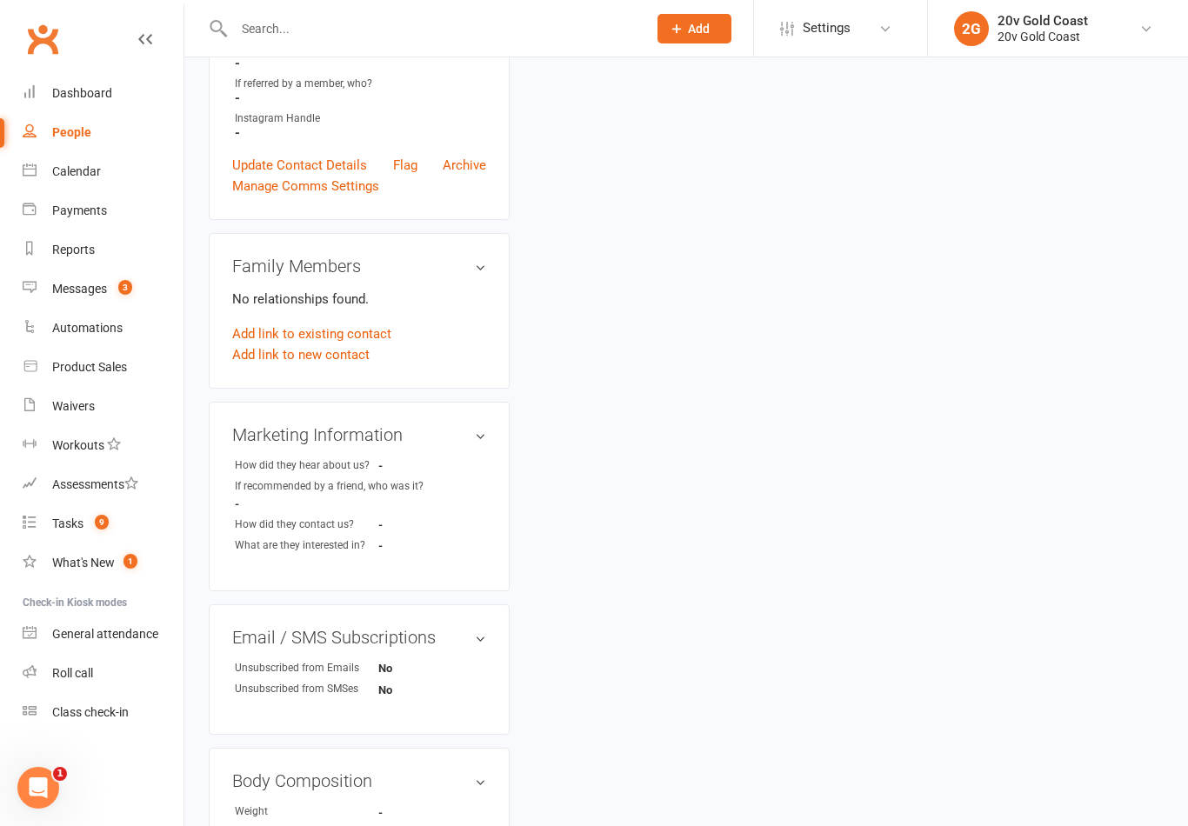
click at [123, 516] on link "Tasks 9" at bounding box center [103, 523] width 161 height 39
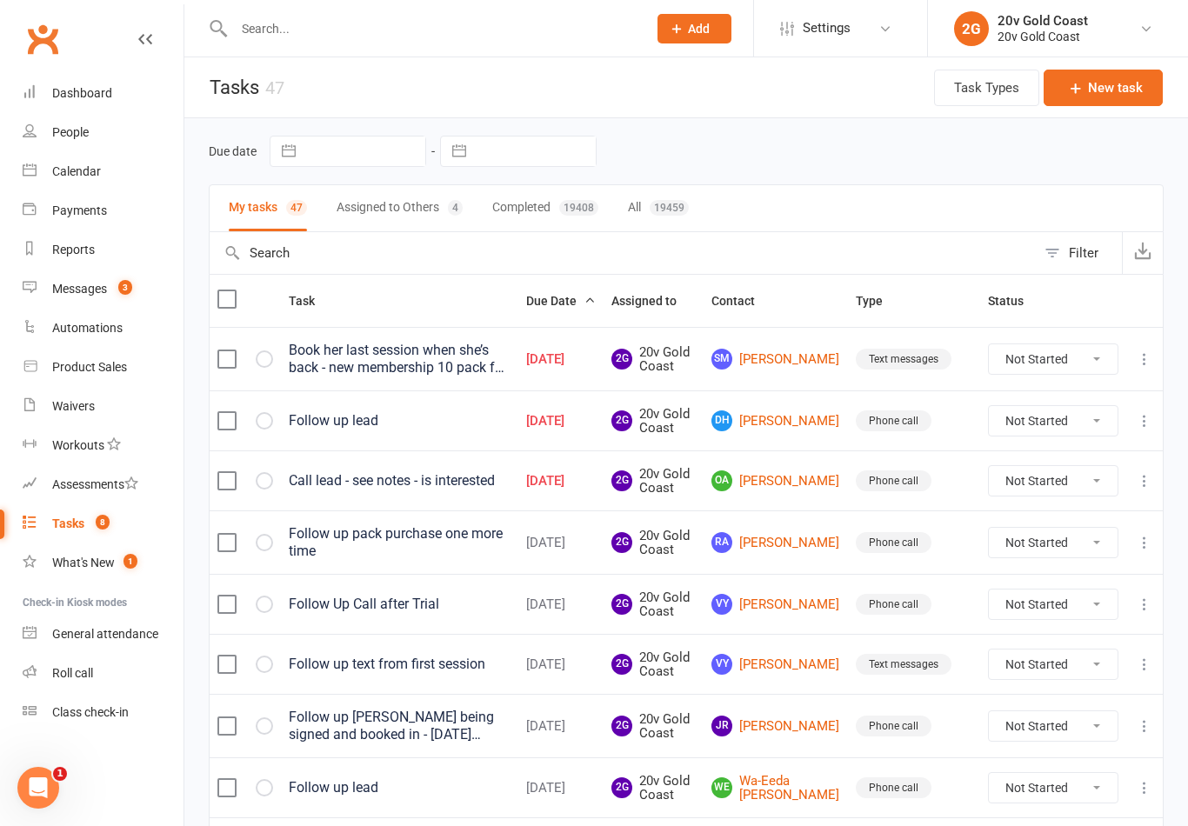
click at [811, 417] on link "DH David Hugo" at bounding box center [775, 420] width 129 height 21
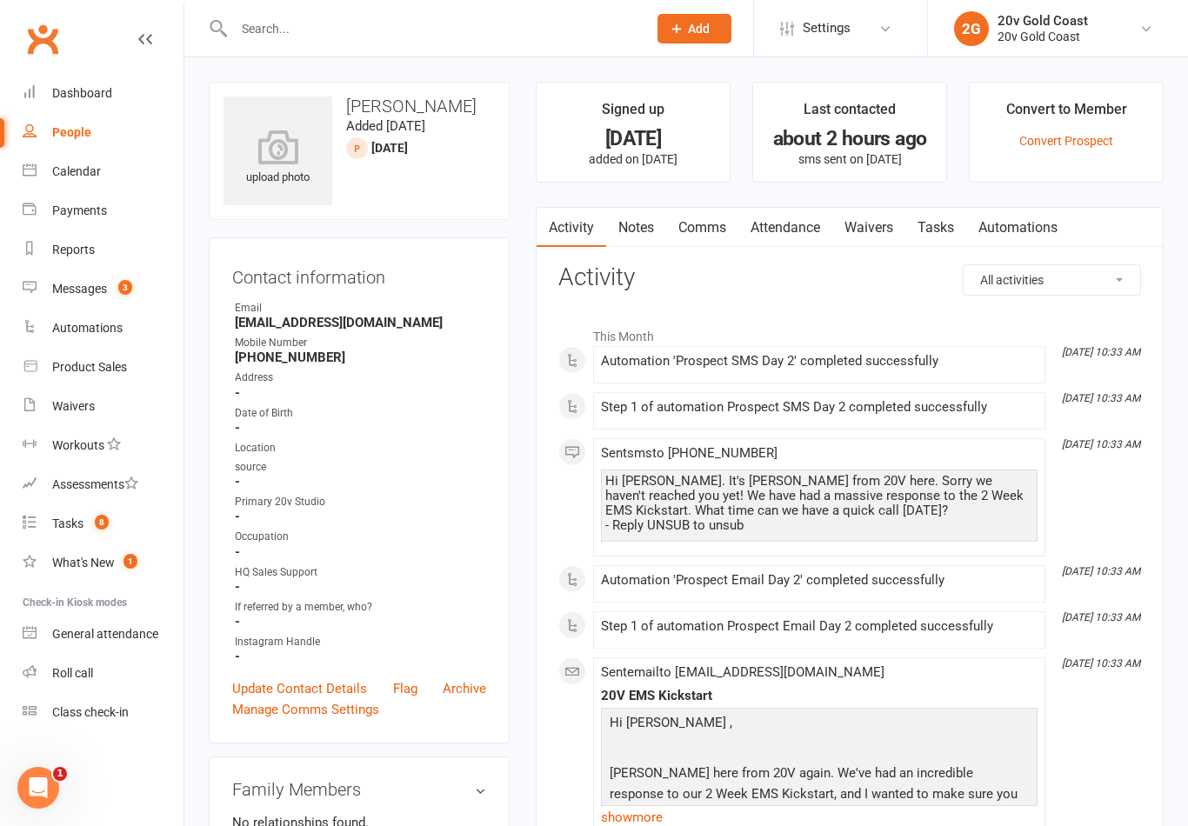
click at [643, 237] on link "Notes" at bounding box center [636, 228] width 60 height 40
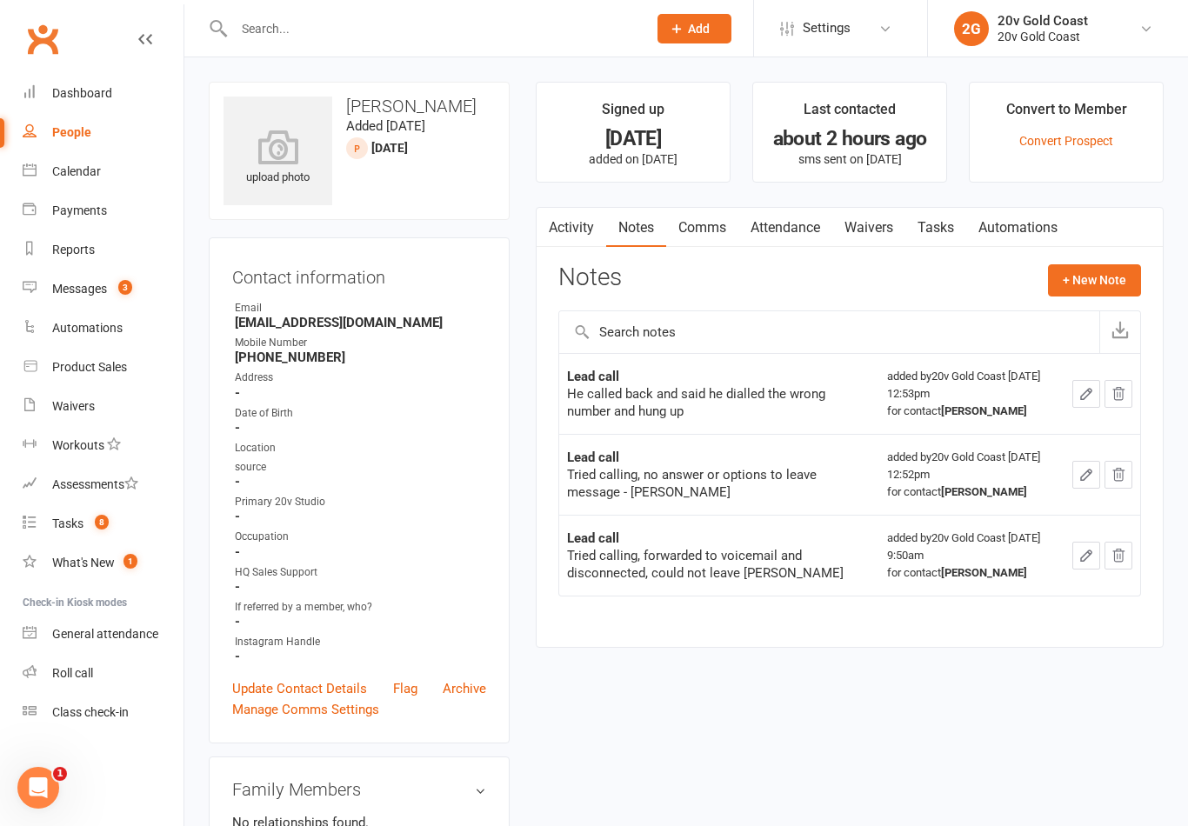
click at [1109, 274] on button "+ New Note" at bounding box center [1094, 279] width 93 height 31
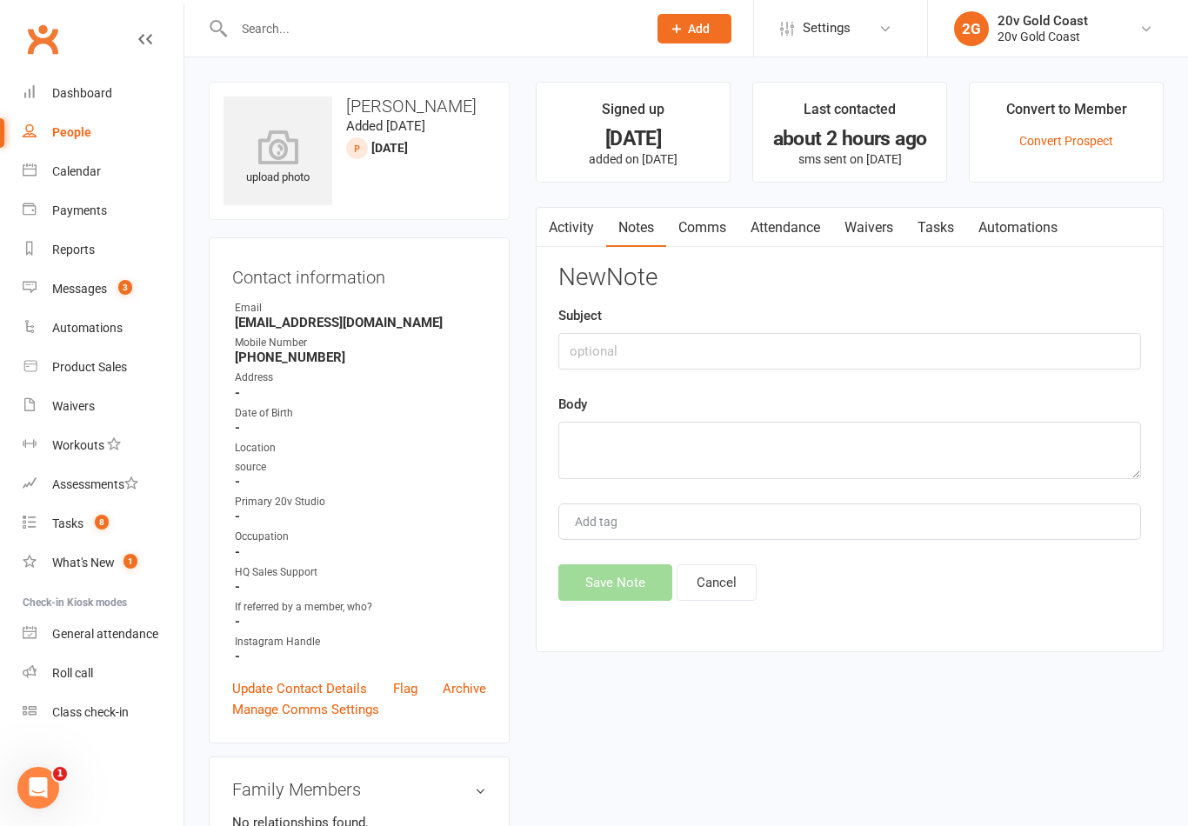
click at [577, 243] on link "Activity" at bounding box center [571, 228] width 70 height 40
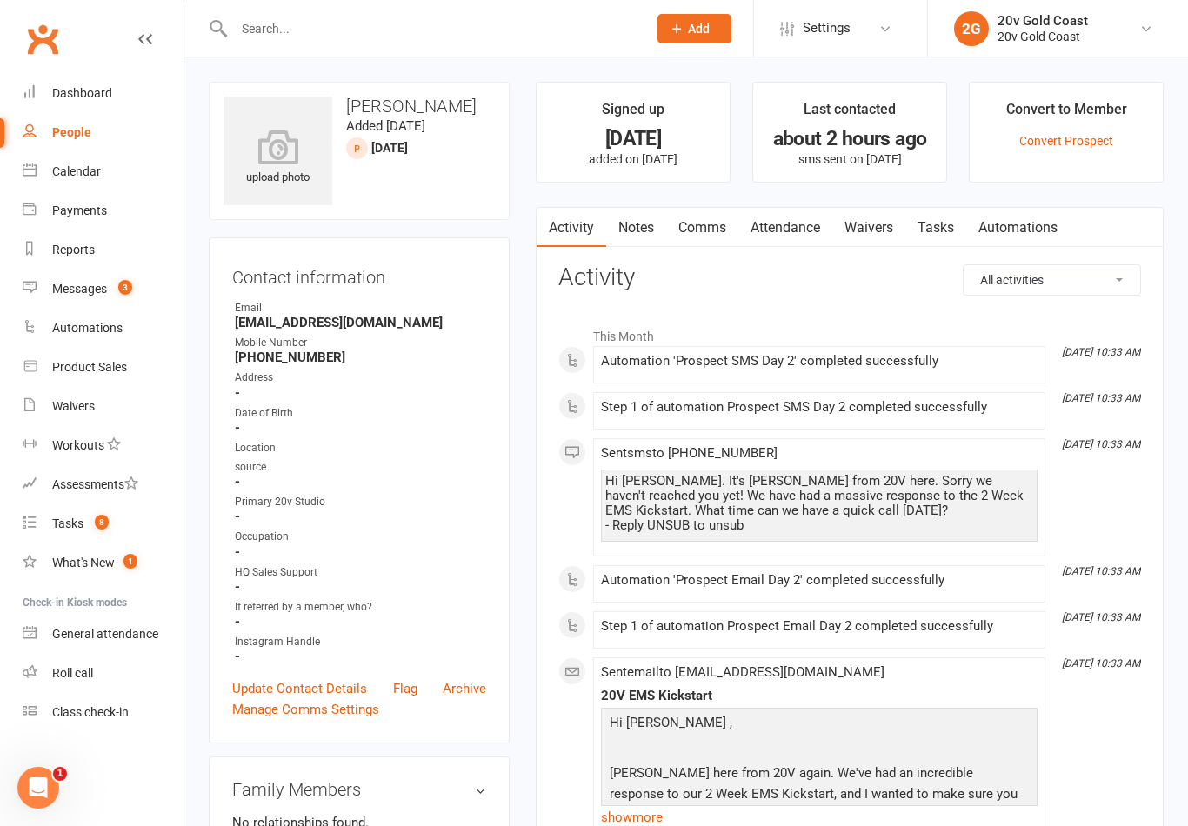
click at [654, 222] on link "Notes" at bounding box center [636, 228] width 60 height 40
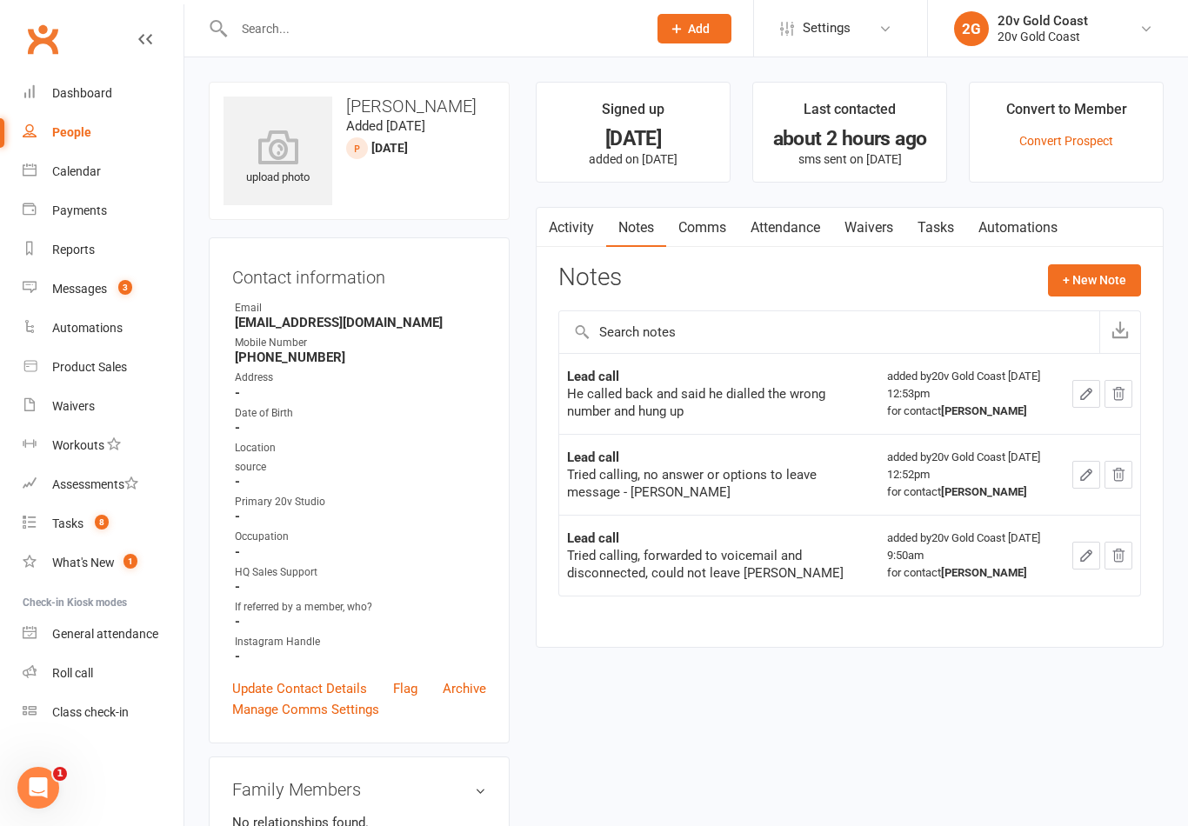
click at [1115, 272] on button "+ New Note" at bounding box center [1094, 279] width 93 height 31
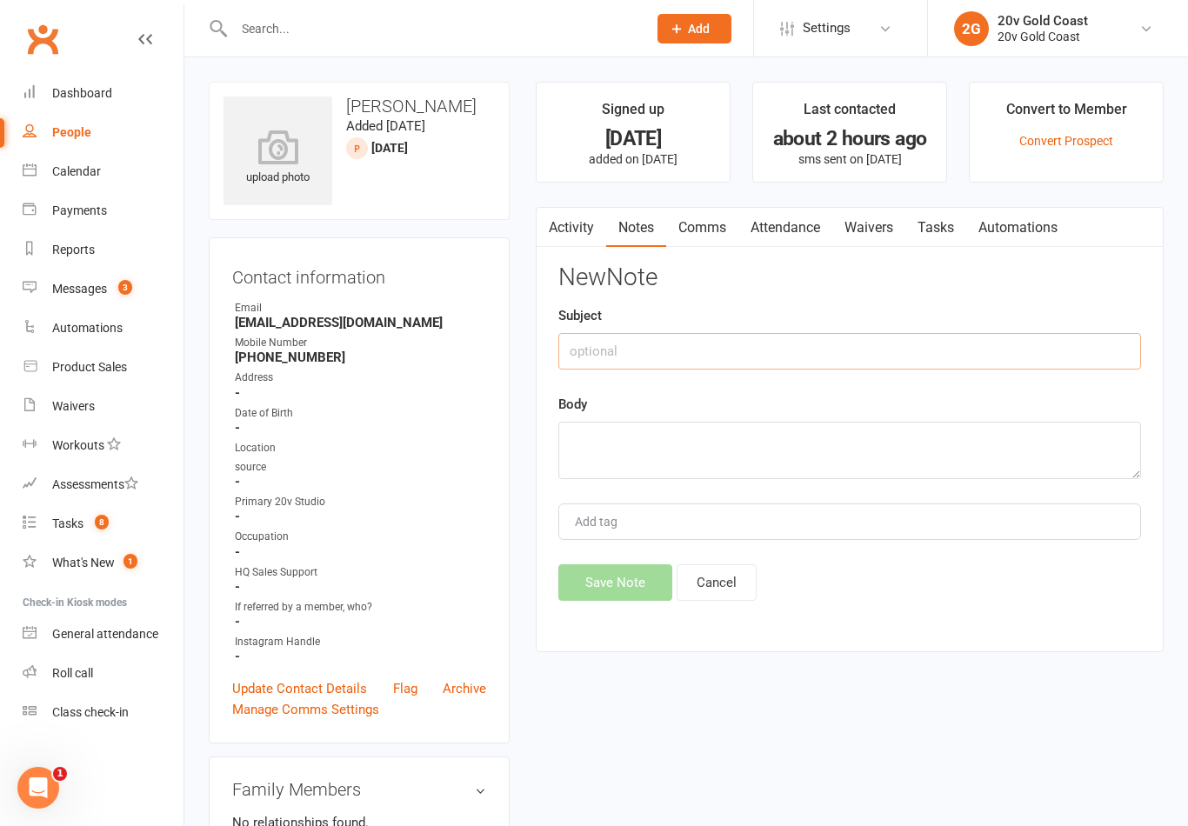
click at [905, 346] on input "text" at bounding box center [849, 351] width 583 height 37
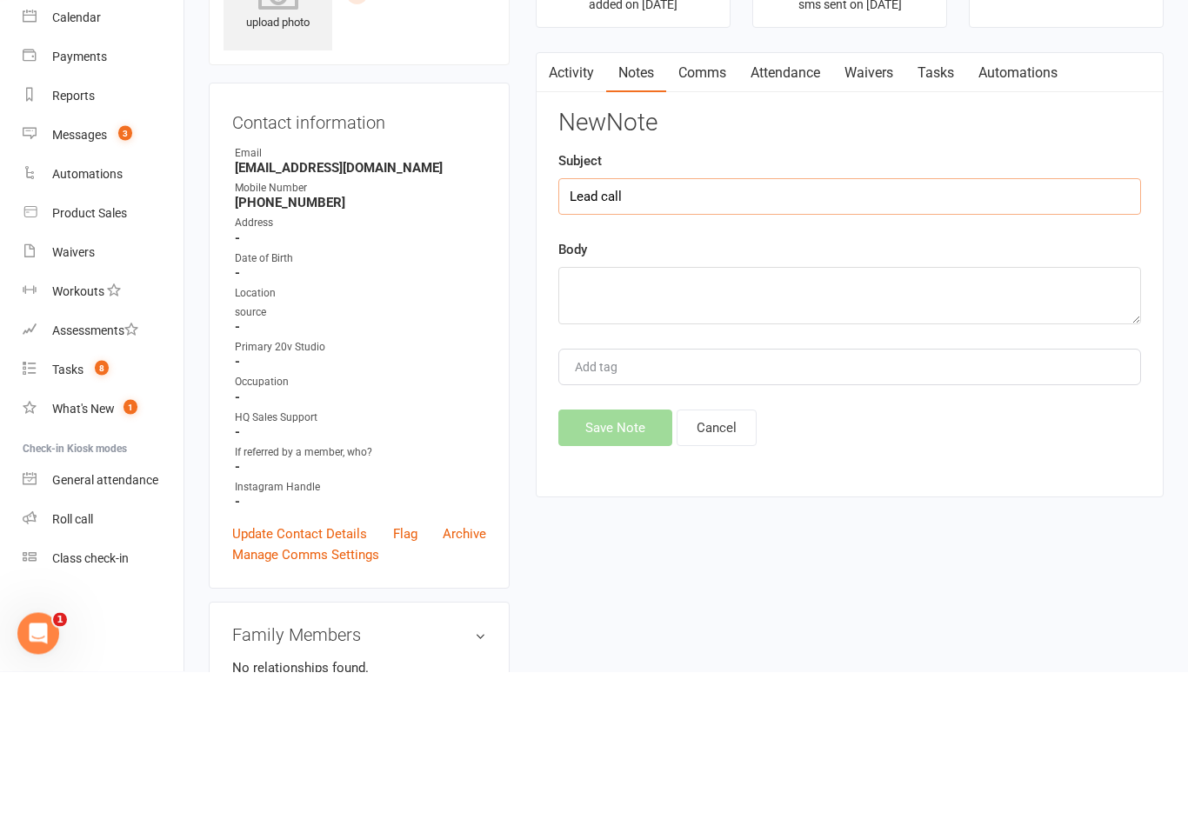
type input "Lead call"
click at [850, 422] on textarea at bounding box center [849, 450] width 583 height 57
click at [590, 422] on textarea "No answer" at bounding box center [849, 450] width 583 height 57
click at [577, 422] on textarea "No answer" at bounding box center [849, 450] width 583 height 57
type textarea "Tried calling, no answer"
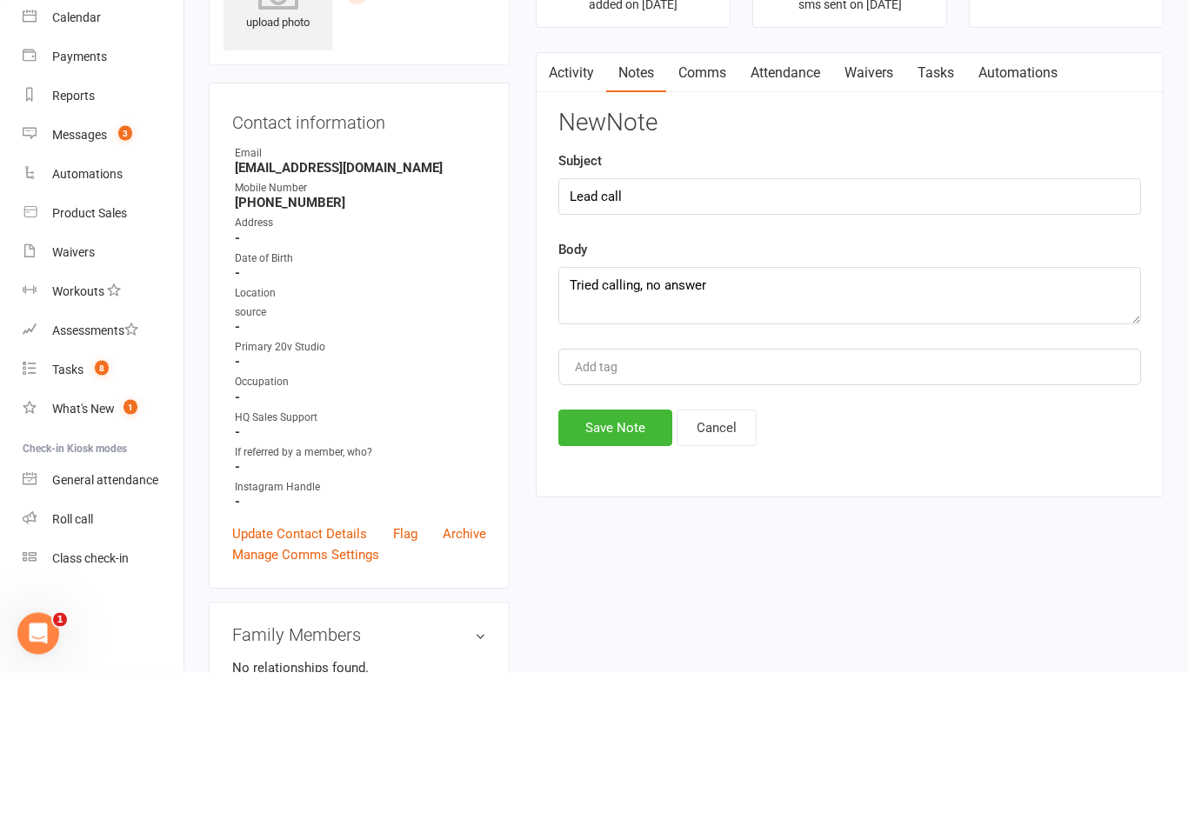
click at [1067, 394] on div "Body Tried calling, no answer" at bounding box center [849, 436] width 583 height 85
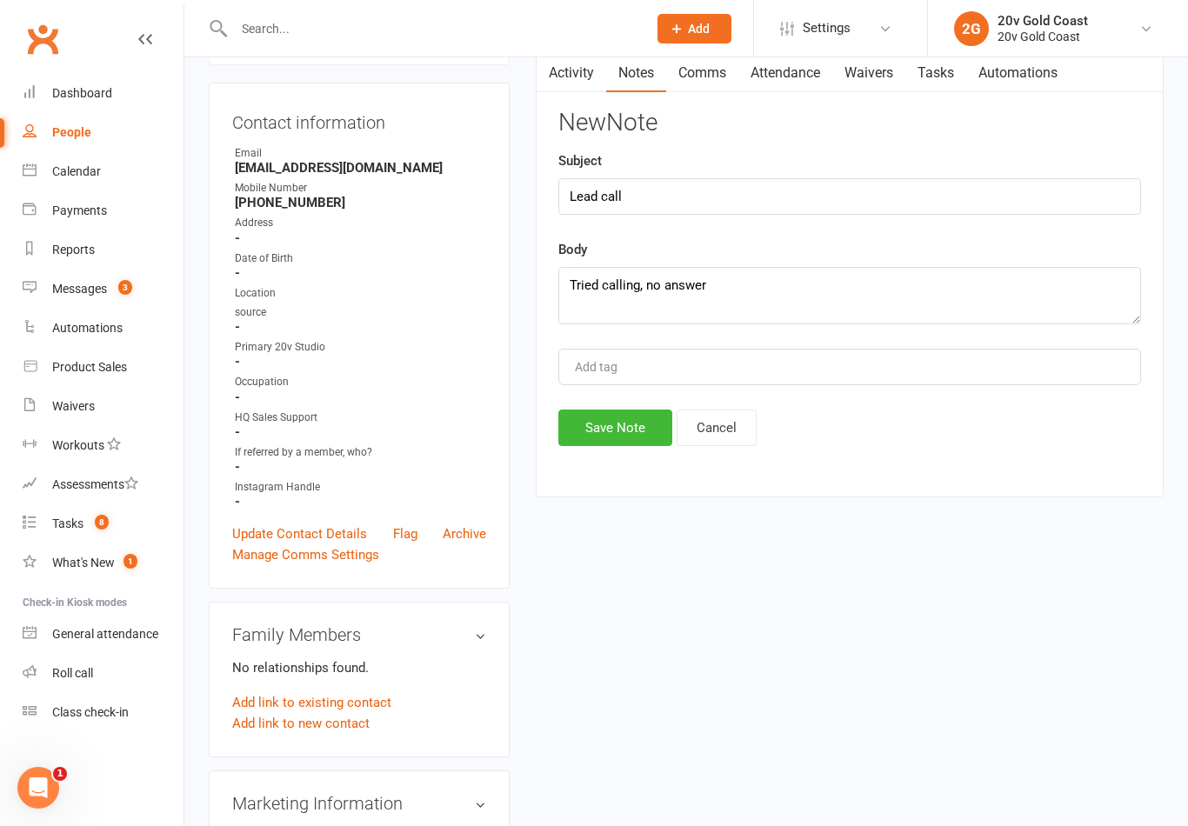
click at [620, 423] on button "Save Note" at bounding box center [615, 428] width 114 height 37
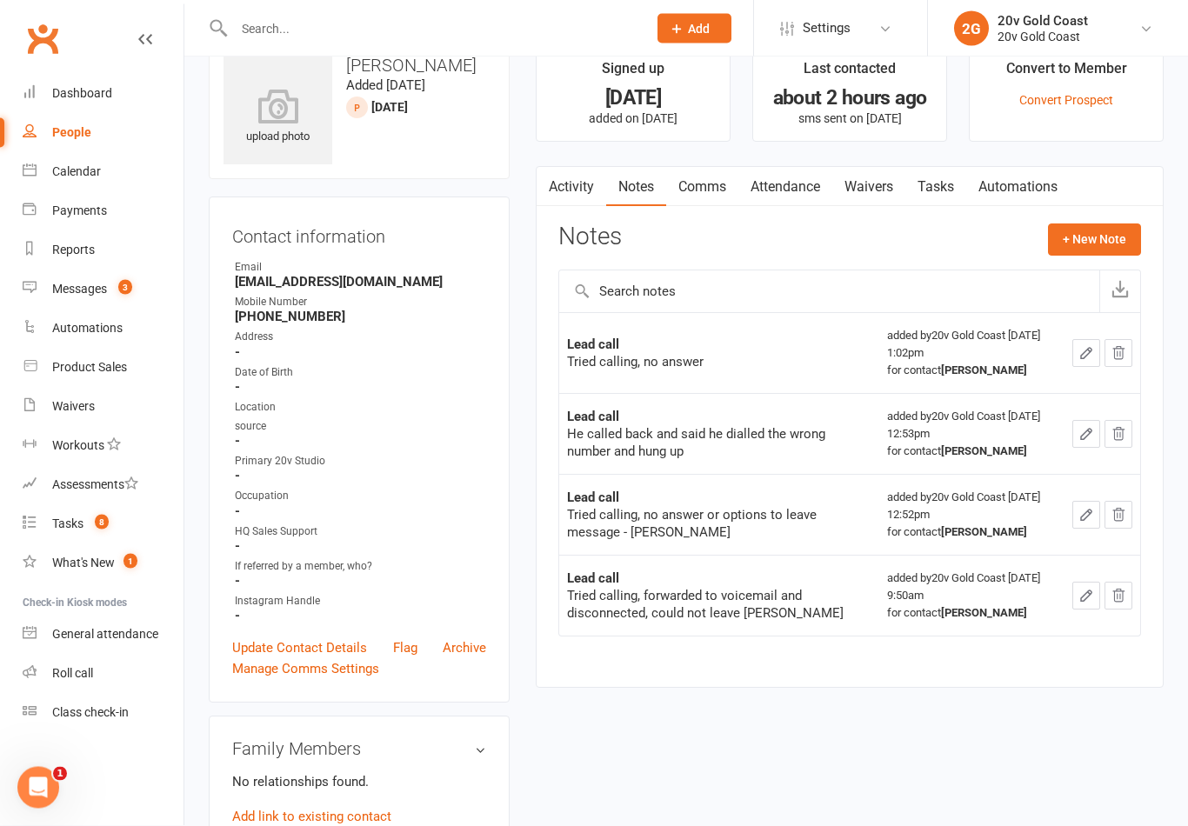
scroll to position [0, 0]
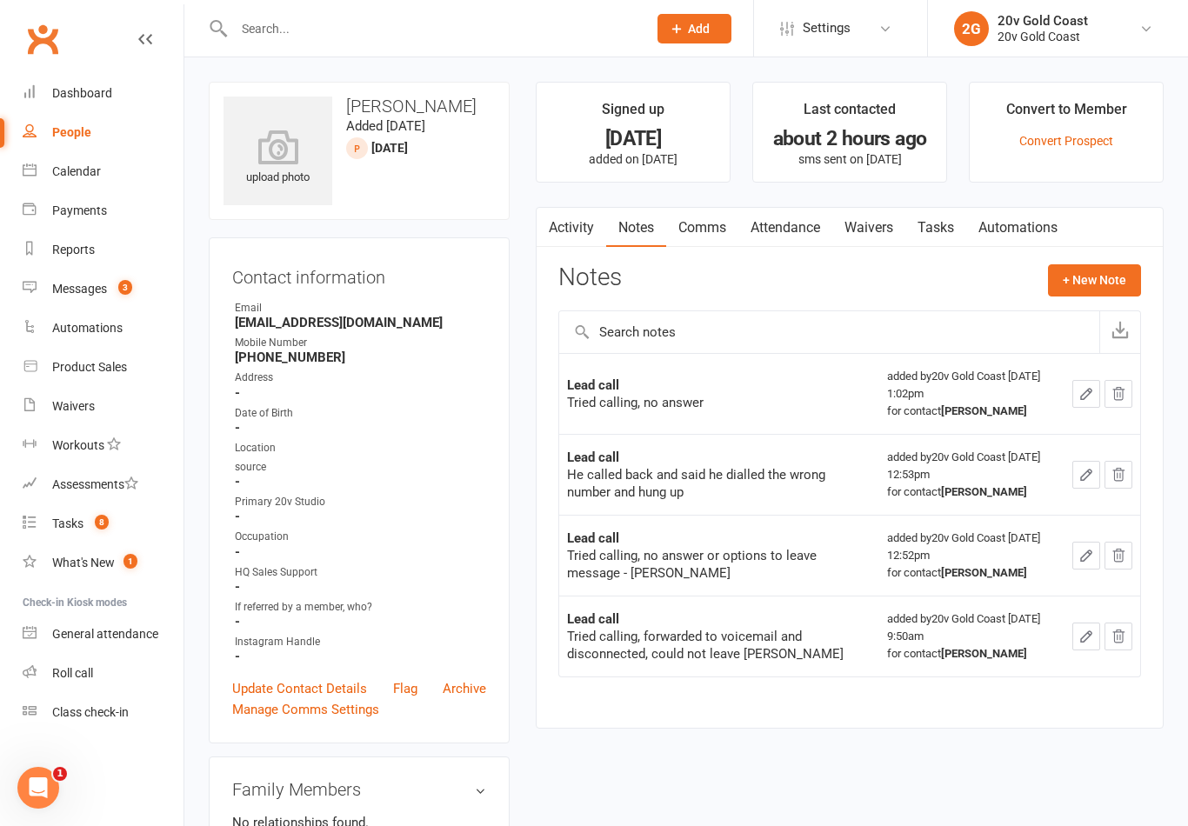
click at [943, 232] on link "Tasks" at bounding box center [935, 228] width 61 height 40
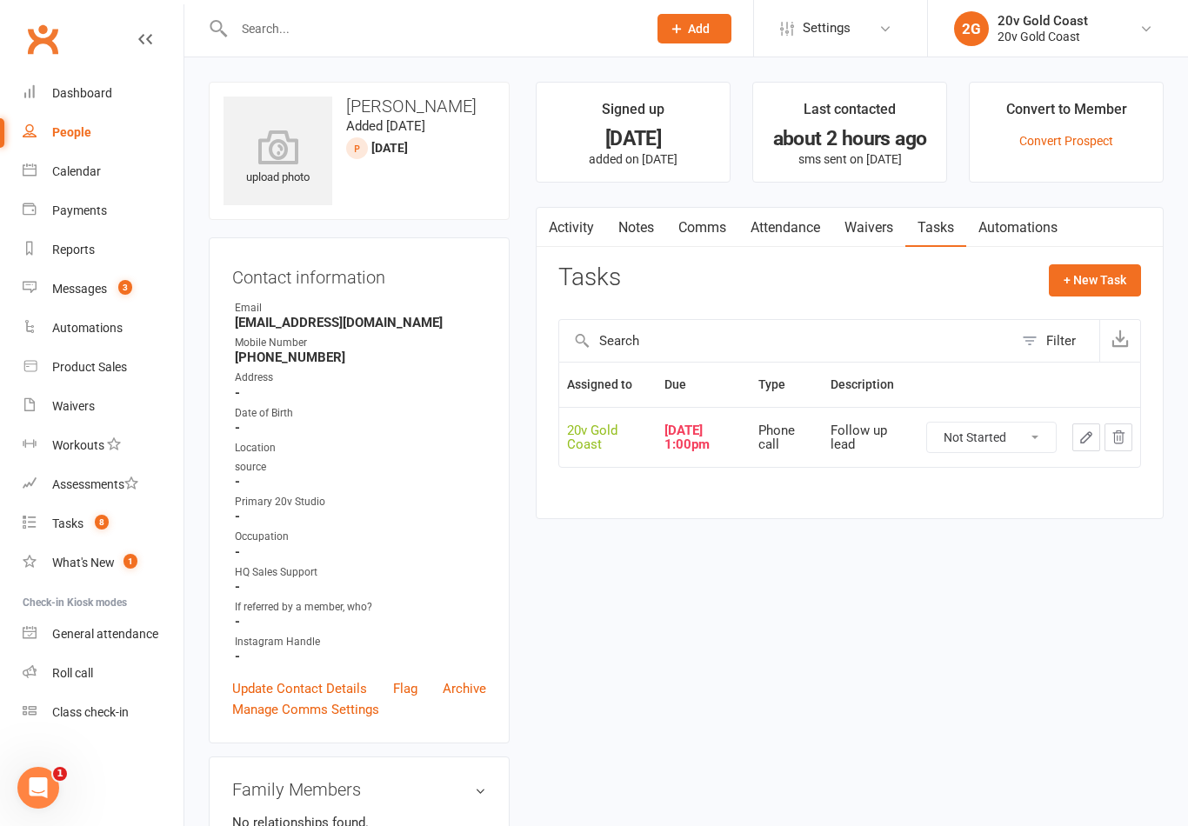
click at [1084, 437] on icon "button" at bounding box center [1086, 438] width 16 height 16
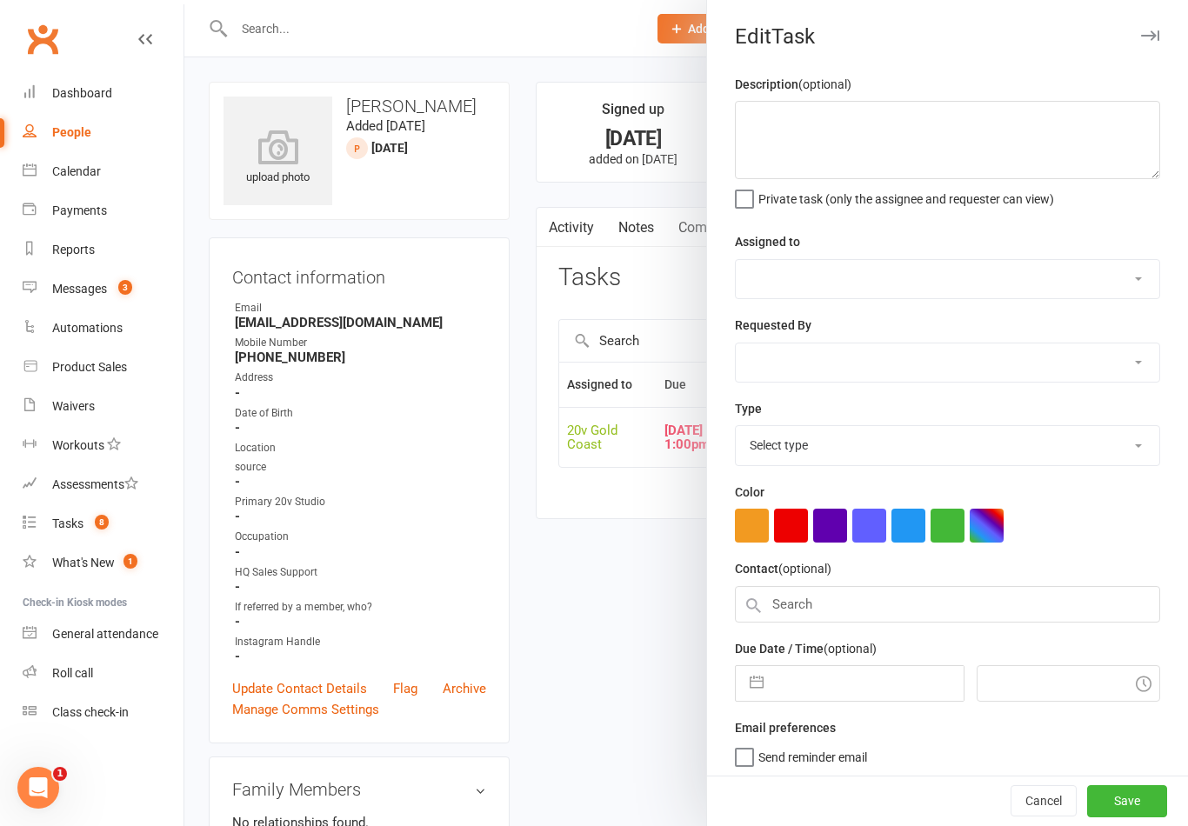
type textarea "Follow up lead"
select select "45734"
type input "[DATE]"
type input "1:00pm"
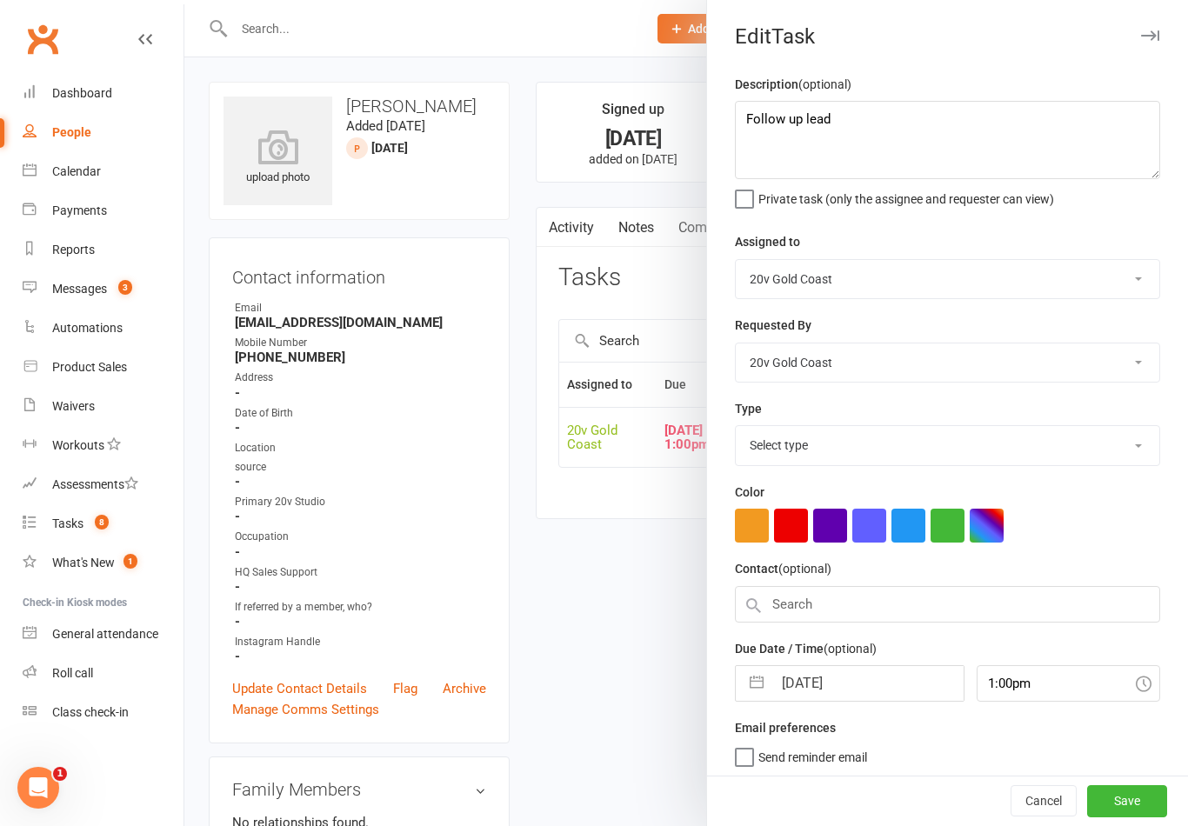
select select "22375"
click at [827, 674] on input "[DATE]" at bounding box center [867, 678] width 190 height 35
select select "7"
select select "2025"
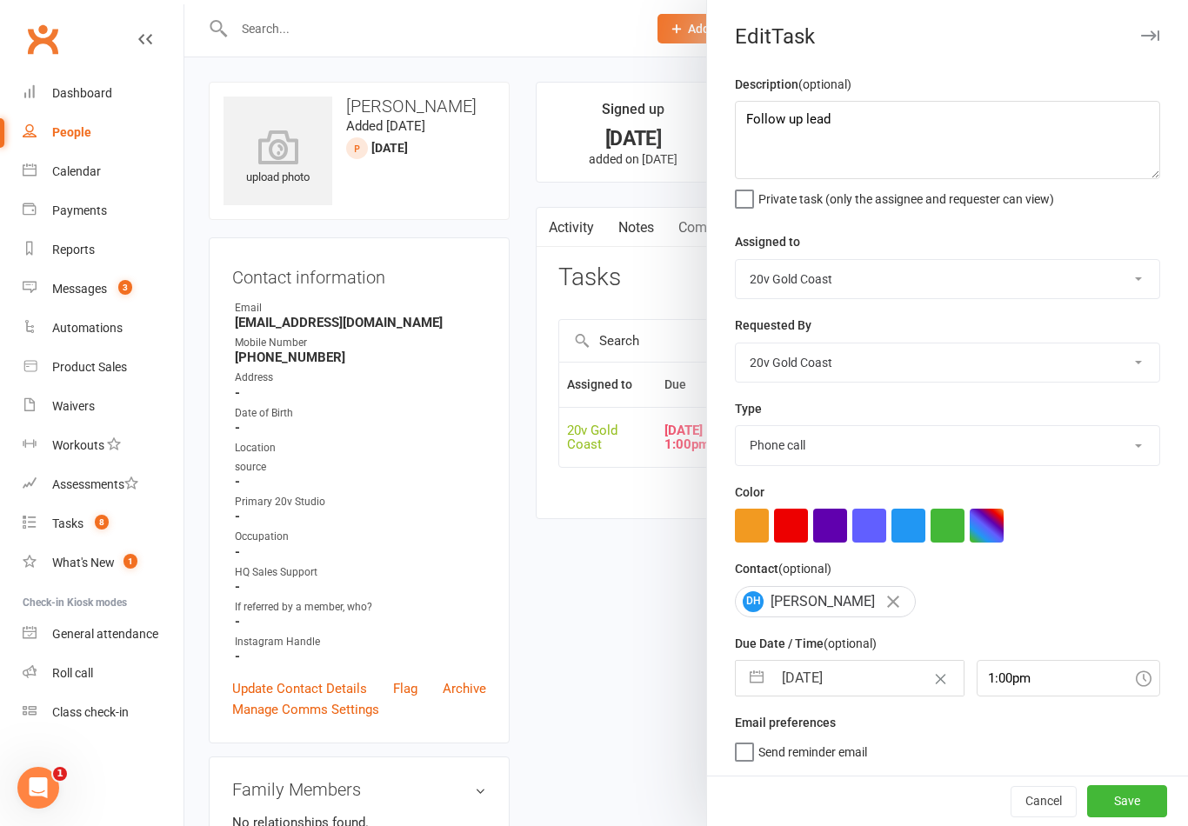
select select "8"
select select "2025"
select select "9"
select select "2025"
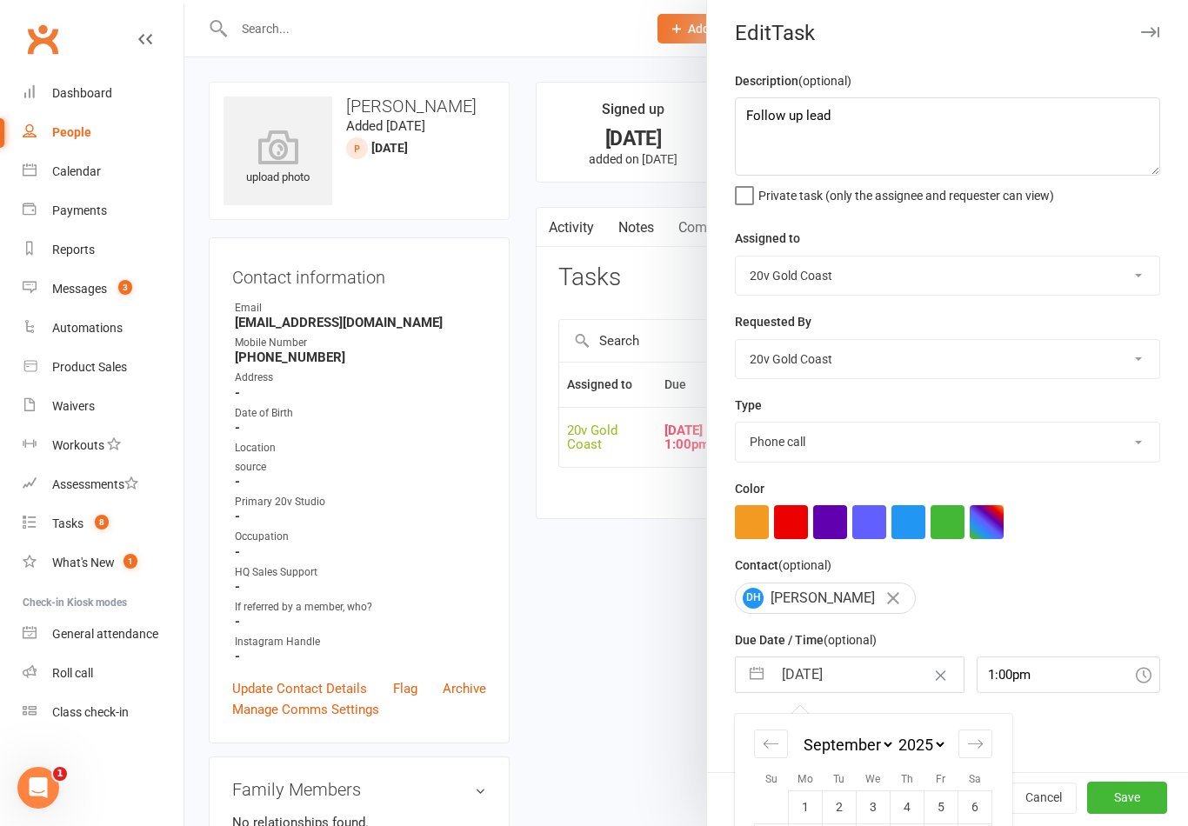
scroll to position [48, 0]
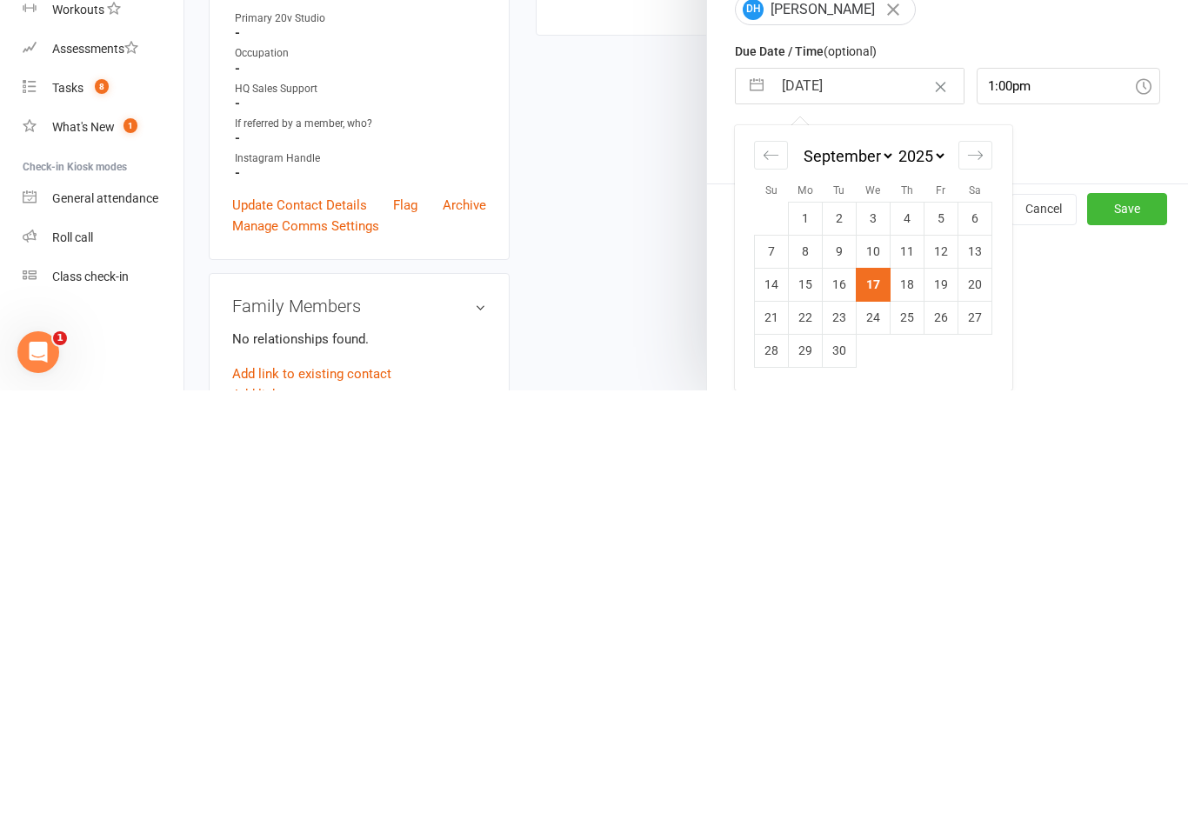
click at [947, 703] on td "19" at bounding box center [941, 719] width 34 height 33
type input "[DATE]"
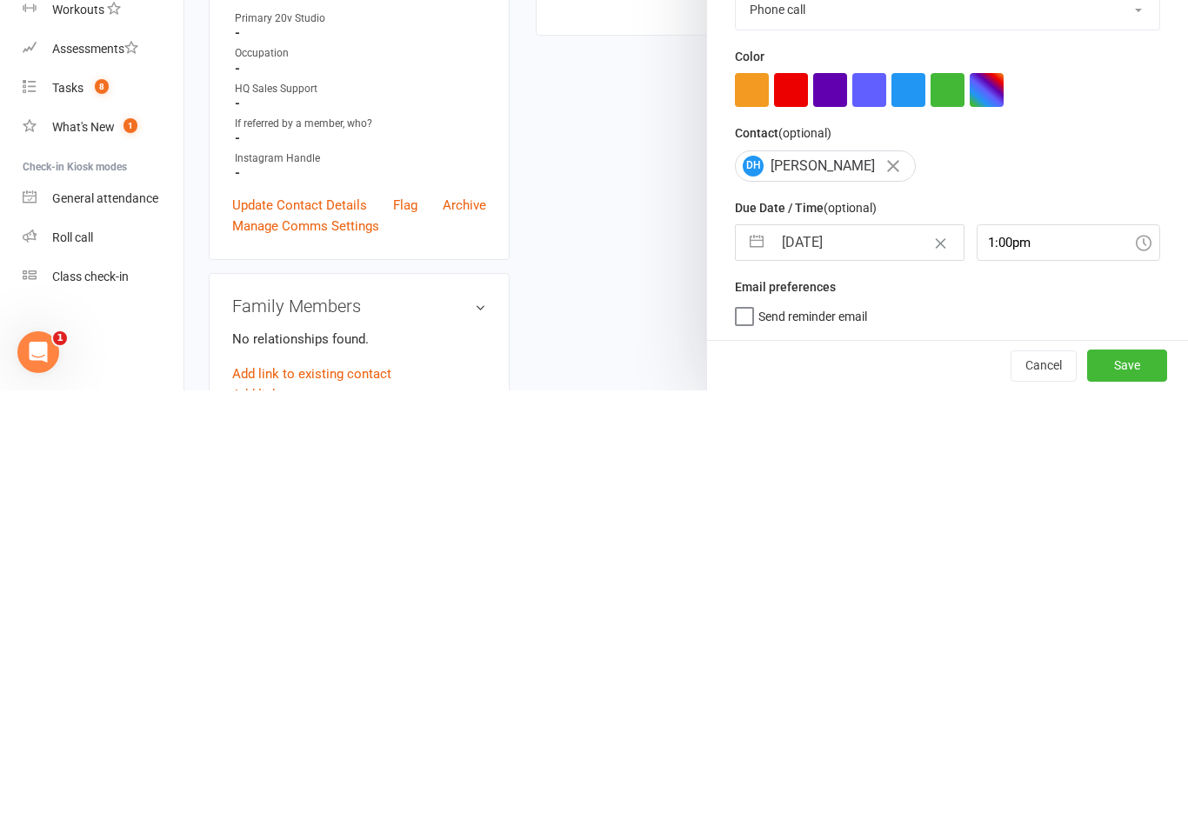
scroll to position [483, 0]
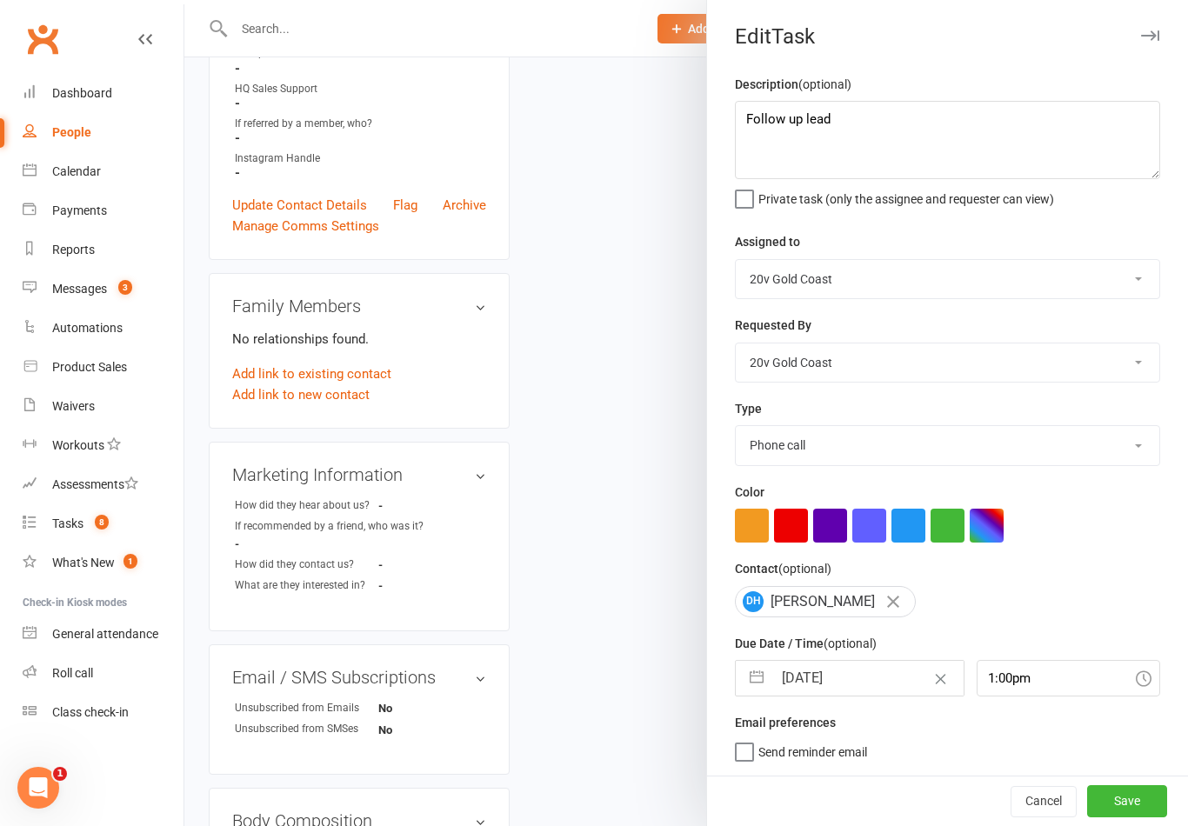
click at [1156, 794] on button "Save" at bounding box center [1127, 800] width 80 height 31
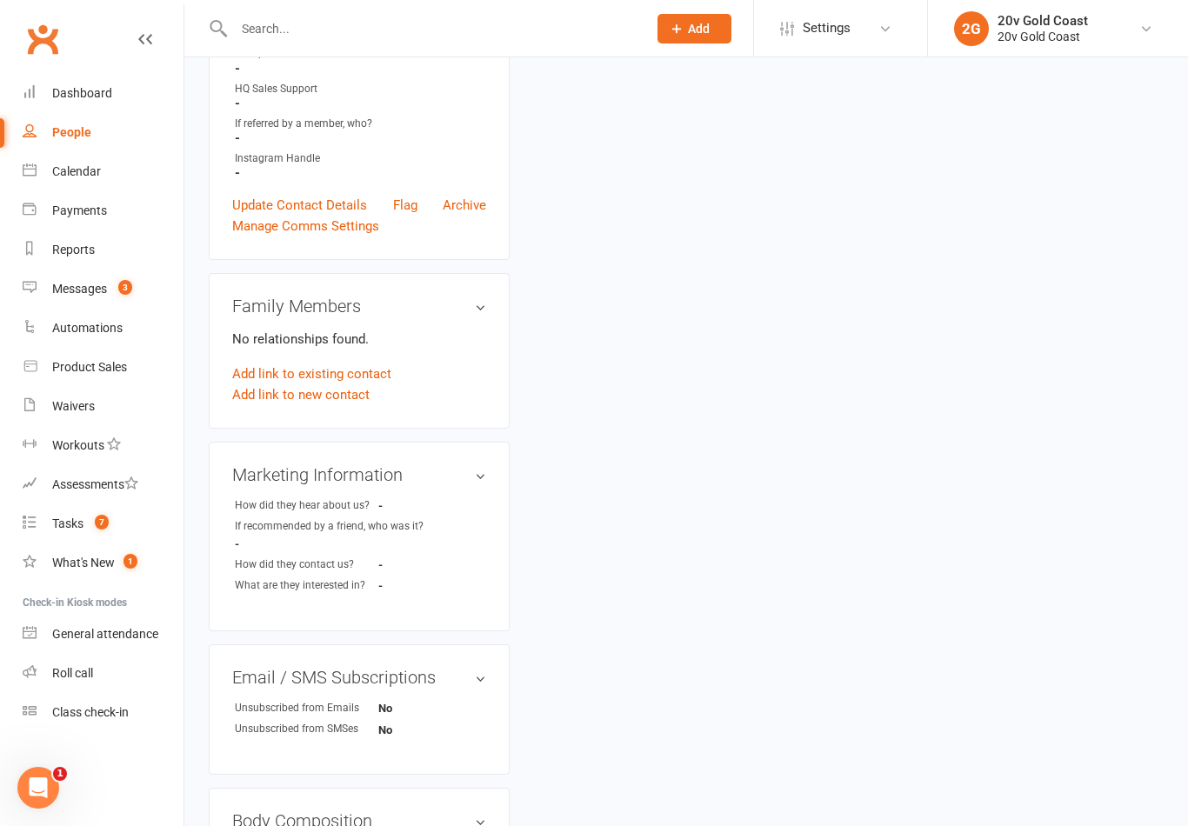
click at [121, 531] on link "Tasks 7" at bounding box center [103, 523] width 161 height 39
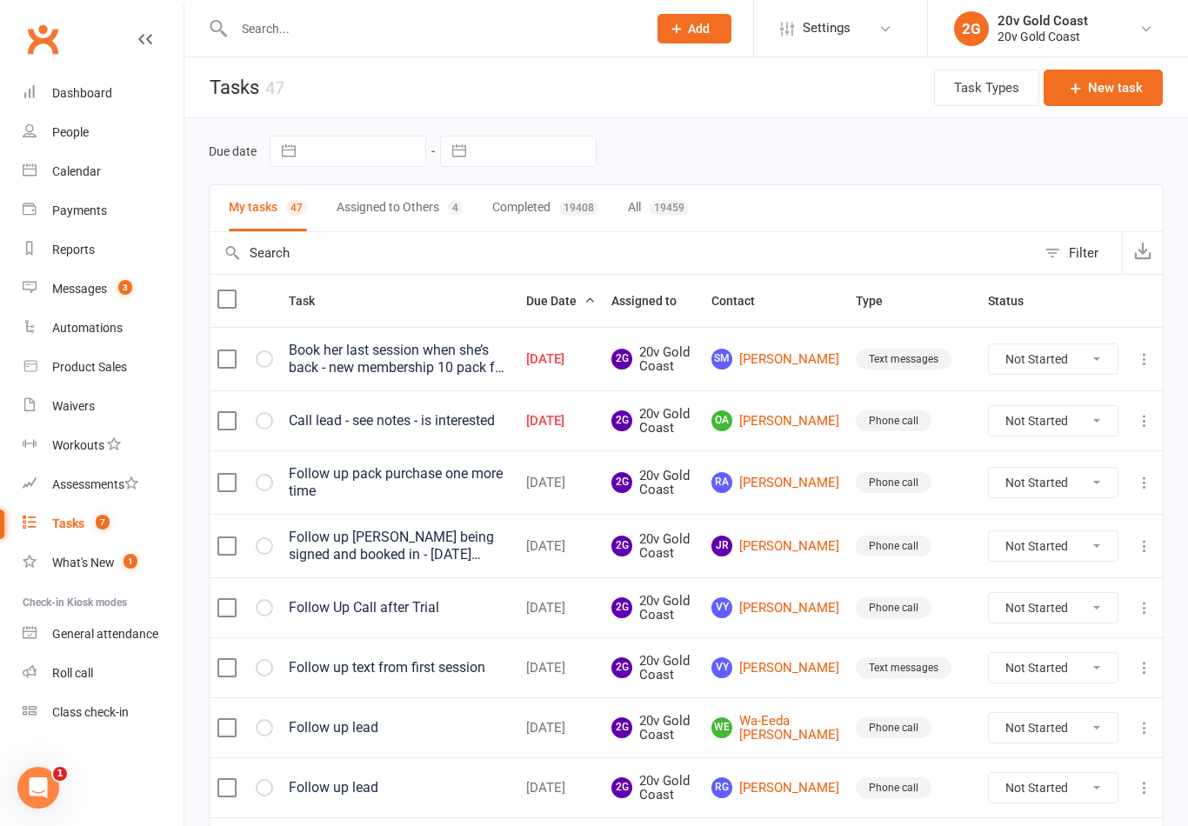
click at [424, 216] on button "Assigned to Others 4" at bounding box center [399, 208] width 126 height 46
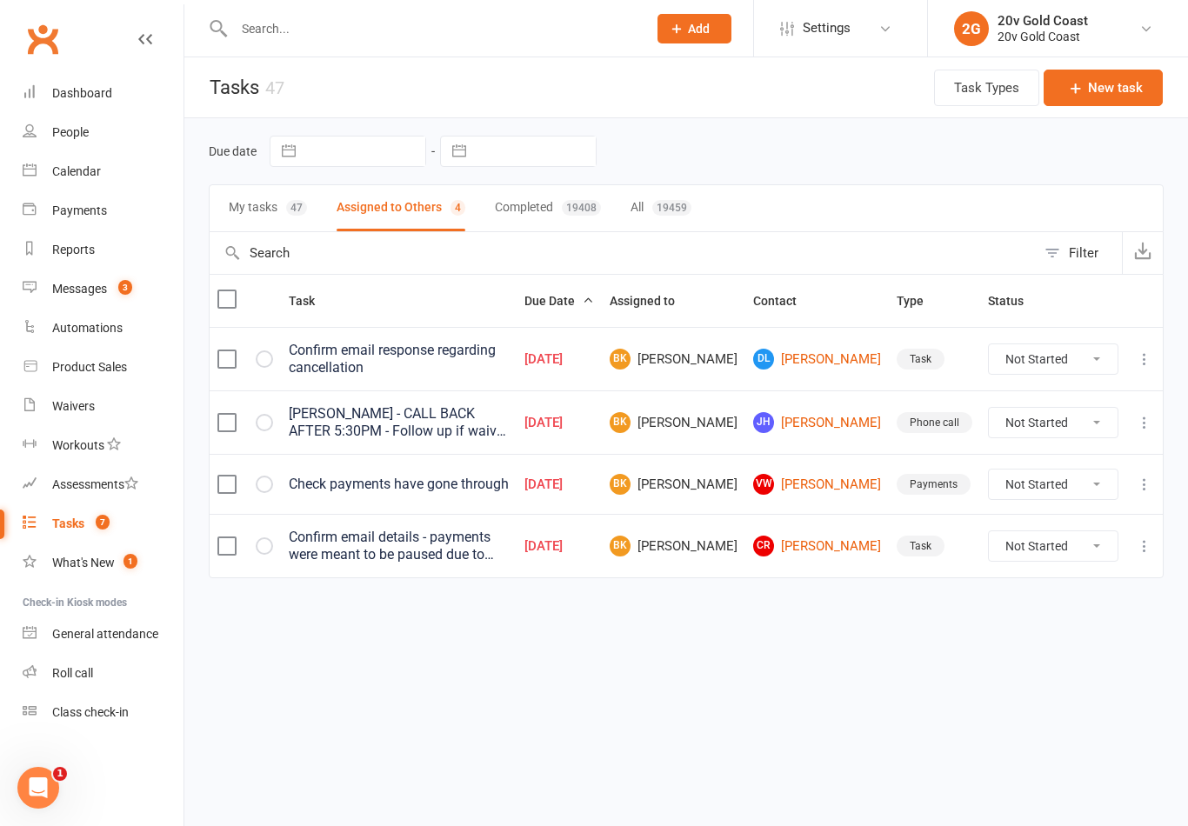
click at [144, 290] on link "Messages 3" at bounding box center [103, 289] width 161 height 39
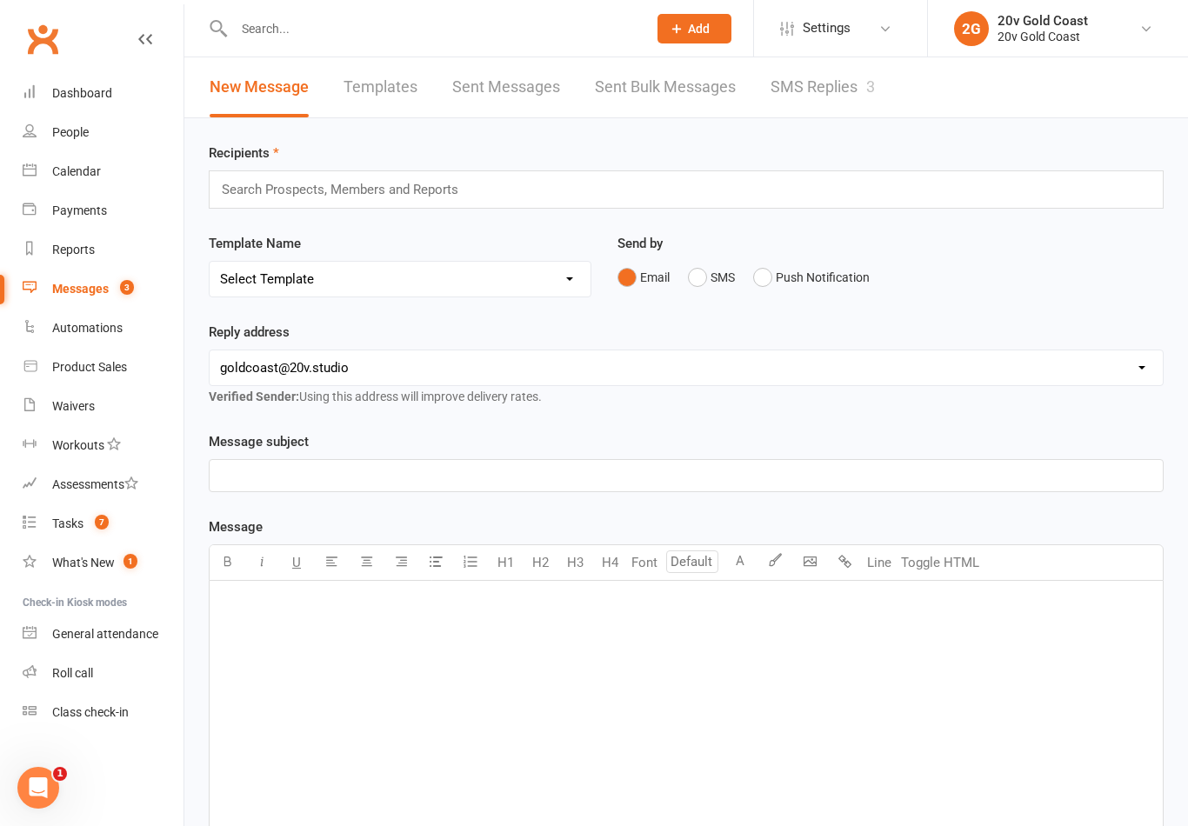
click at [810, 86] on link "SMS Replies 3" at bounding box center [822, 87] width 104 height 60
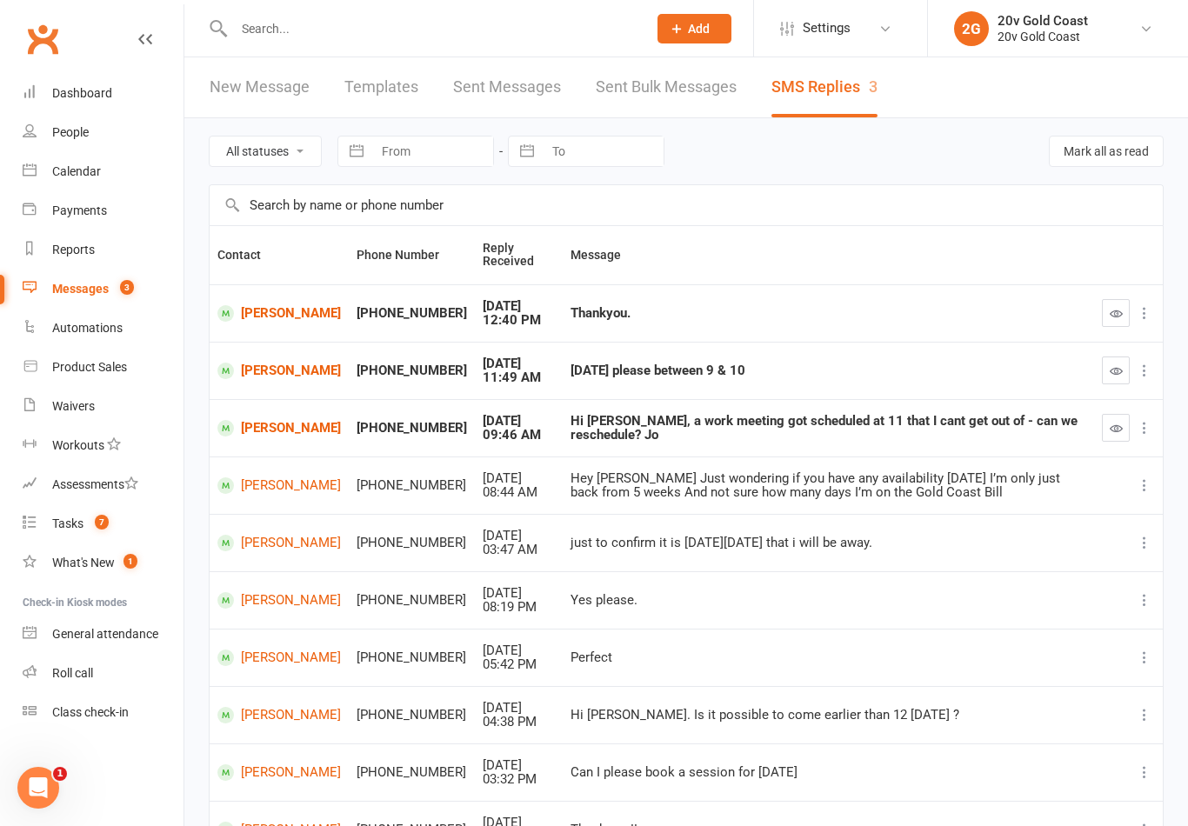
click at [1124, 308] on button "button" at bounding box center [1116, 313] width 28 height 28
click at [1112, 423] on icon "button" at bounding box center [1115, 428] width 13 height 13
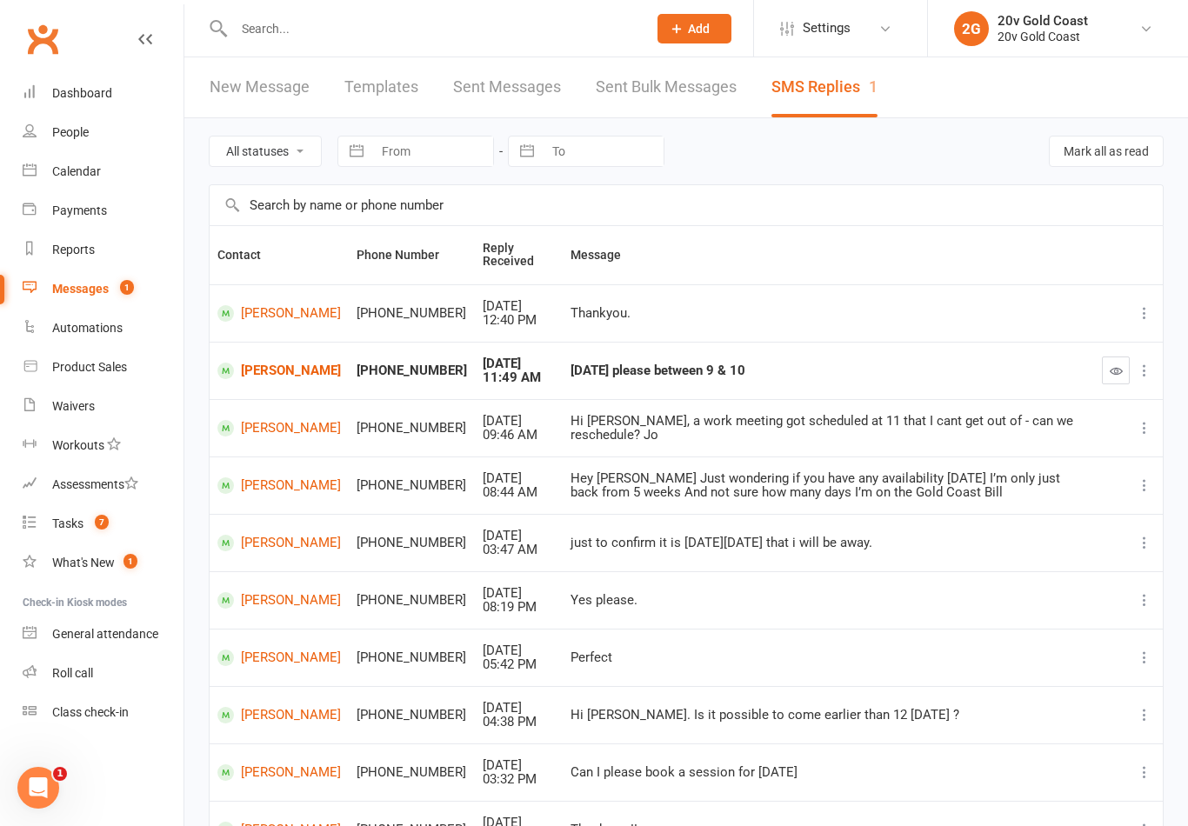
click at [279, 305] on link "[PERSON_NAME]" at bounding box center [278, 313] width 123 height 17
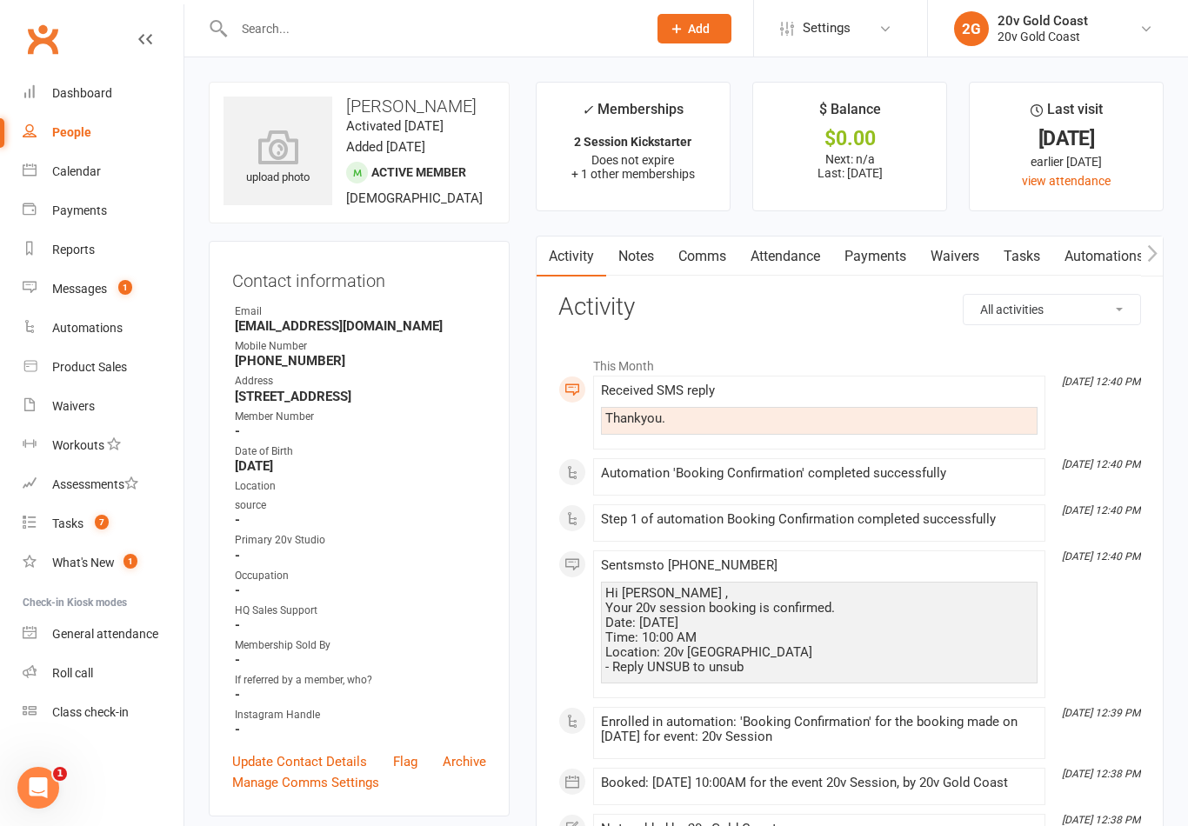
click at [132, 296] on count-badge "1" at bounding box center [121, 289] width 23 height 14
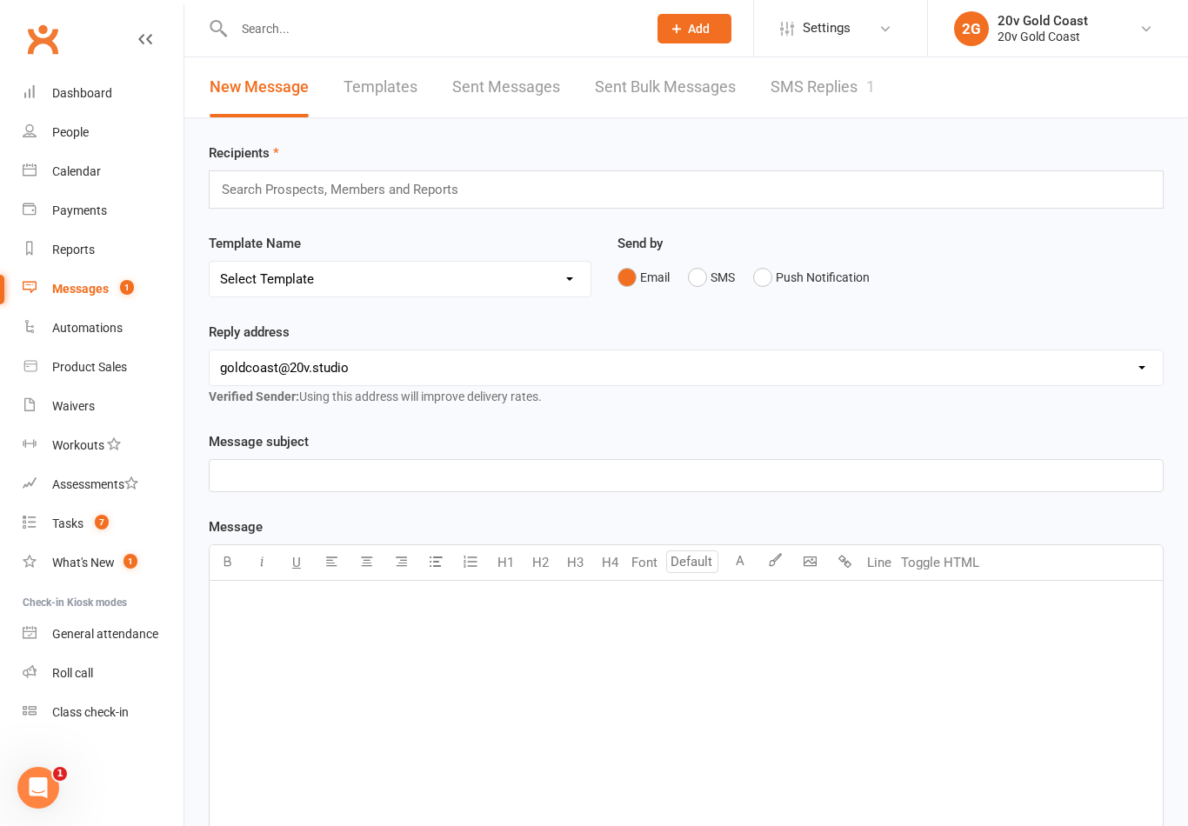
click at [830, 103] on link "SMS Replies 1" at bounding box center [822, 87] width 104 height 60
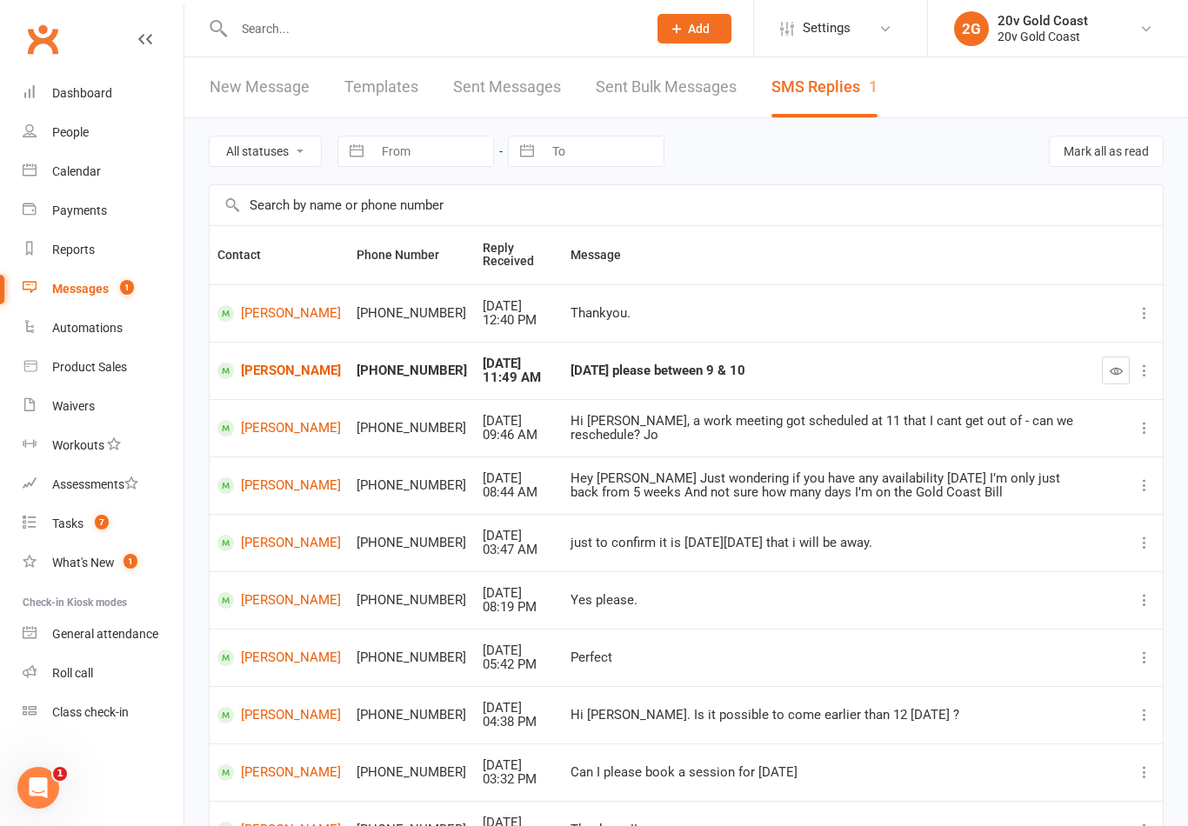
click at [139, 183] on link "Calendar" at bounding box center [103, 171] width 161 height 39
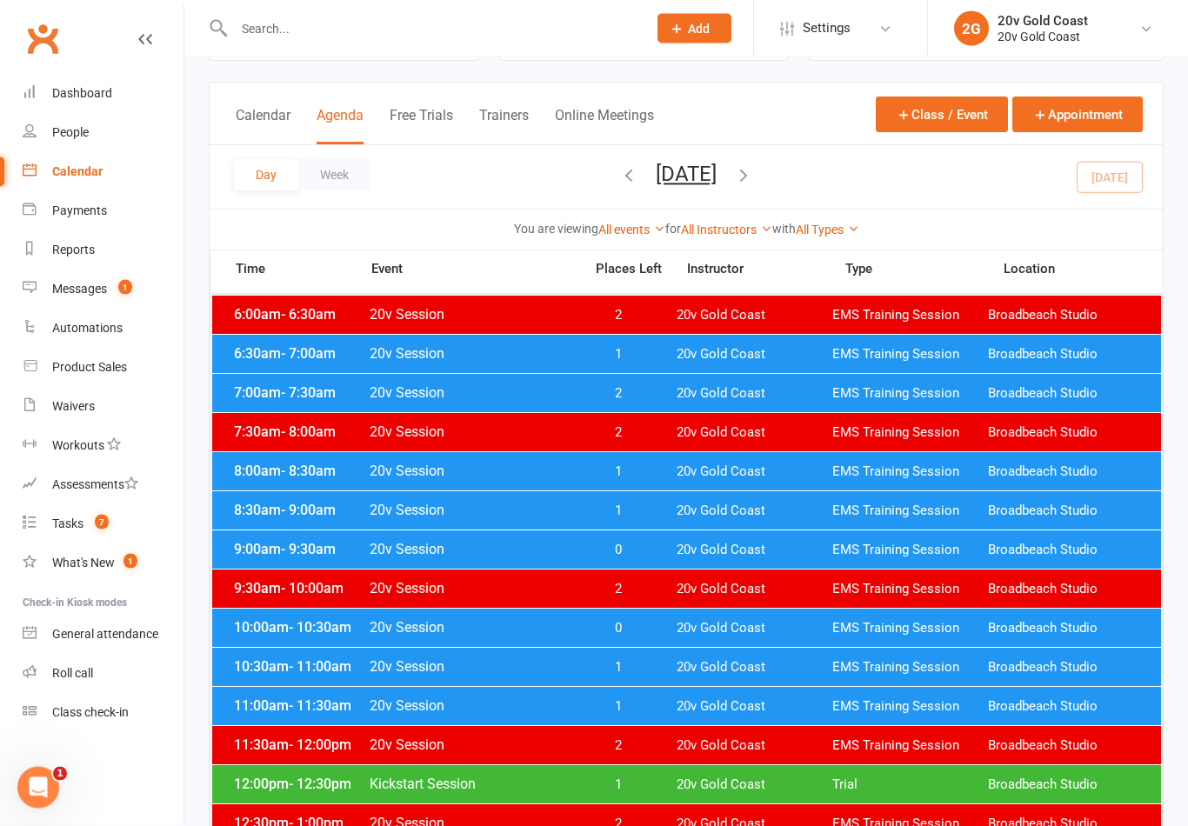
scroll to position [81, 0]
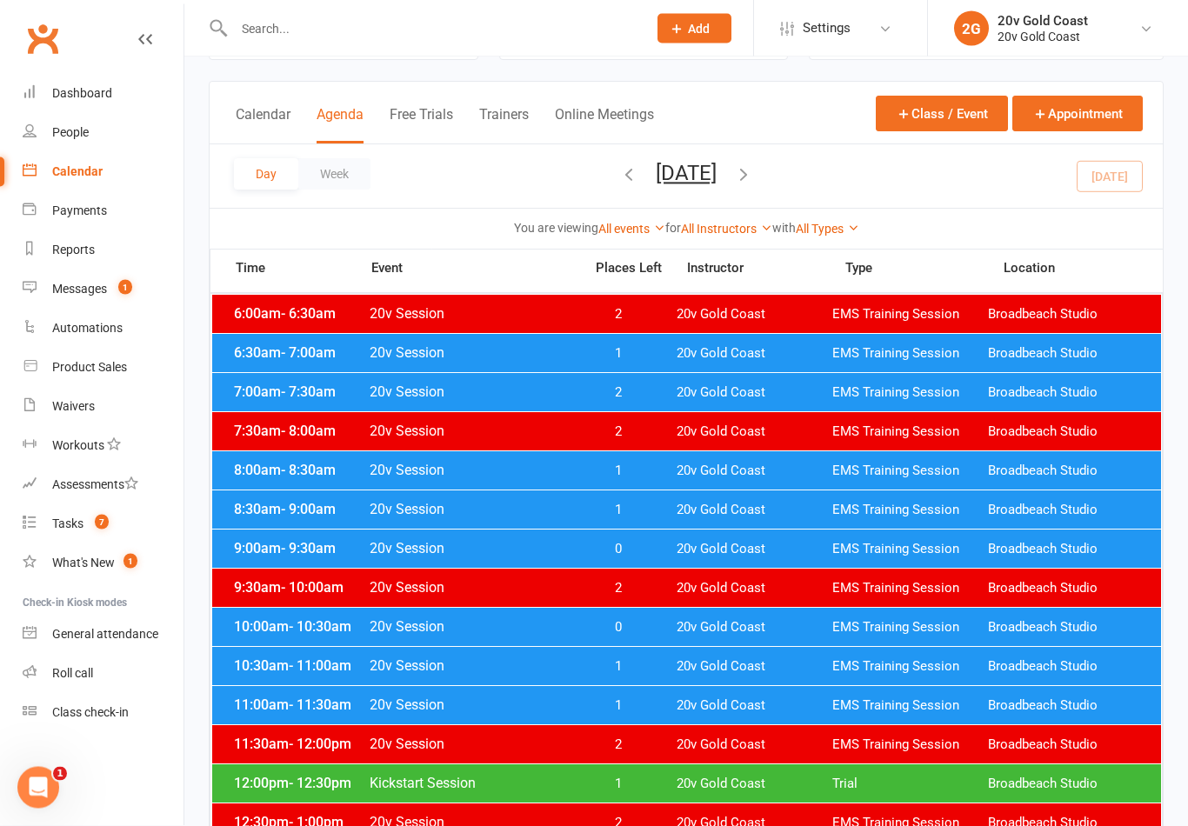
click at [1119, 185] on div "Day Week [DATE] [DATE] Sun Mon Tue Wed Thu Fri Sat 31 01 02 03 04 05 06 07 08 0…" at bounding box center [686, 176] width 953 height 63
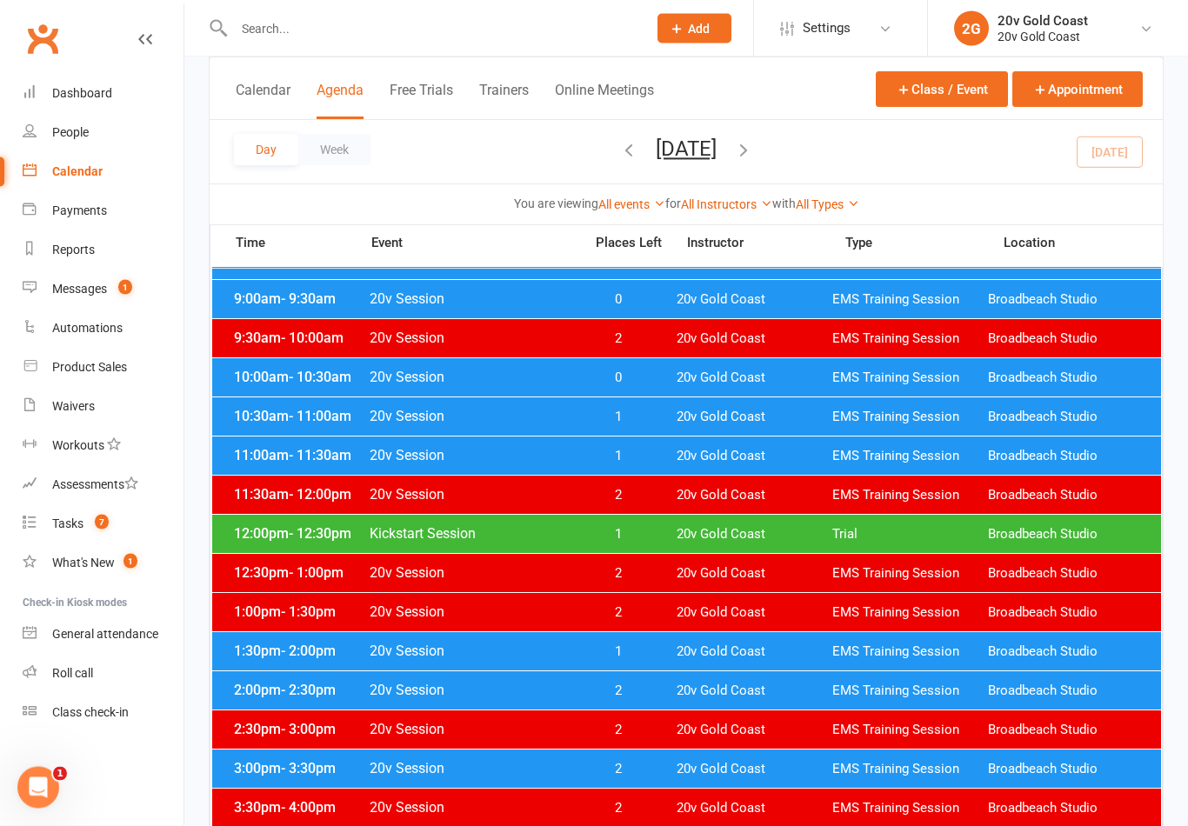
scroll to position [330, 0]
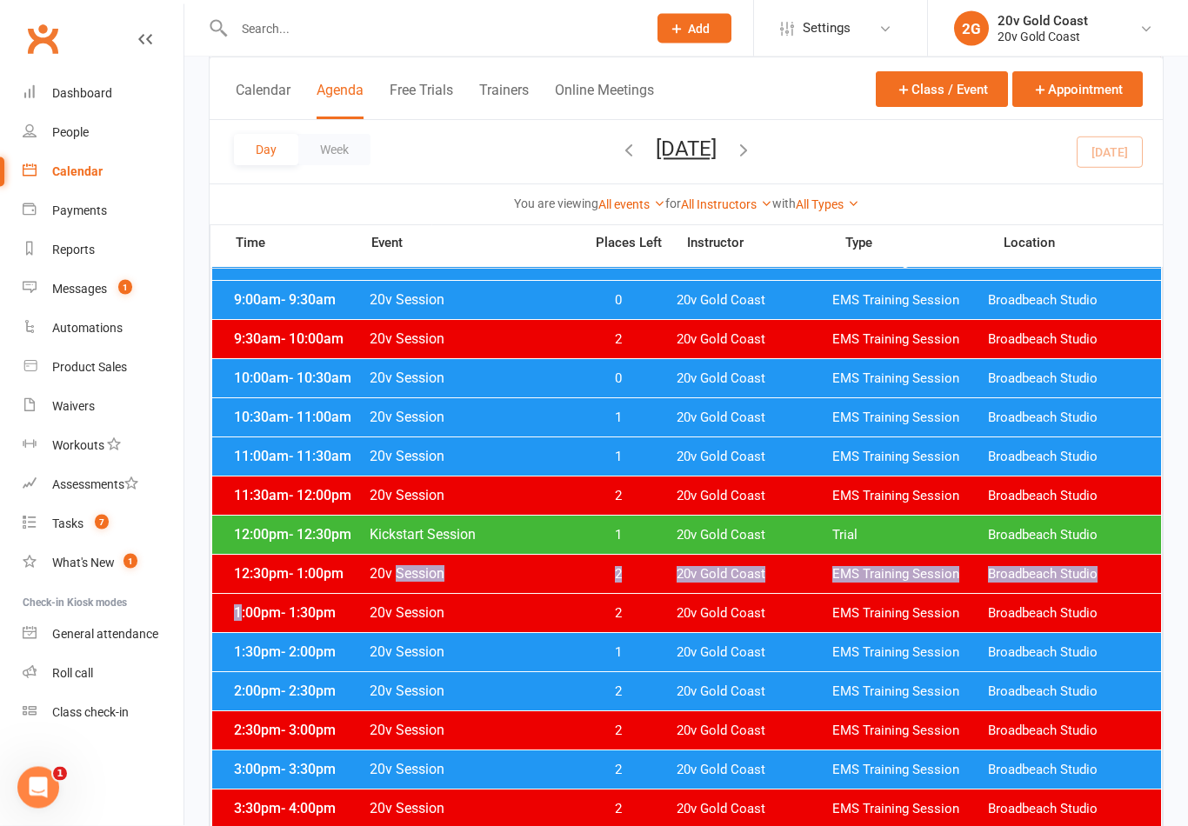
click at [770, 462] on span "20v Gold Coast" at bounding box center [754, 458] width 156 height 17
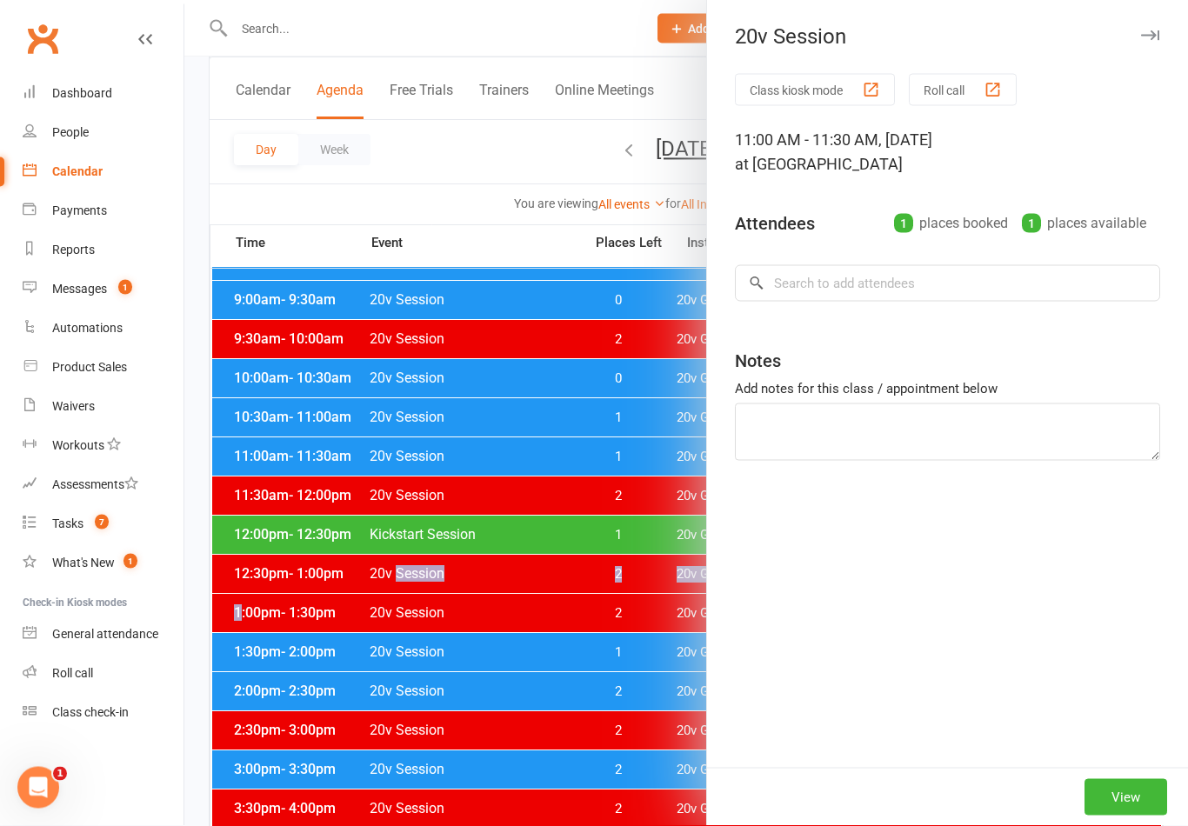
scroll to position [330, 0]
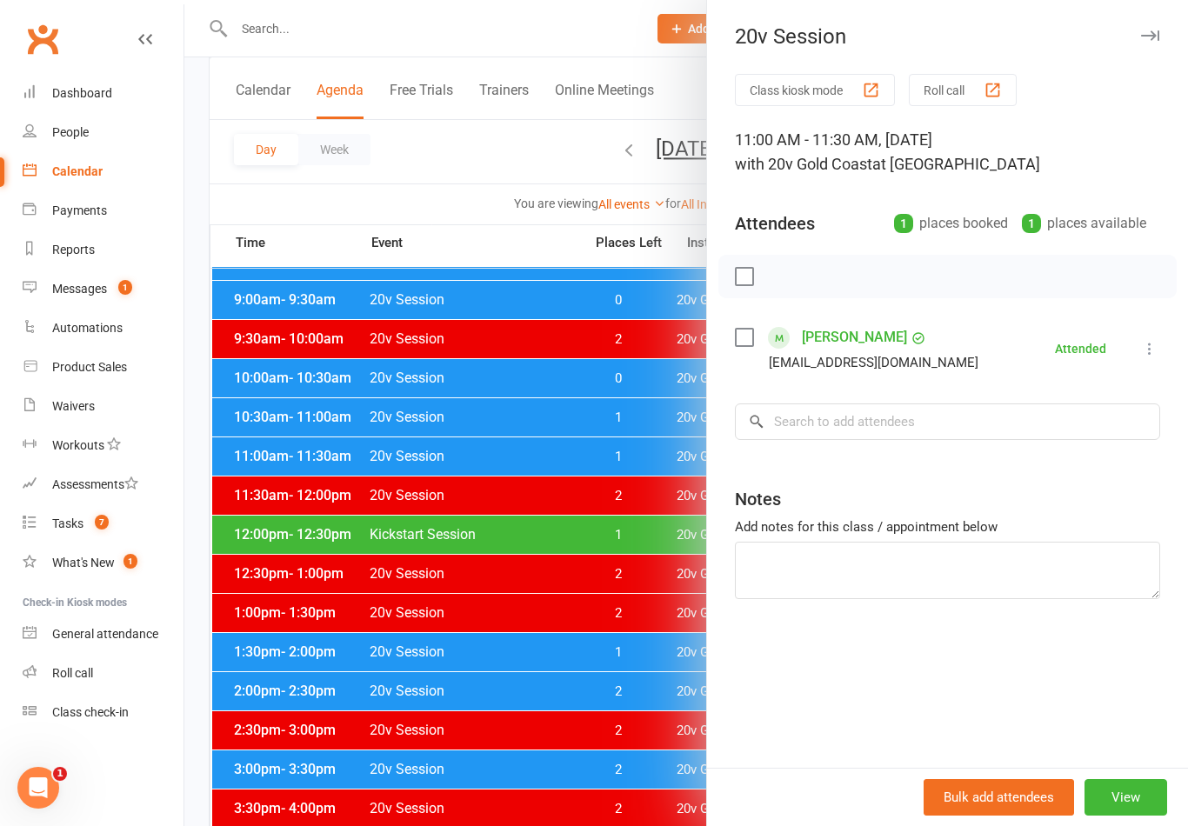
click at [617, 506] on div at bounding box center [685, 413] width 1003 height 826
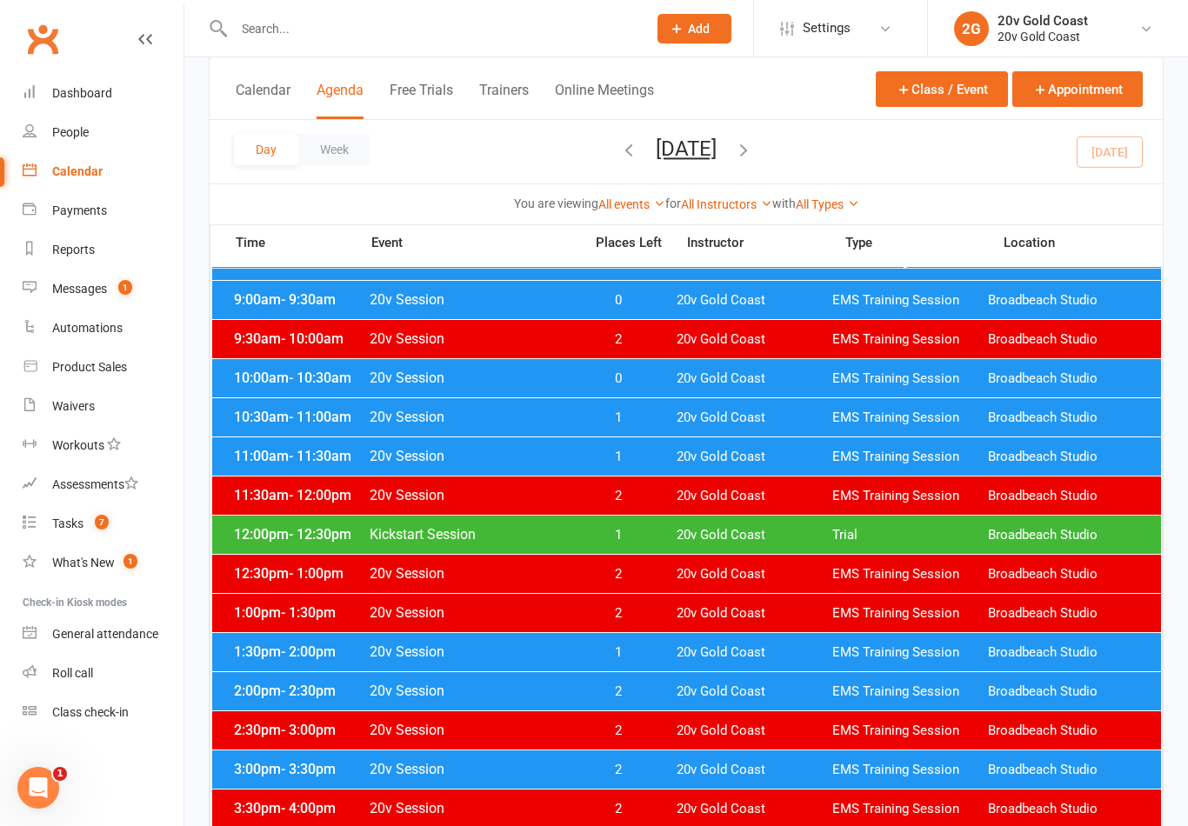
click at [738, 584] on div "12:30pm - 1:00pm 20v Session 2 20v Gold Coast EMS Training Session Broadbeach S…" at bounding box center [686, 574] width 949 height 38
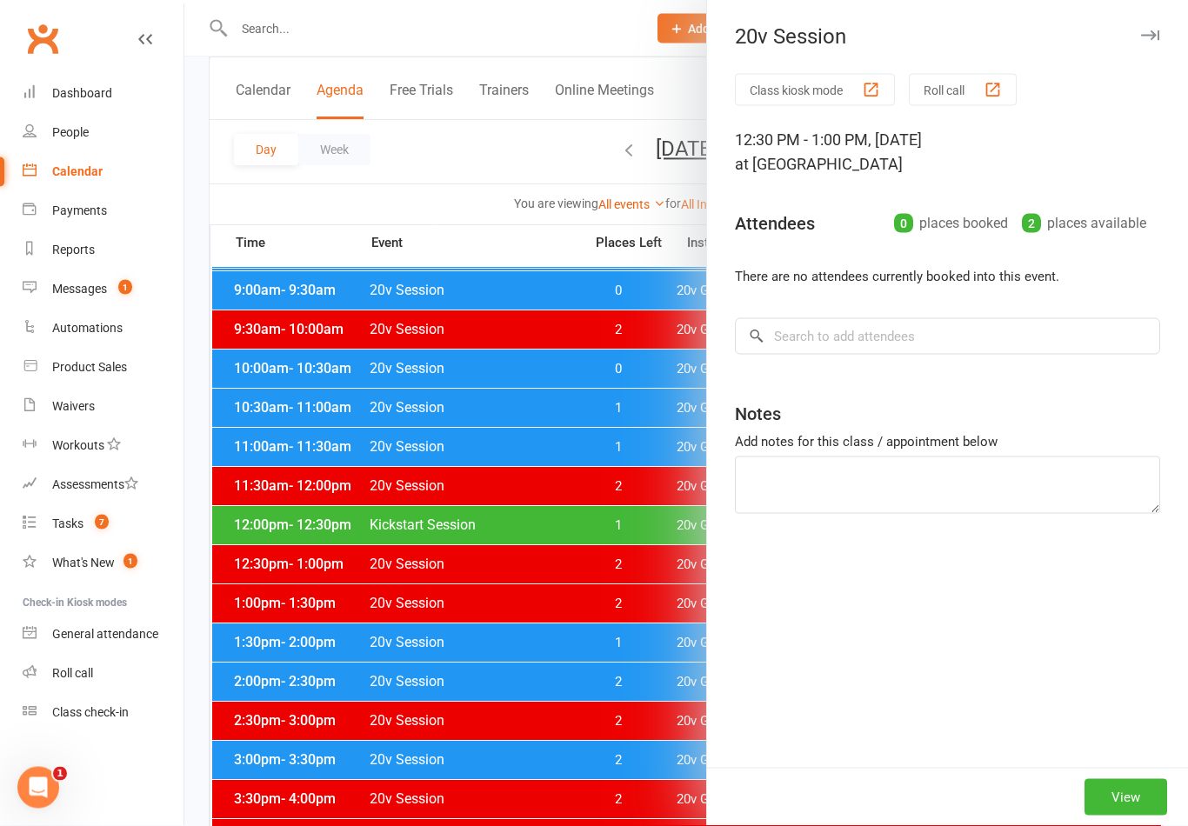
scroll to position [345, 0]
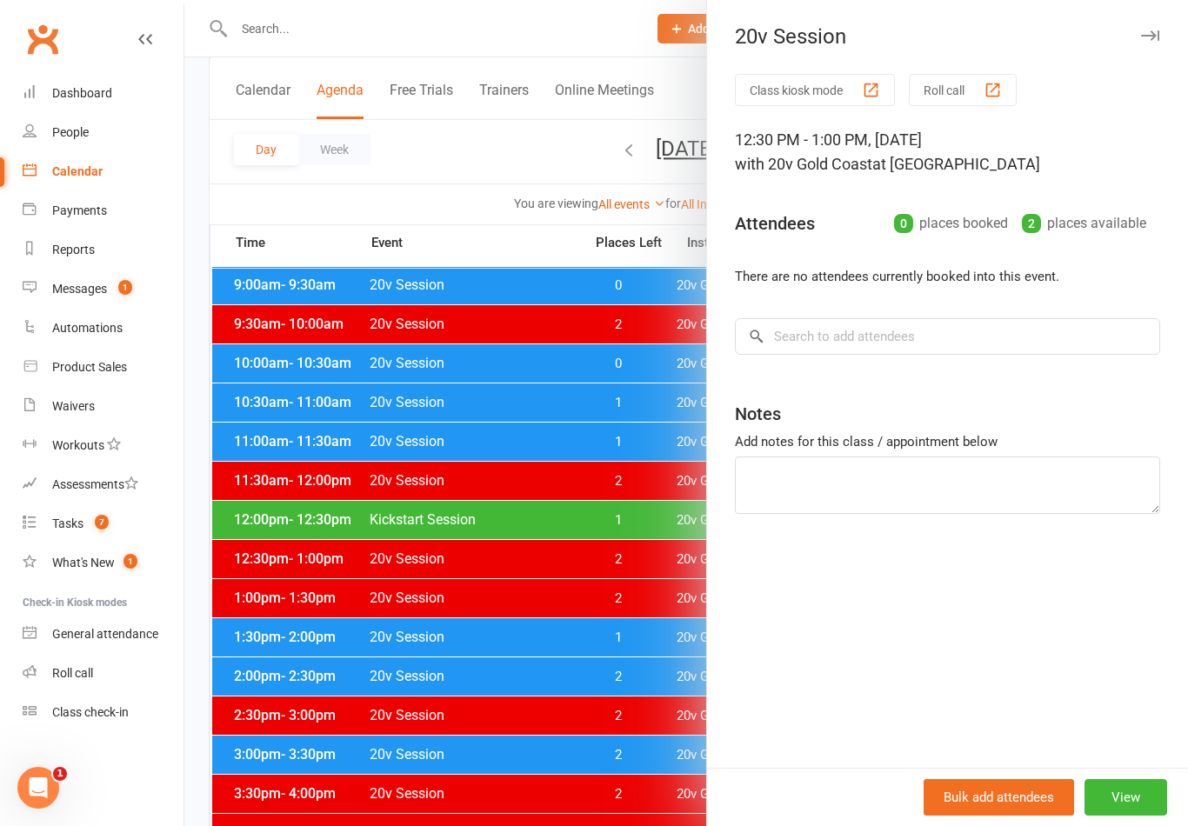
click at [662, 576] on div at bounding box center [685, 413] width 1003 height 826
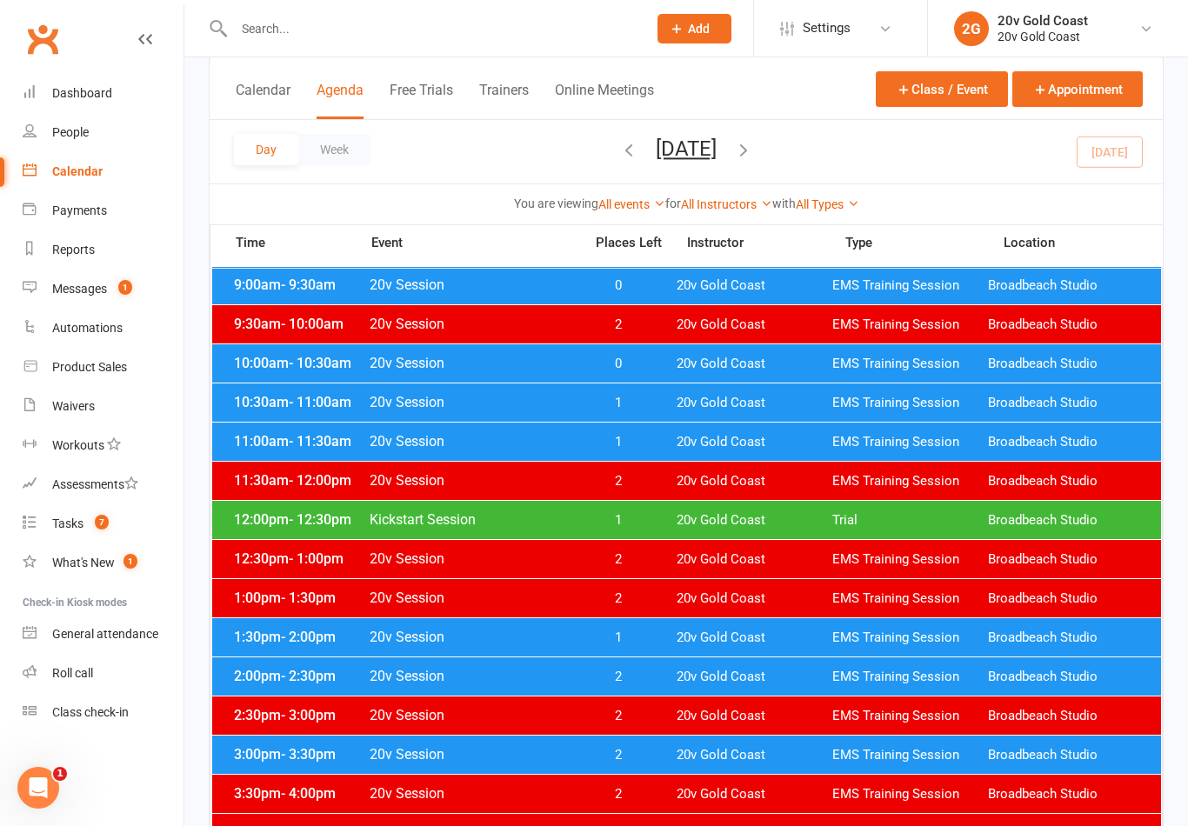
click at [694, 567] on span "20v Gold Coast" at bounding box center [754, 559] width 156 height 17
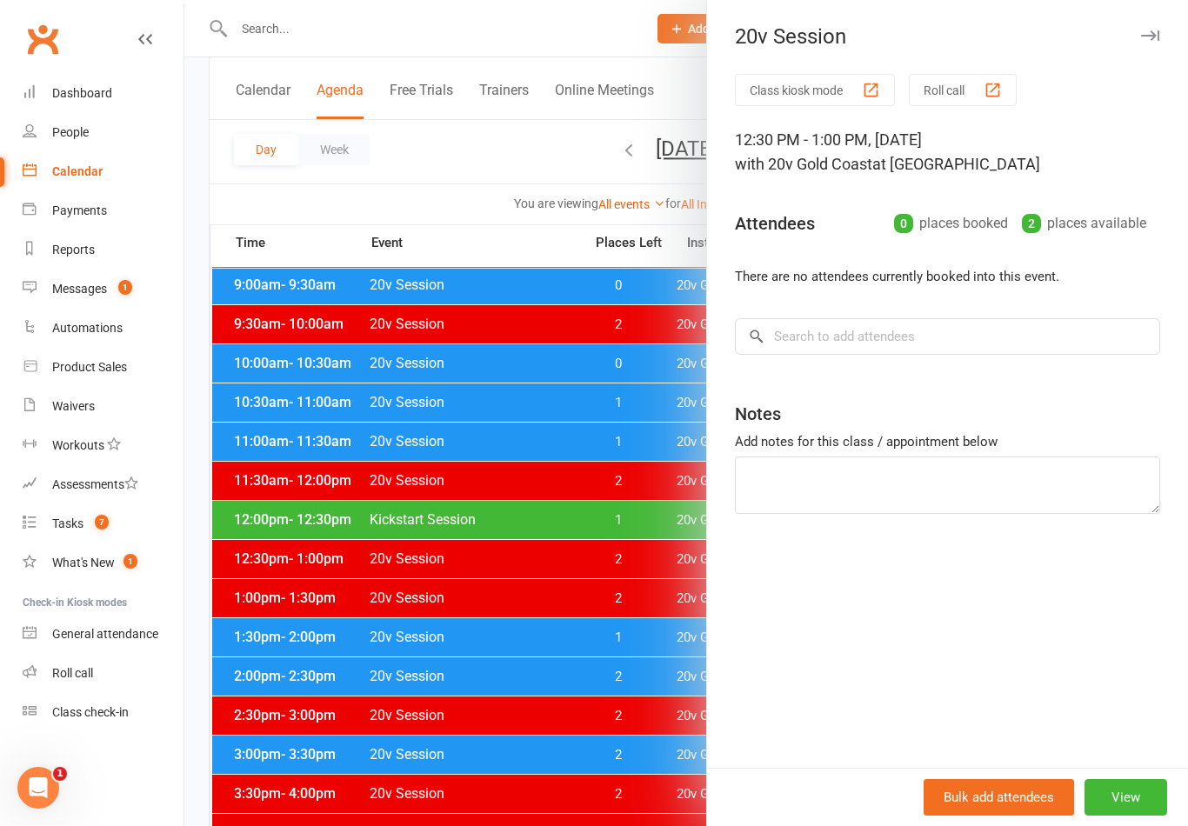
click at [578, 556] on div at bounding box center [685, 413] width 1003 height 826
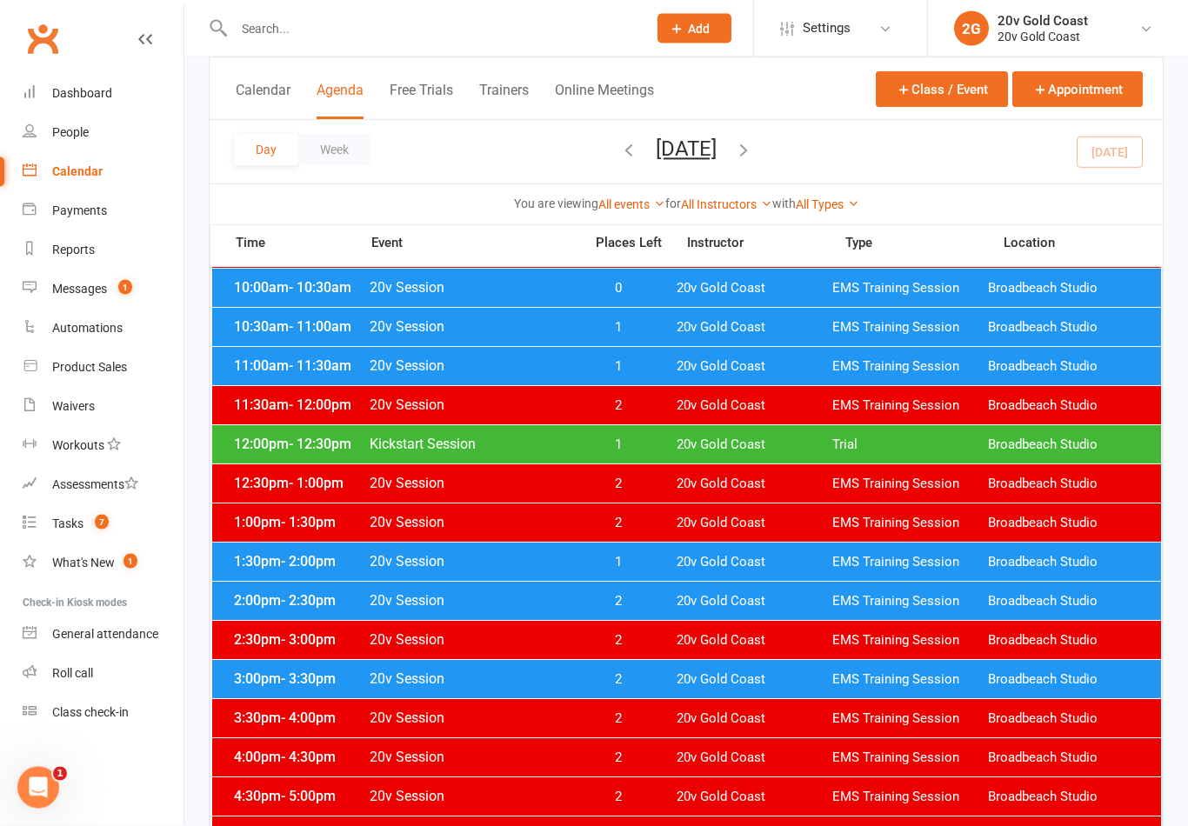
scroll to position [421, 0]
click at [726, 560] on span "20v Gold Coast" at bounding box center [754, 562] width 156 height 17
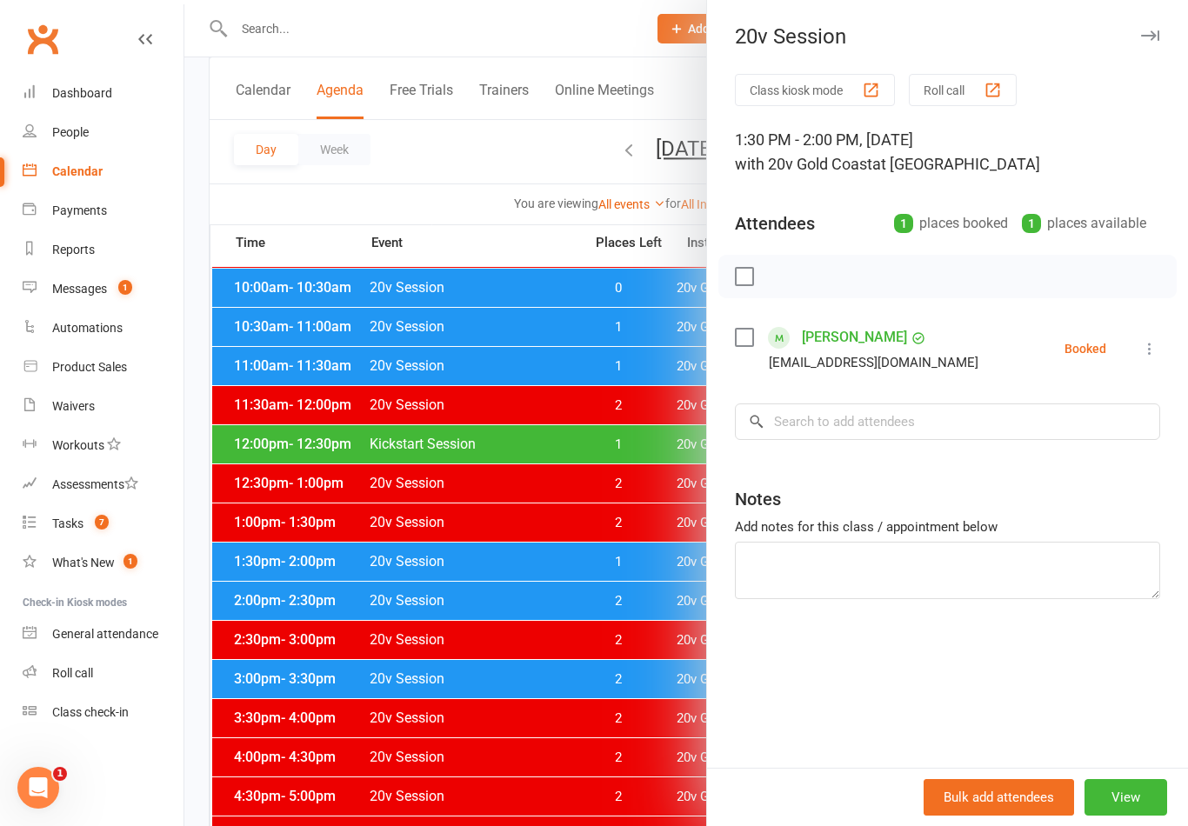
click at [646, 690] on div at bounding box center [685, 413] width 1003 height 826
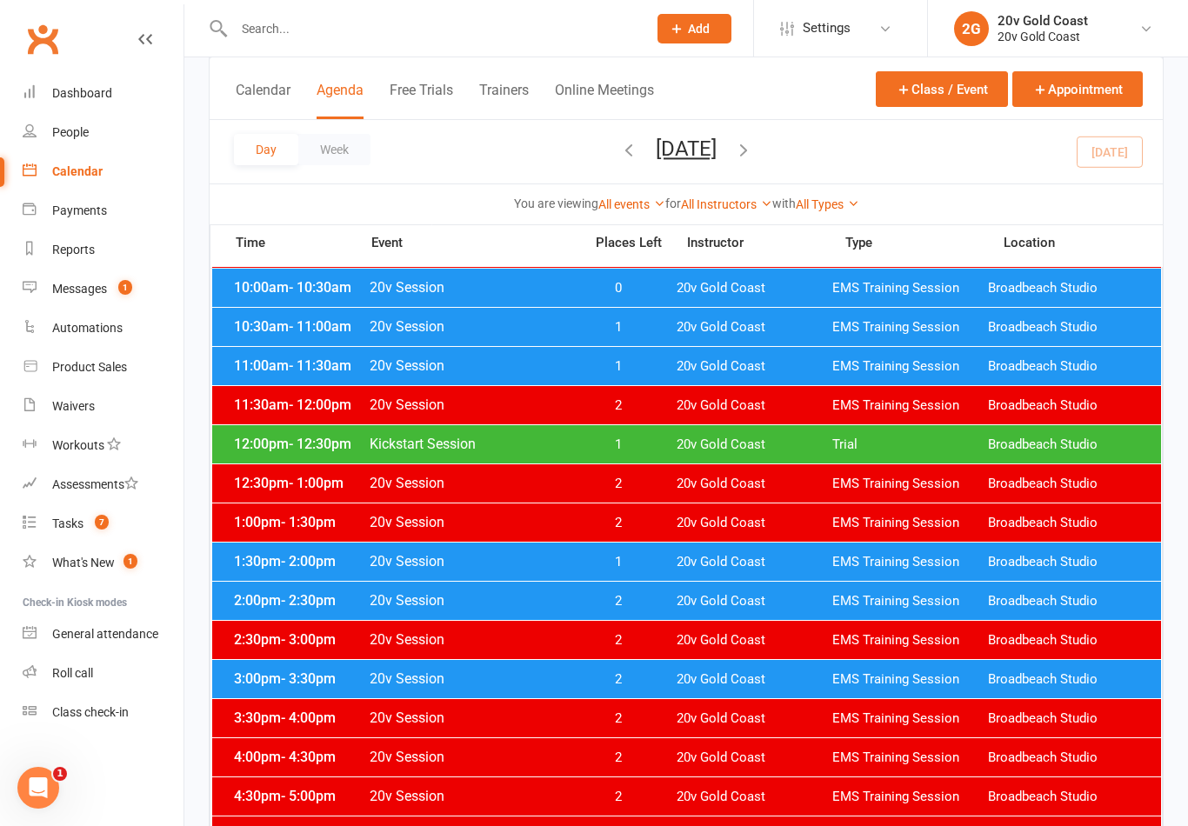
click at [101, 418] on link "Waivers" at bounding box center [103, 406] width 161 height 39
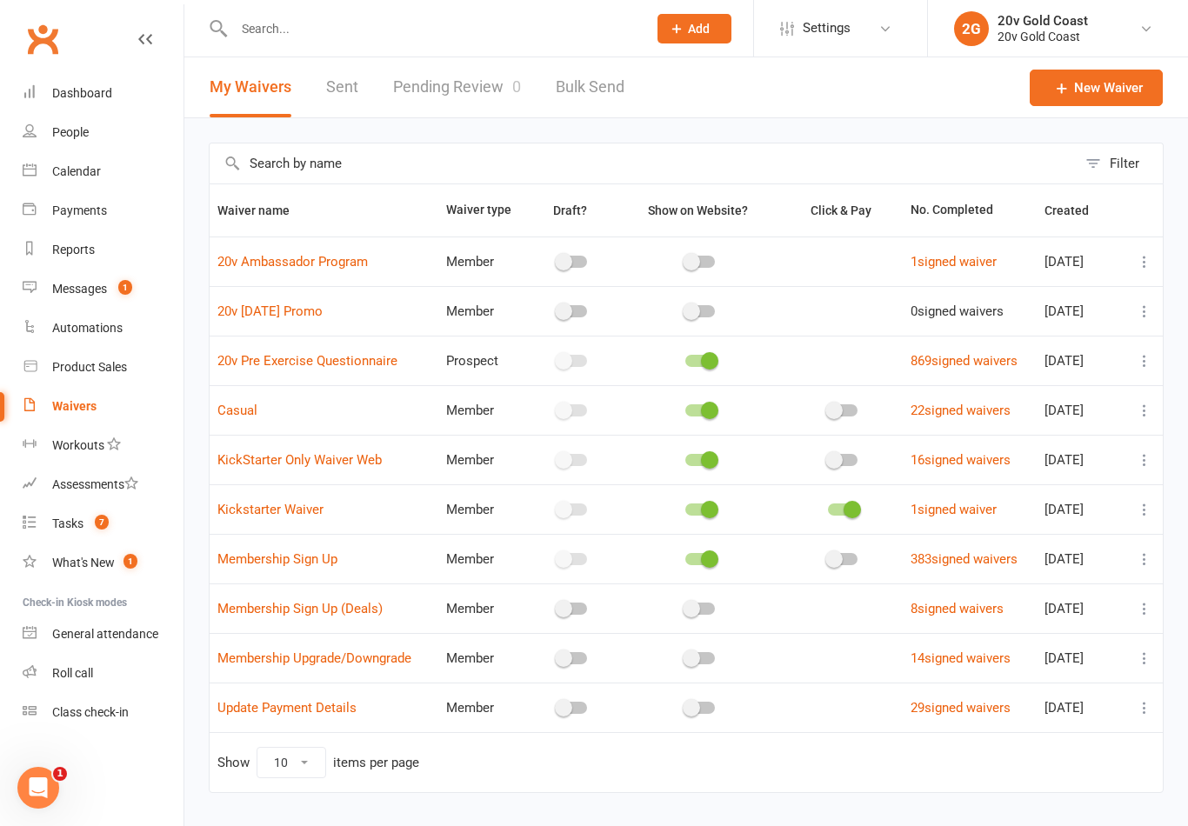
click at [327, 88] on link "Sent" at bounding box center [342, 87] width 32 height 60
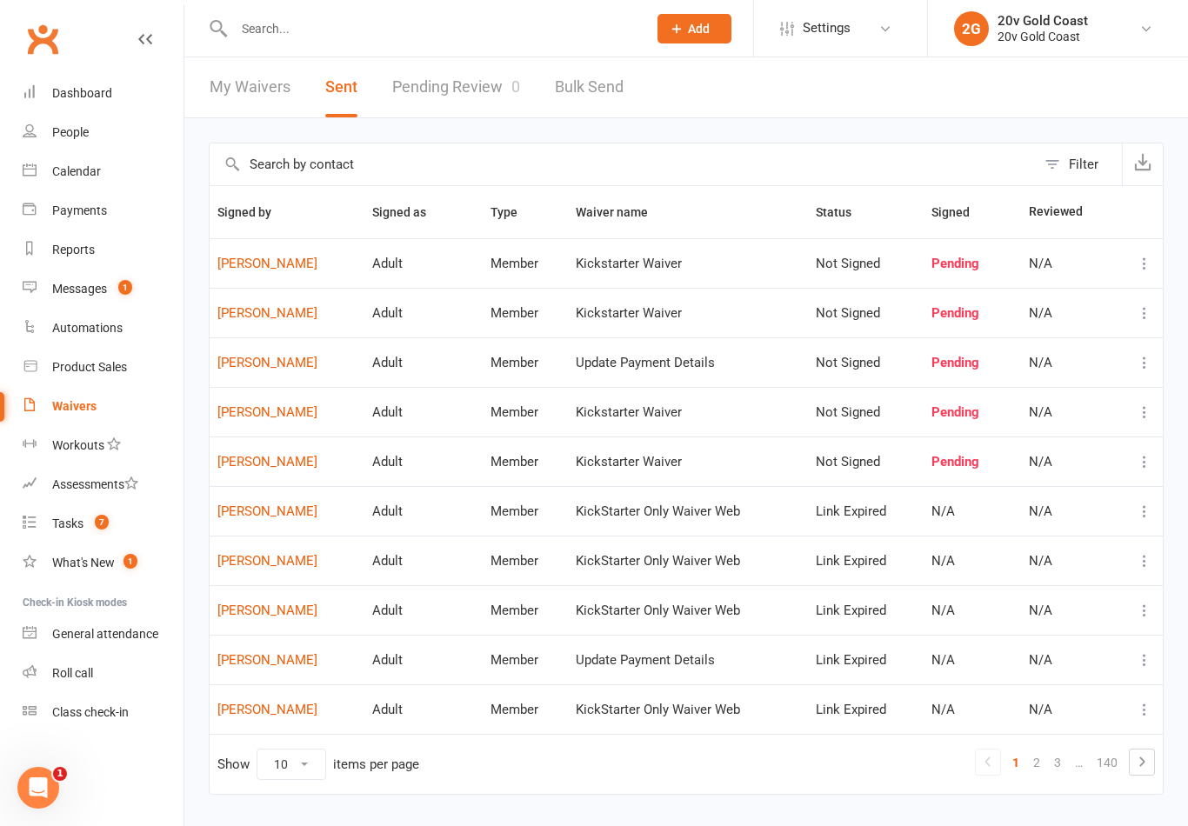
click at [490, 103] on link "Pending Review 0" at bounding box center [456, 87] width 128 height 60
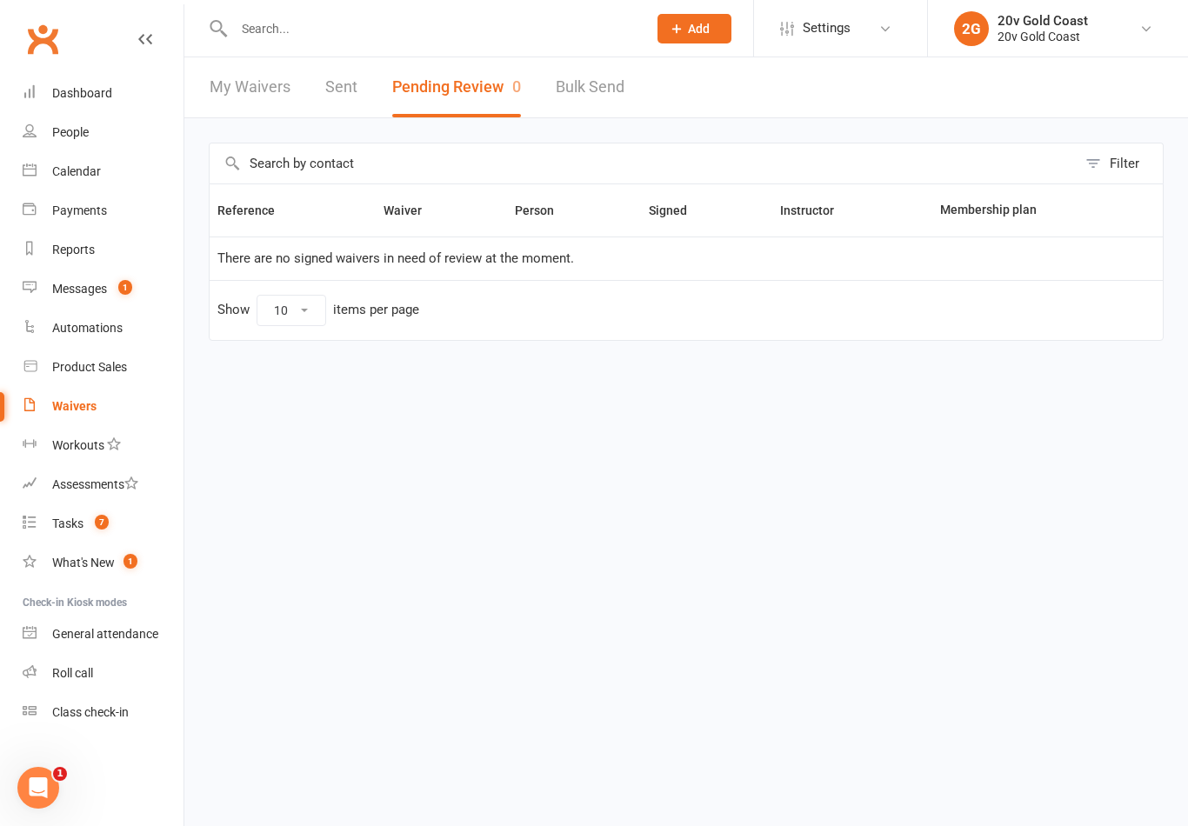
click at [622, 86] on link "Bulk Send" at bounding box center [590, 87] width 69 height 60
select select "active_members"
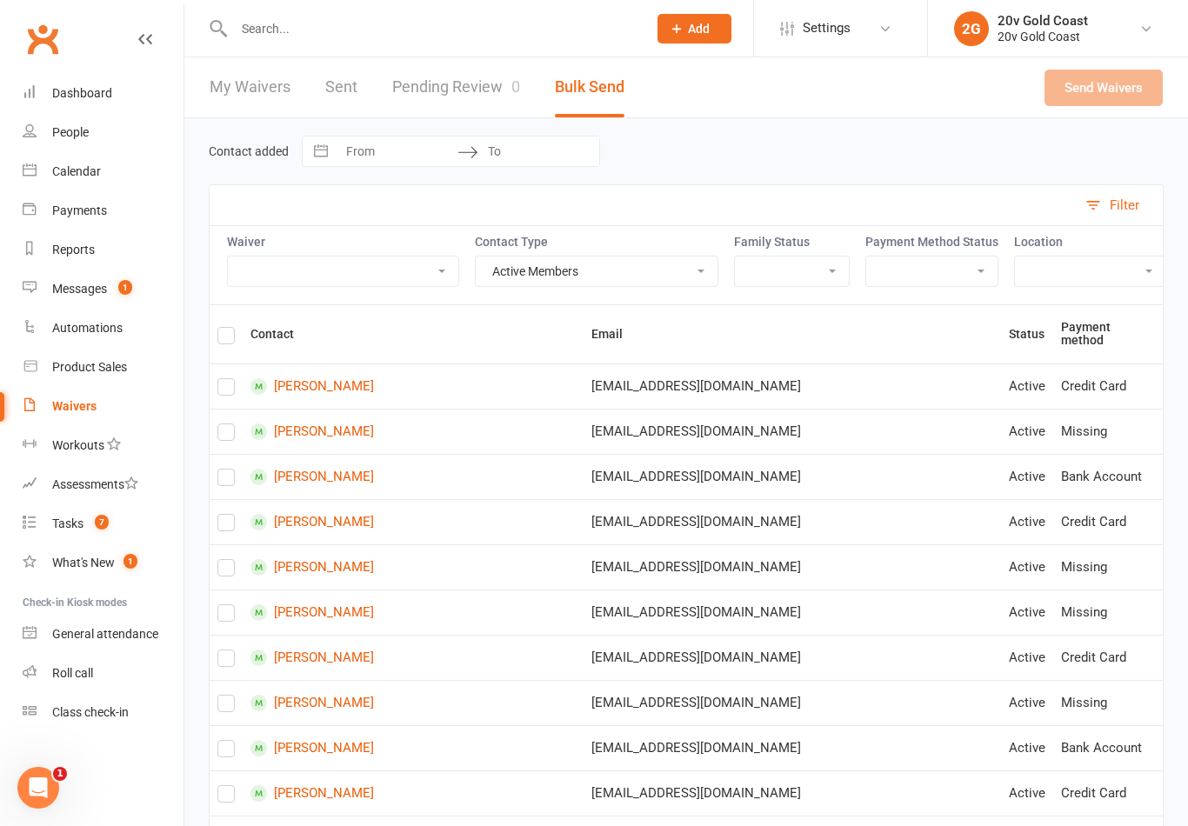
click at [251, 100] on link "My Waivers" at bounding box center [250, 87] width 81 height 60
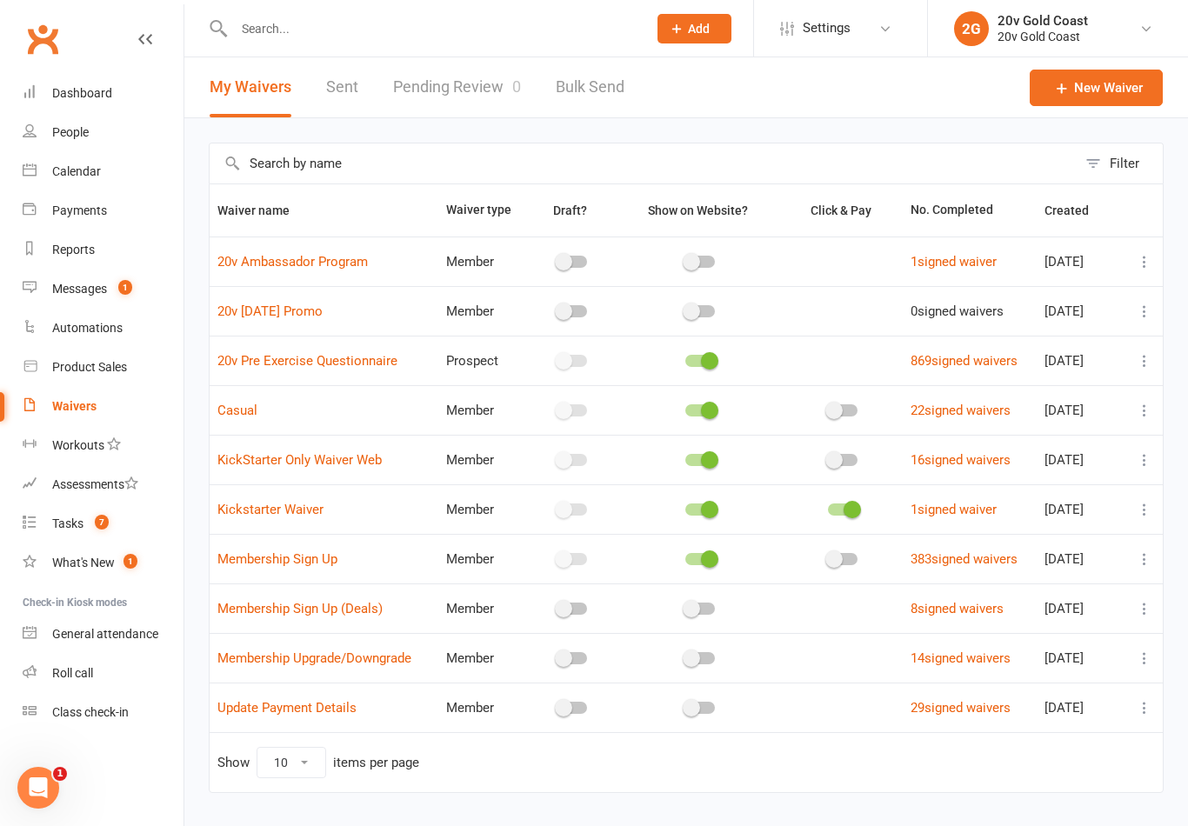
click at [1068, 214] on span "Created" at bounding box center [1075, 210] width 63 height 14
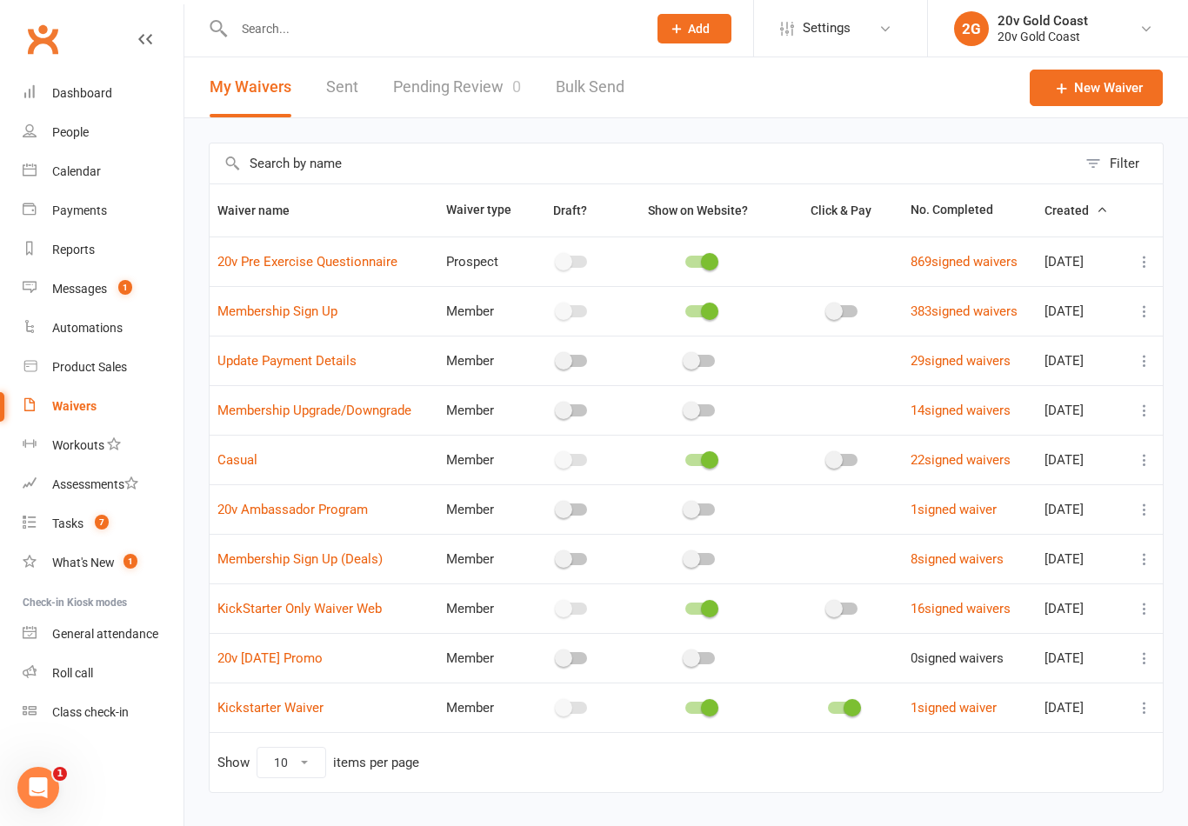
click at [1060, 210] on span "Created" at bounding box center [1075, 210] width 63 height 14
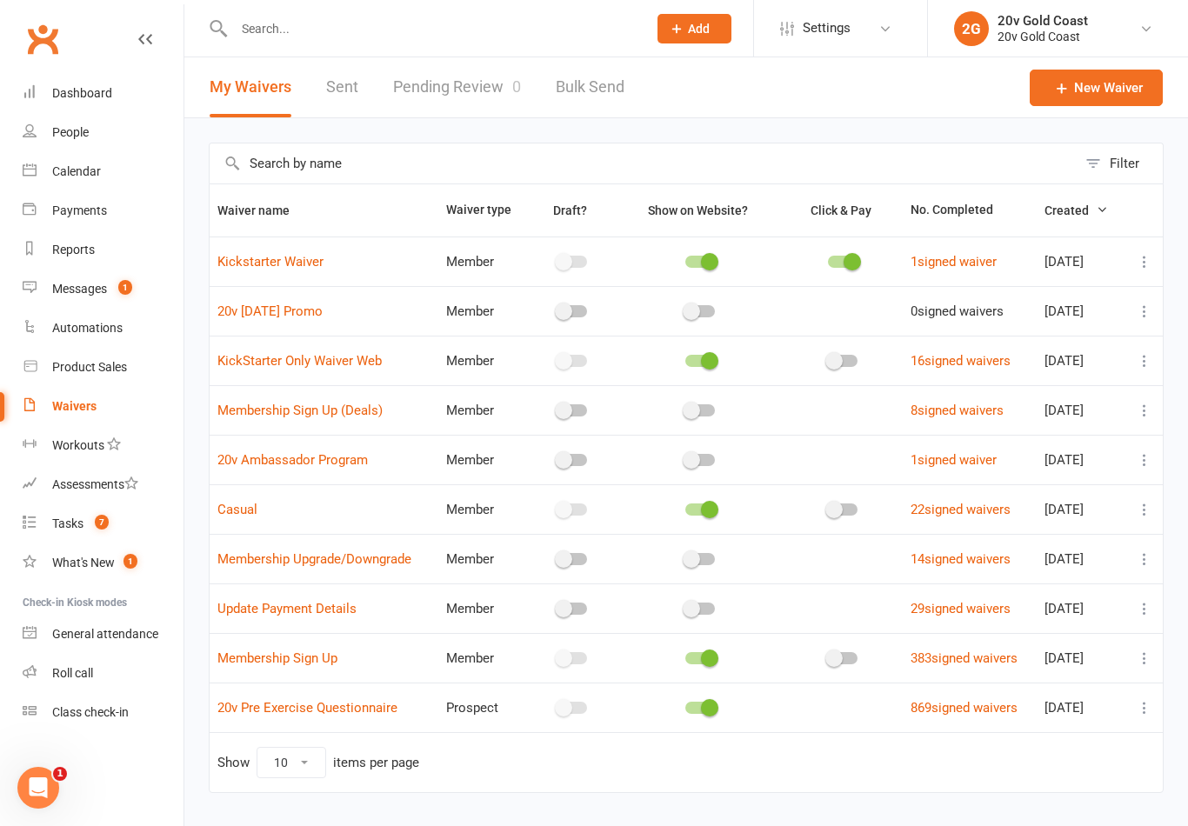
click at [50, 488] on link "Assessments" at bounding box center [103, 484] width 161 height 39
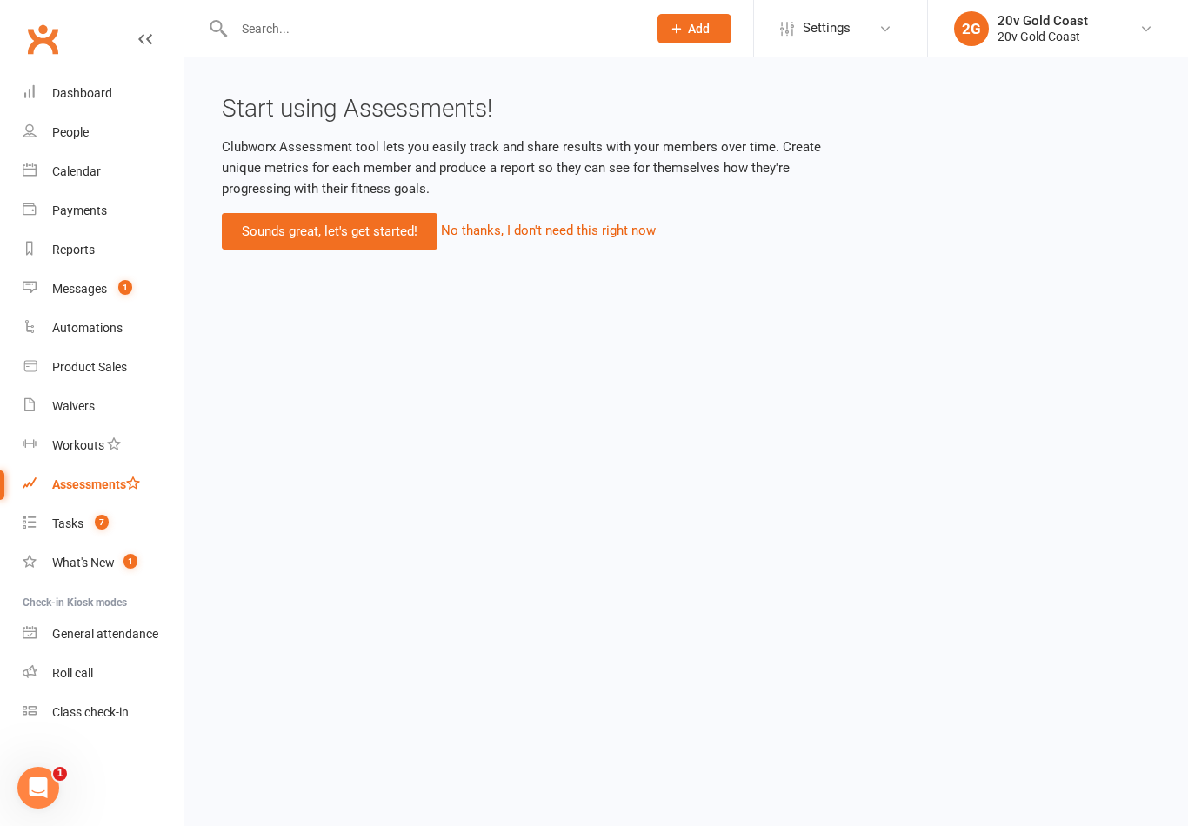
click at [73, 427] on link "Workouts" at bounding box center [103, 445] width 161 height 39
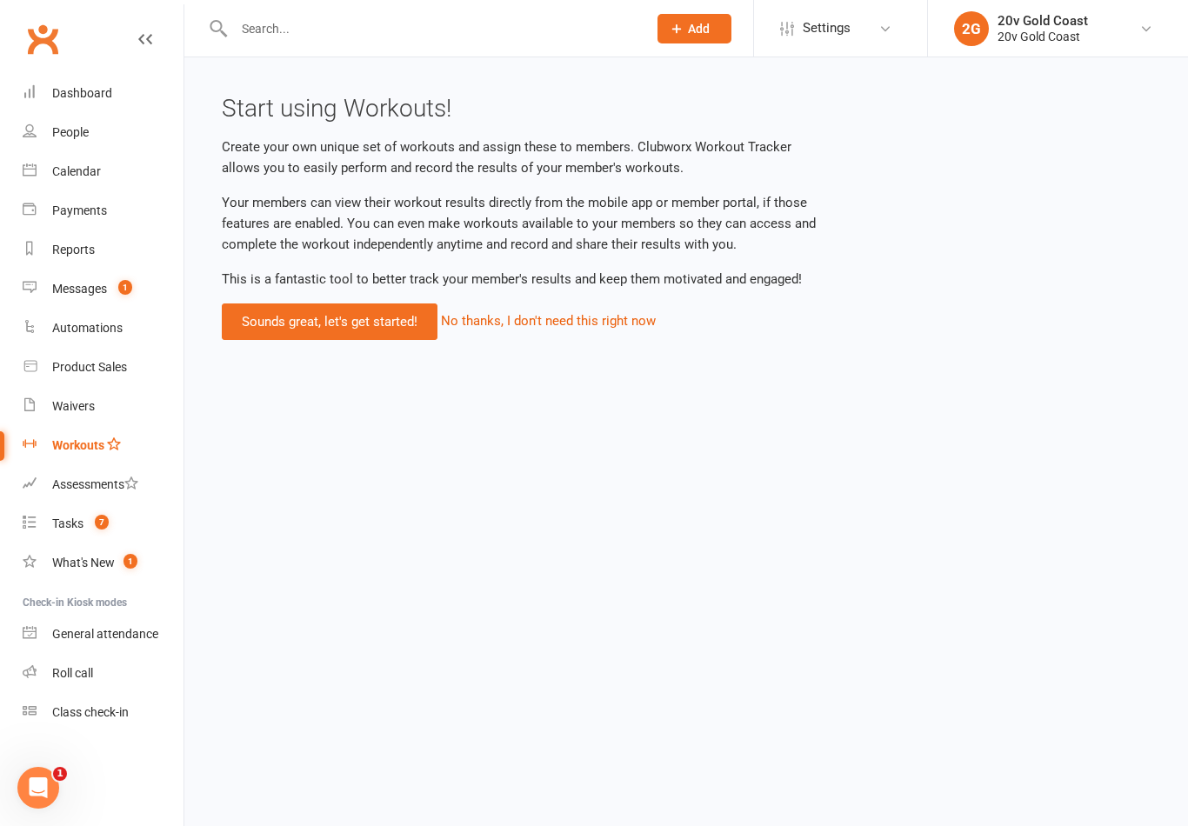
click at [65, 396] on link "Waivers" at bounding box center [103, 406] width 161 height 39
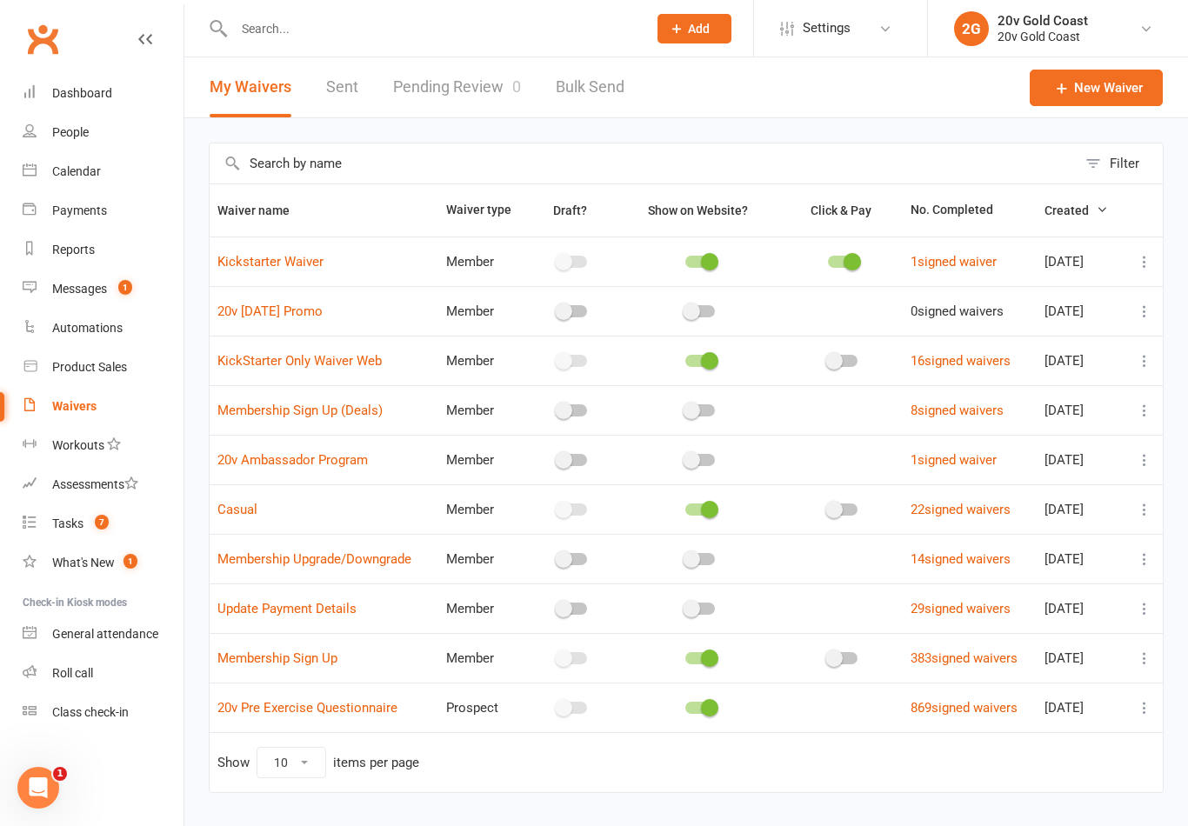
click at [1186, 339] on div "Filter Waiver name Waiver type Draft? Show on Website? Click & Pay No. Complete…" at bounding box center [685, 479] width 1003 height 723
click at [960, 363] on link "16 signed waivers" at bounding box center [960, 361] width 100 height 16
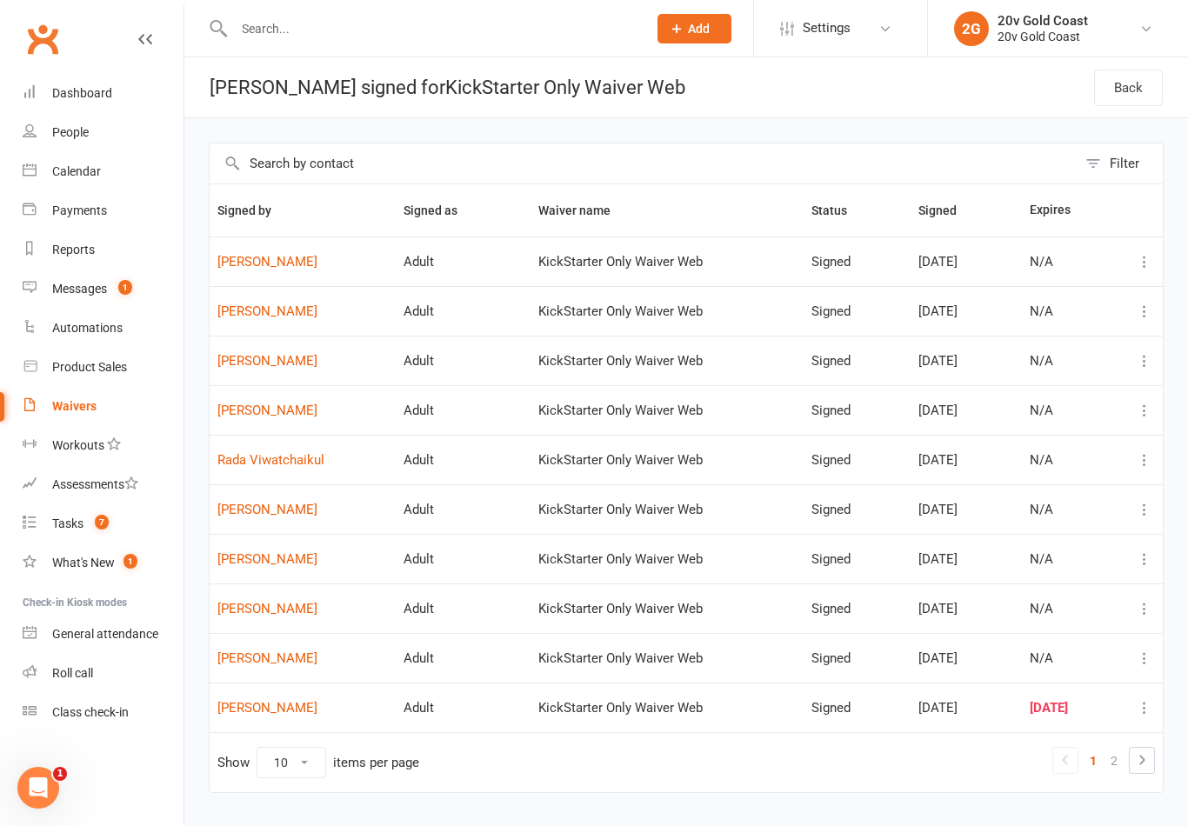
click at [87, 403] on div "Waivers" at bounding box center [74, 406] width 44 height 14
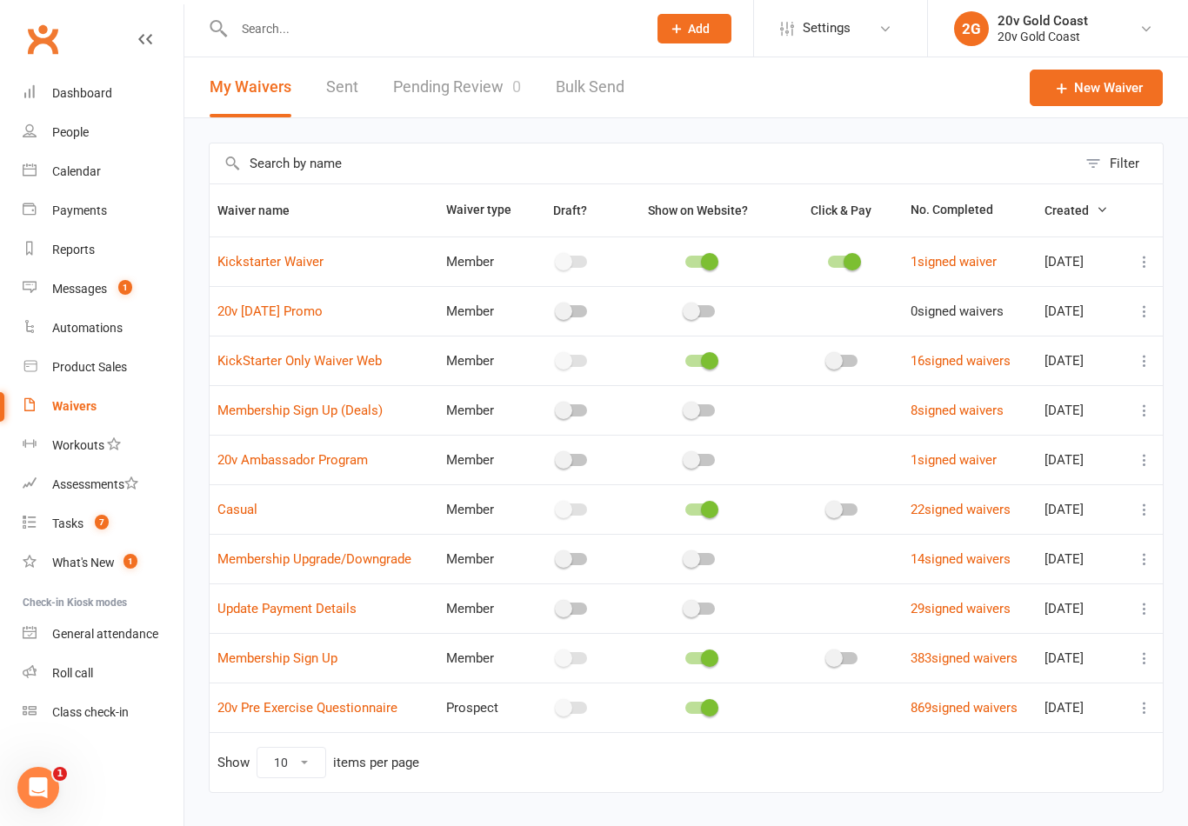
click at [975, 510] on link "22 signed waivers" at bounding box center [960, 510] width 100 height 16
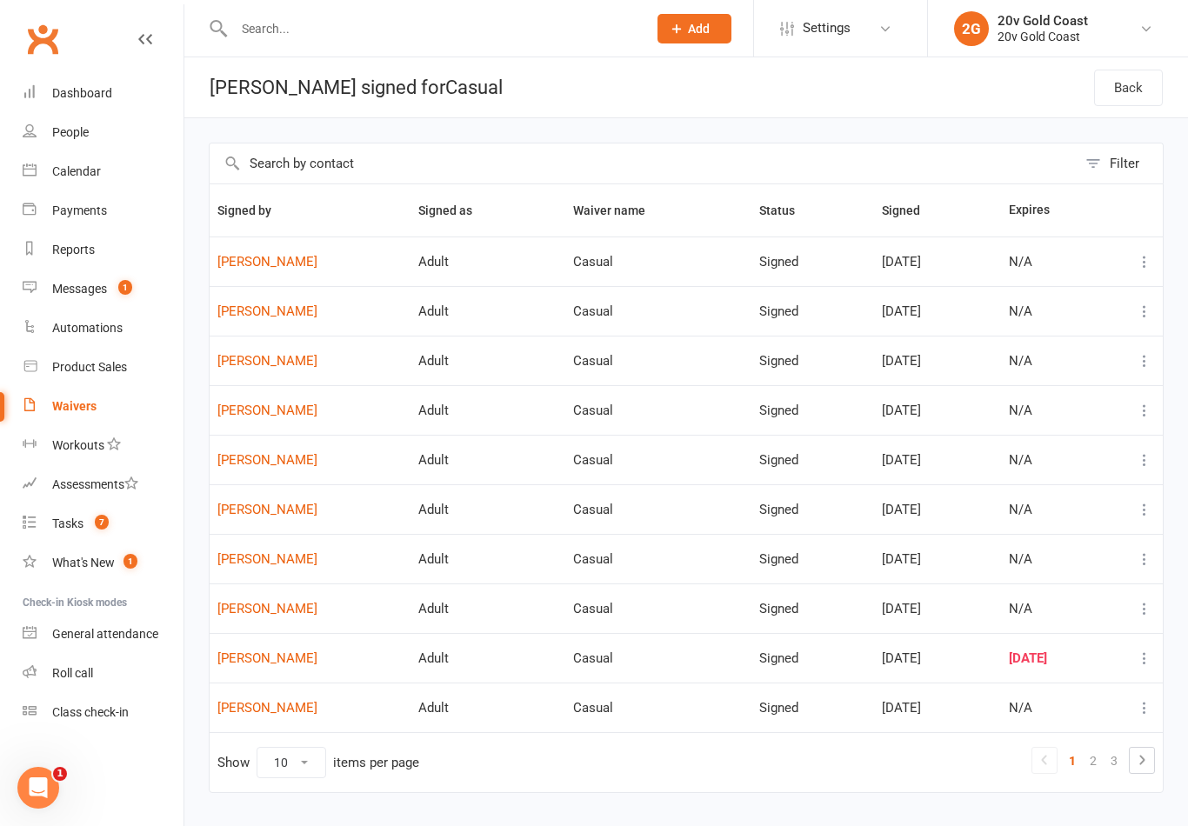
click at [76, 129] on div "People" at bounding box center [70, 132] width 37 height 14
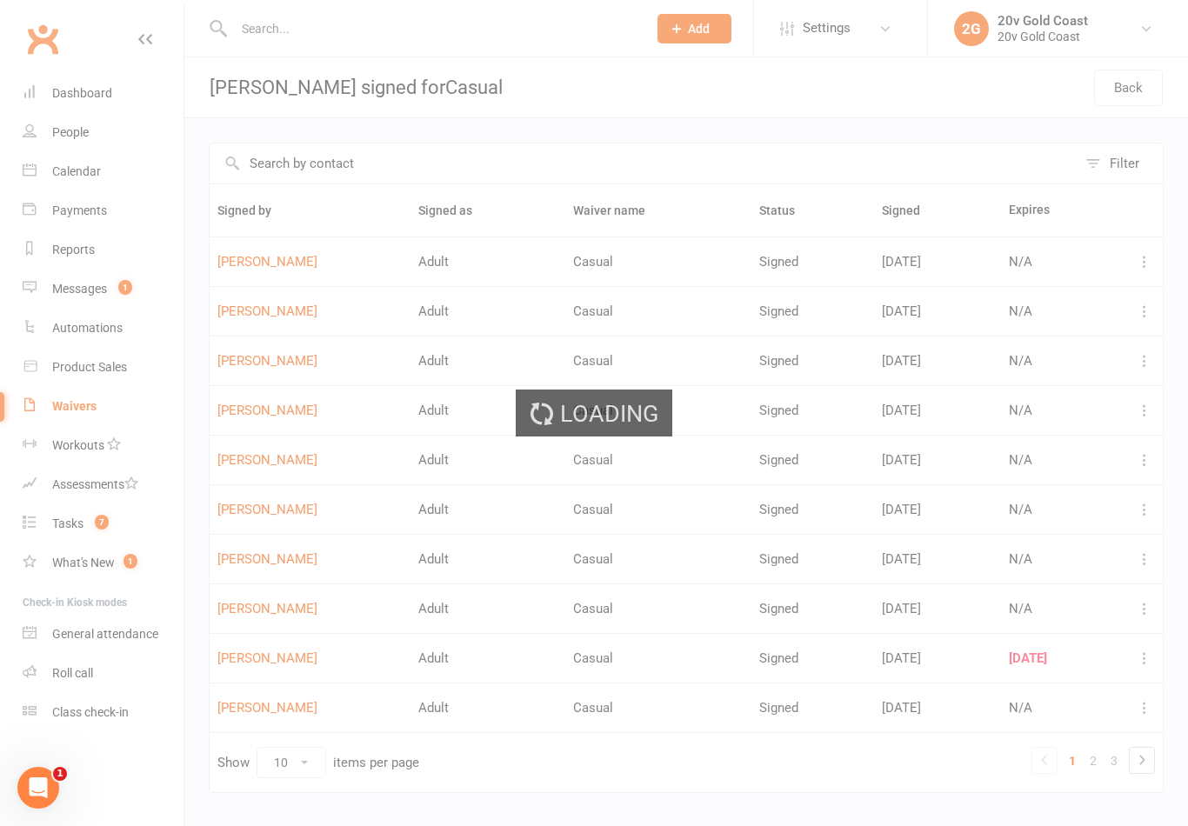
select select "100"
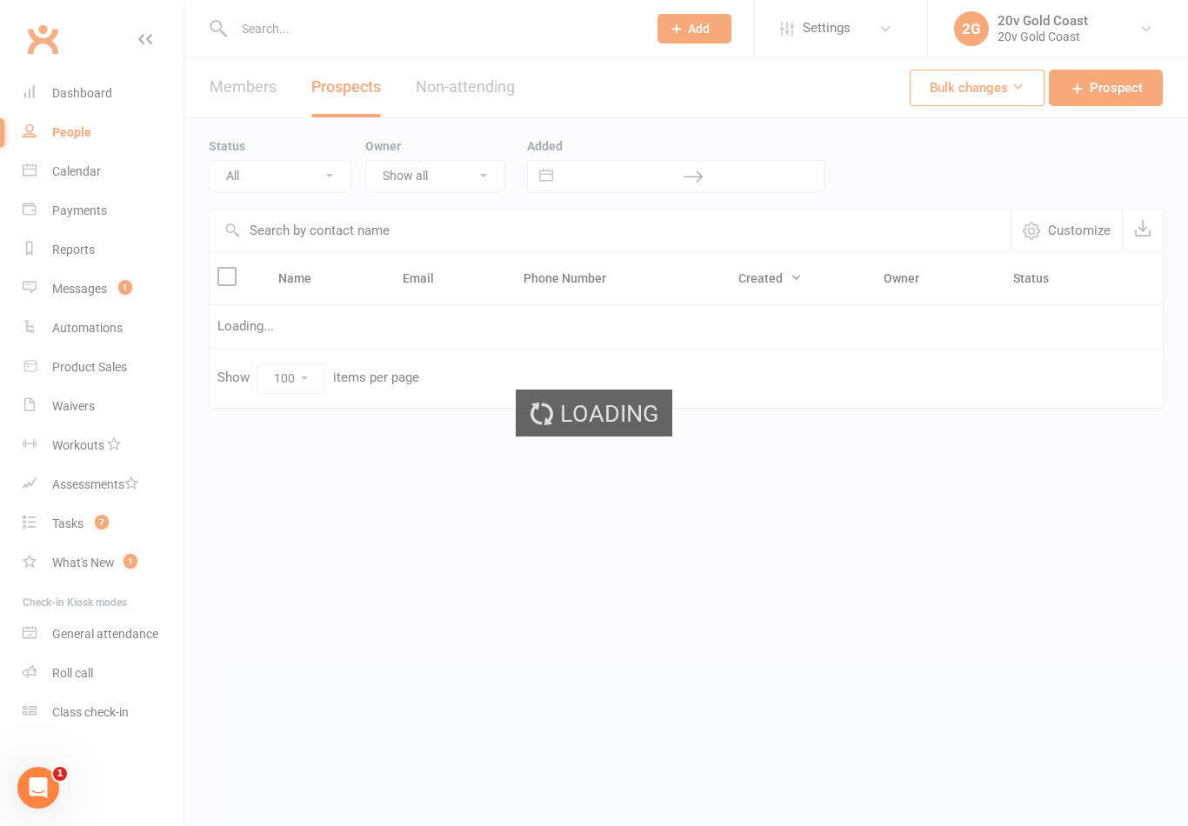
click at [82, 177] on div "Loading" at bounding box center [594, 413] width 1188 height 826
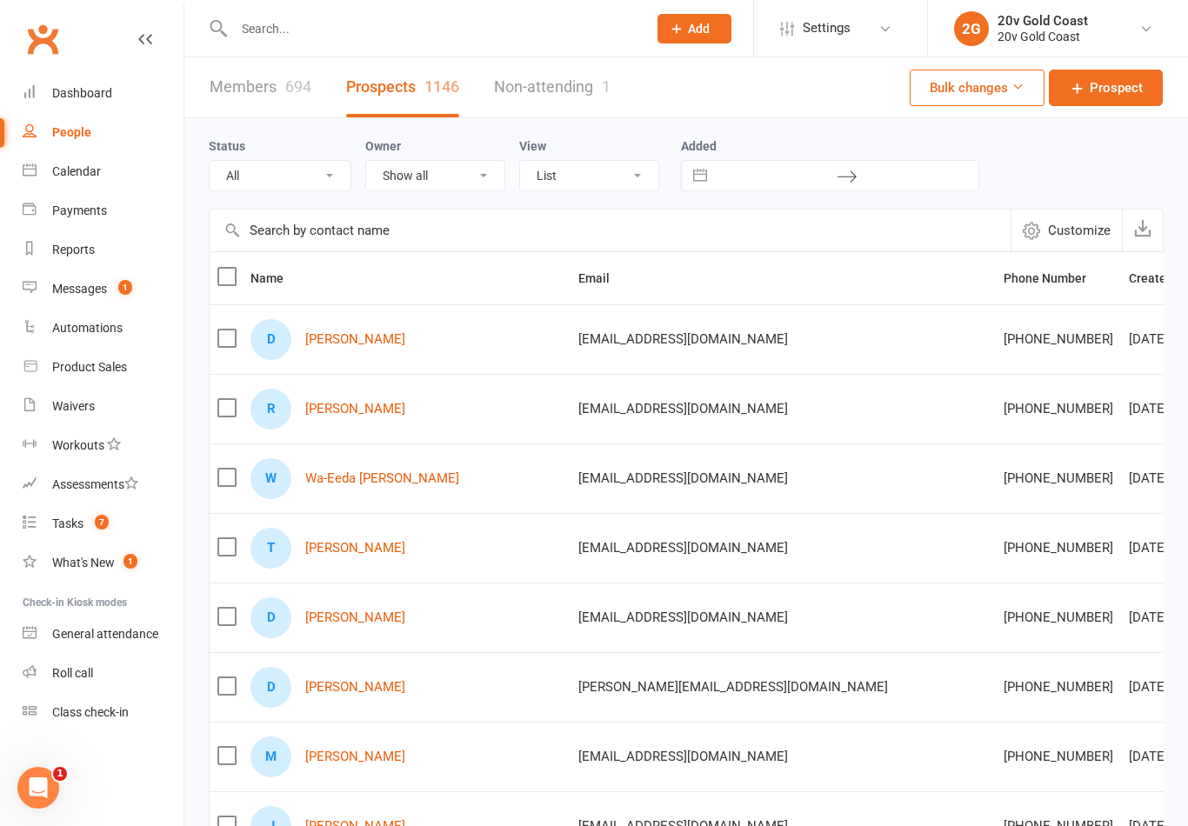
click at [84, 171] on div "Calendar" at bounding box center [76, 171] width 49 height 14
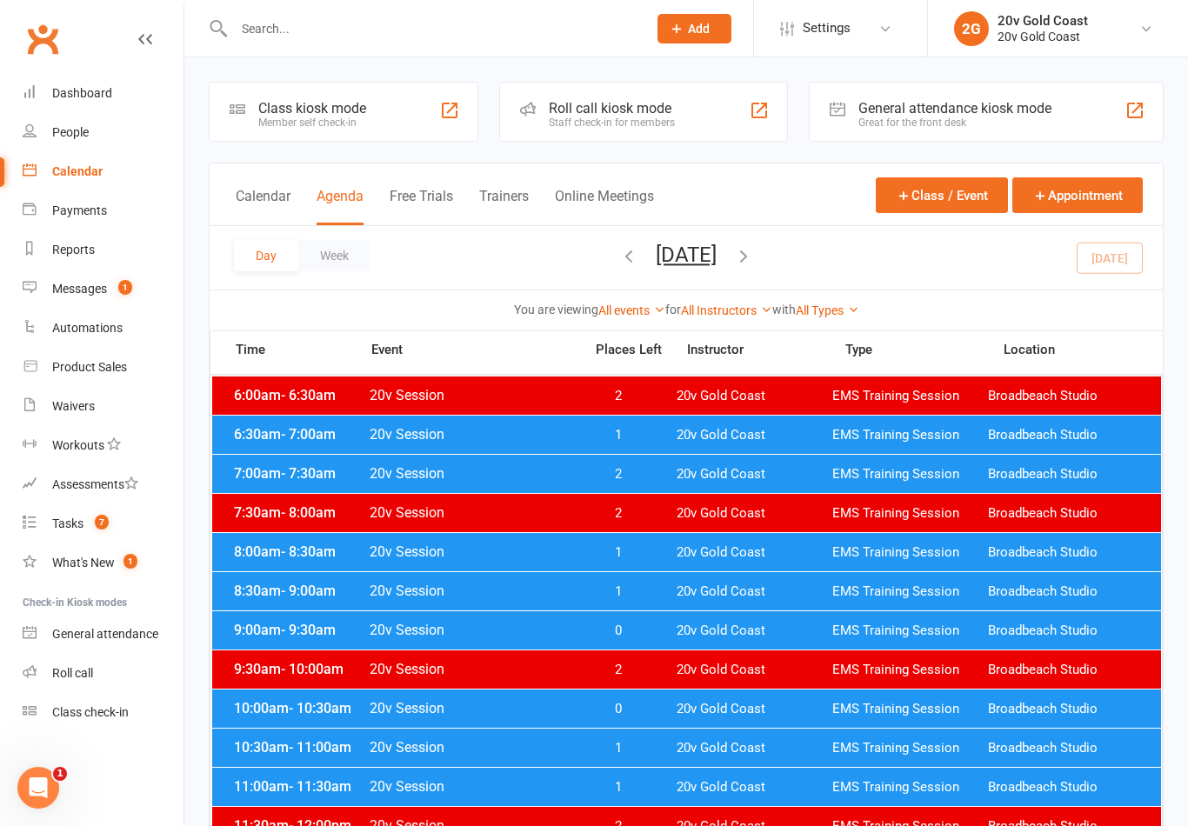
scroll to position [1, 0]
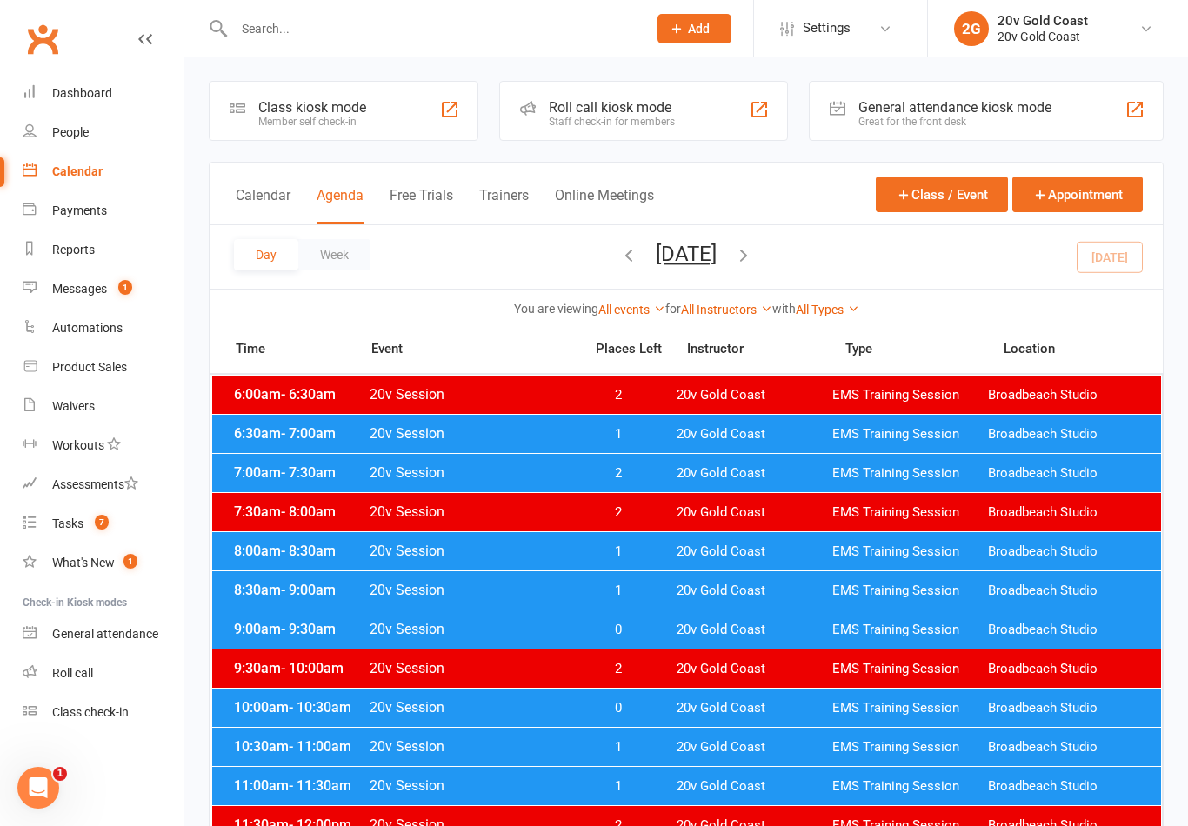
click at [112, 305] on link "Messages 1" at bounding box center [103, 289] width 161 height 39
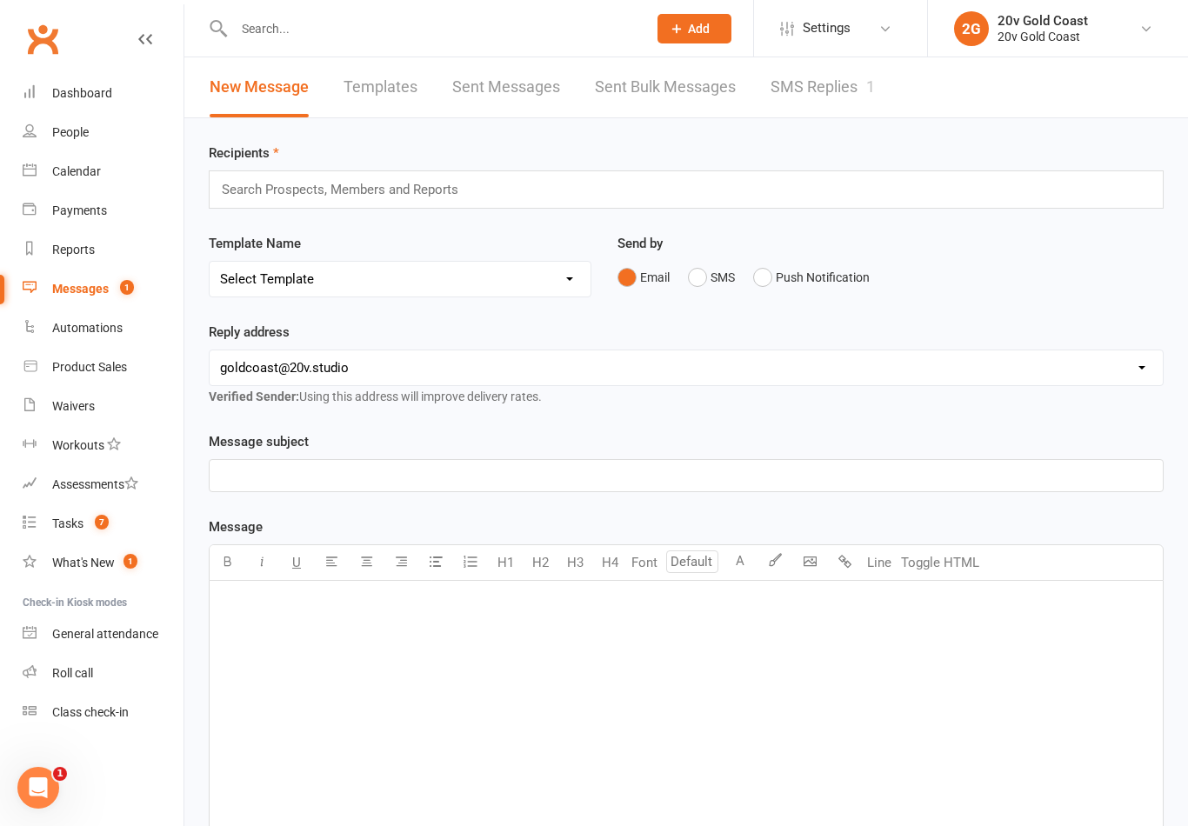
click at [856, 78] on link "SMS Replies 1" at bounding box center [822, 87] width 104 height 60
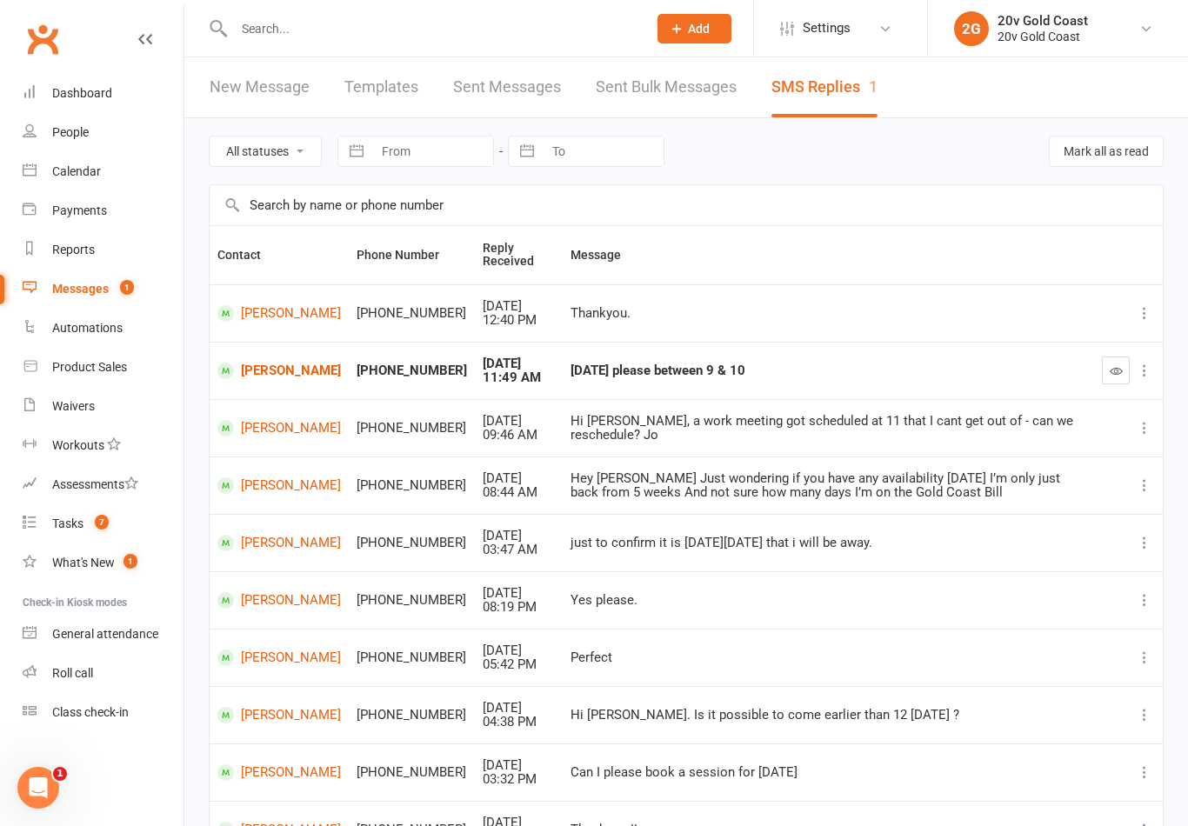
click at [496, 37] on input "text" at bounding box center [432, 29] width 406 height 24
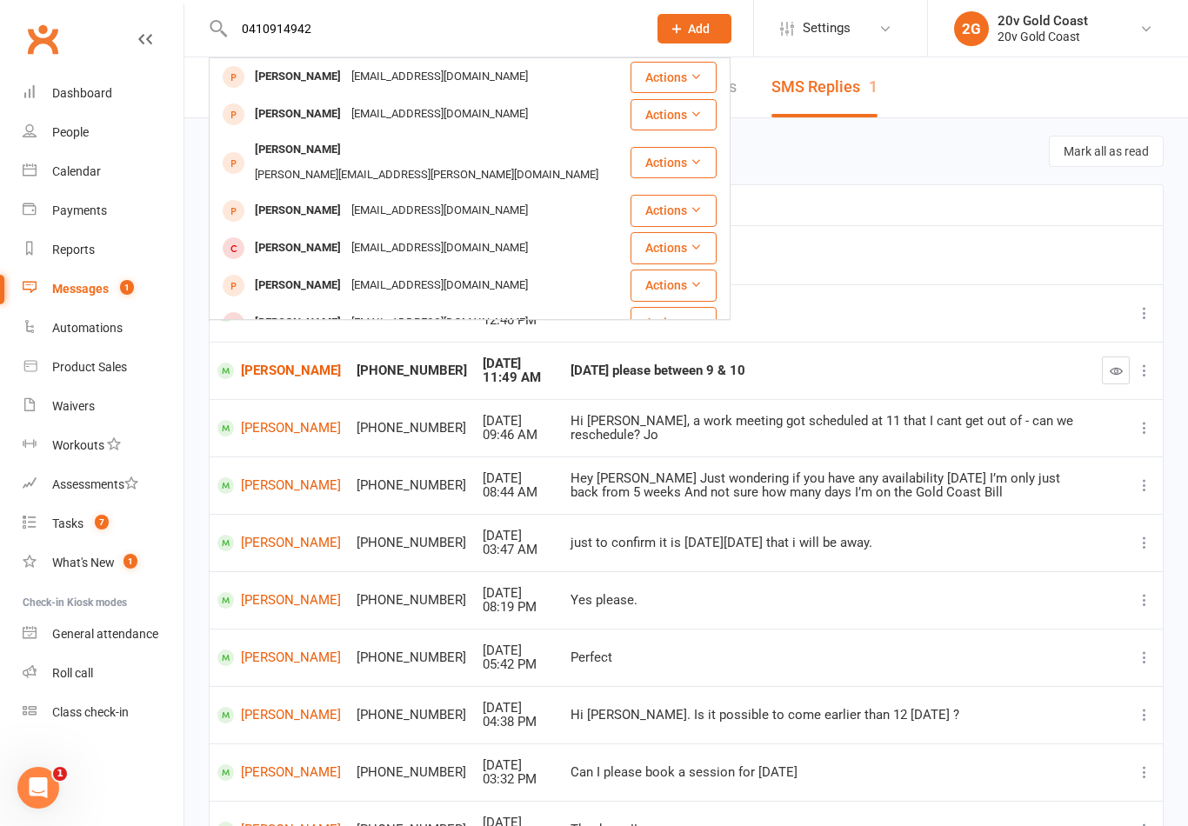
type input "0410914942"
click at [410, 72] on div "[EMAIL_ADDRESS][DOMAIN_NAME]" at bounding box center [439, 76] width 187 height 25
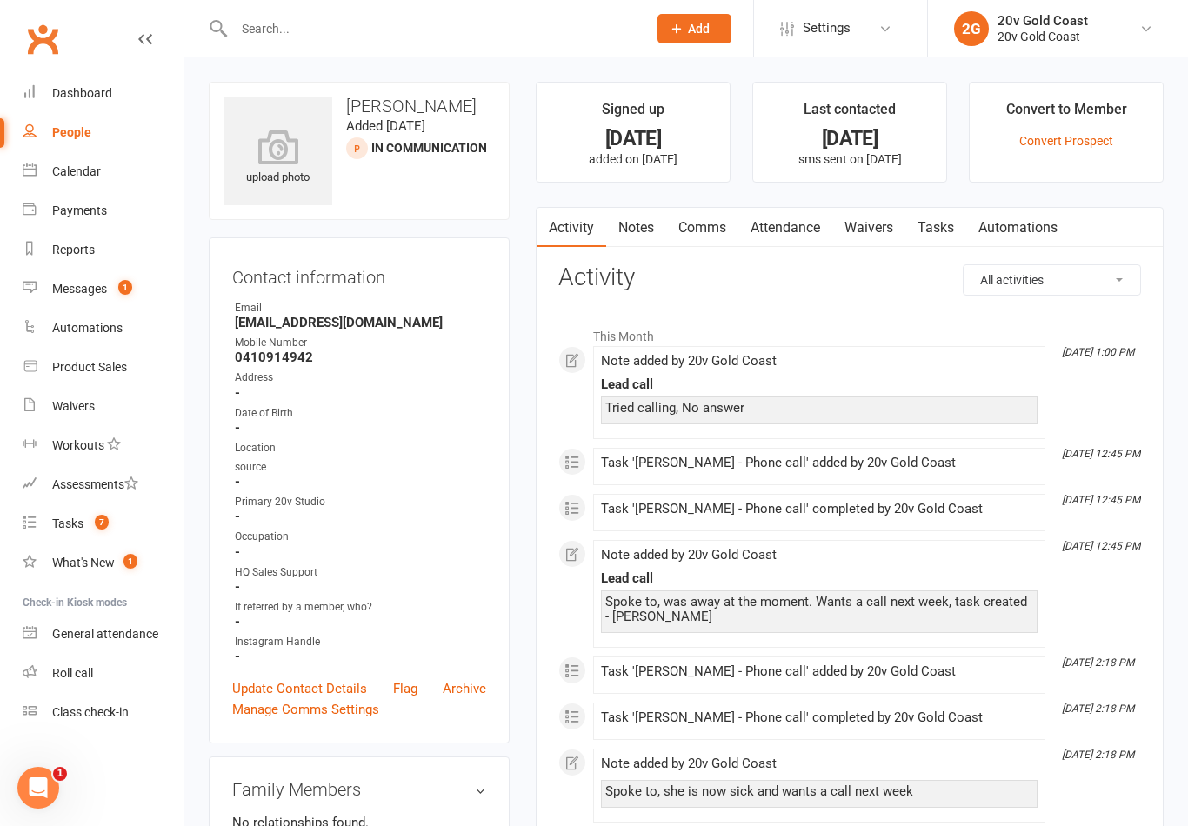
click at [452, 39] on input "text" at bounding box center [432, 29] width 406 height 24
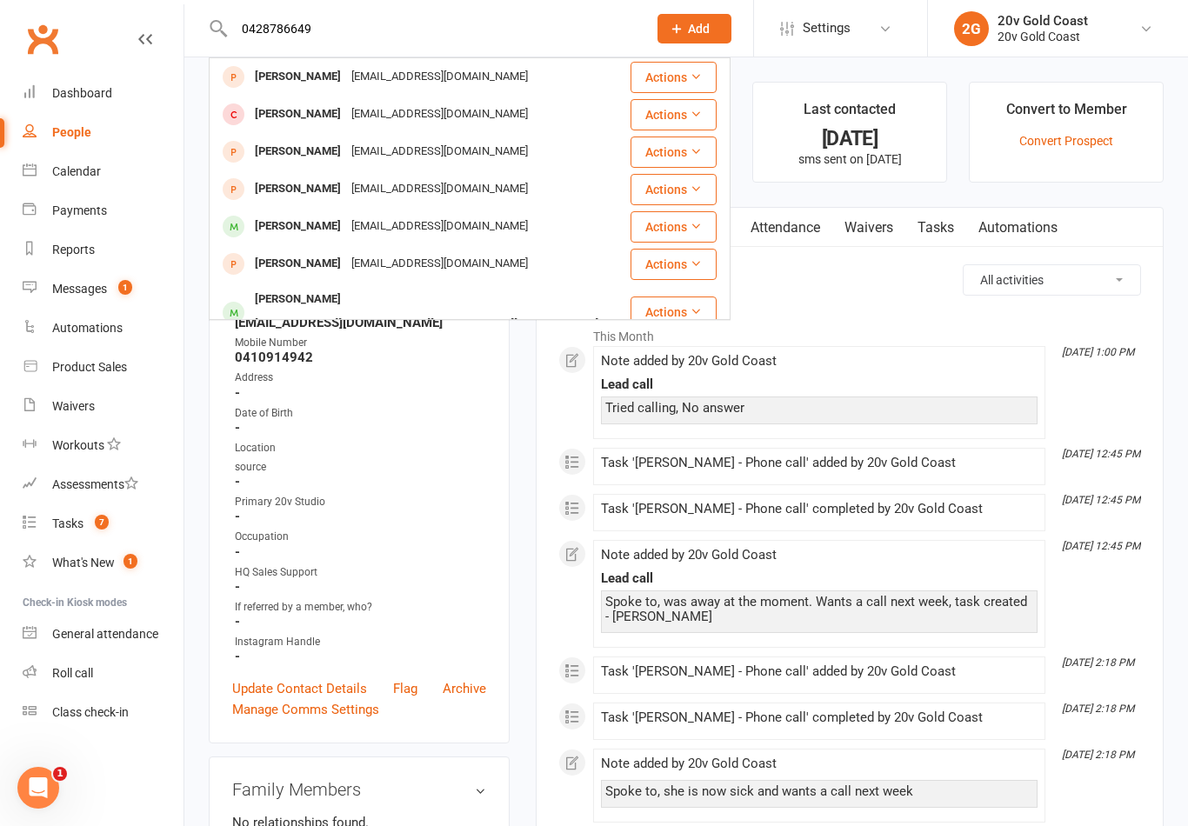
type input "0428786649"
click at [928, 323] on li "This Month" at bounding box center [849, 332] width 583 height 28
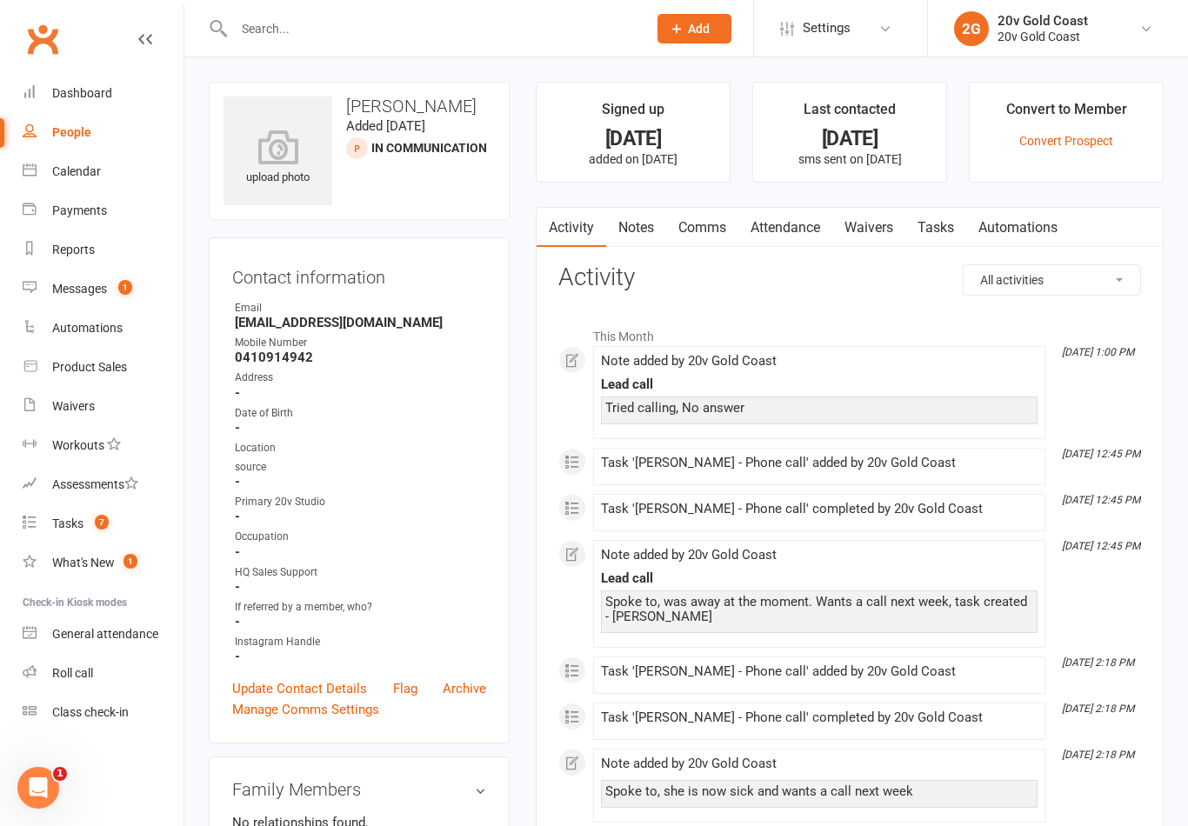
click at [123, 295] on span "1" at bounding box center [125, 287] width 14 height 15
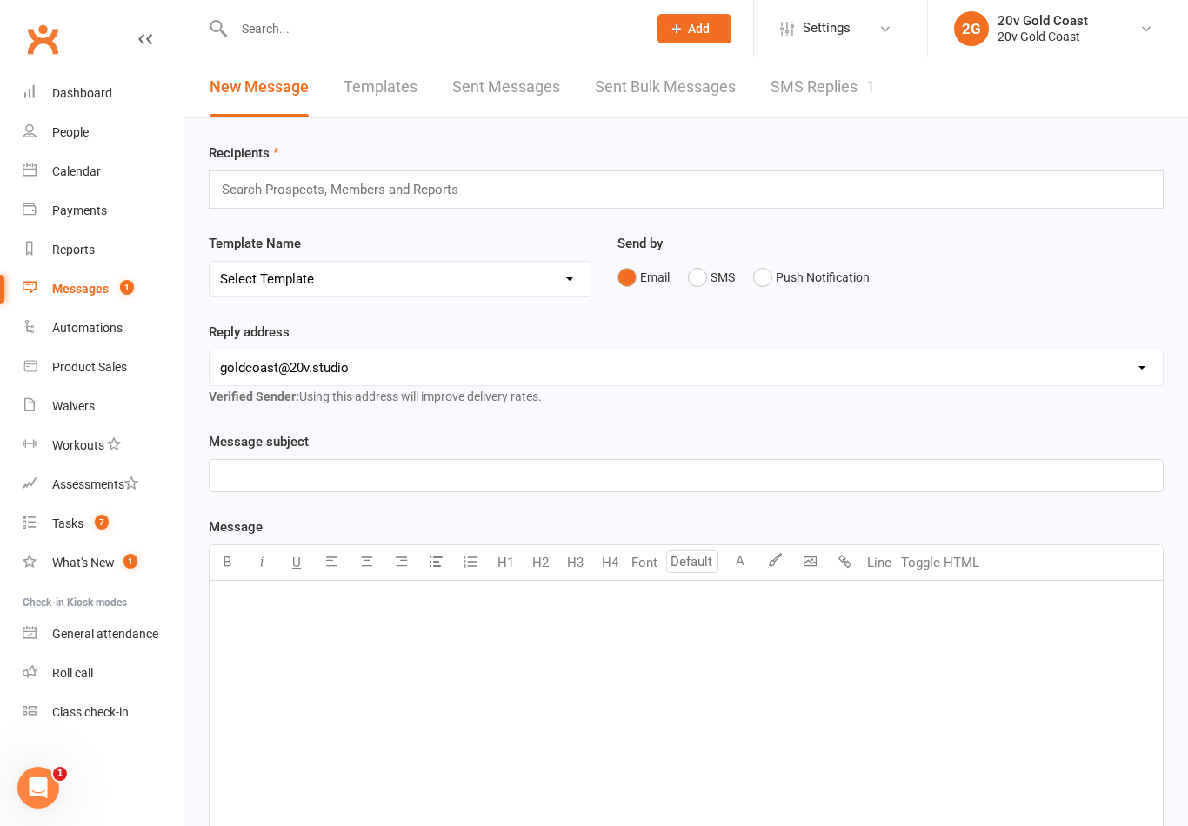
click at [91, 288] on div "Messages" at bounding box center [80, 289] width 57 height 14
click at [824, 85] on link "SMS Replies 1" at bounding box center [822, 87] width 104 height 60
